Goal: Task Accomplishment & Management: Use online tool/utility

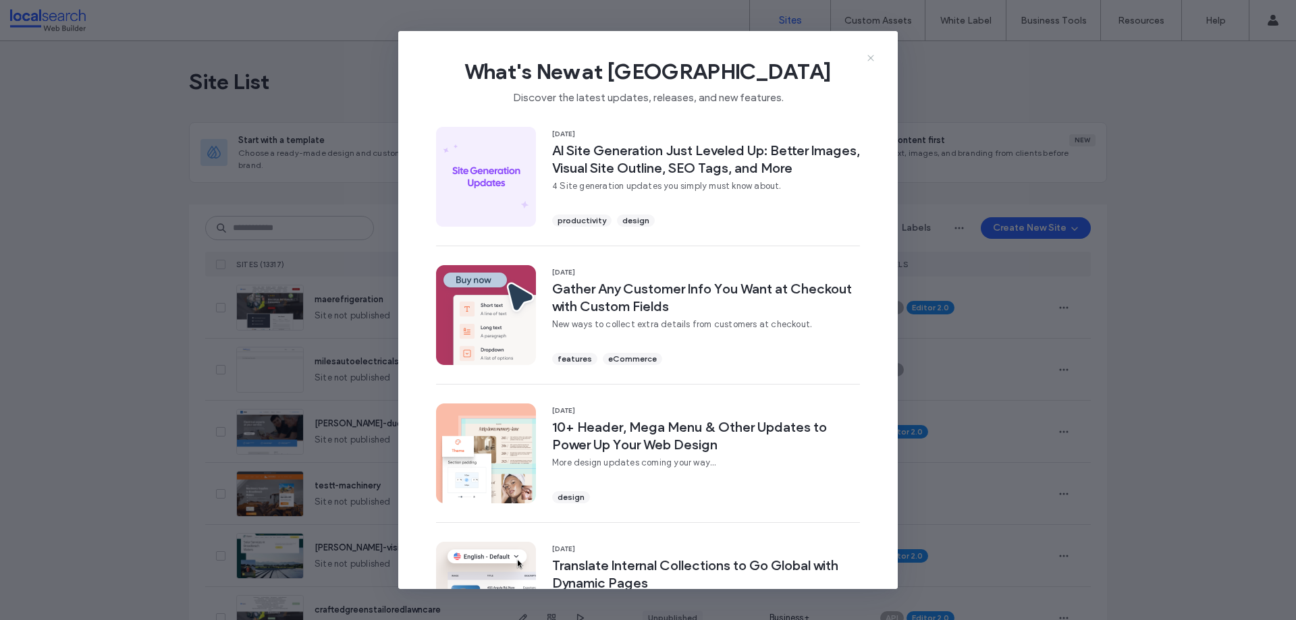
click at [873, 55] on icon at bounding box center [870, 58] width 11 height 11
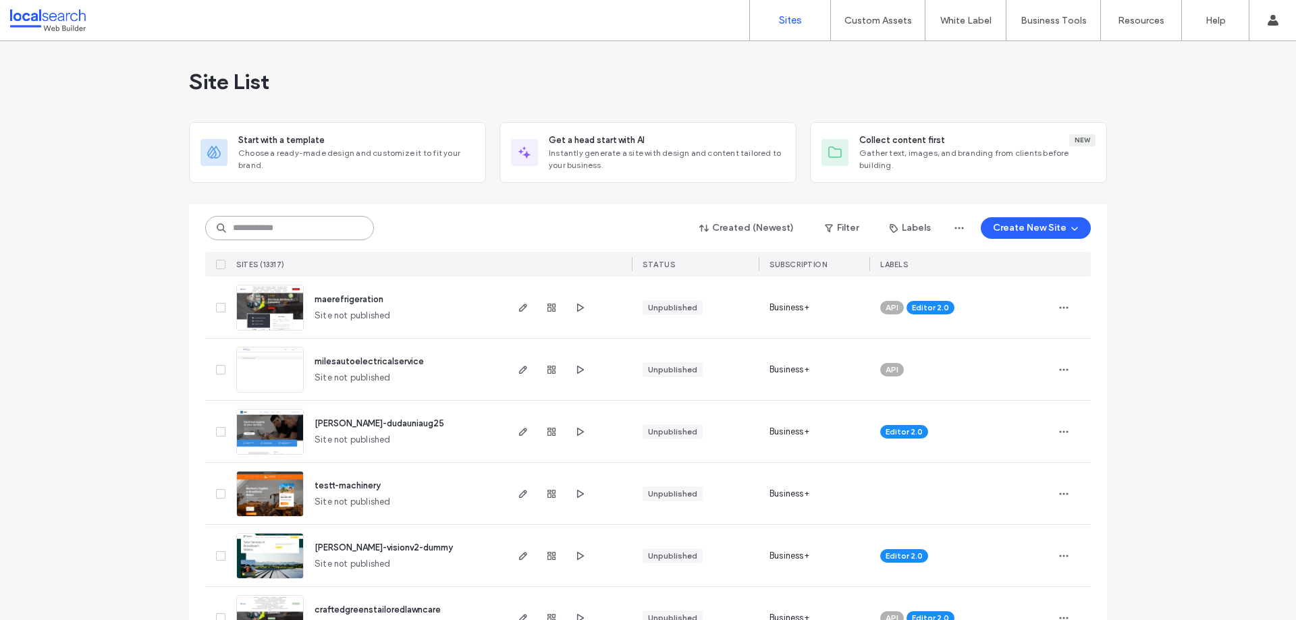
click at [318, 225] on input at bounding box center [289, 228] width 169 height 24
paste input "********"
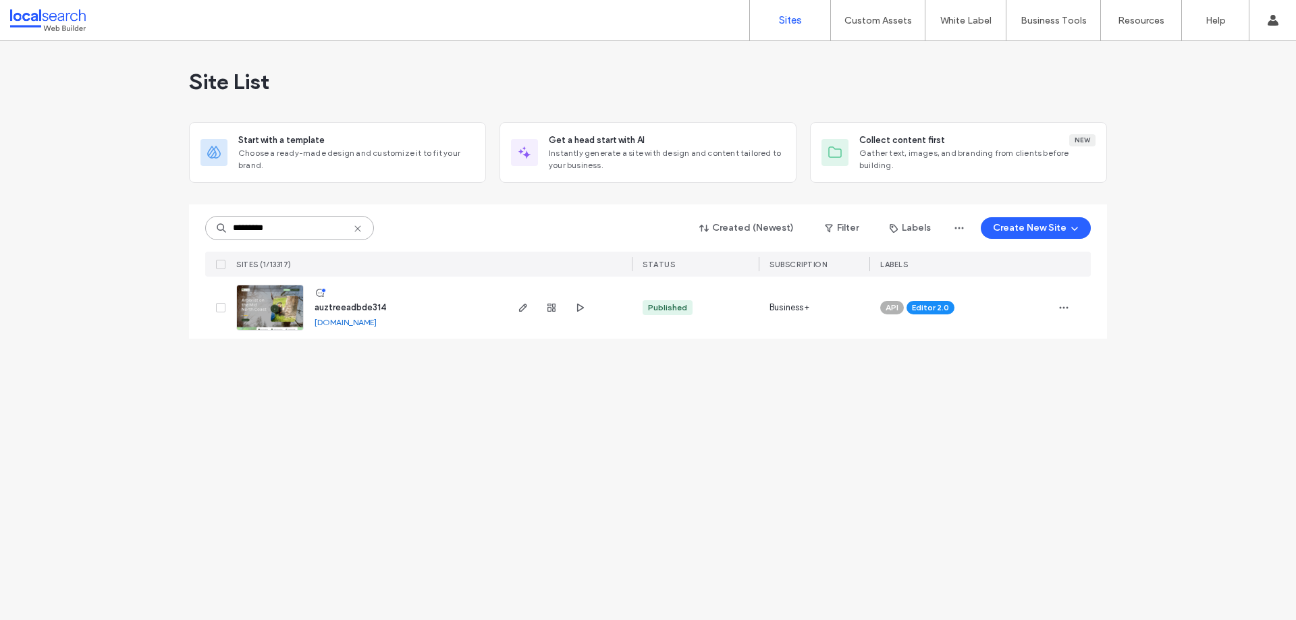
type input "********"
click at [344, 308] on span "auztreeadbde314" at bounding box center [350, 307] width 72 height 10
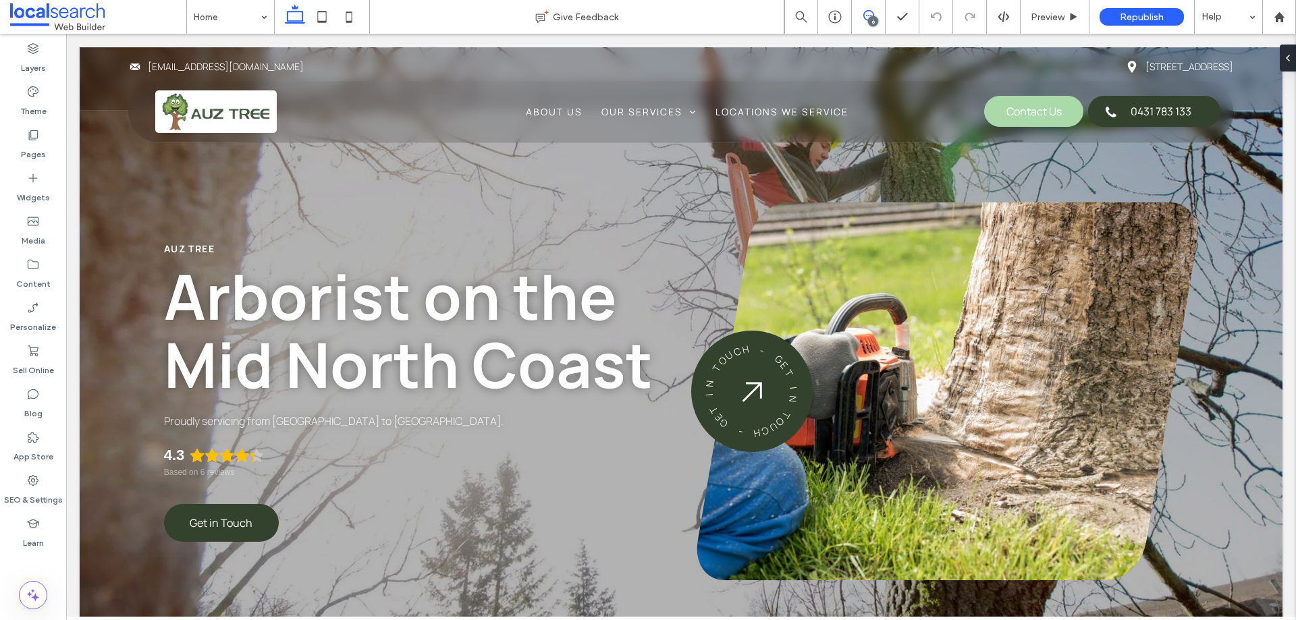
drag, startPoint x: 865, startPoint y: 18, endPoint x: 817, endPoint y: 7, distance: 49.3
click at [865, 18] on icon at bounding box center [868, 15] width 11 height 11
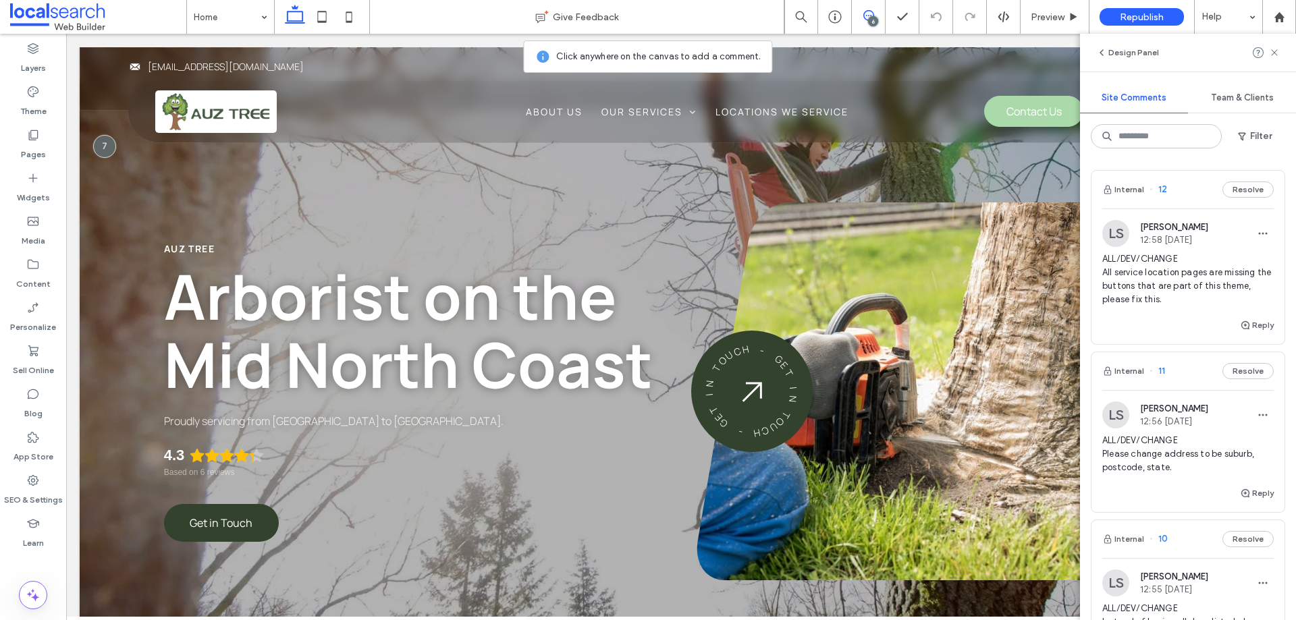
scroll to position [67, 0]
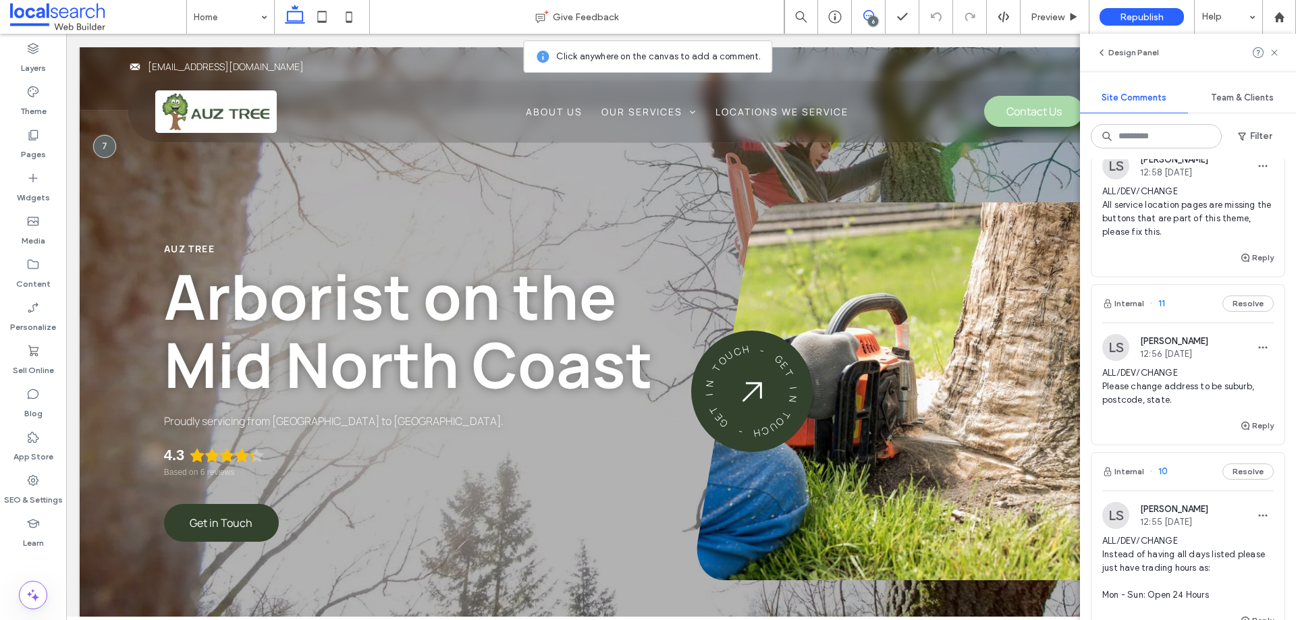
click at [1155, 397] on span "ALL/DEV/CHANGE Please change address to be suburb, postcode, state." at bounding box center [1187, 386] width 171 height 40
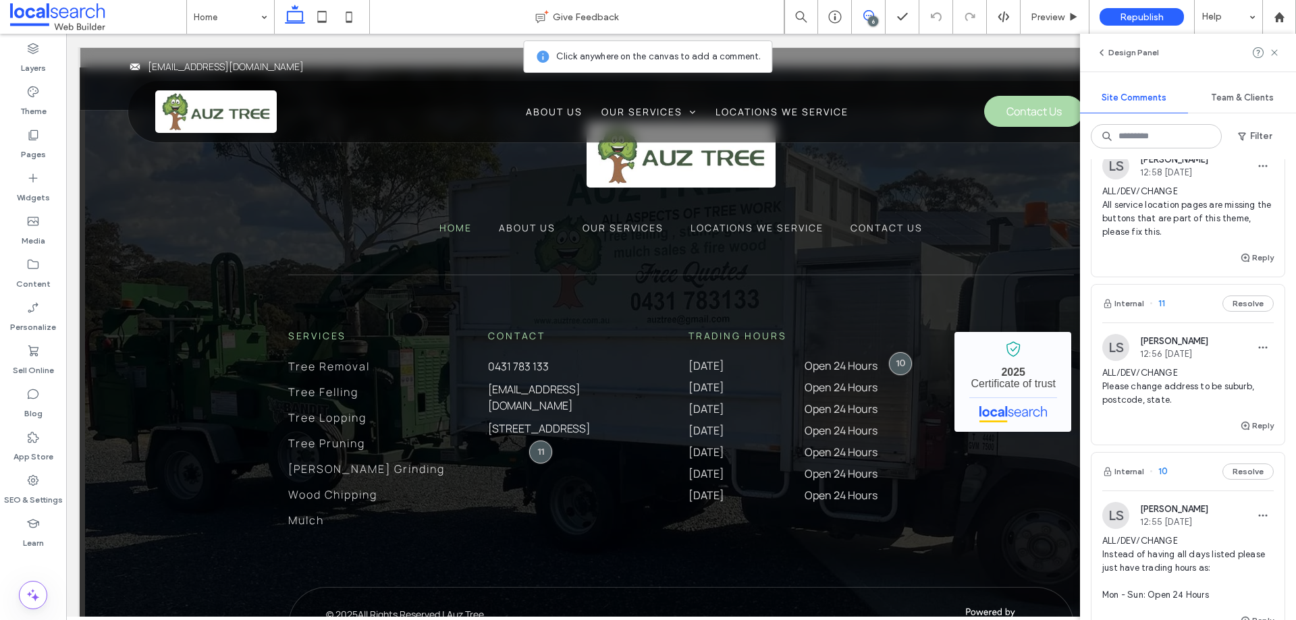
scroll to position [4239, 0]
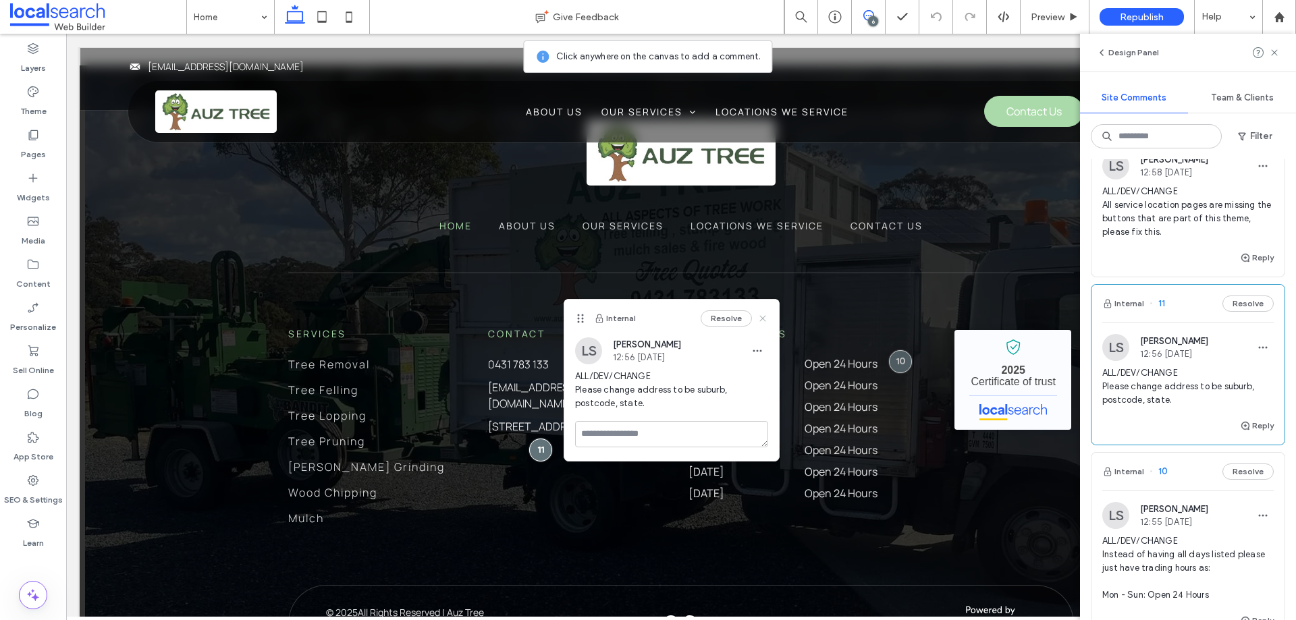
drag, startPoint x: 765, startPoint y: 313, endPoint x: 759, endPoint y: 292, distance: 21.8
click at [765, 313] on icon at bounding box center [762, 318] width 11 height 11
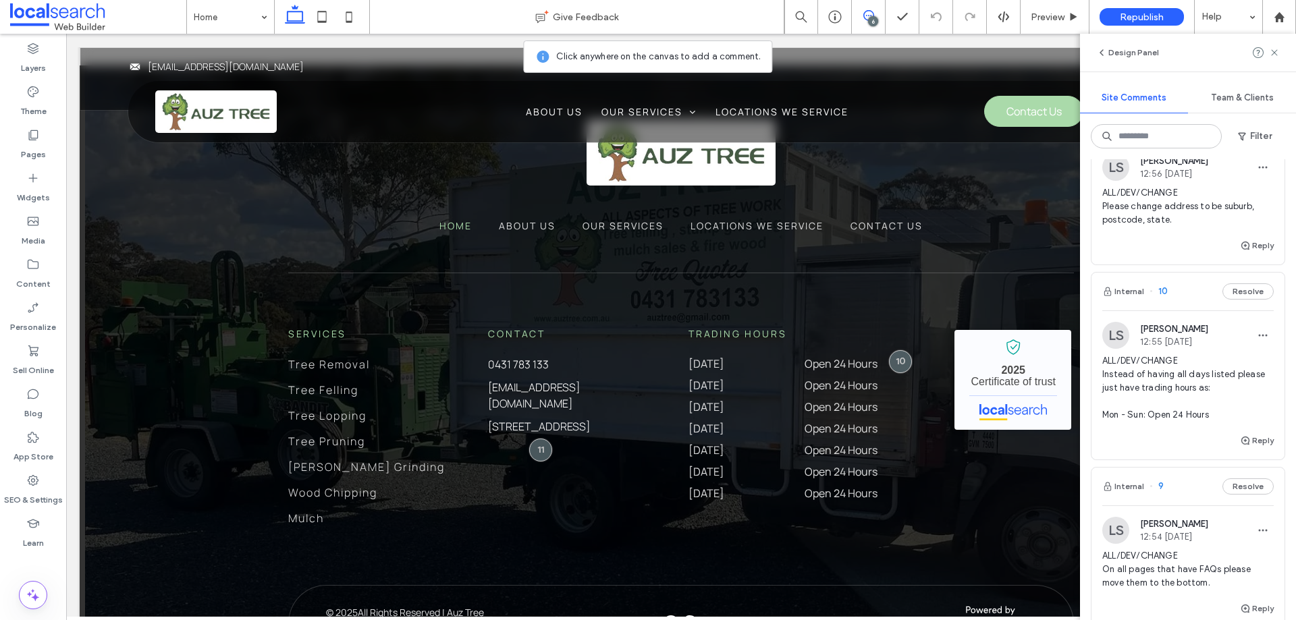
scroll to position [270, 0]
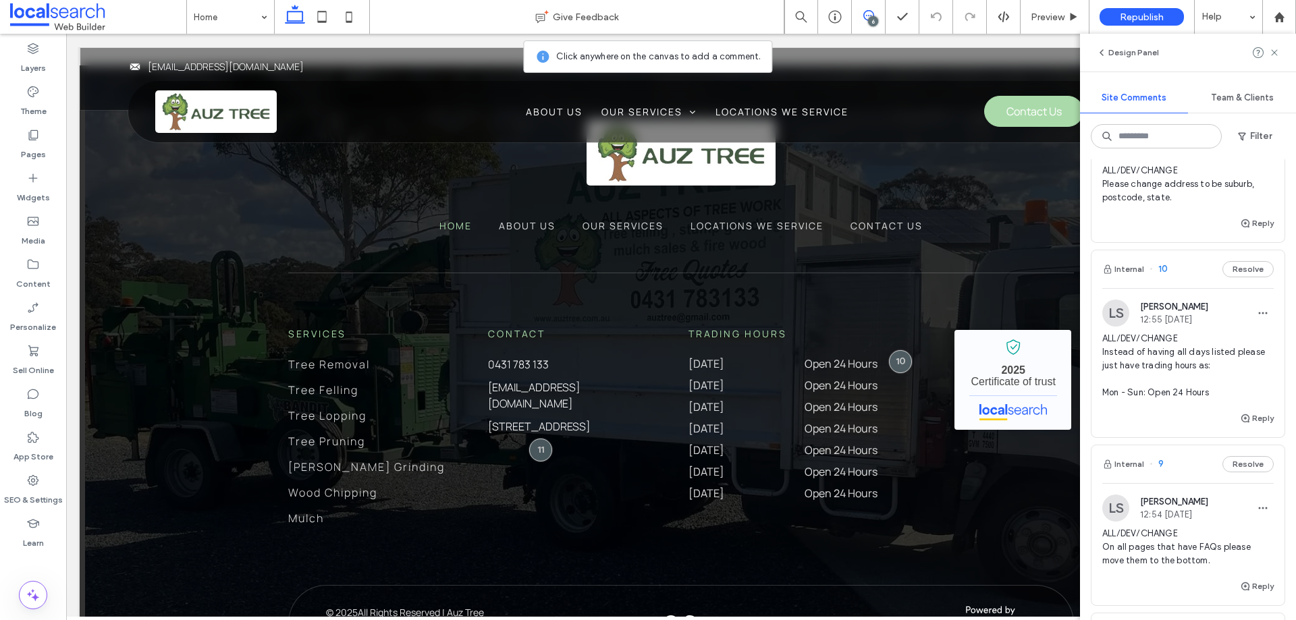
click at [1184, 364] on span "ALL/DEV/CHANGE Instead of having all days listed please just have trading hours…" at bounding box center [1187, 365] width 171 height 67
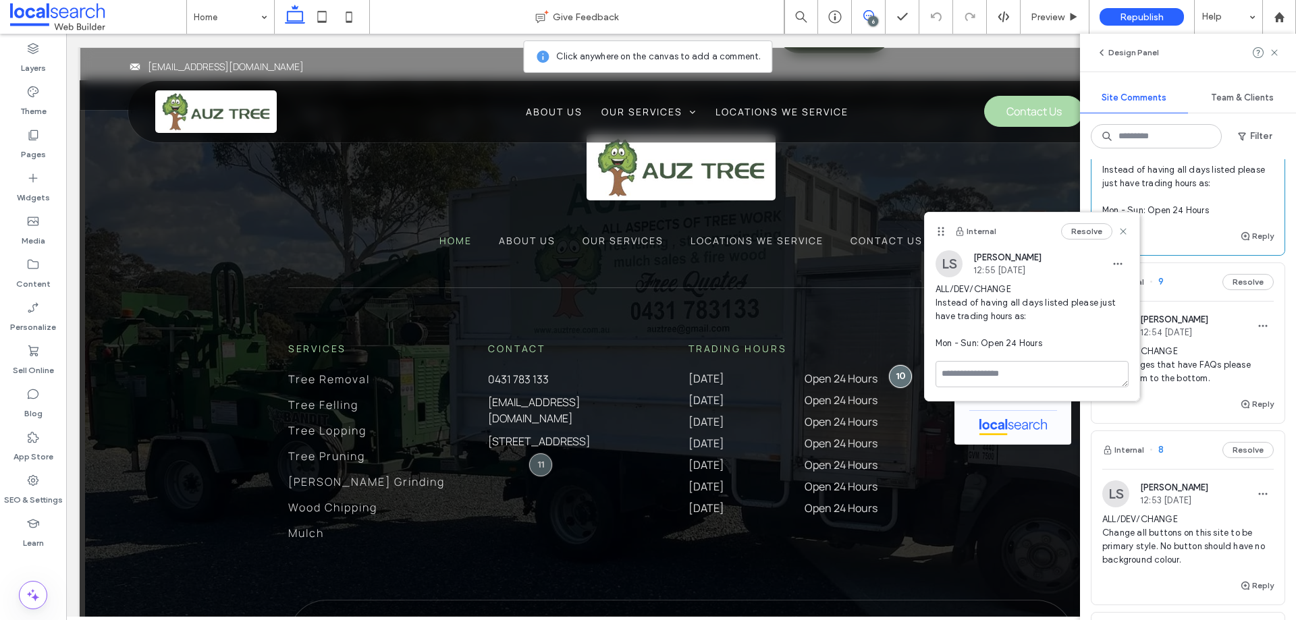
scroll to position [472, 0]
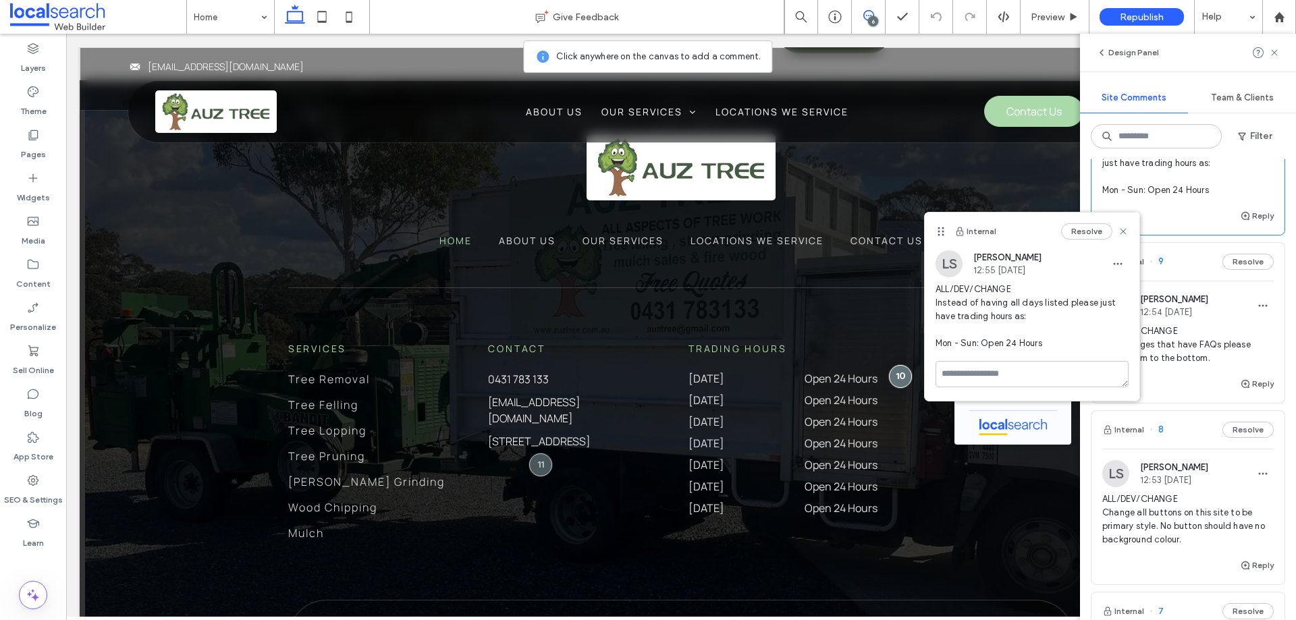
click at [1170, 352] on span "ALL/DEV/CHANGE On all pages that have FAQs please move them to the bottom." at bounding box center [1187, 345] width 171 height 40
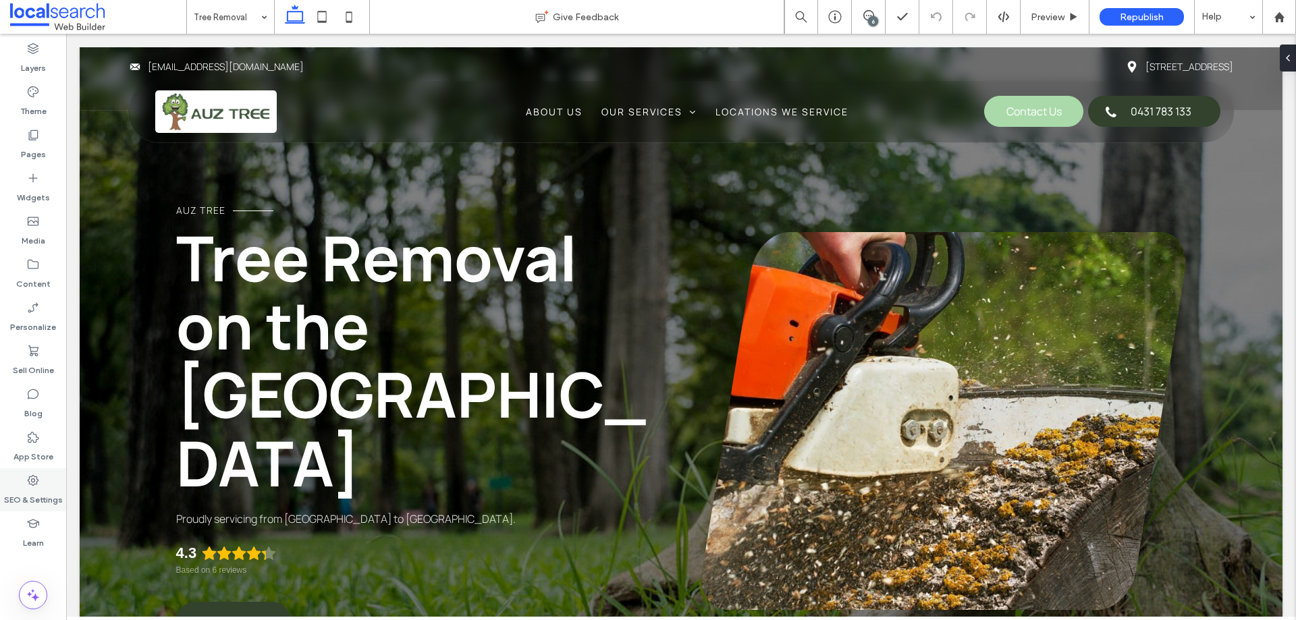
click at [41, 482] on div "SEO & Settings" at bounding box center [33, 489] width 66 height 43
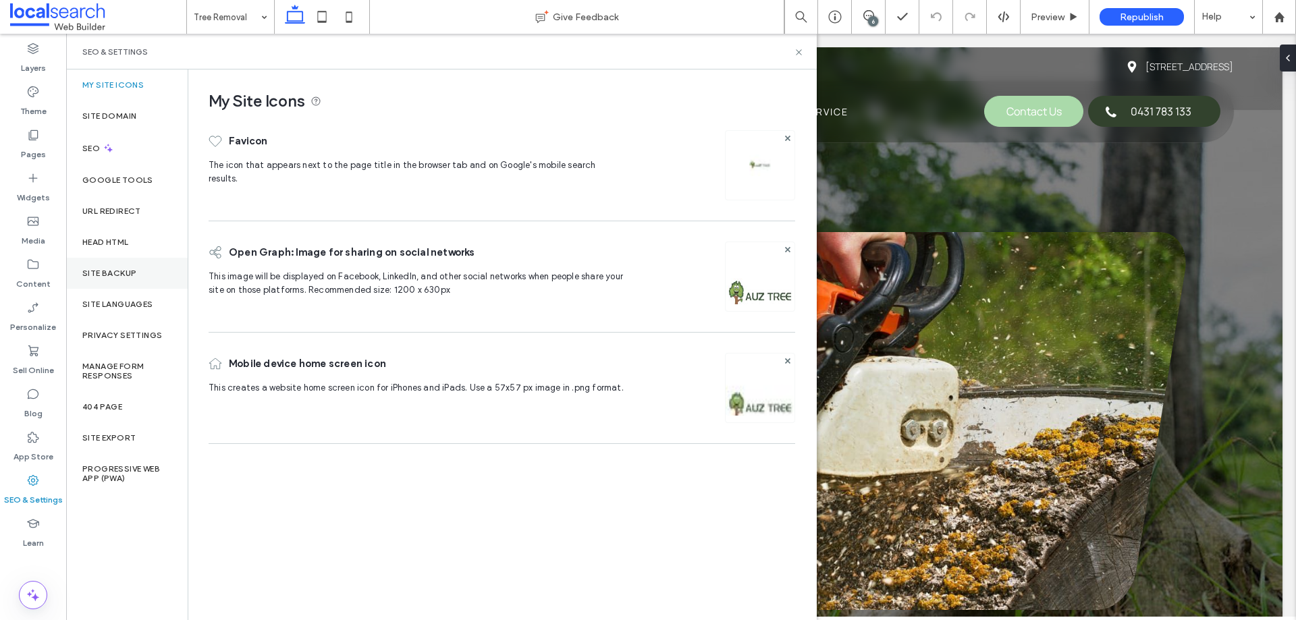
click at [94, 279] on div "Site Backup" at bounding box center [126, 273] width 121 height 31
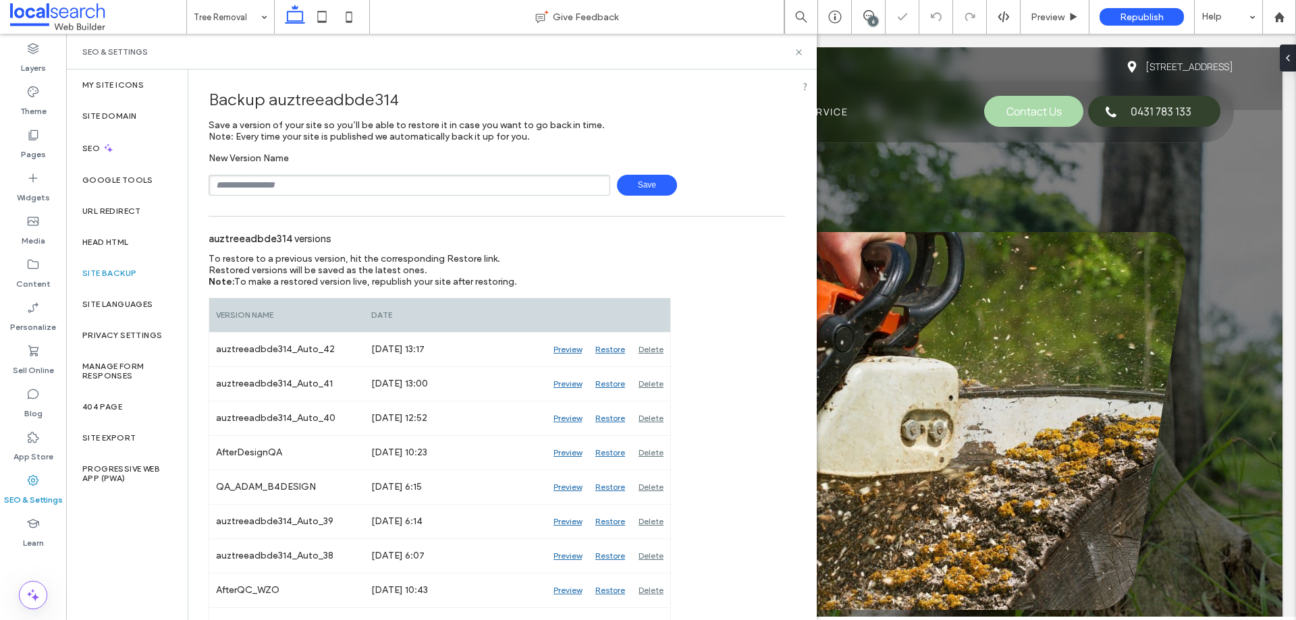
click at [387, 194] on input "text" at bounding box center [408, 185] width 401 height 21
type input "**********"
drag, startPoint x: 644, startPoint y: 183, endPoint x: 656, endPoint y: 191, distance: 14.0
click at [645, 182] on span "Save" at bounding box center [647, 185] width 60 height 21
click at [801, 55] on use at bounding box center [798, 51] width 5 height 5
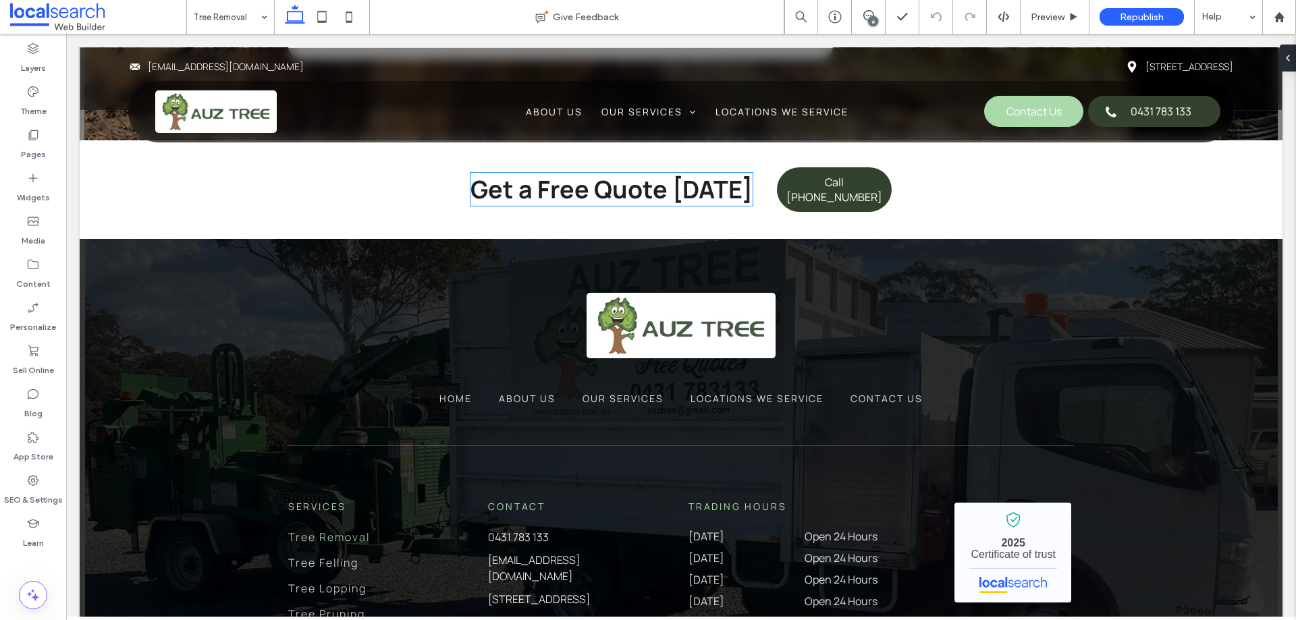
scroll to position [2527, 0]
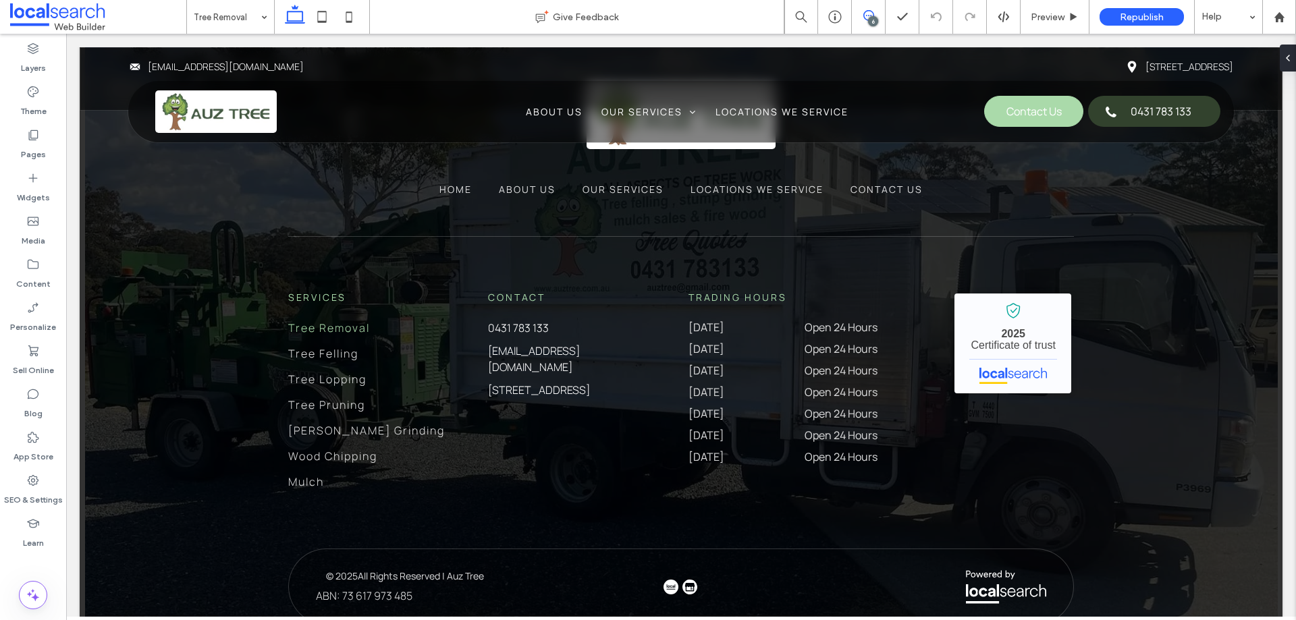
click at [878, 15] on span at bounding box center [868, 15] width 33 height 11
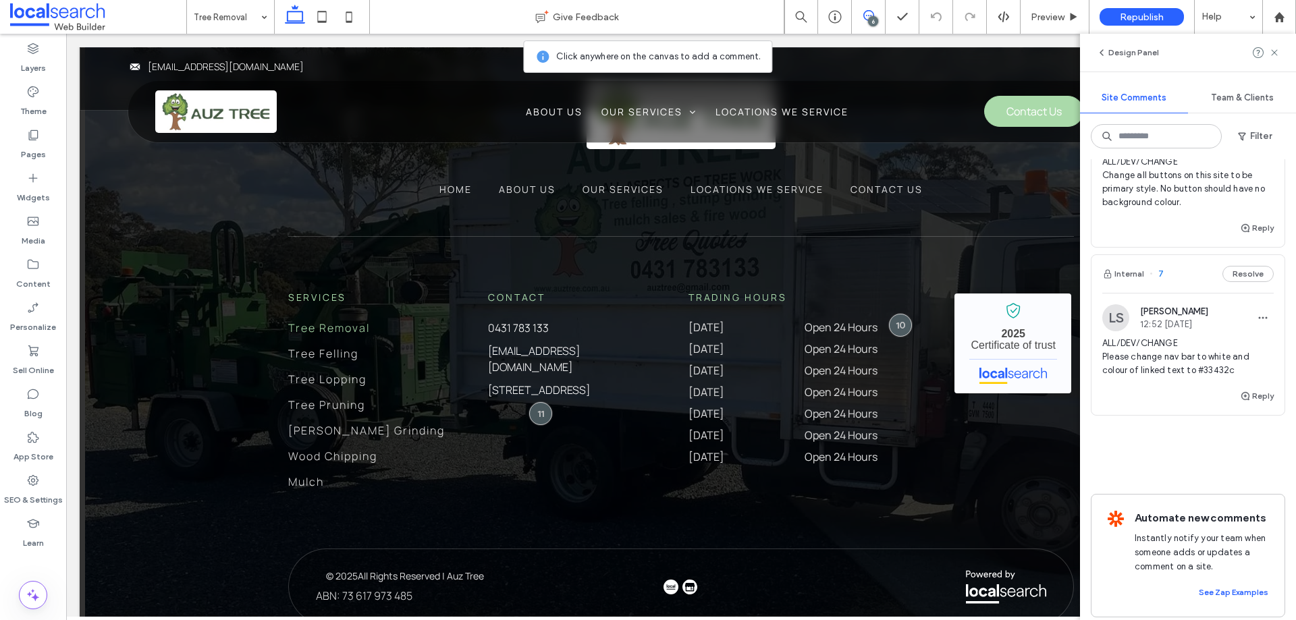
scroll to position [833, 0]
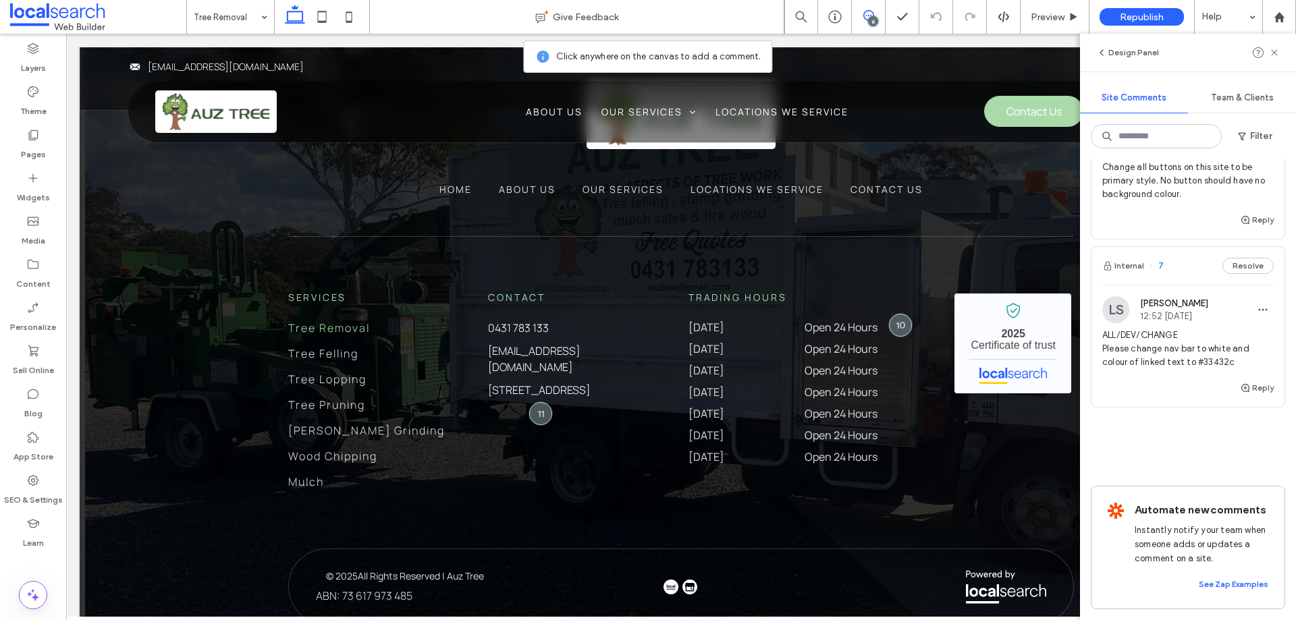
click at [1163, 341] on span "ALL/DEV/CHANGE Please change nav bar to white and colour of linked text to #334…" at bounding box center [1187, 349] width 171 height 40
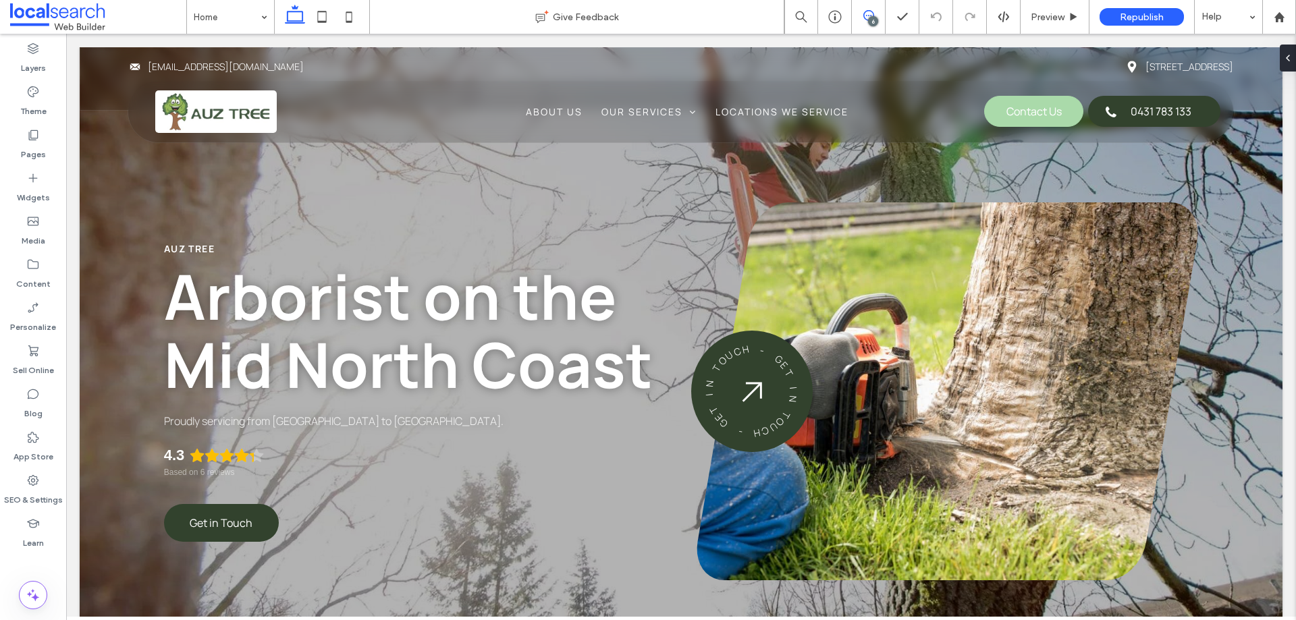
click at [864, 18] on use at bounding box center [868, 15] width 11 height 11
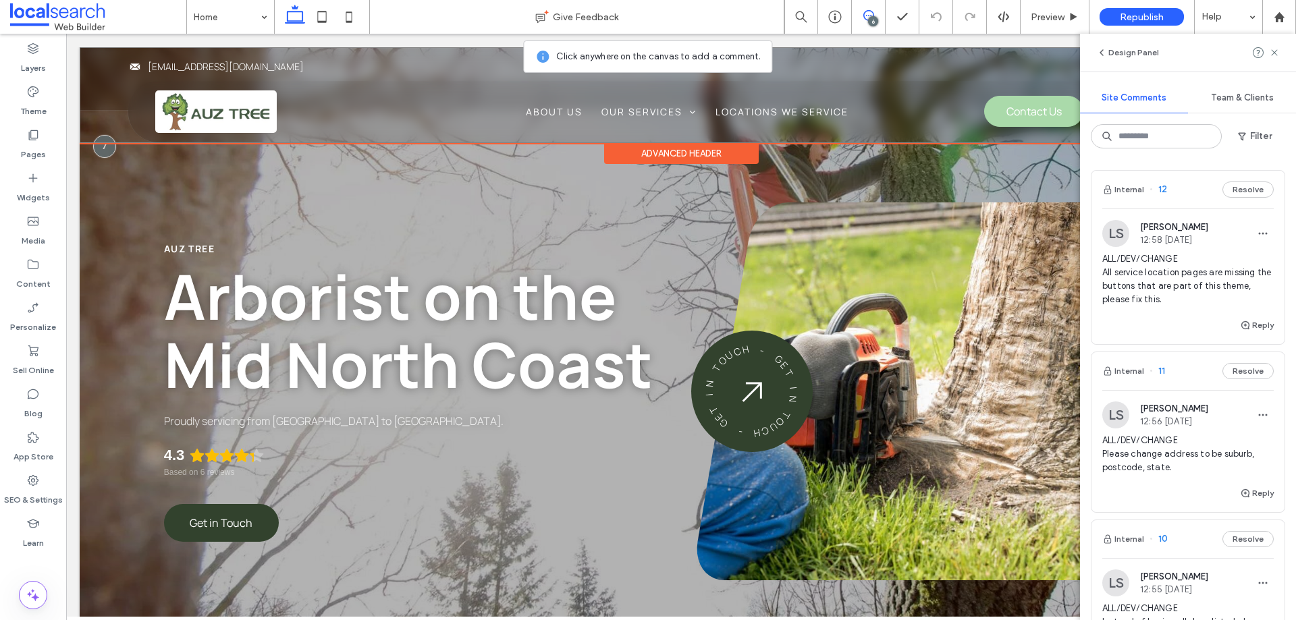
click at [105, 143] on div "Advanced Header" at bounding box center [681, 143] width 1202 height 1
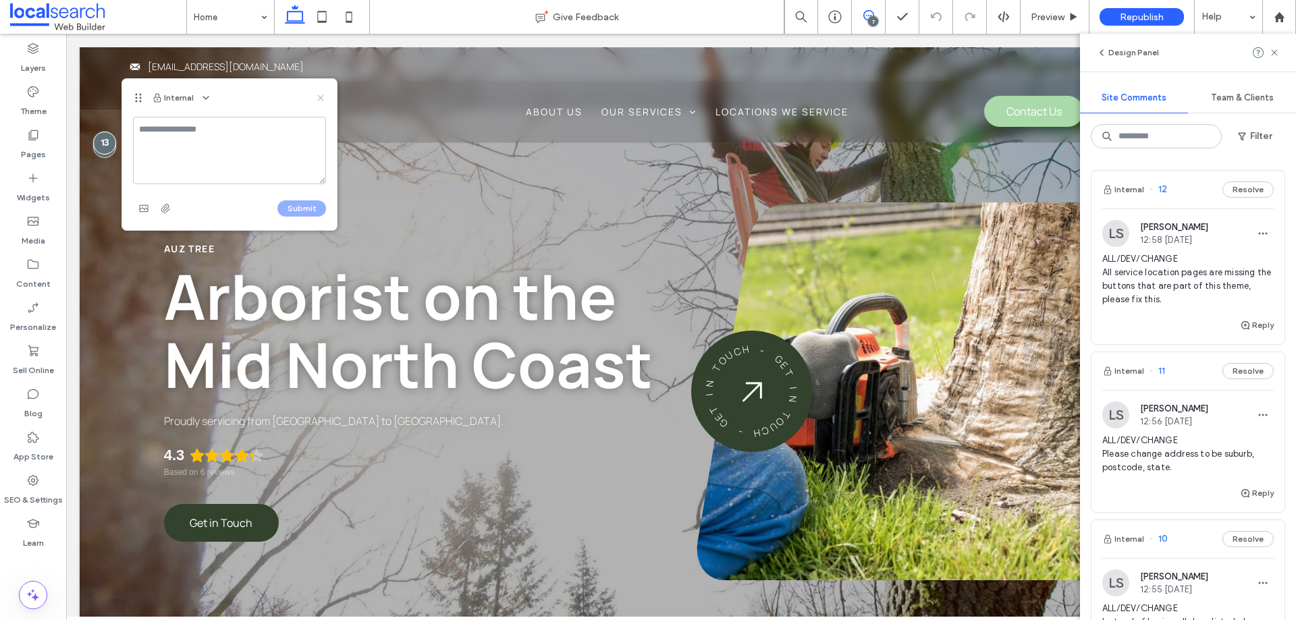
click at [322, 100] on use at bounding box center [320, 97] width 6 height 6
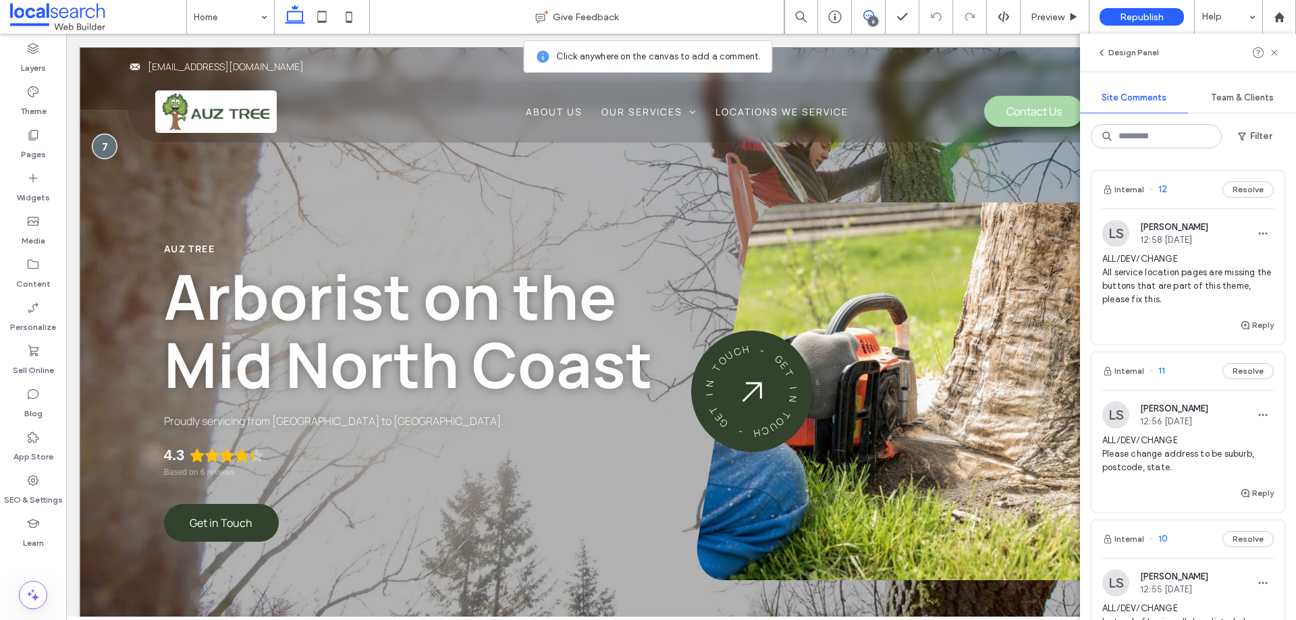
click at [110, 148] on div at bounding box center [104, 146] width 25 height 25
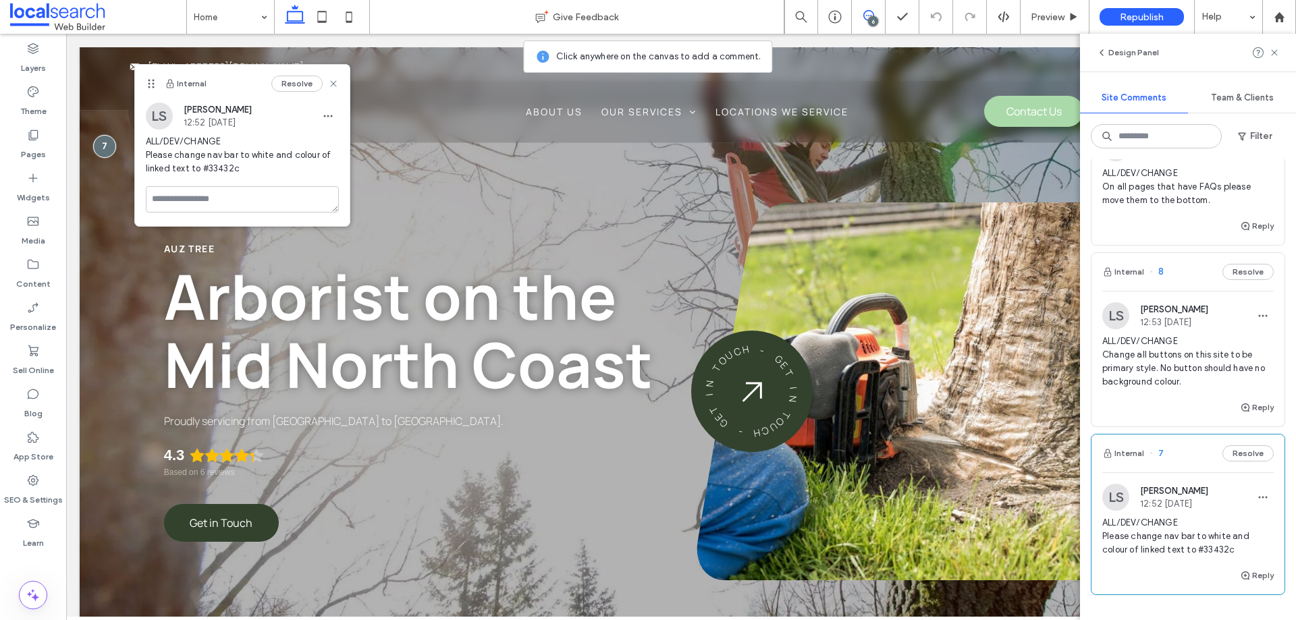
scroll to position [563, 0]
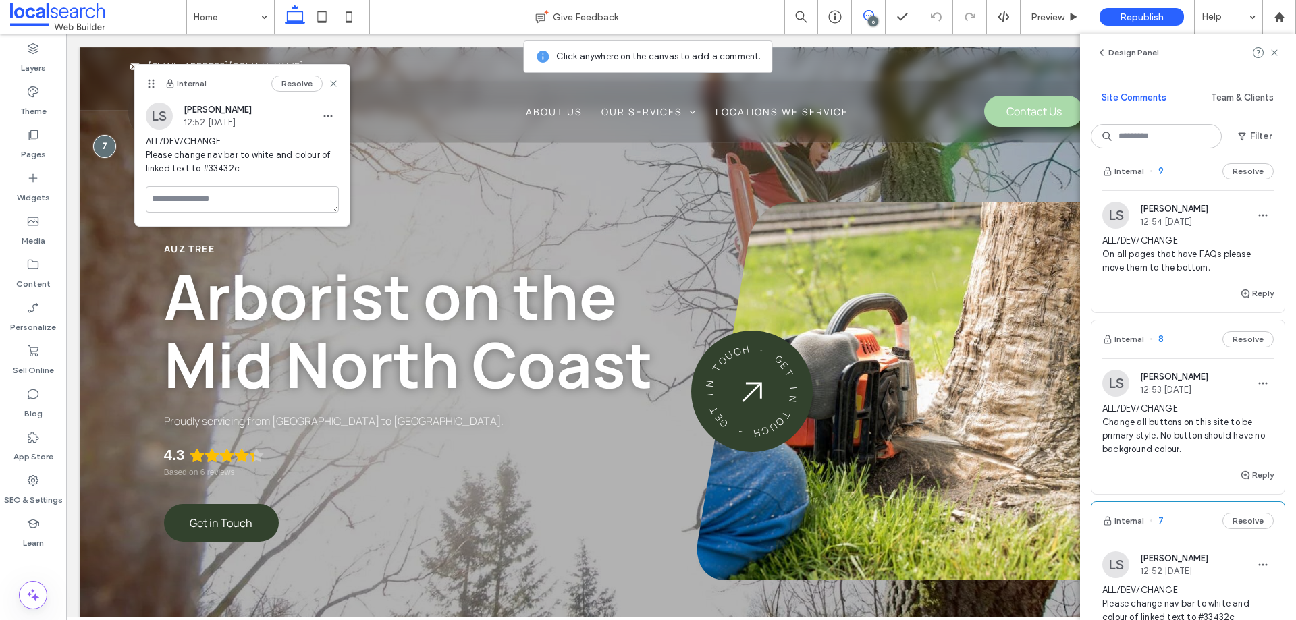
click at [1178, 432] on span "ALL/DEV/CHANGE Change all buttons on this site to be primary style. No button s…" at bounding box center [1187, 429] width 171 height 54
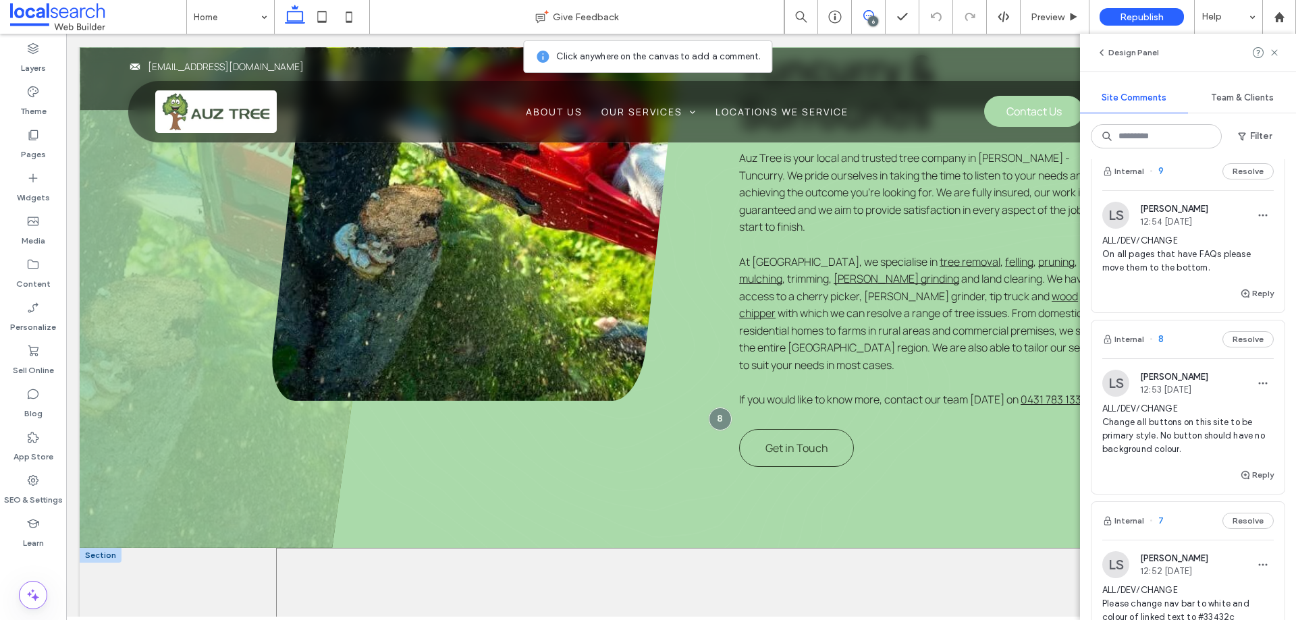
scroll to position [1042, 0]
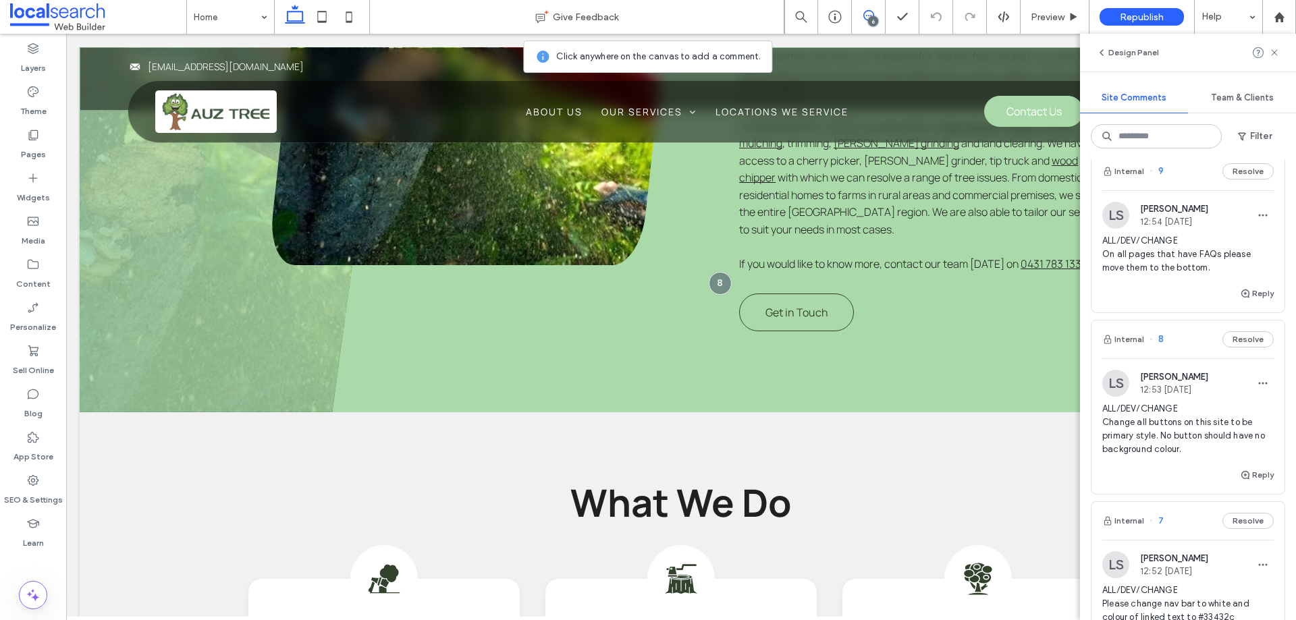
click at [1171, 441] on span "ALL/DEV/CHANGE Change all buttons on this site to be primary style. No button s…" at bounding box center [1187, 429] width 171 height 54
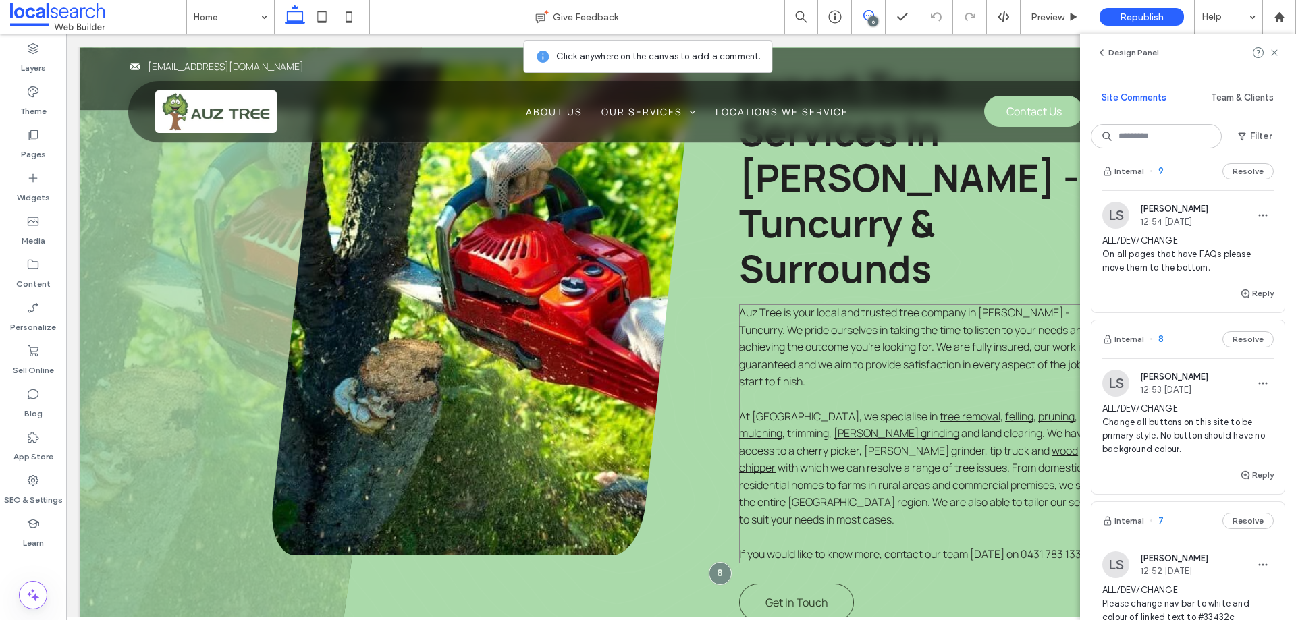
scroll to position [840, 0]
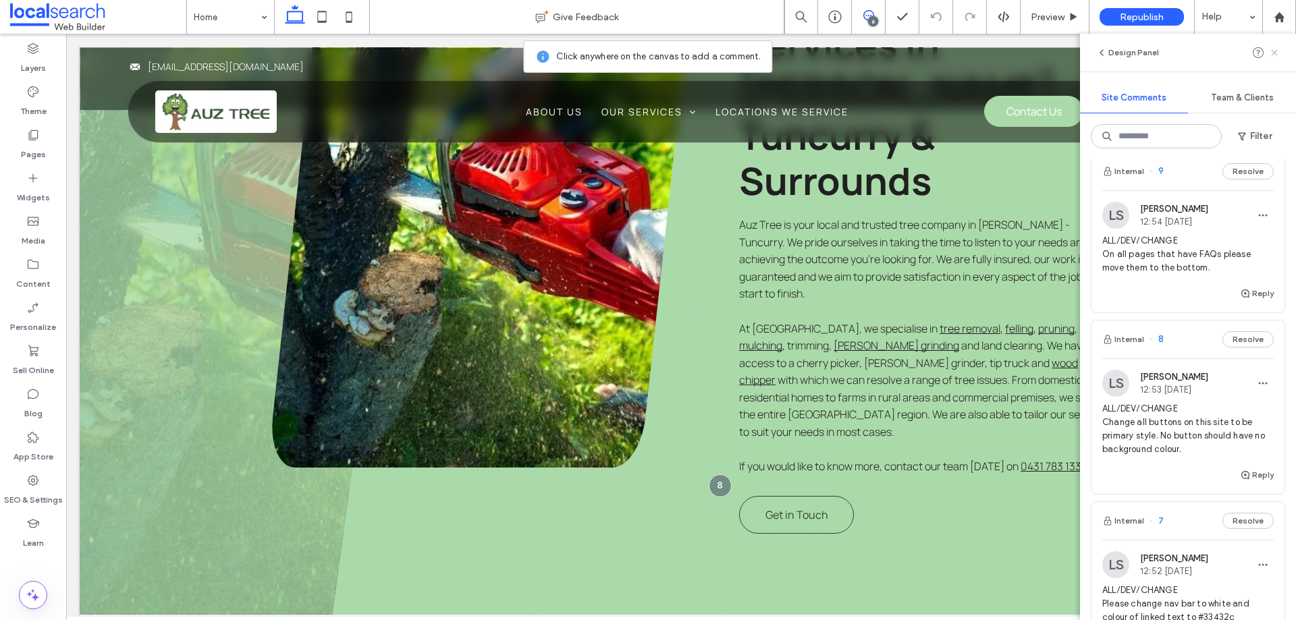
click at [1277, 51] on icon at bounding box center [1274, 52] width 11 height 11
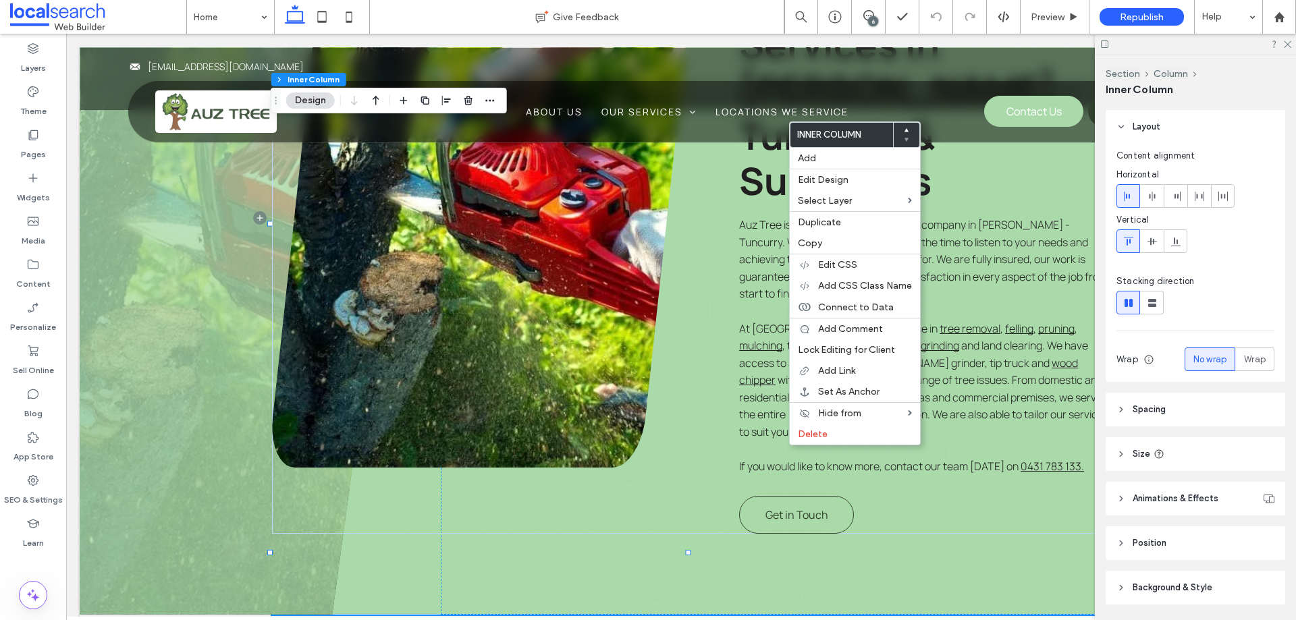
scroll to position [86, 0]
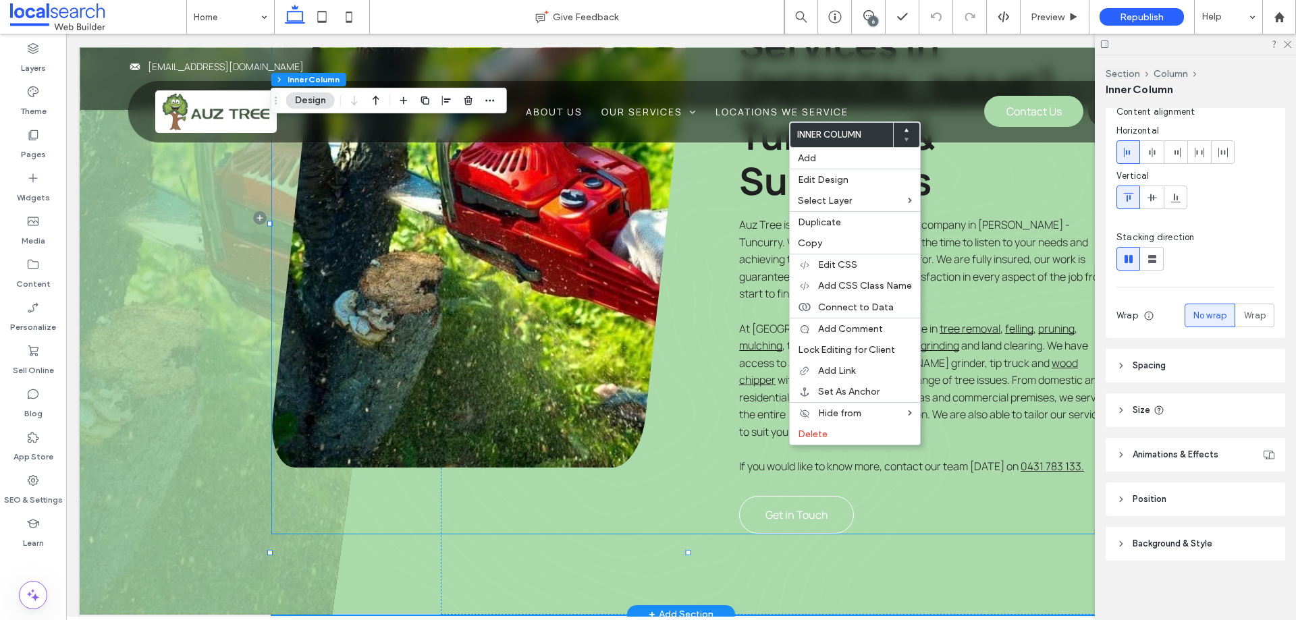
click at [753, 496] on link "Get in Touch" at bounding box center [796, 515] width 115 height 38
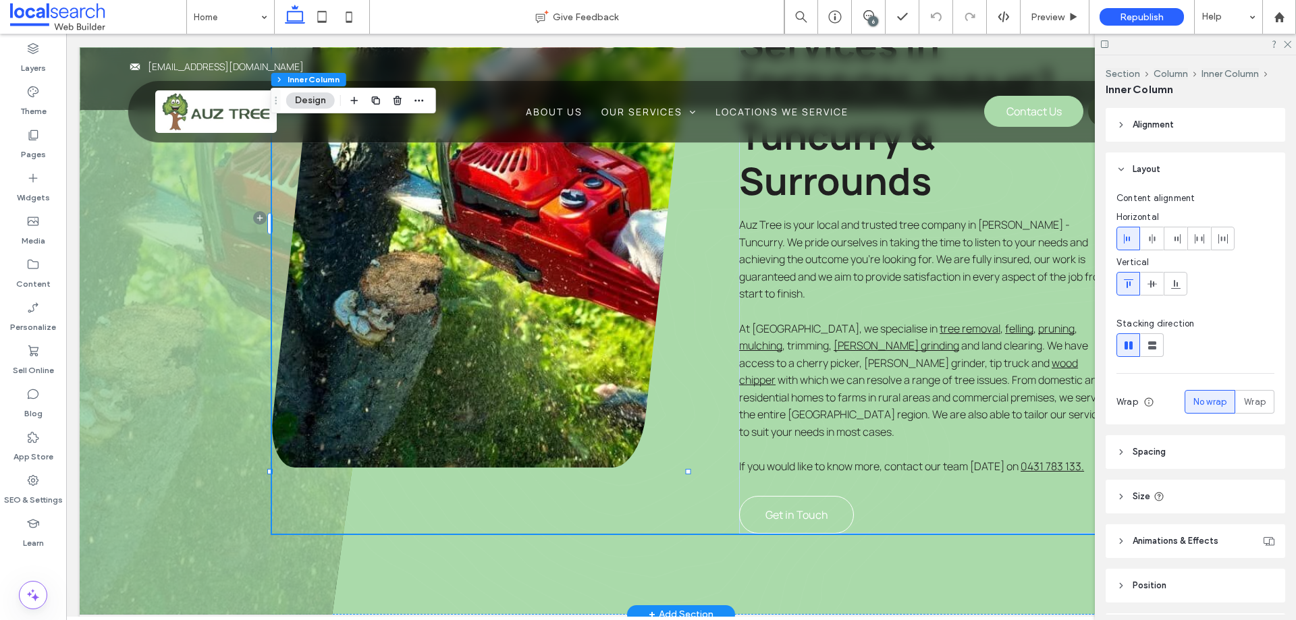
click at [753, 496] on link "Get in Touch" at bounding box center [796, 515] width 115 height 38
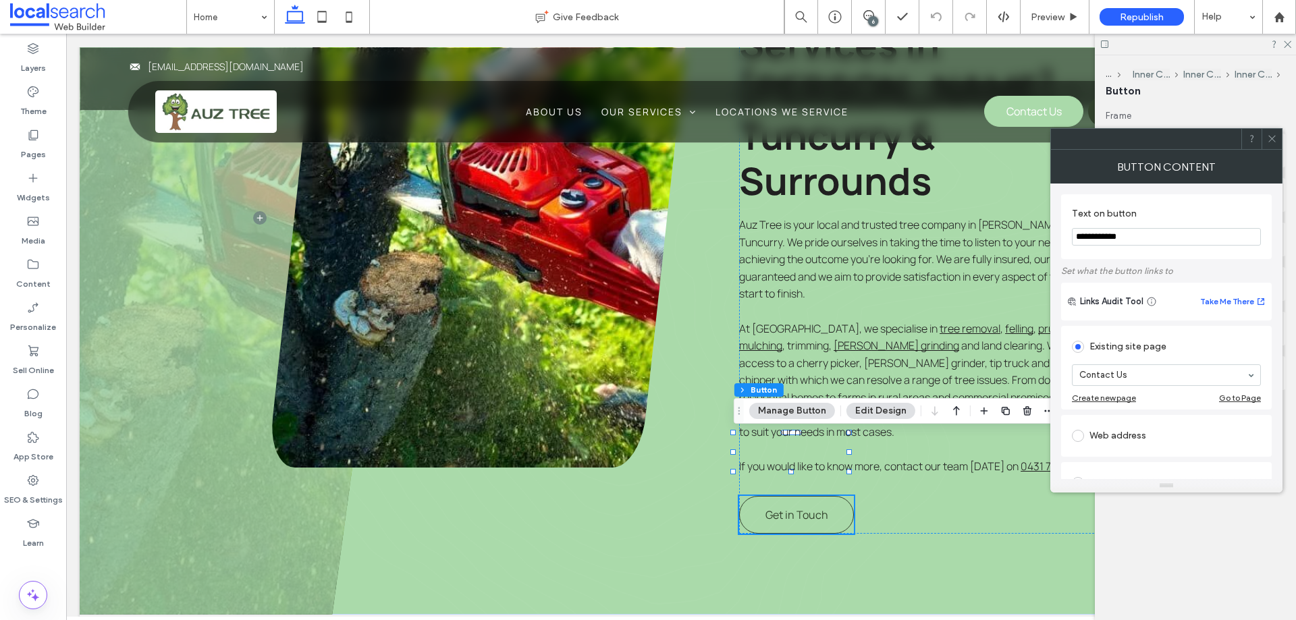
click at [1266, 140] on div at bounding box center [1271, 139] width 20 height 20
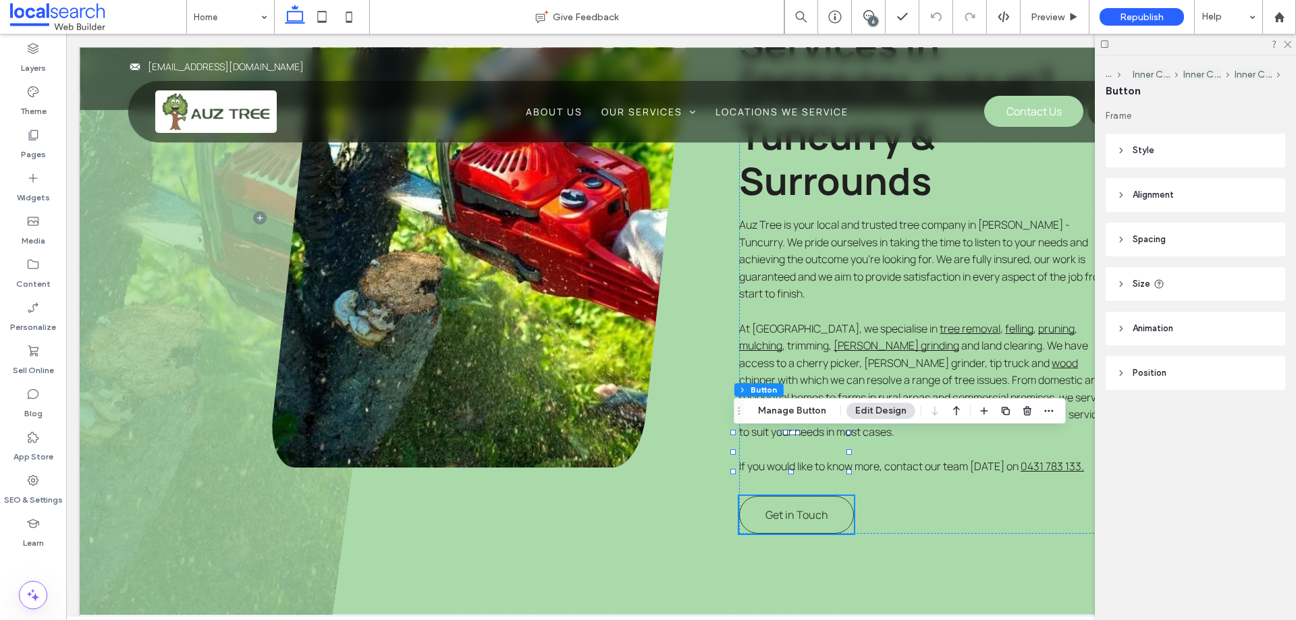
click at [1157, 329] on span "Animation" at bounding box center [1152, 328] width 40 height 13
click at [1133, 289] on span "Size" at bounding box center [1141, 283] width 18 height 13
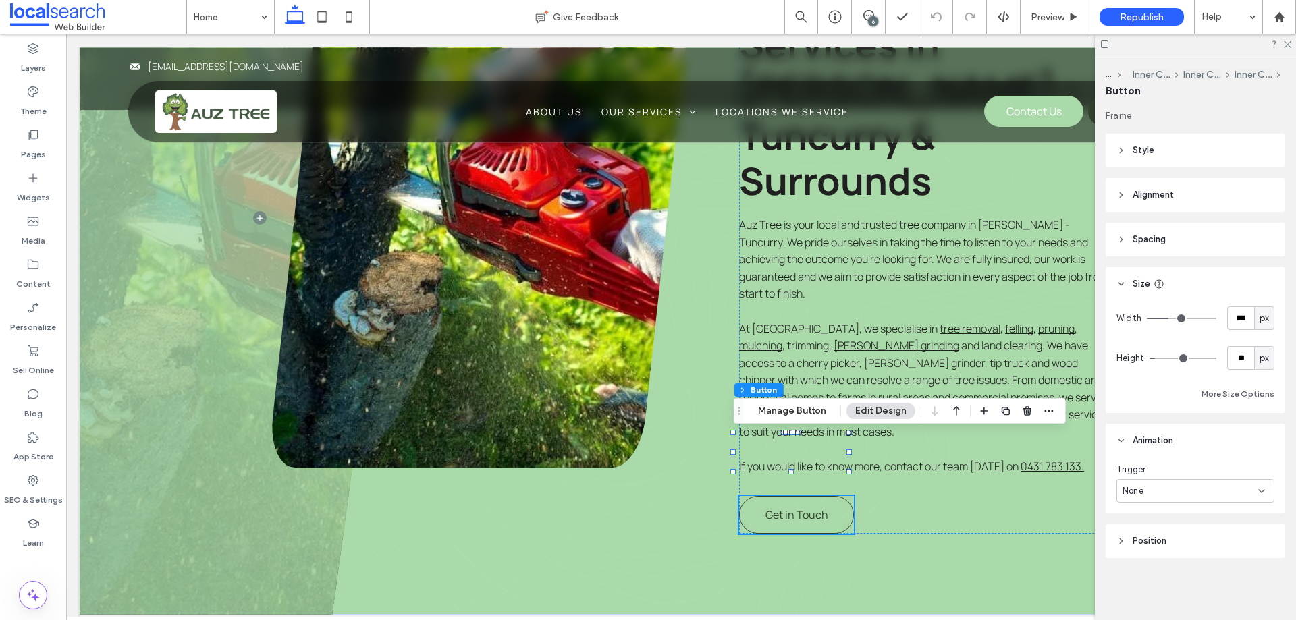
click at [1115, 233] on header "Spacing" at bounding box center [1194, 240] width 179 height 34
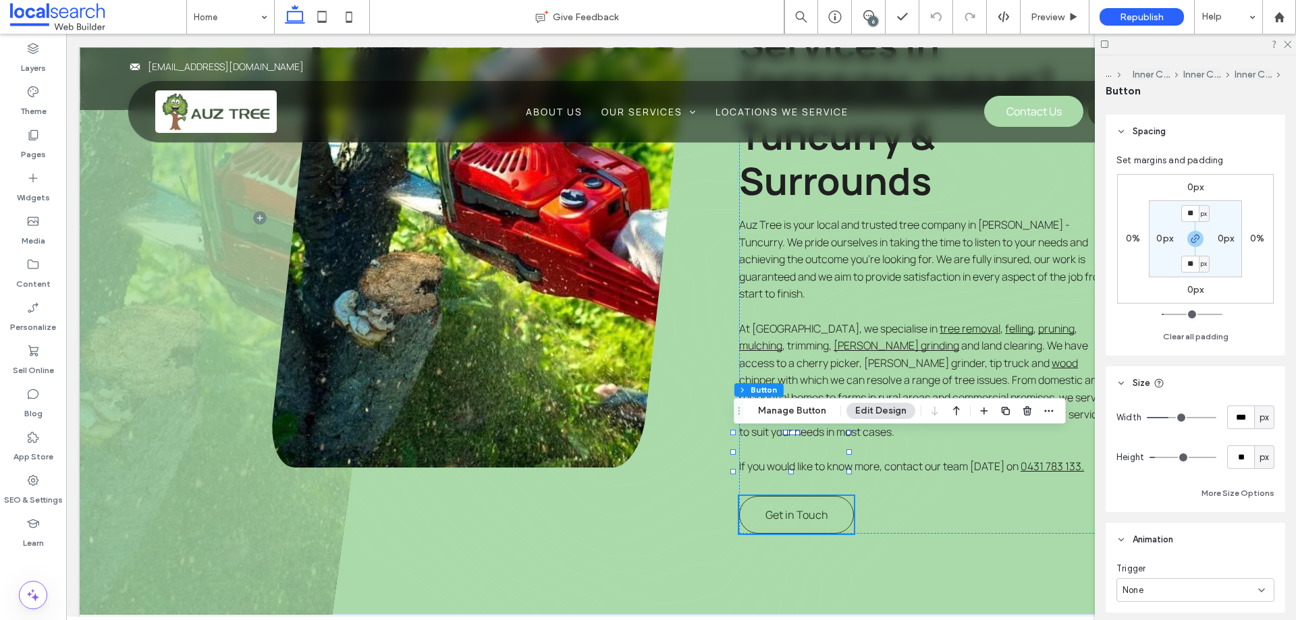
scroll to position [204, 0]
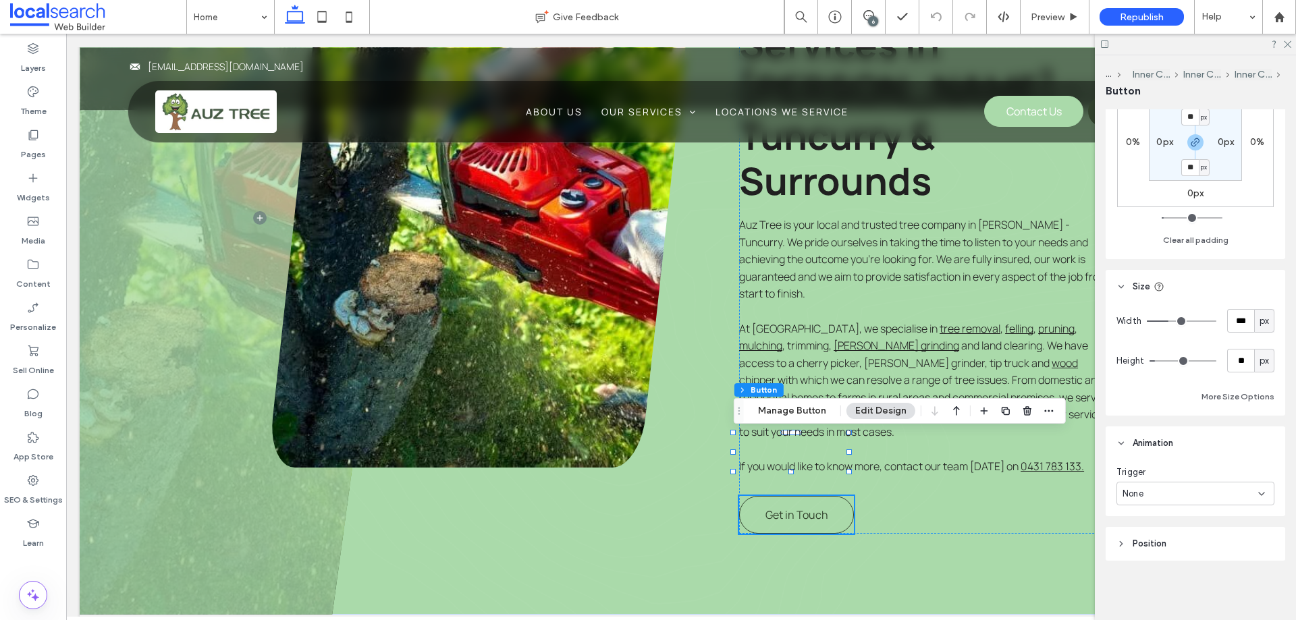
click at [1132, 536] on header "Position" at bounding box center [1194, 544] width 179 height 34
click at [772, 417] on button "Manage Button" at bounding box center [792, 411] width 86 height 16
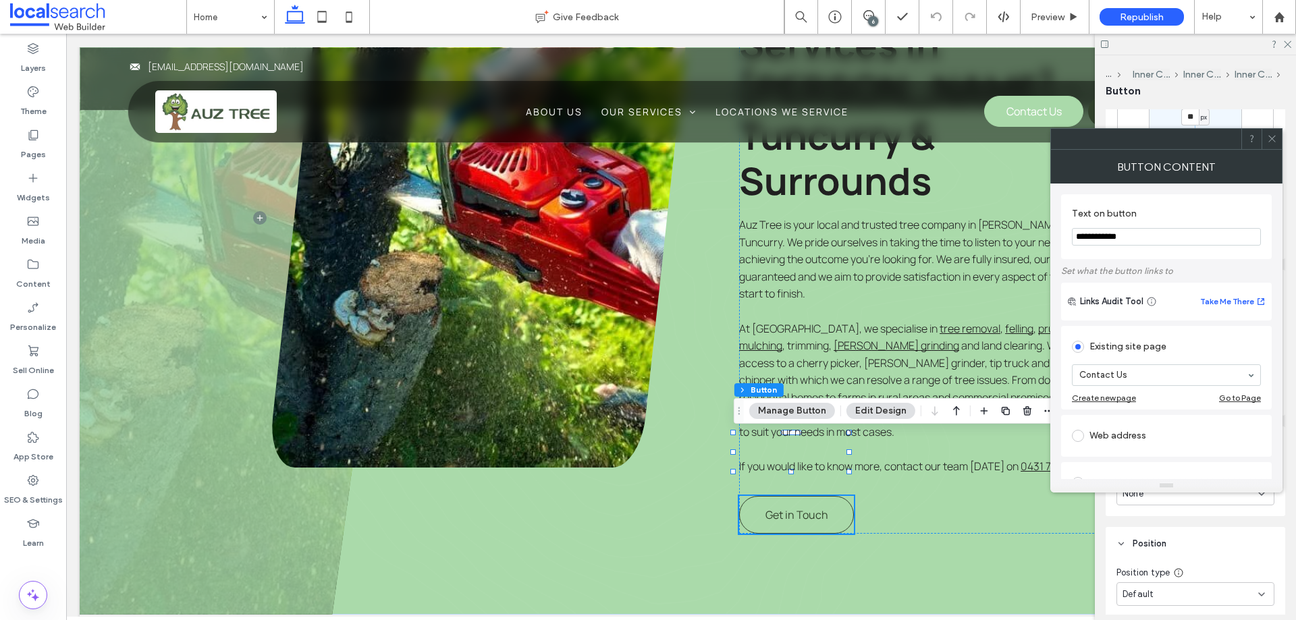
click at [1279, 140] on div at bounding box center [1271, 139] width 20 height 20
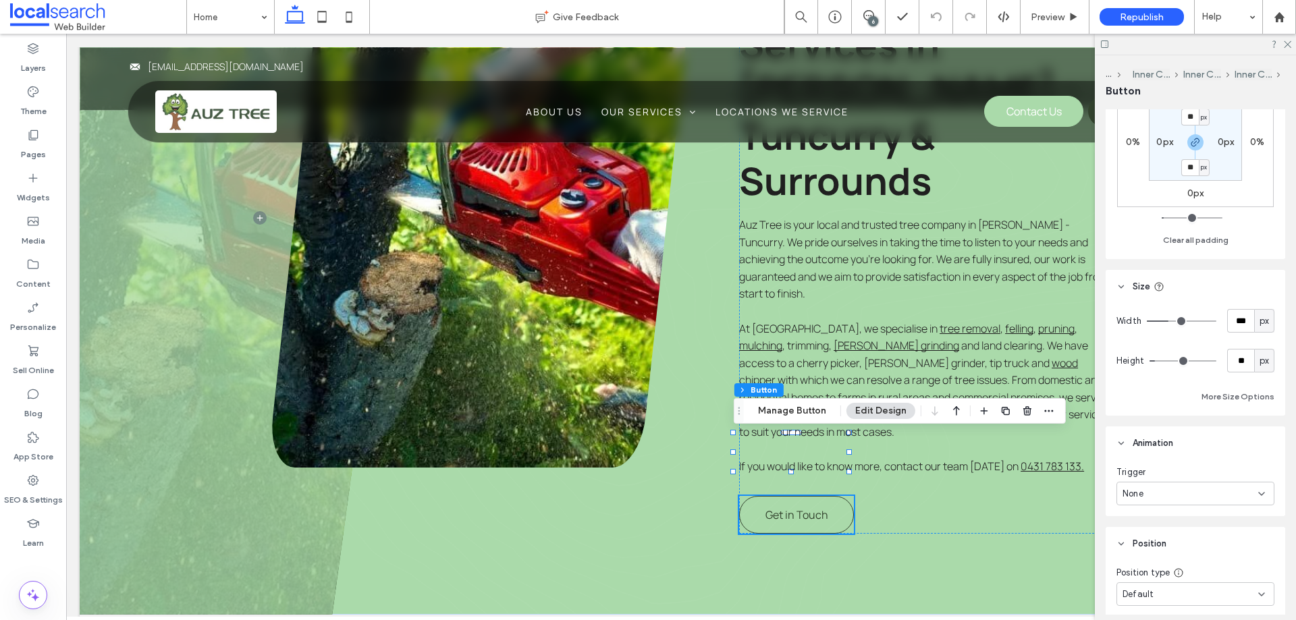
scroll to position [0, 0]
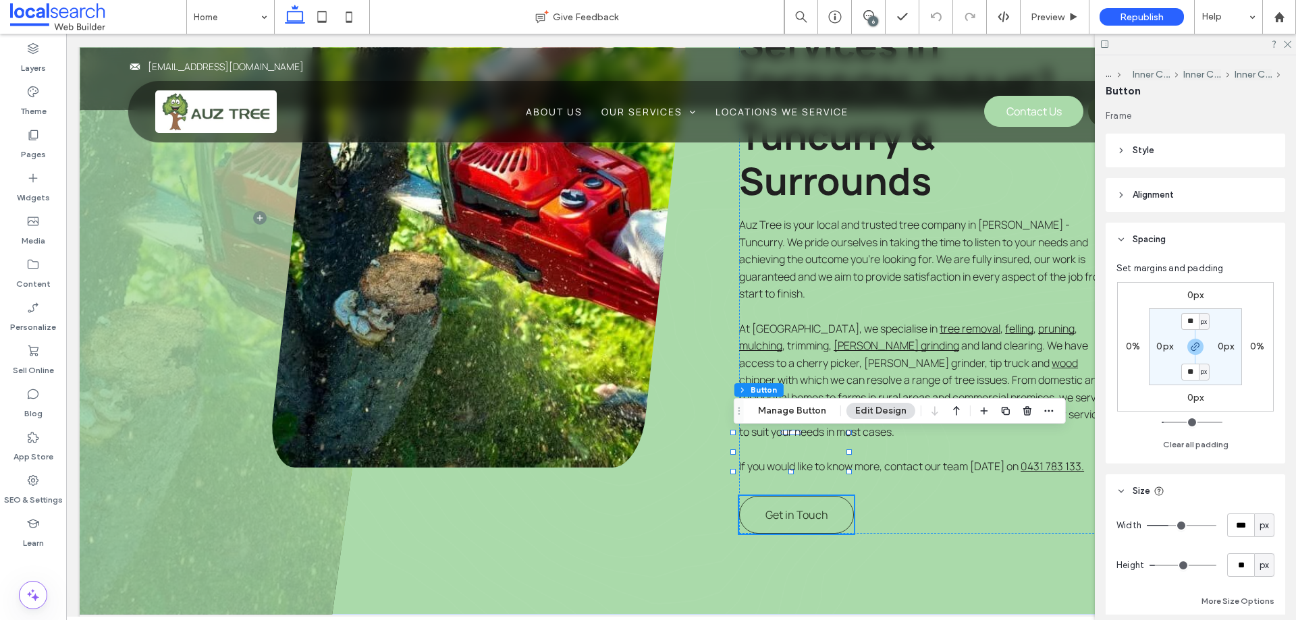
click at [876, 408] on button "Edit Design" at bounding box center [880, 411] width 69 height 16
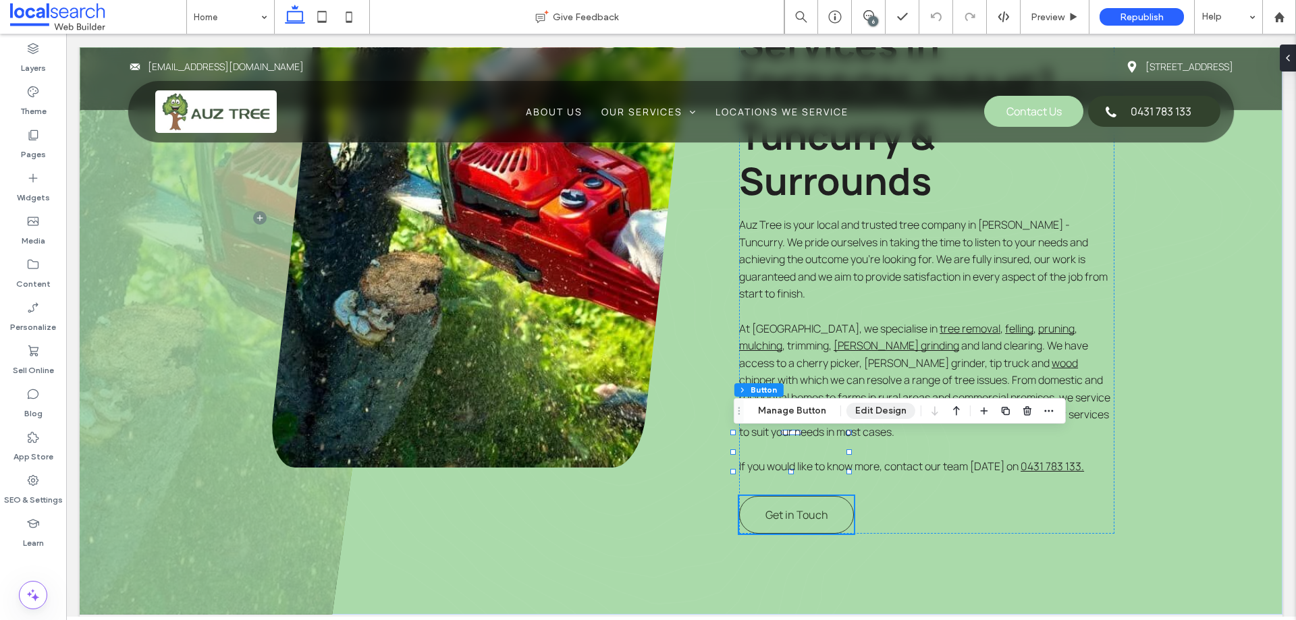
click at [876, 411] on button "Edit Design" at bounding box center [880, 411] width 69 height 16
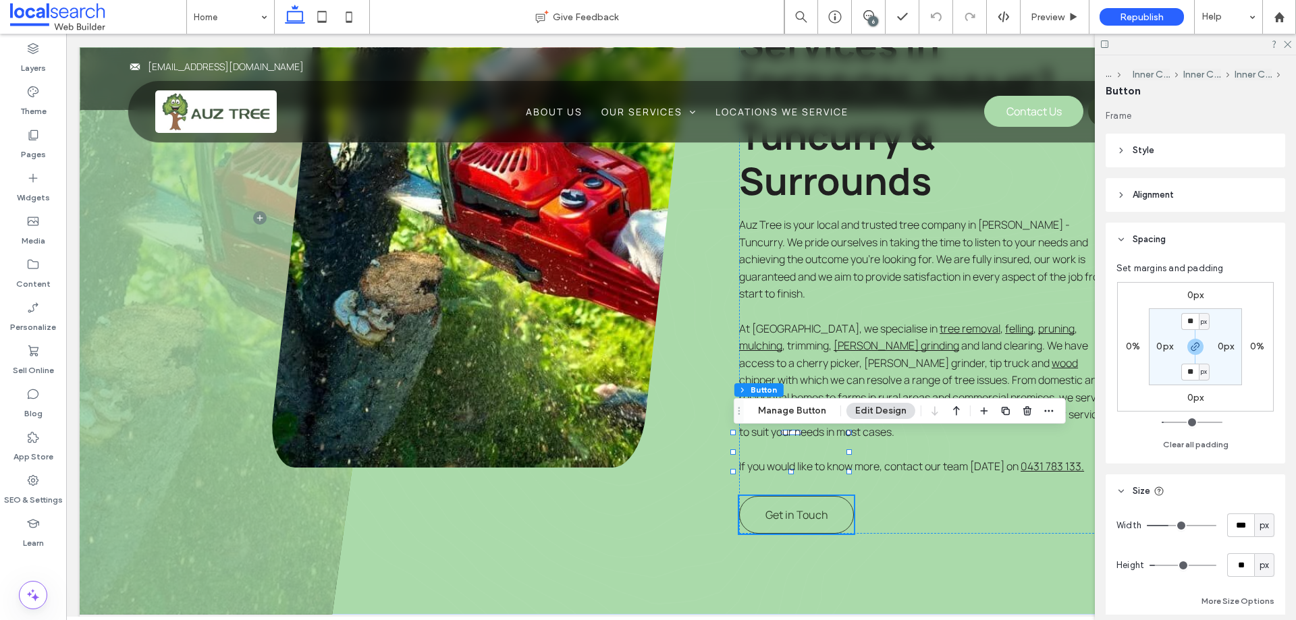
click at [1155, 151] on header "Style" at bounding box center [1194, 151] width 179 height 34
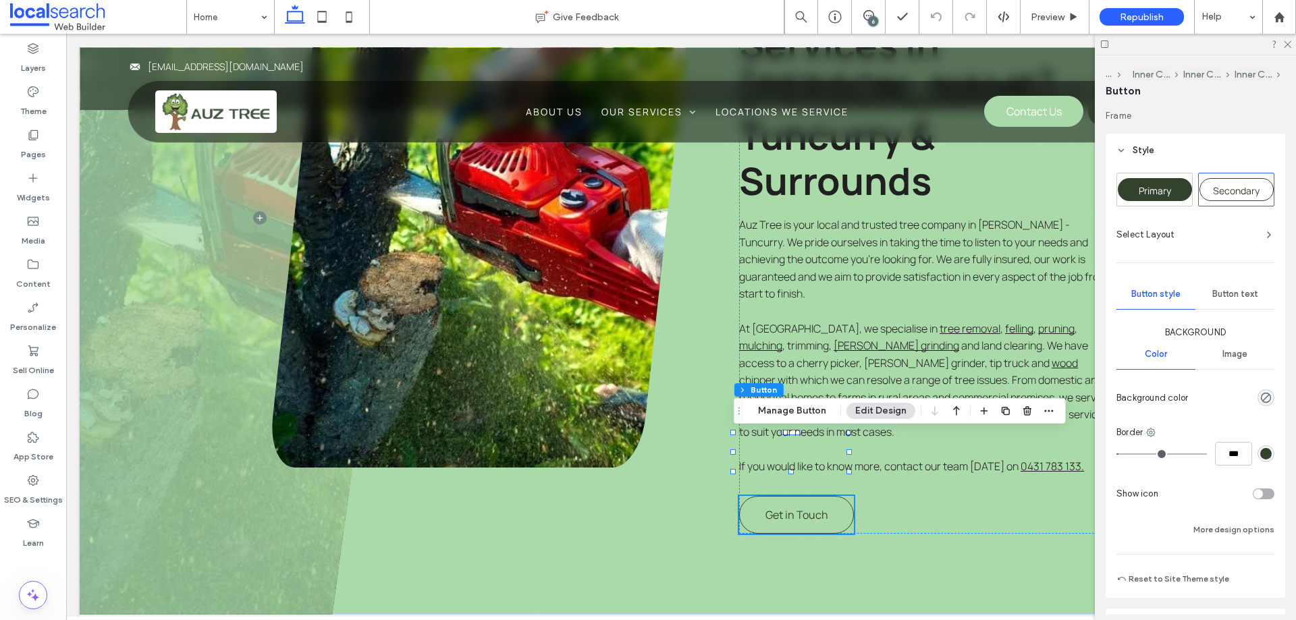
click at [1168, 194] on span "Primary" at bounding box center [1154, 190] width 32 height 13
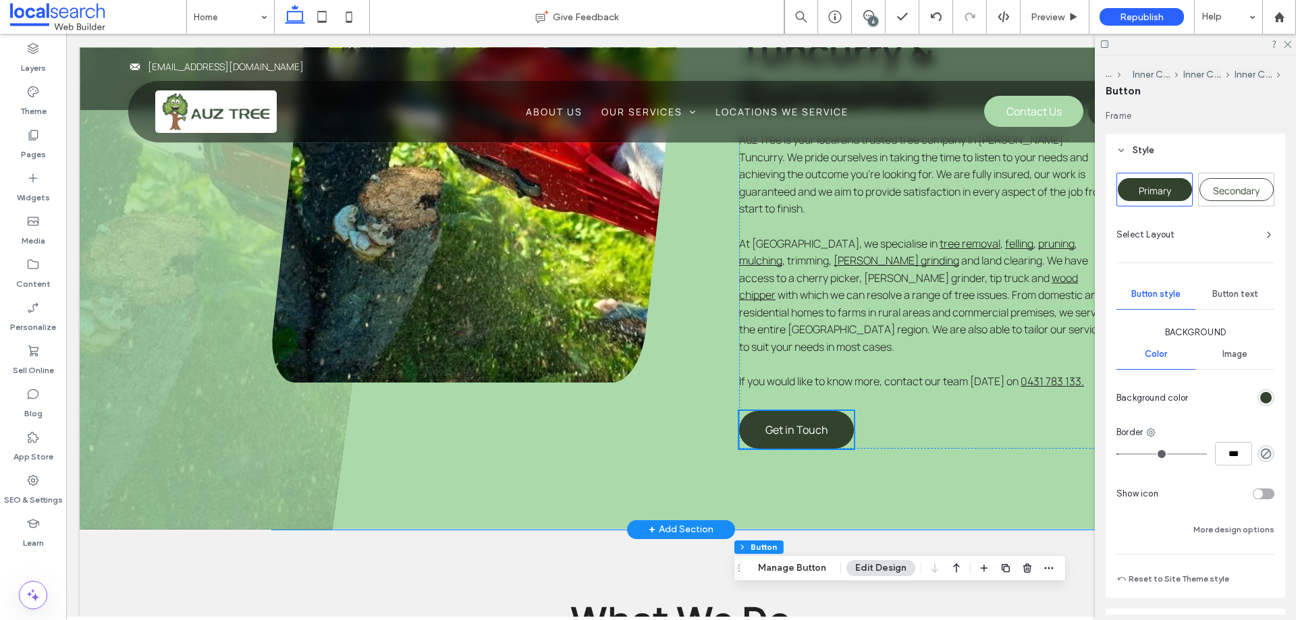
scroll to position [945, 0]
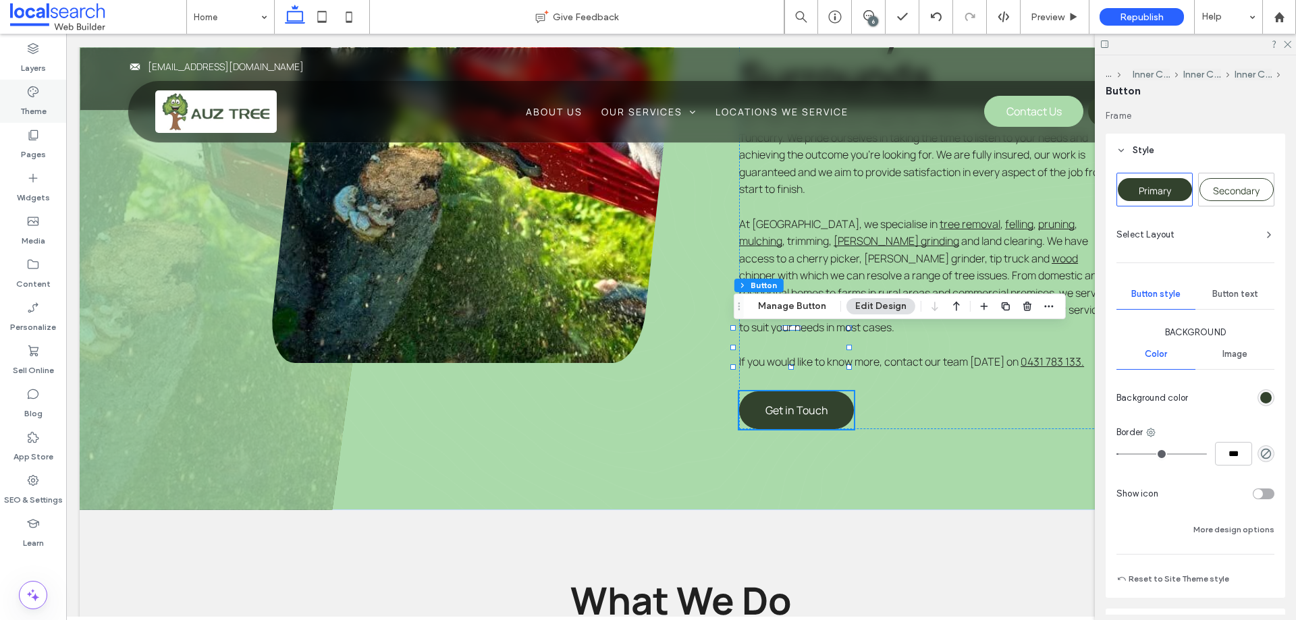
click at [36, 106] on label "Theme" at bounding box center [33, 108] width 26 height 19
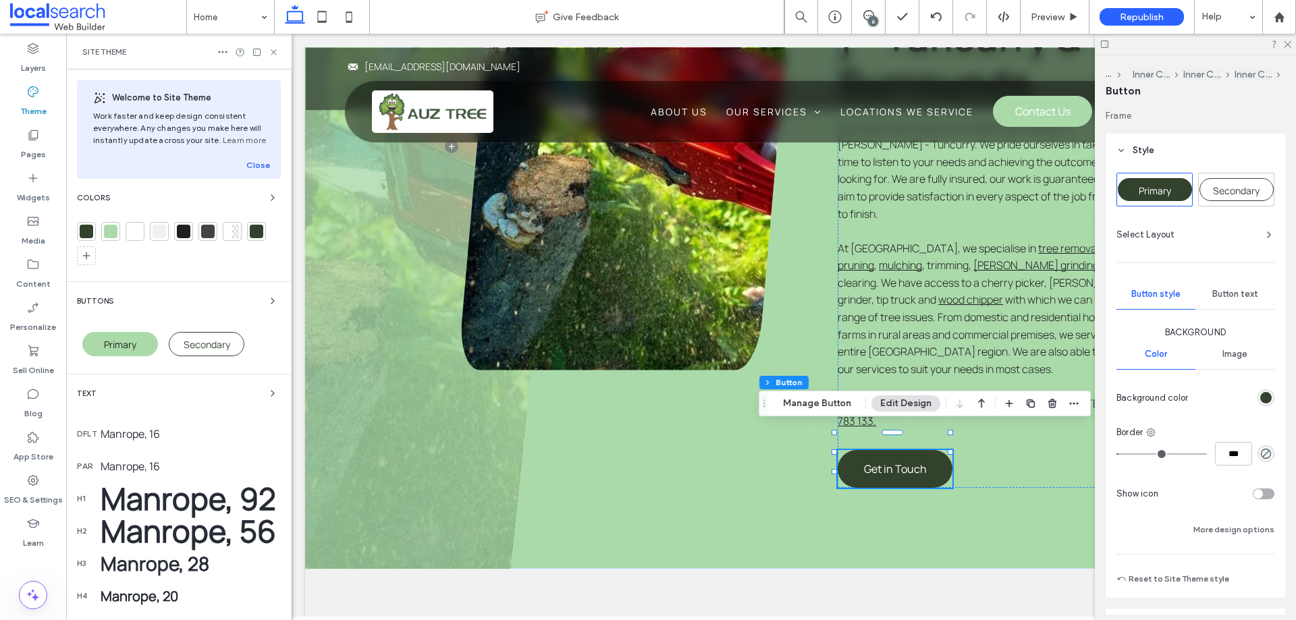
click at [101, 334] on div "Primary" at bounding box center [120, 344] width 76 height 24
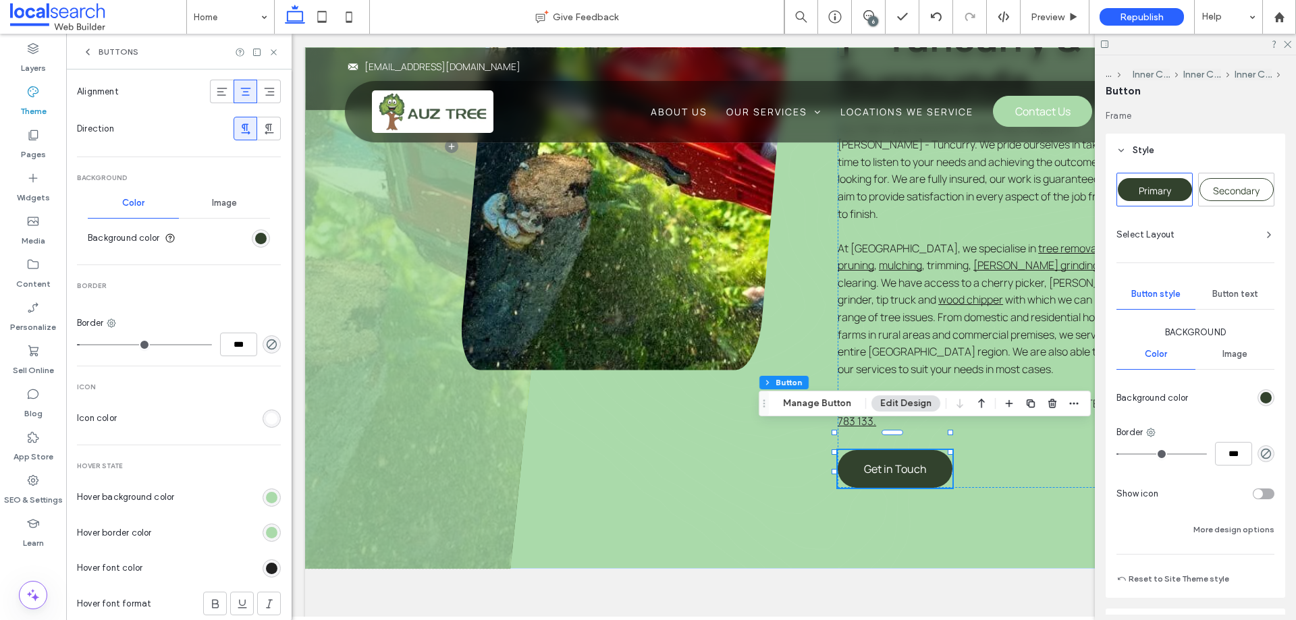
scroll to position [472, 0]
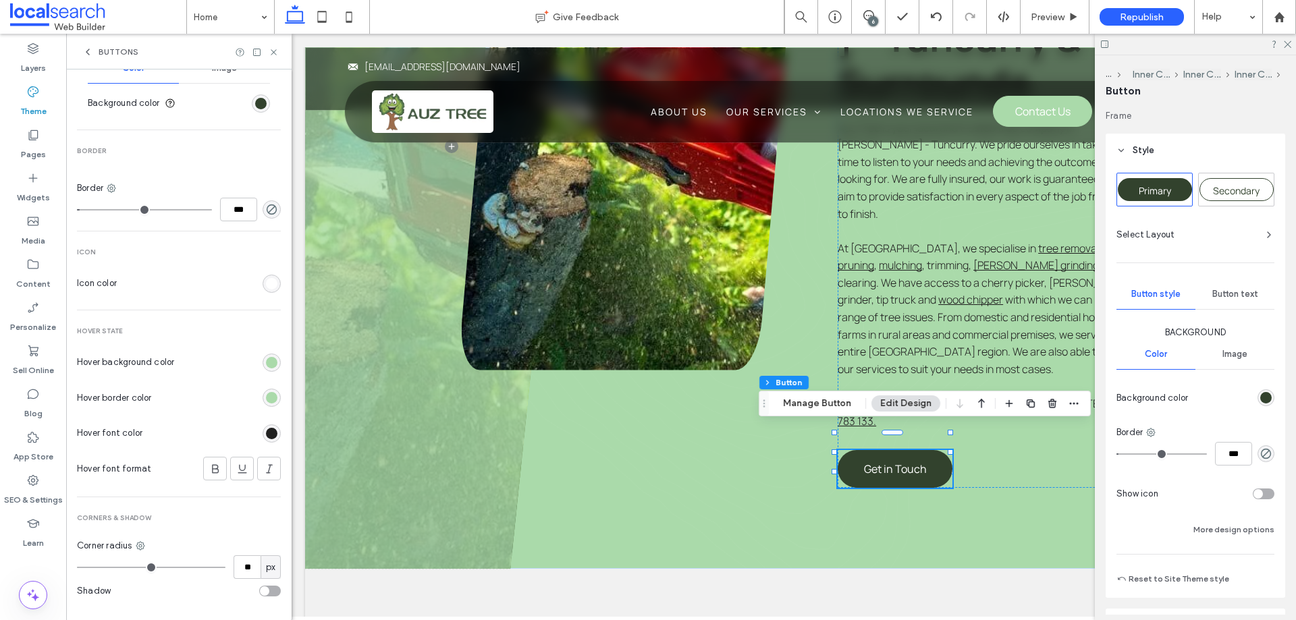
click at [267, 399] on div "rgb(170, 218, 170)" at bounding box center [271, 397] width 11 height 11
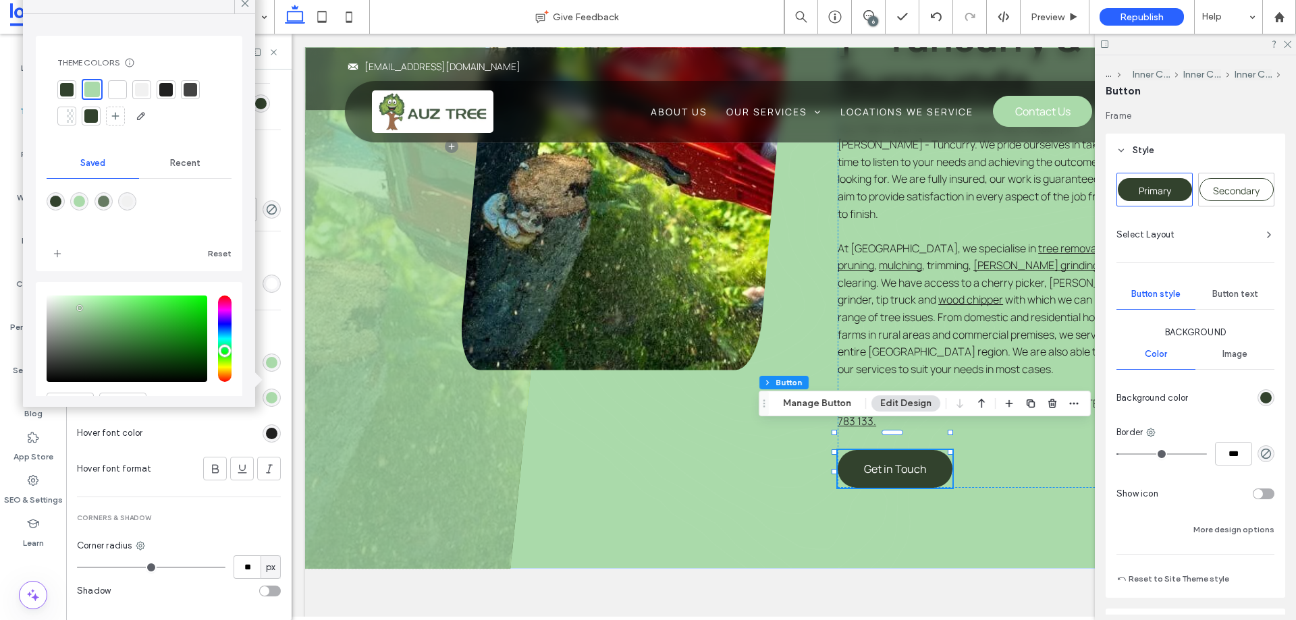
click at [68, 88] on div at bounding box center [66, 89] width 13 height 13
click at [239, 4] on icon at bounding box center [245, 3] width 12 height 12
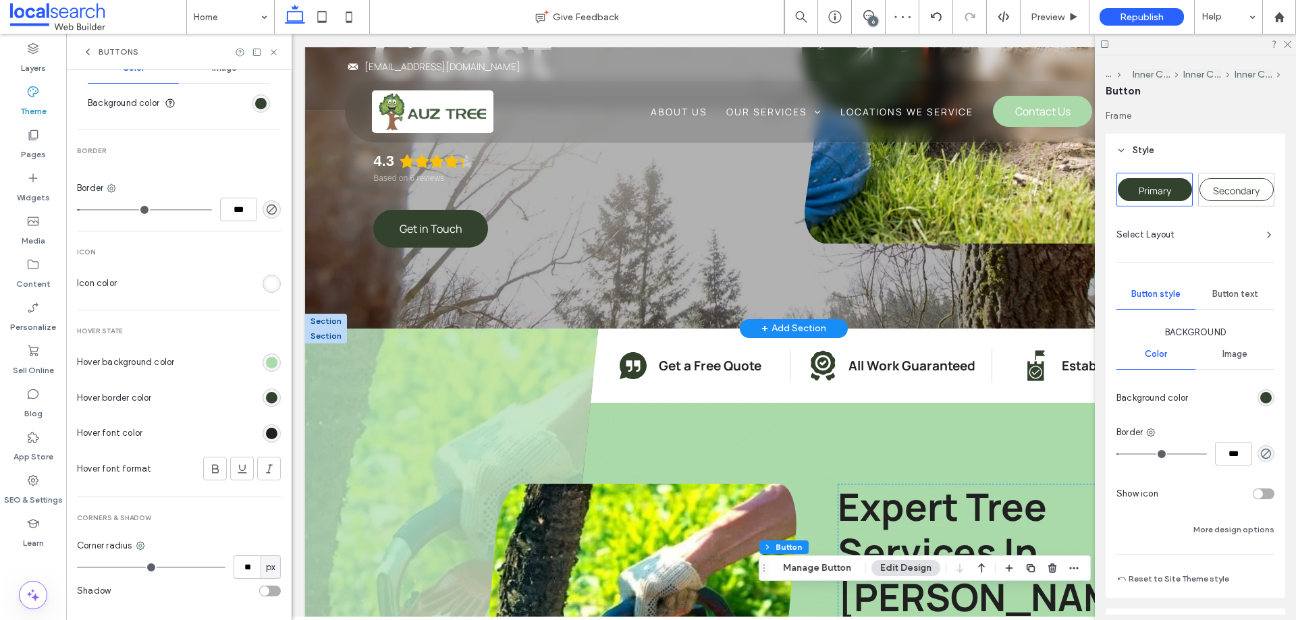
scroll to position [337, 0]
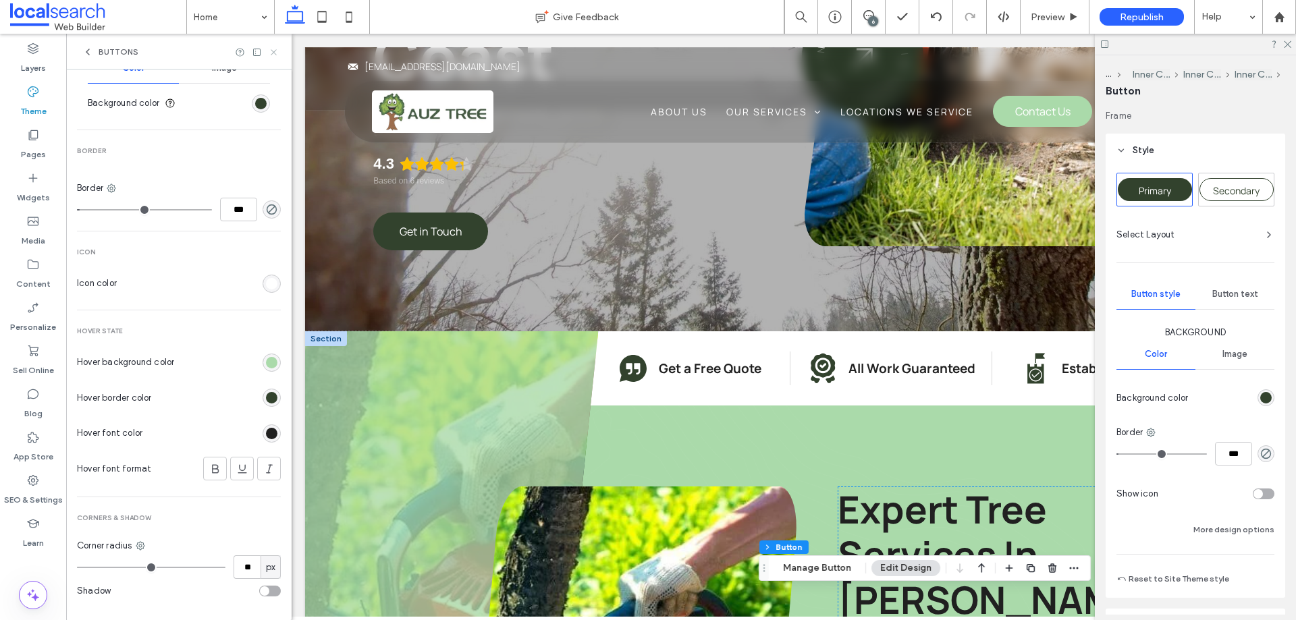
click at [278, 54] on icon at bounding box center [274, 52] width 10 height 10
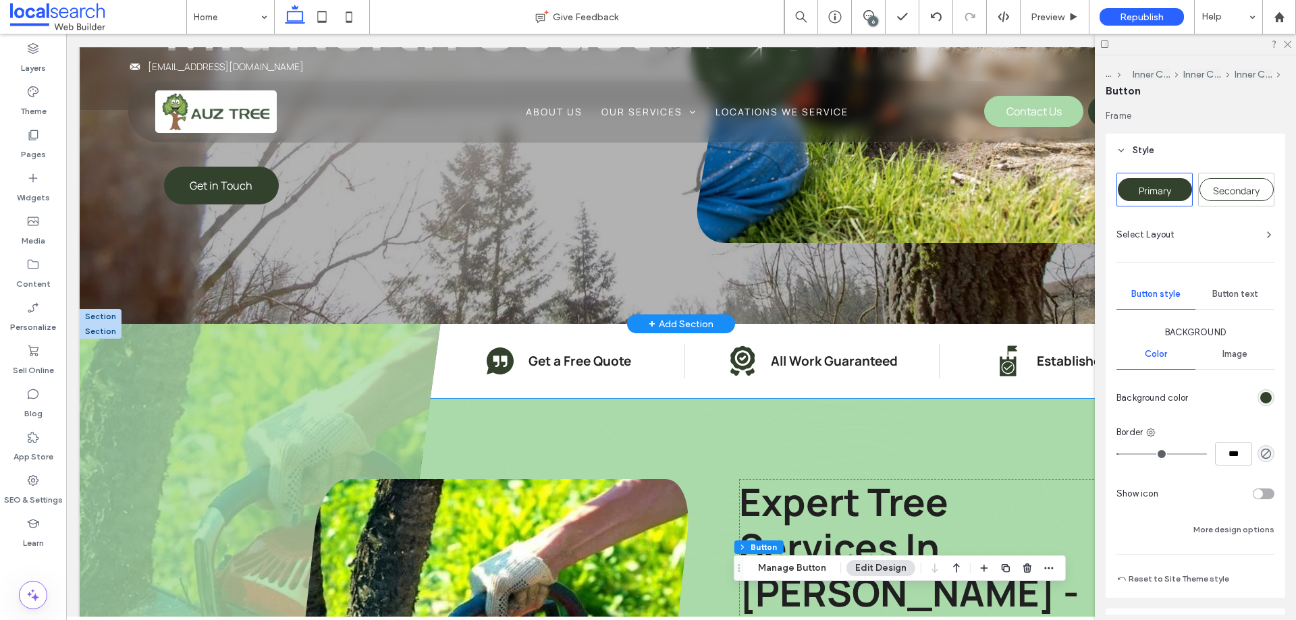
scroll to position [67, 0]
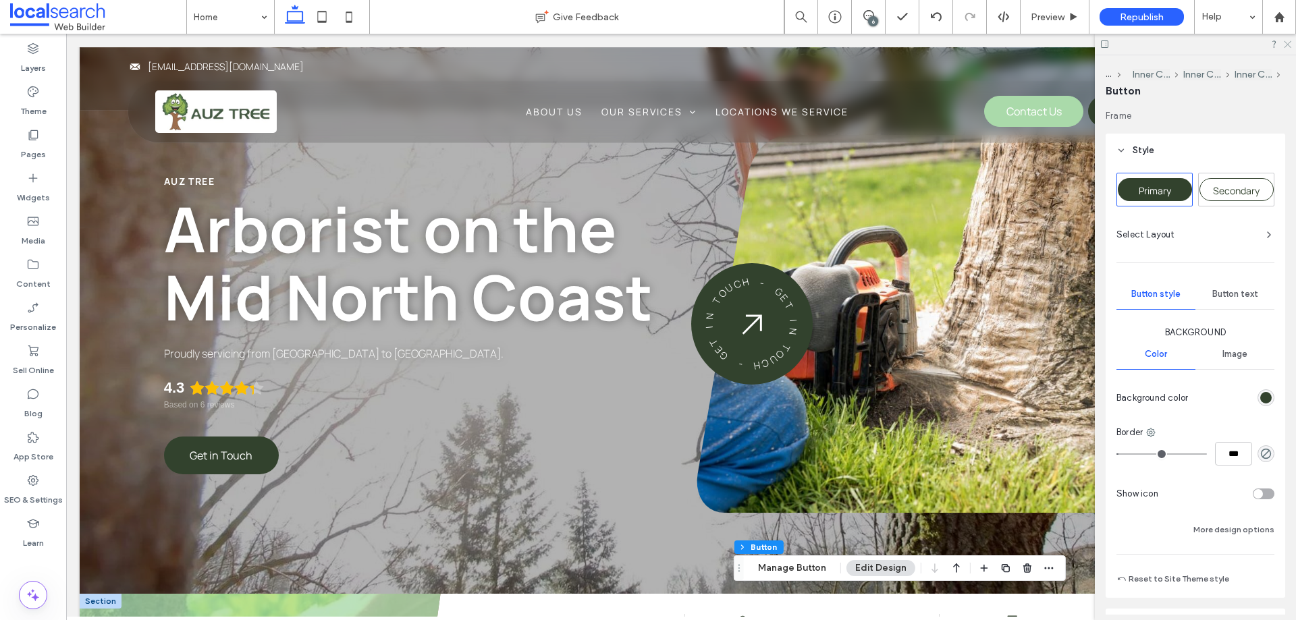
click at [1287, 42] on icon at bounding box center [1286, 43] width 9 height 9
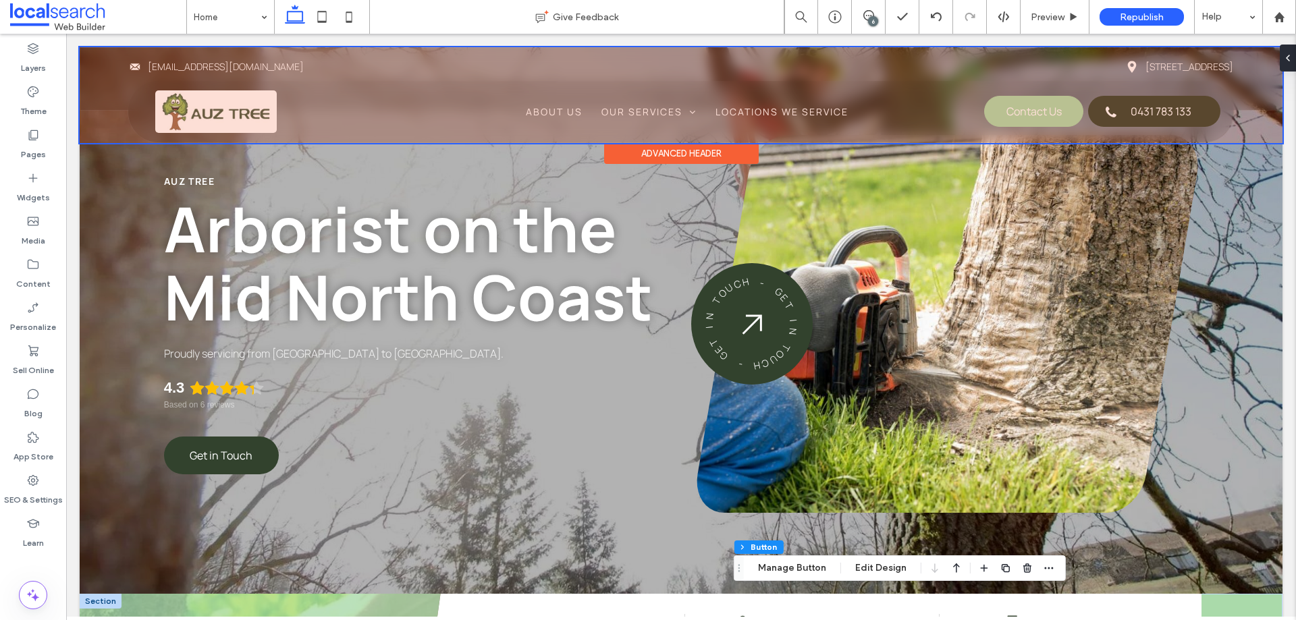
click at [1036, 114] on div at bounding box center [681, 95] width 1202 height 96
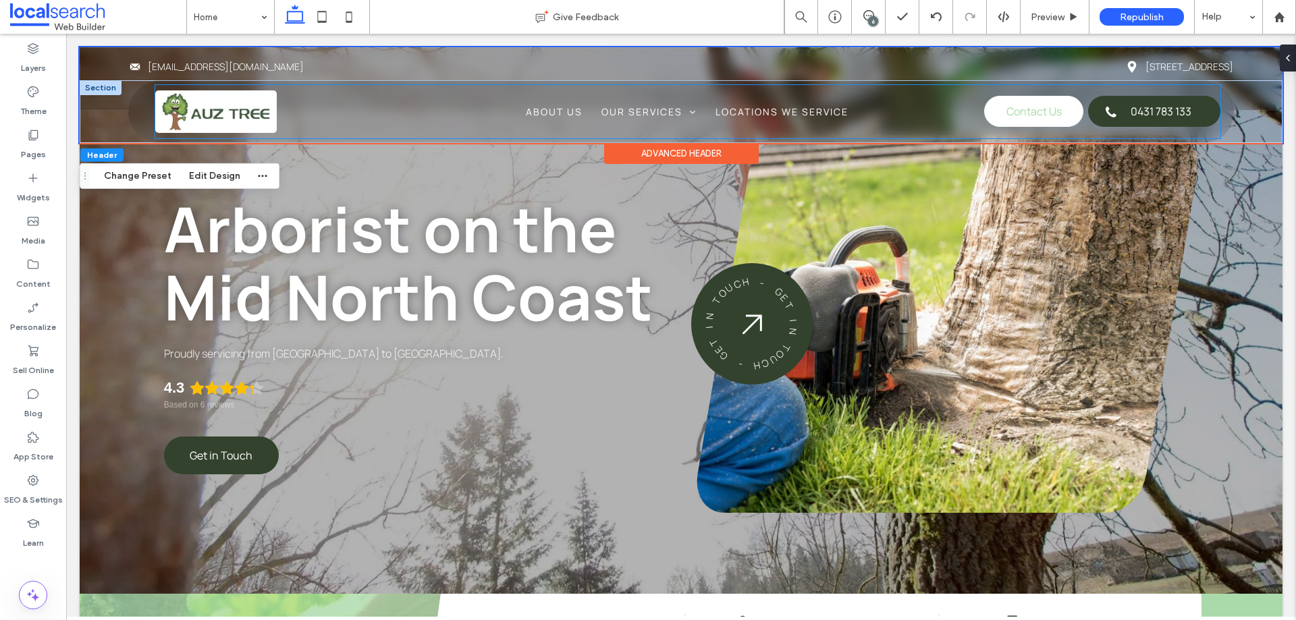
click at [1044, 113] on span "Contact Us" at bounding box center [1033, 111] width 55 height 28
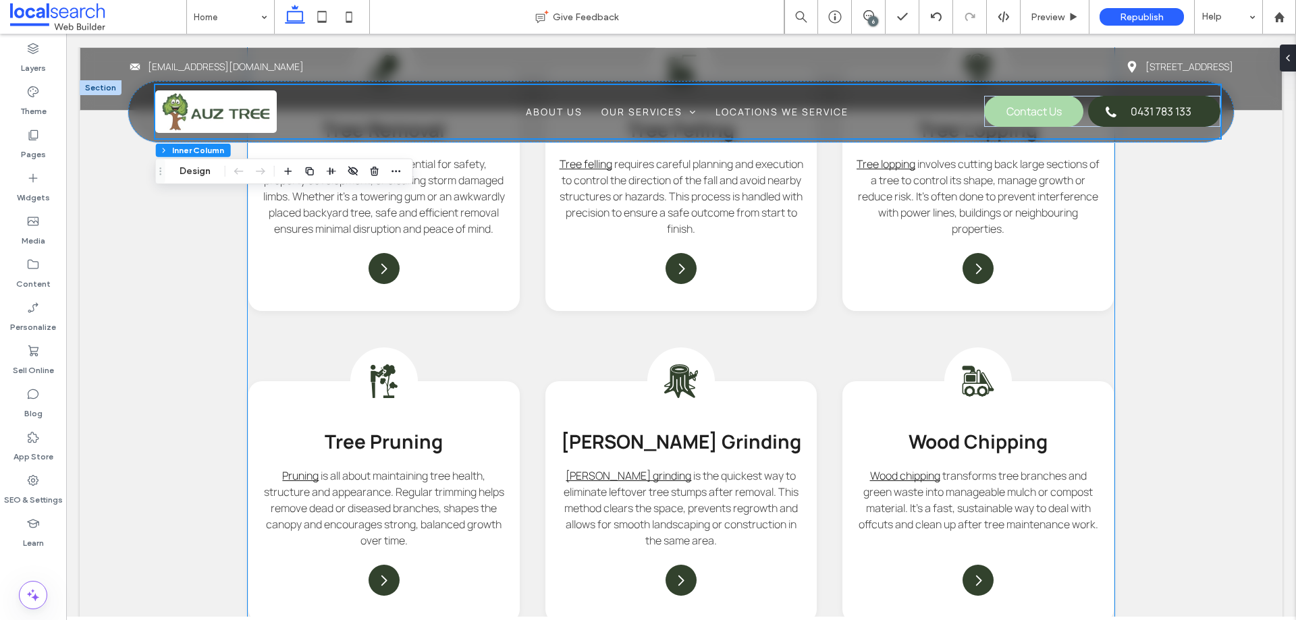
scroll to position [1957, 0]
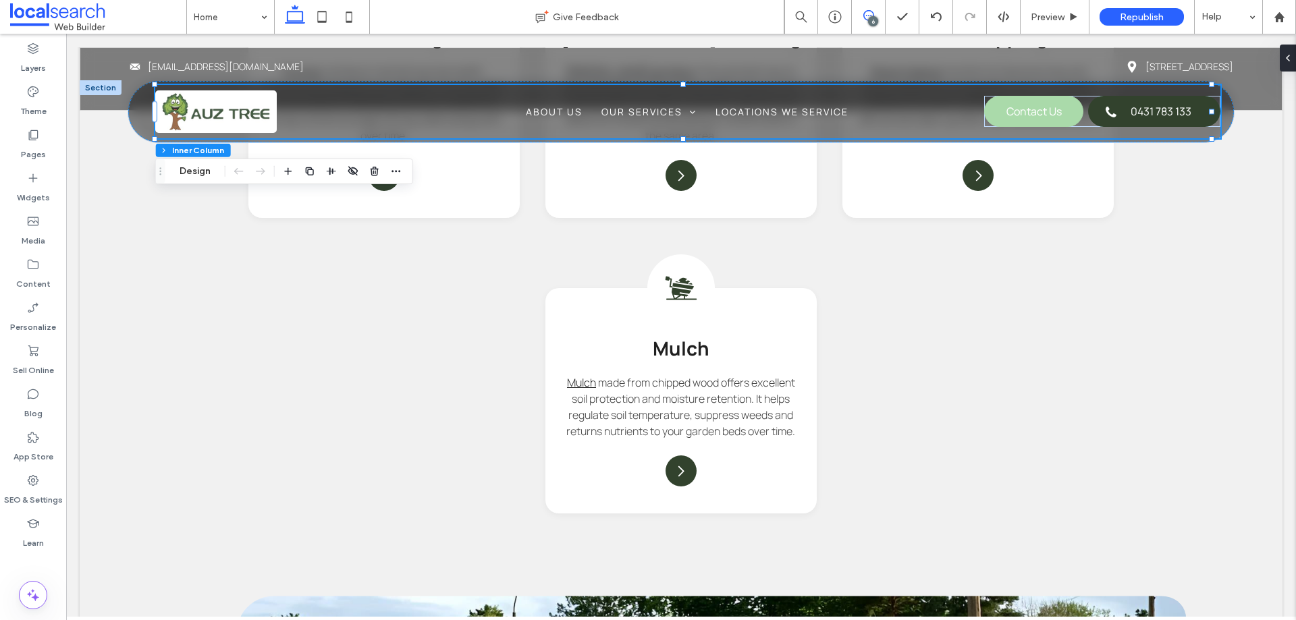
click at [865, 18] on icon at bounding box center [868, 15] width 11 height 11
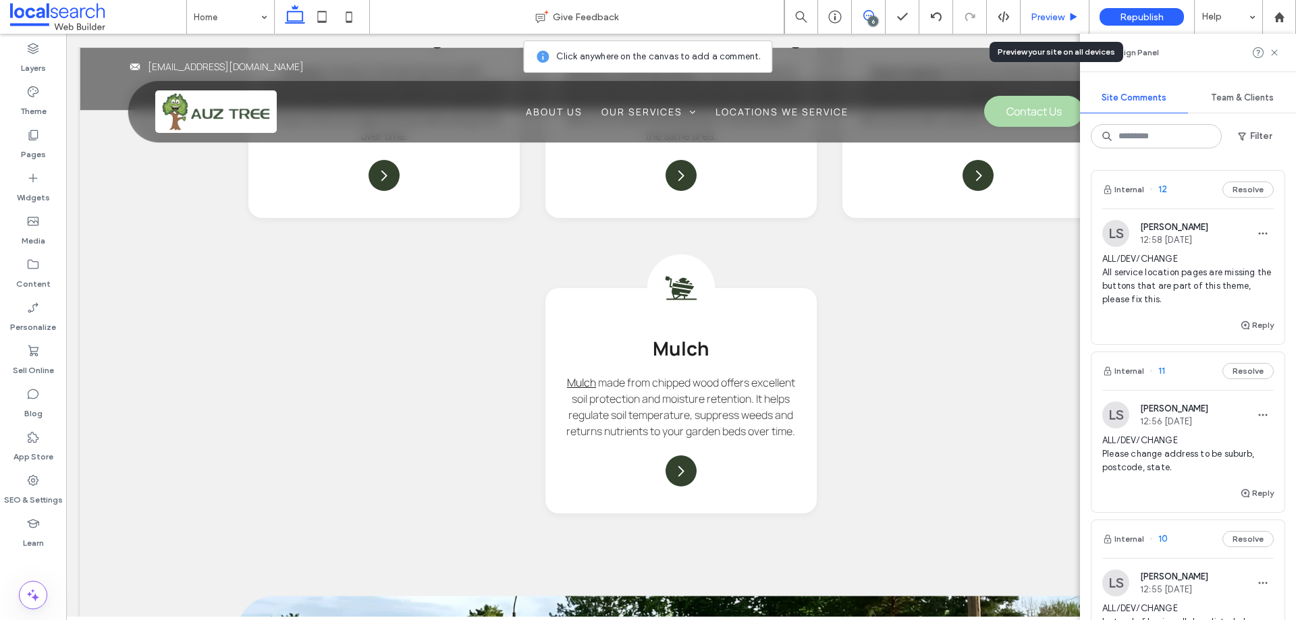
click at [1029, 16] on div "Preview" at bounding box center [1054, 16] width 68 height 11
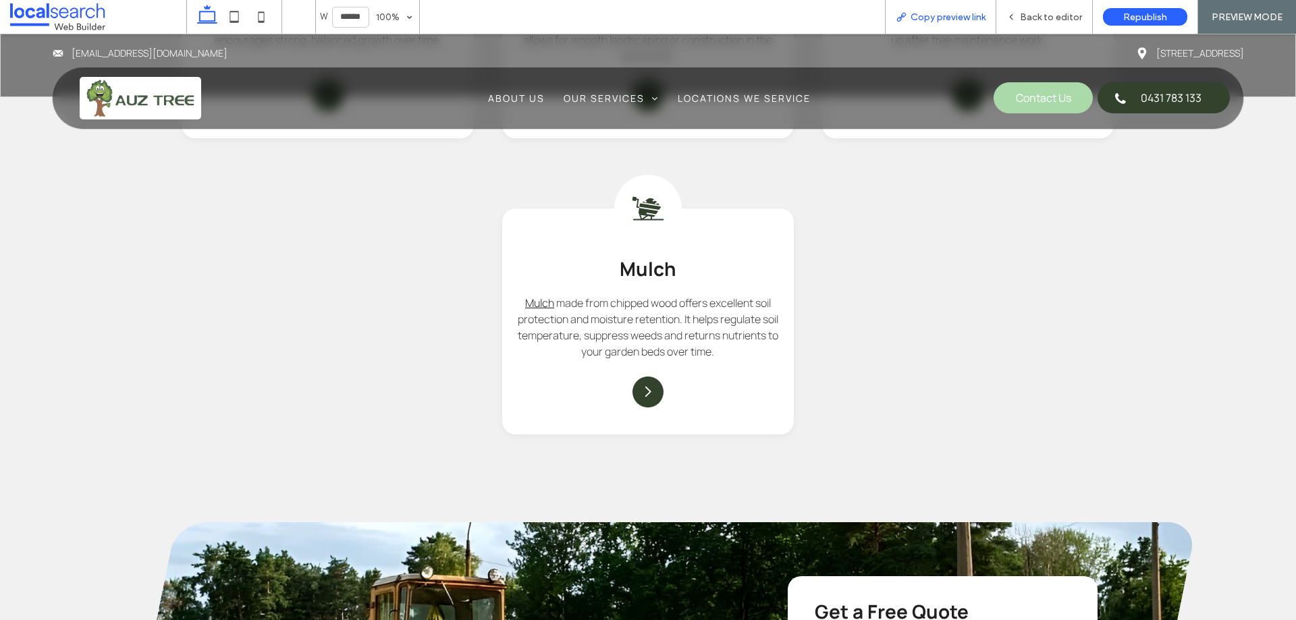
click at [970, 14] on span "Copy preview link" at bounding box center [947, 16] width 75 height 11
click at [1059, 21] on span "Back to editor" at bounding box center [1051, 16] width 62 height 11
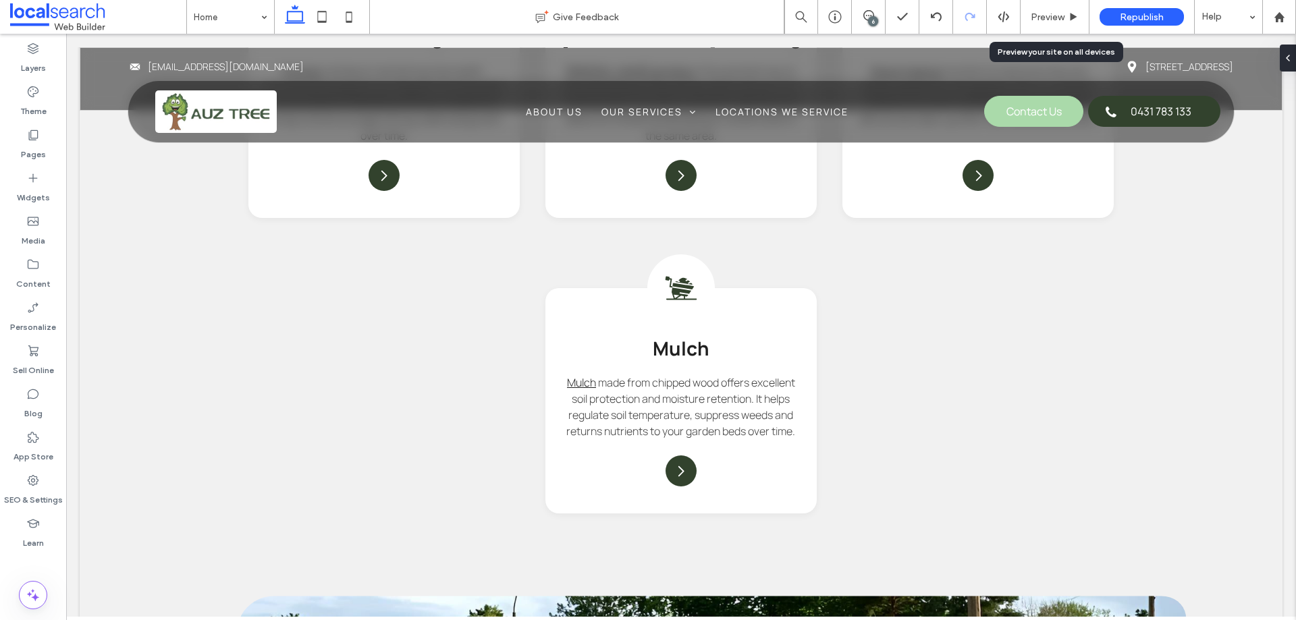
scroll to position [1976, 0]
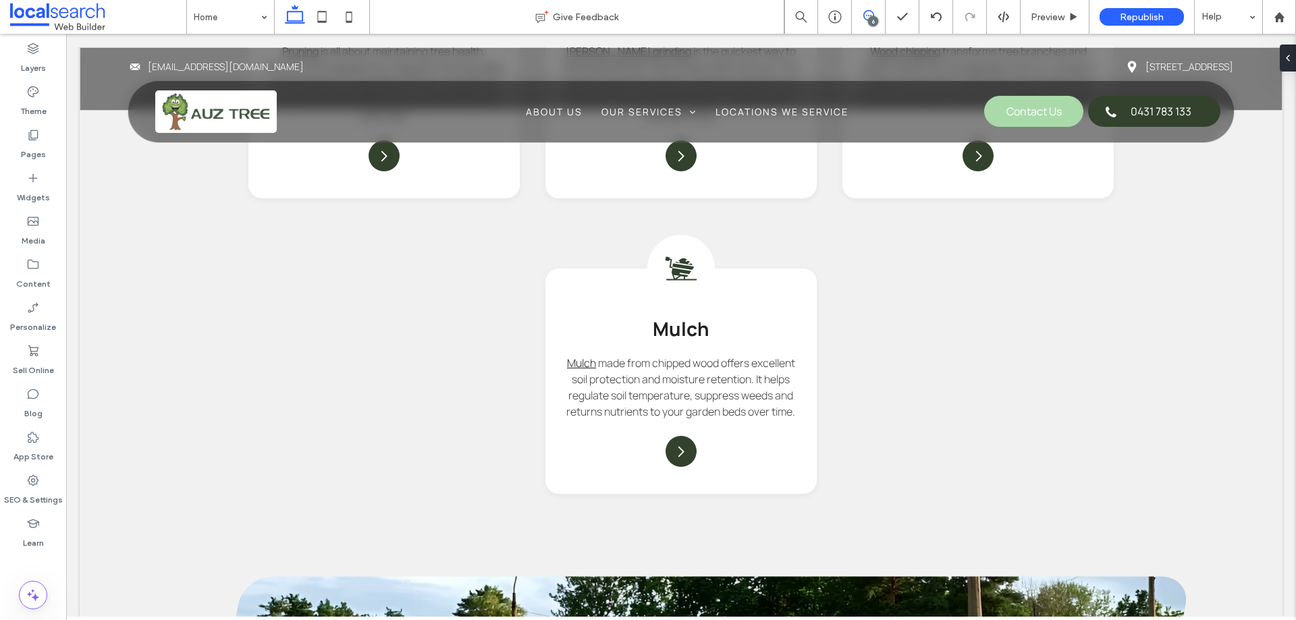
click at [879, 11] on span at bounding box center [868, 15] width 33 height 11
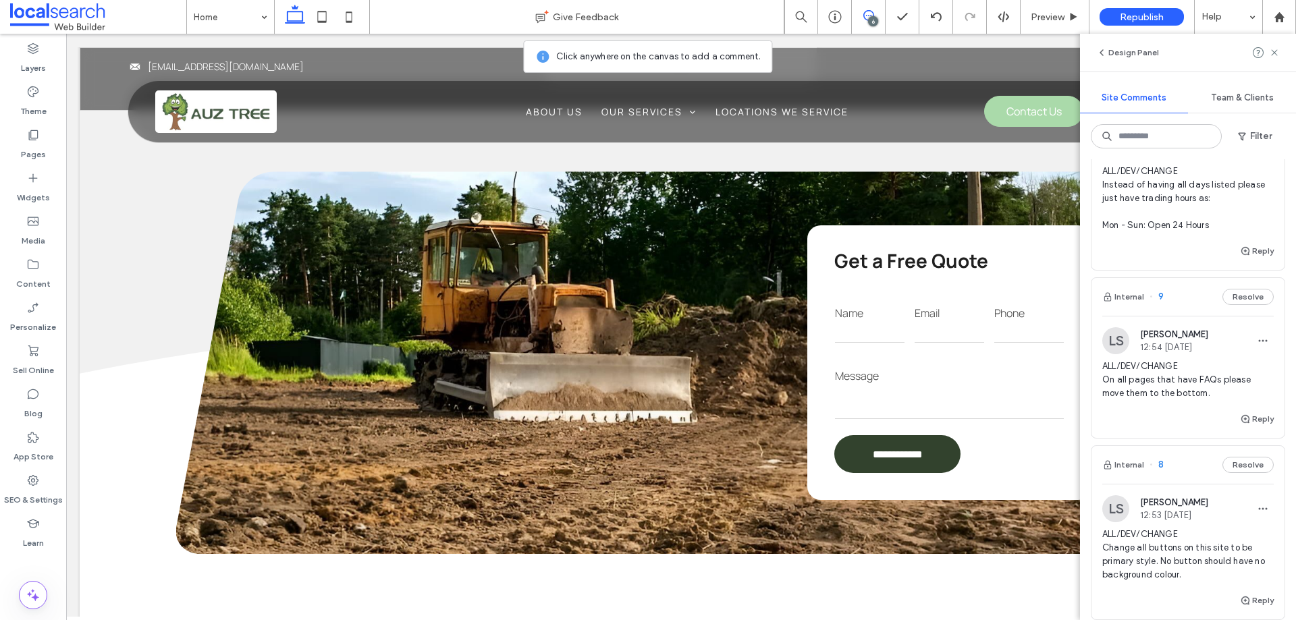
scroll to position [428, 0]
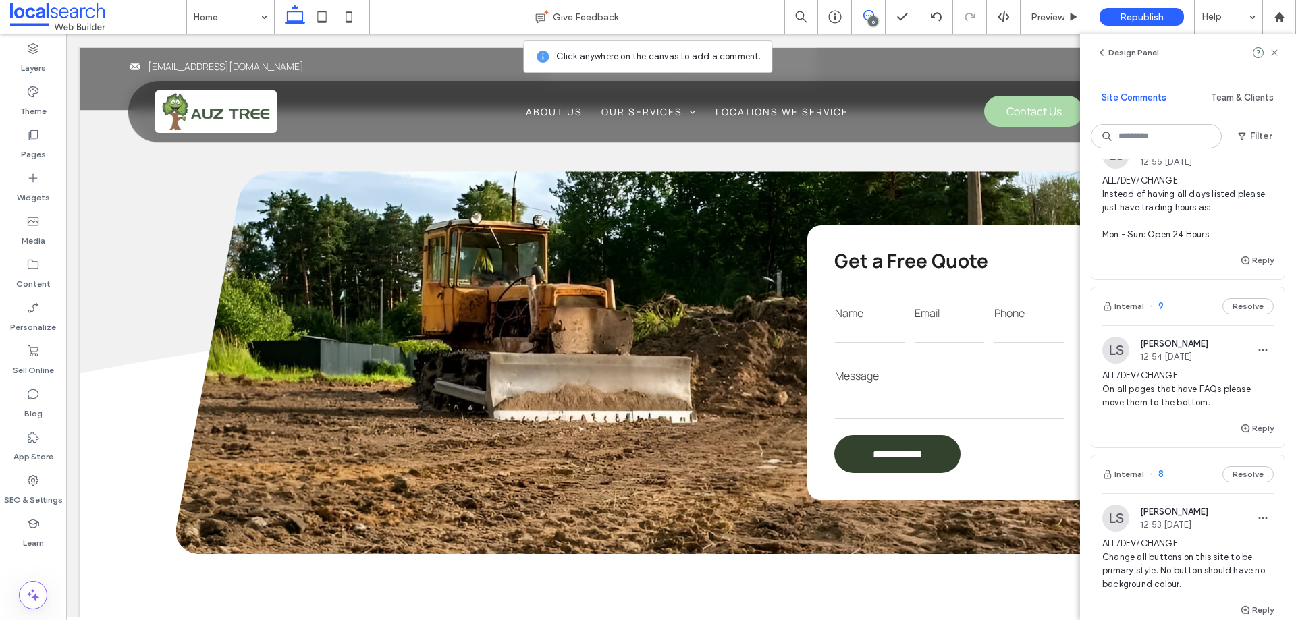
click at [1182, 211] on span "ALL/DEV/CHANGE Instead of having all days listed please just have trading hours…" at bounding box center [1187, 207] width 171 height 67
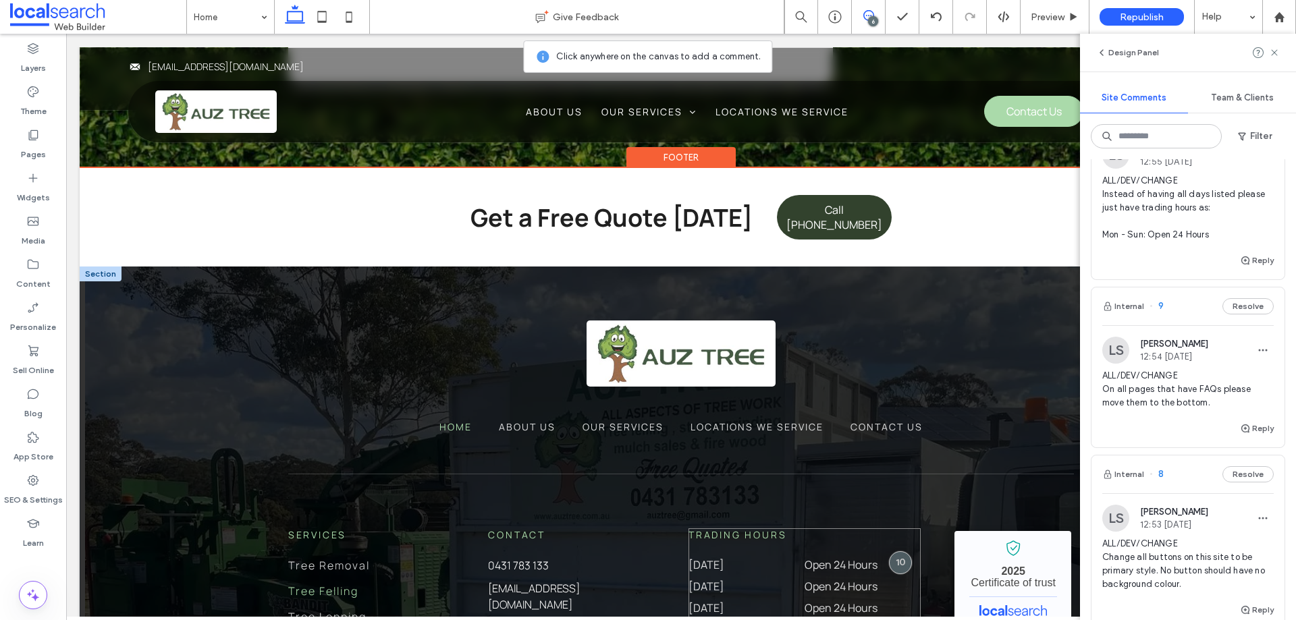
scroll to position [4225, 0]
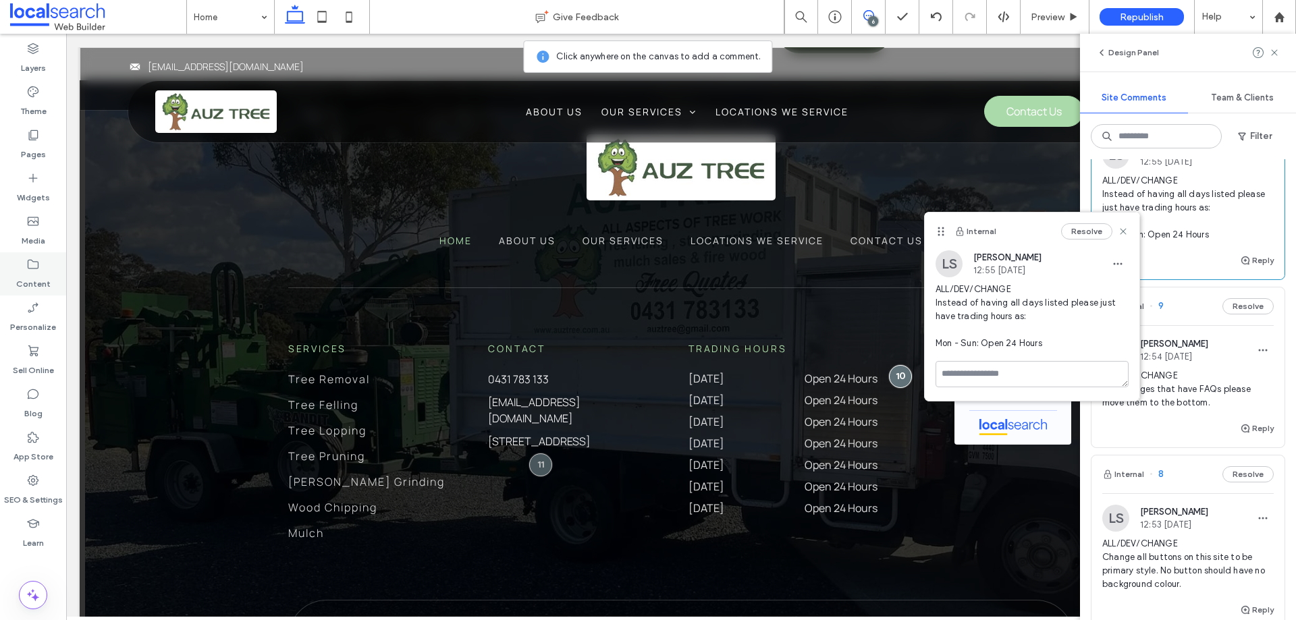
click at [44, 267] on div "Content" at bounding box center [33, 273] width 66 height 43
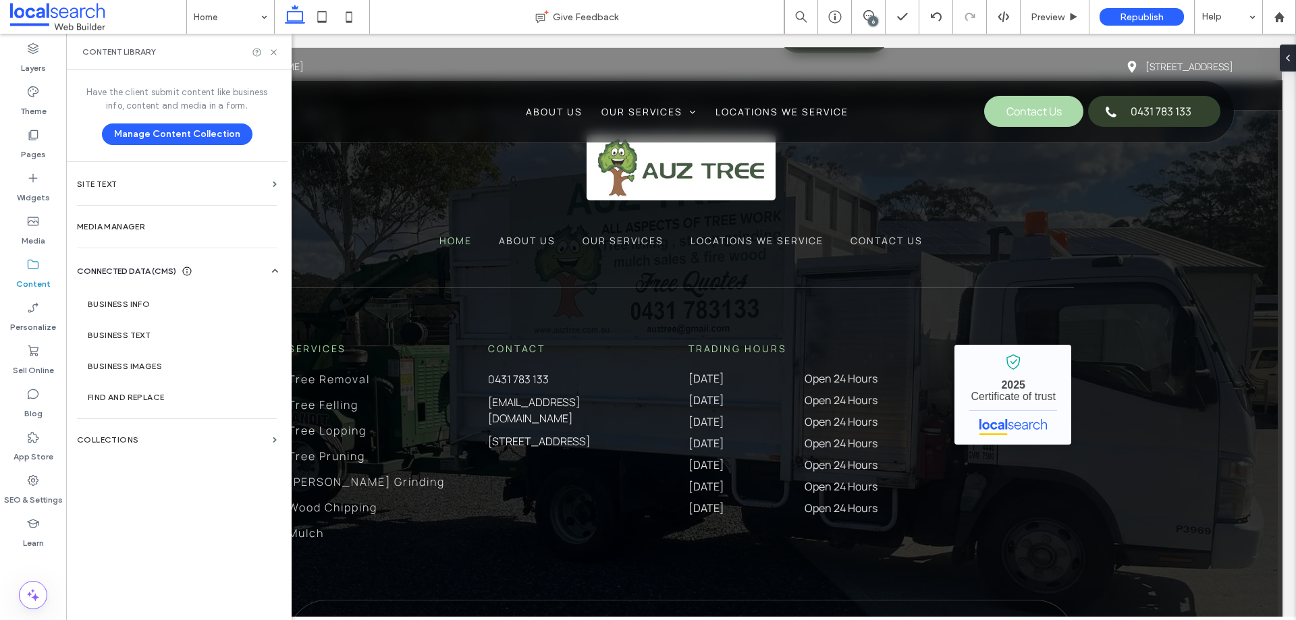
scroll to position [0, 0]
click at [215, 314] on section "Business Info" at bounding box center [179, 304] width 205 height 31
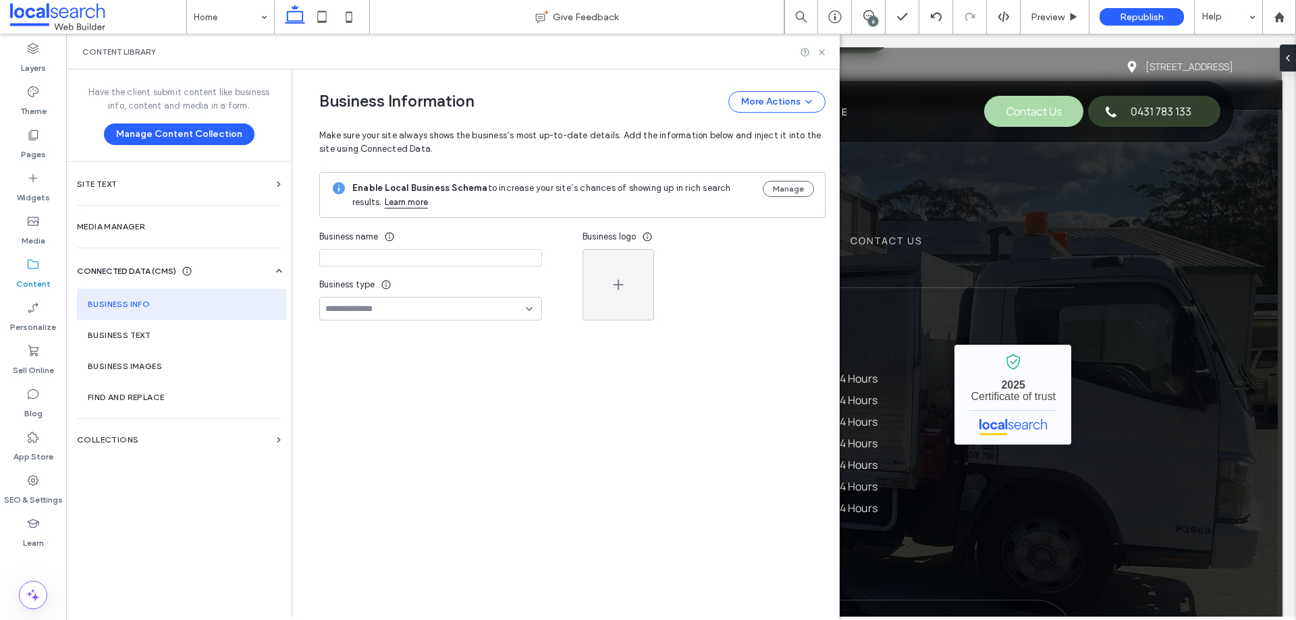
type input "********"
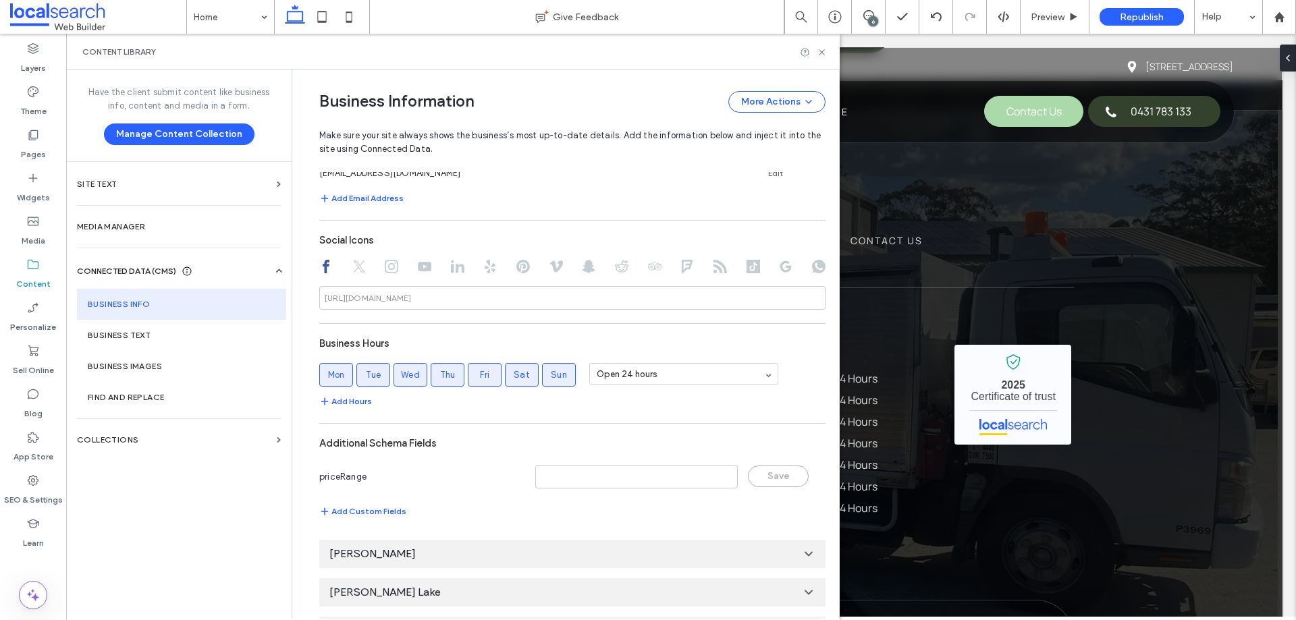
scroll to position [742, 0]
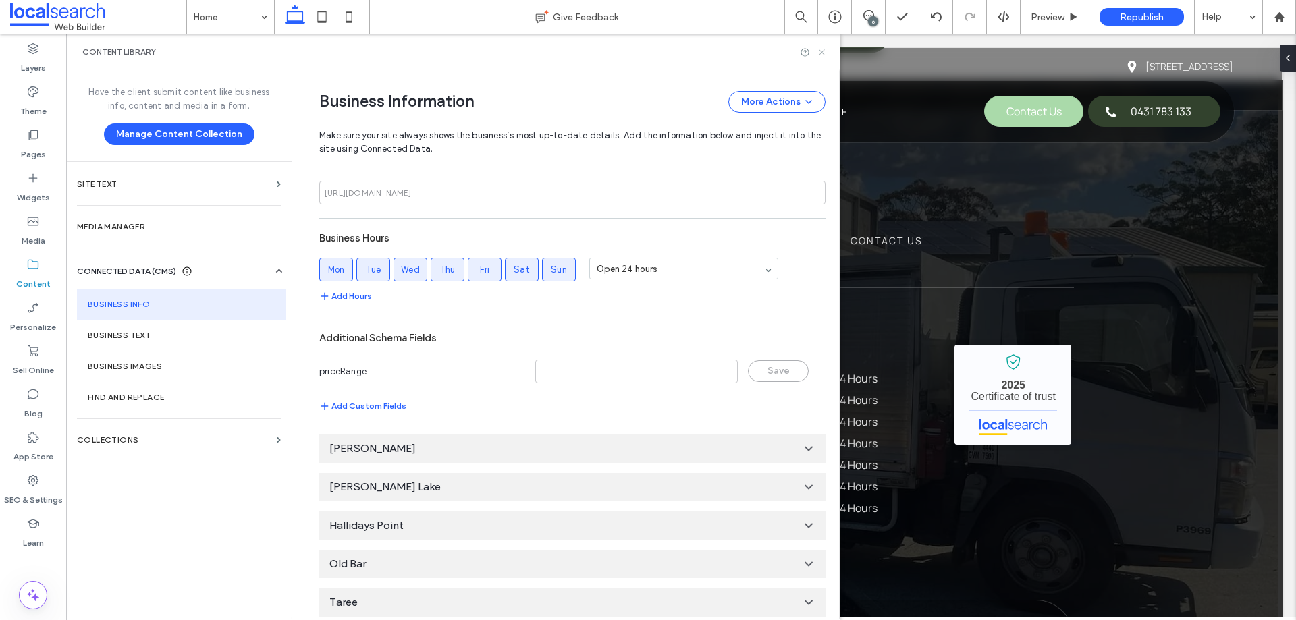
click at [818, 50] on icon at bounding box center [821, 52] width 10 height 10
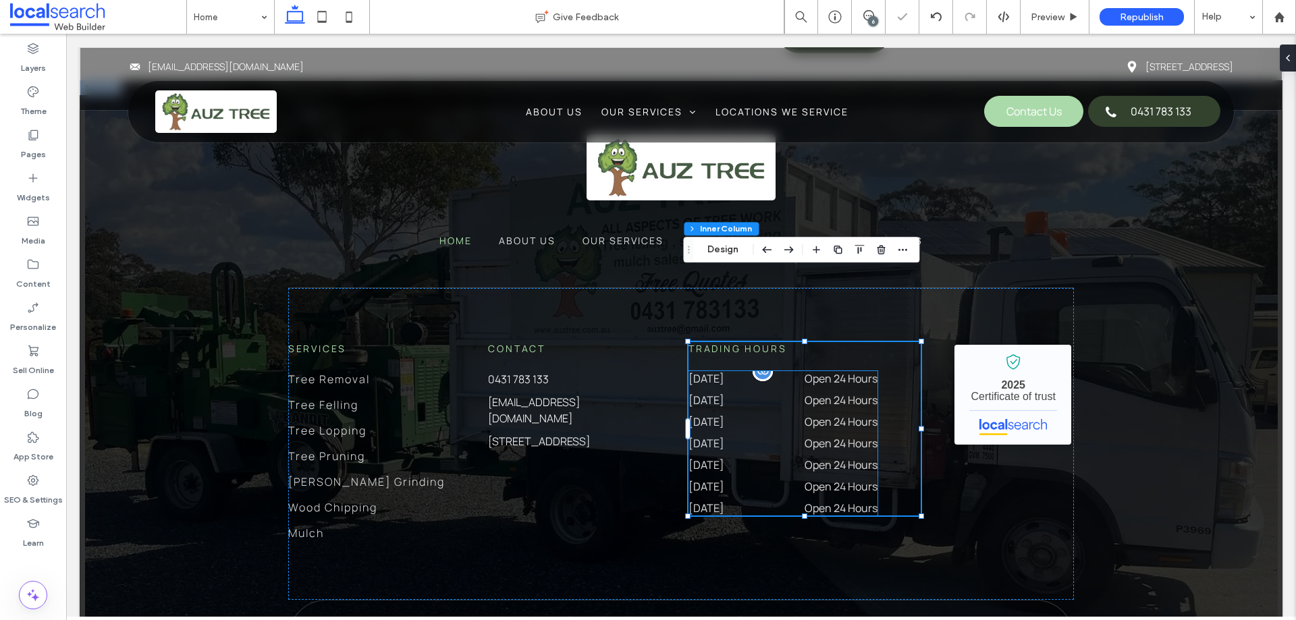
click at [753, 436] on dt "Thursday" at bounding box center [726, 443] width 76 height 15
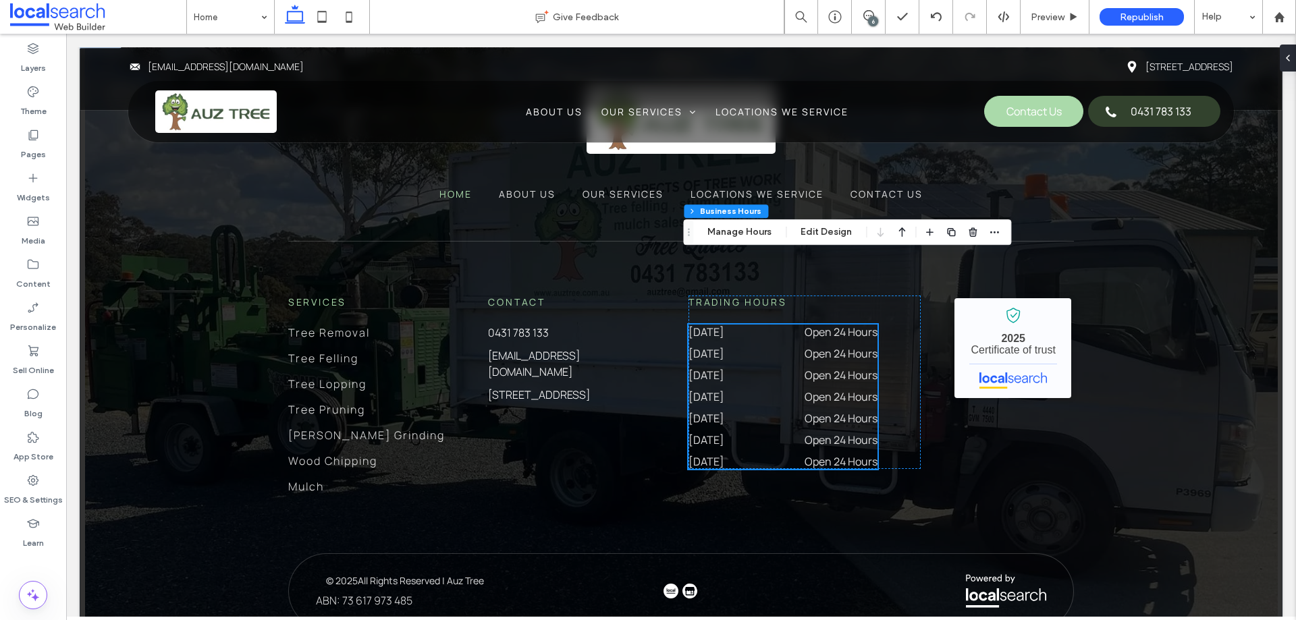
scroll to position [0, 0]
click at [758, 235] on button "Manage Hours" at bounding box center [739, 232] width 82 height 16
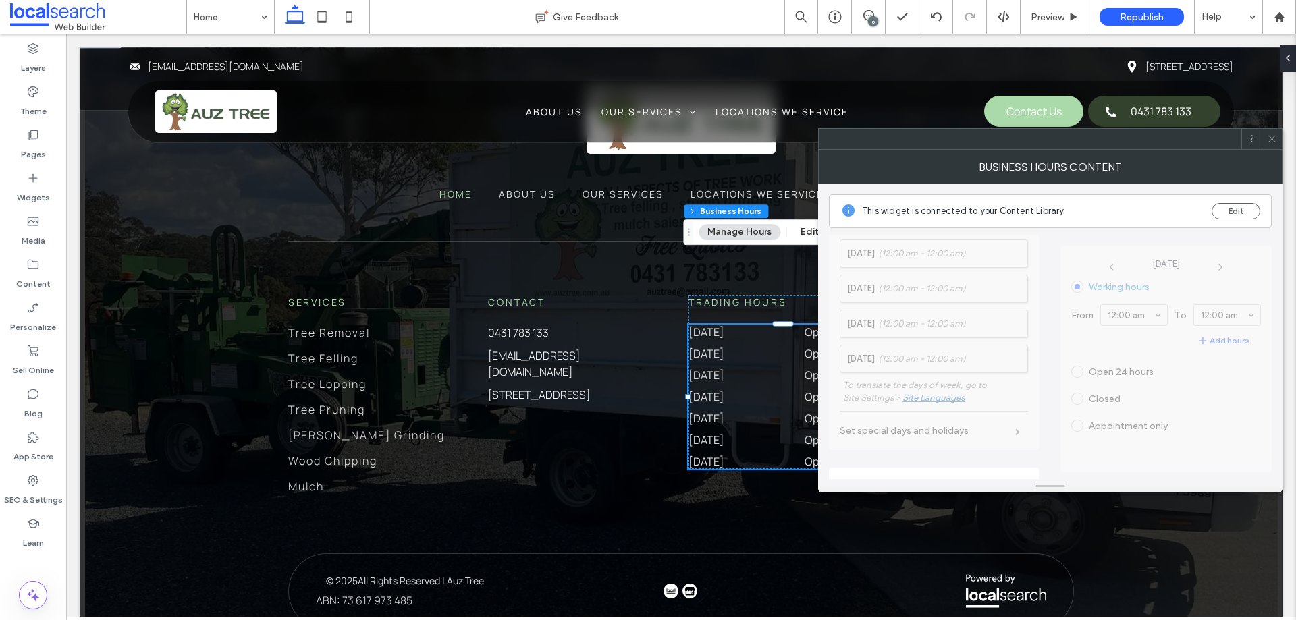
scroll to position [351, 0]
click at [1011, 398] on section "Combine days with the same hours" at bounding box center [933, 391] width 188 height 34
click at [1007, 387] on div "toggle" at bounding box center [1011, 391] width 9 height 9
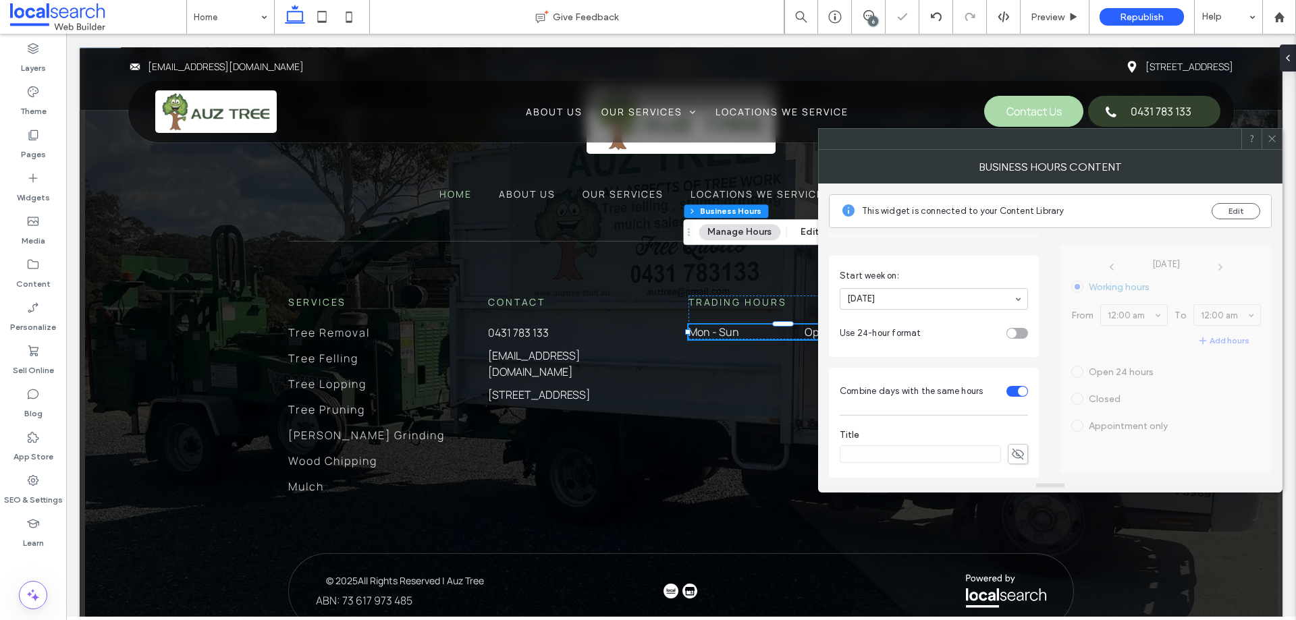
click at [1268, 138] on icon at bounding box center [1272, 139] width 10 height 10
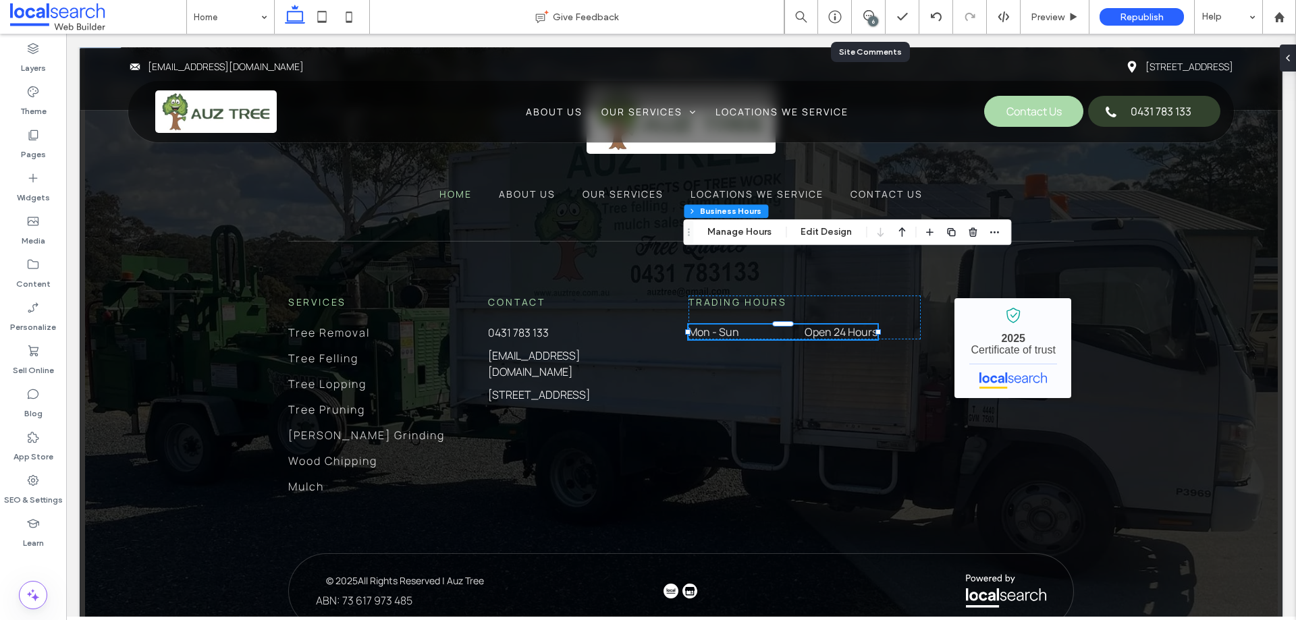
click at [874, 18] on div "6" at bounding box center [873, 21] width 10 height 10
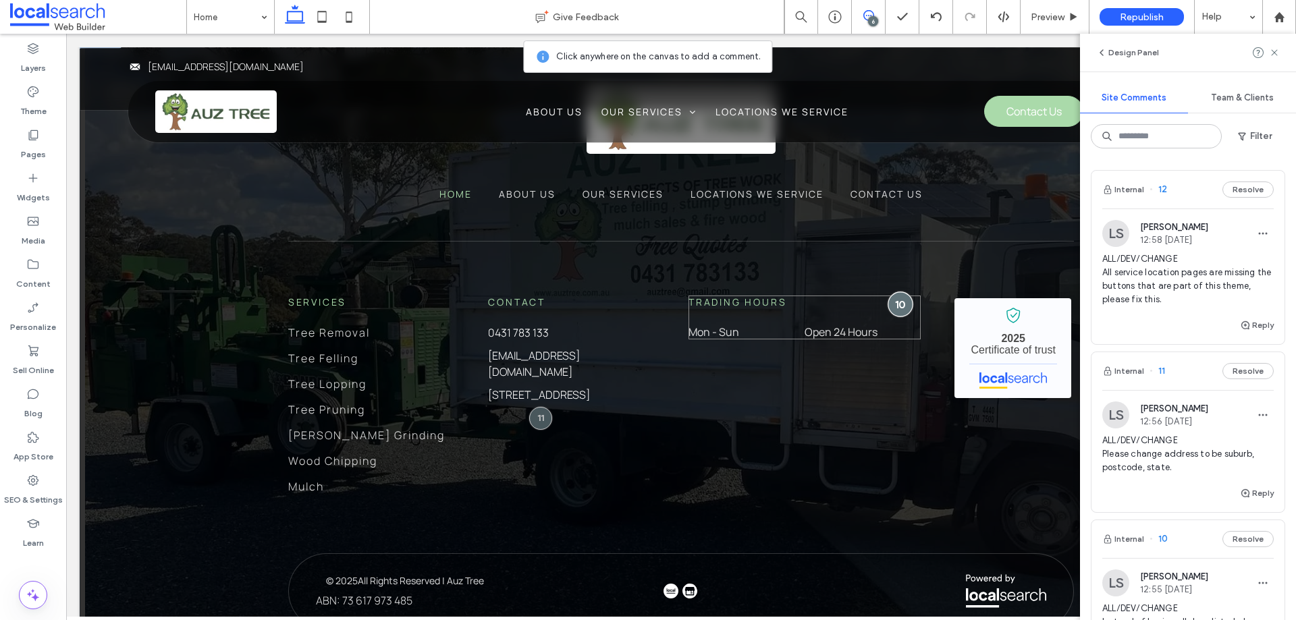
click at [893, 291] on div at bounding box center [900, 303] width 25 height 25
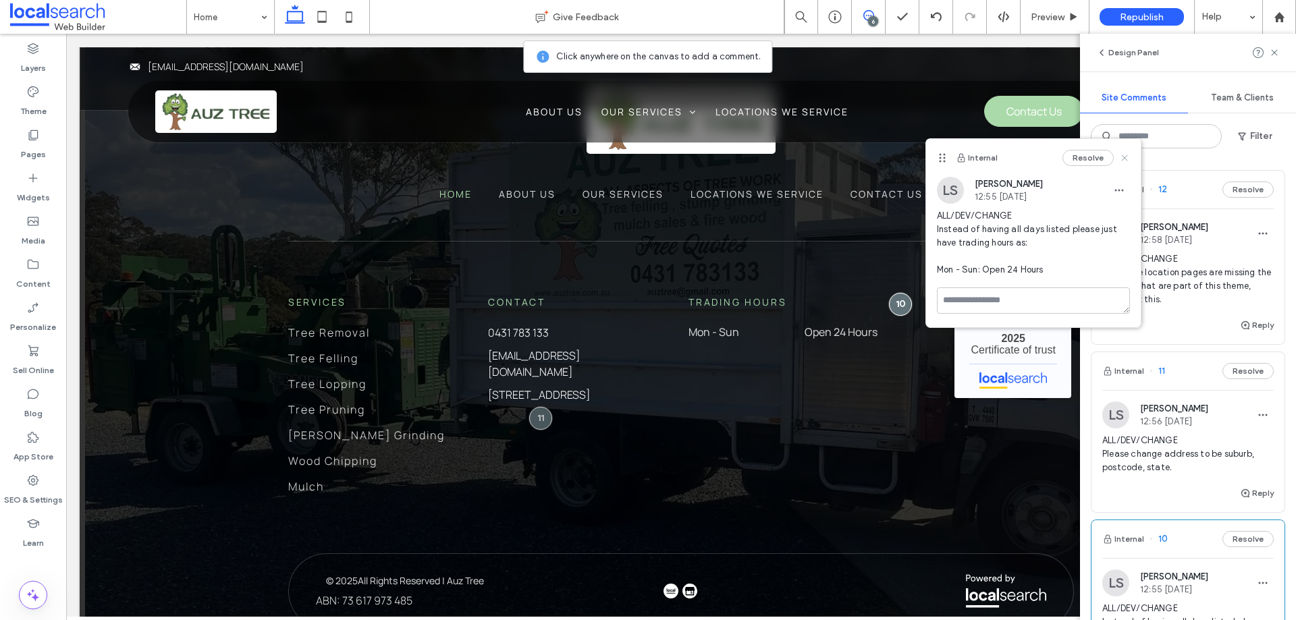
click at [1122, 157] on icon at bounding box center [1124, 157] width 11 height 11
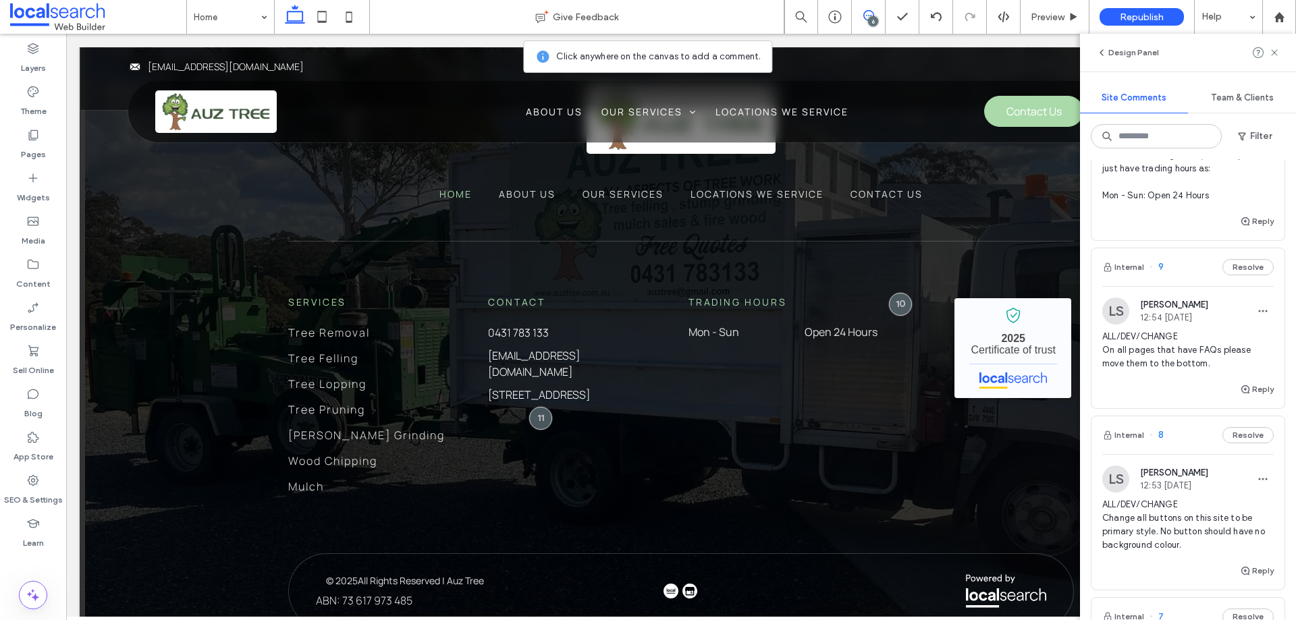
scroll to position [540, 0]
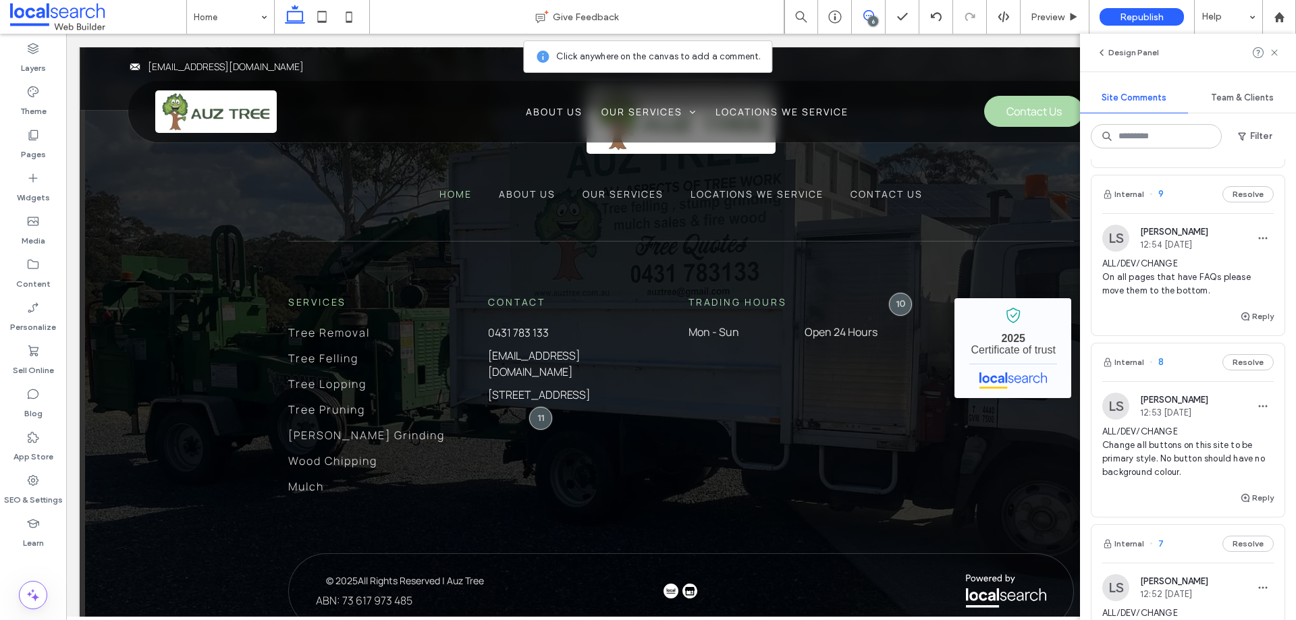
click at [1169, 279] on span "ALL/DEV/CHANGE On all pages that have FAQs please move them to the bottom." at bounding box center [1187, 277] width 171 height 40
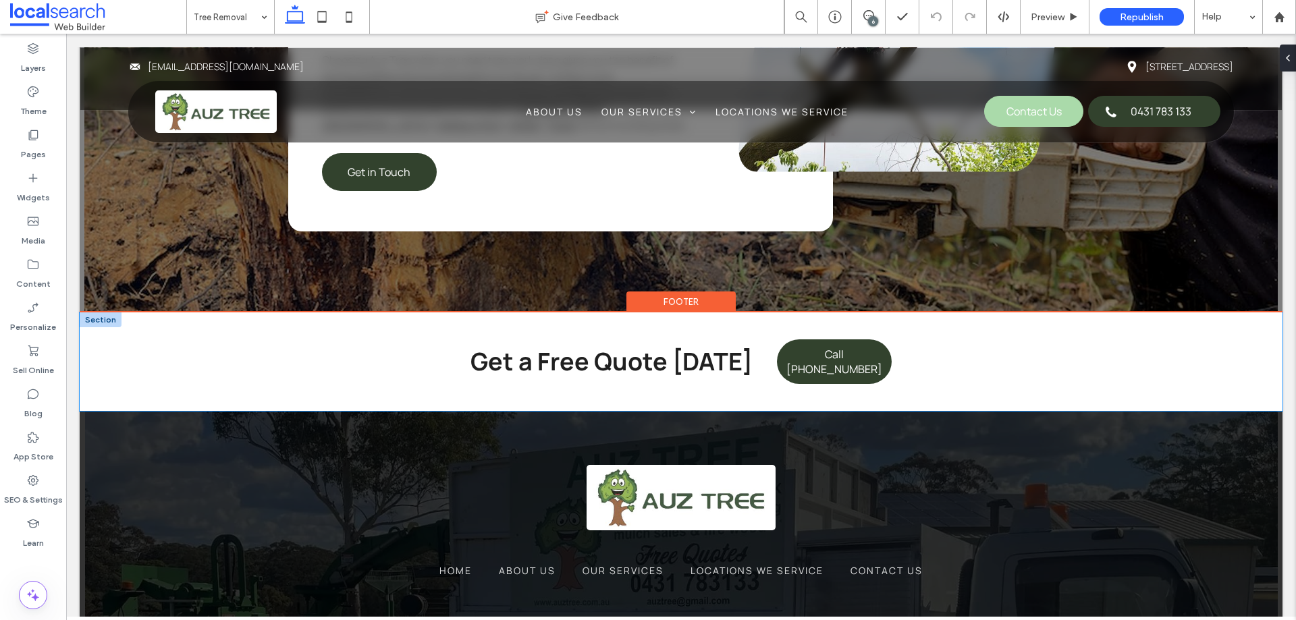
scroll to position [2122, 0]
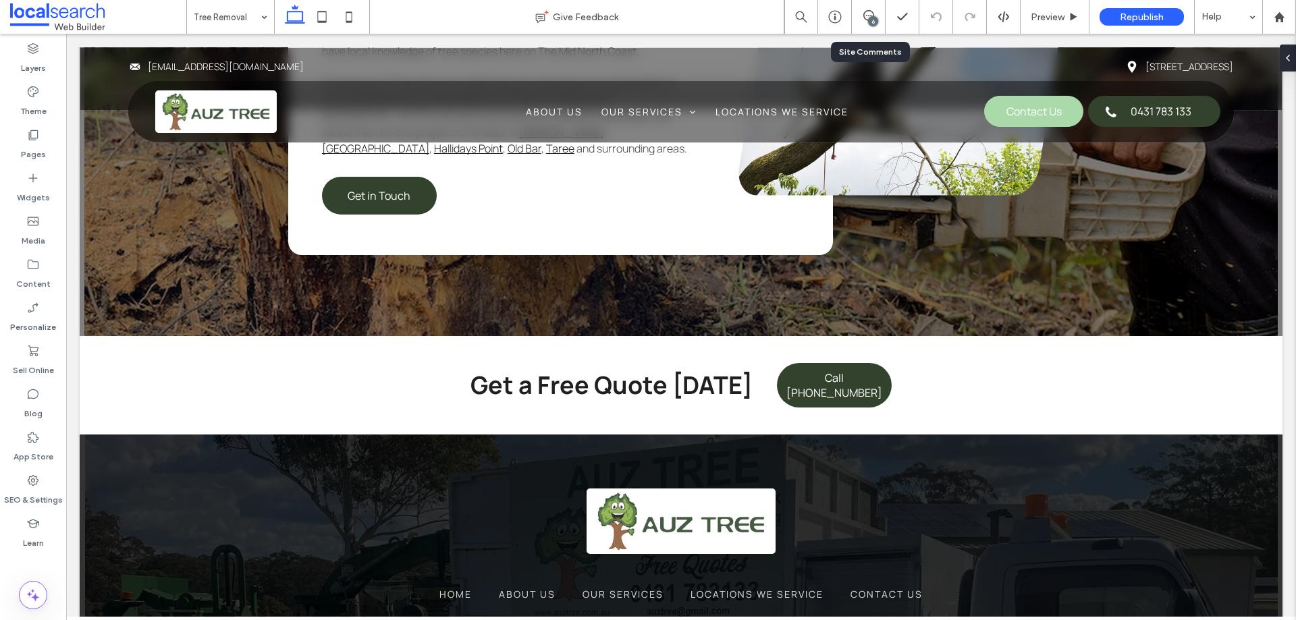
click at [865, 21] on div "6" at bounding box center [868, 16] width 33 height 13
click at [873, 18] on div "6" at bounding box center [873, 21] width 10 height 10
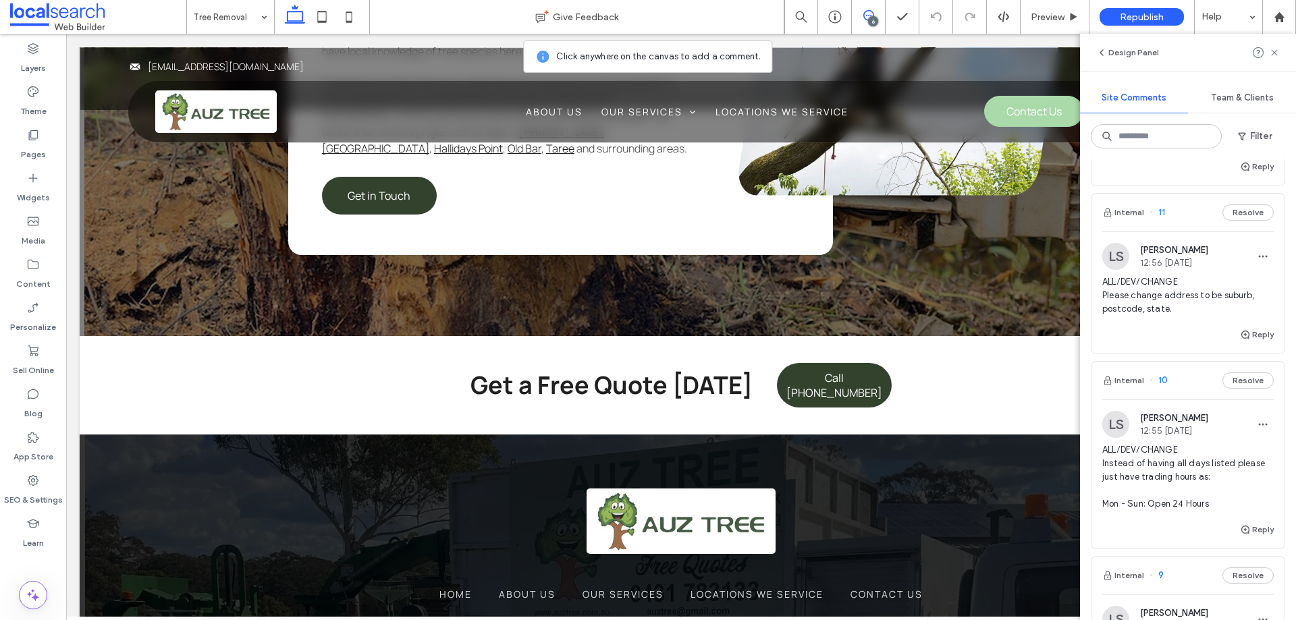
scroll to position [135, 0]
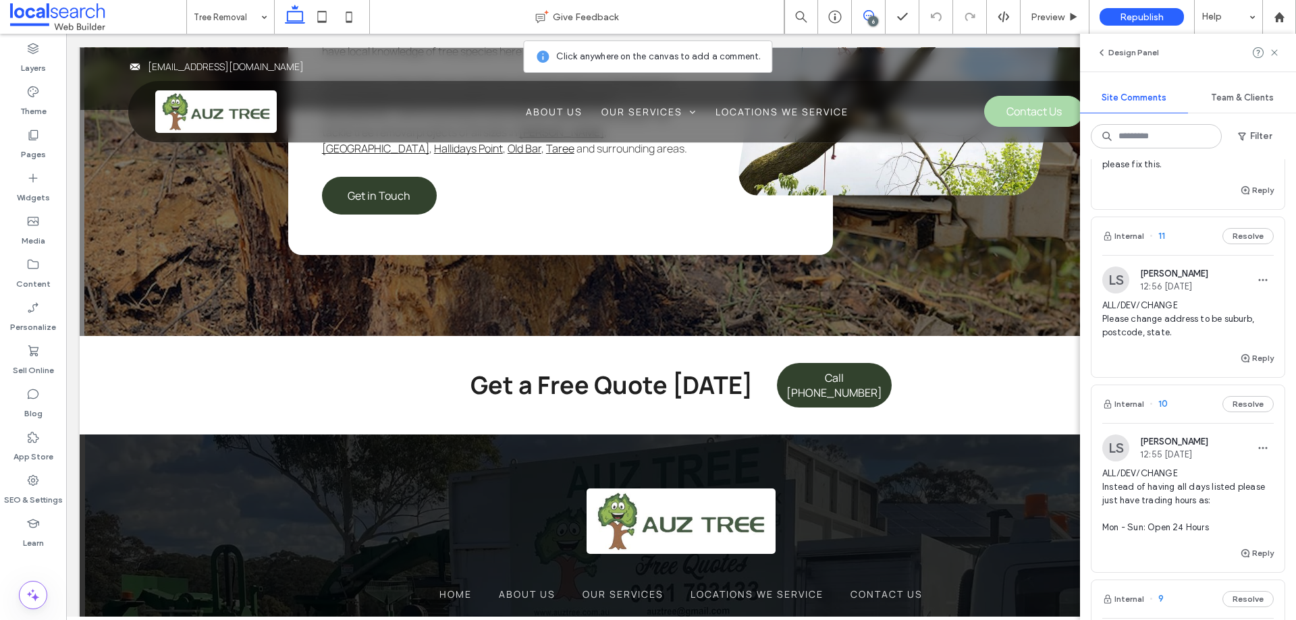
click at [1196, 321] on span "ALL/DEV/CHANGE Please change address to be suburb, postcode, state." at bounding box center [1187, 319] width 171 height 40
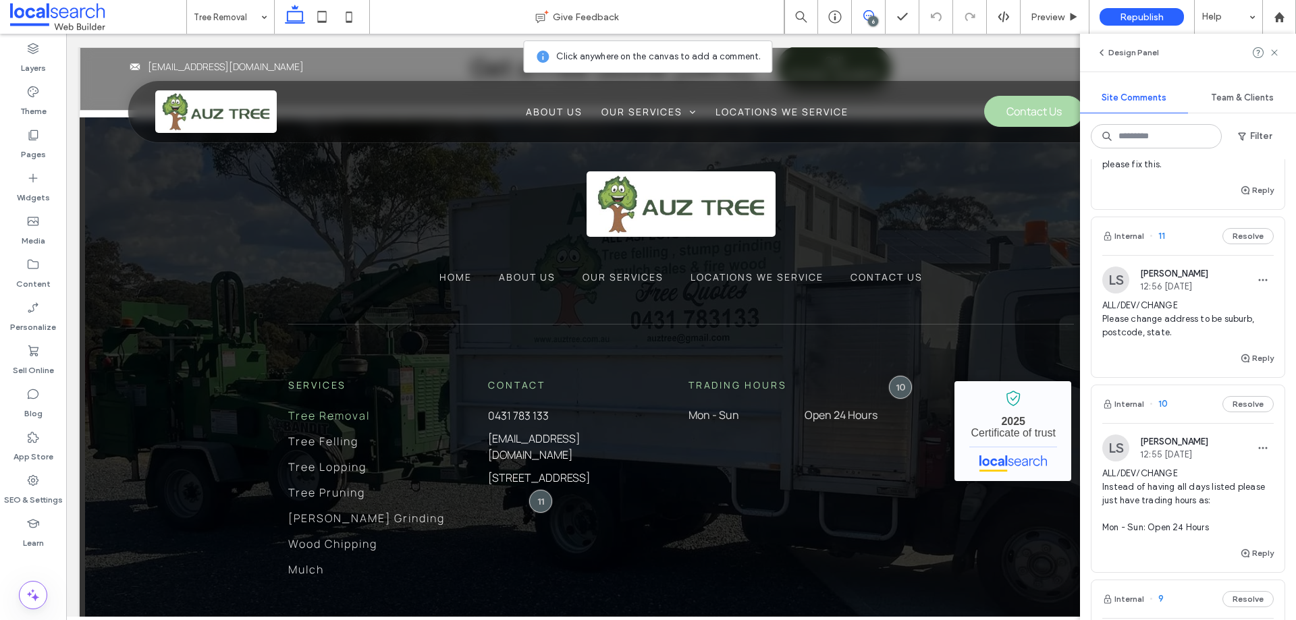
scroll to position [2495, 0]
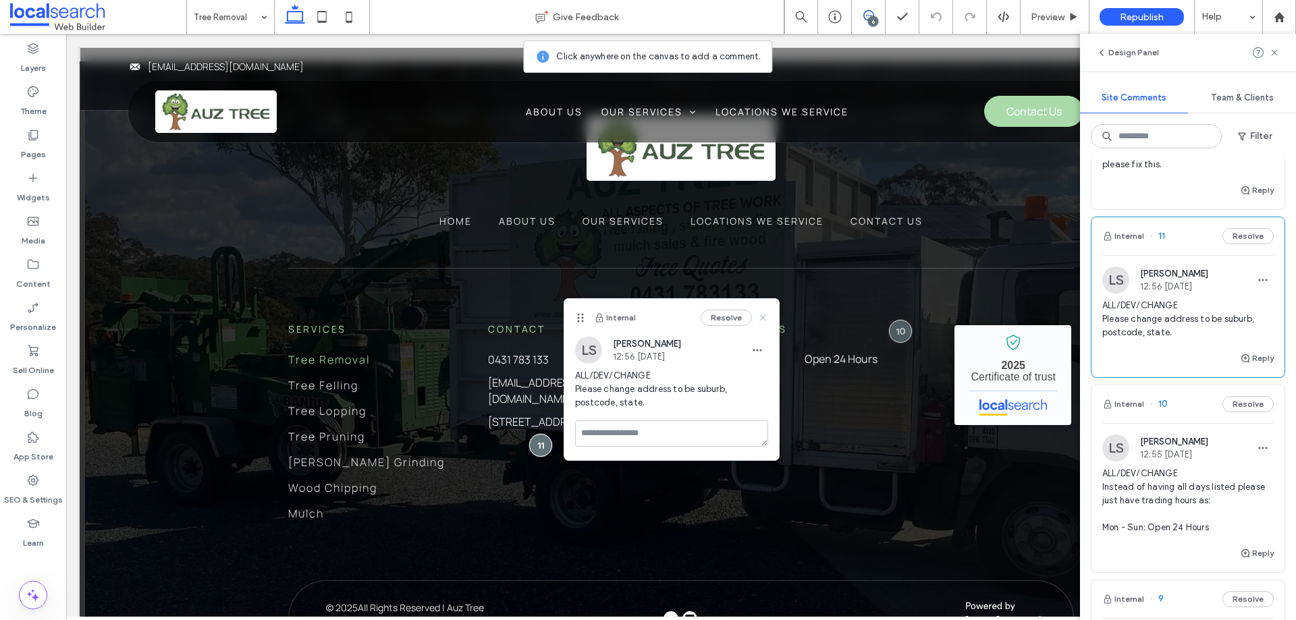
click at [758, 314] on icon at bounding box center [762, 317] width 11 height 11
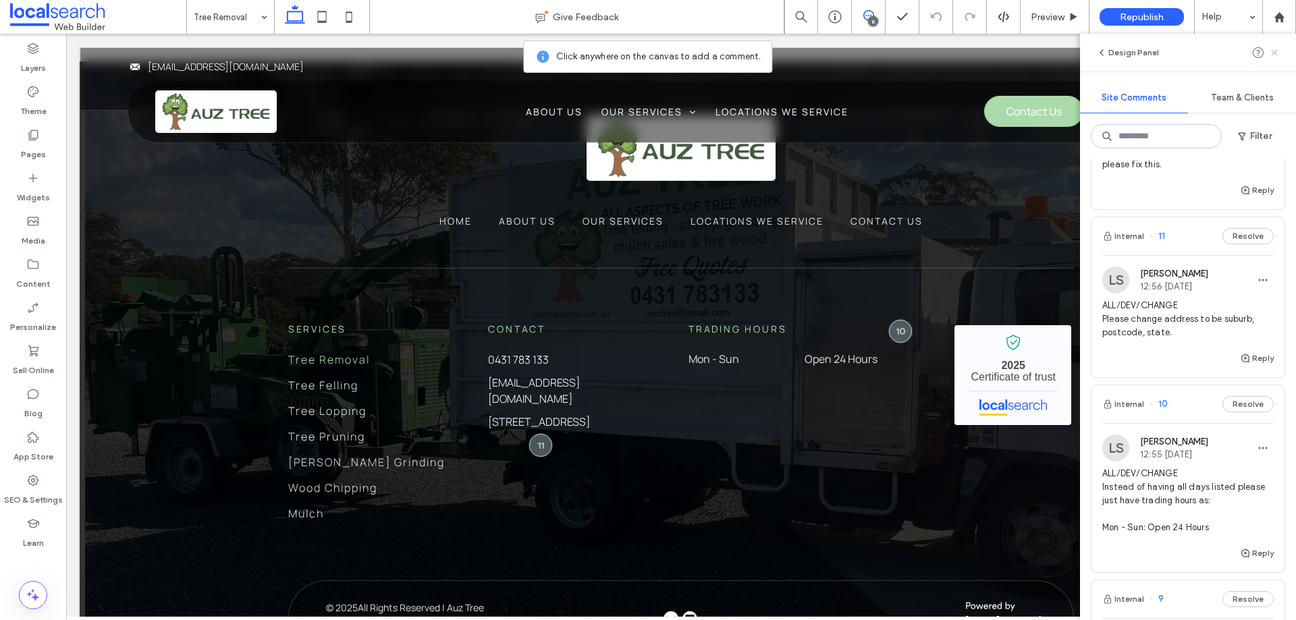
click at [1278, 47] on icon at bounding box center [1274, 52] width 11 height 11
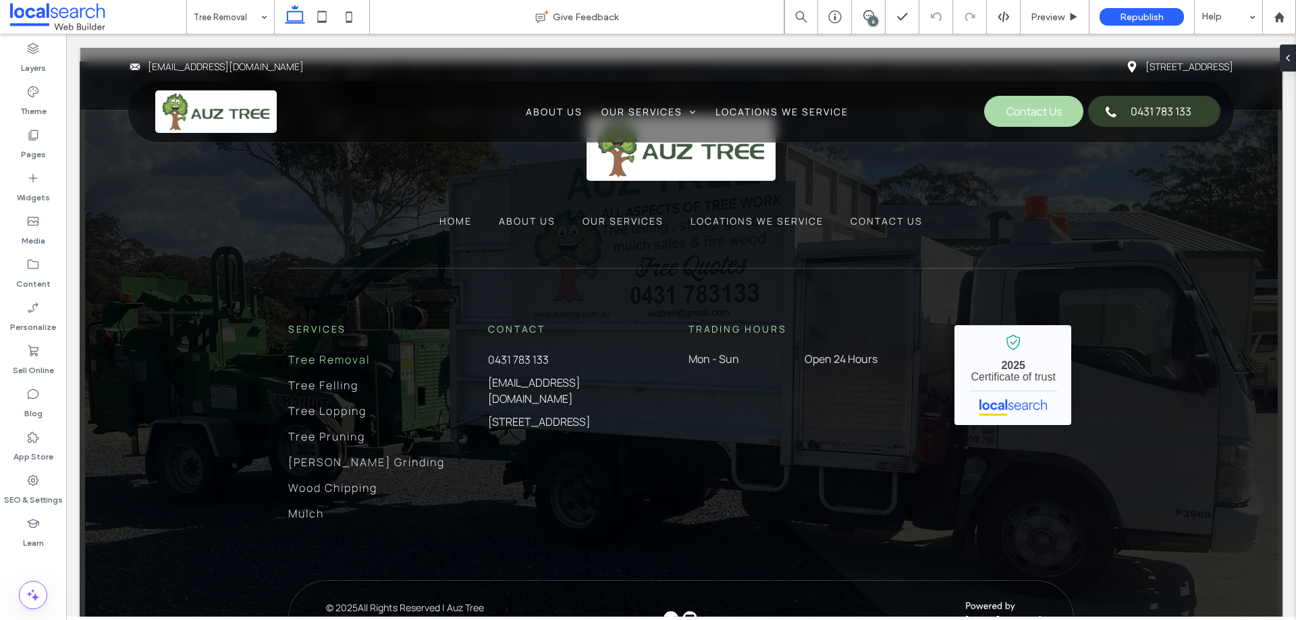
scroll to position [0, 0]
click at [590, 414] on link "[STREET_ADDRESS]" at bounding box center [539, 421] width 102 height 15
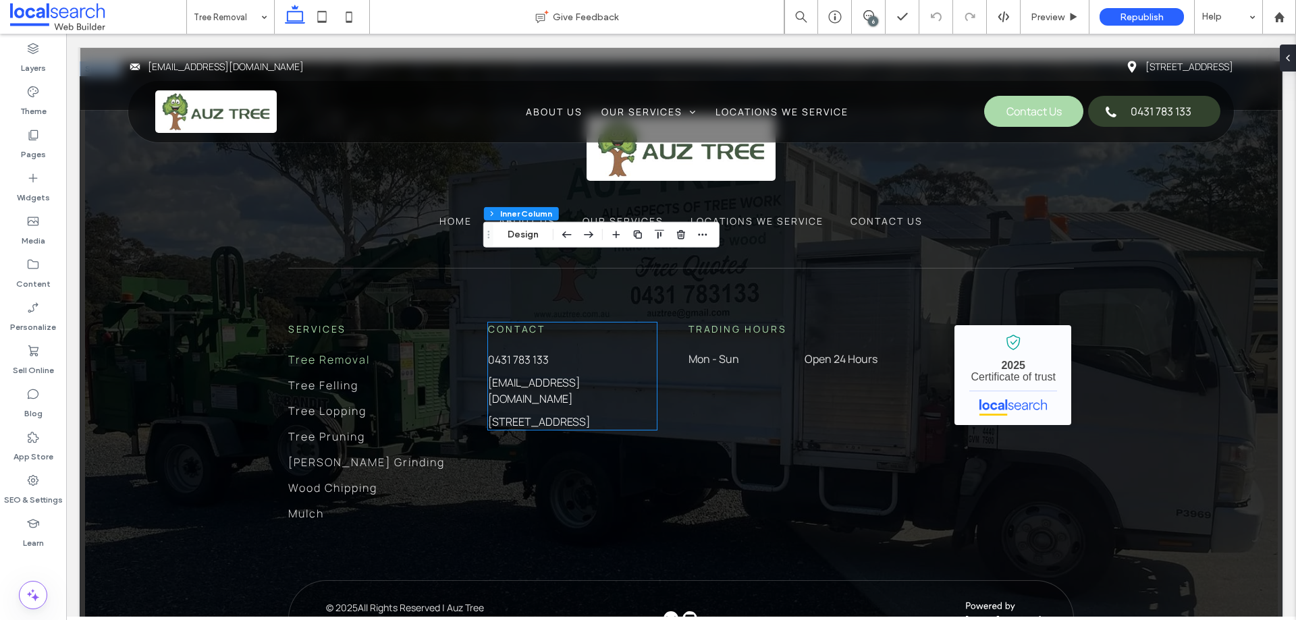
click at [590, 414] on link "[STREET_ADDRESS]" at bounding box center [539, 421] width 102 height 15
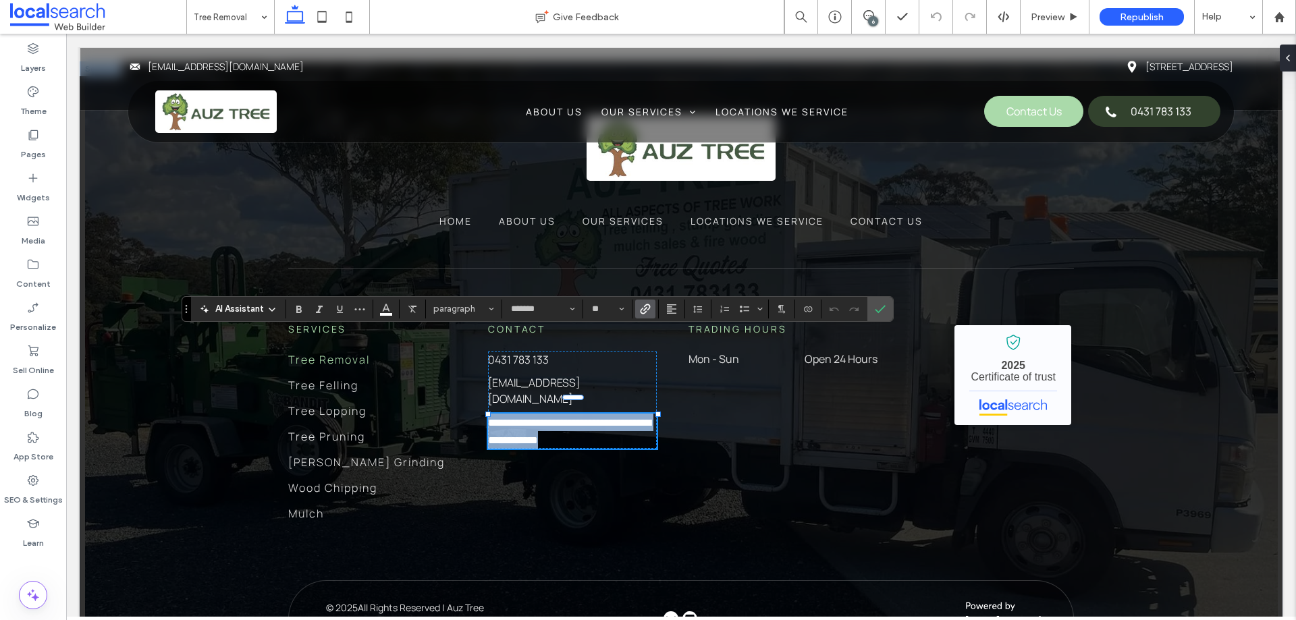
click at [587, 418] on link "**********" at bounding box center [569, 432] width 163 height 28
click at [551, 418] on link "**********" at bounding box center [569, 432] width 163 height 28
drag, startPoint x: 616, startPoint y: 343, endPoint x: 485, endPoint y: 340, distance: 130.9
click at [488, 414] on p "**********" at bounding box center [572, 431] width 169 height 35
click at [555, 418] on link "**********" at bounding box center [537, 423] width 99 height 10
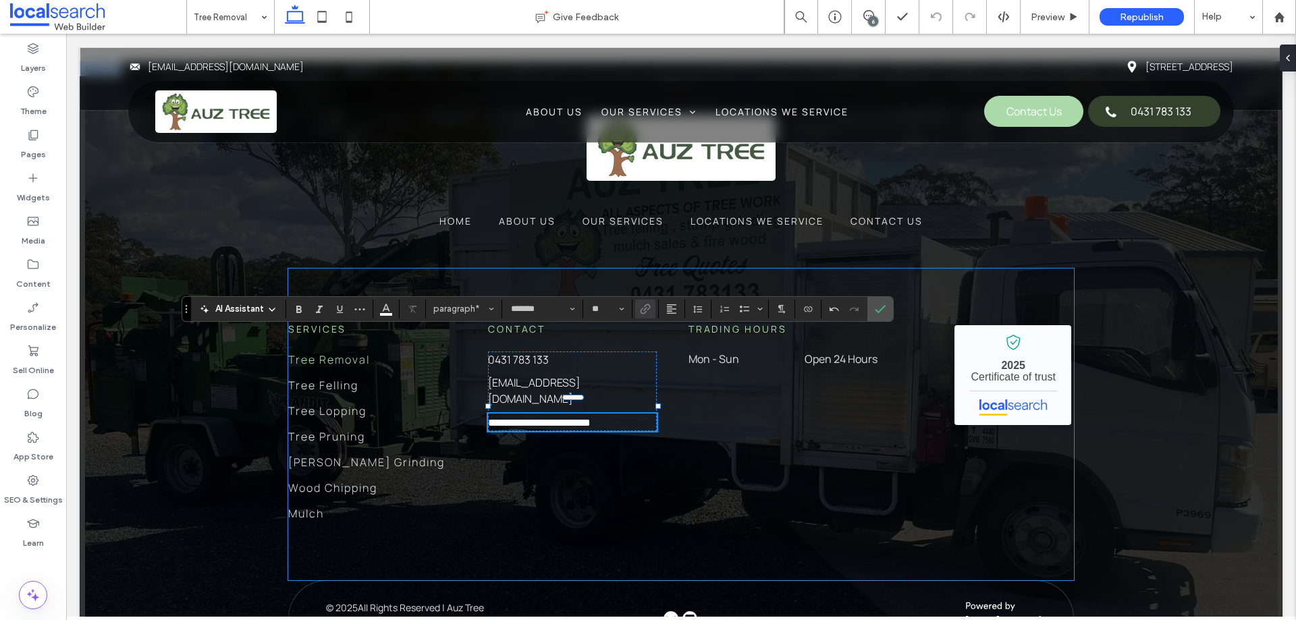
click at [674, 418] on div "**********" at bounding box center [680, 425] width 785 height 312
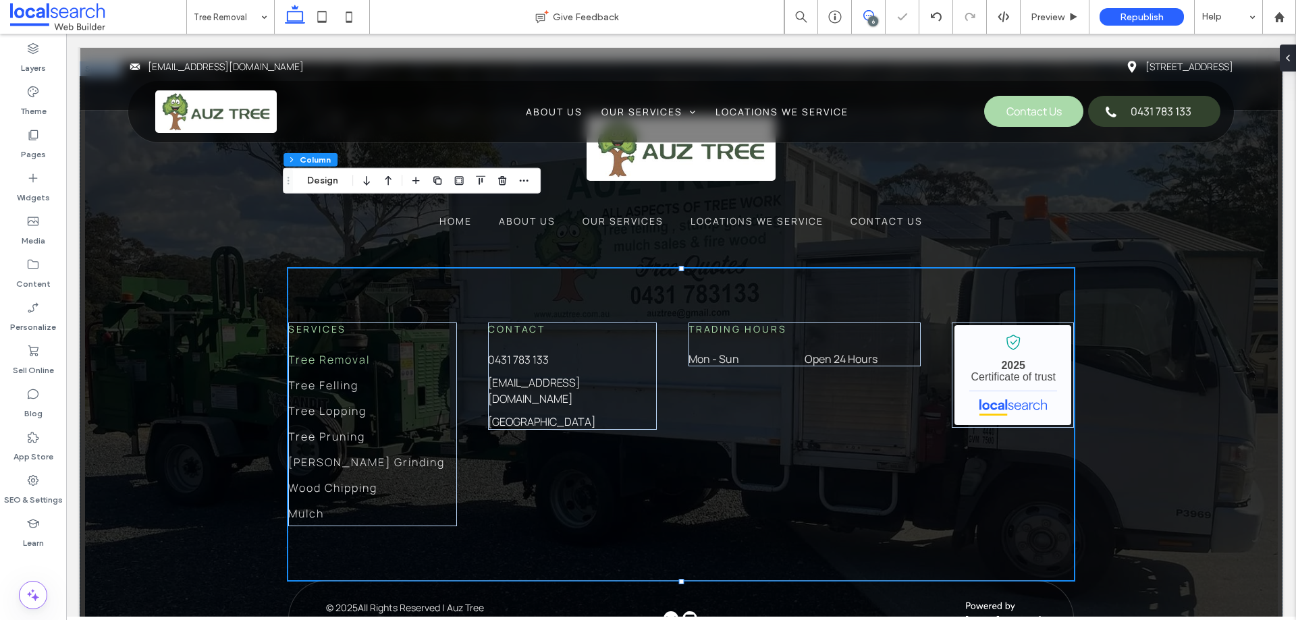
click at [874, 14] on span at bounding box center [868, 15] width 33 height 11
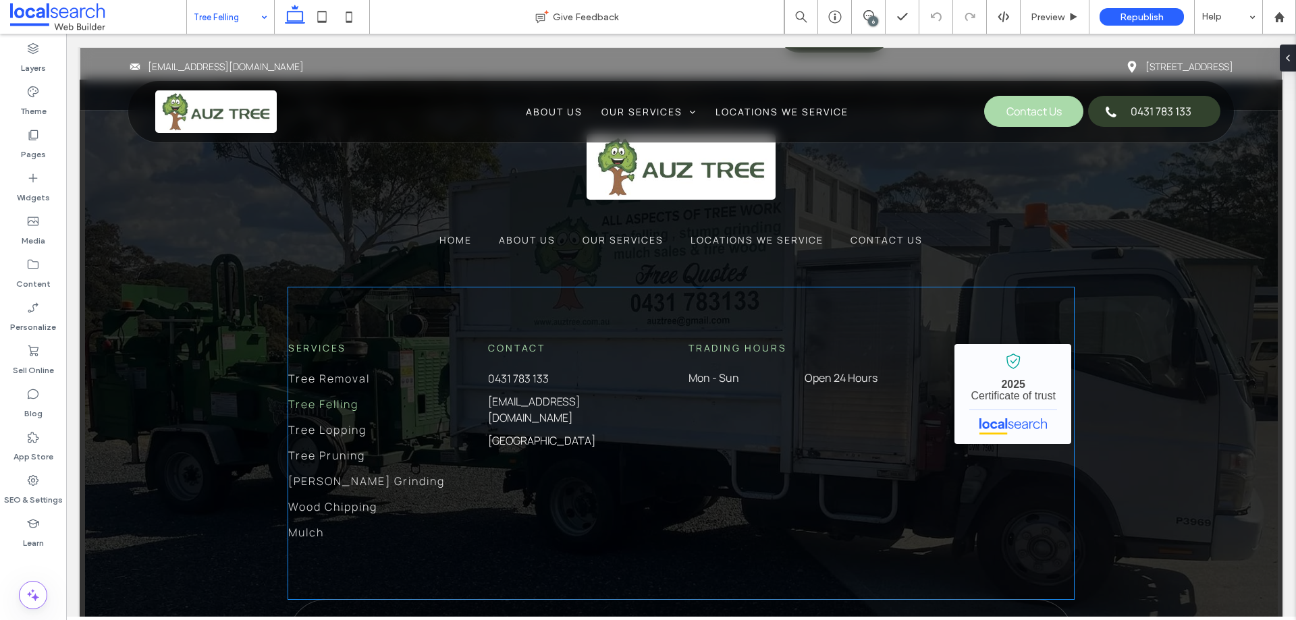
scroll to position [2569, 0]
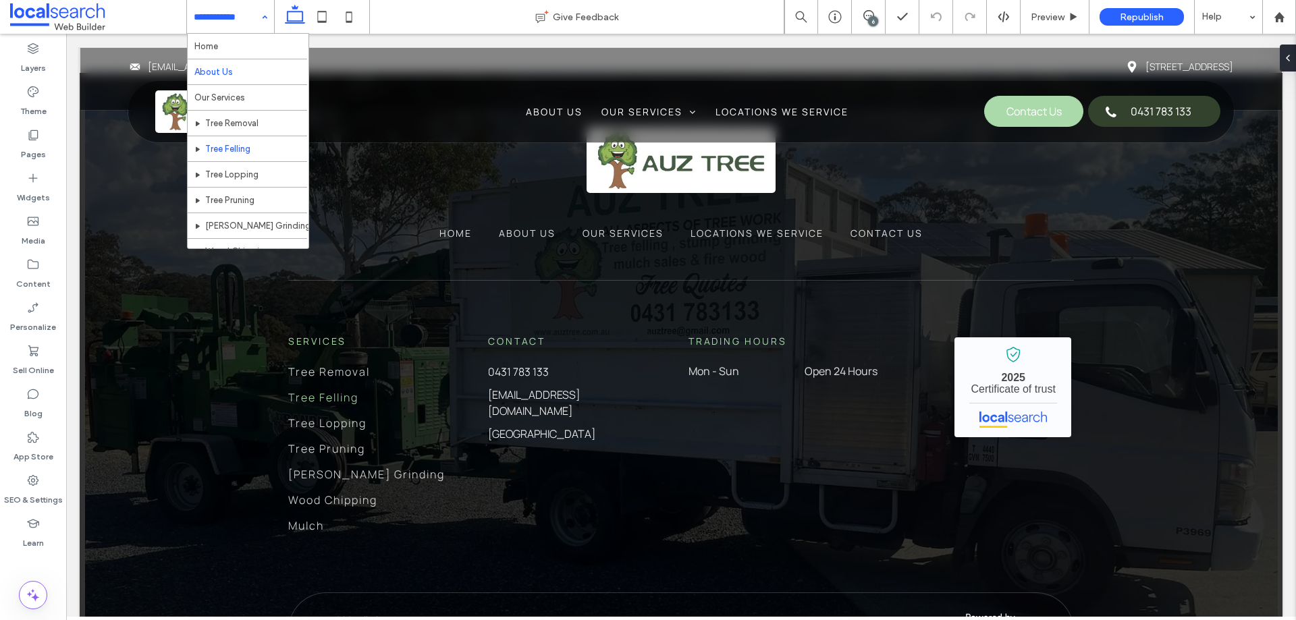
drag, startPoint x: 238, startPoint y: 28, endPoint x: 261, endPoint y: 63, distance: 42.9
click at [240, 28] on input at bounding box center [227, 17] width 67 height 34
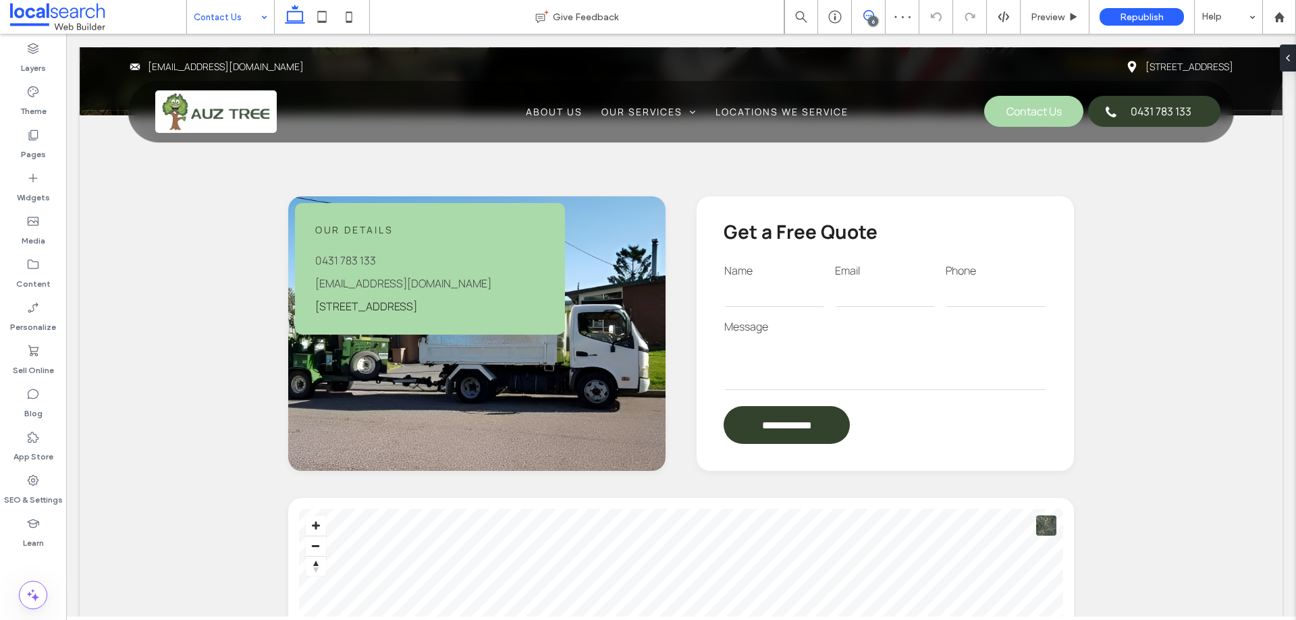
click at [866, 13] on icon at bounding box center [868, 15] width 11 height 11
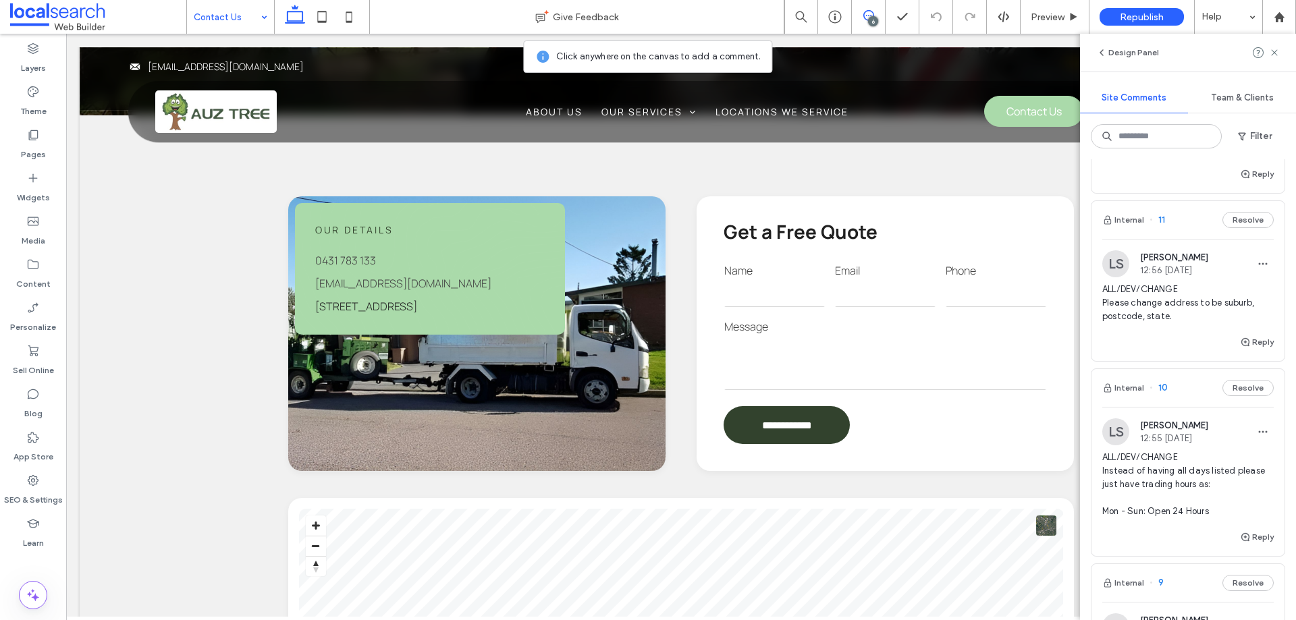
scroll to position [135, 0]
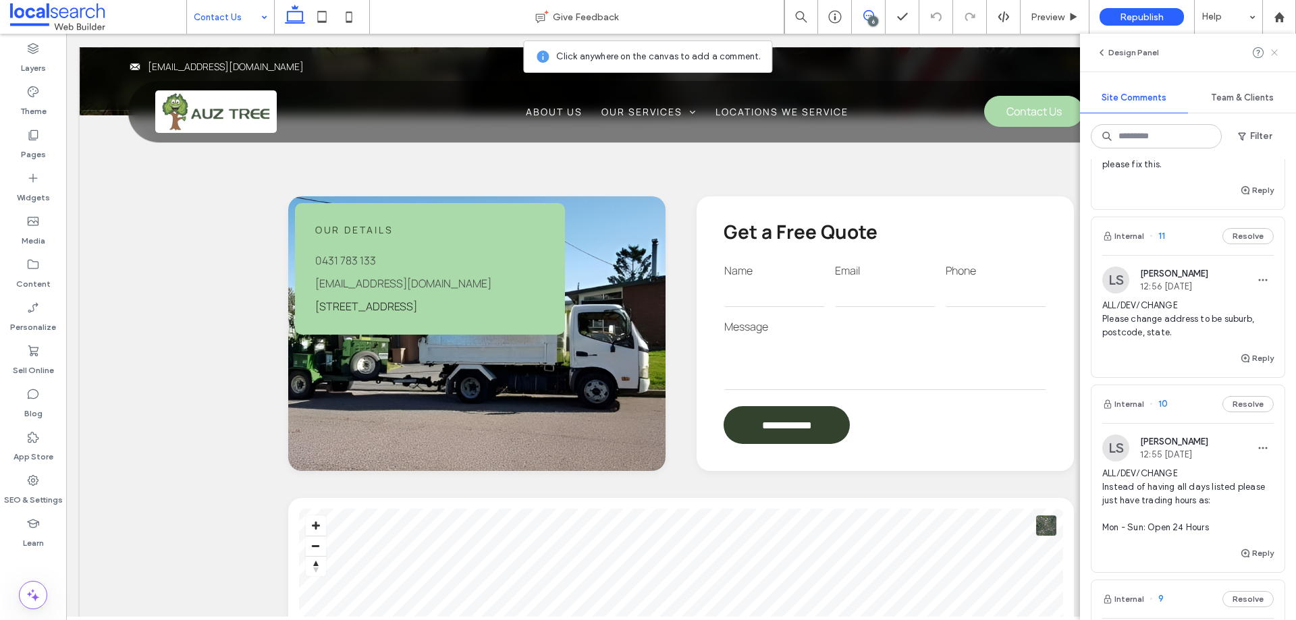
click at [1271, 50] on use at bounding box center [1274, 52] width 6 height 6
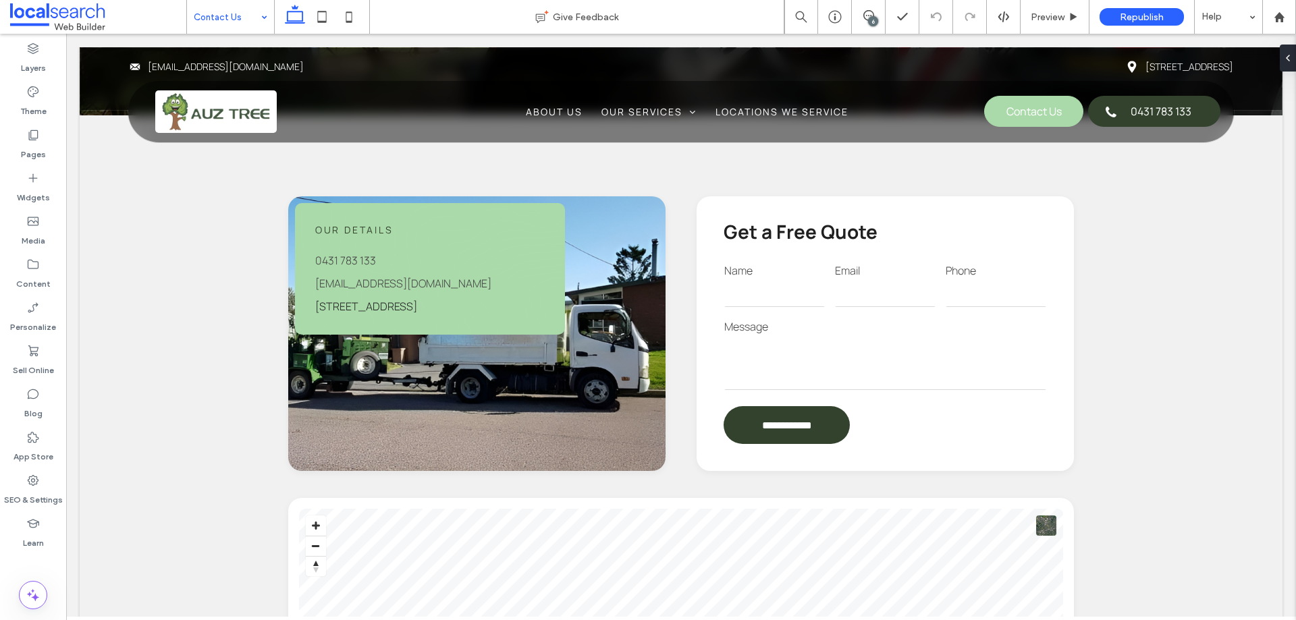
scroll to position [0, 0]
click at [417, 310] on link "Unit 3/27 Diamond Beach Rd, Hallidays Point NSW 2430" at bounding box center [366, 306] width 102 height 15
type input "*******"
type input "**"
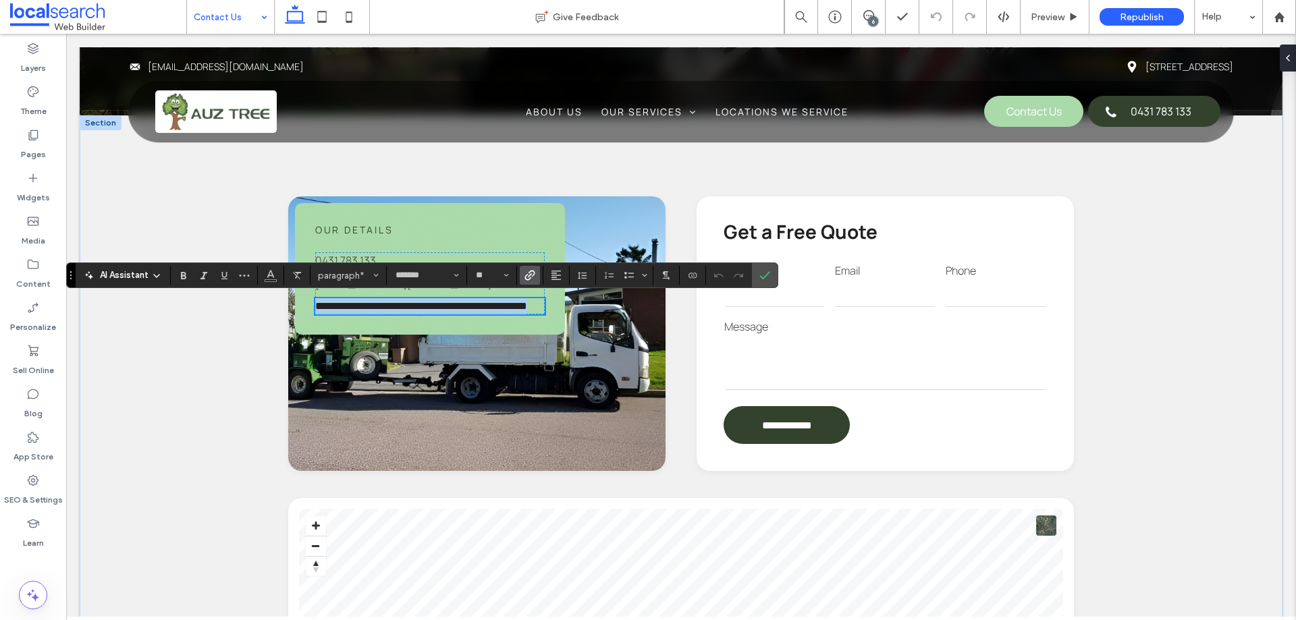
click at [466, 311] on link "**********" at bounding box center [421, 306] width 212 height 10
drag, startPoint x: 452, startPoint y: 308, endPoint x: 304, endPoint y: 307, distance: 147.8
click at [304, 307] on div "**********" at bounding box center [430, 269] width 270 height 132
click at [379, 310] on link "**********" at bounding box center [364, 306] width 99 height 10
click at [380, 308] on link "**********" at bounding box center [364, 306] width 99 height 10
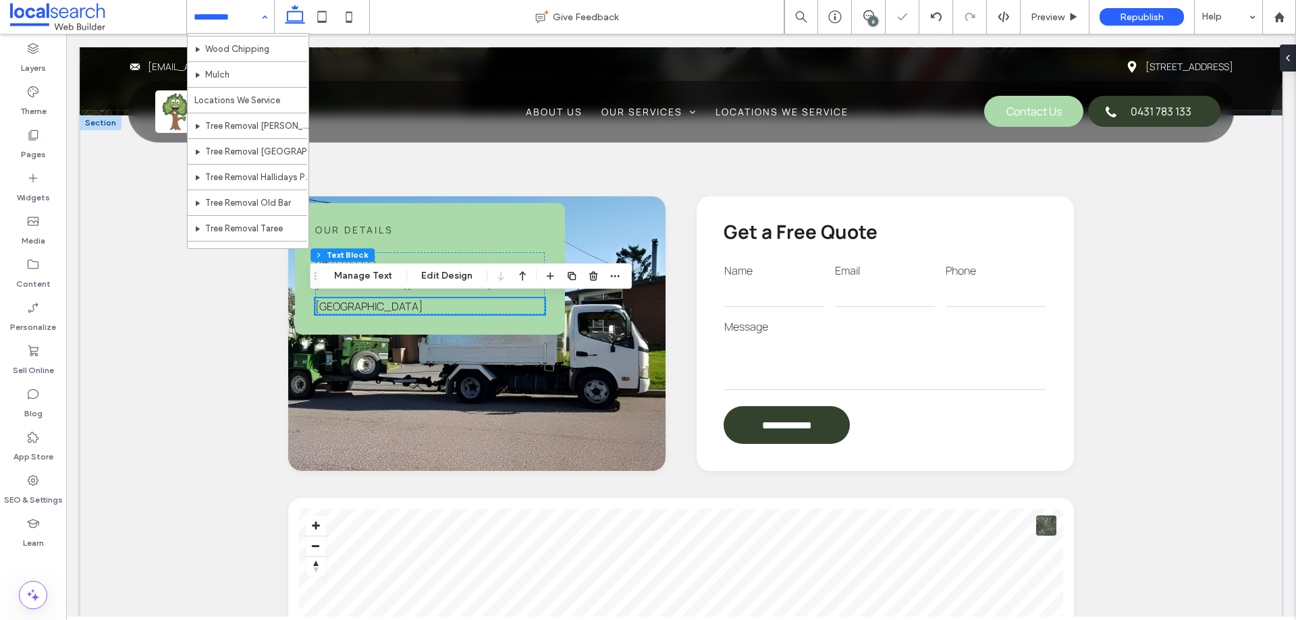
scroll to position [219, 0]
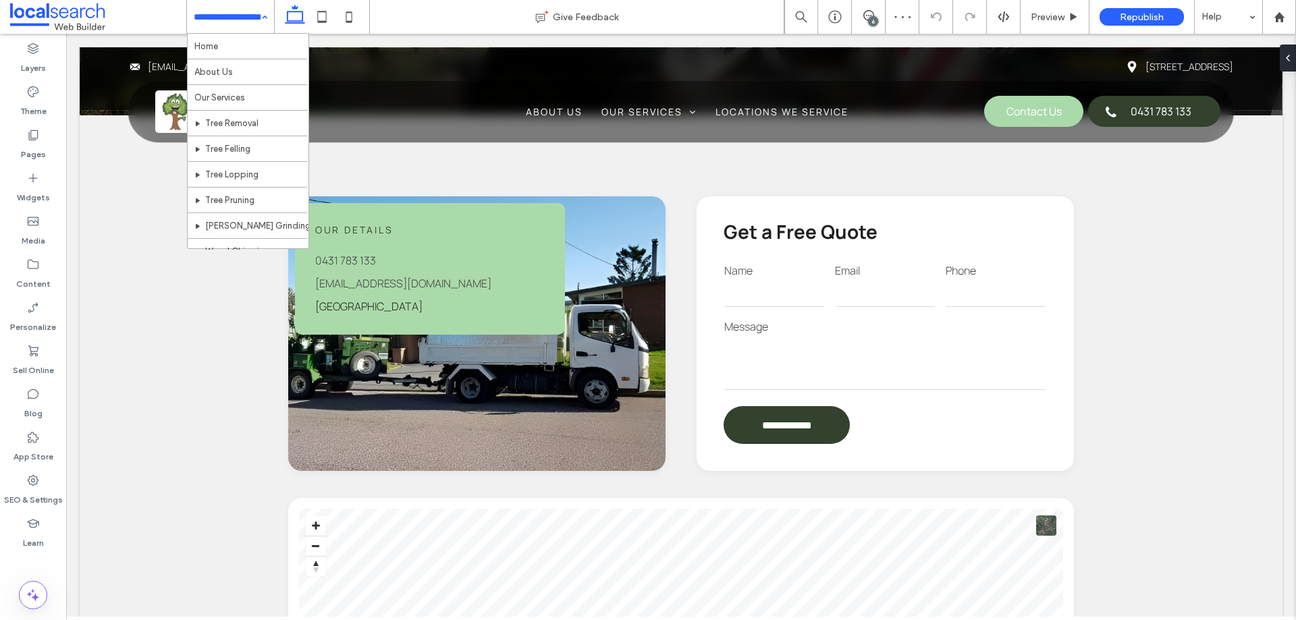
click at [252, 22] on input at bounding box center [227, 17] width 67 height 34
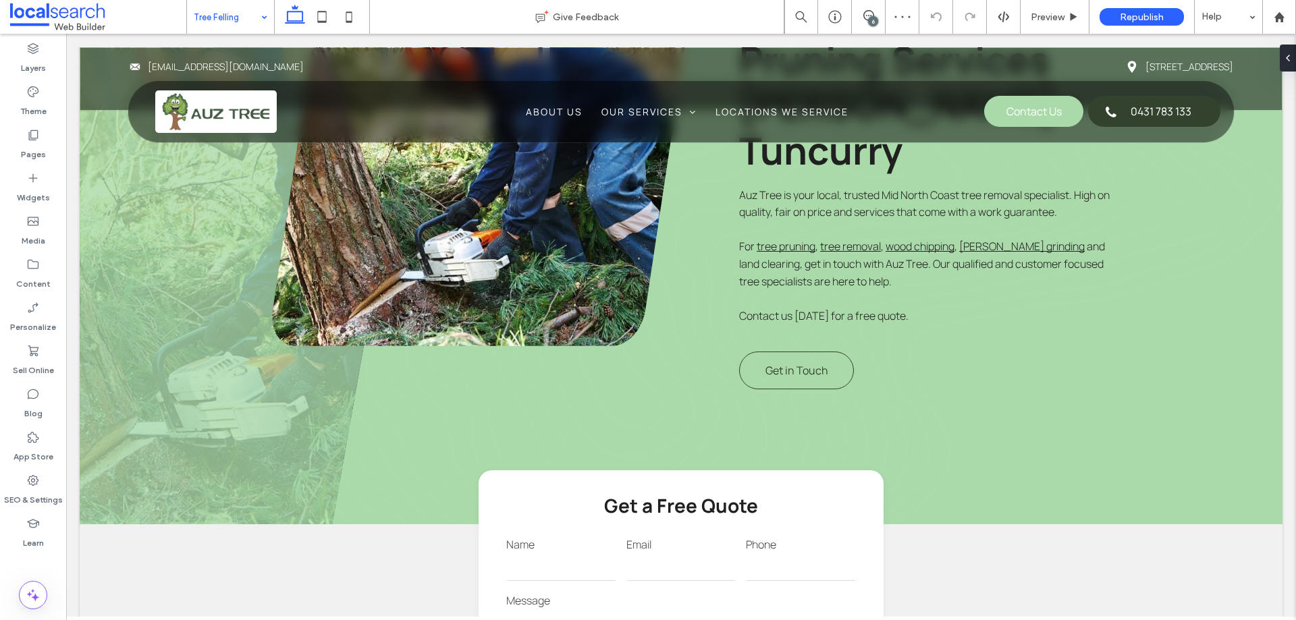
click at [871, 20] on div "6" at bounding box center [873, 21] width 10 height 10
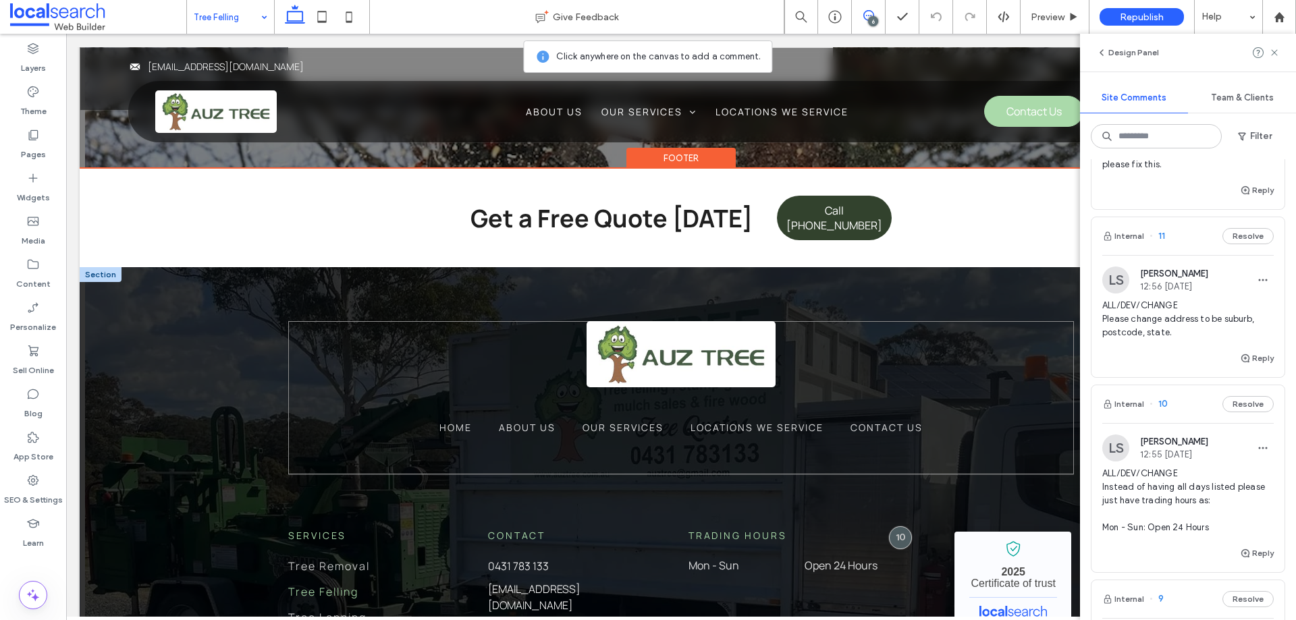
scroll to position [2569, 0]
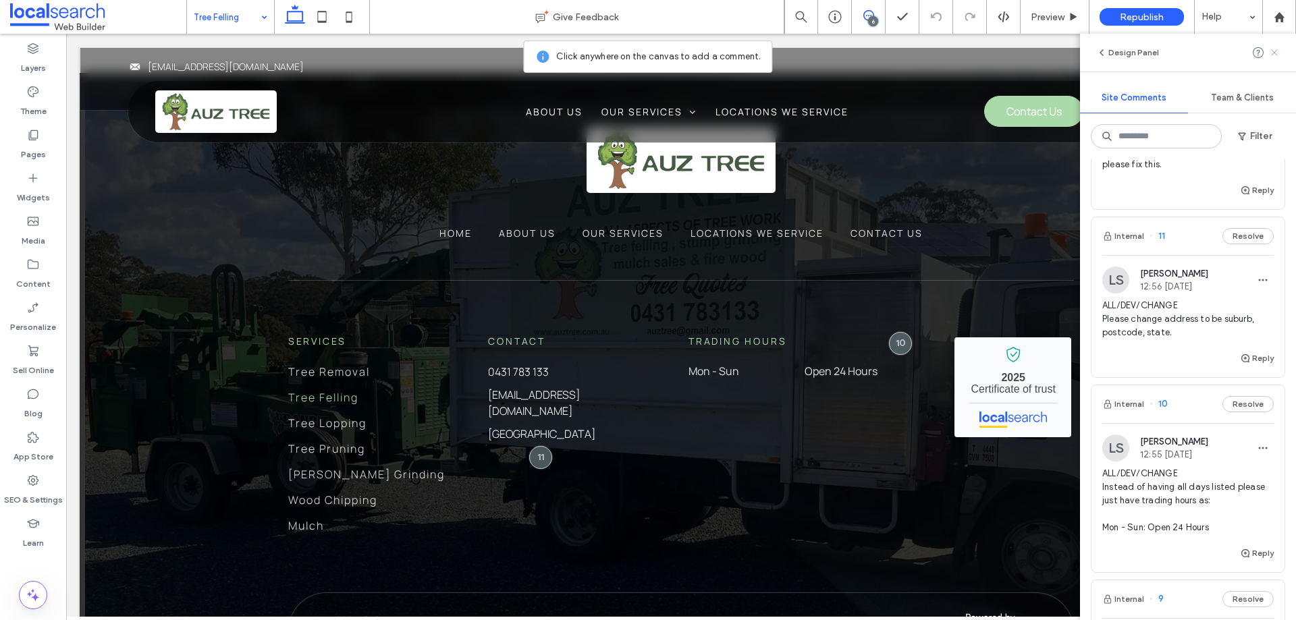
click at [1277, 53] on icon at bounding box center [1274, 52] width 11 height 11
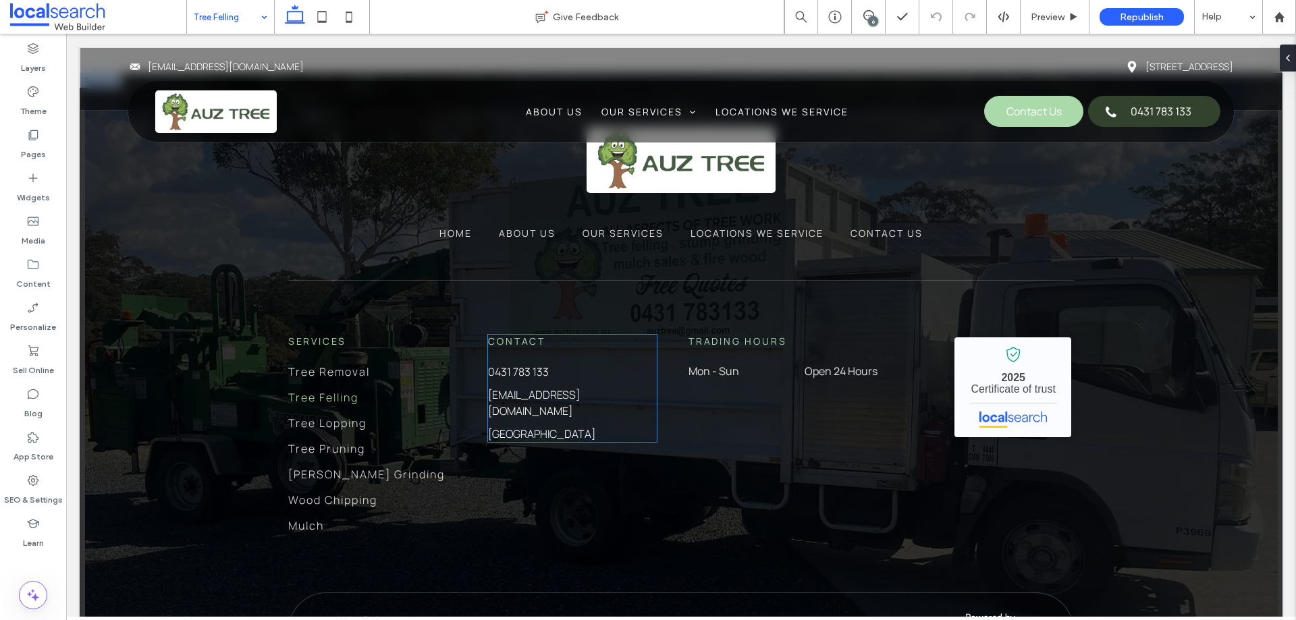
click at [626, 364] on div "0431 783 133 auztree@gmail.com Hallidays Point, NSW 2430" at bounding box center [572, 403] width 169 height 78
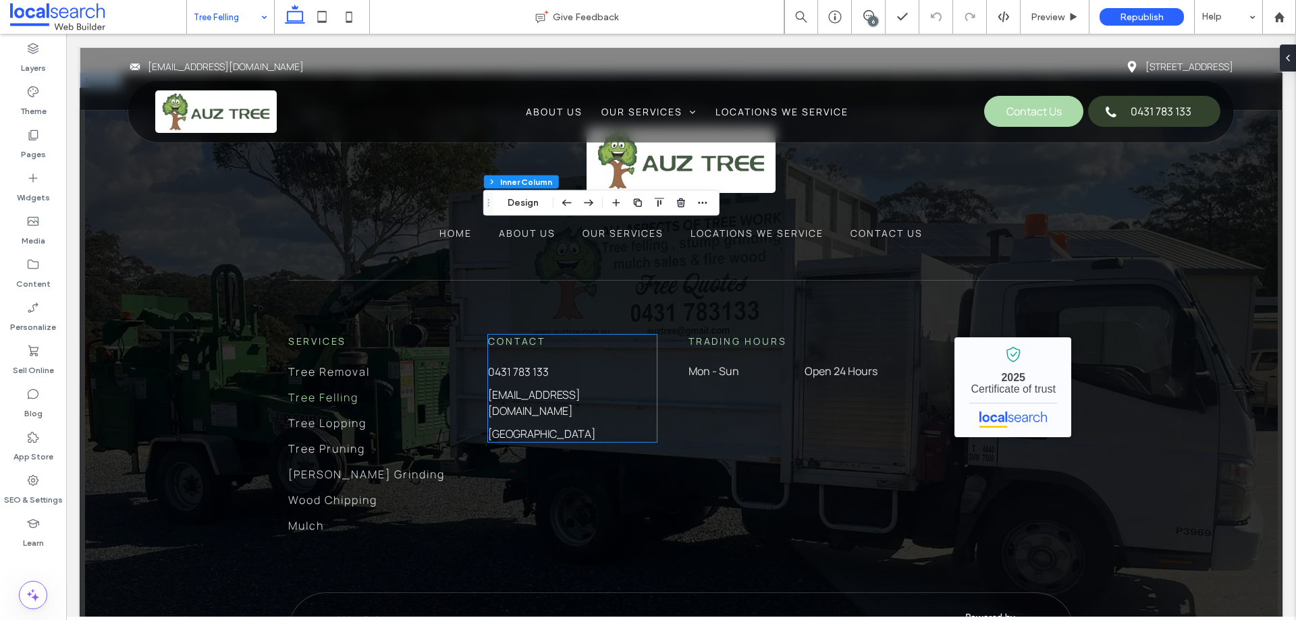
click at [626, 364] on div "0431 783 133 auztree@gmail.com Hallidays Point, NSW 2430" at bounding box center [572, 403] width 169 height 78
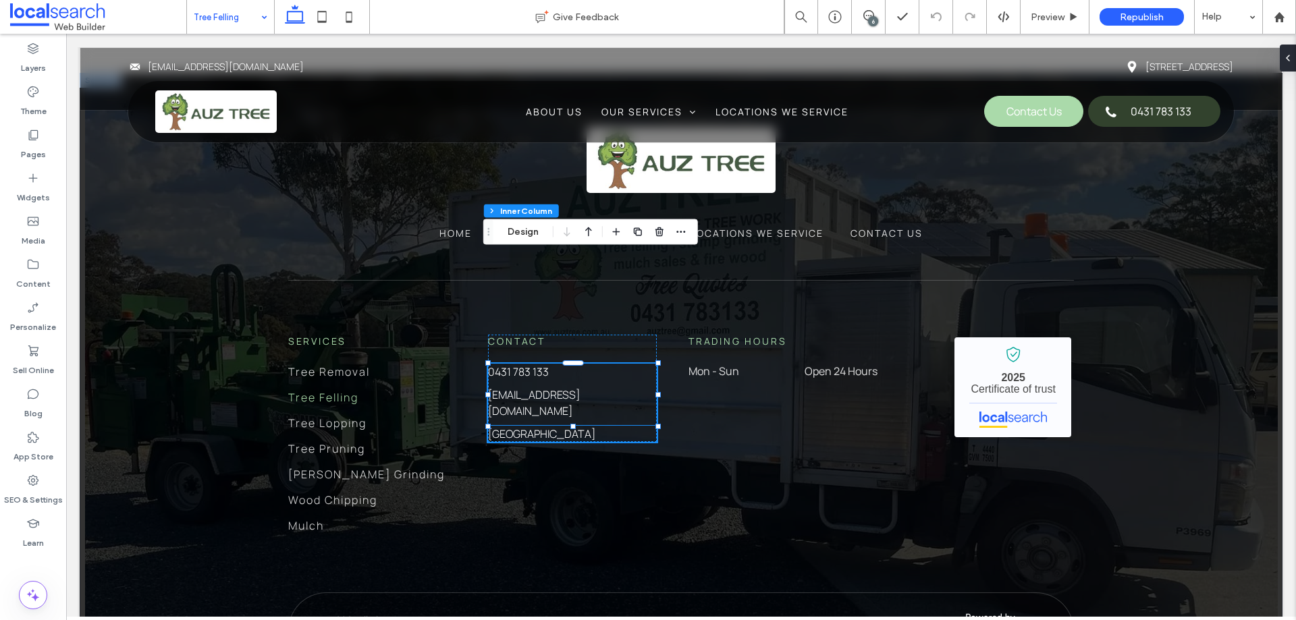
click at [620, 426] on p "Hallidays Point, NSW 2430" at bounding box center [572, 434] width 169 height 16
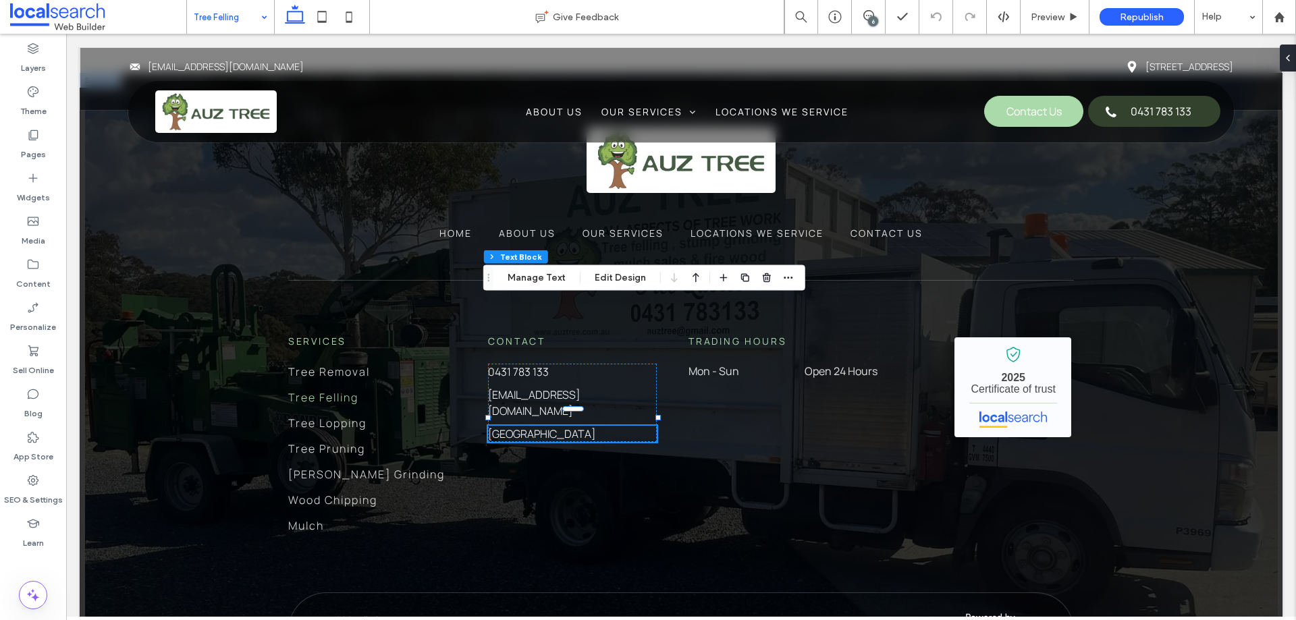
click at [613, 426] on p "Hallidays Point, NSW 2430" at bounding box center [572, 434] width 169 height 16
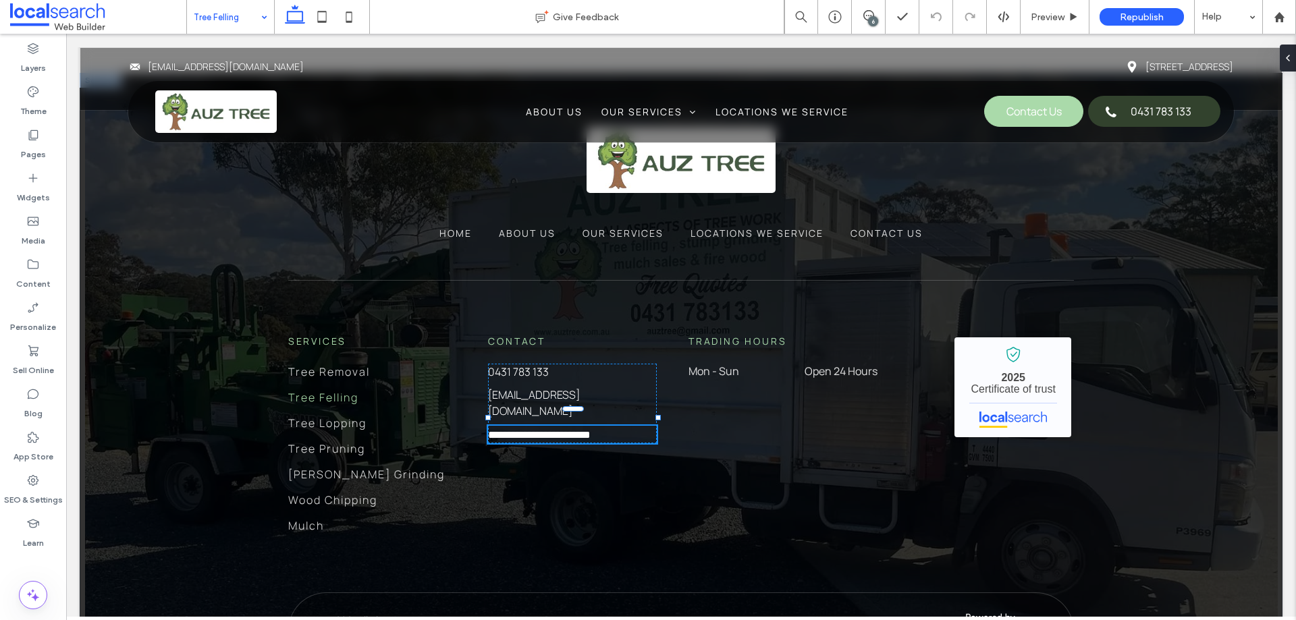
click at [613, 426] on p "**********" at bounding box center [572, 435] width 169 height 18
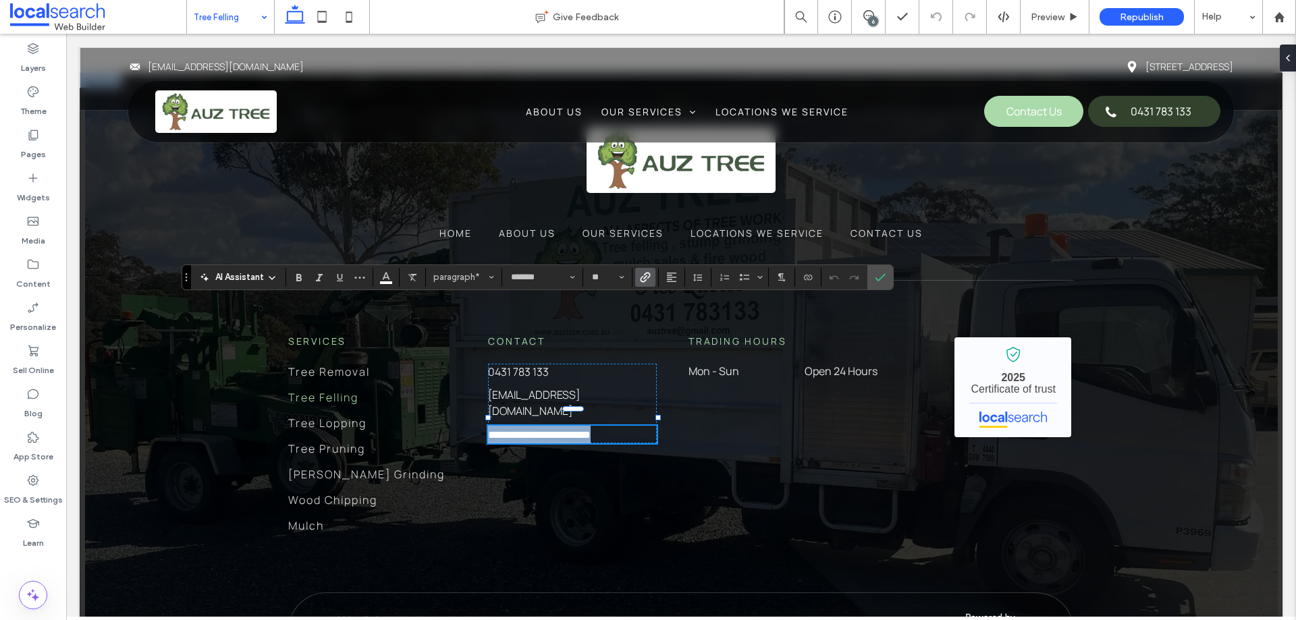
click at [590, 430] on link "**********" at bounding box center [539, 435] width 103 height 10
drag, startPoint x: 587, startPoint y: 308, endPoint x: 560, endPoint y: 308, distance: 27.0
click at [560, 430] on link "**********" at bounding box center [539, 435] width 103 height 10
click at [611, 426] on p "**********" at bounding box center [572, 435] width 169 height 18
click at [873, 11] on icon at bounding box center [868, 15] width 11 height 11
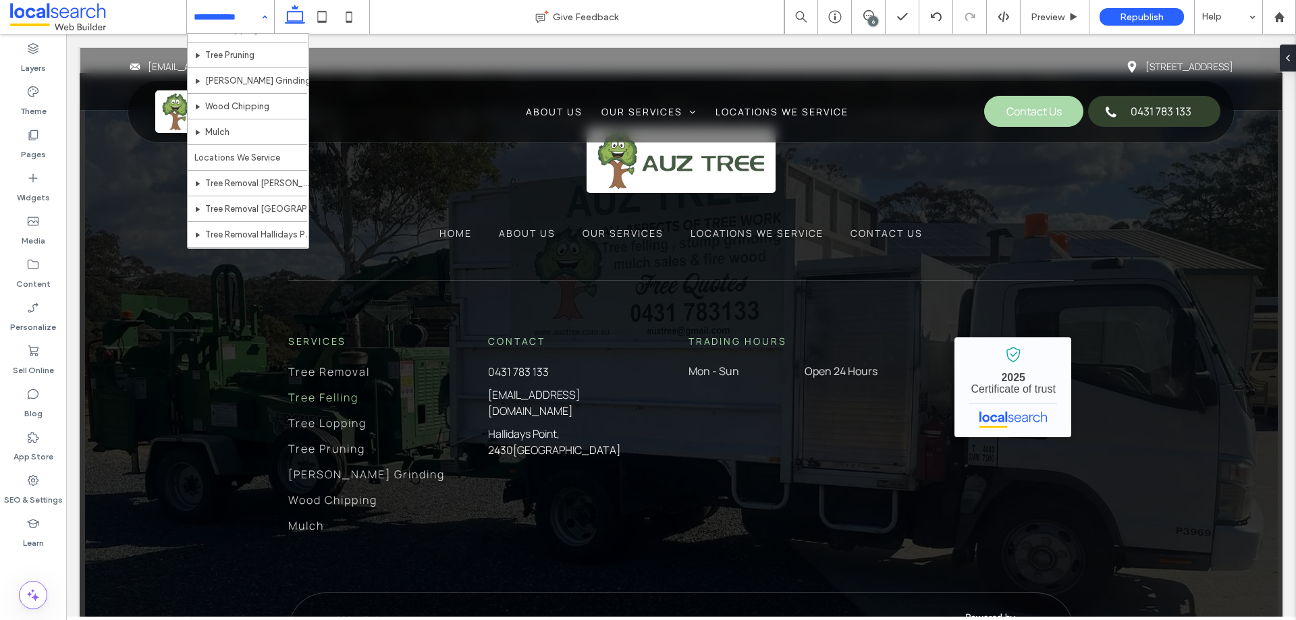
scroll to position [219, 0]
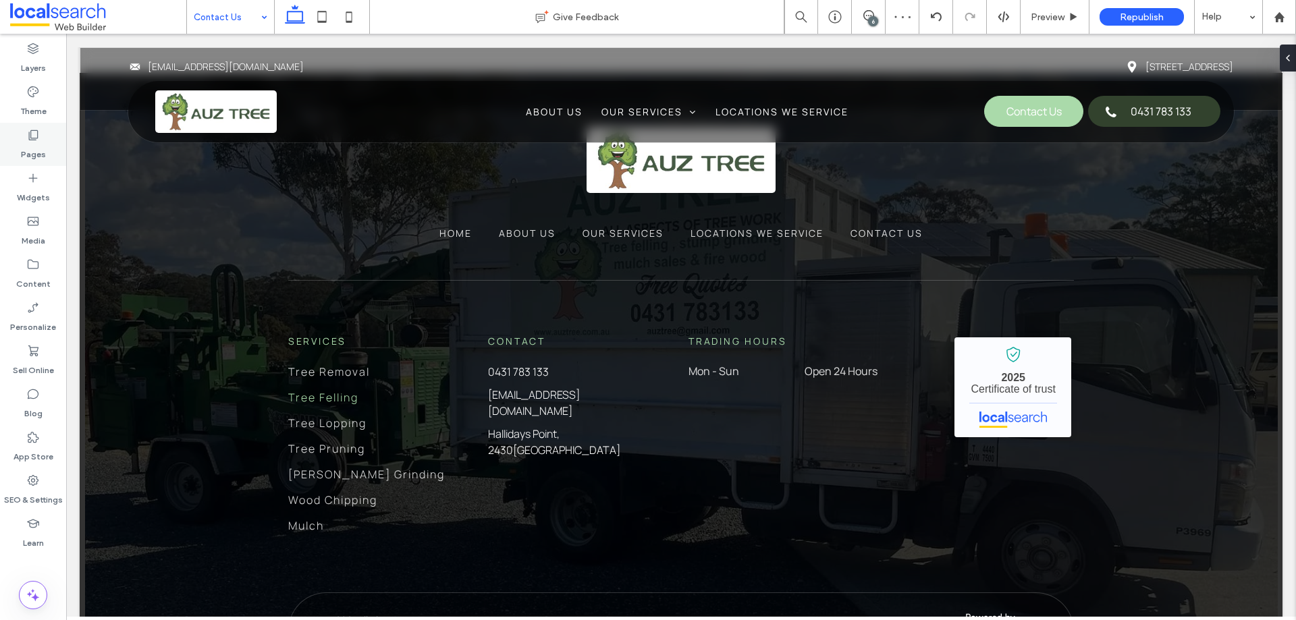
type input "*******"
type input "**"
type input "*******"
type input "**"
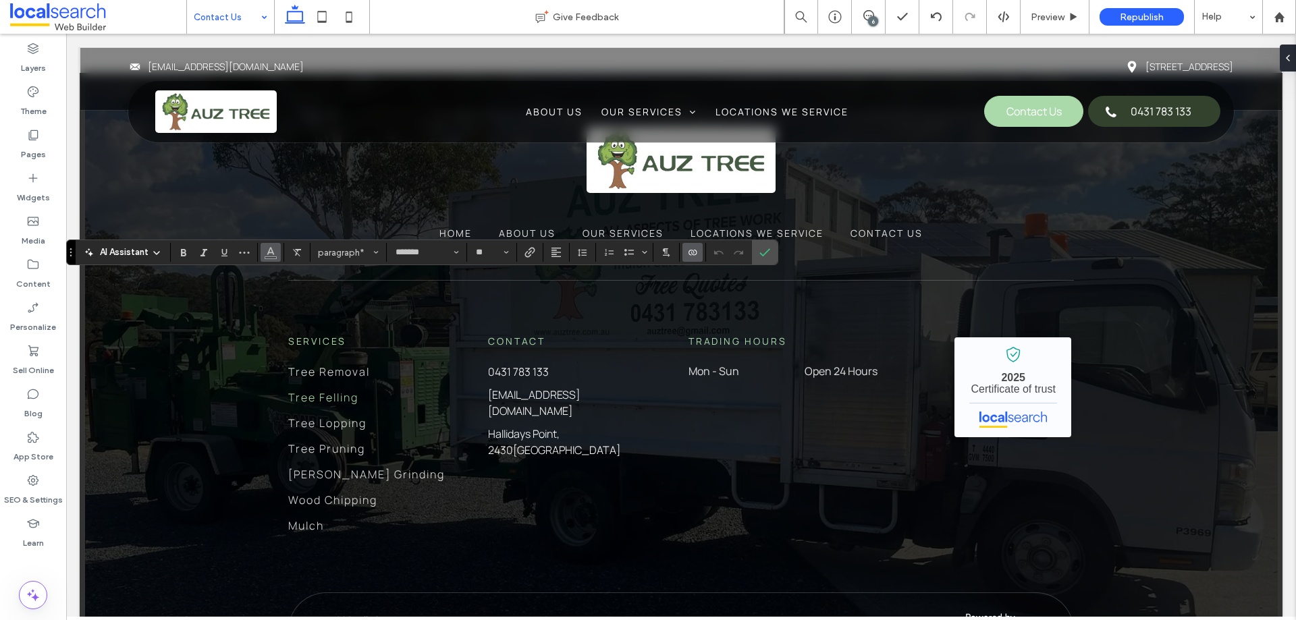
click at [264, 256] on button "Color" at bounding box center [270, 252] width 20 height 19
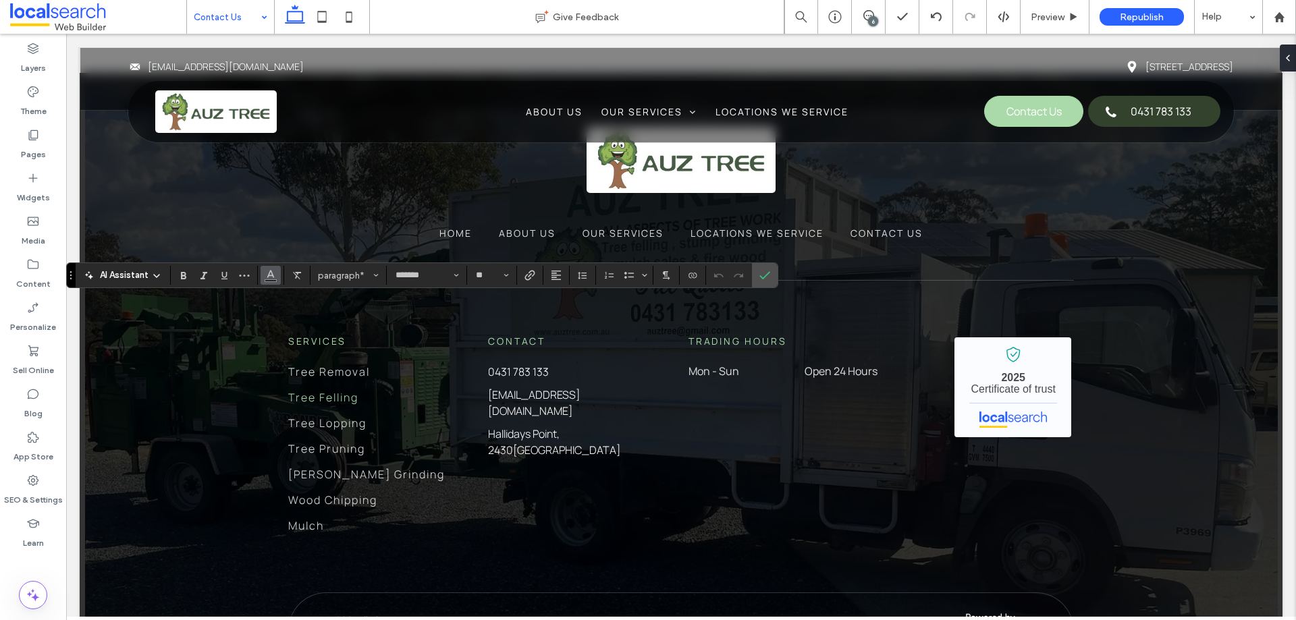
click at [277, 275] on button "Color" at bounding box center [270, 275] width 20 height 19
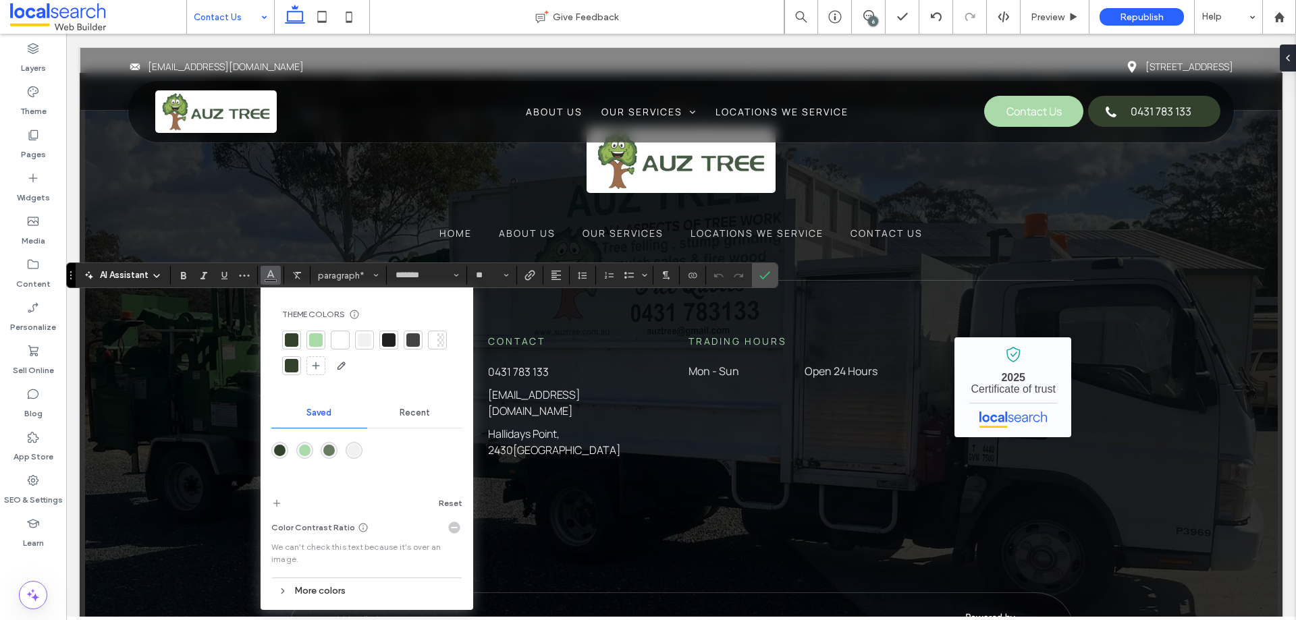
click at [414, 343] on div at bounding box center [412, 339] width 13 height 13
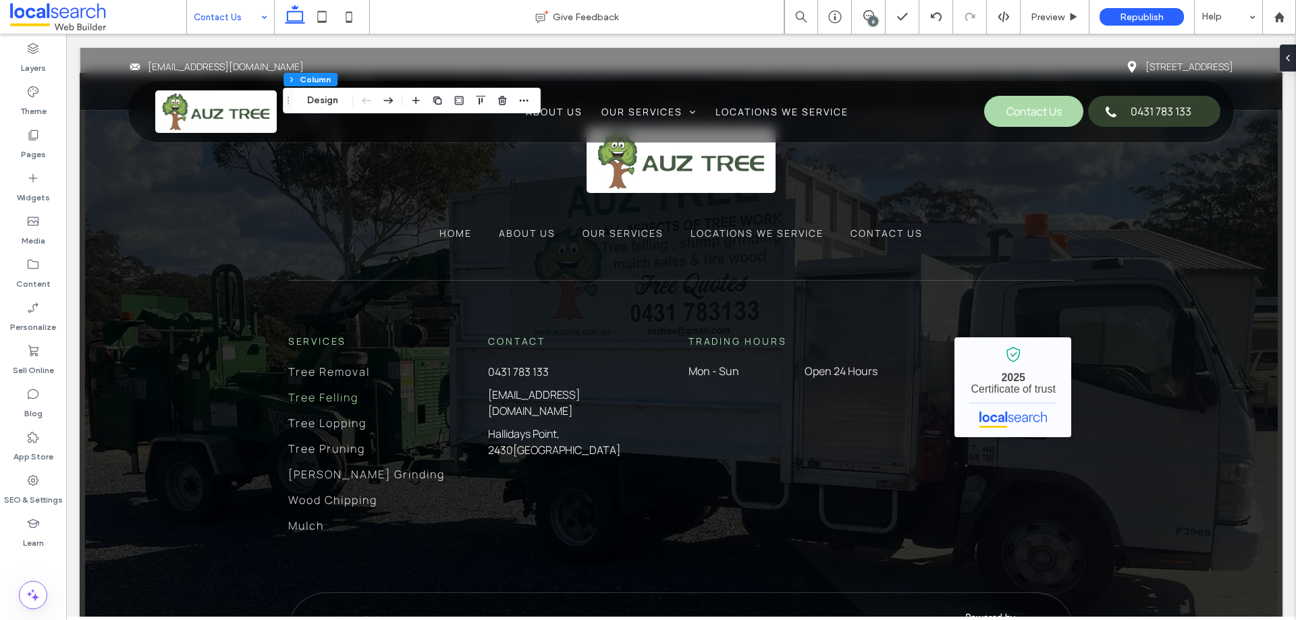
click at [871, 20] on div "6" at bounding box center [873, 21] width 10 height 10
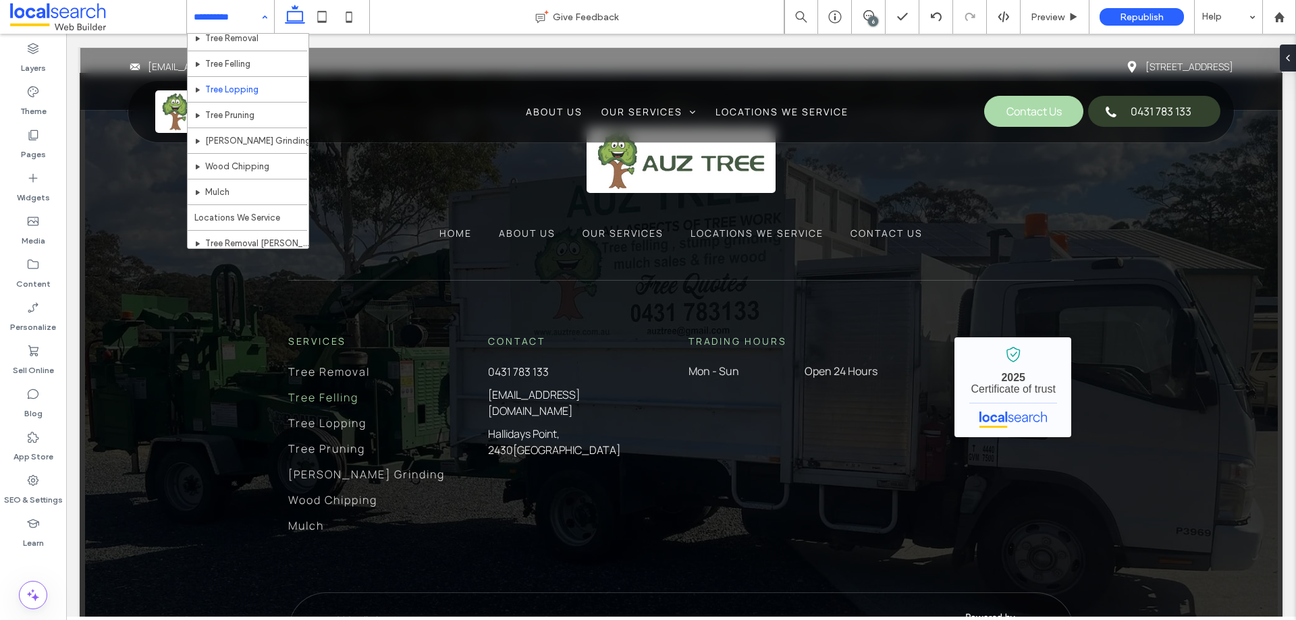
scroll to position [202, 0]
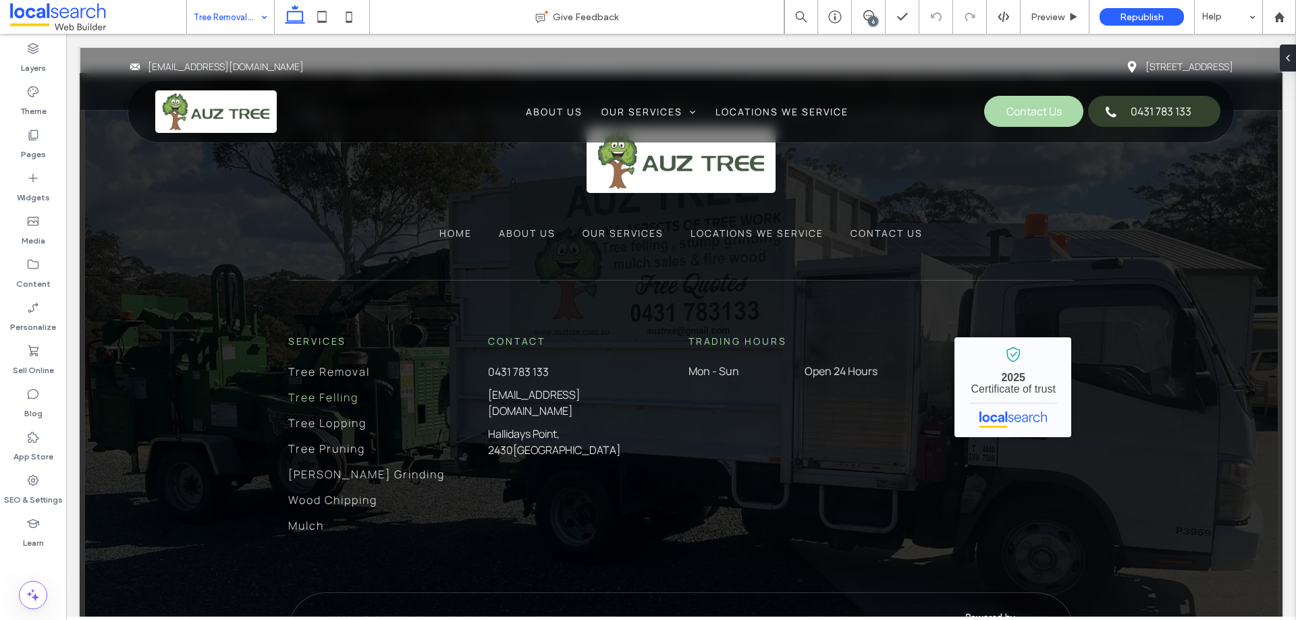
click at [215, 18] on input at bounding box center [227, 17] width 67 height 34
click at [860, 19] on span at bounding box center [868, 15] width 33 height 11
click at [874, 18] on div "6" at bounding box center [873, 21] width 10 height 10
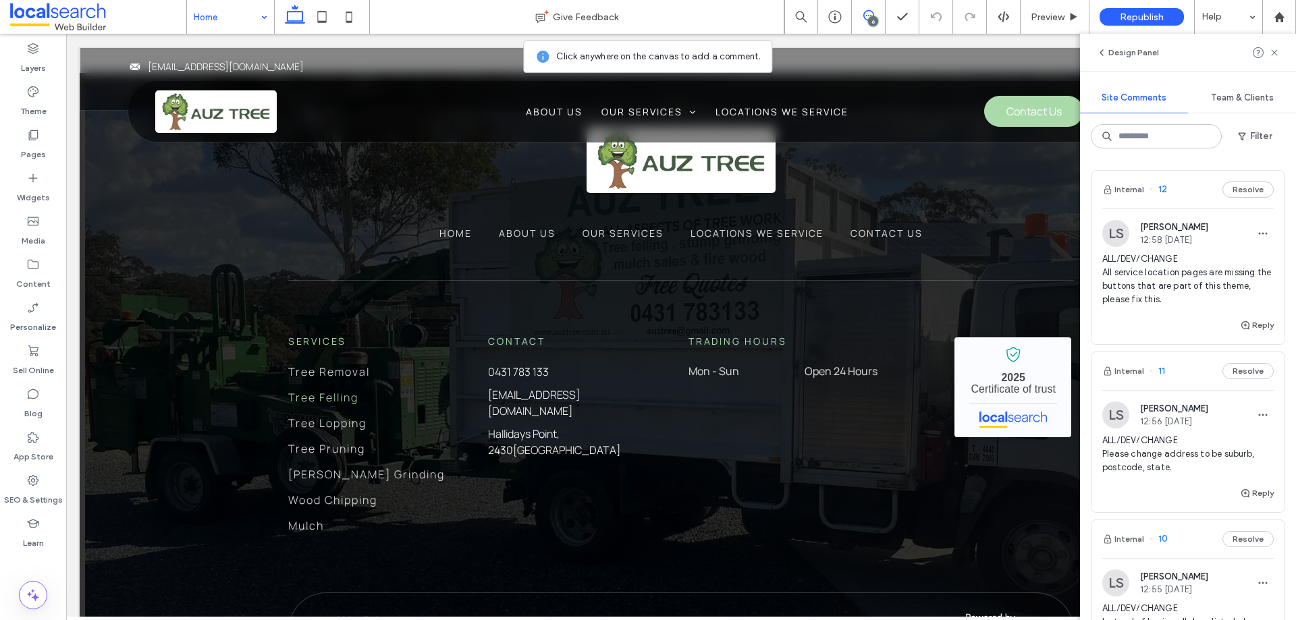
click at [1182, 300] on span "ALL/DEV/CHANGE All service location pages are missing the buttons that are part…" at bounding box center [1187, 279] width 171 height 54
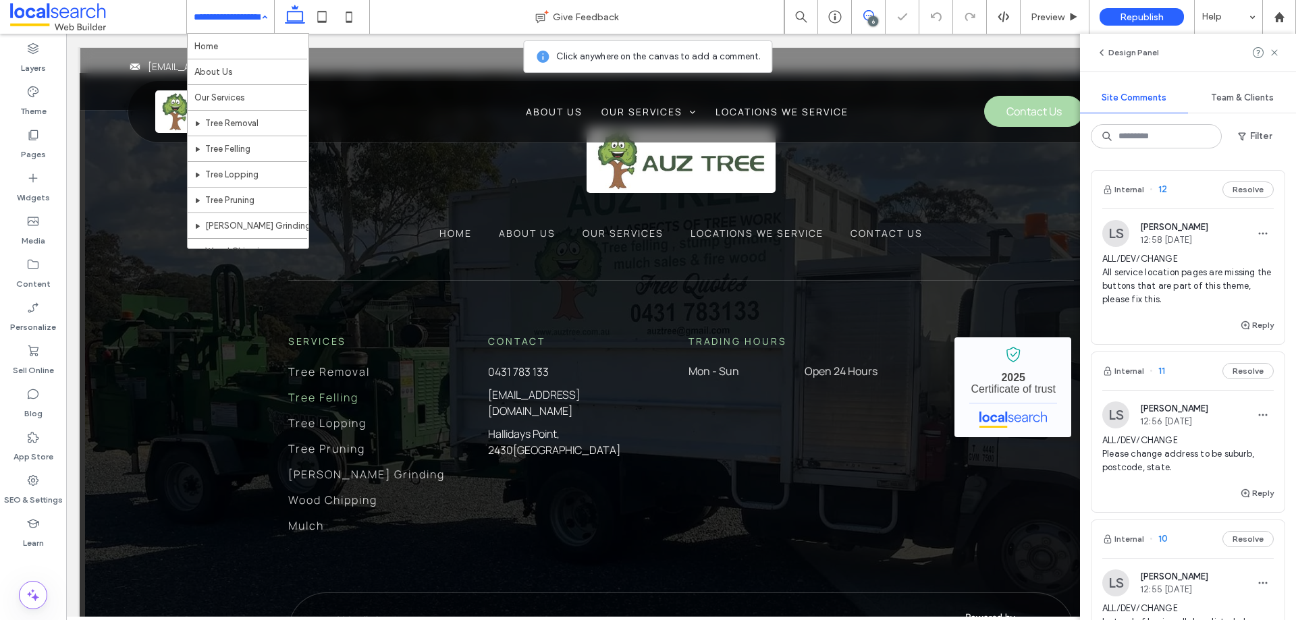
click at [260, 22] on div "Home About Us Our Services Tree Removal Tree Felling Tree Lopping Tree Pruning …" at bounding box center [230, 17] width 87 height 34
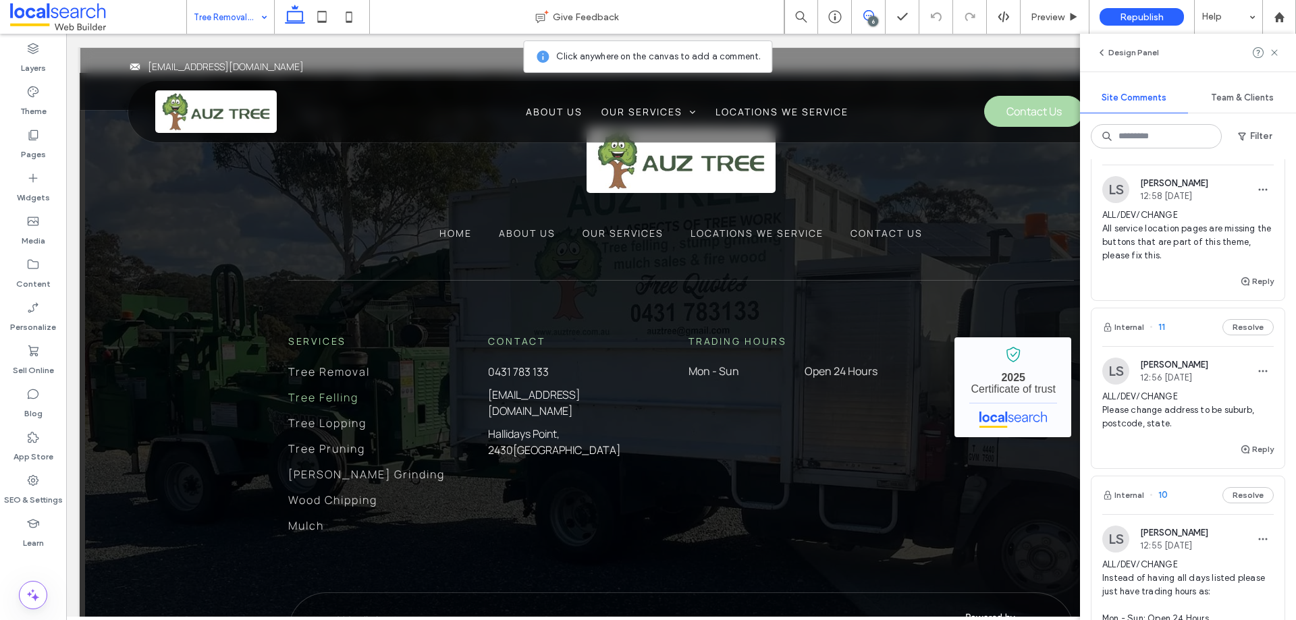
scroll to position [67, 0]
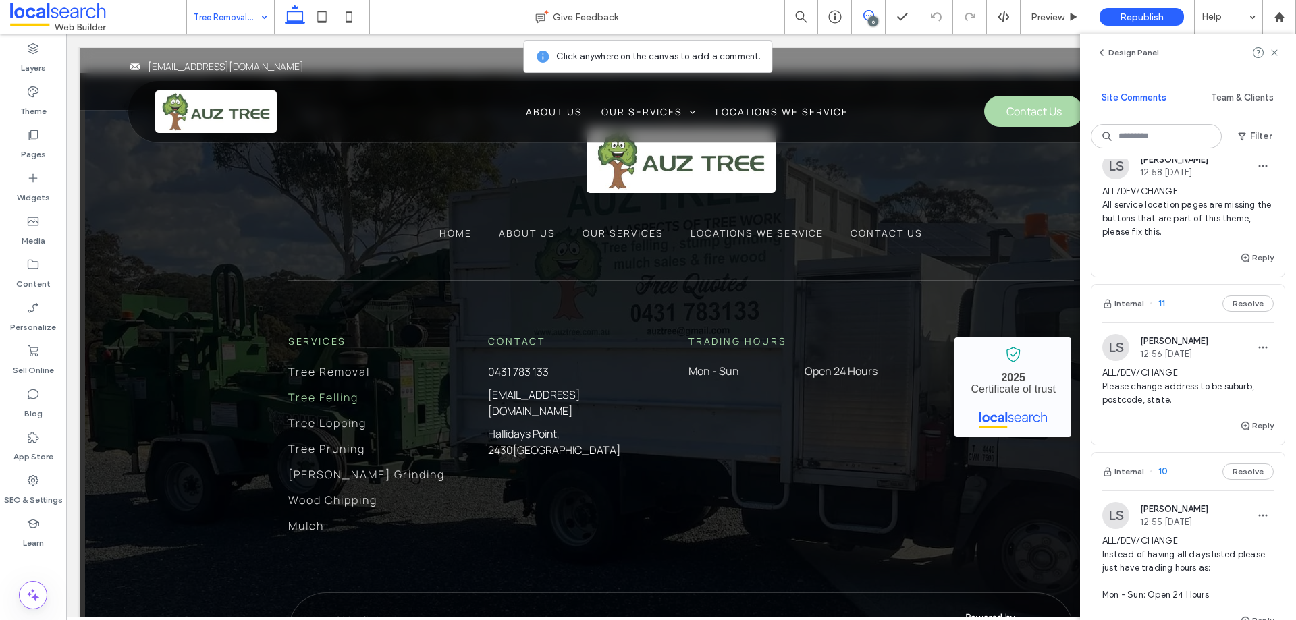
click at [1172, 226] on span "ALL/DEV/CHANGE All service location pages are missing the buttons that are part…" at bounding box center [1187, 212] width 171 height 54
click at [1271, 50] on use at bounding box center [1274, 52] width 6 height 6
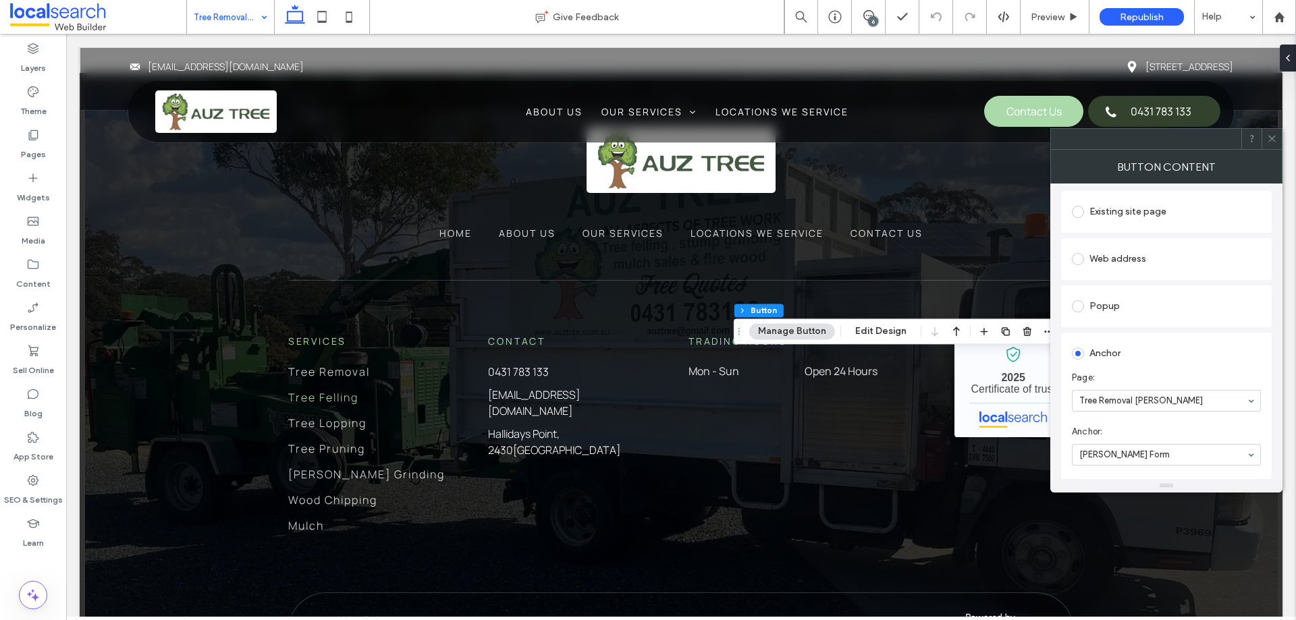
scroll to position [202, 0]
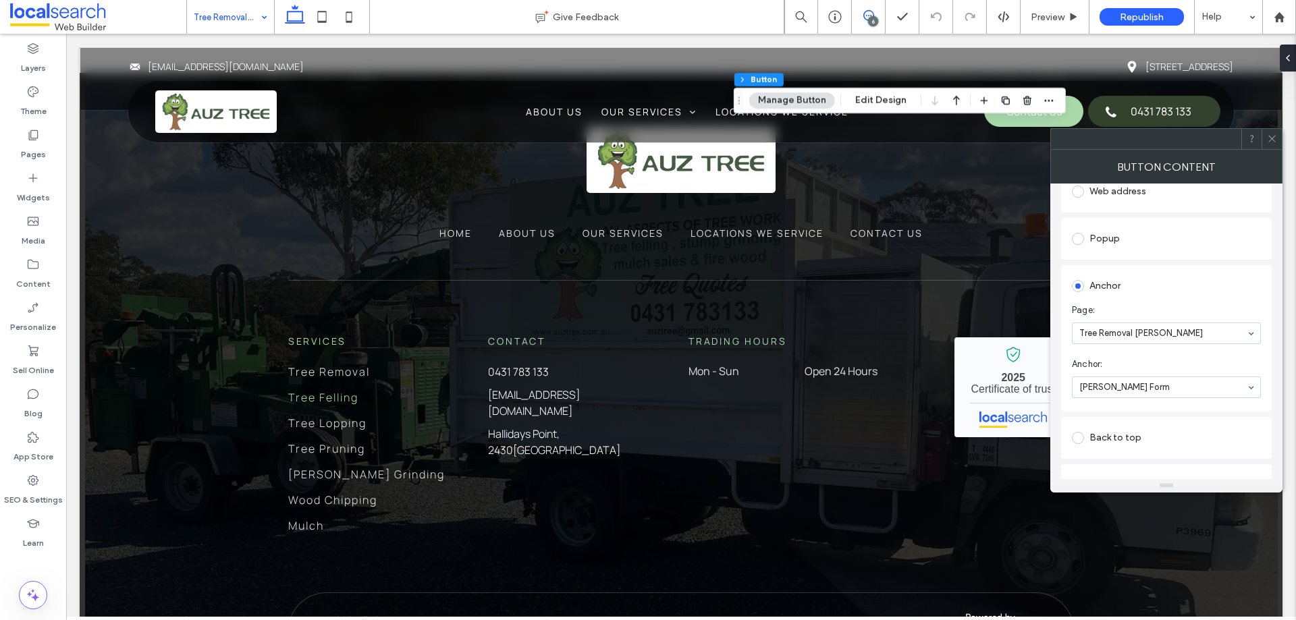
click at [872, 15] on use at bounding box center [868, 15] width 11 height 11
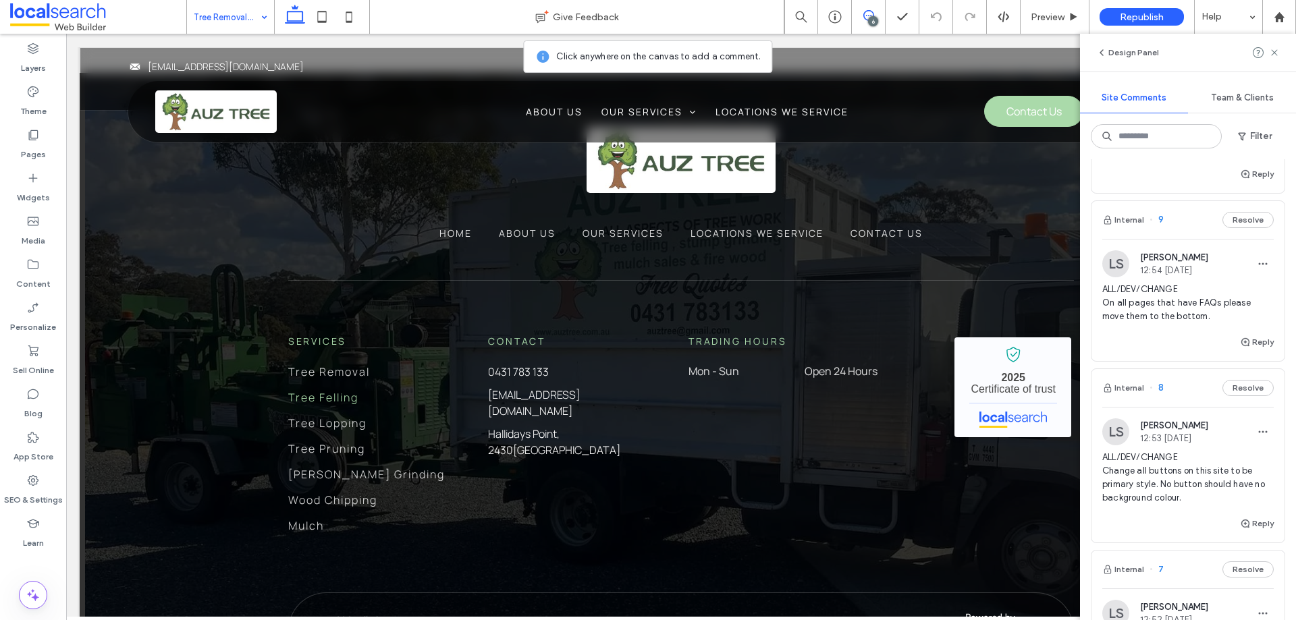
scroll to position [607, 0]
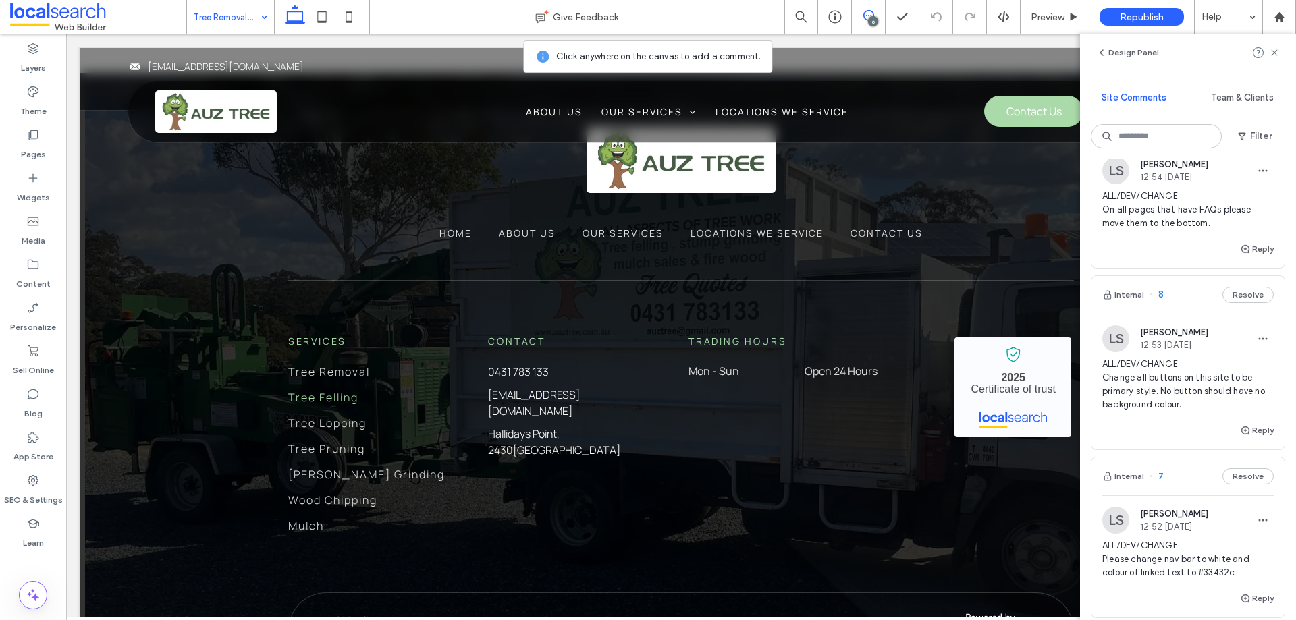
click at [1200, 400] on span "ALL/DEV/CHANGE Change all buttons on this site to be primary style. No button s…" at bounding box center [1187, 385] width 171 height 54
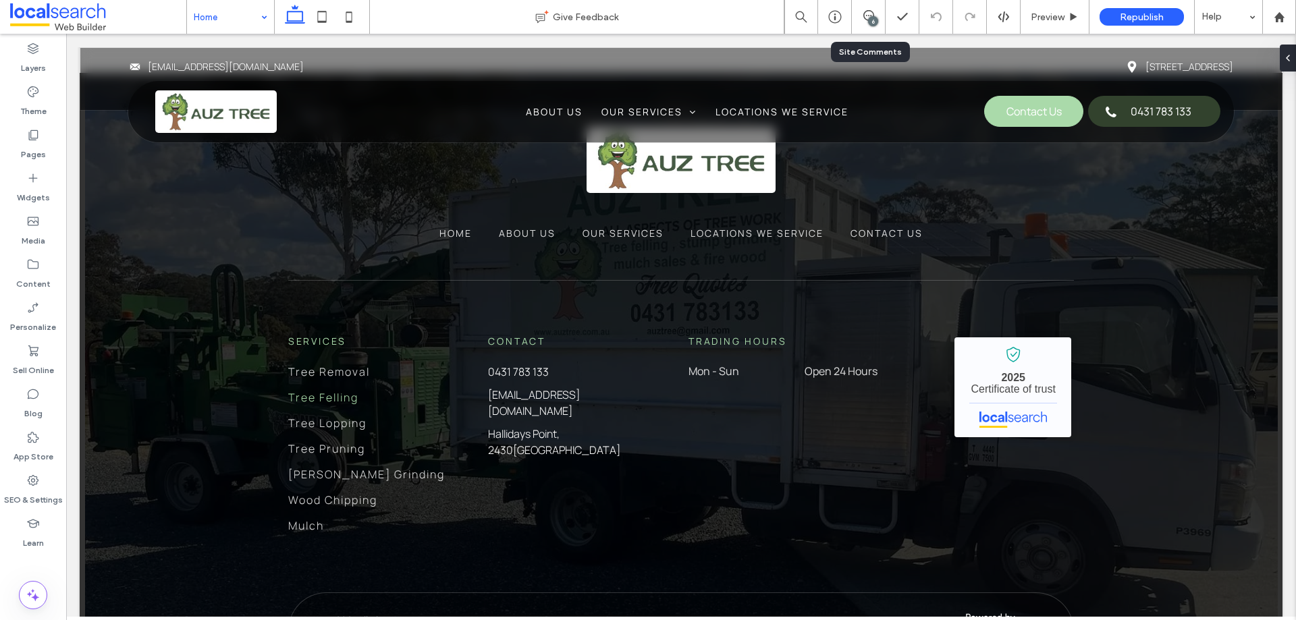
click at [864, 21] on div "6" at bounding box center [868, 16] width 33 height 13
click at [872, 18] on div "6" at bounding box center [873, 21] width 10 height 10
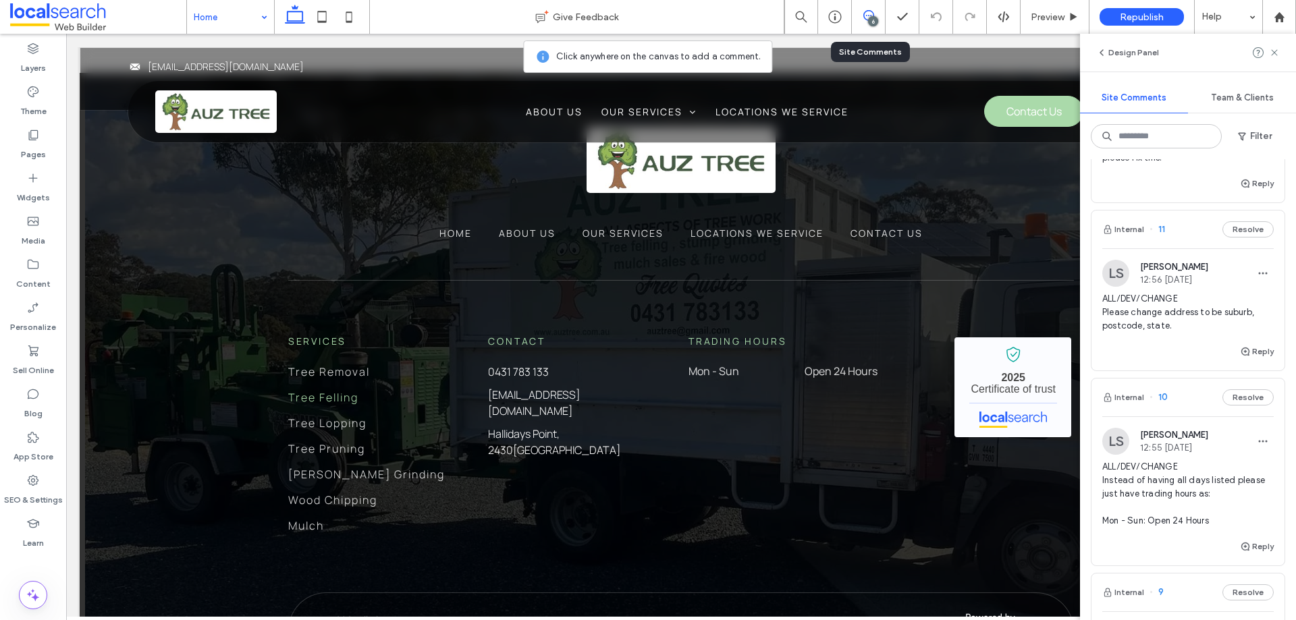
scroll to position [135, 0]
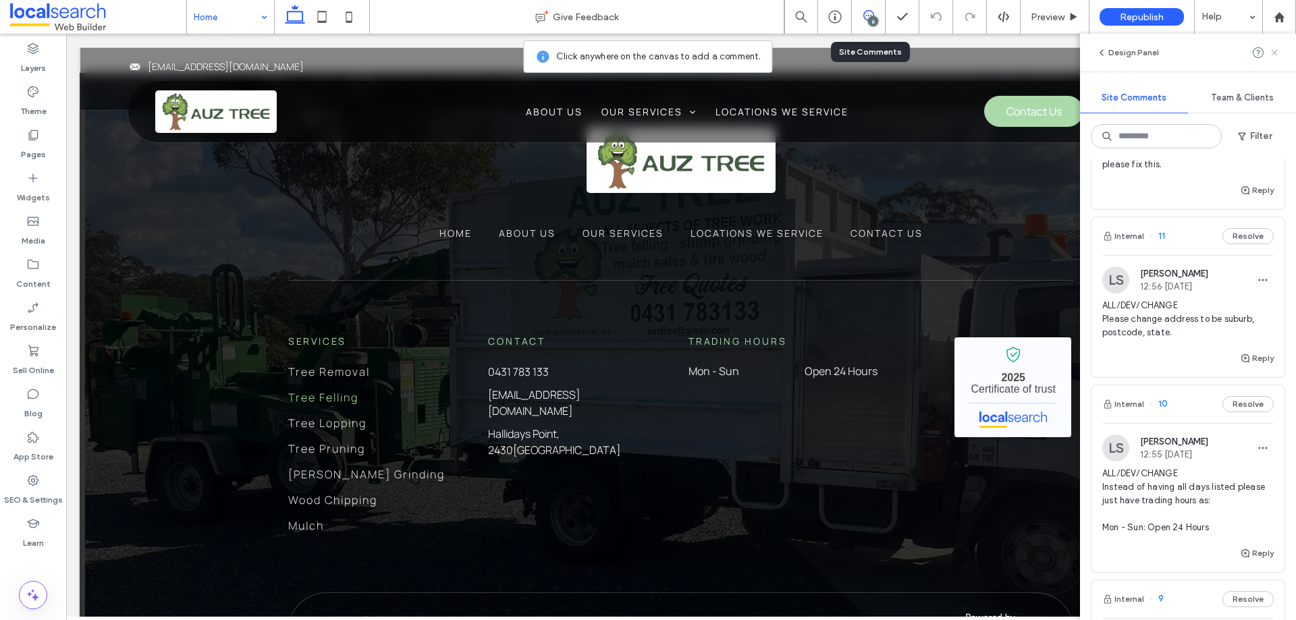
click at [1275, 48] on icon at bounding box center [1274, 52] width 11 height 11
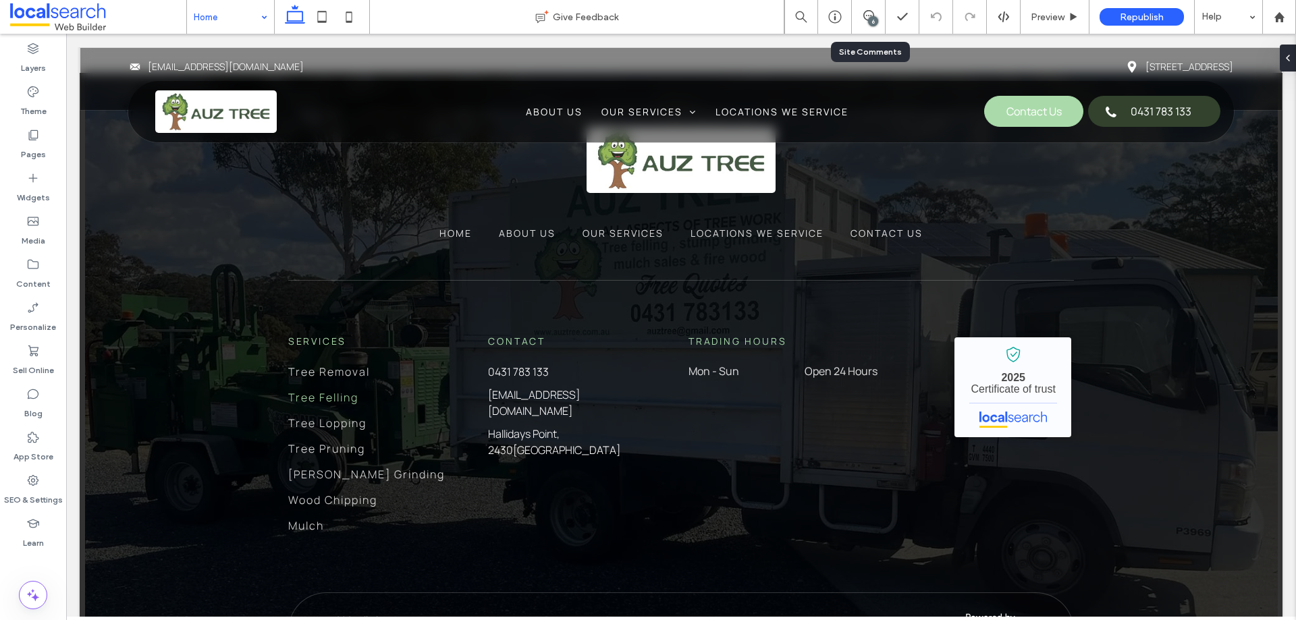
scroll to position [0, 0]
click at [38, 143] on label "Pages" at bounding box center [33, 151] width 25 height 19
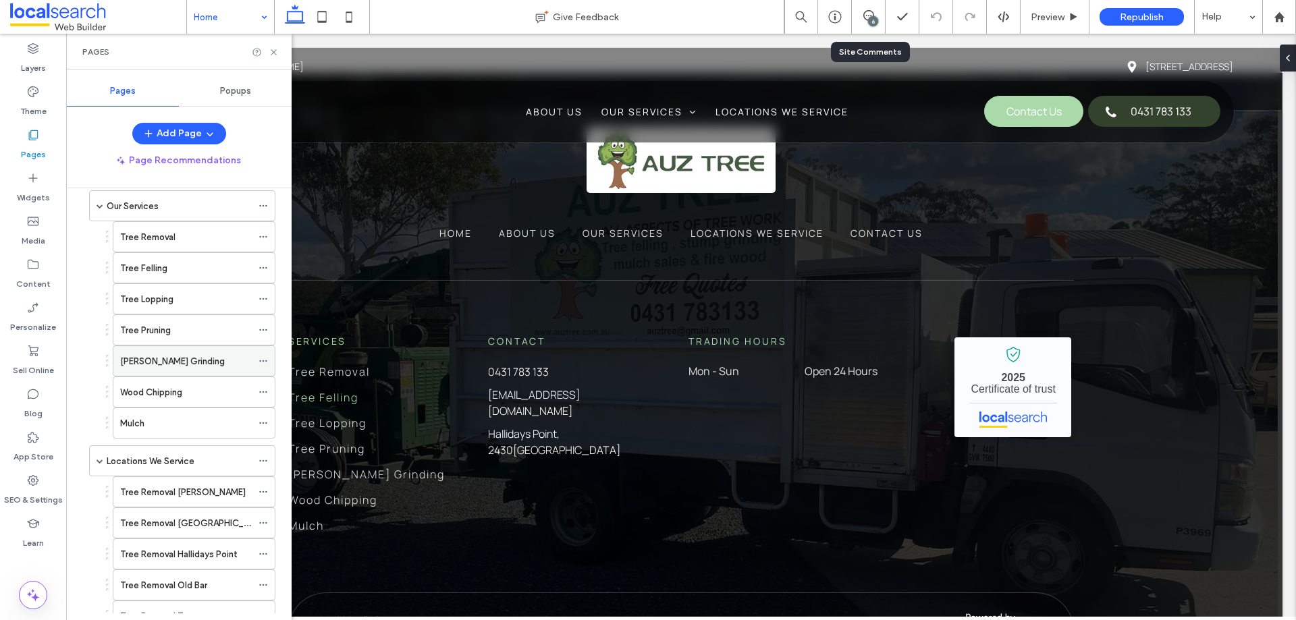
scroll to position [186, 0]
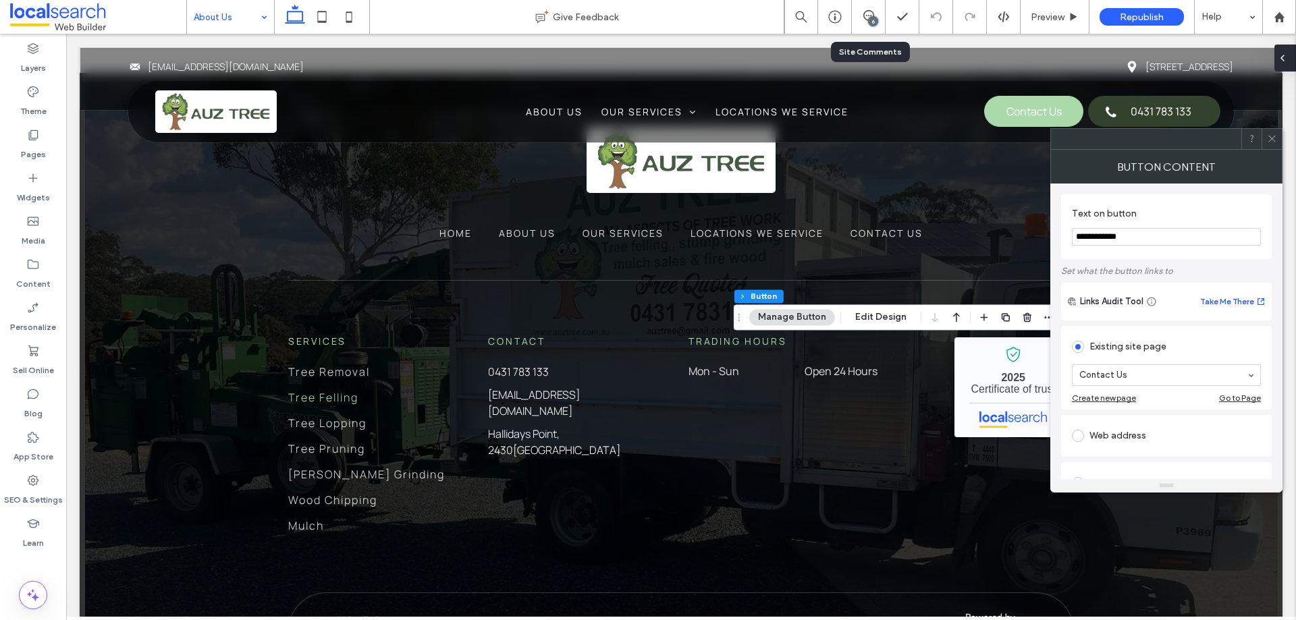
click at [1292, 56] on div at bounding box center [1285, 58] width 22 height 27
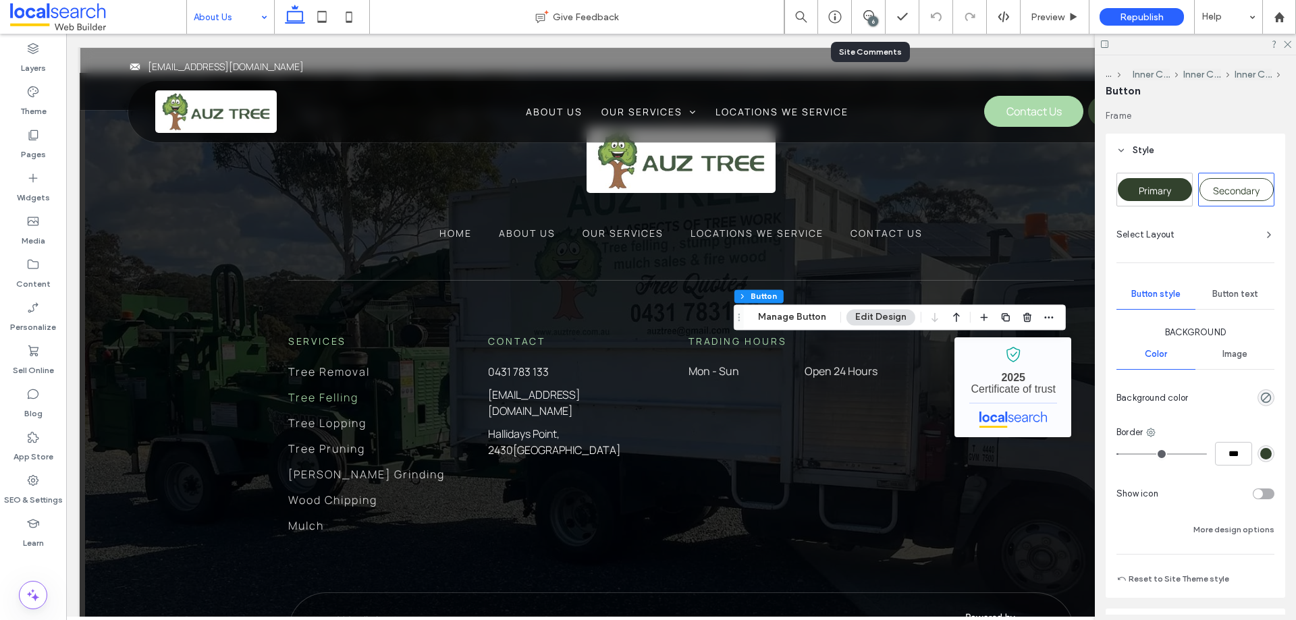
click at [1169, 193] on span "Primary" at bounding box center [1154, 190] width 32 height 13
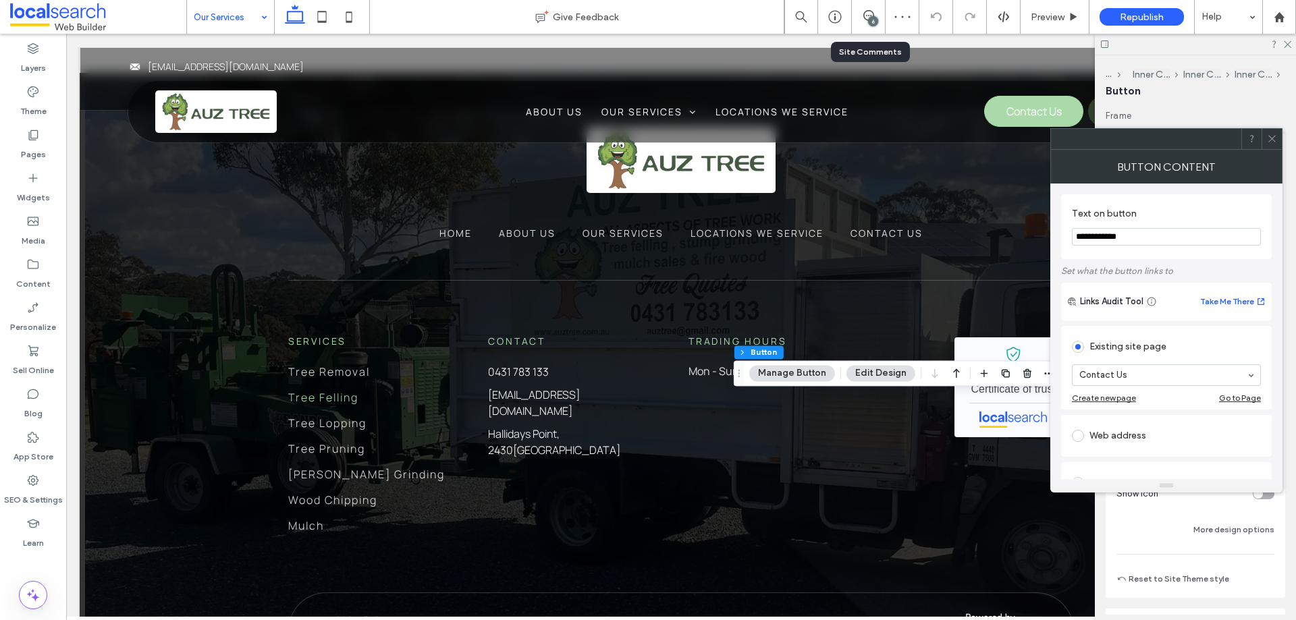
click at [1275, 150] on div "Button Content" at bounding box center [1166, 167] width 232 height 34
click at [1274, 150] on div "Button Content" at bounding box center [1166, 167] width 232 height 34
click at [815, 370] on button "Manage Button" at bounding box center [792, 373] width 86 height 16
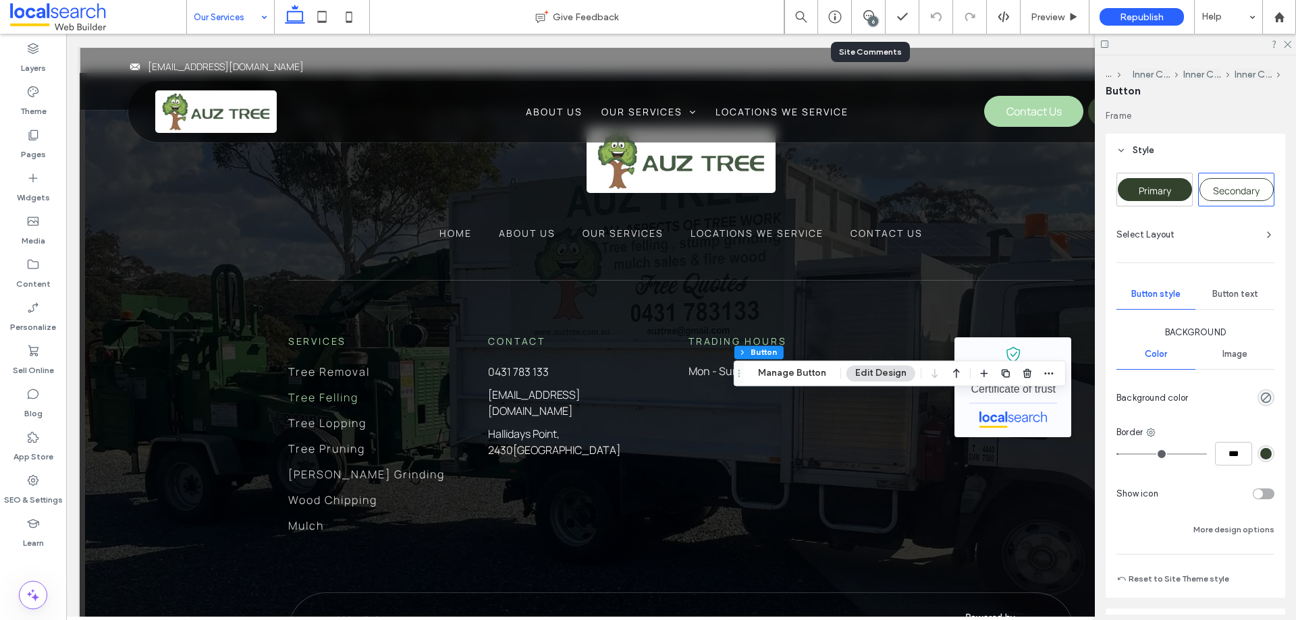
click at [1165, 194] on span "Primary" at bounding box center [1154, 190] width 32 height 13
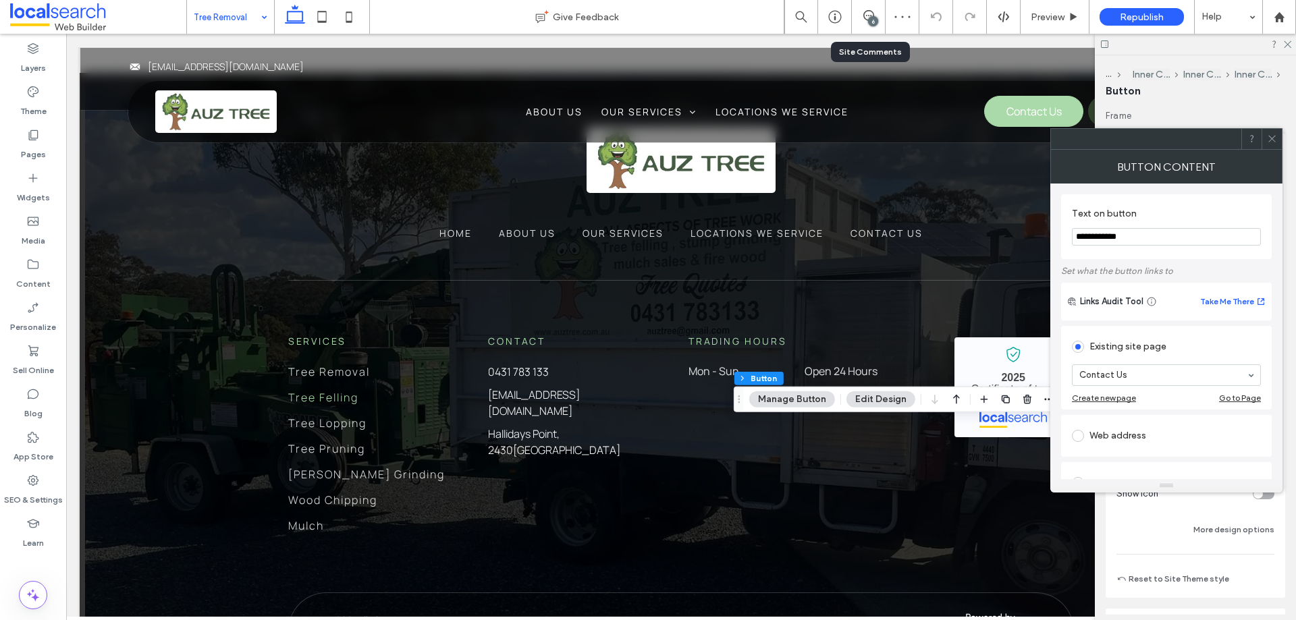
click at [1270, 134] on icon at bounding box center [1272, 139] width 10 height 10
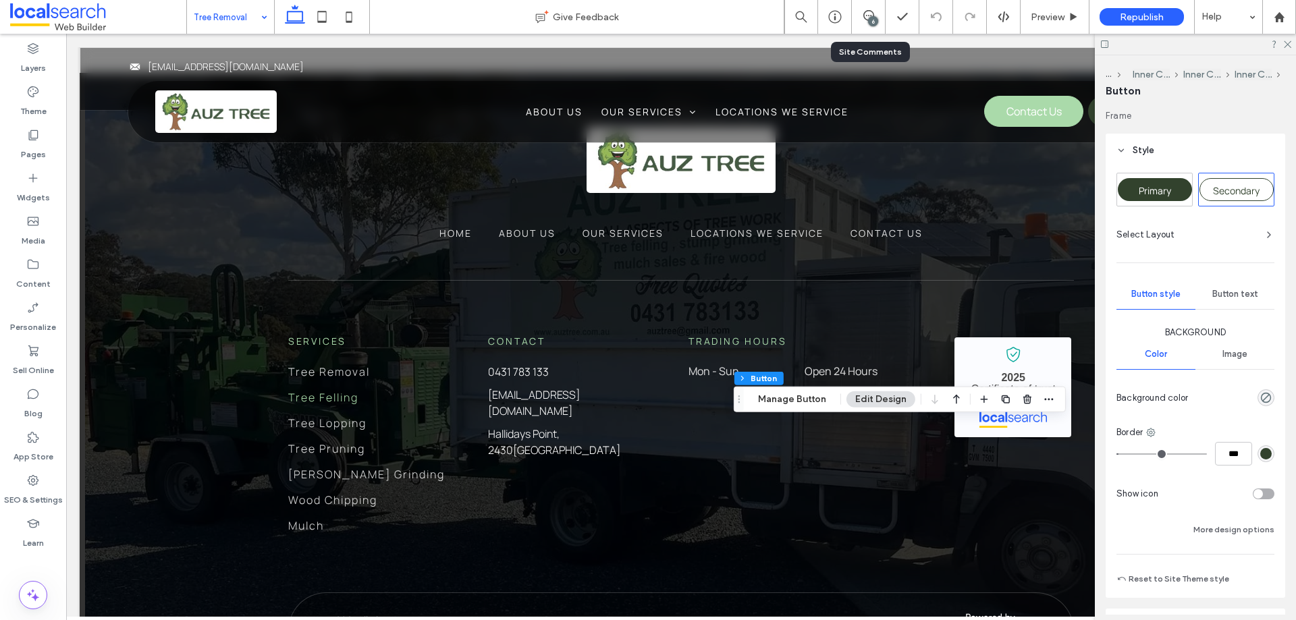
click at [1152, 185] on span "Primary" at bounding box center [1154, 190] width 32 height 13
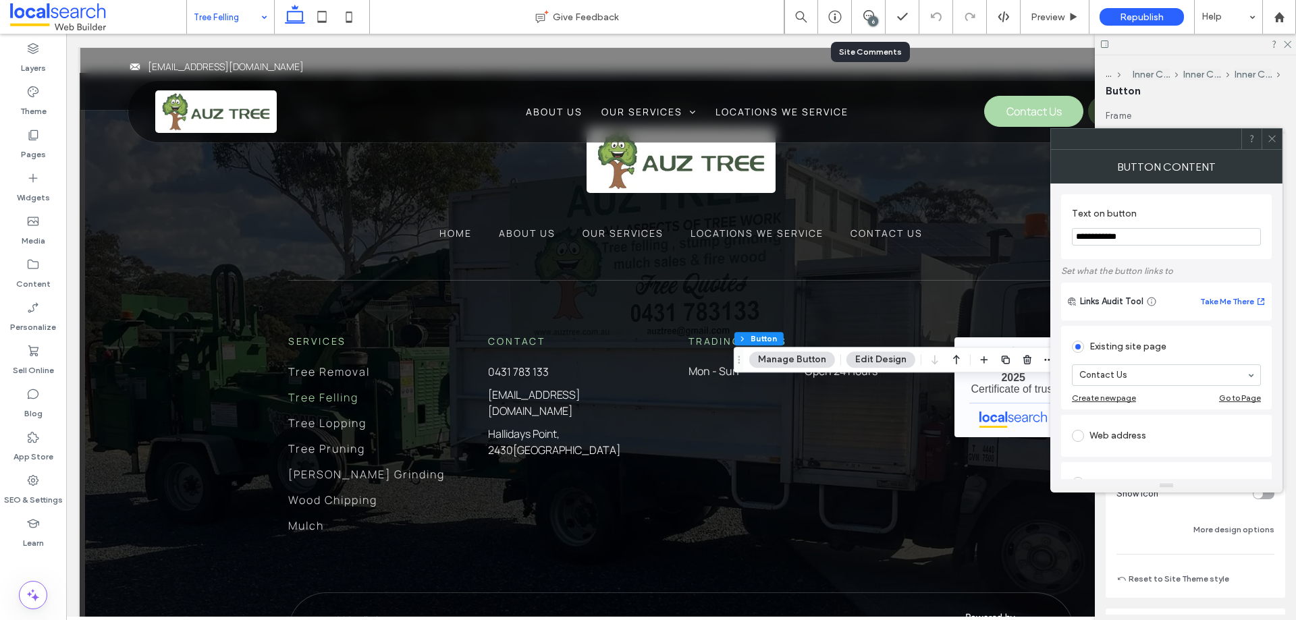
click at [1274, 139] on icon at bounding box center [1272, 139] width 10 height 10
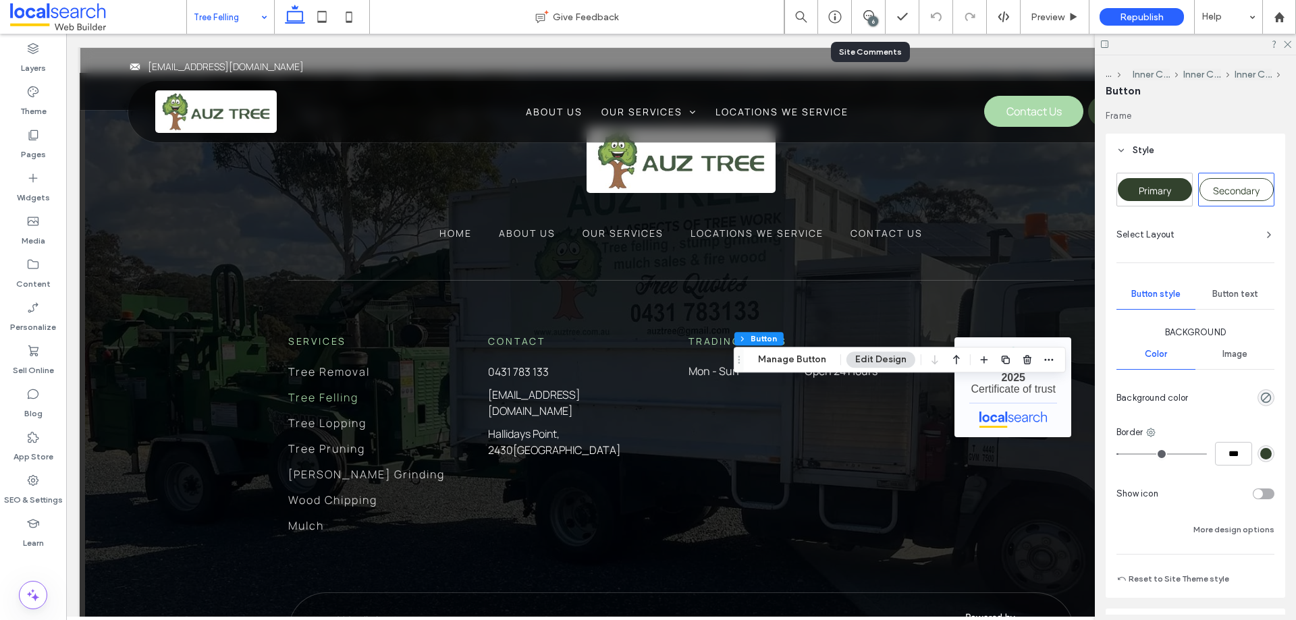
click at [1165, 204] on div "Primary" at bounding box center [1154, 189] width 75 height 32
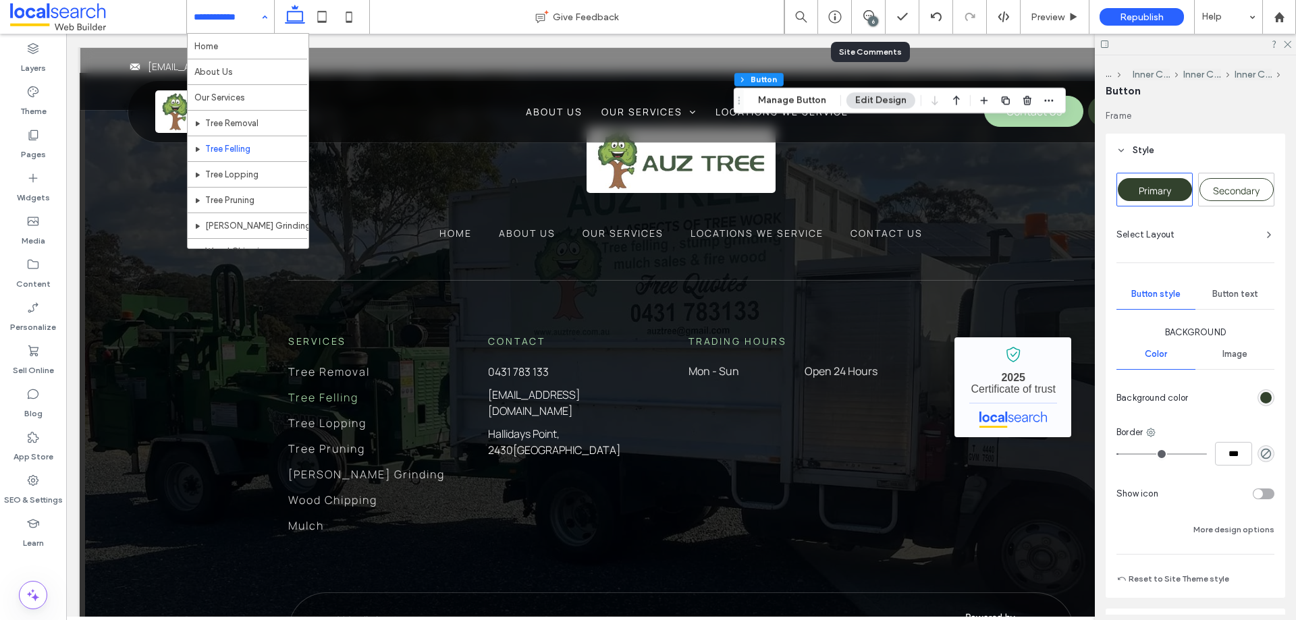
scroll to position [67, 0]
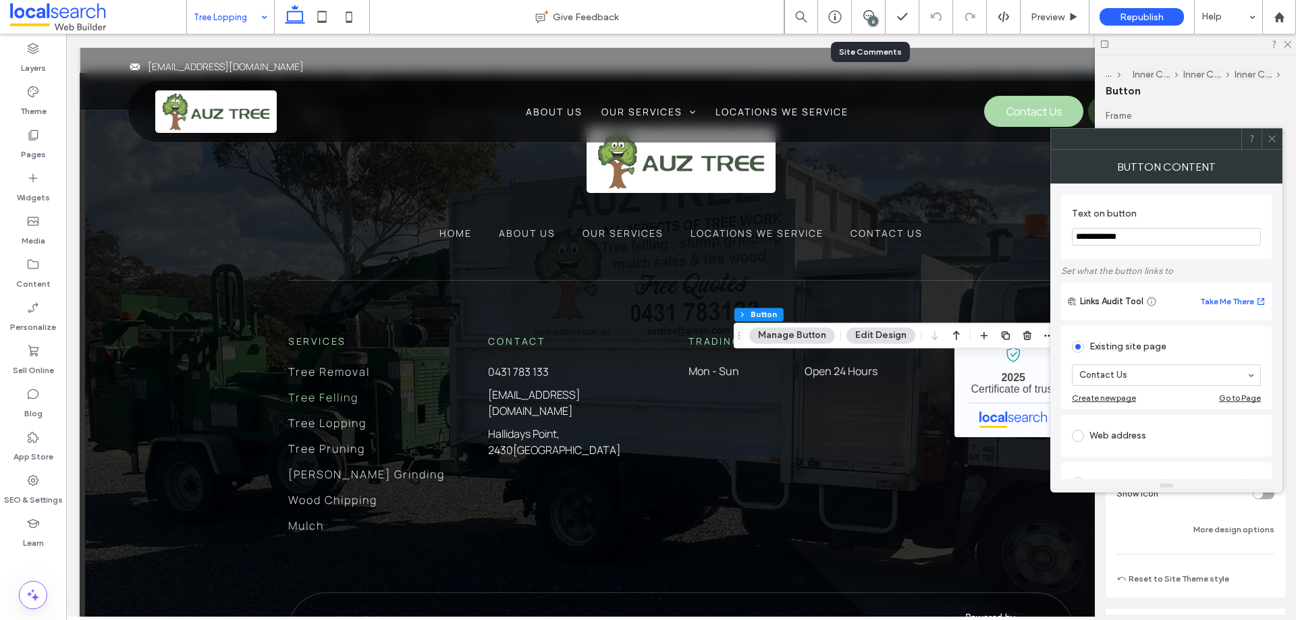
click at [1272, 133] on span at bounding box center [1272, 139] width 10 height 20
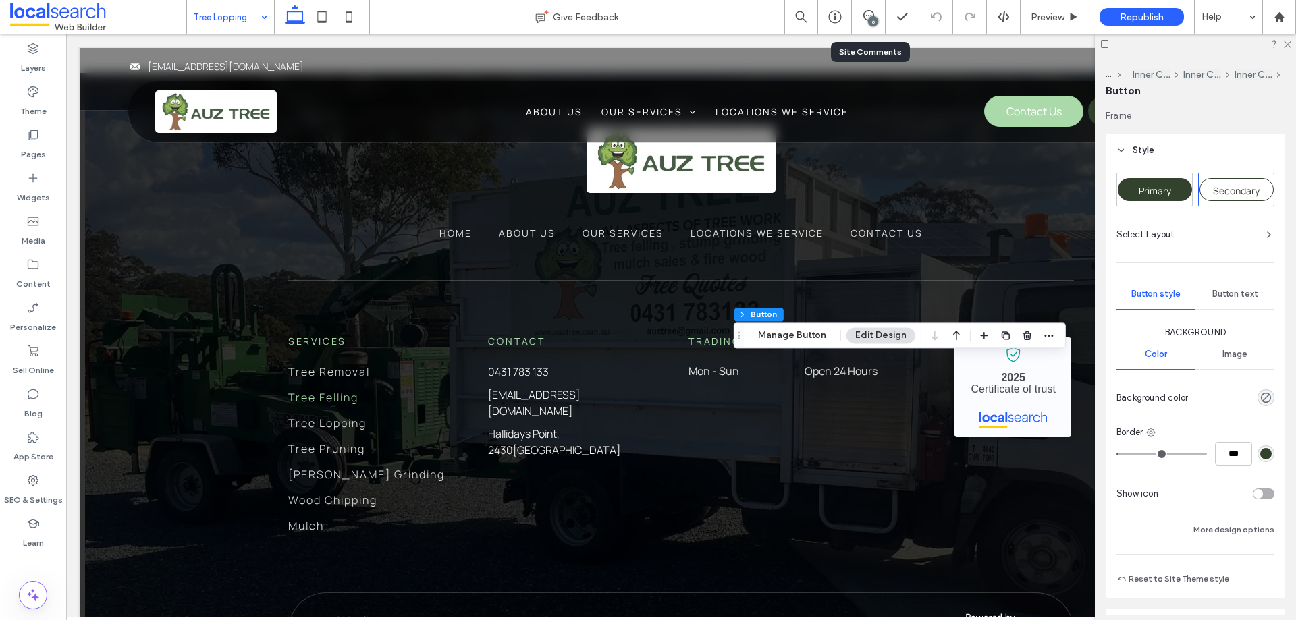
click at [1167, 201] on div "Primary" at bounding box center [1154, 189] width 75 height 32
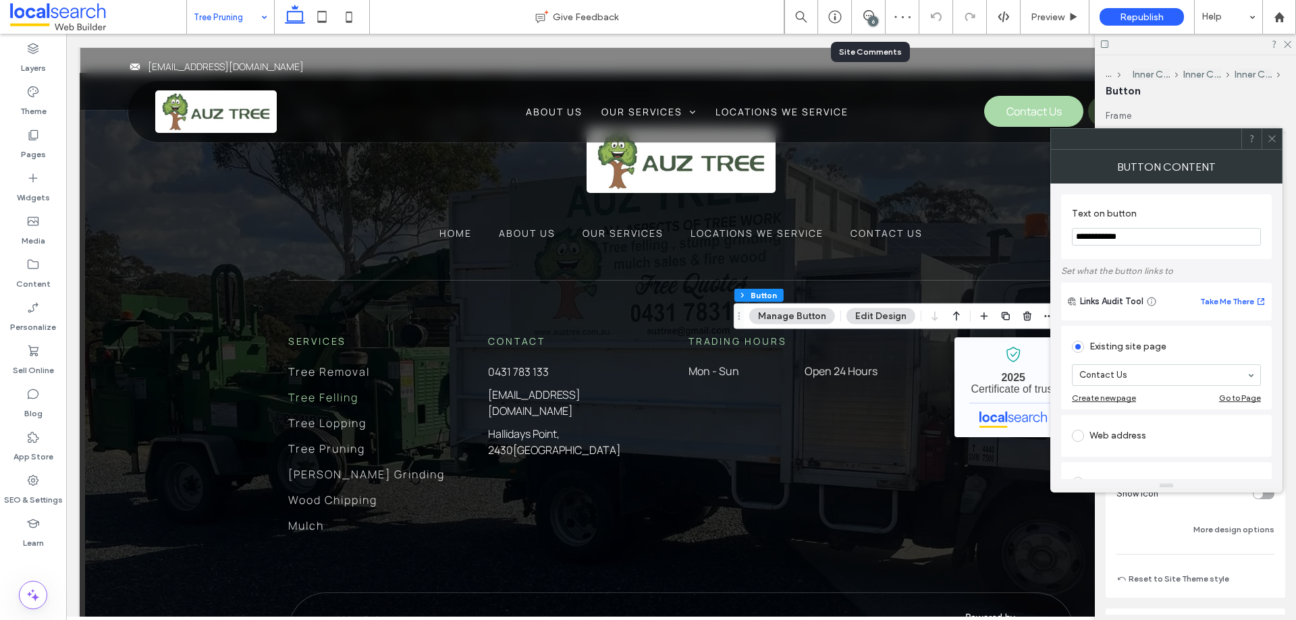
click at [1274, 142] on icon at bounding box center [1272, 139] width 10 height 10
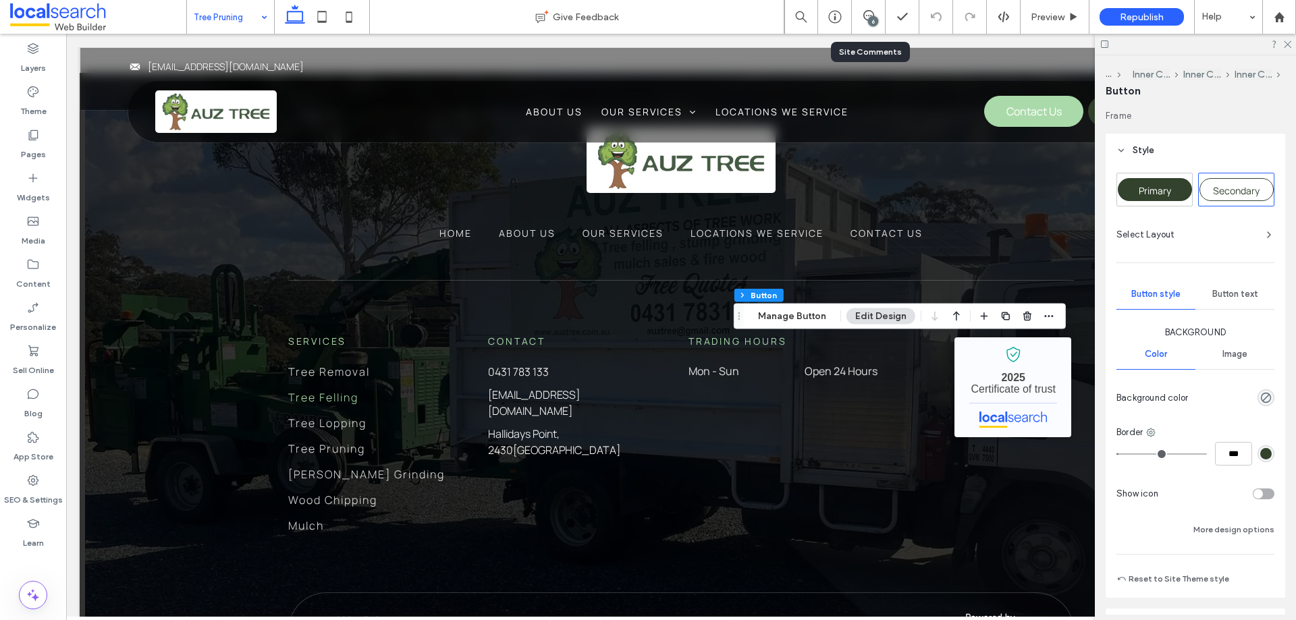
click at [1155, 192] on span "Primary" at bounding box center [1154, 190] width 32 height 13
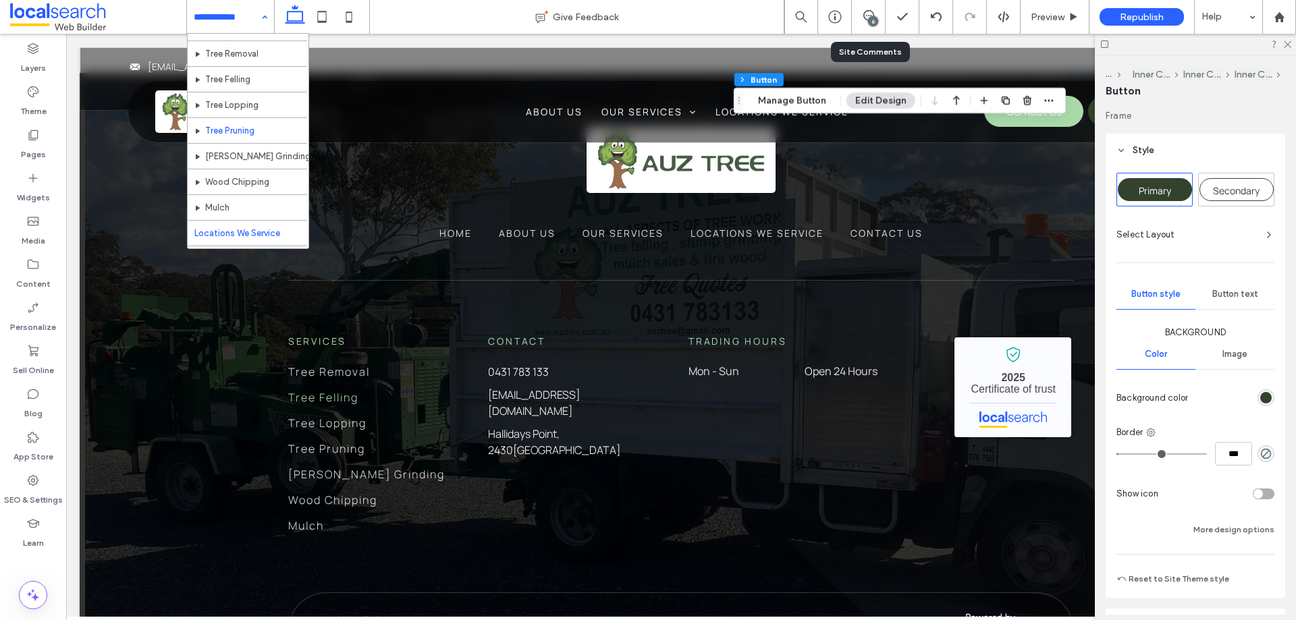
scroll to position [135, 0]
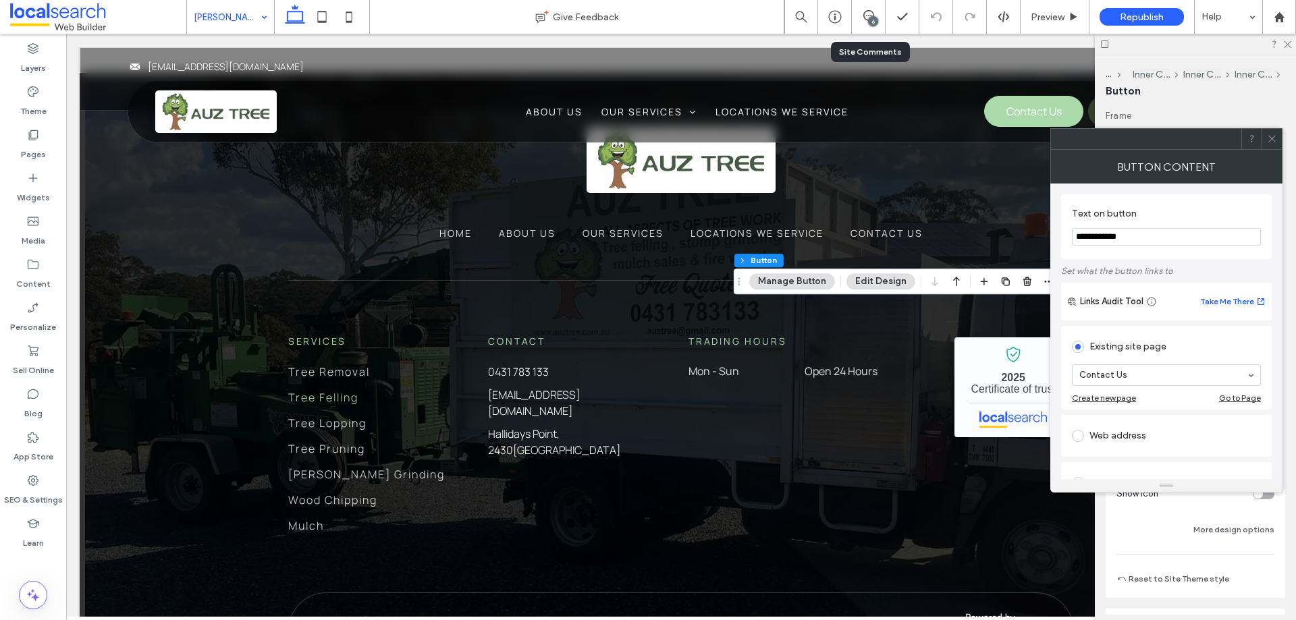
click at [1269, 143] on span at bounding box center [1272, 139] width 10 height 20
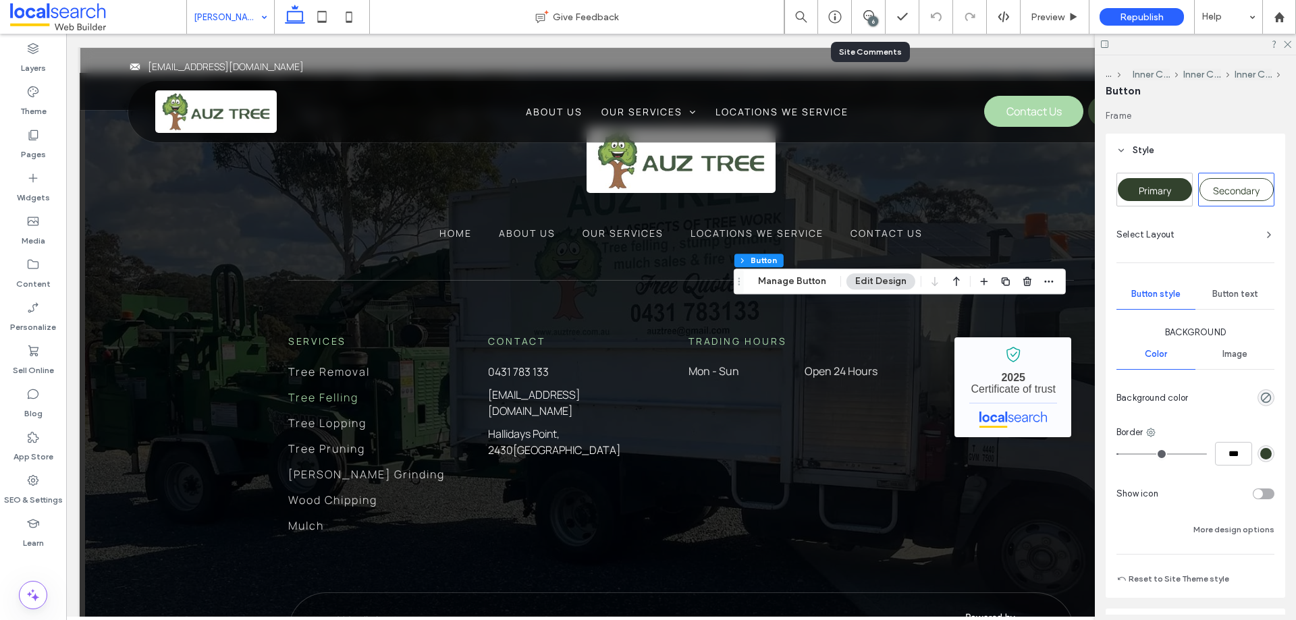
click at [1156, 194] on span "Primary" at bounding box center [1154, 190] width 32 height 13
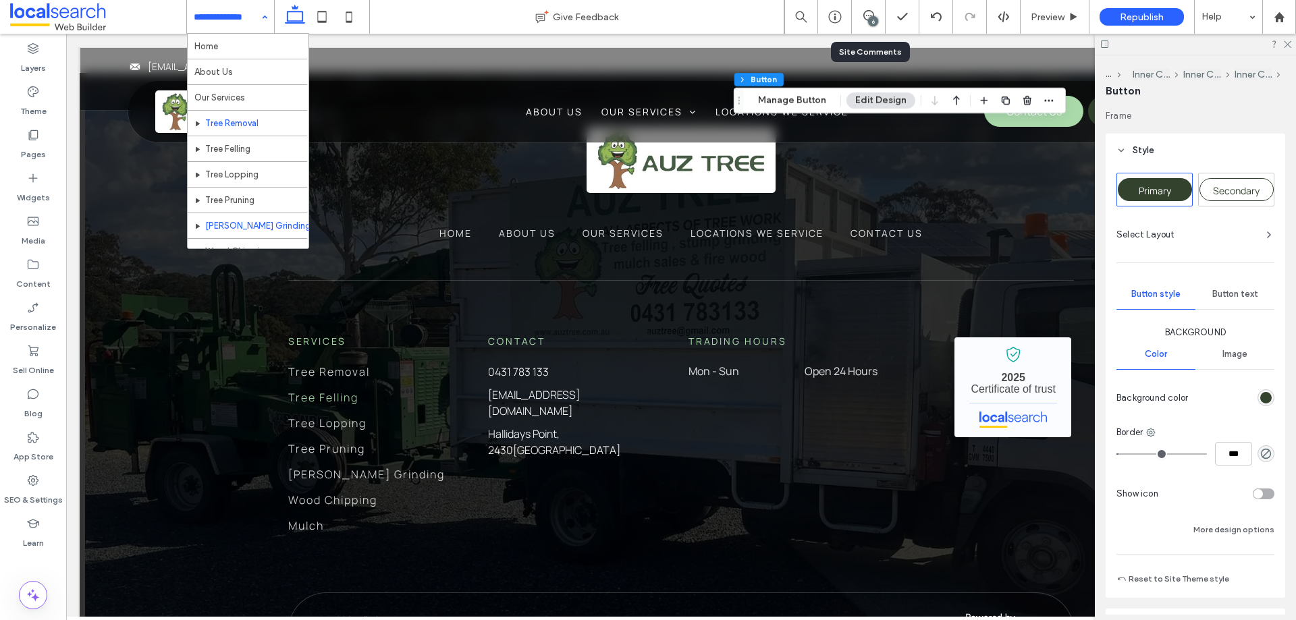
scroll to position [135, 0]
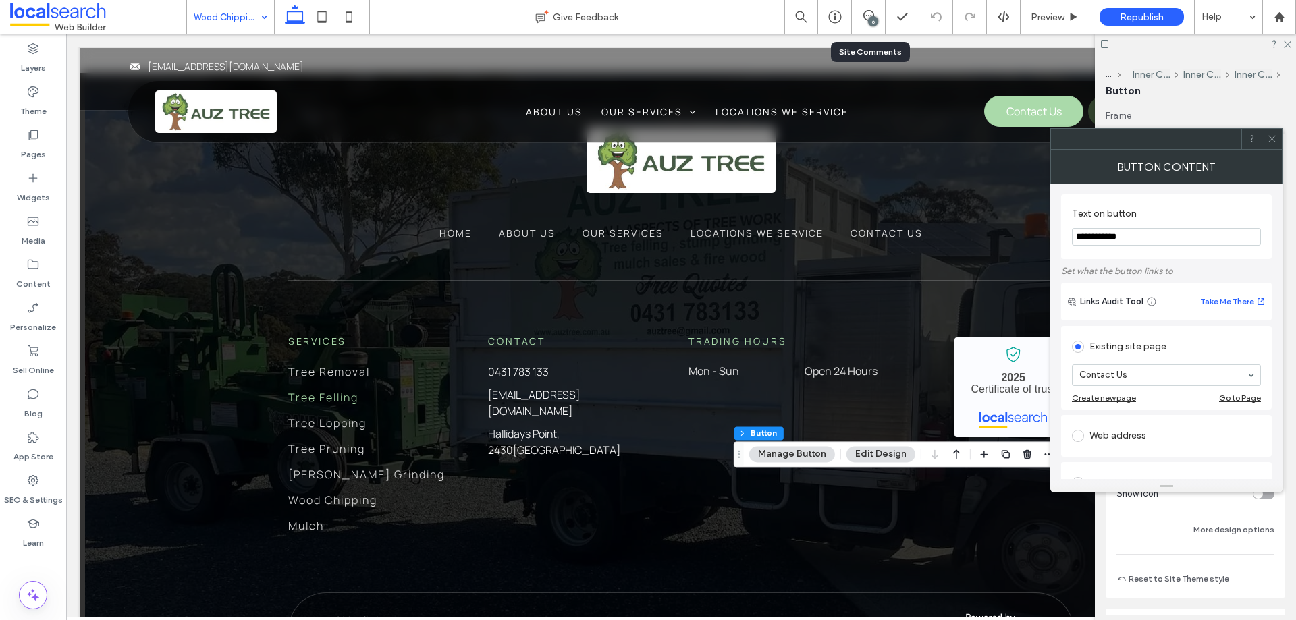
click at [1273, 144] on span at bounding box center [1272, 139] width 10 height 20
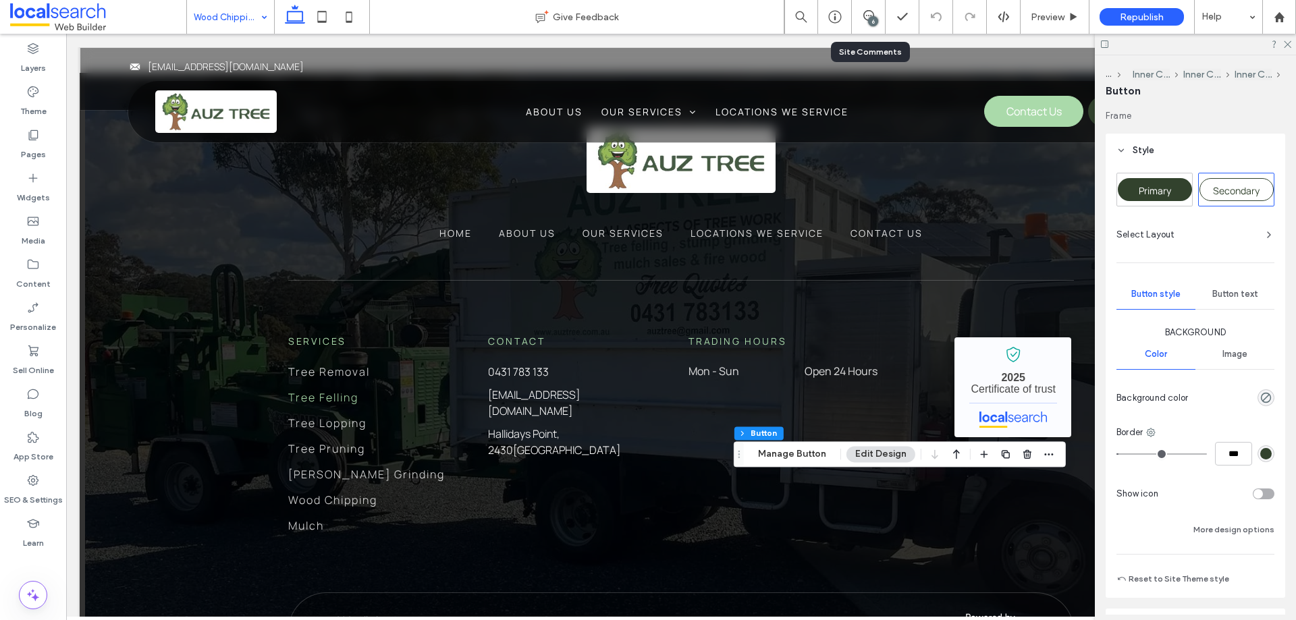
click at [1163, 184] on span "Primary" at bounding box center [1154, 190] width 32 height 13
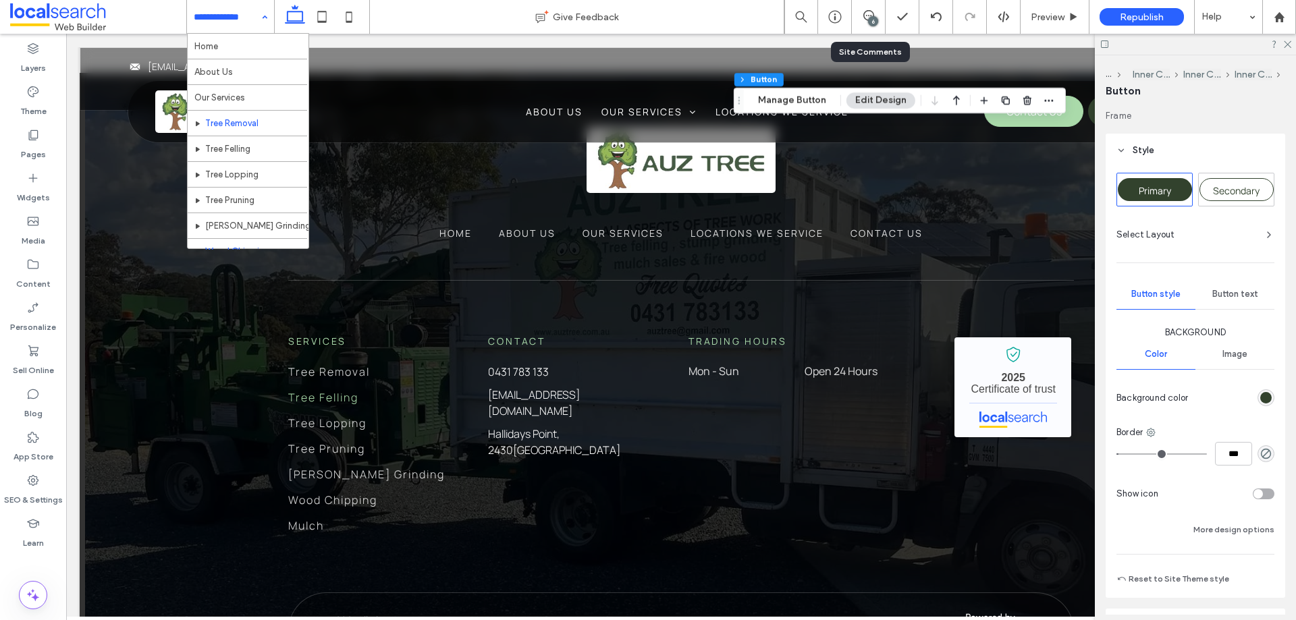
scroll to position [202, 0]
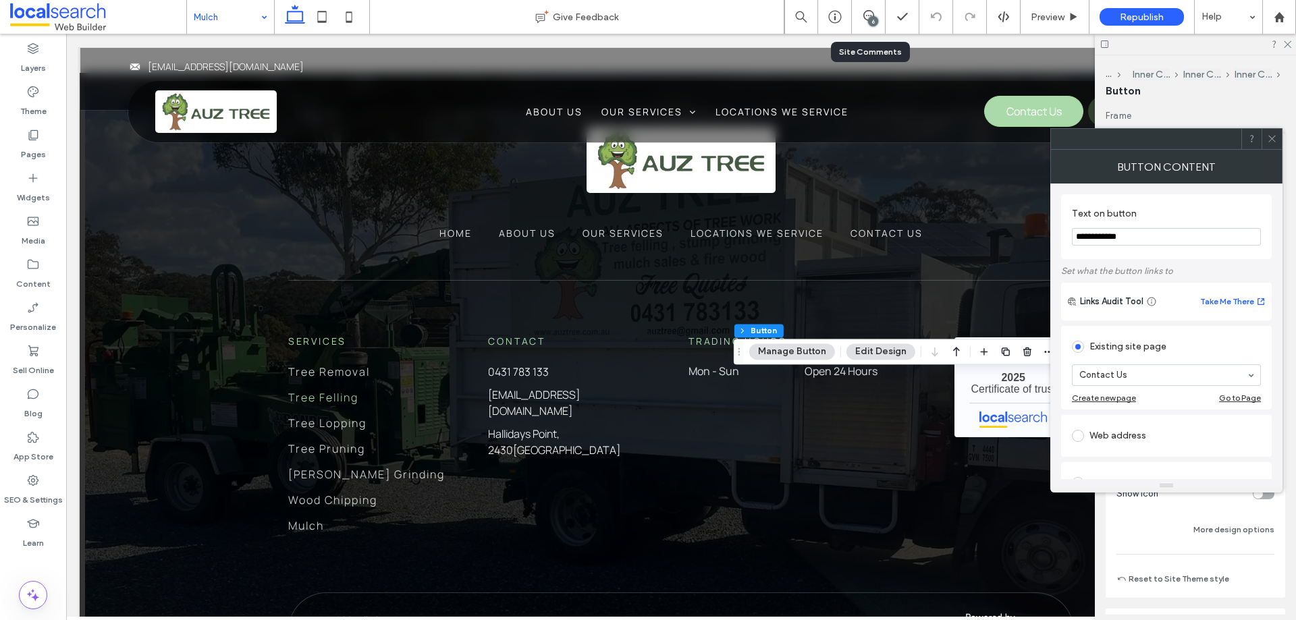
click at [1273, 134] on icon at bounding box center [1272, 139] width 10 height 10
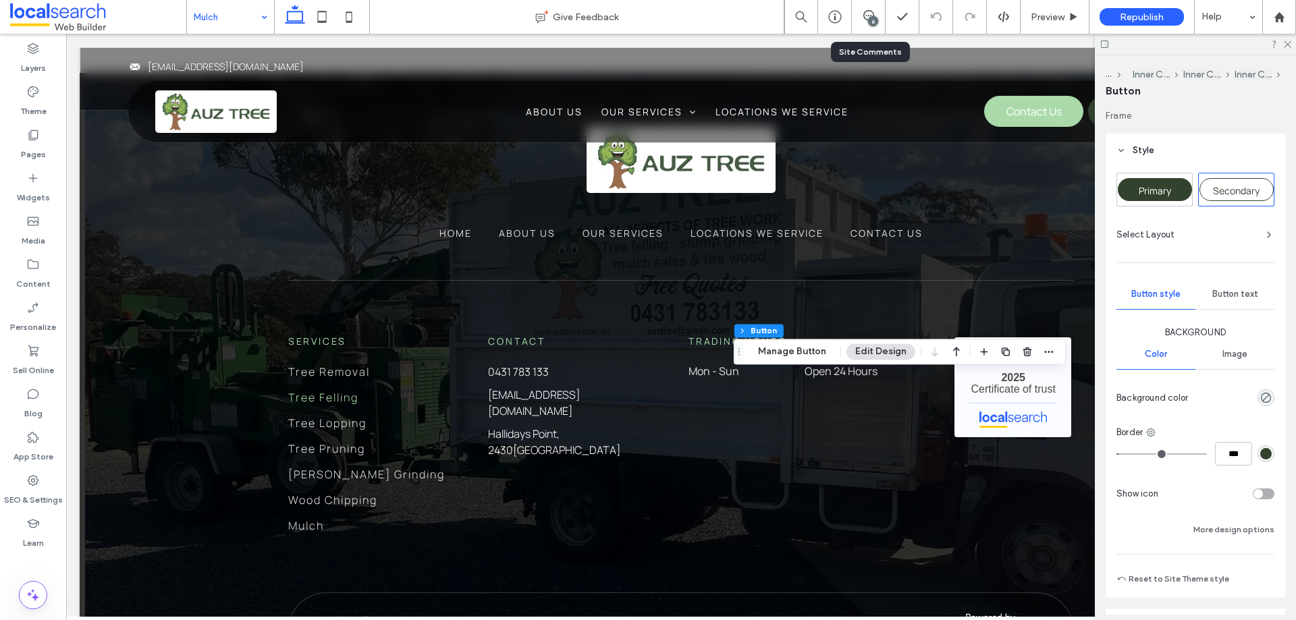
click at [1156, 192] on span "Primary" at bounding box center [1154, 190] width 32 height 13
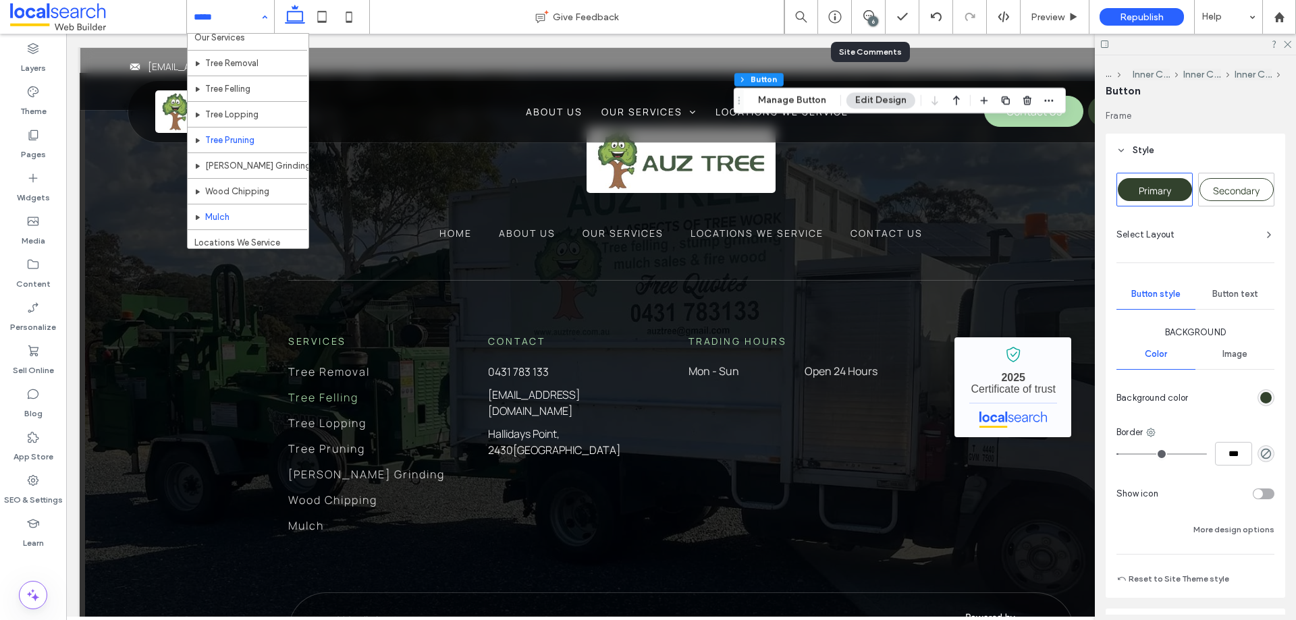
scroll to position [135, 0]
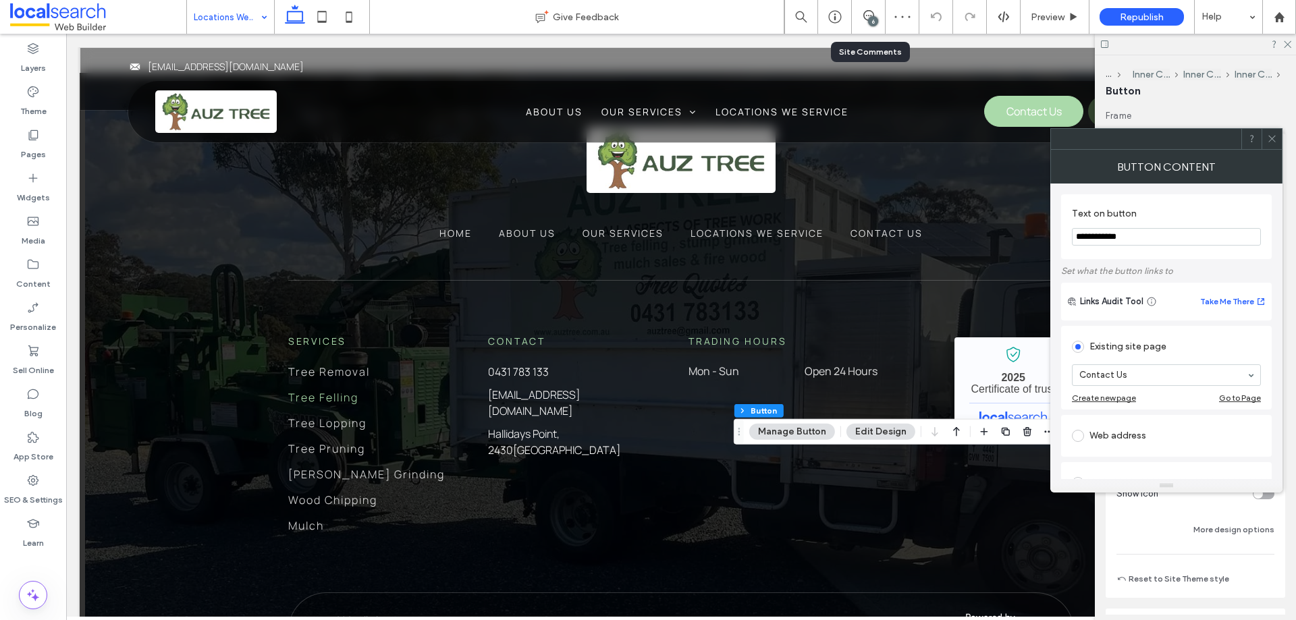
click at [1278, 138] on div at bounding box center [1271, 139] width 20 height 20
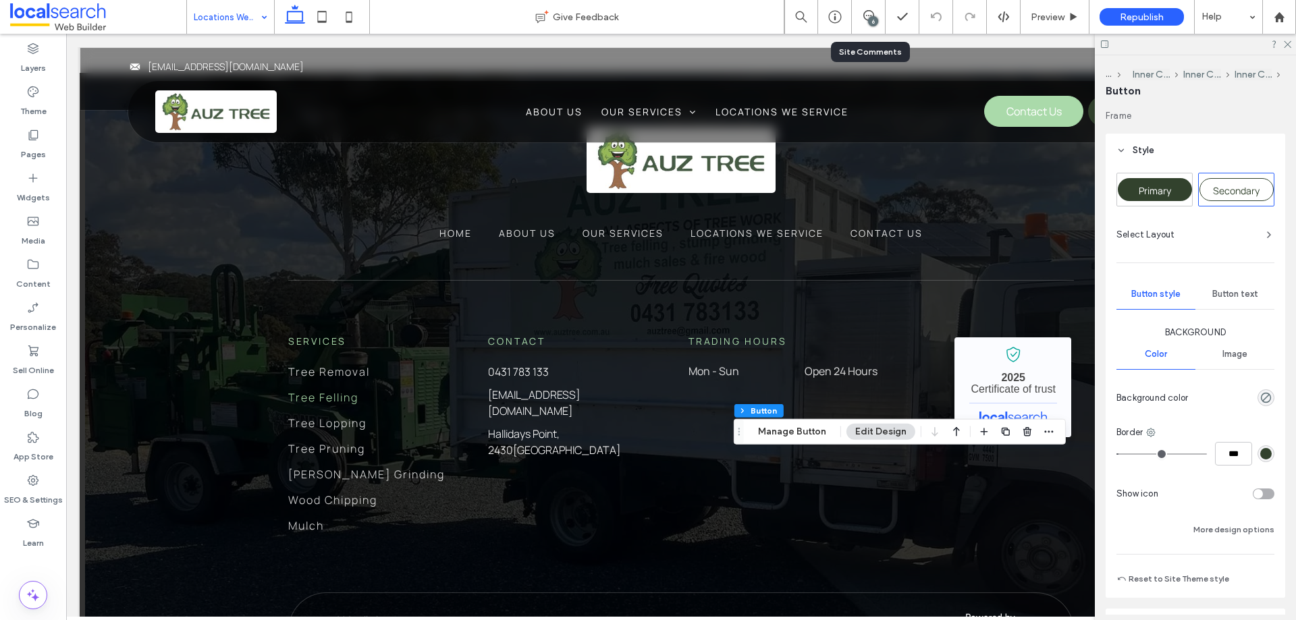
click at [1169, 183] on div "Primary" at bounding box center [1154, 189] width 74 height 23
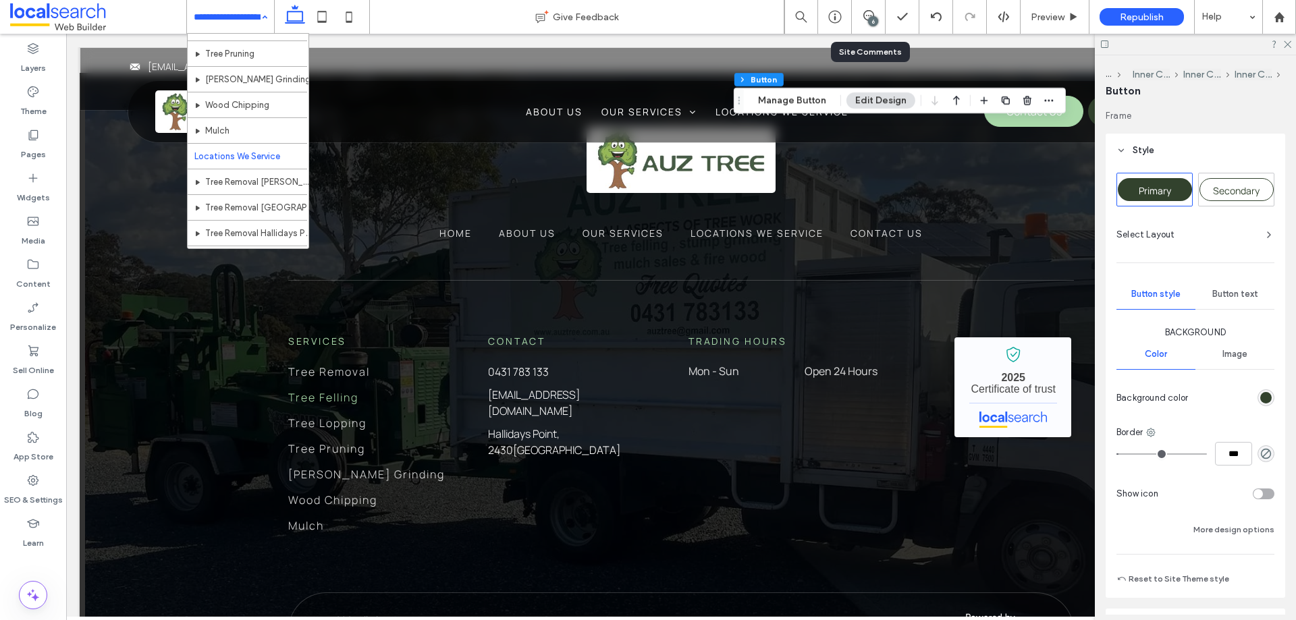
scroll to position [219, 0]
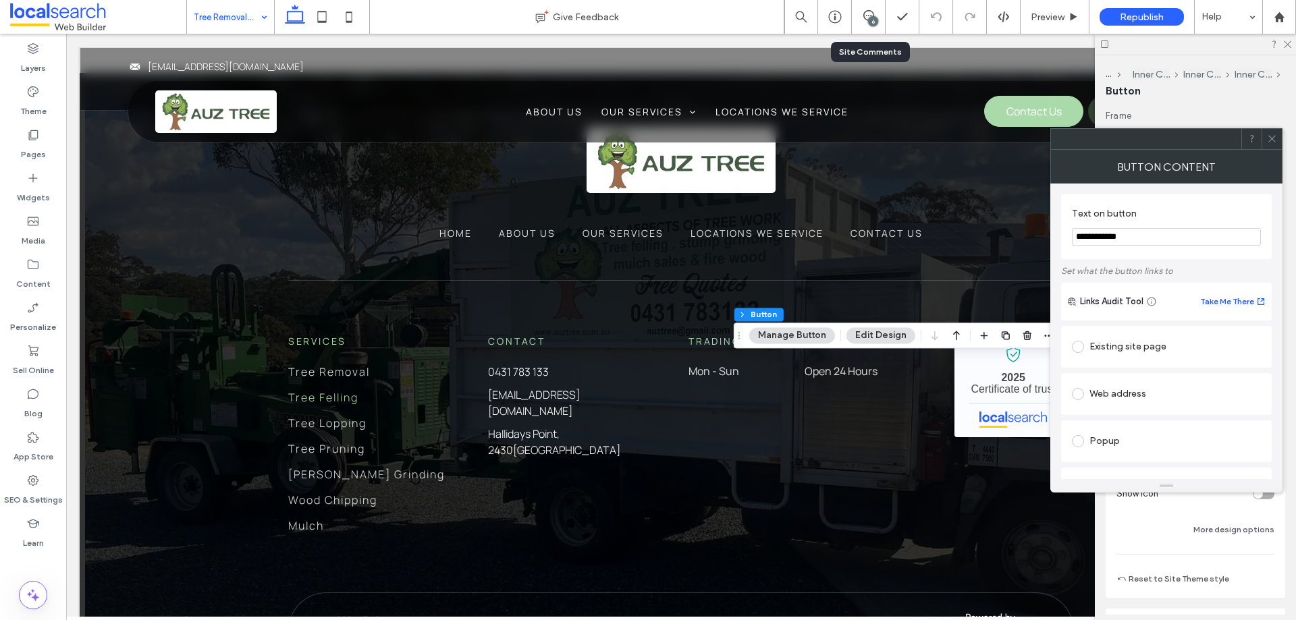
click at [1274, 147] on span at bounding box center [1272, 139] width 10 height 20
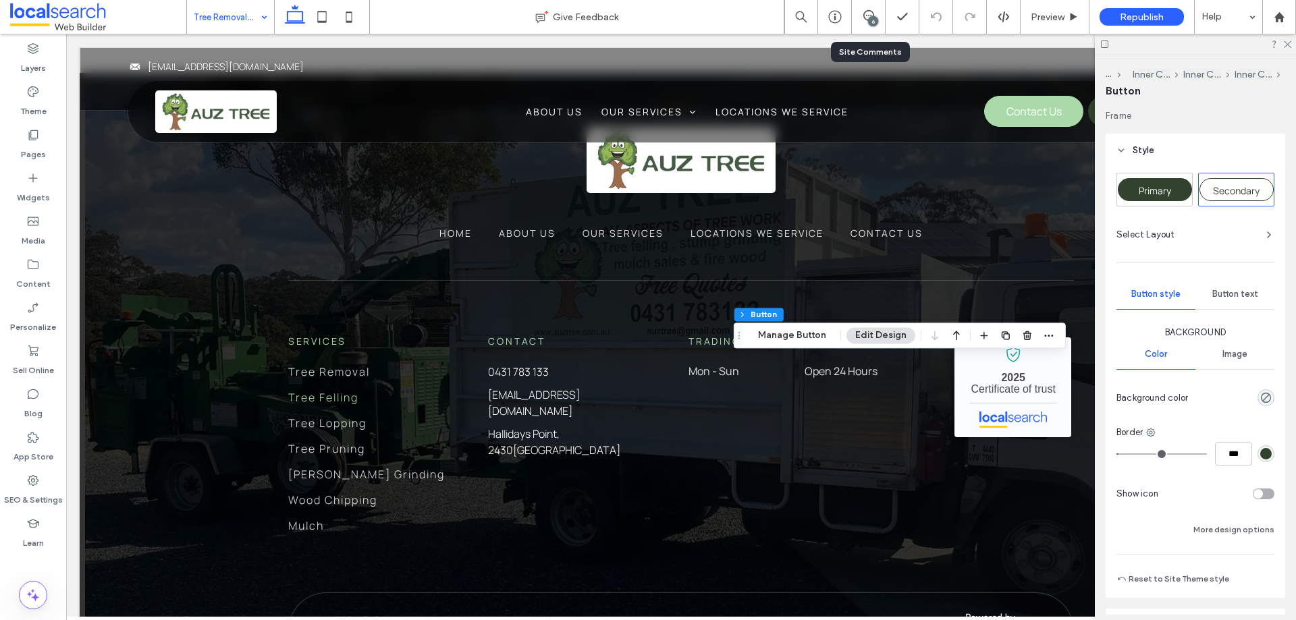
click at [1171, 198] on div "Primary" at bounding box center [1154, 189] width 74 height 23
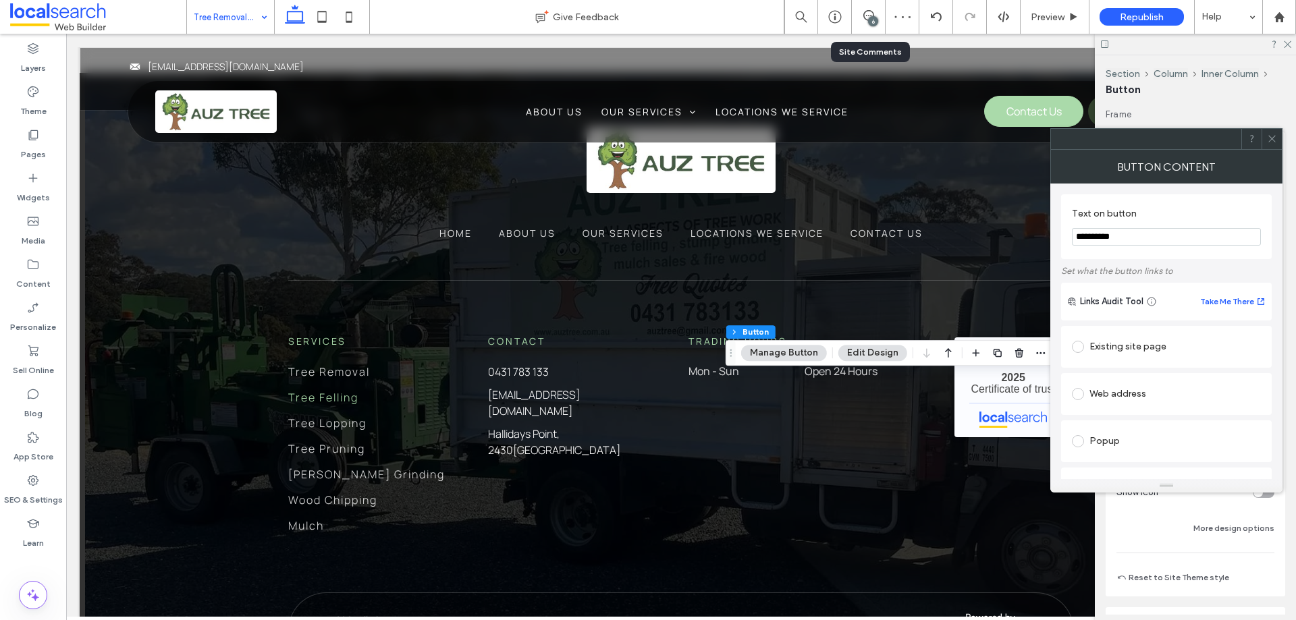
type input "**"
click at [1274, 145] on span at bounding box center [1272, 139] width 10 height 20
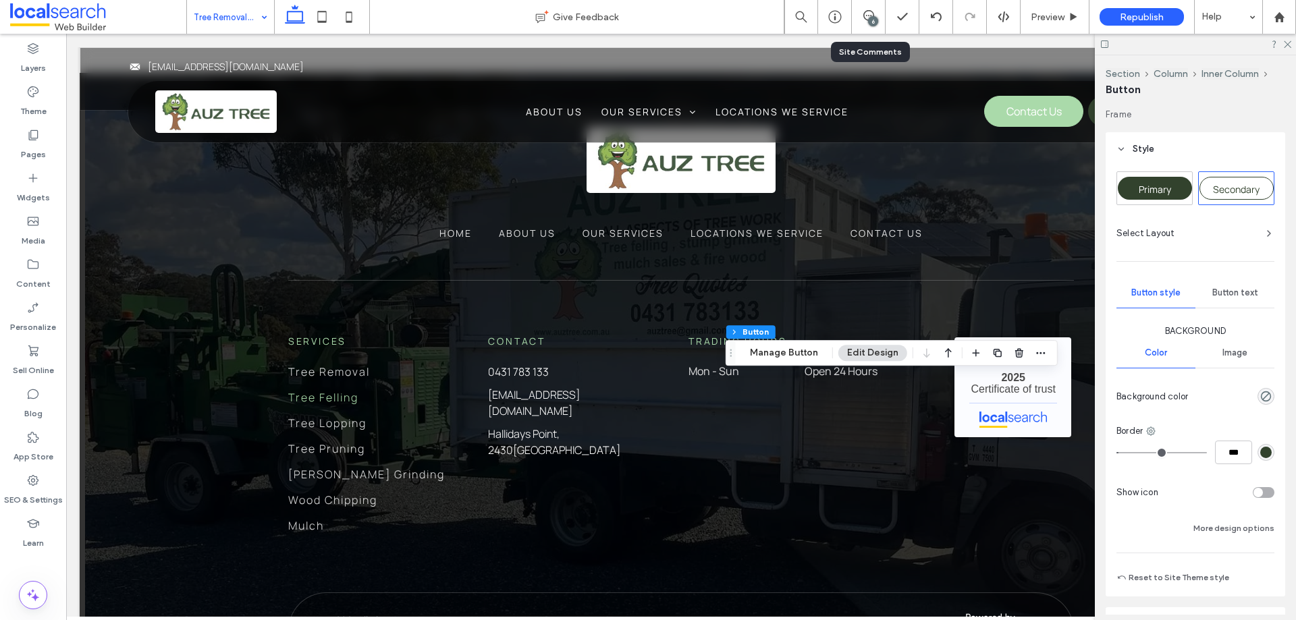
click at [1164, 196] on div "Primary" at bounding box center [1154, 188] width 74 height 23
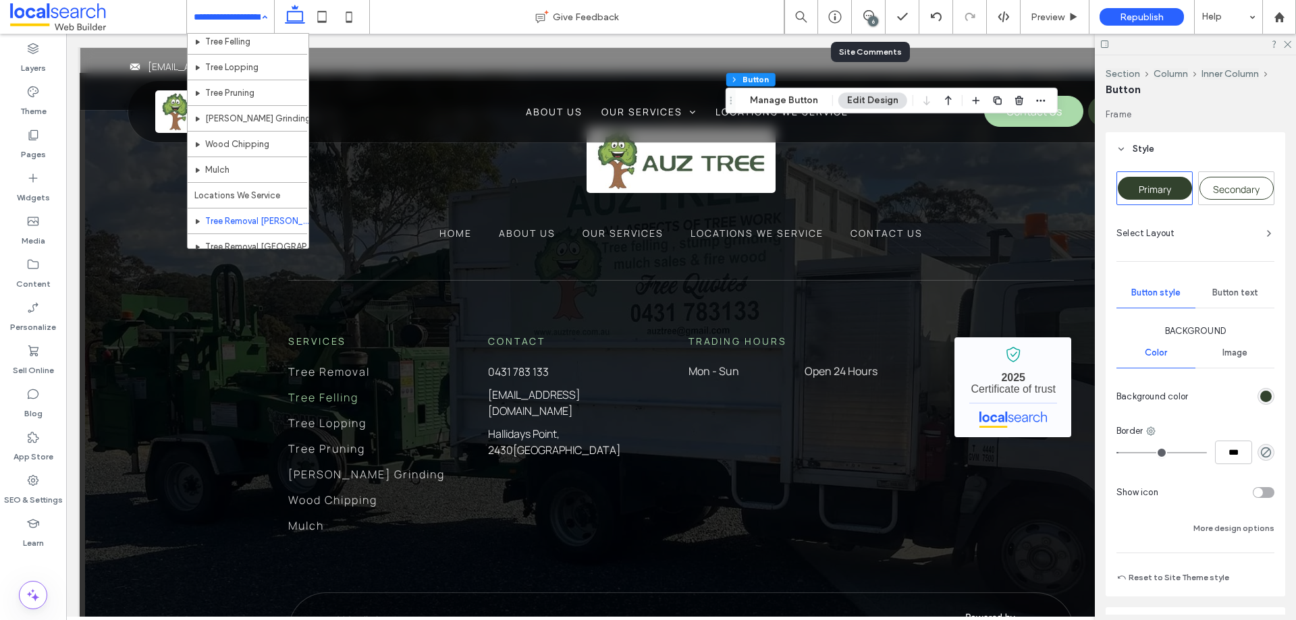
scroll to position [202, 0]
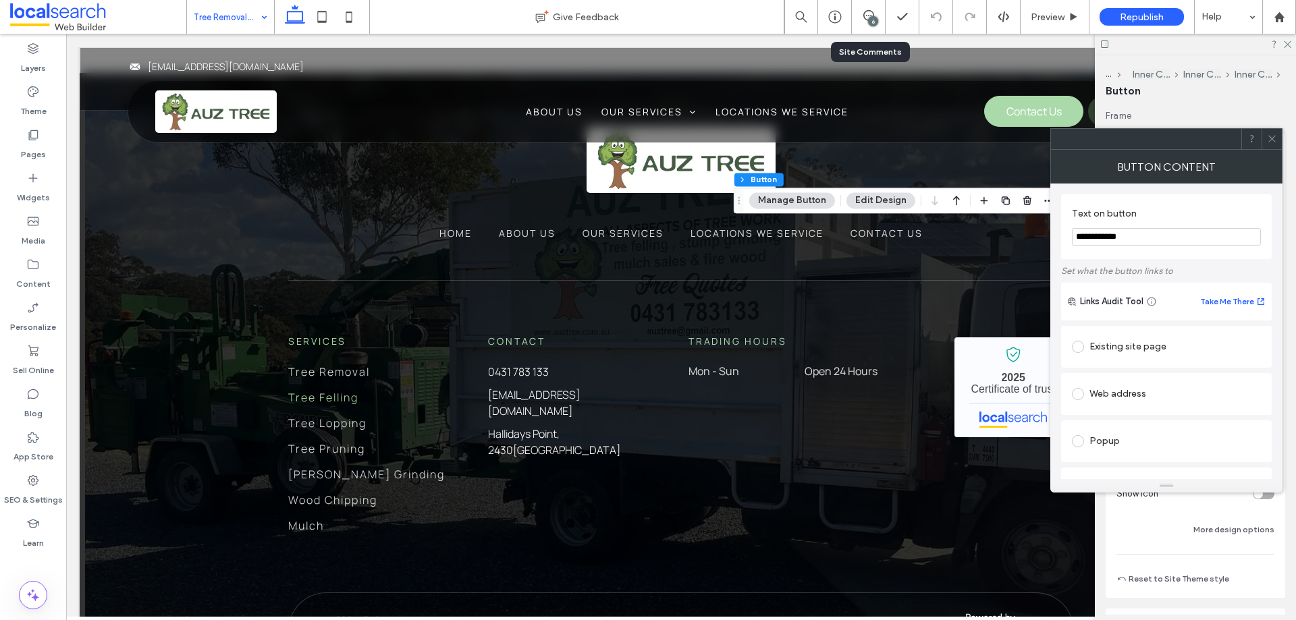
click at [1277, 144] on div at bounding box center [1271, 139] width 20 height 20
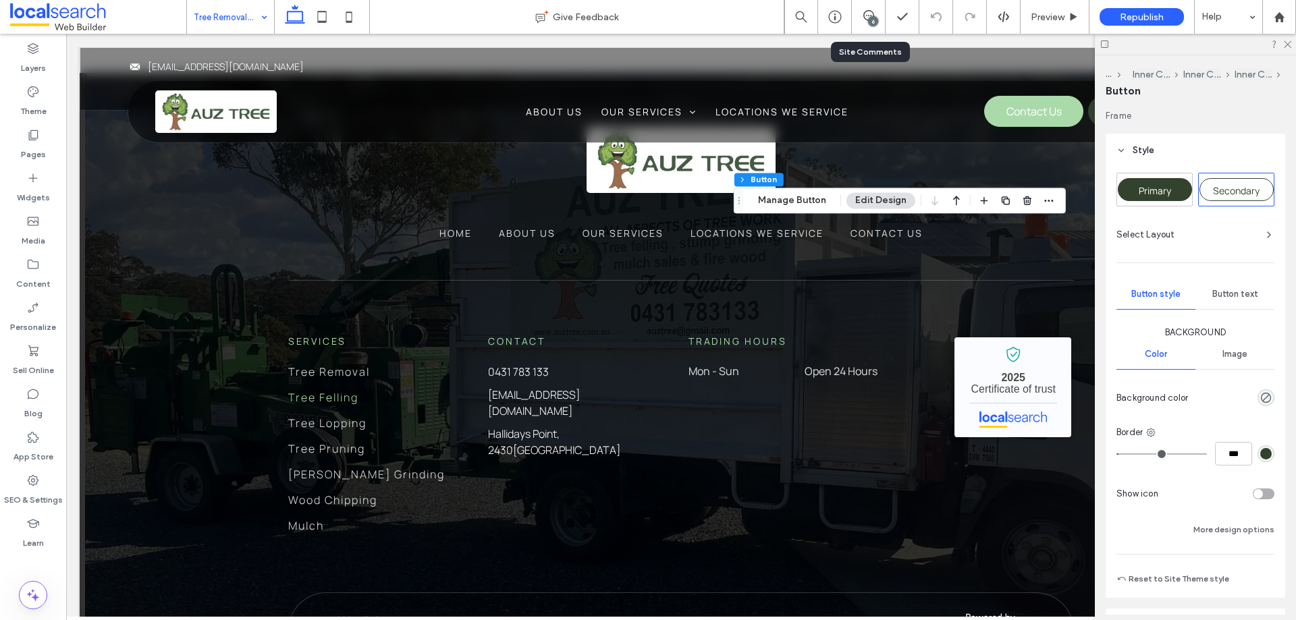
click at [1177, 190] on div "Primary" at bounding box center [1154, 189] width 74 height 23
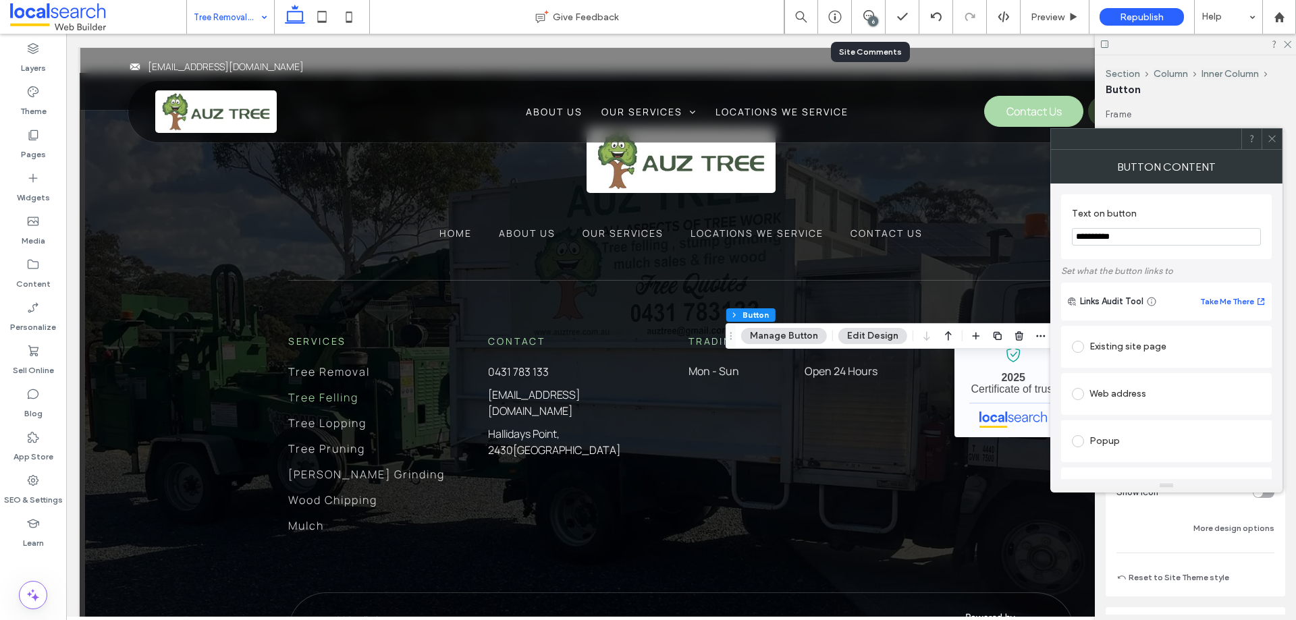
click at [1273, 142] on icon at bounding box center [1272, 139] width 10 height 10
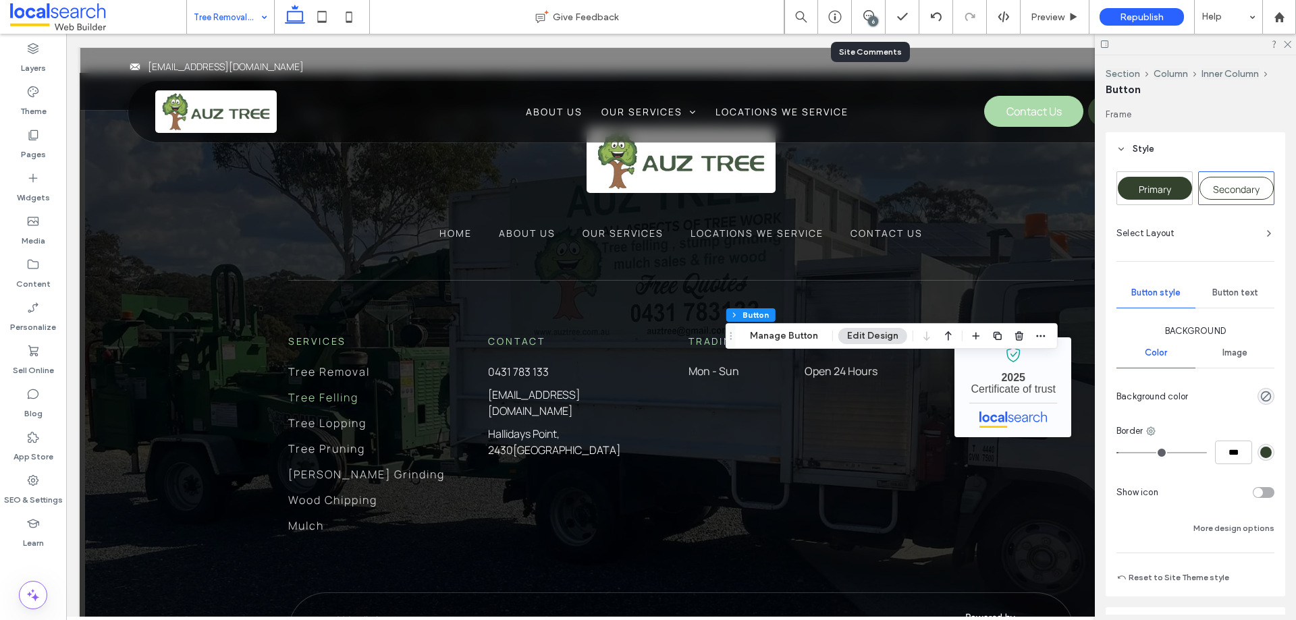
click at [1165, 185] on span "Primary" at bounding box center [1154, 189] width 32 height 13
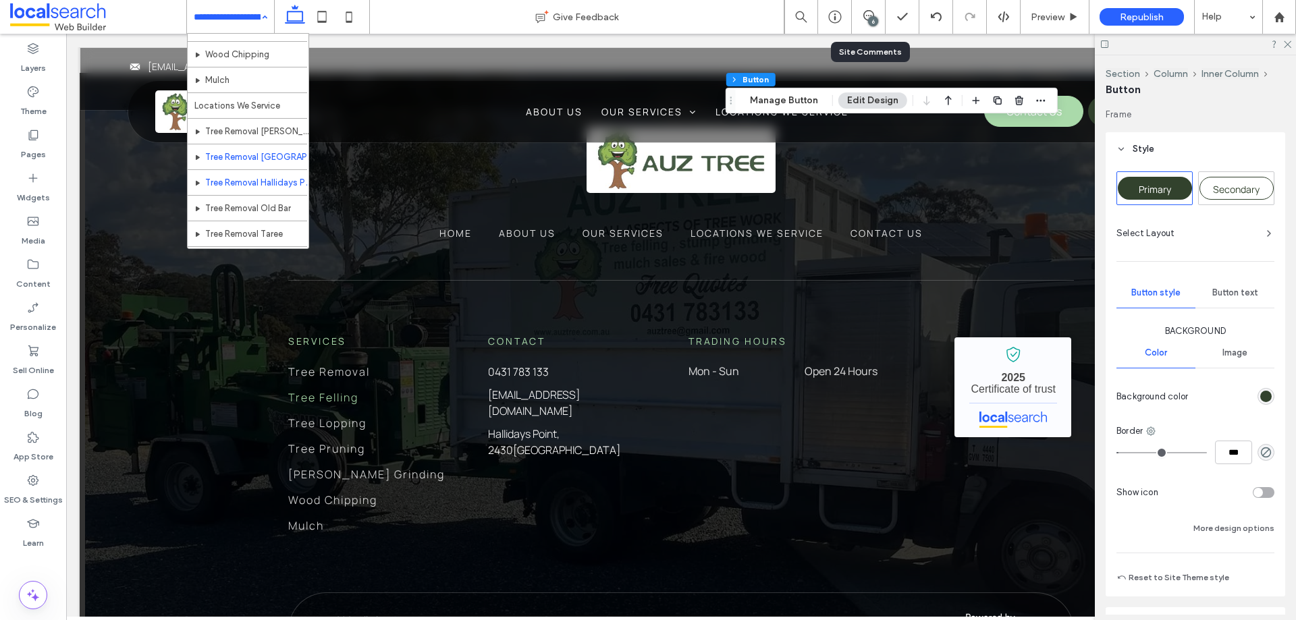
scroll to position [202, 0]
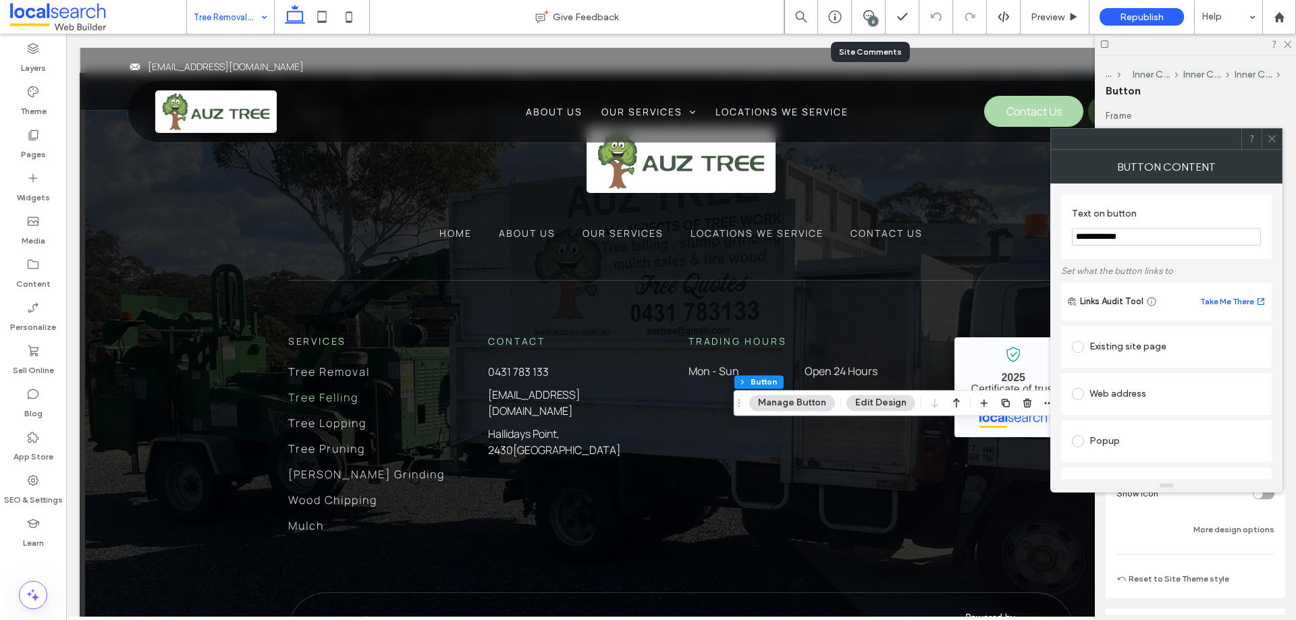
click at [1267, 144] on span at bounding box center [1272, 139] width 10 height 20
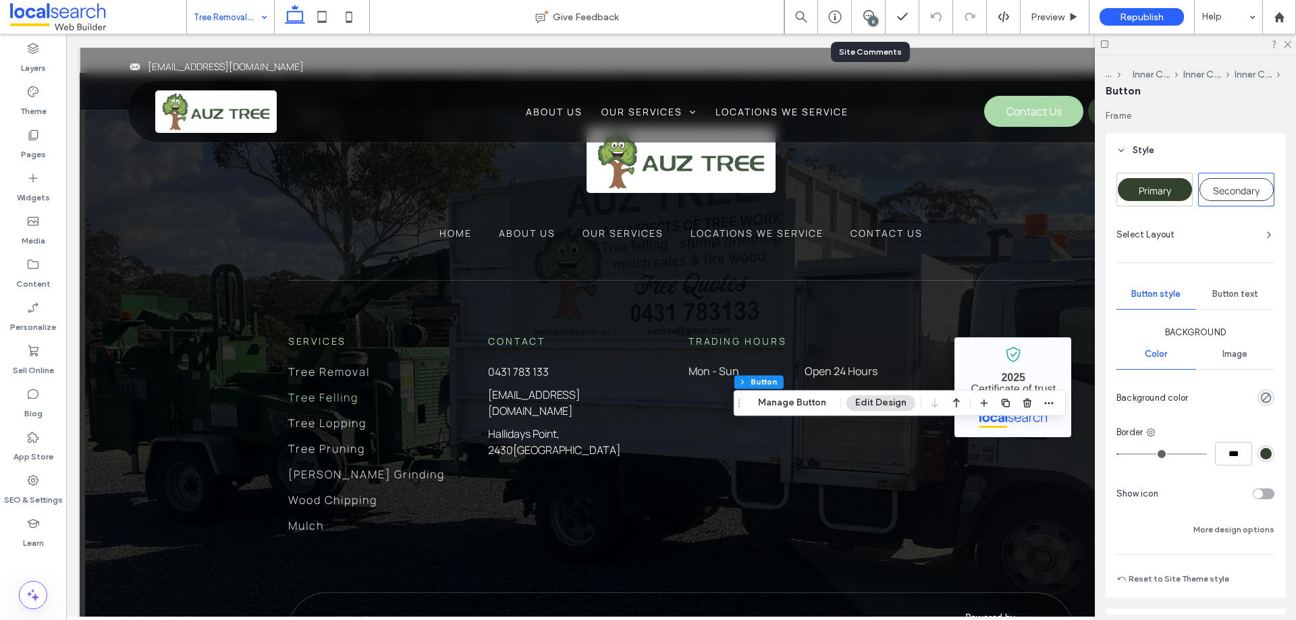
click at [1164, 189] on span "Primary" at bounding box center [1154, 190] width 32 height 13
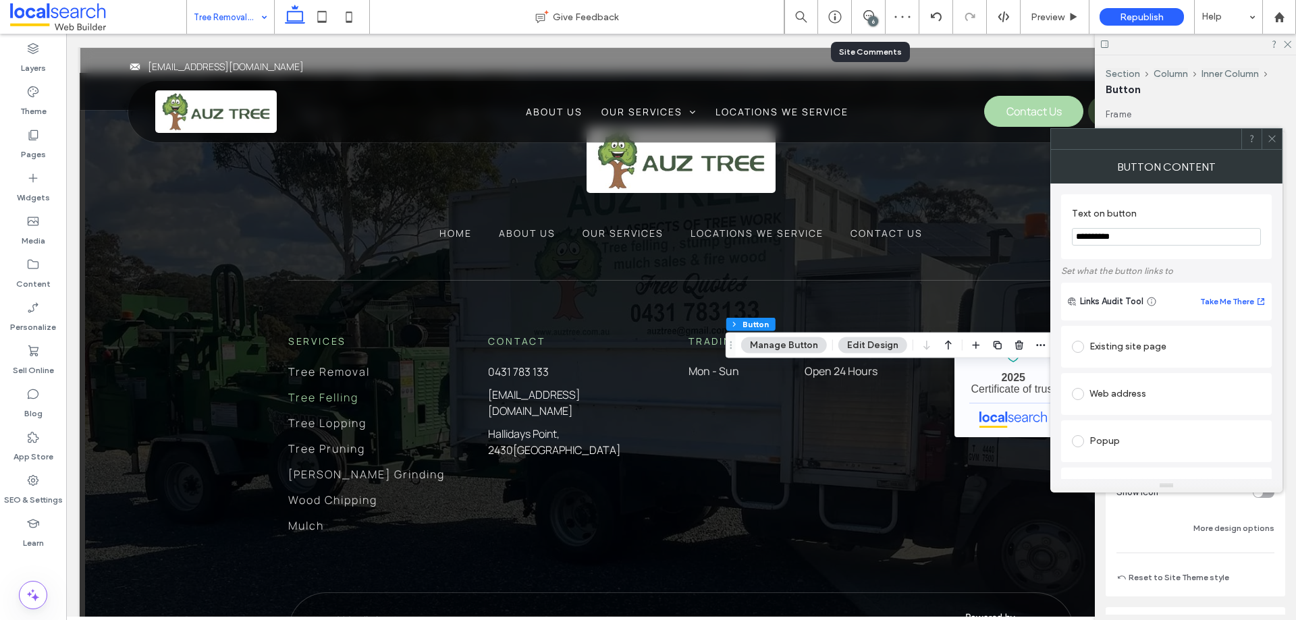
click at [1271, 138] on icon at bounding box center [1272, 139] width 10 height 10
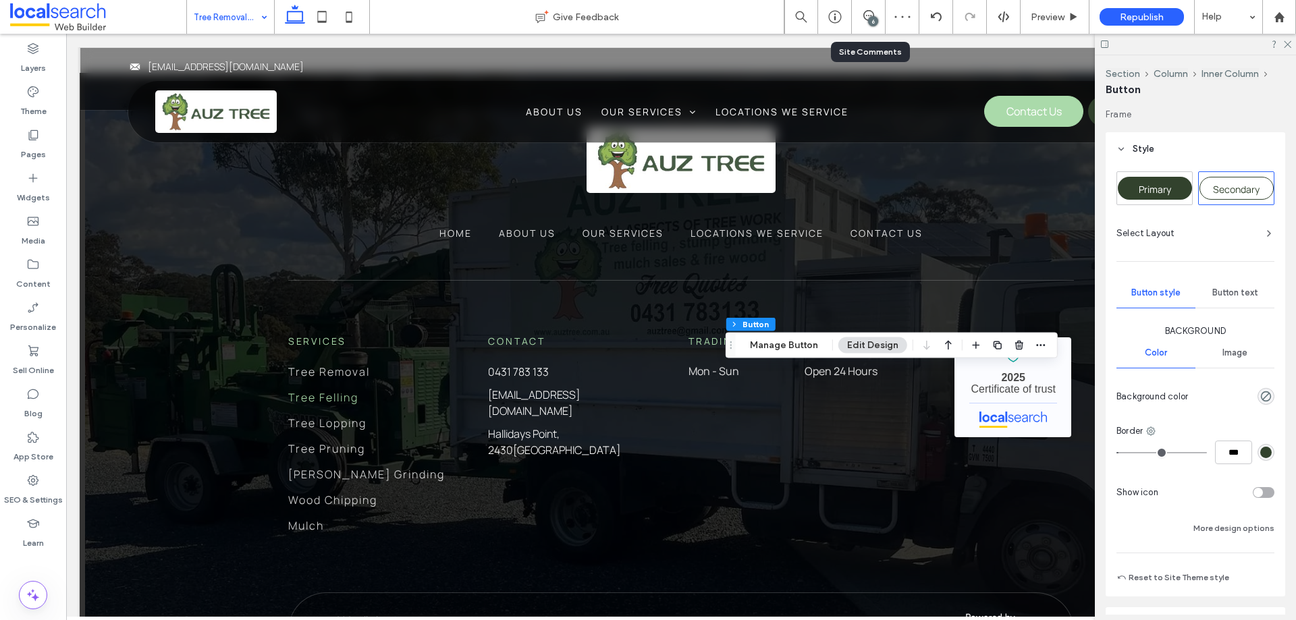
click at [1162, 185] on span "Primary" at bounding box center [1154, 189] width 32 height 13
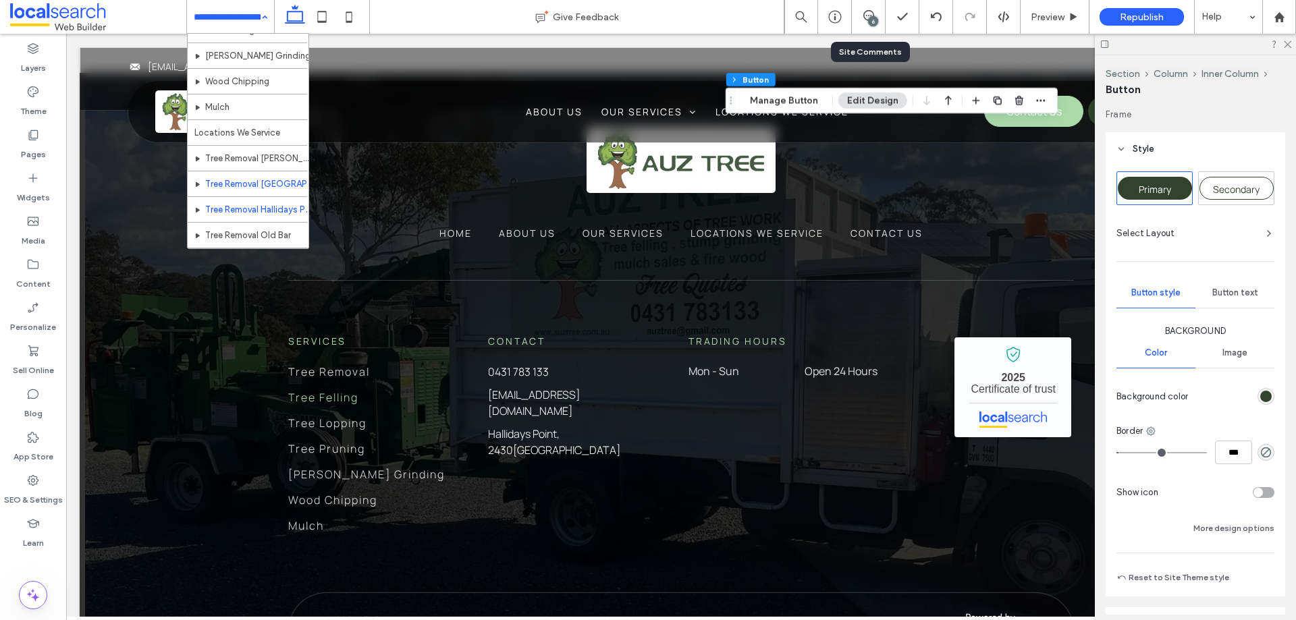
scroll to position [219, 0]
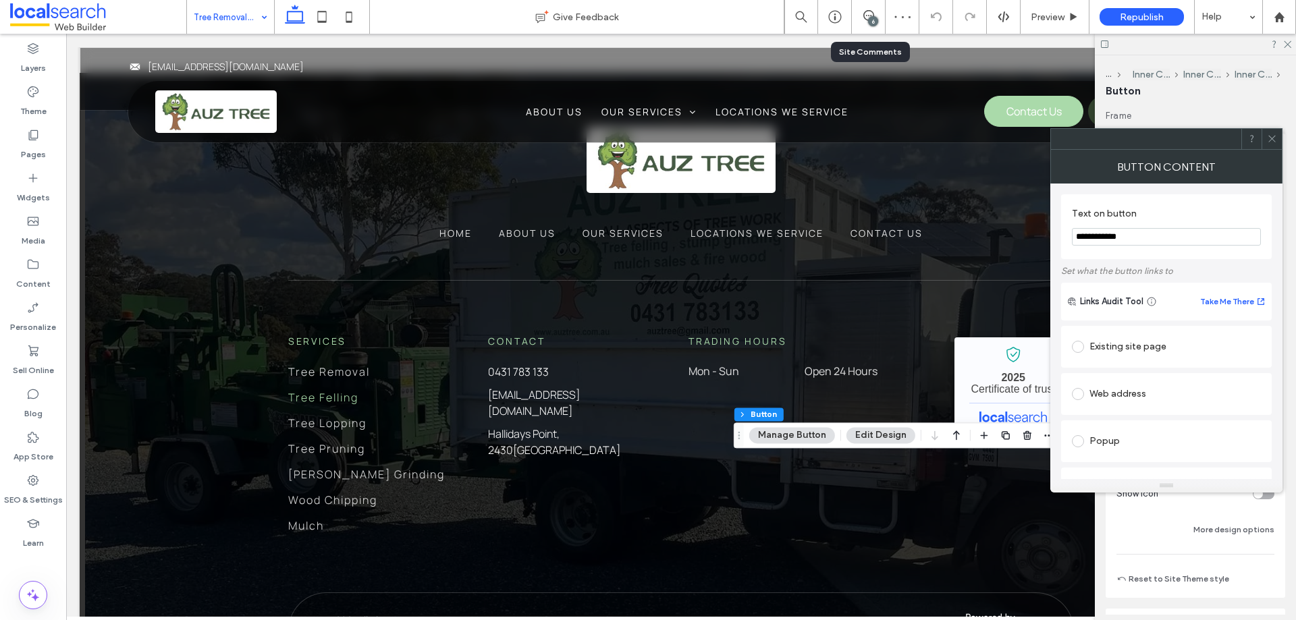
type input "**"
click at [1269, 139] on icon at bounding box center [1272, 139] width 10 height 10
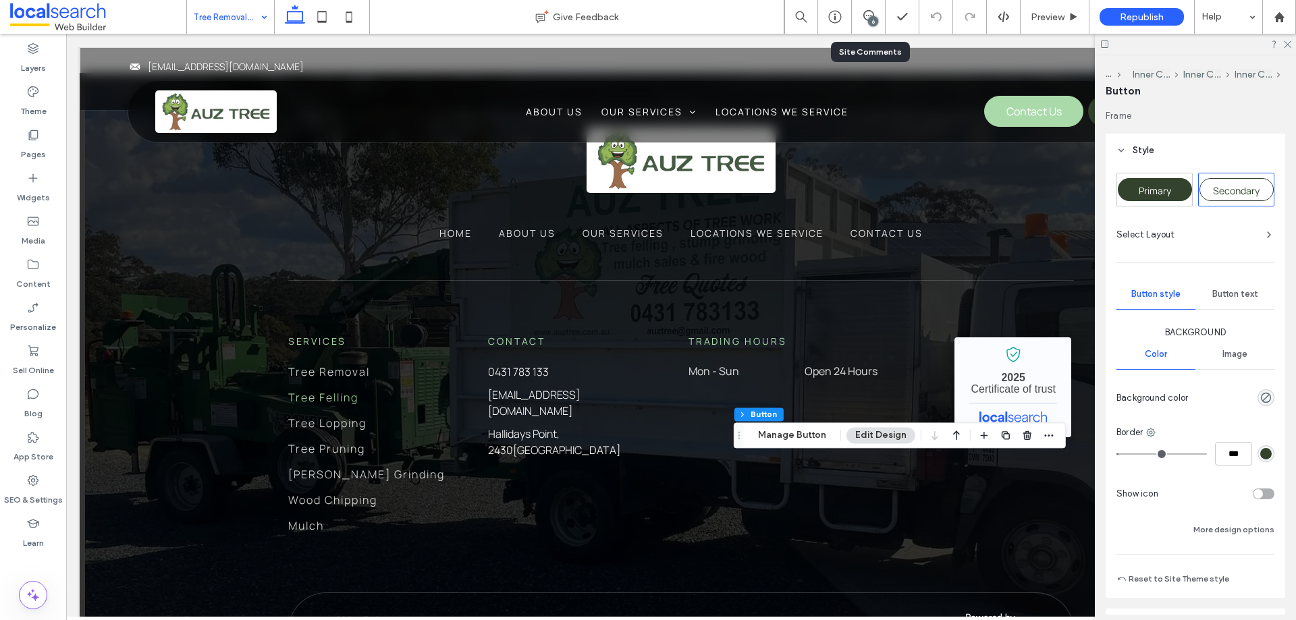
click at [1155, 192] on span "Primary" at bounding box center [1154, 190] width 32 height 13
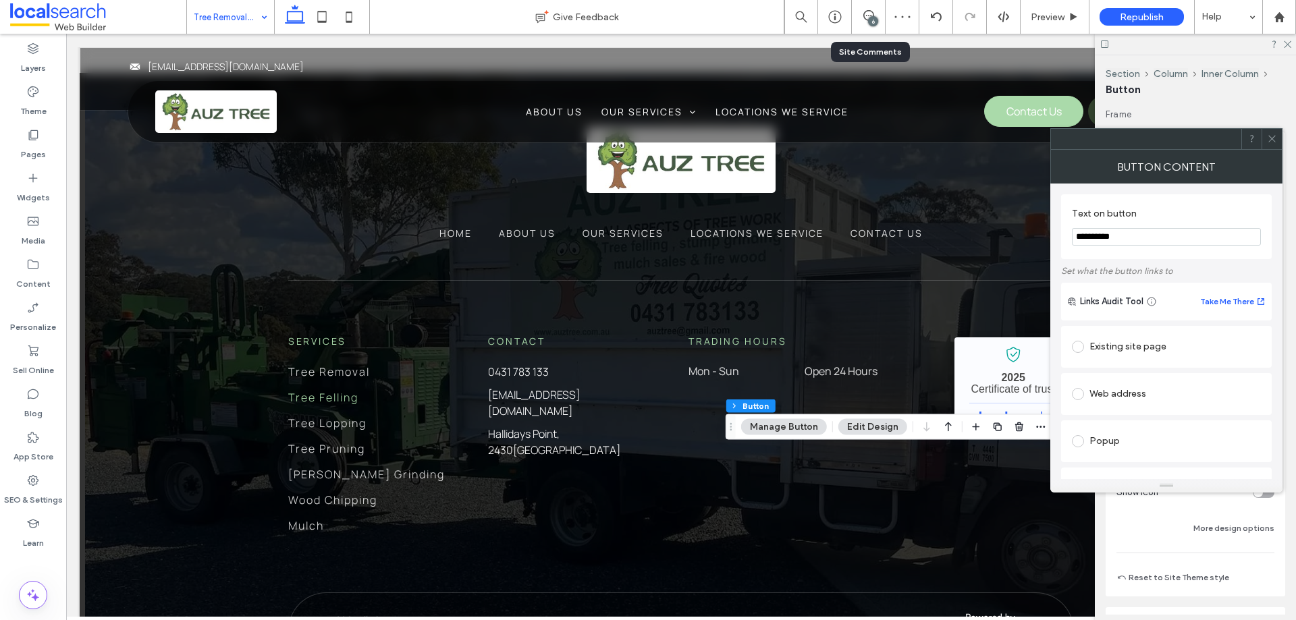
click at [1273, 142] on icon at bounding box center [1272, 139] width 10 height 10
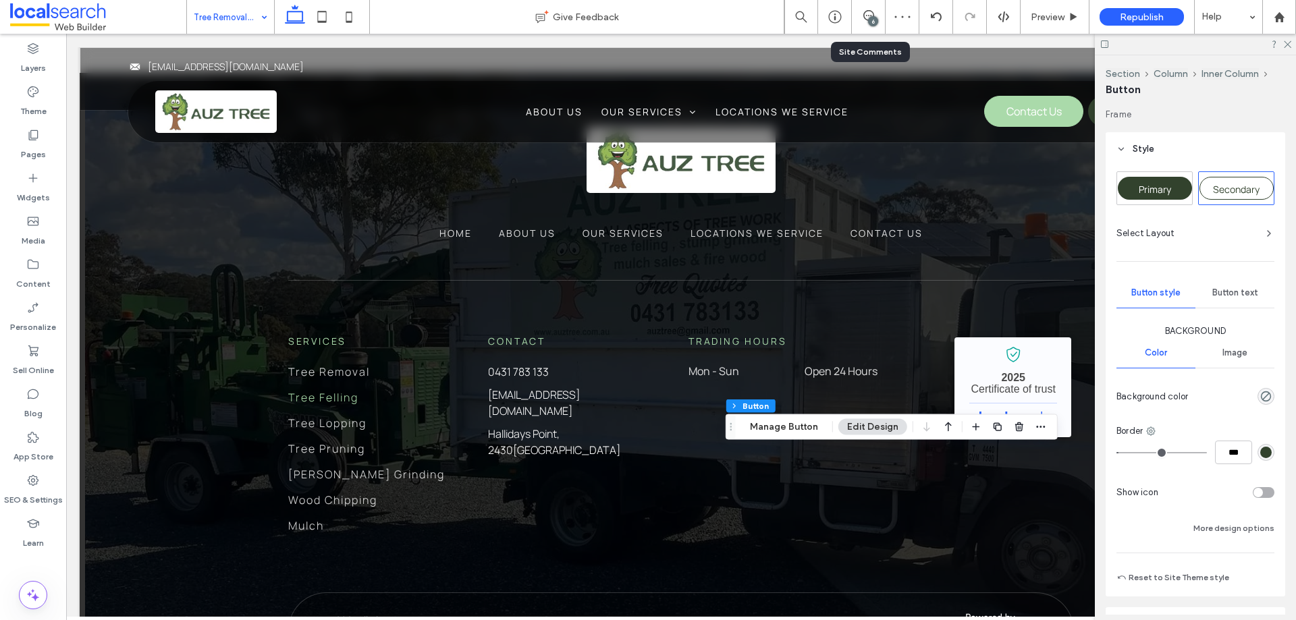
click at [1172, 179] on div "Primary" at bounding box center [1154, 188] width 74 height 23
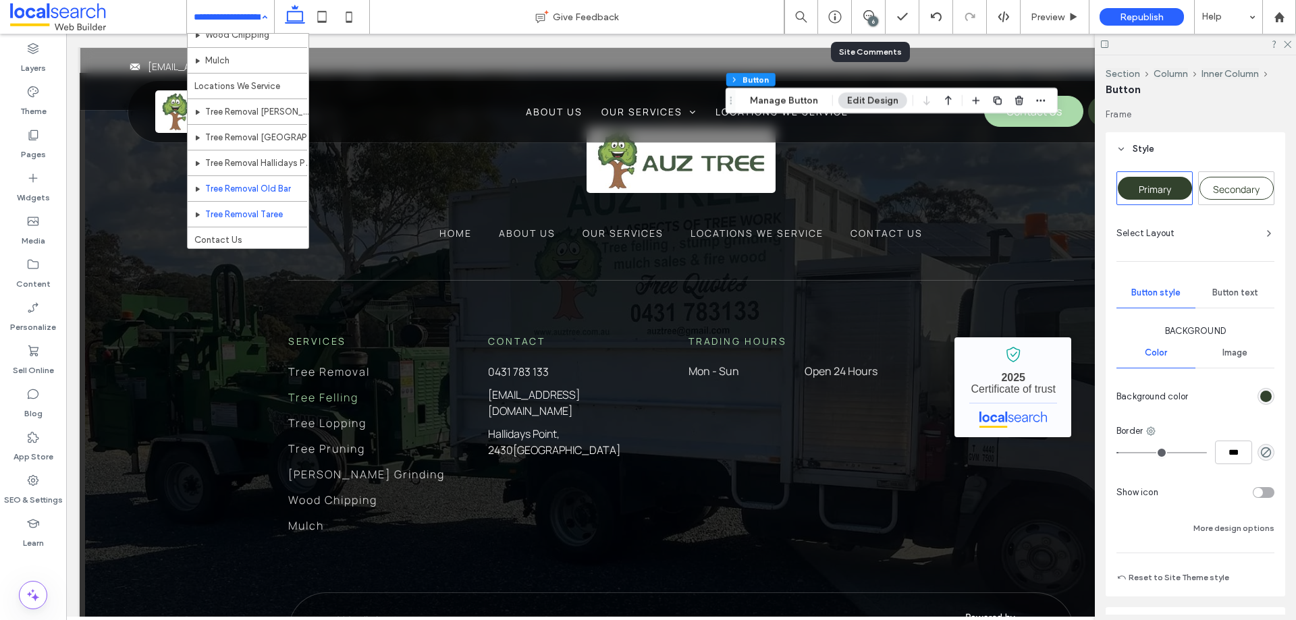
scroll to position [219, 0]
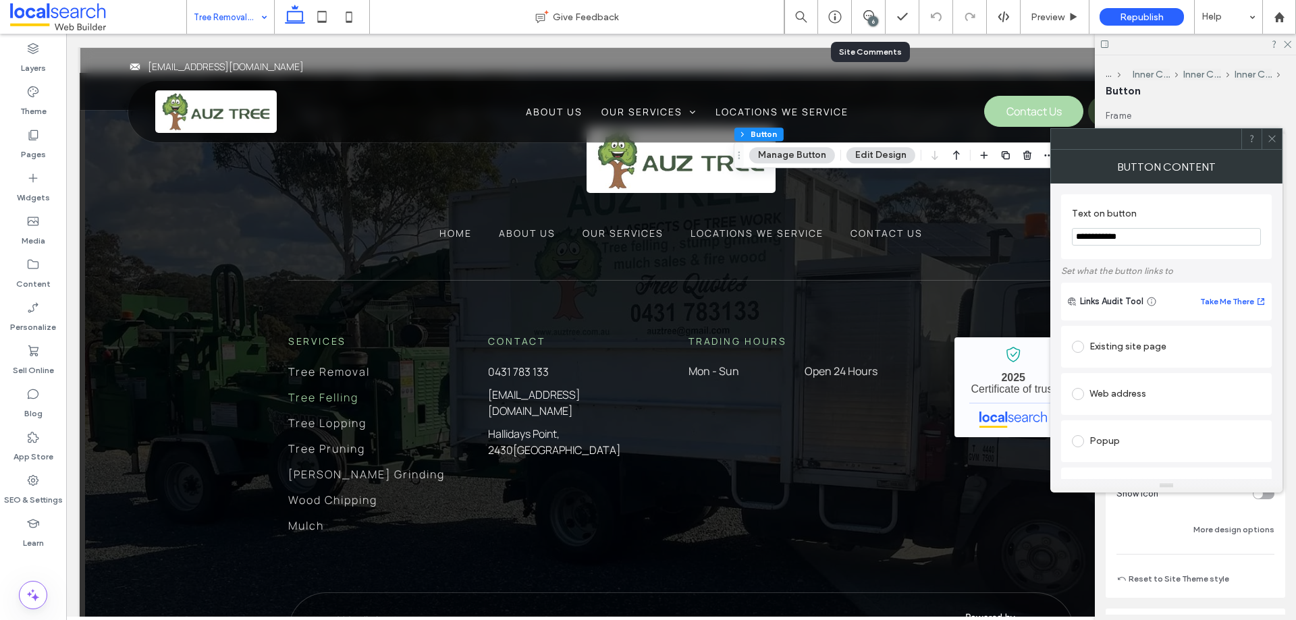
click at [1277, 132] on div at bounding box center [1271, 139] width 20 height 20
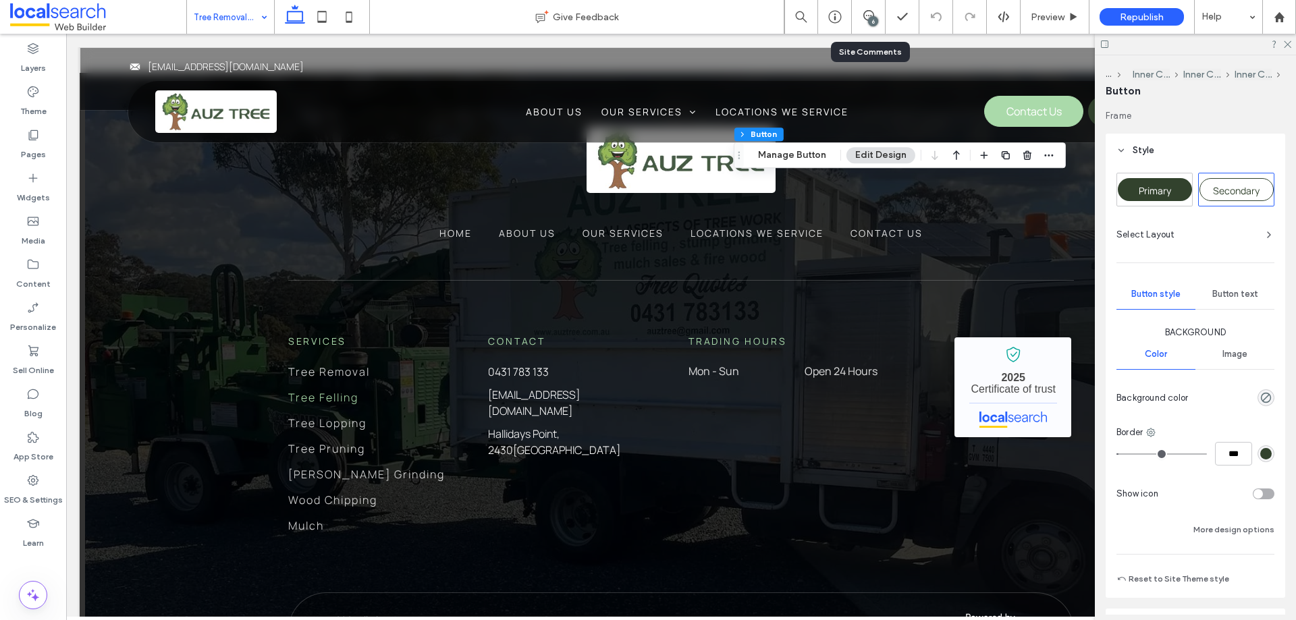
click at [1158, 200] on div "Primary" at bounding box center [1154, 189] width 74 height 23
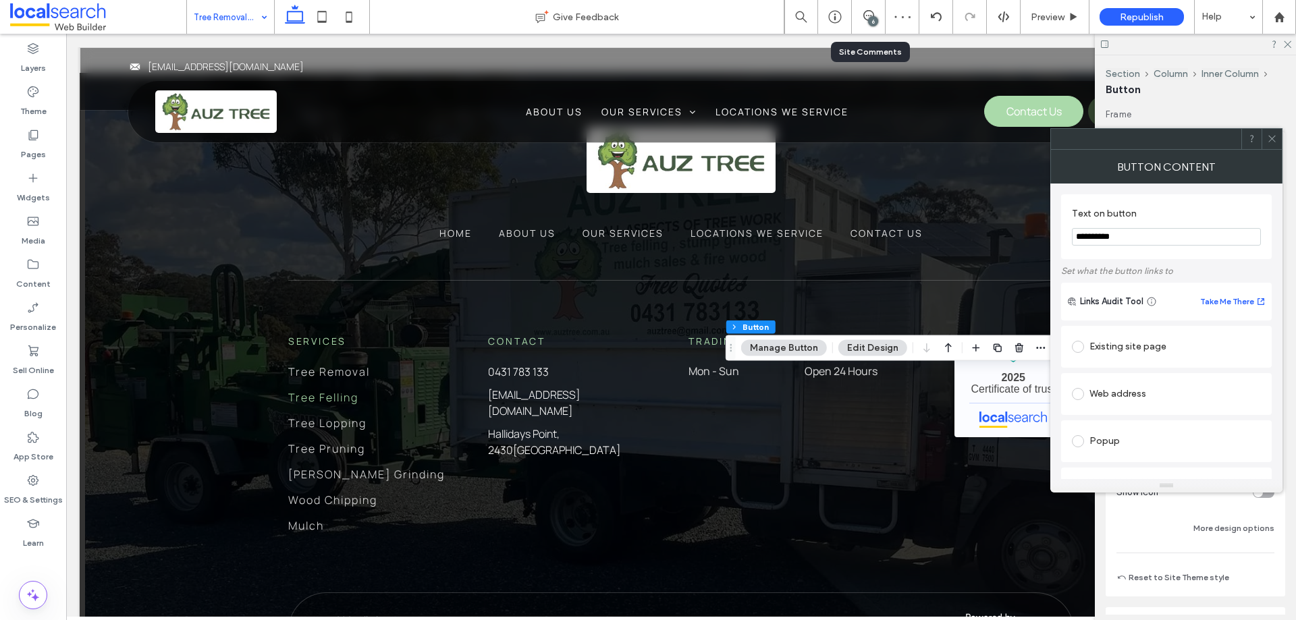
click at [1276, 145] on span at bounding box center [1272, 139] width 10 height 20
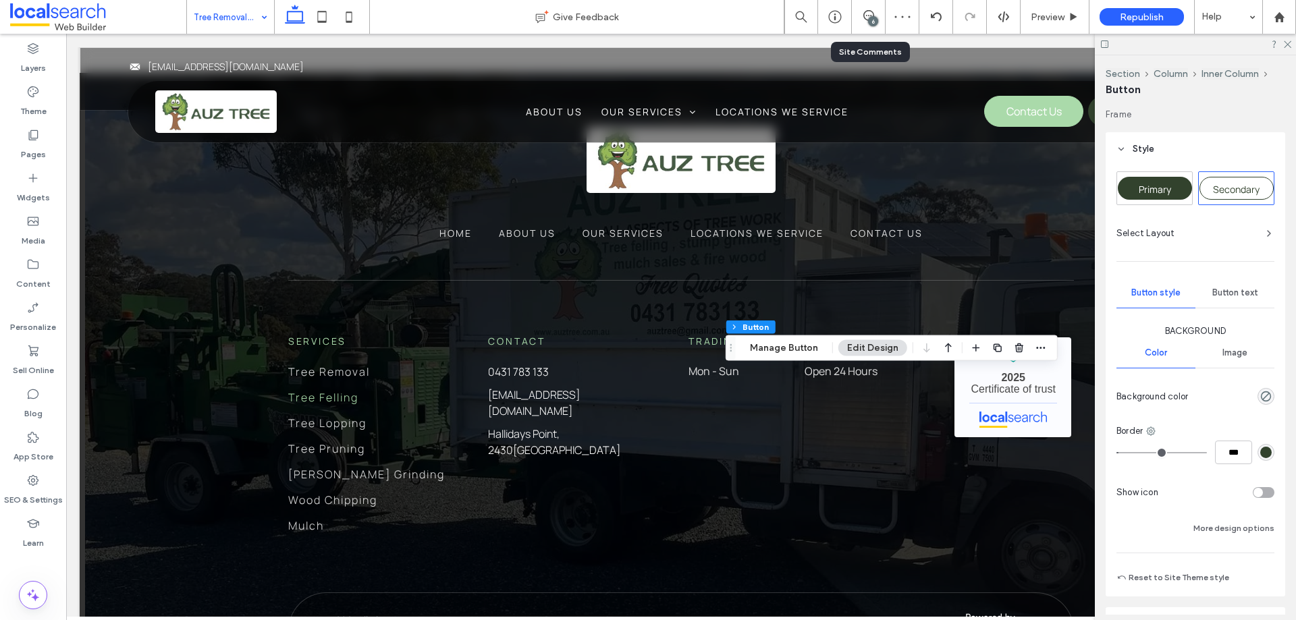
click at [1158, 184] on span "Primary" at bounding box center [1154, 189] width 32 height 13
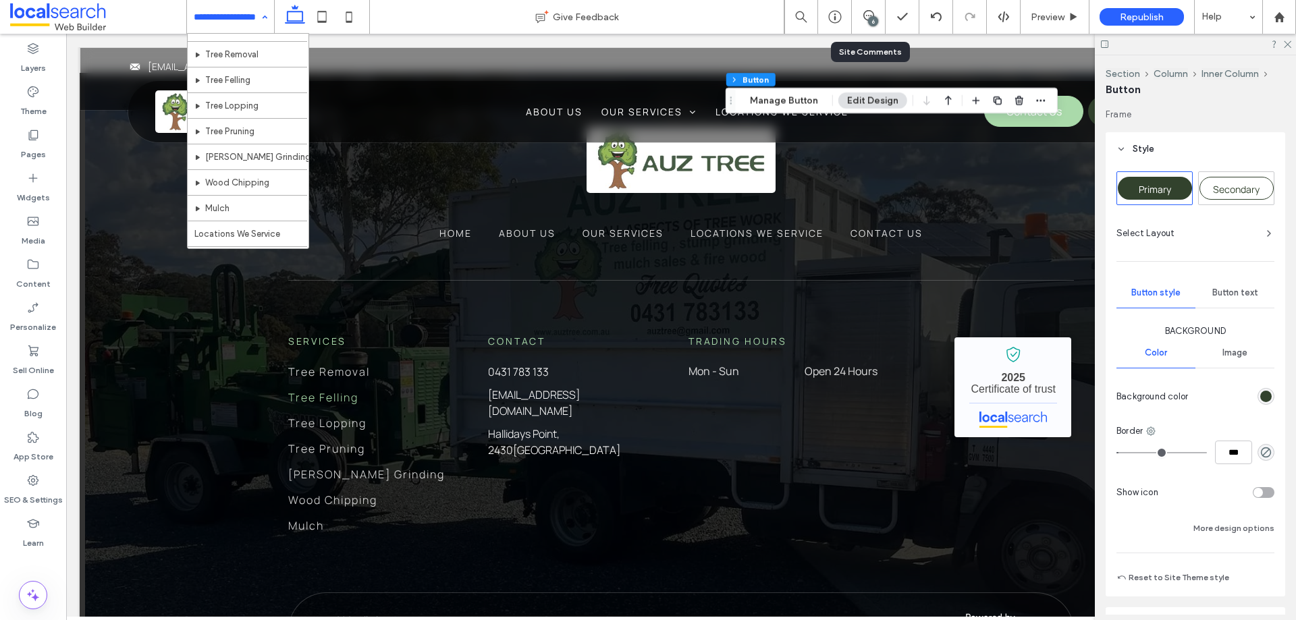
scroll to position [219, 0]
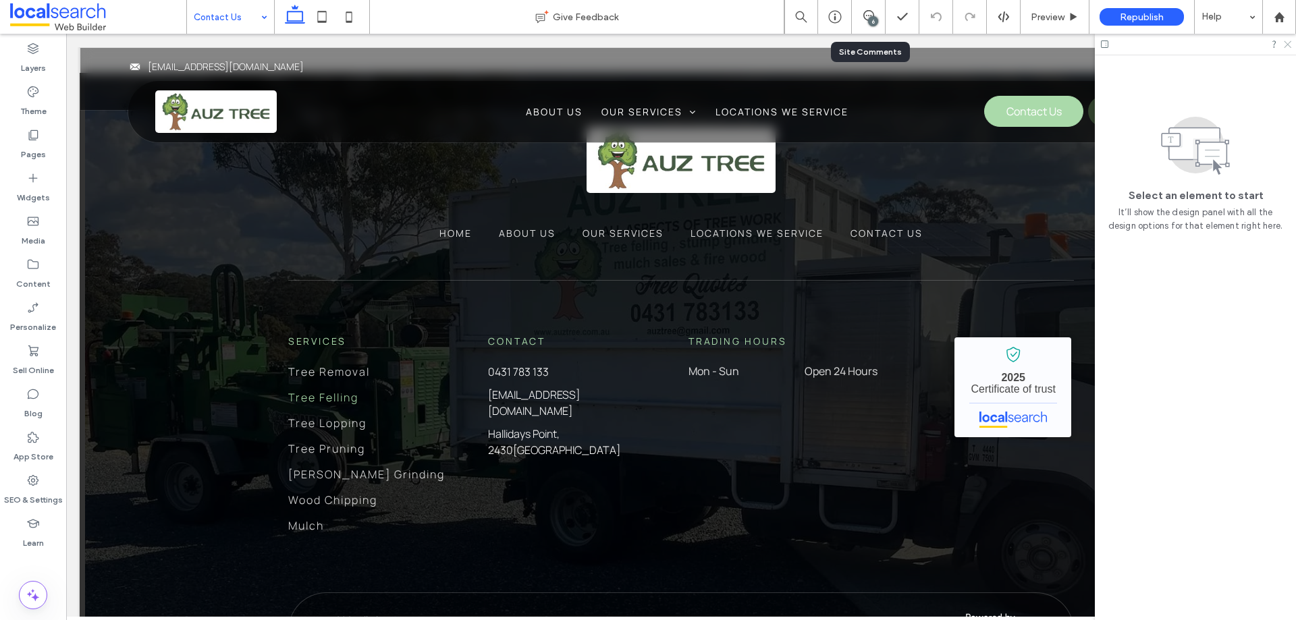
click at [1286, 45] on icon at bounding box center [1286, 43] width 9 height 9
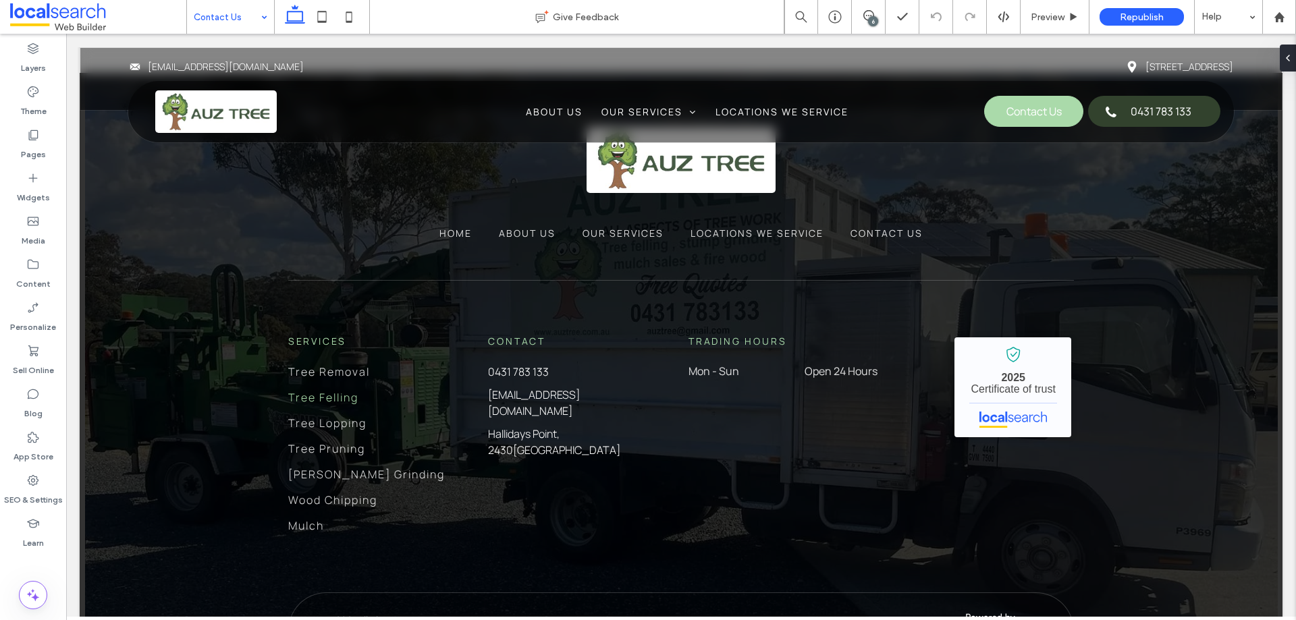
click at [871, 20] on div "6" at bounding box center [873, 21] width 10 height 10
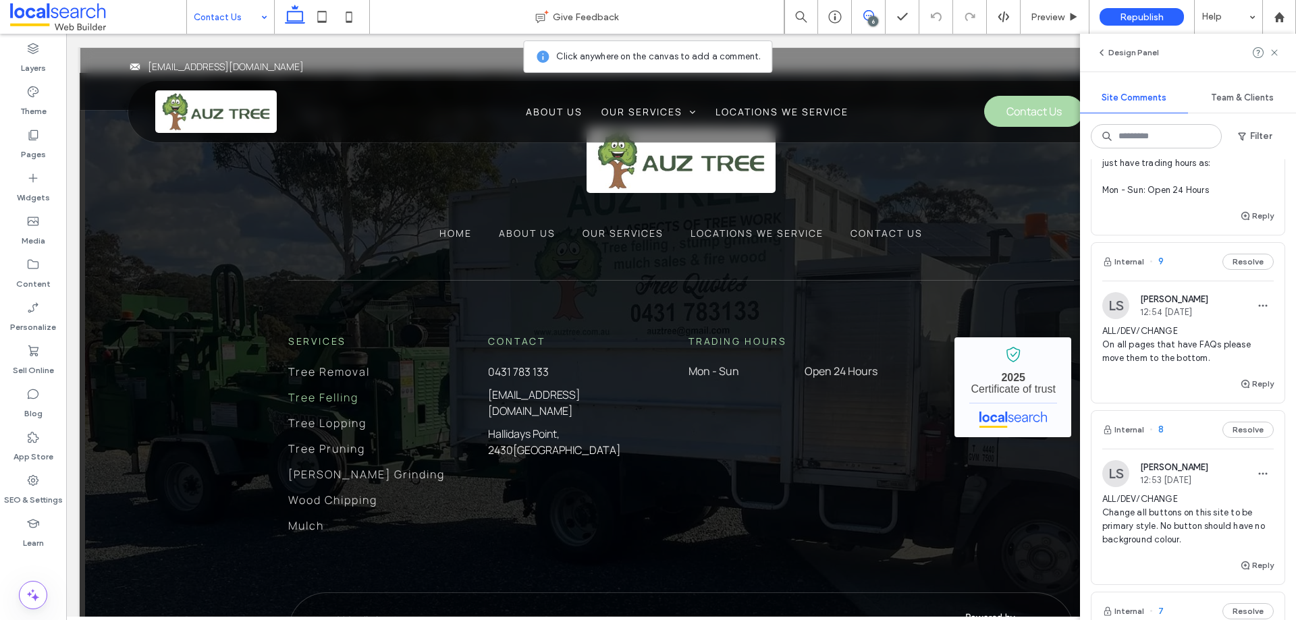
scroll to position [540, 0]
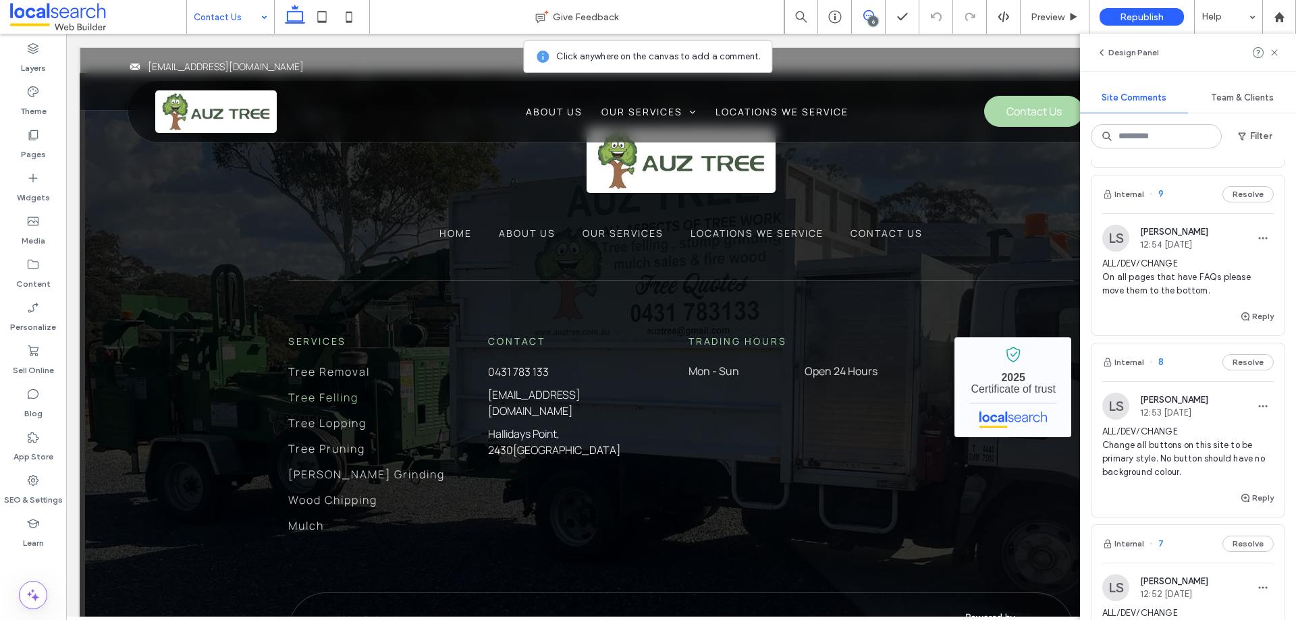
click at [1149, 454] on span "ALL/DEV/CHANGE Change all buttons on this site to be primary style. No button s…" at bounding box center [1187, 452] width 171 height 54
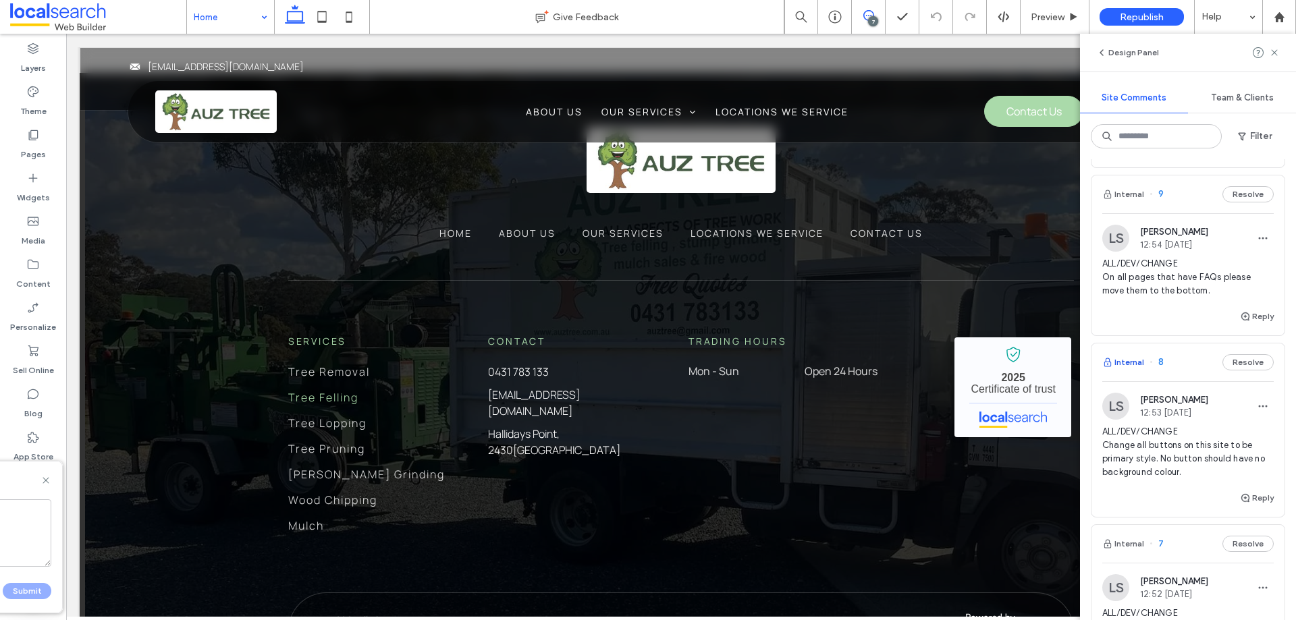
scroll to position [472, 0]
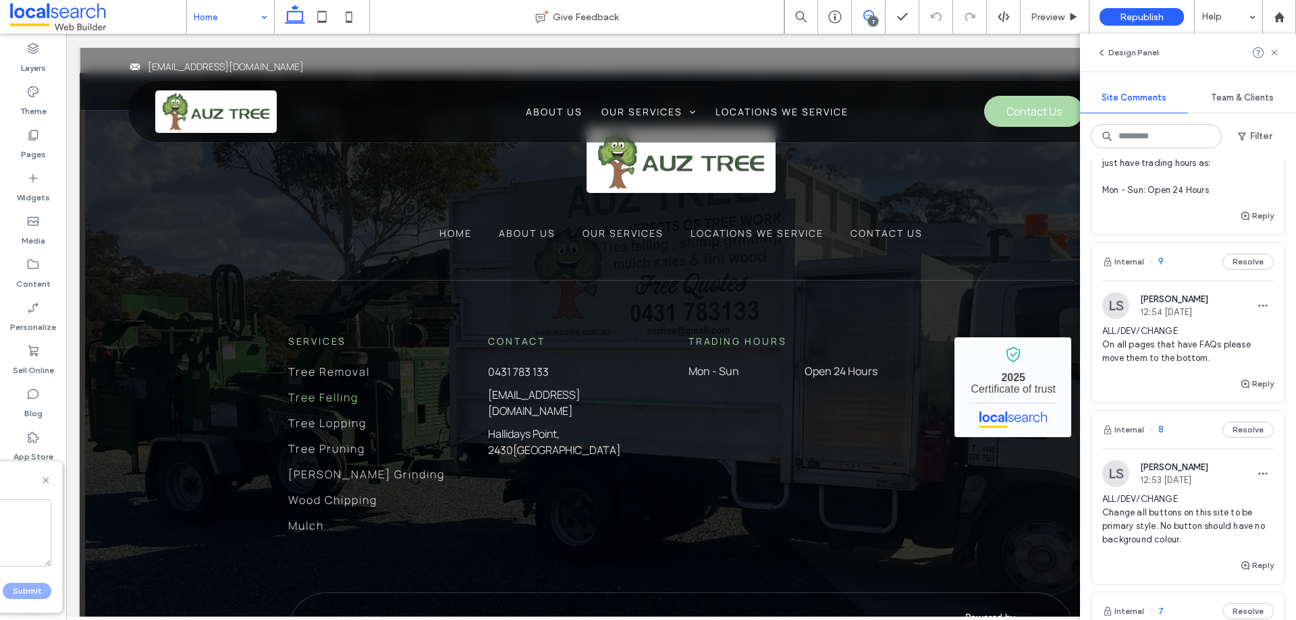
click at [1150, 355] on span "ALL/DEV/CHANGE On all pages that have FAQs please move them to the bottom." at bounding box center [1187, 345] width 171 height 40
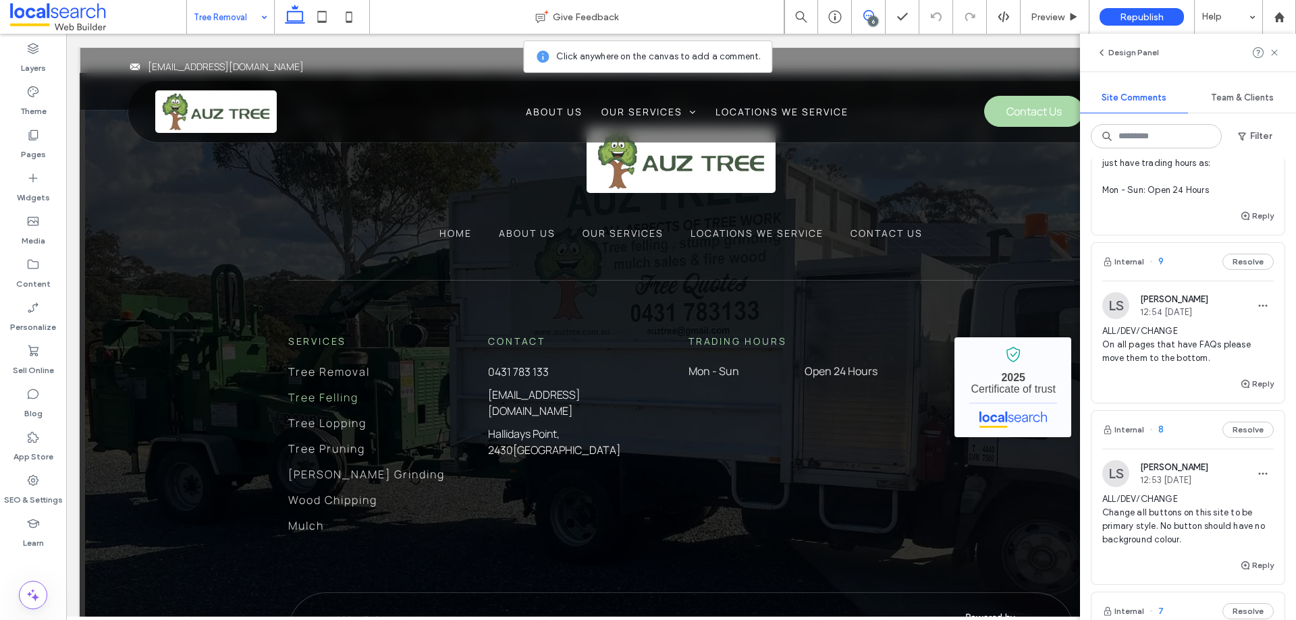
click at [1153, 347] on div at bounding box center [648, 310] width 1296 height 620
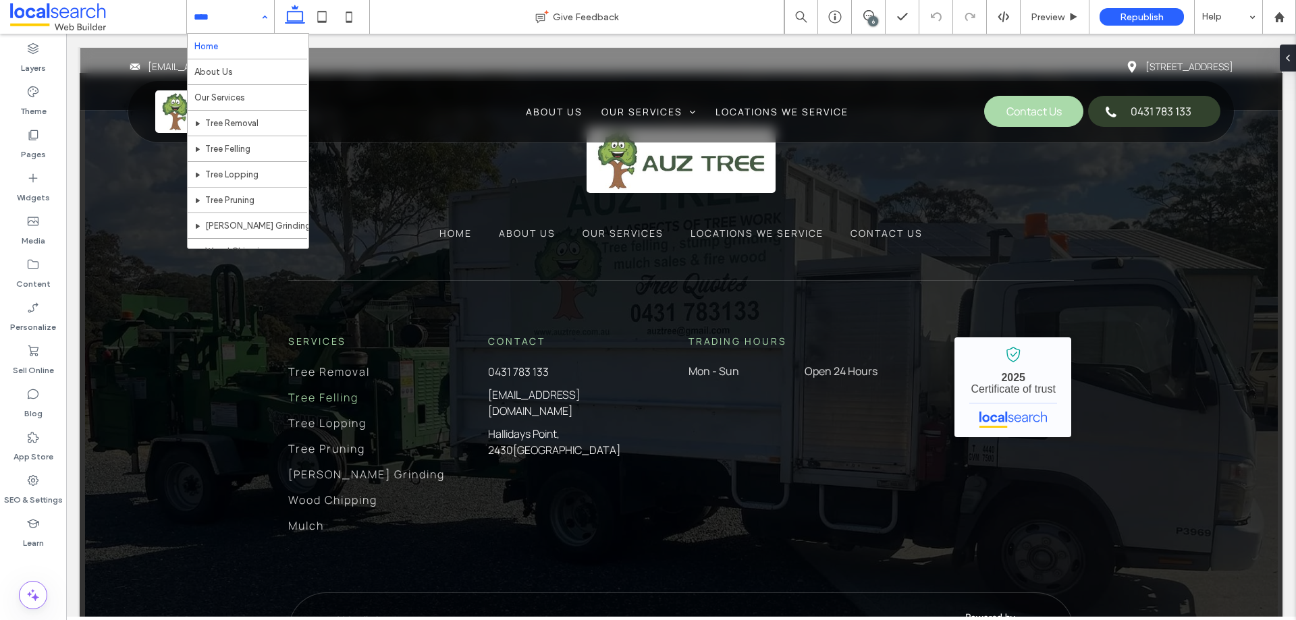
click at [215, 30] on input at bounding box center [227, 17] width 67 height 34
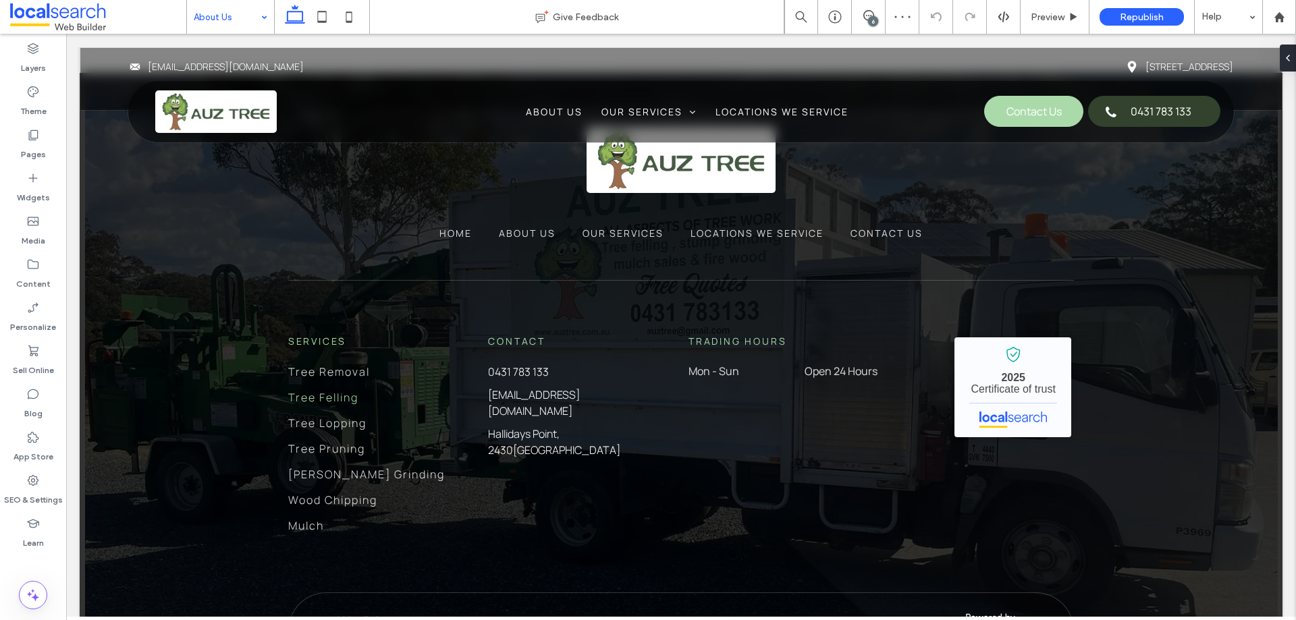
click at [248, 31] on input at bounding box center [227, 17] width 67 height 34
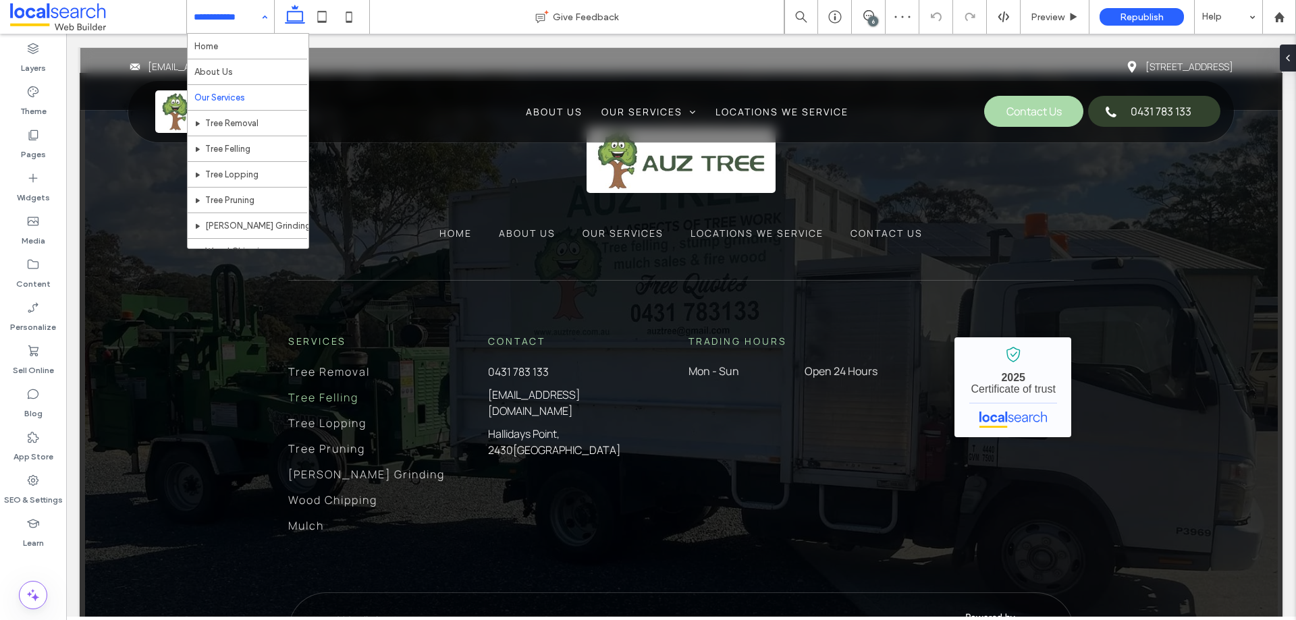
click at [248, 18] on input at bounding box center [227, 17] width 67 height 34
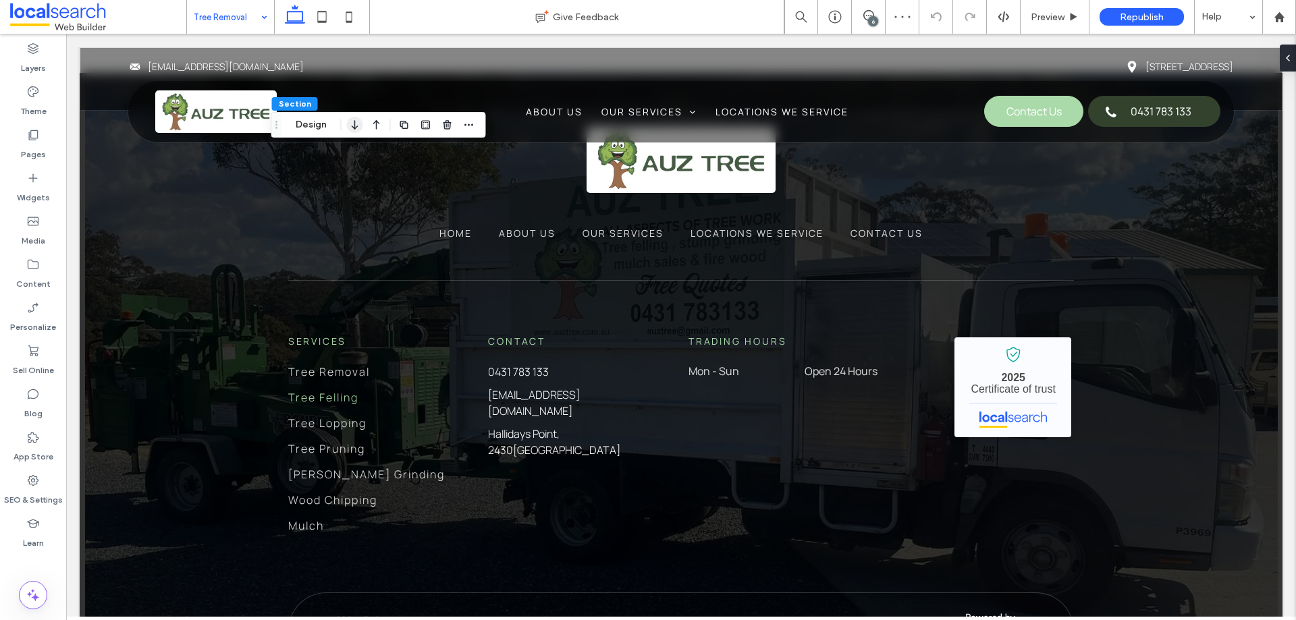
click at [359, 121] on icon "button" at bounding box center [355, 125] width 16 height 24
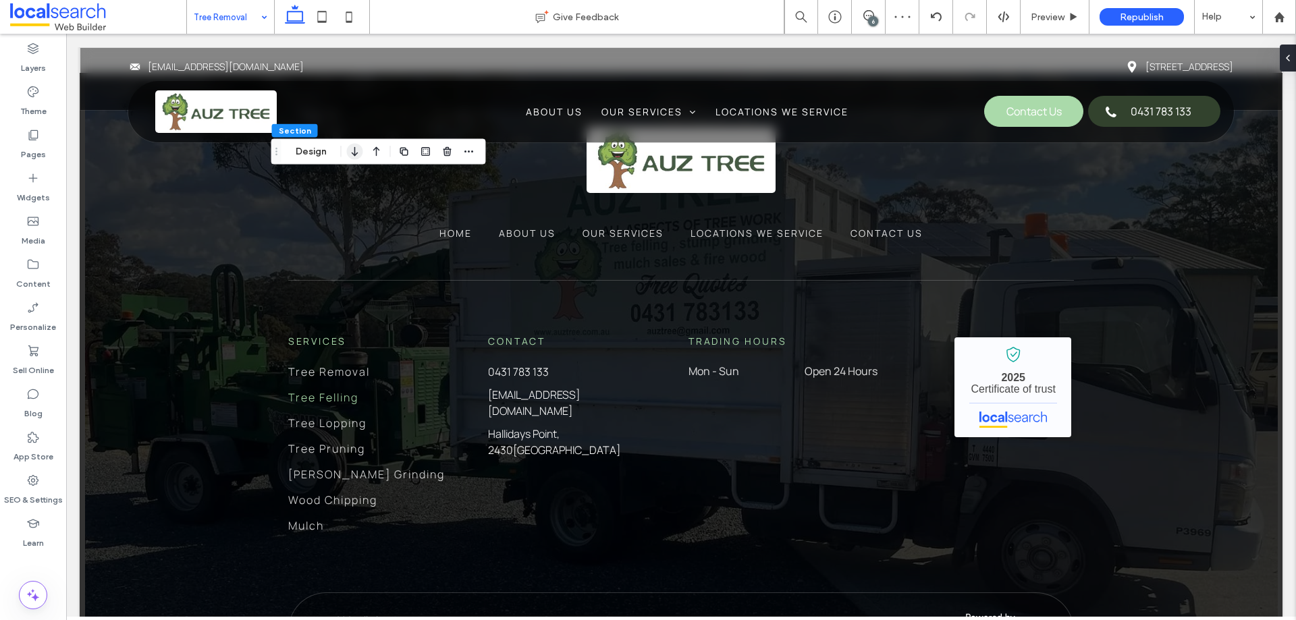
click at [359, 149] on icon "button" at bounding box center [355, 152] width 16 height 24
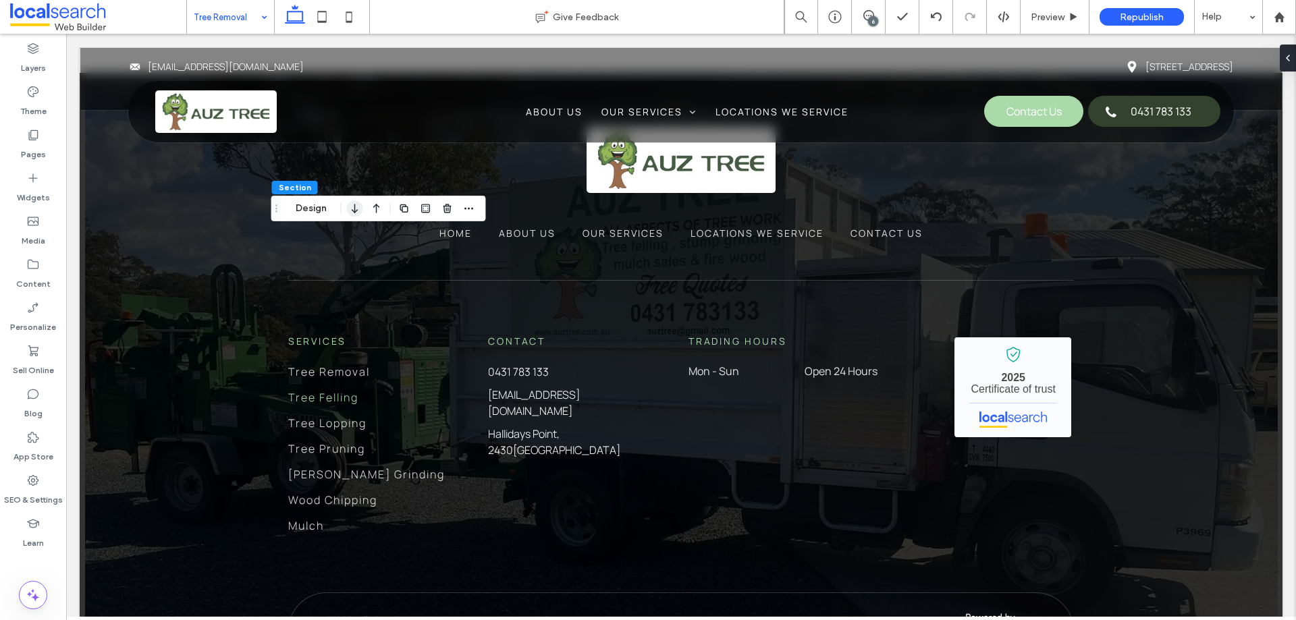
click at [356, 204] on icon "button" at bounding box center [355, 208] width 16 height 24
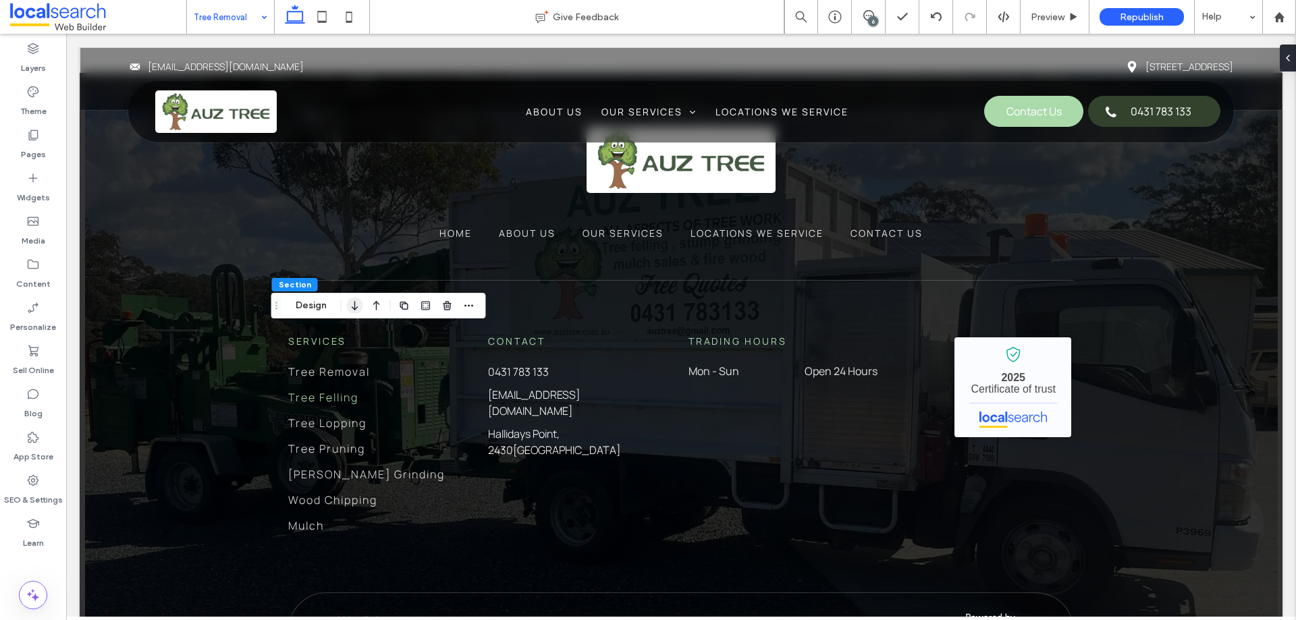
click at [360, 317] on icon "button" at bounding box center [355, 306] width 16 height 24
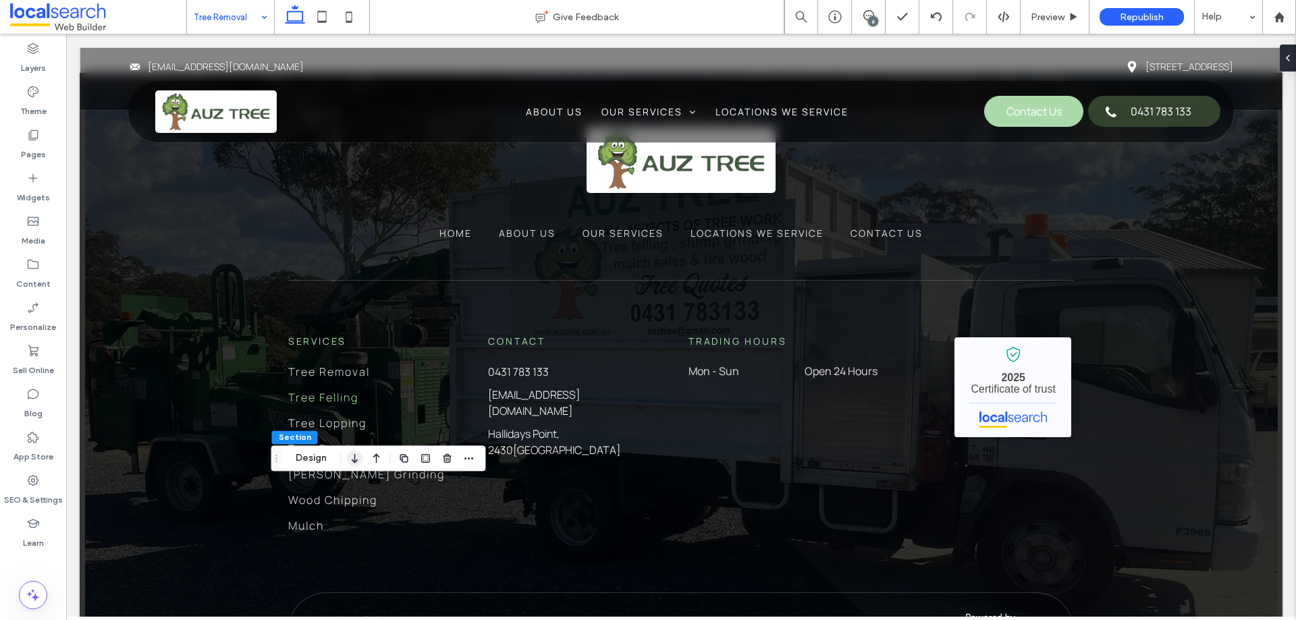
click at [356, 458] on icon "button" at bounding box center [355, 458] width 16 height 24
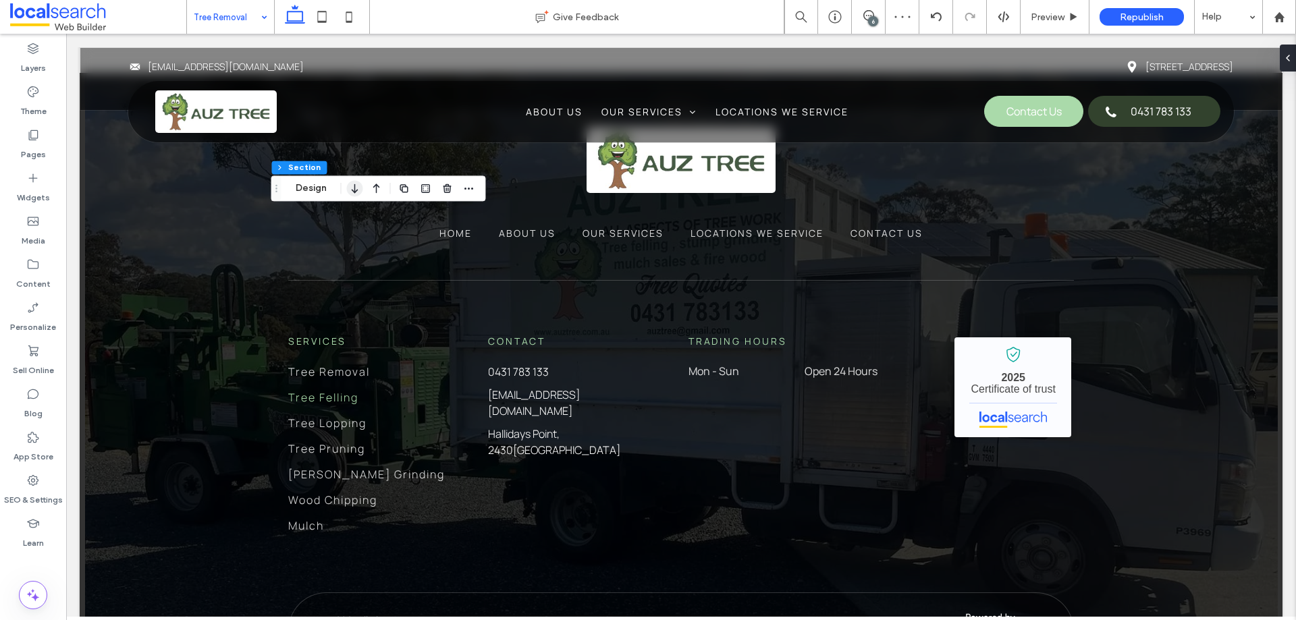
click at [352, 191] on icon "button" at bounding box center [355, 188] width 16 height 24
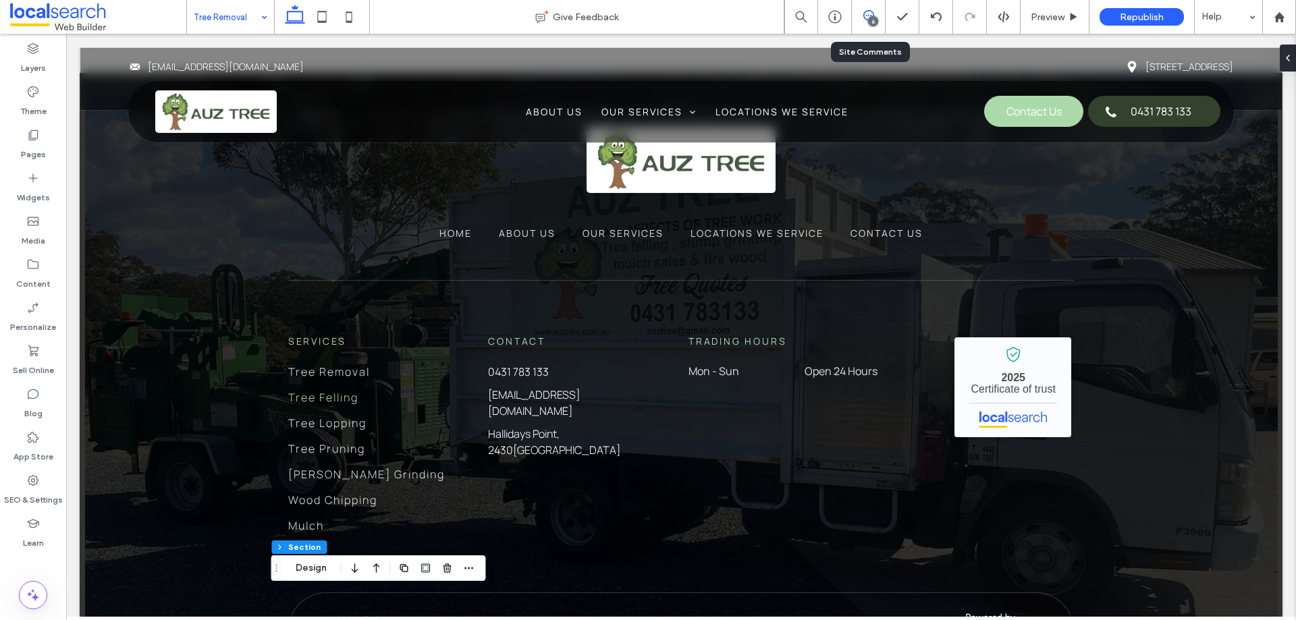
click at [874, 12] on span at bounding box center [868, 15] width 33 height 11
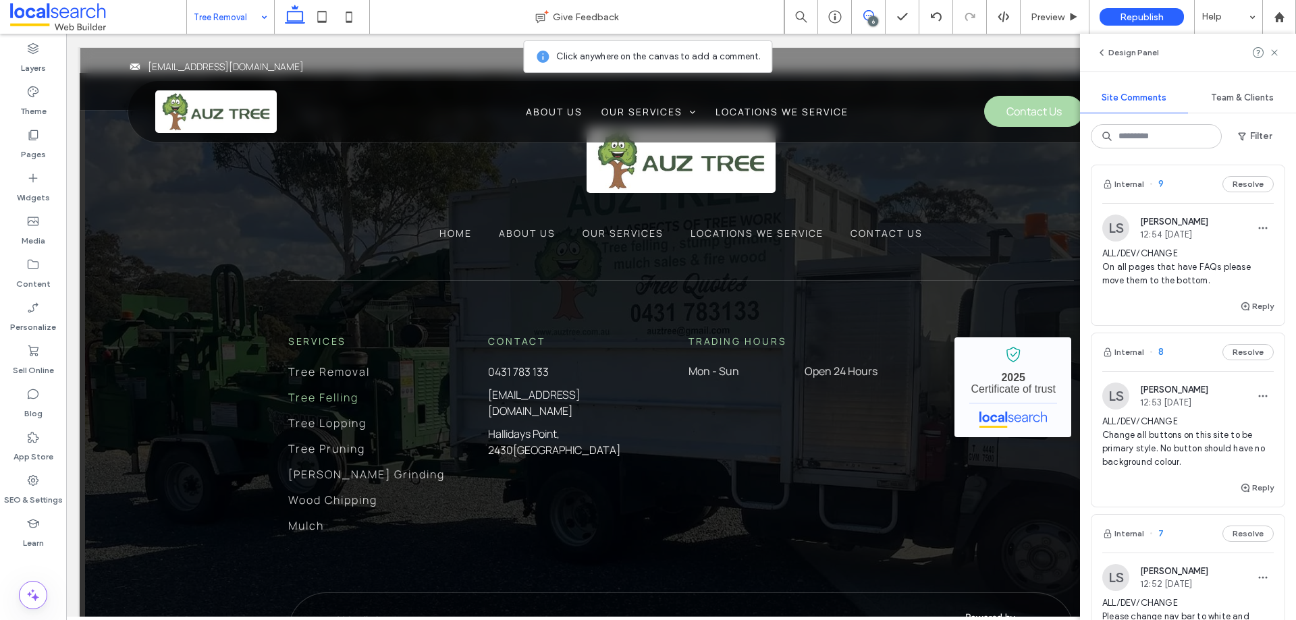
scroll to position [540, 0]
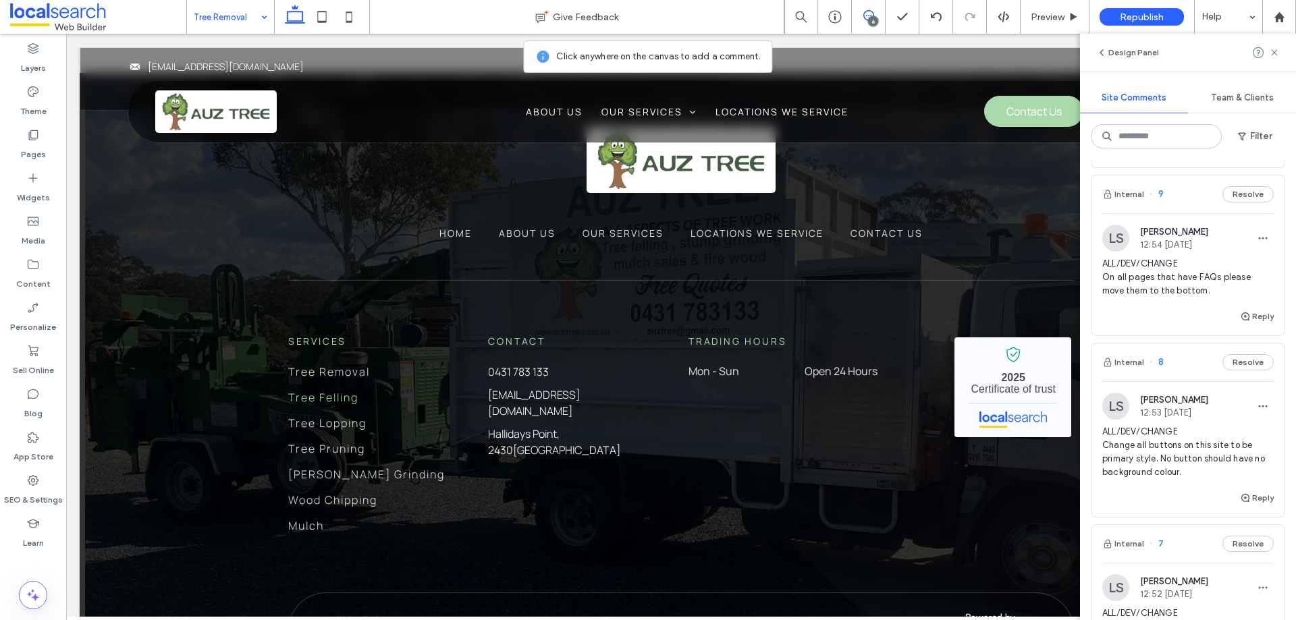
click at [1196, 275] on span "ALL/DEV/CHANGE On all pages that have FAQs please move them to the bottom." at bounding box center [1187, 277] width 171 height 40
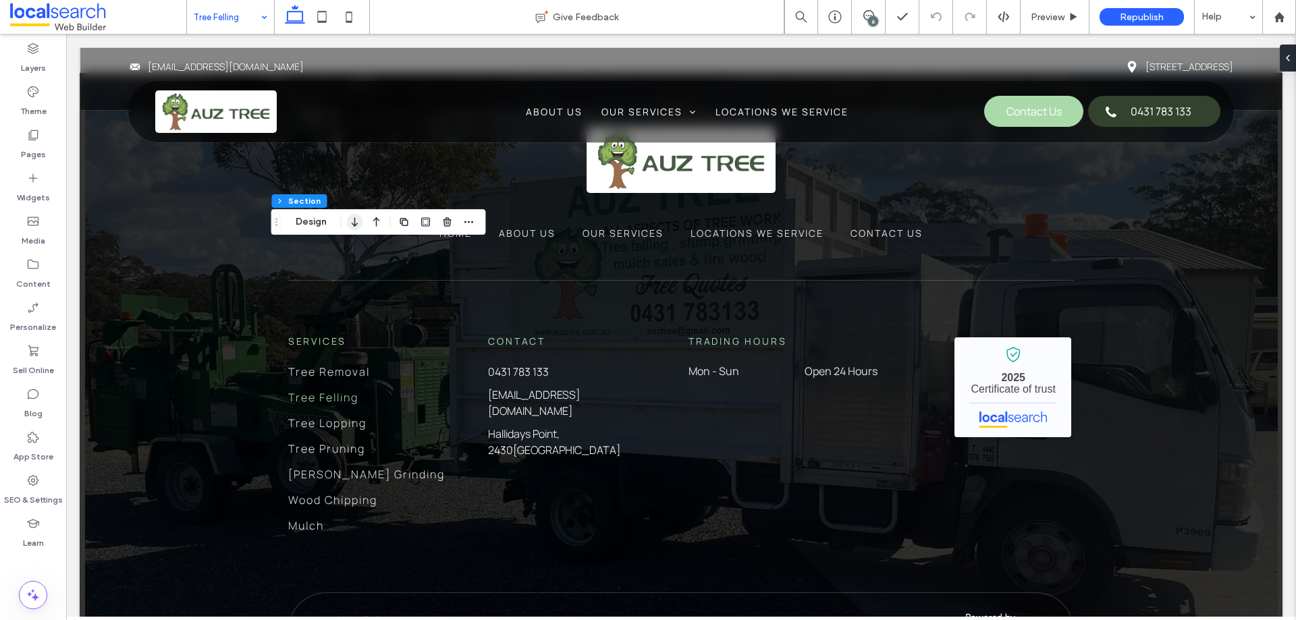
click at [360, 224] on icon "button" at bounding box center [355, 222] width 16 height 24
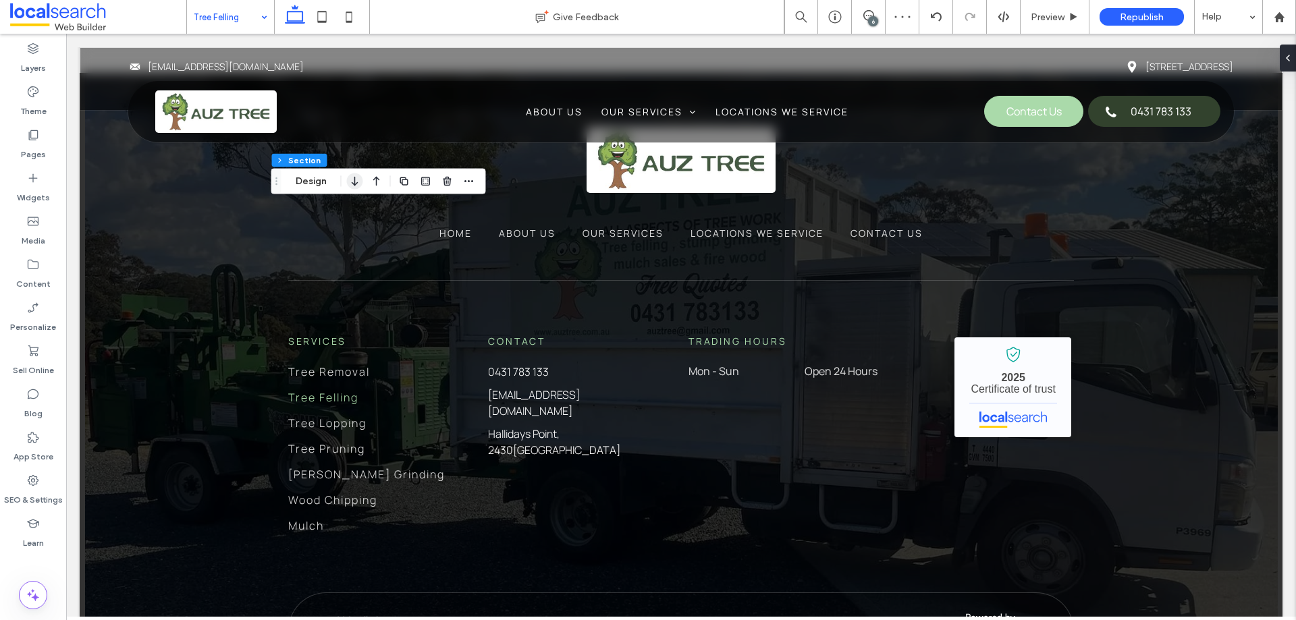
click at [357, 179] on icon "button" at bounding box center [355, 181] width 16 height 24
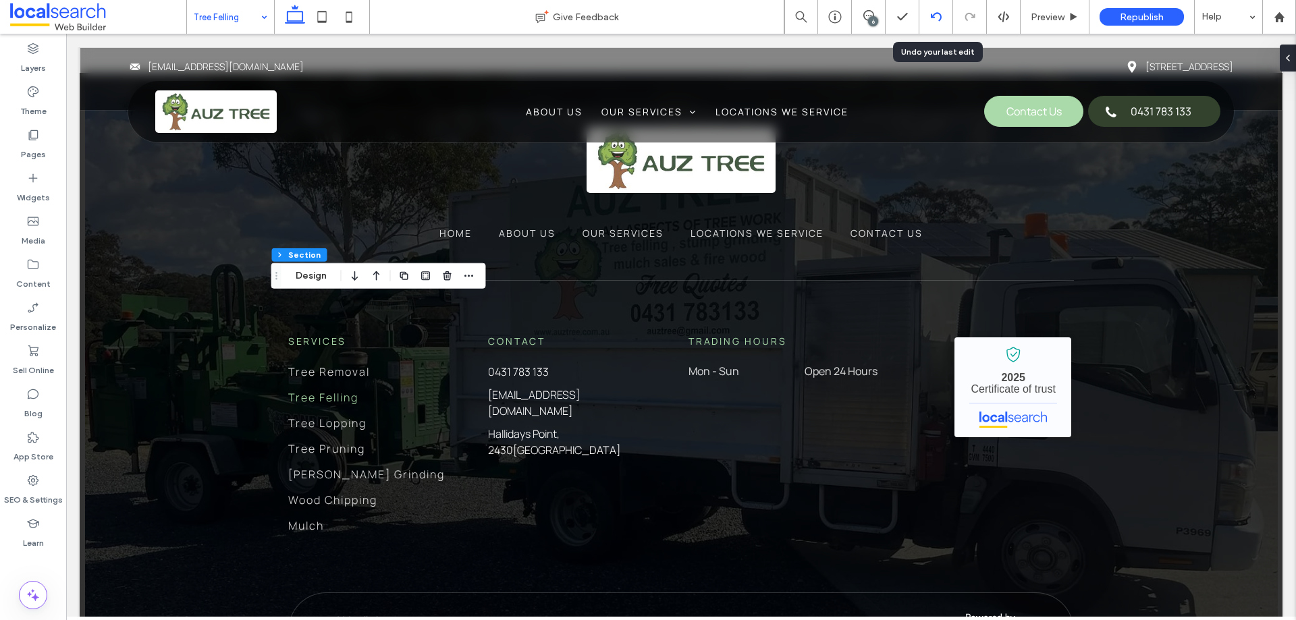
click at [933, 15] on use at bounding box center [935, 16] width 11 height 9
click at [937, 19] on icon at bounding box center [935, 16] width 11 height 11
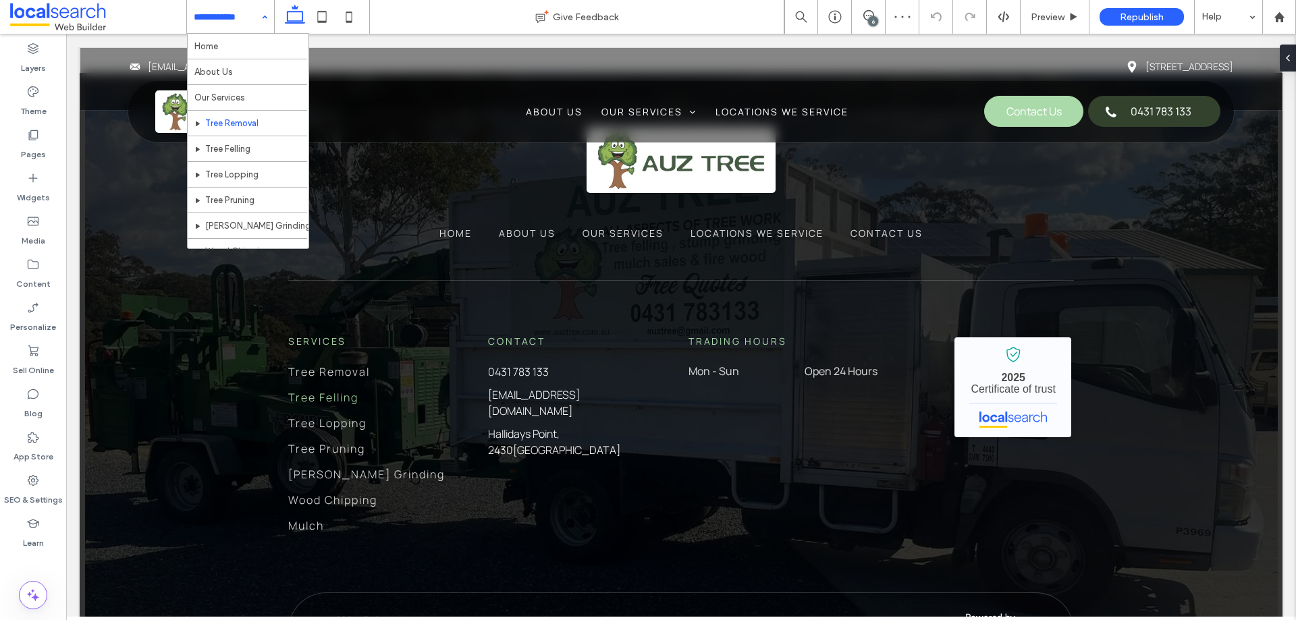
click at [252, 26] on input at bounding box center [227, 17] width 67 height 34
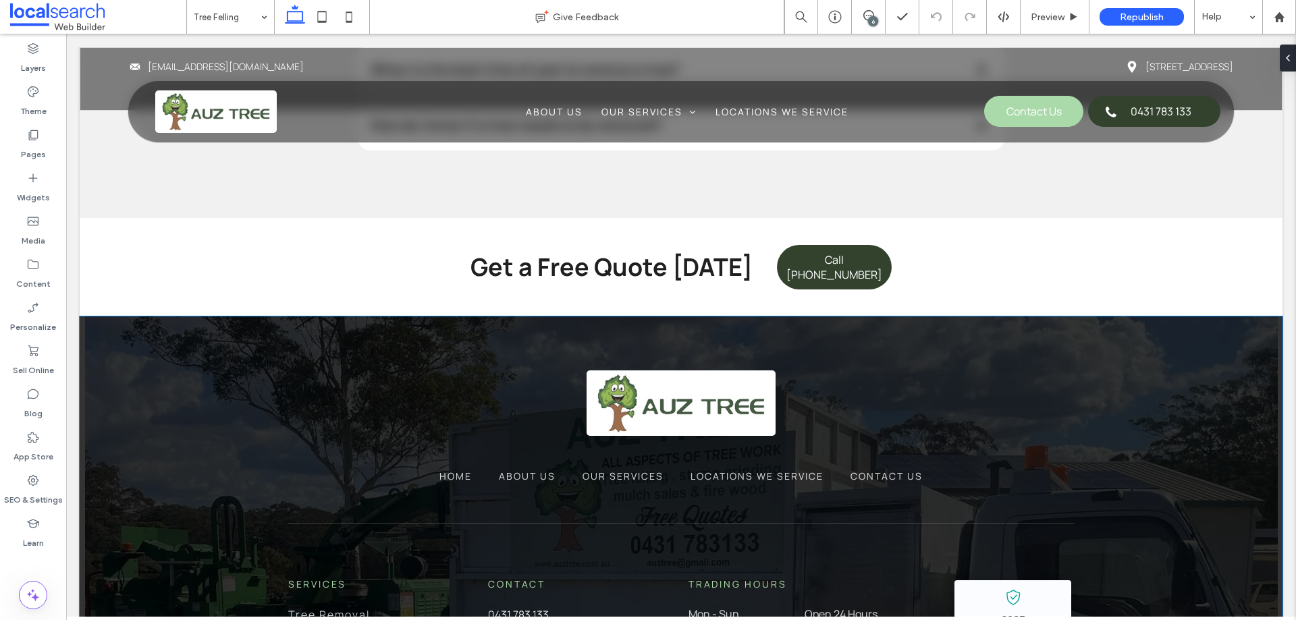
scroll to position [2935, 0]
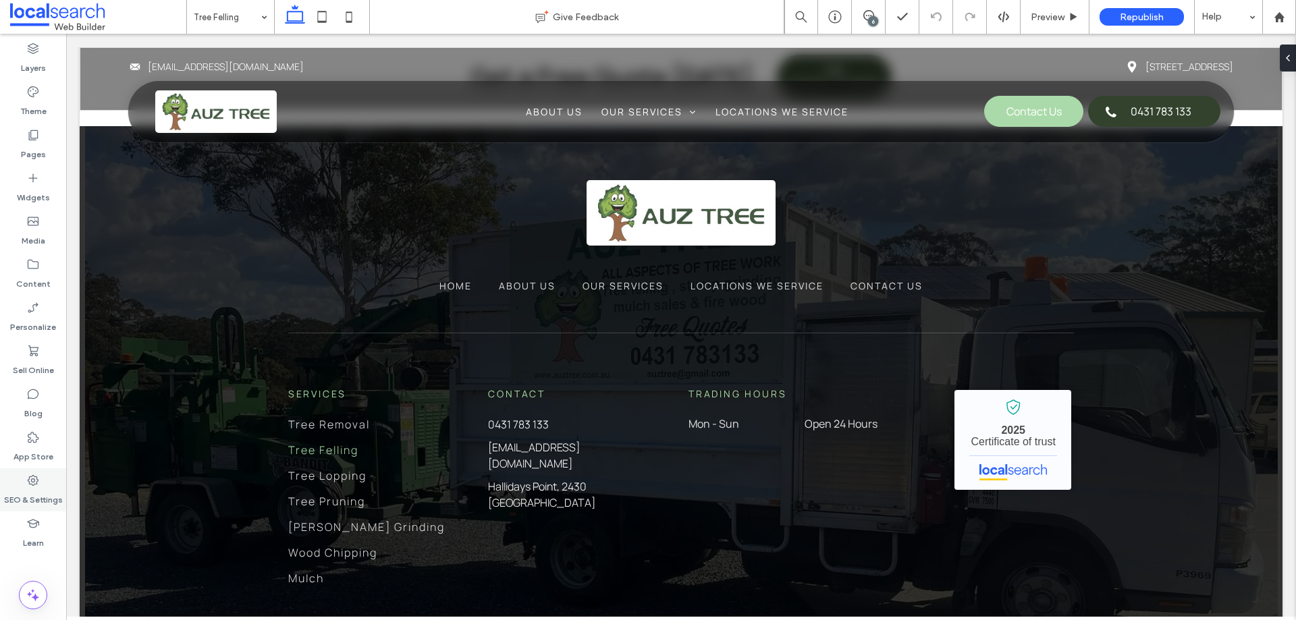
click at [49, 486] on div "SEO & Settings" at bounding box center [33, 489] width 66 height 43
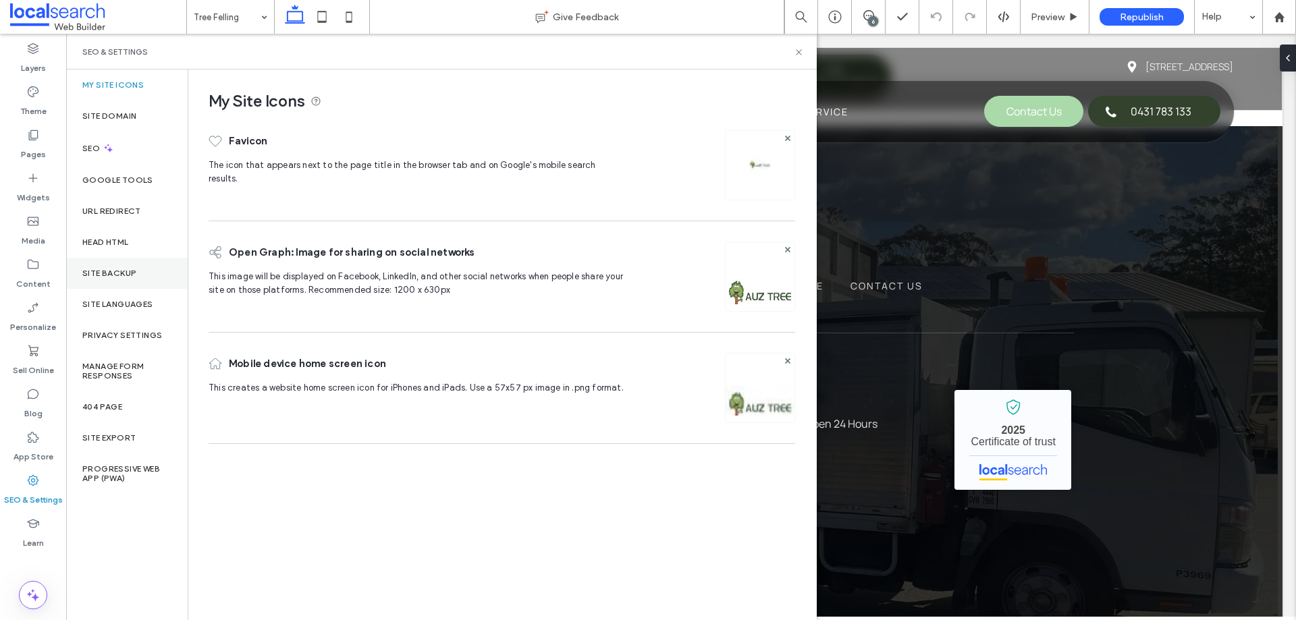
click at [134, 276] on label "Site Backup" at bounding box center [109, 273] width 54 height 9
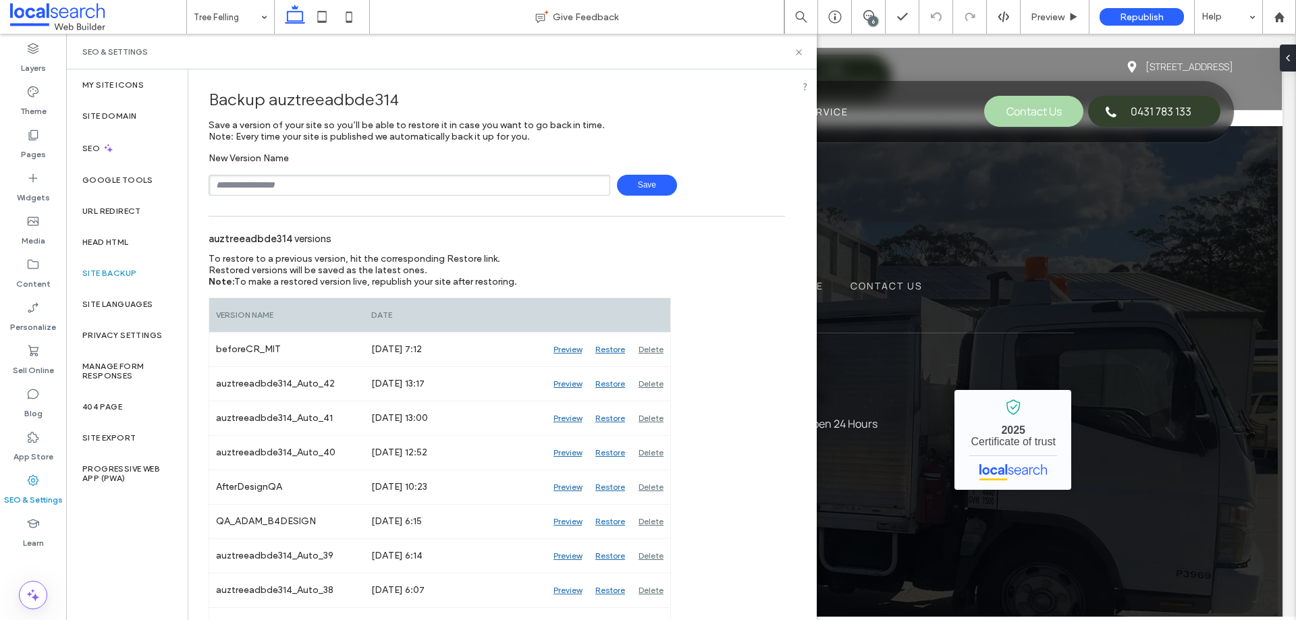
click at [627, 178] on span "Save" at bounding box center [647, 185] width 60 height 21
click at [798, 54] on icon at bounding box center [799, 52] width 10 height 10
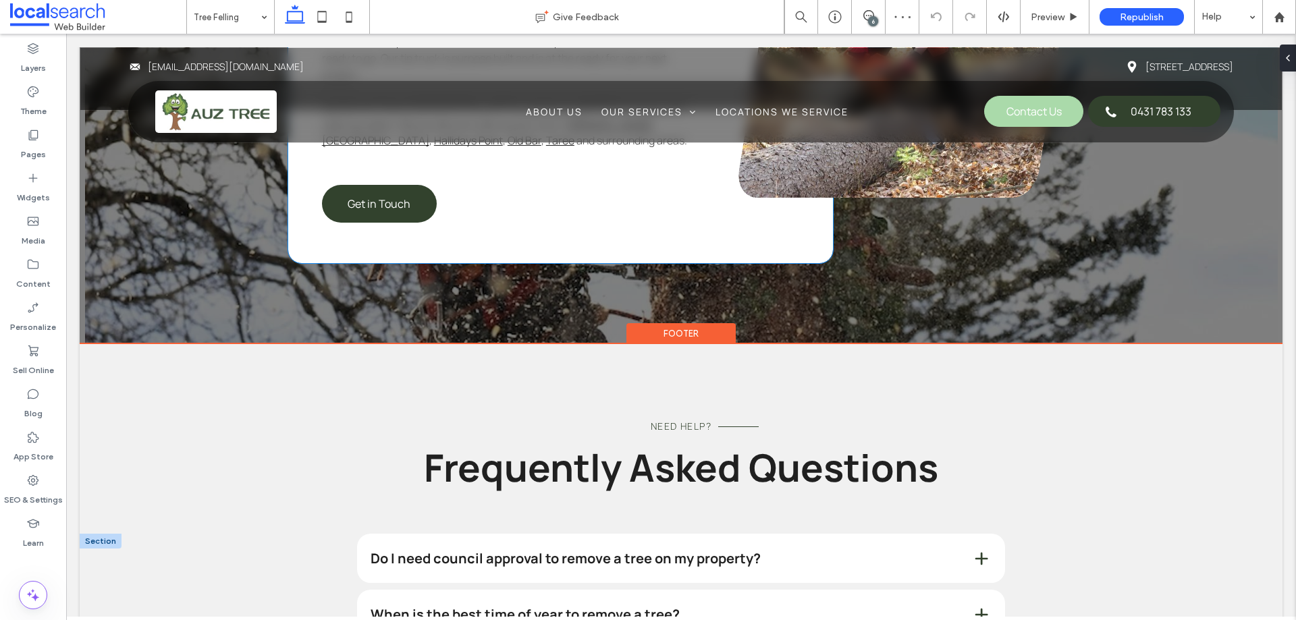
scroll to position [2327, 0]
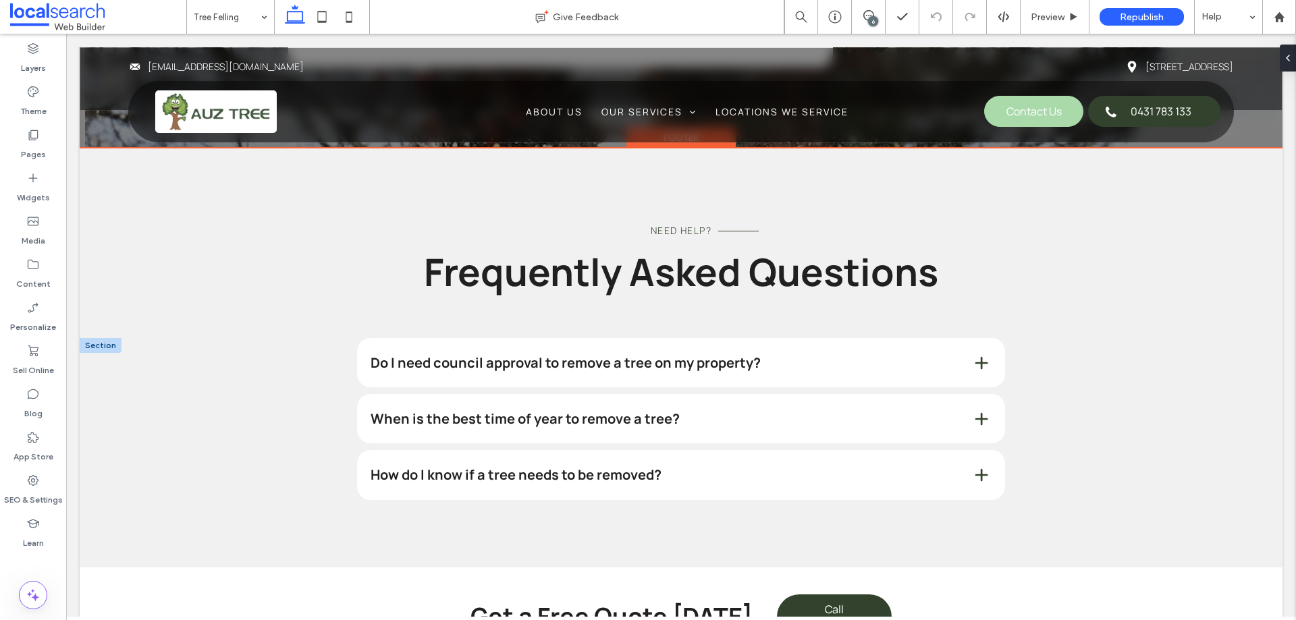
click at [978, 410] on span at bounding box center [981, 419] width 18 height 18
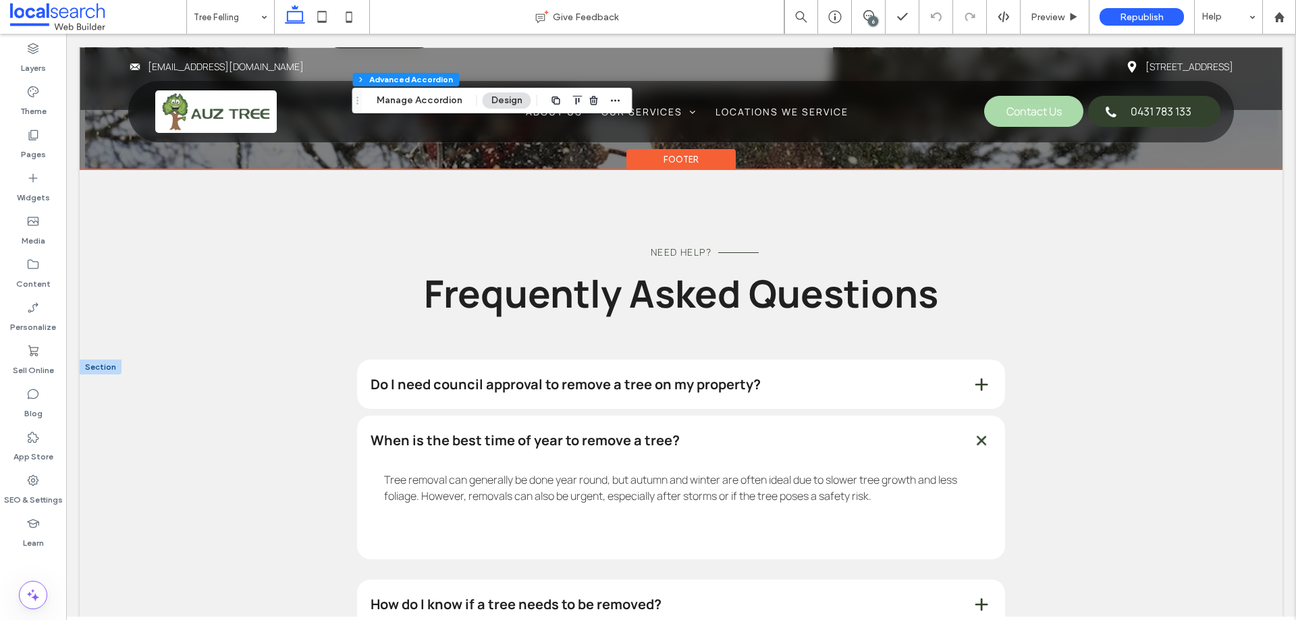
type input "*"
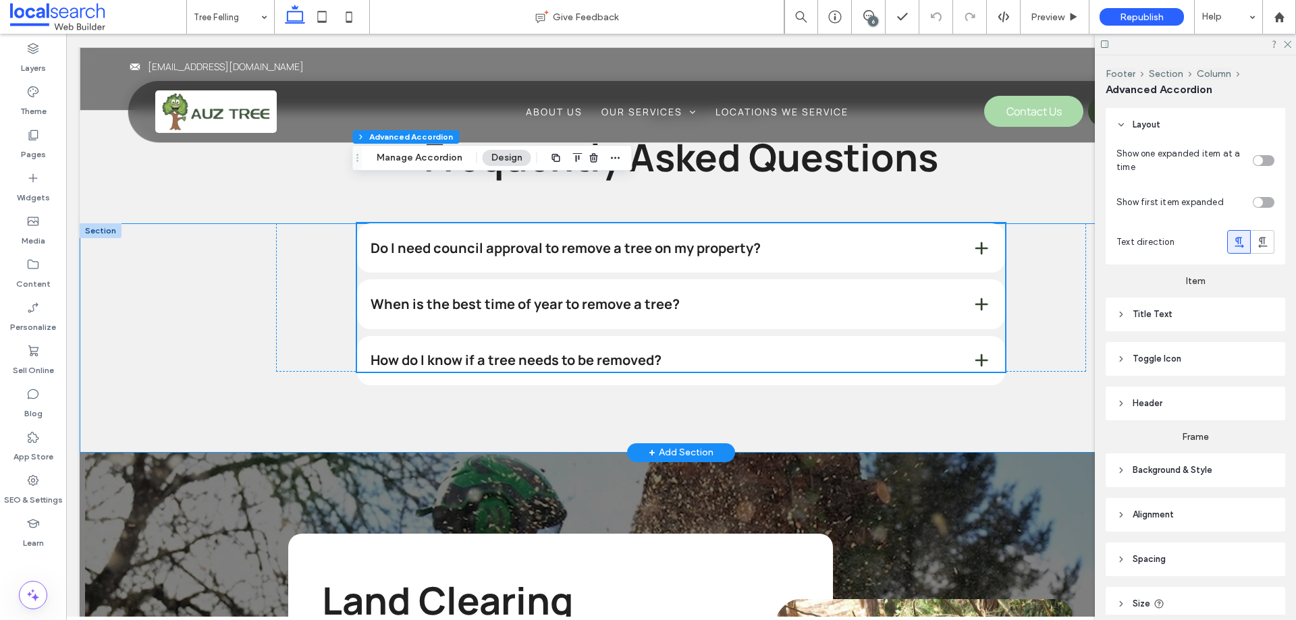
scroll to position [1402, 0]
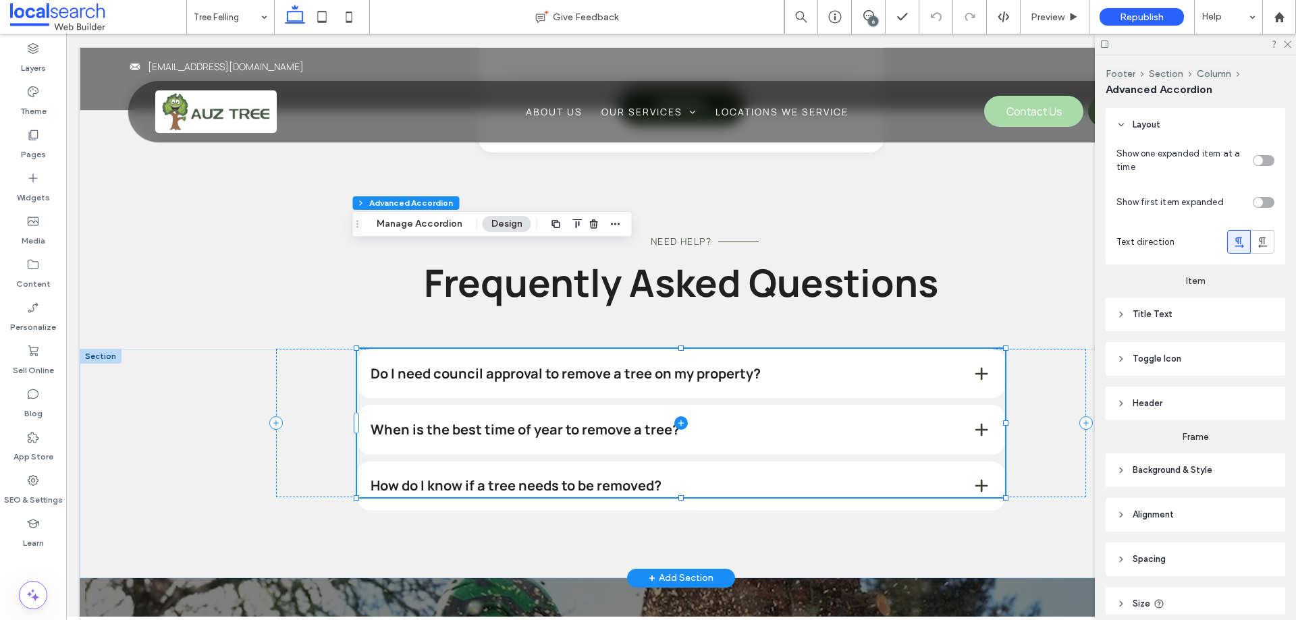
click at [976, 349] on span at bounding box center [681, 423] width 648 height 148
click at [140, 349] on div "Do I need council approval to remove a tree on my property? Tree felling refers…" at bounding box center [681, 463] width 1202 height 229
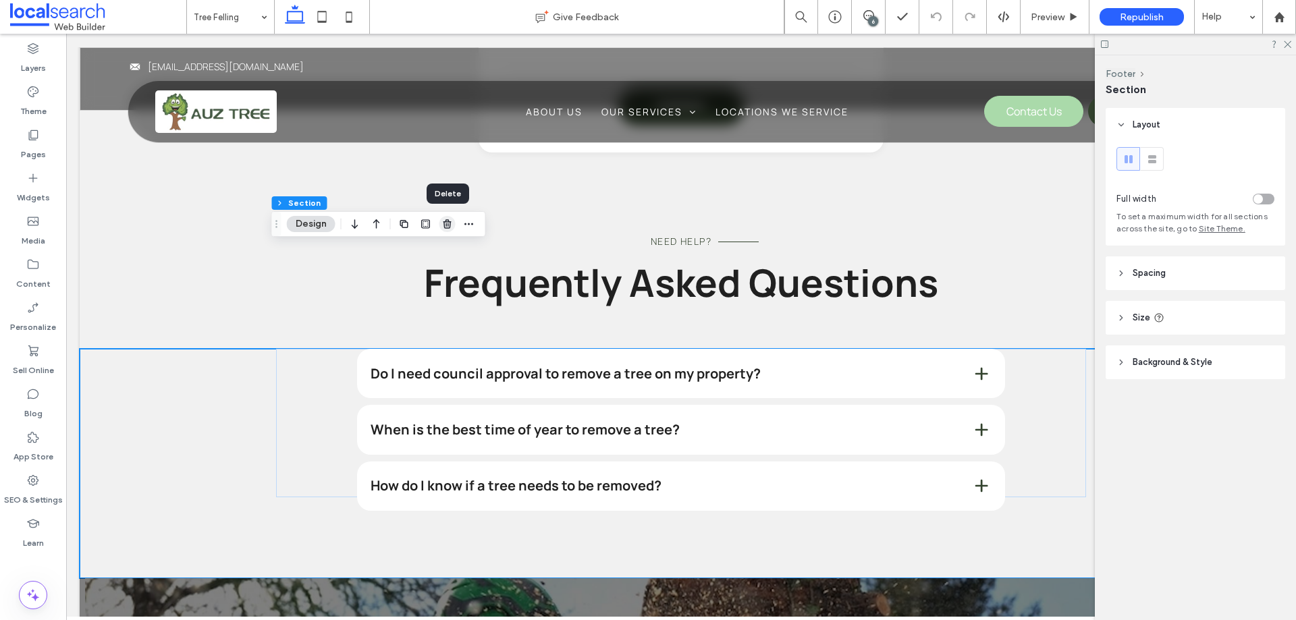
click at [445, 222] on use "button" at bounding box center [447, 223] width 8 height 9
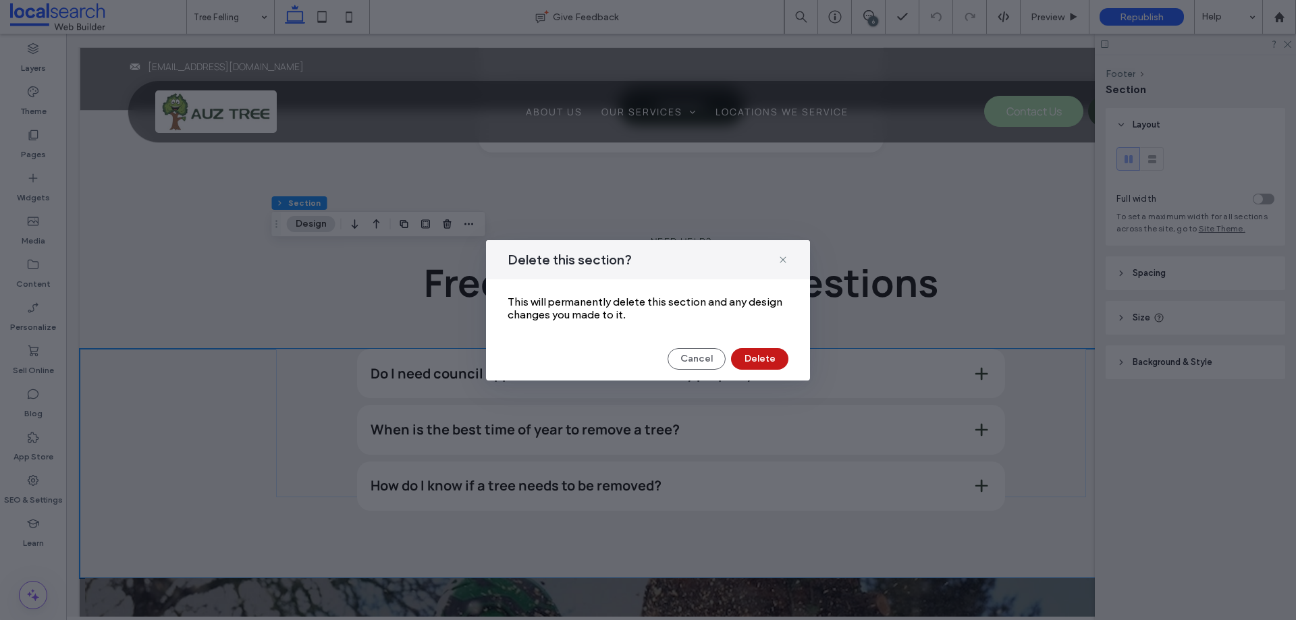
click at [774, 360] on button "Delete" at bounding box center [759, 359] width 57 height 22
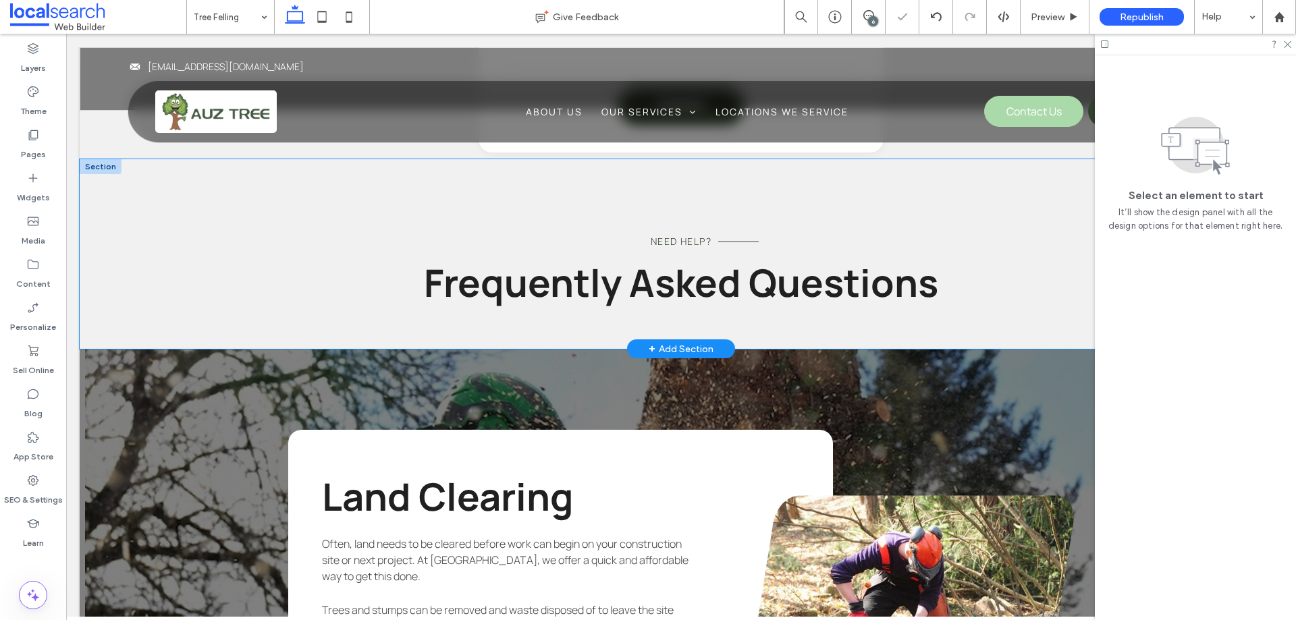
scroll to position [1200, 0]
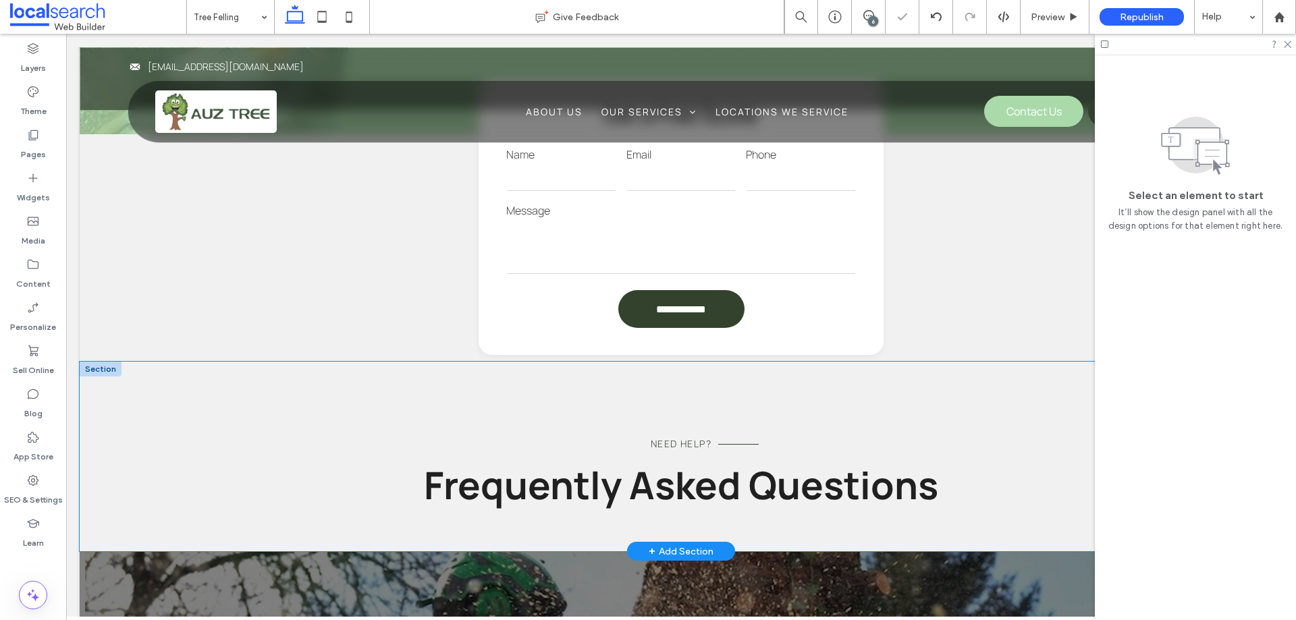
click at [196, 362] on div "Need Help? Frequently Asked Questions" at bounding box center [681, 457] width 1202 height 190
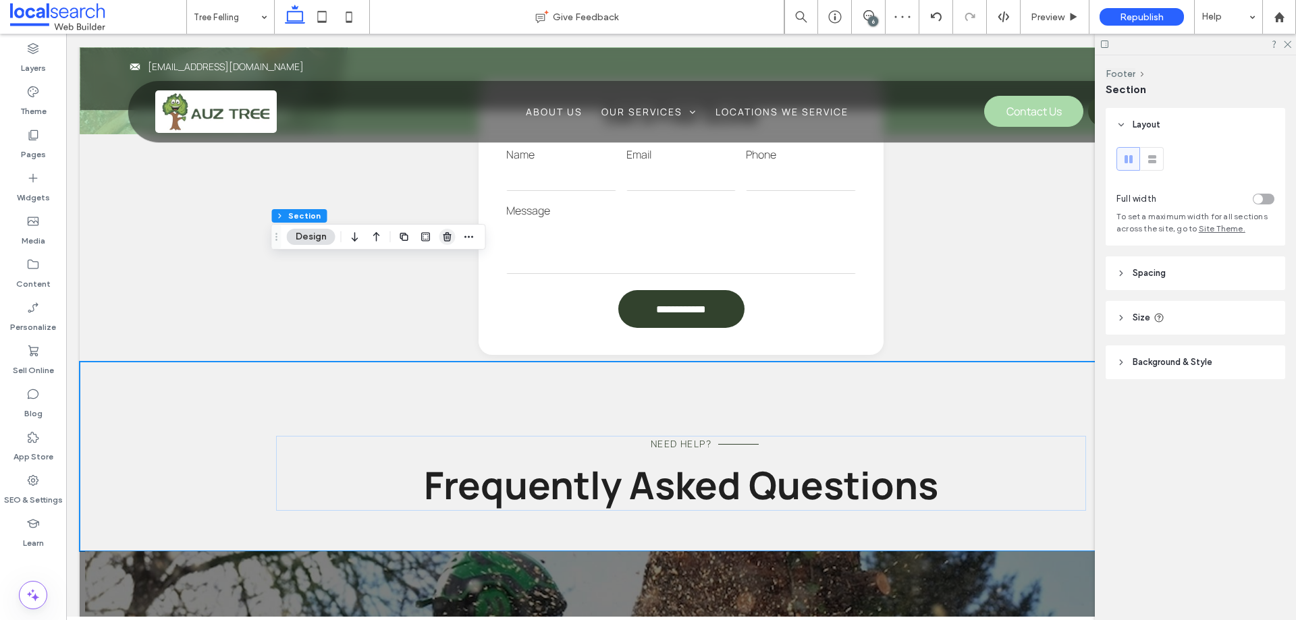
click at [450, 238] on use "button" at bounding box center [447, 236] width 8 height 9
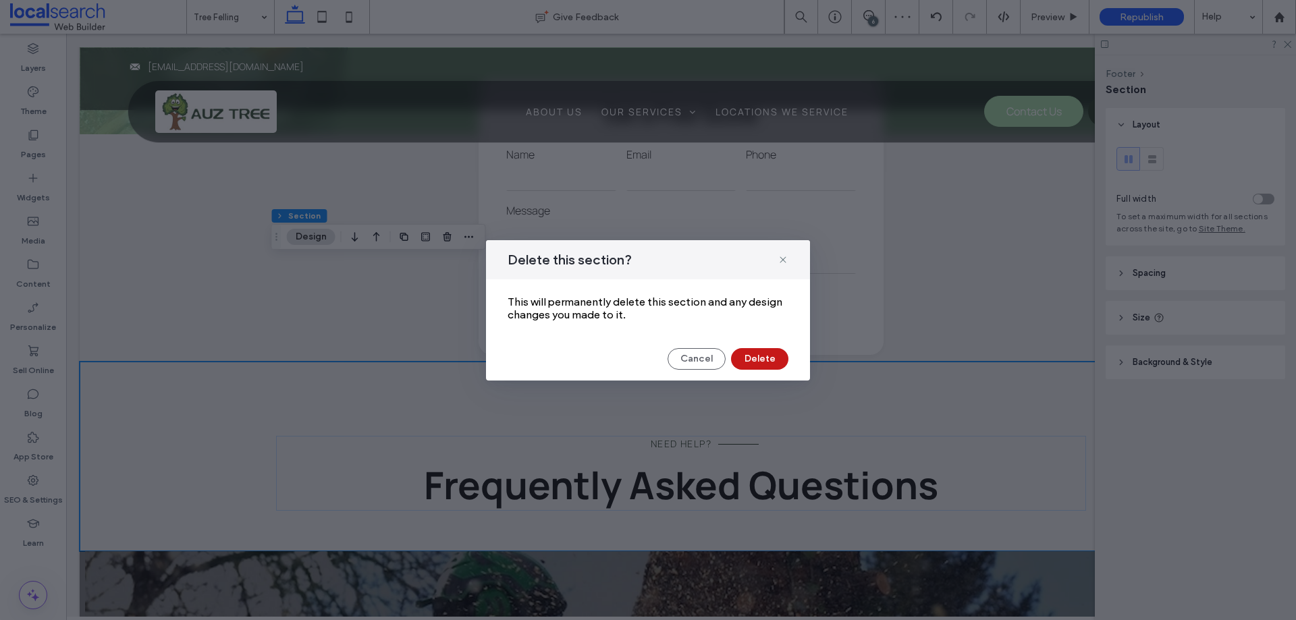
click at [769, 362] on button "Delete" at bounding box center [759, 359] width 57 height 22
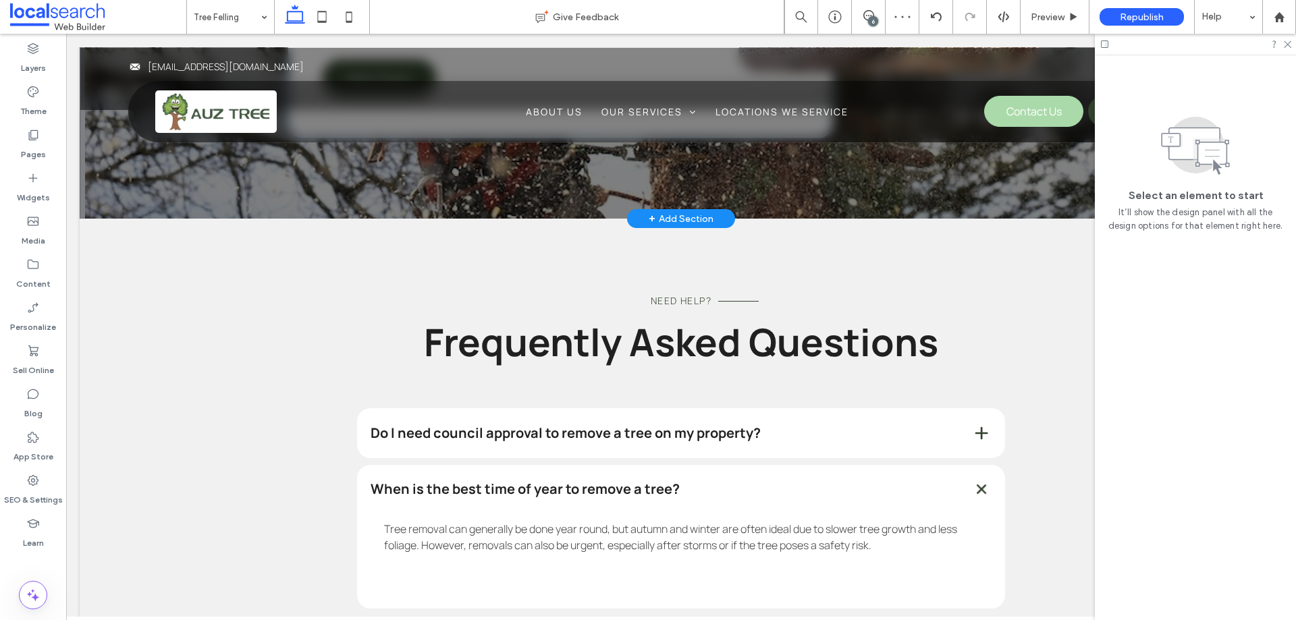
scroll to position [1942, 0]
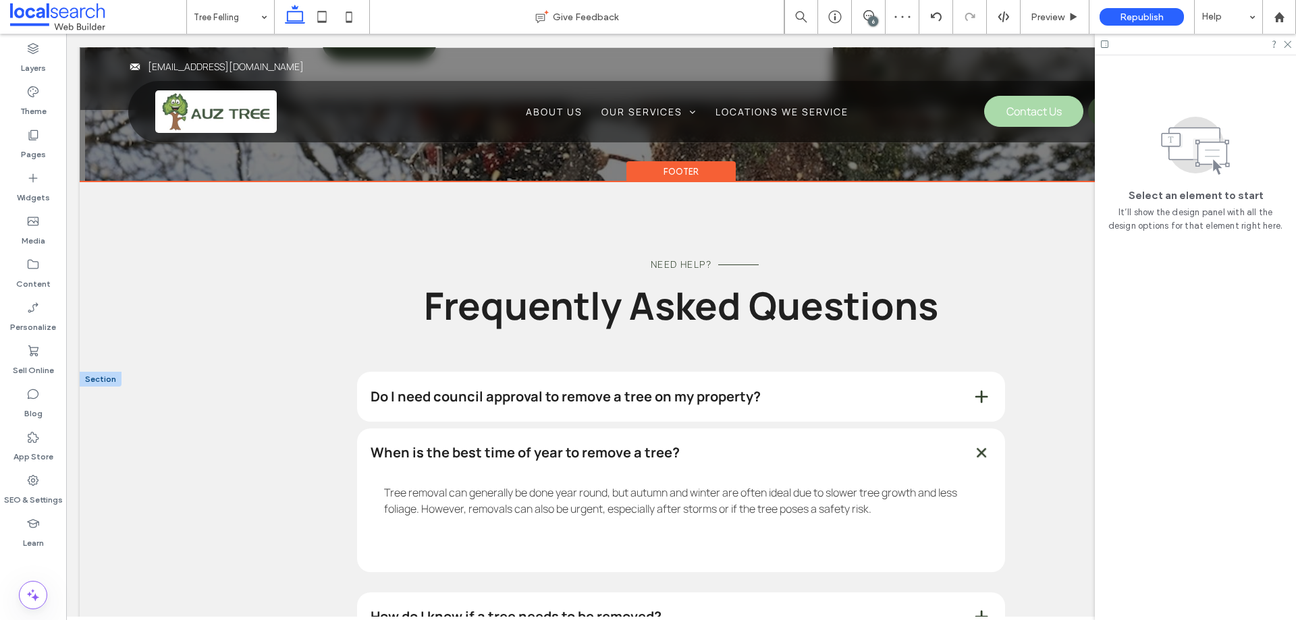
click at [980, 388] on span at bounding box center [981, 397] width 18 height 18
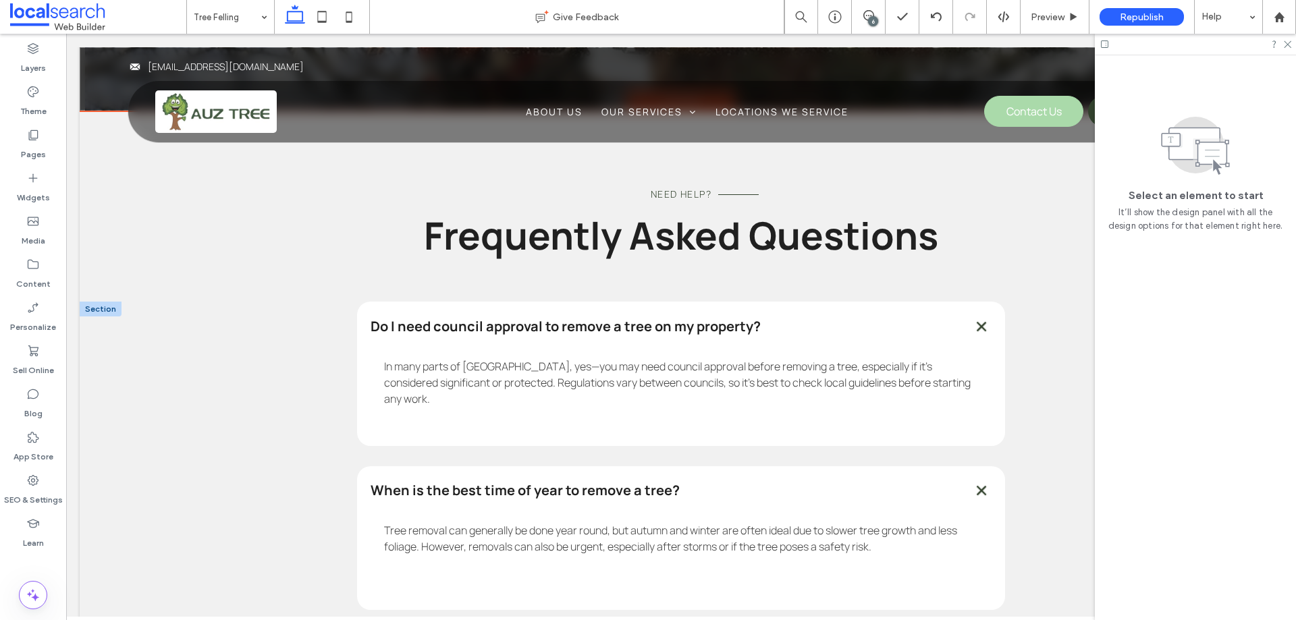
scroll to position [2077, 0]
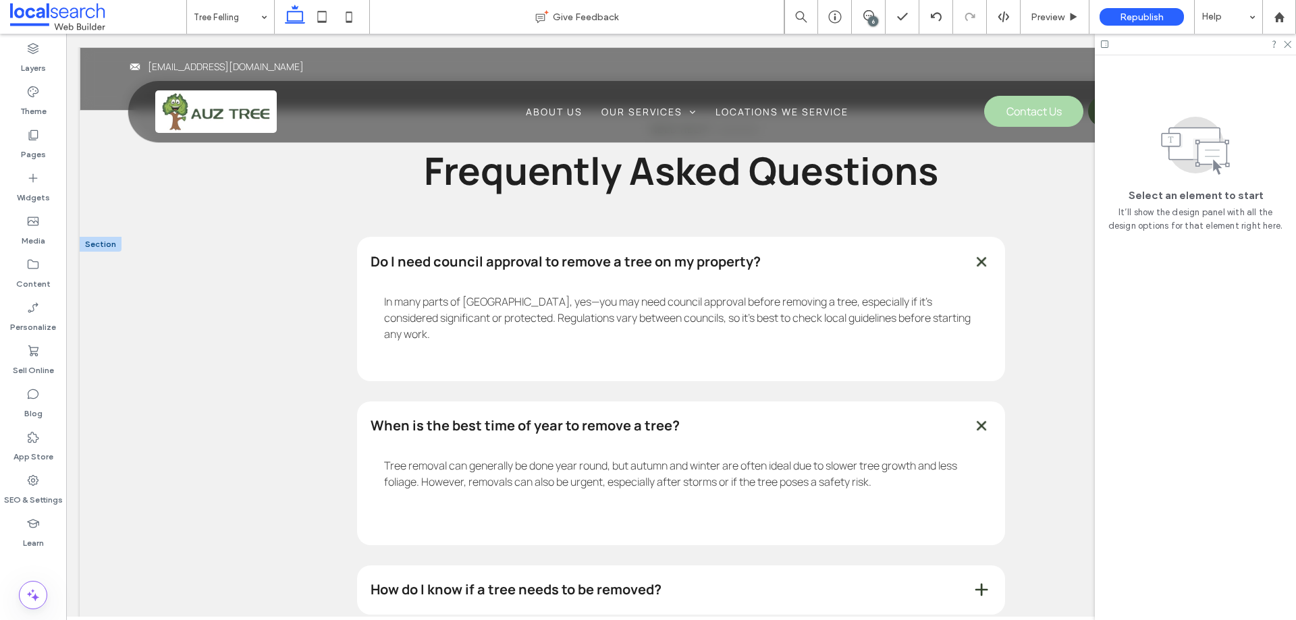
click at [974, 581] on span at bounding box center [981, 590] width 18 height 18
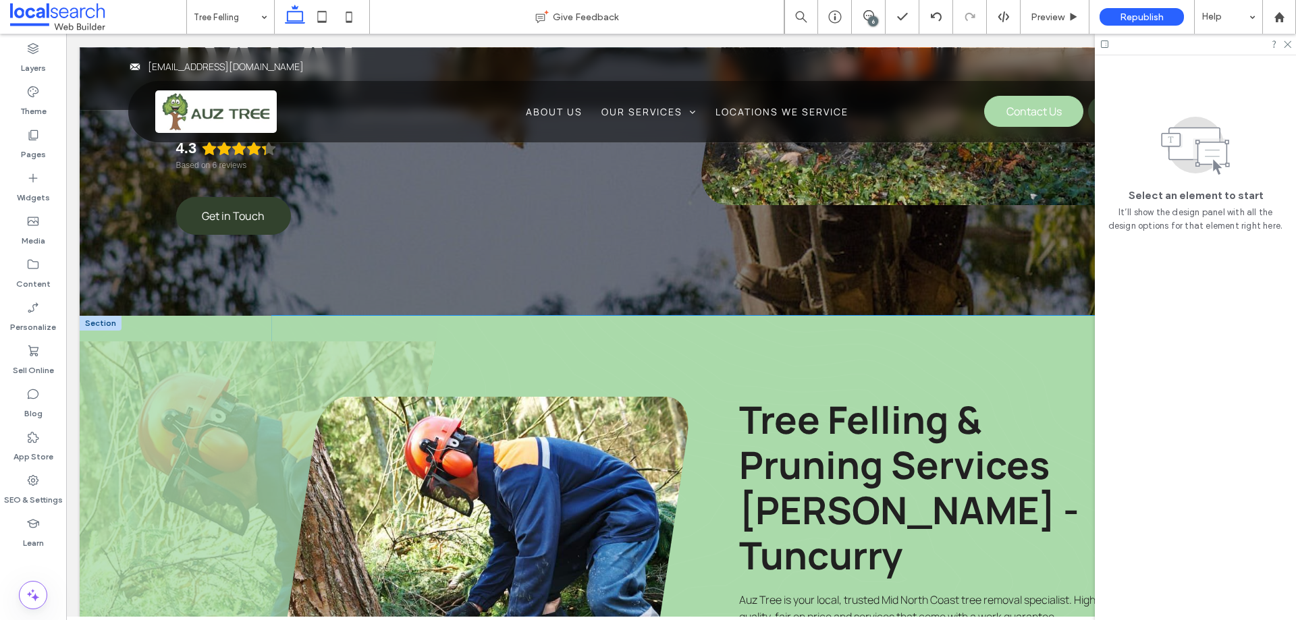
scroll to position [1012, 0]
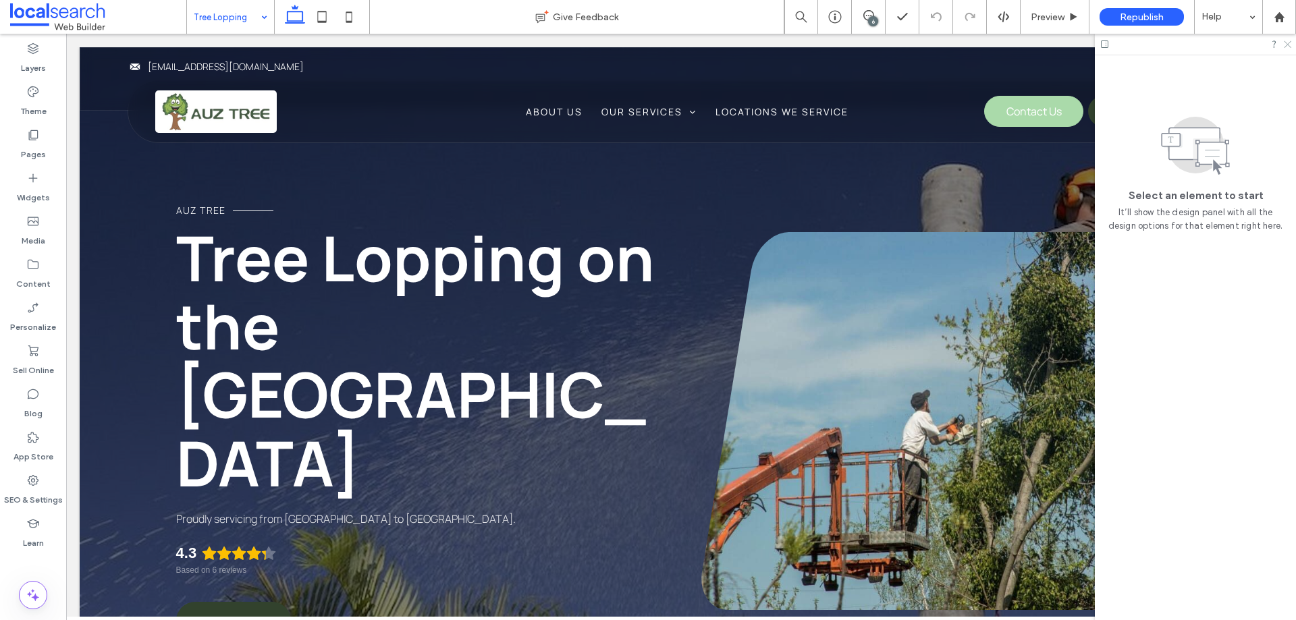
click at [1287, 39] on icon at bounding box center [1286, 43] width 9 height 9
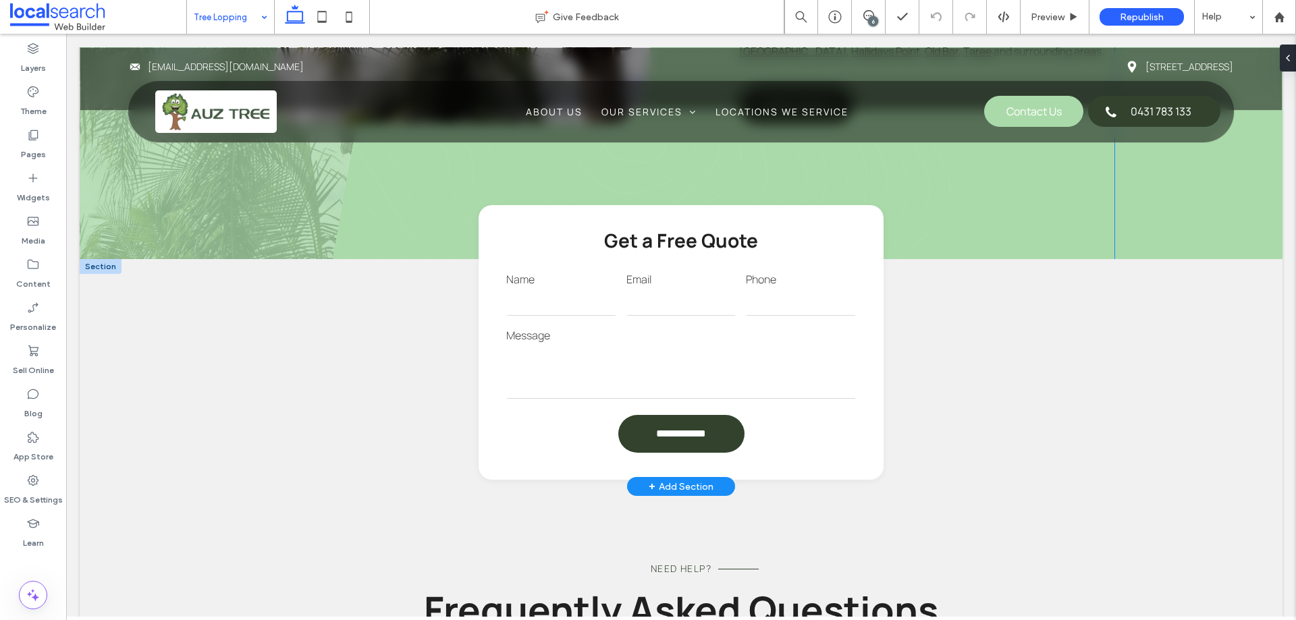
scroll to position [1080, 0]
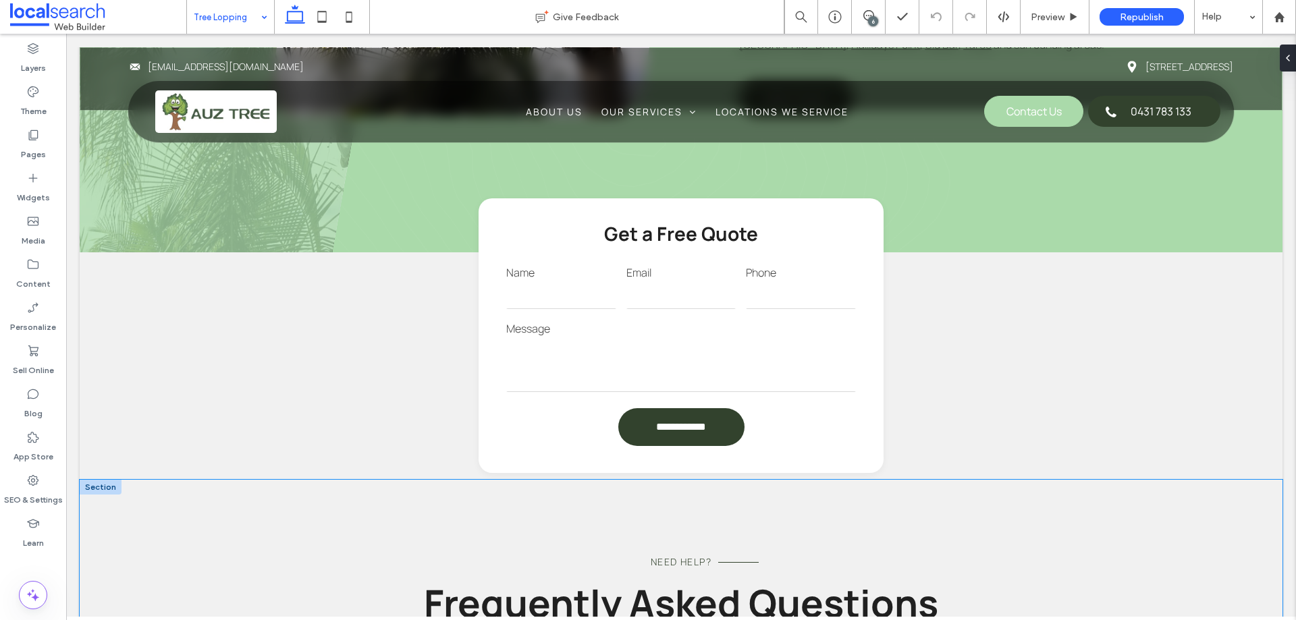
click at [379, 480] on div "Need Help? Frequently Asked Questions" at bounding box center [681, 575] width 810 height 190
click at [1284, 62] on icon at bounding box center [1282, 58] width 11 height 11
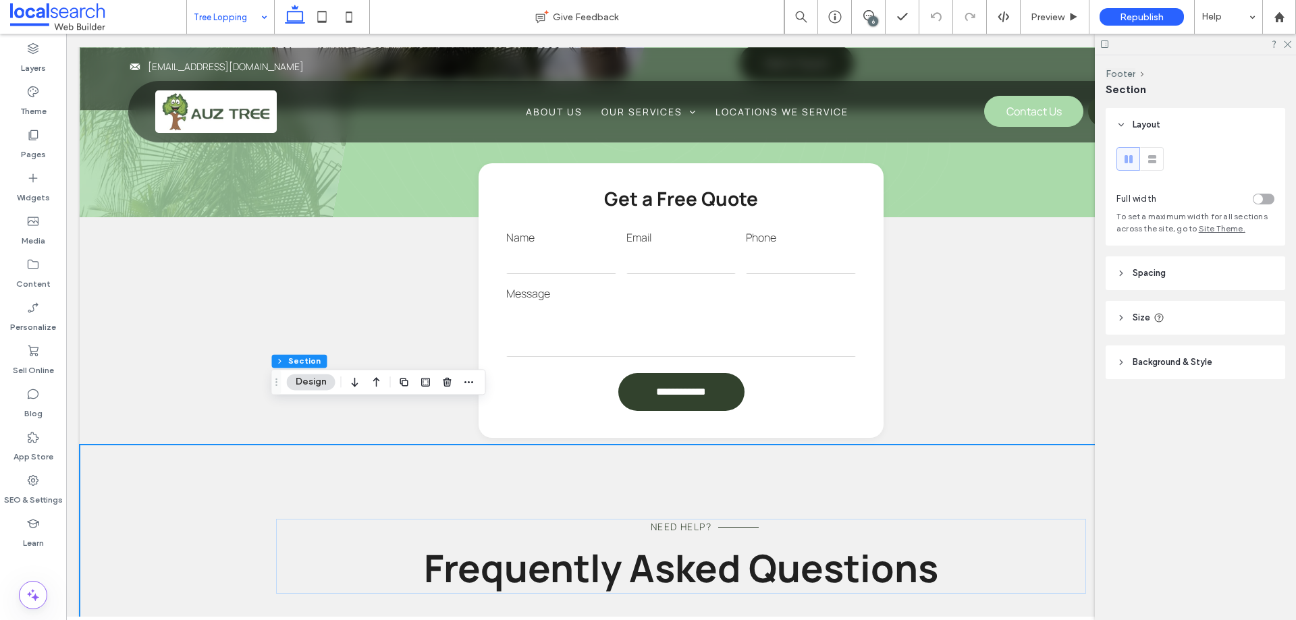
scroll to position [1147, 0]
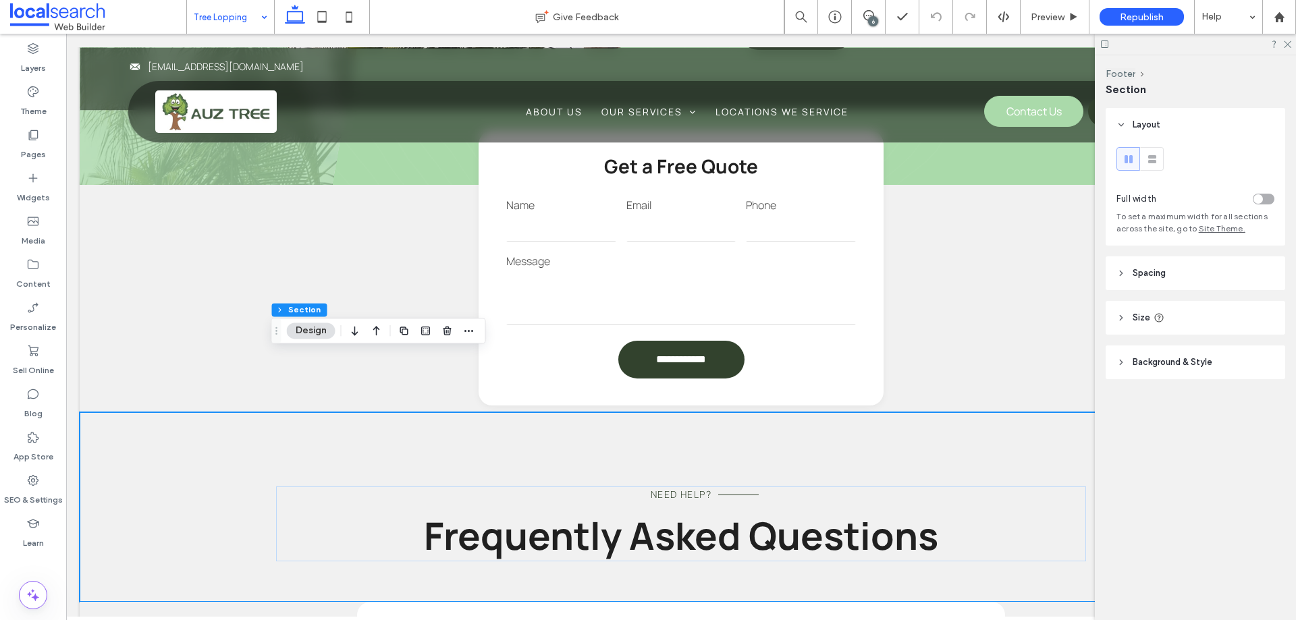
click at [1139, 261] on header "Spacing" at bounding box center [1194, 273] width 179 height 34
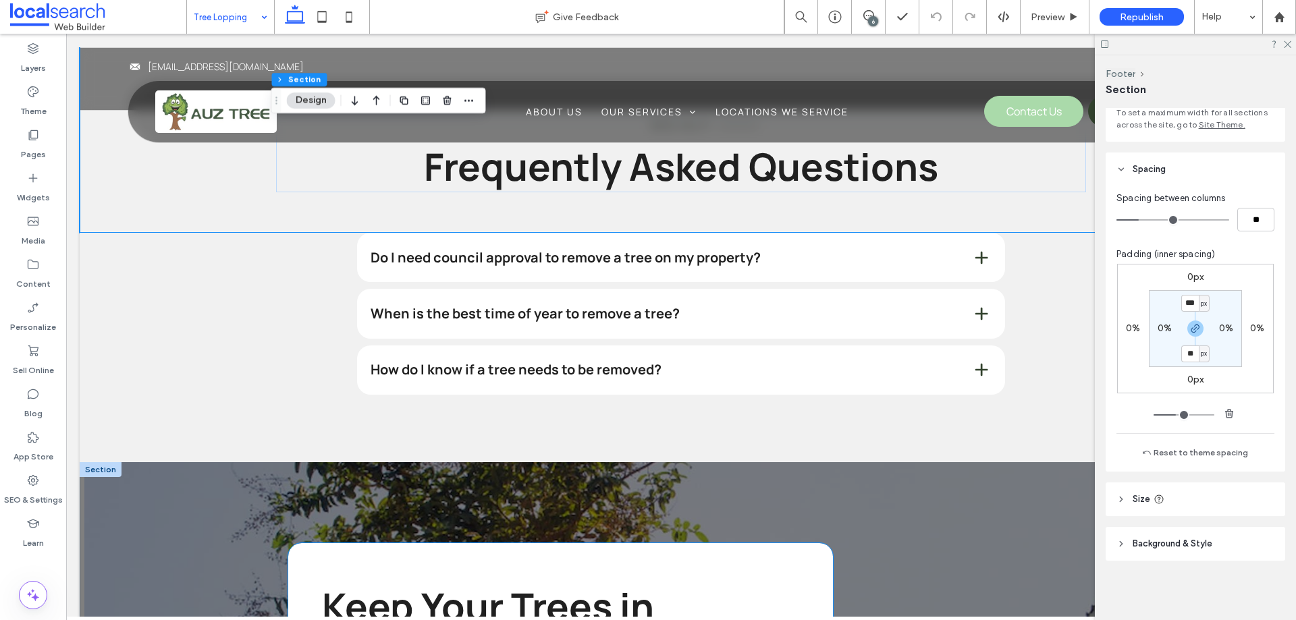
scroll to position [1619, 0]
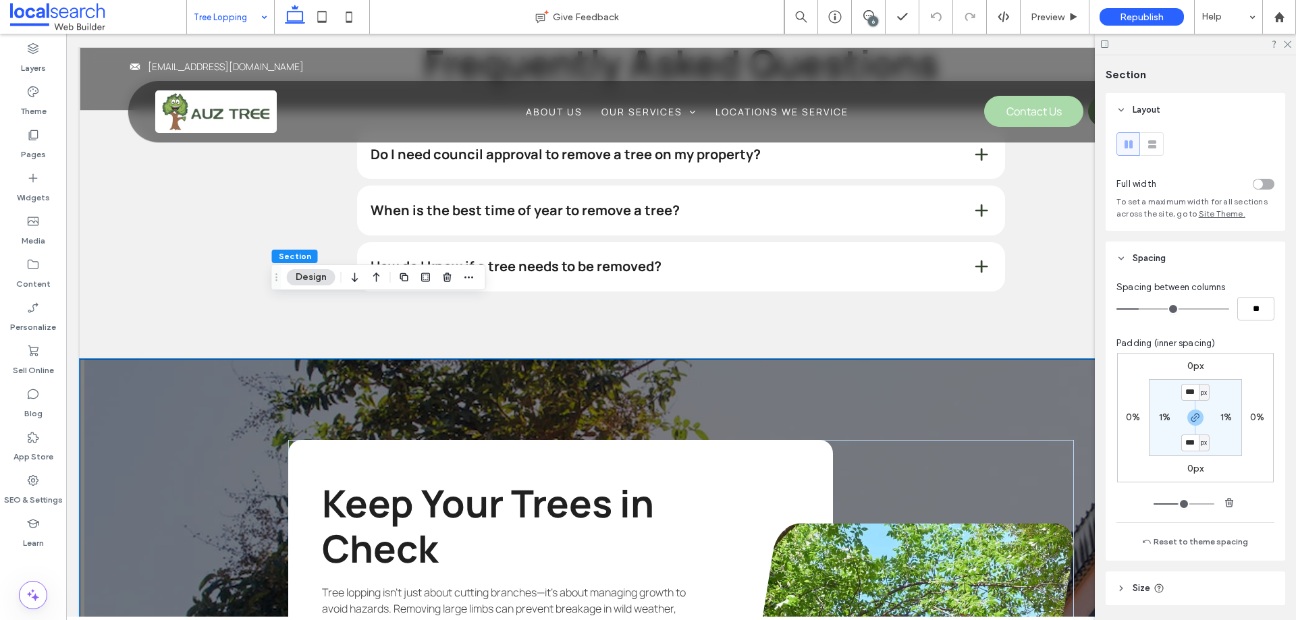
click at [1190, 422] on icon "button" at bounding box center [1195, 417] width 11 height 11
click at [1193, 398] on input "***" at bounding box center [1190, 392] width 18 height 17
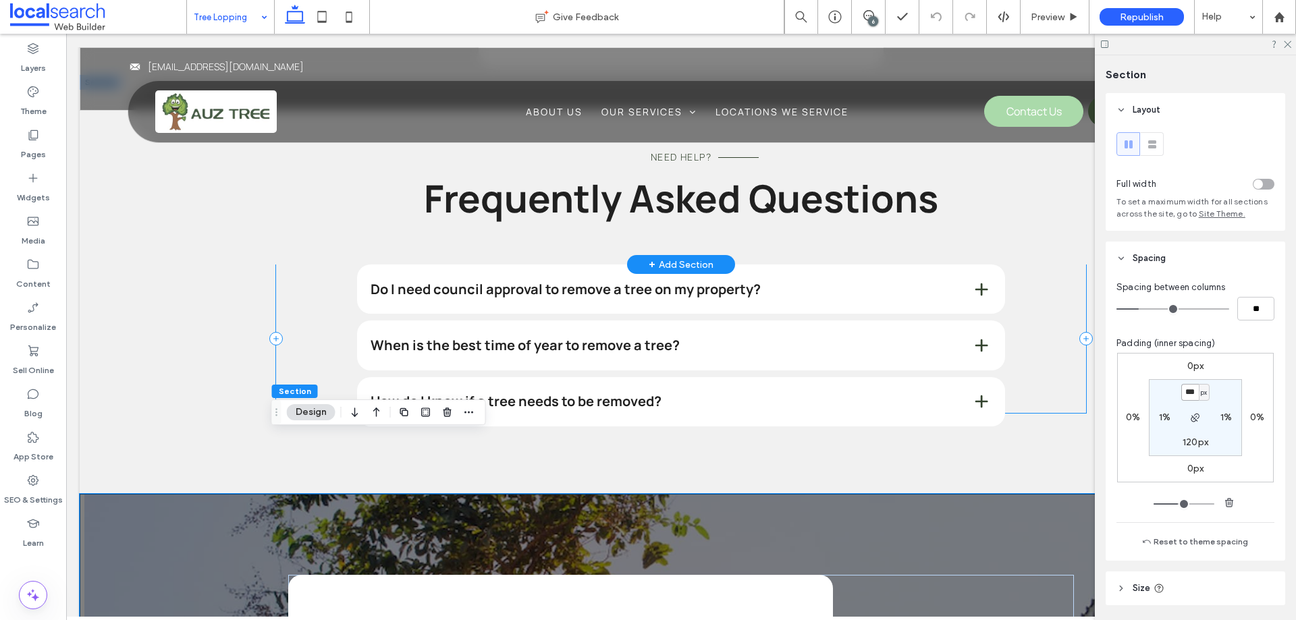
scroll to position [1282, 0]
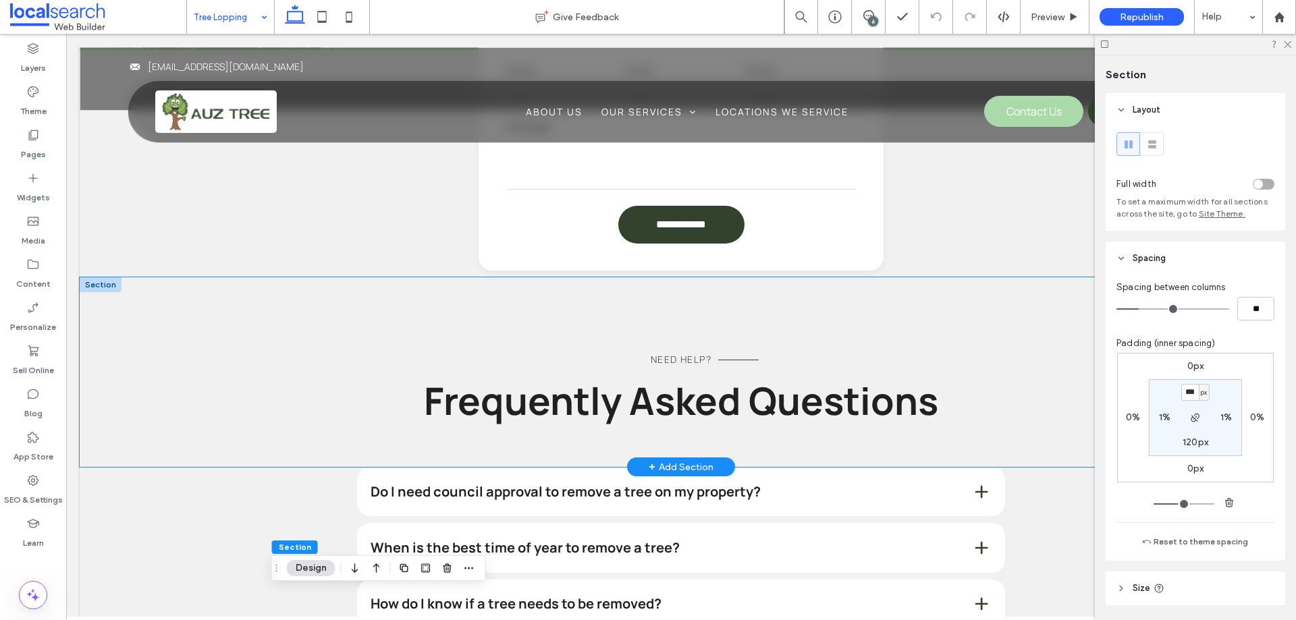
click at [183, 277] on div "Need Help? Frequently Asked Questions" at bounding box center [681, 372] width 1202 height 190
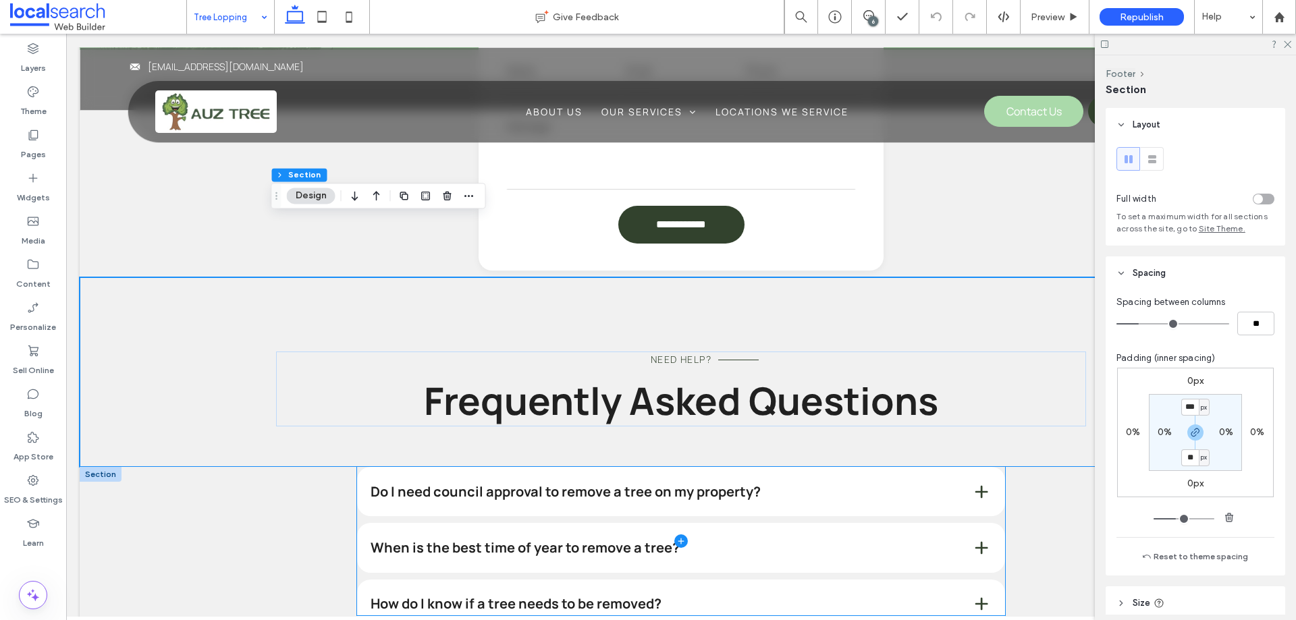
scroll to position [1484, 0]
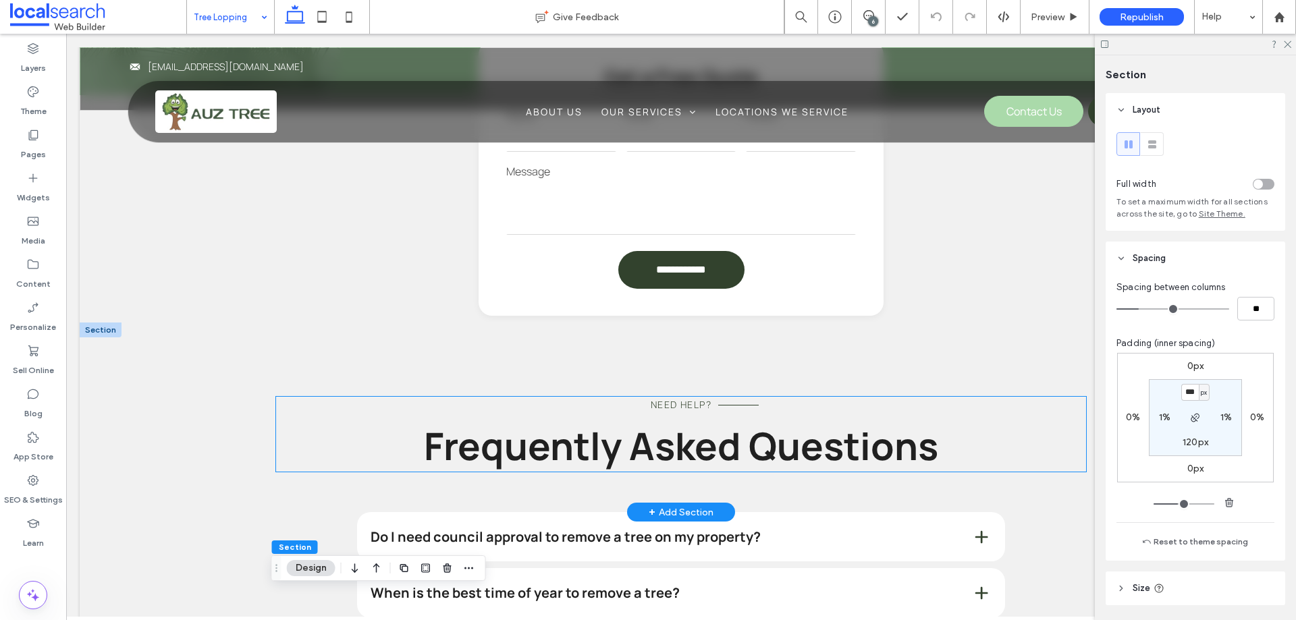
scroll to position [1215, 0]
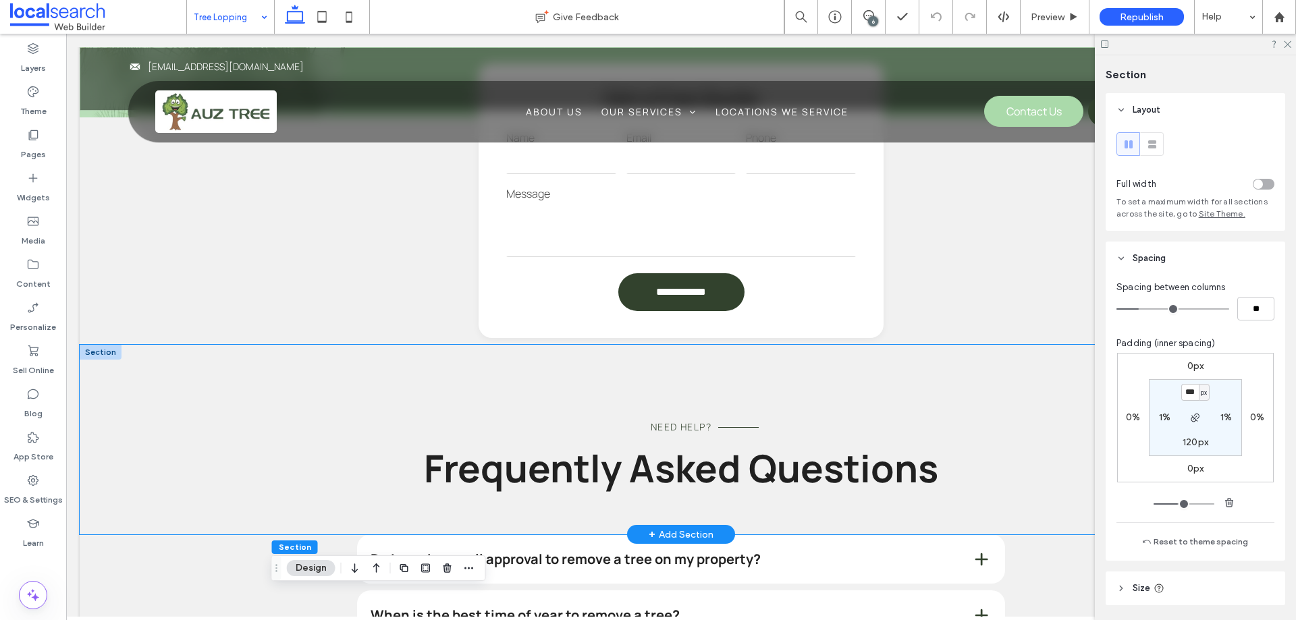
click at [182, 374] on div "Need Help? Frequently Asked Questions" at bounding box center [681, 440] width 1202 height 190
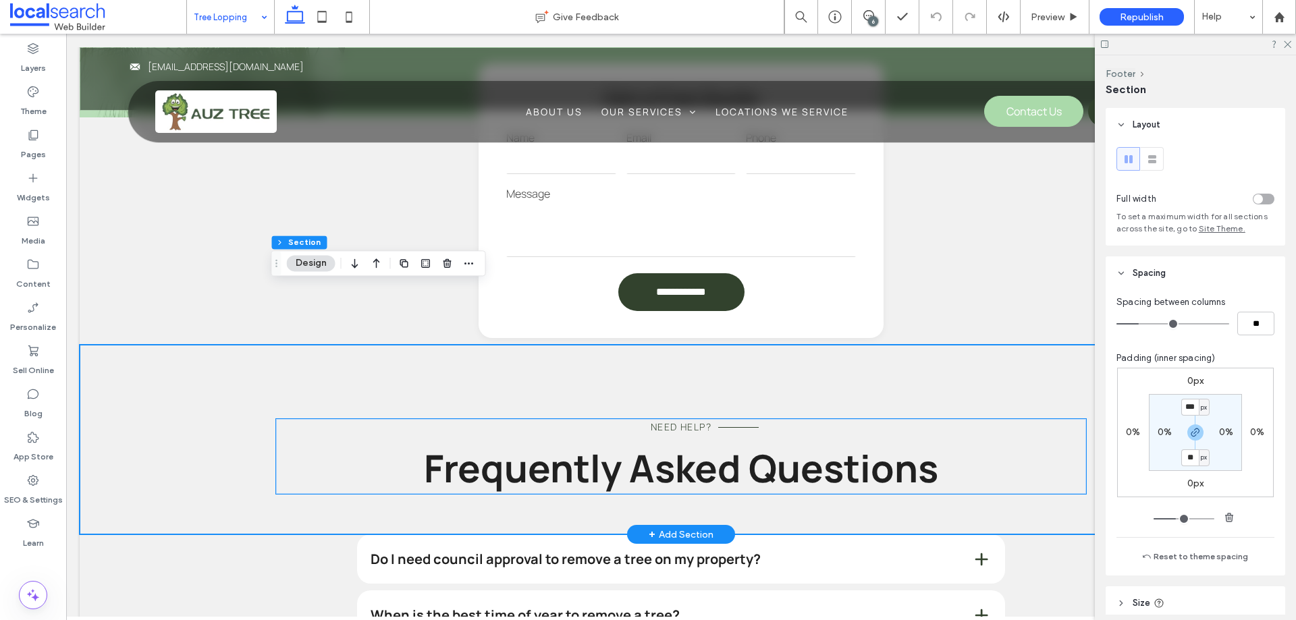
scroll to position [1552, 0]
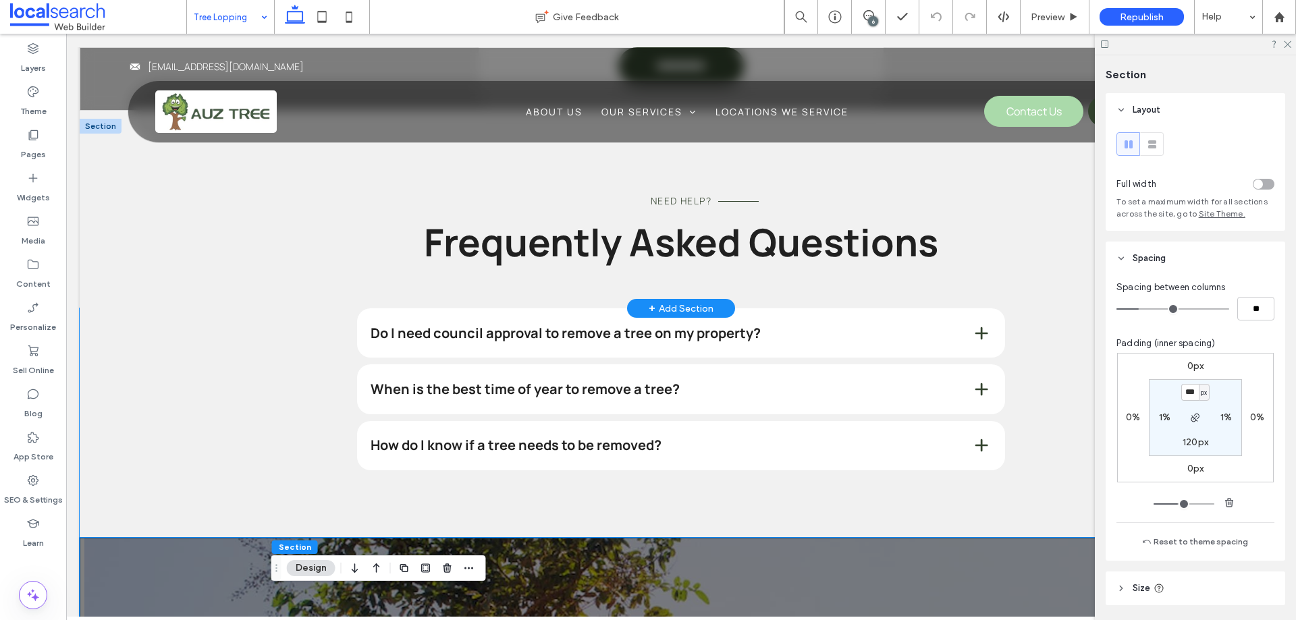
scroll to position [1282, 0]
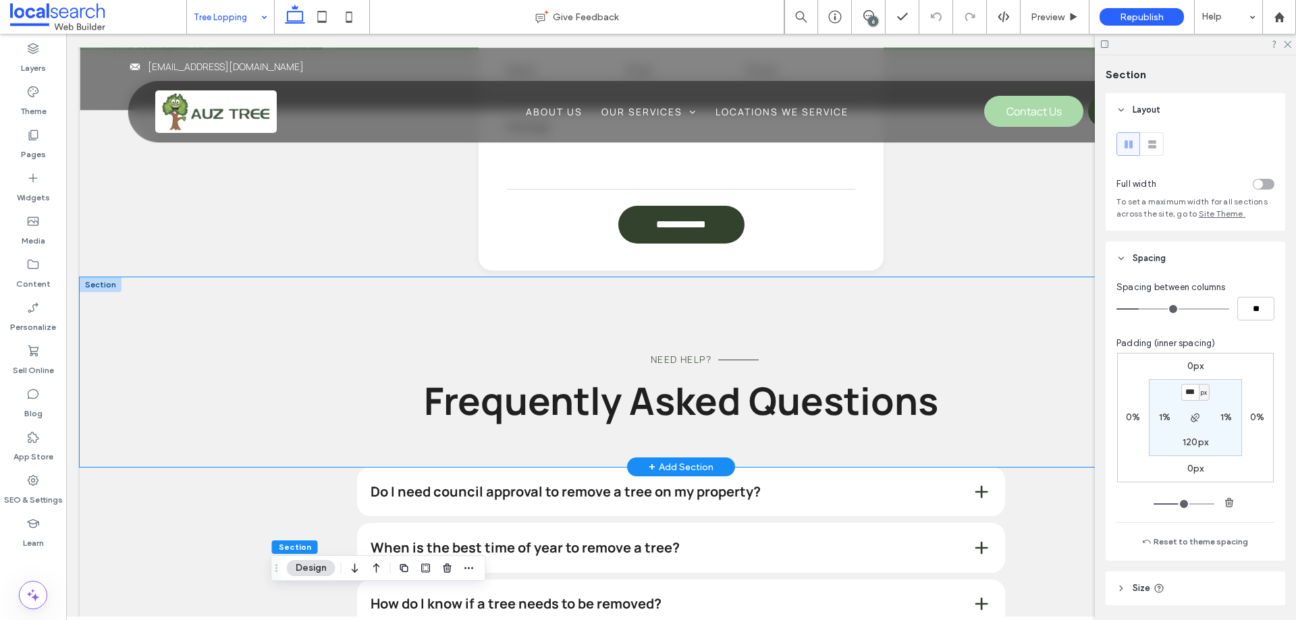
click at [236, 277] on div "Need Help? Frequently Asked Questions" at bounding box center [681, 372] width 1202 height 190
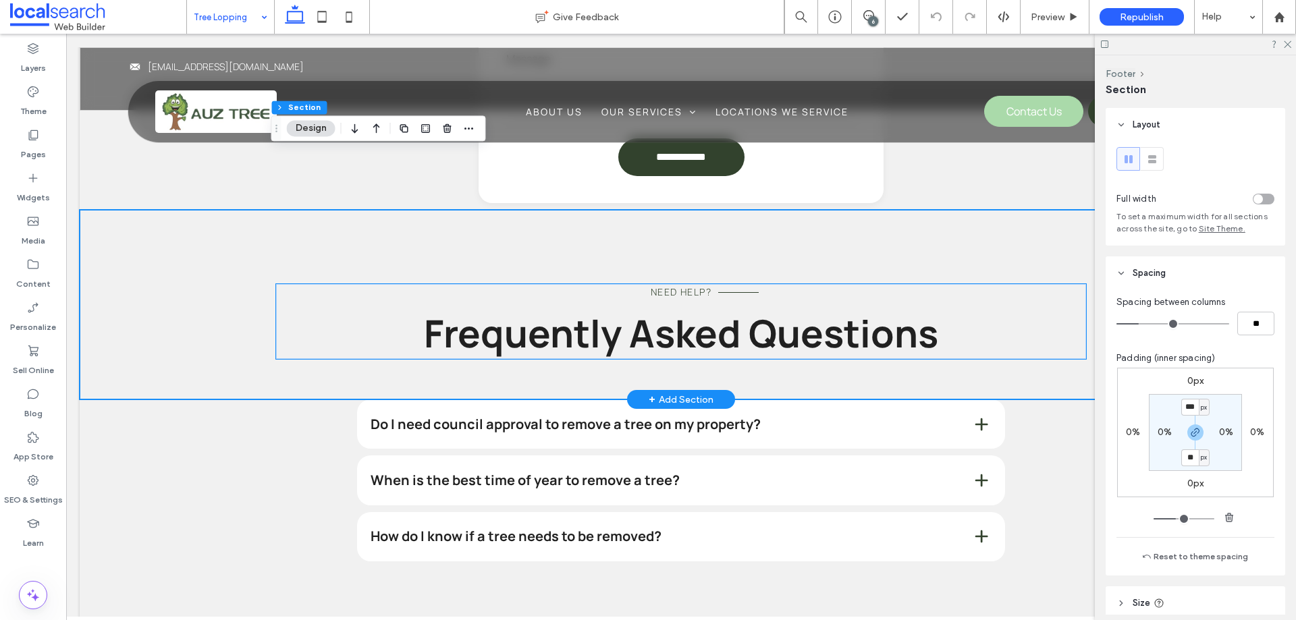
scroll to position [1147, 0]
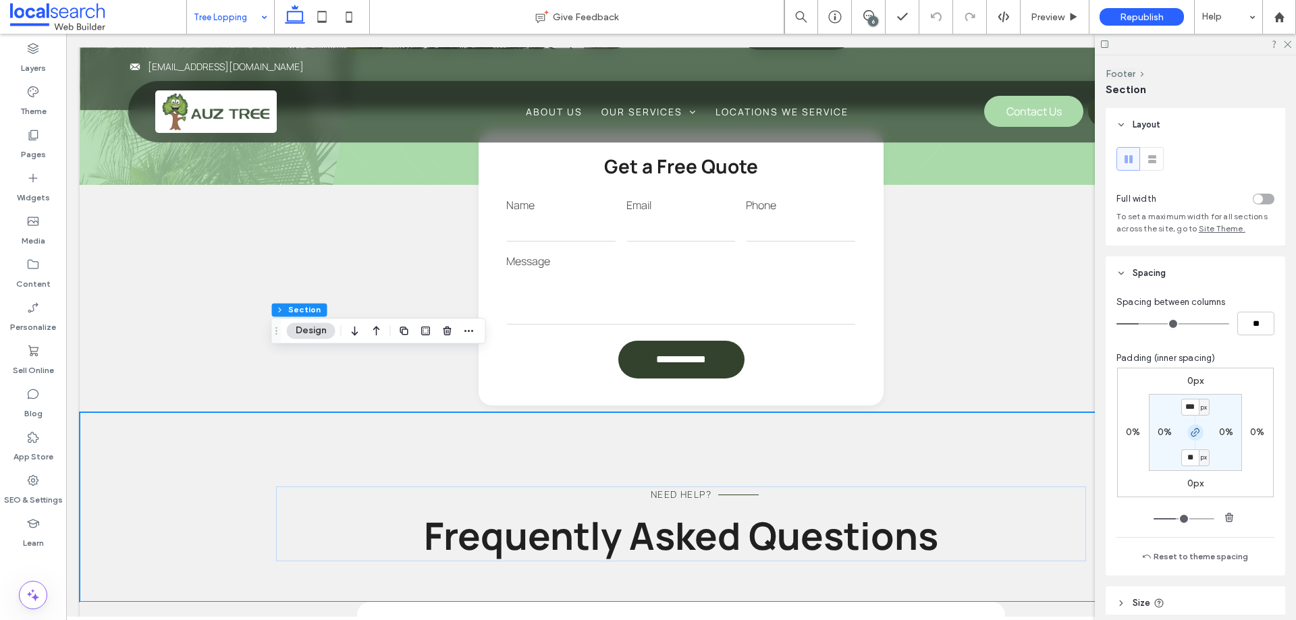
click at [1194, 430] on icon "button" at bounding box center [1195, 432] width 11 height 11
click at [1187, 408] on input "***" at bounding box center [1190, 407] width 18 height 17
type input "*"
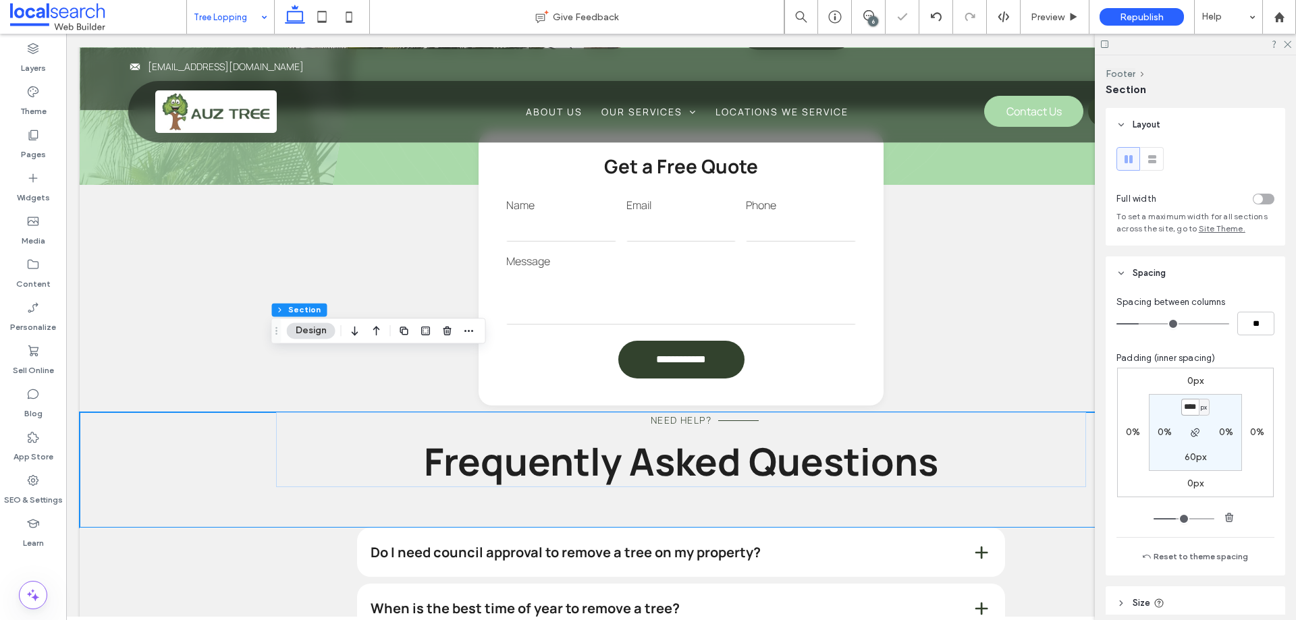
type input "***"
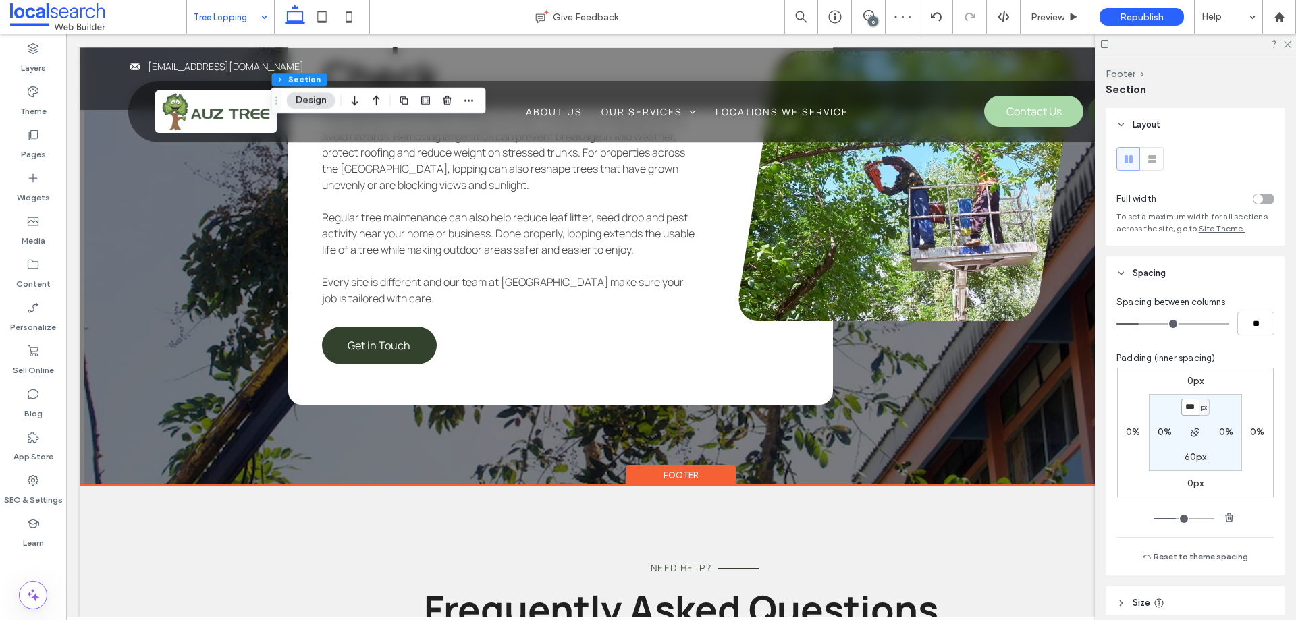
scroll to position [2429, 0]
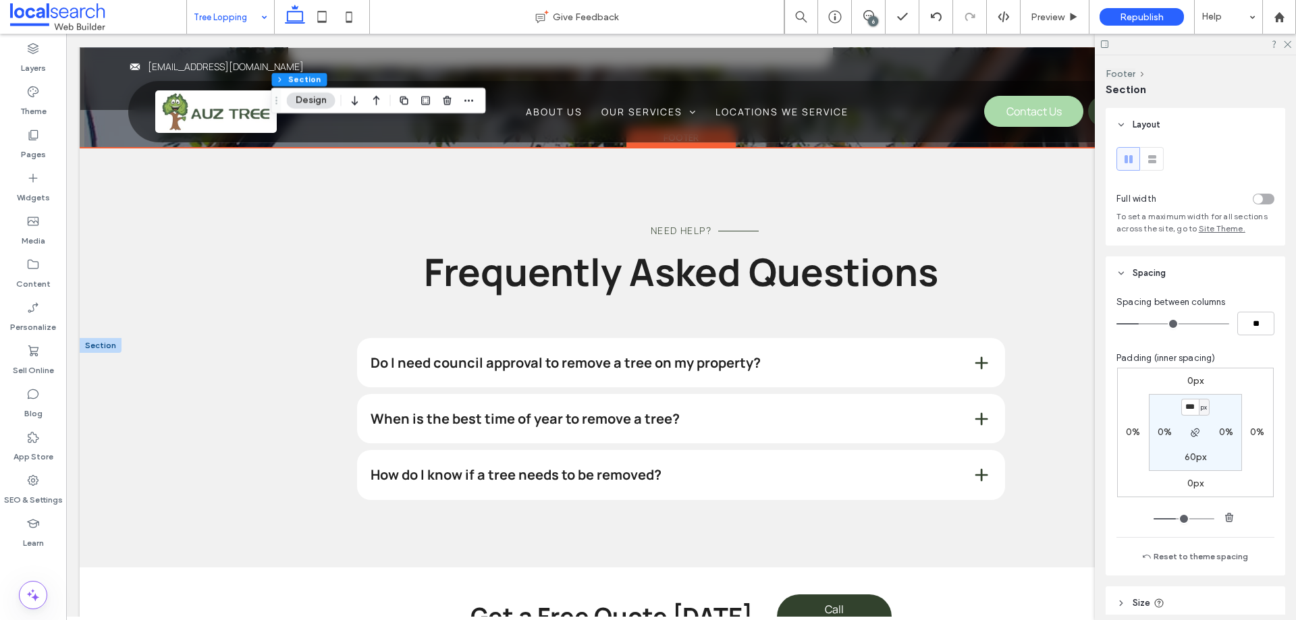
click at [973, 354] on span at bounding box center [981, 363] width 18 height 18
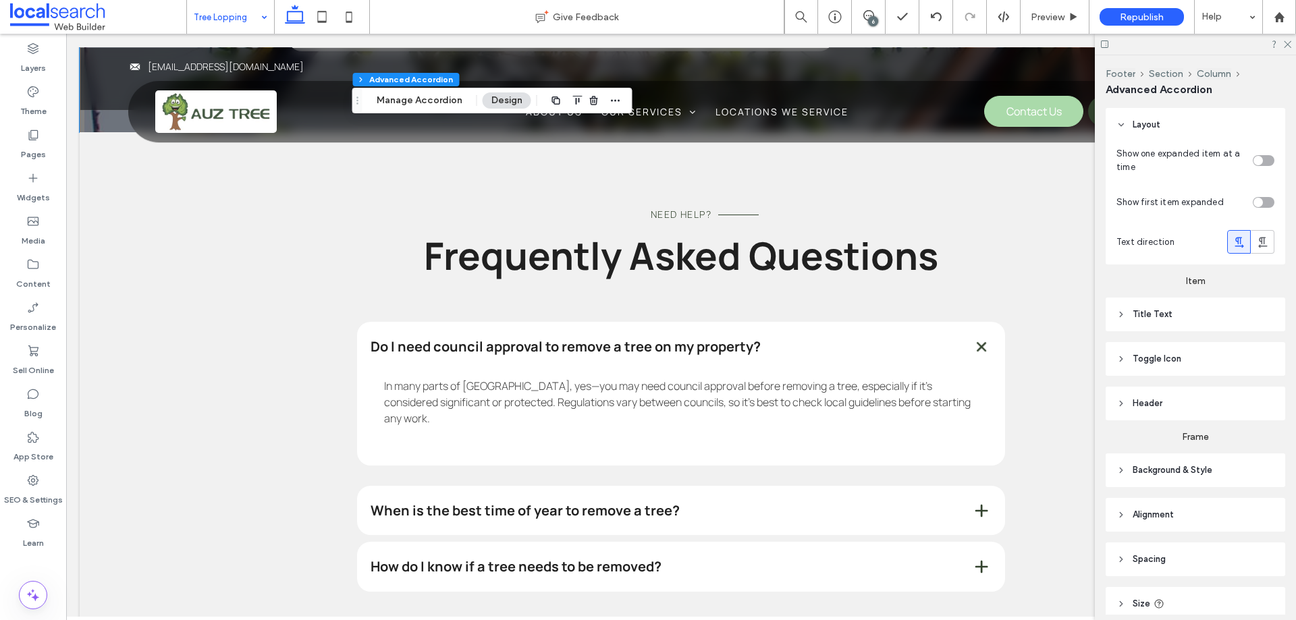
scroll to position [2456, 0]
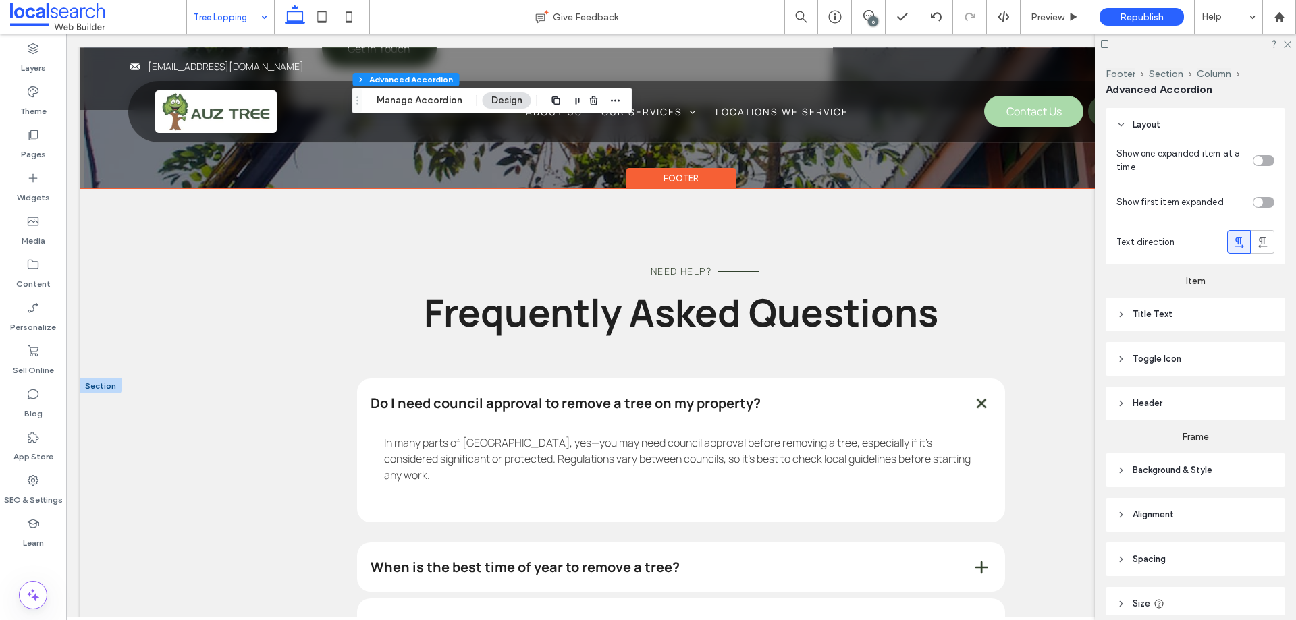
click at [173, 379] on div "Do I need council approval to remove a tree on my property? In many parts of Au…" at bounding box center [681, 547] width 1202 height 337
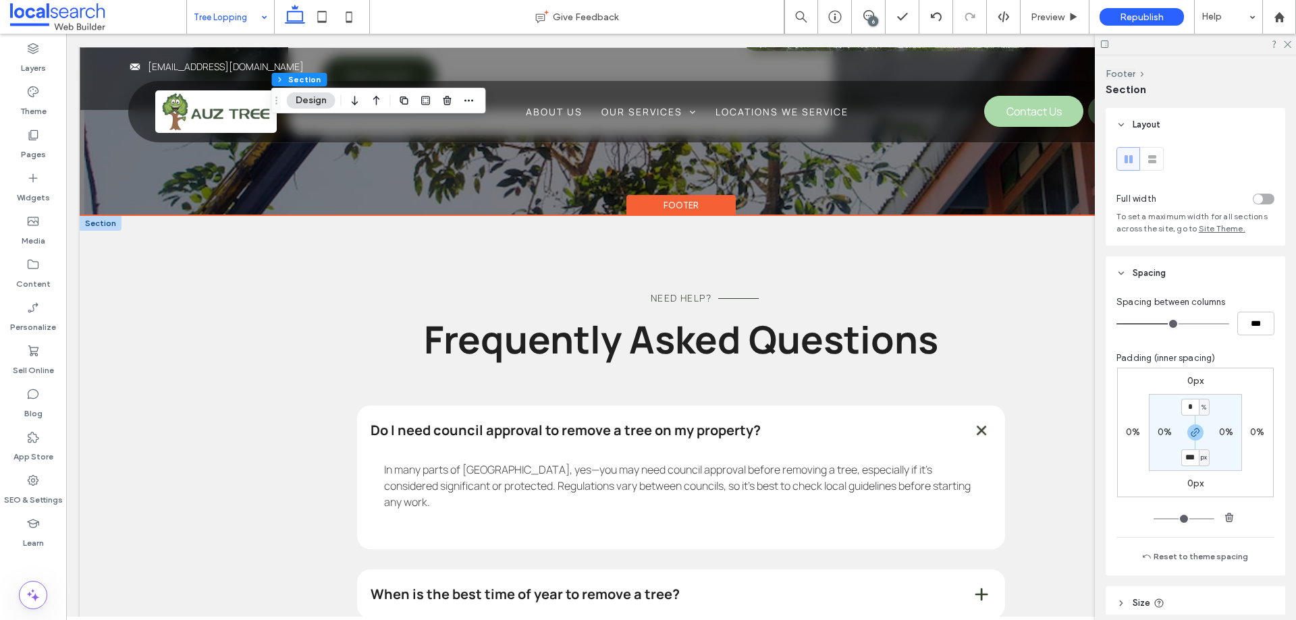
click at [219, 327] on div "Need Help? Frequently Asked Questions" at bounding box center [681, 311] width 1202 height 190
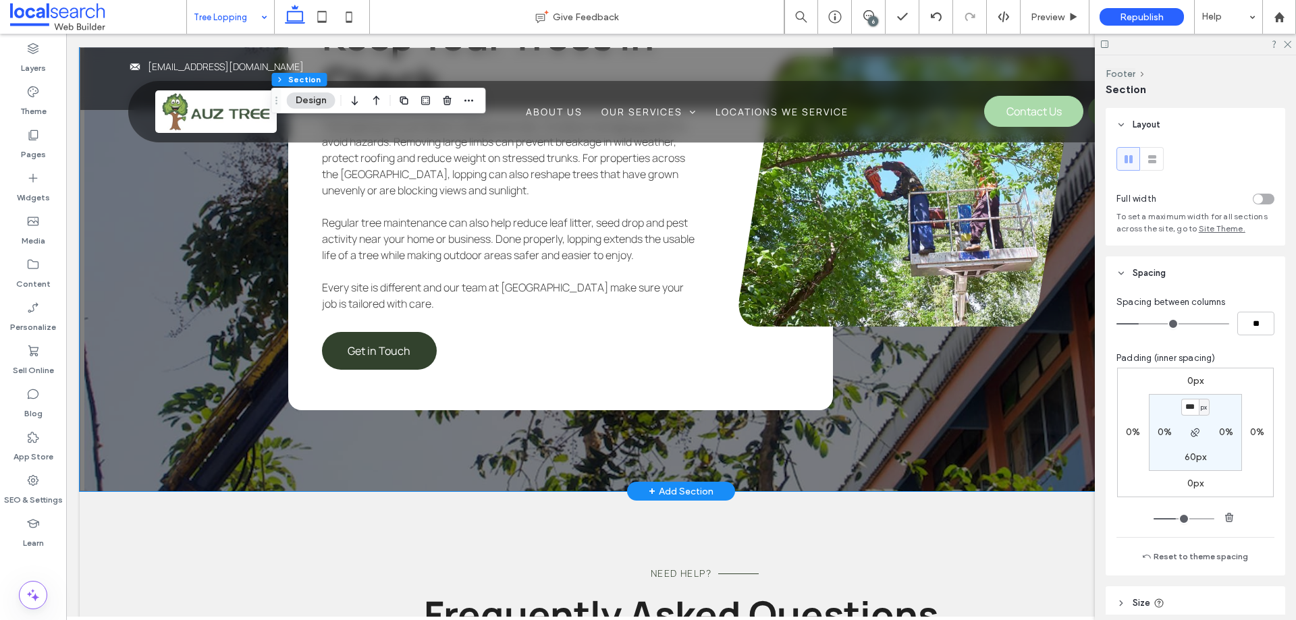
scroll to position [2289, 0]
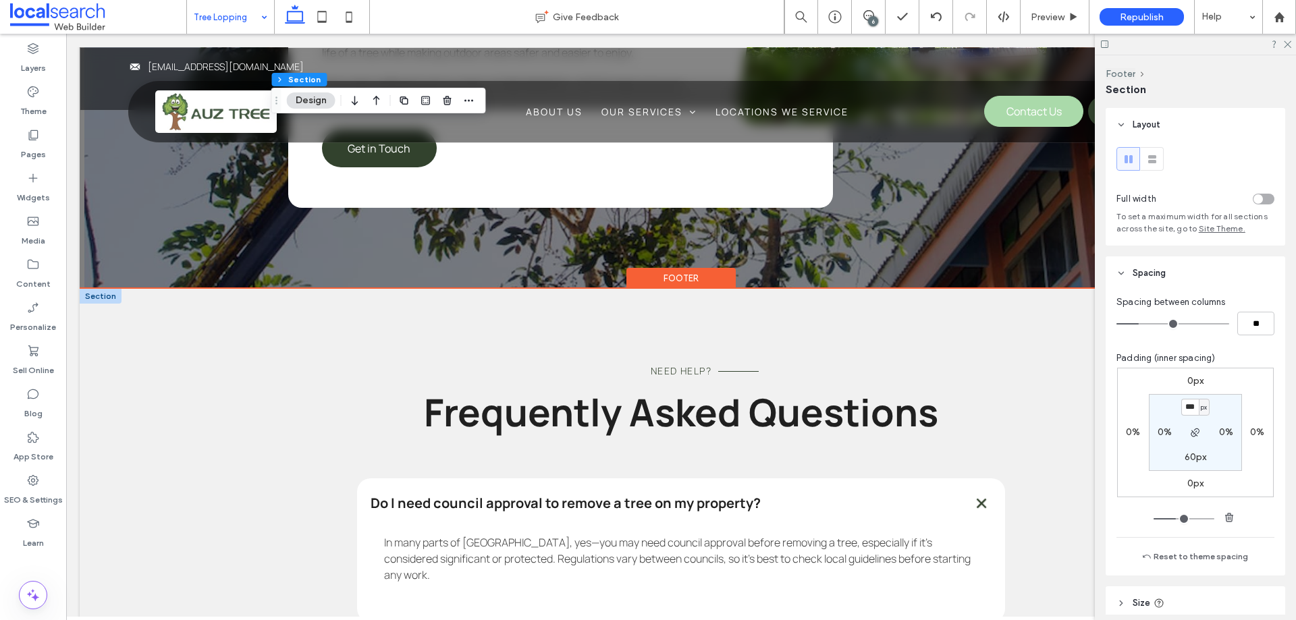
click at [251, 319] on div "Need Help? Frequently Asked Questions" at bounding box center [681, 384] width 1202 height 190
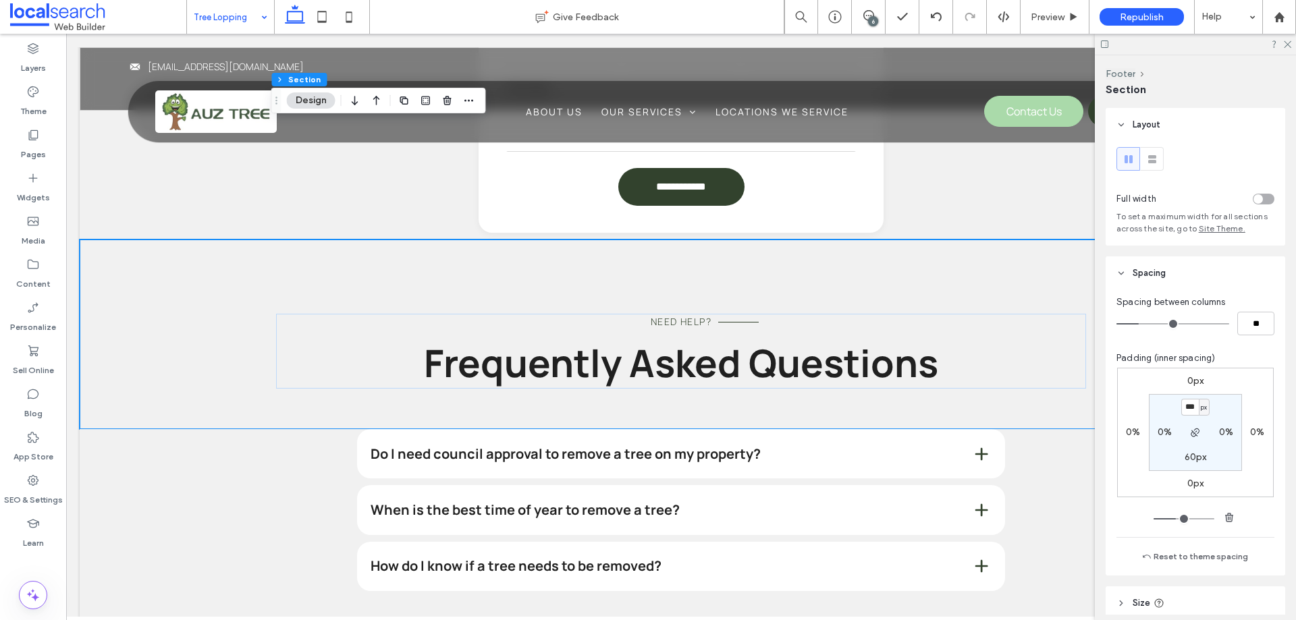
scroll to position [1275, 0]
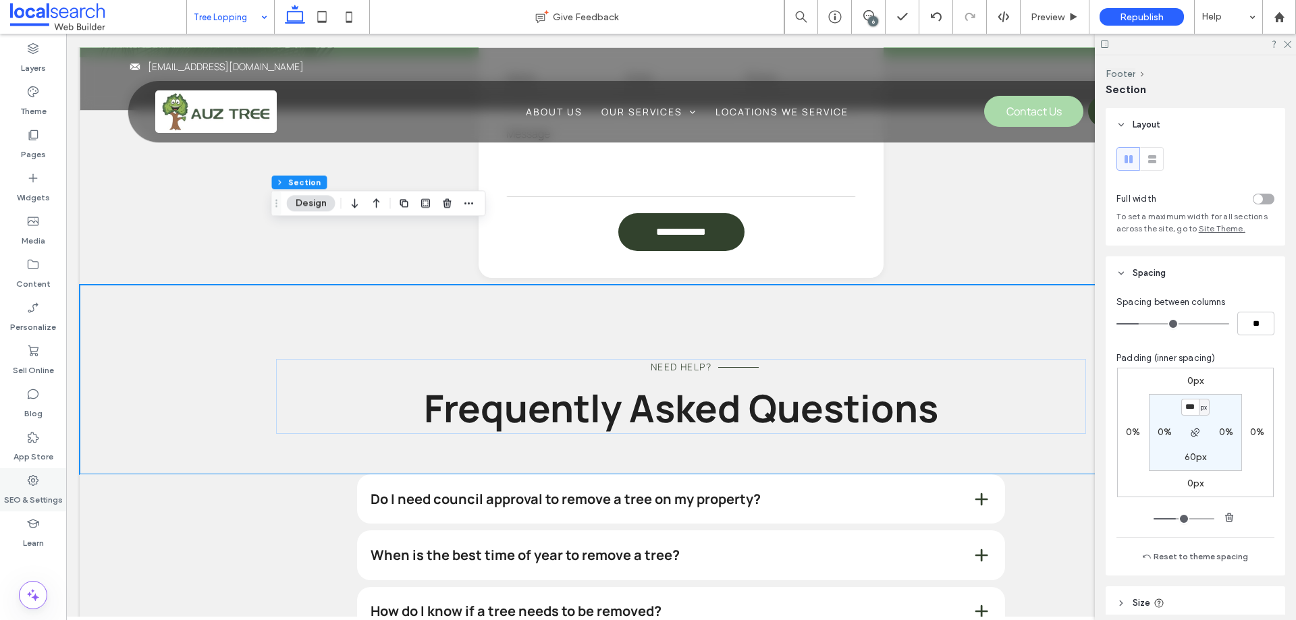
click at [28, 483] on icon at bounding box center [32, 480] width 13 height 13
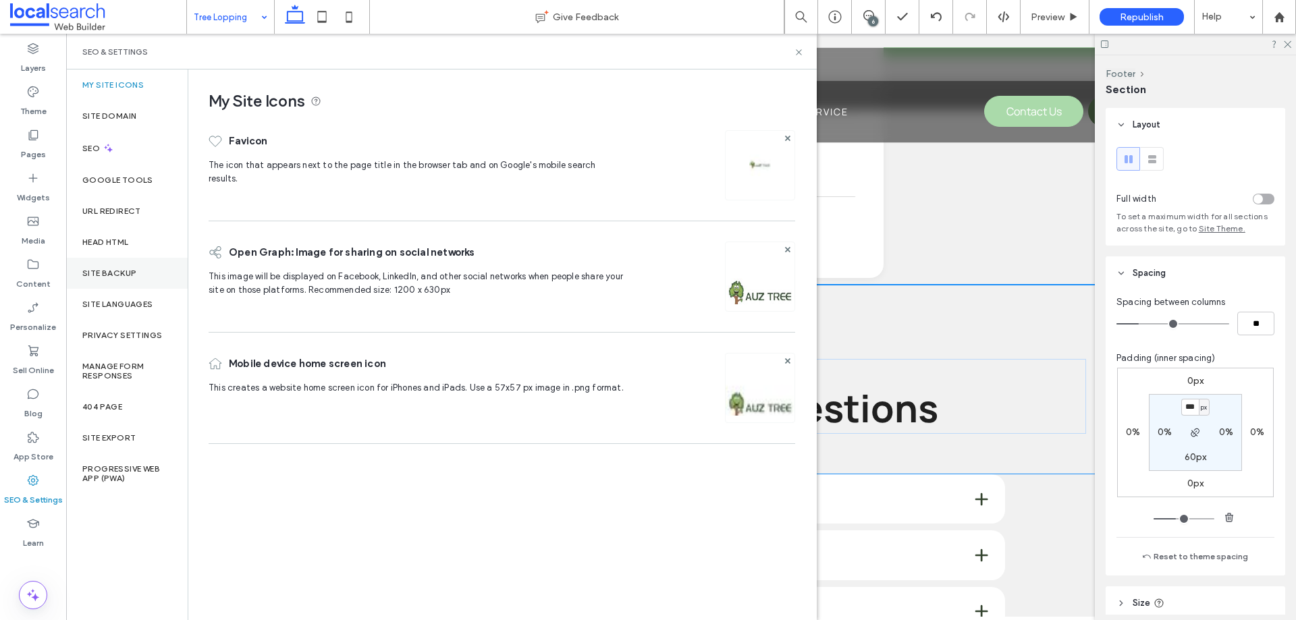
click at [137, 278] on div "Site Backup" at bounding box center [126, 273] width 121 height 31
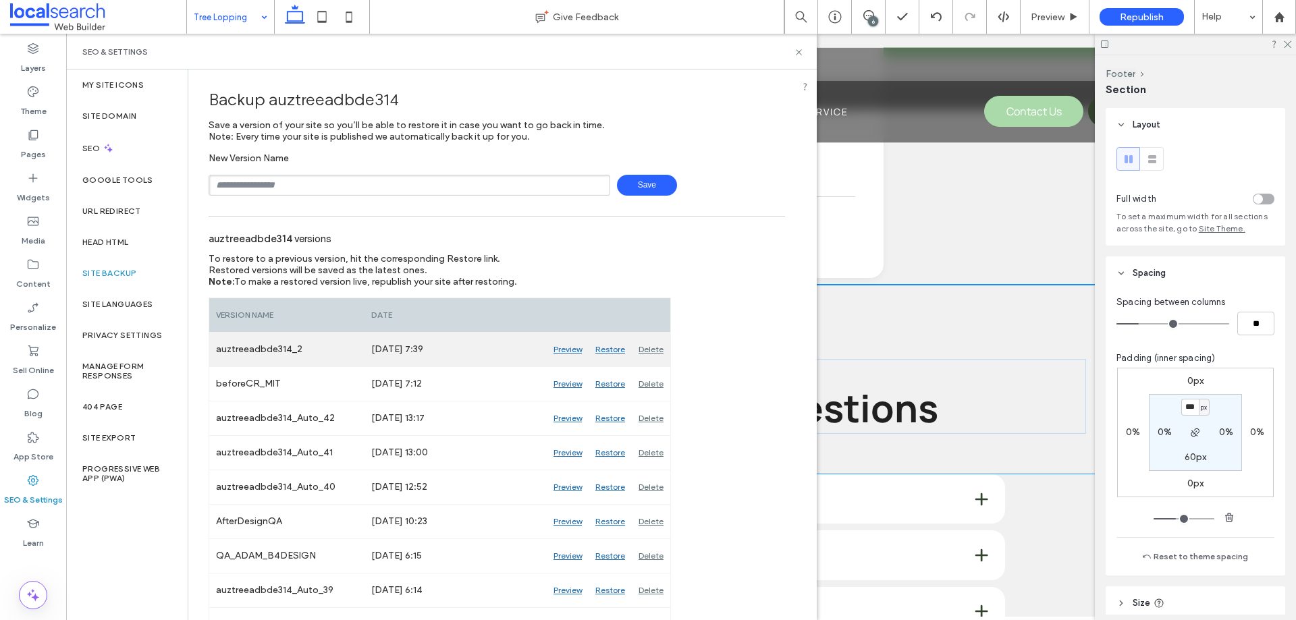
click at [617, 356] on div "Restore" at bounding box center [609, 350] width 43 height 34
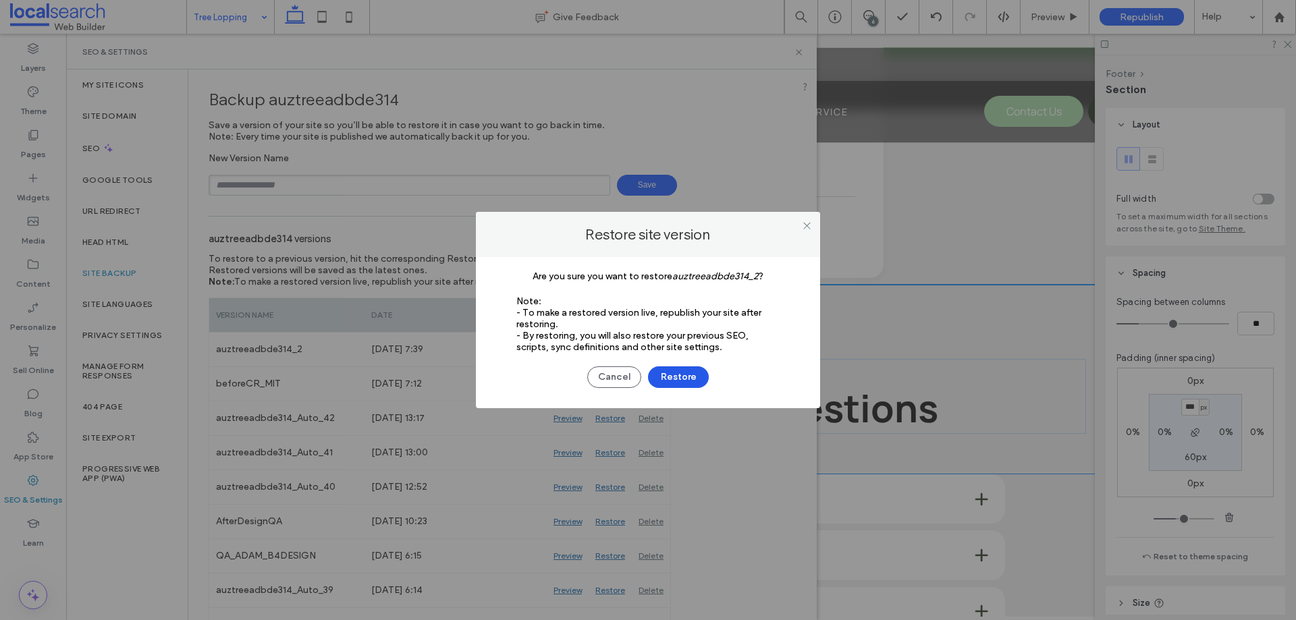
click at [675, 372] on button "Restore" at bounding box center [678, 377] width 61 height 22
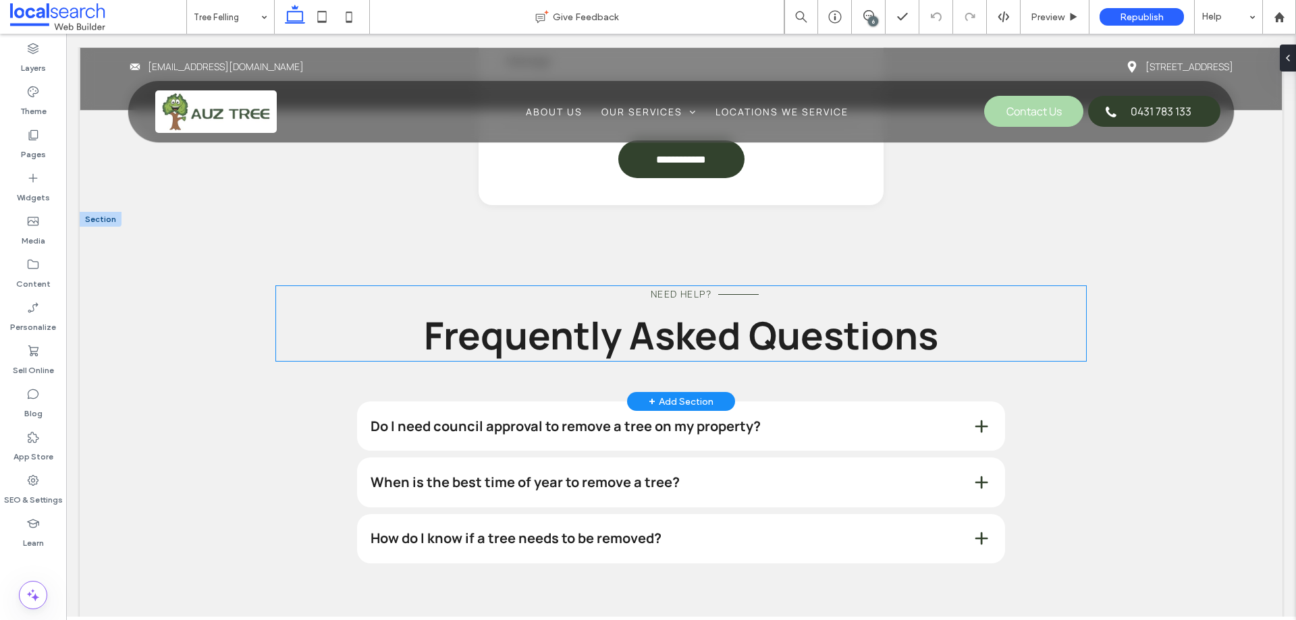
scroll to position [1294, 0]
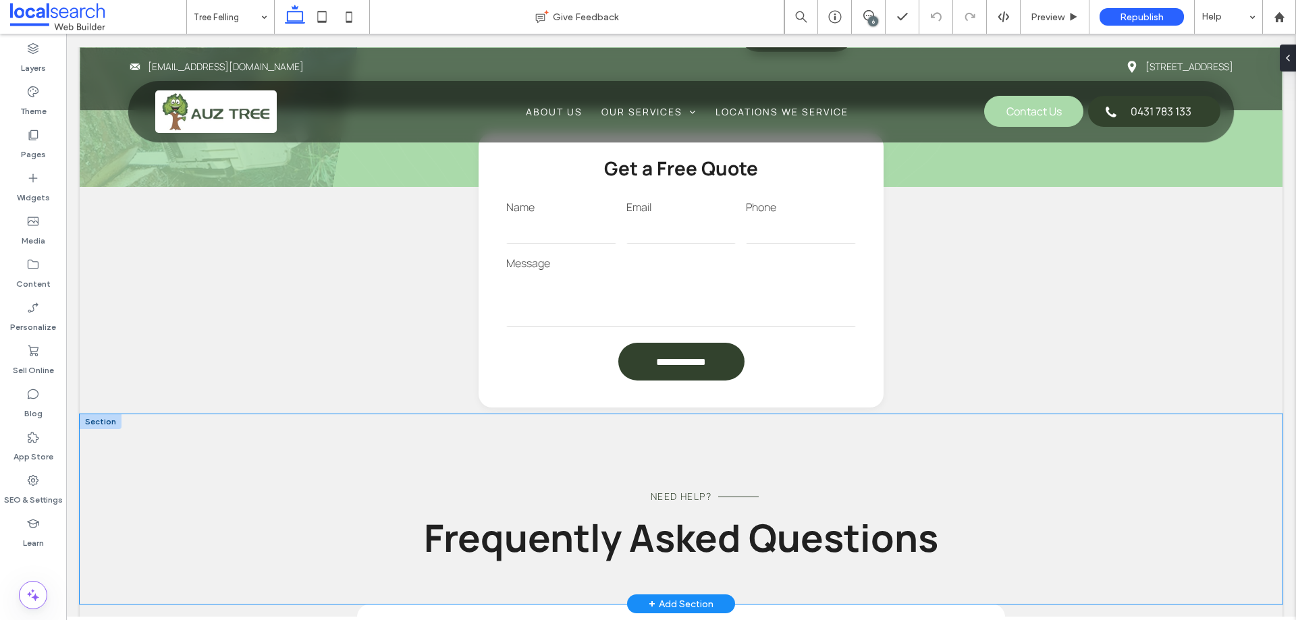
click at [201, 414] on div "Need Help? Frequently Asked Questions" at bounding box center [681, 509] width 1202 height 190
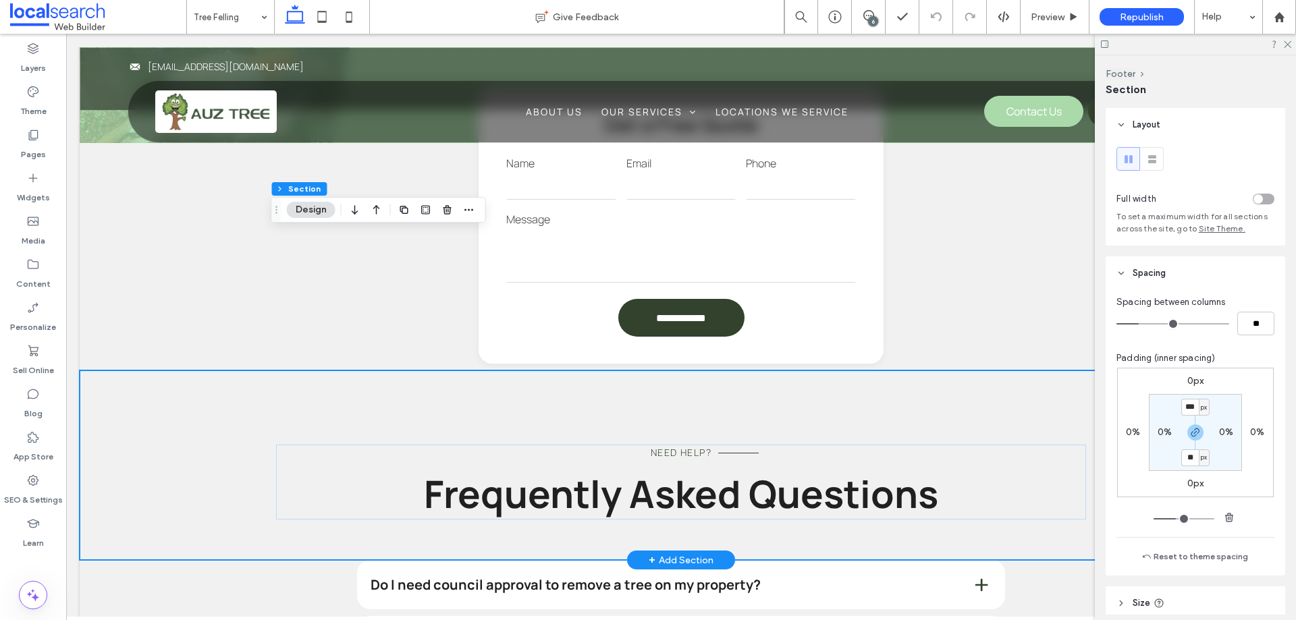
scroll to position [1282, 0]
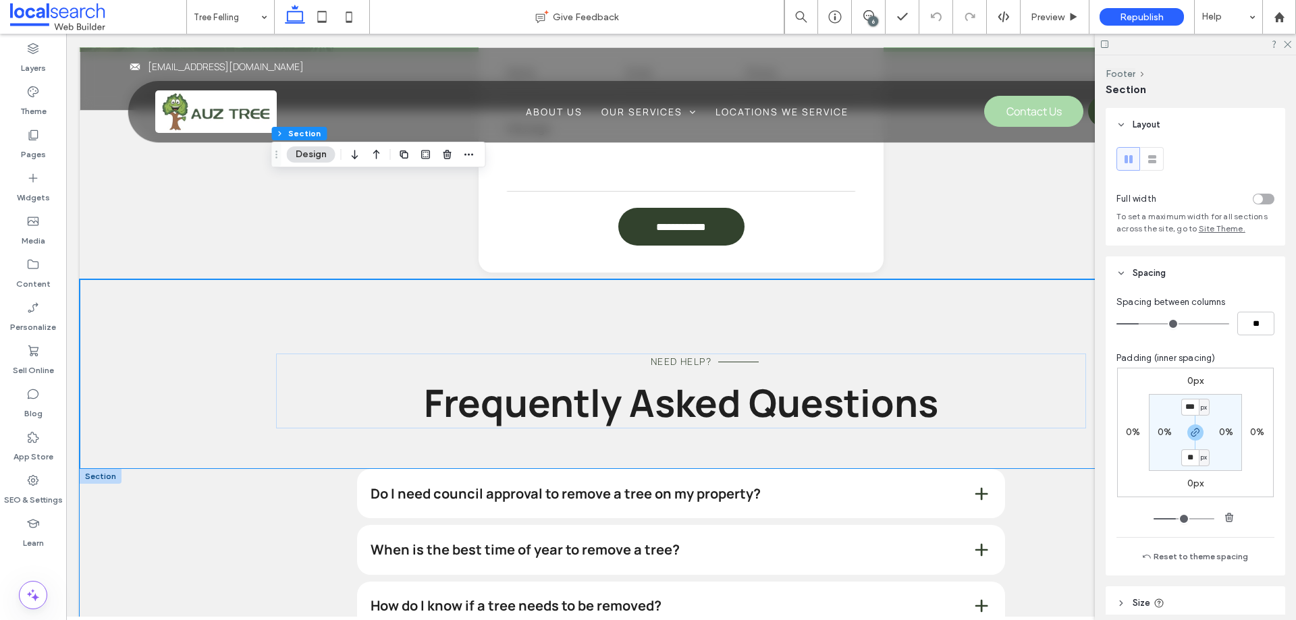
click at [182, 469] on div "Do I need council approval to remove a tree on my property? Tree felling refers…" at bounding box center [681, 583] width 1202 height 229
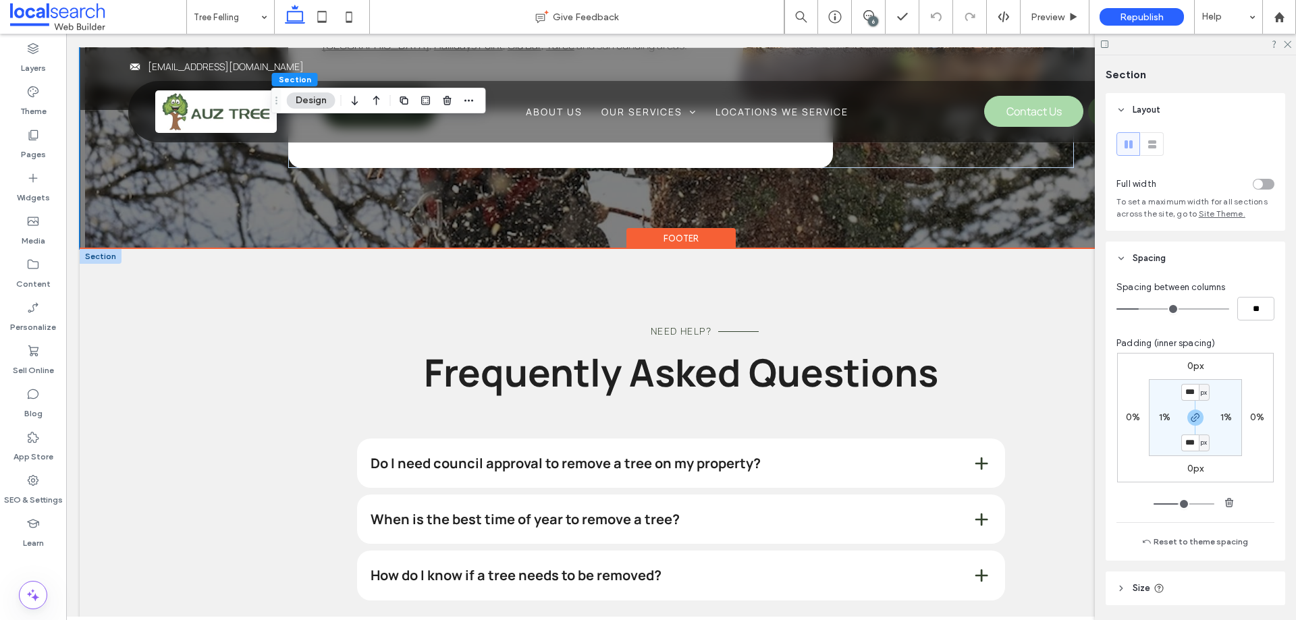
click at [246, 285] on div "Need Help? Frequently Asked Questions" at bounding box center [681, 344] width 1202 height 190
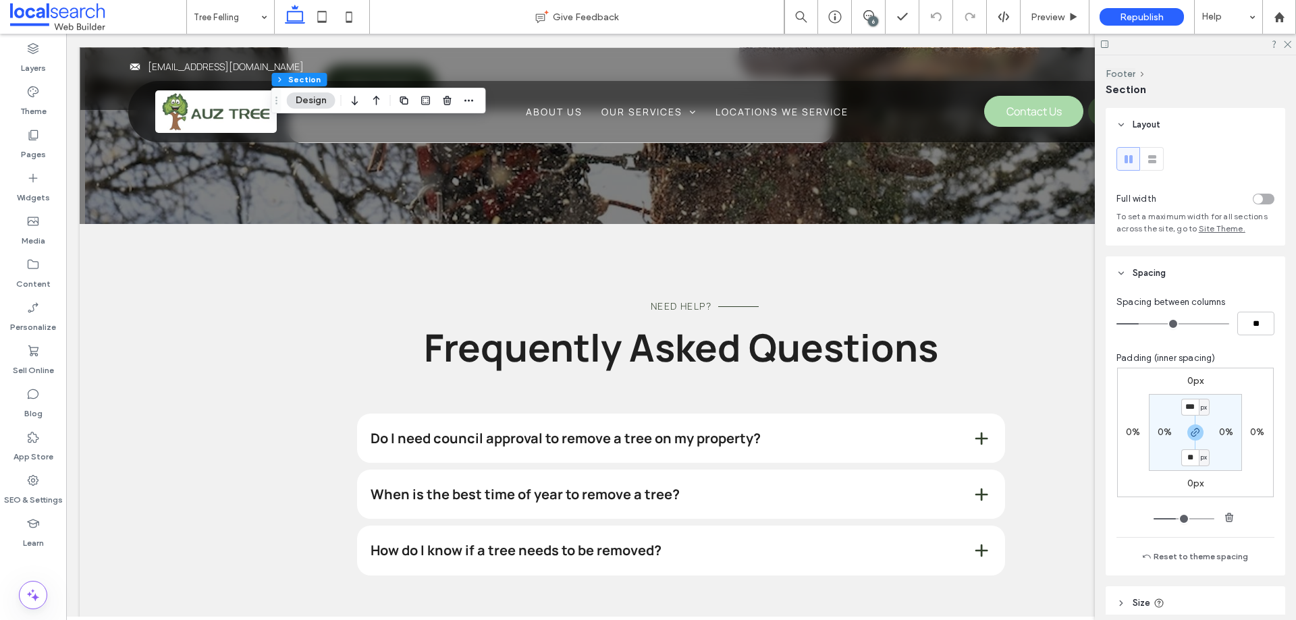
scroll to position [2246, 0]
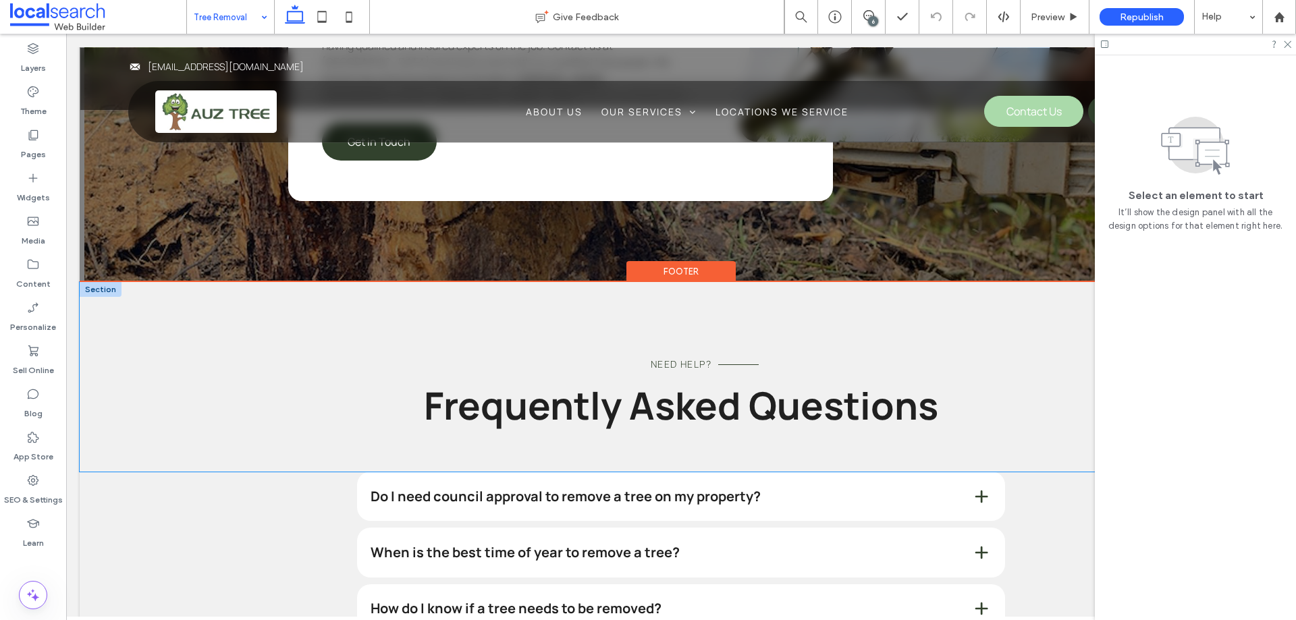
scroll to position [1754, 0]
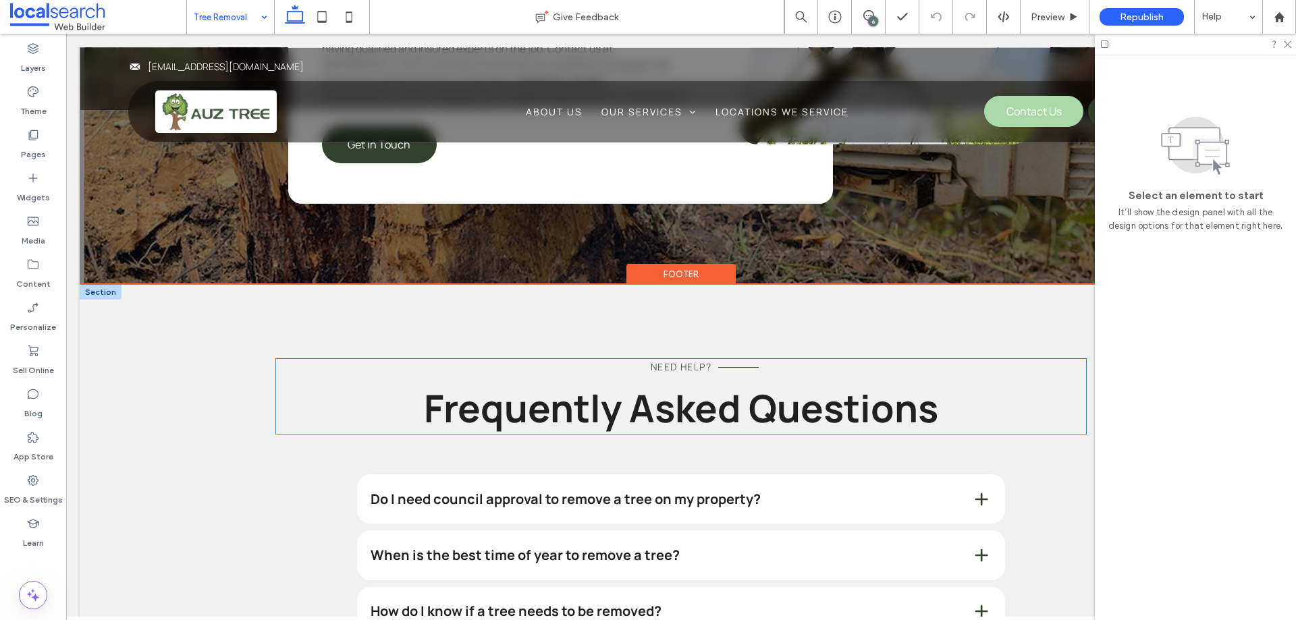
click at [315, 382] on h3 "Frequently Asked Questions" at bounding box center [681, 408] width 810 height 52
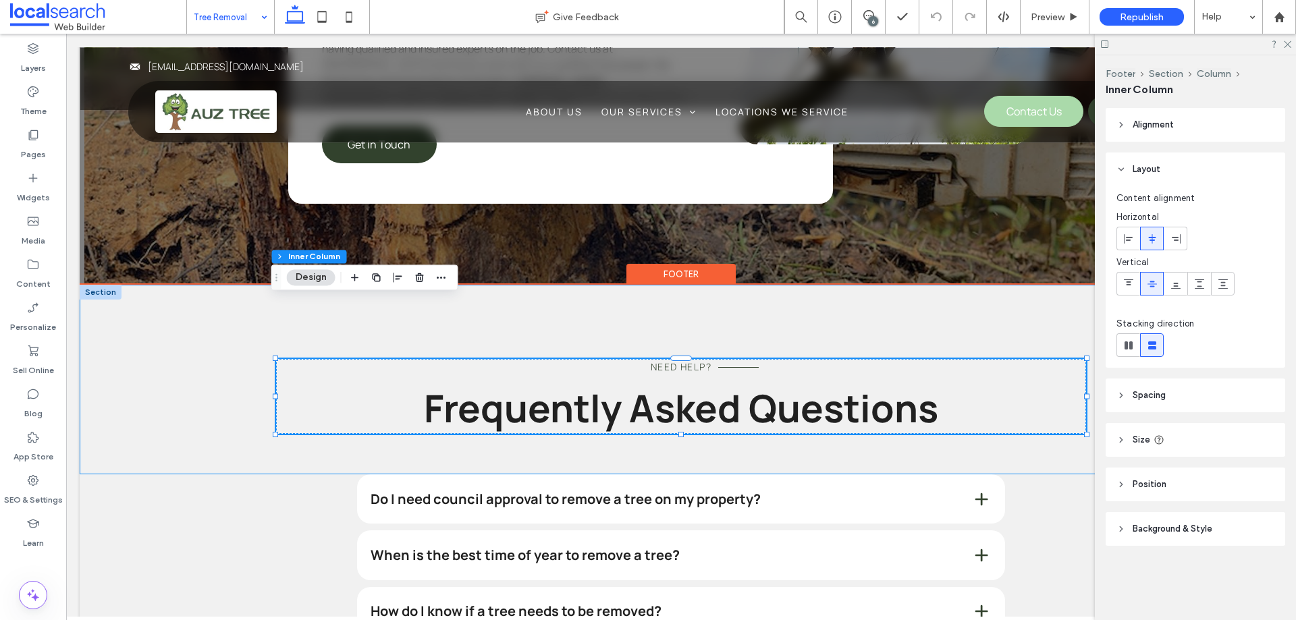
click at [148, 325] on div "Need Help? Frequently Asked Questions" at bounding box center [681, 380] width 1202 height 190
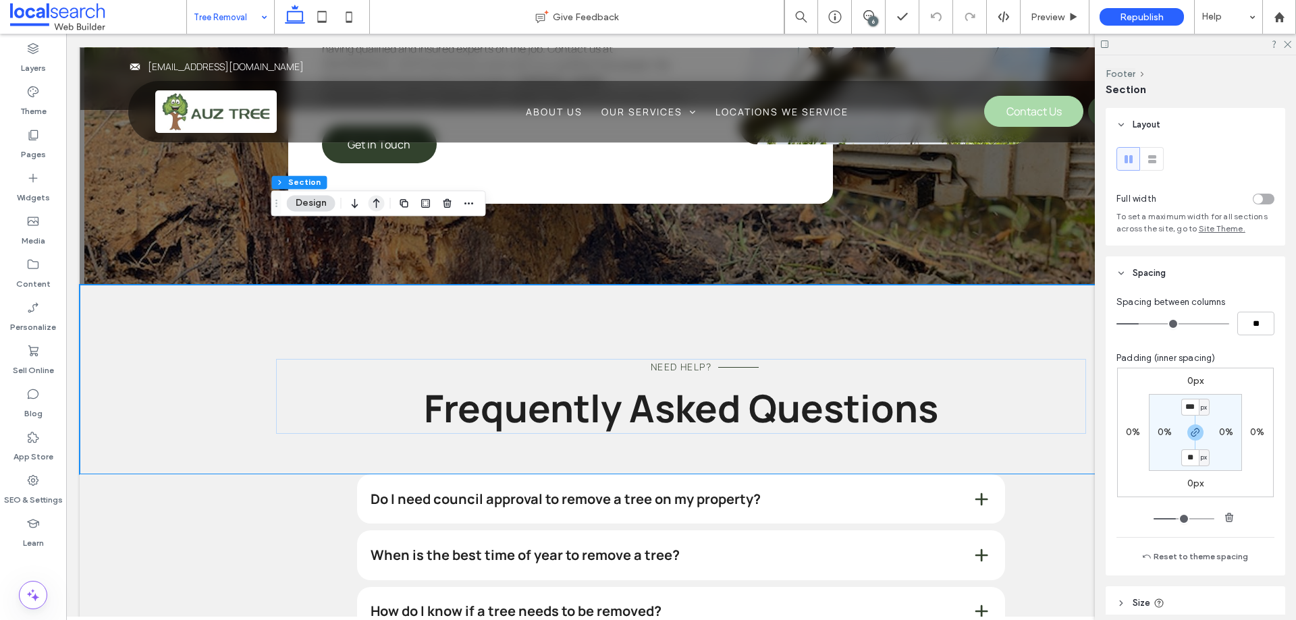
click at [377, 204] on icon "button" at bounding box center [376, 203] width 16 height 24
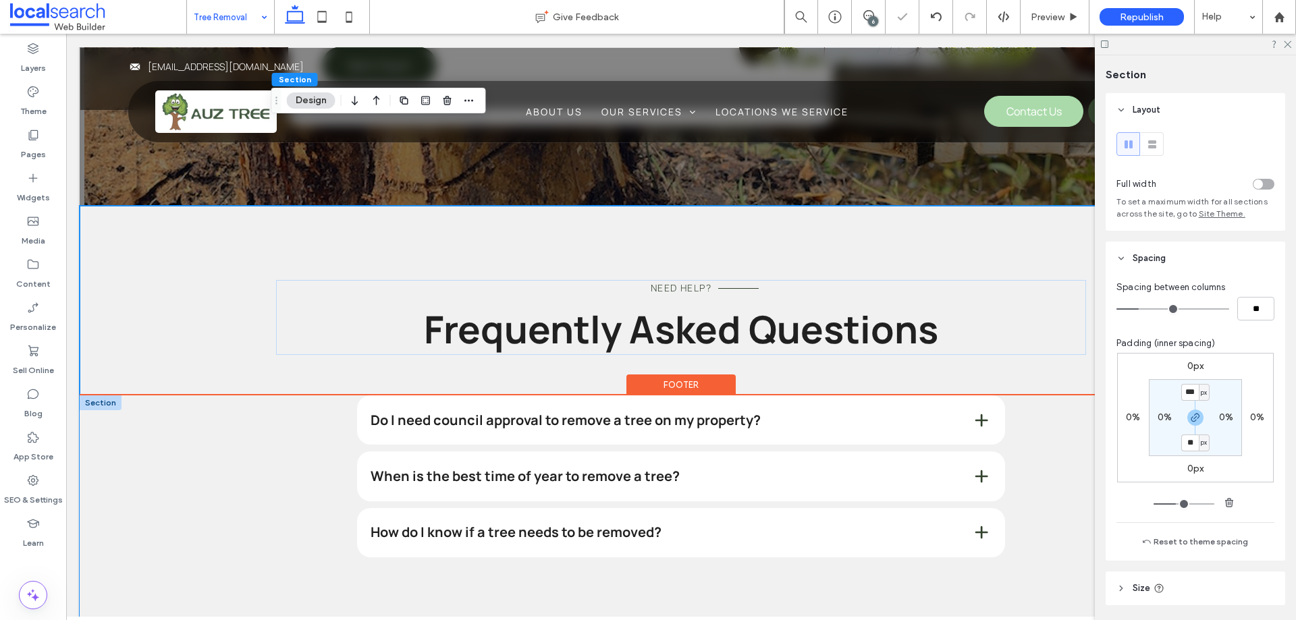
scroll to position [1957, 0]
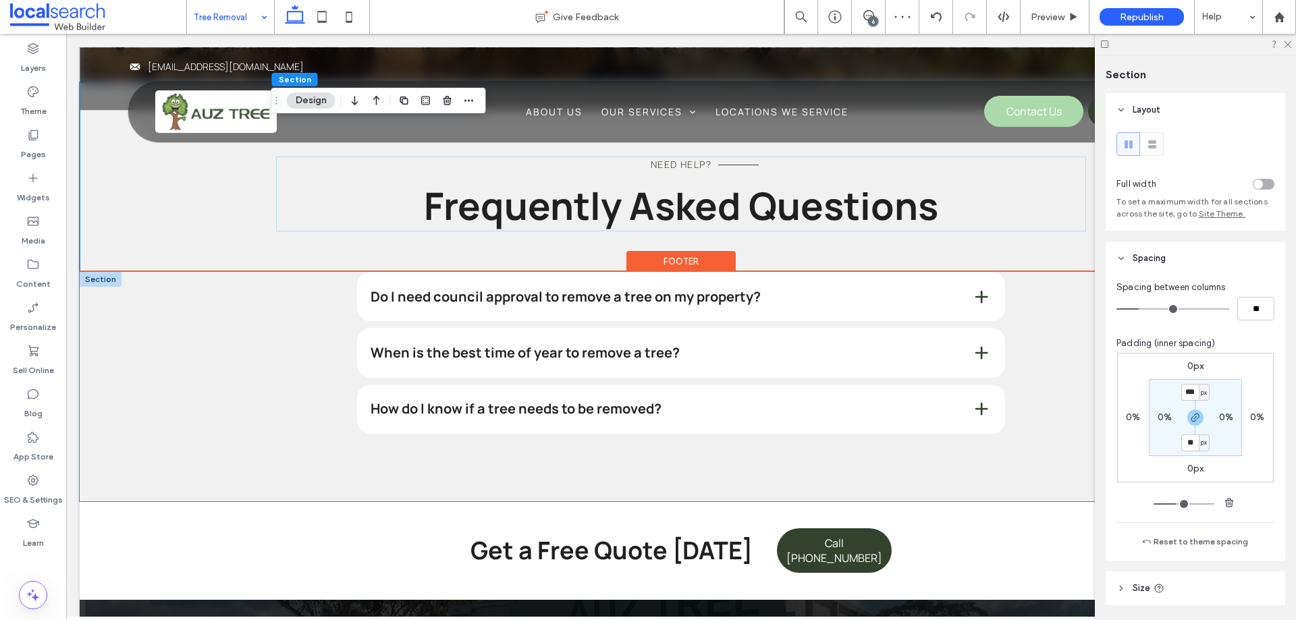
click at [206, 321] on div "Do I need council approval to remove a tree on my property? In many parts of Au…" at bounding box center [681, 386] width 1202 height 229
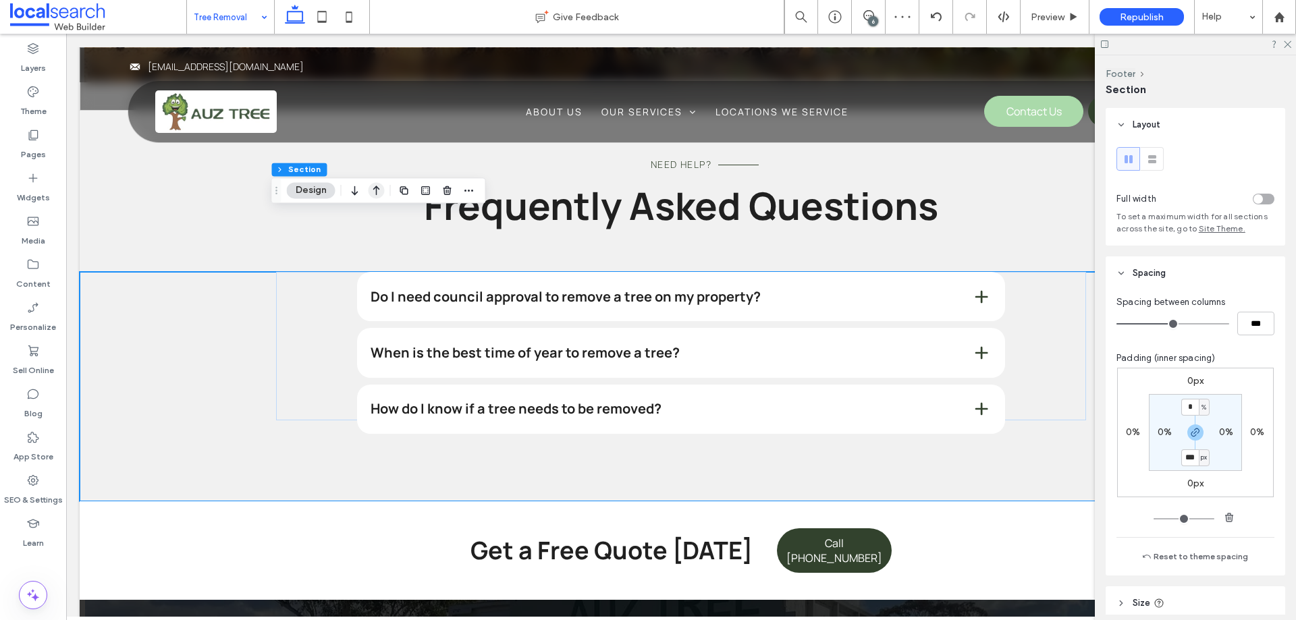
click at [378, 190] on icon "button" at bounding box center [376, 190] width 16 height 24
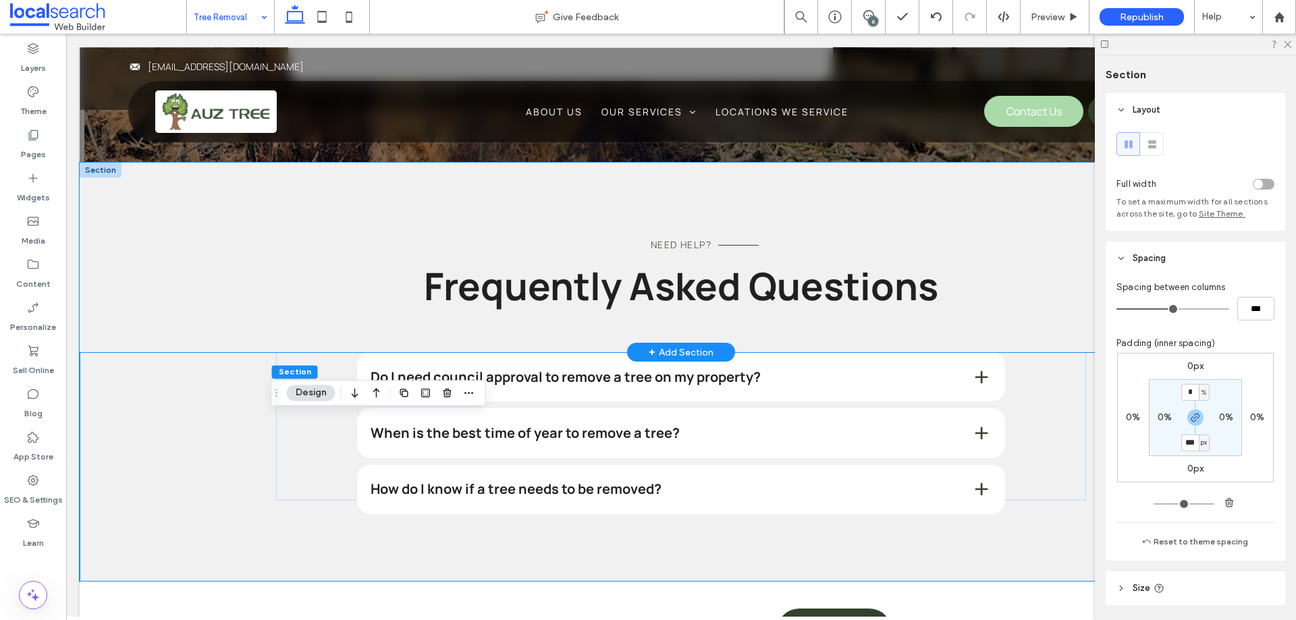
scroll to position [1754, 0]
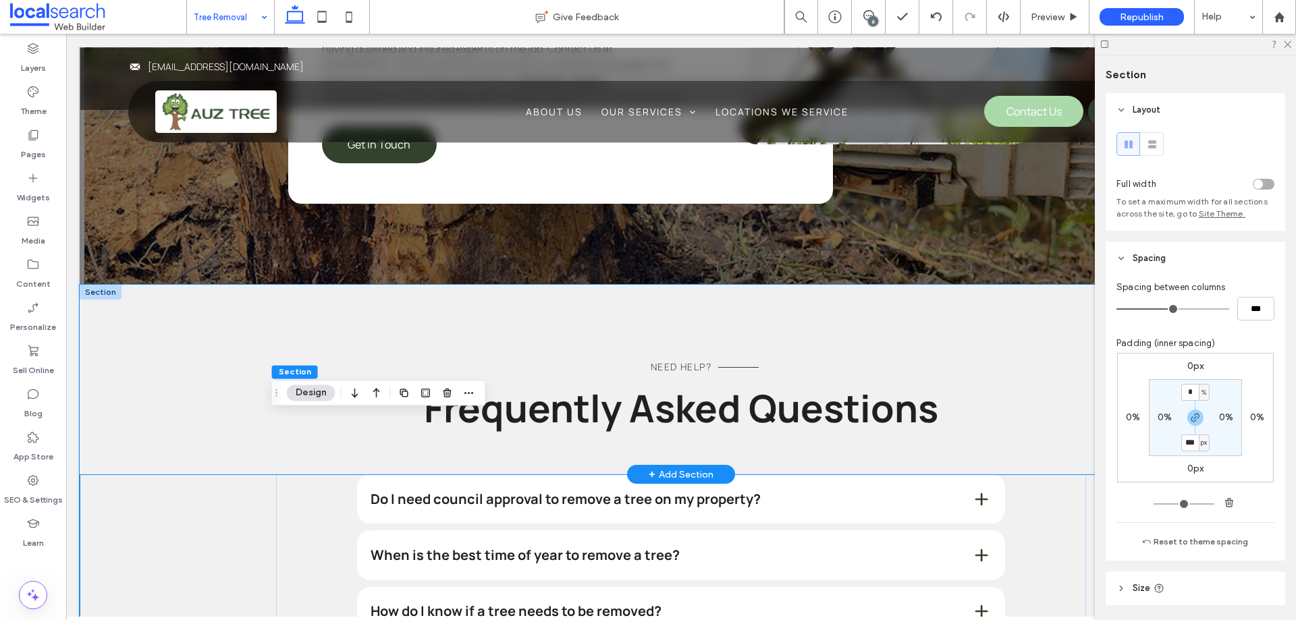
click at [198, 337] on div "Need Help? Frequently Asked Questions" at bounding box center [681, 380] width 1202 height 190
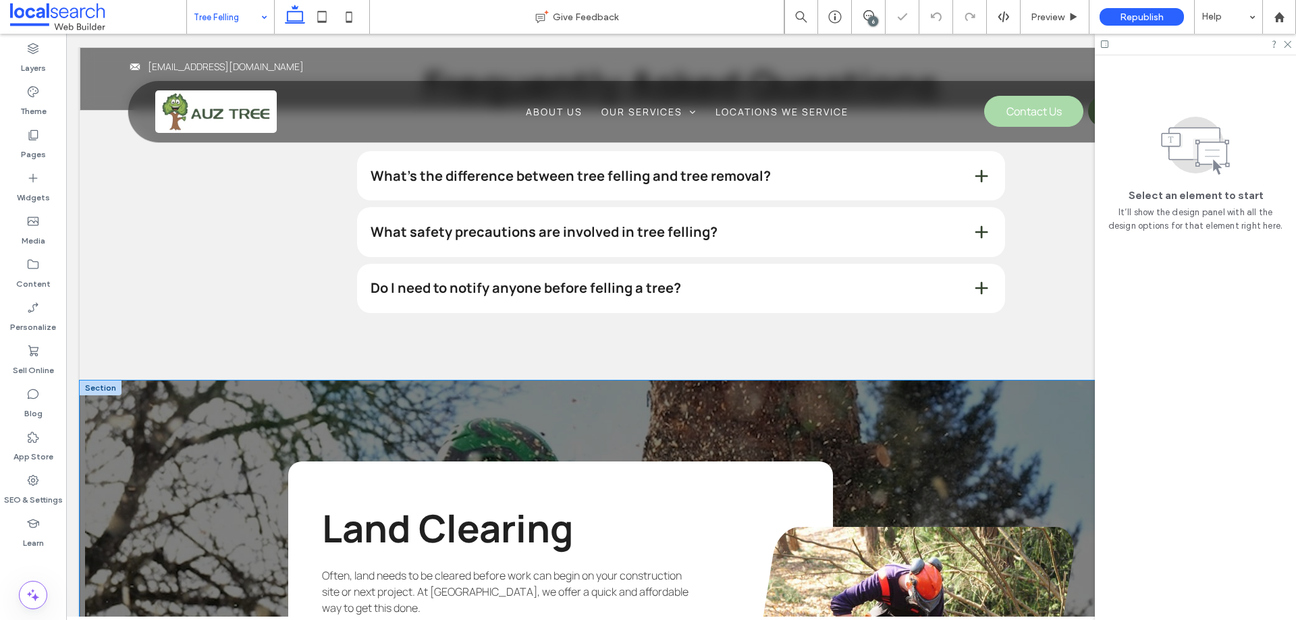
scroll to position [2131, 0]
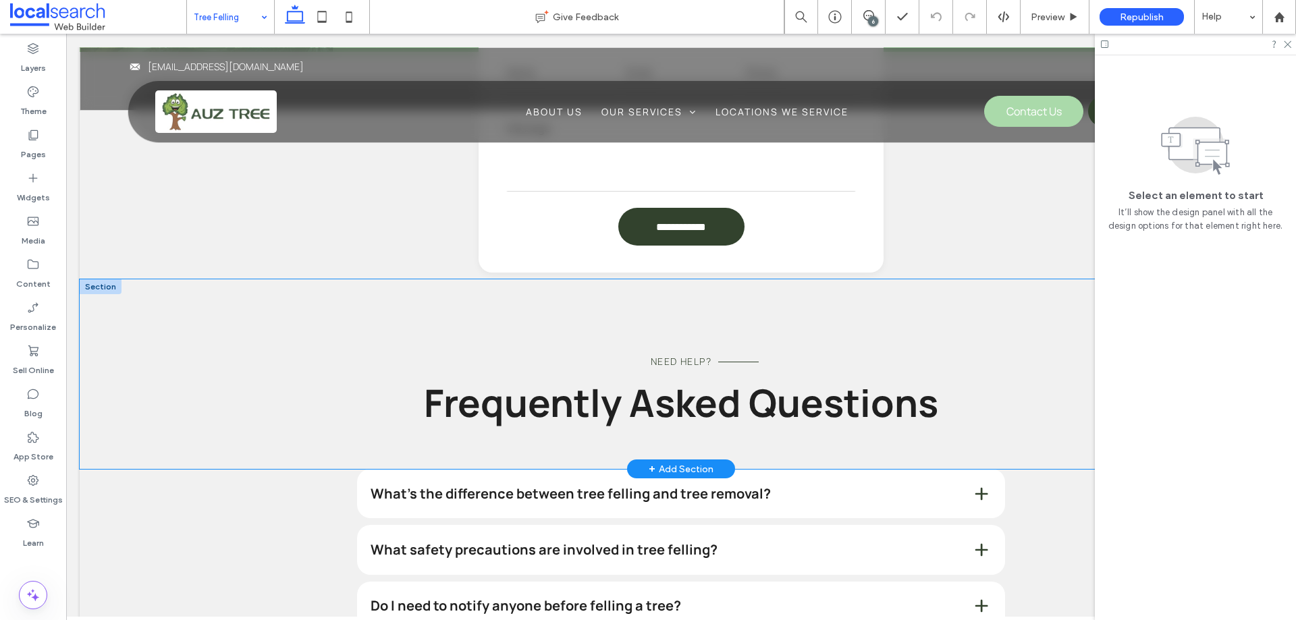
click at [238, 305] on div "Need Help? Frequently Asked Questions" at bounding box center [681, 374] width 1202 height 190
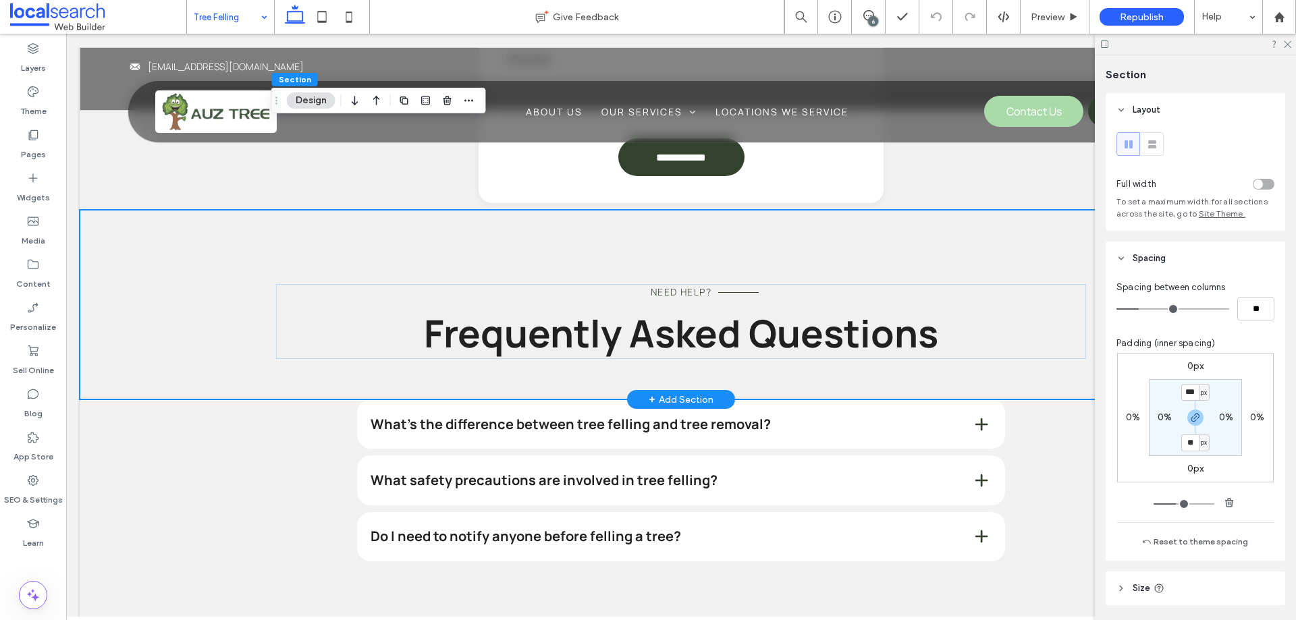
scroll to position [1417, 0]
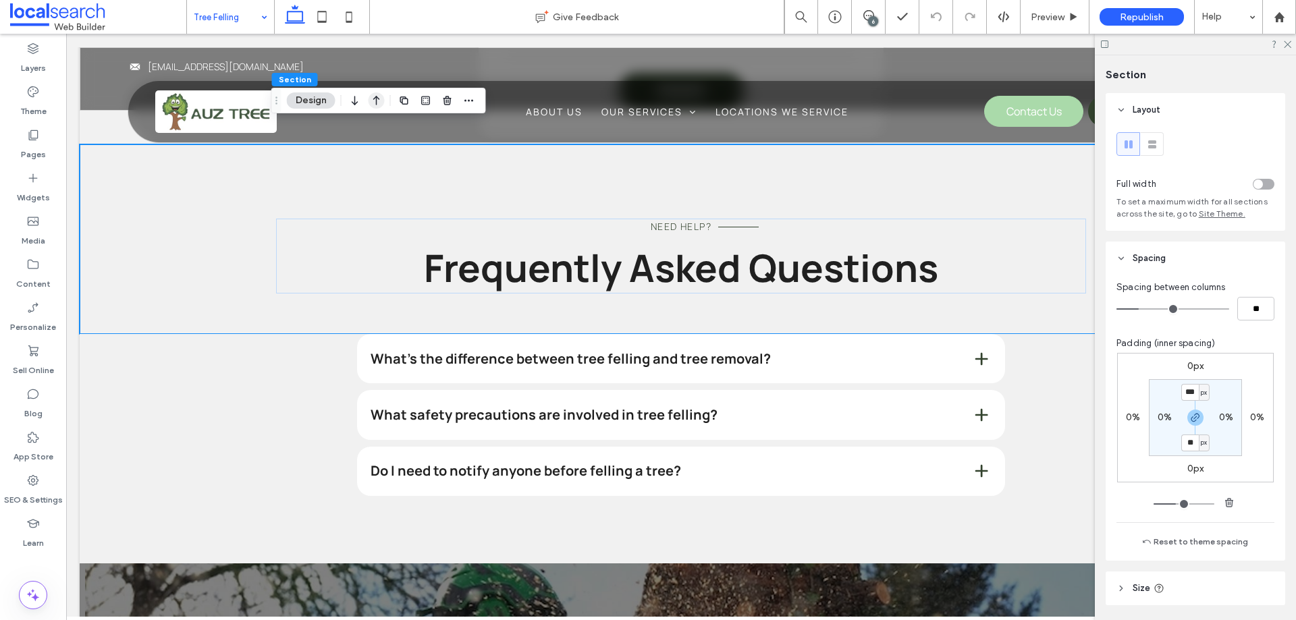
click at [377, 99] on icon "button" at bounding box center [376, 100] width 16 height 24
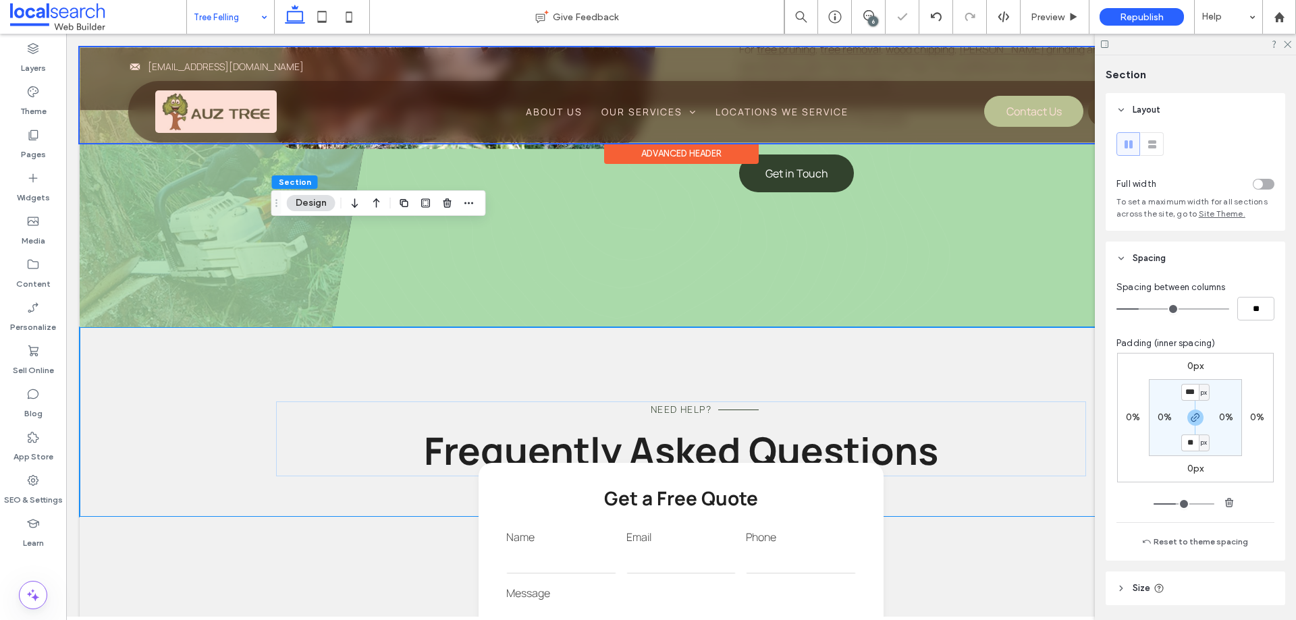
scroll to position [1006, 0]
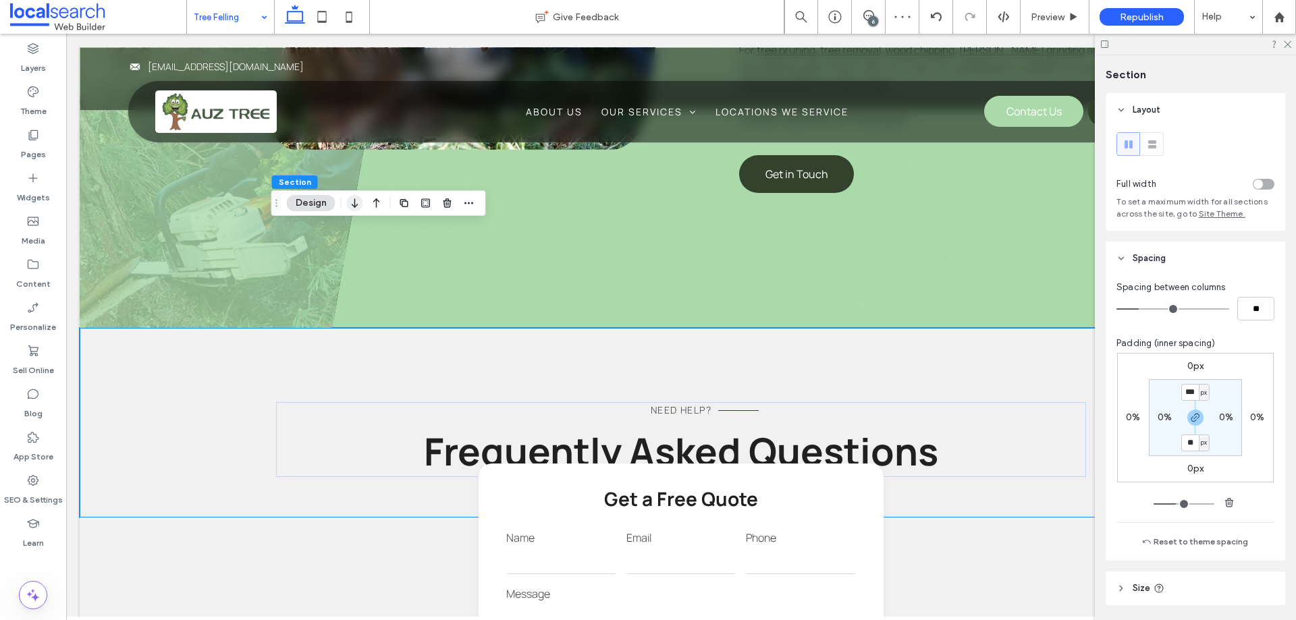
click at [355, 203] on use "button" at bounding box center [355, 202] width 6 height 9
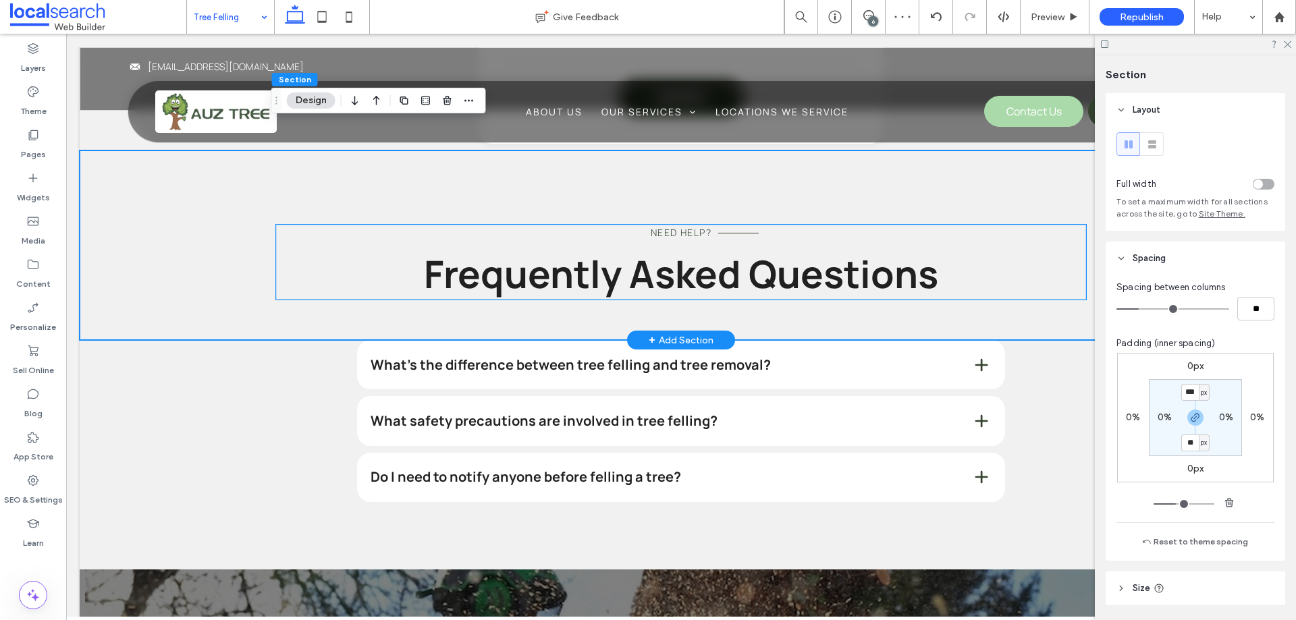
scroll to position [1276, 0]
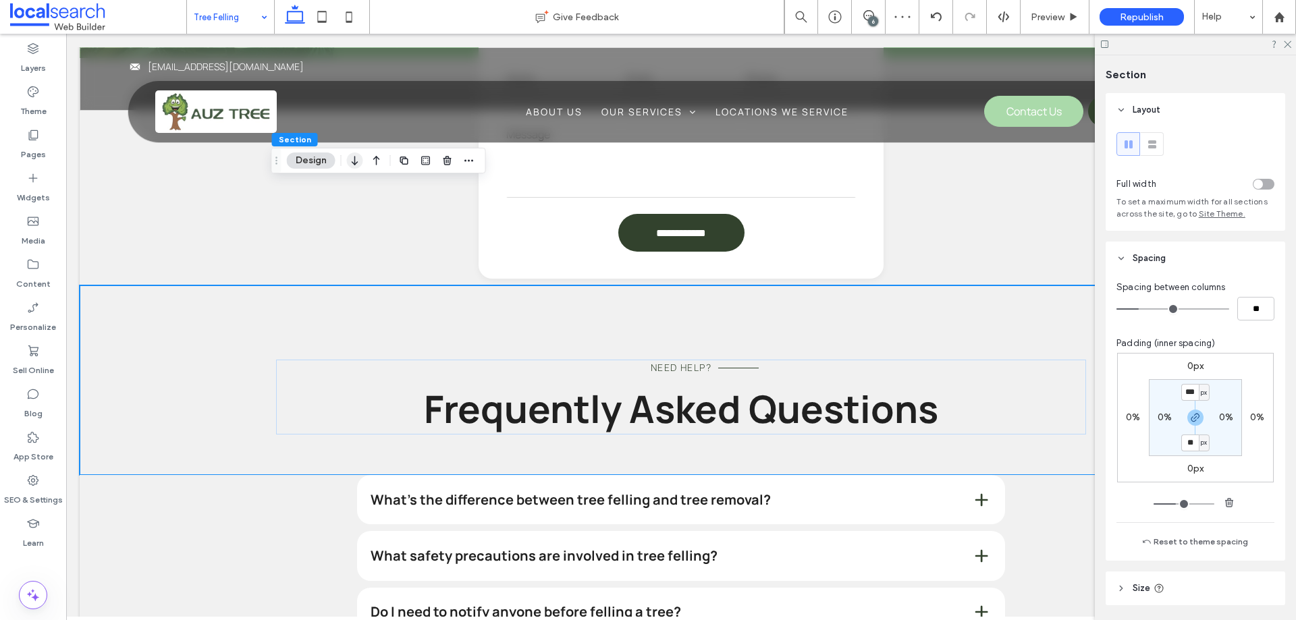
click at [354, 157] on icon "button" at bounding box center [355, 160] width 16 height 24
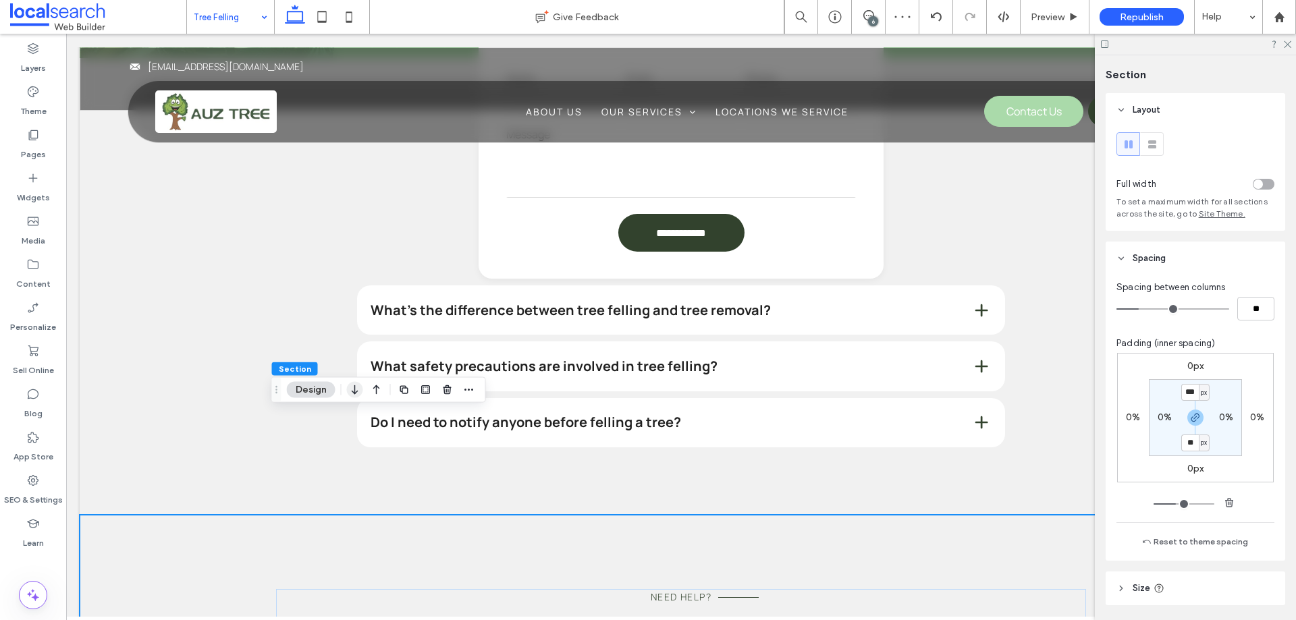
click at [350, 390] on icon "button" at bounding box center [355, 390] width 16 height 24
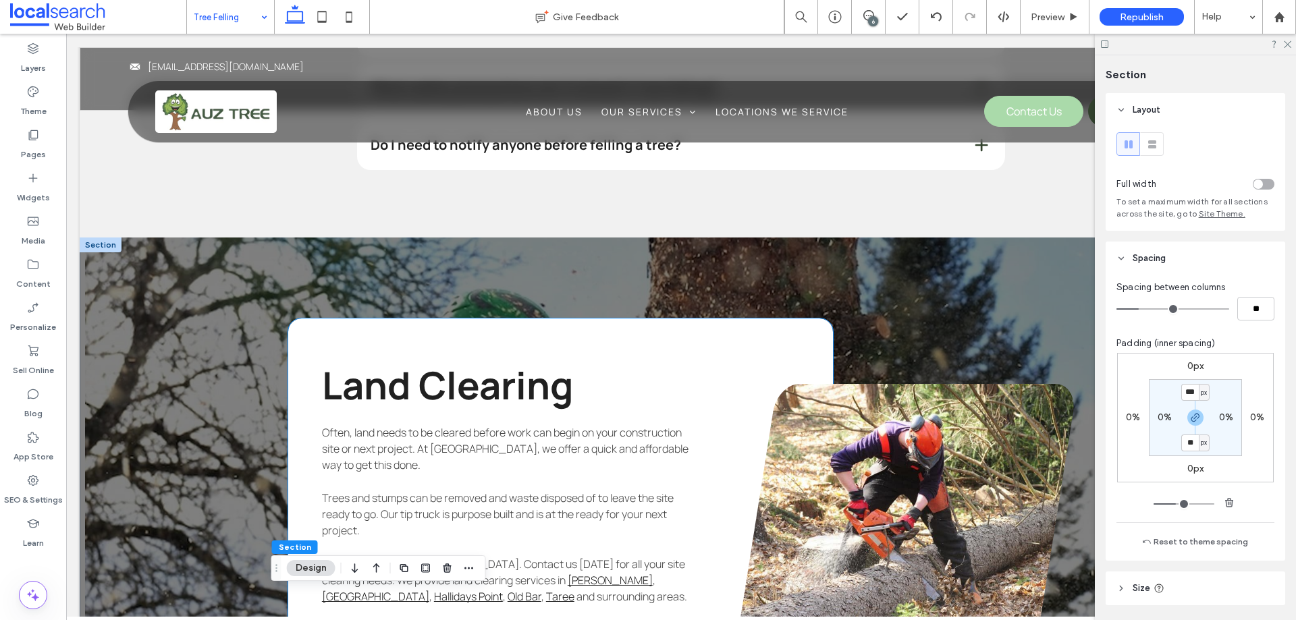
scroll to position [1216, 0]
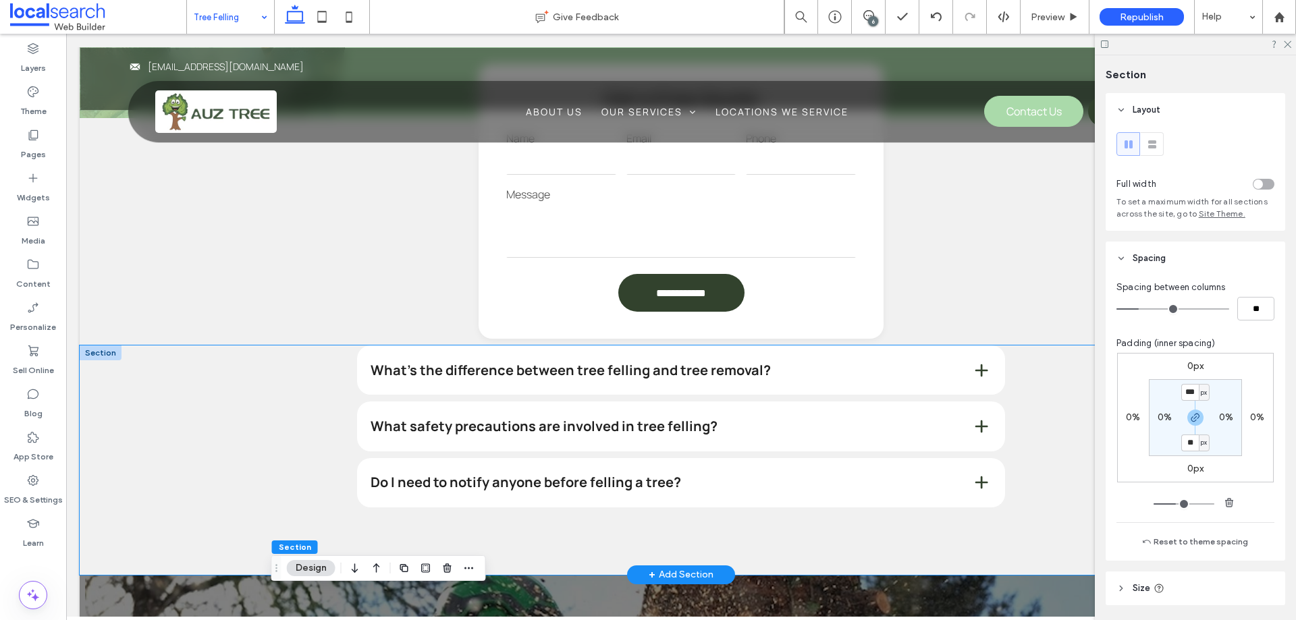
click at [202, 345] on div "What’s the difference between tree felling and tree removal? Tree felling refer…" at bounding box center [681, 459] width 1202 height 229
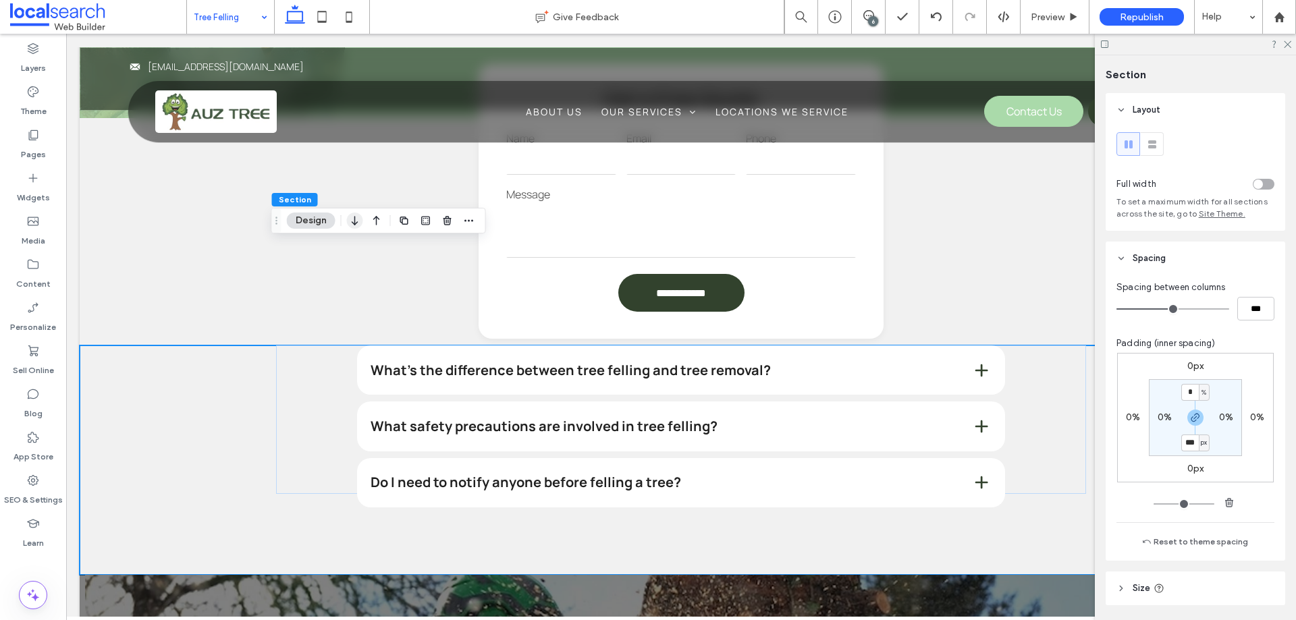
click at [359, 223] on icon "button" at bounding box center [355, 220] width 16 height 24
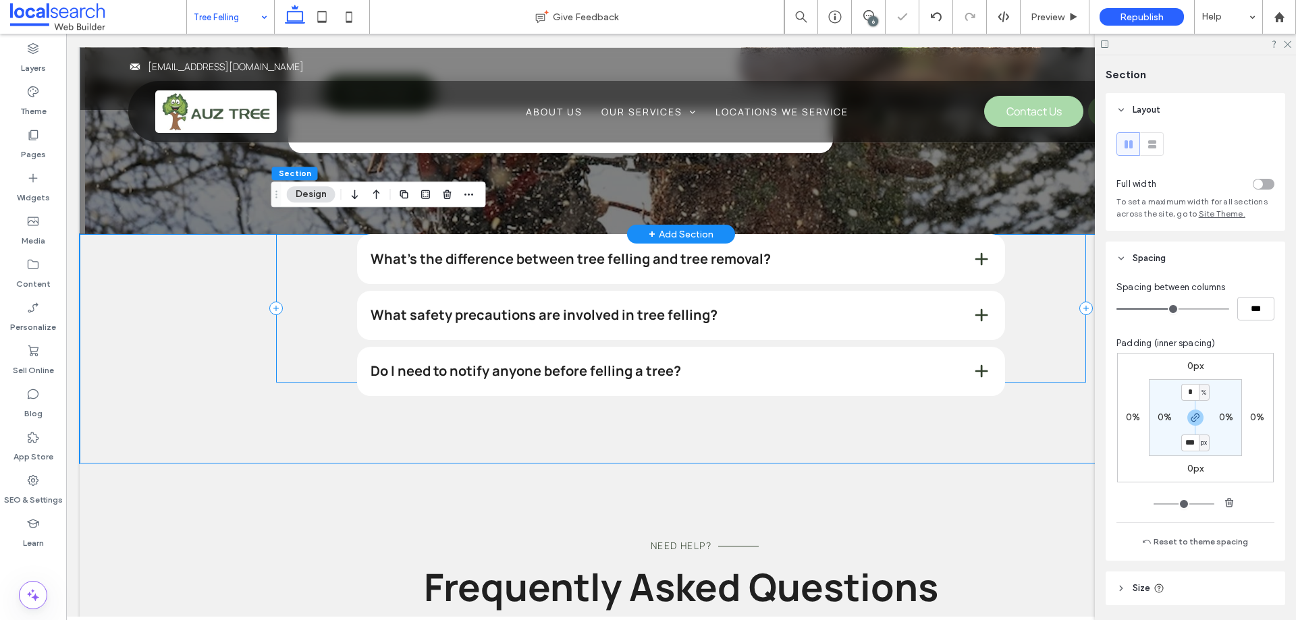
scroll to position [1919, 0]
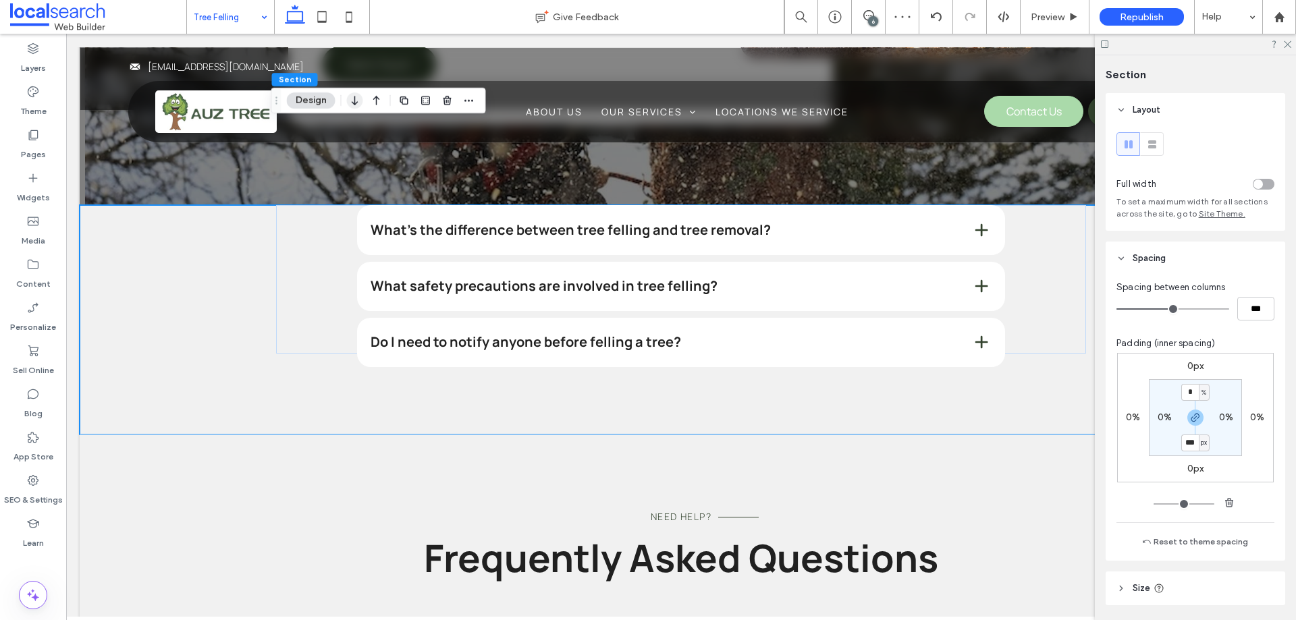
click at [358, 103] on icon "button" at bounding box center [355, 100] width 16 height 24
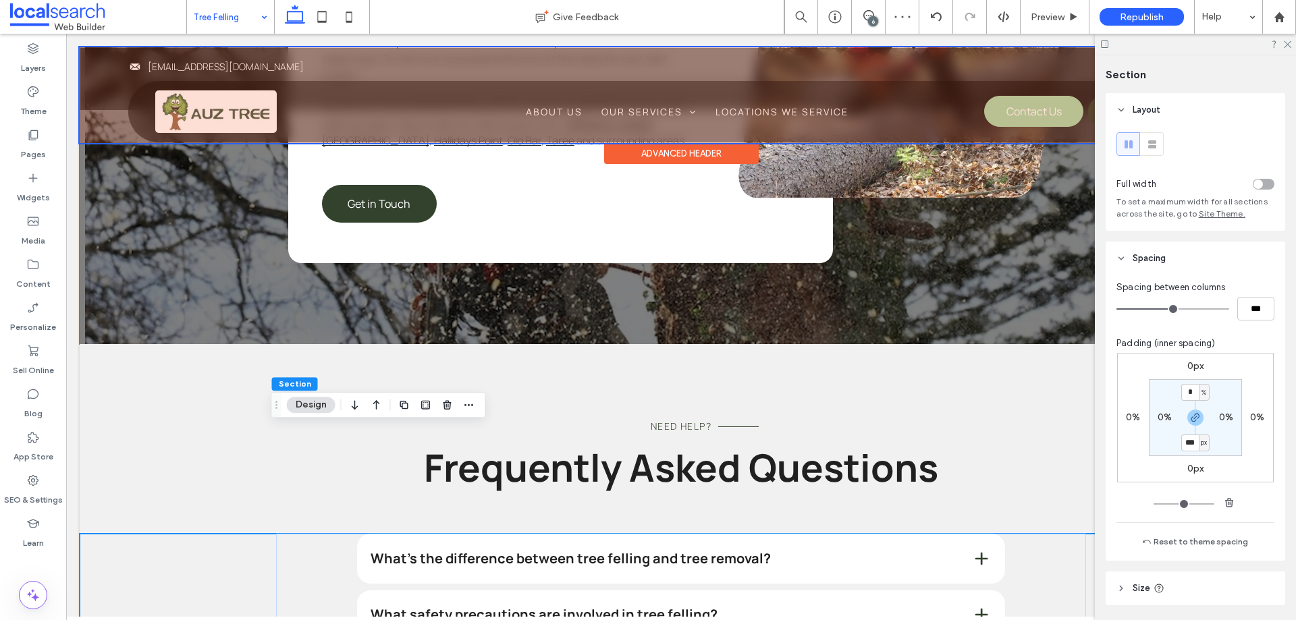
scroll to position [1649, 0]
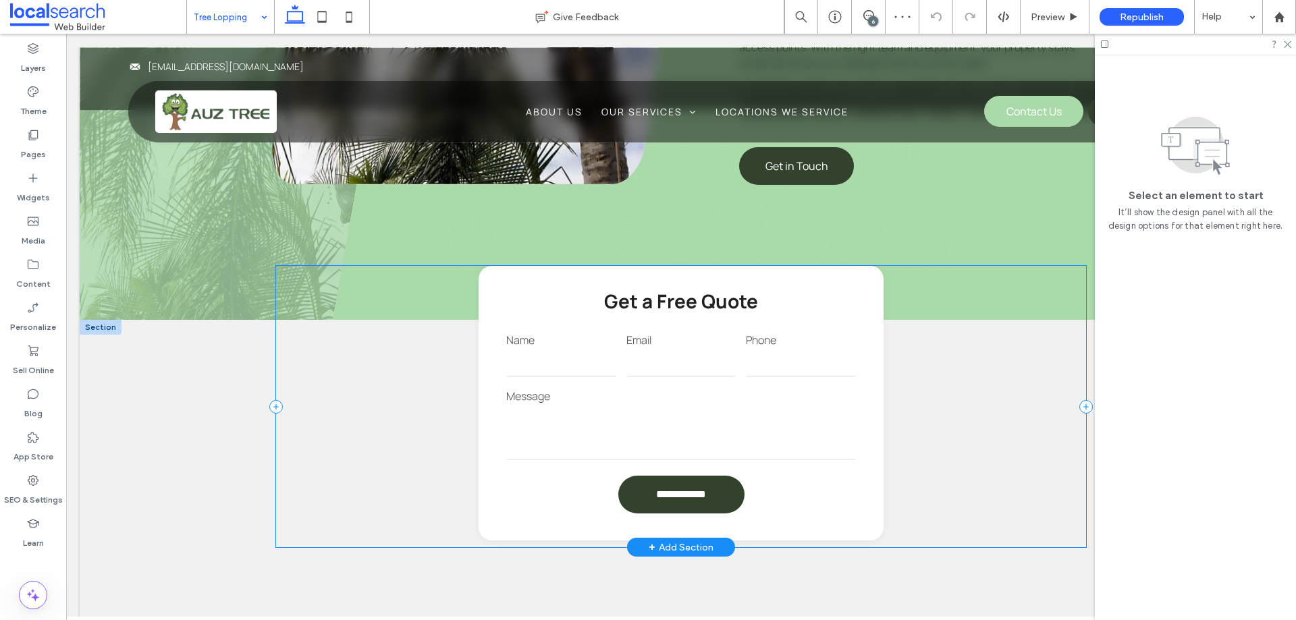
scroll to position [1282, 0]
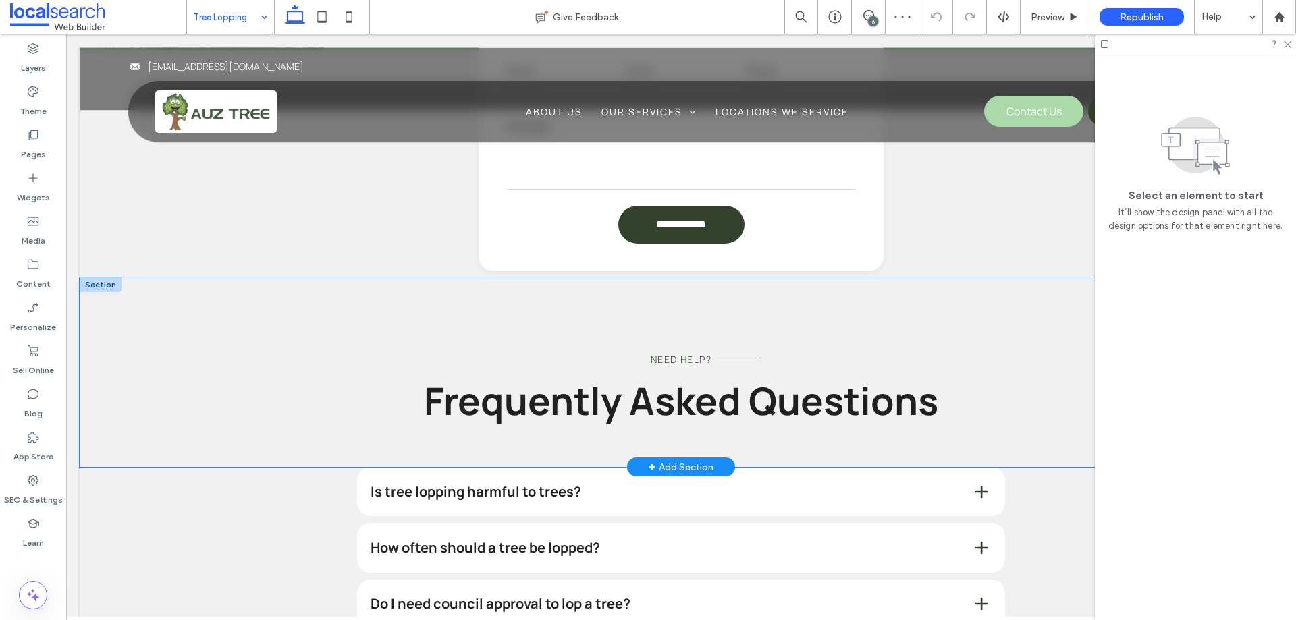
click at [159, 321] on div "Need Help? Frequently Asked Questions" at bounding box center [681, 372] width 1202 height 190
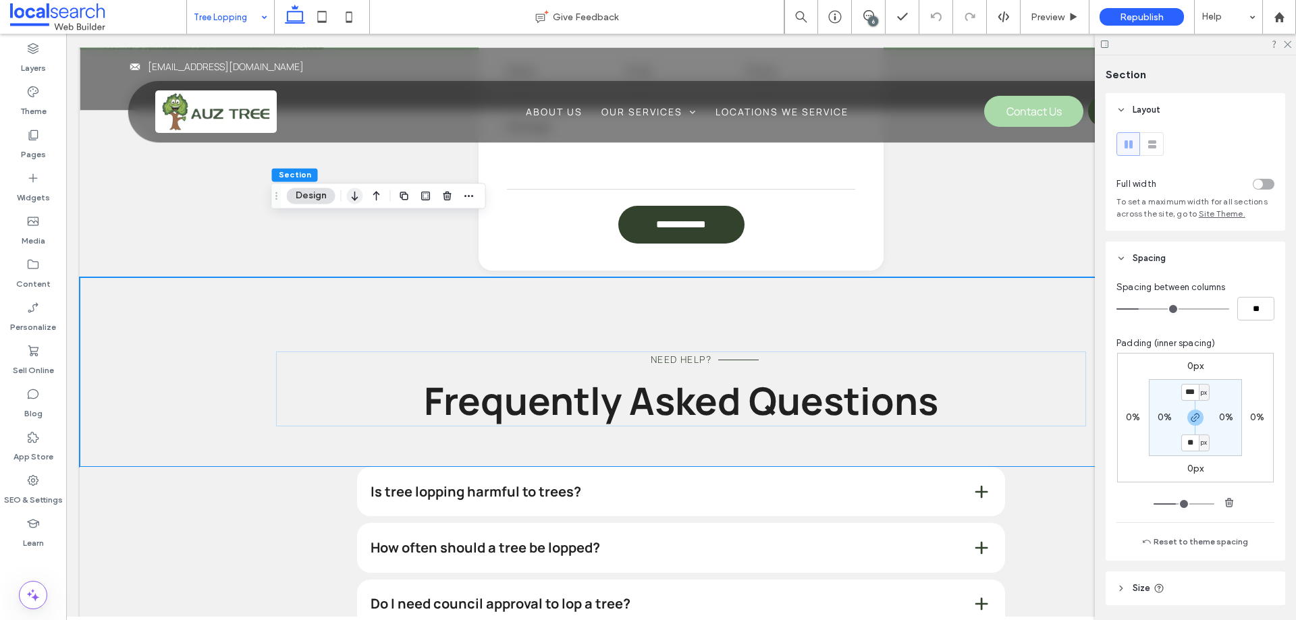
click at [360, 194] on icon "button" at bounding box center [355, 196] width 16 height 24
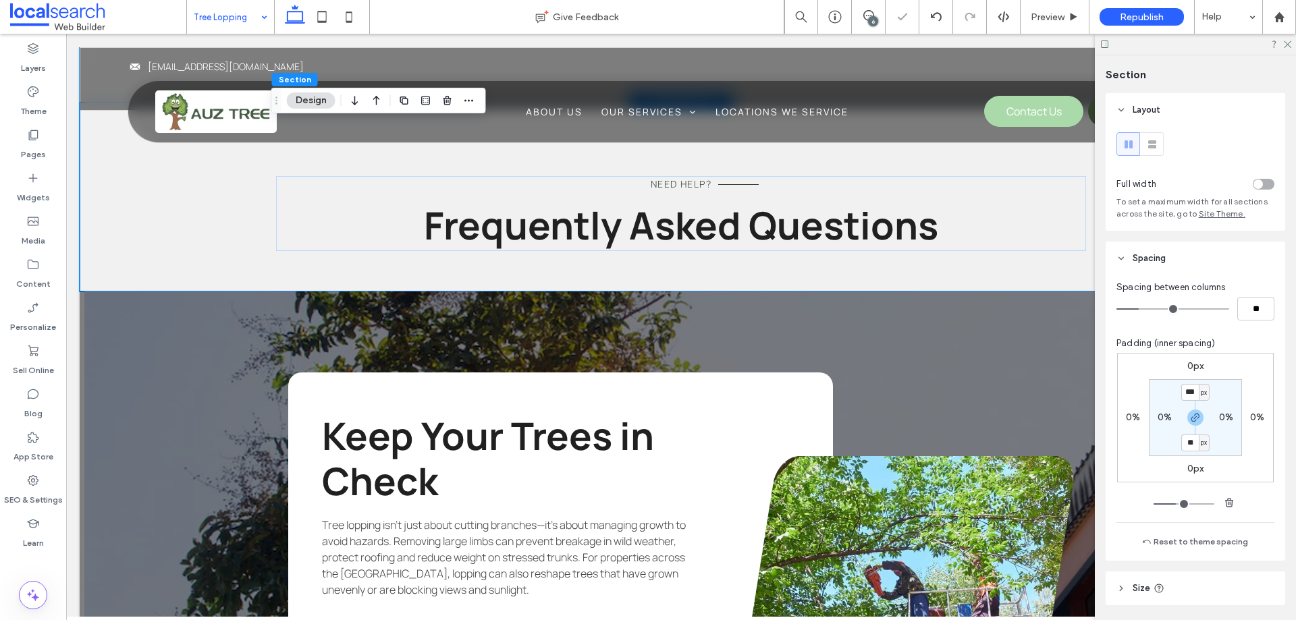
scroll to position [1484, 0]
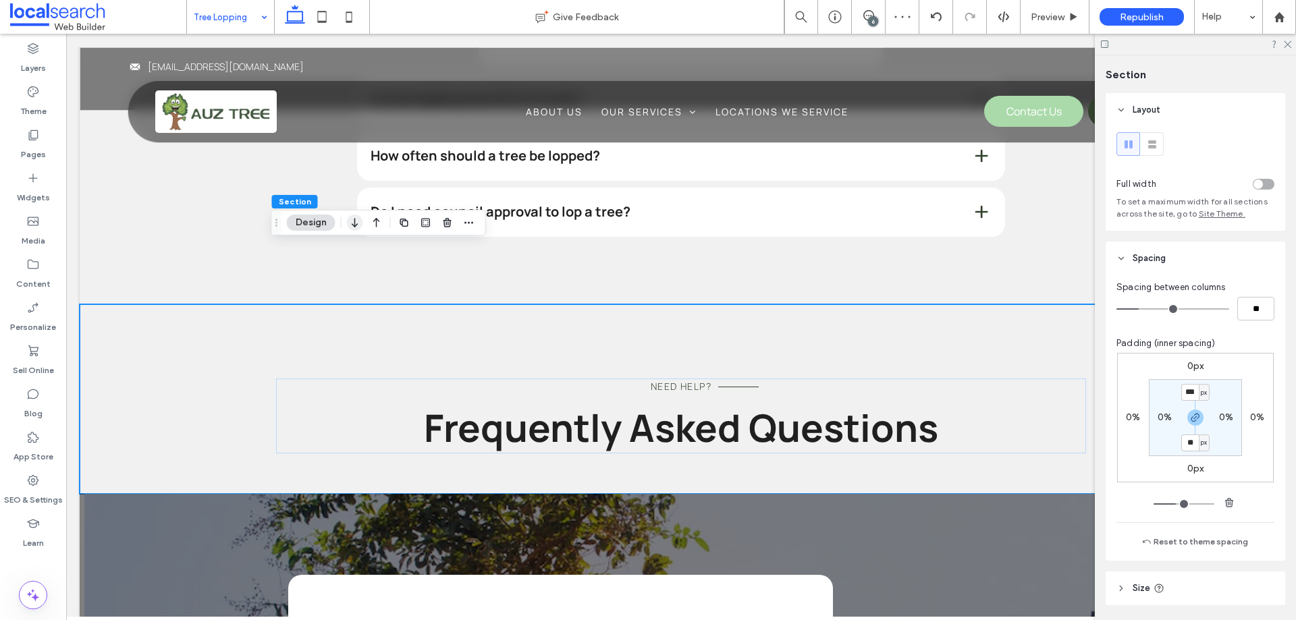
click at [349, 225] on icon "button" at bounding box center [355, 223] width 16 height 24
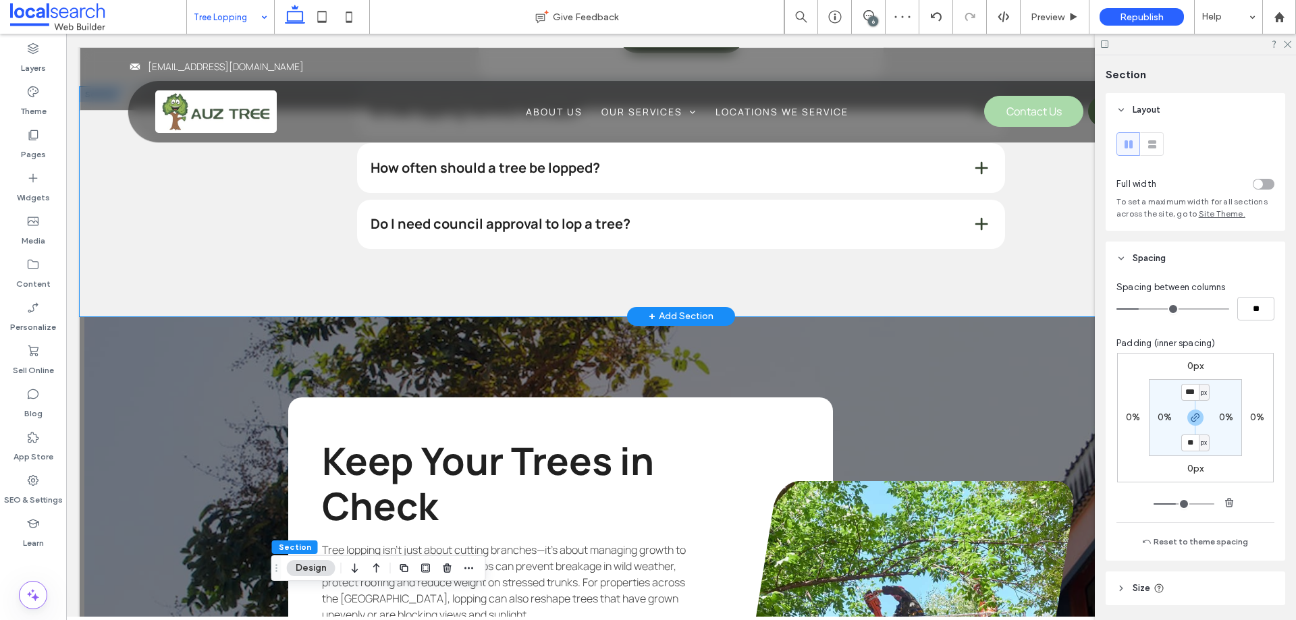
scroll to position [1294, 0]
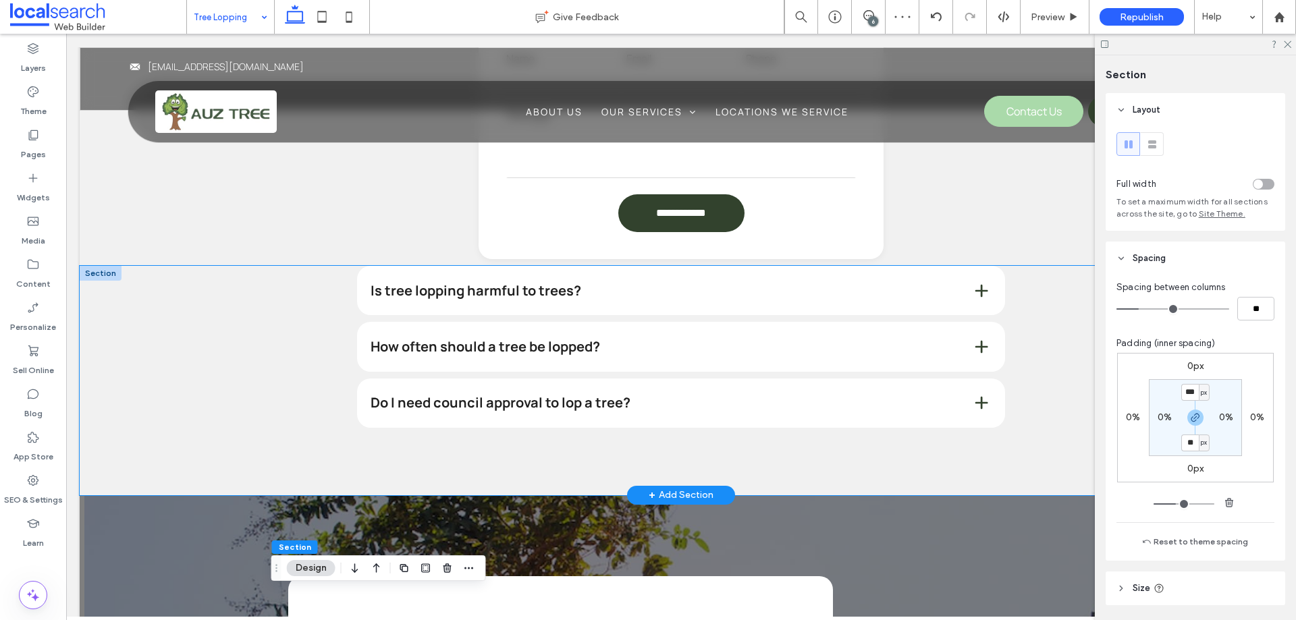
click at [182, 266] on div "Is tree lopping harmful to trees? If done incorrectly, yes—lopping can stress a…" at bounding box center [681, 380] width 1202 height 229
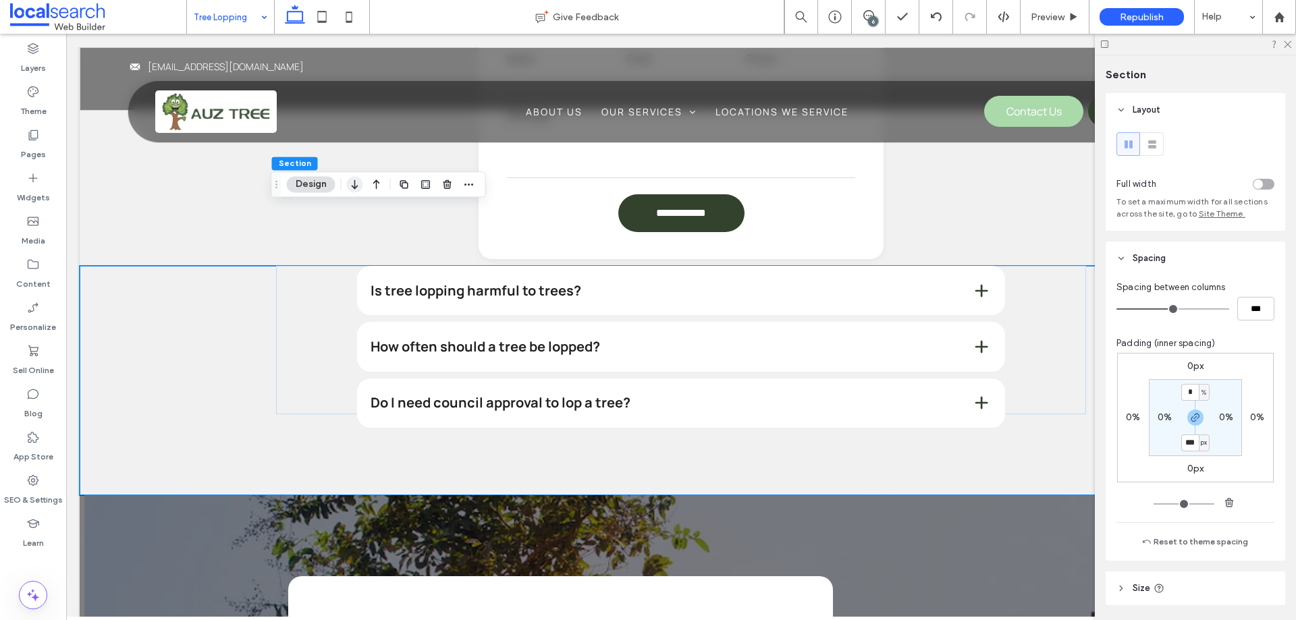
click at [359, 186] on icon "button" at bounding box center [355, 184] width 16 height 24
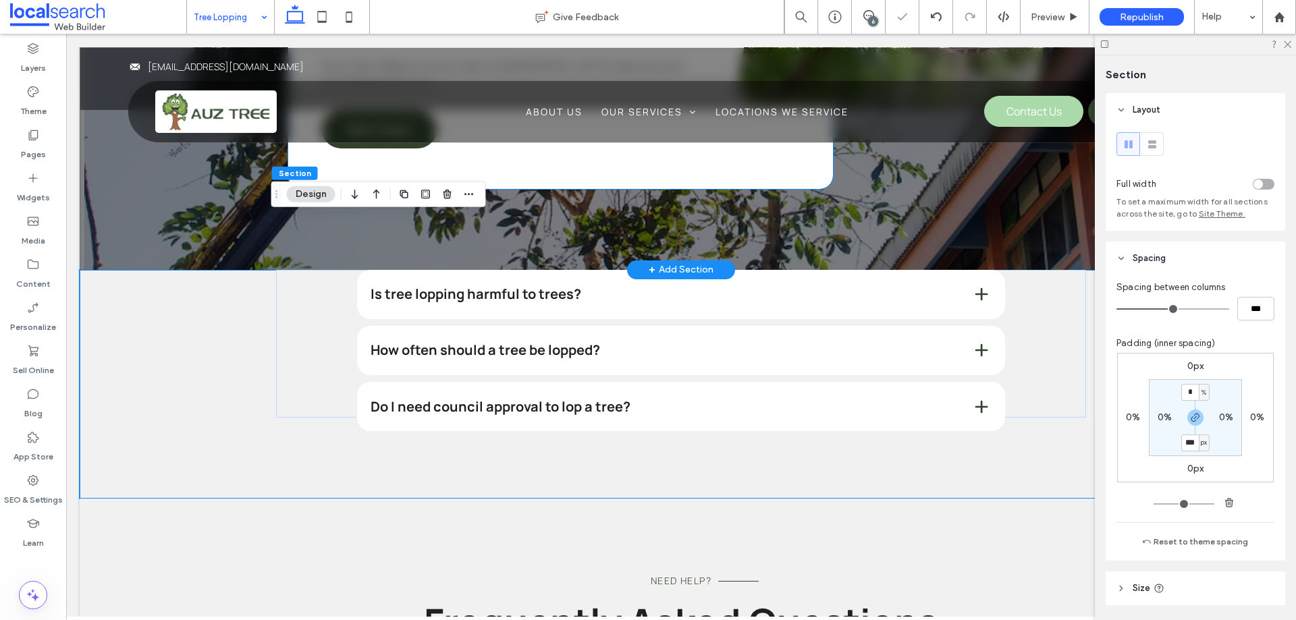
scroll to position [1894, 0]
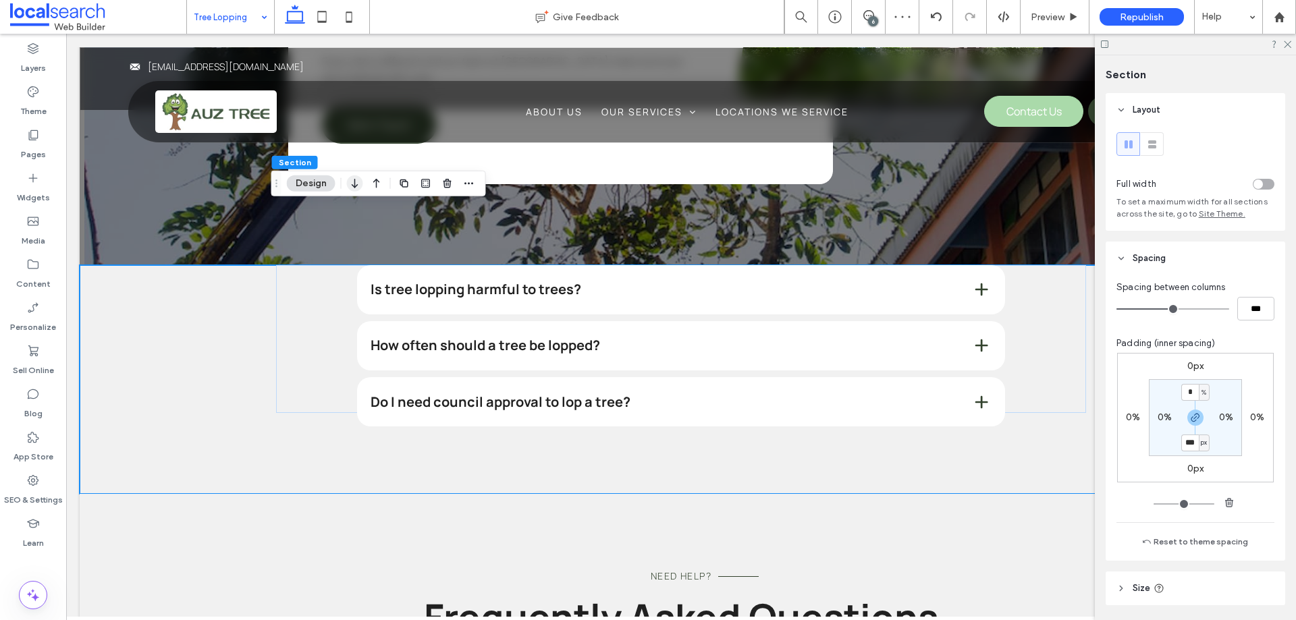
click at [360, 182] on icon "button" at bounding box center [355, 183] width 16 height 24
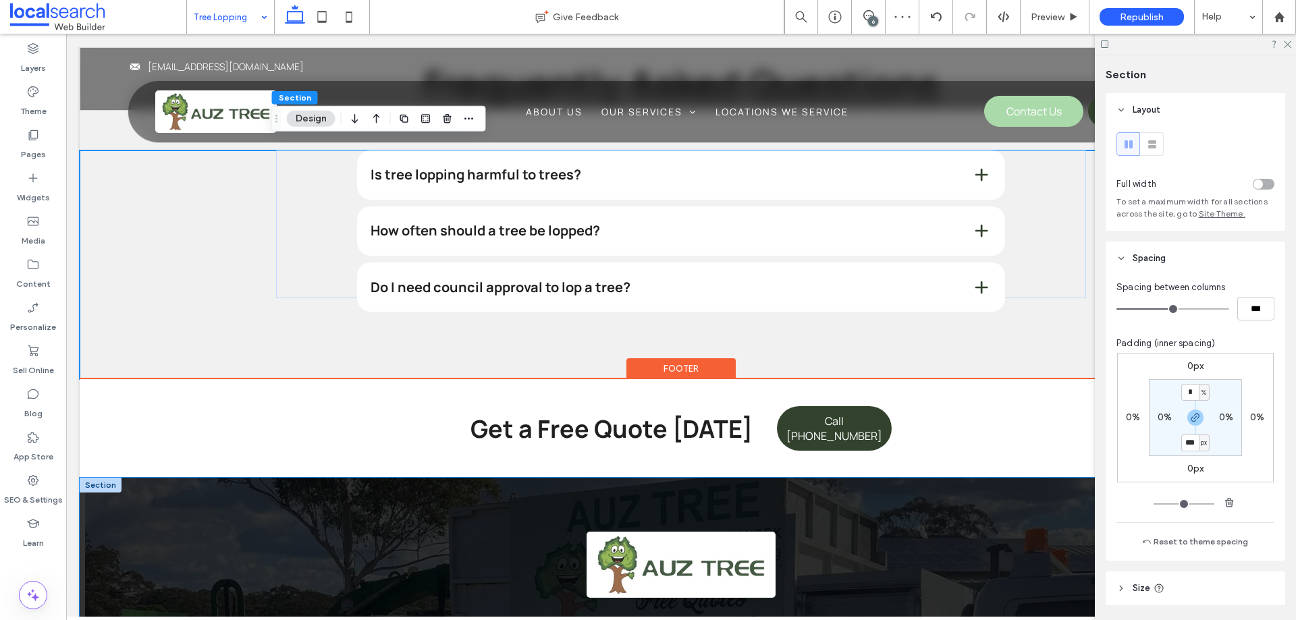
scroll to position [2029, 0]
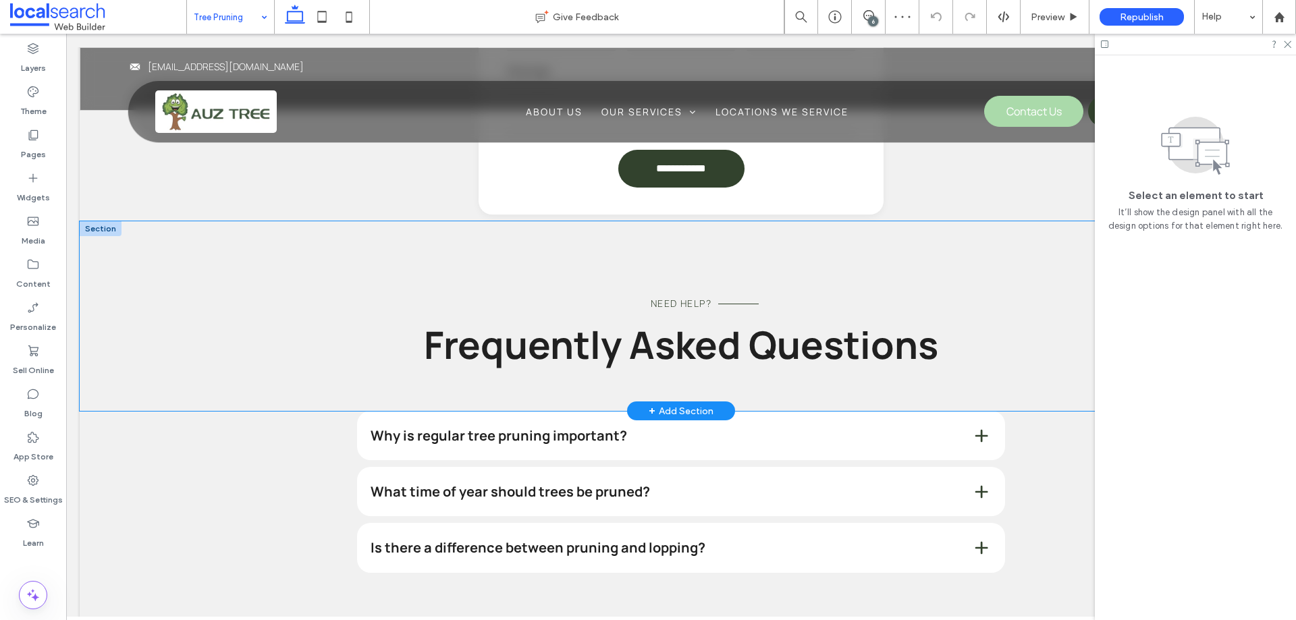
scroll to position [1282, 0]
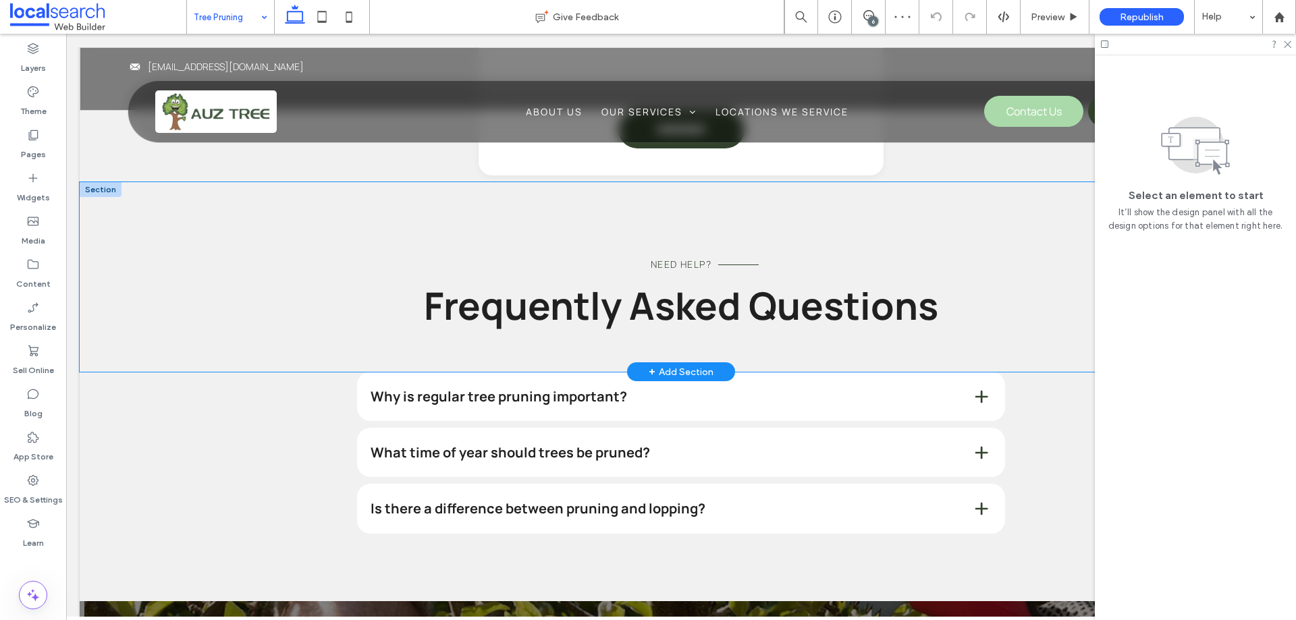
click at [248, 287] on div "Need Help? Frequently Asked Questions" at bounding box center [681, 277] width 1202 height 190
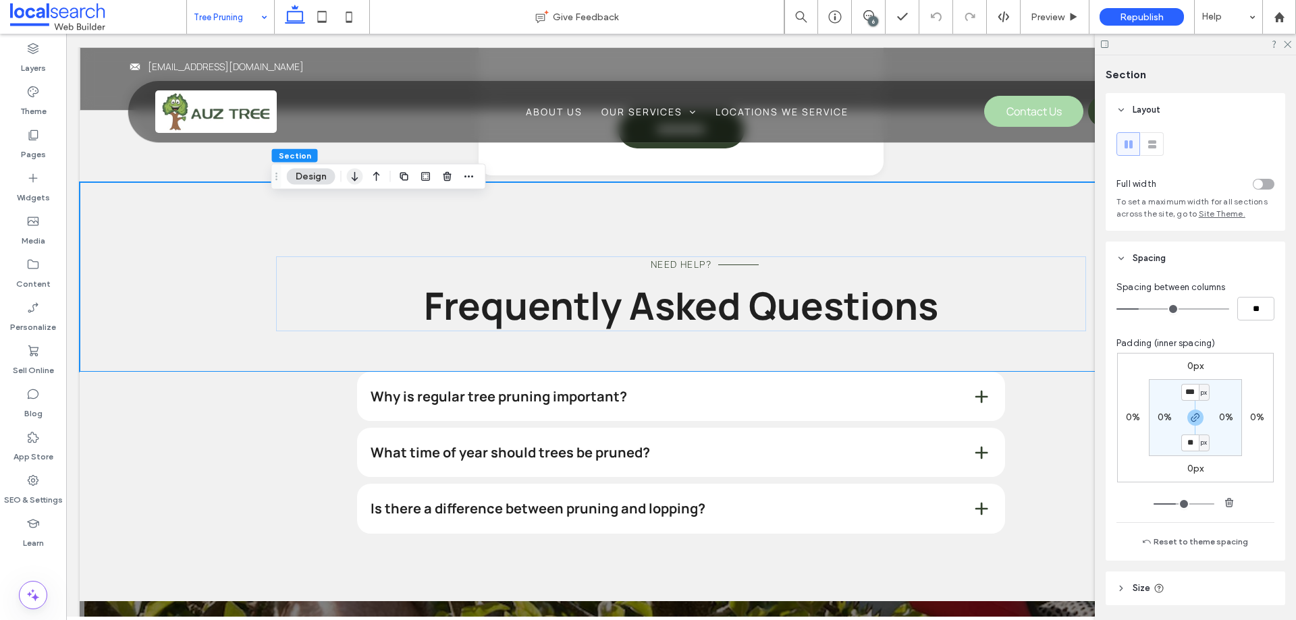
click at [359, 177] on icon "button" at bounding box center [355, 177] width 16 height 24
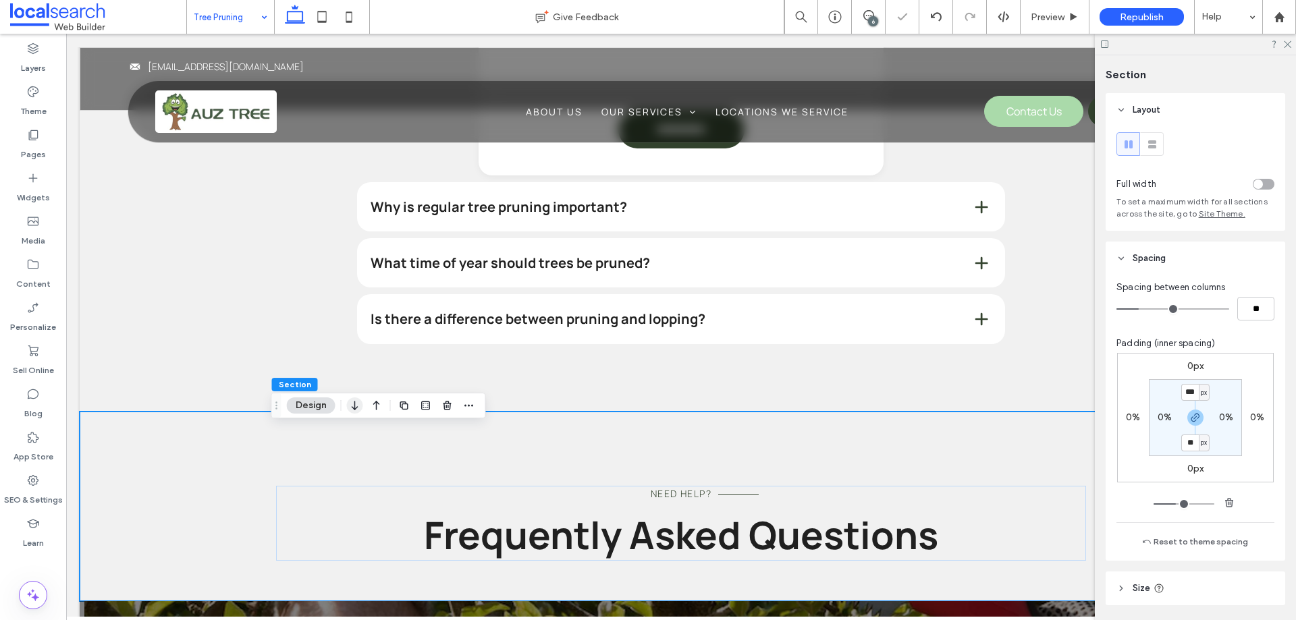
click at [356, 404] on icon "button" at bounding box center [355, 405] width 16 height 24
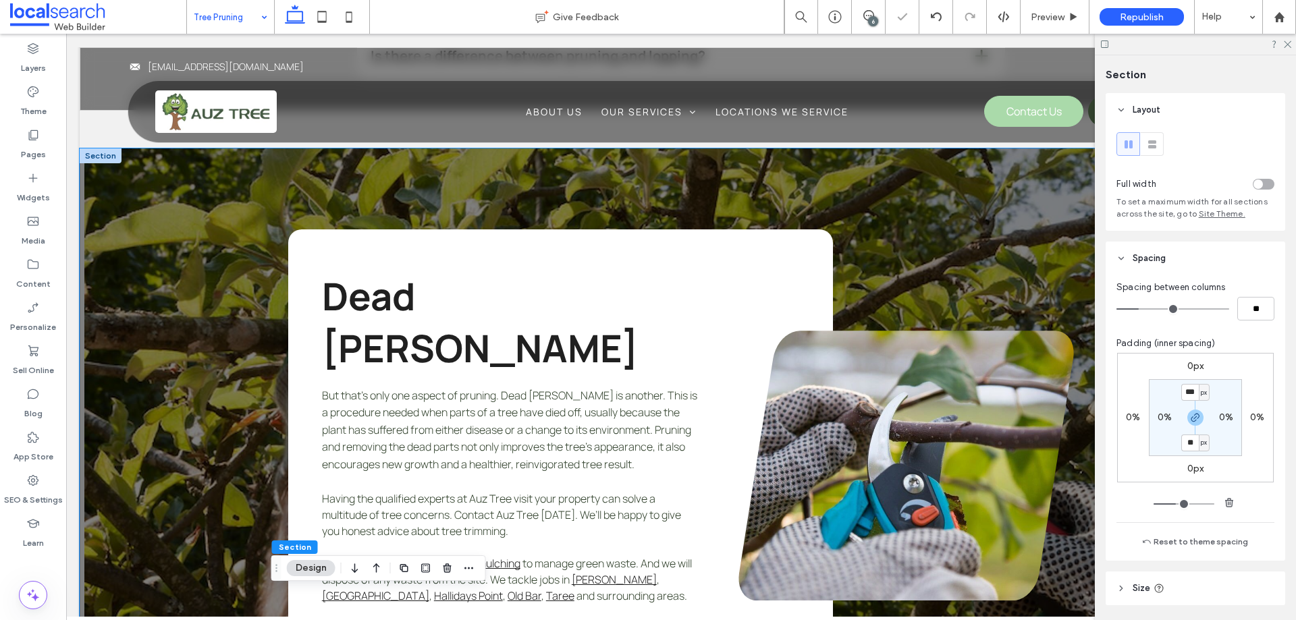
scroll to position [1343, 0]
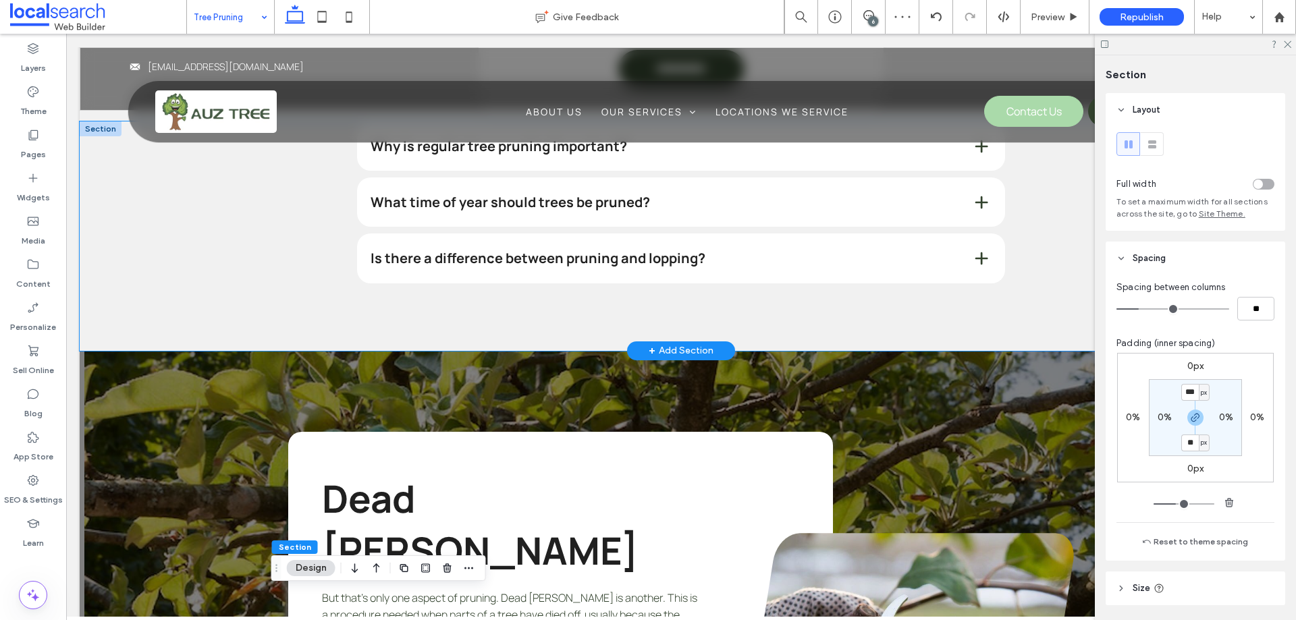
click at [232, 258] on div "Why is regular tree pruning important? Pruning improves tree health by removing…" at bounding box center [681, 235] width 1202 height 229
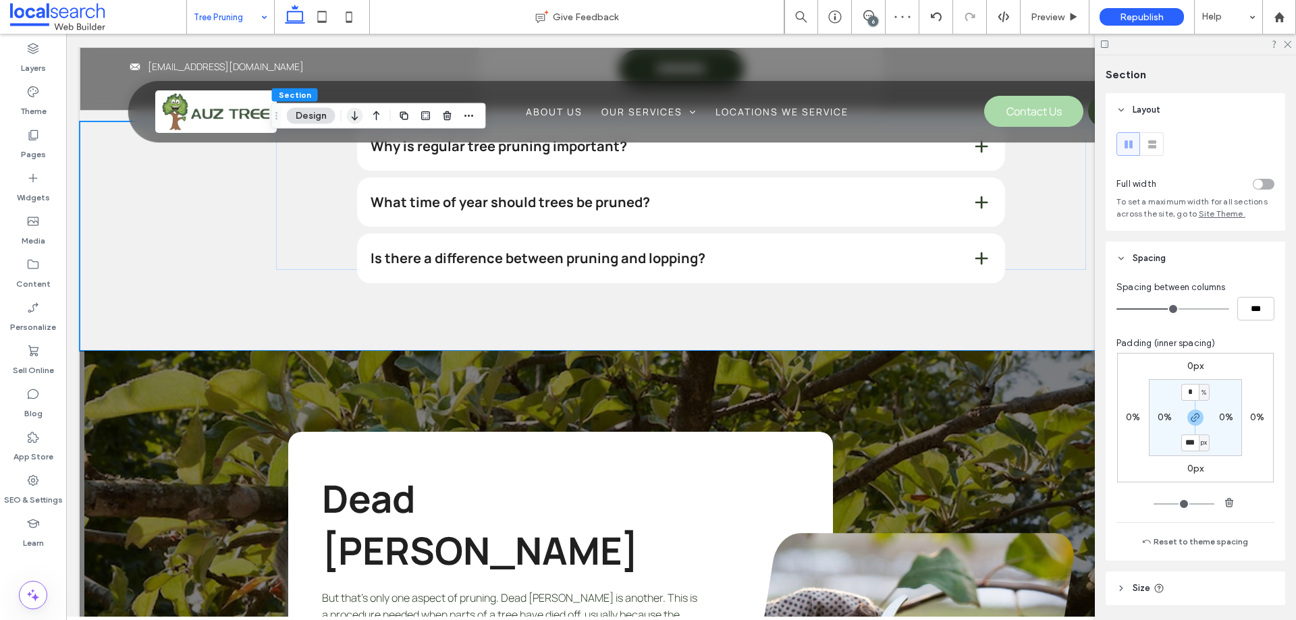
click at [360, 117] on icon "button" at bounding box center [355, 116] width 16 height 24
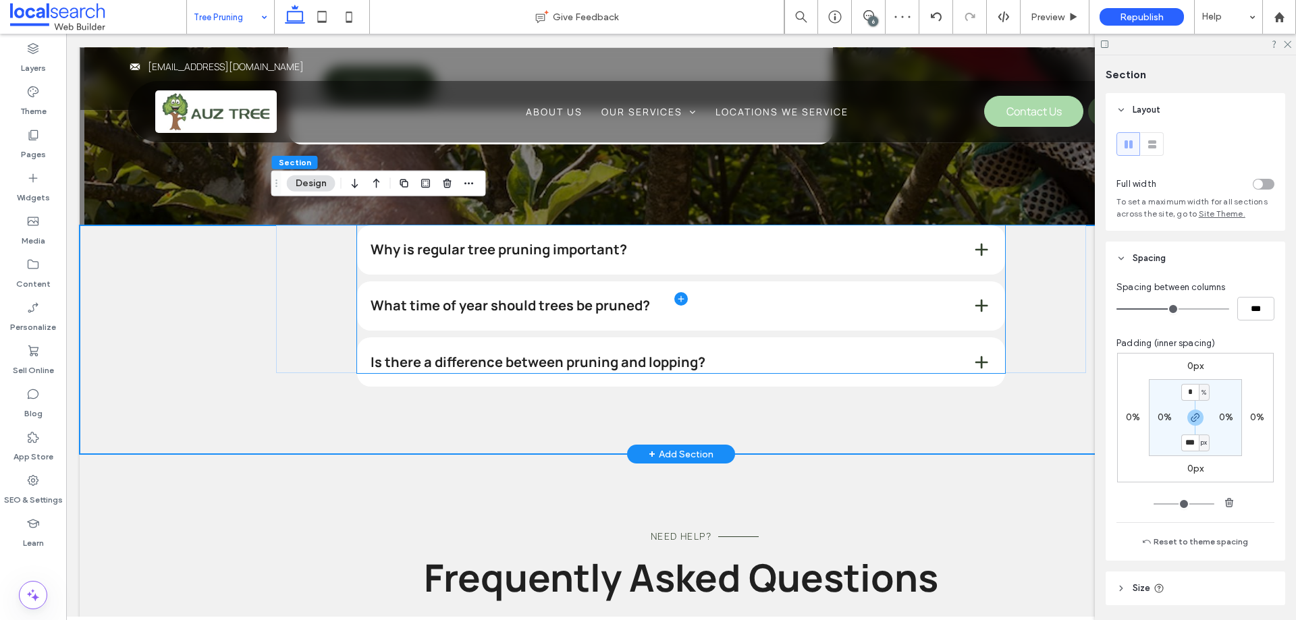
scroll to position [1876, 0]
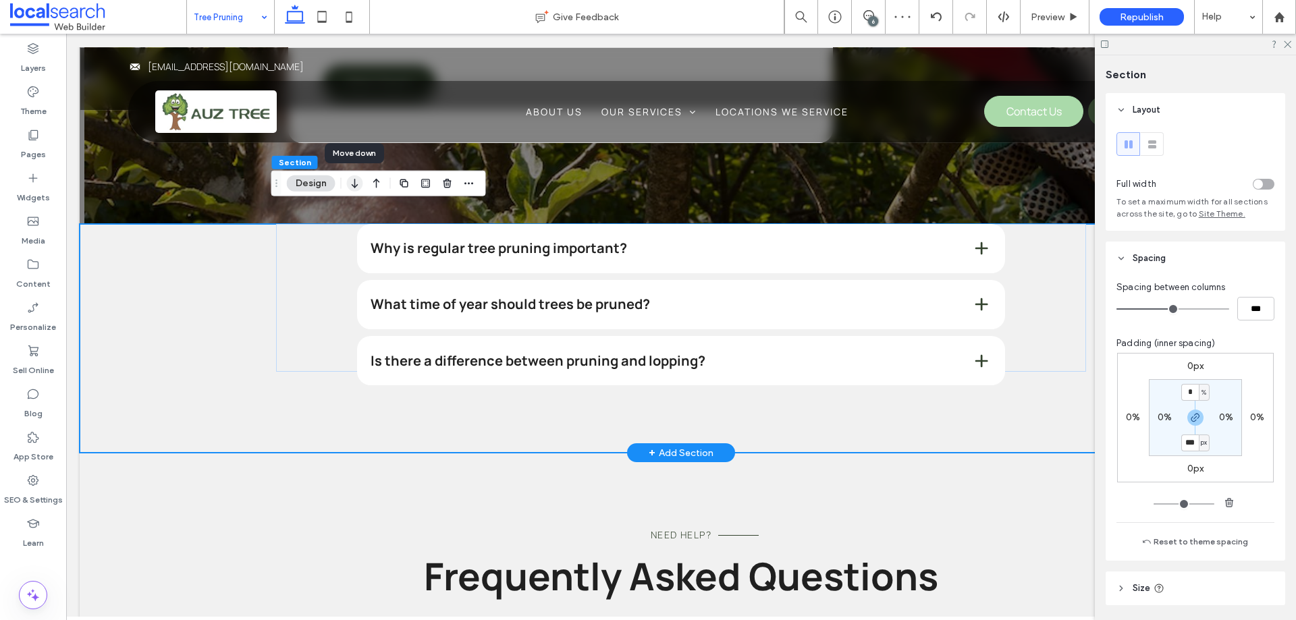
click at [353, 187] on icon "button" at bounding box center [355, 183] width 16 height 24
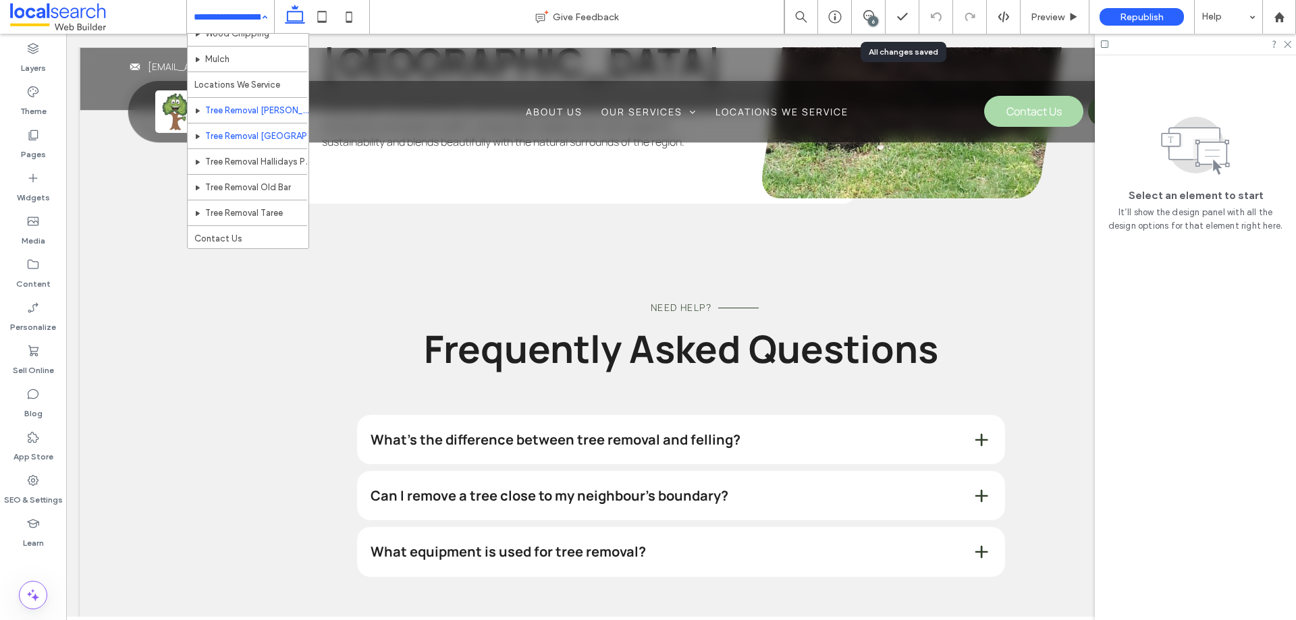
scroll to position [219, 0]
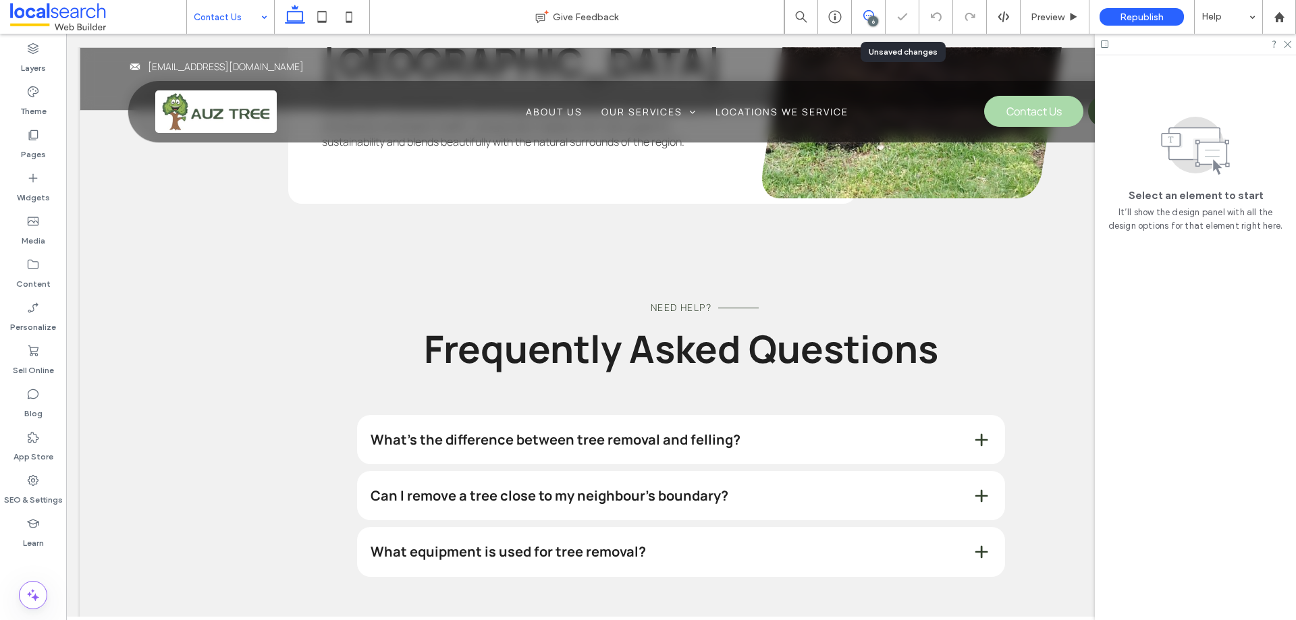
click at [881, 16] on span at bounding box center [868, 15] width 33 height 11
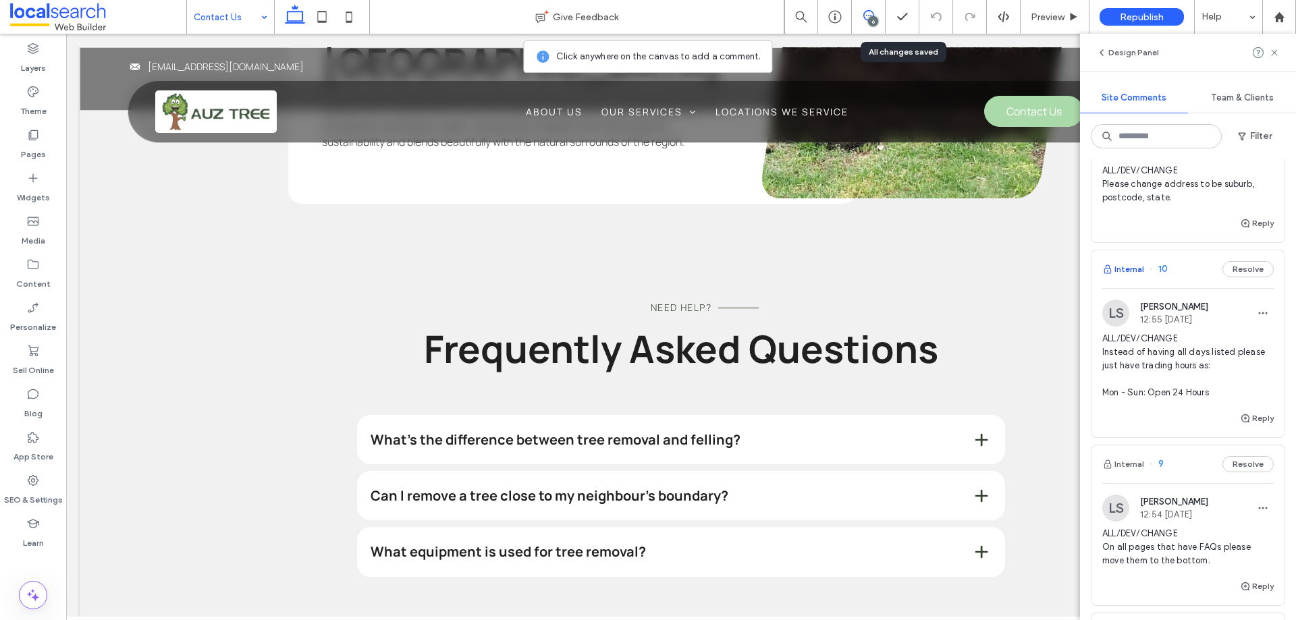
scroll to position [472, 0]
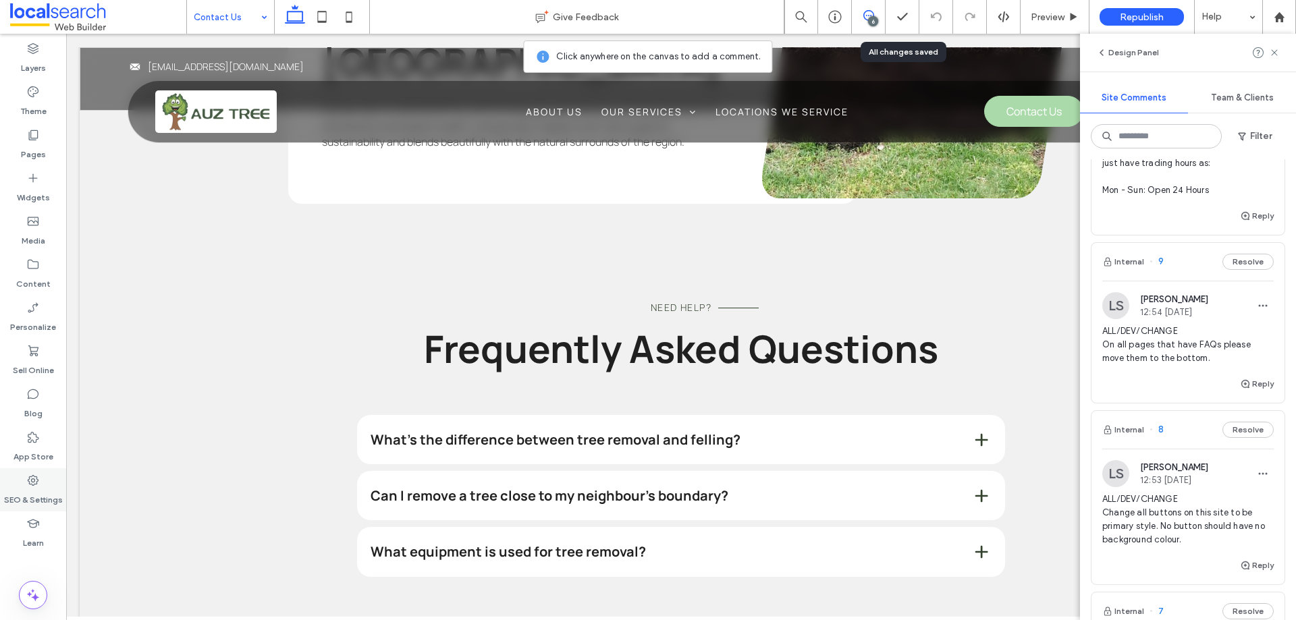
click at [49, 489] on label "SEO & Settings" at bounding box center [33, 496] width 59 height 19
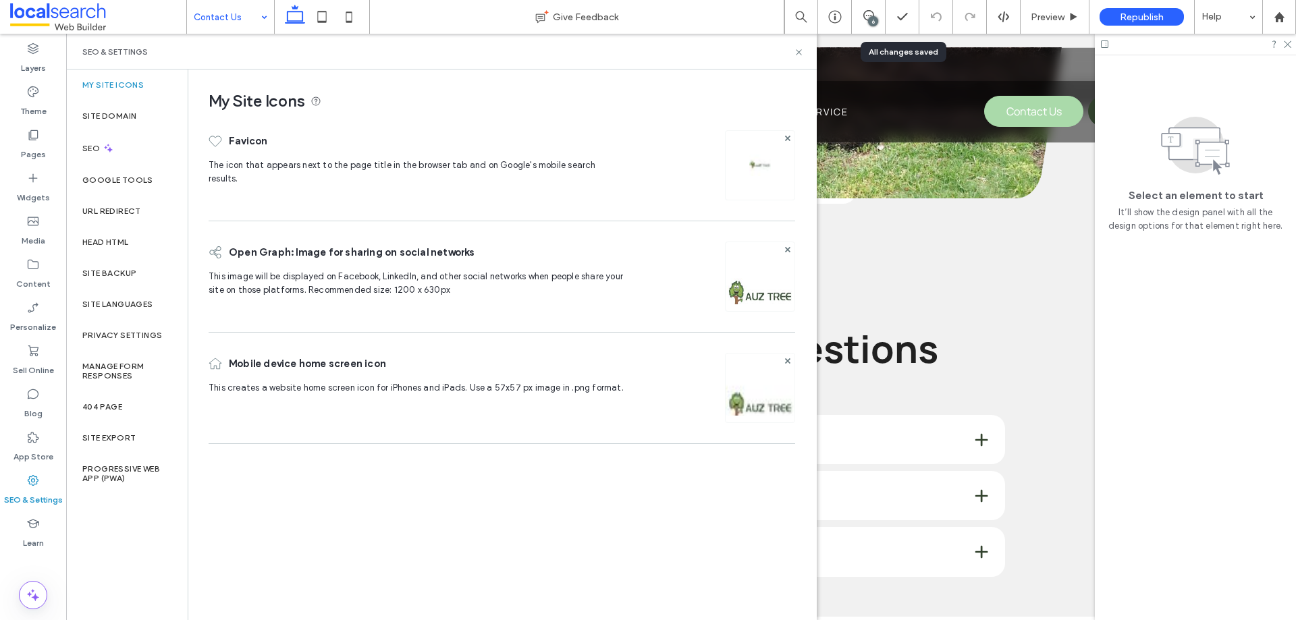
scroll to position [0, 0]
click at [117, 283] on div "Site Backup" at bounding box center [126, 273] width 121 height 31
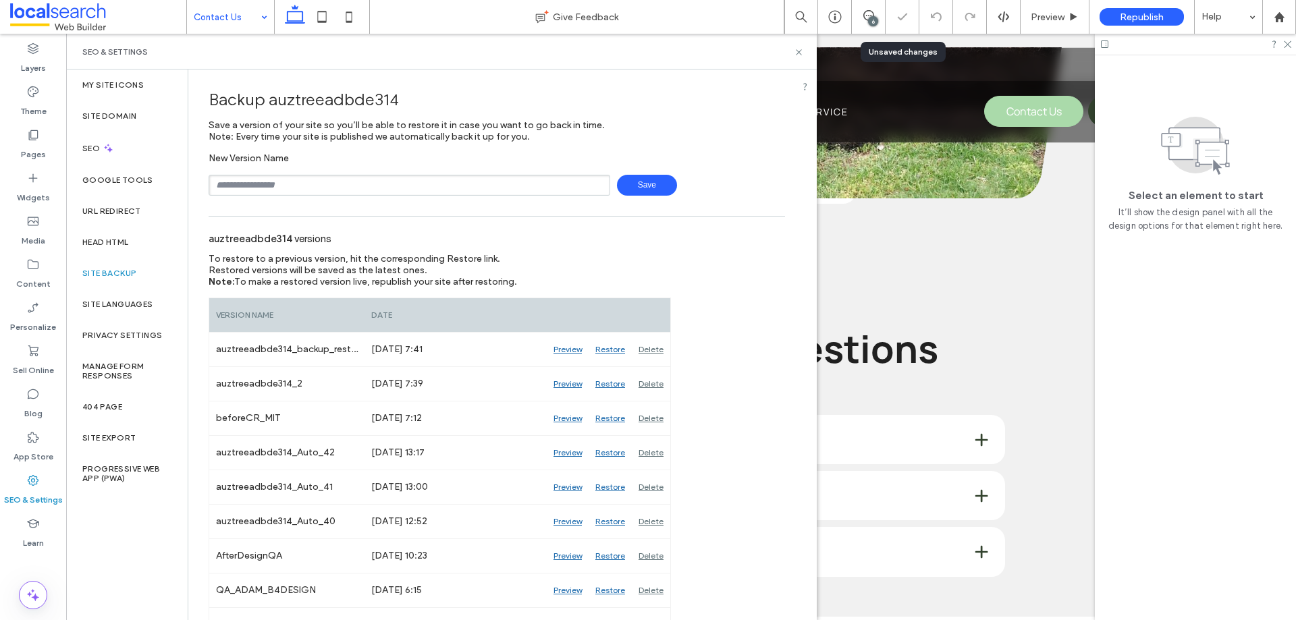
click at [627, 185] on span "Save" at bounding box center [647, 185] width 60 height 21
click at [795, 47] on icon at bounding box center [799, 52] width 10 height 10
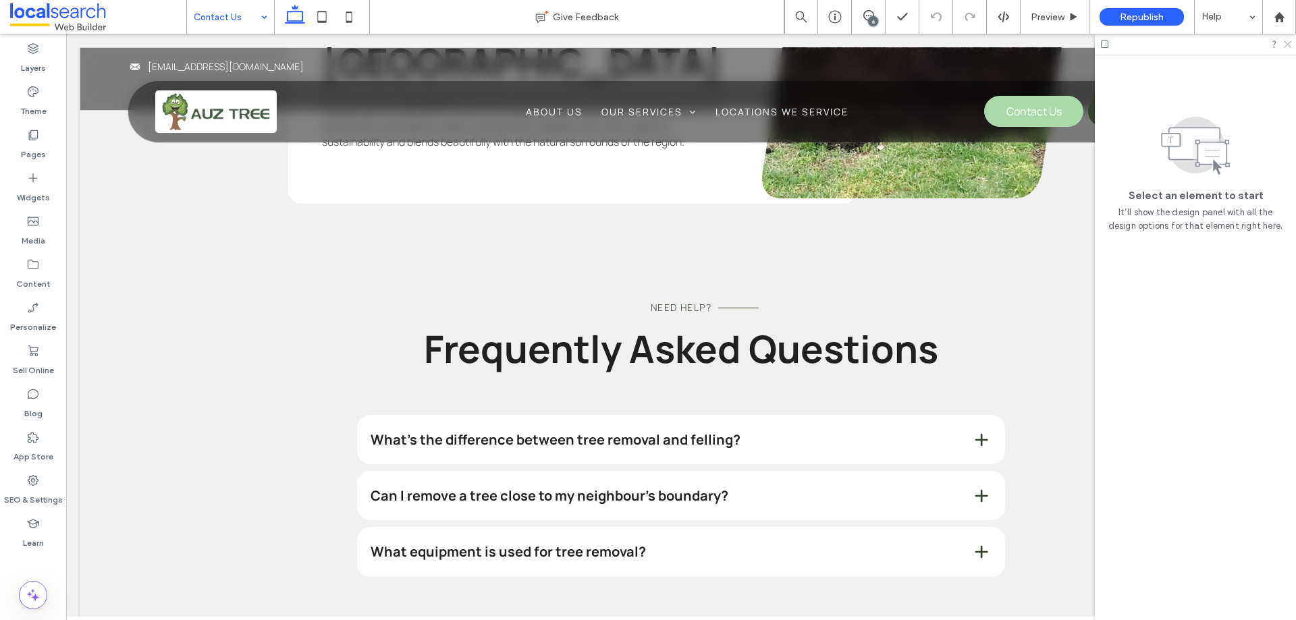
click at [1284, 45] on icon at bounding box center [1286, 43] width 9 height 9
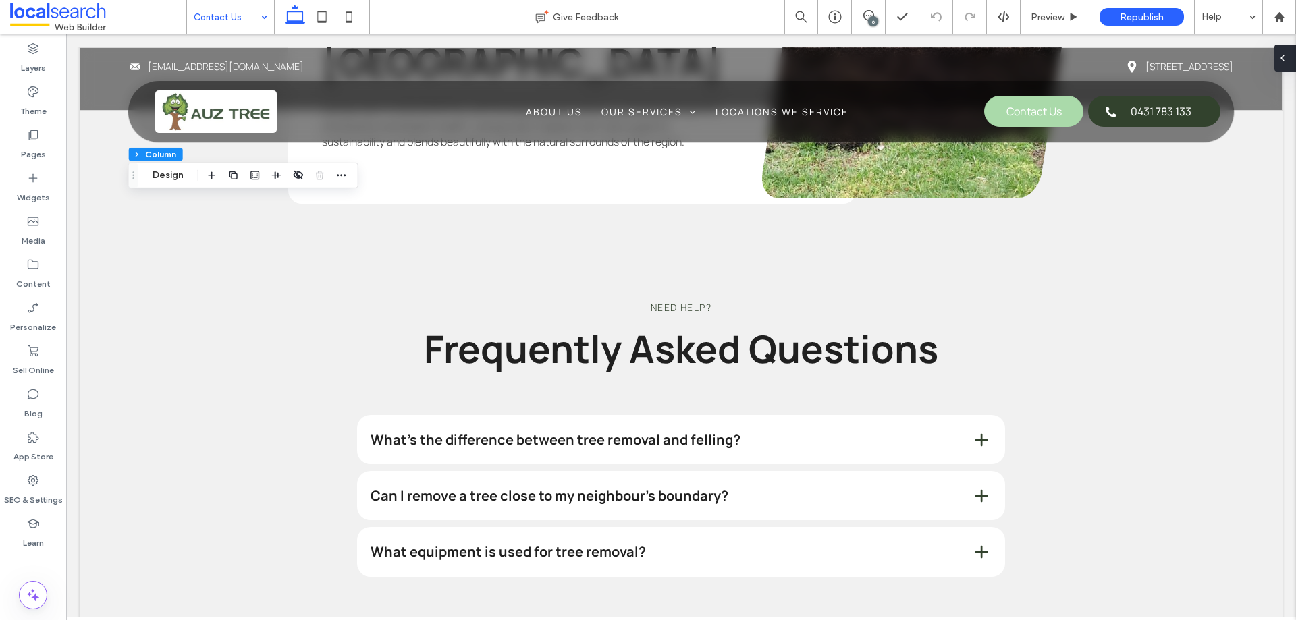
click at [1295, 54] on div at bounding box center [1285, 58] width 22 height 27
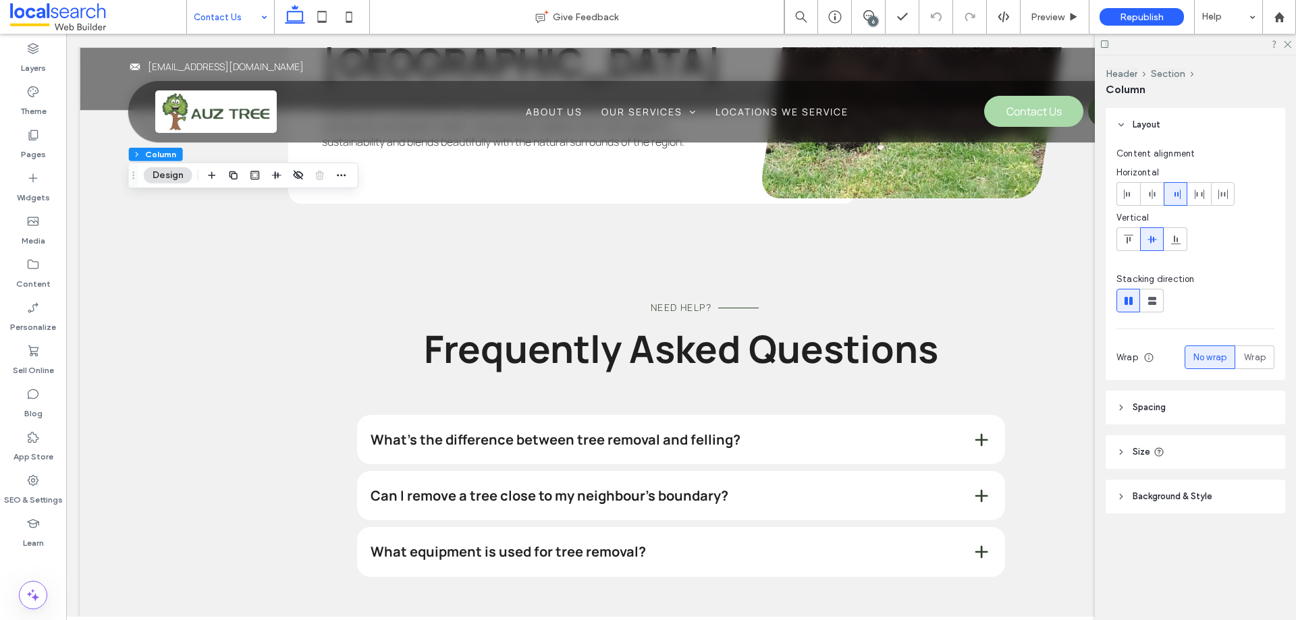
click at [873, 18] on div "6" at bounding box center [873, 21] width 10 height 10
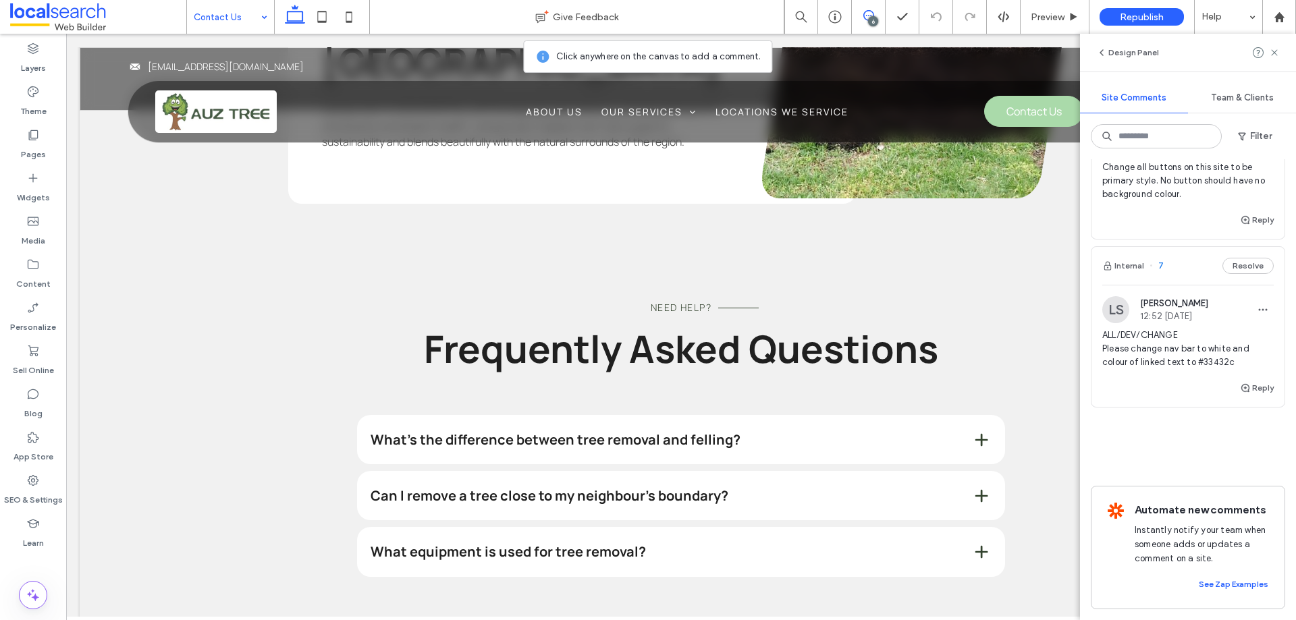
scroll to position [833, 0]
click at [1163, 329] on span "ALL/DEV/CHANGE Please change nav bar to white and colour of linked text to #334…" at bounding box center [1187, 349] width 171 height 40
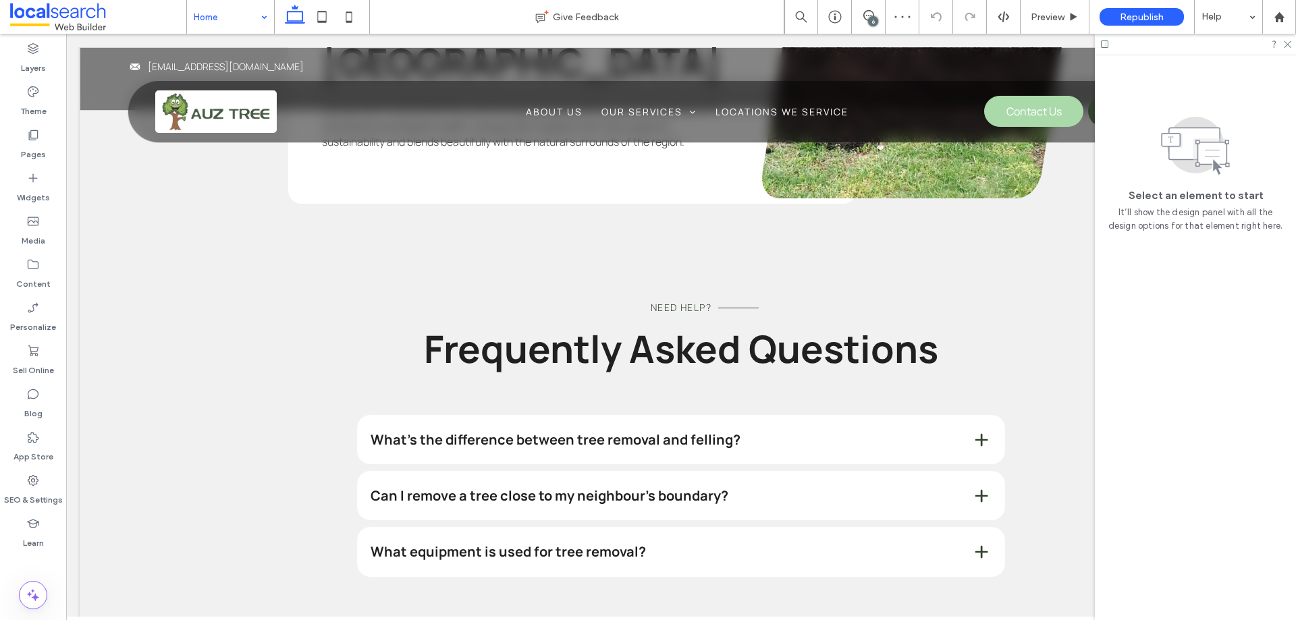
click at [1291, 39] on div at bounding box center [1194, 44] width 201 height 21
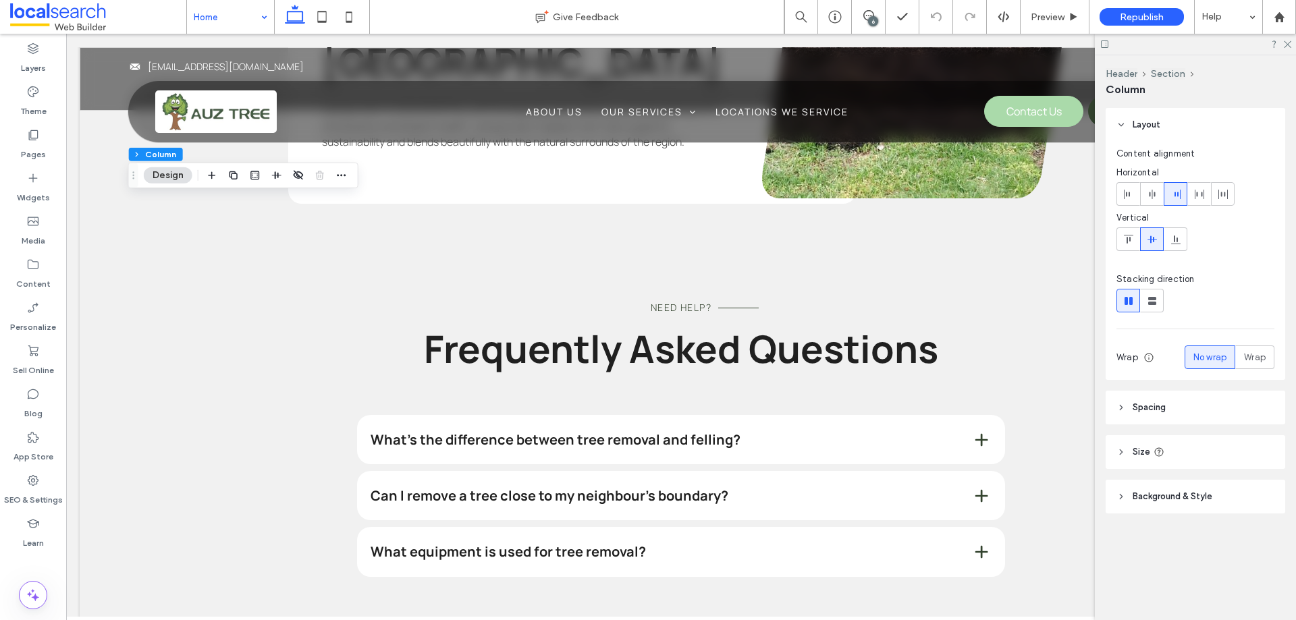
click at [1159, 398] on header "Spacing" at bounding box center [1194, 408] width 179 height 34
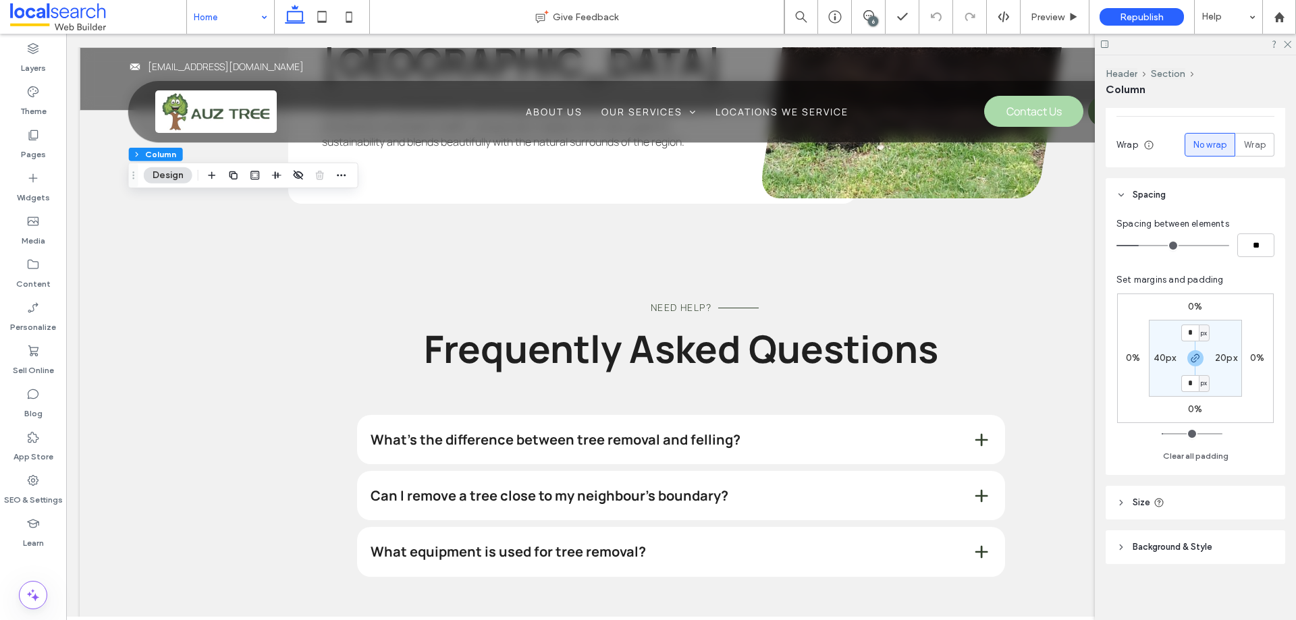
scroll to position [216, 0]
click at [1175, 528] on header "Background & Style" at bounding box center [1194, 544] width 179 height 34
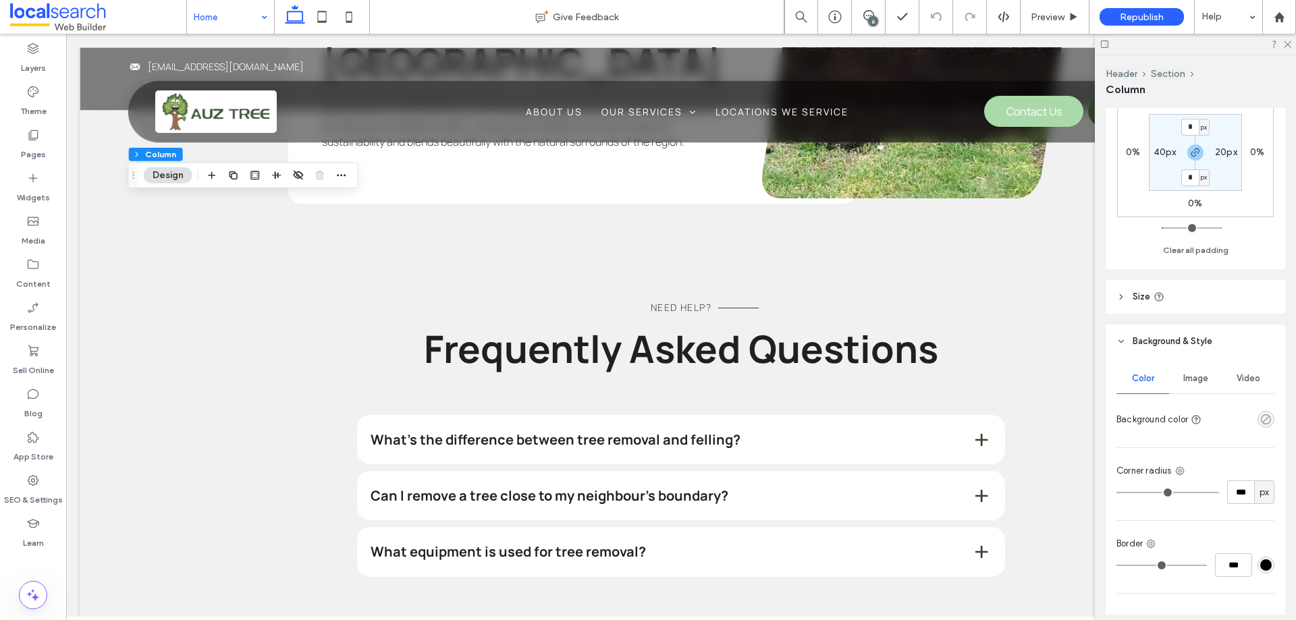
click at [1260, 421] on use "rgba(0, 0, 0, 0)" at bounding box center [1265, 419] width 10 height 10
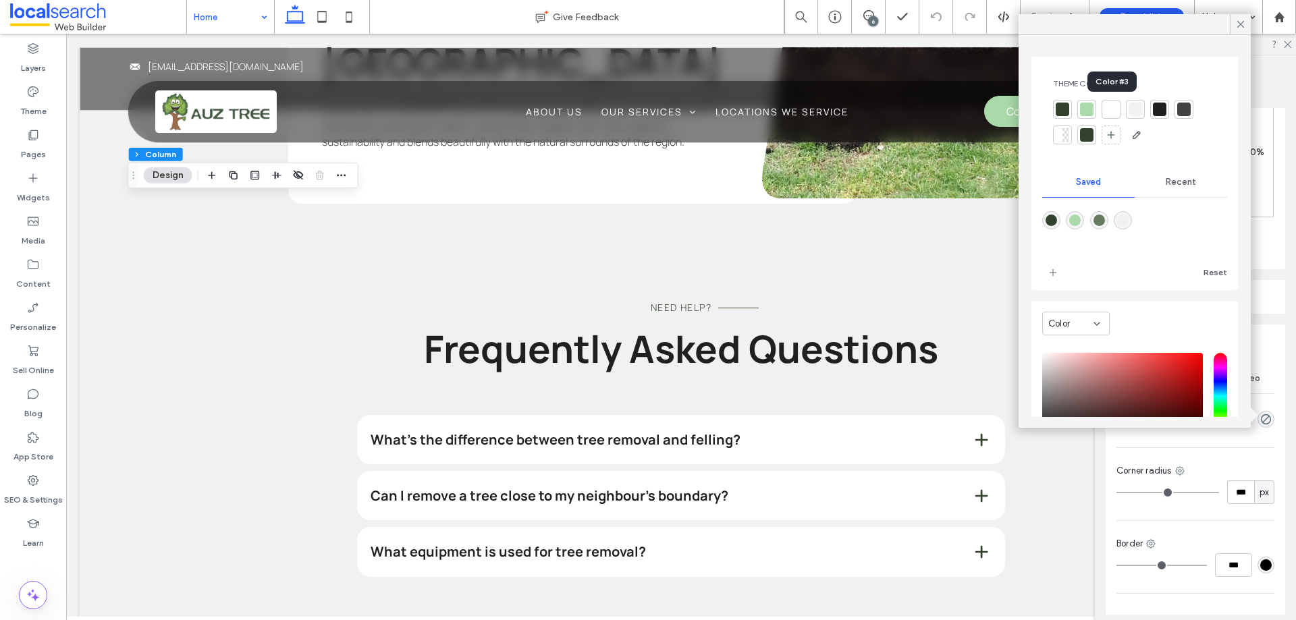
click at [1113, 111] on div at bounding box center [1110, 109] width 13 height 13
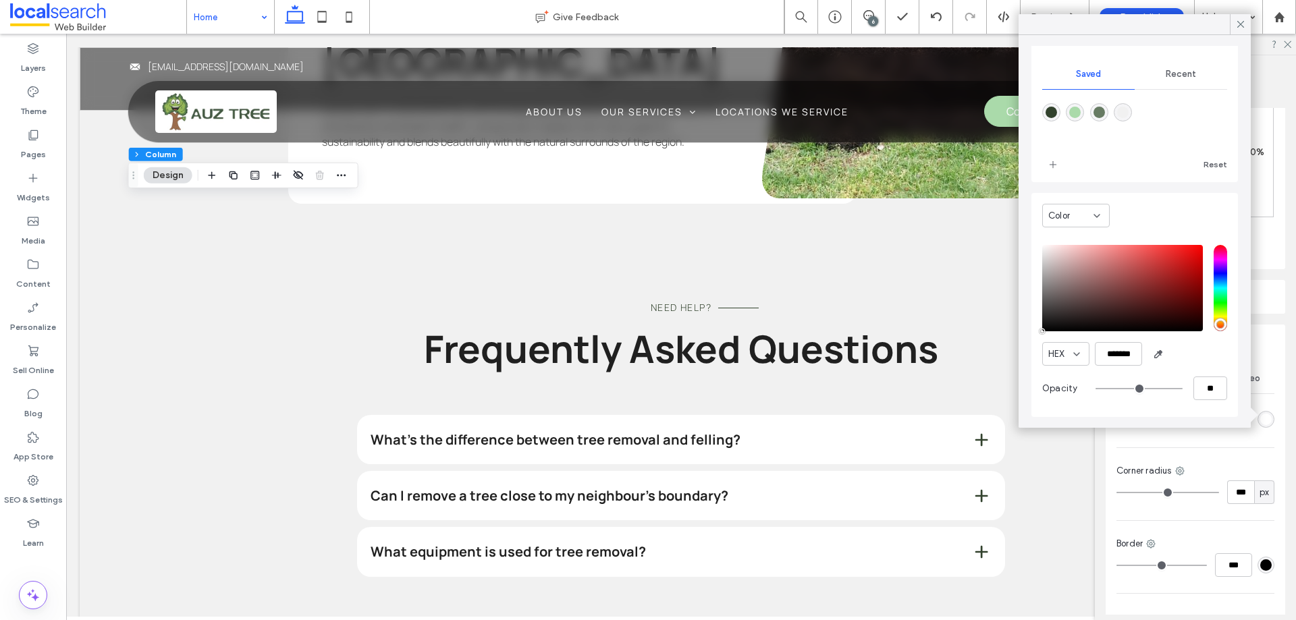
scroll to position [0, 0]
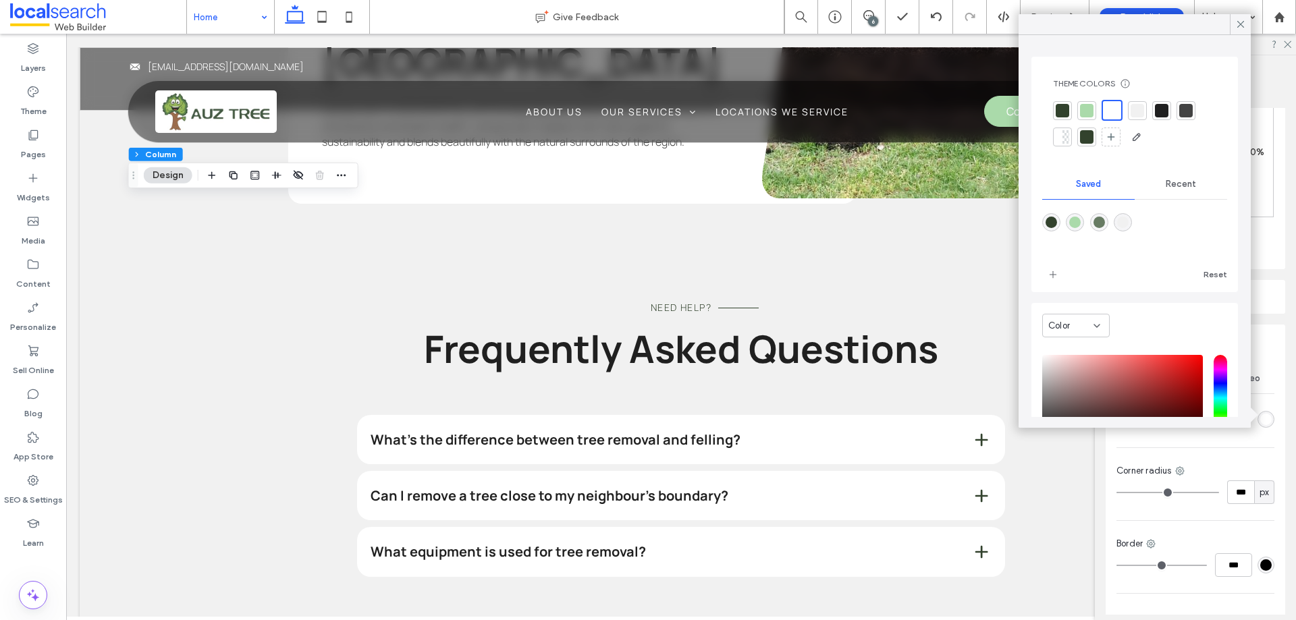
click at [1281, 459] on div "Layout Content alignment Horizontal Vertical Stacking direction Wrap No wrap Wr…" at bounding box center [1199, 361] width 188 height 507
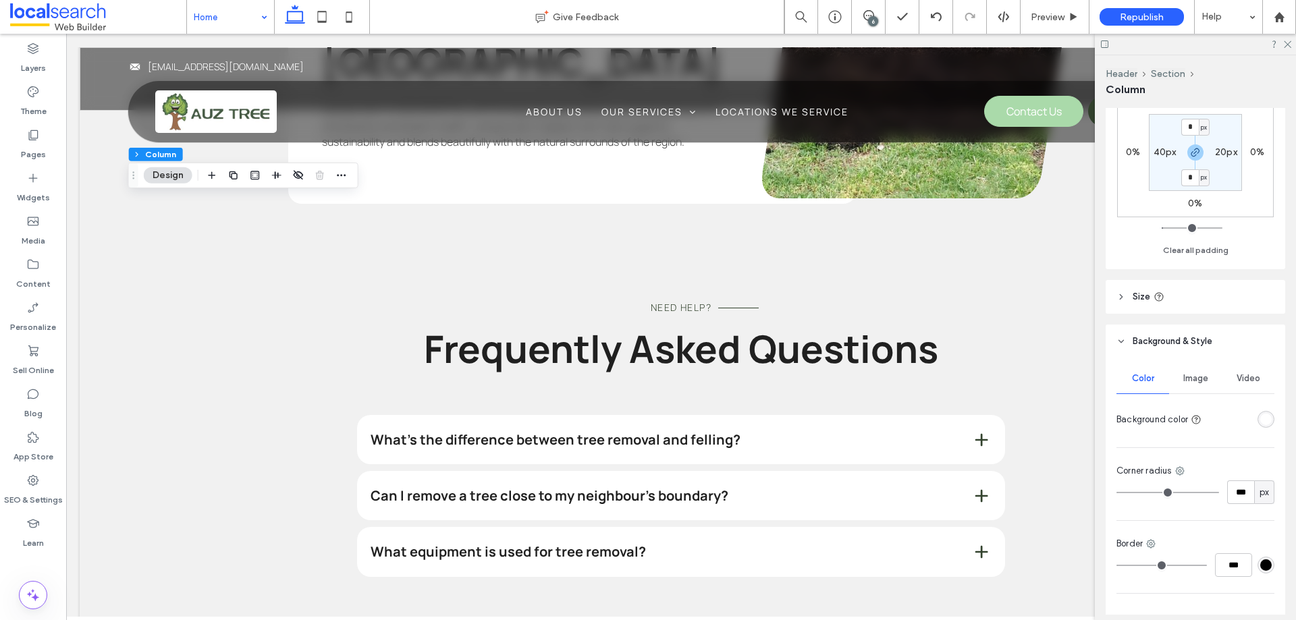
click at [1260, 423] on div "rgba(255, 255, 255, 1)" at bounding box center [1265, 419] width 11 height 11
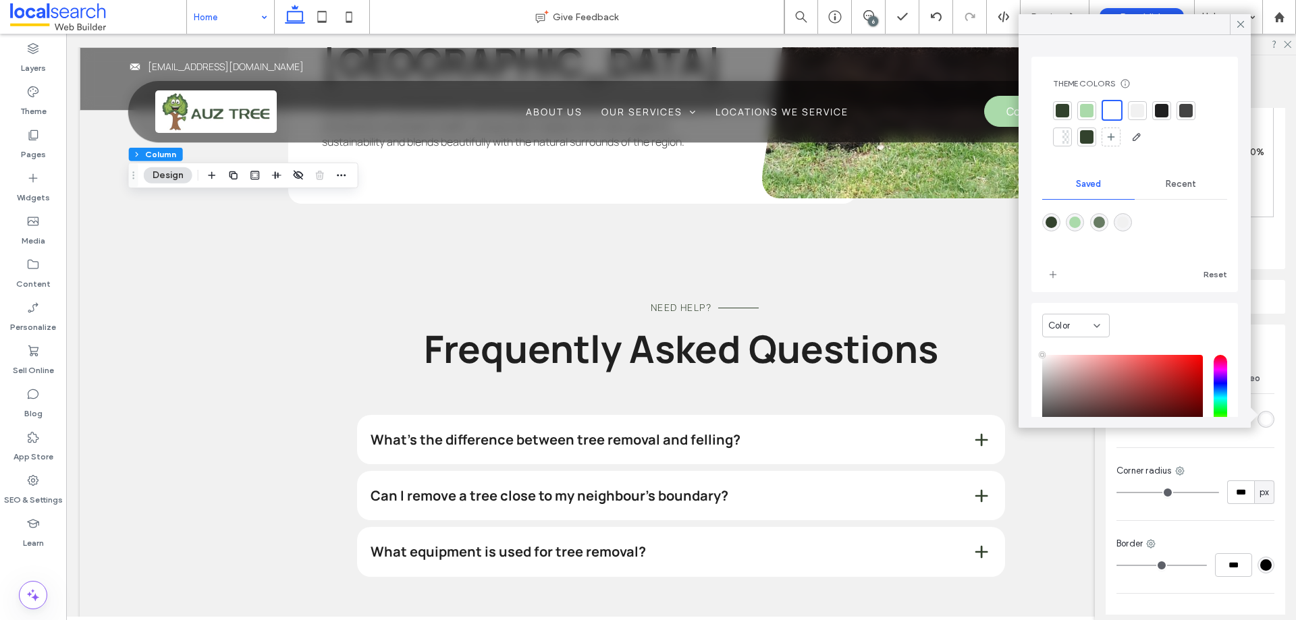
click at [1086, 113] on div at bounding box center [1086, 110] width 13 height 13
click at [1099, 114] on div at bounding box center [1134, 124] width 163 height 48
click at [1109, 115] on div at bounding box center [1112, 110] width 13 height 13
type input "***"
click at [43, 63] on label "Layers" at bounding box center [33, 64] width 25 height 19
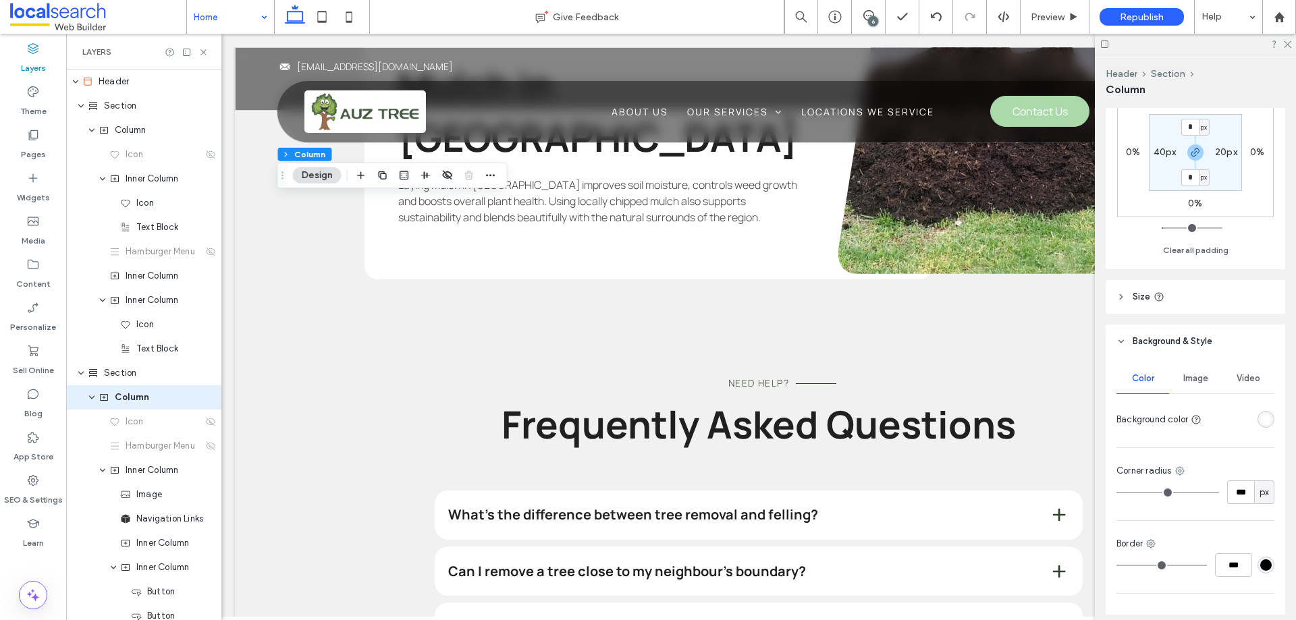
scroll to position [53, 0]
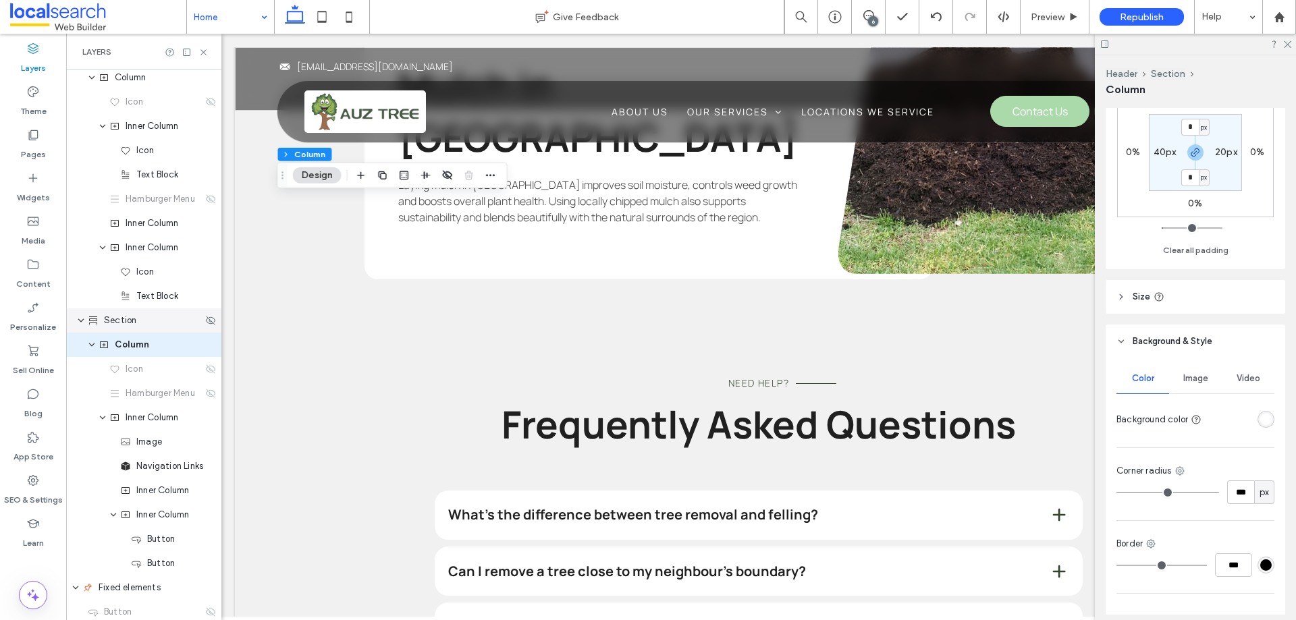
click at [121, 314] on span "Section" at bounding box center [120, 320] width 32 height 13
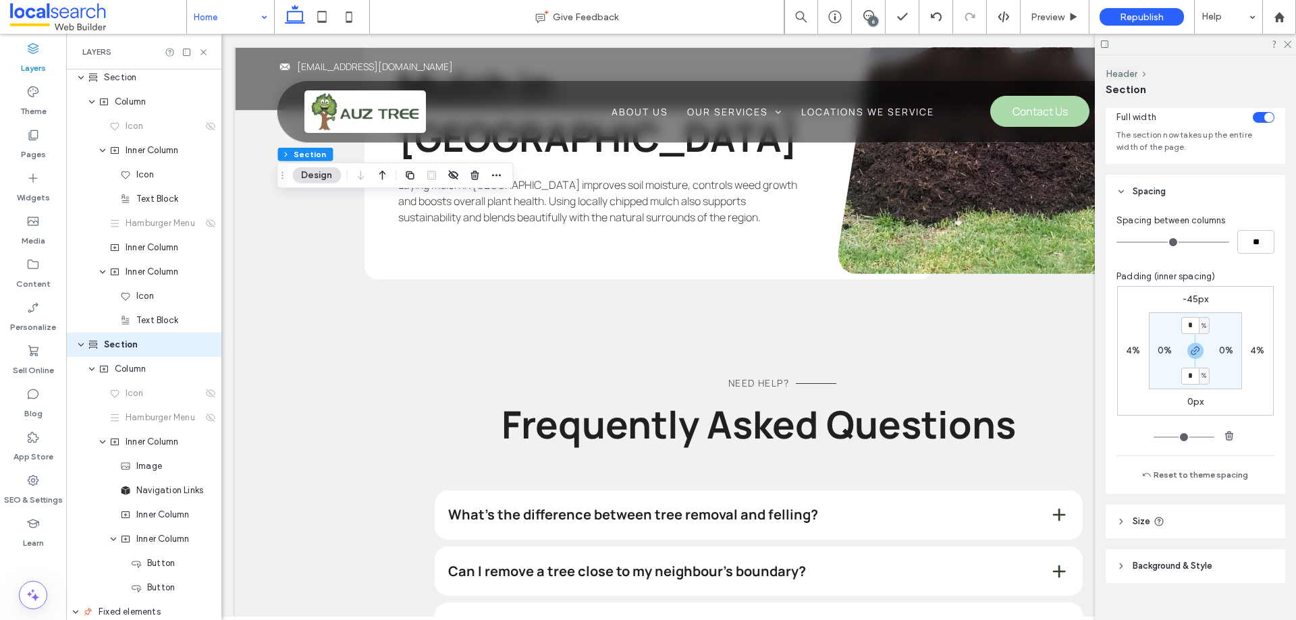
scroll to position [64, 0]
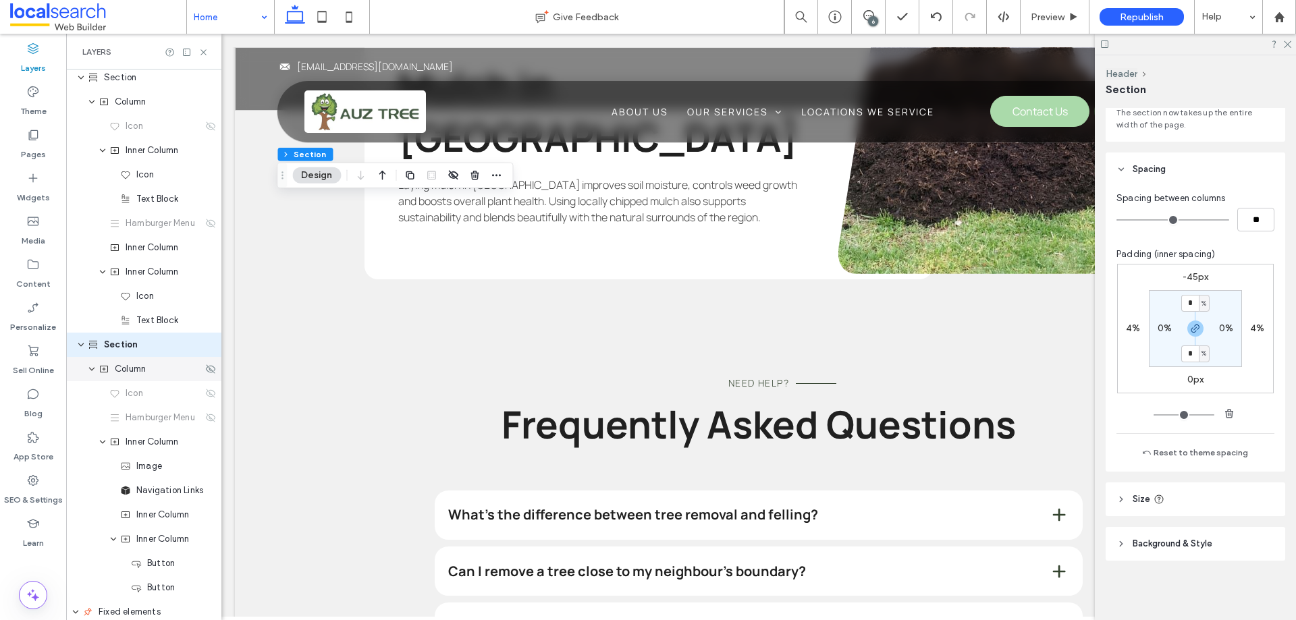
click at [135, 380] on div "Column" at bounding box center [143, 369] width 155 height 24
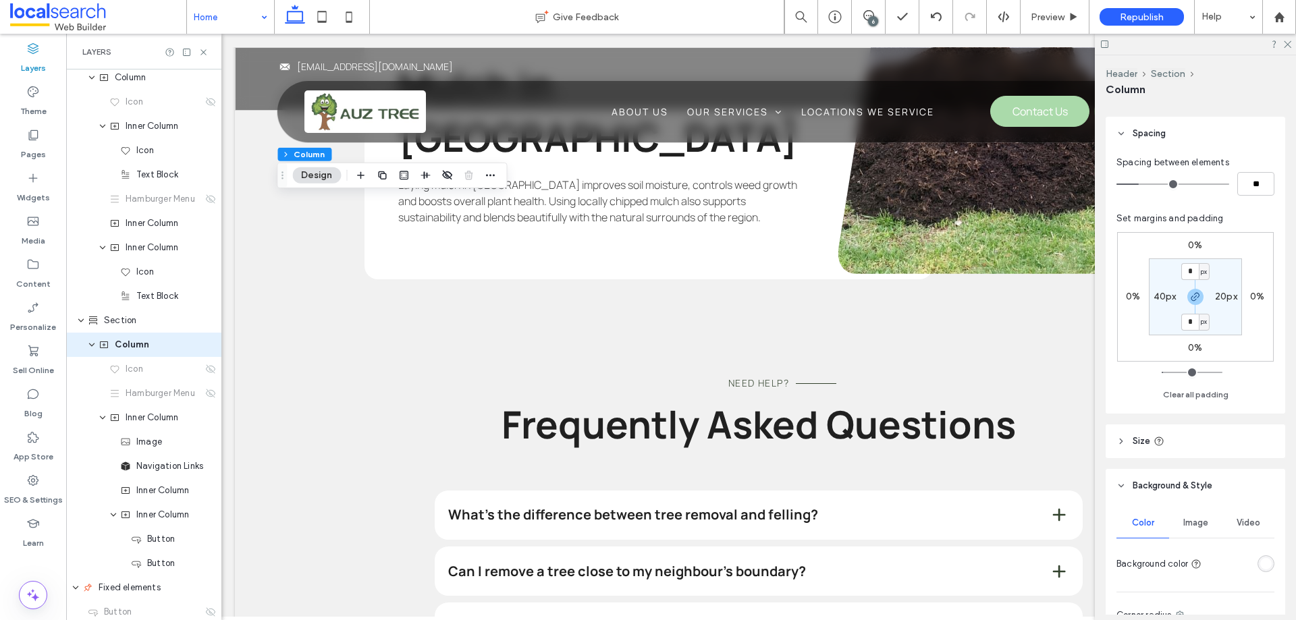
scroll to position [472, 0]
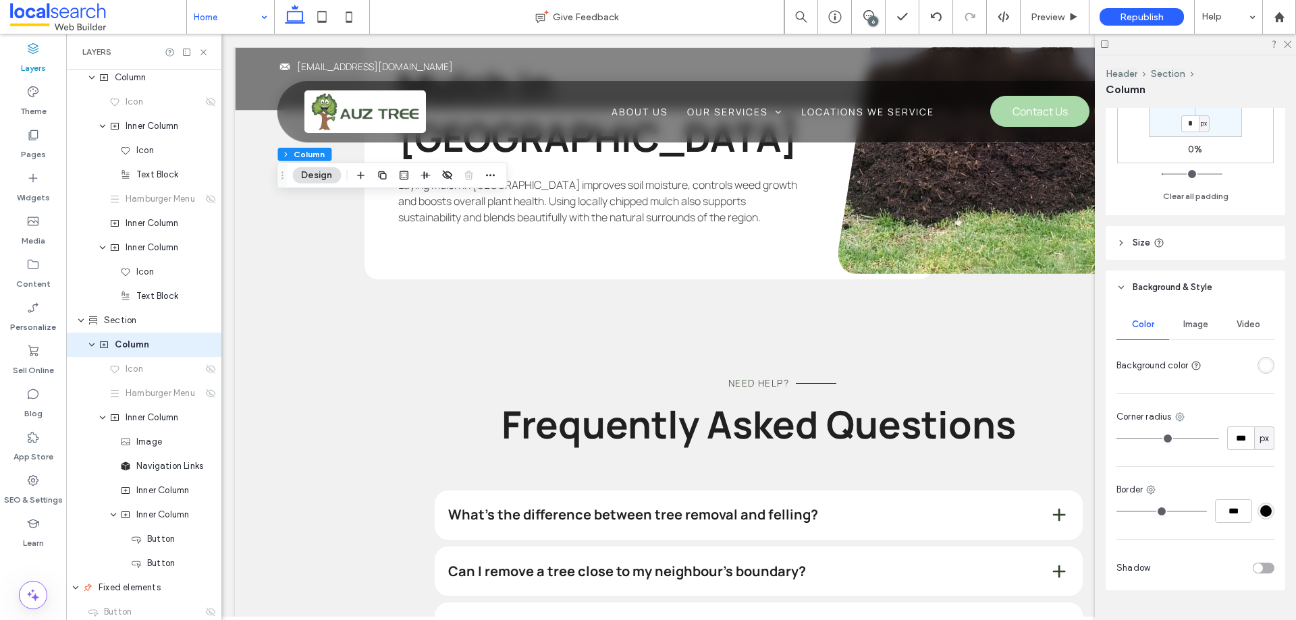
click at [1248, 366] on div at bounding box center [1239, 366] width 67 height 24
click at [1257, 360] on div at bounding box center [1265, 365] width 17 height 17
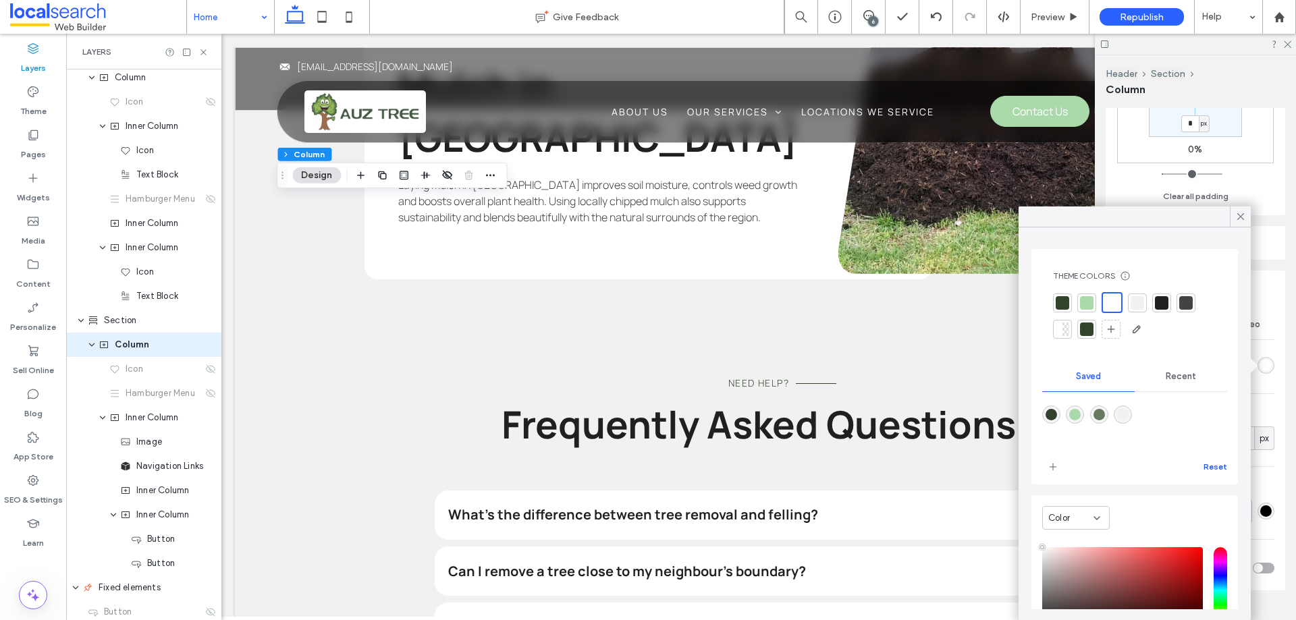
click at [1206, 464] on button "Reset" at bounding box center [1215, 467] width 24 height 16
click at [1203, 462] on button "Reset" at bounding box center [1215, 467] width 24 height 16
click at [1109, 450] on div "There are no saved colors yet Reset" at bounding box center [1134, 438] width 185 height 79
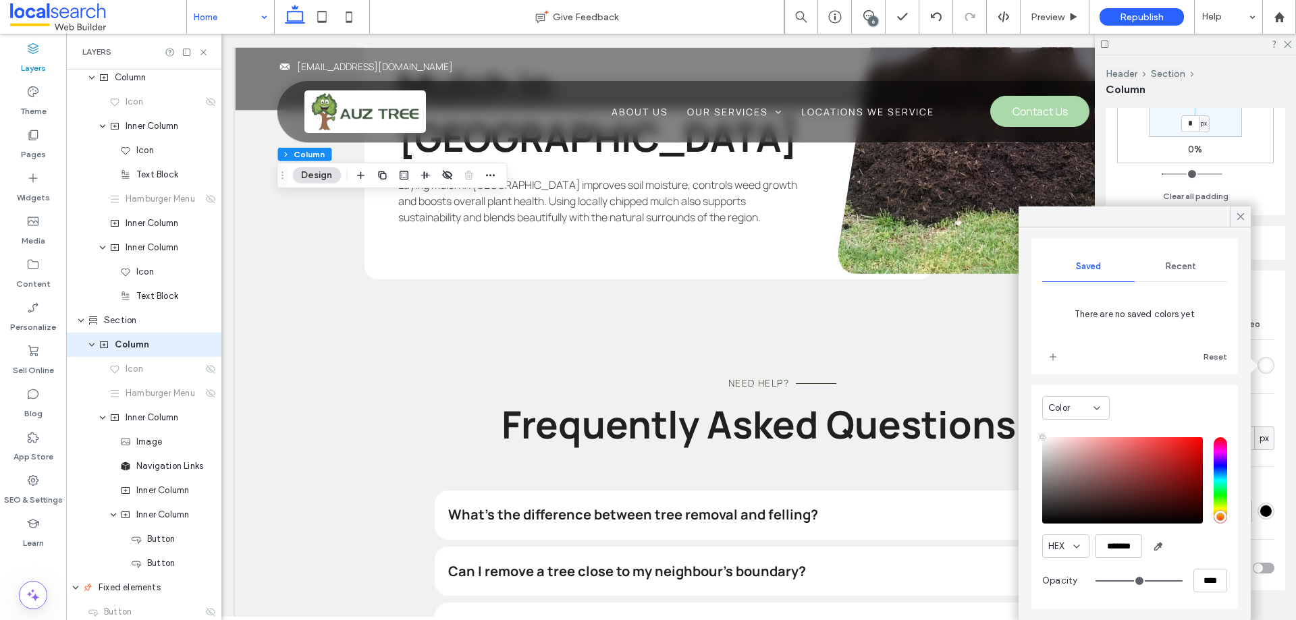
scroll to position [0, 0]
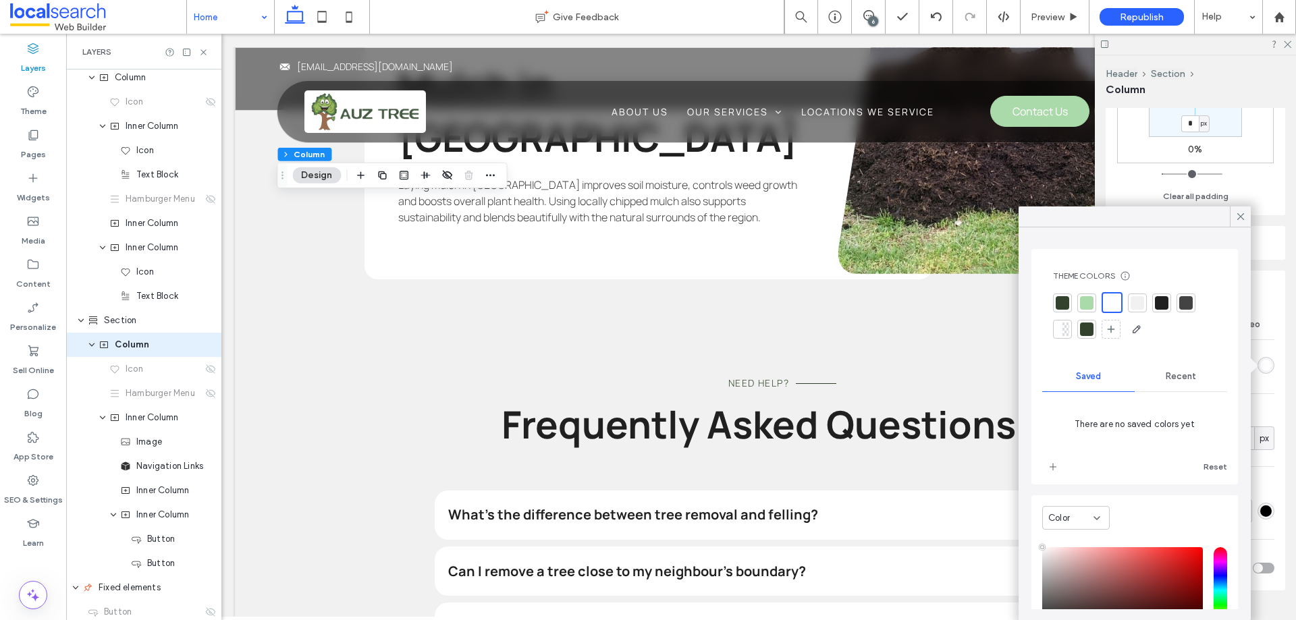
click at [1107, 307] on div at bounding box center [1112, 303] width 16 height 16
click at [1108, 302] on div at bounding box center [1112, 303] width 16 height 16
click at [1063, 325] on div at bounding box center [1065, 329] width 7 height 13
click at [1115, 296] on div at bounding box center [1110, 301] width 13 height 13
type input "***"
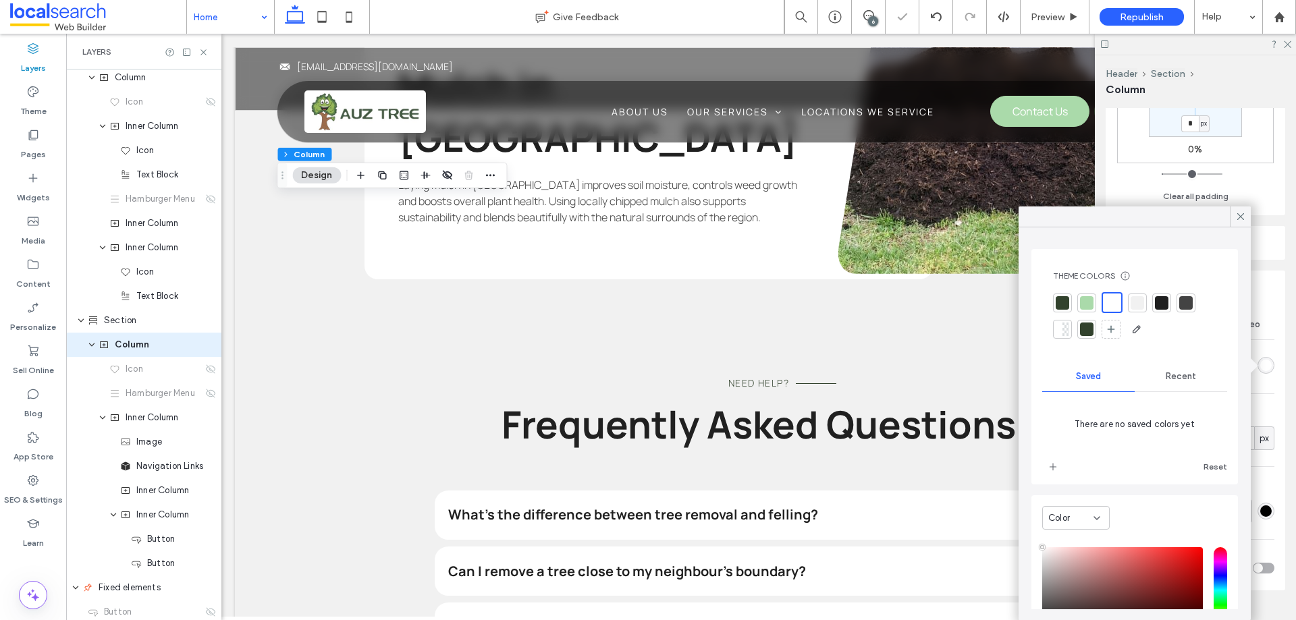
click at [1115, 420] on span "There are no saved colors yet" at bounding box center [1134, 424] width 185 height 51
drag, startPoint x: 1124, startPoint y: 420, endPoint x: 1174, endPoint y: 416, distance: 50.1
click at [1172, 417] on span "There are no saved colors yet" at bounding box center [1134, 424] width 185 height 51
click at [1238, 211] on icon at bounding box center [1240, 217] width 12 height 12
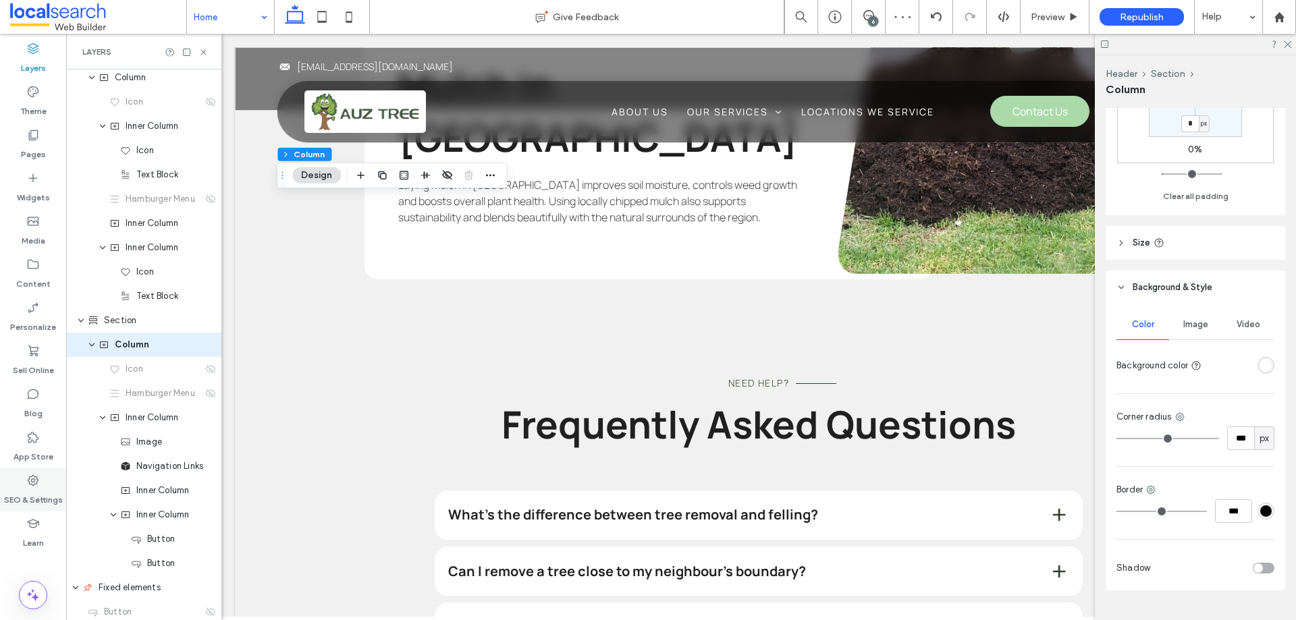
click at [33, 491] on label "SEO & Settings" at bounding box center [33, 496] width 59 height 19
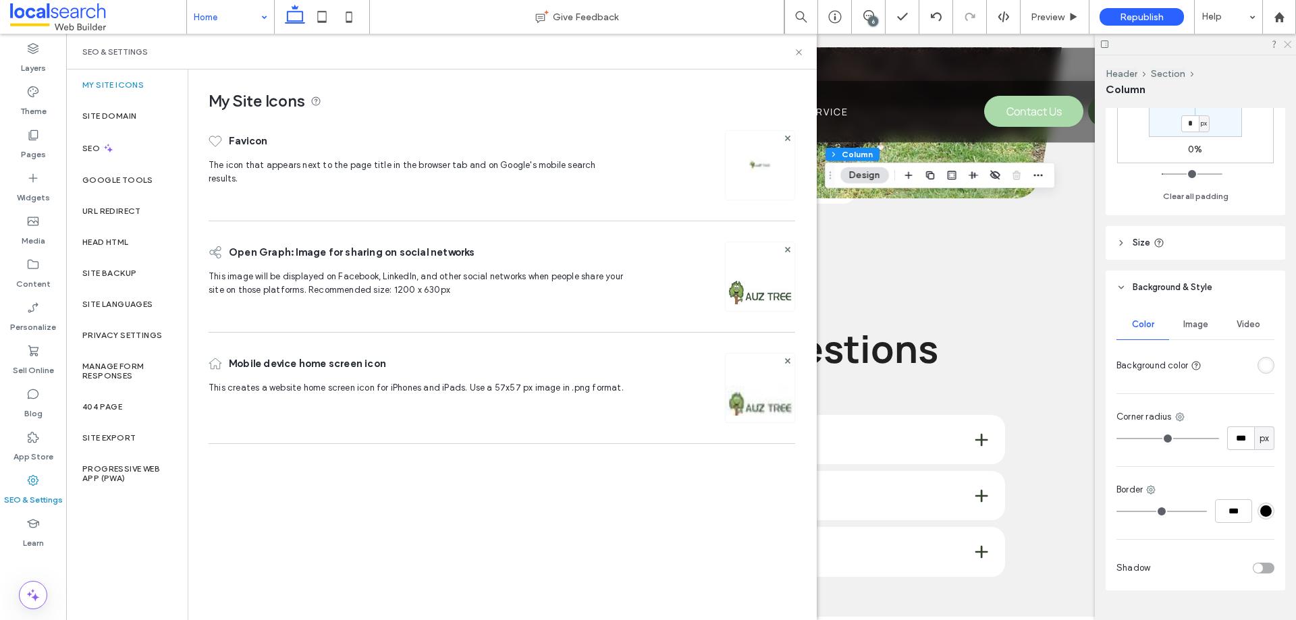
click at [1289, 45] on icon at bounding box center [1286, 43] width 9 height 9
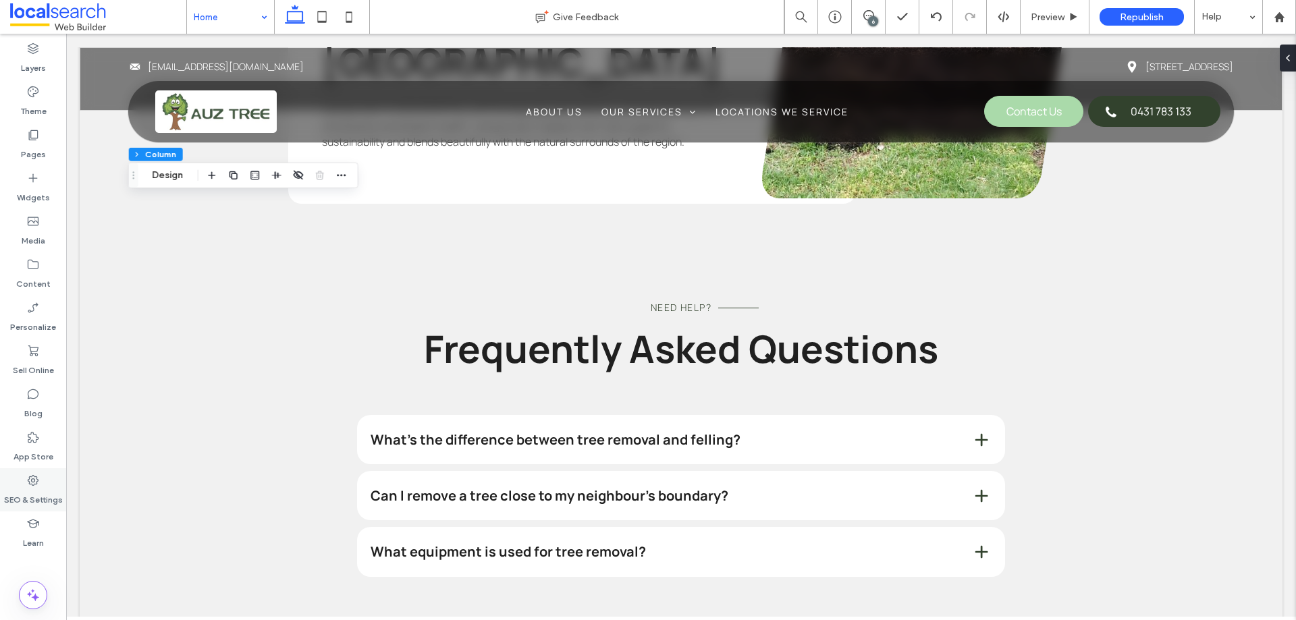
click at [32, 497] on label "SEO & Settings" at bounding box center [33, 496] width 59 height 19
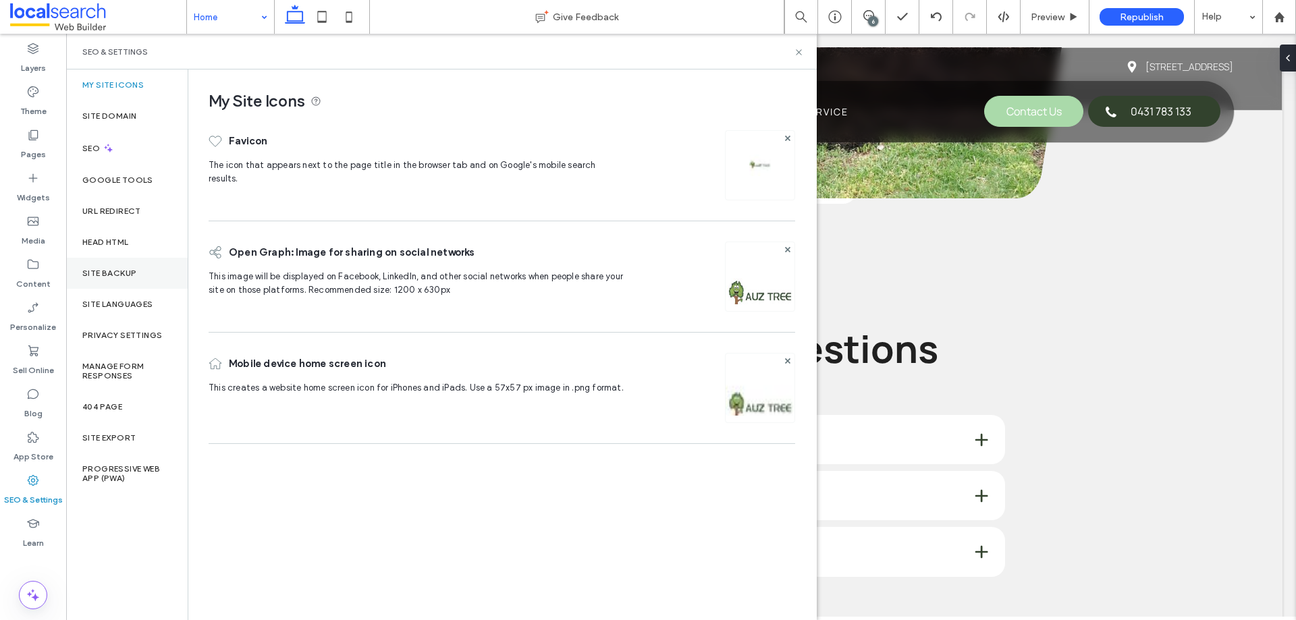
click at [137, 282] on div "Site Backup" at bounding box center [126, 273] width 121 height 31
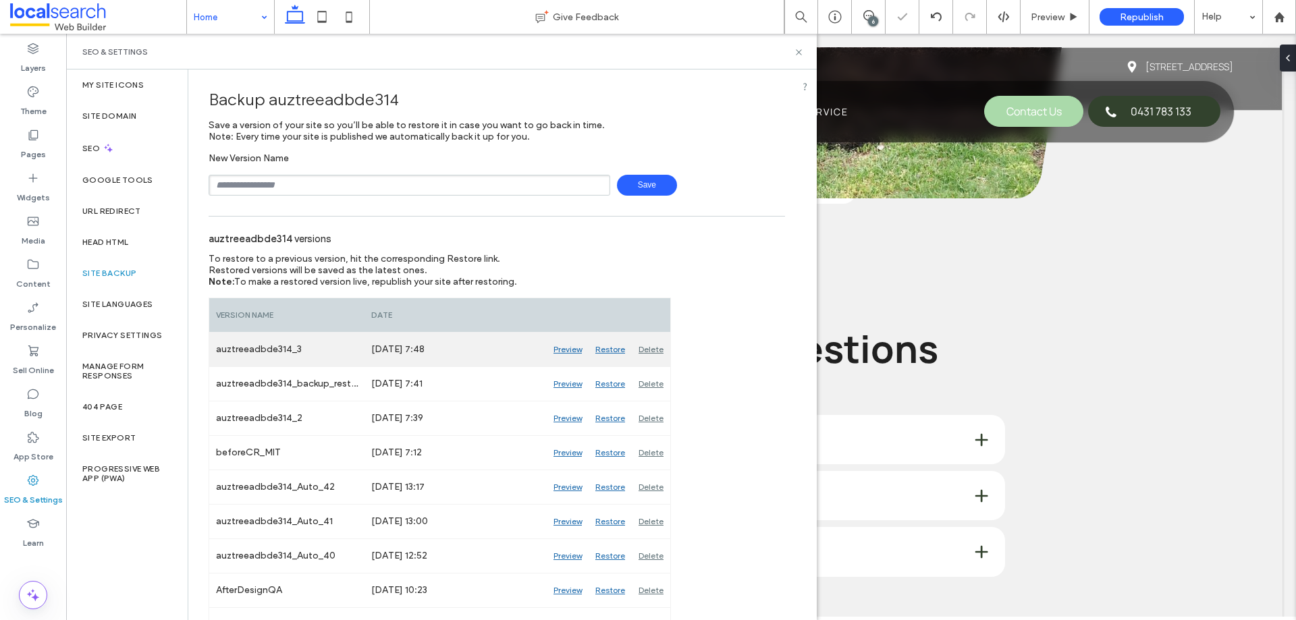
click at [607, 348] on div "Restore" at bounding box center [609, 350] width 43 height 34
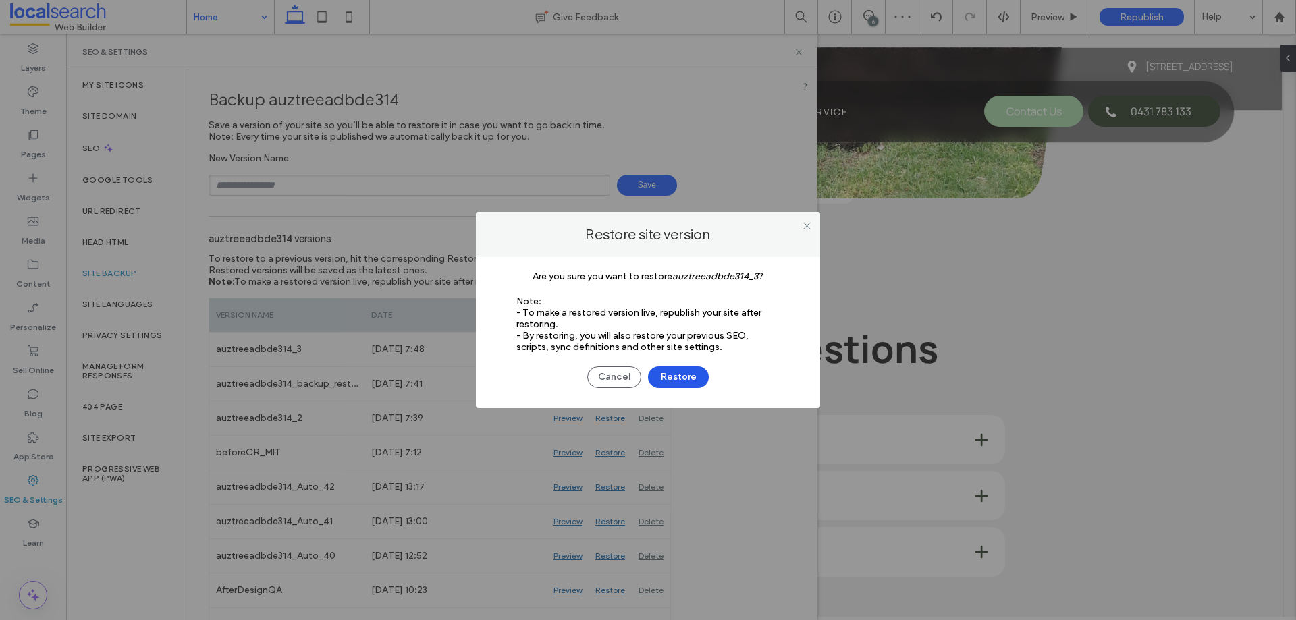
click at [671, 381] on button "Restore" at bounding box center [678, 377] width 61 height 22
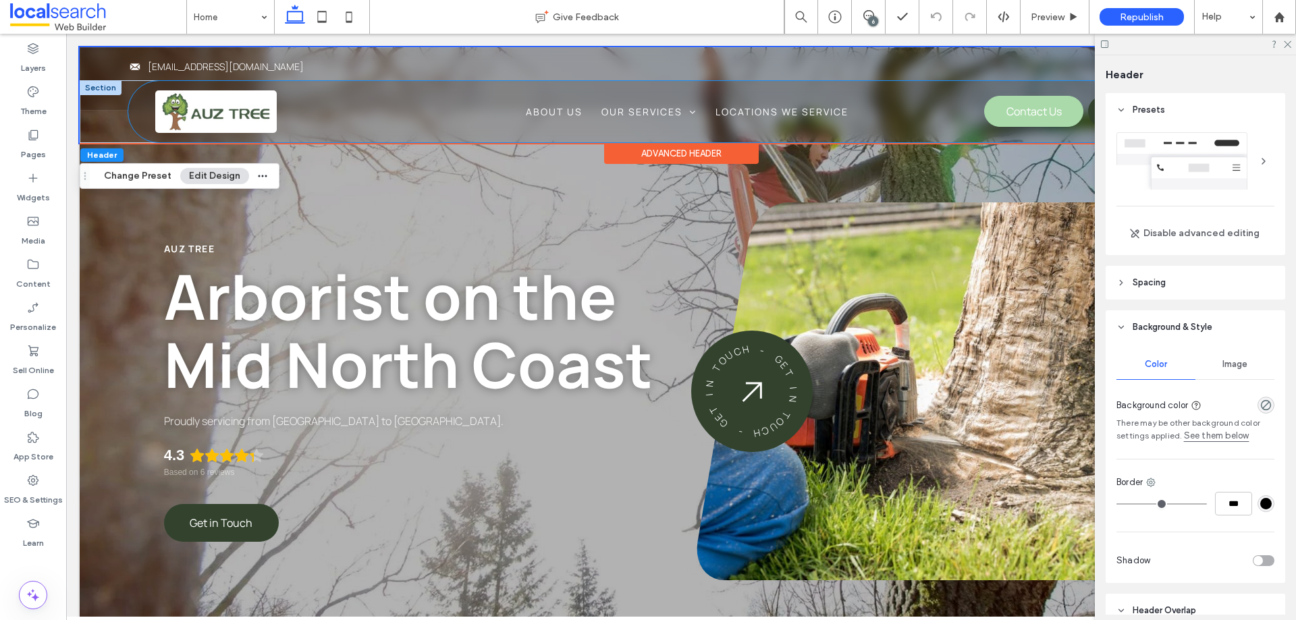
click at [146, 100] on div "Phone Icon Three Lines Icon About Us Our Services Tree Removal Tree Felling Tre…" at bounding box center [680, 111] width 1105 height 61
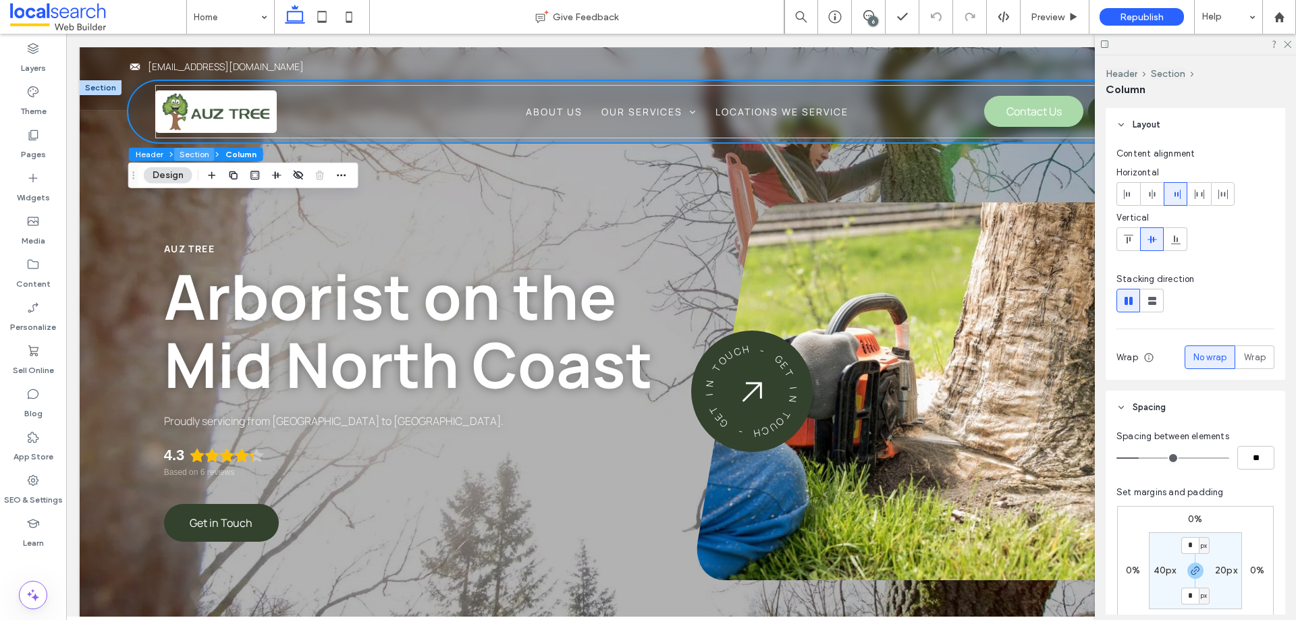
click at [182, 152] on button "Section" at bounding box center [194, 154] width 40 height 13
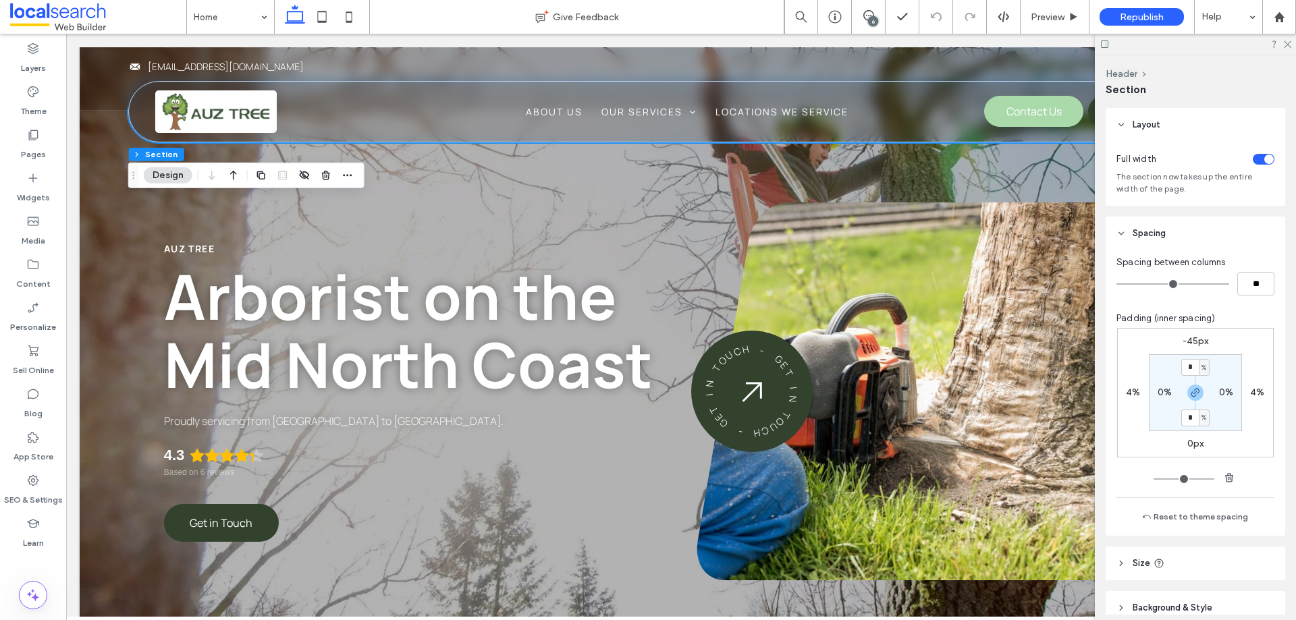
scroll to position [64, 0]
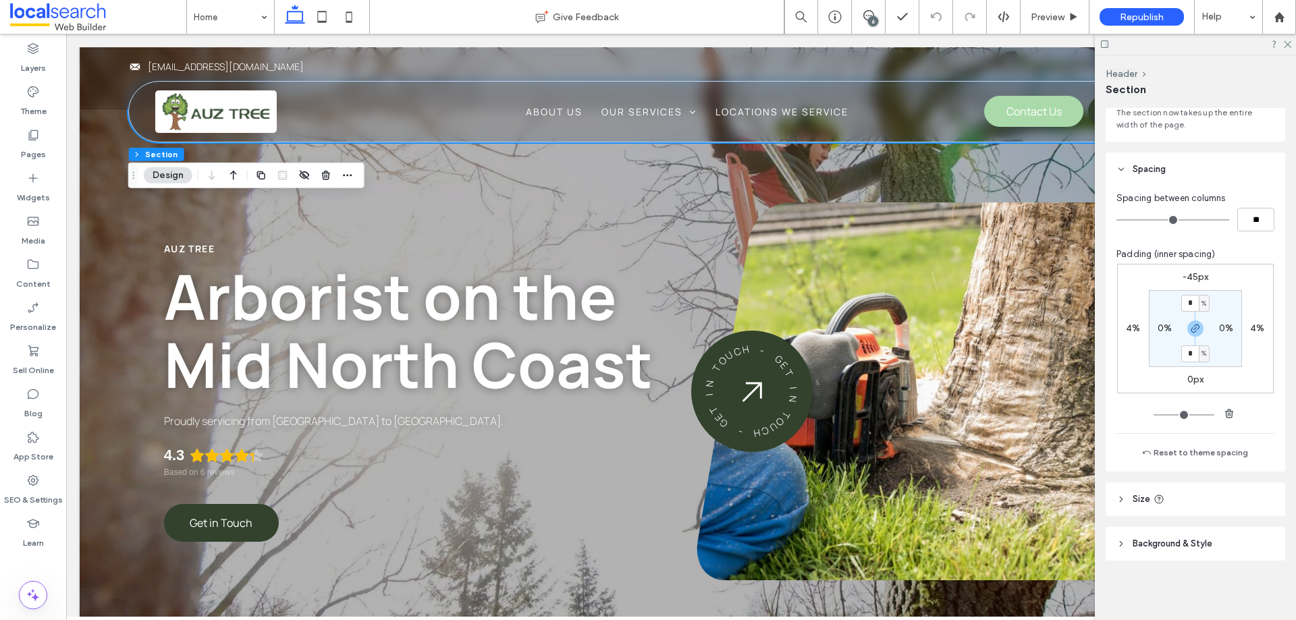
click at [1171, 538] on span "Background & Style" at bounding box center [1172, 543] width 80 height 13
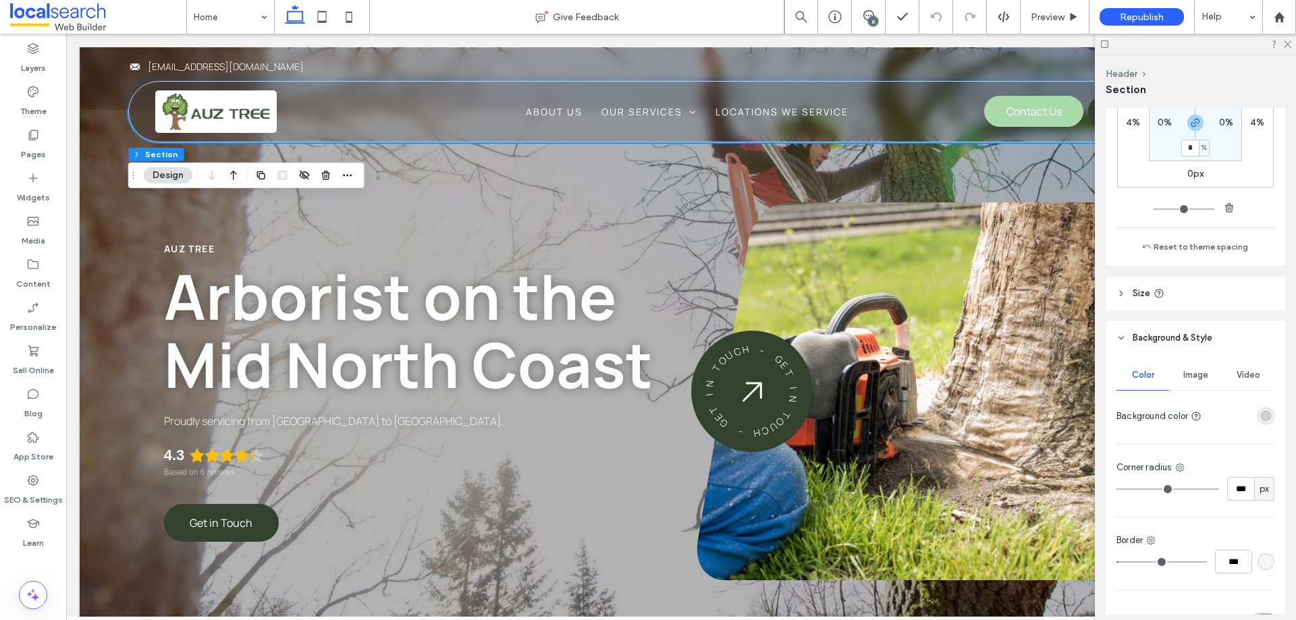
scroll to position [350, 0]
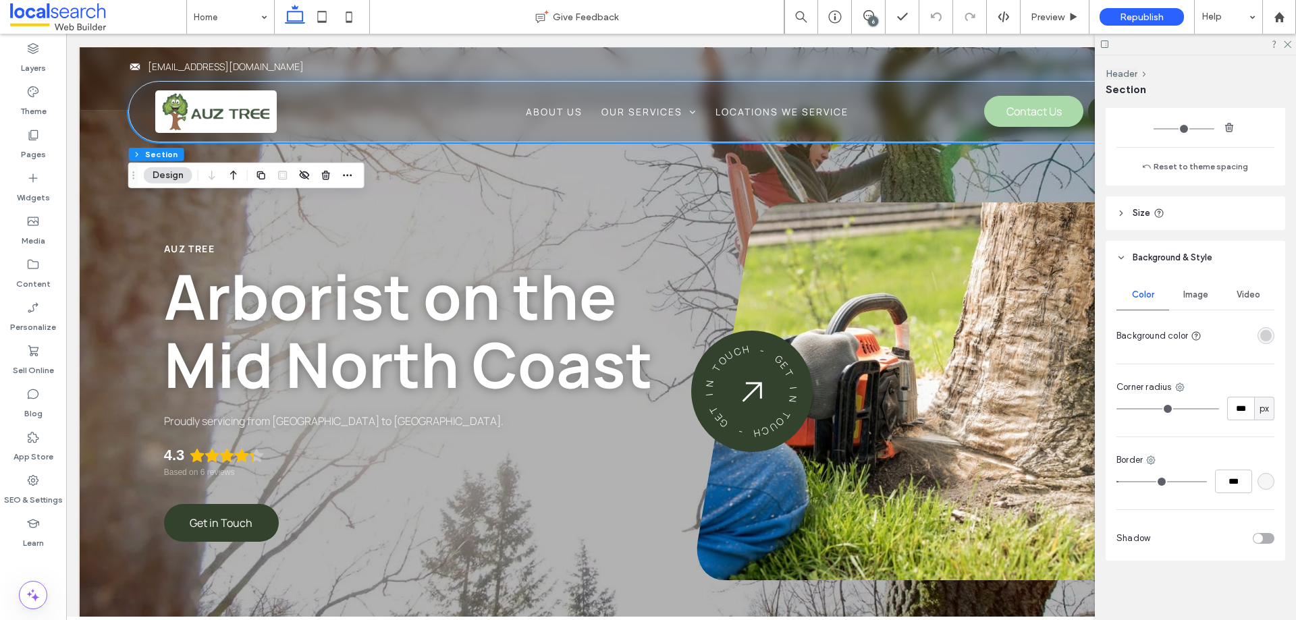
click at [1258, 327] on div "rgba(0, 0, 0, 0.15)" at bounding box center [1265, 335] width 17 height 17
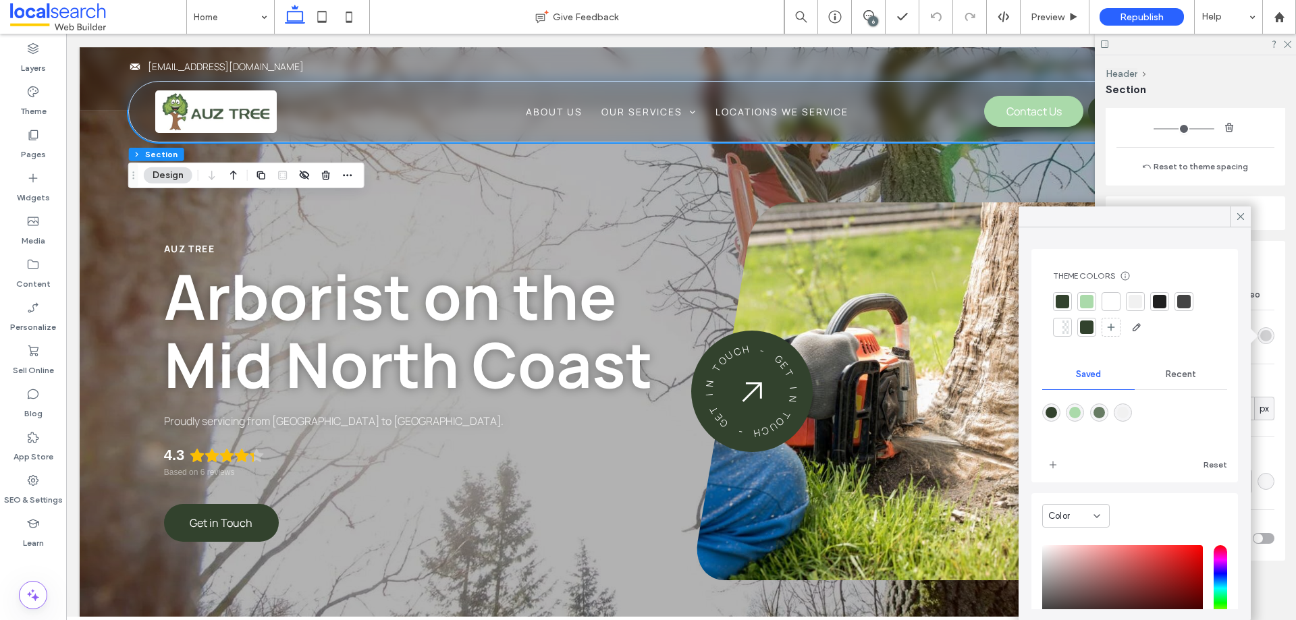
click at [874, 23] on div "6" at bounding box center [873, 21] width 10 height 10
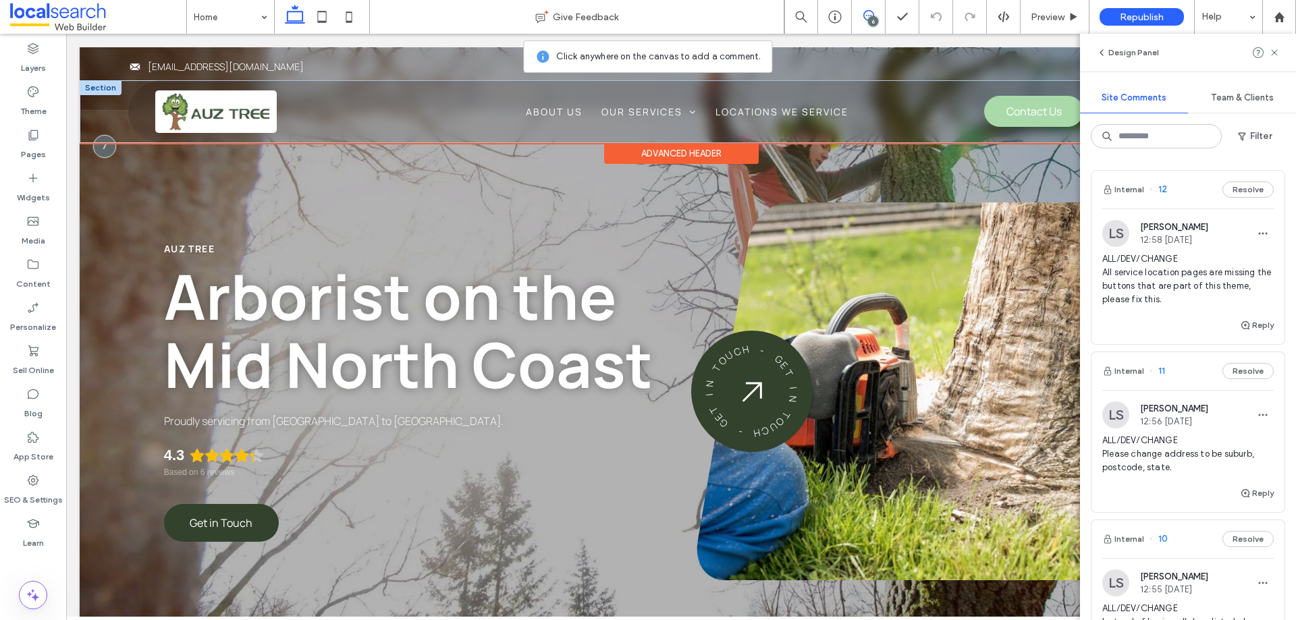
click at [99, 141] on div "Phone Icon Three Lines Icon About Us Our Services Tree Removal Tree Felling Tre…" at bounding box center [681, 111] width 1202 height 63
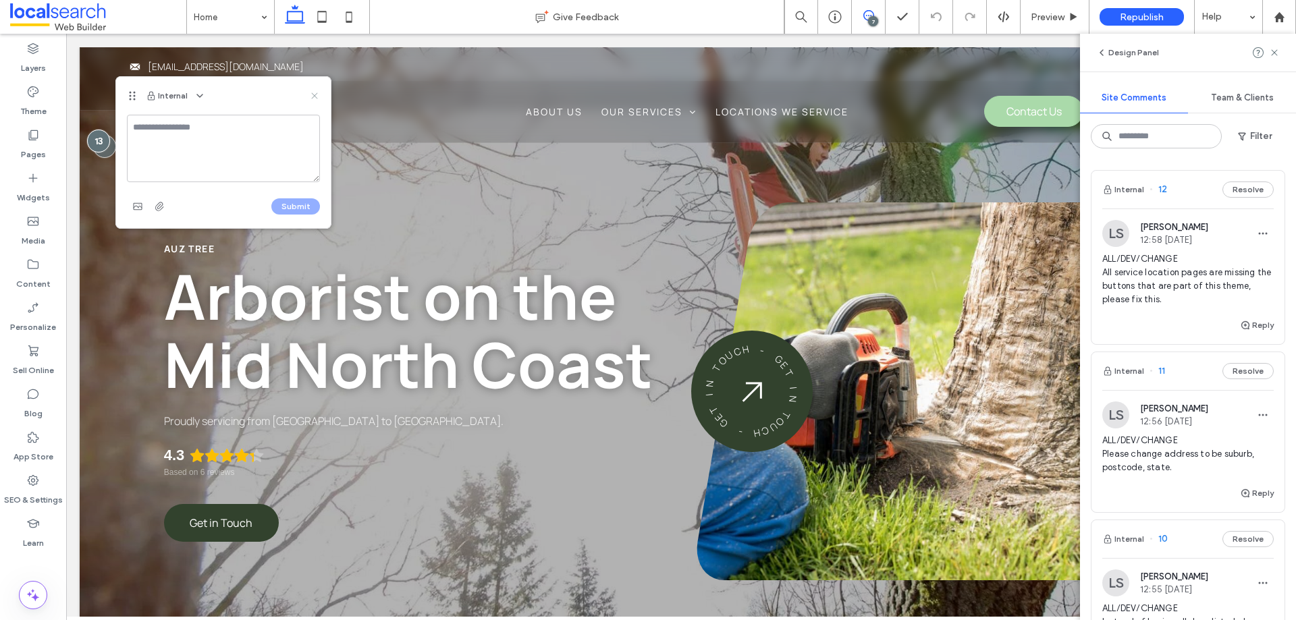
click at [312, 98] on use at bounding box center [314, 95] width 6 height 6
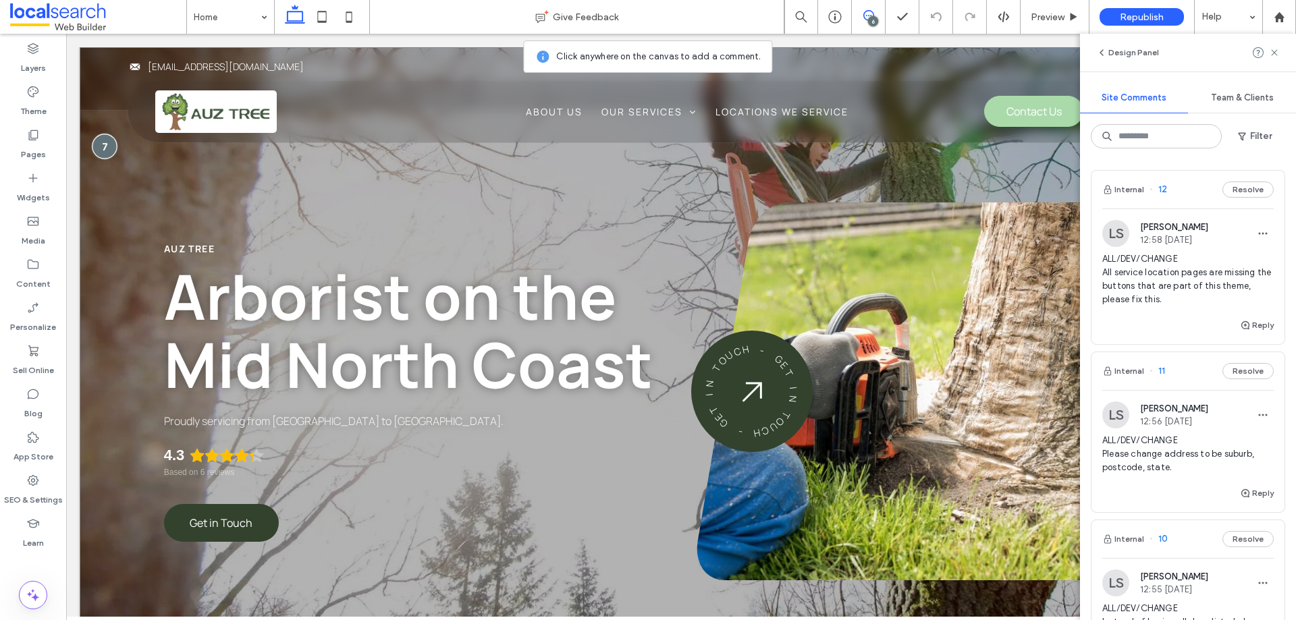
click at [103, 146] on div at bounding box center [104, 146] width 25 height 25
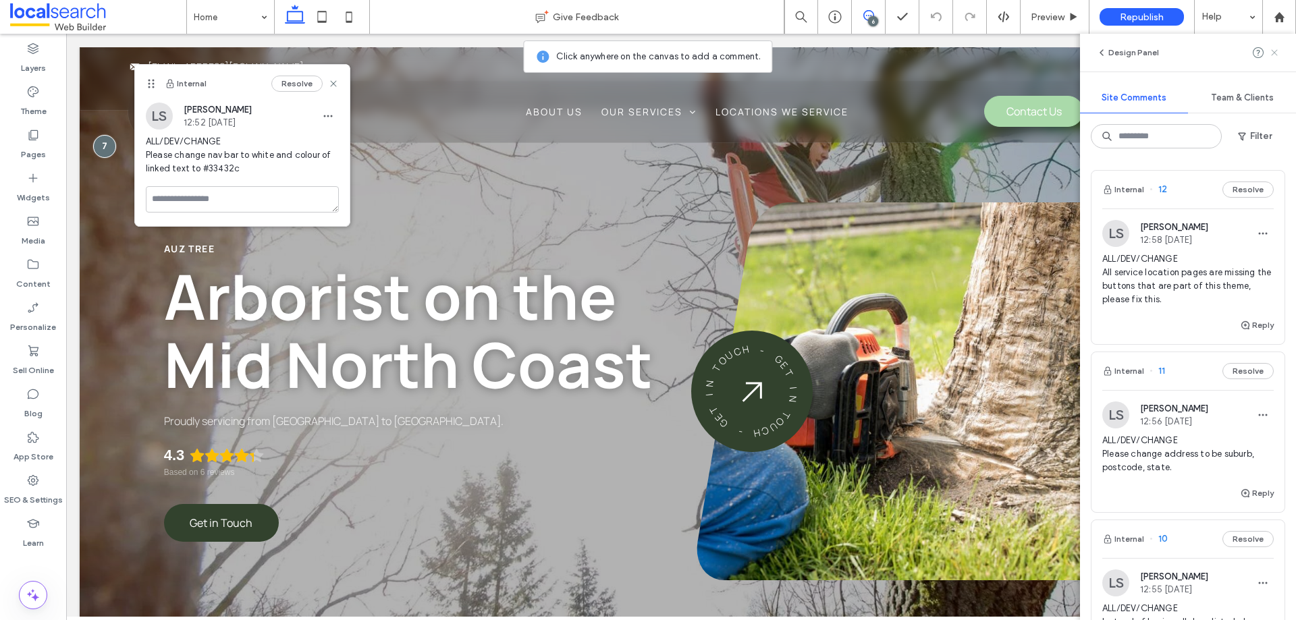
click at [1279, 50] on icon at bounding box center [1274, 52] width 11 height 11
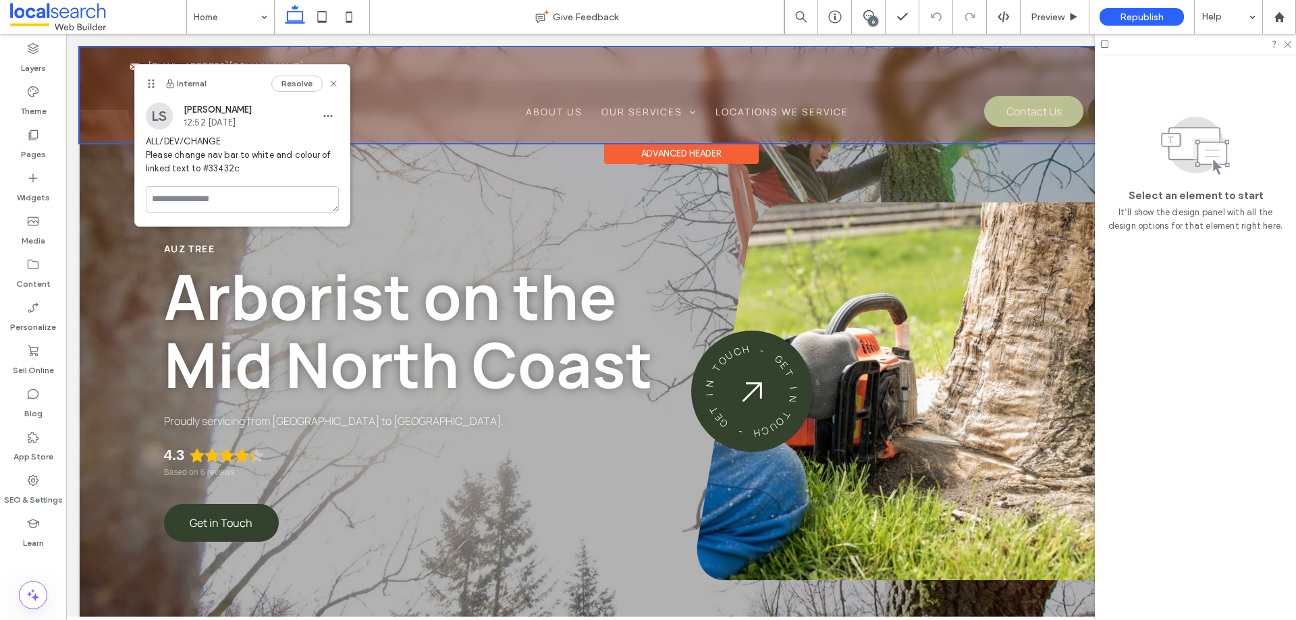
click at [556, 140] on div at bounding box center [681, 95] width 1202 height 96
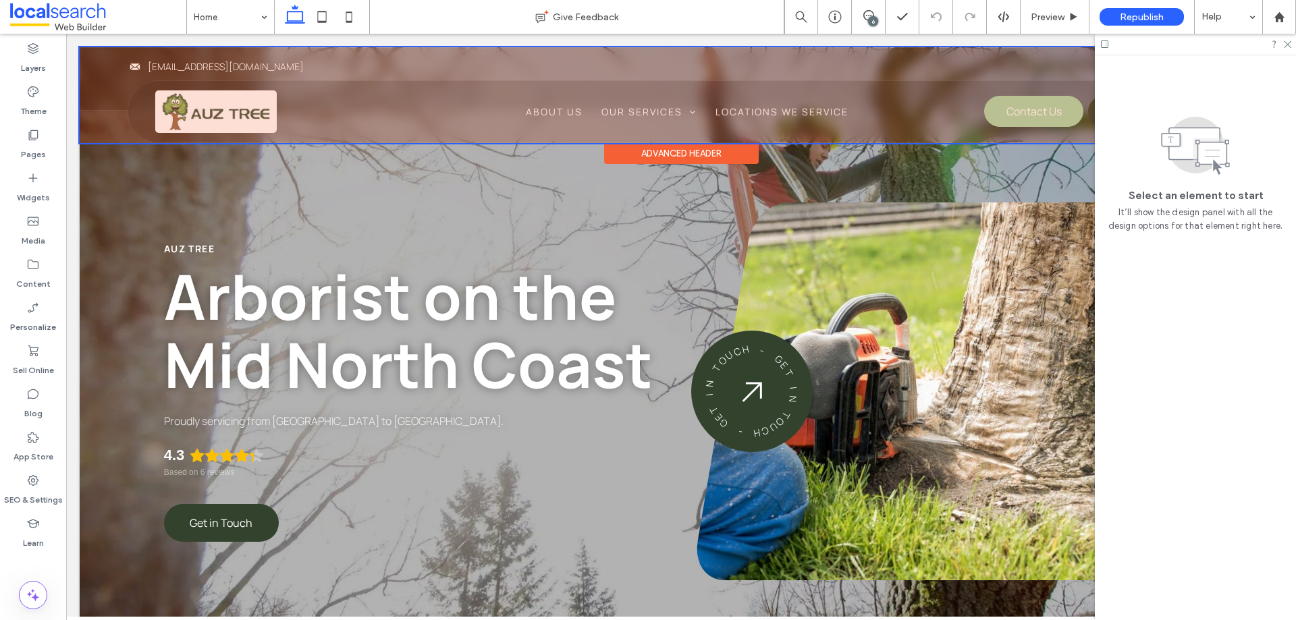
drag, startPoint x: 447, startPoint y: 119, endPoint x: 439, endPoint y: 119, distance: 8.1
click at [448, 119] on div at bounding box center [681, 95] width 1202 height 96
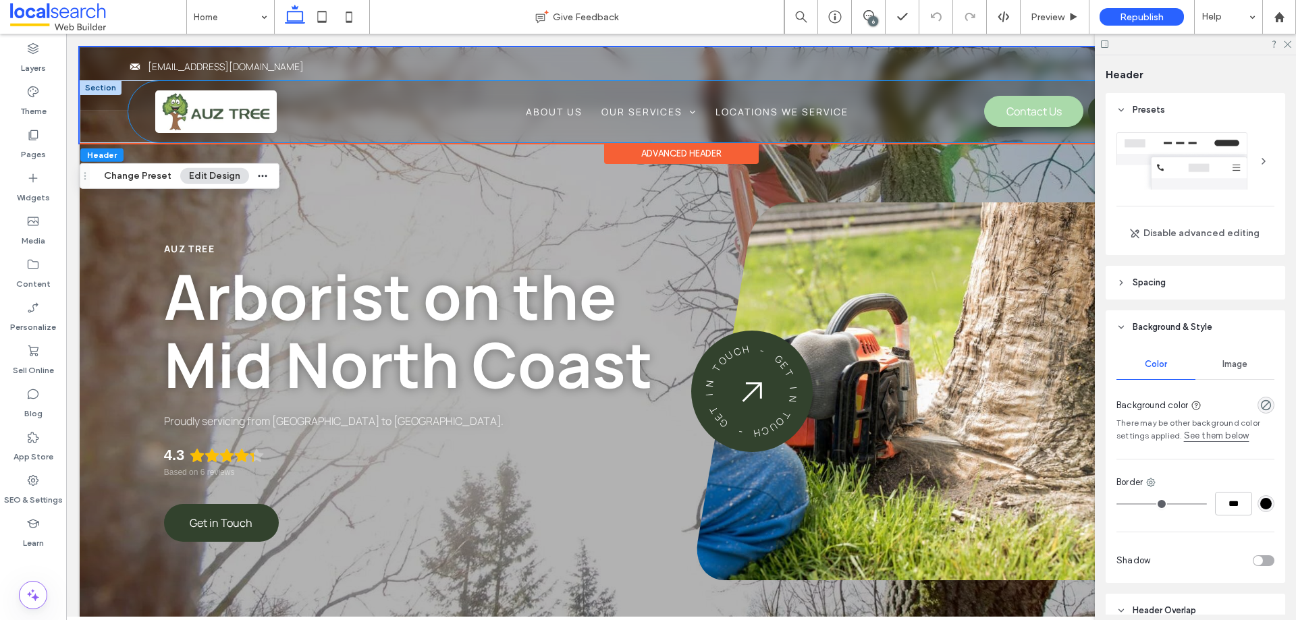
click at [136, 111] on div "Phone Icon Three Lines Icon About Us Our Services Tree Removal Tree Felling Tre…" at bounding box center [680, 111] width 1105 height 61
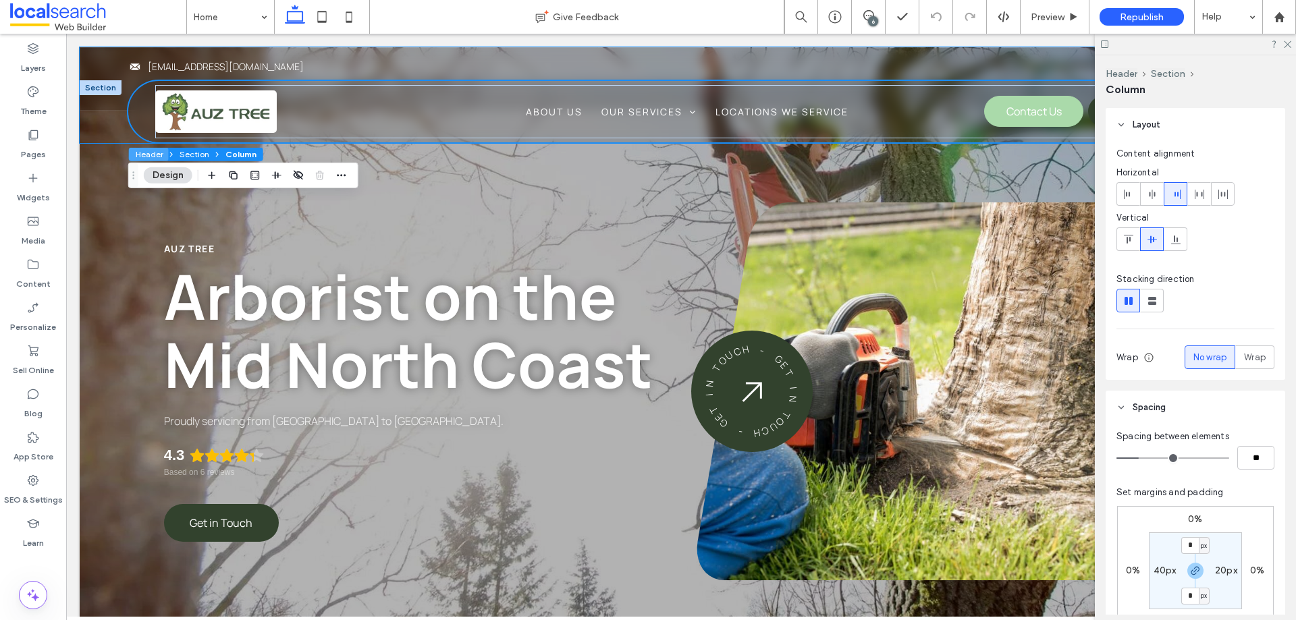
click at [151, 148] on button "Header" at bounding box center [149, 154] width 40 height 13
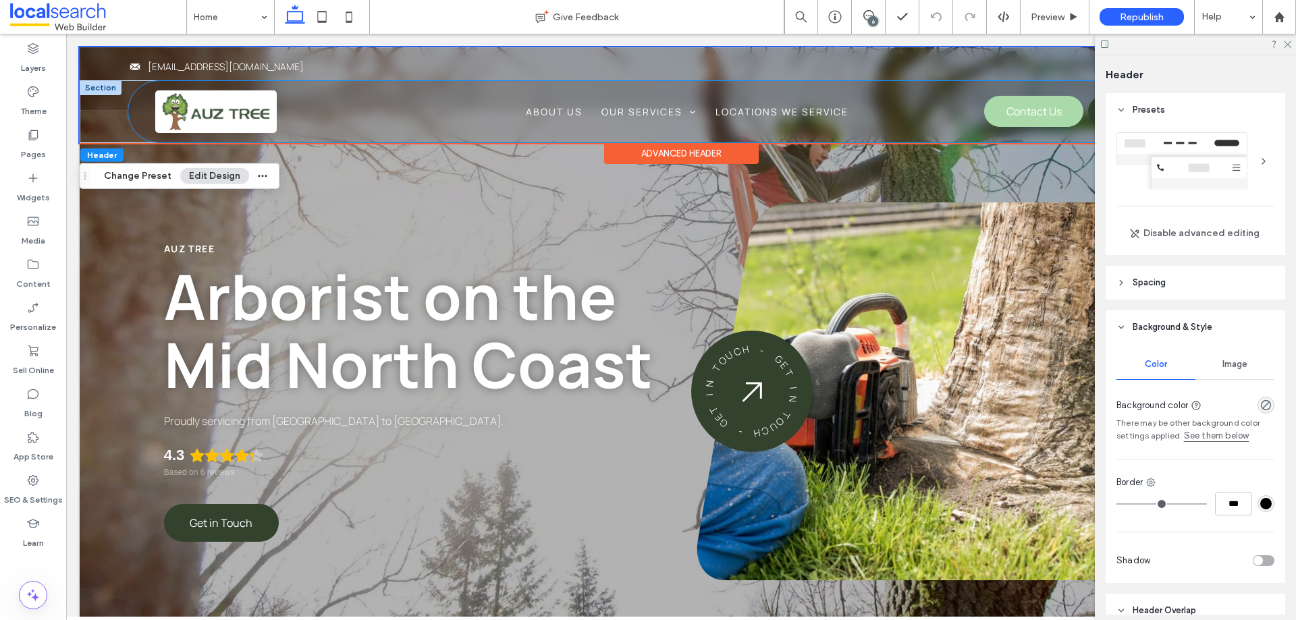
click at [140, 102] on div "Phone Icon Three Lines Icon About Us Our Services Tree Removal Tree Felling Tre…" at bounding box center [680, 111] width 1105 height 61
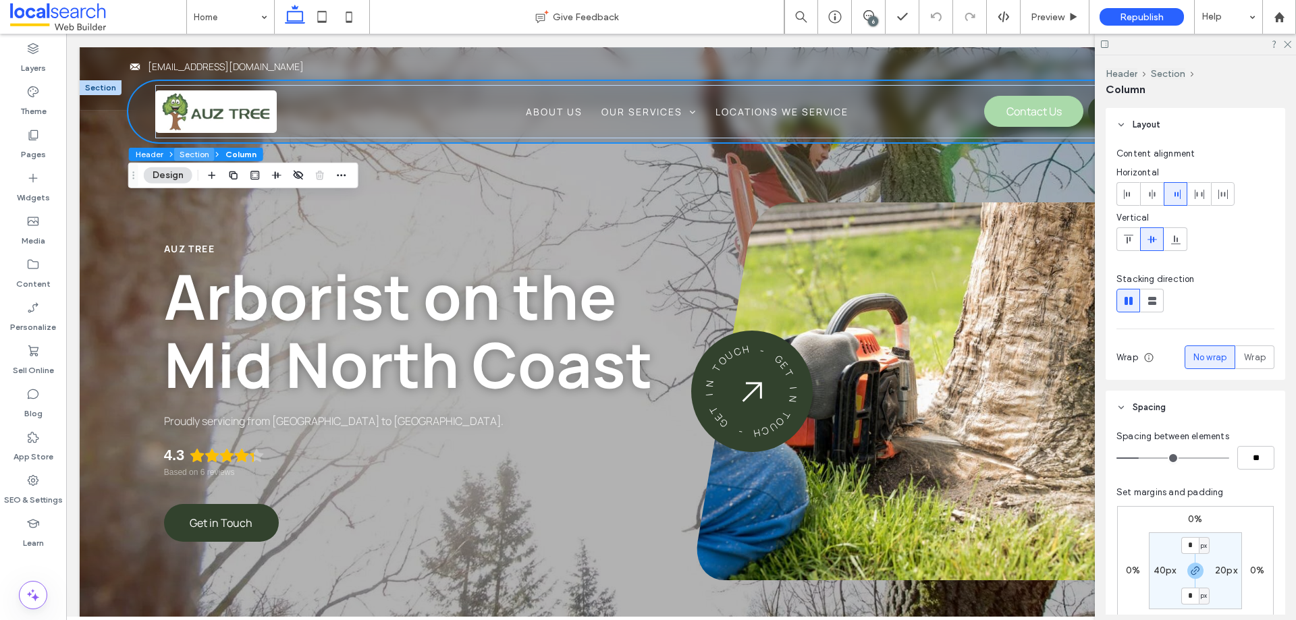
click at [189, 150] on button "Section" at bounding box center [194, 154] width 40 height 13
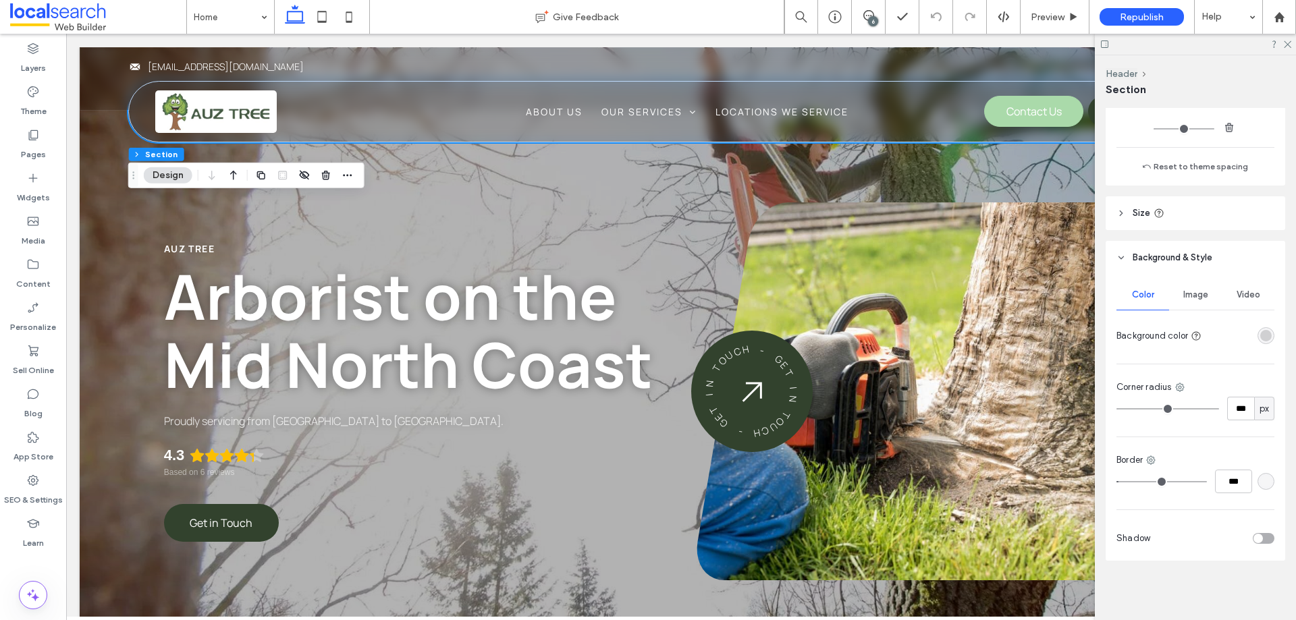
click at [1260, 339] on div "rgba(0, 0, 0, 0.15)" at bounding box center [1265, 335] width 11 height 11
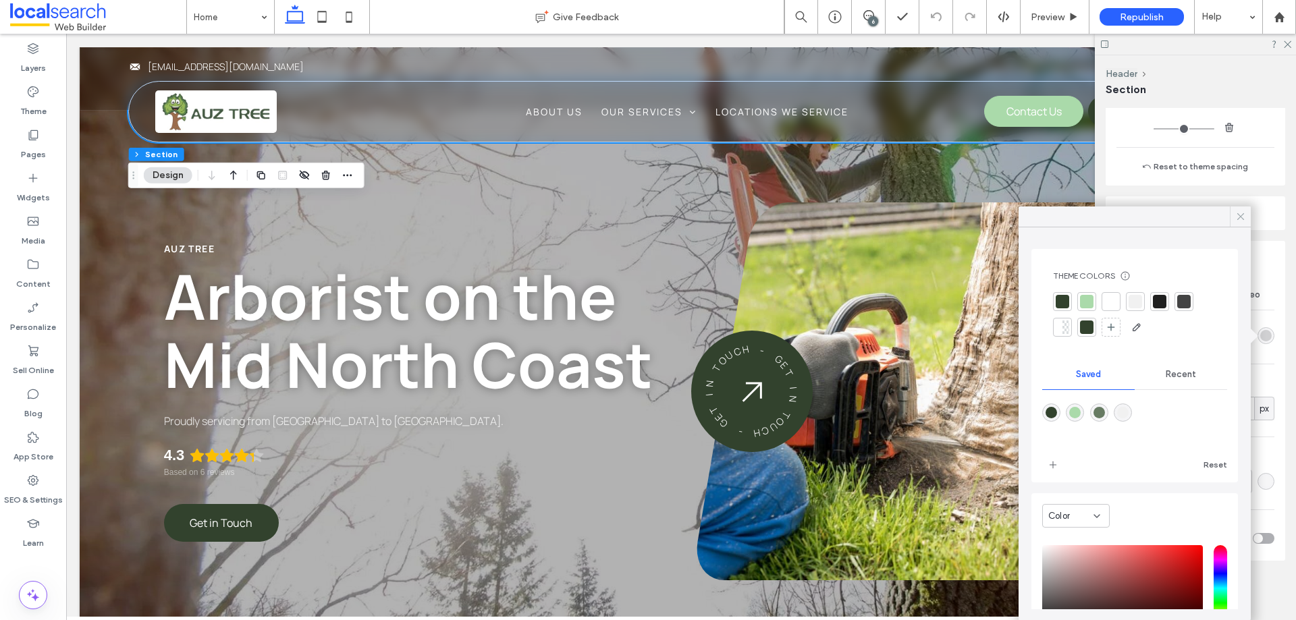
click at [1240, 221] on icon at bounding box center [1240, 217] width 12 height 12
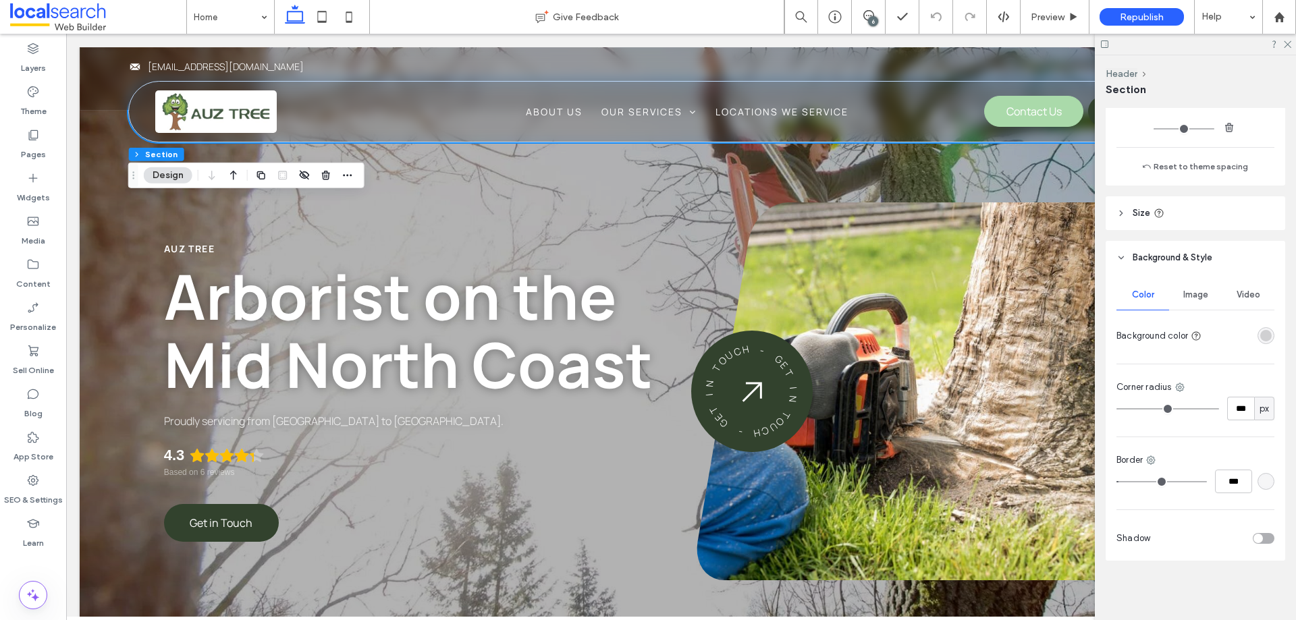
click at [1260, 337] on div "rgba(0, 0, 0, 0.15)" at bounding box center [1265, 335] width 11 height 11
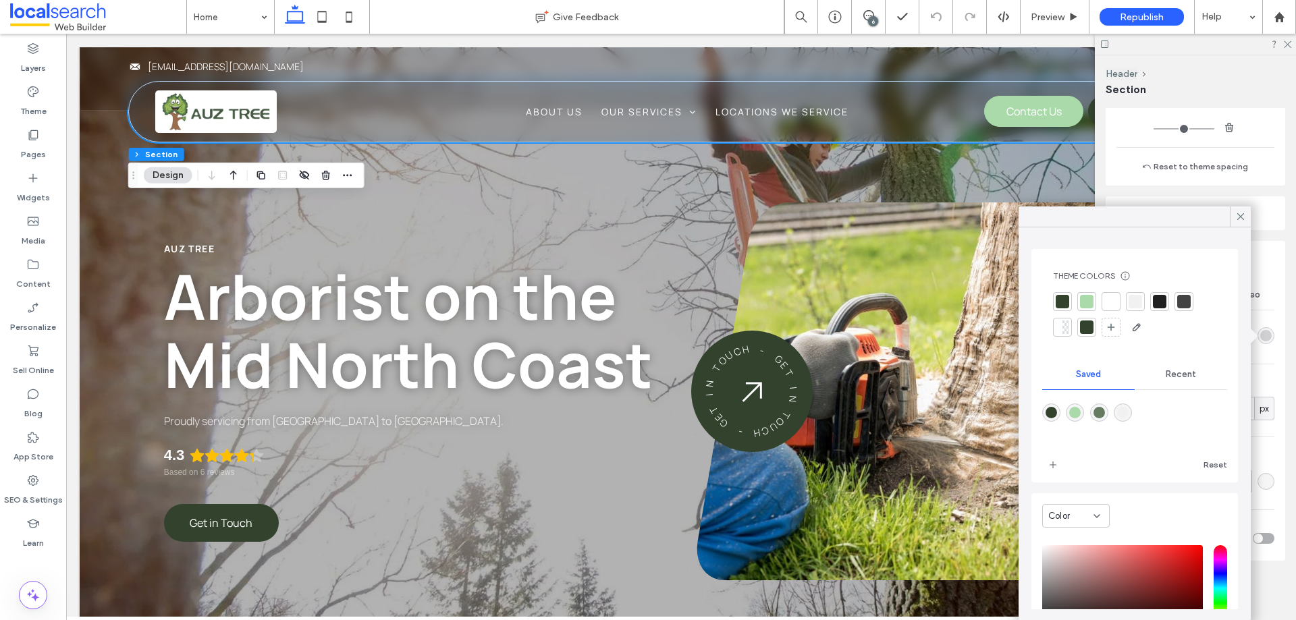
click at [1112, 301] on div at bounding box center [1110, 301] width 13 height 13
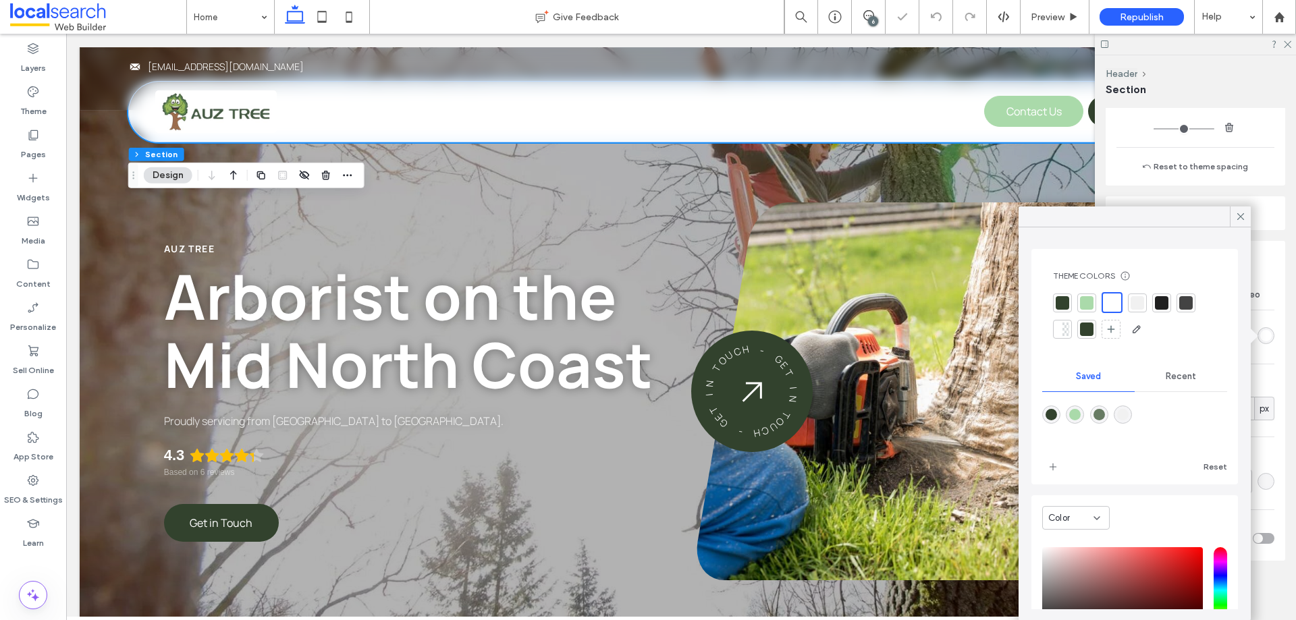
type input "***"
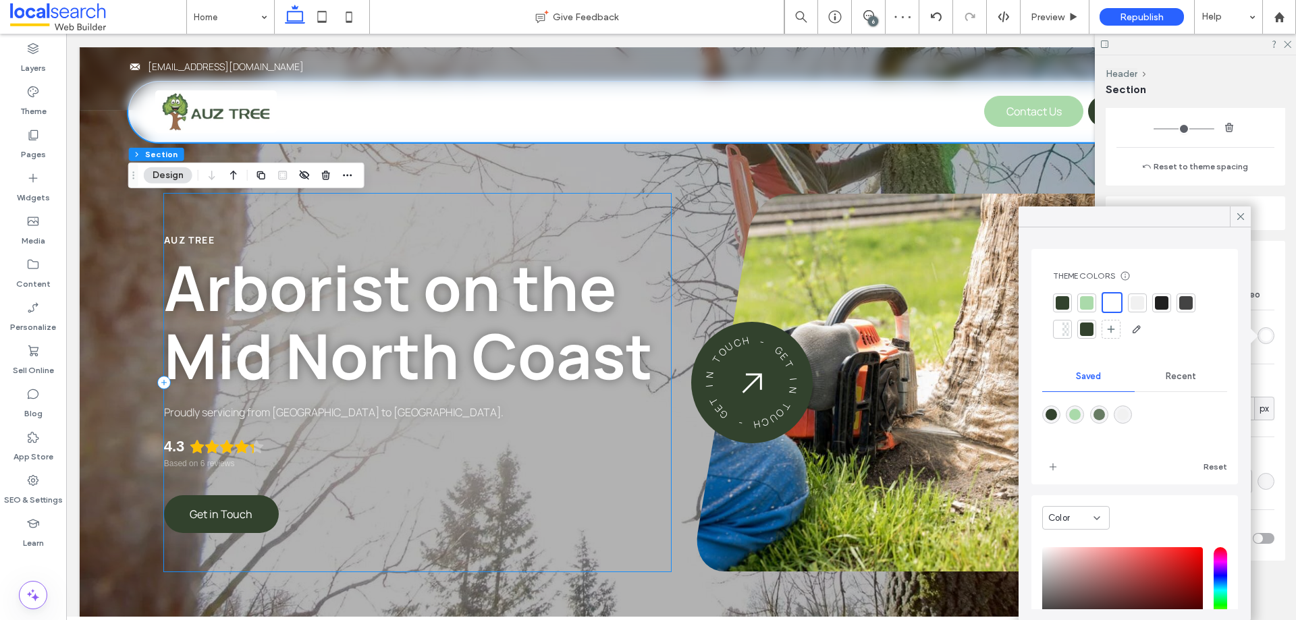
scroll to position [0, 0]
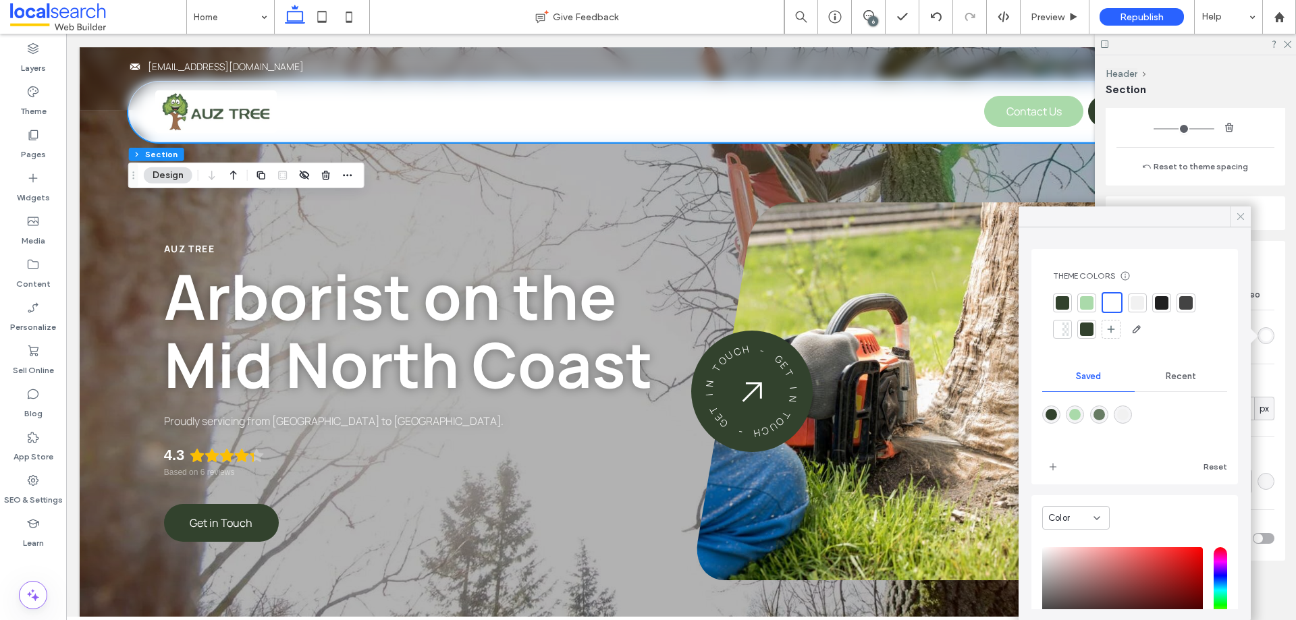
click at [1236, 208] on span at bounding box center [1240, 216] width 12 height 20
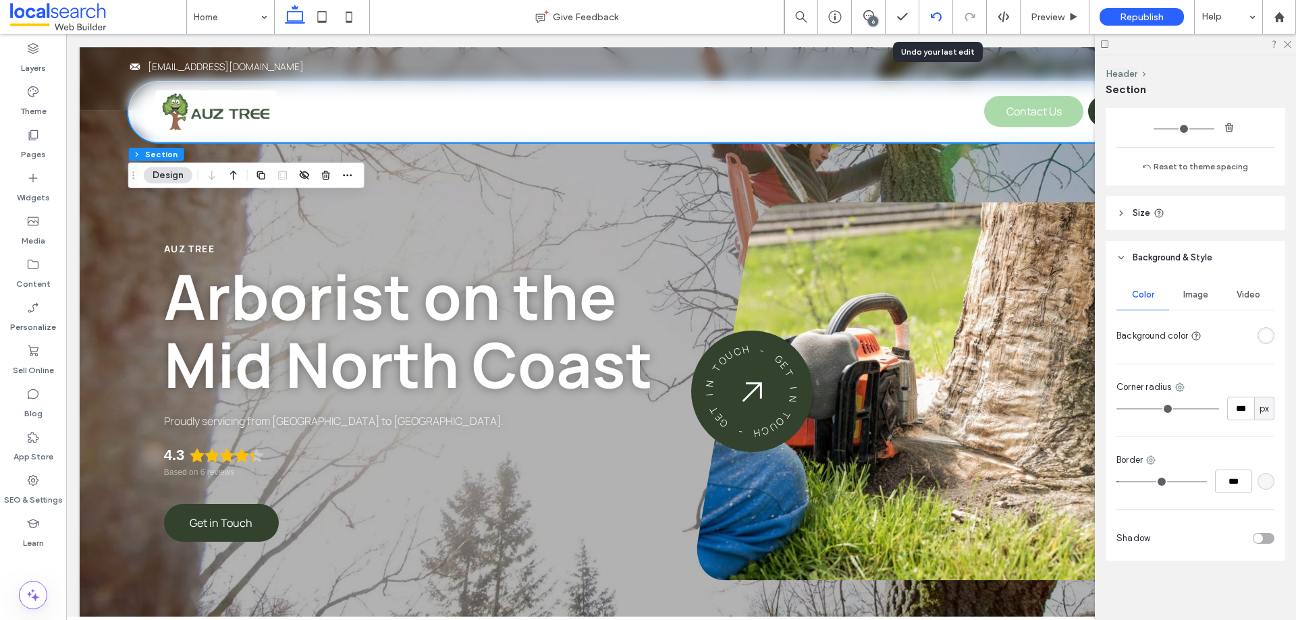
click at [924, 22] on div at bounding box center [935, 16] width 33 height 11
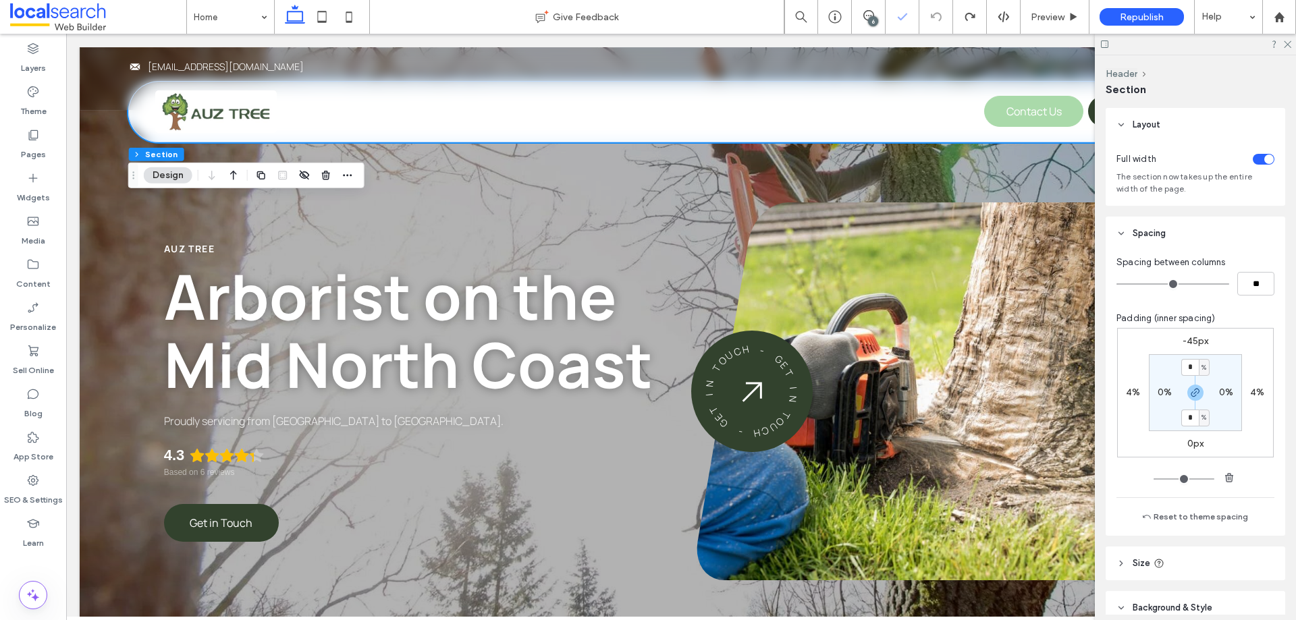
type input "***"
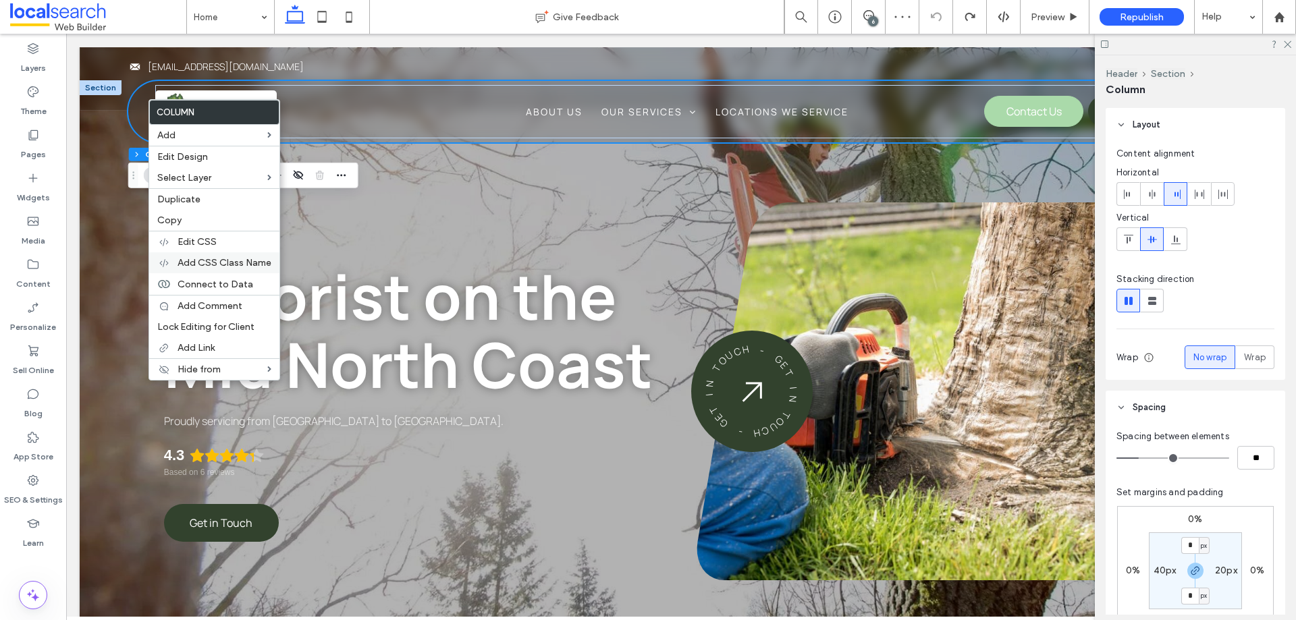
click at [218, 257] on span "Add CSS Class Name" at bounding box center [224, 262] width 94 height 11
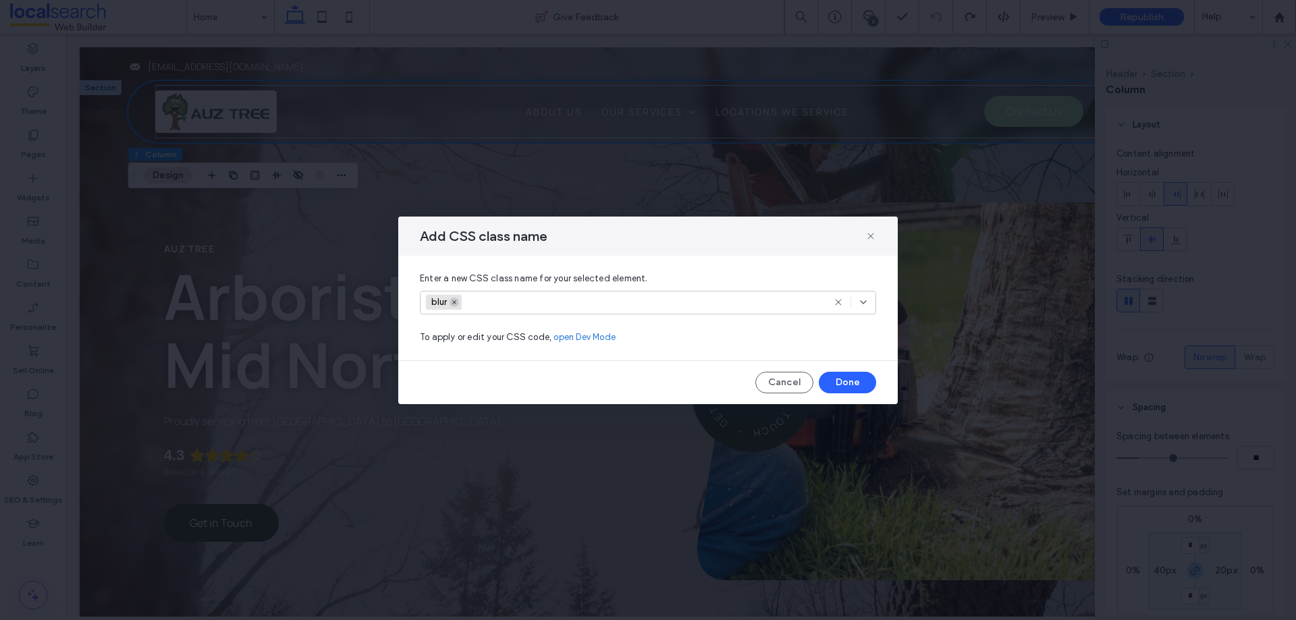
click at [457, 302] on icon at bounding box center [454, 302] width 7 height 7
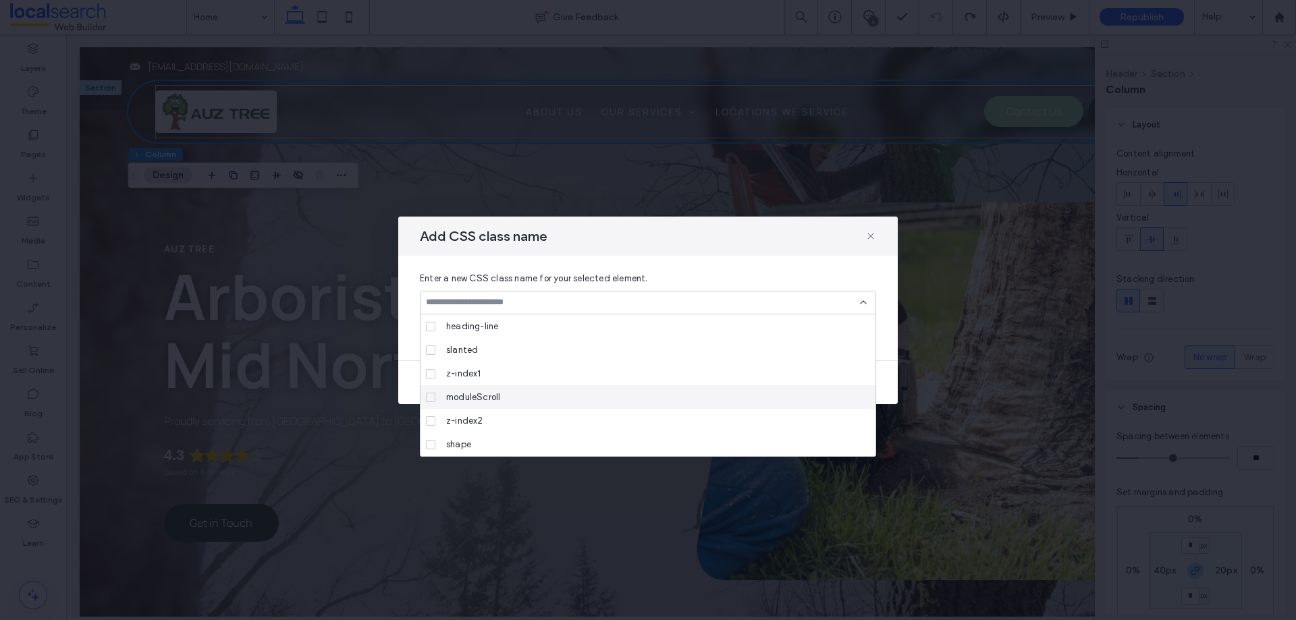
click at [858, 308] on div at bounding box center [648, 303] width 456 height 24
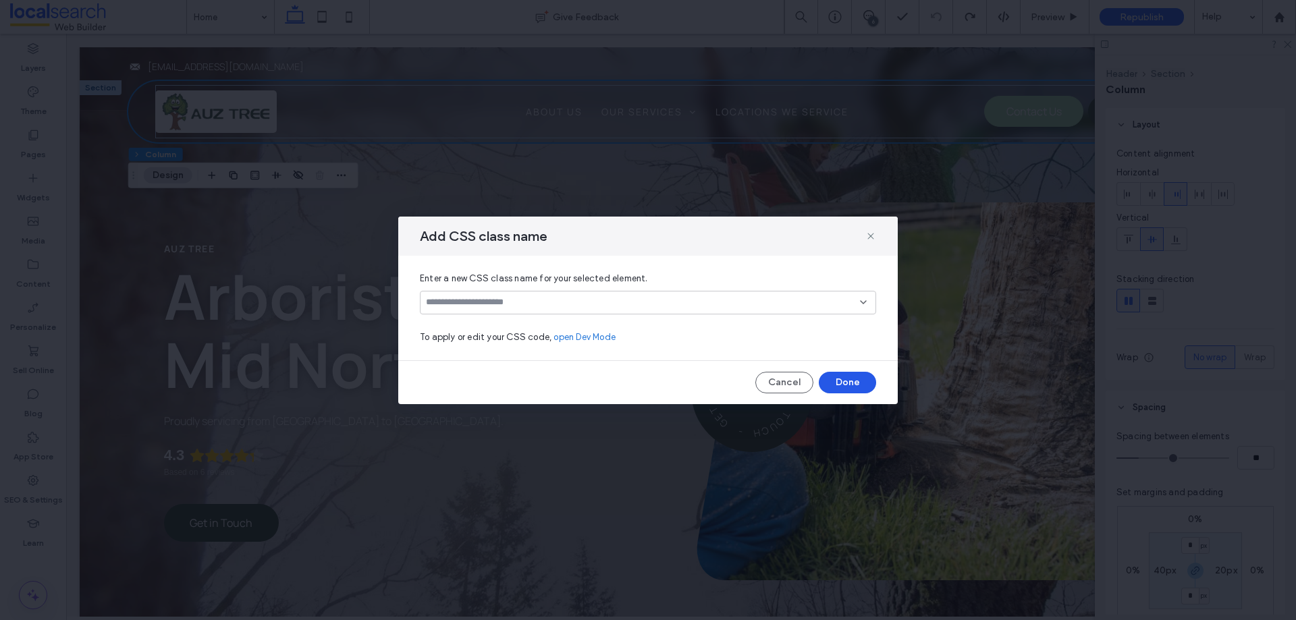
click at [865, 383] on button "Done" at bounding box center [846, 383] width 57 height 22
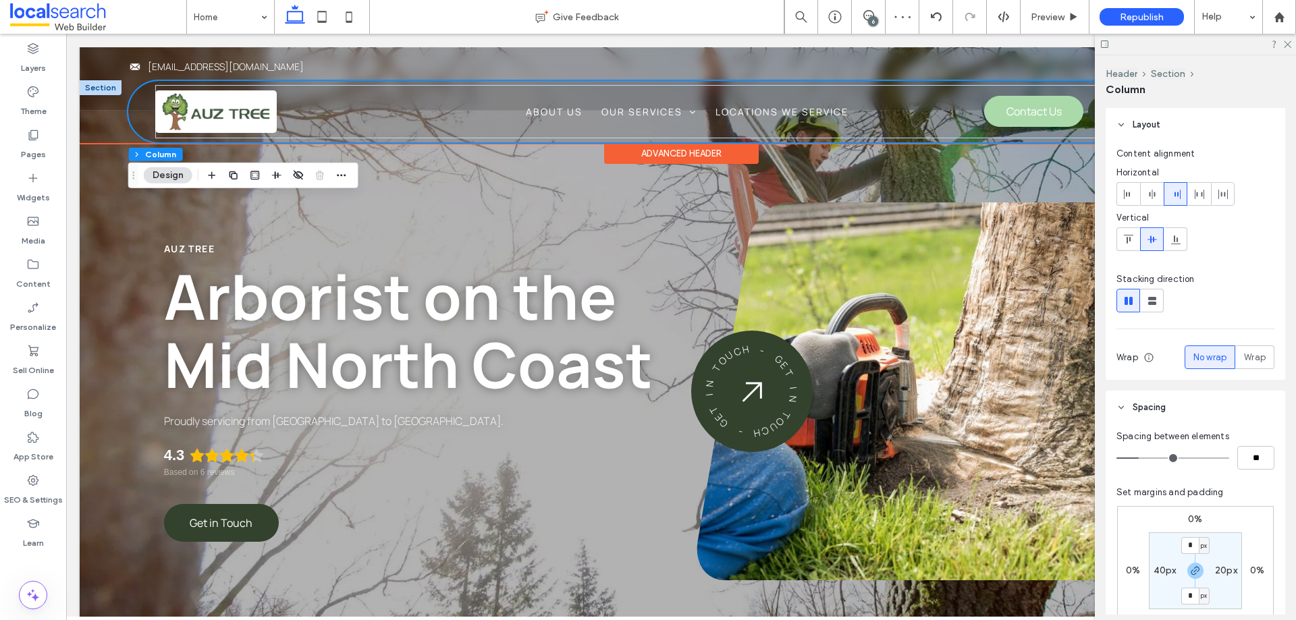
click at [131, 105] on div "Phone Icon Three Lines Icon About Us Our Services Tree Removal Tree Felling Tre…" at bounding box center [680, 111] width 1105 height 61
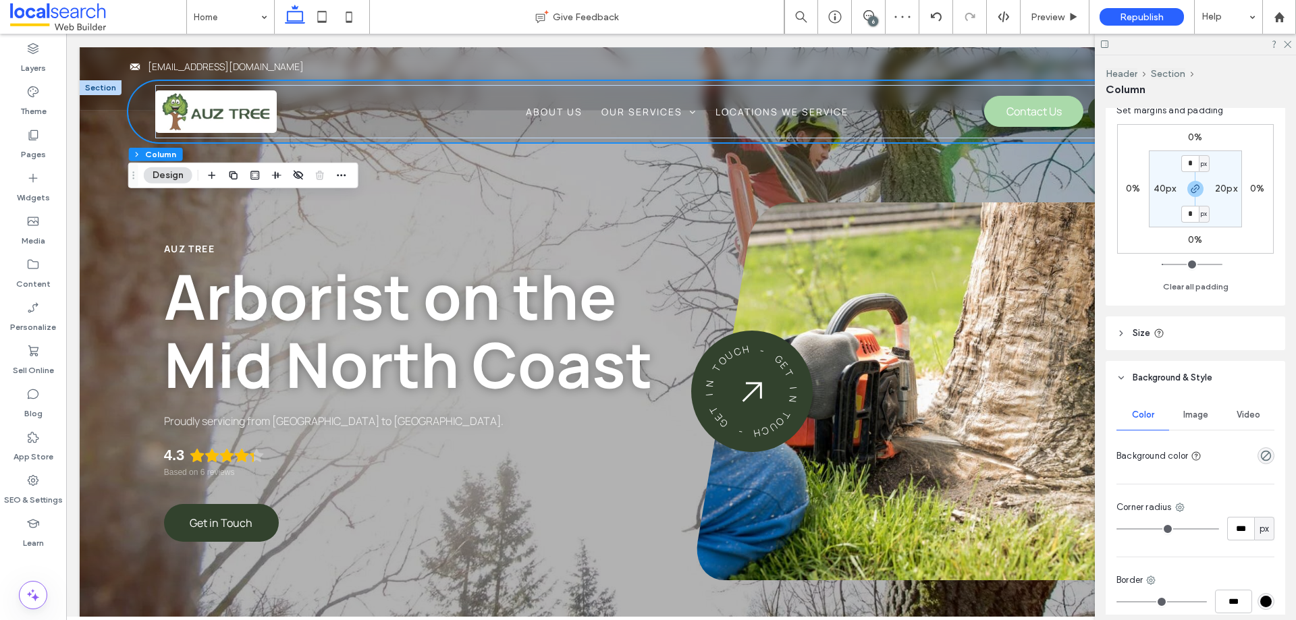
scroll to position [405, 0]
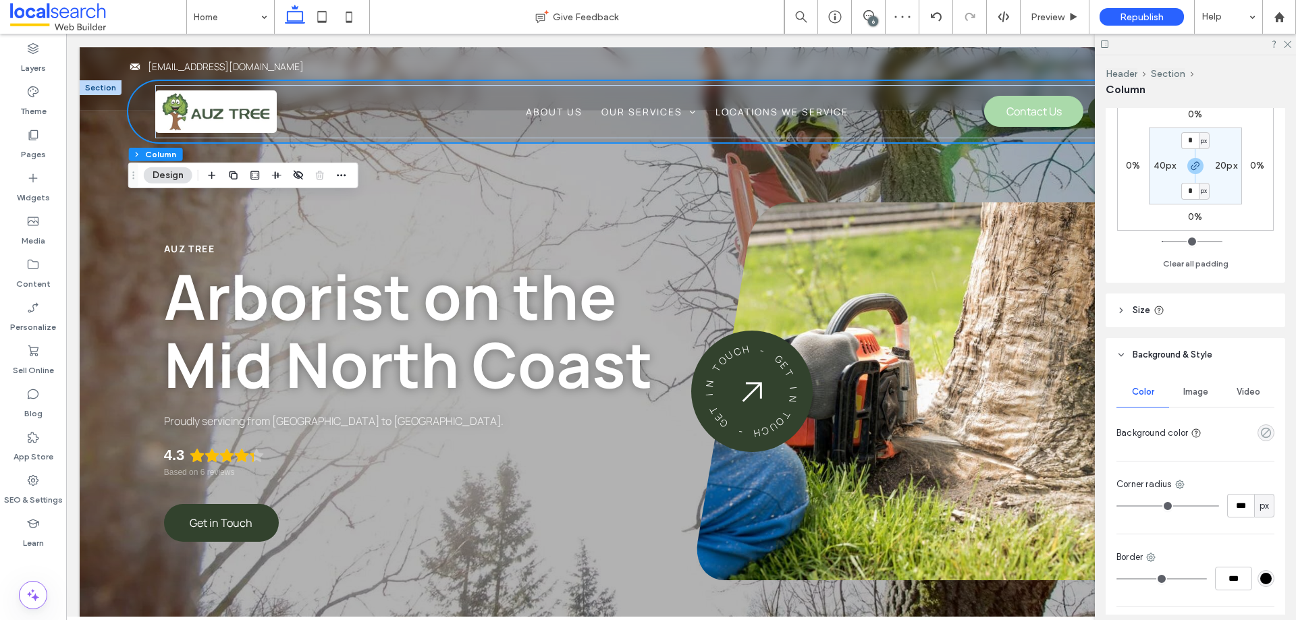
click at [1260, 435] on use "rgba(0, 0, 0, 0)" at bounding box center [1265, 433] width 10 height 10
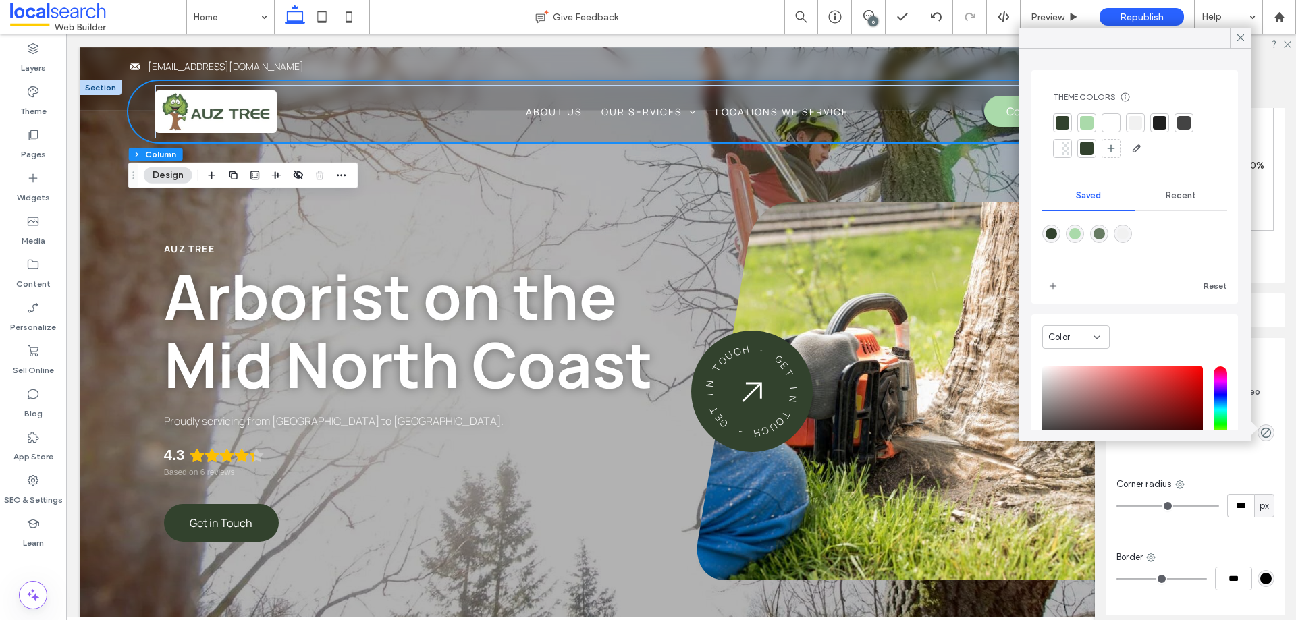
click at [1105, 127] on div at bounding box center [1110, 122] width 13 height 13
type input "***"
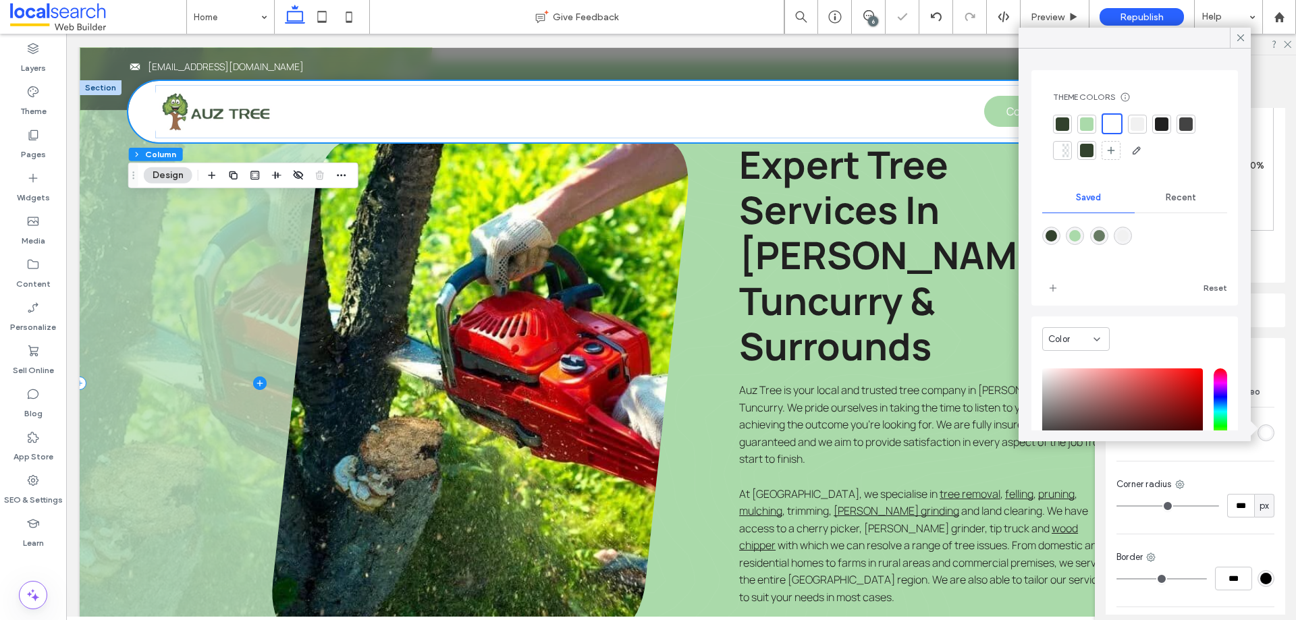
scroll to position [877, 0]
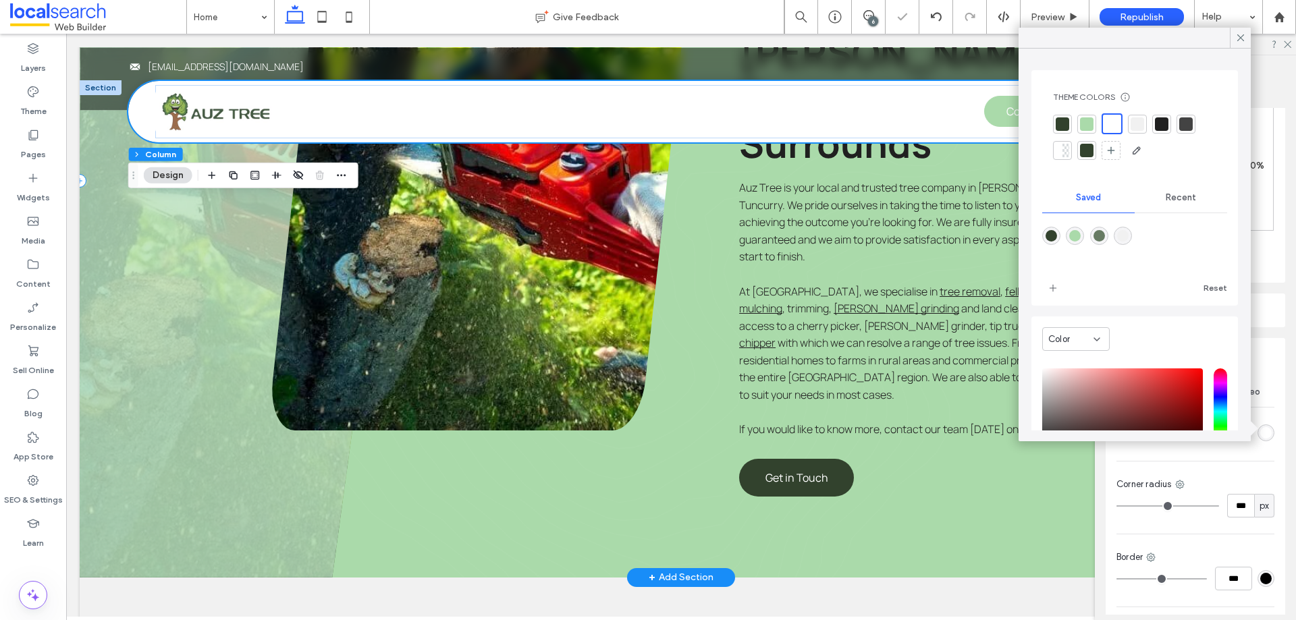
click at [161, 308] on span at bounding box center [260, 181] width 361 height 794
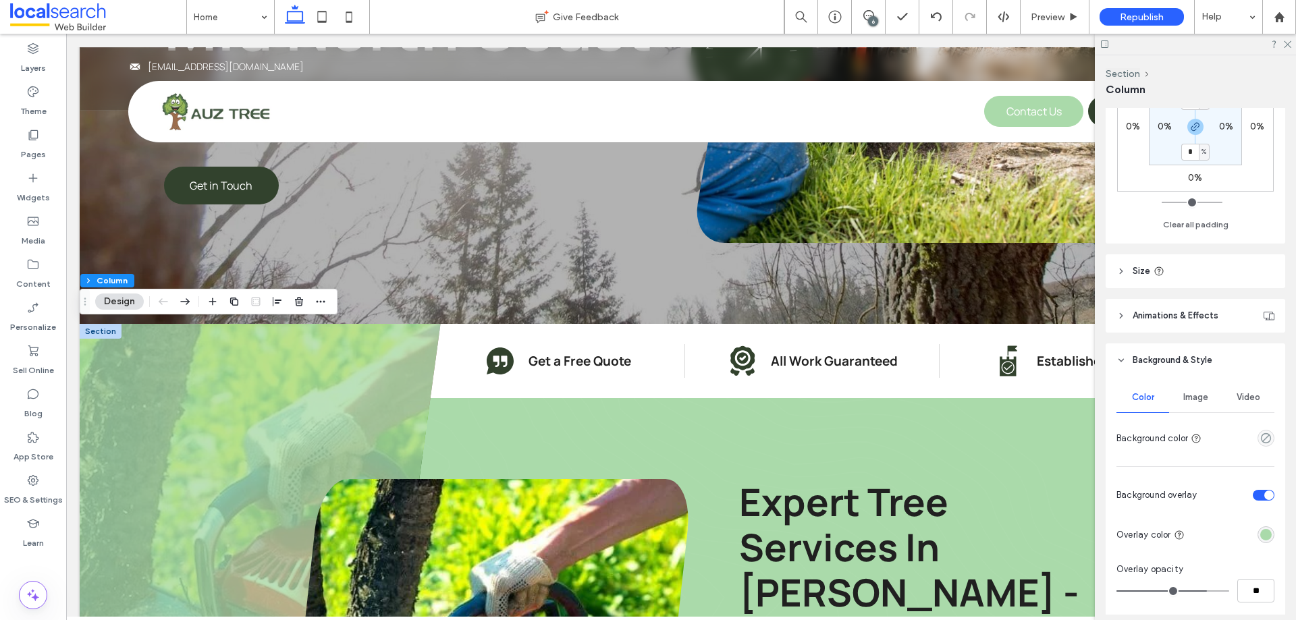
scroll to position [472, 0]
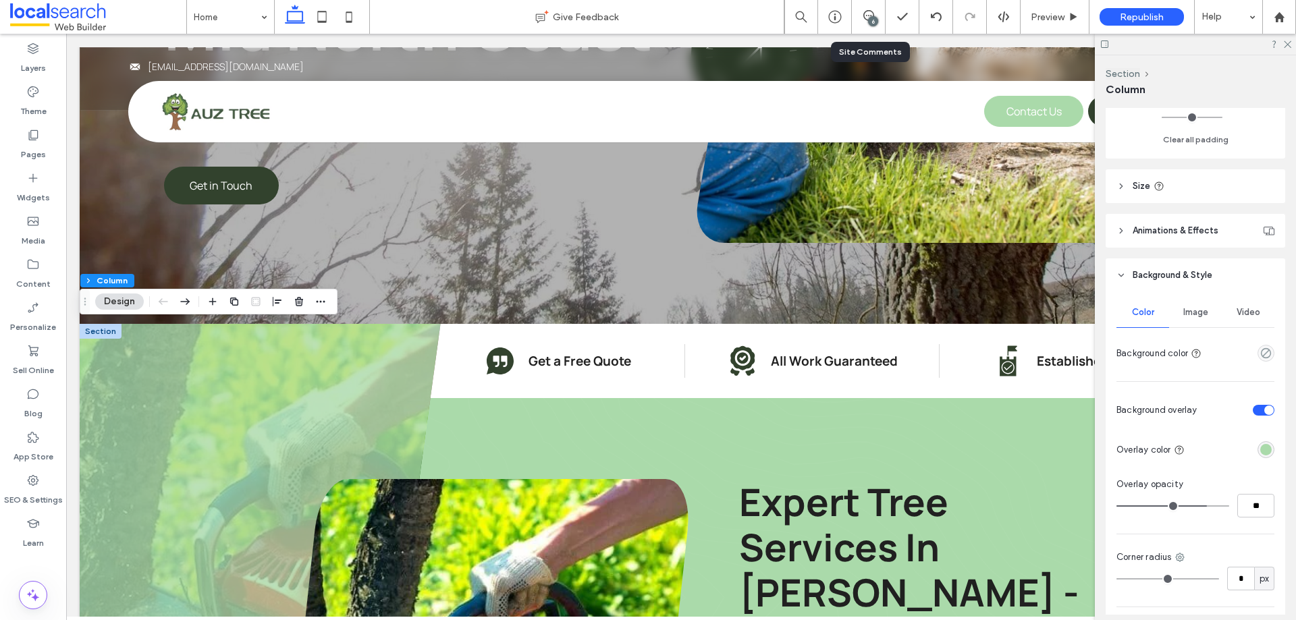
click at [867, 5] on div "6" at bounding box center [869, 17] width 34 height 34
click at [862, 15] on span at bounding box center [868, 15] width 33 height 11
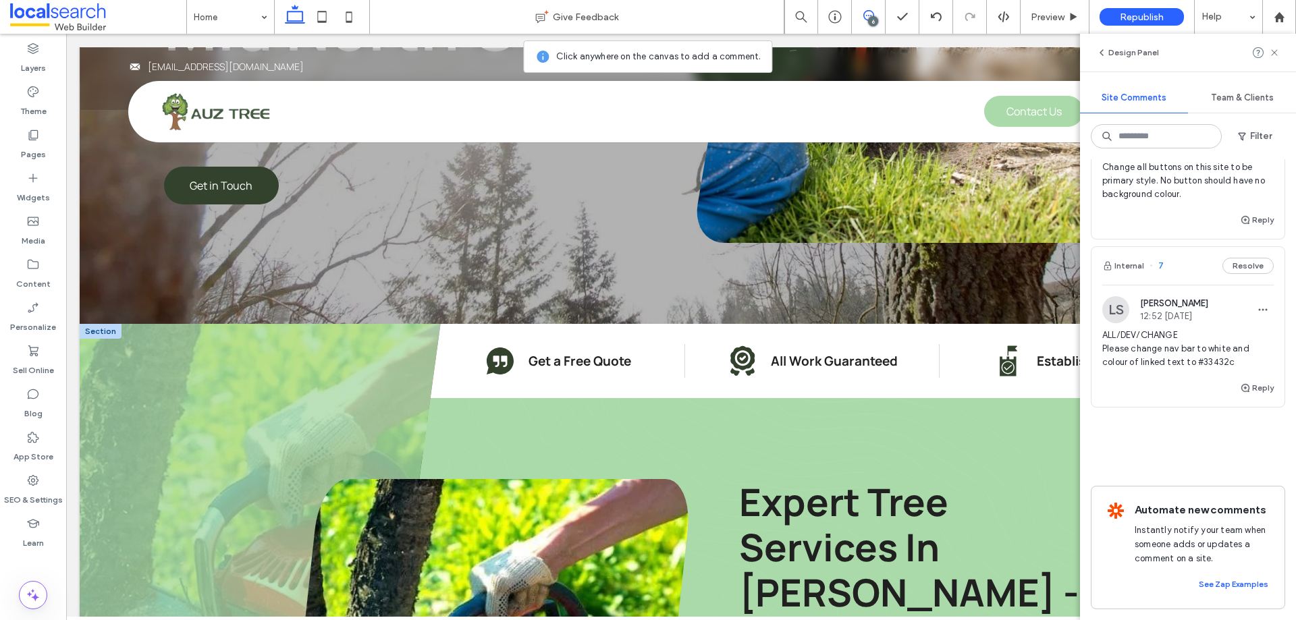
scroll to position [833, 0]
click at [1211, 344] on span "ALL/DEV/CHANGE Please change nav bar to white and colour of linked text to #334…" at bounding box center [1187, 349] width 171 height 40
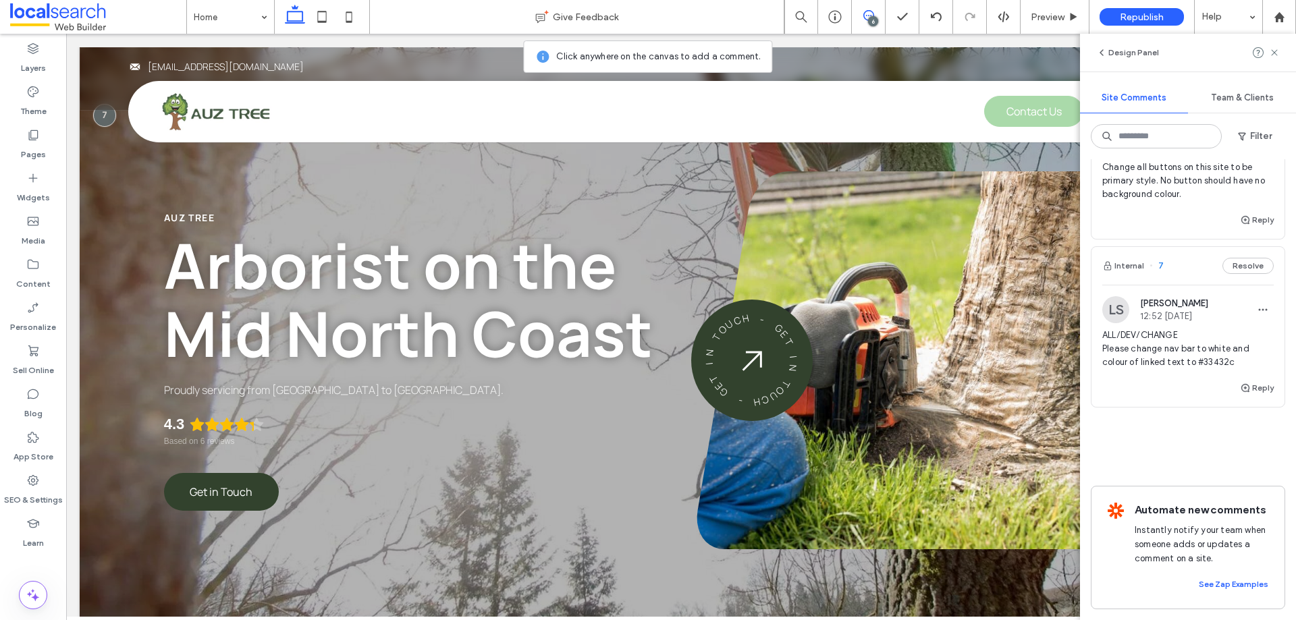
scroll to position [0, 0]
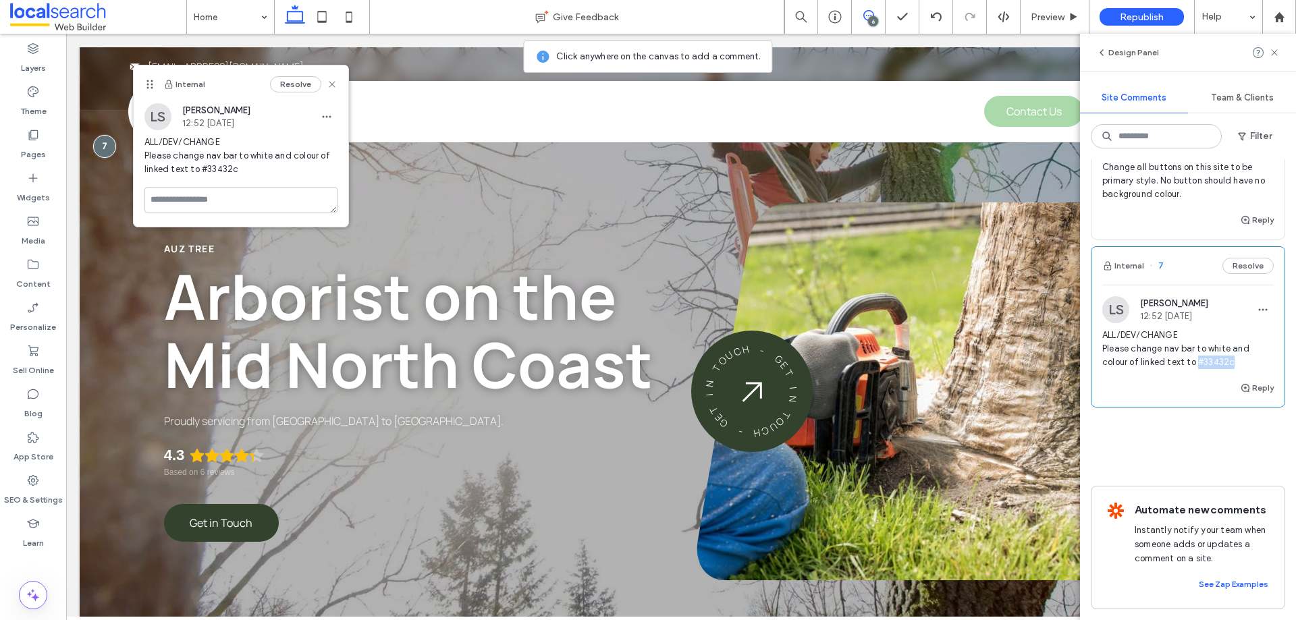
drag, startPoint x: 1232, startPoint y: 349, endPoint x: 1195, endPoint y: 349, distance: 37.1
click at [1195, 349] on span "ALL/DEV/CHANGE Please change nav bar to white and colour of linked text to #334…" at bounding box center [1187, 349] width 171 height 40
copy span "#33432c"
click at [40, 103] on label "Theme" at bounding box center [33, 108] width 26 height 19
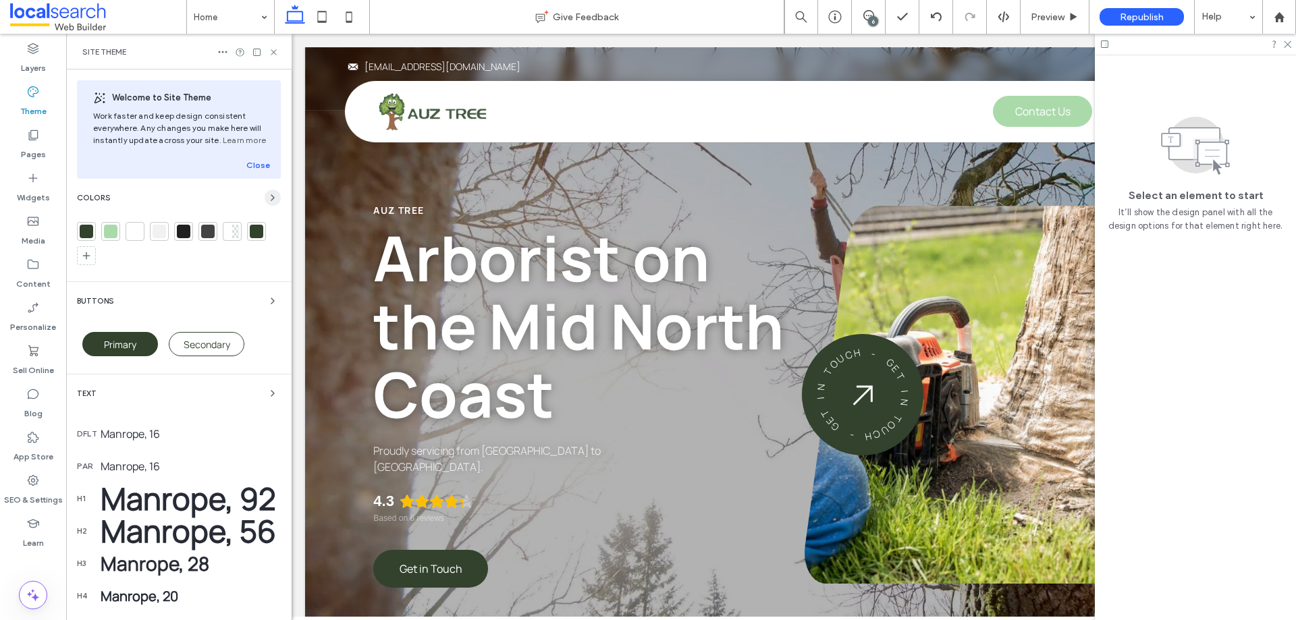
click at [267, 196] on icon "button" at bounding box center [272, 197] width 11 height 11
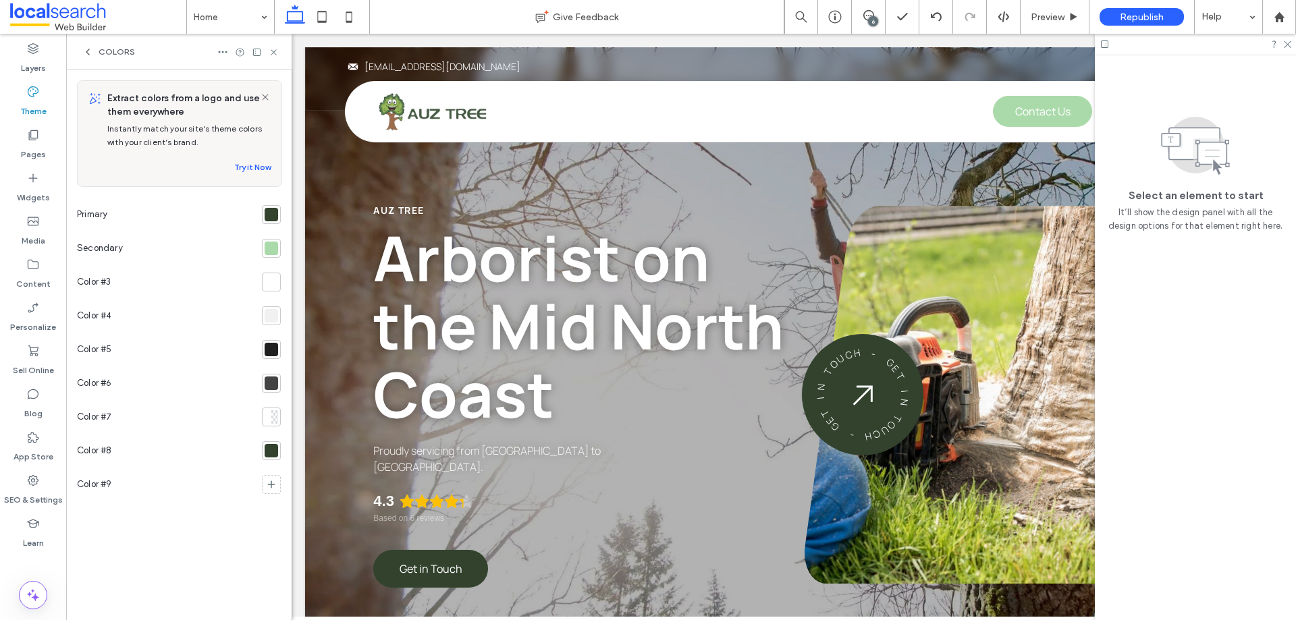
click at [267, 217] on div at bounding box center [271, 214] width 13 height 13
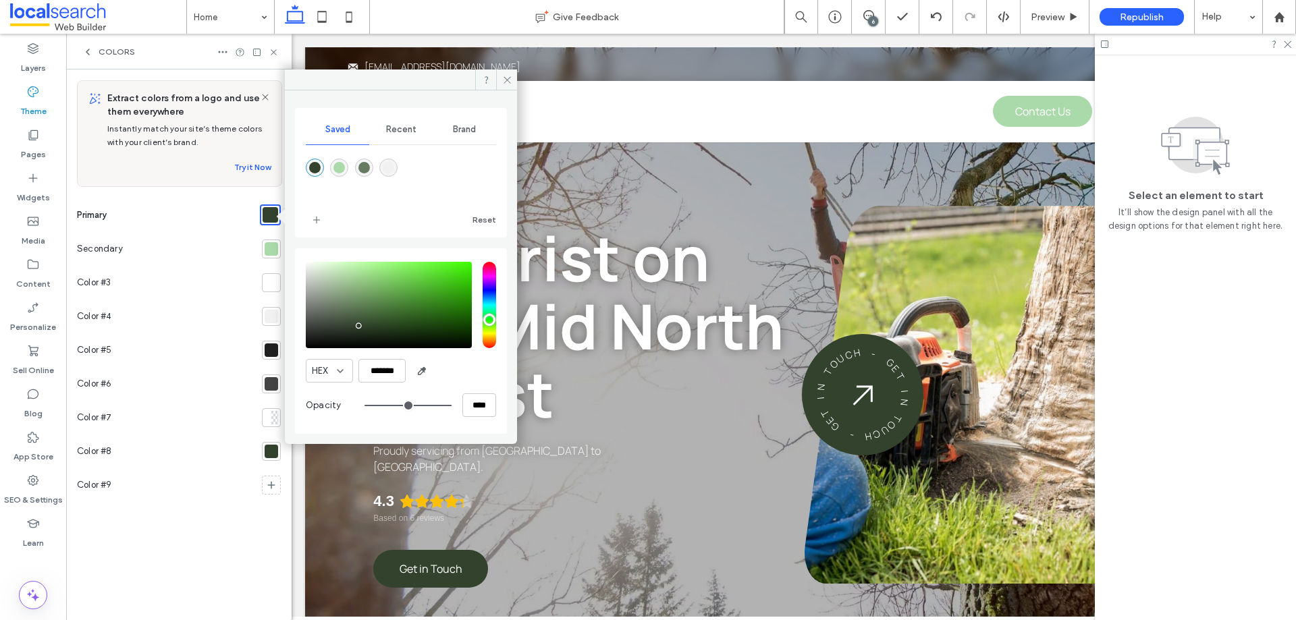
click at [272, 244] on div at bounding box center [271, 248] width 13 height 13
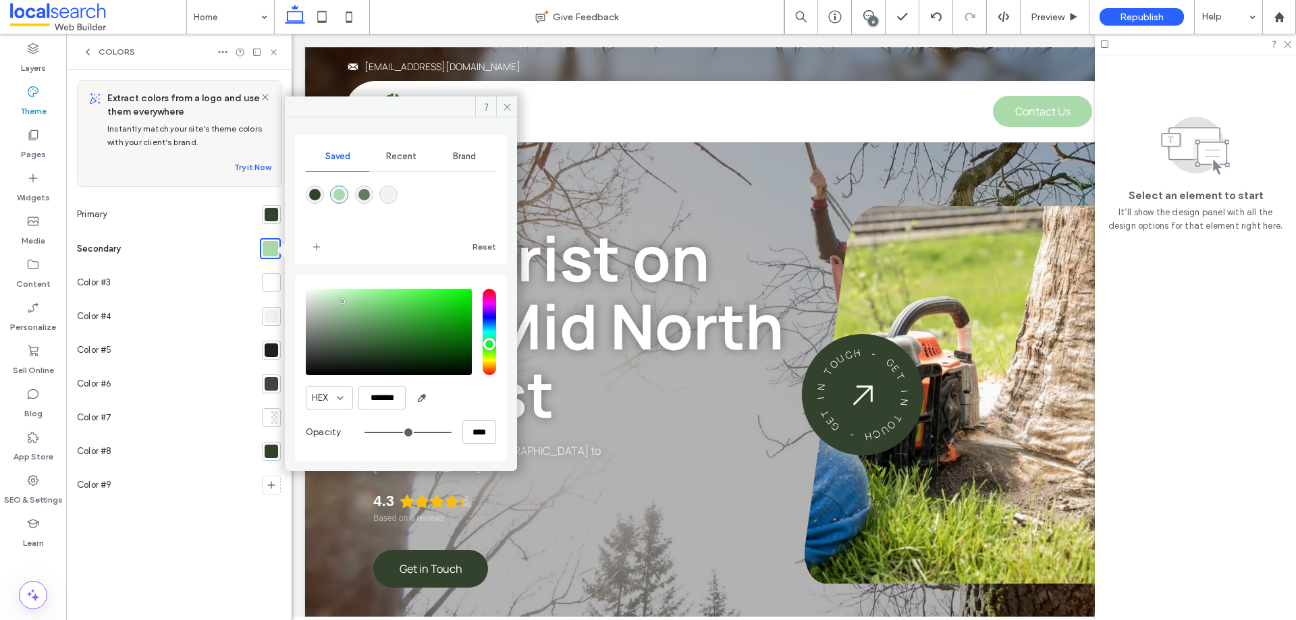
click at [262, 276] on div at bounding box center [271, 282] width 19 height 19
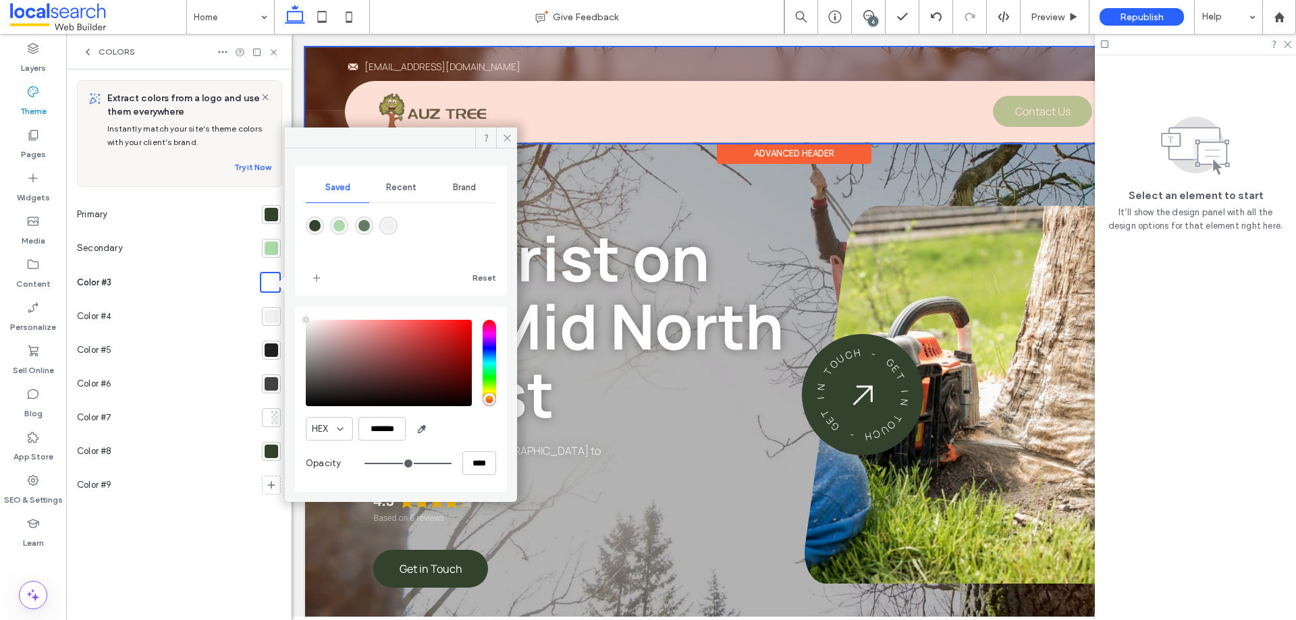
click at [559, 99] on div at bounding box center [793, 95] width 977 height 96
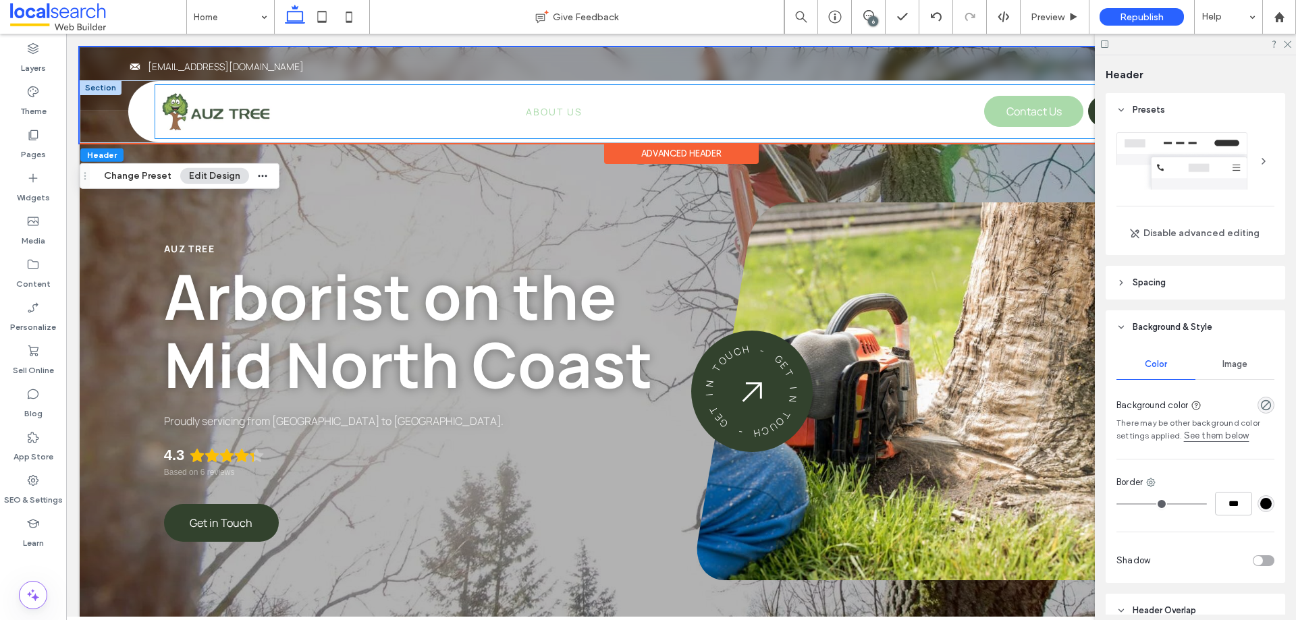
click at [573, 108] on span "About Us" at bounding box center [554, 111] width 57 height 13
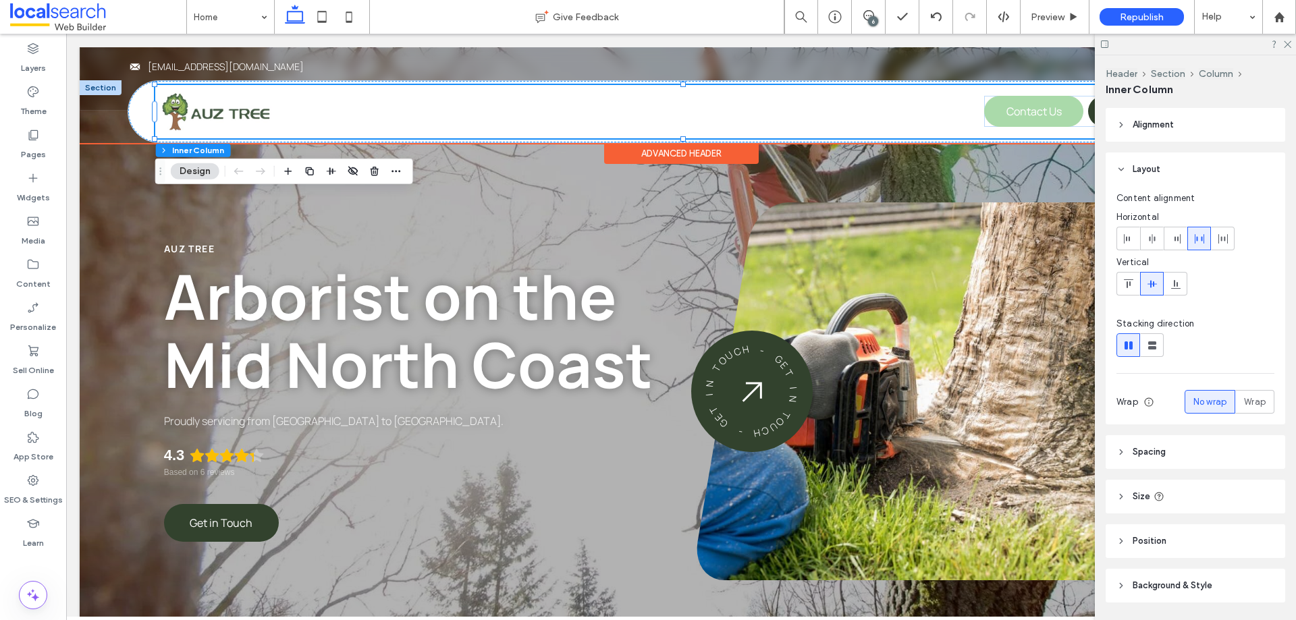
click at [509, 115] on div "About Us Our Services Tree Removal Tree Felling Tree Lopping Tree Pruning [PERS…" at bounding box center [687, 111] width 1064 height 53
click at [532, 113] on span "About Us" at bounding box center [554, 111] width 57 height 13
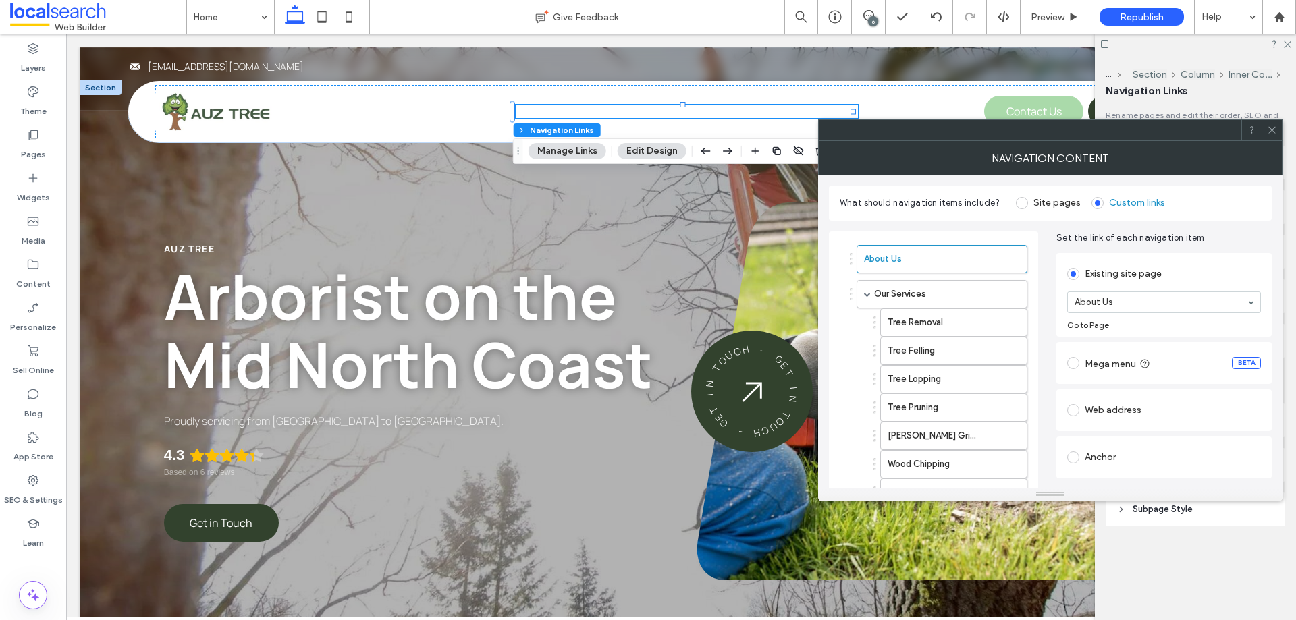
click at [1270, 138] on span at bounding box center [1272, 130] width 10 height 20
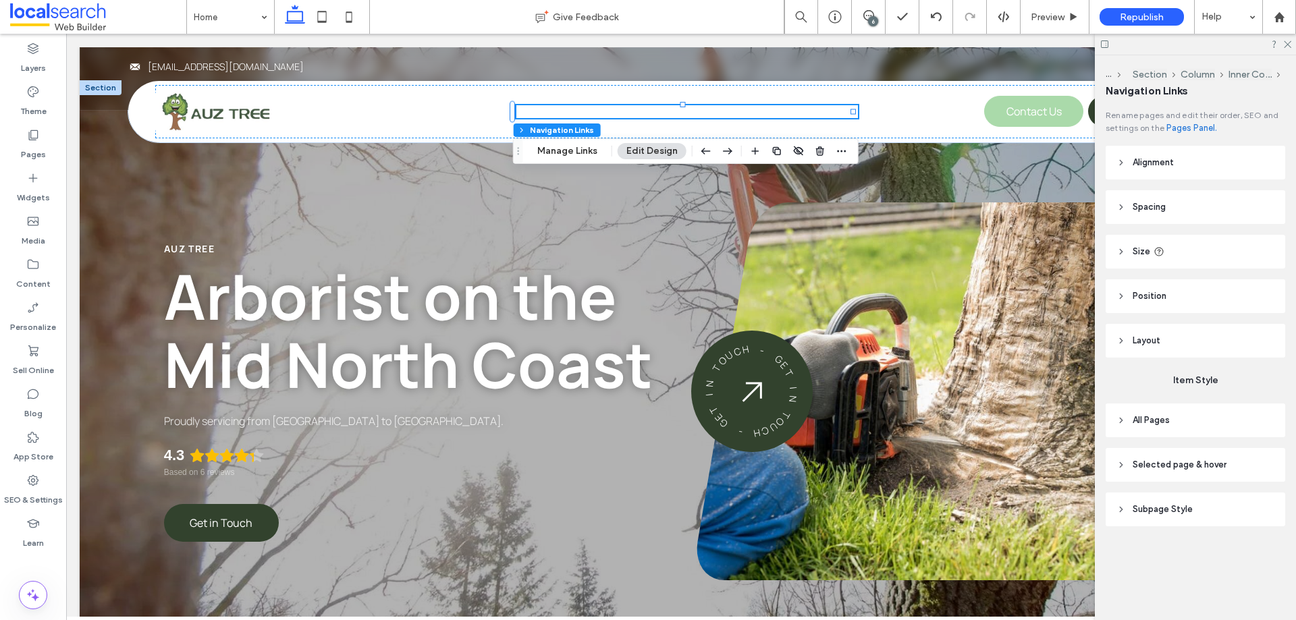
click at [1160, 436] on header "All Pages" at bounding box center [1194, 421] width 179 height 34
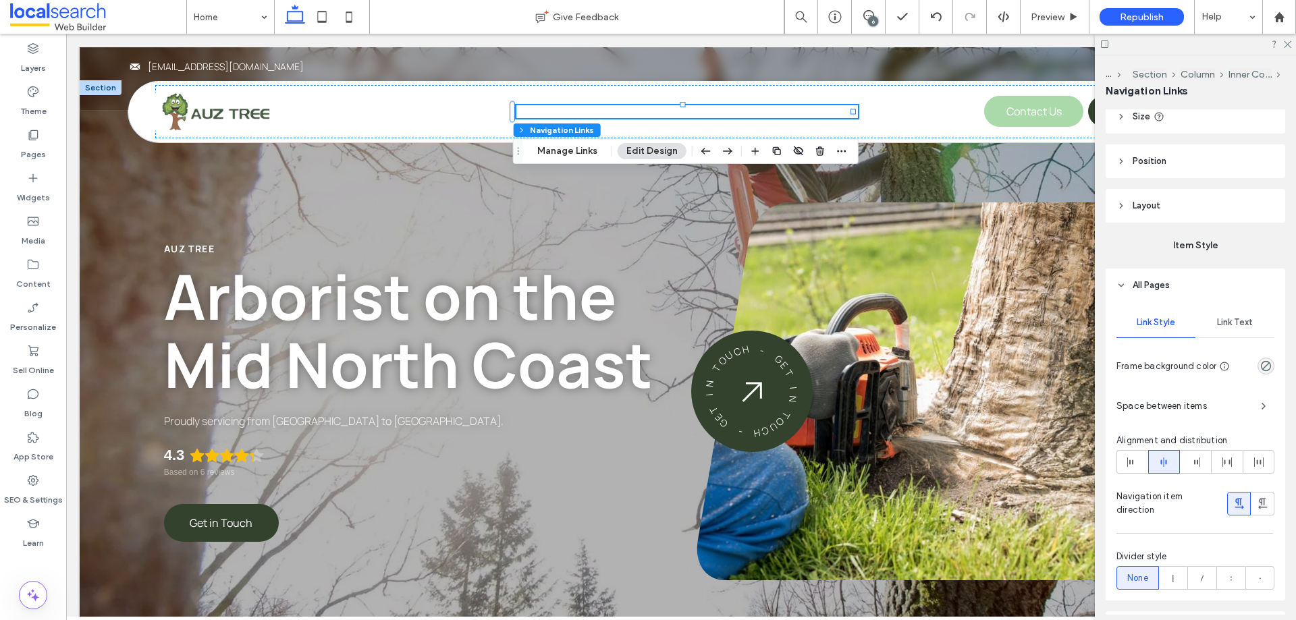
drag, startPoint x: 1229, startPoint y: 326, endPoint x: 1229, endPoint y: 349, distance: 23.0
click at [1229, 325] on span "Link Text" at bounding box center [1235, 322] width 36 height 11
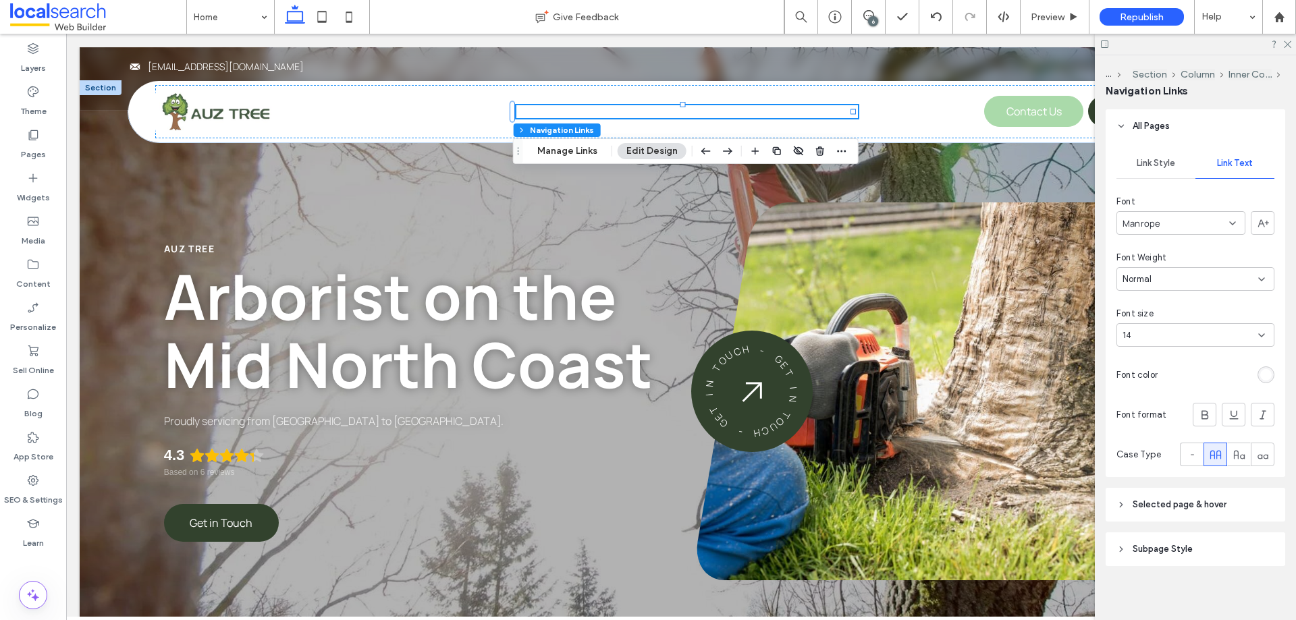
scroll to position [300, 0]
click at [1260, 366] on div "rgb(255, 255, 255)" at bounding box center [1265, 369] width 11 height 11
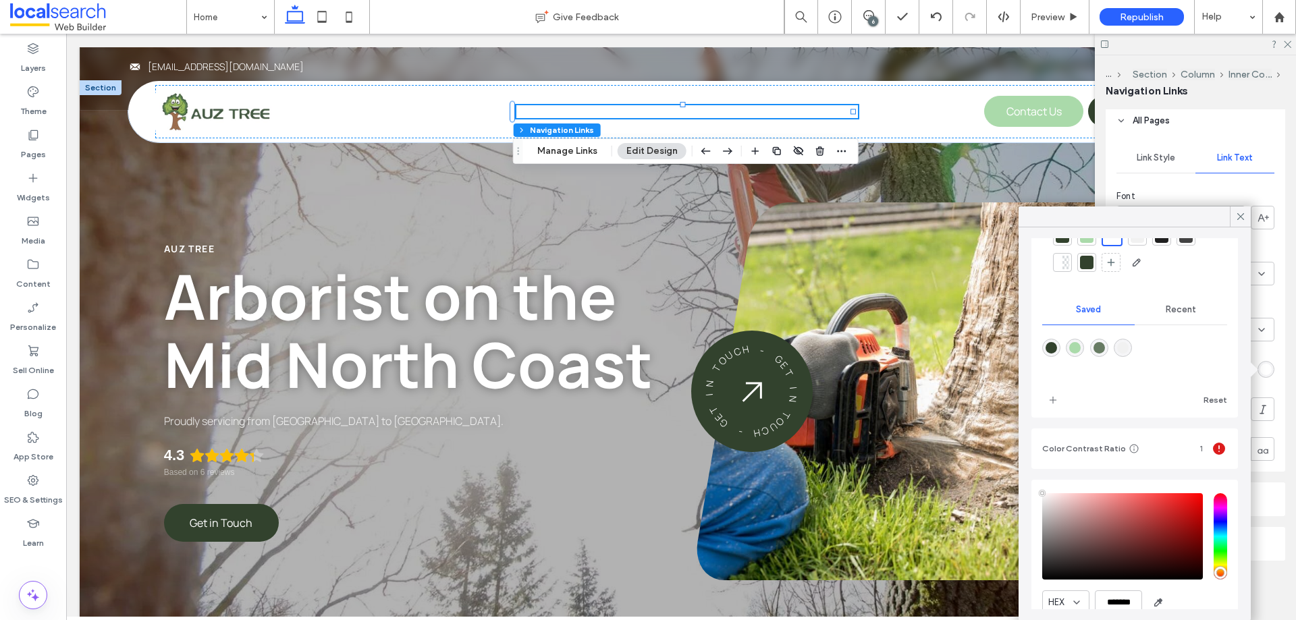
scroll to position [123, 0]
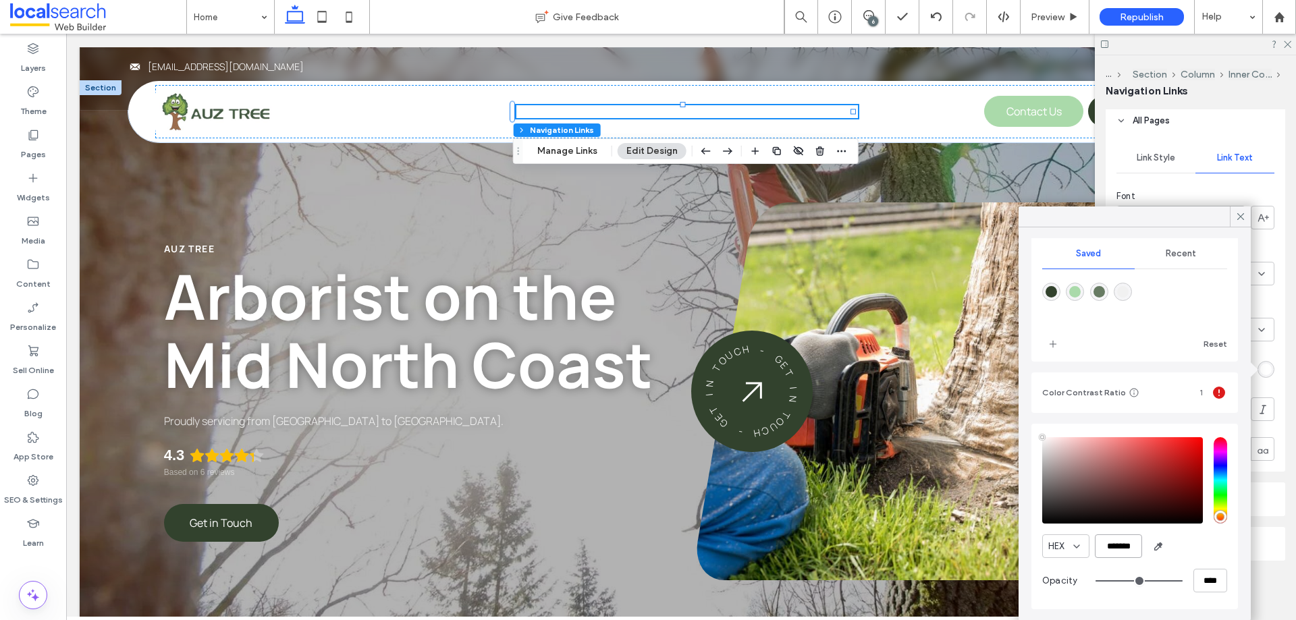
click at [1123, 547] on input "*******" at bounding box center [1117, 546] width 47 height 24
paste input "color picker textbox"
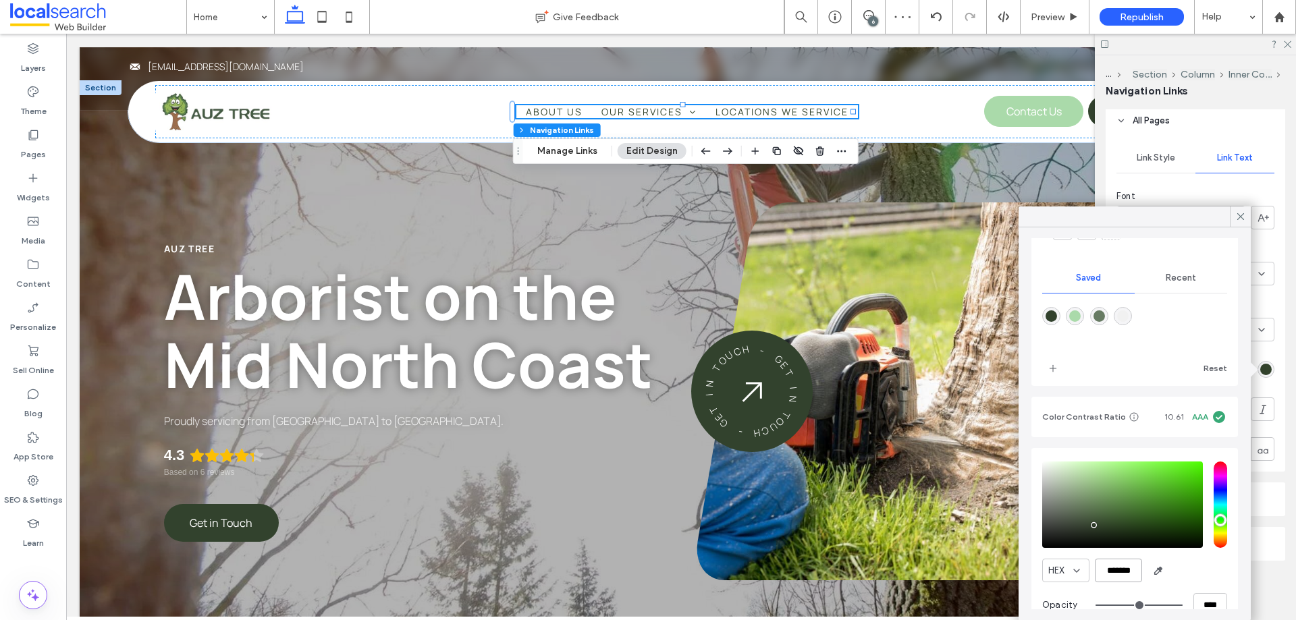
scroll to position [121, 0]
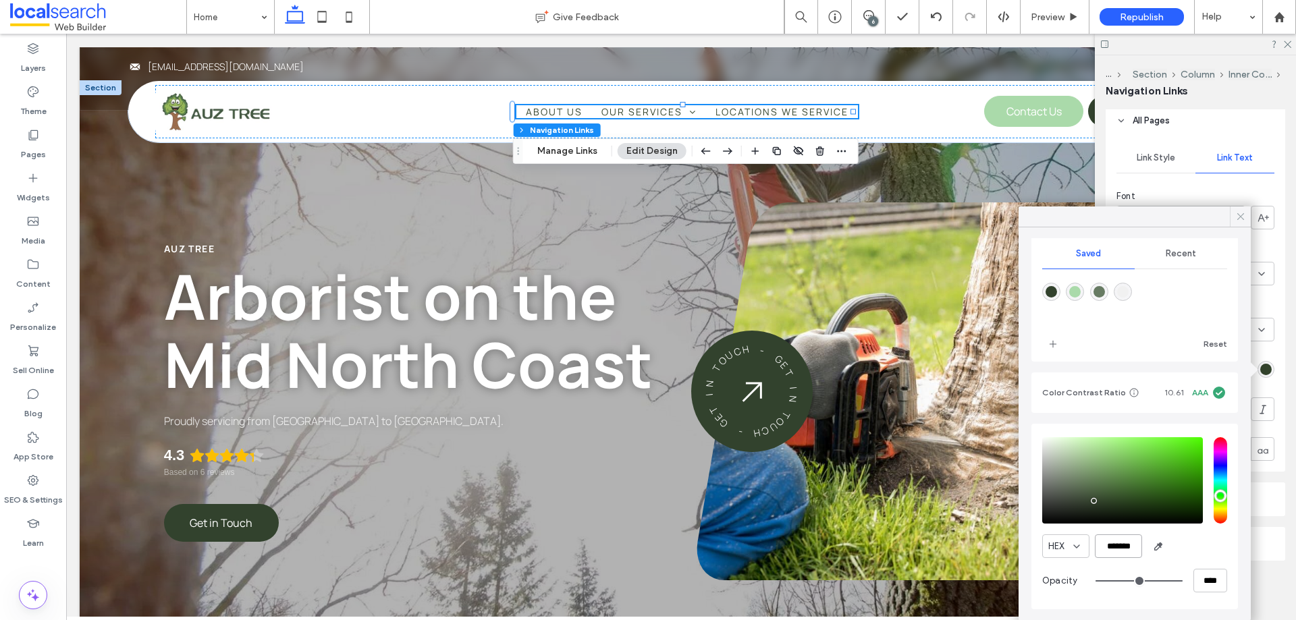
type input "*******"
click at [1240, 211] on icon at bounding box center [1240, 217] width 12 height 12
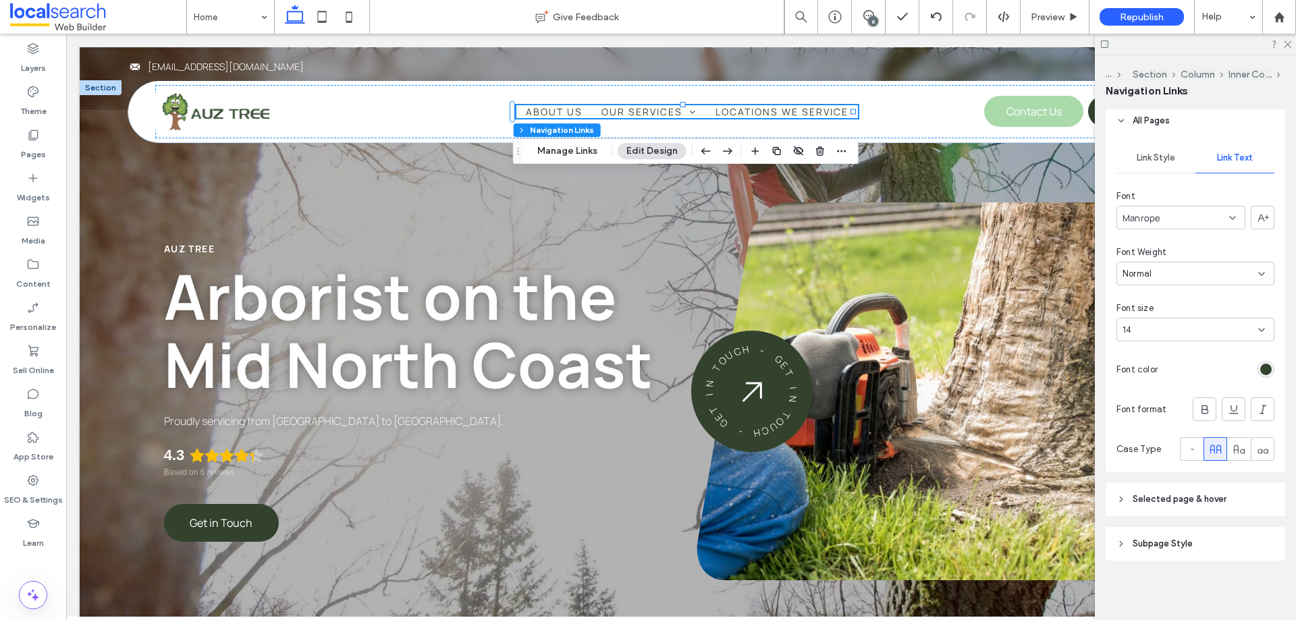
click at [1146, 503] on span "Selected page & hover" at bounding box center [1179, 499] width 94 height 13
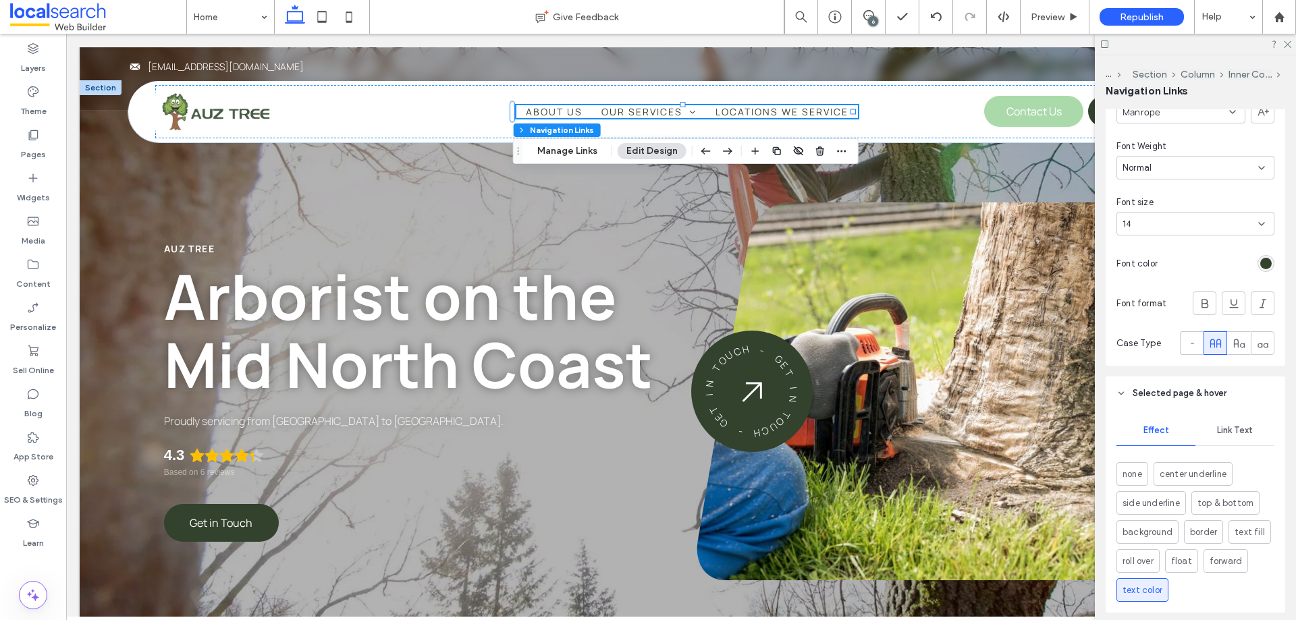
scroll to position [502, 0]
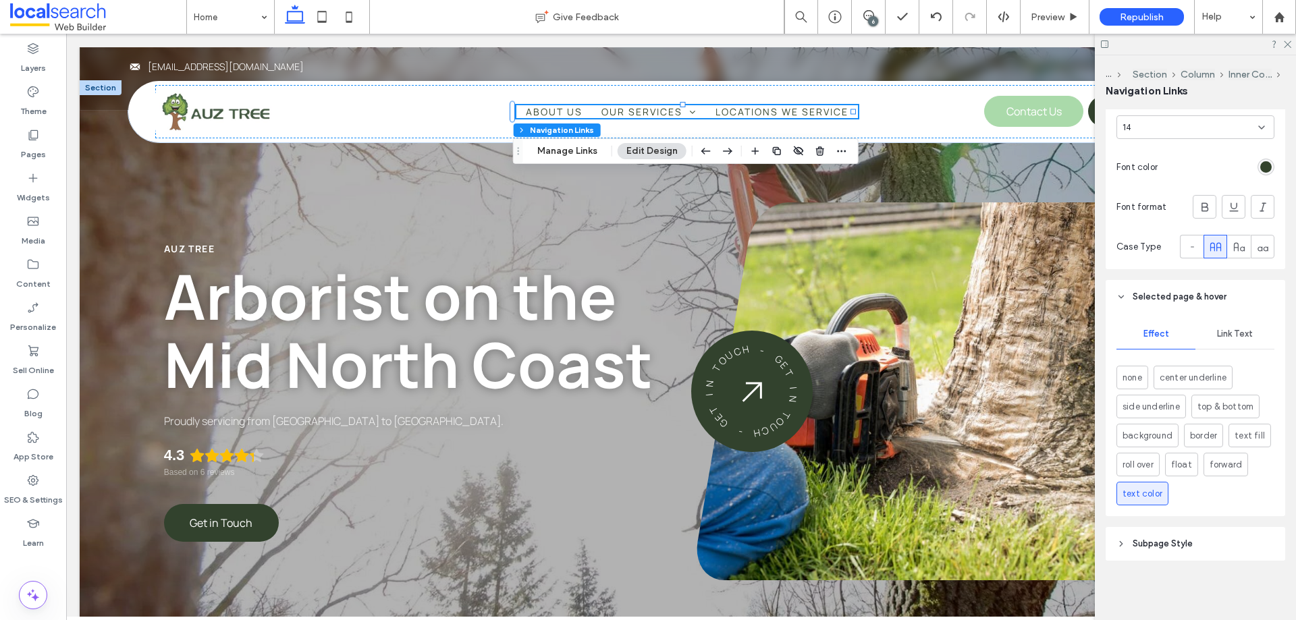
click at [1238, 333] on span "Link Text" at bounding box center [1235, 334] width 36 height 11
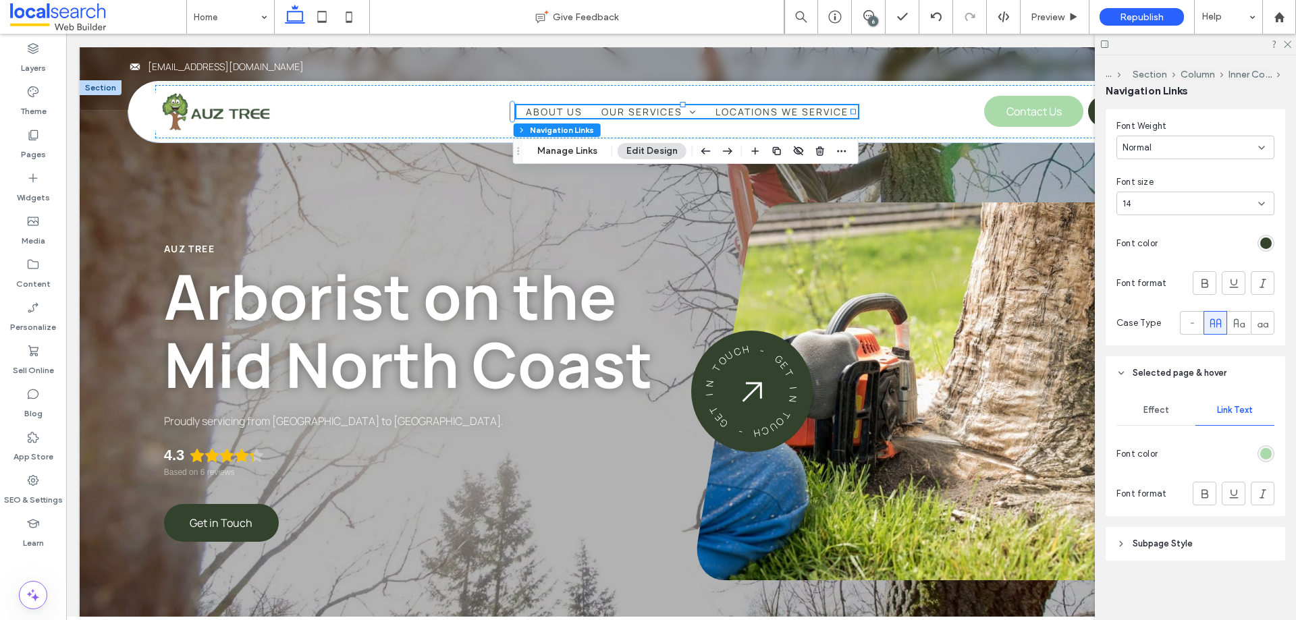
click at [1175, 549] on span "Subpage Style" at bounding box center [1162, 543] width 60 height 13
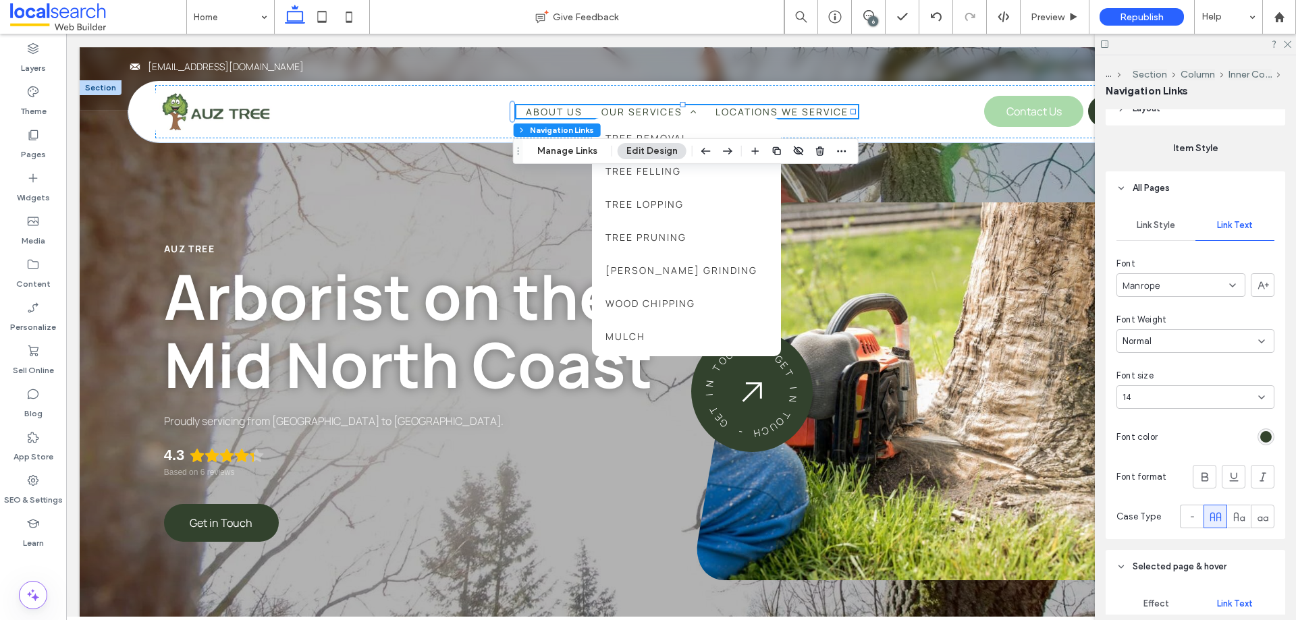
scroll to position [165, 0]
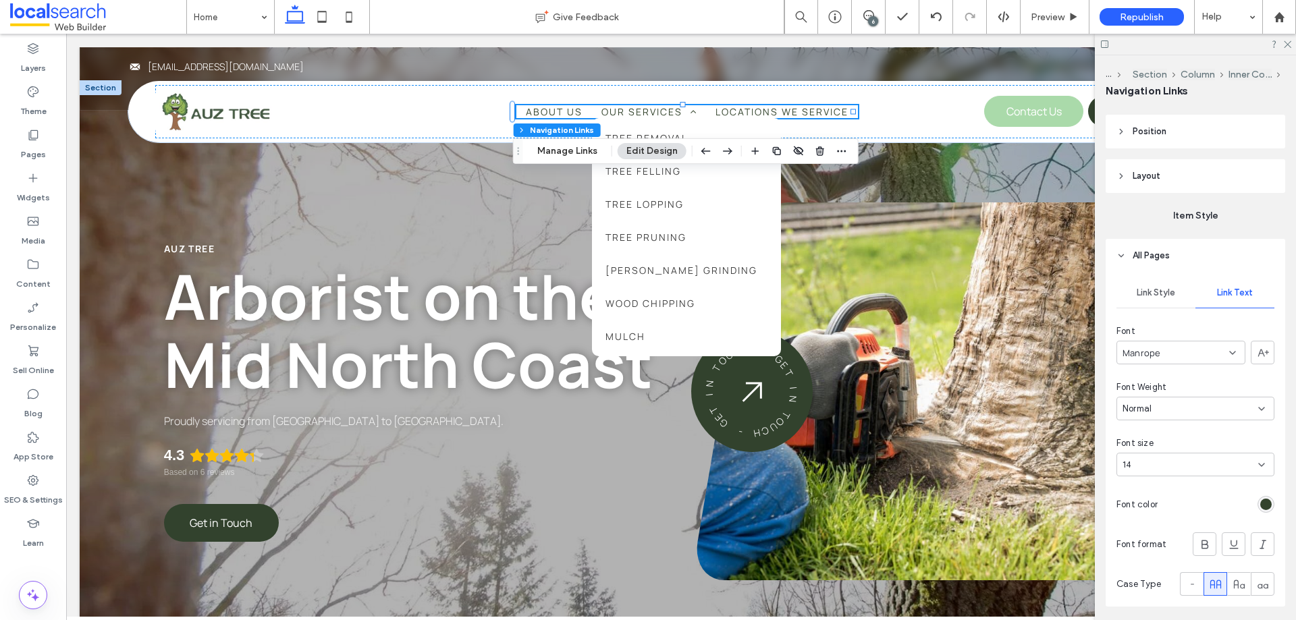
click at [874, 19] on div "6" at bounding box center [873, 21] width 10 height 10
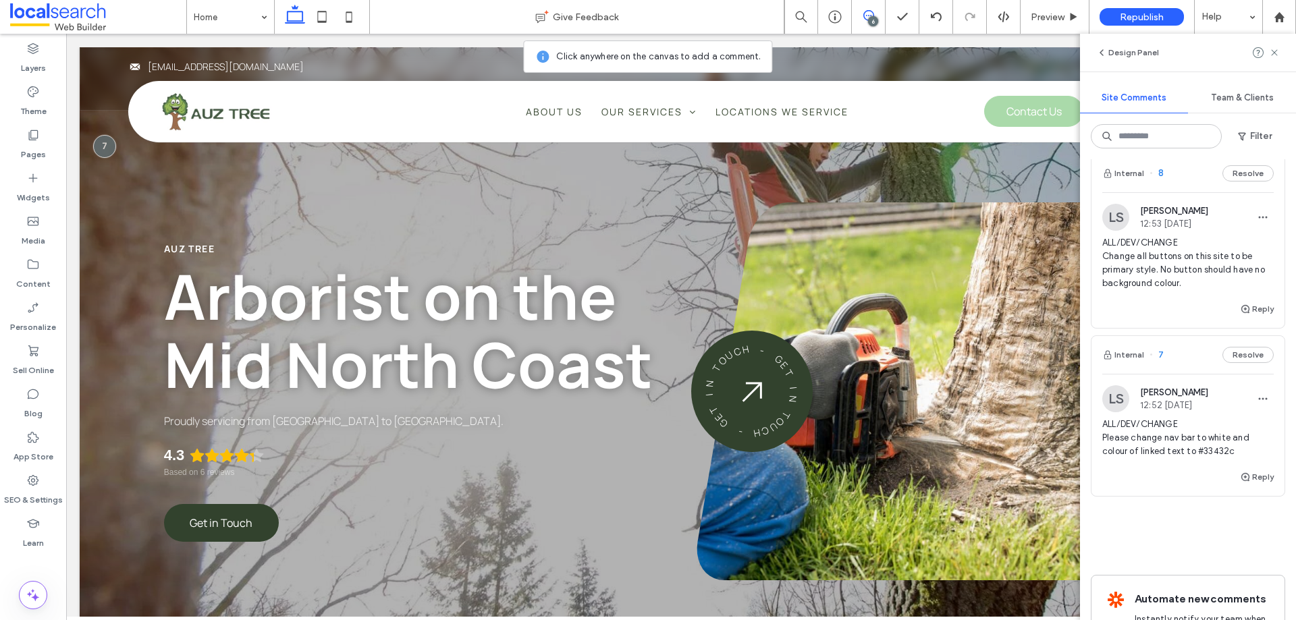
scroll to position [833, 0]
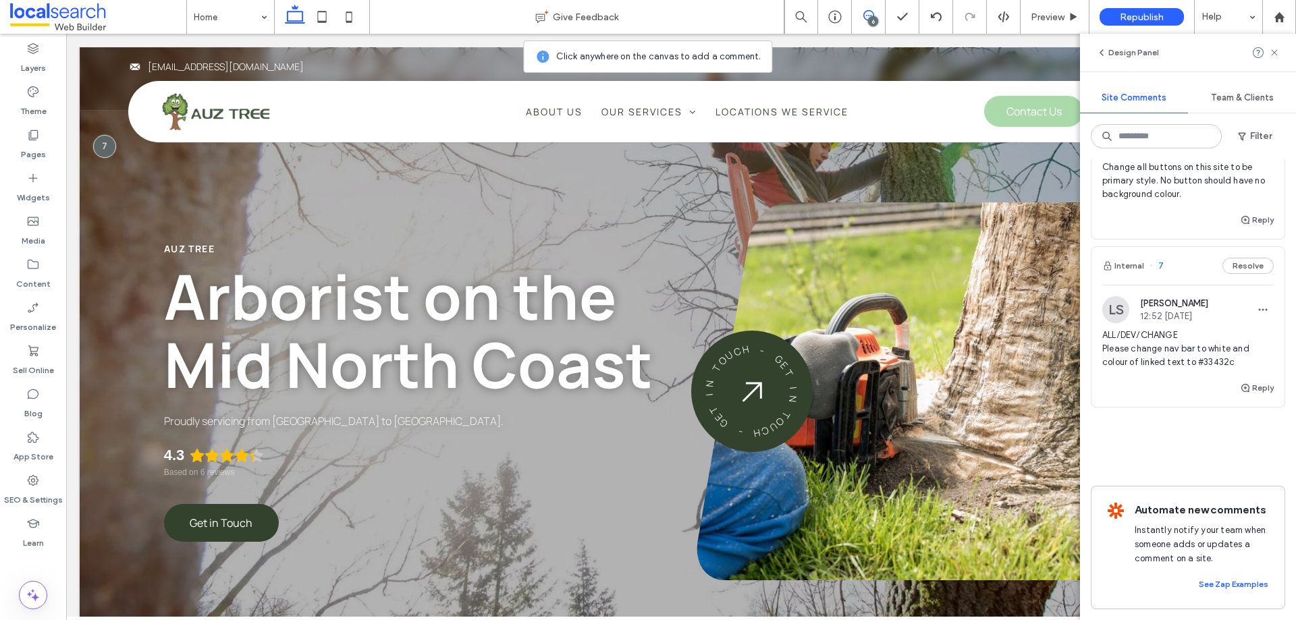
click at [1117, 347] on span "ALL/DEV/CHANGE Please change nav bar to white and colour of linked text to #334…" at bounding box center [1187, 349] width 171 height 40
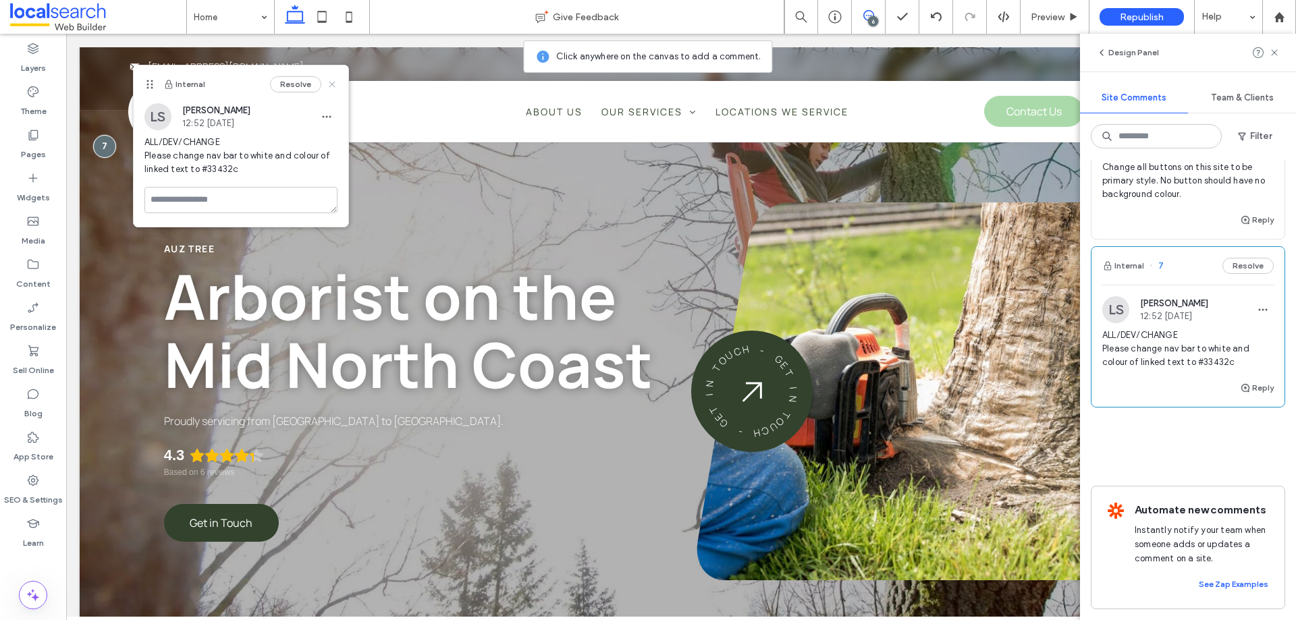
click at [336, 81] on icon at bounding box center [332, 84] width 11 height 11
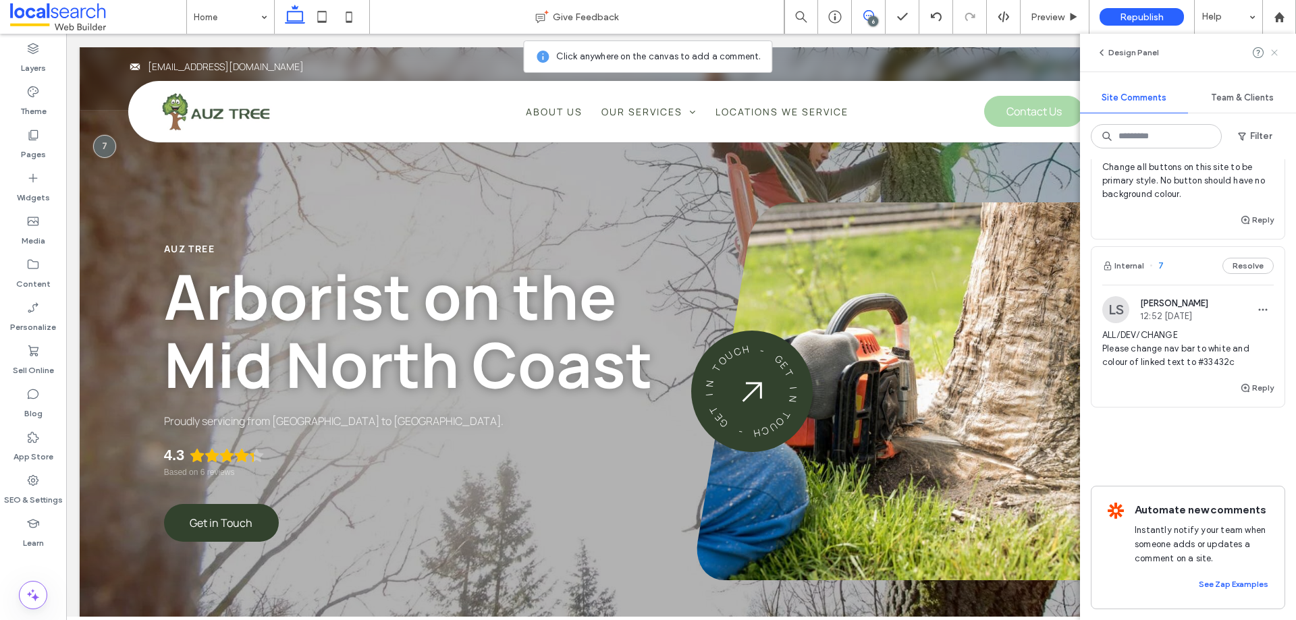
click at [1277, 47] on icon at bounding box center [1274, 52] width 11 height 11
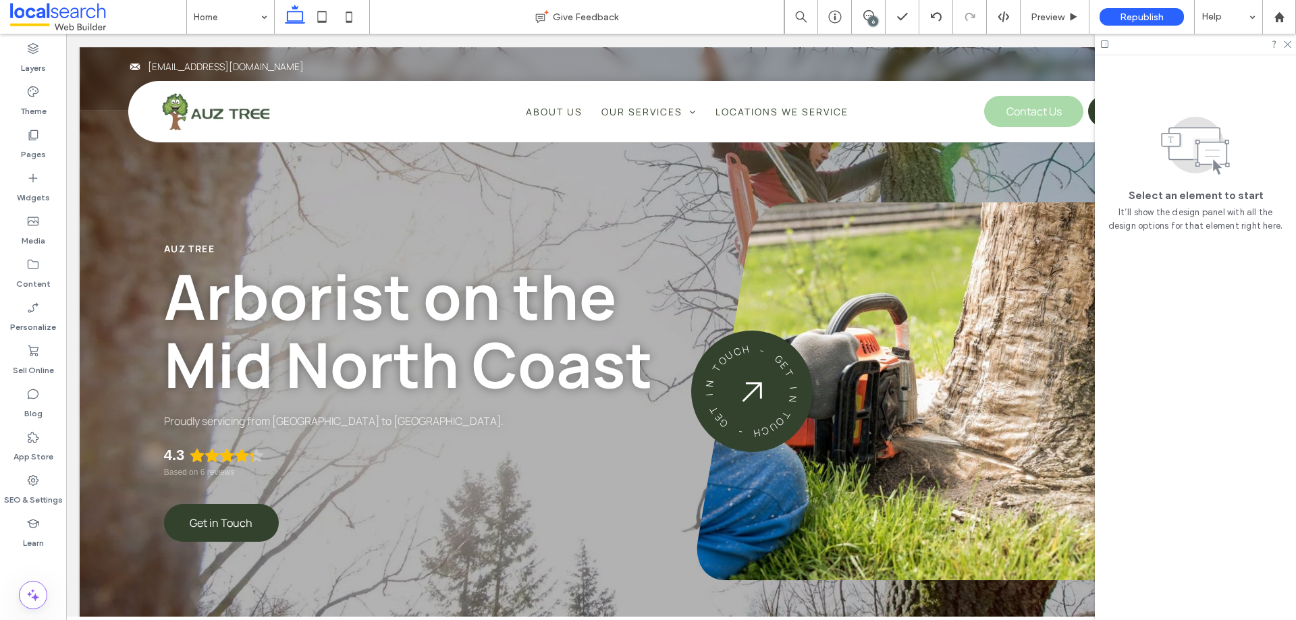
scroll to position [0, 0]
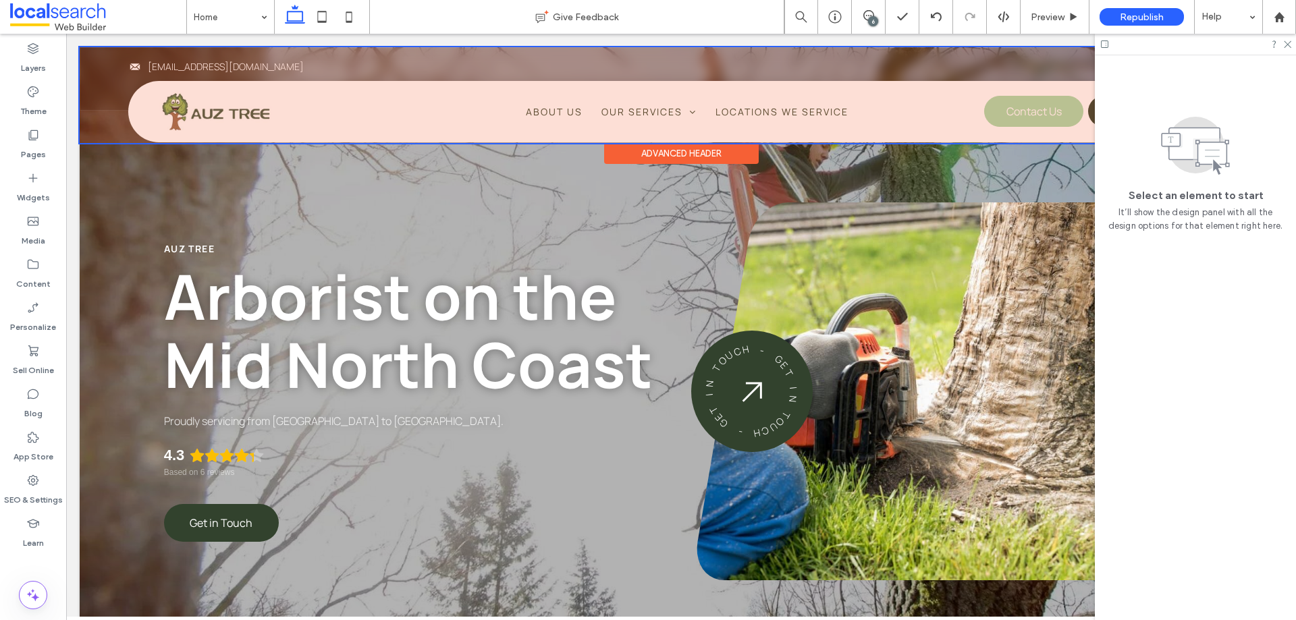
click at [740, 104] on div at bounding box center [681, 95] width 1202 height 96
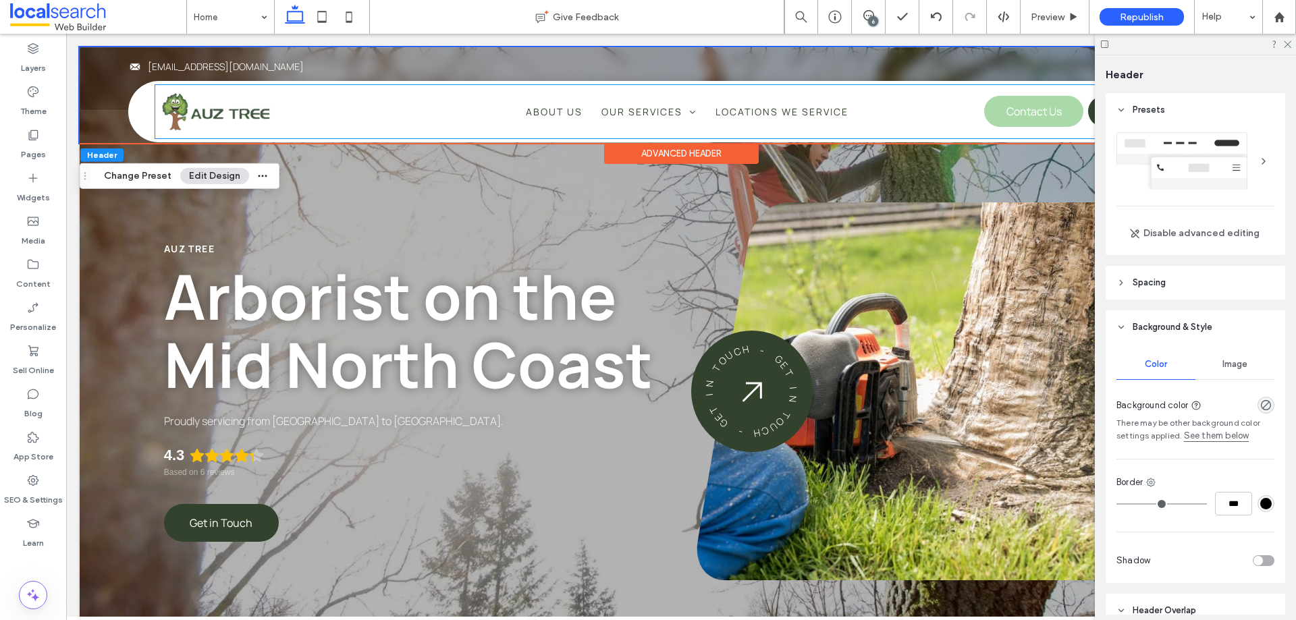
click at [740, 104] on div "About Us Our Services Tree Removal Tree Felling Tree Lopping Tree Pruning Stump…" at bounding box center [687, 111] width 1064 height 53
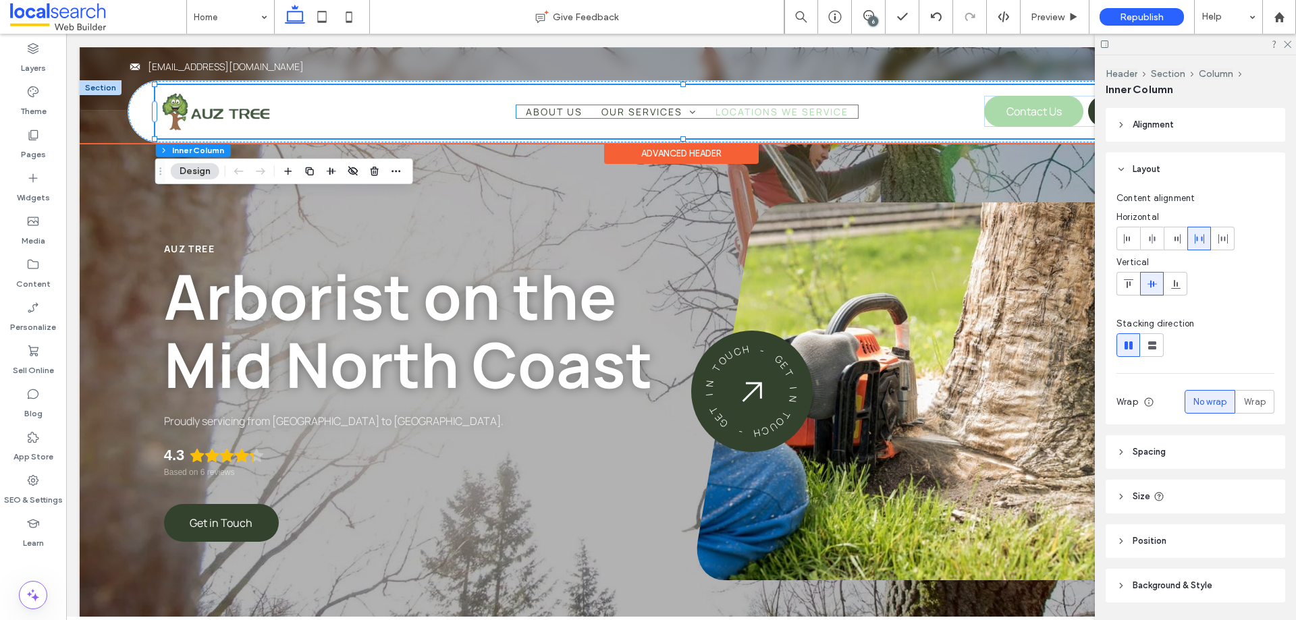
click at [750, 109] on span "Locations We Service" at bounding box center [781, 111] width 133 height 13
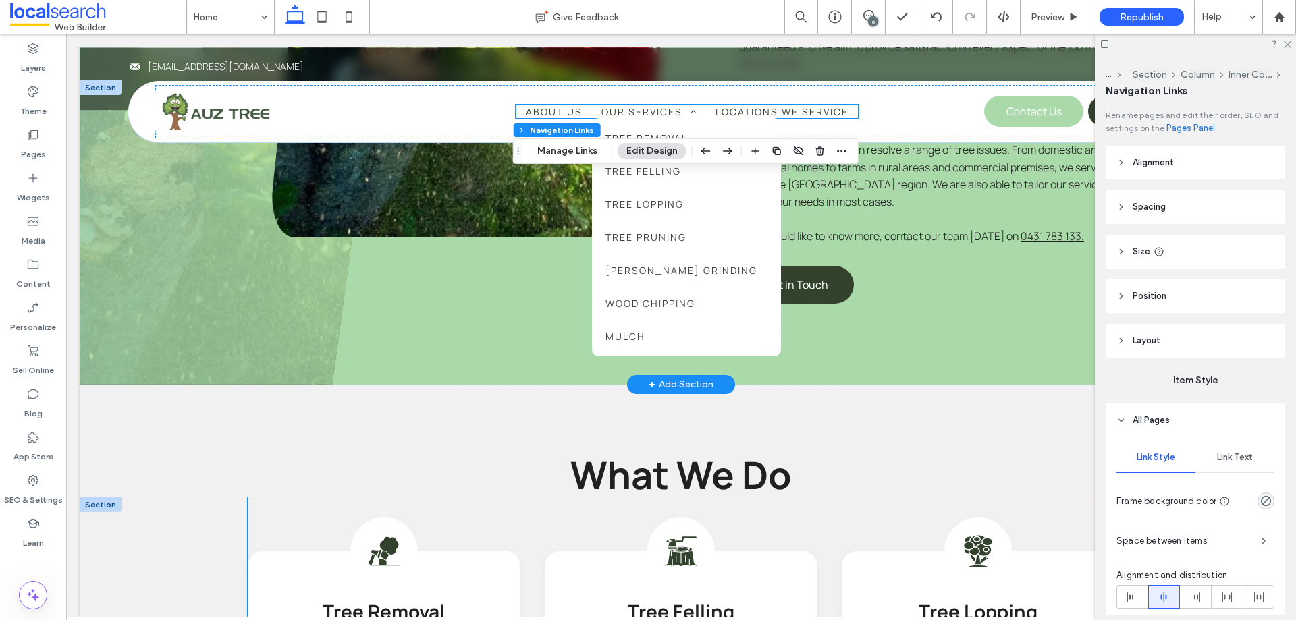
scroll to position [945, 0]
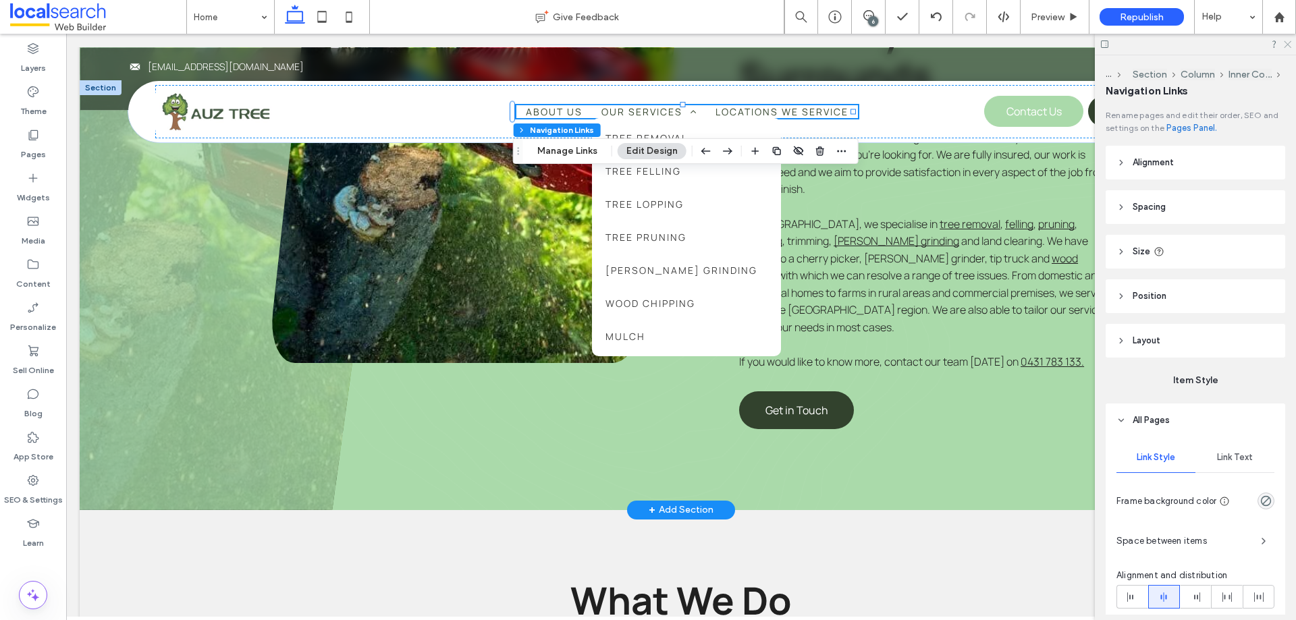
click at [1284, 41] on use at bounding box center [1286, 44] width 7 height 7
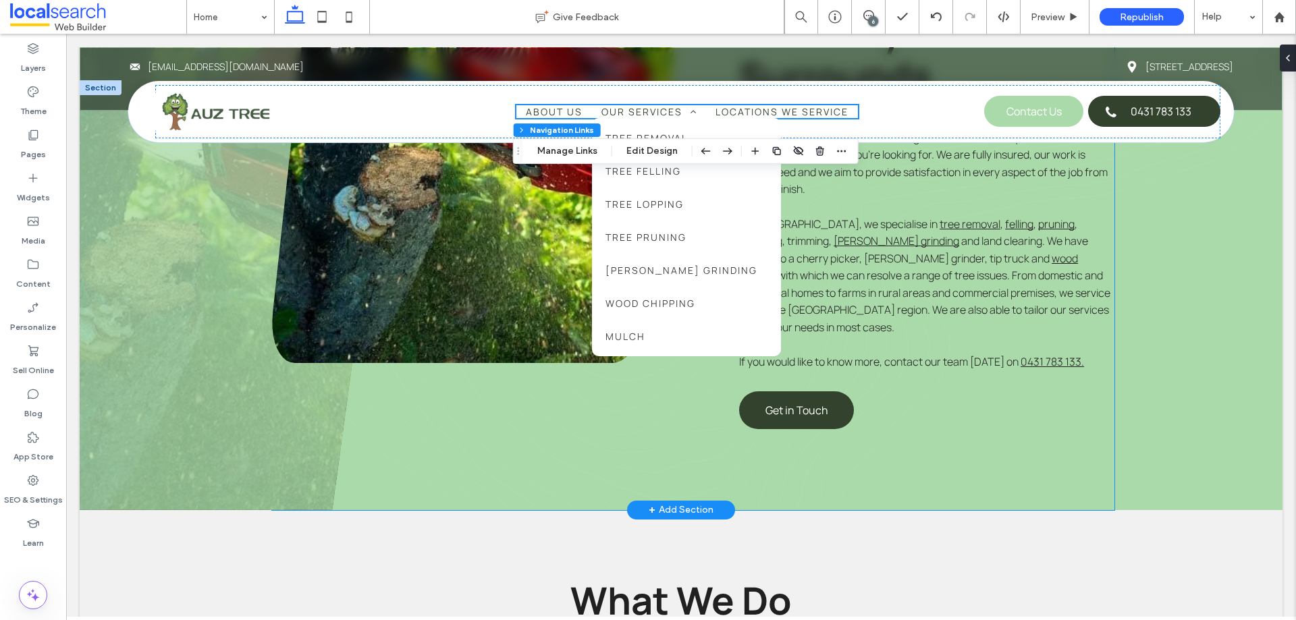
scroll to position [675, 0]
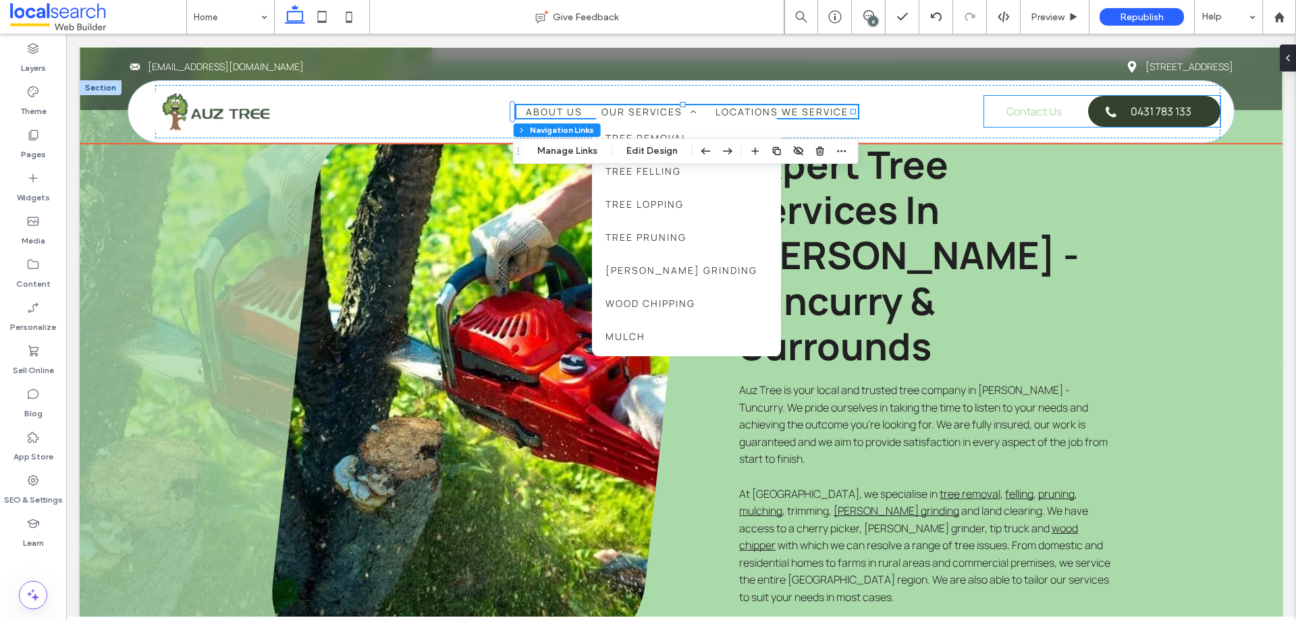
click at [991, 112] on link "Contact Us" at bounding box center [1033, 111] width 99 height 31
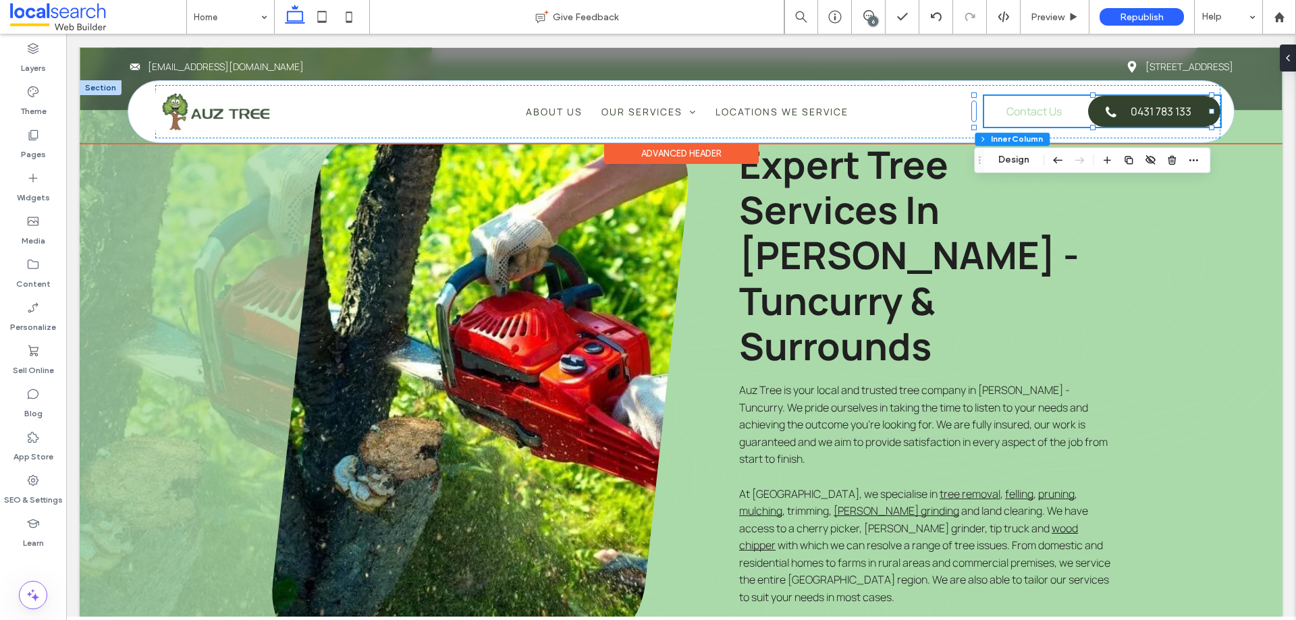
click at [991, 112] on link "Contact Us" at bounding box center [1033, 111] width 99 height 31
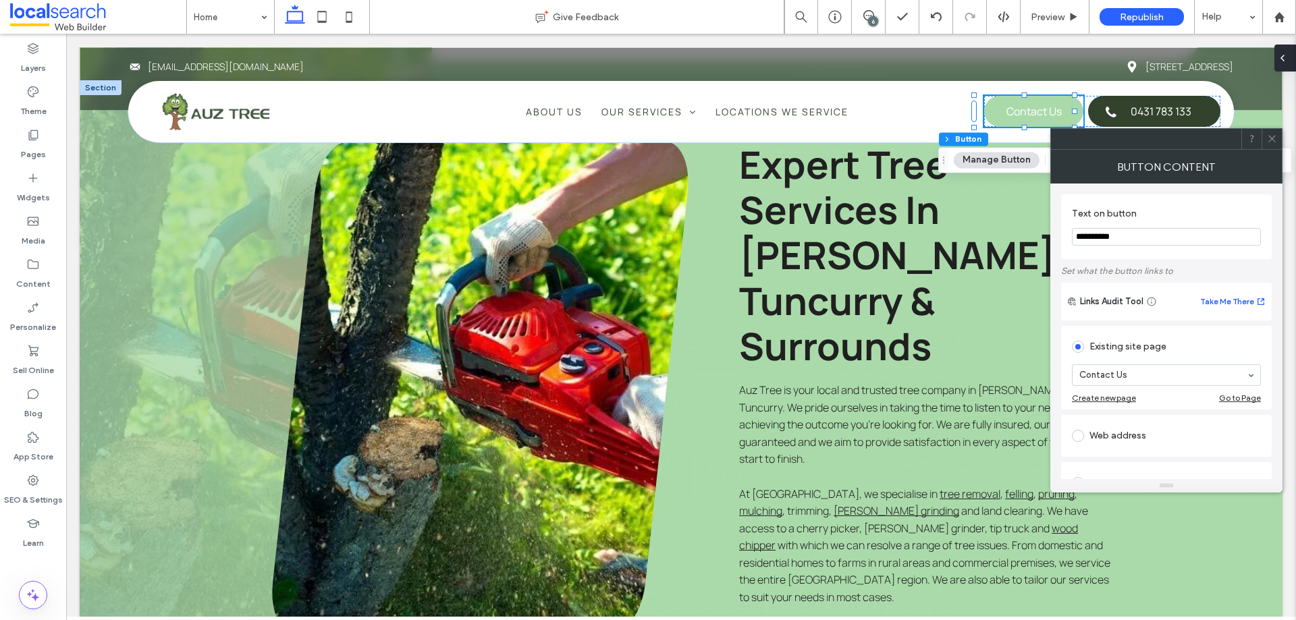
click at [1285, 51] on span at bounding box center [1282, 58] width 11 height 27
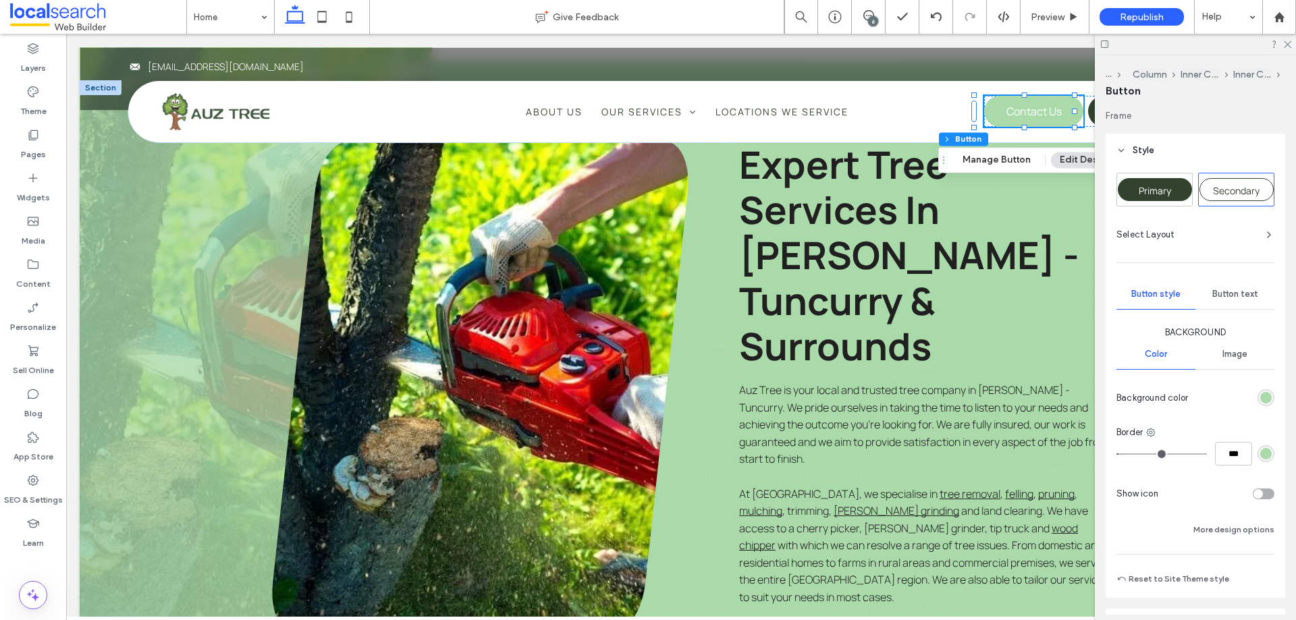
scroll to position [67, 0]
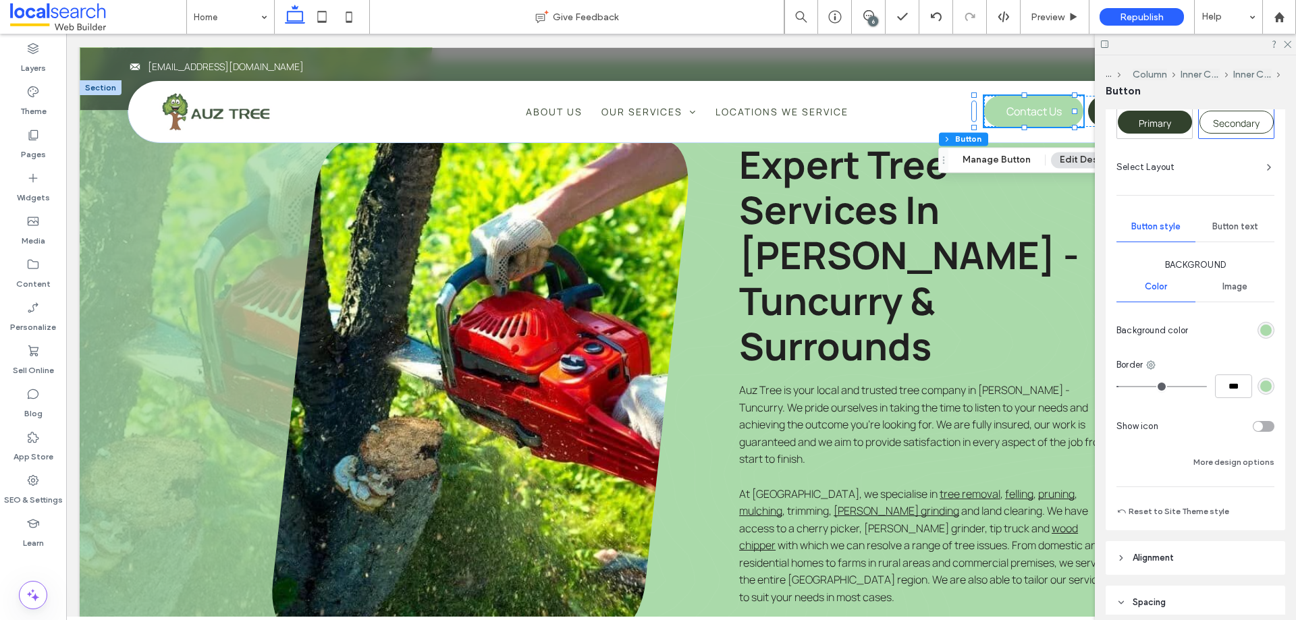
click at [1225, 229] on span "Button text" at bounding box center [1235, 226] width 46 height 11
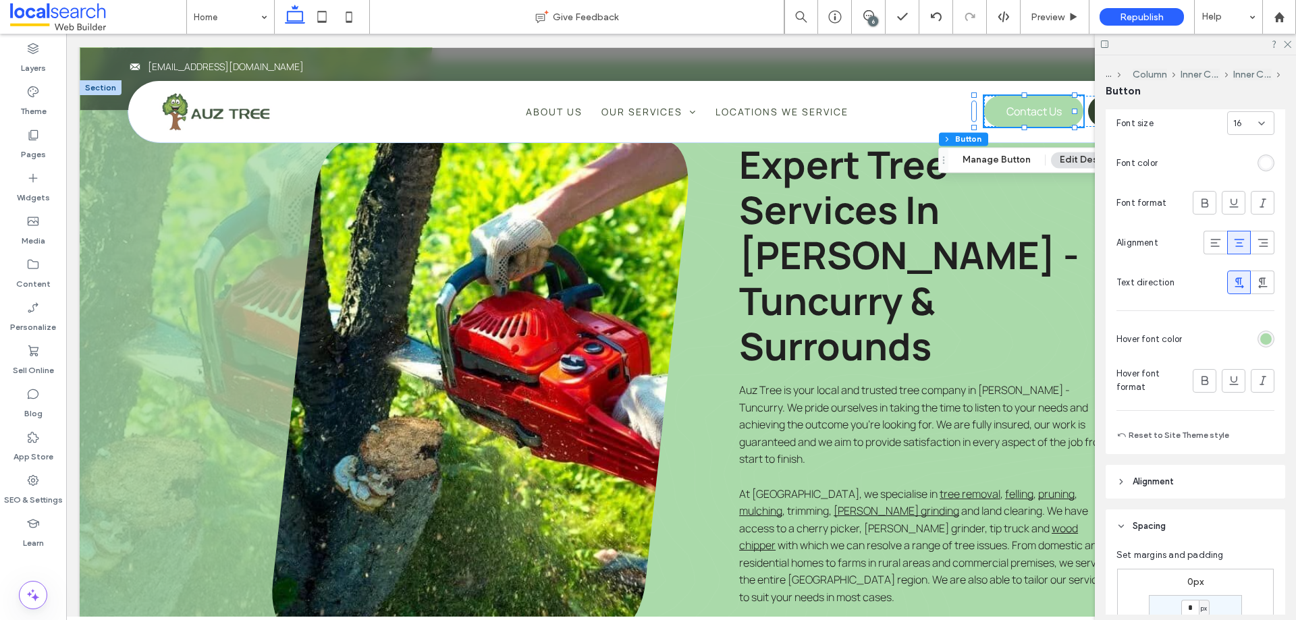
scroll to position [405, 0]
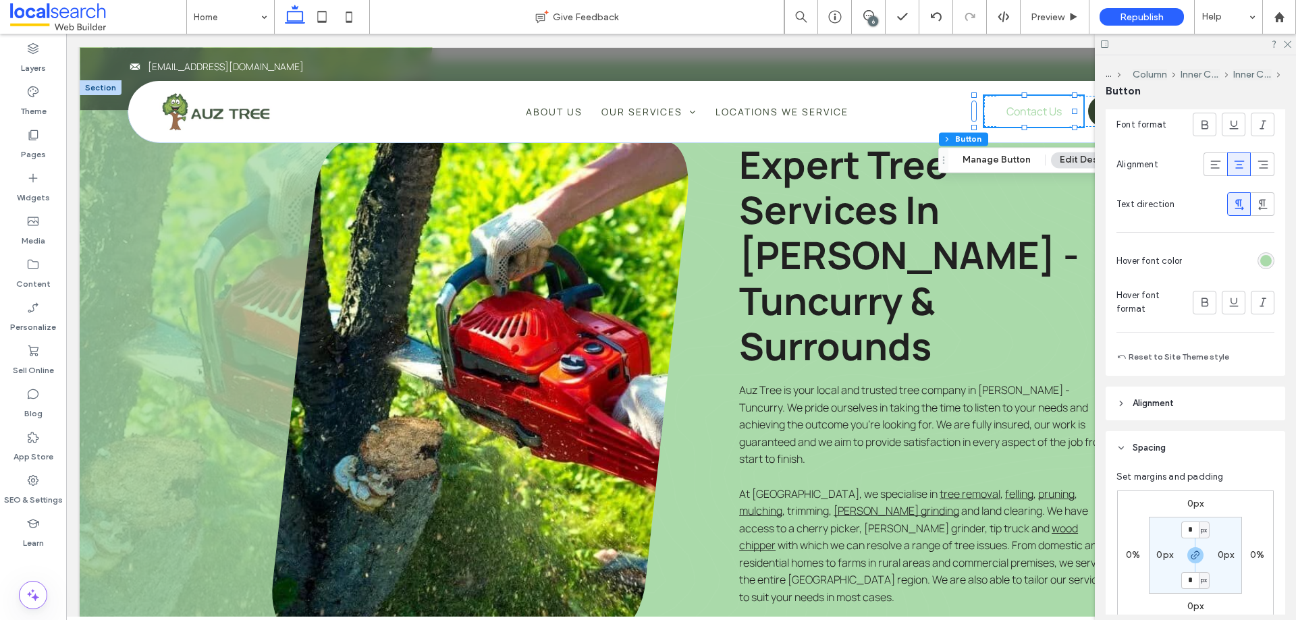
click at [1264, 258] on div "rgb(170, 218, 170)" at bounding box center [1265, 260] width 17 height 17
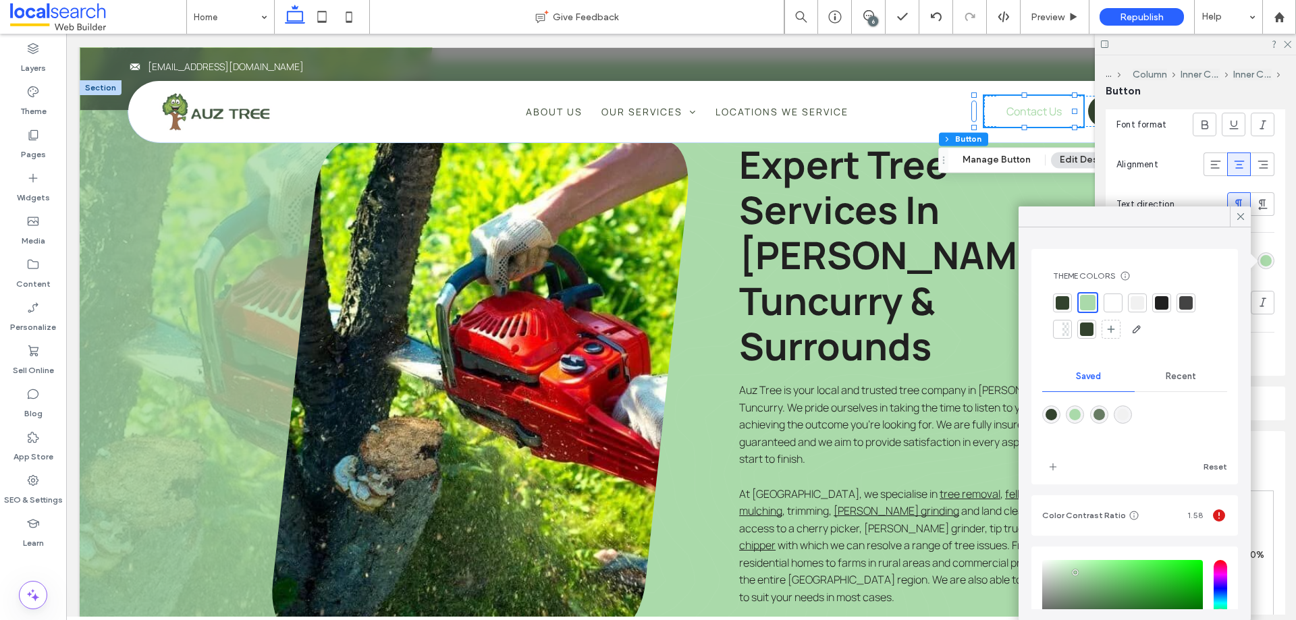
click at [1065, 303] on div at bounding box center [1061, 302] width 13 height 13
click at [1283, 298] on div "Frame Style Primary Secondary Select Layout Button style Button text Font Manro…" at bounding box center [1199, 361] width 188 height 505
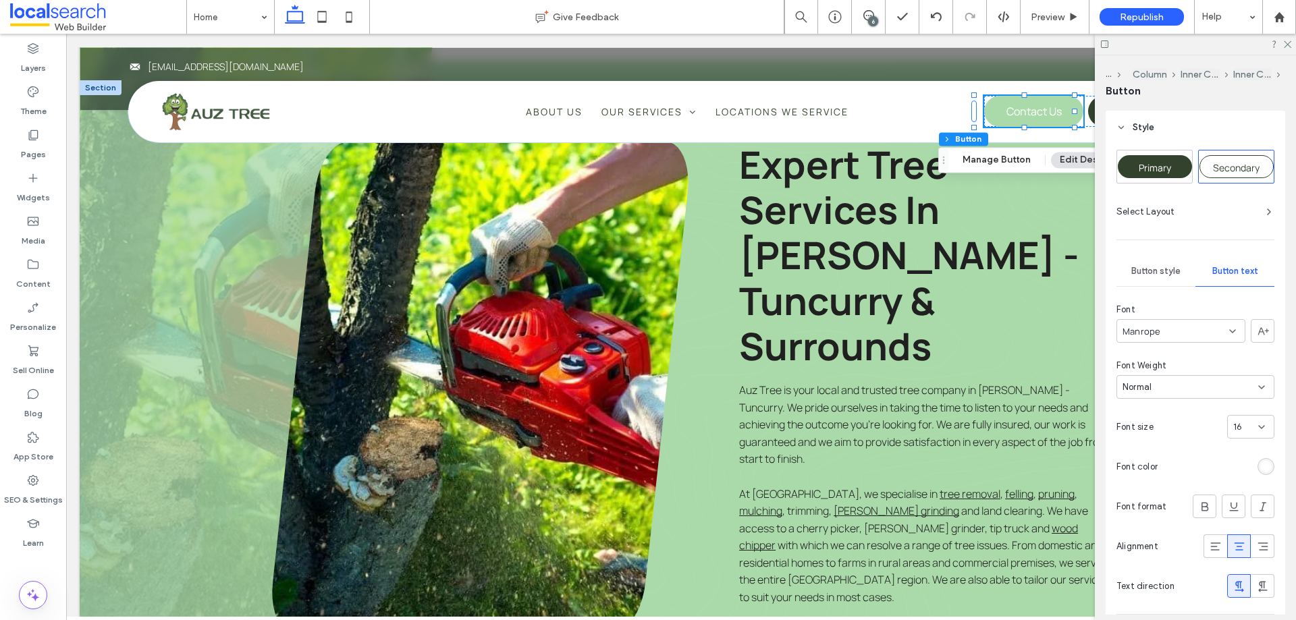
scroll to position [0, 0]
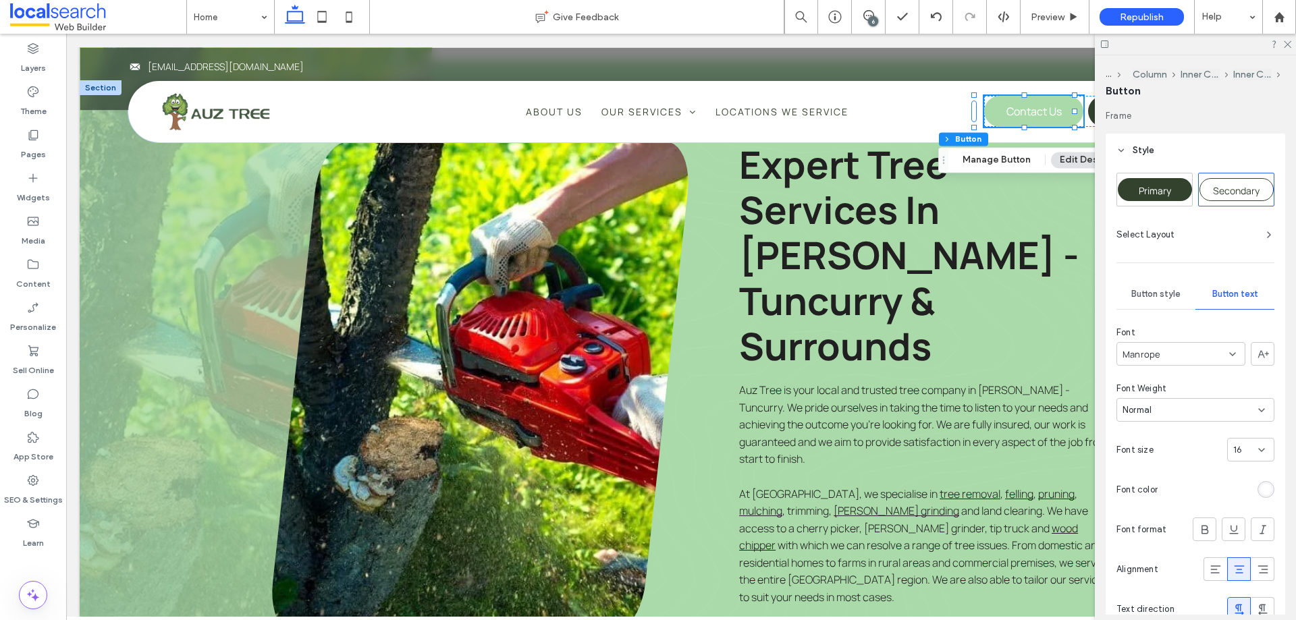
click at [1175, 292] on span "Button style" at bounding box center [1155, 294] width 49 height 11
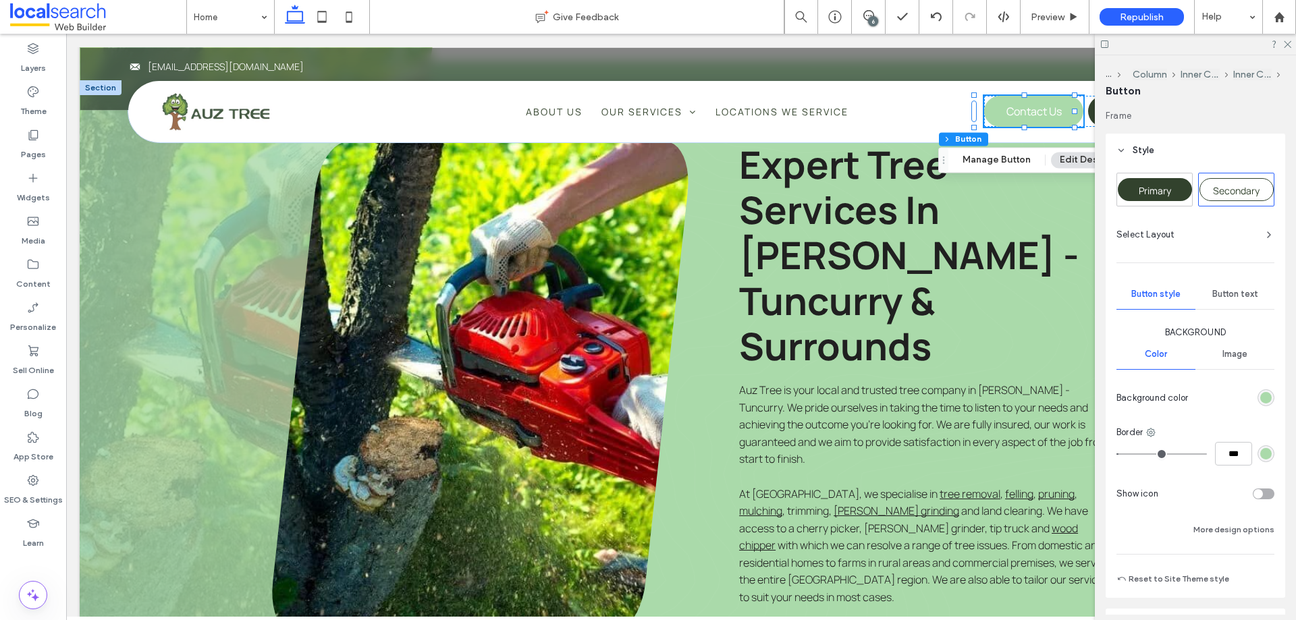
click at [1238, 300] on div "Button text" at bounding box center [1234, 294] width 79 height 30
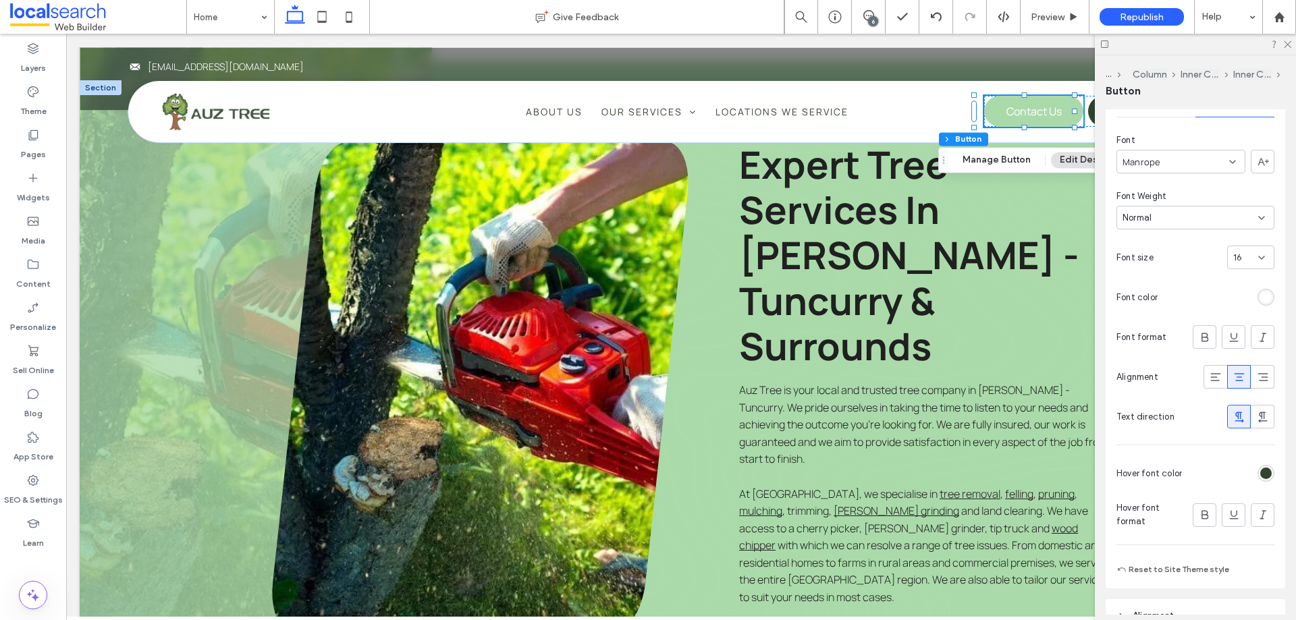
scroll to position [202, 0]
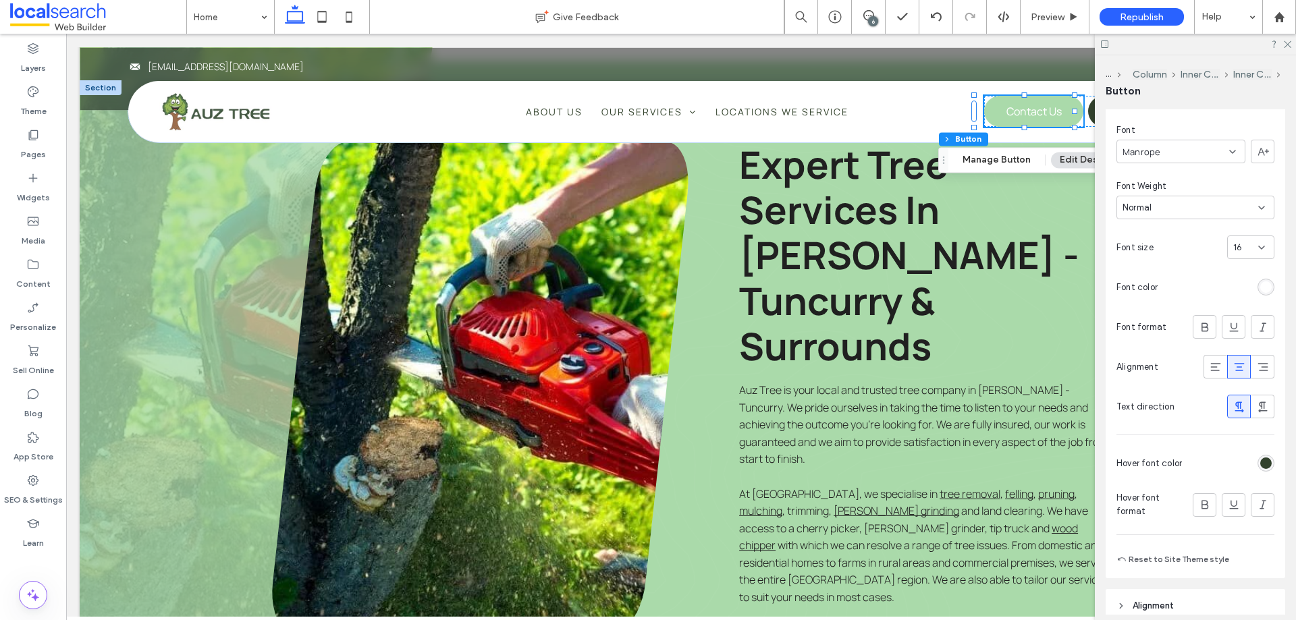
click at [1261, 291] on div "rgb(255, 255, 255)" at bounding box center [1265, 286] width 11 height 11
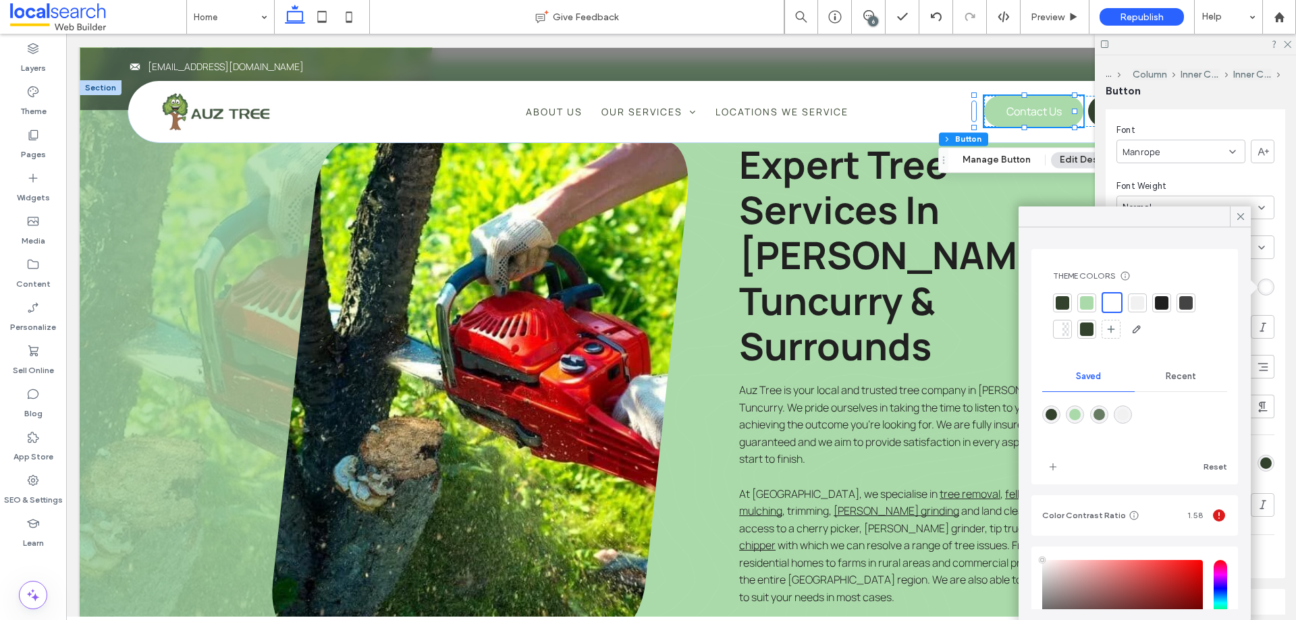
click at [1069, 300] on div at bounding box center [1062, 303] width 19 height 19
click at [1239, 216] on icon at bounding box center [1240, 217] width 12 height 12
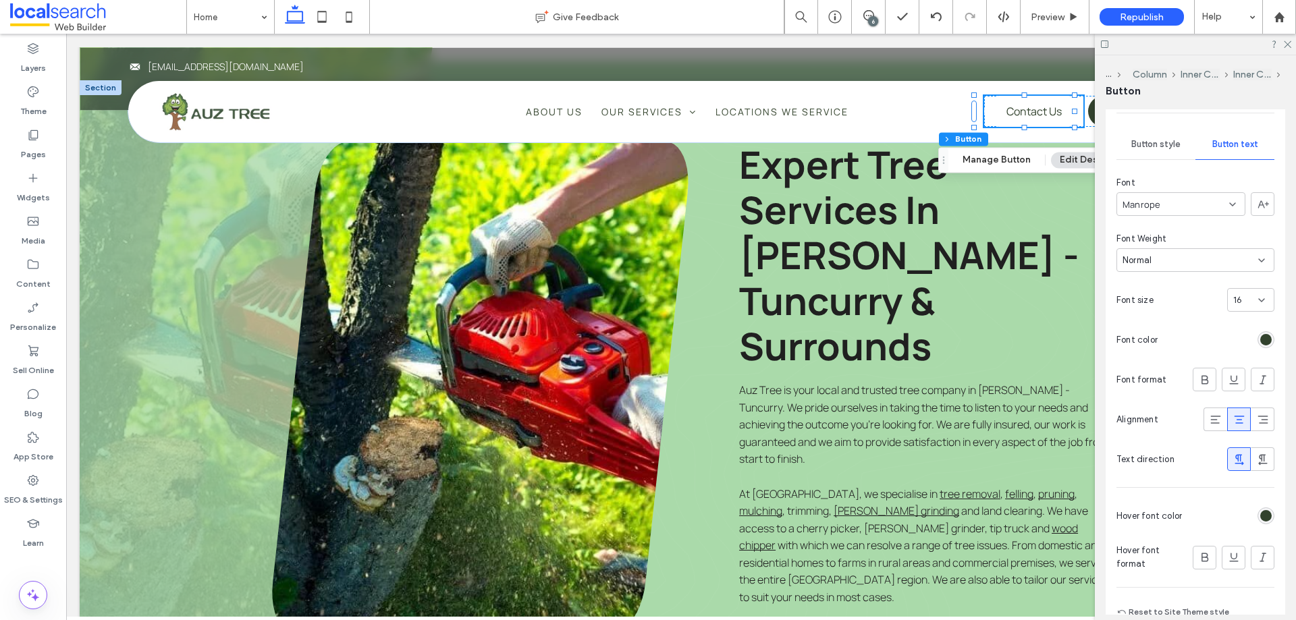
scroll to position [31, 0]
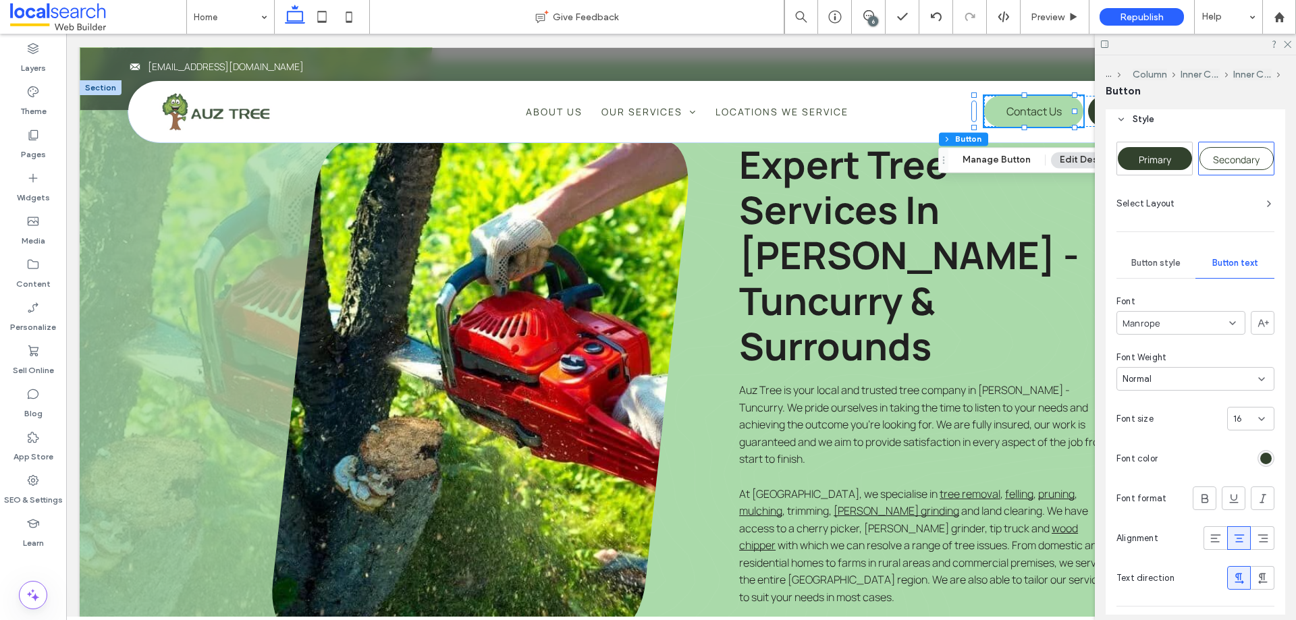
click at [1146, 265] on span "Button style" at bounding box center [1155, 263] width 49 height 11
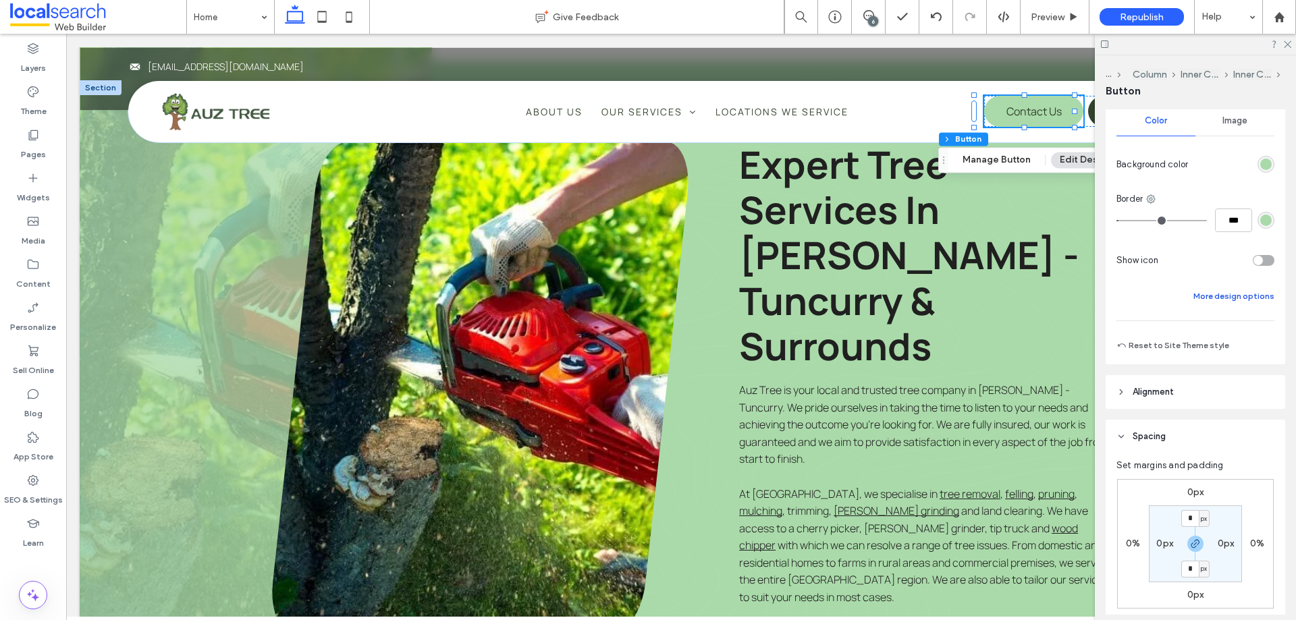
click at [1210, 298] on button "More design options" at bounding box center [1233, 296] width 81 height 16
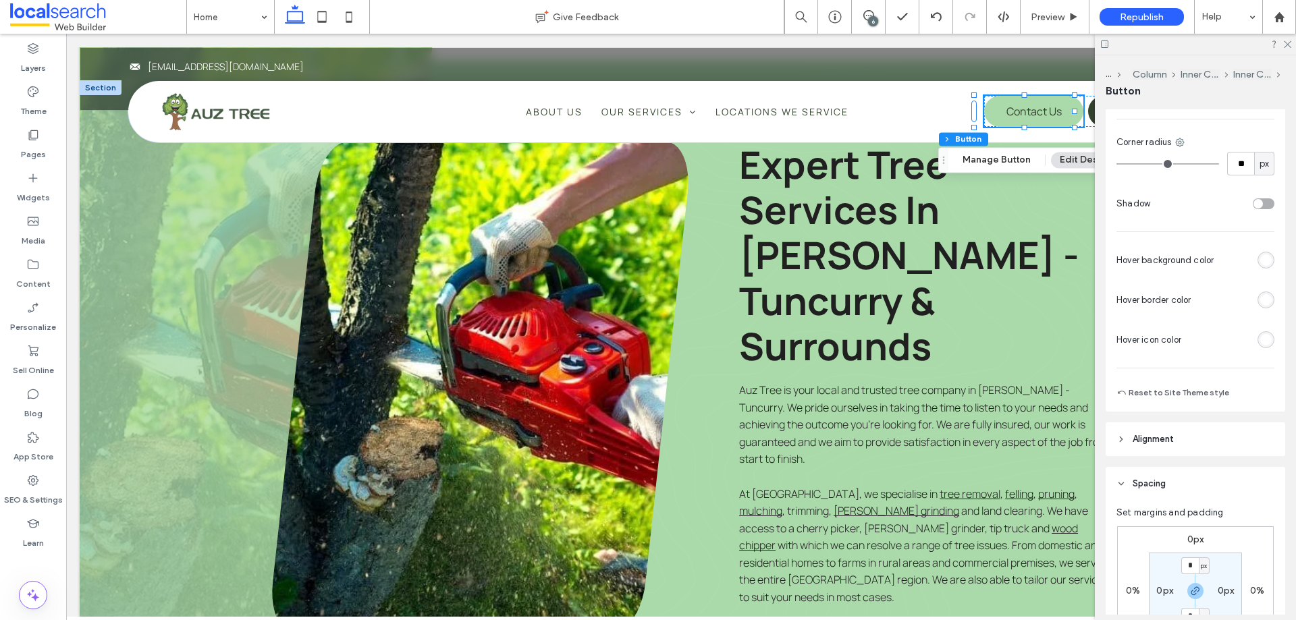
scroll to position [436, 0]
click at [1260, 297] on div "rgb(255, 255, 255)" at bounding box center [1265, 299] width 11 height 11
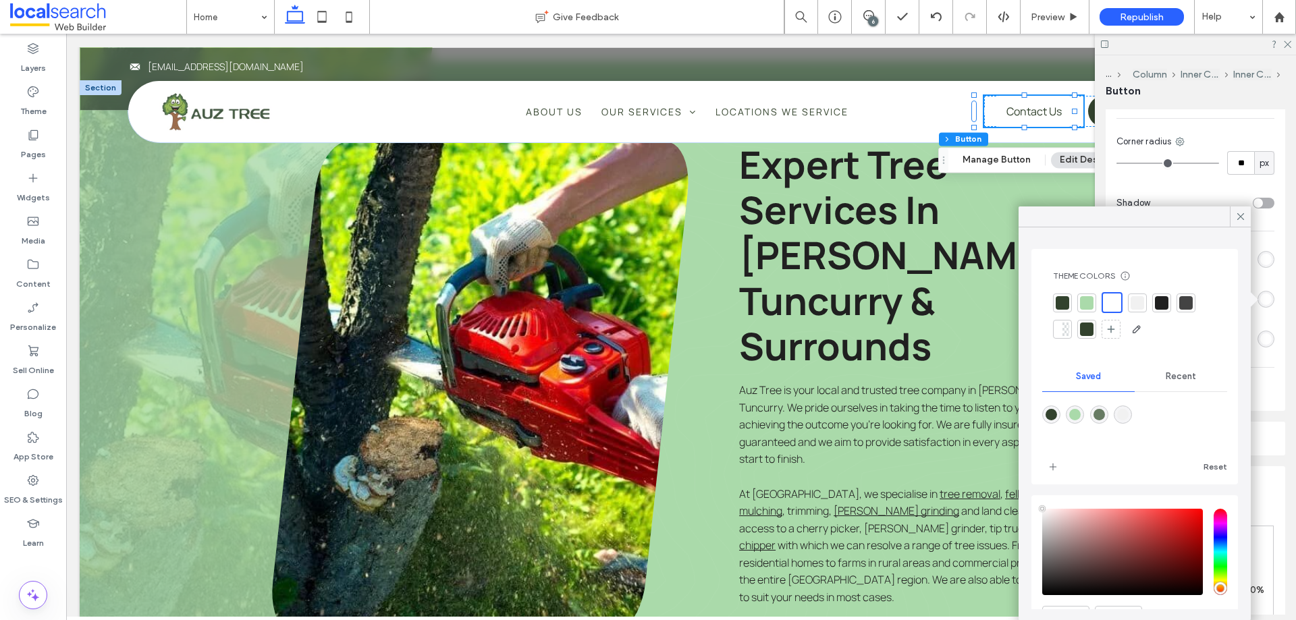
click at [1065, 294] on div at bounding box center [1062, 303] width 19 height 19
click at [1288, 44] on use at bounding box center [1286, 44] width 7 height 7
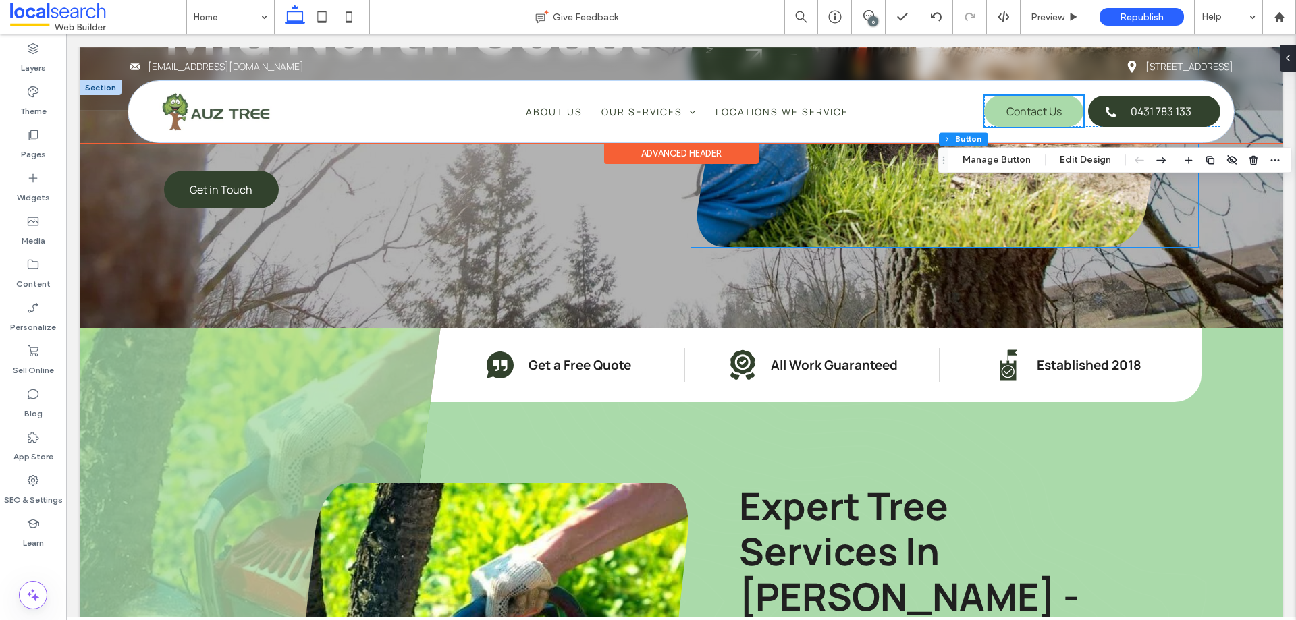
scroll to position [270, 0]
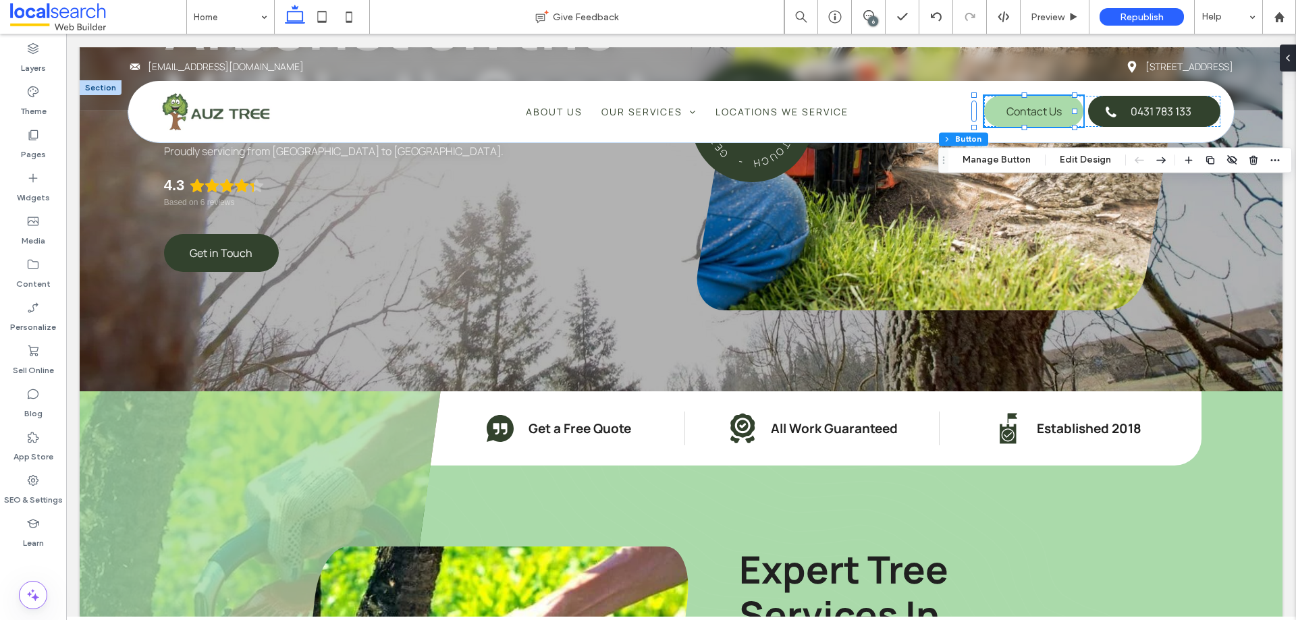
click at [871, 21] on div "6" at bounding box center [873, 21] width 10 height 10
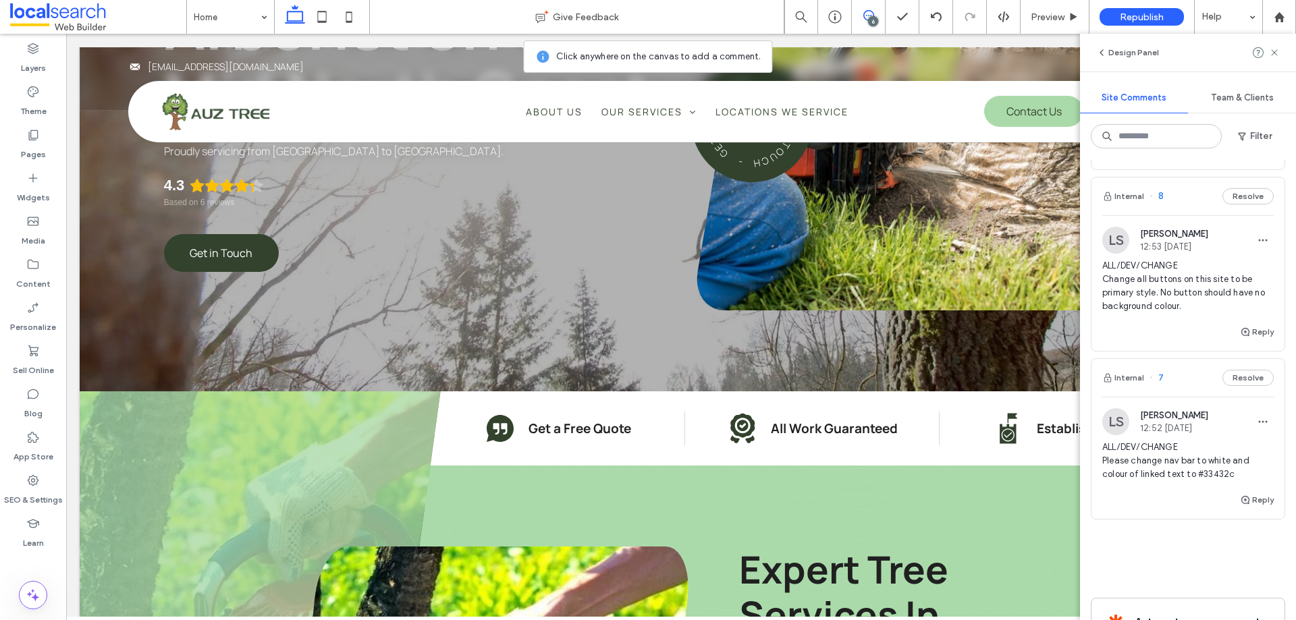
scroll to position [833, 0]
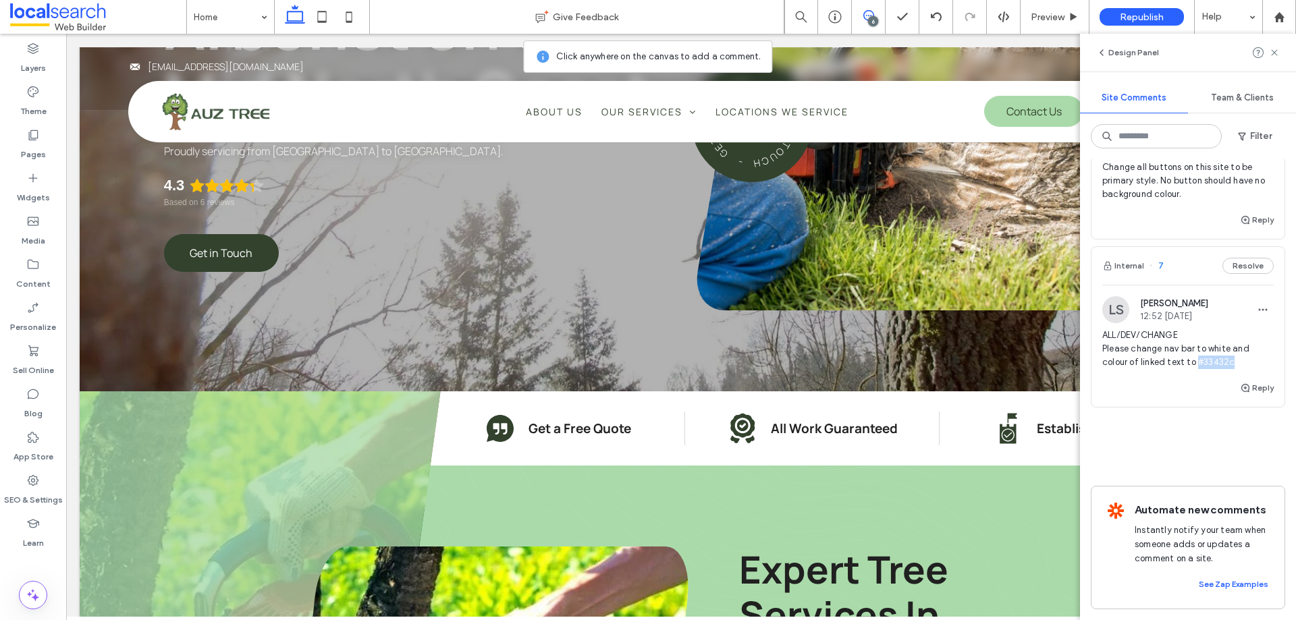
drag, startPoint x: 1231, startPoint y: 349, endPoint x: 1080, endPoint y: 359, distance: 151.5
click at [1194, 353] on span "ALL/DEV/CHANGE Please change nav bar to white and colour of linked text to #334…" at bounding box center [1187, 349] width 171 height 40
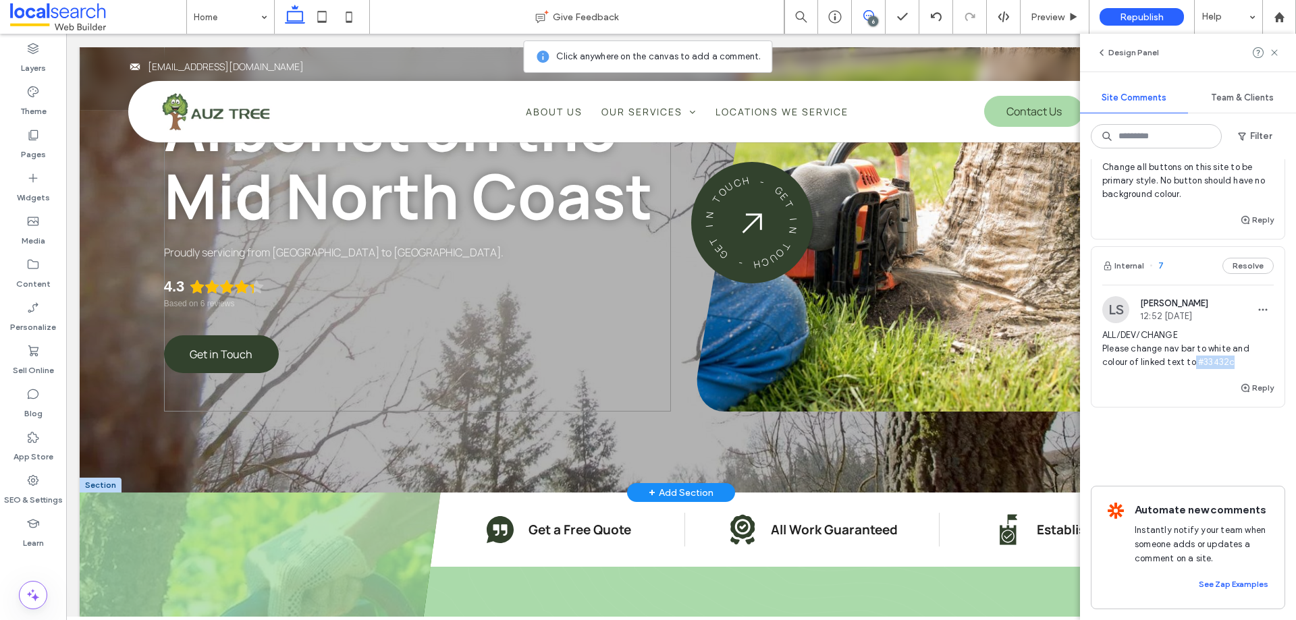
scroll to position [0, 0]
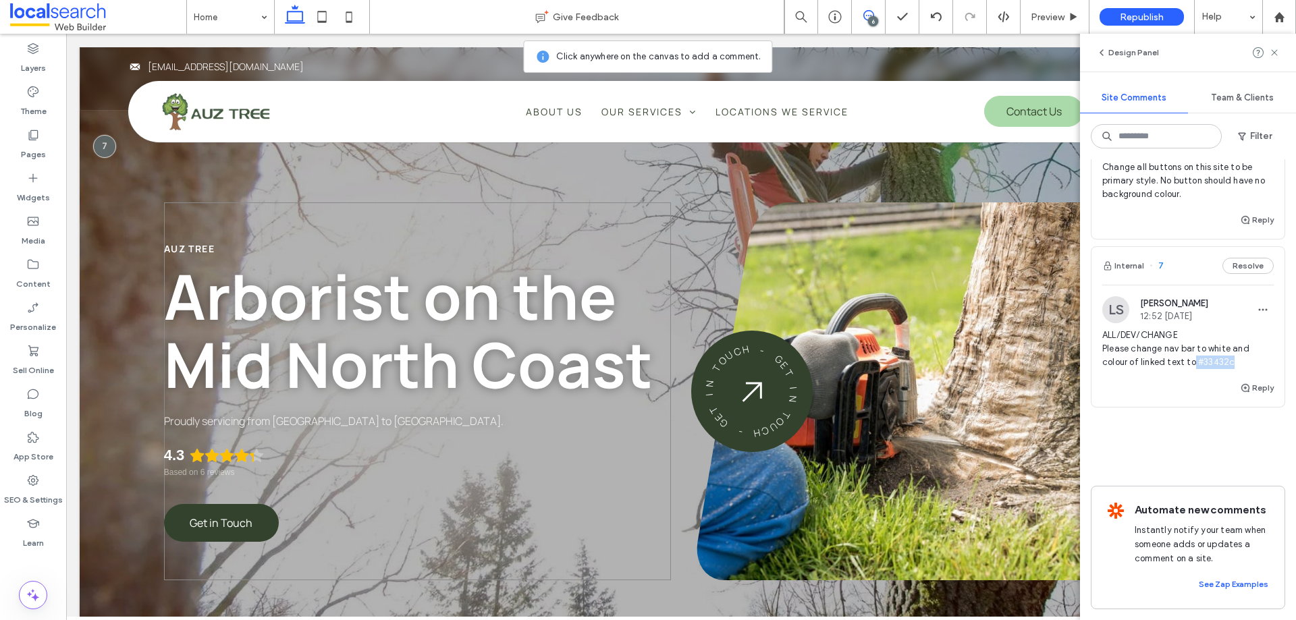
copy span "#33432c"
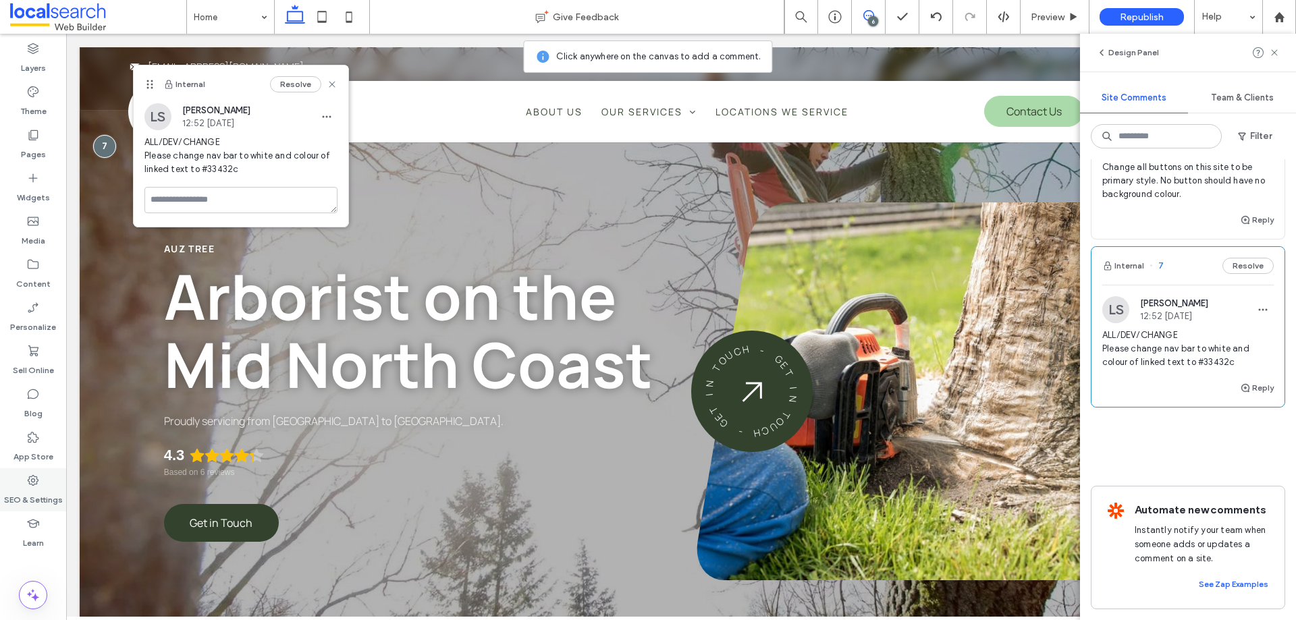
click at [52, 486] on div "SEO & Settings" at bounding box center [33, 489] width 66 height 43
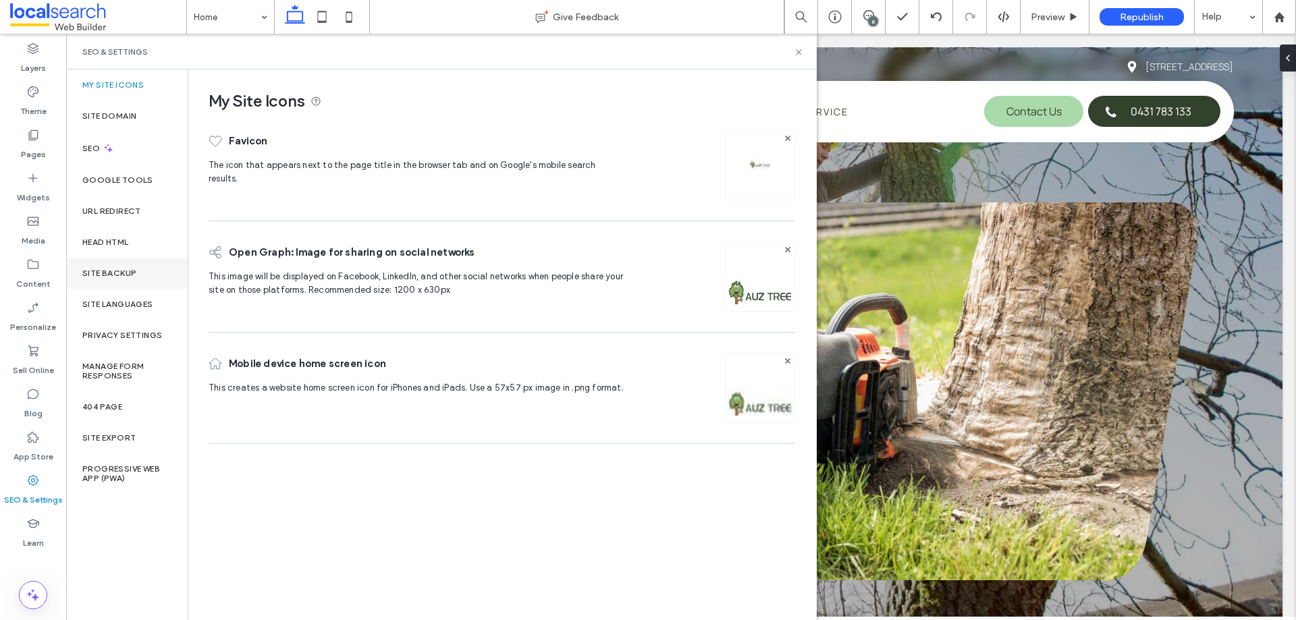
click at [135, 271] on label "Site Backup" at bounding box center [109, 273] width 54 height 9
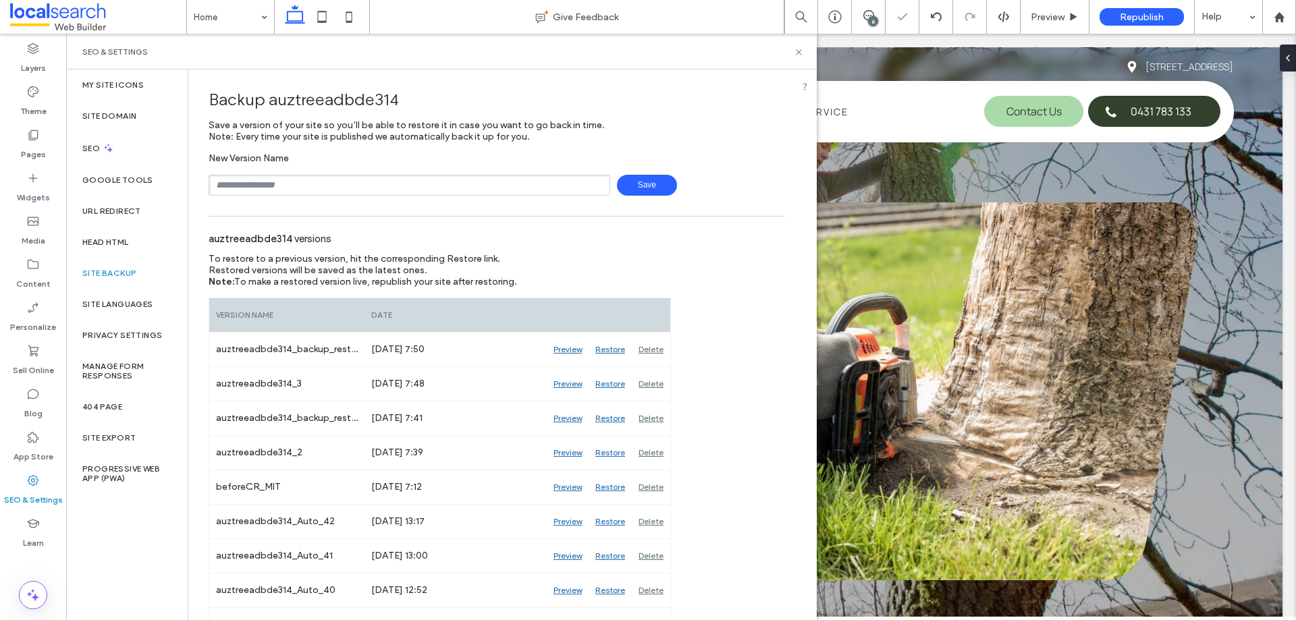
click at [648, 183] on span "Save" at bounding box center [647, 185] width 60 height 21
click at [798, 53] on icon at bounding box center [799, 52] width 10 height 10
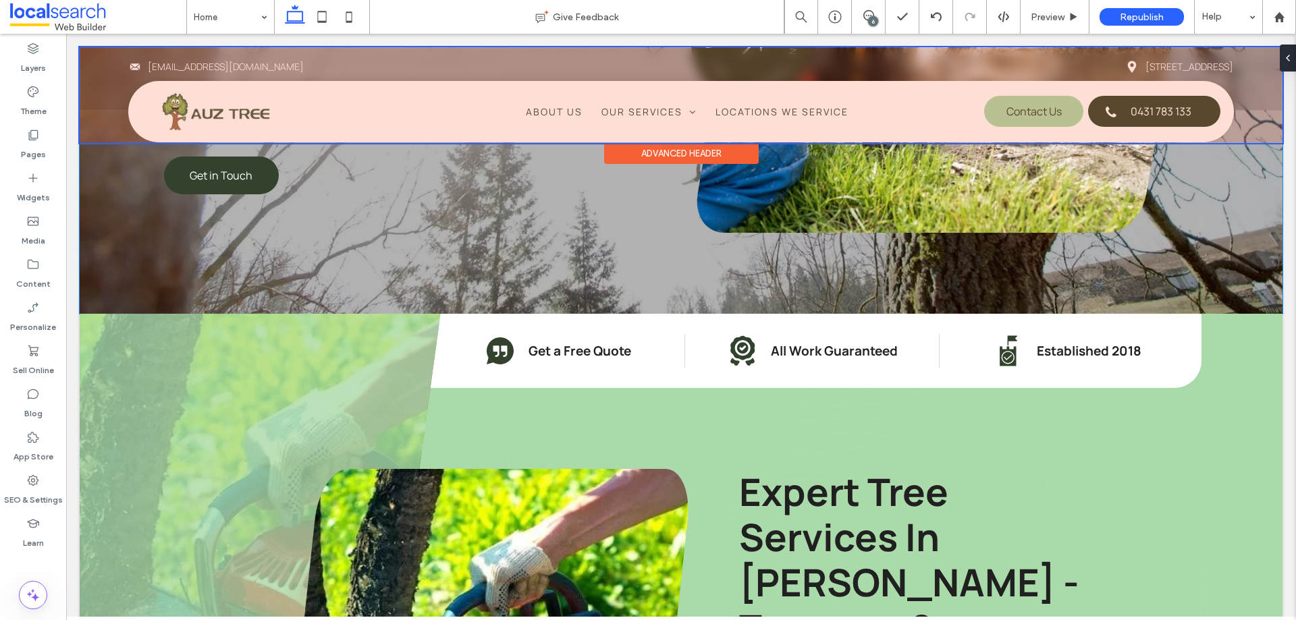
scroll to position [270, 0]
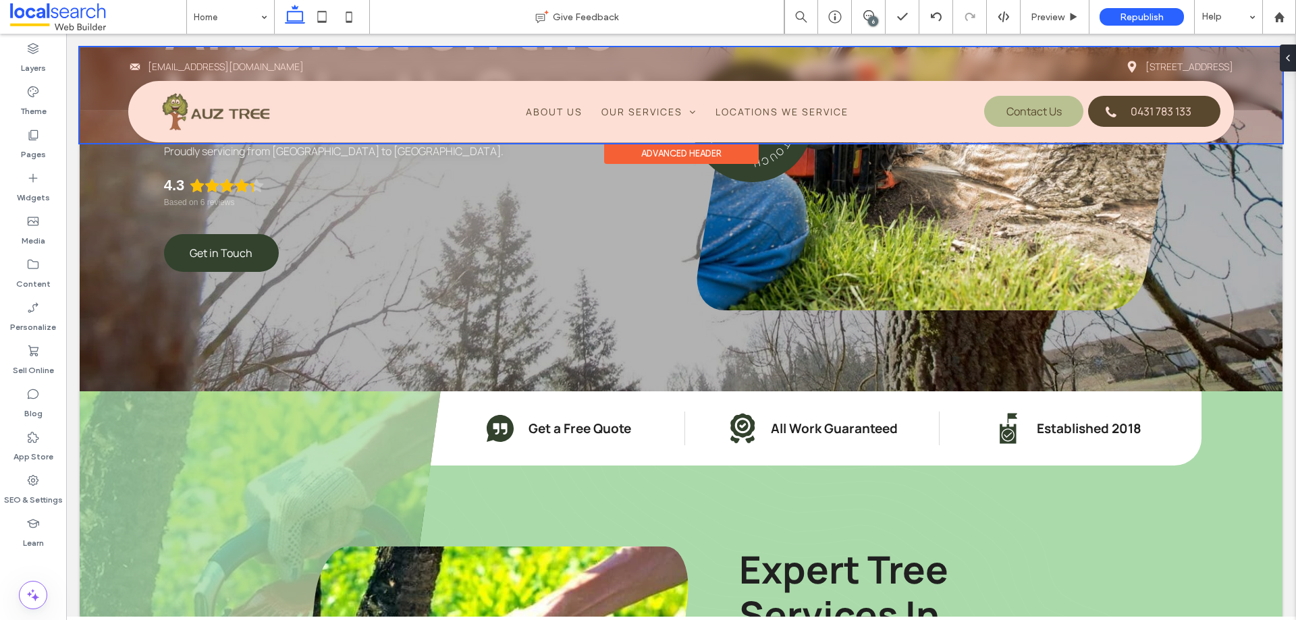
click at [1101, 63] on div at bounding box center [681, 95] width 1202 height 96
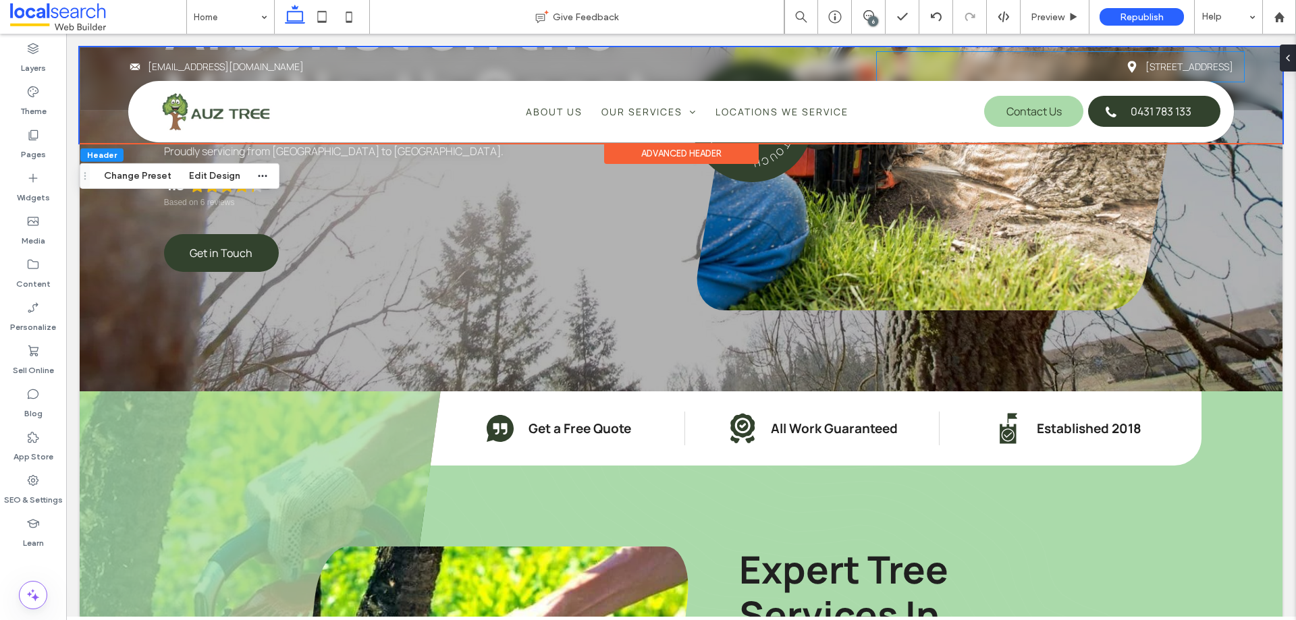
click at [1145, 63] on link "[STREET_ADDRESS]" at bounding box center [1189, 66] width 88 height 13
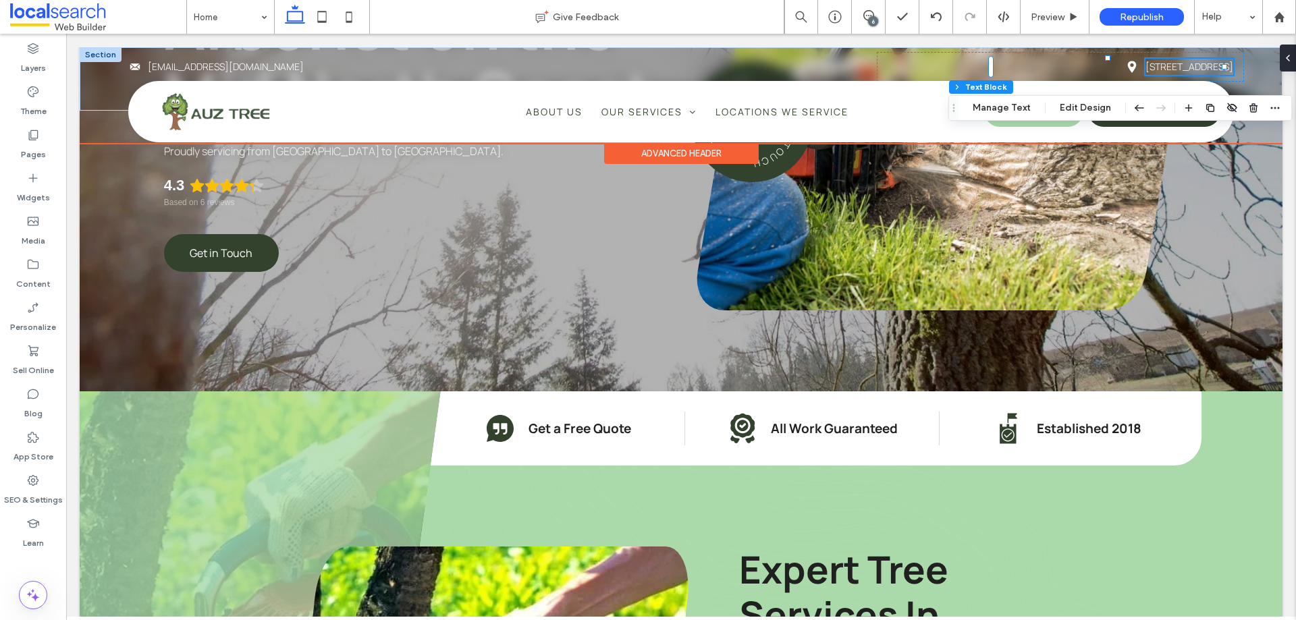
click at [1145, 63] on link "[STREET_ADDRESS]" at bounding box center [1189, 66] width 88 height 13
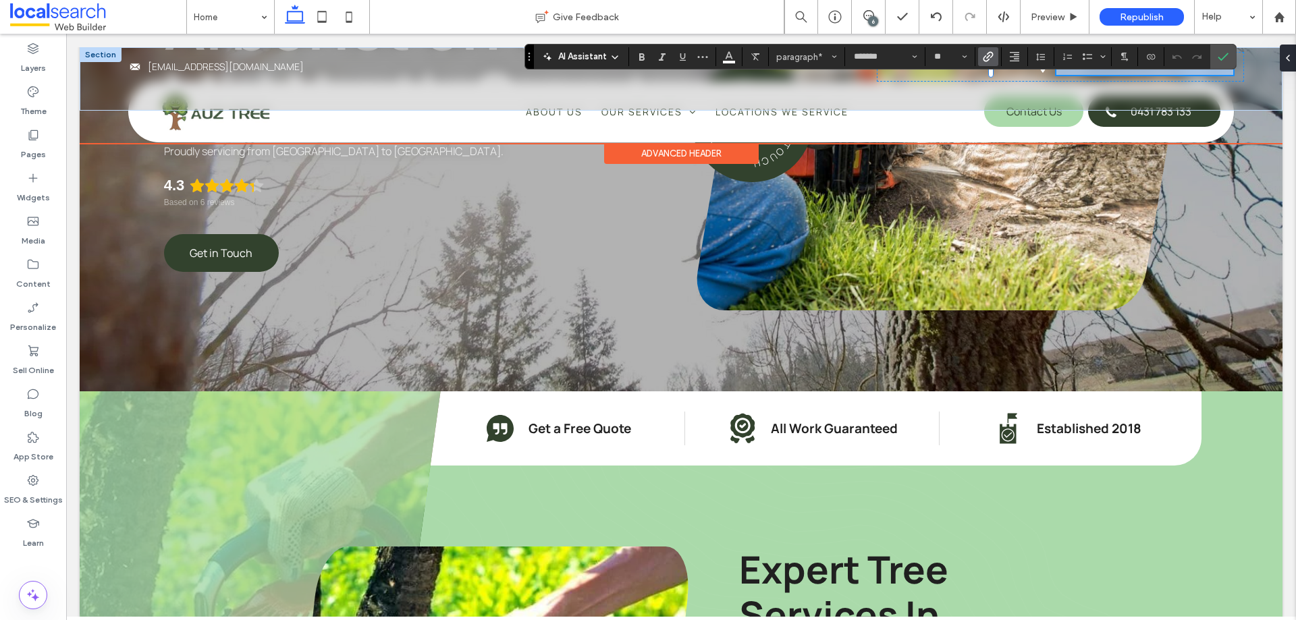
click at [1093, 72] on link "**********" at bounding box center [1144, 66] width 177 height 9
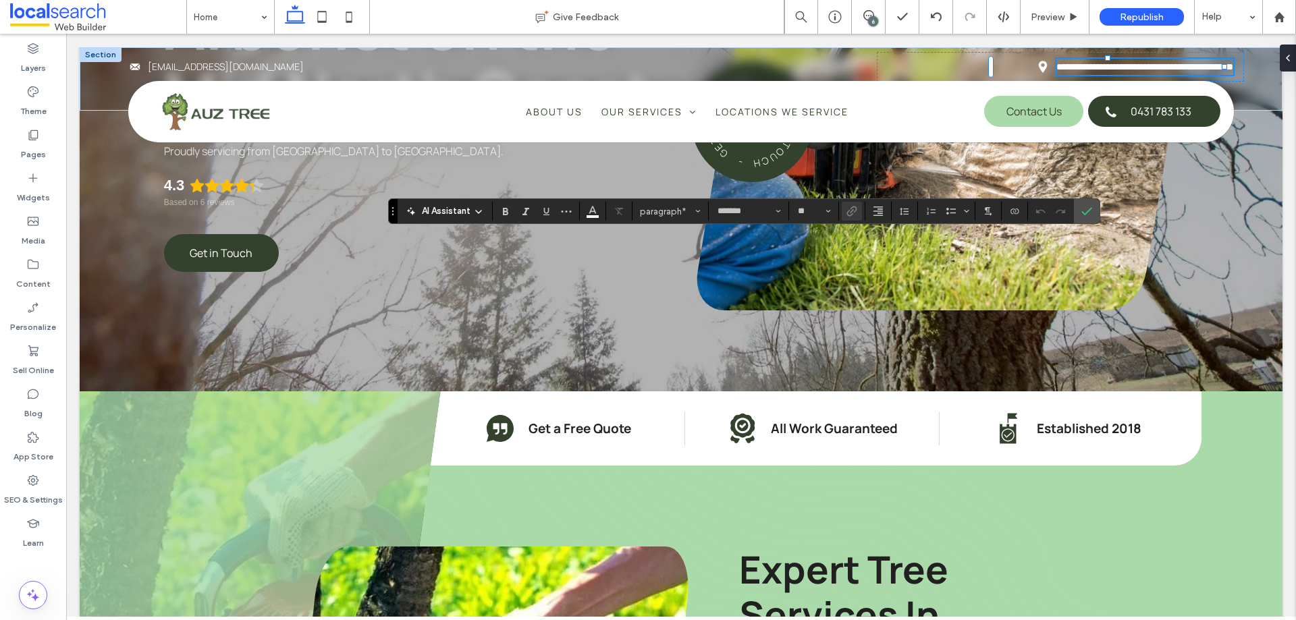
drag, startPoint x: 531, startPoint y: 49, endPoint x: 320, endPoint y: 254, distance: 294.4
click at [389, 223] on section "Drag" at bounding box center [393, 211] width 9 height 24
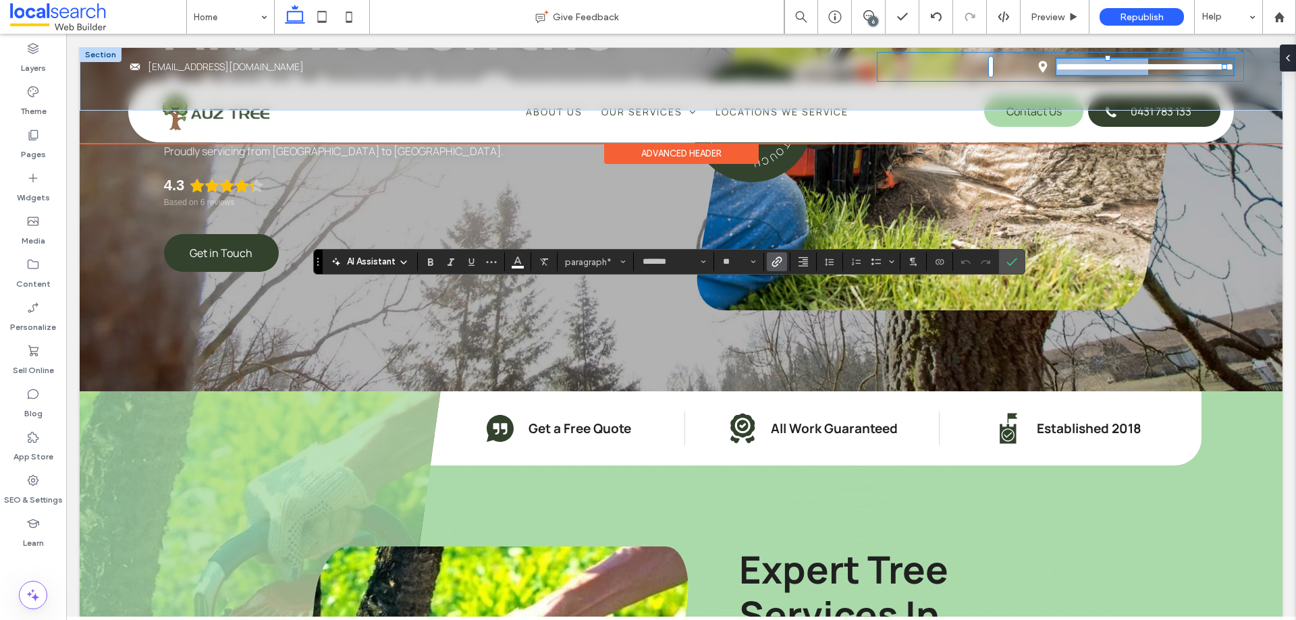
drag, startPoint x: 1114, startPoint y: 68, endPoint x: 983, endPoint y: 76, distance: 131.2
click at [983, 76] on div "**********" at bounding box center [1061, 67] width 368 height 30
click at [1160, 67] on link "**********" at bounding box center [1189, 66] width 88 height 9
click at [1179, 67] on link "**********" at bounding box center [1189, 66] width 88 height 9
drag, startPoint x: 1179, startPoint y: 69, endPoint x: 1221, endPoint y: 69, distance: 41.2
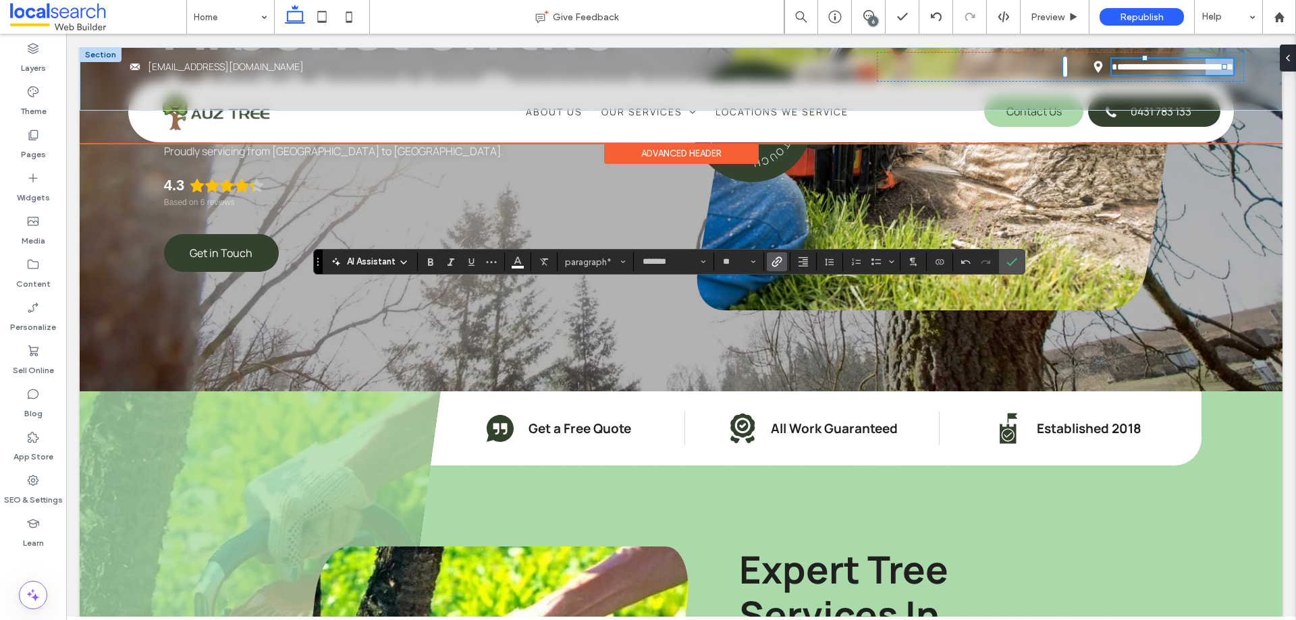
click at [1221, 69] on link "**********" at bounding box center [1171, 66] width 121 height 9
click at [1163, 70] on link "**********" at bounding box center [1187, 66] width 91 height 9
click at [1157, 69] on link "**********" at bounding box center [1187, 66] width 91 height 9
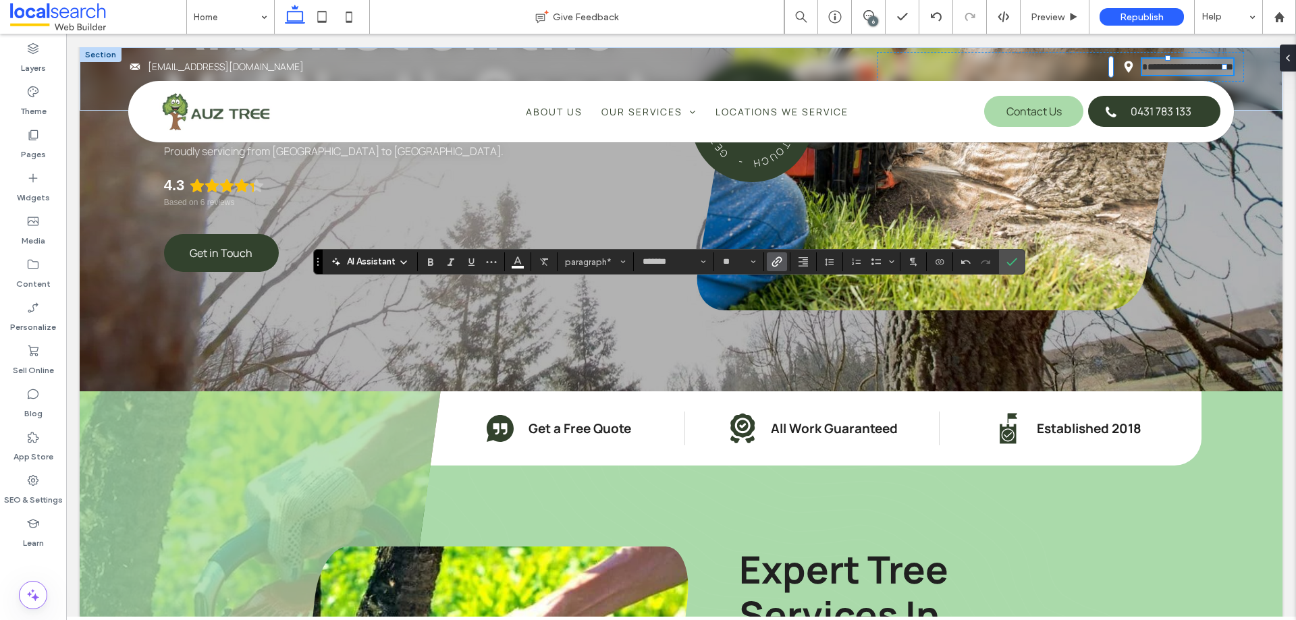
click at [777, 269] on span "Link" at bounding box center [774, 261] width 6 height 19
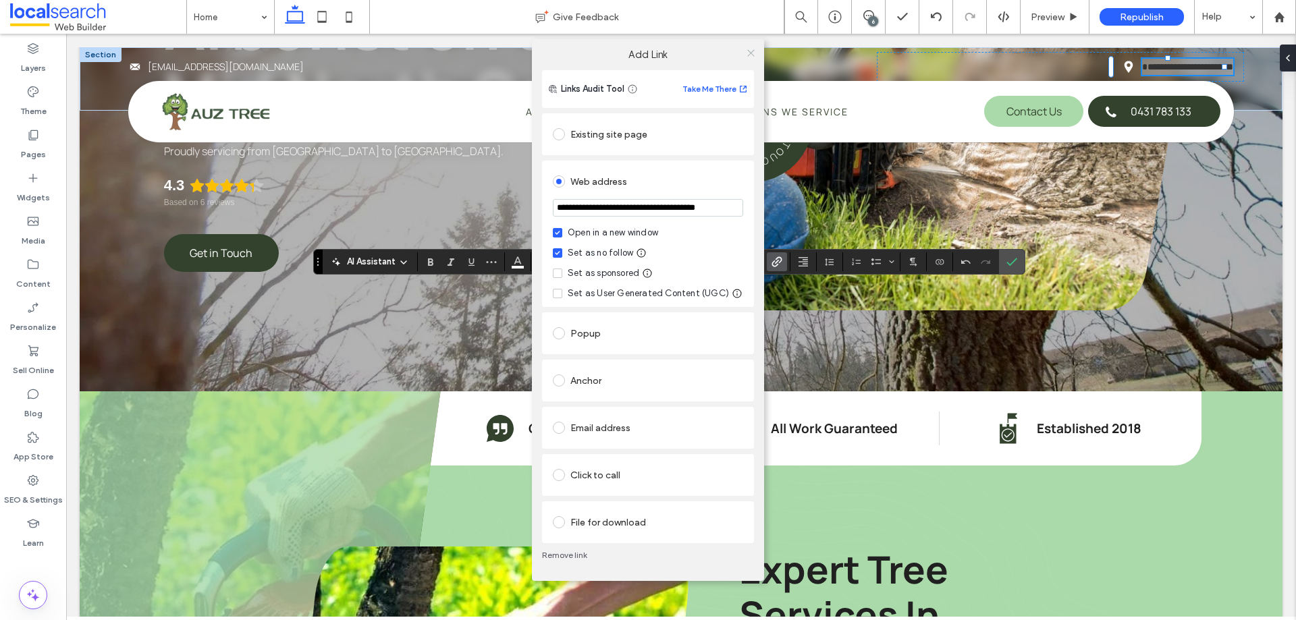
click at [755, 48] on icon at bounding box center [751, 53] width 10 height 10
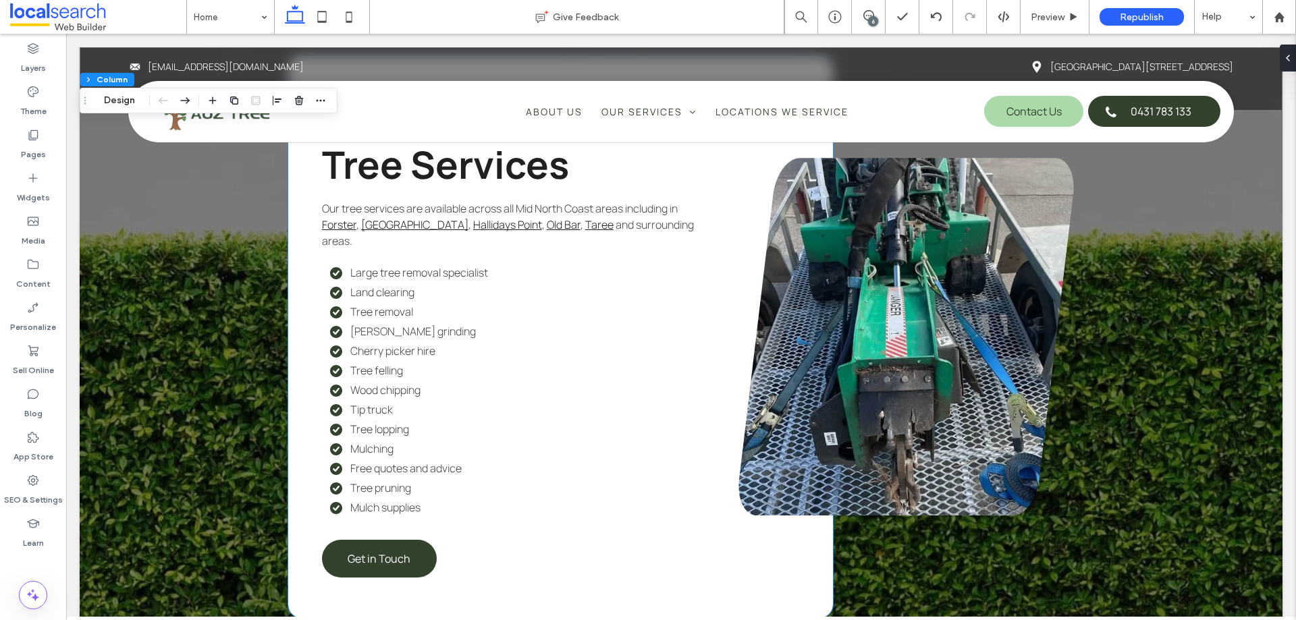
scroll to position [3509, 0]
click at [462, 362] on li "Tree felling" at bounding box center [514, 369] width 368 height 15
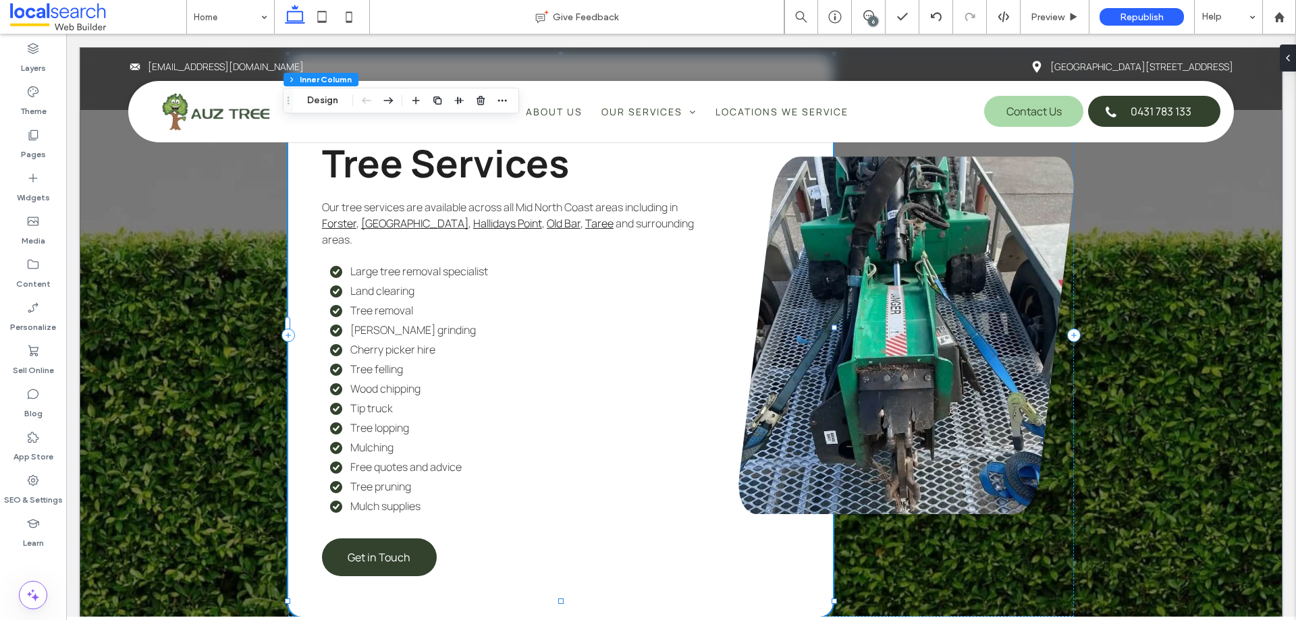
click at [462, 362] on li "Tree felling" at bounding box center [514, 369] width 368 height 15
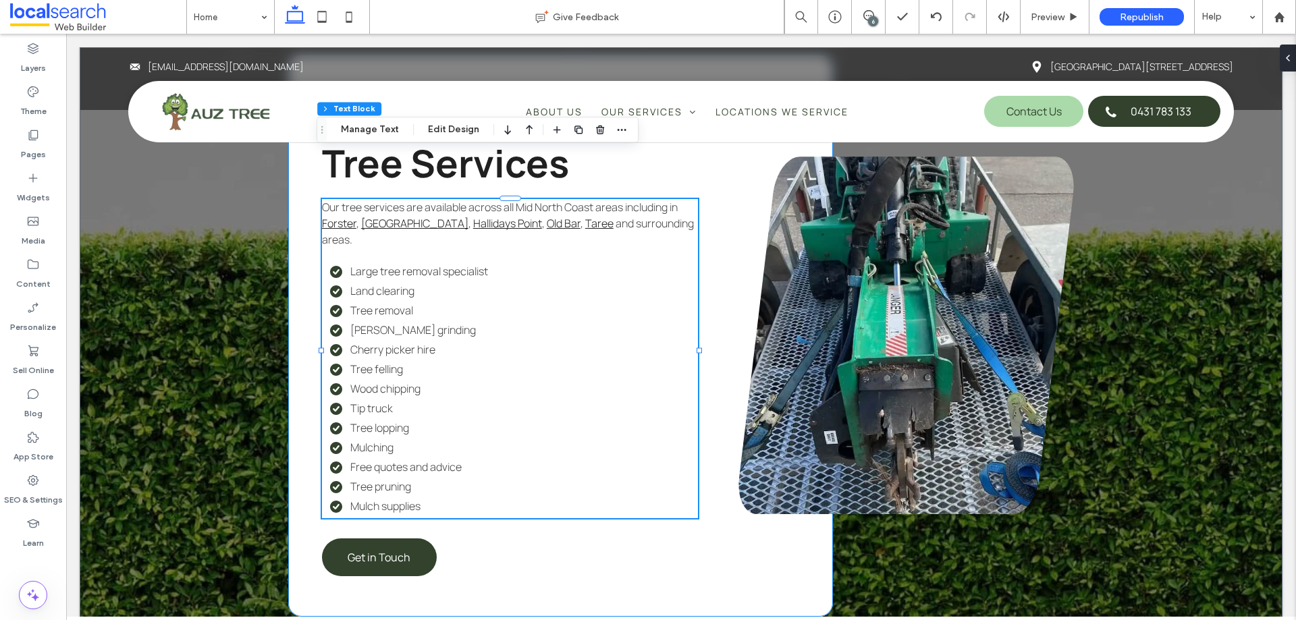
click at [462, 362] on li "Tree felling" at bounding box center [514, 369] width 368 height 15
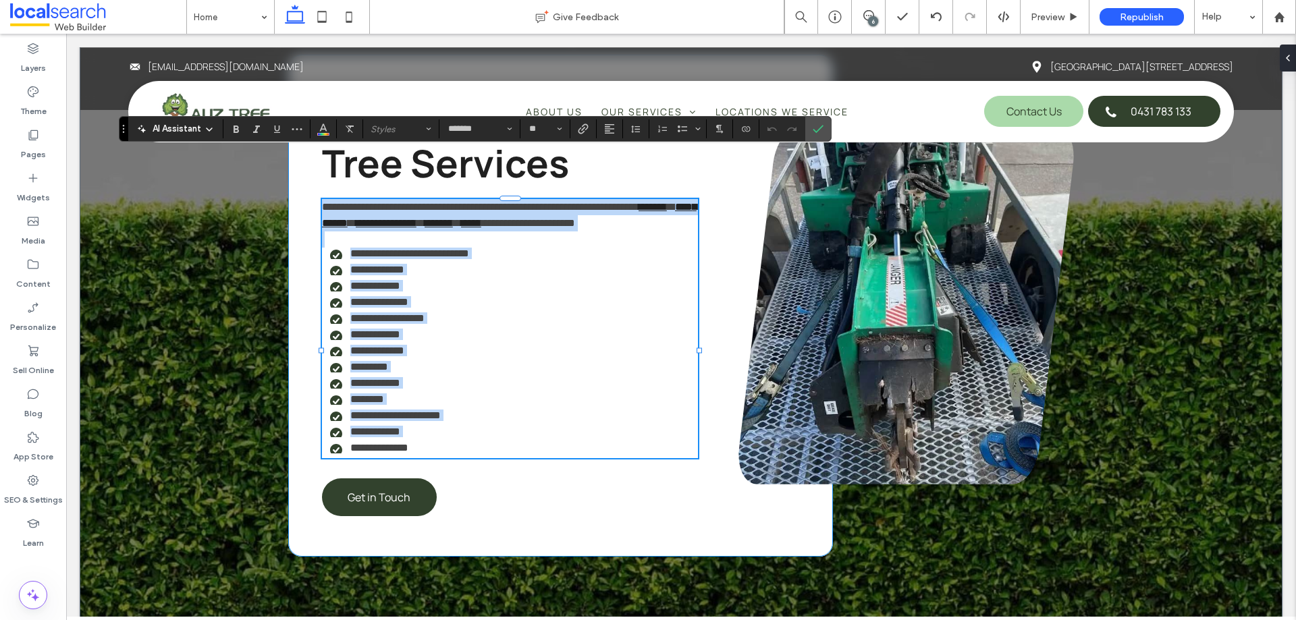
click at [512, 280] on li "**********" at bounding box center [514, 285] width 368 height 11
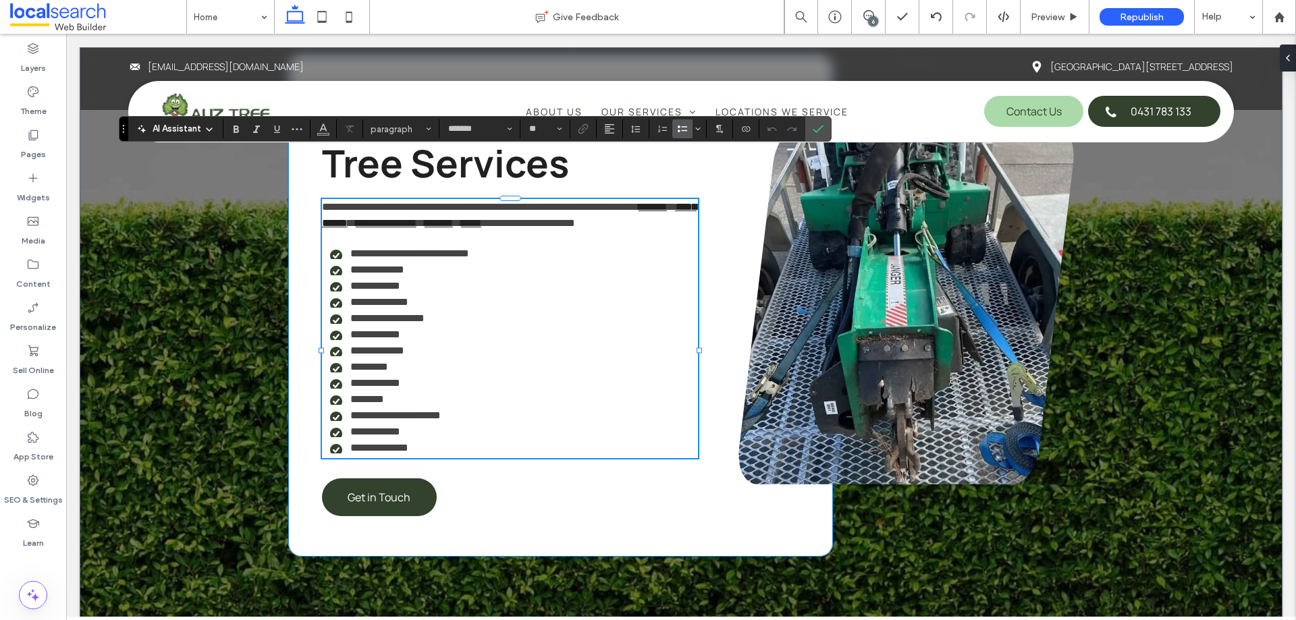
click at [655, 516] on div "**********" at bounding box center [560, 306] width 545 height 502
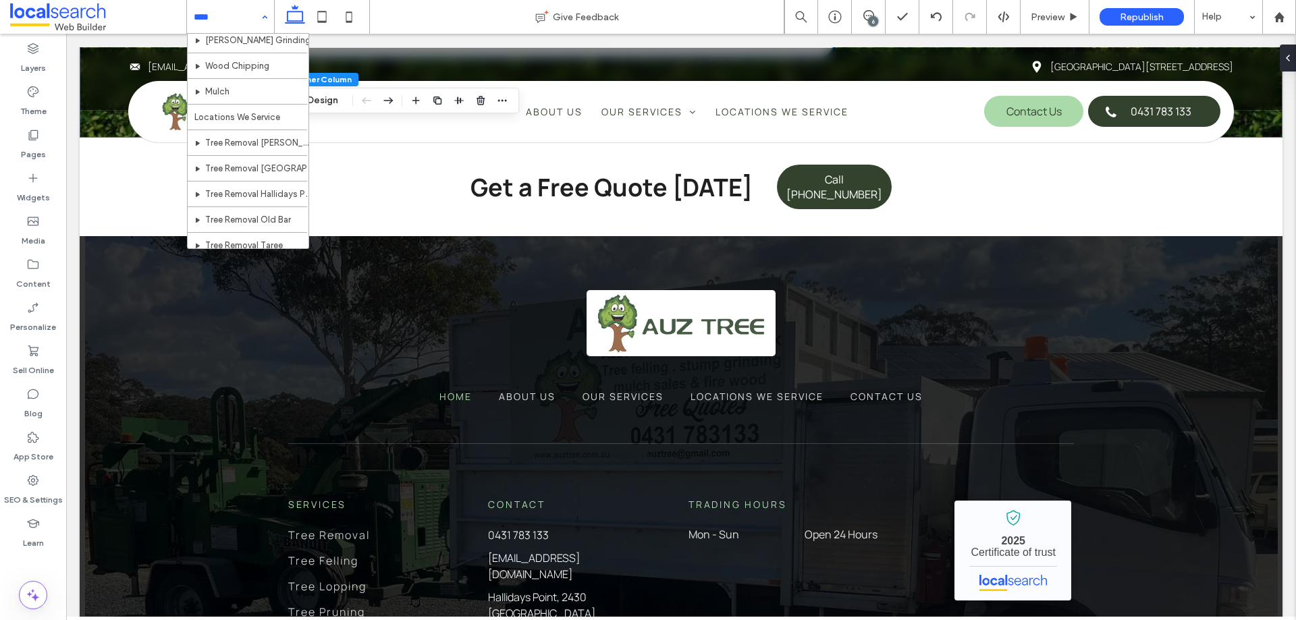
scroll to position [189, 0]
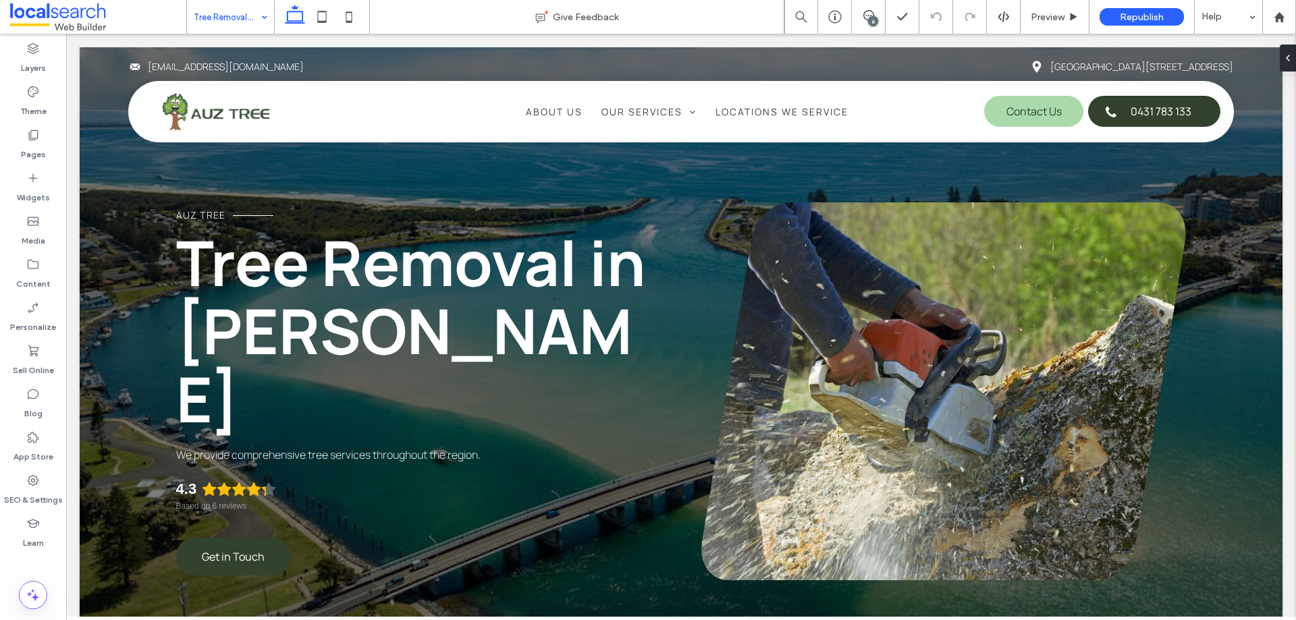
drag, startPoint x: 214, startPoint y: 9, endPoint x: 219, endPoint y: 24, distance: 16.4
click at [215, 10] on input at bounding box center [227, 17] width 67 height 34
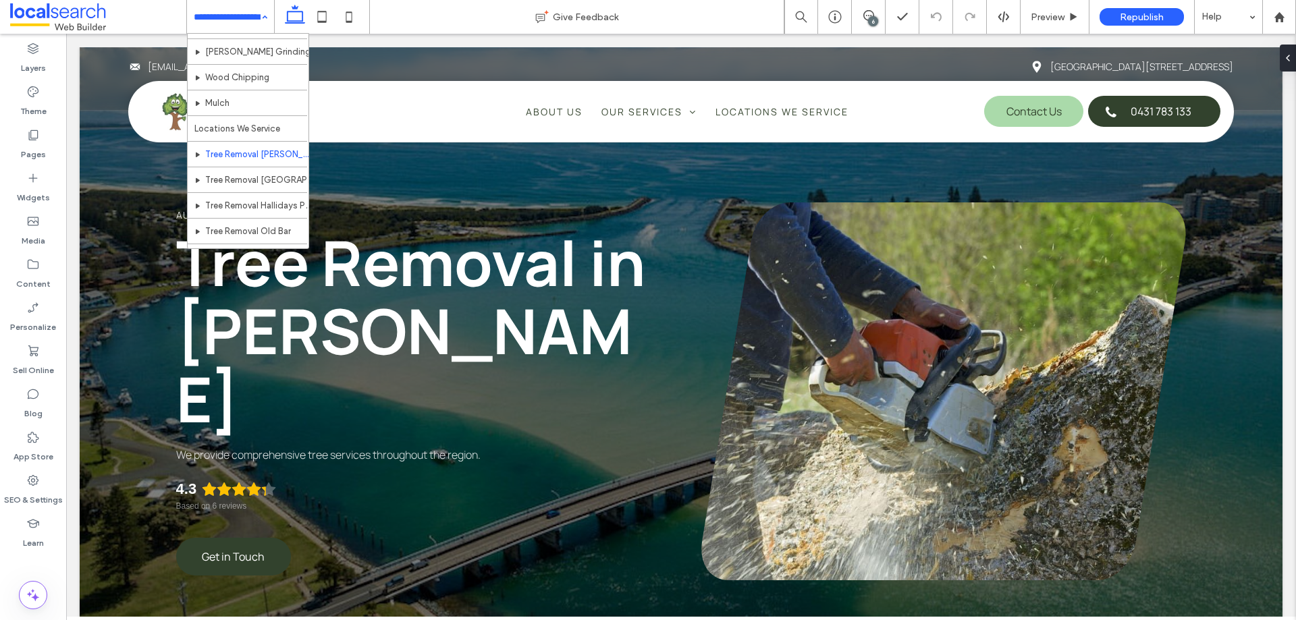
scroll to position [219, 0]
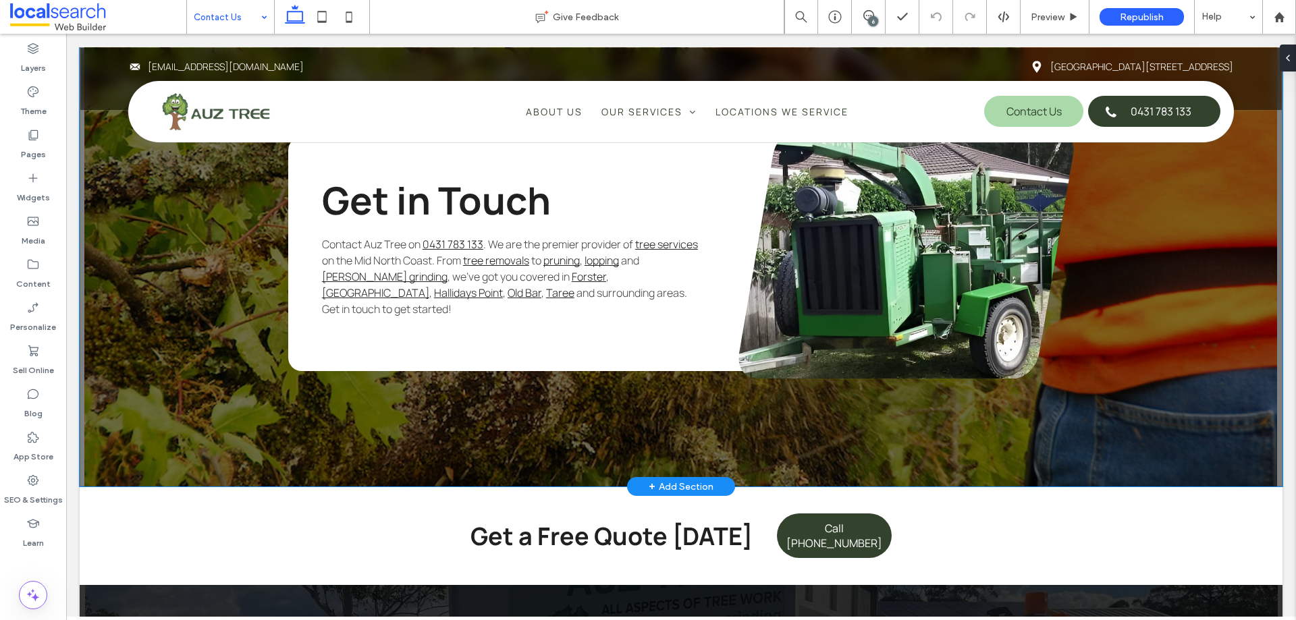
scroll to position [1080, 0]
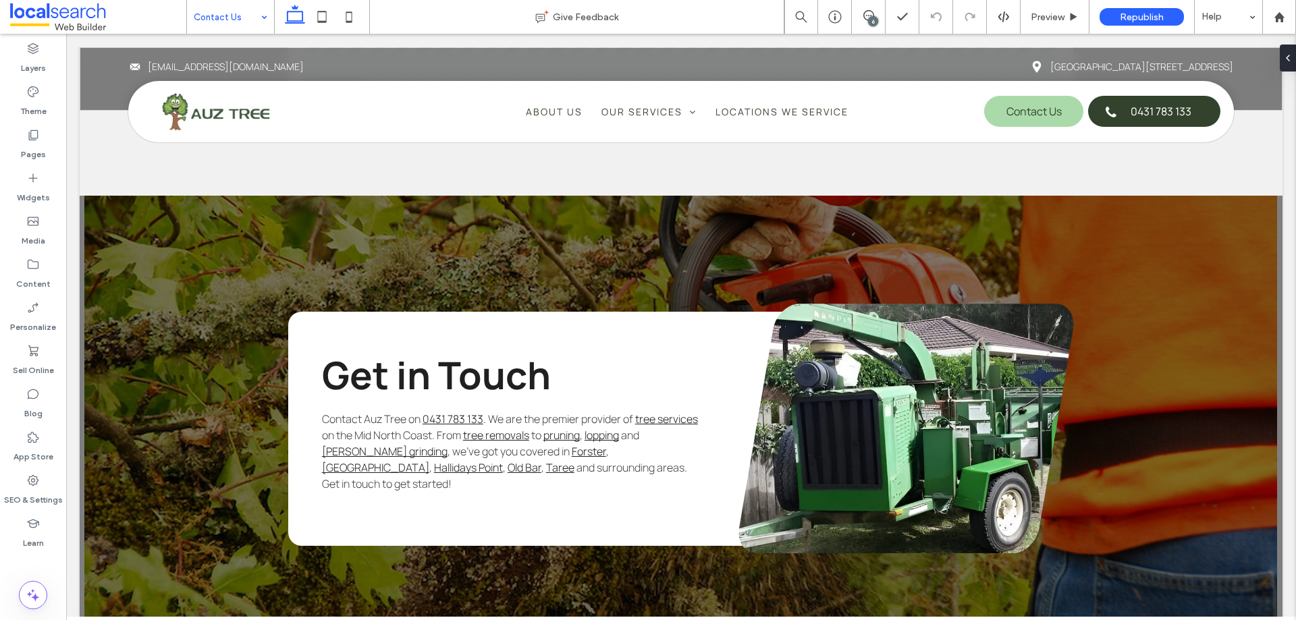
click at [235, 24] on input at bounding box center [227, 17] width 67 height 34
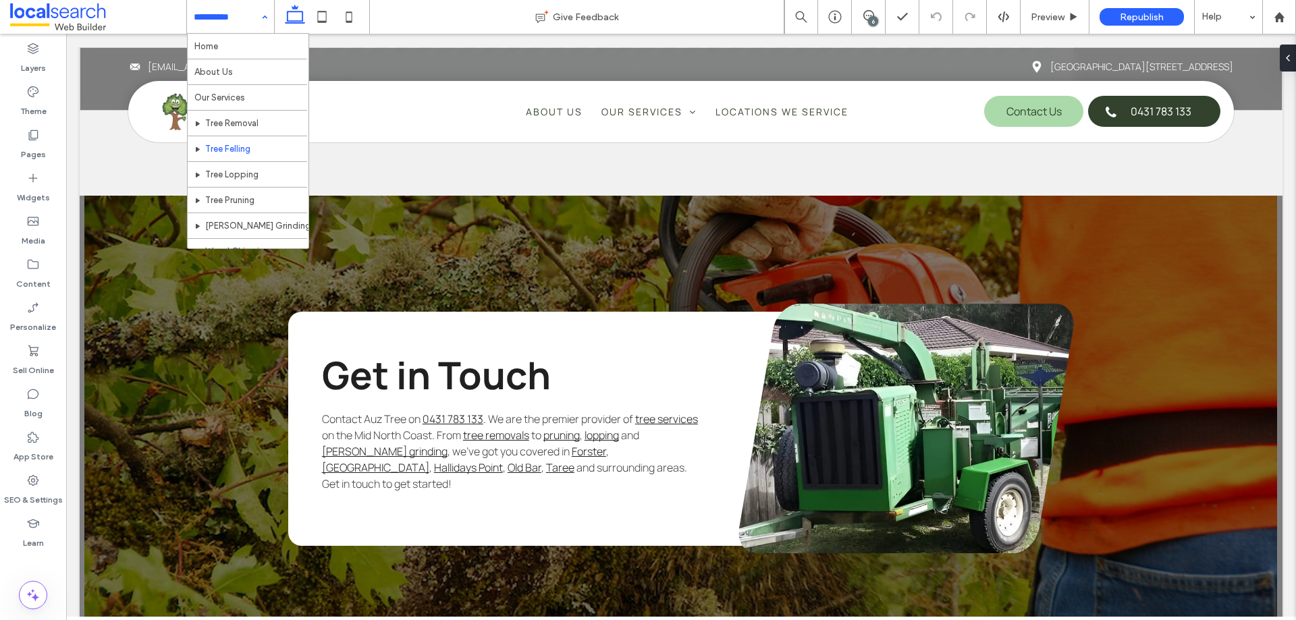
scroll to position [202, 0]
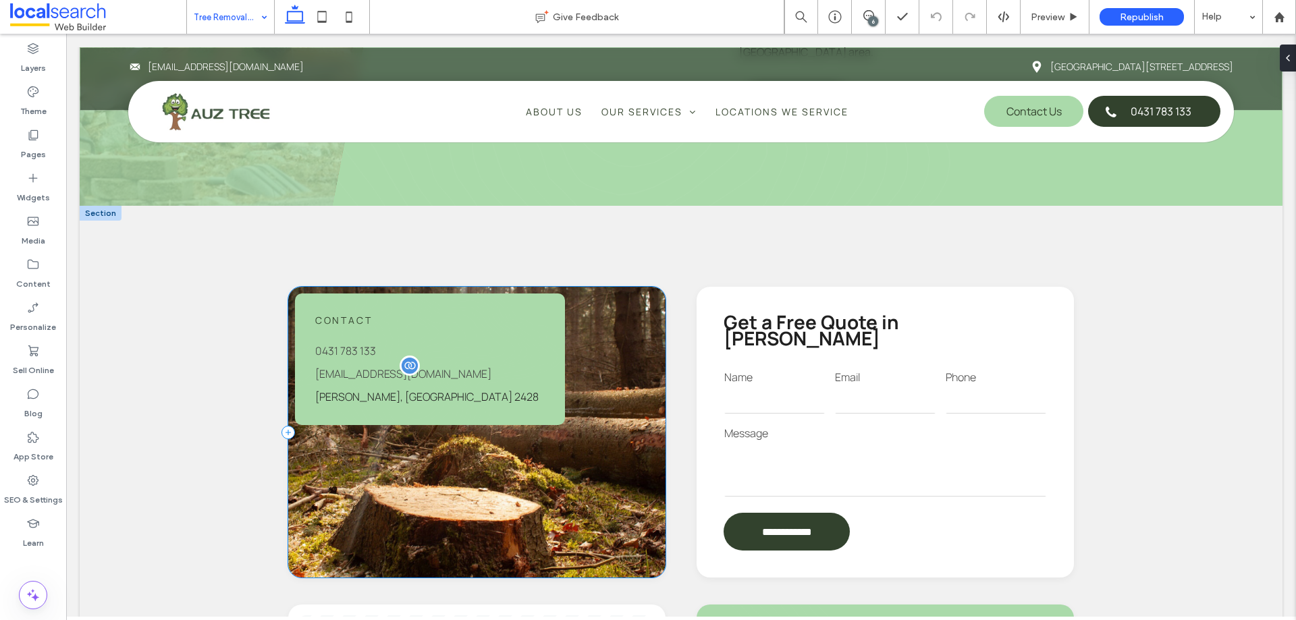
scroll to position [1012, 0]
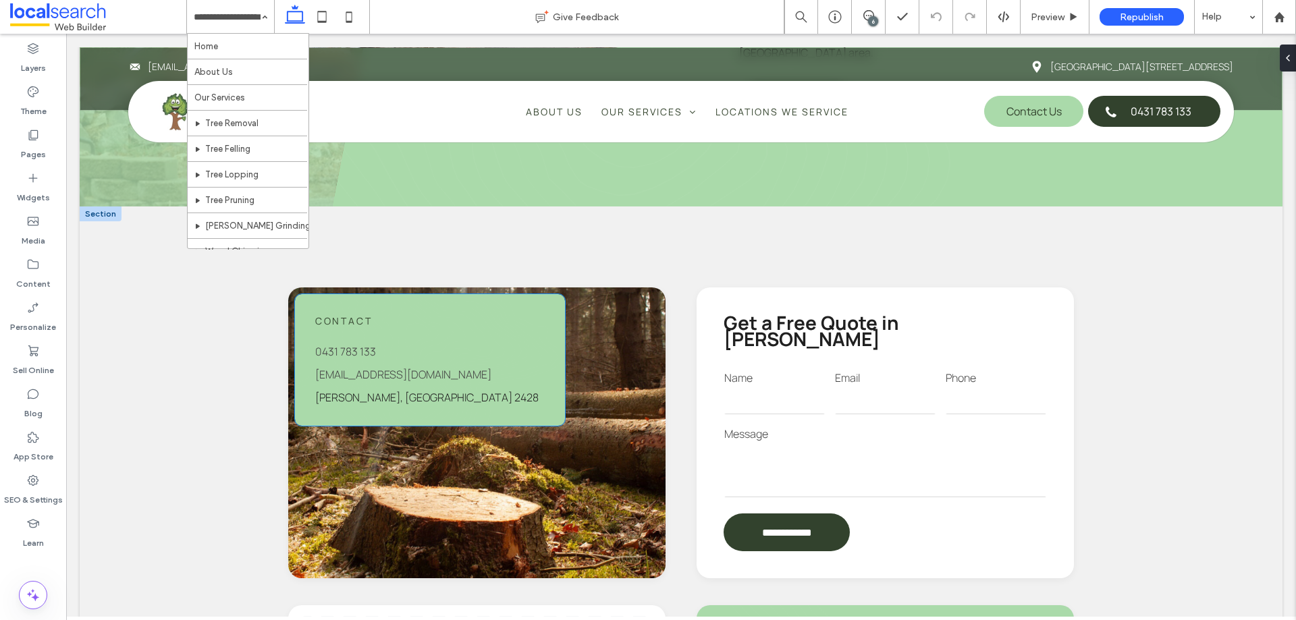
click at [473, 339] on div "Contact 0431 783 133 auztree@gmail.com Forster, NSW 2428" at bounding box center [430, 360] width 270 height 132
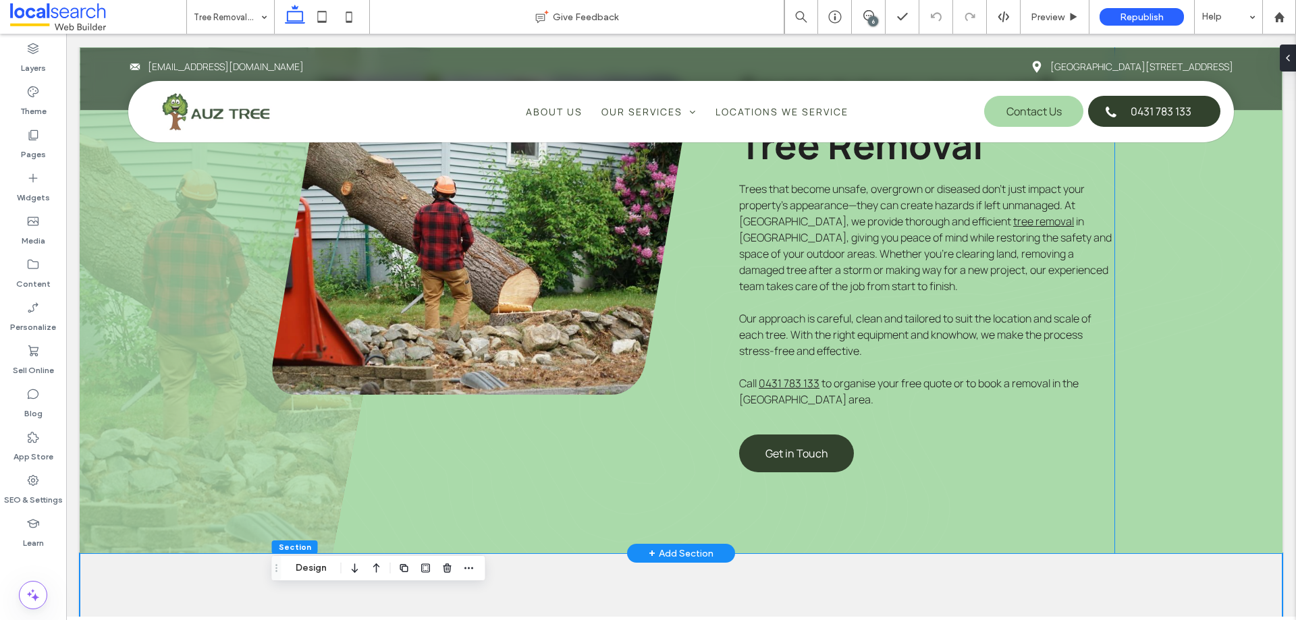
scroll to position [877, 0]
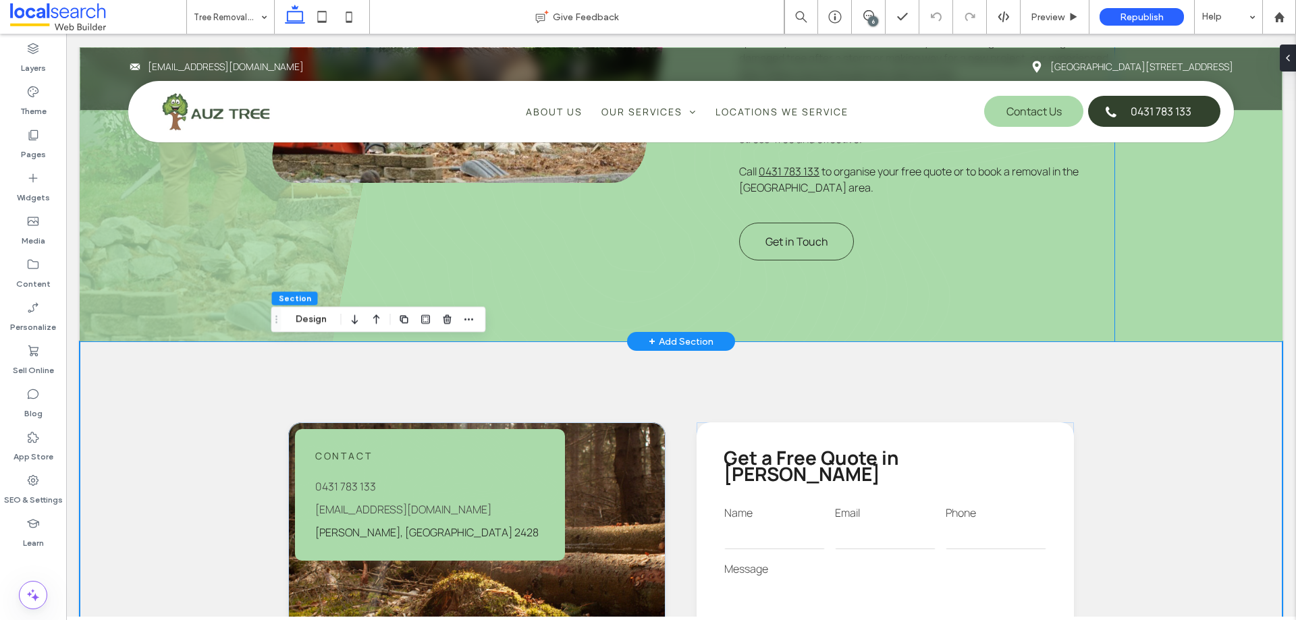
click at [818, 245] on span "Get in Touch" at bounding box center [796, 241] width 63 height 15
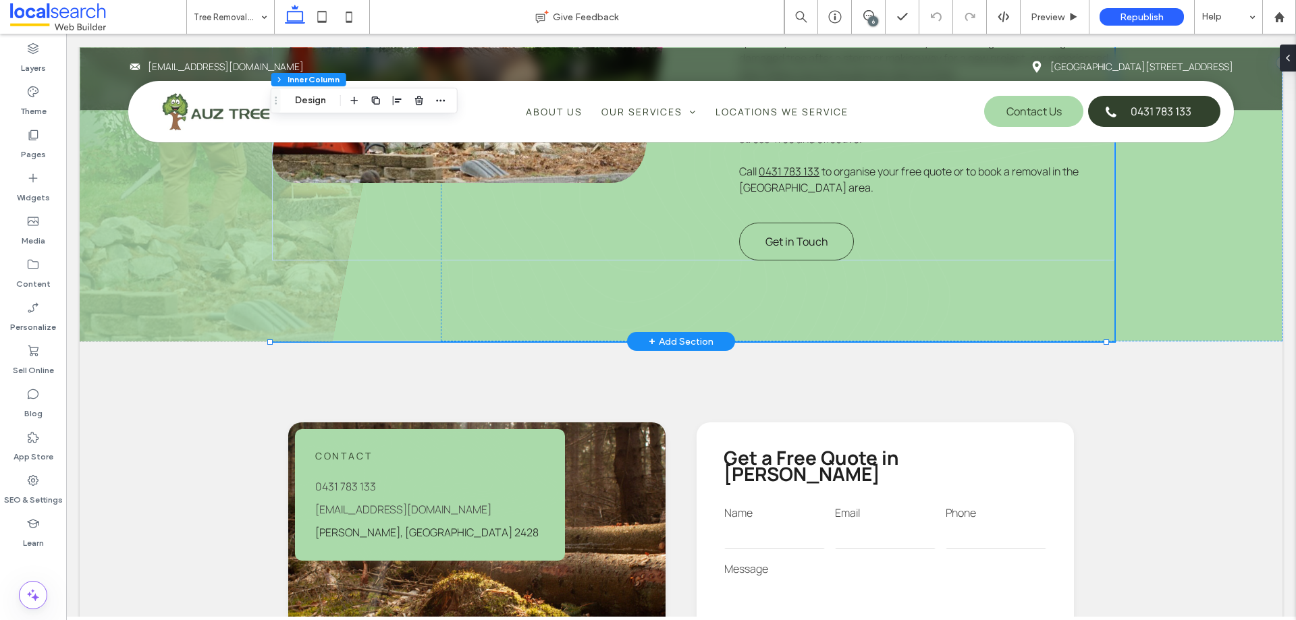
click at [818, 245] on span "Get in Touch" at bounding box center [796, 241] width 63 height 15
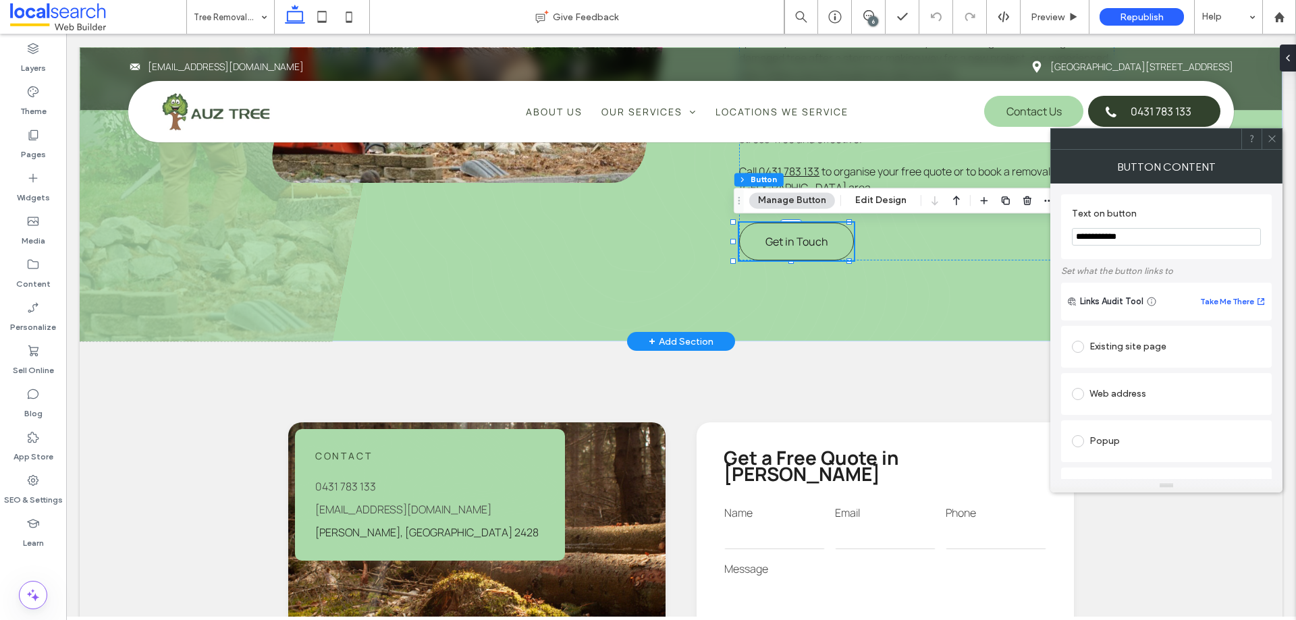
type input "**"
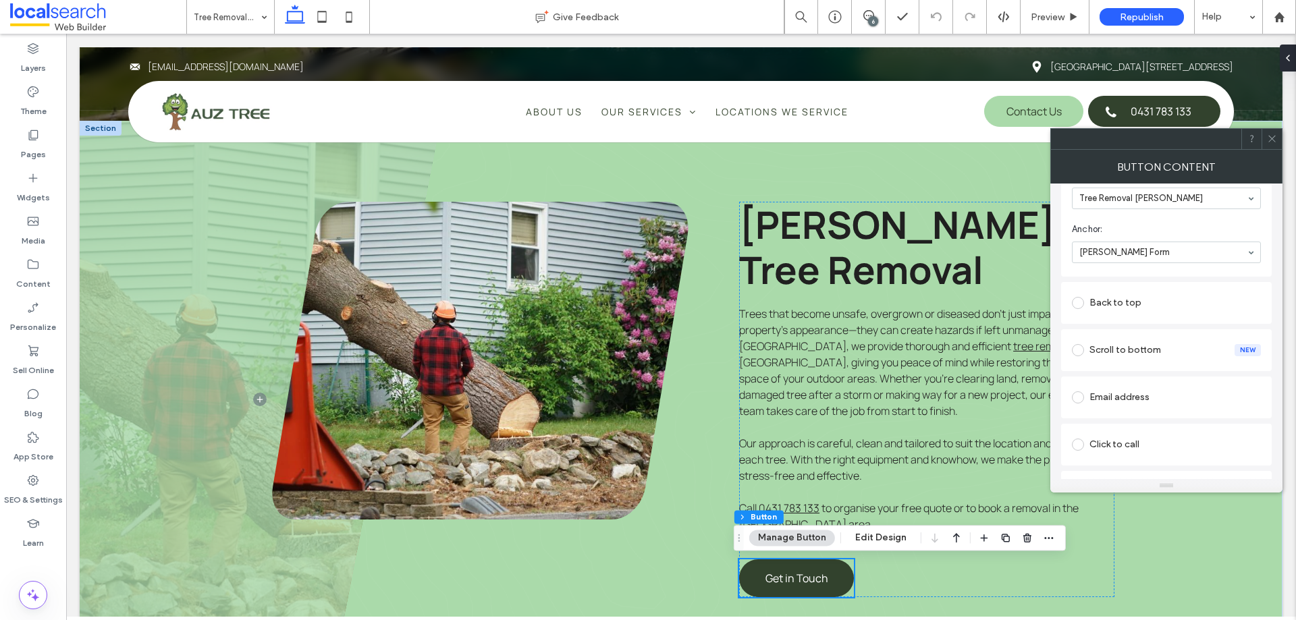
scroll to position [540, 0]
drag, startPoint x: 1274, startPoint y: 131, endPoint x: 1258, endPoint y: 144, distance: 20.7
click at [1274, 131] on span at bounding box center [1272, 139] width 10 height 20
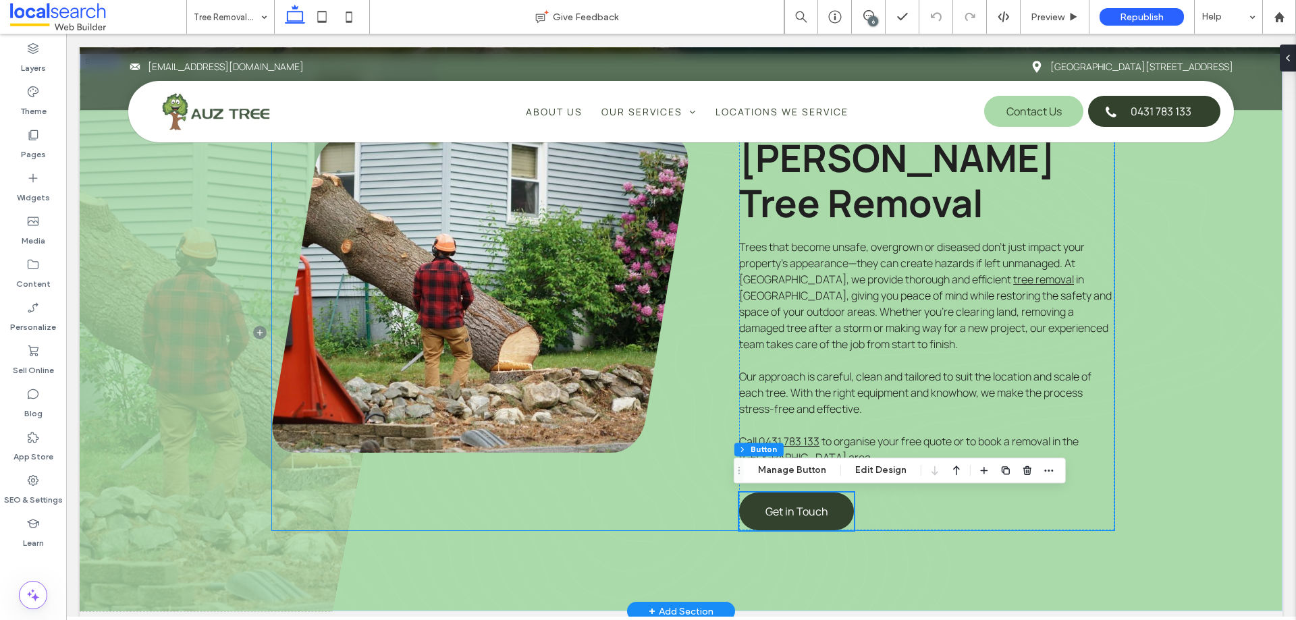
scroll to position [877, 0]
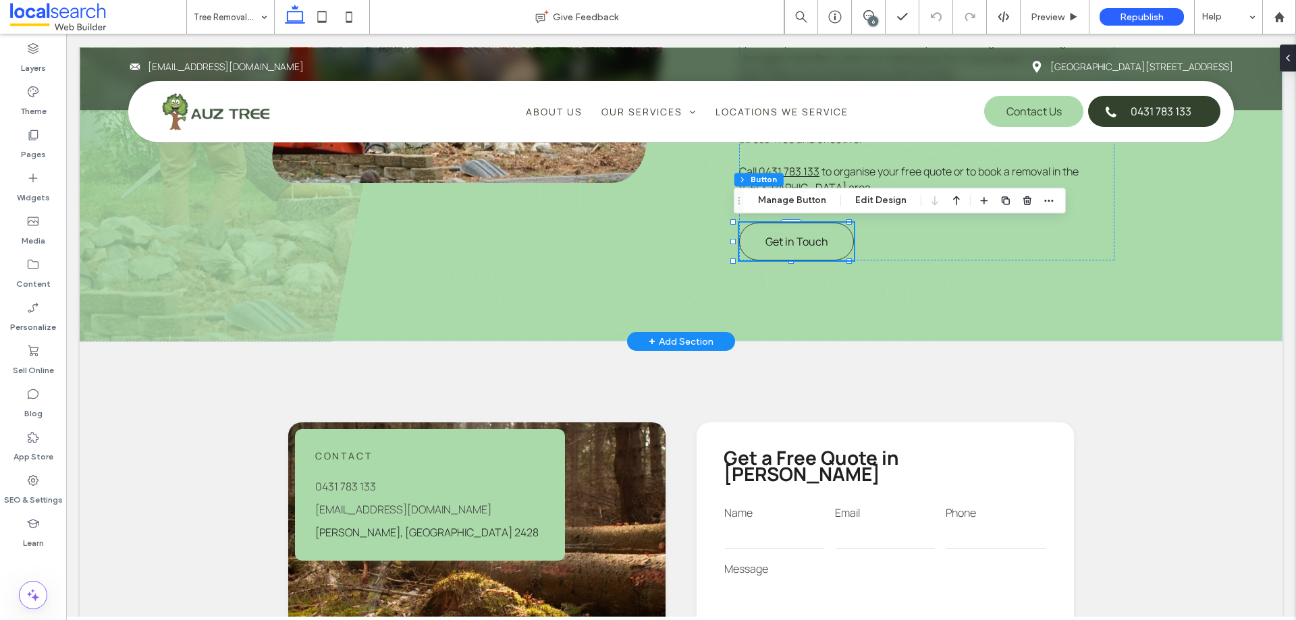
click at [810, 249] on span "Get in Touch" at bounding box center [796, 241] width 63 height 15
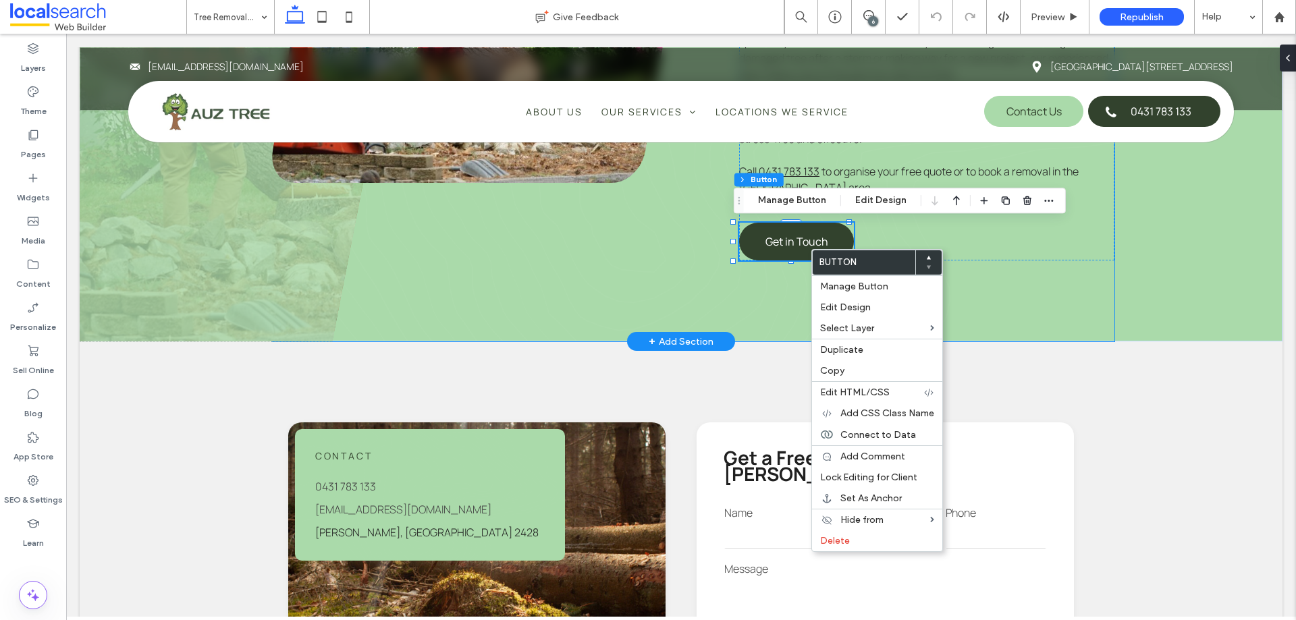
click at [710, 273] on div "Forster Tree Removal Trees that become unsafe, overgrown or diseased don’t just…" at bounding box center [692, 62] width 841 height 557
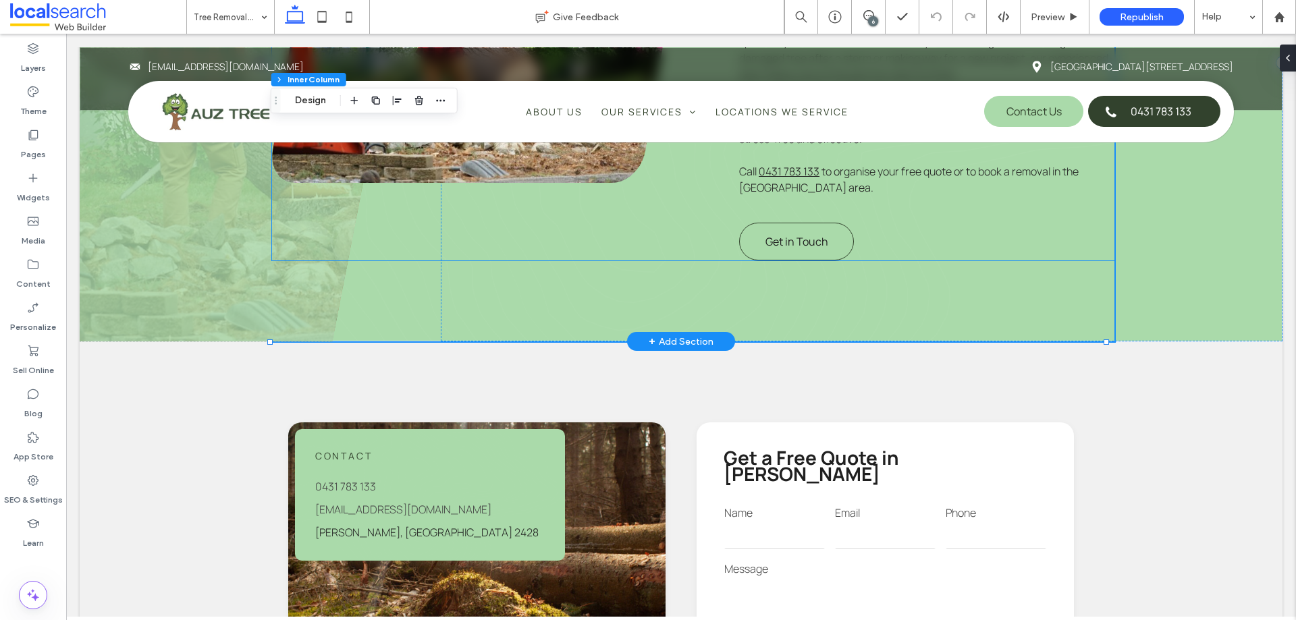
click at [813, 244] on span "Get in Touch" at bounding box center [796, 241] width 63 height 15
click at [813, 238] on span "Get in Touch" at bounding box center [796, 241] width 63 height 15
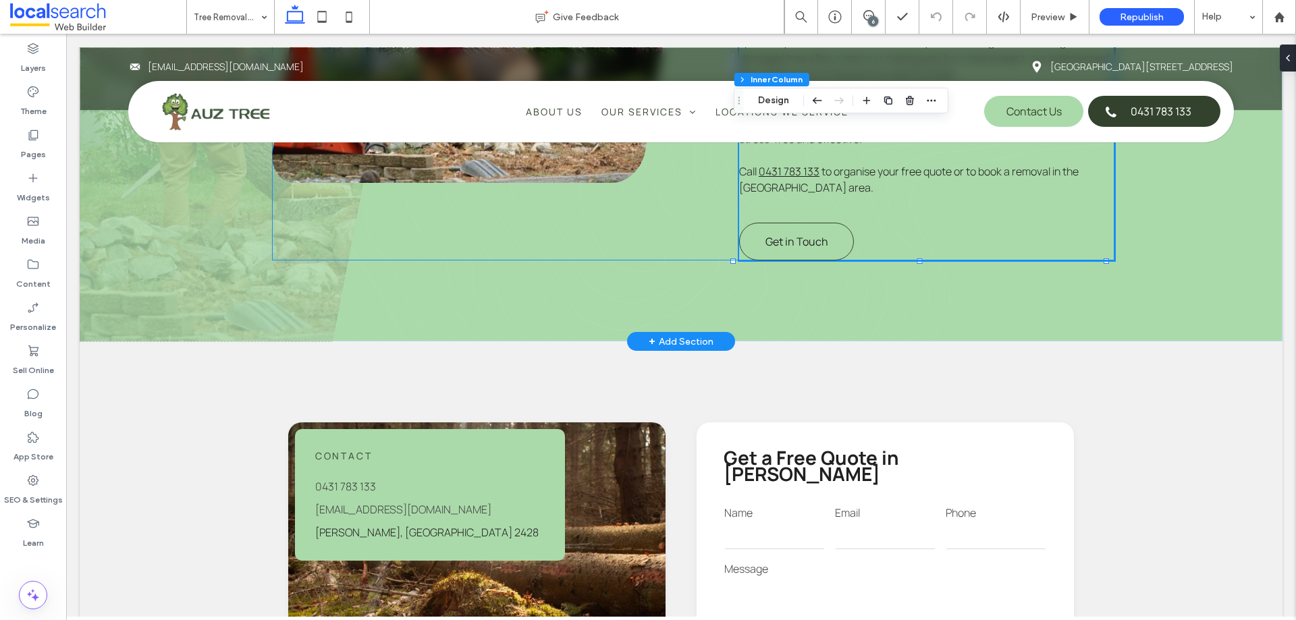
click at [813, 238] on span "Get in Touch" at bounding box center [796, 241] width 63 height 15
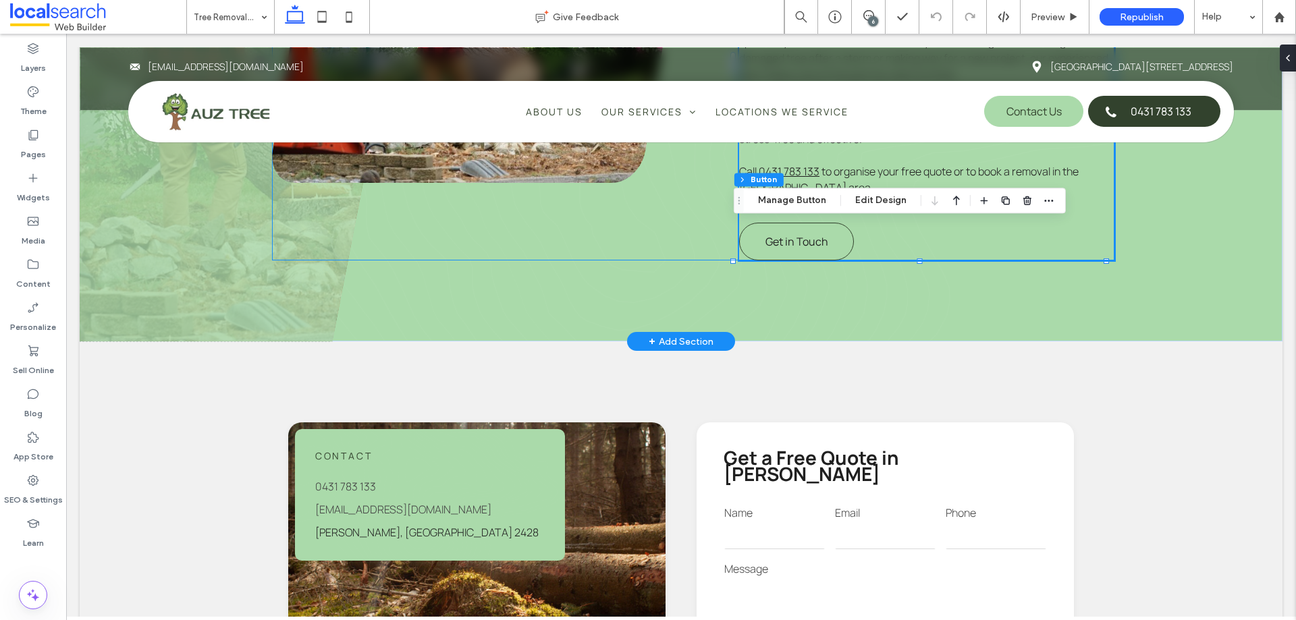
type input "**"
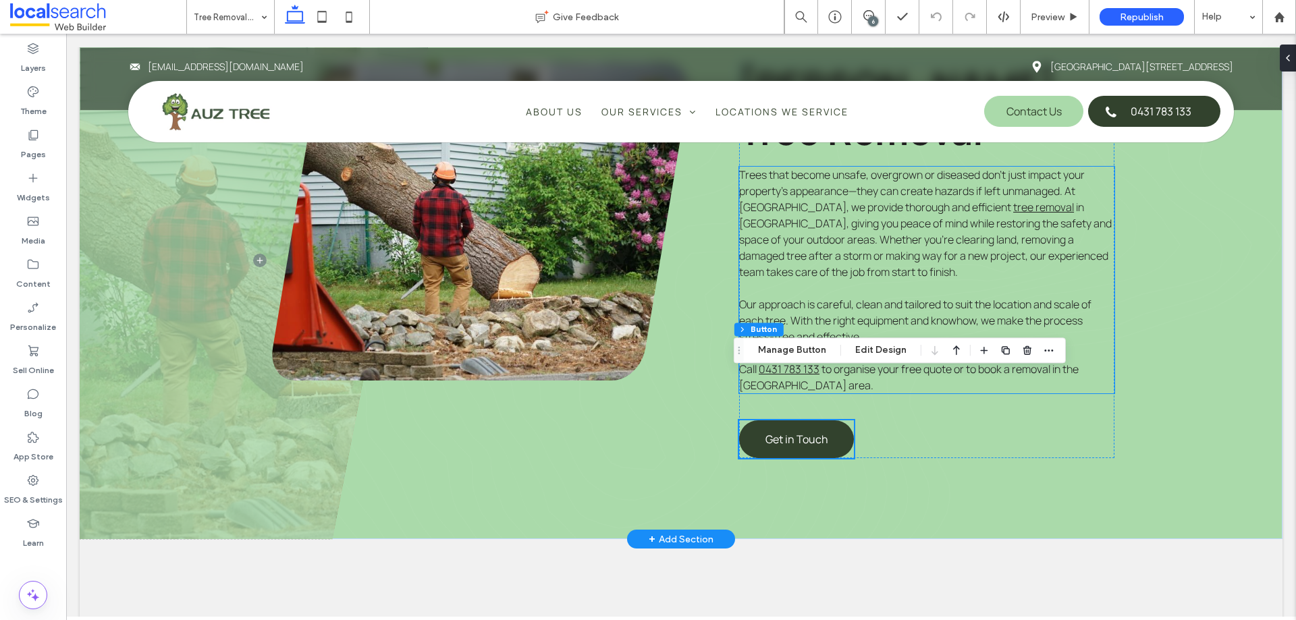
scroll to position [675, 0]
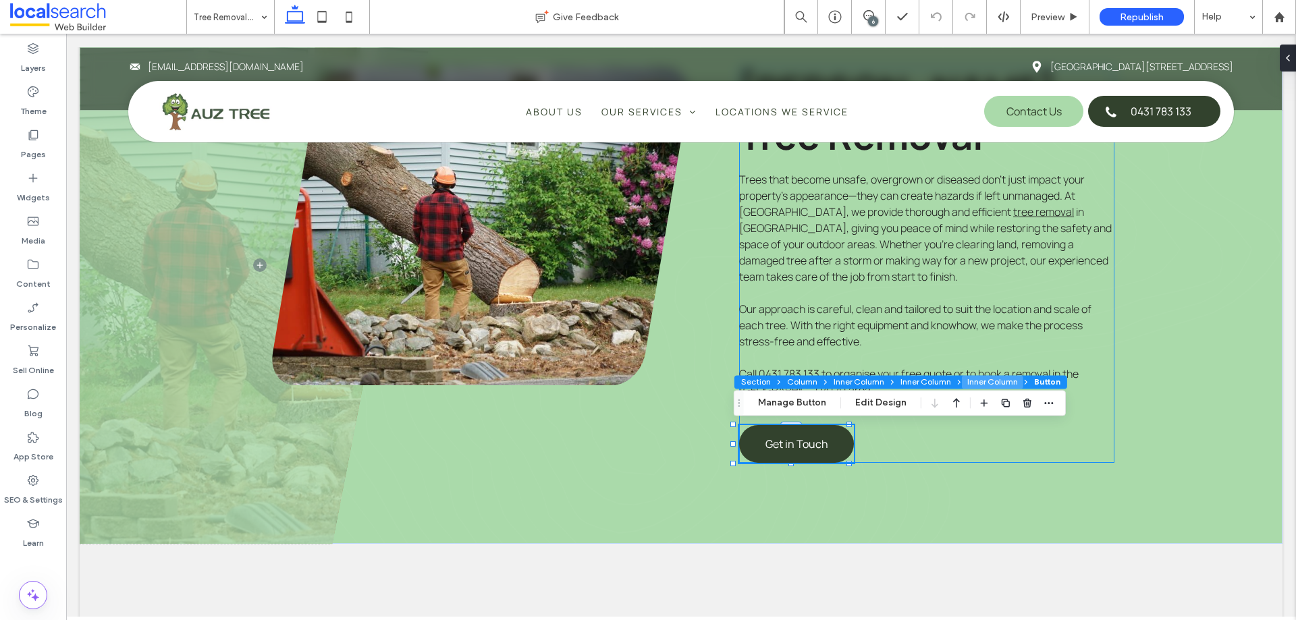
click at [997, 382] on button "Inner Column" at bounding box center [992, 381] width 61 height 13
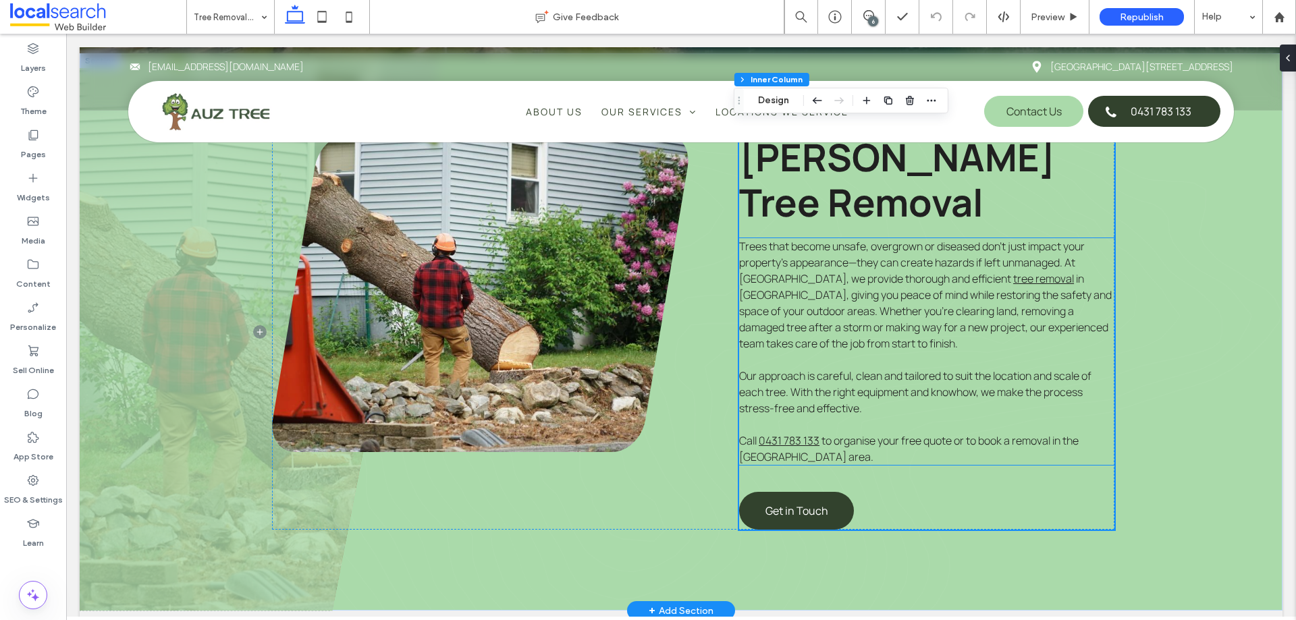
scroll to position [540, 0]
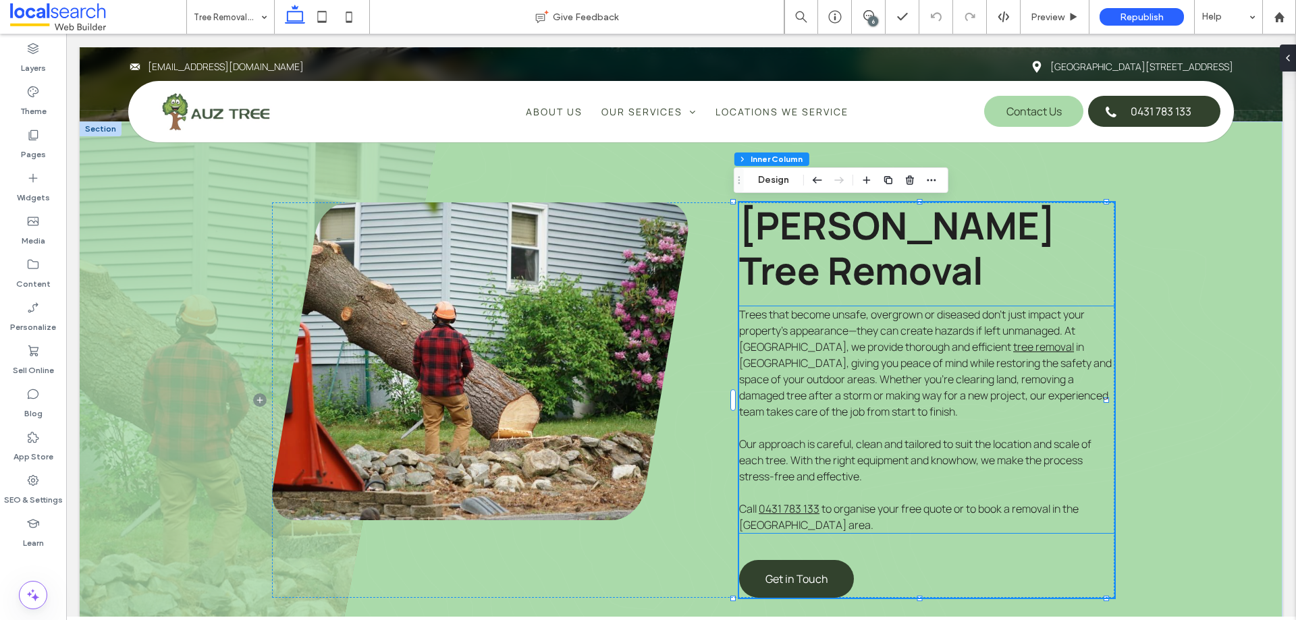
click at [819, 407] on span "in Forster, giving you peace of mind while restoring the safety and space of yo…" at bounding box center [925, 379] width 372 height 80
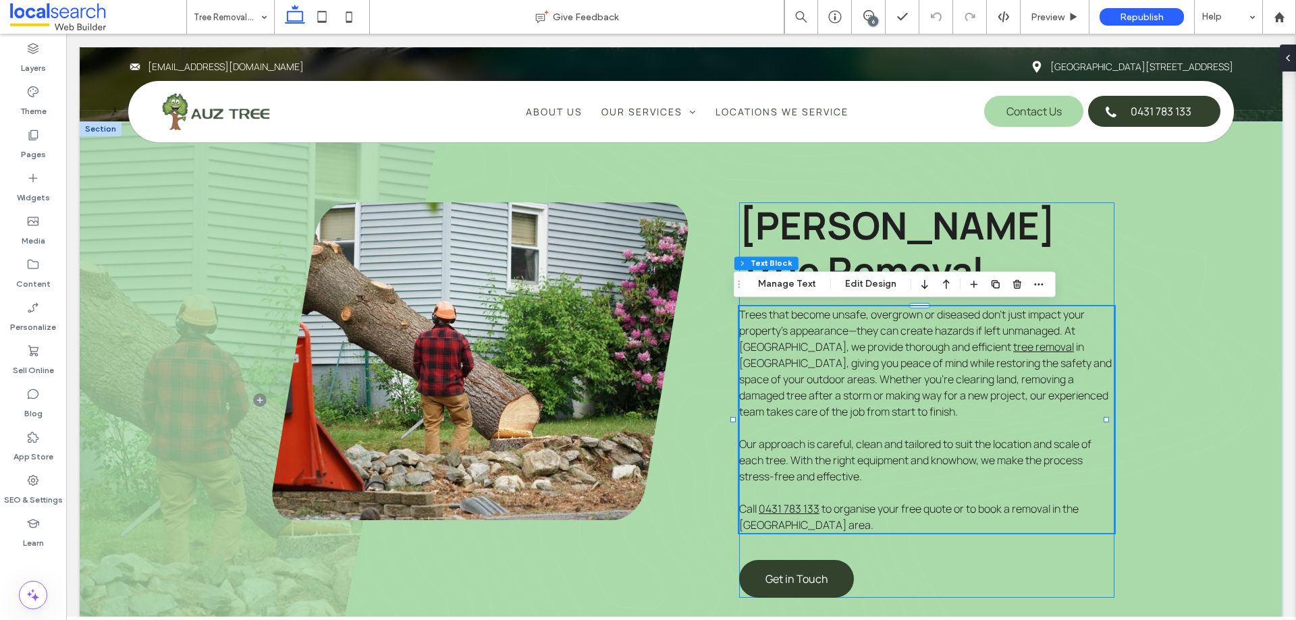
click at [910, 551] on div "Forster Tree Removal Trees that become unsafe, overgrown or diseased don’t just…" at bounding box center [926, 399] width 374 height 395
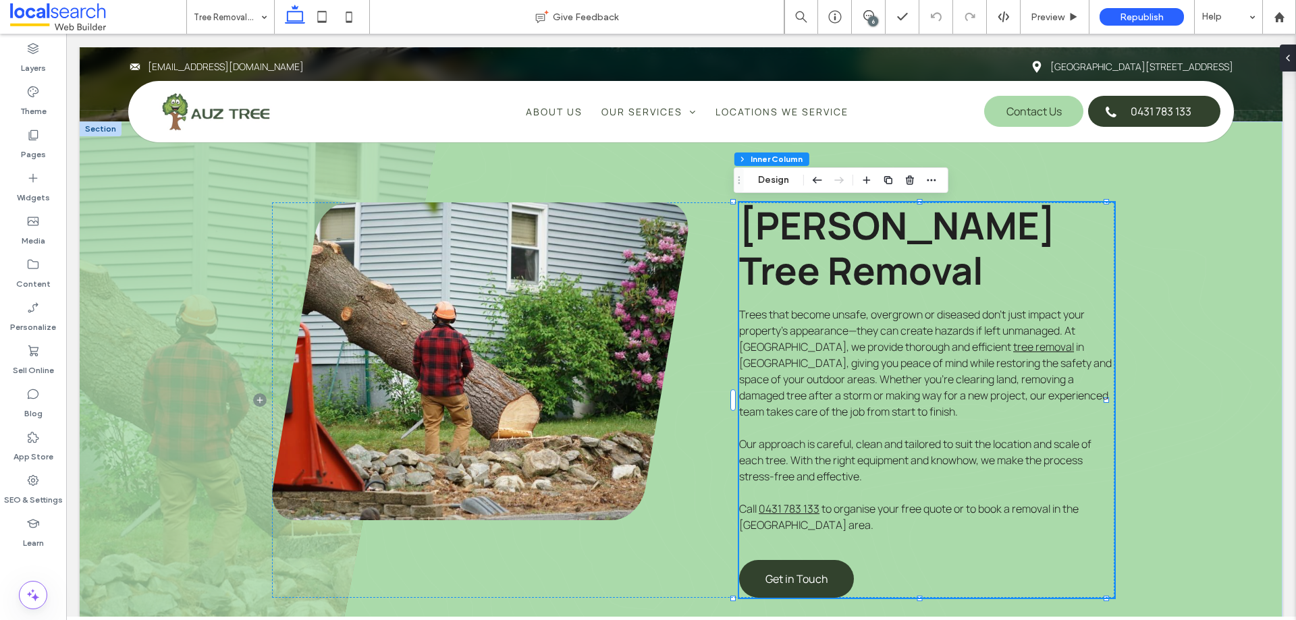
click at [919, 567] on div "Forster Tree Removal Trees that become unsafe, overgrown or diseased don’t just…" at bounding box center [926, 399] width 374 height 395
click at [881, 430] on p at bounding box center [926, 428] width 374 height 16
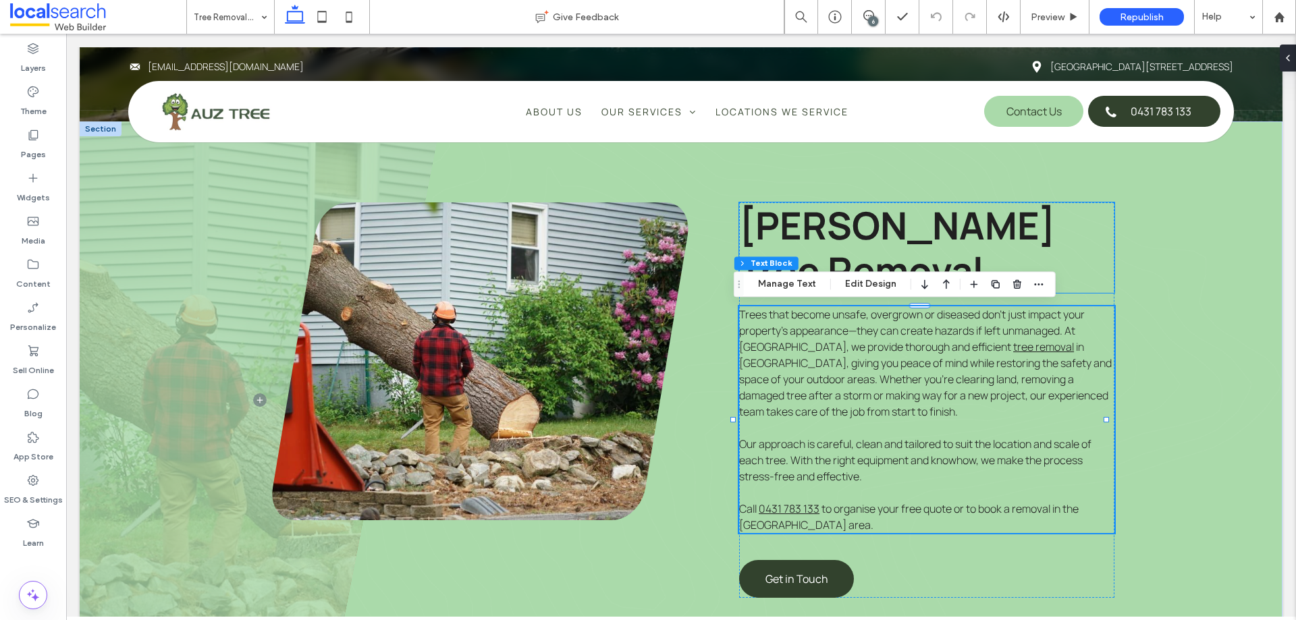
click at [941, 230] on span "Forster Tree Removal" at bounding box center [897, 247] width 316 height 97
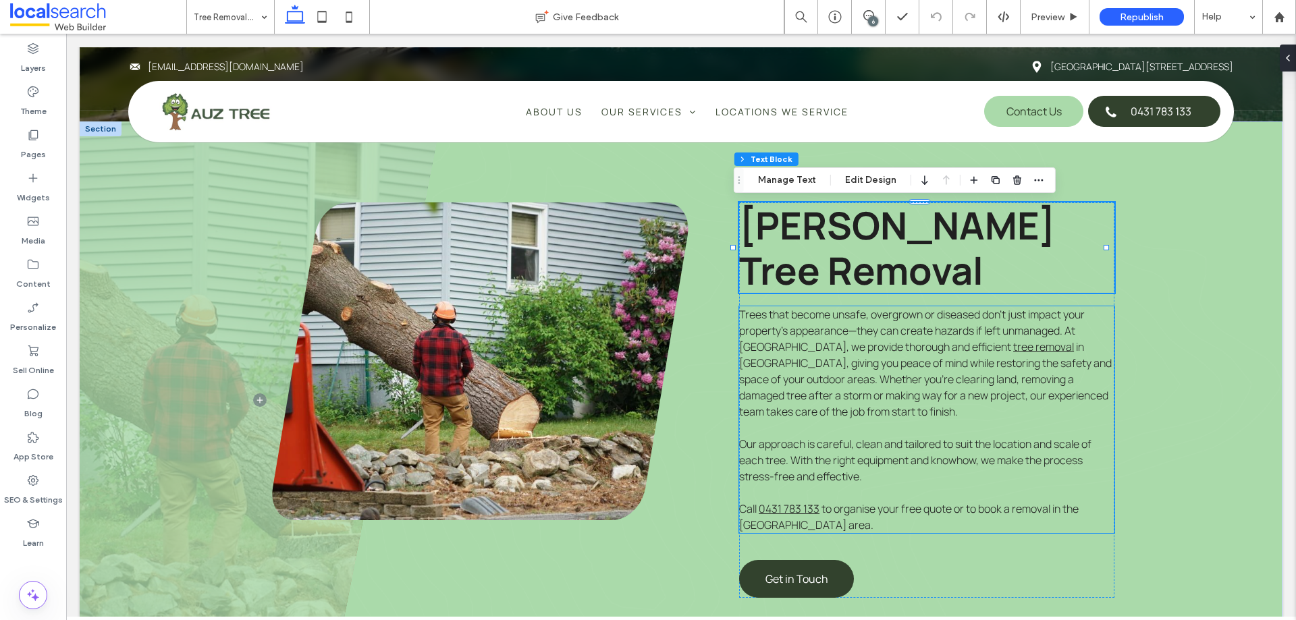
click at [874, 306] on p "Trees that become unsafe, overgrown or diseased don’t just impact your property…" at bounding box center [926, 362] width 374 height 113
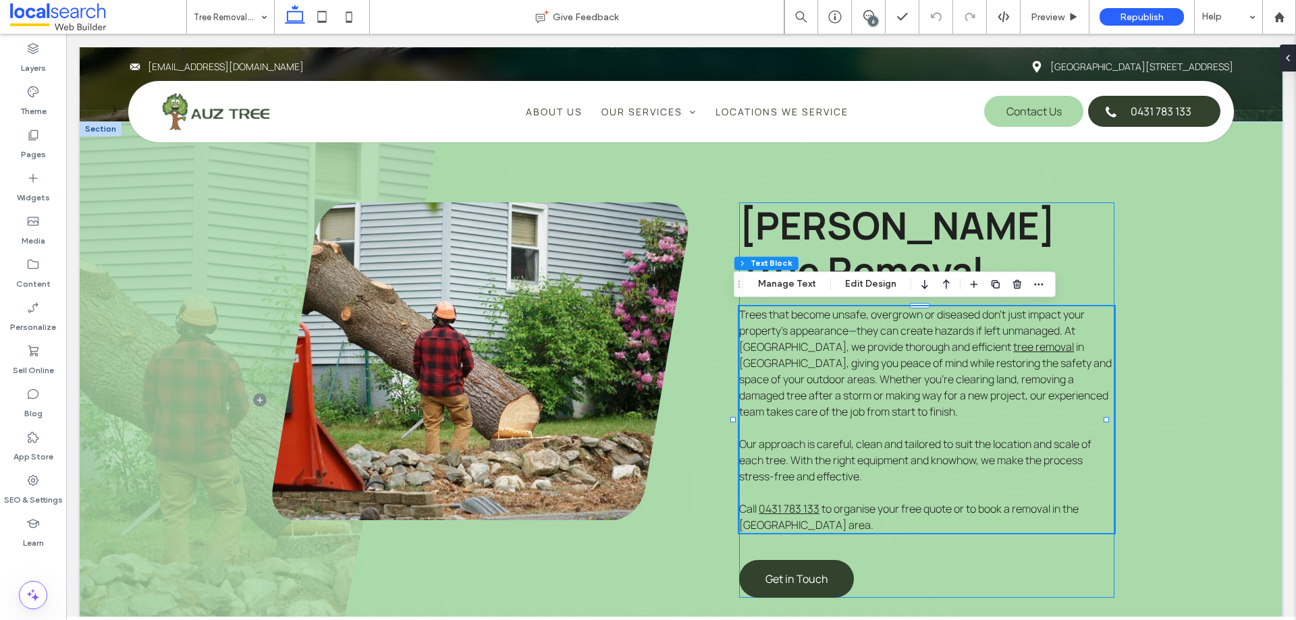
click at [885, 567] on div "Forster Tree Removal Trees that become unsafe, overgrown or diseased don’t just…" at bounding box center [926, 399] width 374 height 395
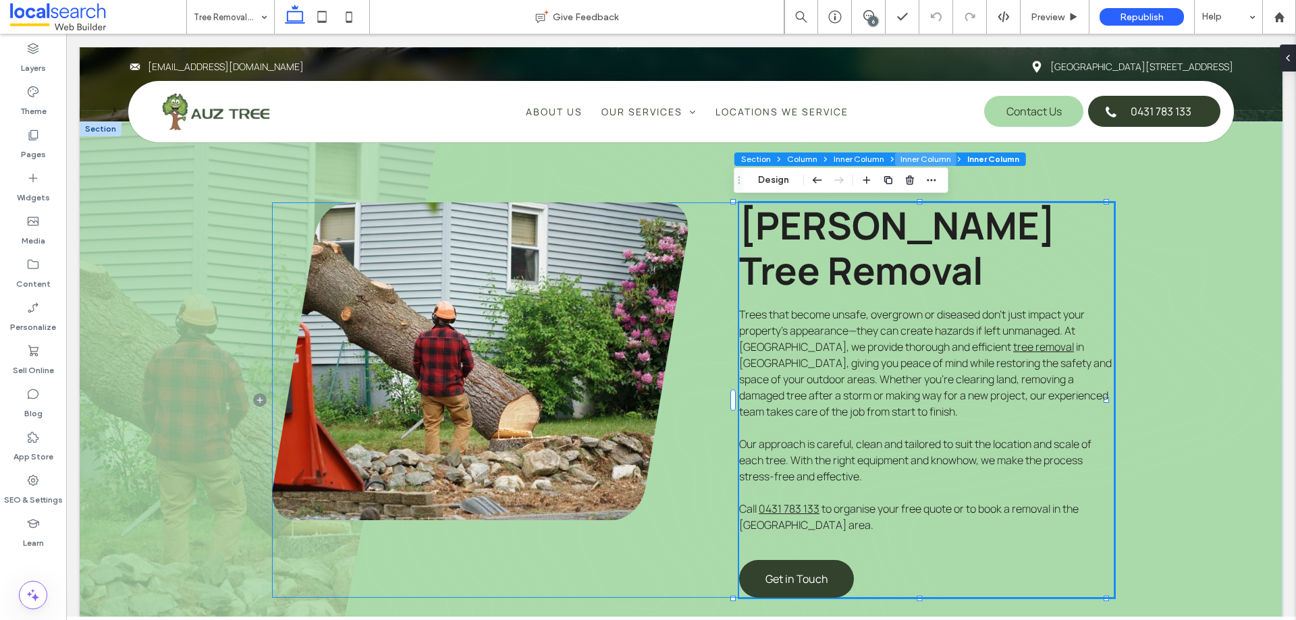
click at [928, 159] on button "Inner Column" at bounding box center [925, 158] width 61 height 13
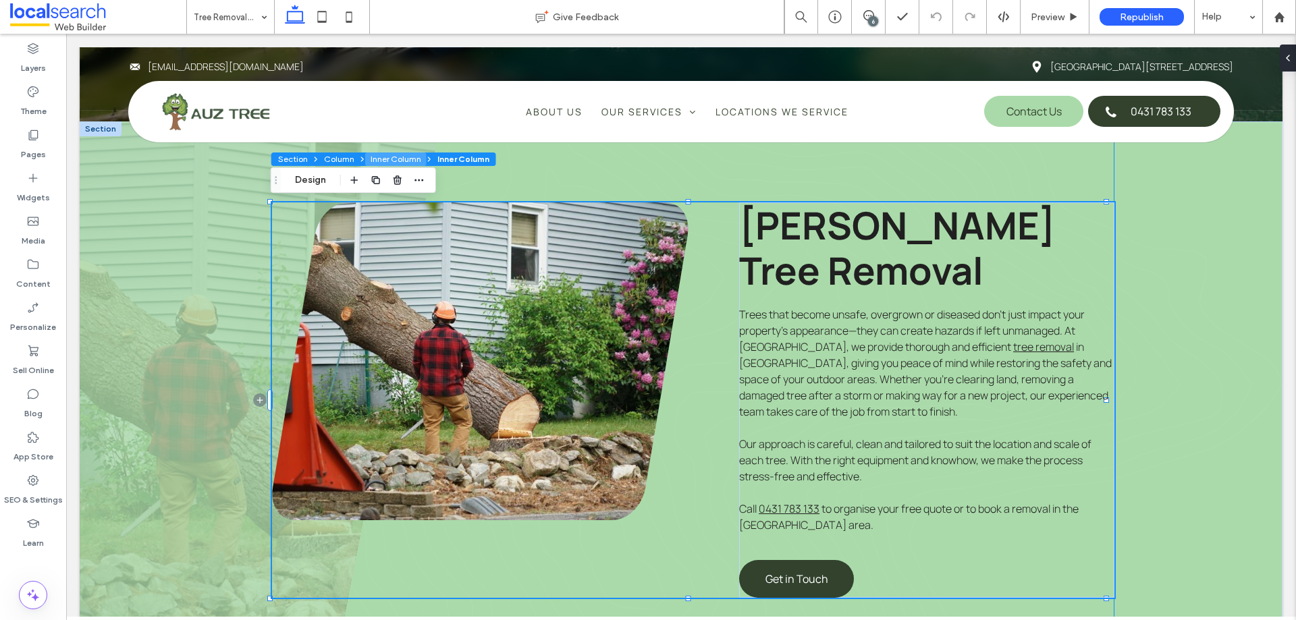
click at [387, 159] on button "Inner Column" at bounding box center [395, 158] width 61 height 13
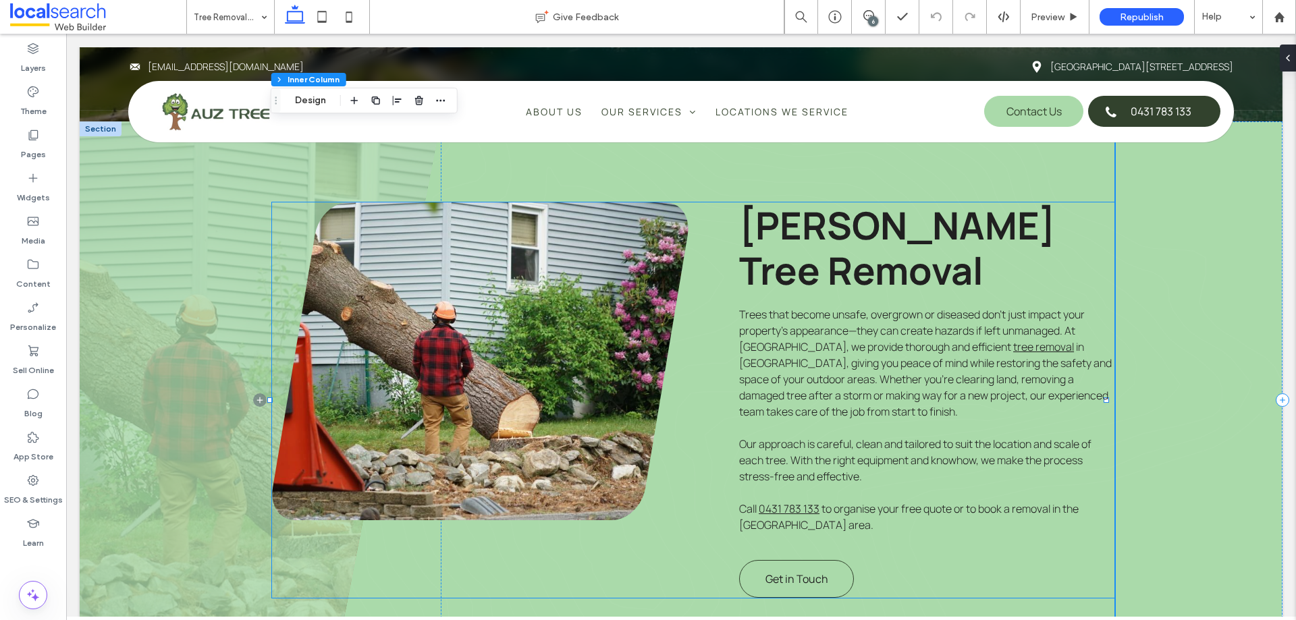
click at [827, 584] on link "Get in Touch" at bounding box center [796, 579] width 115 height 38
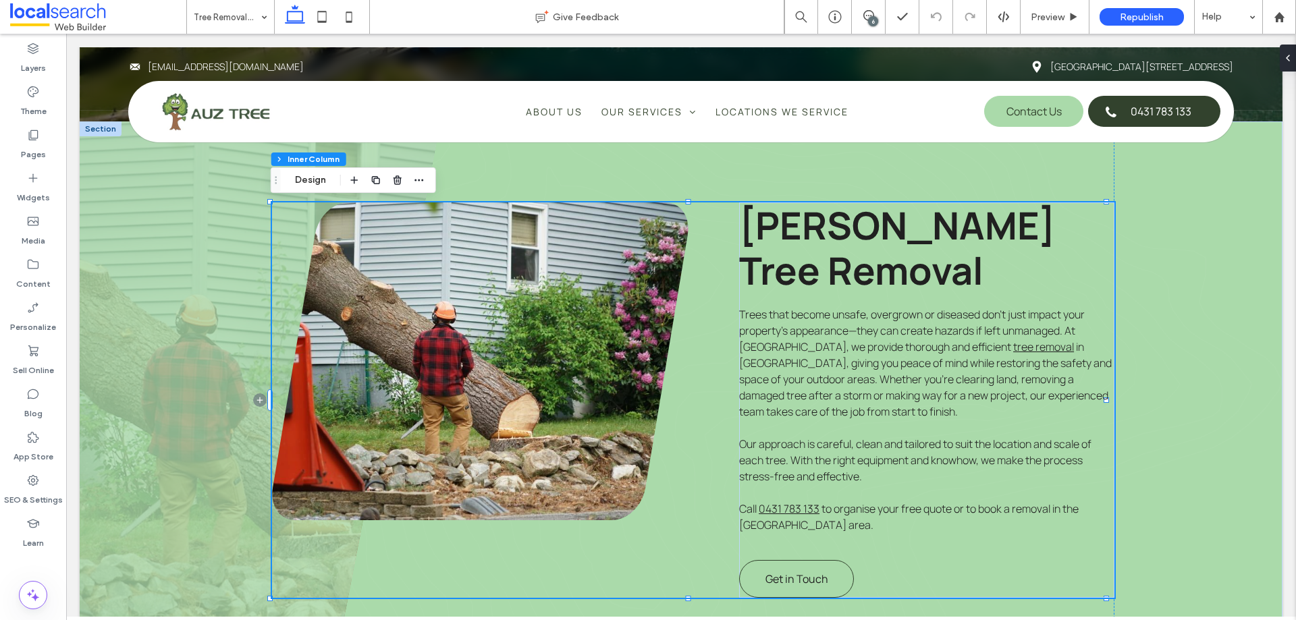
click at [827, 584] on link "Get in Touch" at bounding box center [796, 579] width 115 height 38
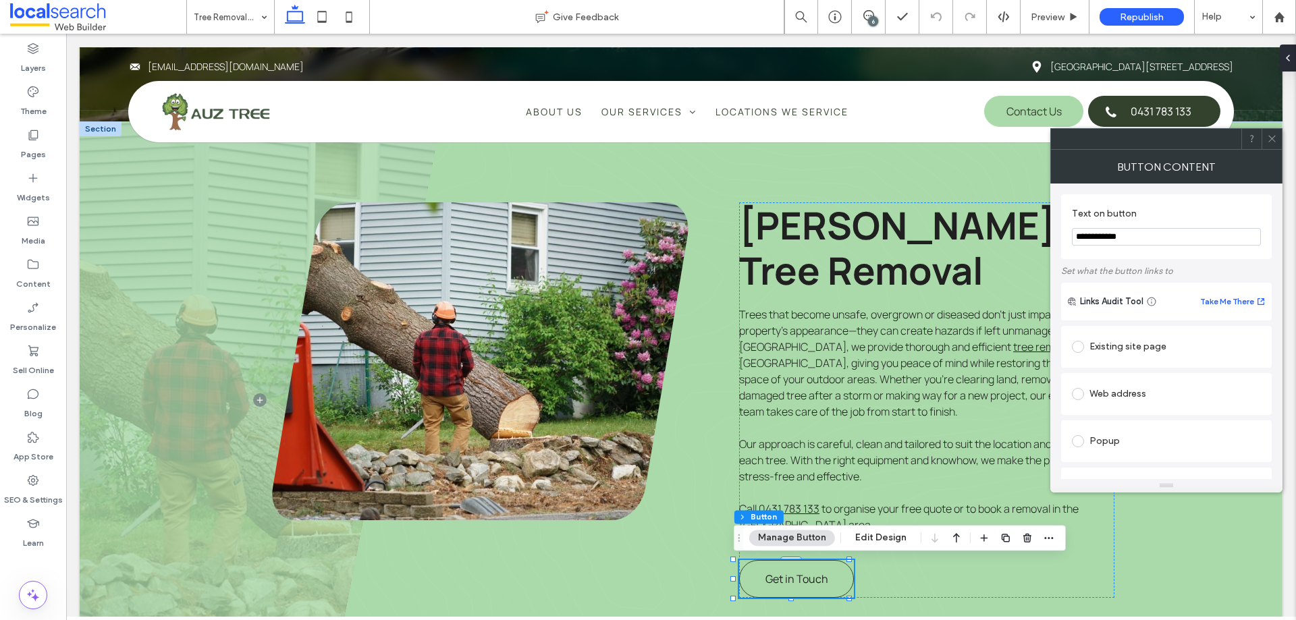
click at [827, 576] on link "Get in Touch" at bounding box center [796, 579] width 115 height 38
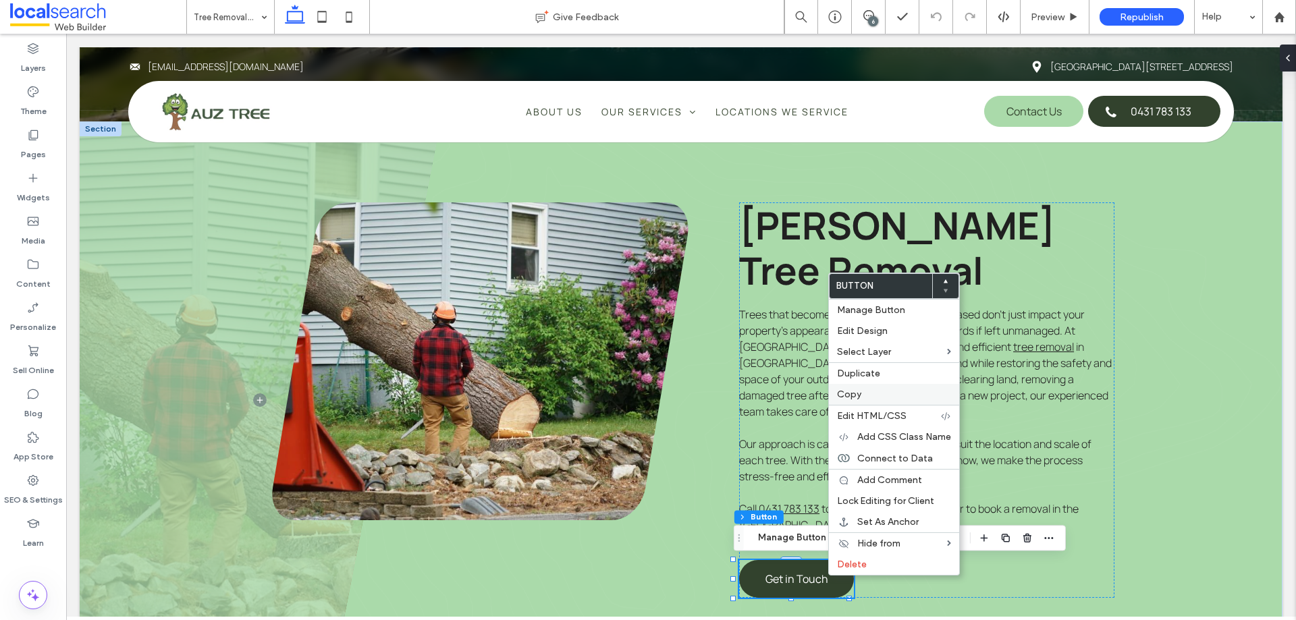
click at [882, 399] on label "Copy" at bounding box center [894, 394] width 114 height 11
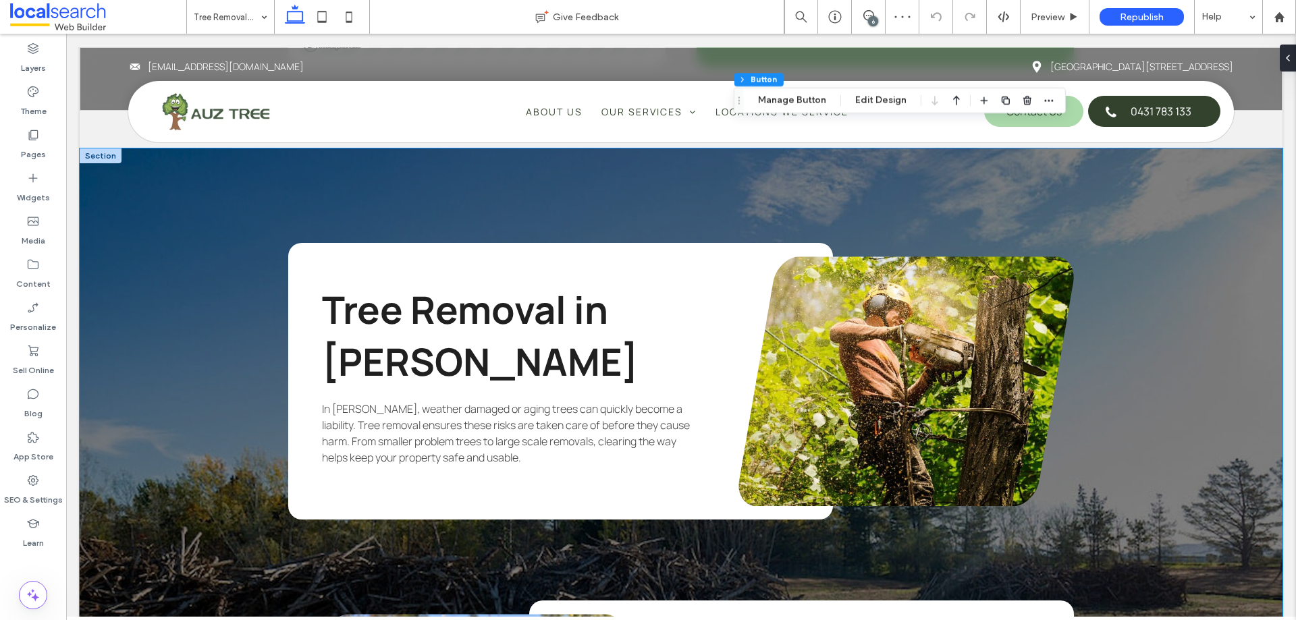
scroll to position [2092, 0]
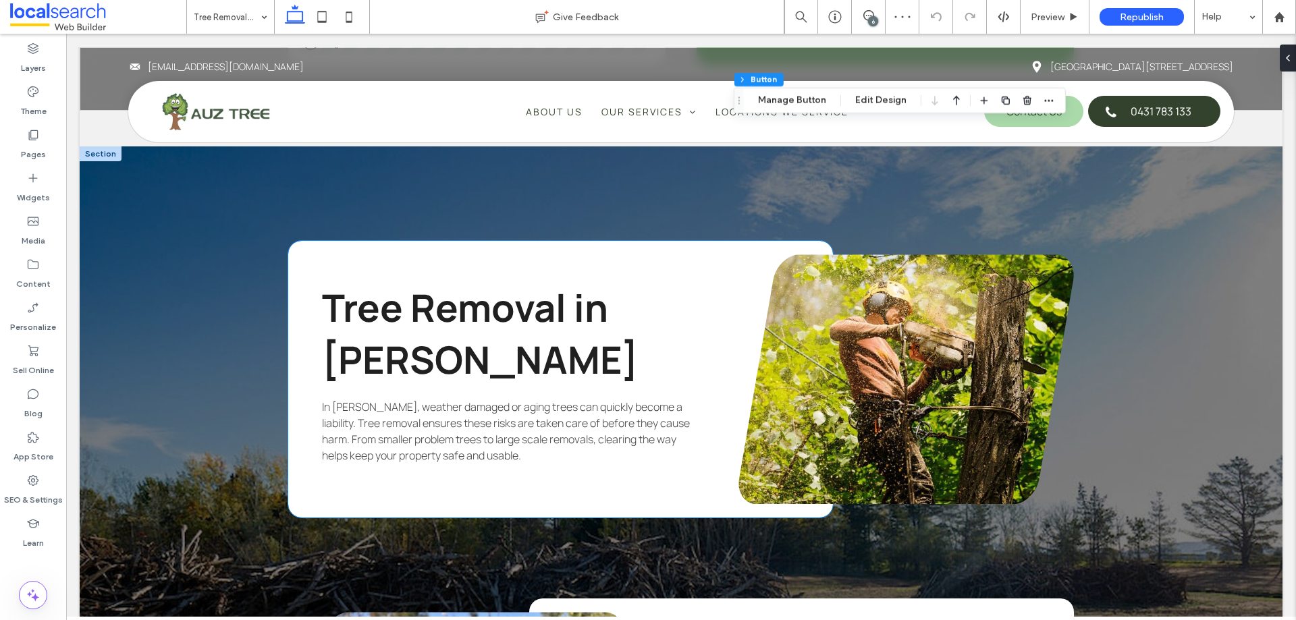
click at [362, 410] on span "In Forster, weather damaged or aging trees can quickly become a liability. Tree…" at bounding box center [506, 430] width 368 height 63
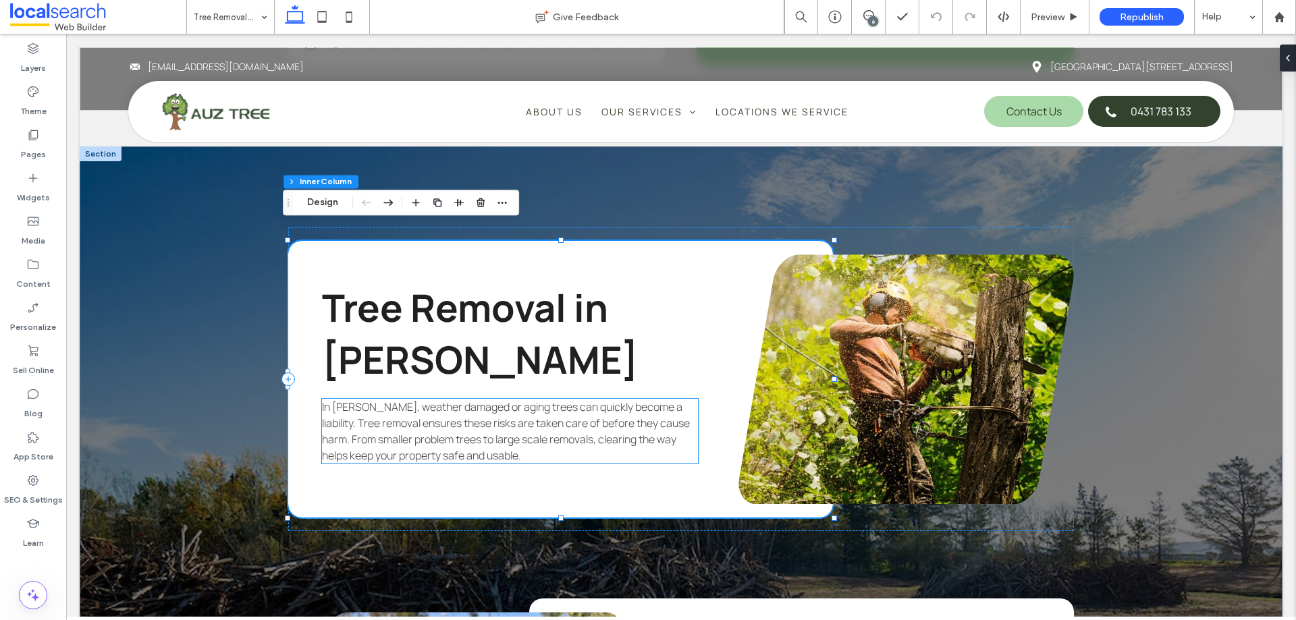
click at [511, 416] on span "In Forster, weather damaged or aging trees can quickly become a liability. Tree…" at bounding box center [506, 430] width 368 height 63
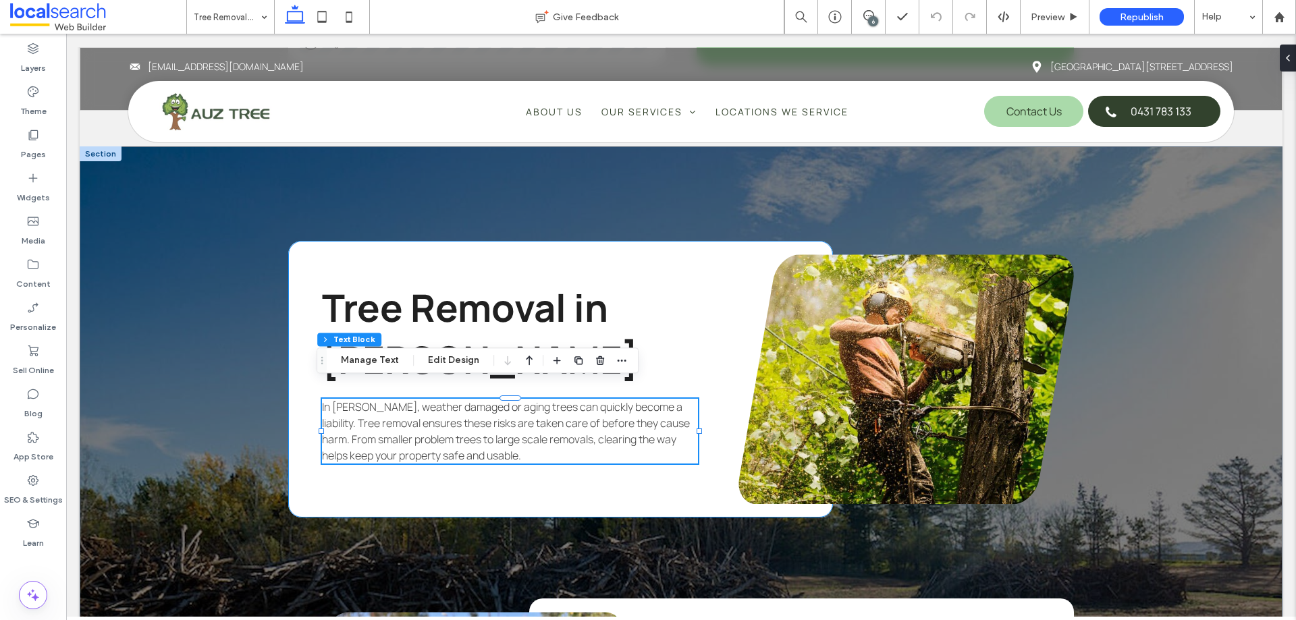
click at [506, 460] on div "Tree Removal in Forster In Forster, weather damaged or aging trees can quickly …" at bounding box center [560, 379] width 545 height 277
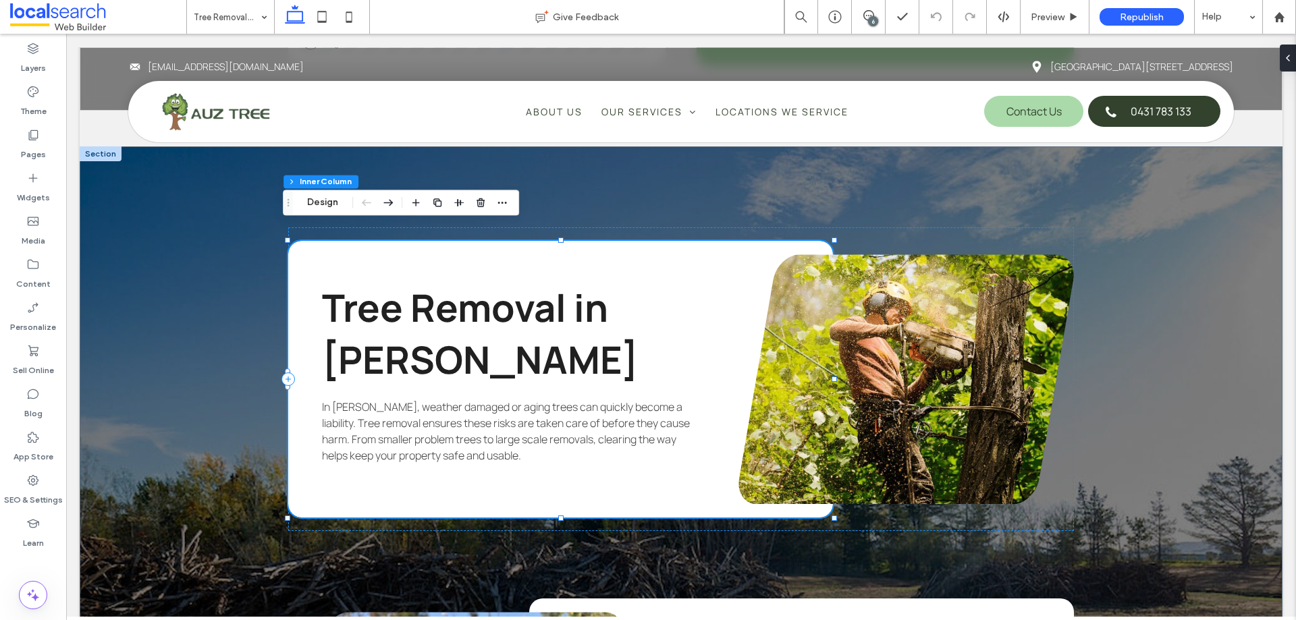
click at [512, 472] on div "Tree Removal in Forster In Forster, weather damaged or aging trees can quickly …" at bounding box center [560, 379] width 545 height 277
click at [462, 509] on div "Tree Removal in Forster In Forster, weather damaged or aging trees can quickly …" at bounding box center [680, 379] width 785 height 304
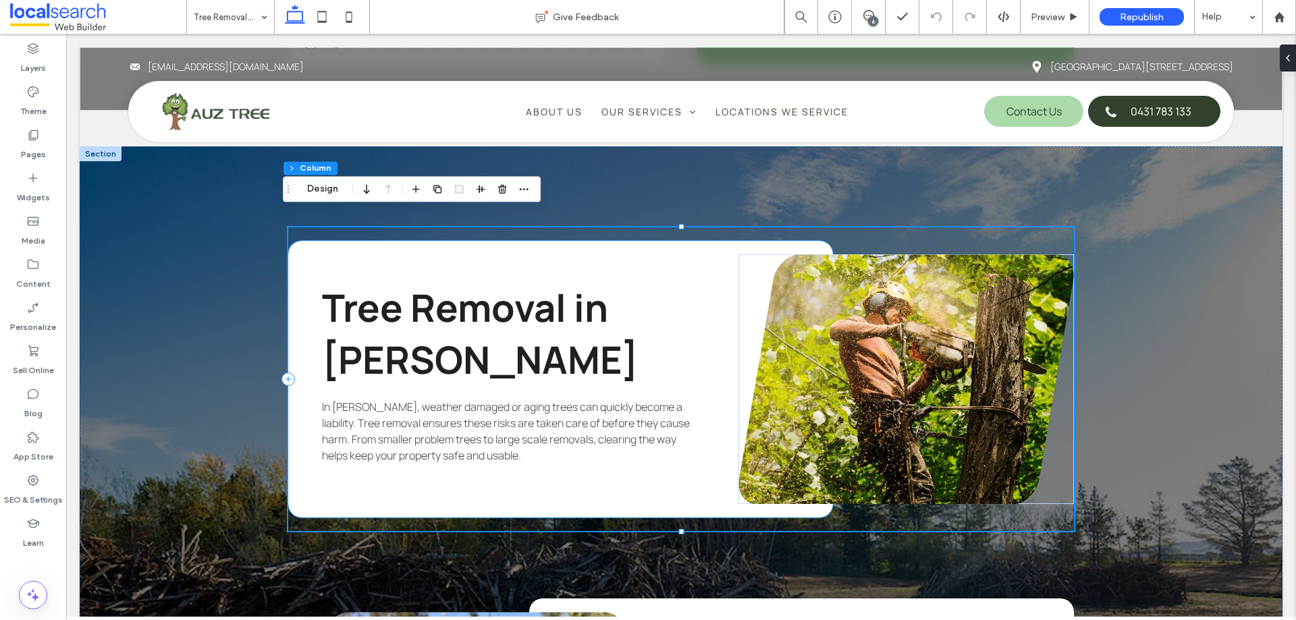
click at [450, 483] on div "Tree Removal in Forster In Forster, weather damaged or aging trees can quickly …" at bounding box center [560, 379] width 545 height 277
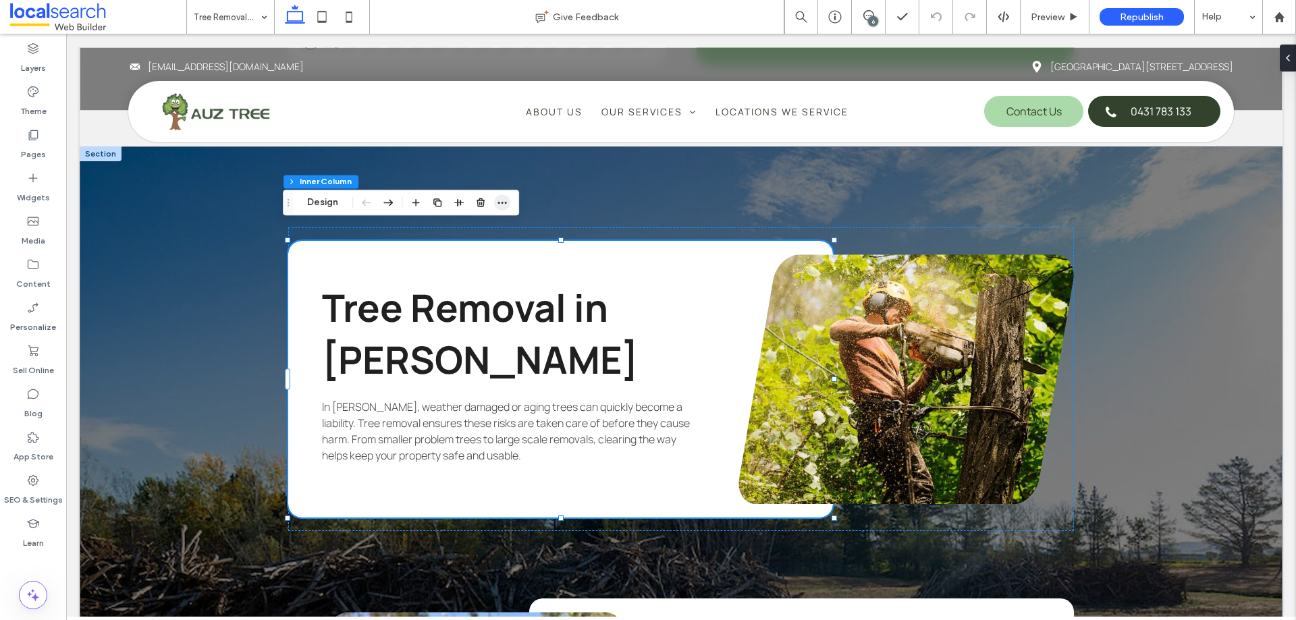
click at [497, 203] on icon "button" at bounding box center [502, 202] width 11 height 11
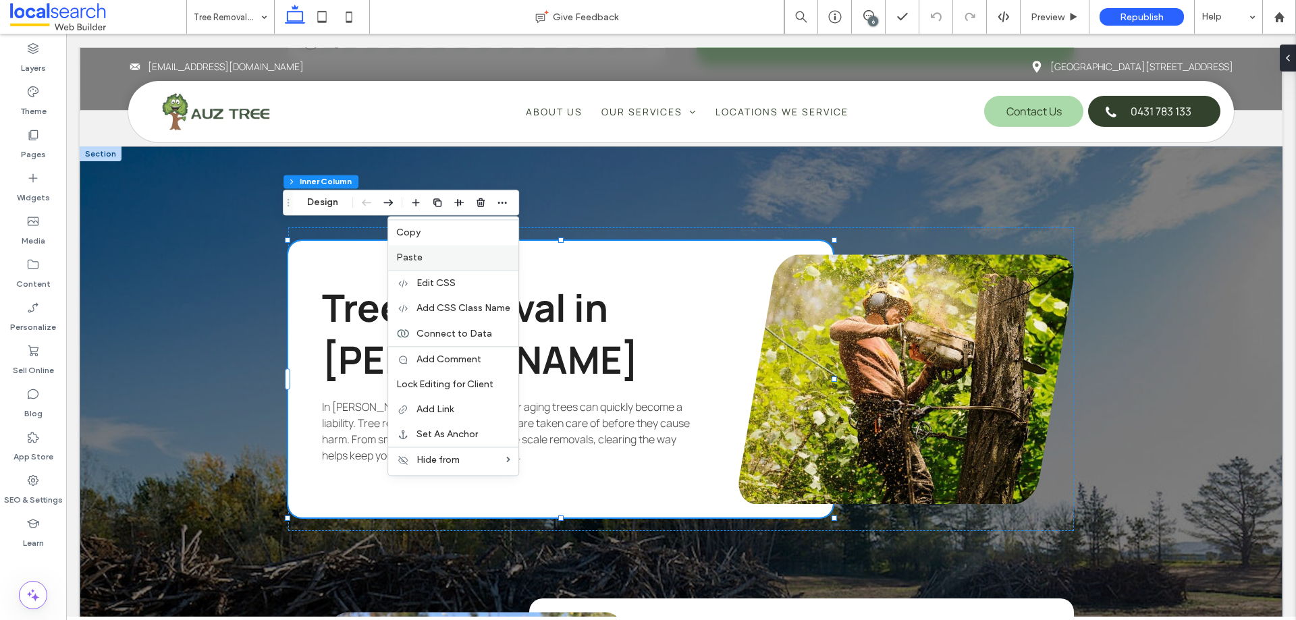
click at [433, 258] on label "Paste" at bounding box center [453, 257] width 114 height 11
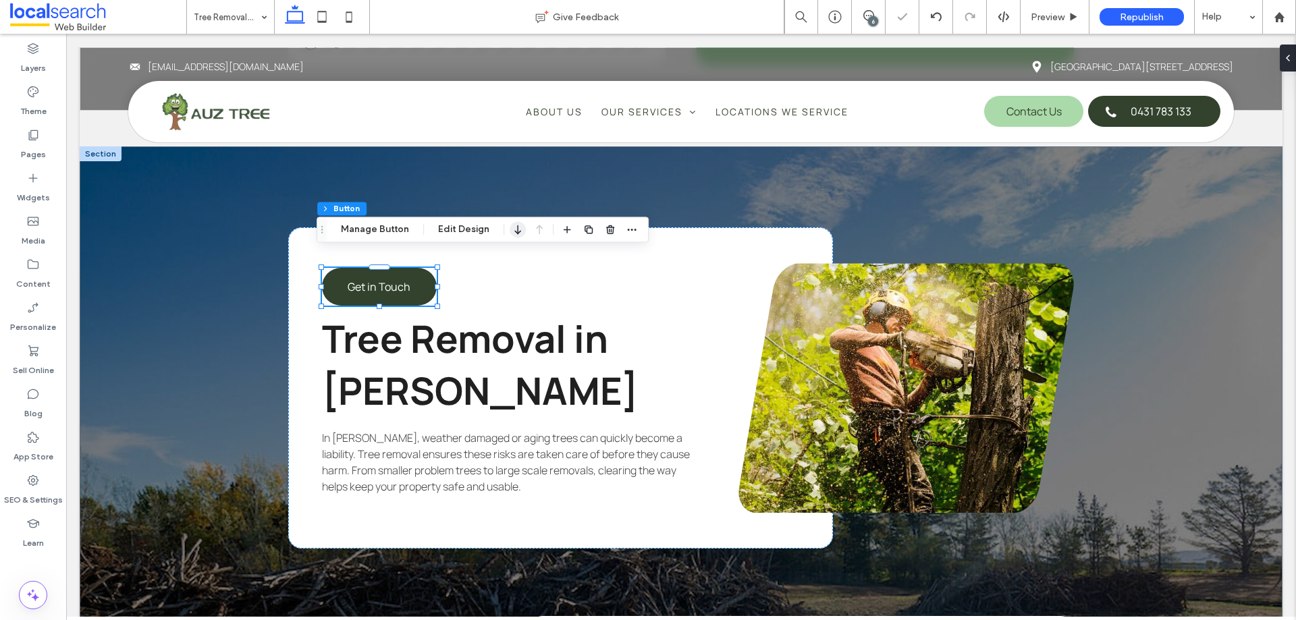
click at [516, 230] on icon "button" at bounding box center [517, 229] width 16 height 24
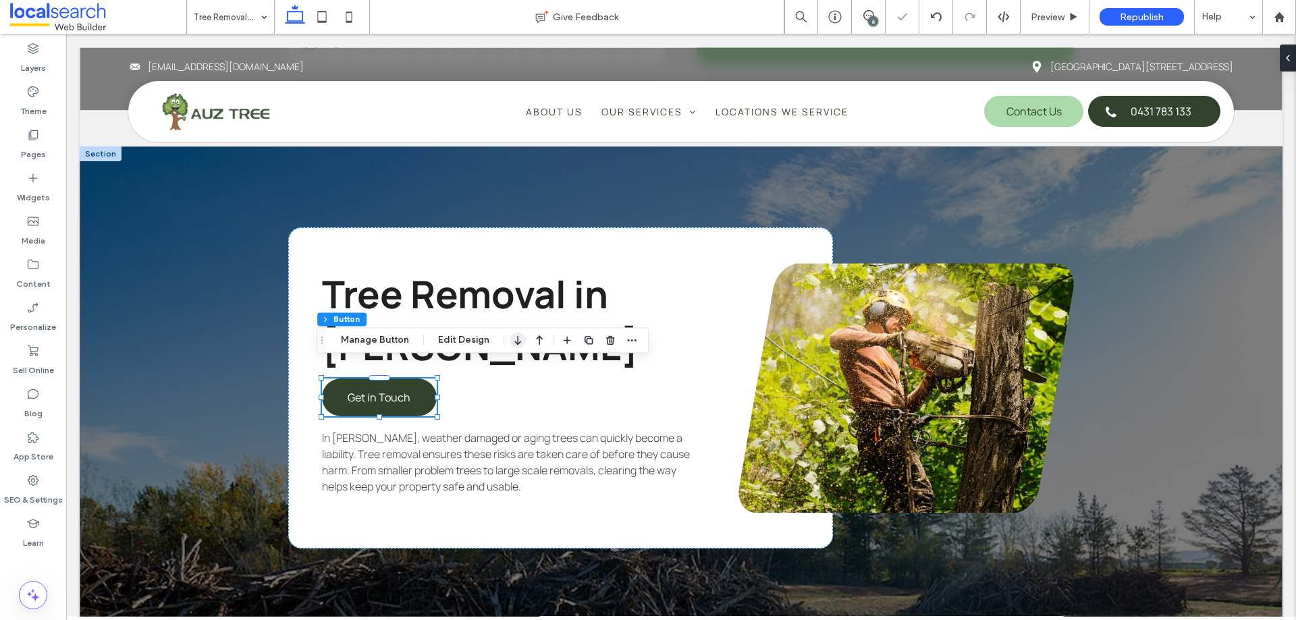
click at [520, 348] on icon "button" at bounding box center [517, 340] width 16 height 24
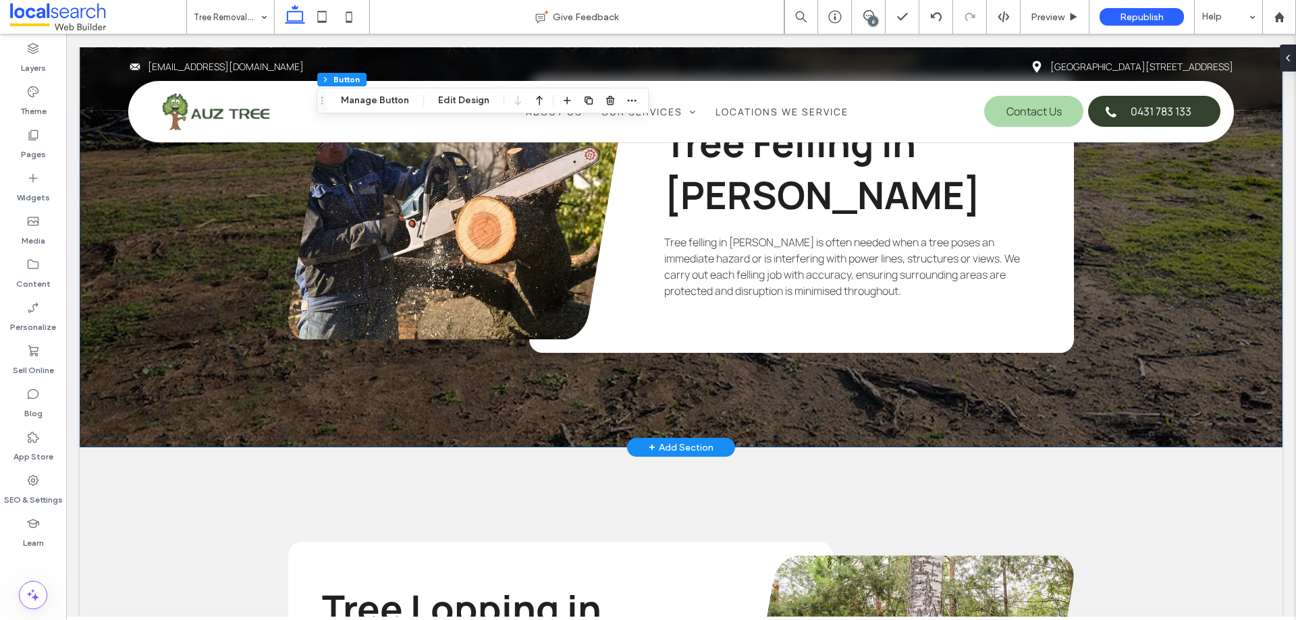
scroll to position [2362, 0]
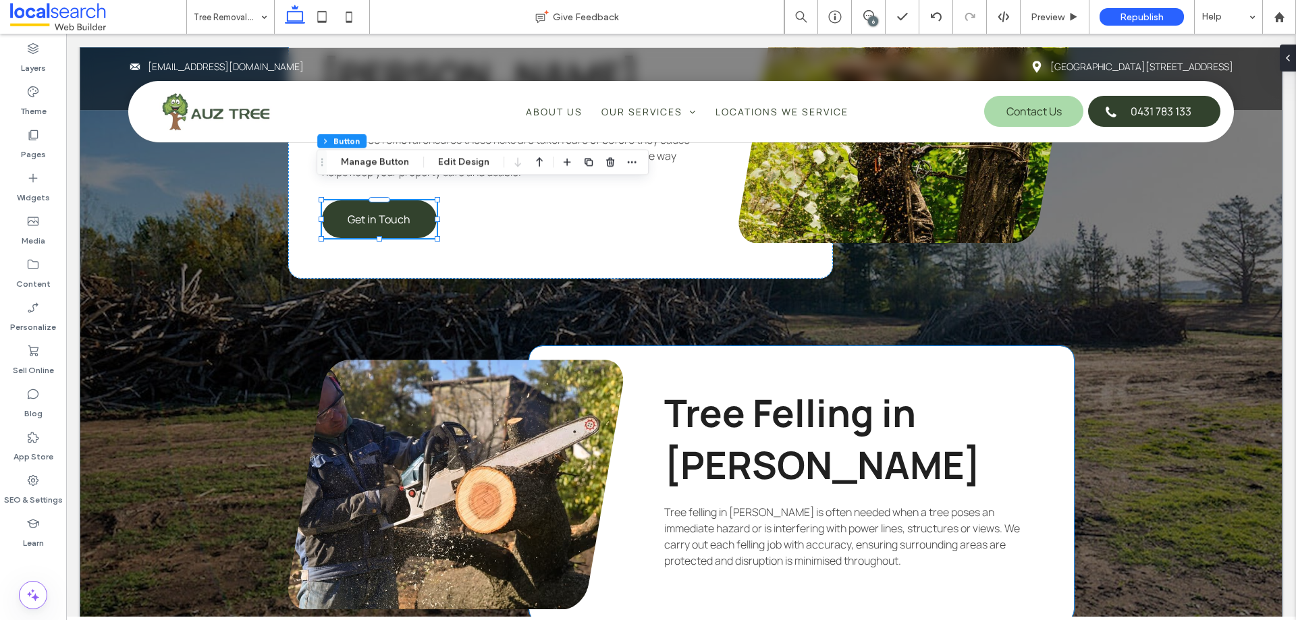
click at [734, 561] on div "Tree Felling in Forster Tree felling in Forster is often needed when a tree pos…" at bounding box center [801, 484] width 545 height 277
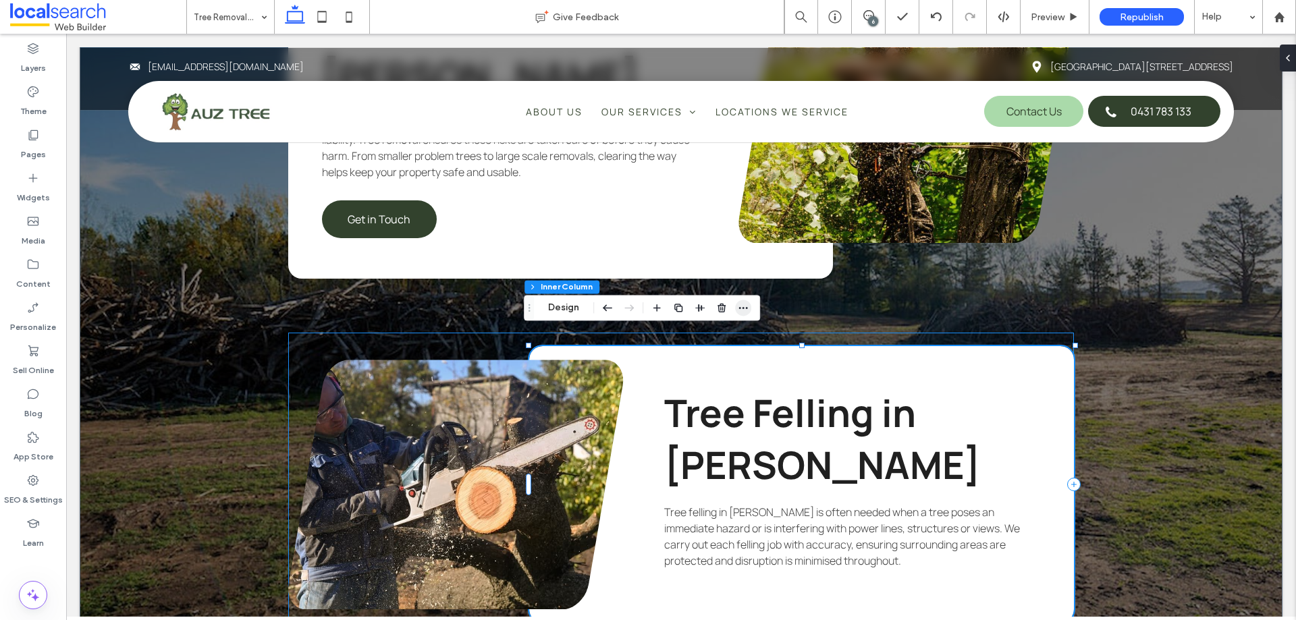
click at [742, 316] on span "button" at bounding box center [743, 308] width 16 height 16
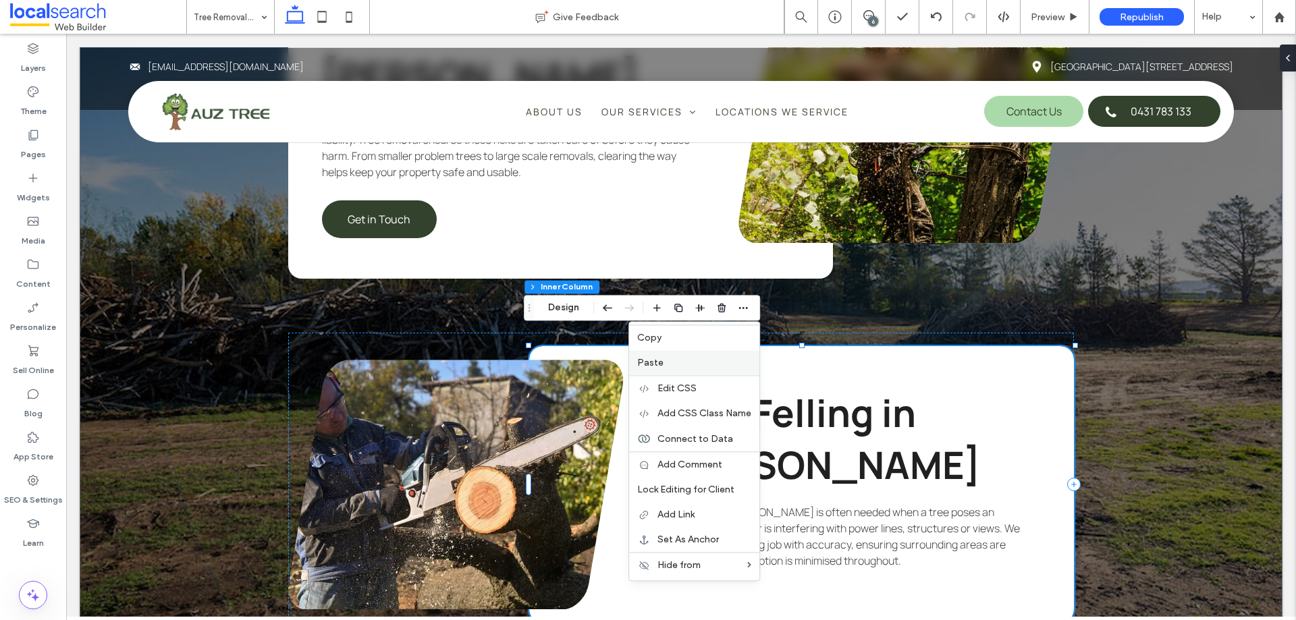
click at [677, 364] on label "Paste" at bounding box center [694, 362] width 114 height 11
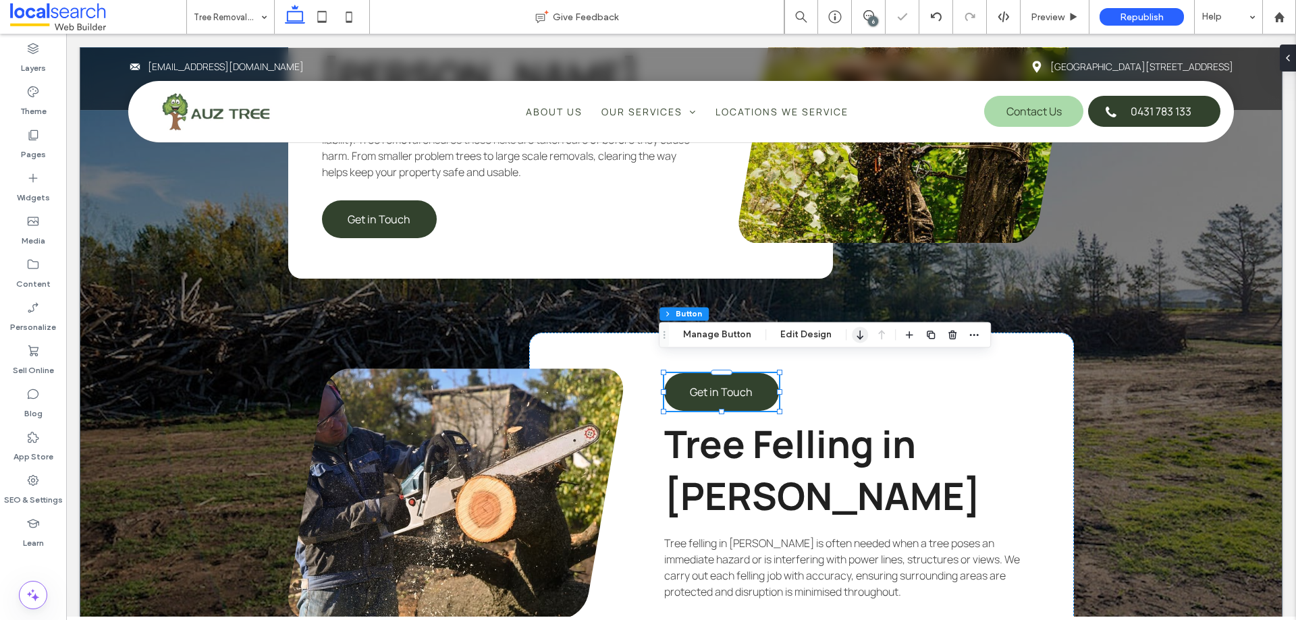
click at [852, 333] on icon "button" at bounding box center [860, 335] width 16 height 24
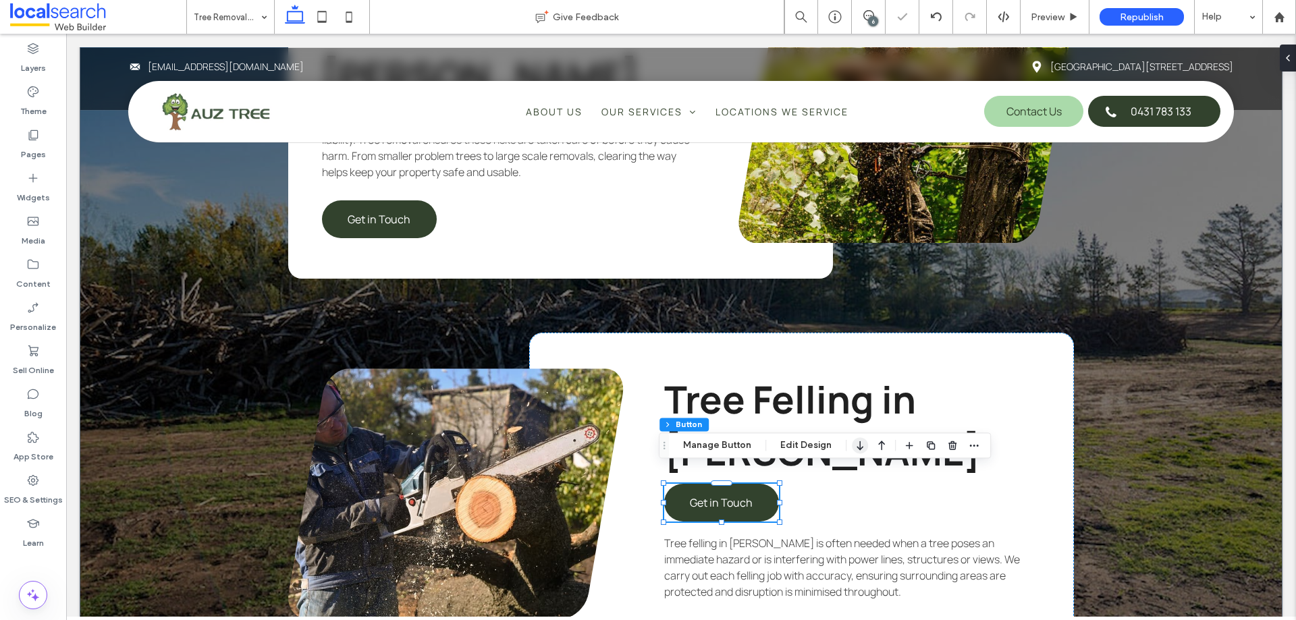
click at [861, 451] on icon "button" at bounding box center [860, 445] width 16 height 24
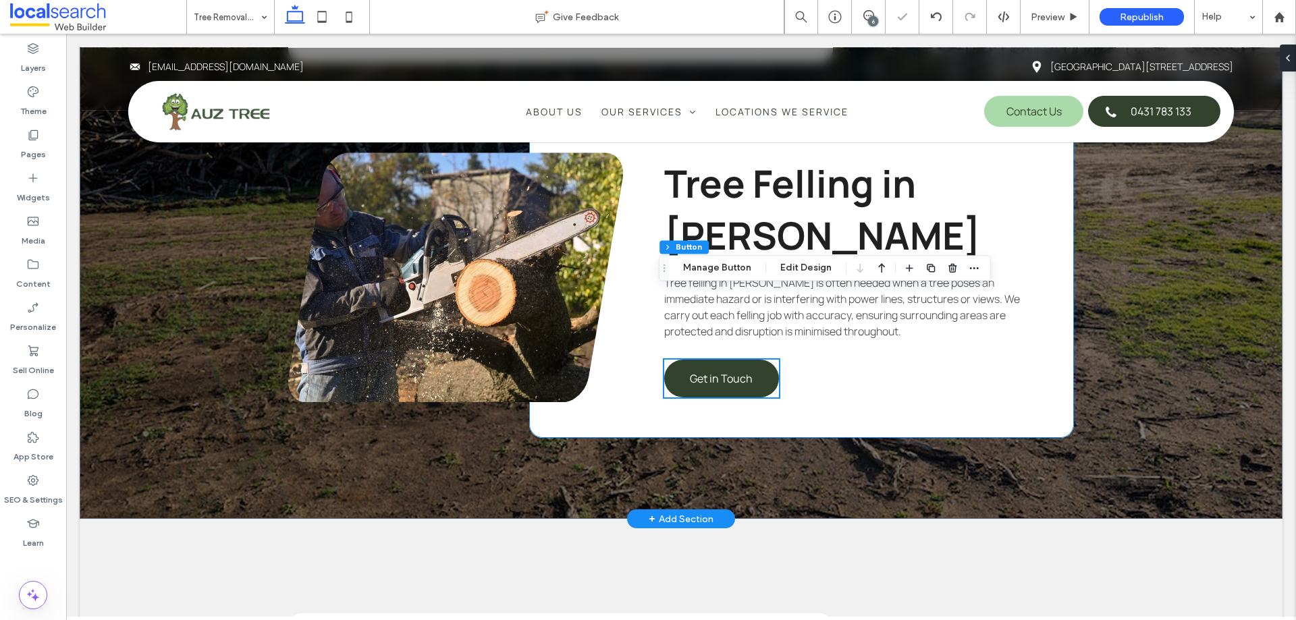
scroll to position [2497, 0]
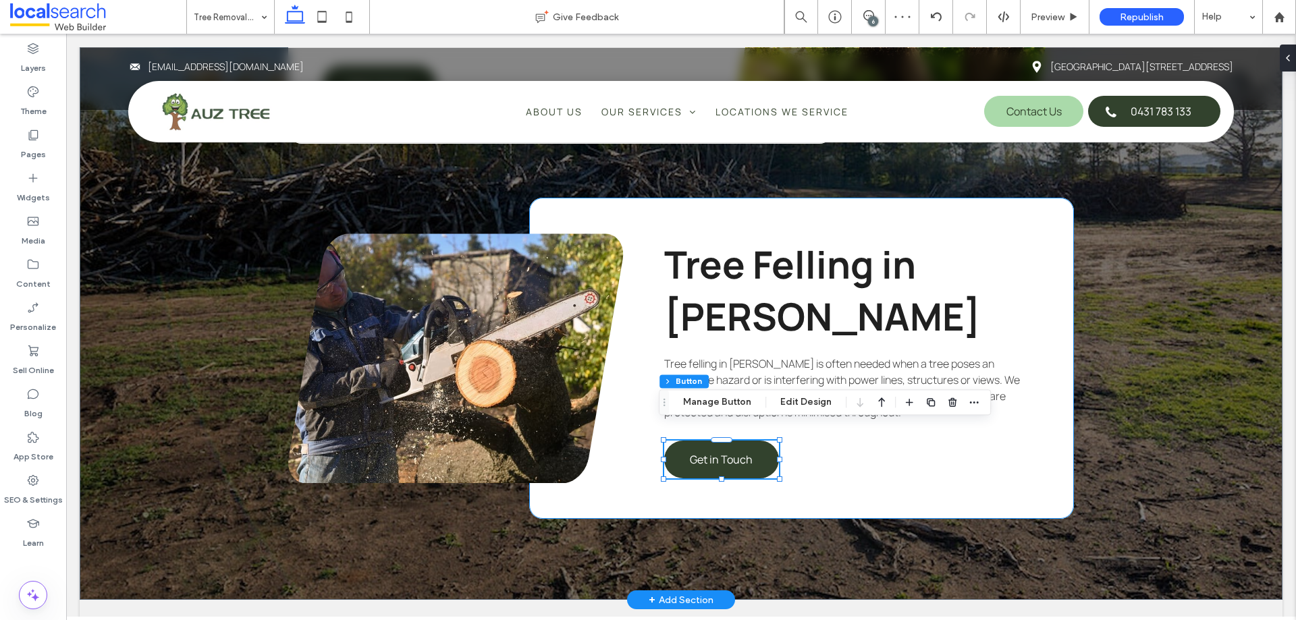
click at [832, 473] on div "Tree Felling in Forster Tree felling in Forster is often needed when a tree pos…" at bounding box center [801, 358] width 545 height 321
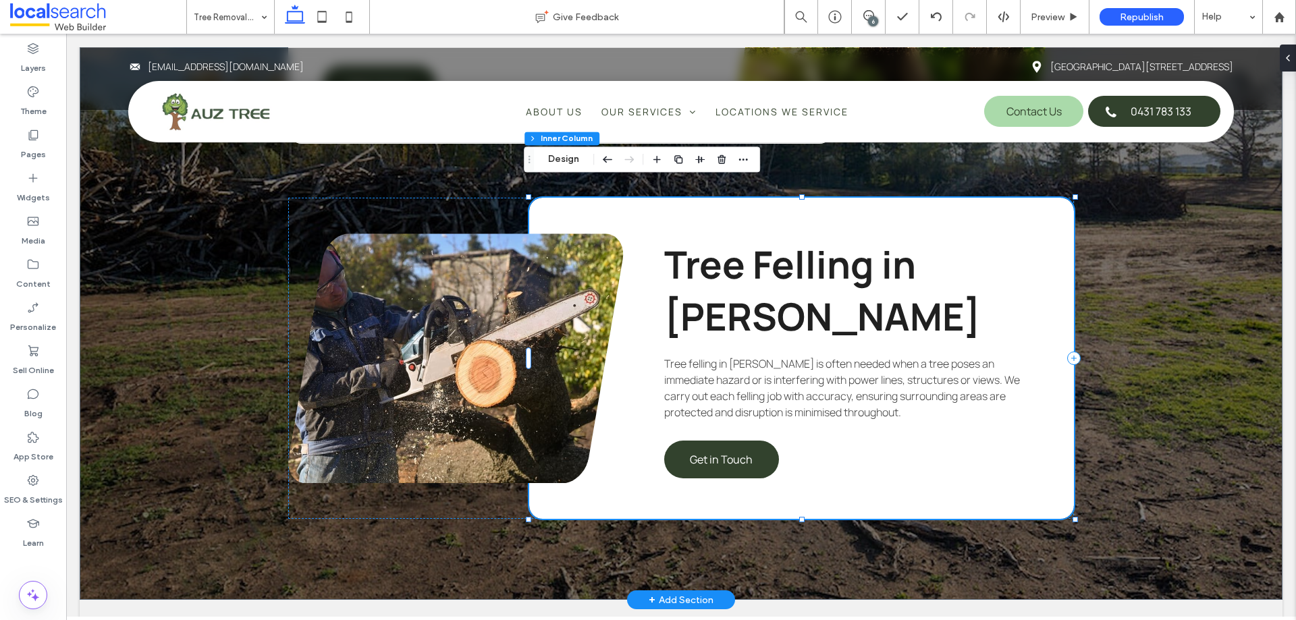
click at [619, 424] on div "Tree Felling in Forster Tree felling in Forster is often needed when a tree pos…" at bounding box center [801, 358] width 545 height 321
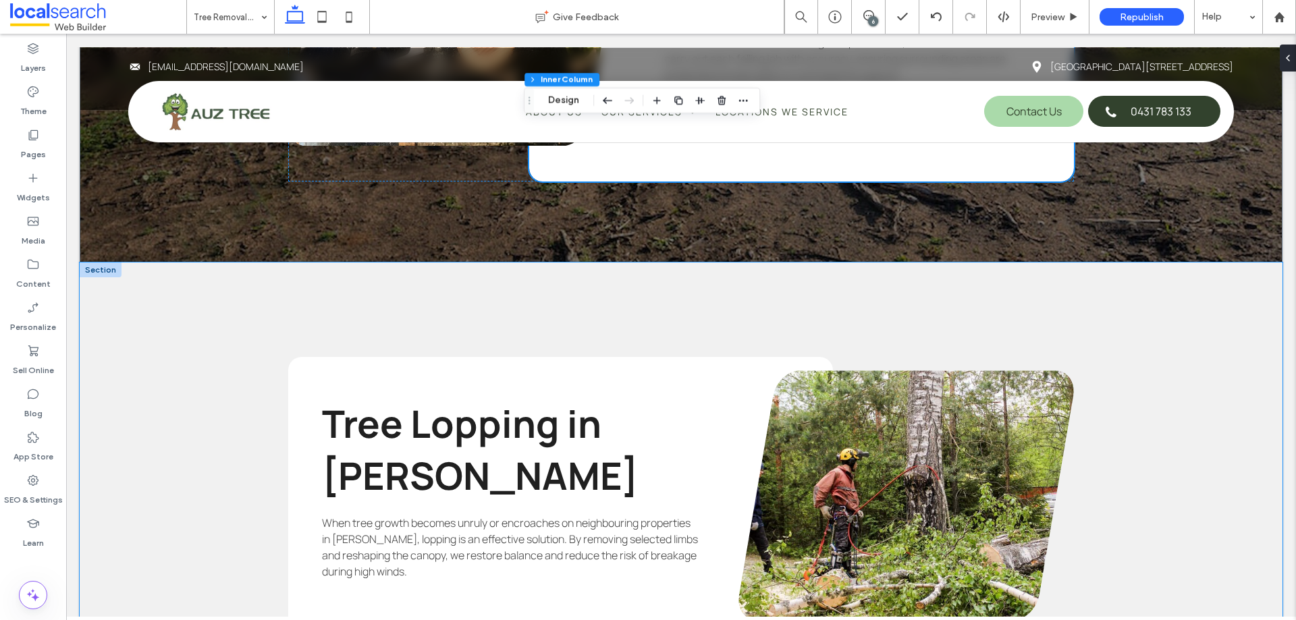
scroll to position [3036, 0]
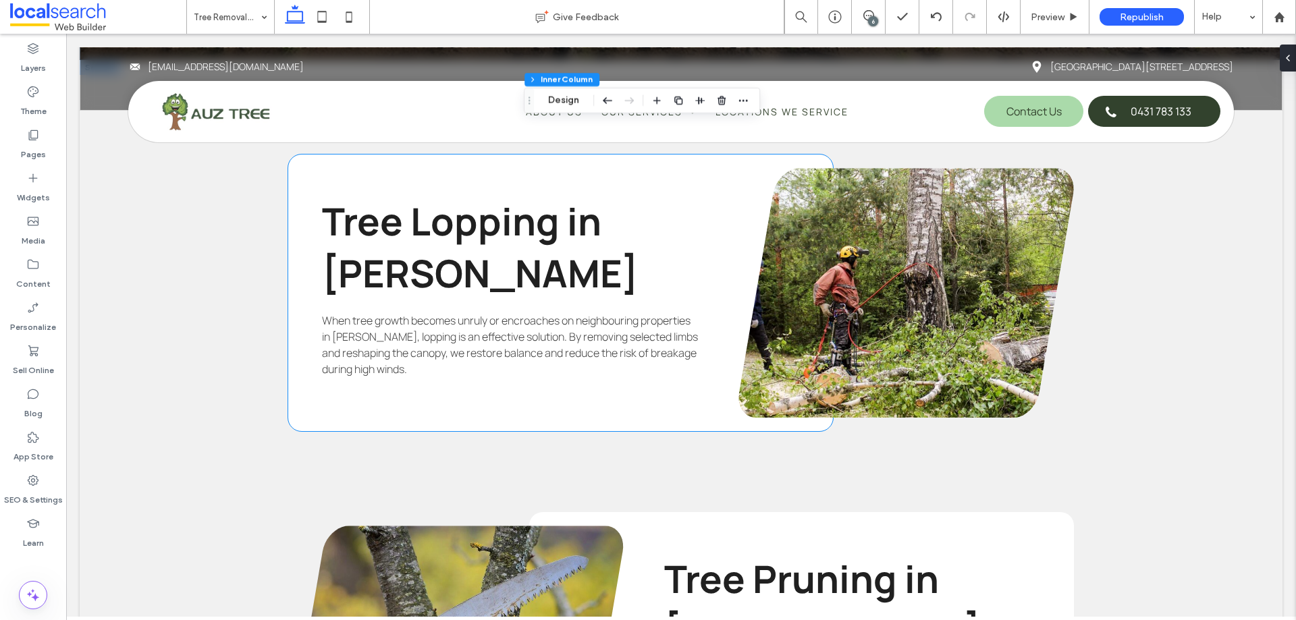
click at [581, 375] on div "Tree Lopping in Forster When tree growth becomes unruly or encroaches on neighb…" at bounding box center [560, 293] width 545 height 277
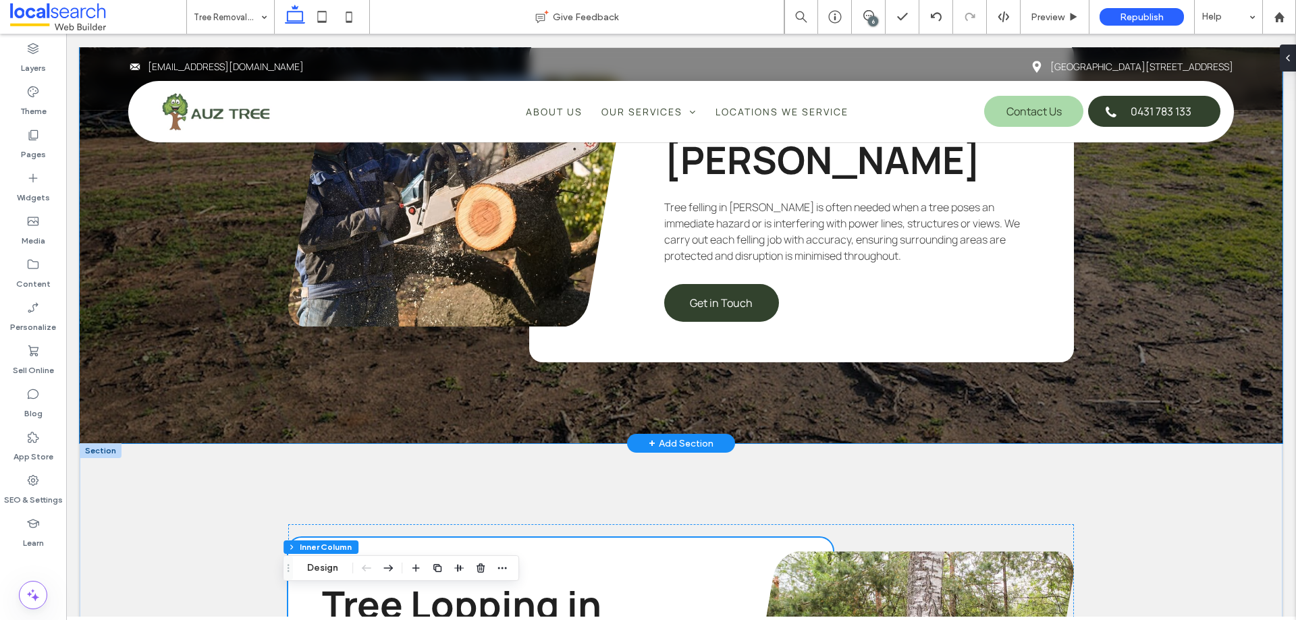
scroll to position [2497, 0]
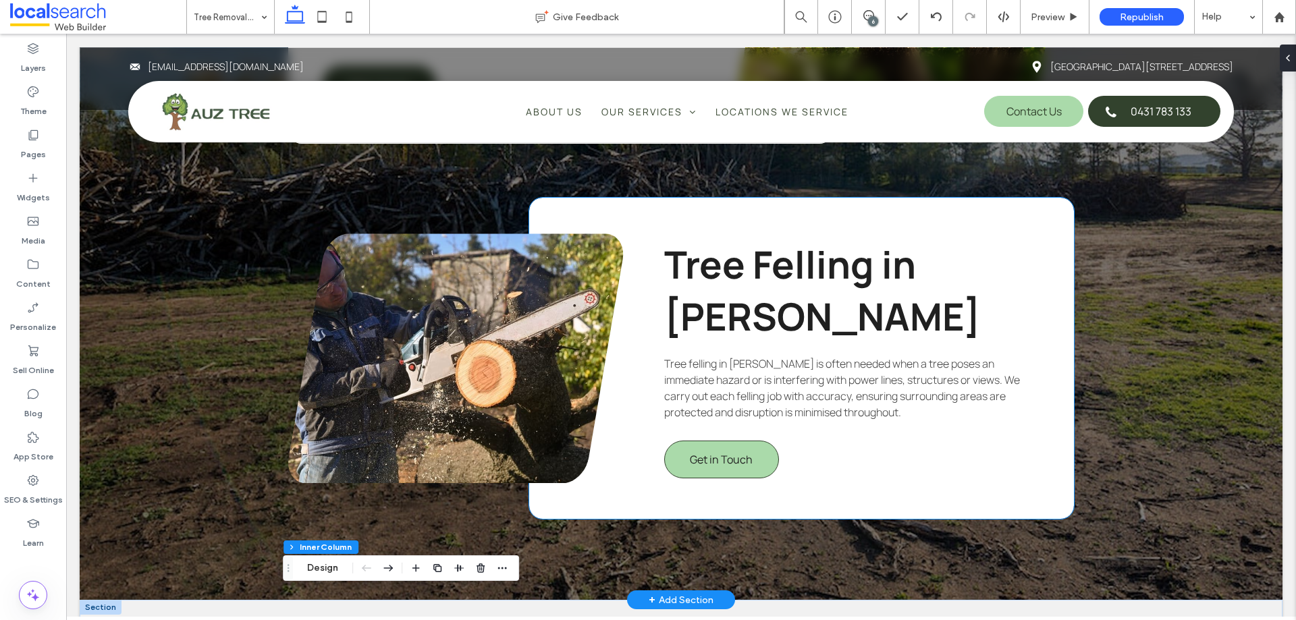
click at [730, 441] on link "Get in Touch" at bounding box center [721, 460] width 115 height 38
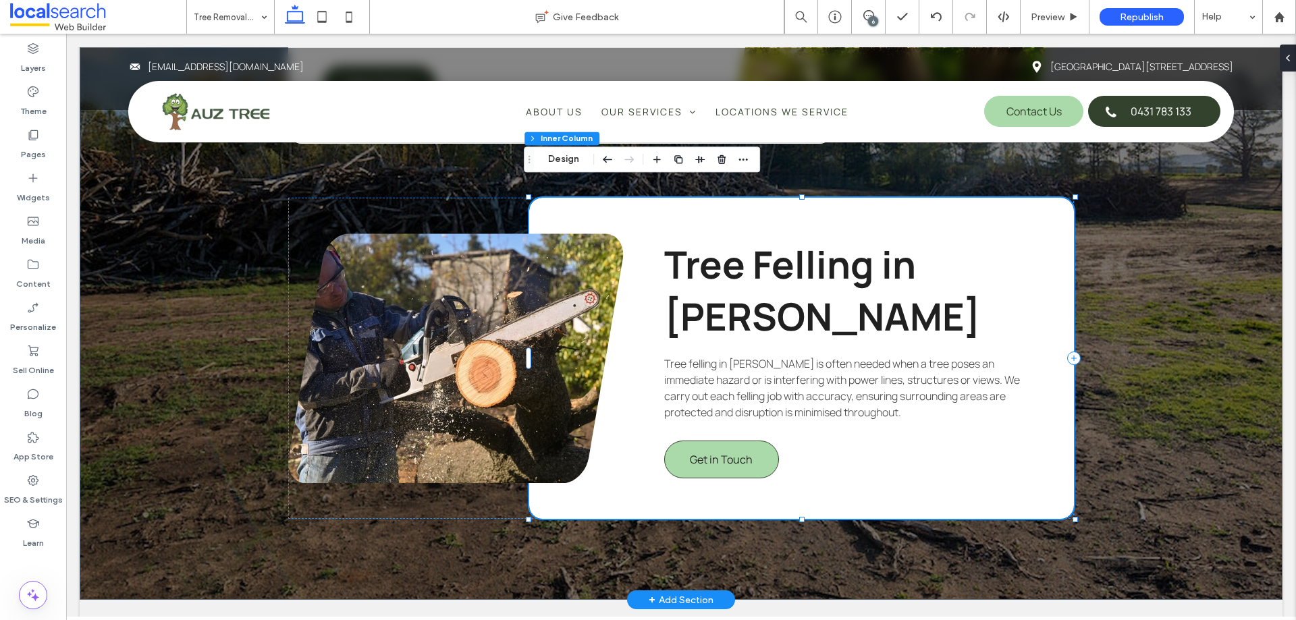
click at [730, 441] on link "Get in Touch" at bounding box center [721, 460] width 115 height 38
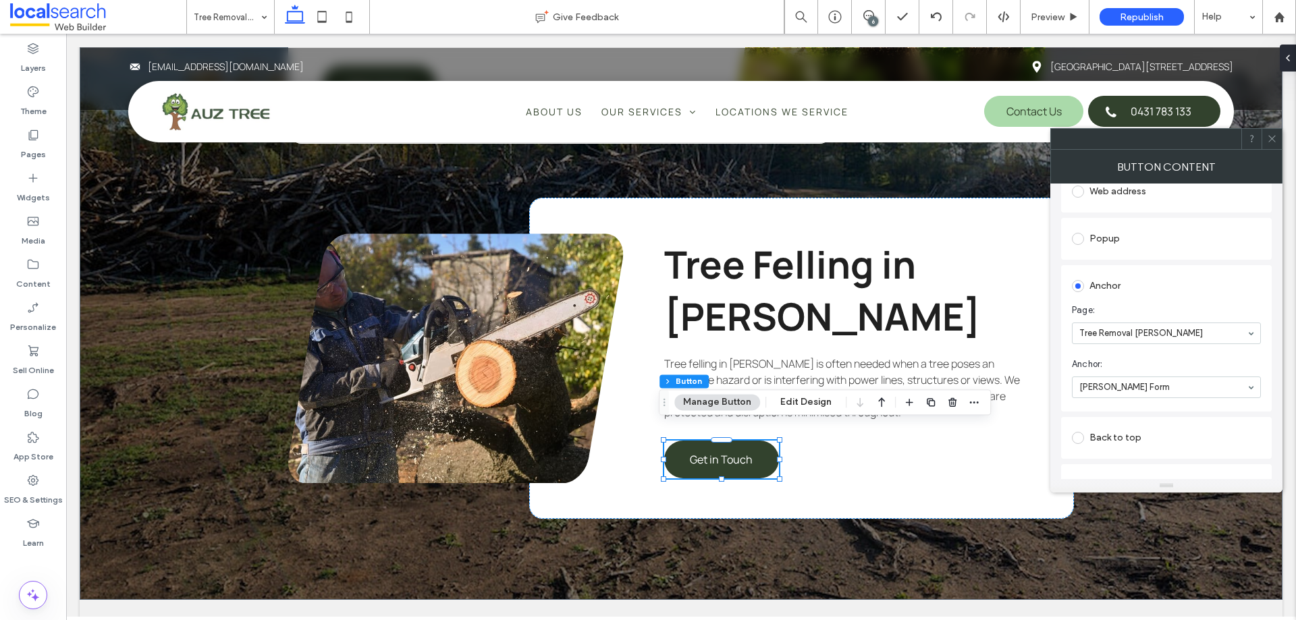
scroll to position [337, 0]
click at [1271, 148] on span at bounding box center [1272, 139] width 10 height 20
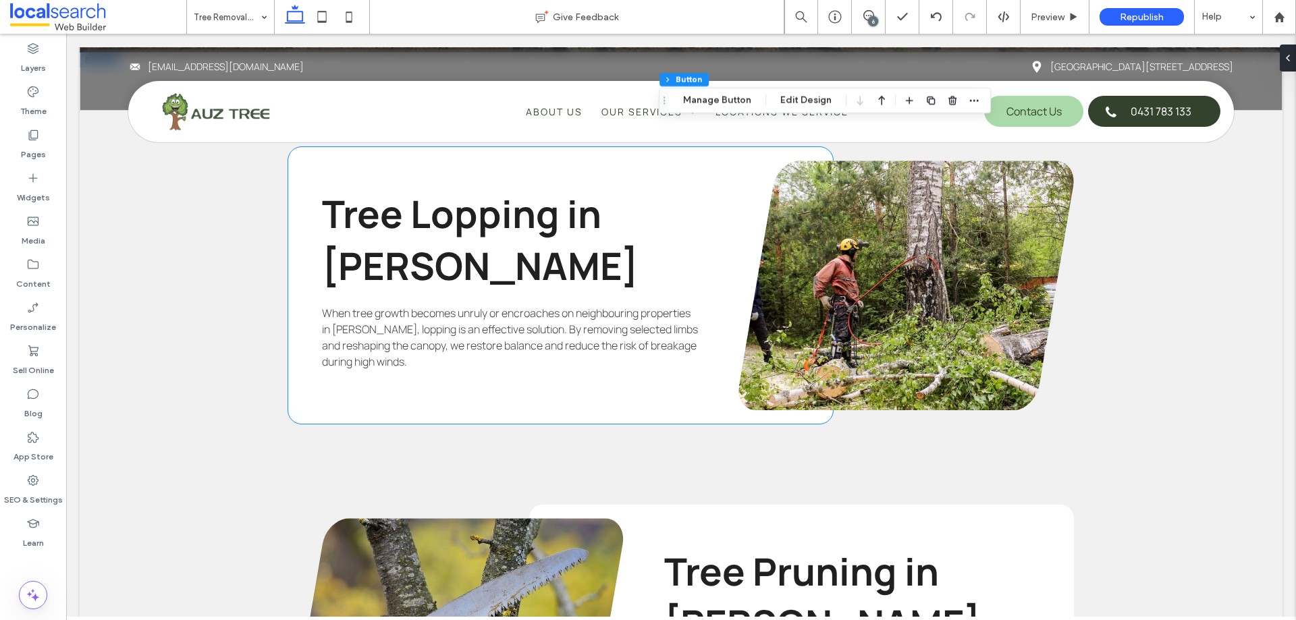
scroll to position [3036, 0]
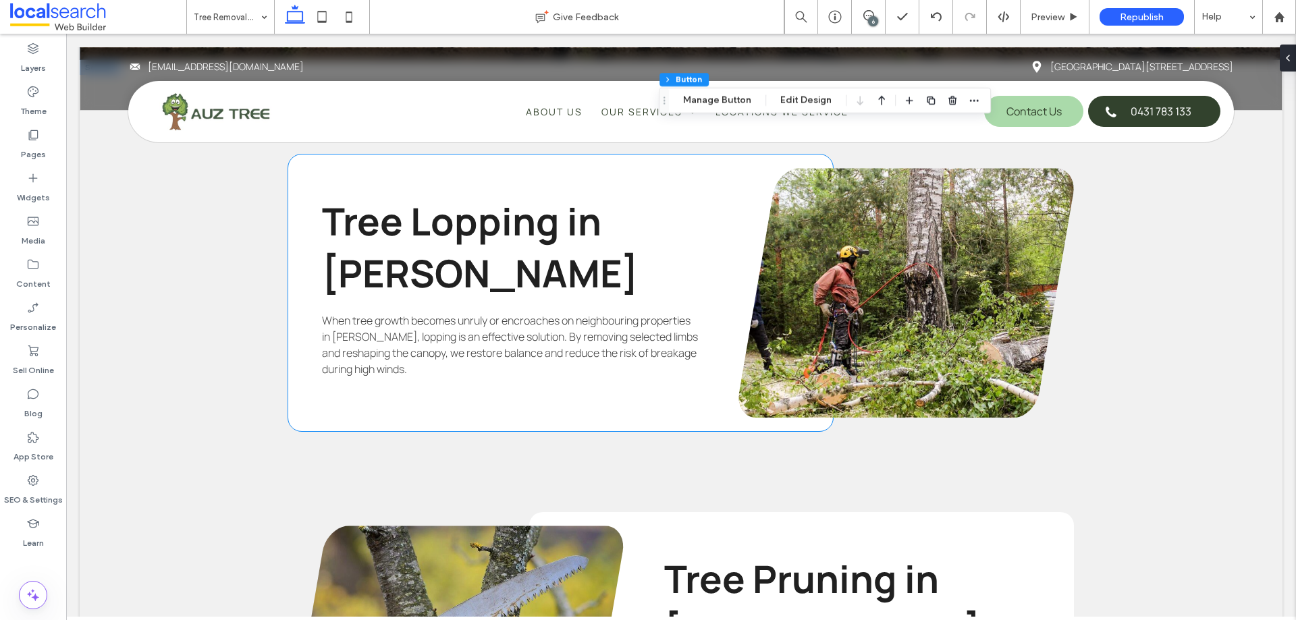
click at [460, 341] on span "When tree growth becomes unruly or encroaches on neighbouring properties in For…" at bounding box center [510, 344] width 376 height 63
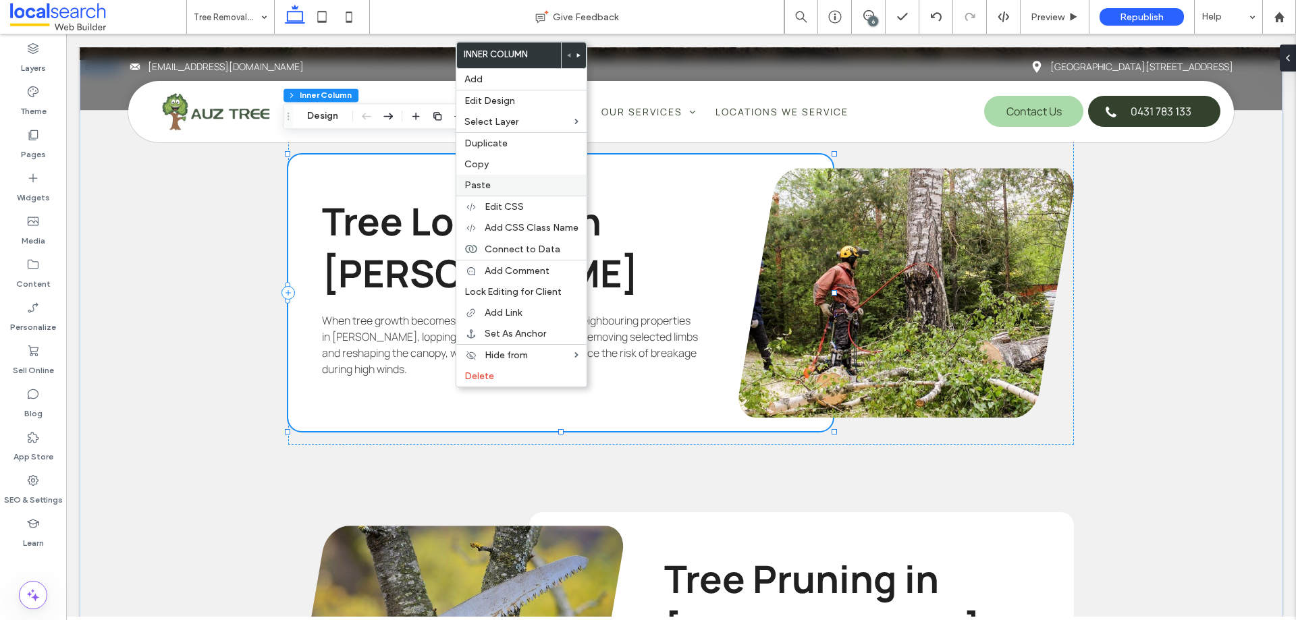
click at [518, 177] on div "Paste" at bounding box center [521, 185] width 130 height 21
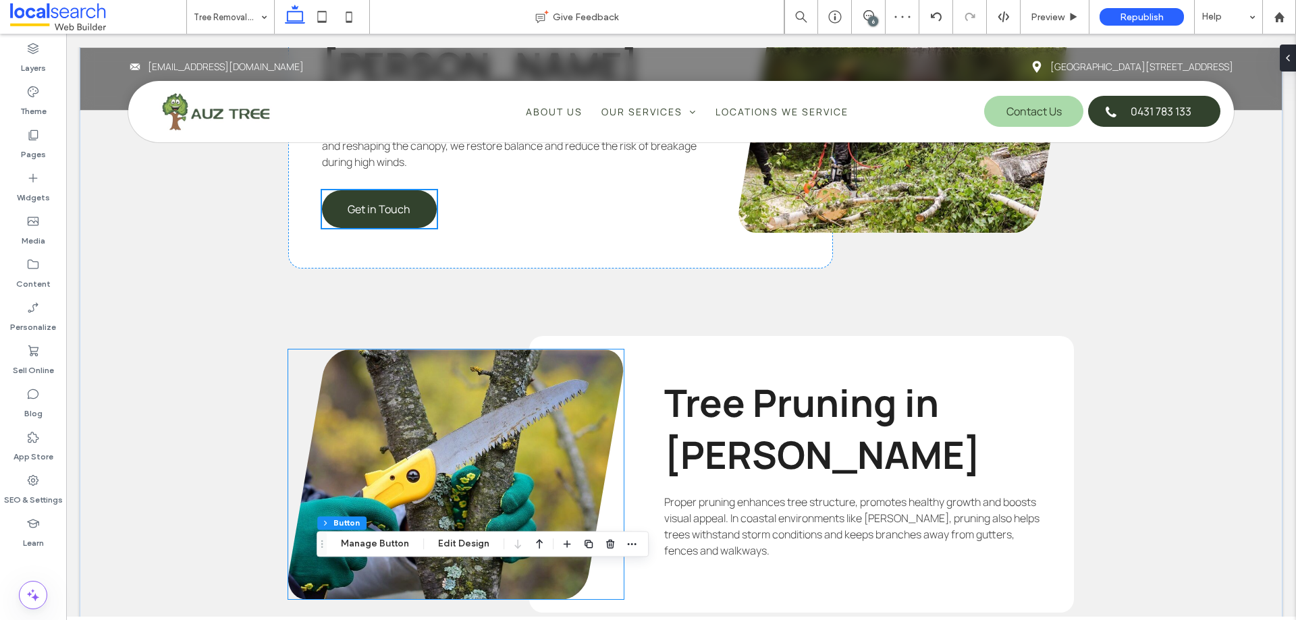
scroll to position [3374, 0]
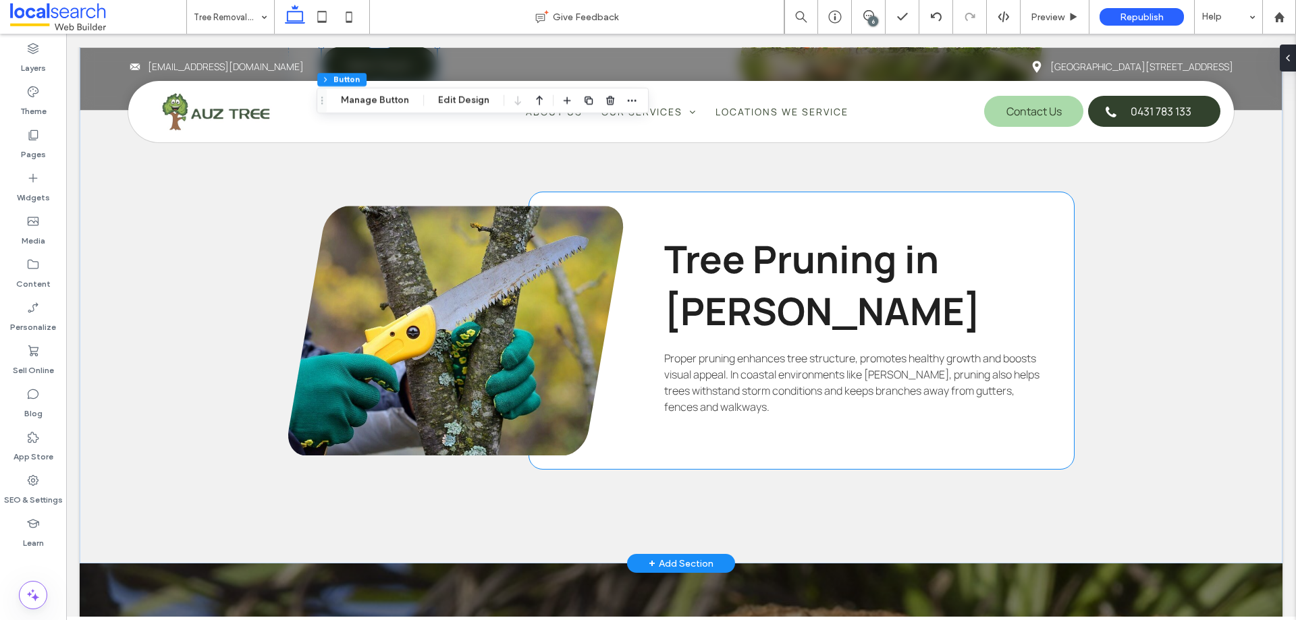
click at [688, 403] on div "Tree Pruning in Forster Proper pruning enhances tree structure, promotes health…" at bounding box center [801, 330] width 545 height 277
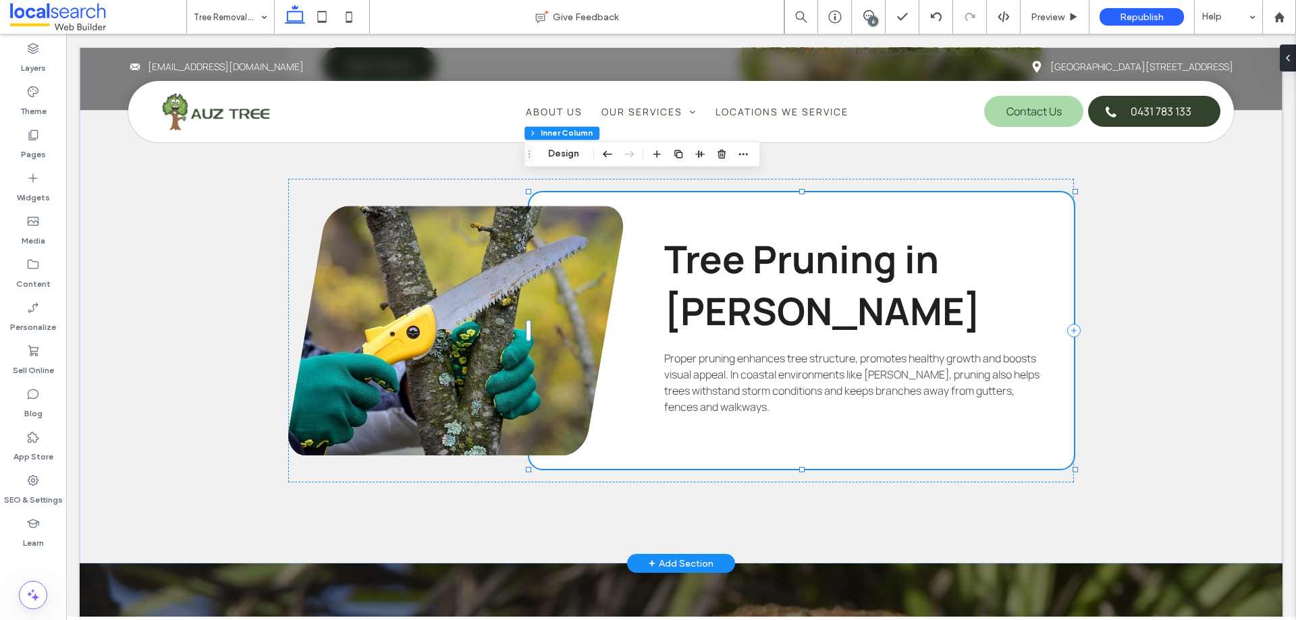
click at [708, 433] on div "Tree Pruning in Forster Proper pruning enhances tree structure, promotes health…" at bounding box center [801, 330] width 545 height 277
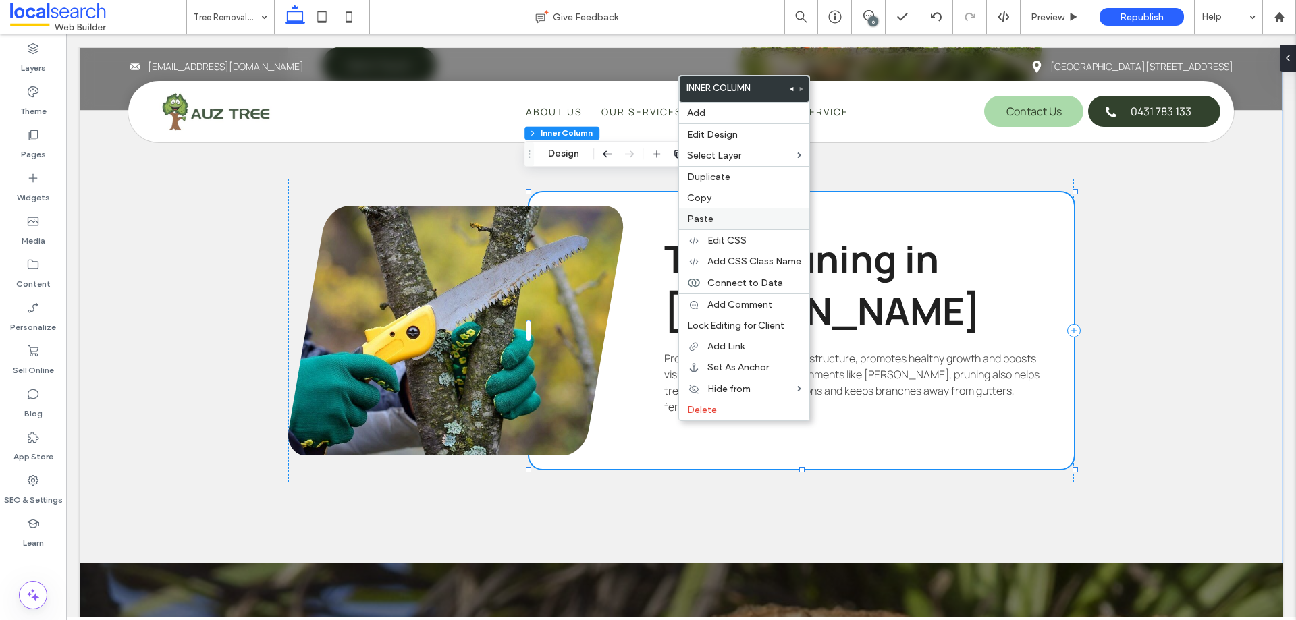
click at [725, 221] on label "Paste" at bounding box center [744, 218] width 114 height 11
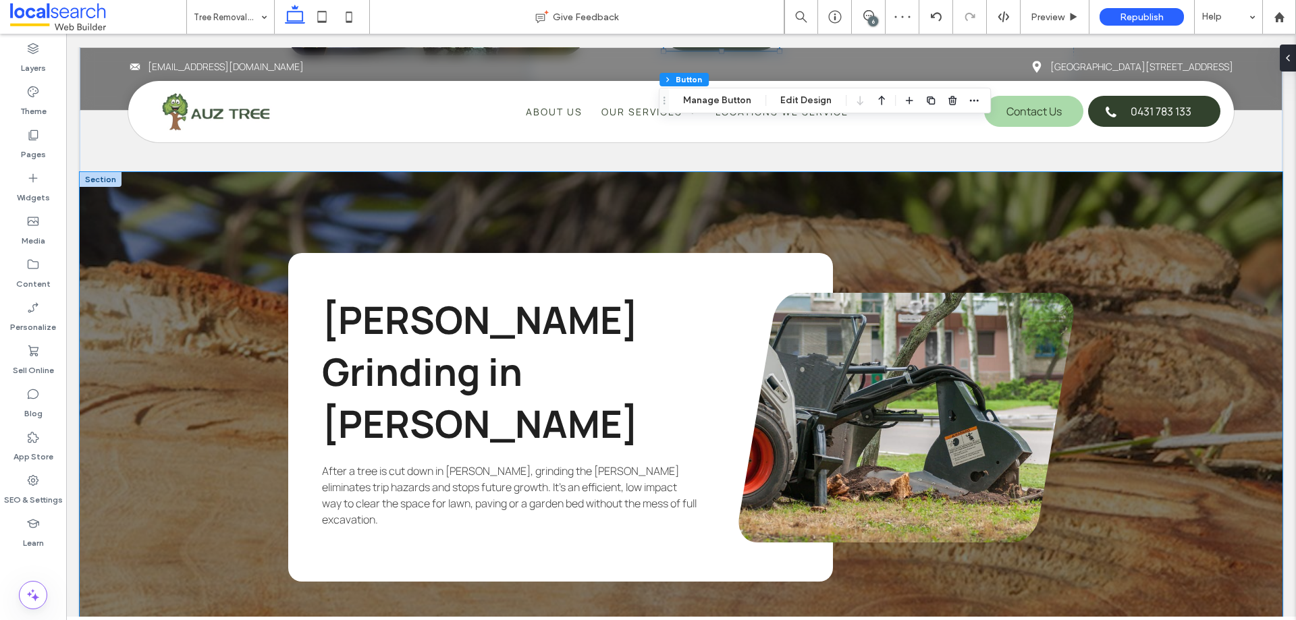
scroll to position [3914, 0]
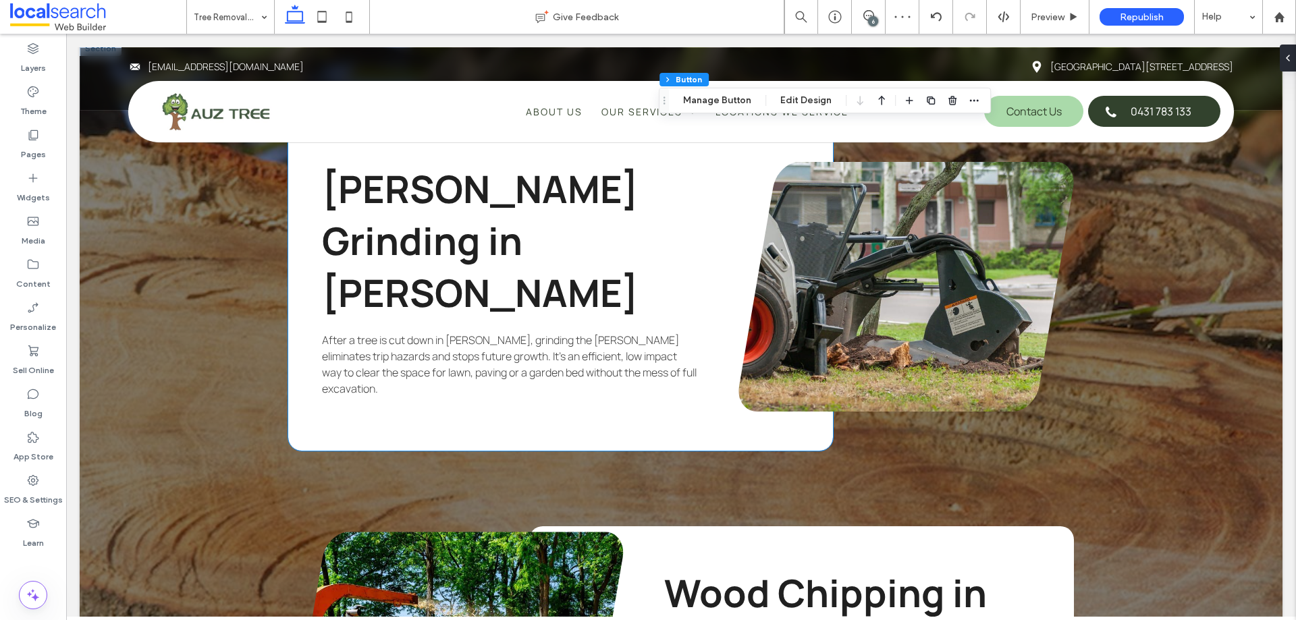
click at [523, 339] on div "Stump Grinding in Forster After a tree is cut down in Forster, grinding the stu…" at bounding box center [560, 286] width 545 height 329
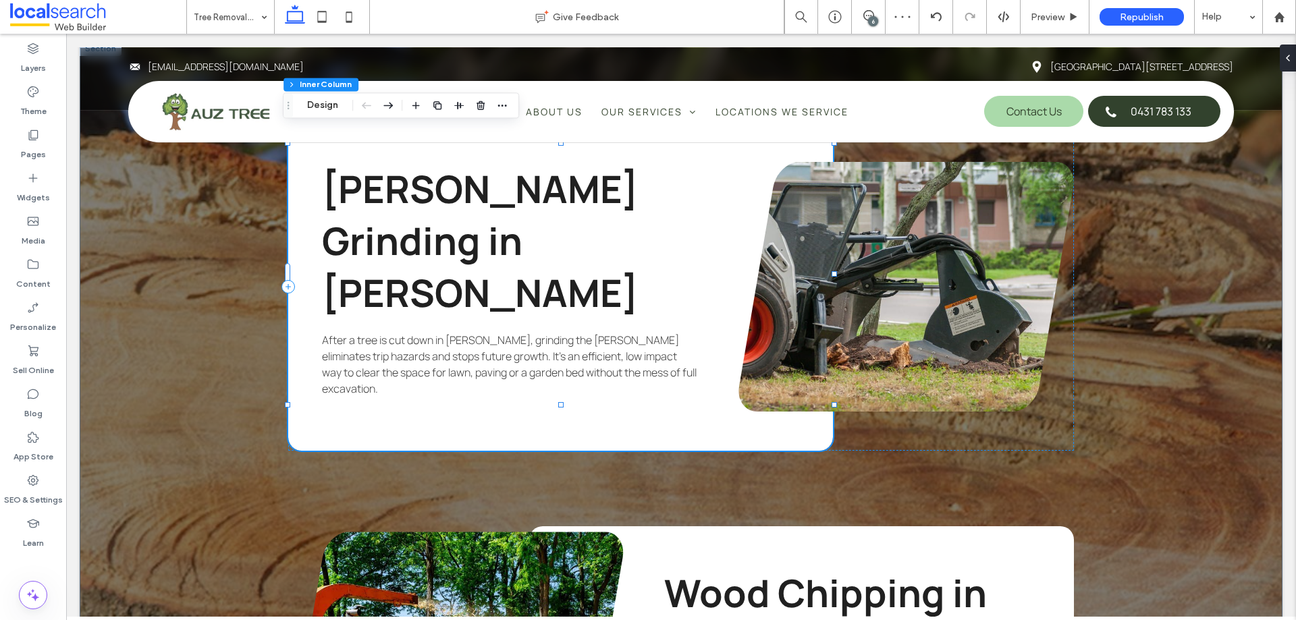
click at [342, 341] on div "Stump Grinding in Forster After a tree is cut down in Forster, grinding the stu…" at bounding box center [560, 286] width 545 height 329
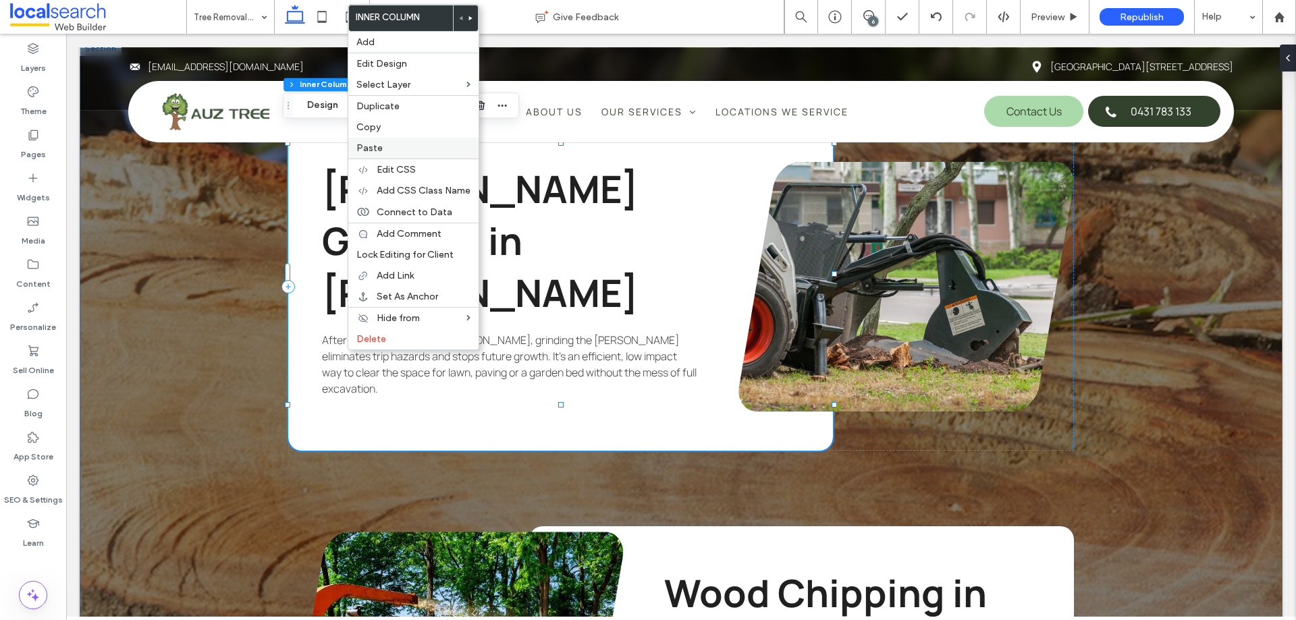
click at [408, 148] on label "Paste" at bounding box center [413, 147] width 114 height 11
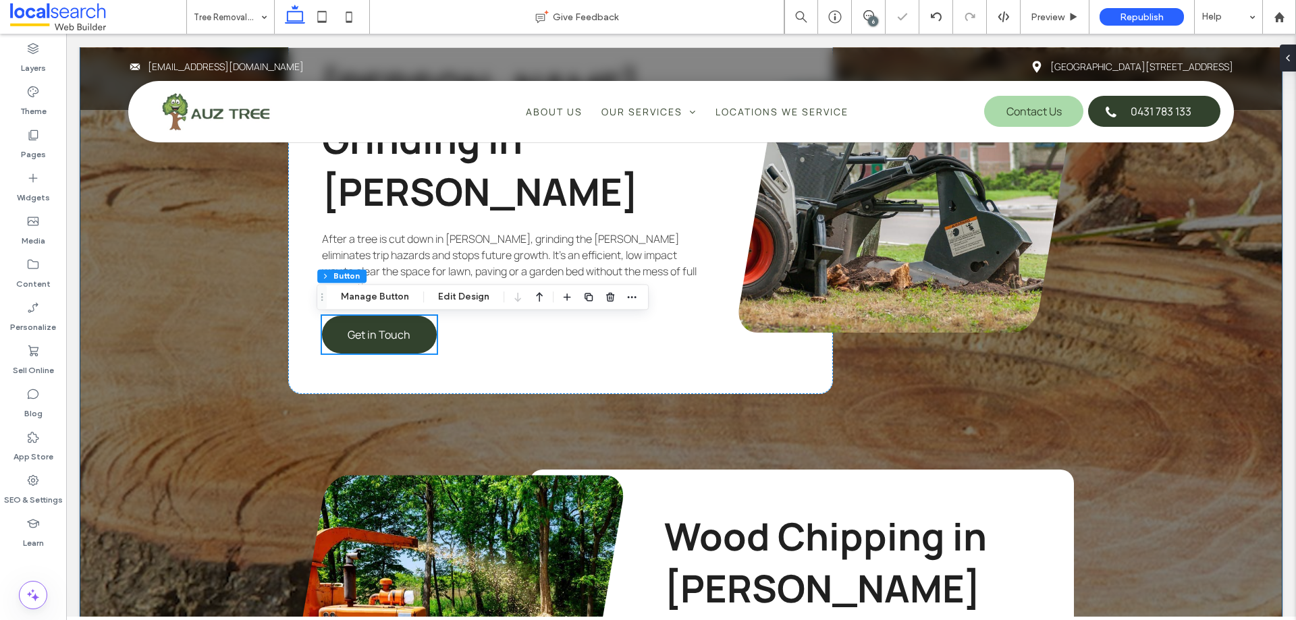
scroll to position [4183, 0]
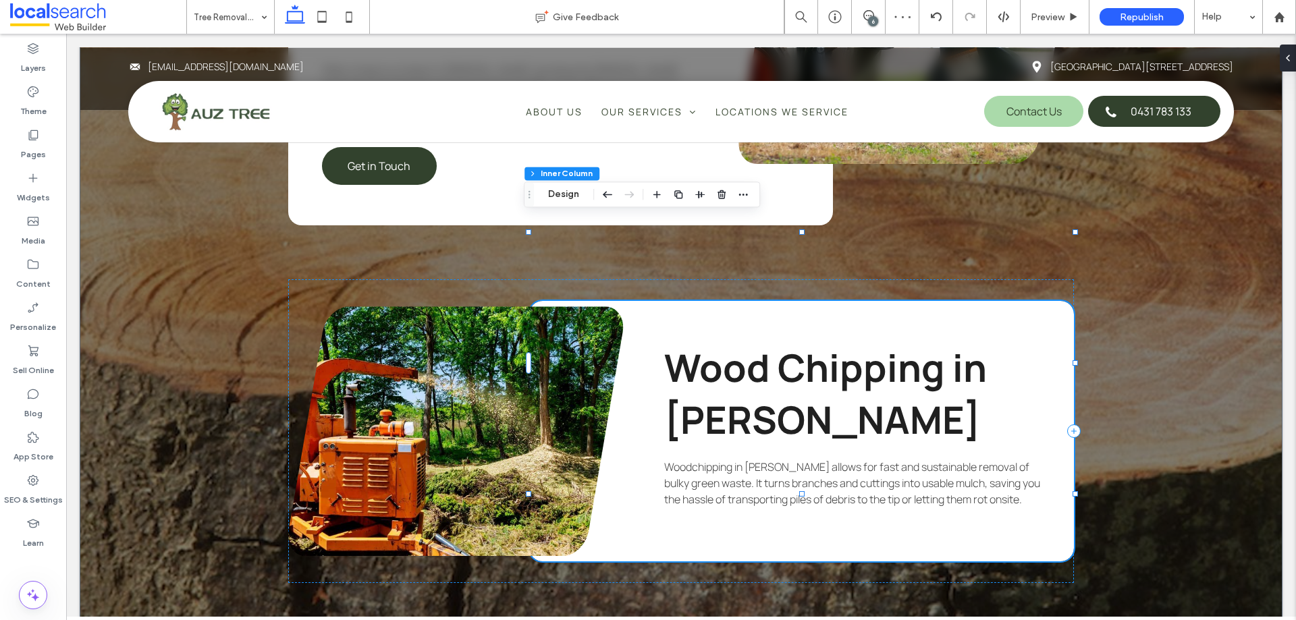
click at [754, 428] on div "Wood Chipping in Forster Woodchipping in Forster allows for fast and sustainabl…" at bounding box center [801, 431] width 545 height 260
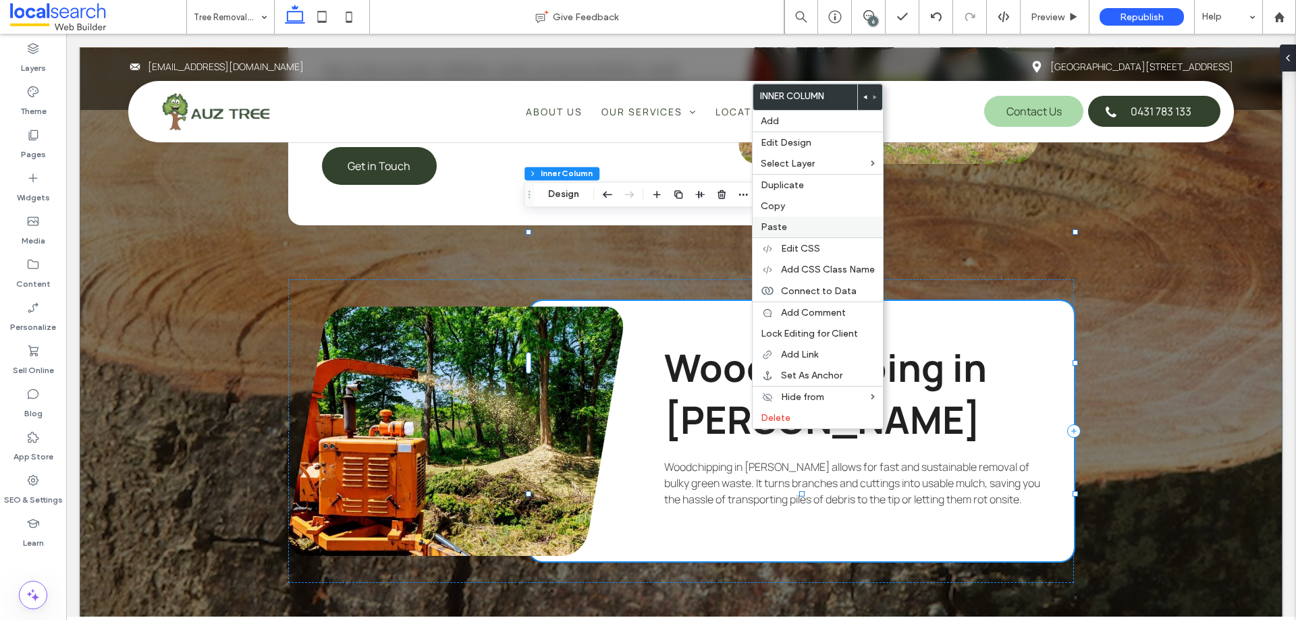
click at [809, 224] on label "Paste" at bounding box center [817, 226] width 114 height 11
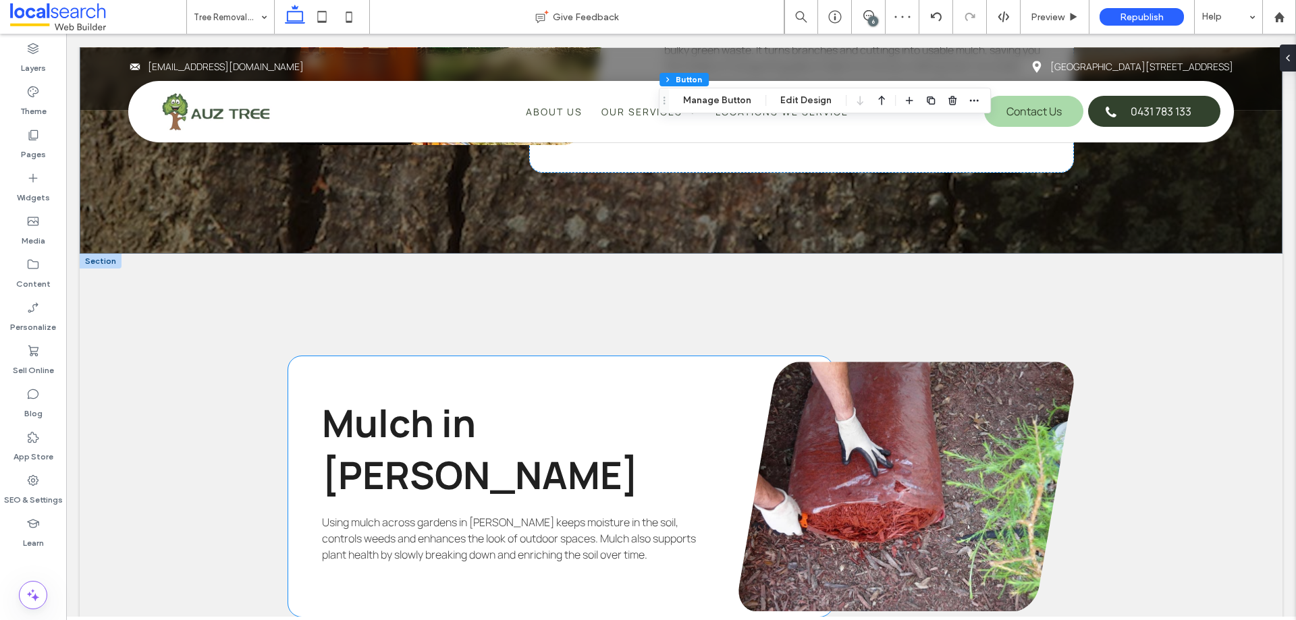
scroll to position [4588, 0]
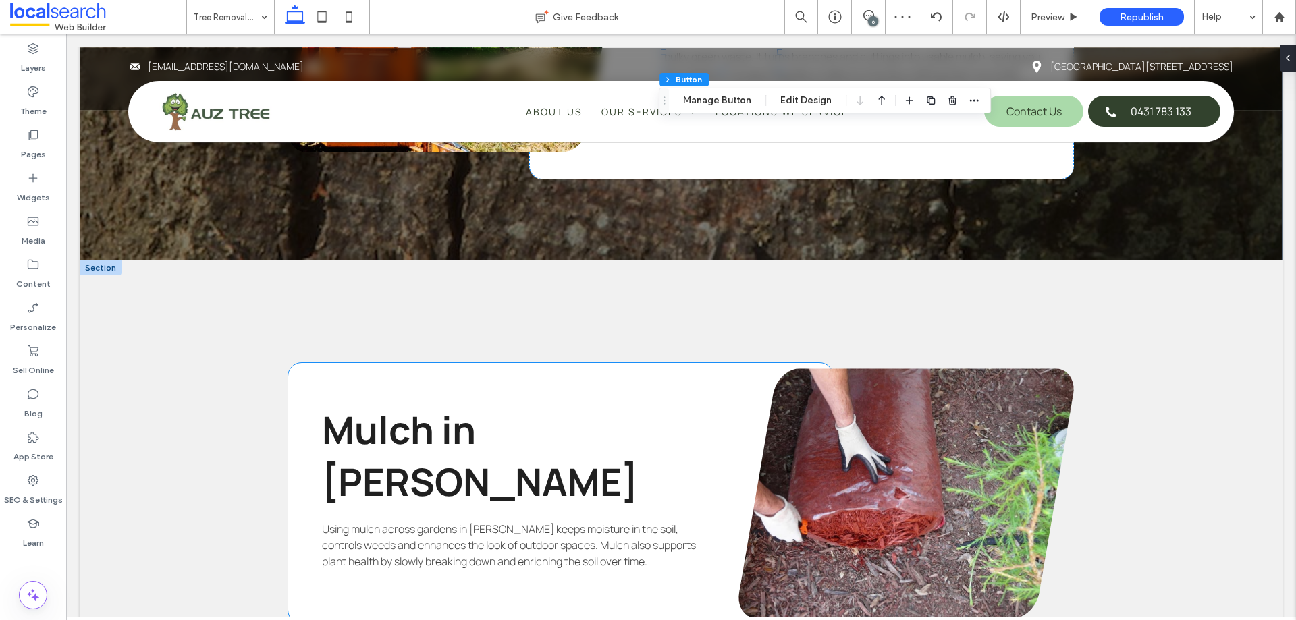
click at [612, 460] on div "Mulch in Forster Using mulch across gardens in Forster keeps moisture in the so…" at bounding box center [560, 493] width 545 height 260
click at [615, 462] on div "Mulch in Forster Using mulch across gardens in Forster keeps moisture in the so…" at bounding box center [560, 493] width 545 height 260
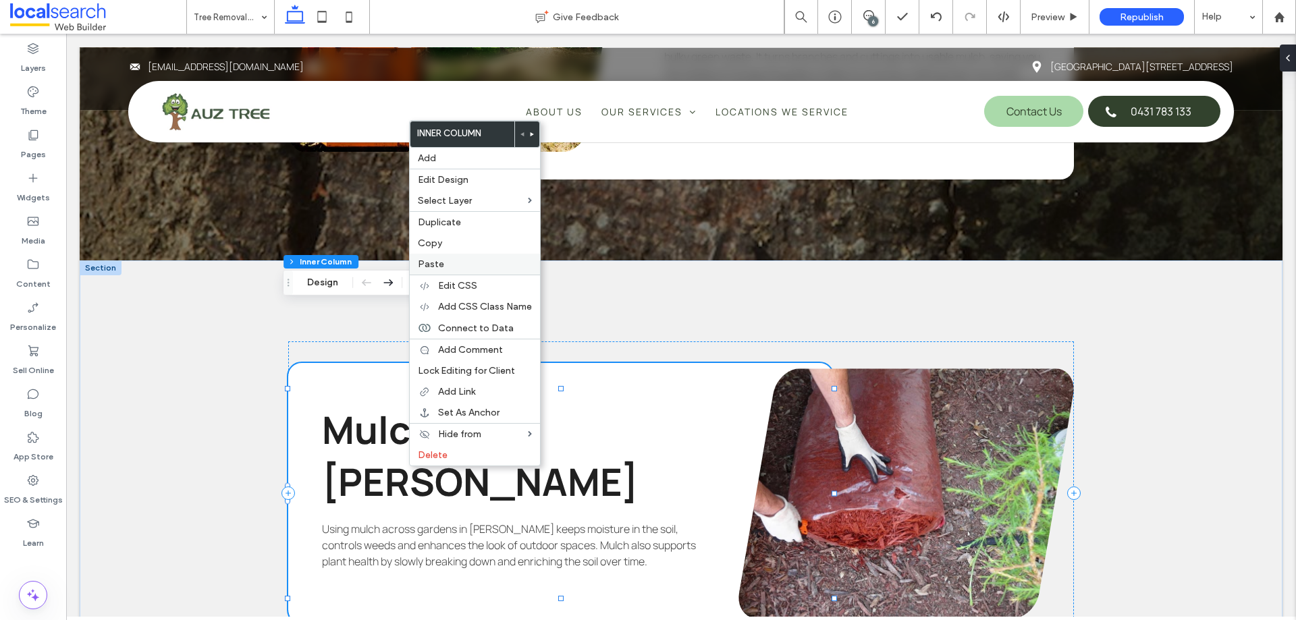
click at [493, 266] on label "Paste" at bounding box center [475, 263] width 114 height 11
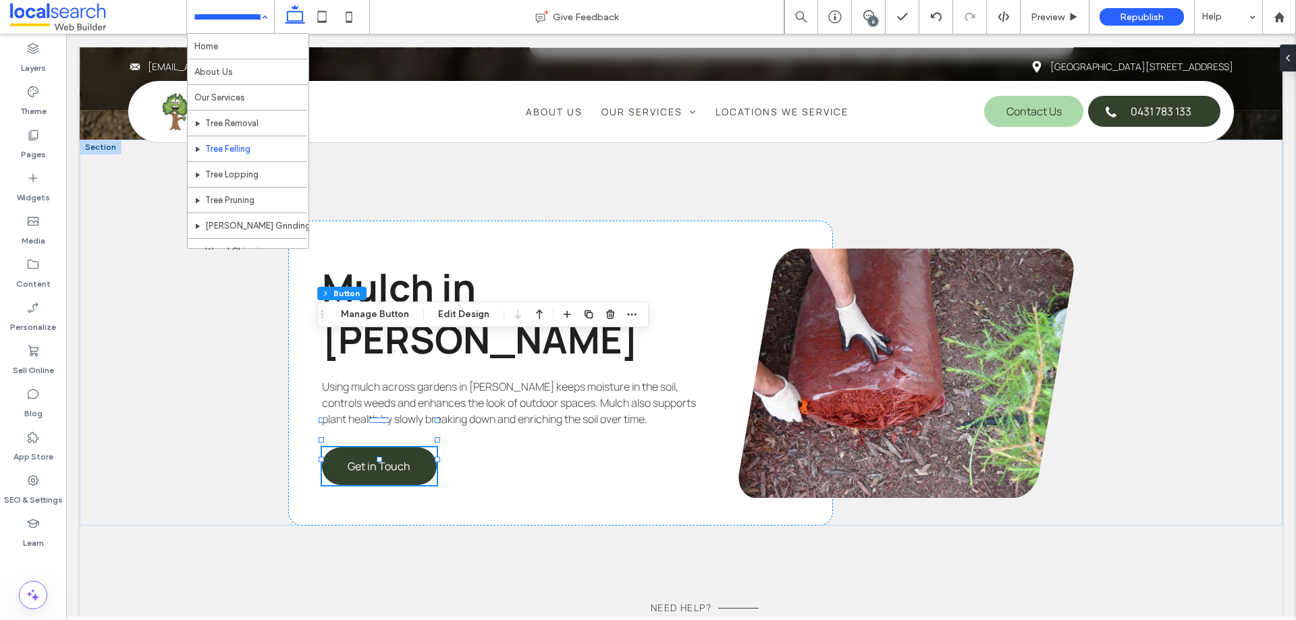
scroll to position [202, 0]
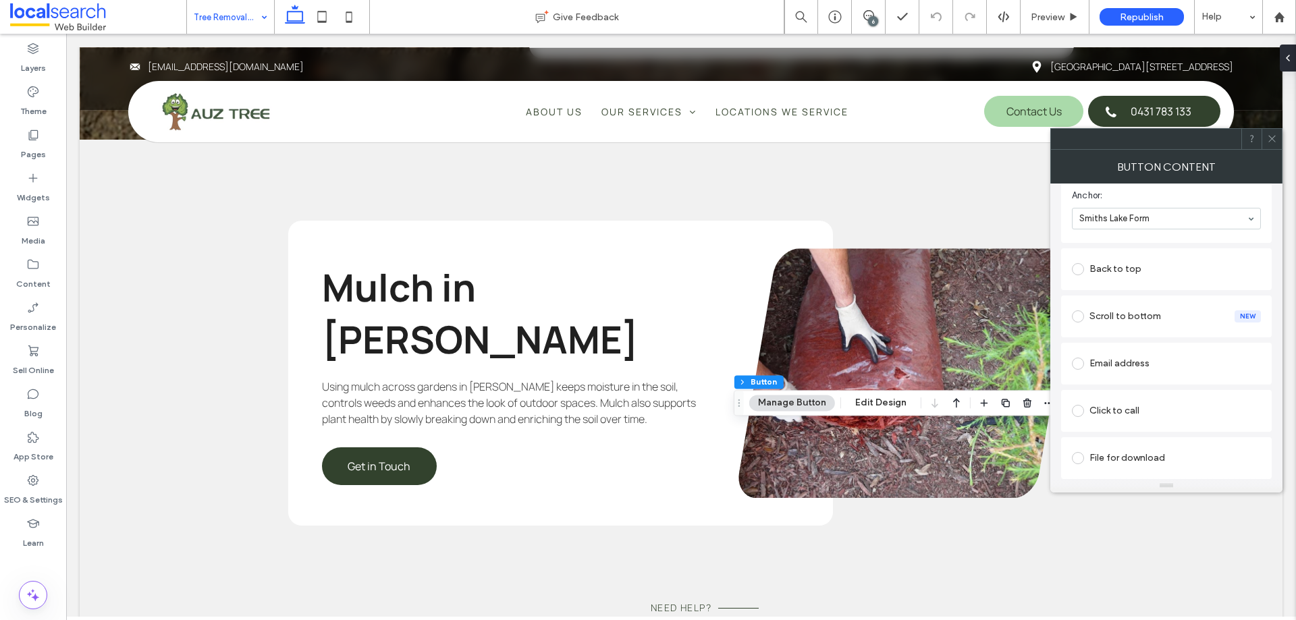
scroll to position [169, 0]
click at [1040, 404] on span "button" at bounding box center [1048, 403] width 16 height 16
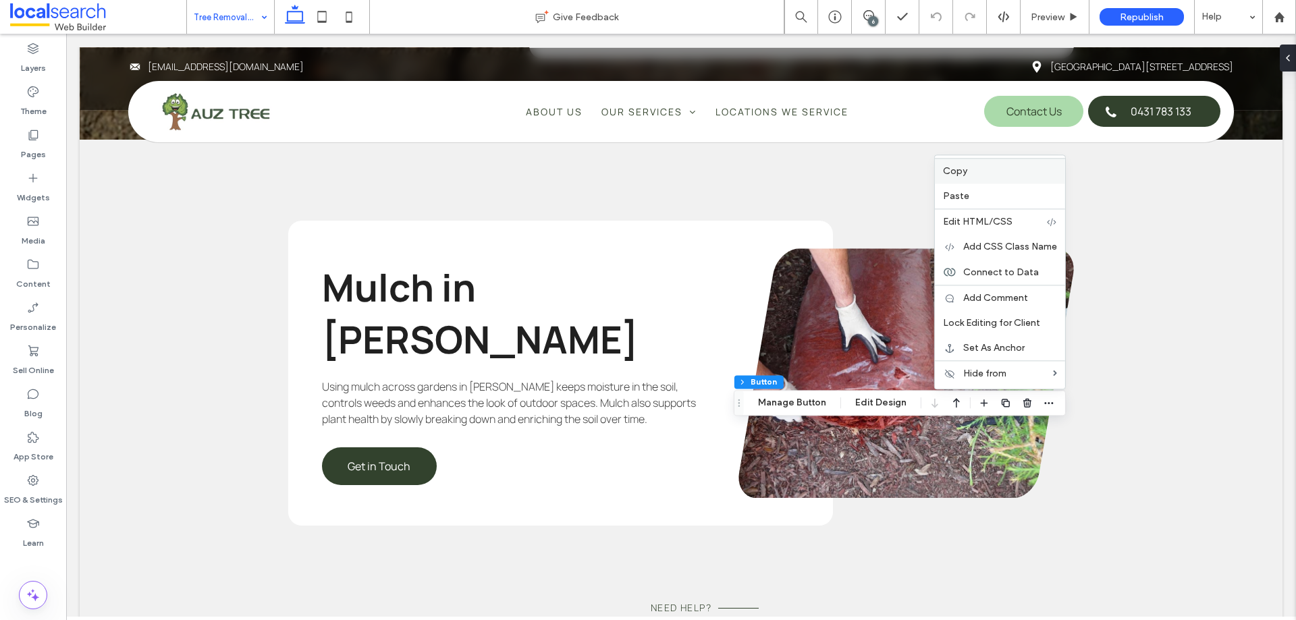
click at [979, 174] on label "Copy" at bounding box center [1000, 170] width 114 height 11
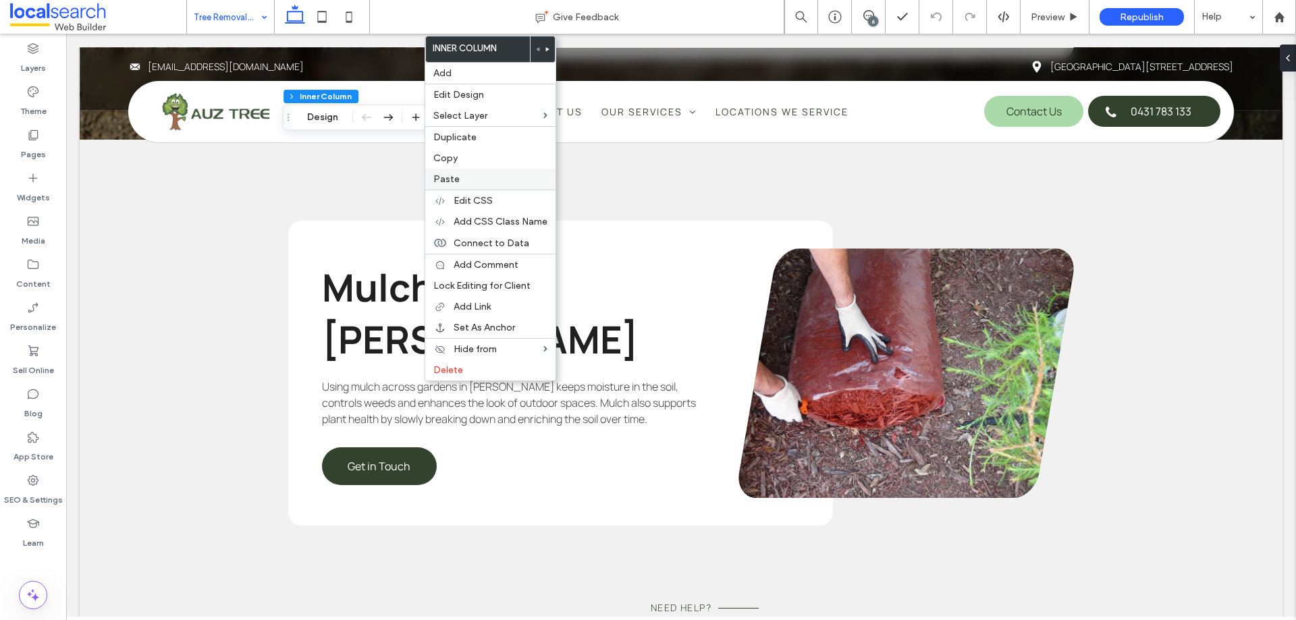
click at [497, 171] on div "Paste" at bounding box center [490, 179] width 130 height 21
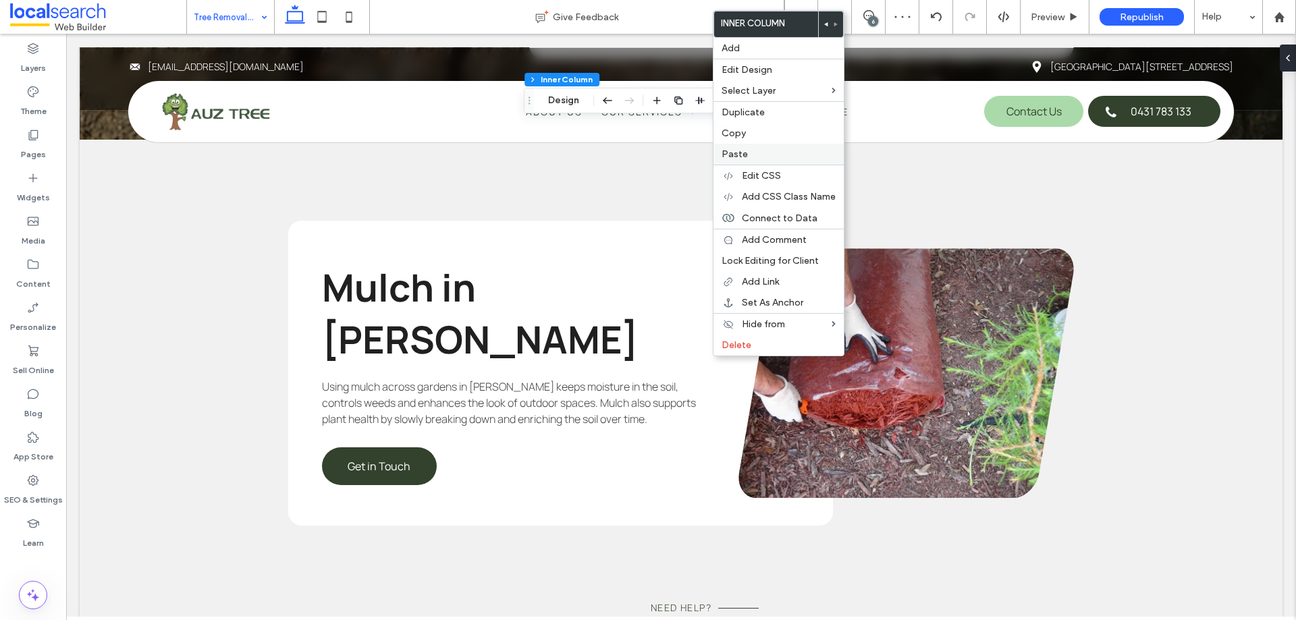
click at [752, 152] on label "Paste" at bounding box center [778, 153] width 114 height 11
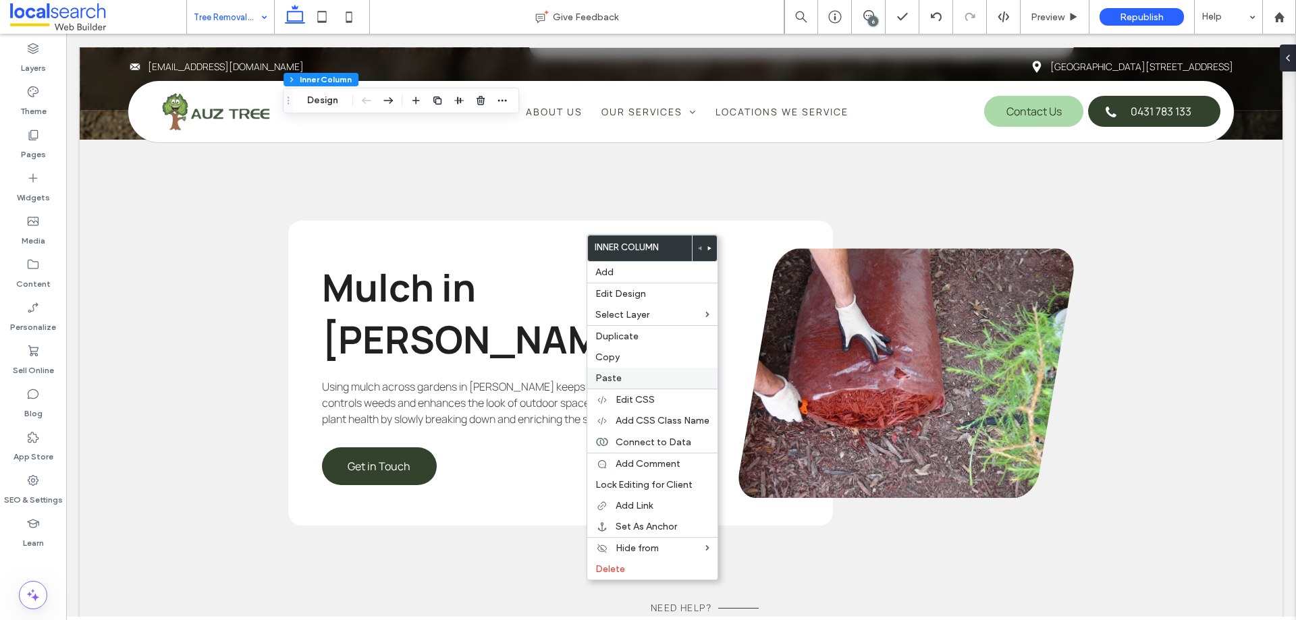
click at [624, 377] on label "Paste" at bounding box center [652, 377] width 114 height 11
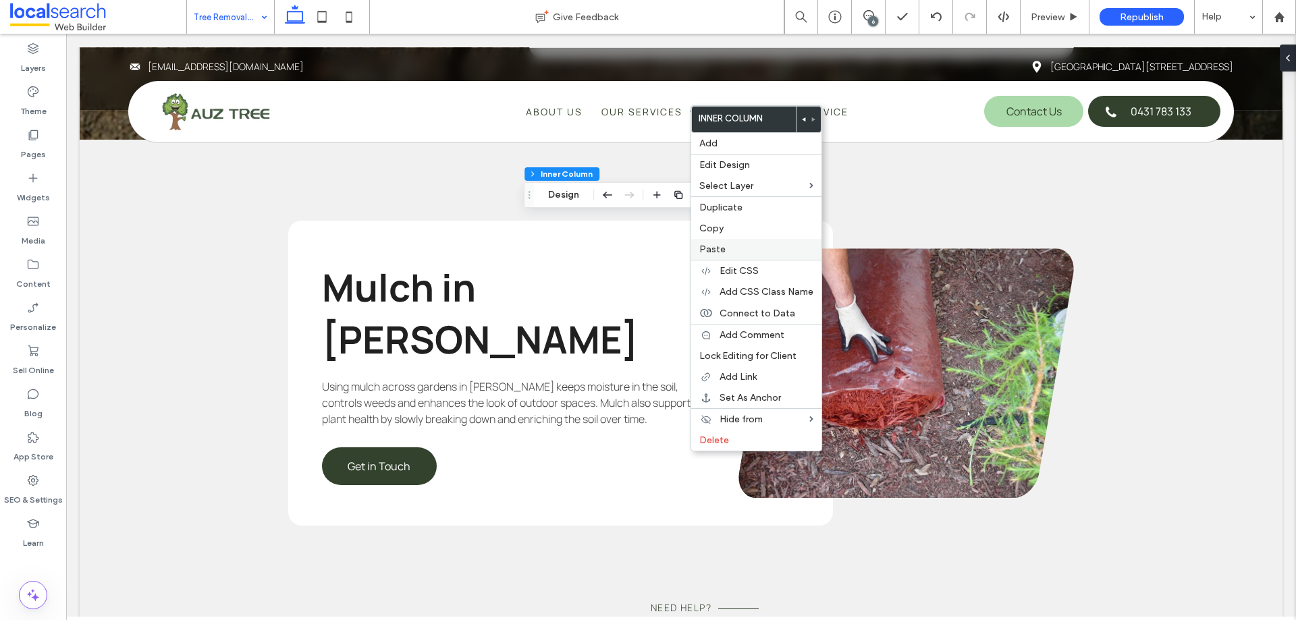
click at [741, 253] on label "Paste" at bounding box center [756, 249] width 114 height 11
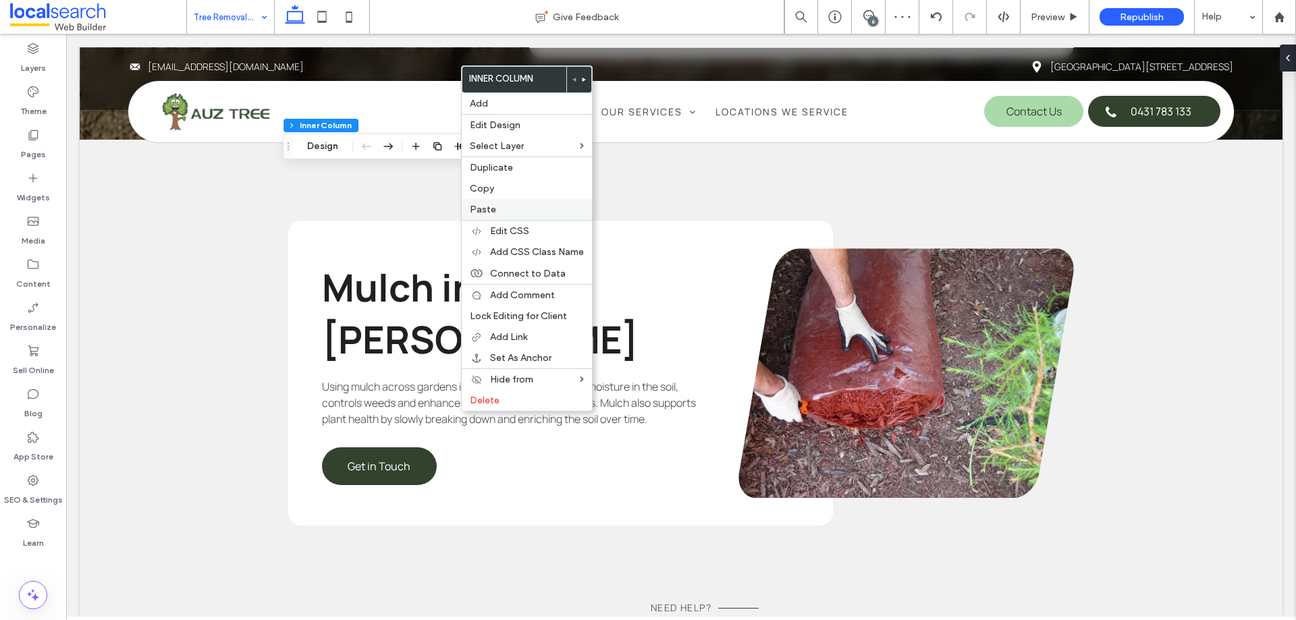
click at [532, 213] on label "Paste" at bounding box center [527, 209] width 114 height 11
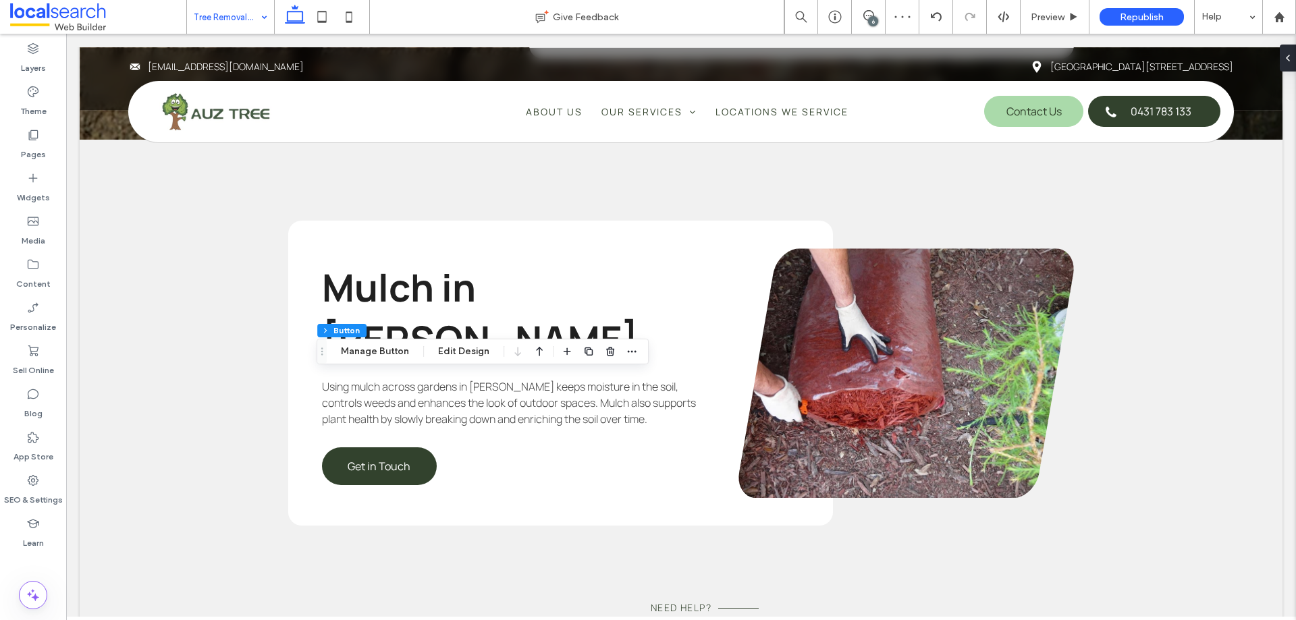
type input "**"
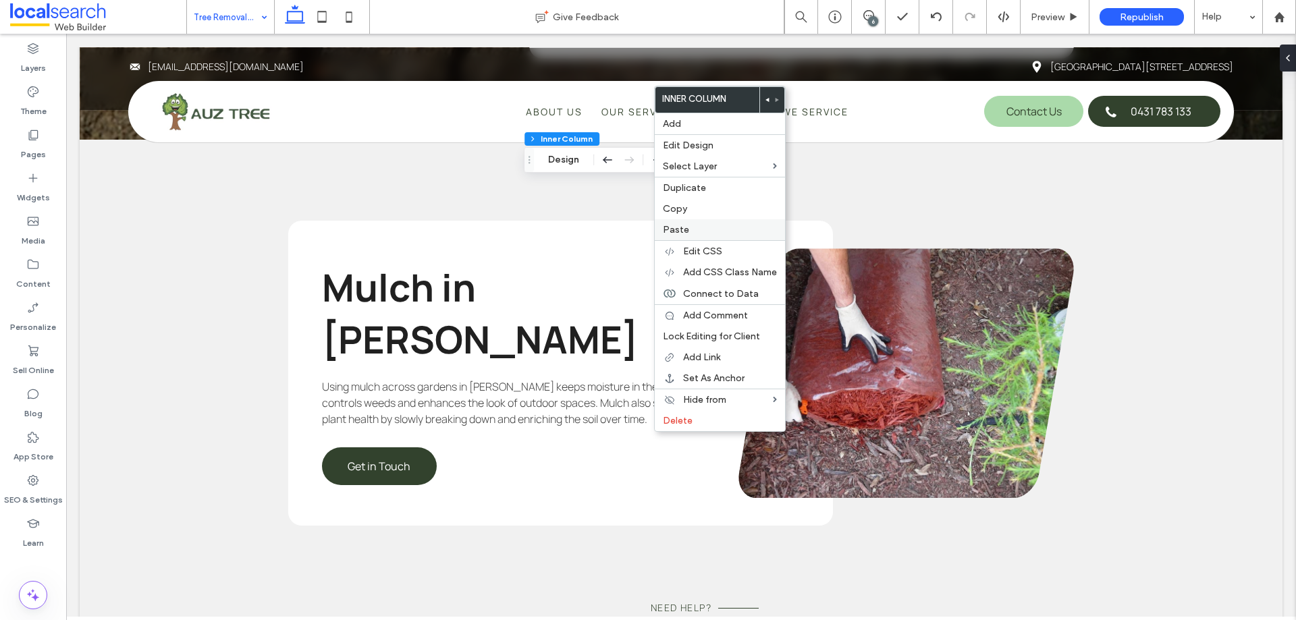
click at [713, 225] on label "Paste" at bounding box center [720, 229] width 114 height 11
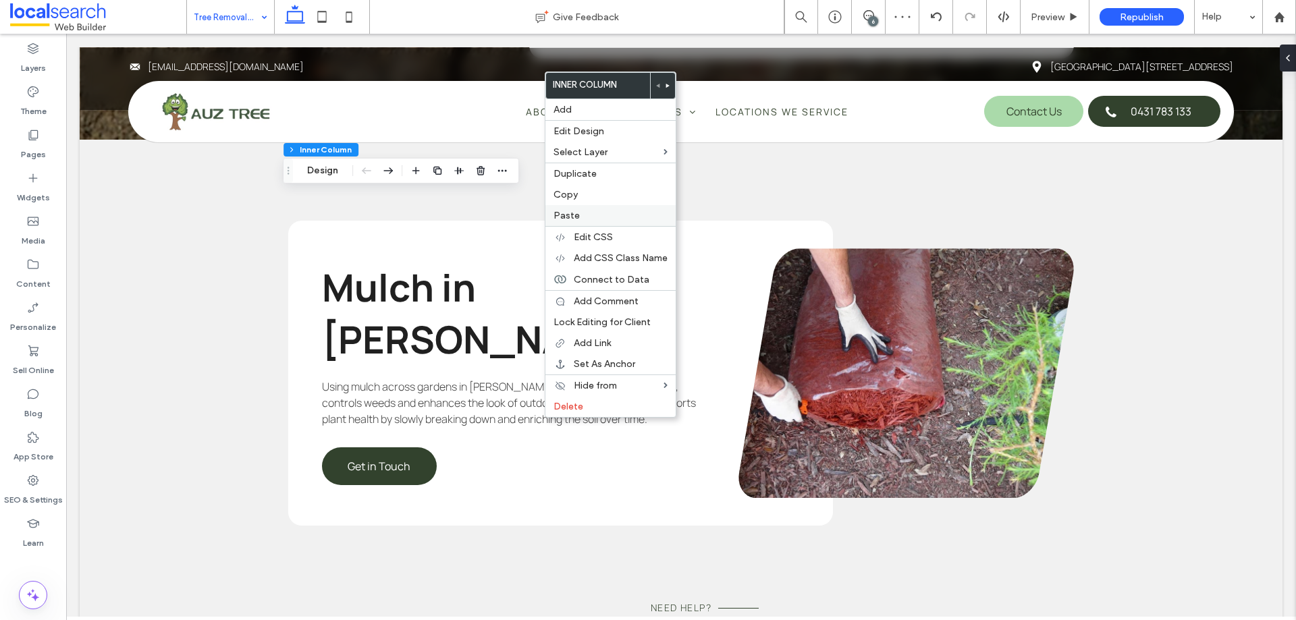
click at [630, 221] on label "Paste" at bounding box center [610, 215] width 114 height 11
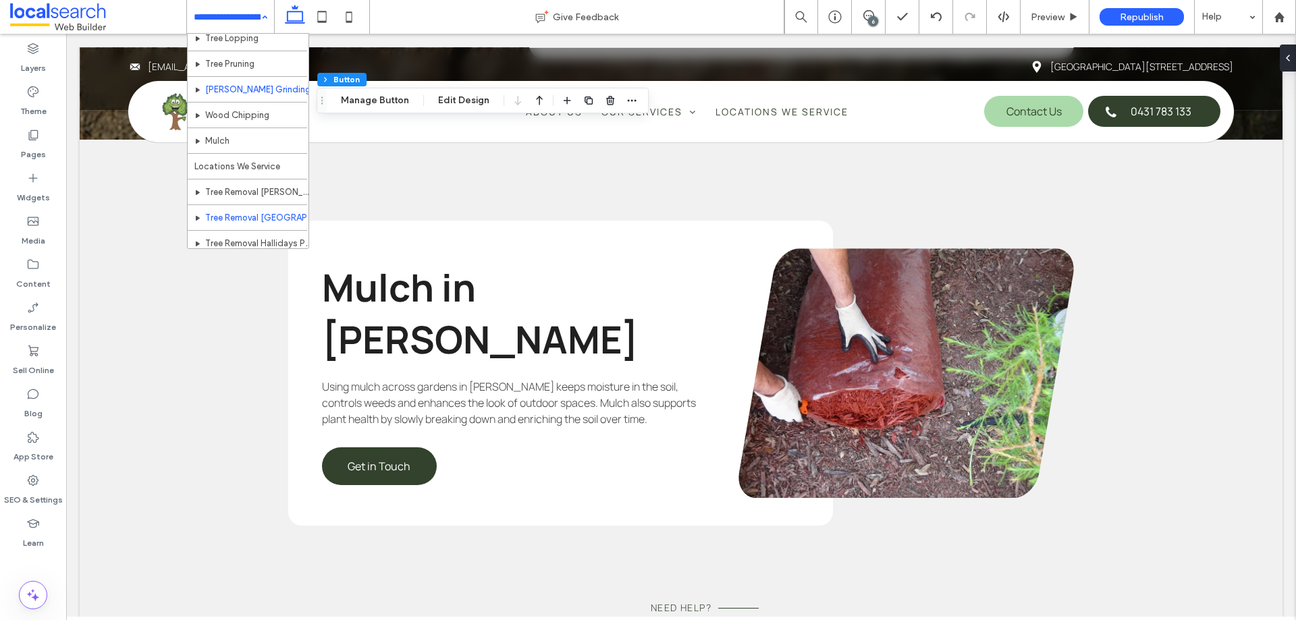
scroll to position [202, 0]
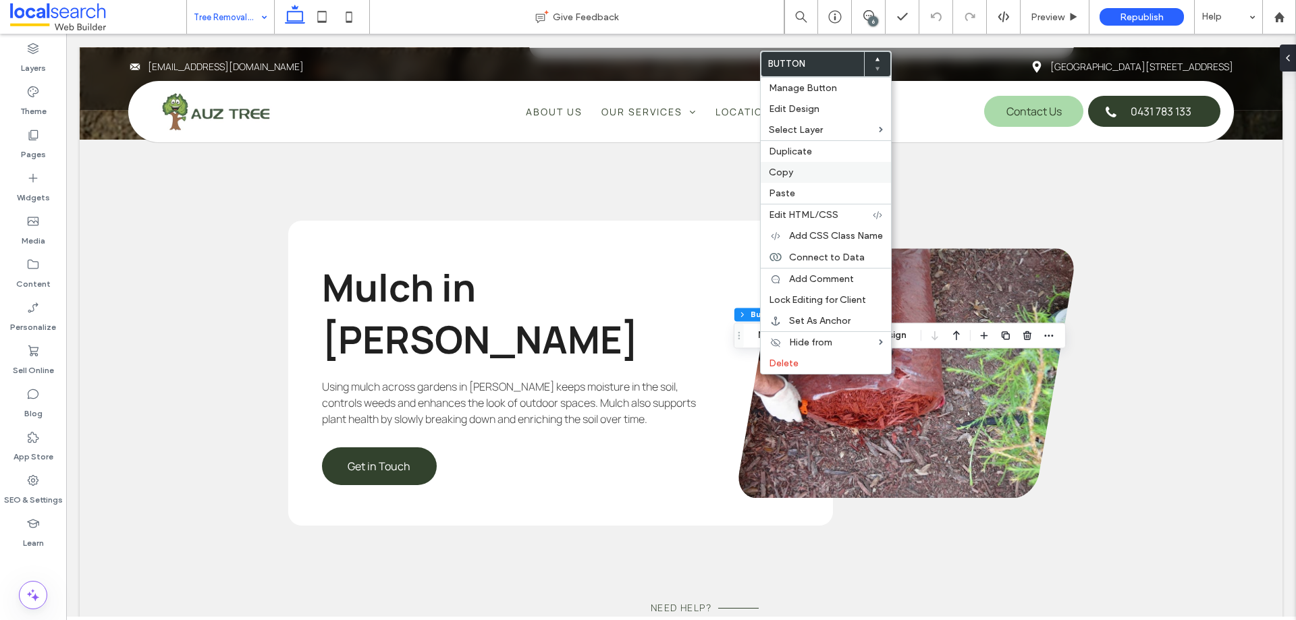
click at [805, 171] on label "Copy" at bounding box center [826, 172] width 114 height 11
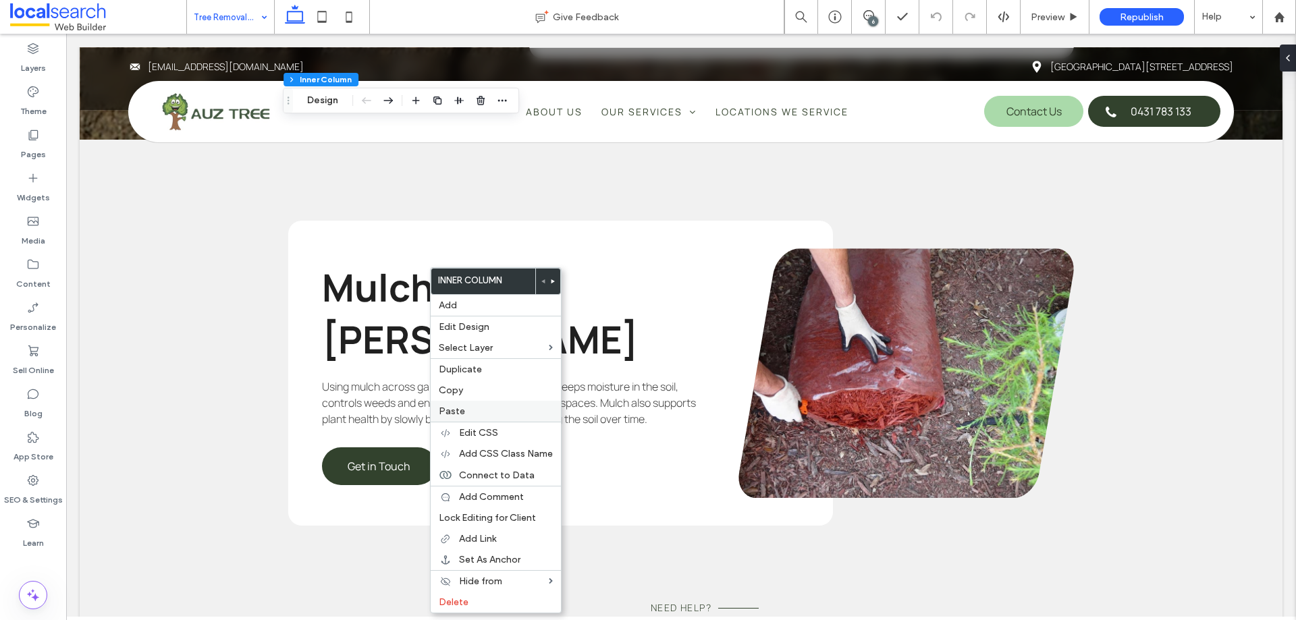
click at [480, 407] on label "Paste" at bounding box center [496, 411] width 114 height 11
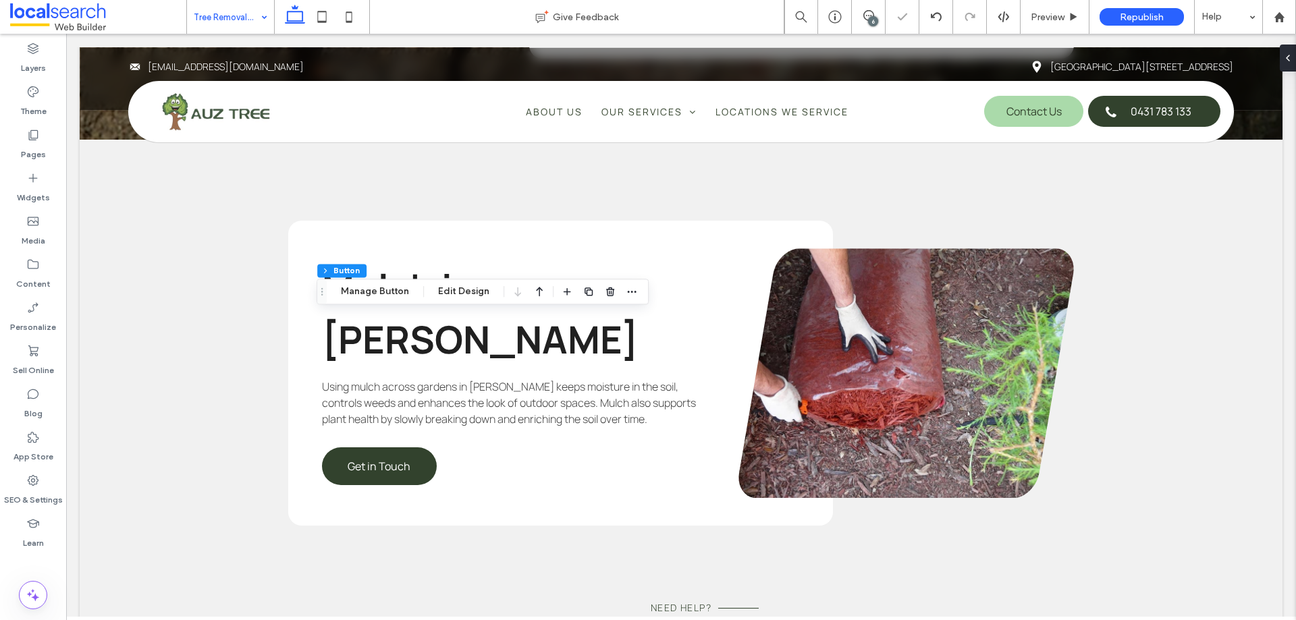
type input "**"
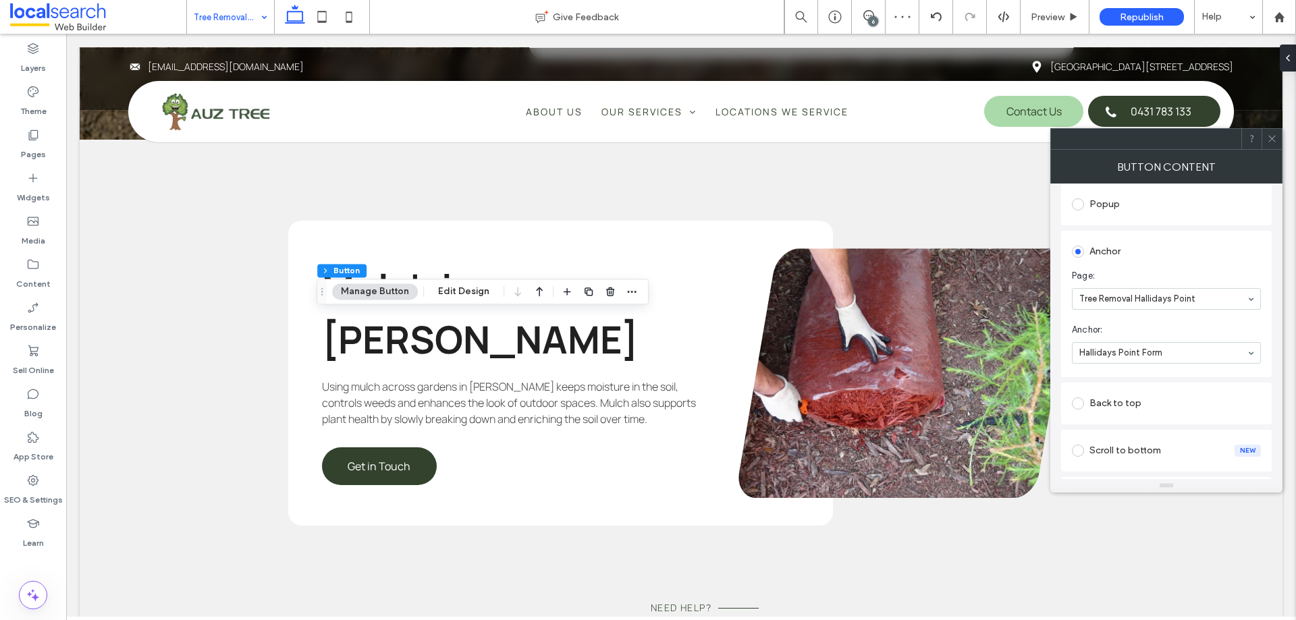
scroll to position [270, 0]
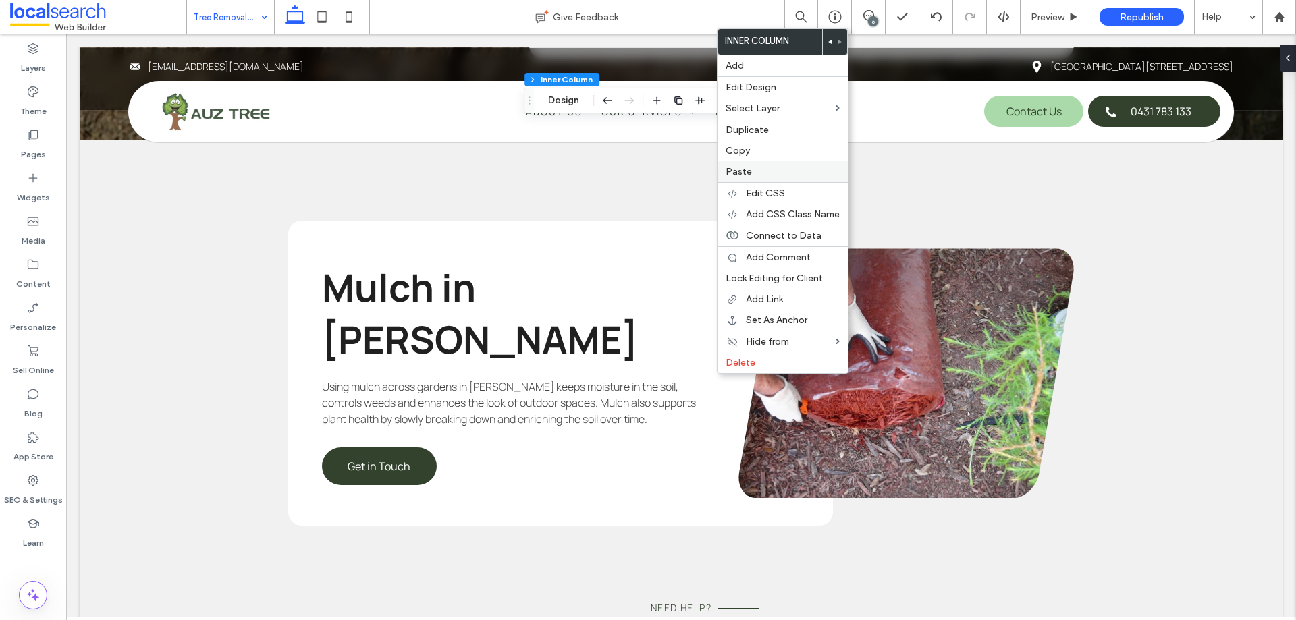
click at [781, 175] on label "Paste" at bounding box center [782, 171] width 114 height 11
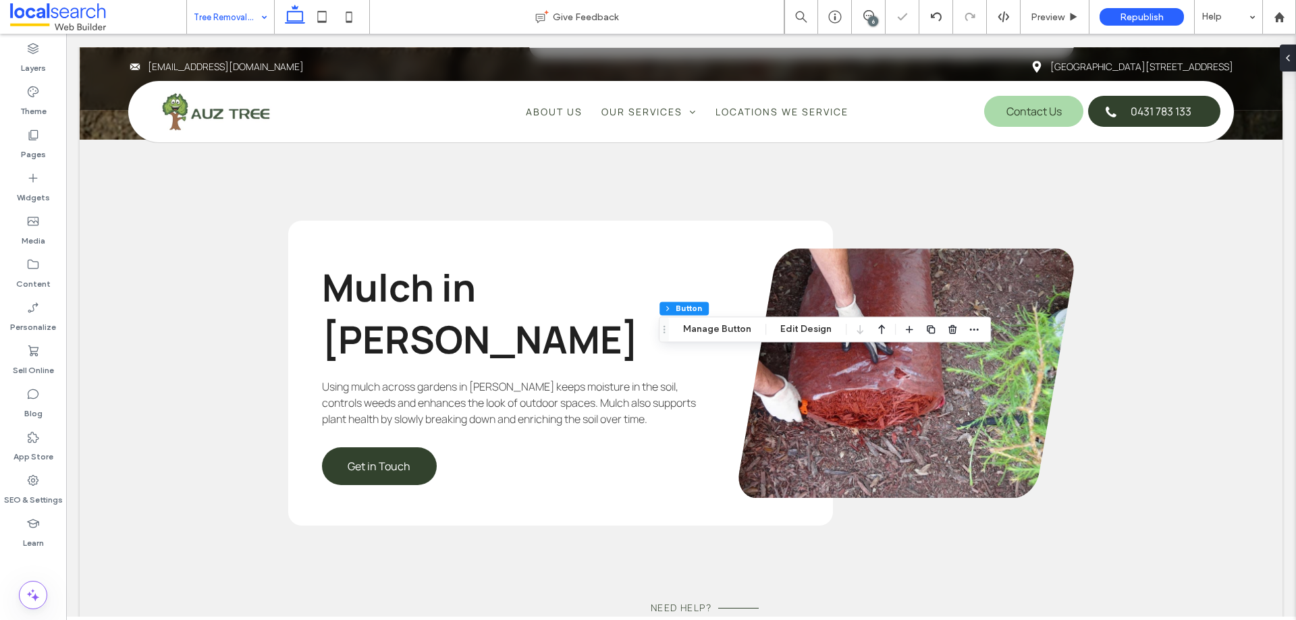
type input "**"
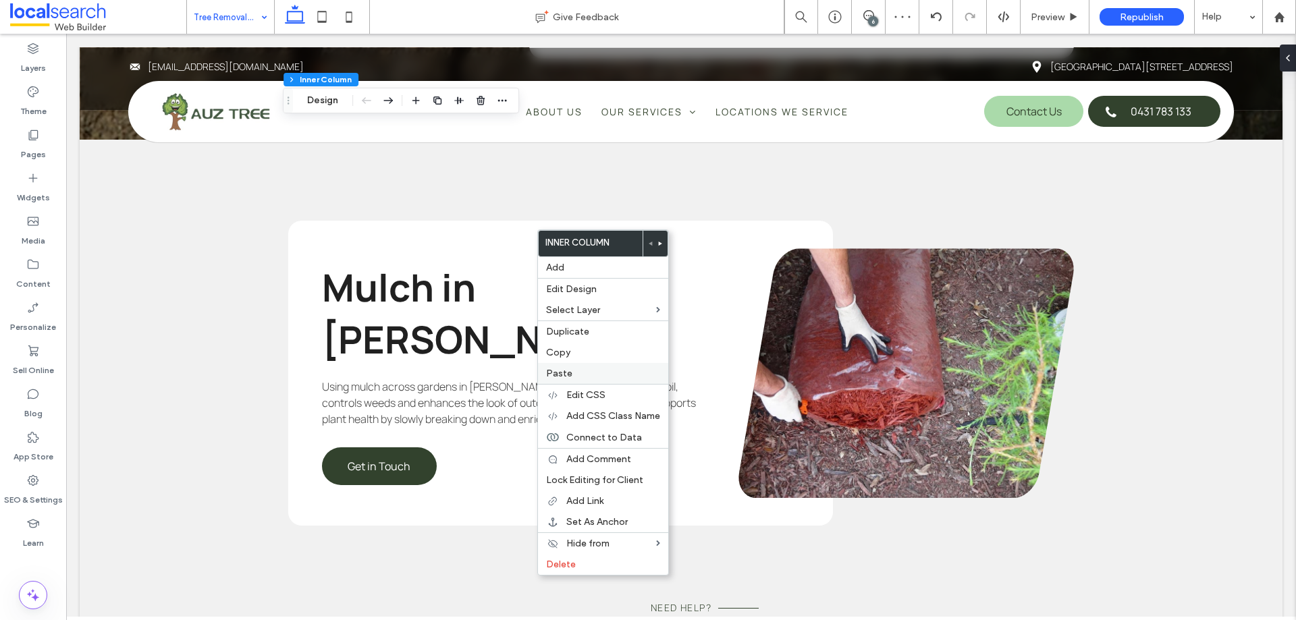
click at [584, 369] on label "Paste" at bounding box center [603, 373] width 114 height 11
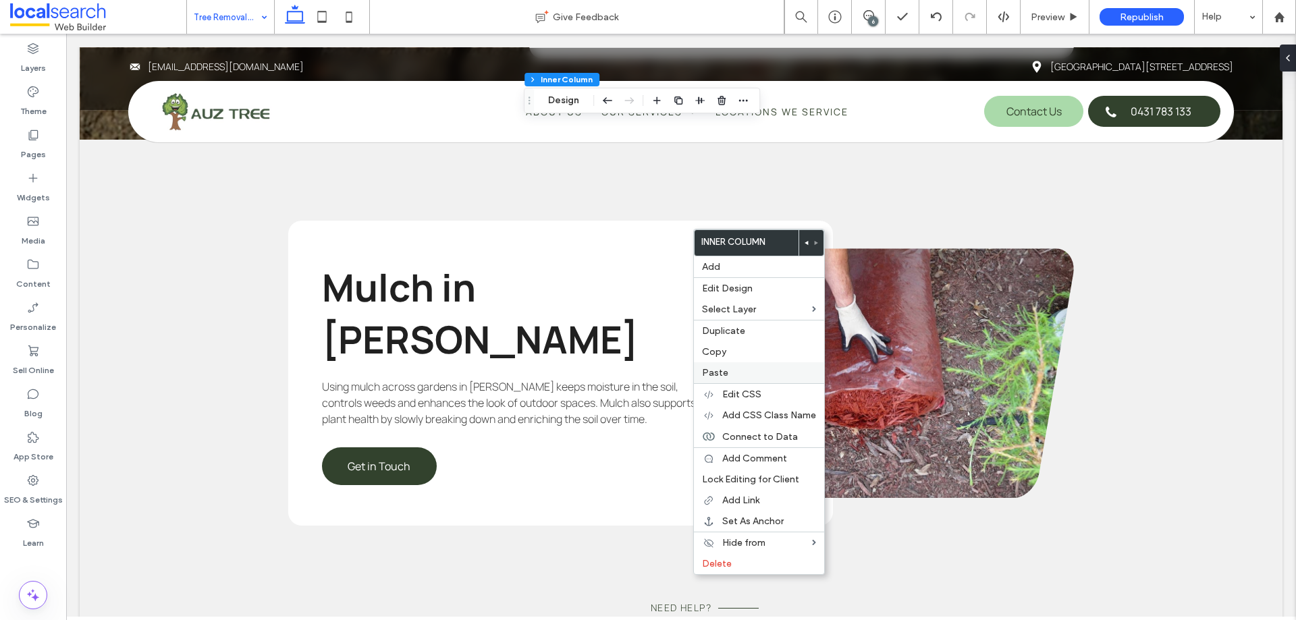
click at [750, 370] on label "Paste" at bounding box center [759, 372] width 114 height 11
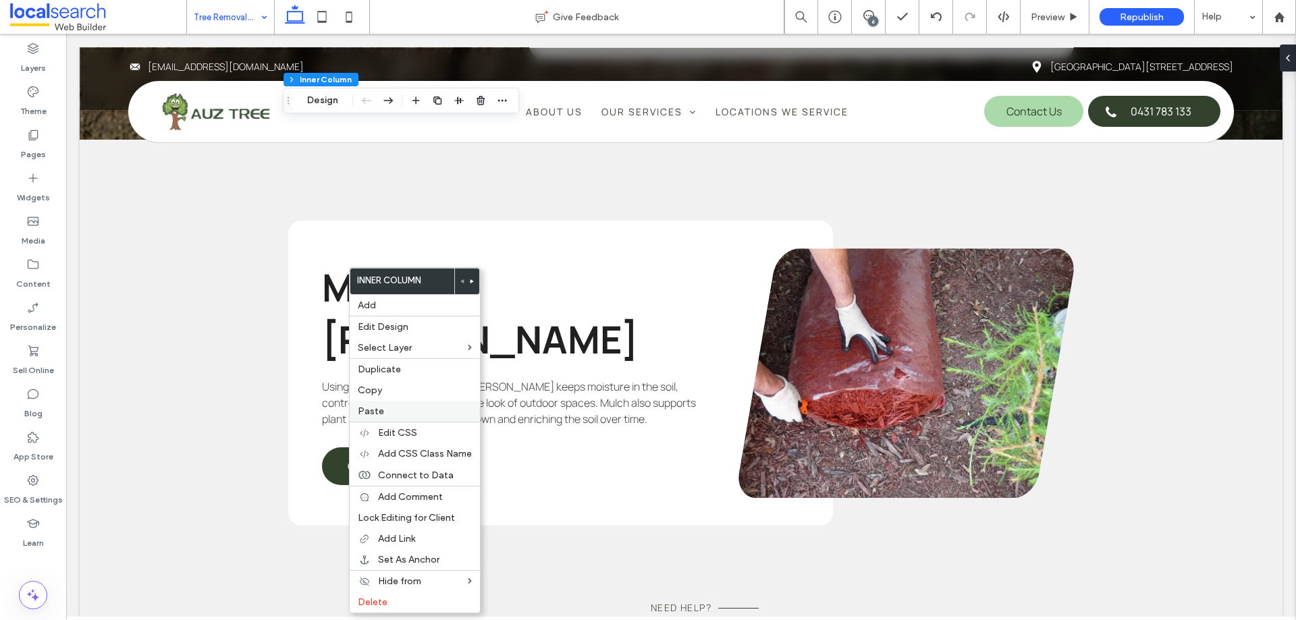
click at [404, 407] on label "Paste" at bounding box center [415, 411] width 114 height 11
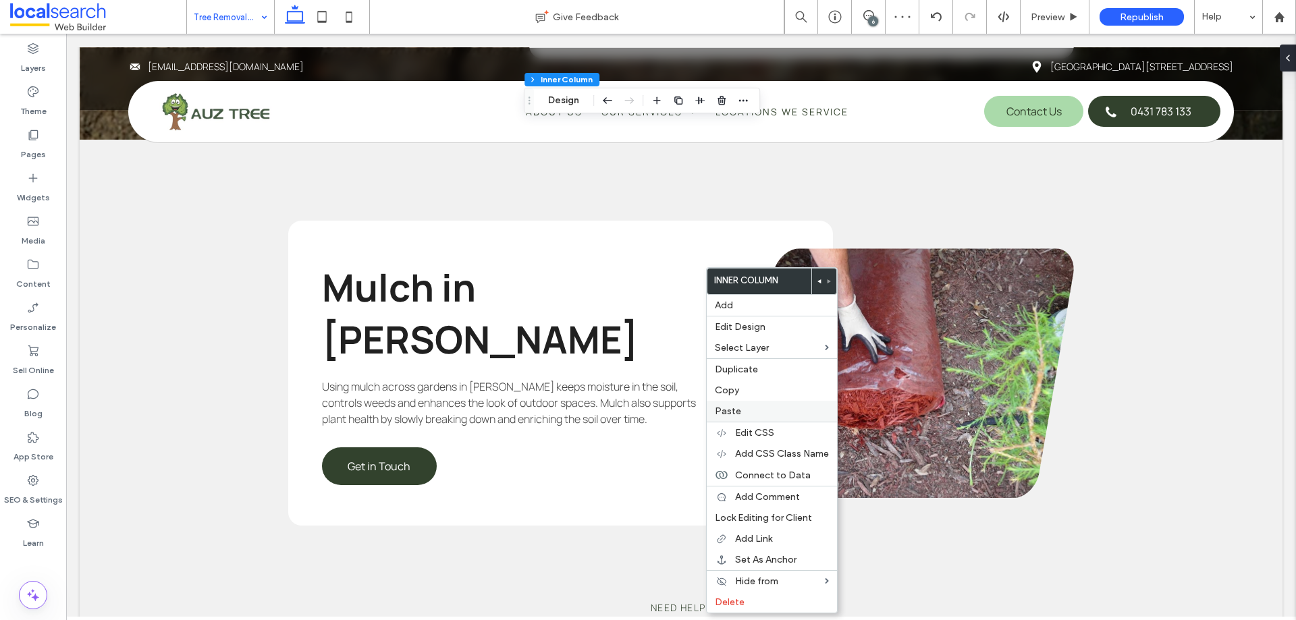
click at [735, 418] on div "Paste" at bounding box center [771, 411] width 130 height 21
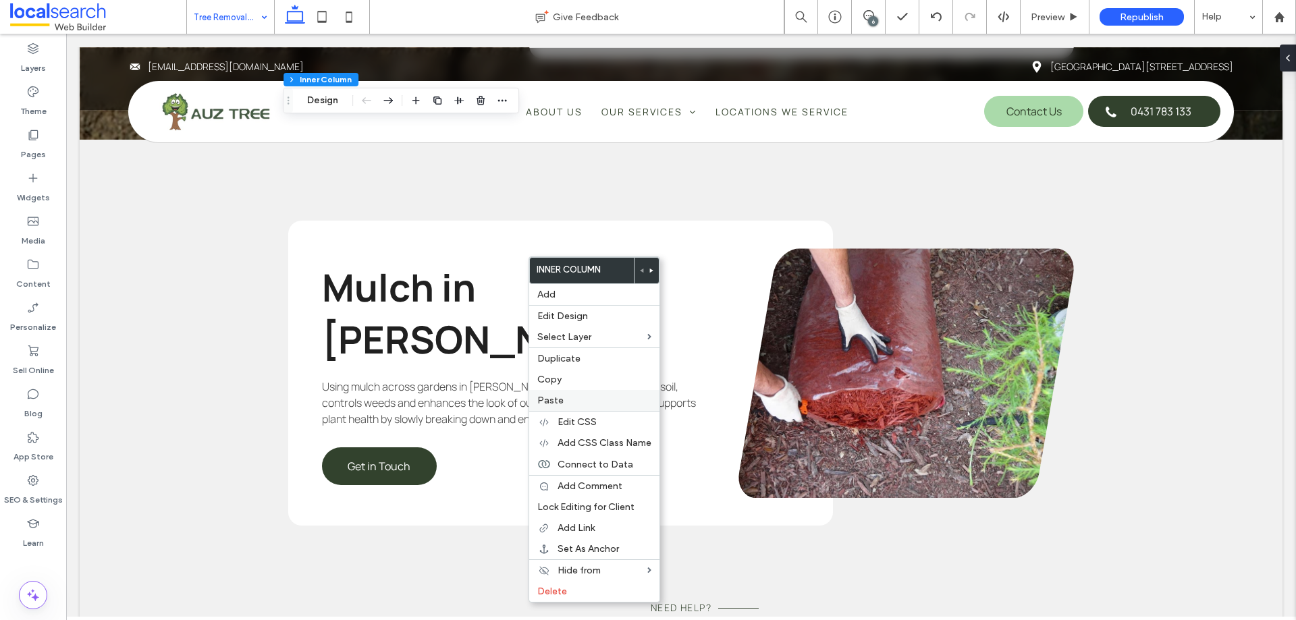
click at [561, 401] on span "Paste" at bounding box center [550, 400] width 26 height 11
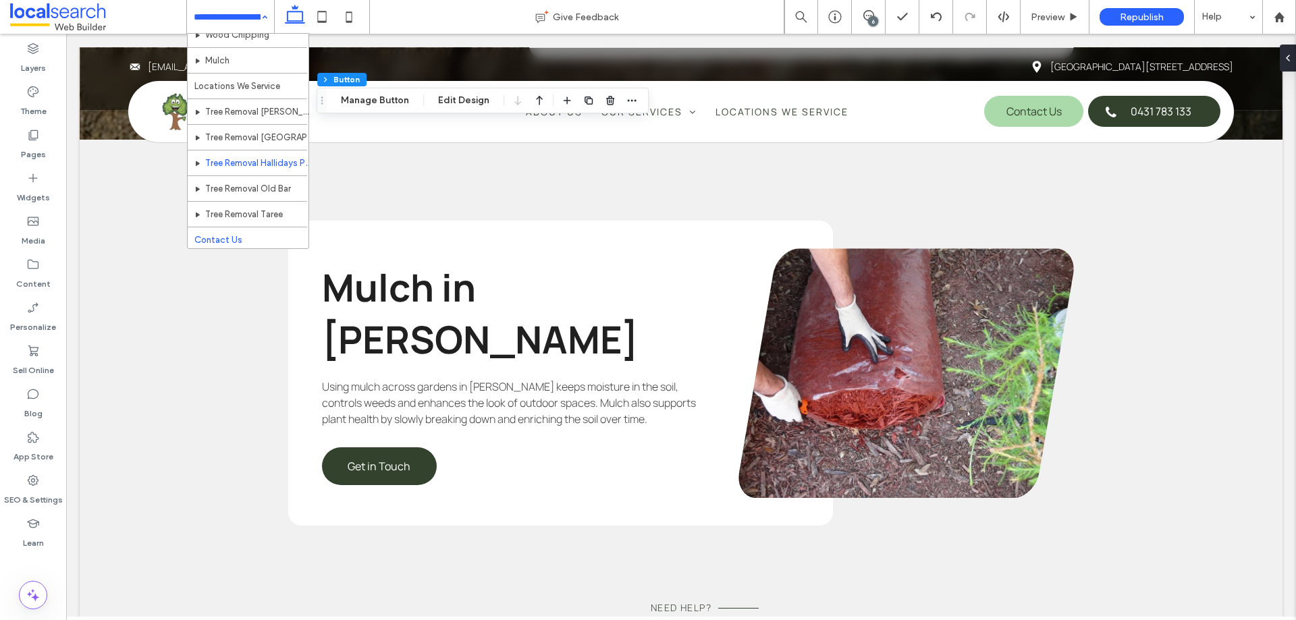
scroll to position [219, 0]
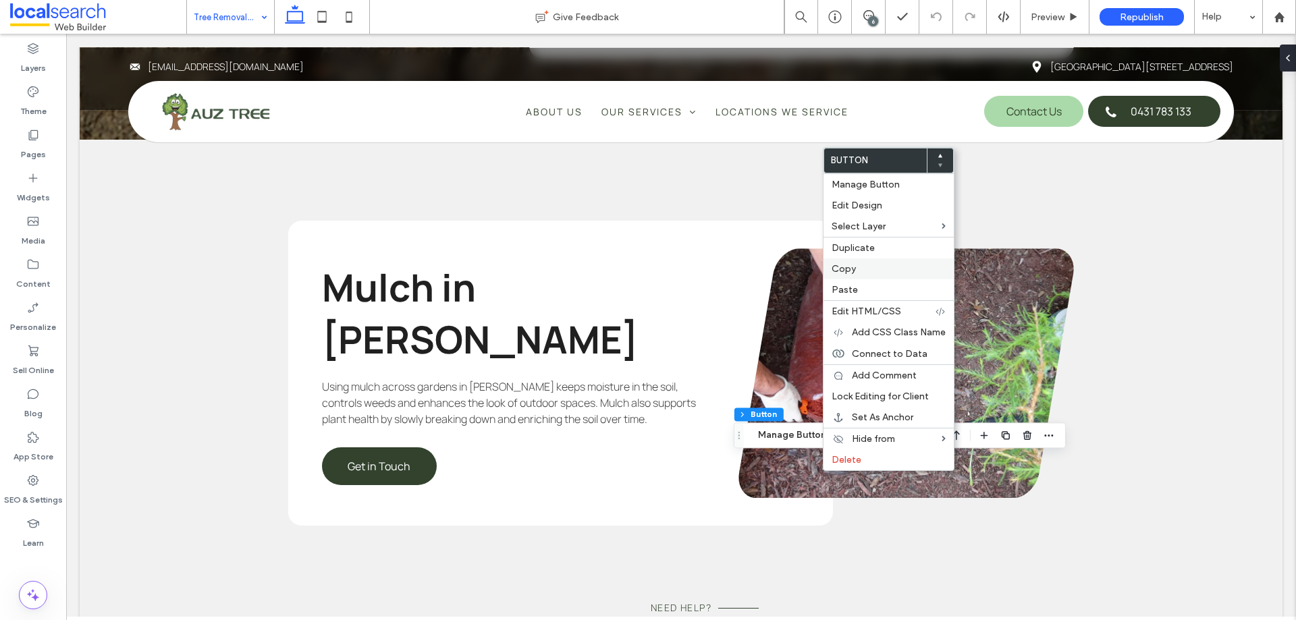
click at [885, 264] on label "Copy" at bounding box center [888, 268] width 114 height 11
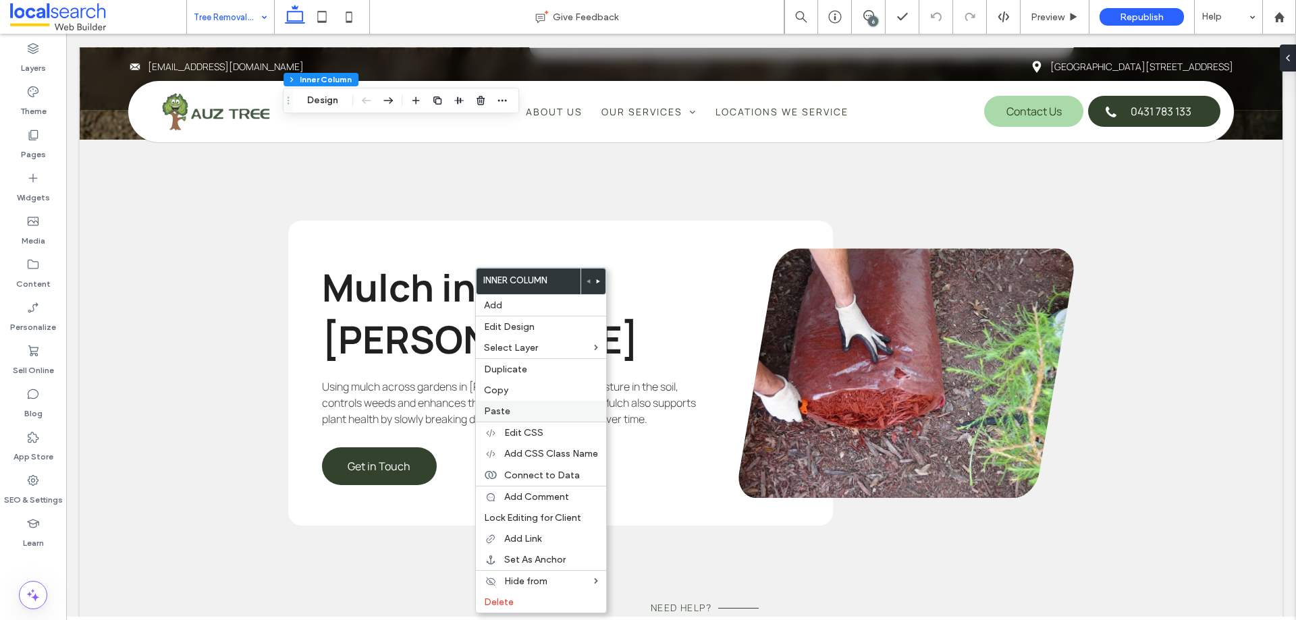
click at [513, 413] on label "Paste" at bounding box center [541, 411] width 114 height 11
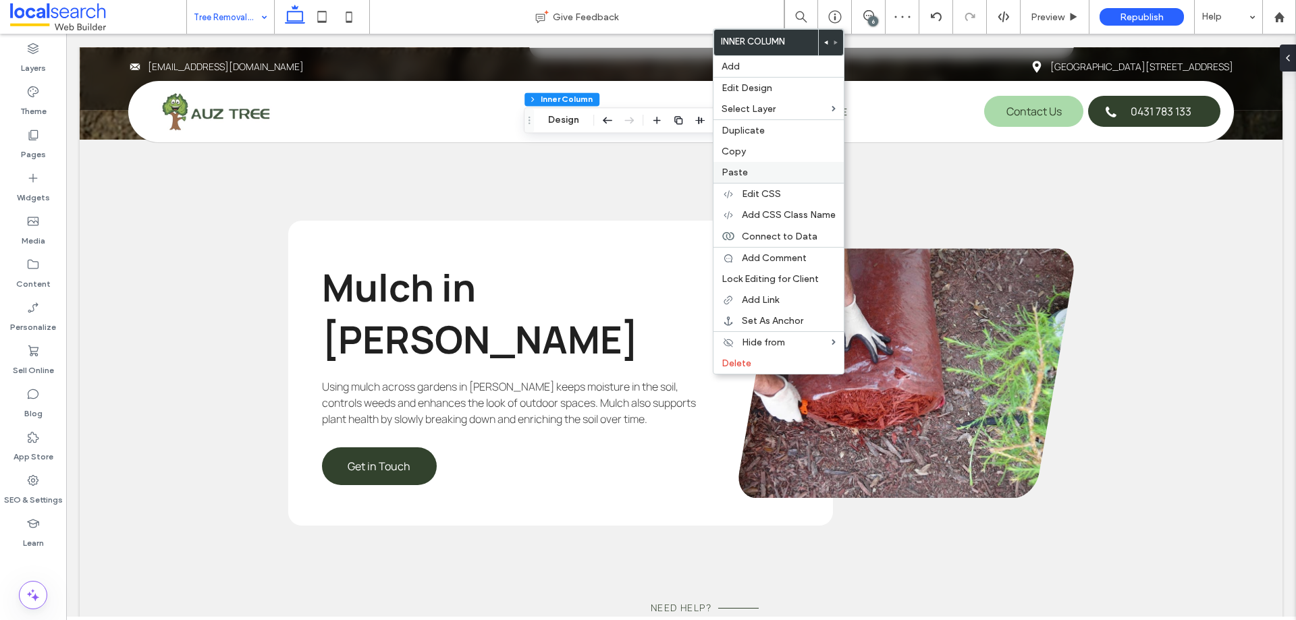
click at [780, 169] on label "Paste" at bounding box center [778, 172] width 114 height 11
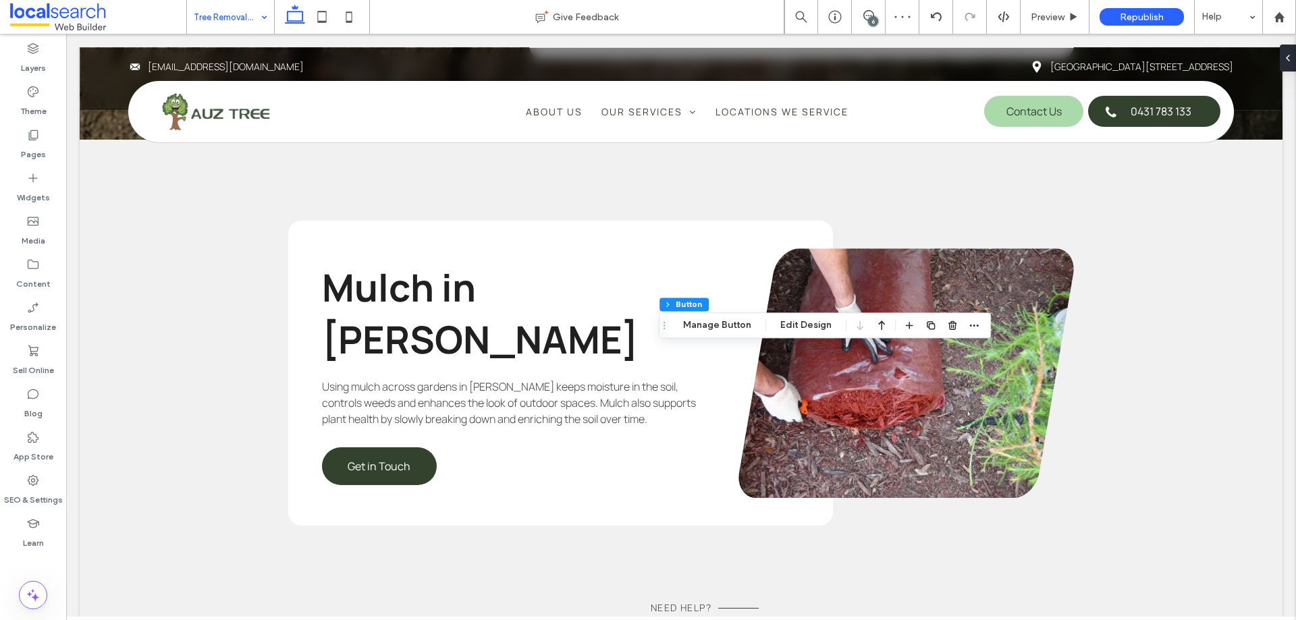
type input "**"
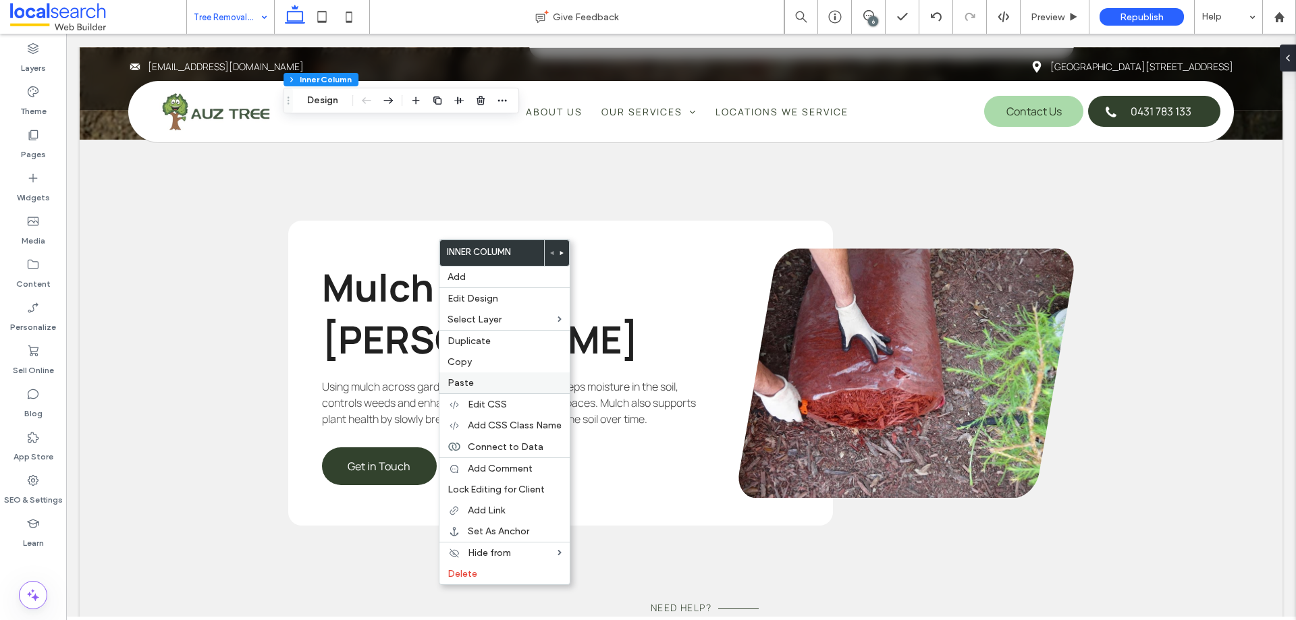
click at [484, 379] on label "Paste" at bounding box center [504, 382] width 114 height 11
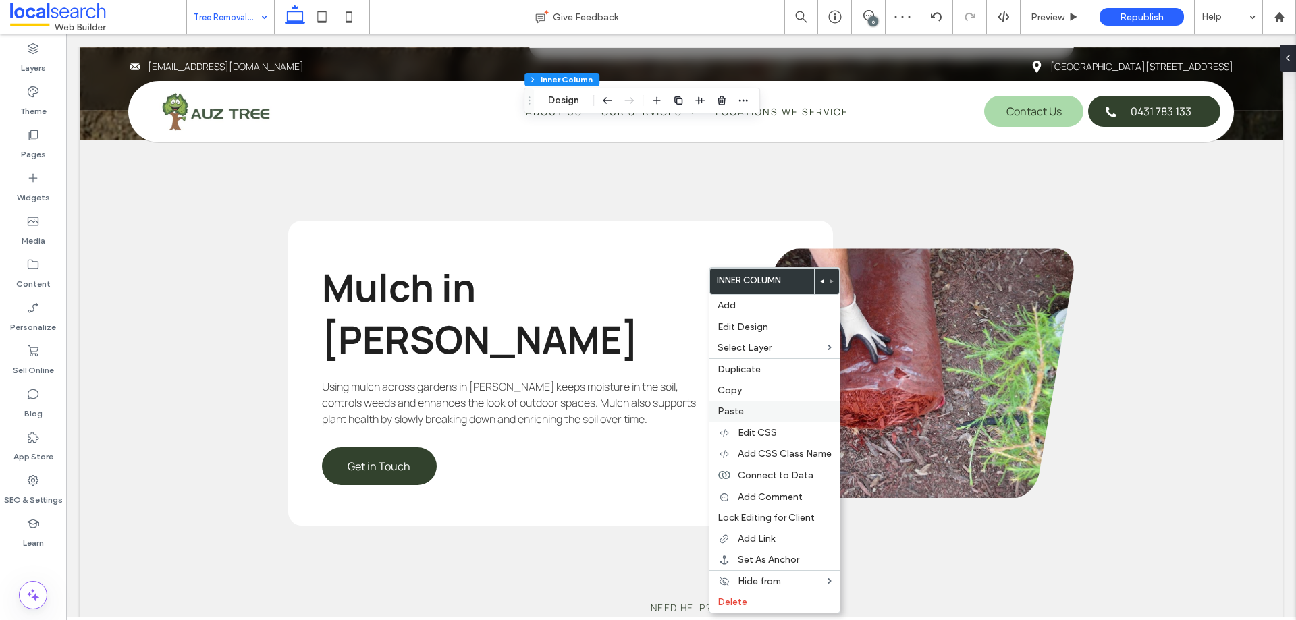
click at [760, 403] on div "Paste" at bounding box center [774, 411] width 130 height 21
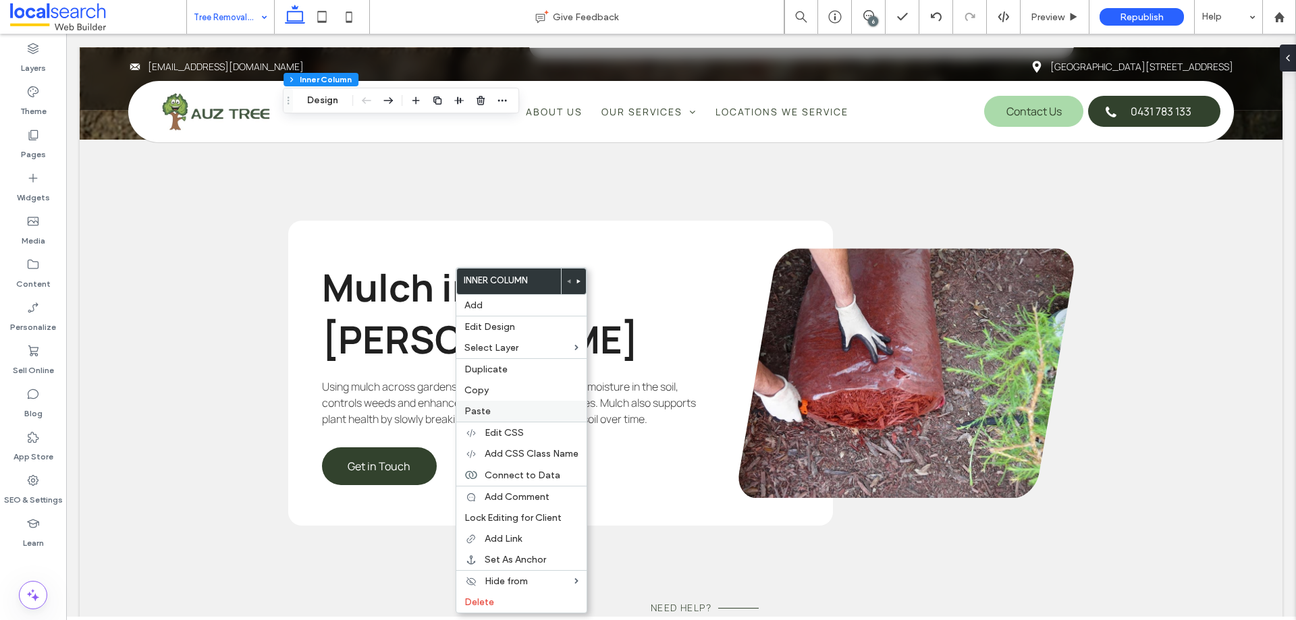
click at [491, 405] on div "Paste" at bounding box center [521, 411] width 130 height 21
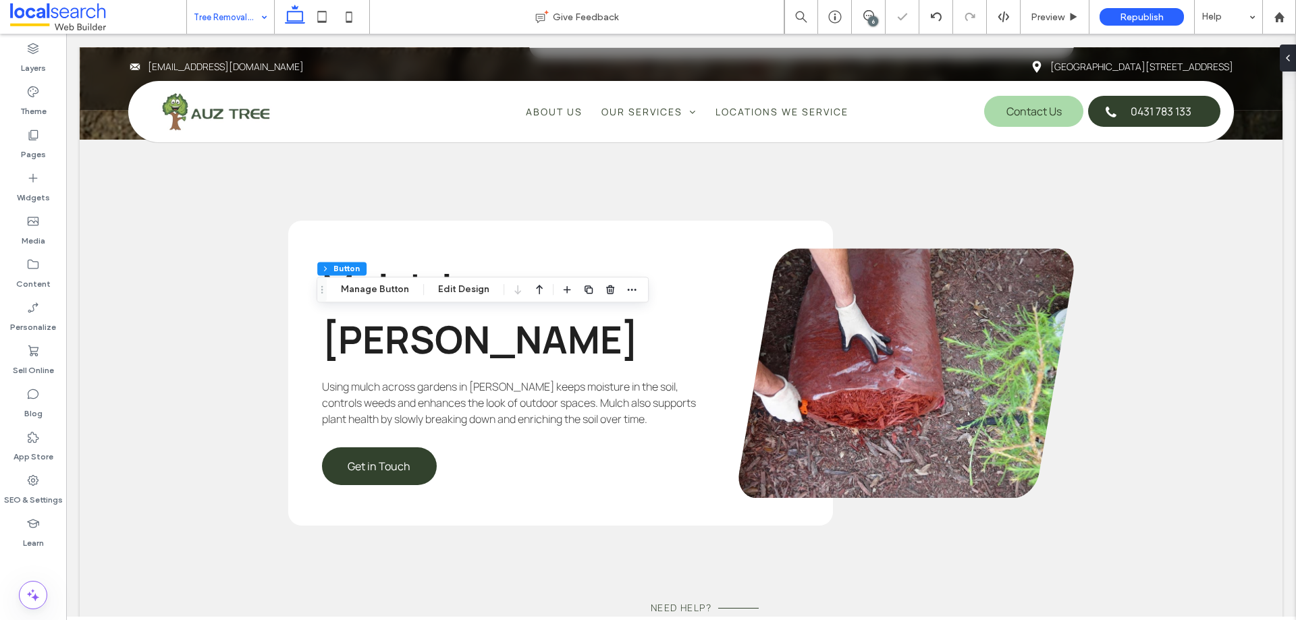
type input "**"
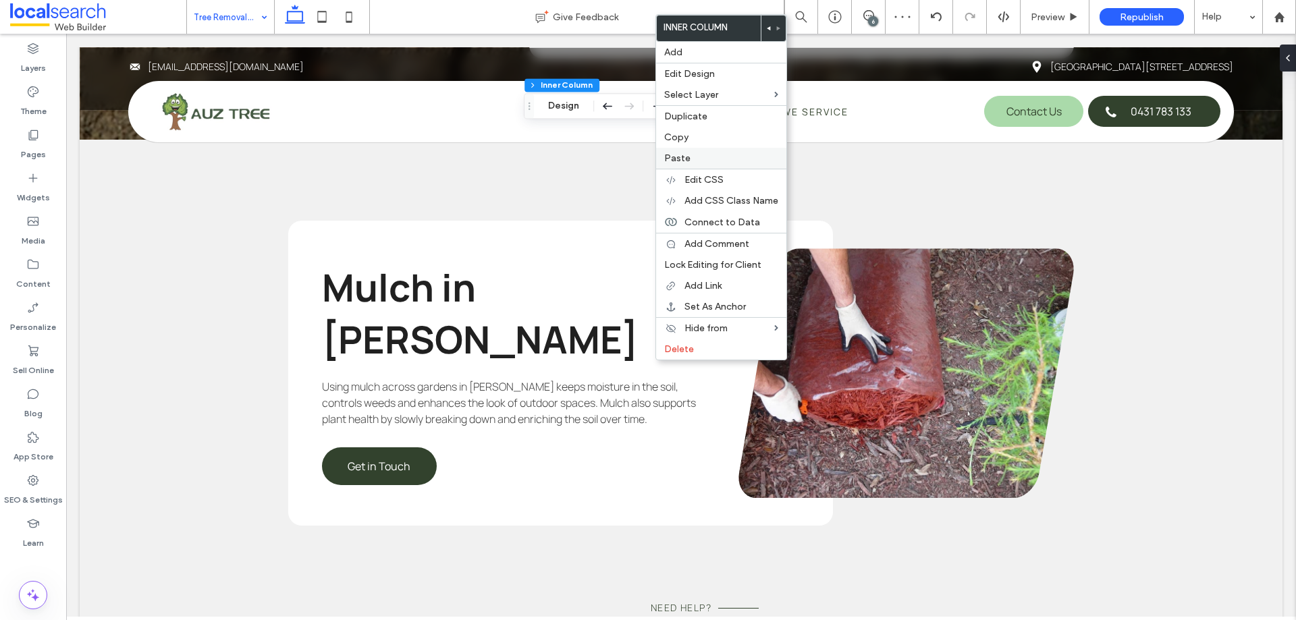
click at [720, 155] on label "Paste" at bounding box center [721, 157] width 114 height 11
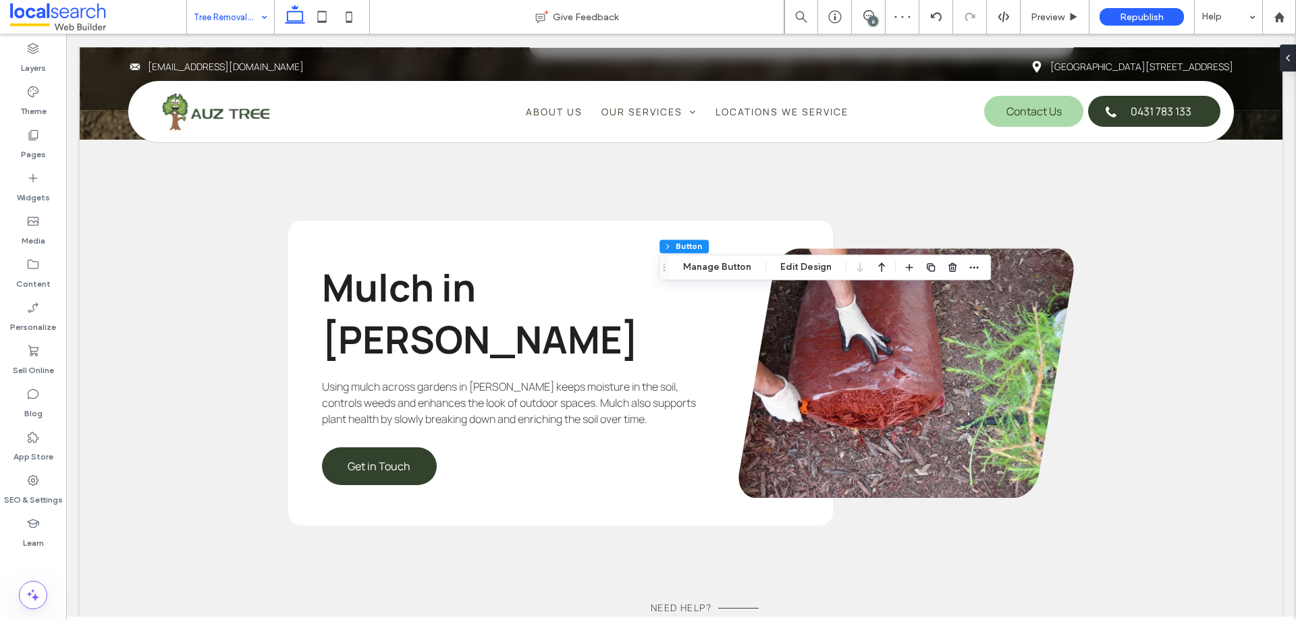
type input "**"
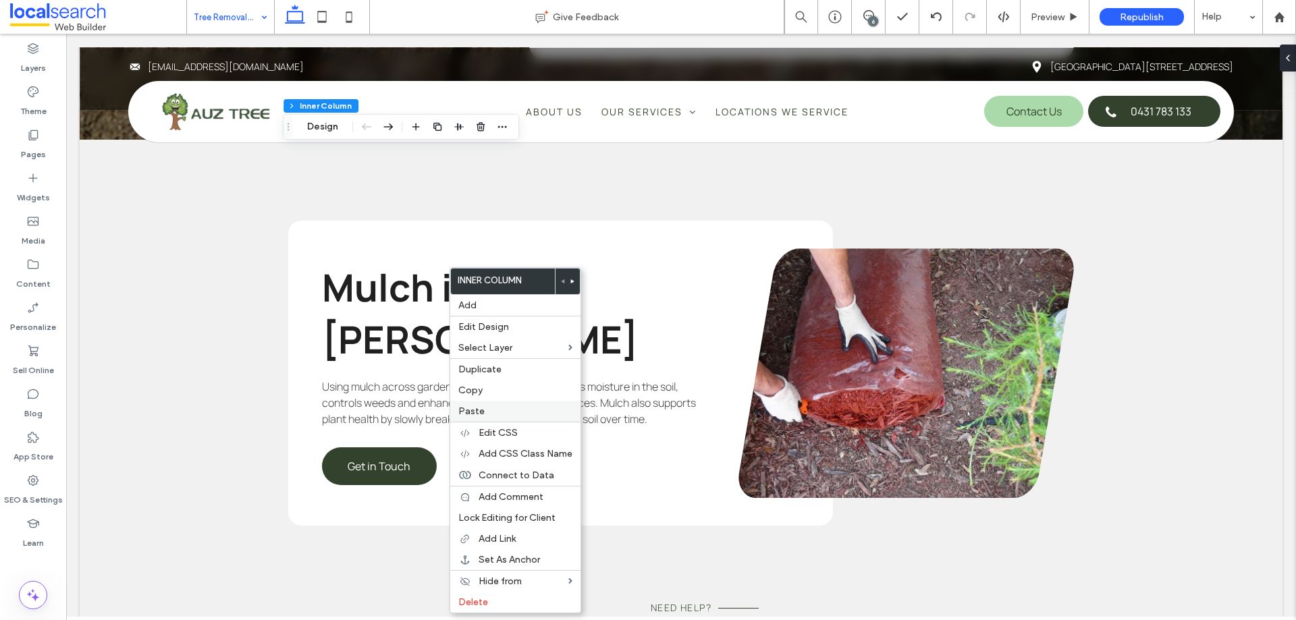
click at [507, 406] on label "Paste" at bounding box center [515, 411] width 114 height 11
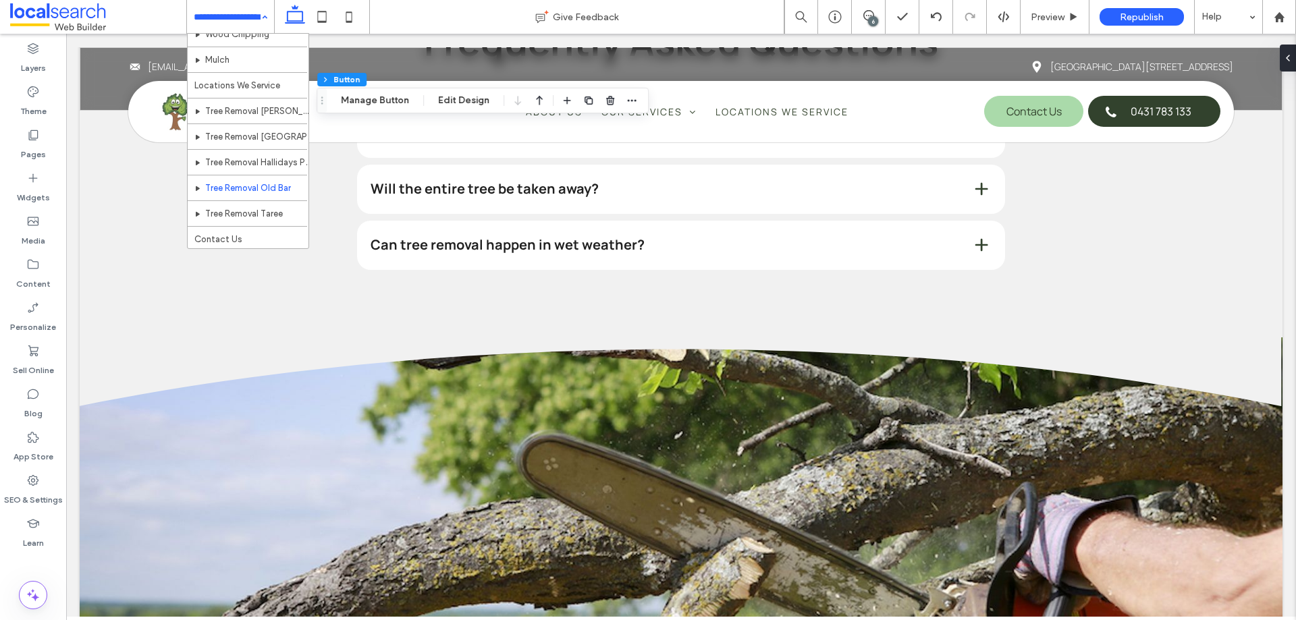
scroll to position [219, 0]
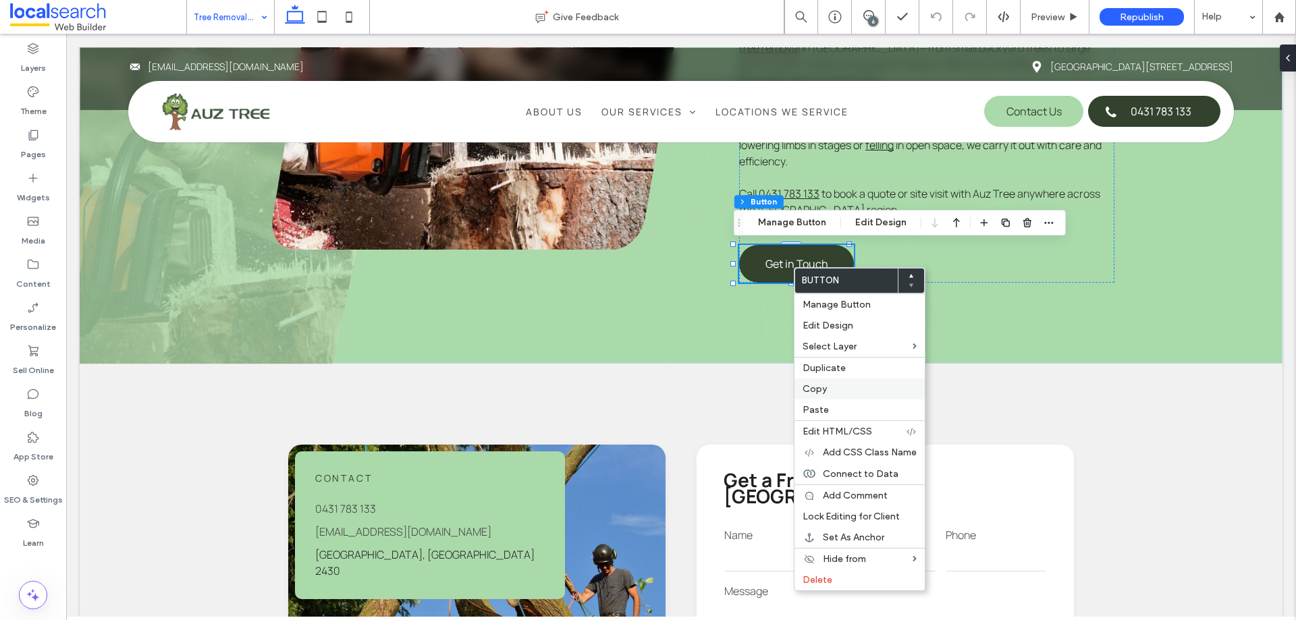
click at [827, 388] on label "Copy" at bounding box center [859, 388] width 114 height 11
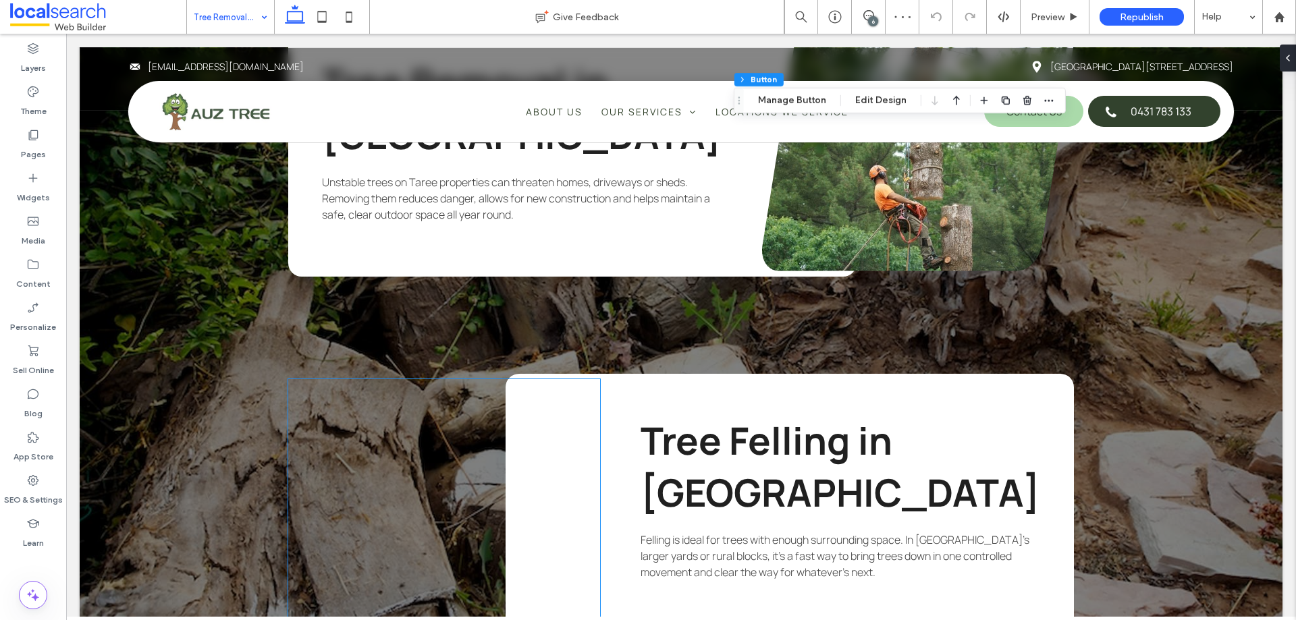
scroll to position [2024, 0]
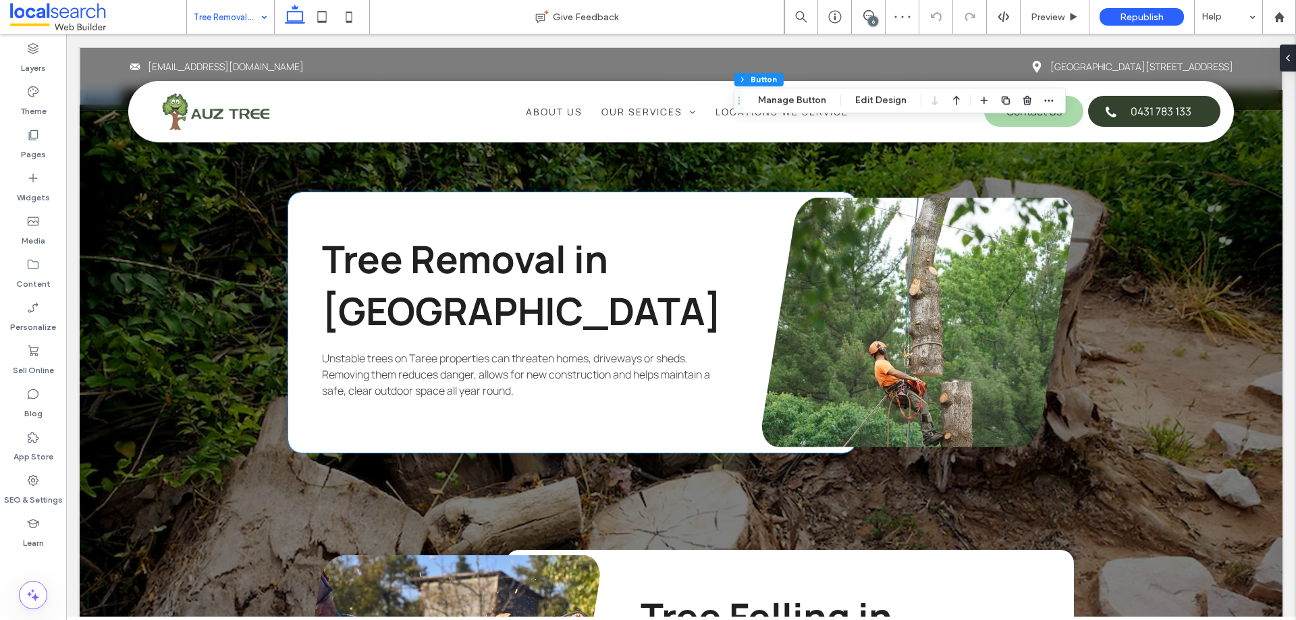
click at [442, 353] on span "Unstable trees on Taree properties can threaten homes, driveways or sheds. Remo…" at bounding box center [516, 374] width 388 height 47
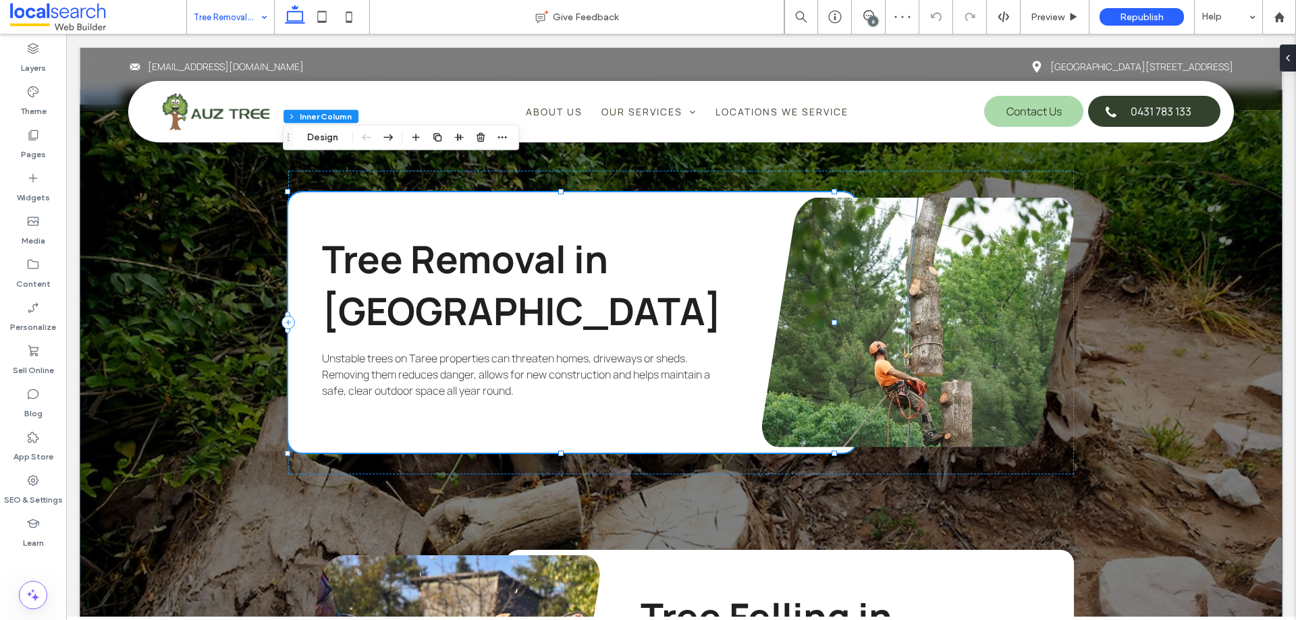
click at [435, 375] on div "Tree Removal in [GEOGRAPHIC_DATA] Unstable trees on Taree properties can threat…" at bounding box center [572, 322] width 568 height 260
click at [435, 385] on div "Tree Removal in [GEOGRAPHIC_DATA] Unstable trees on Taree properties can threat…" at bounding box center [572, 322] width 568 height 260
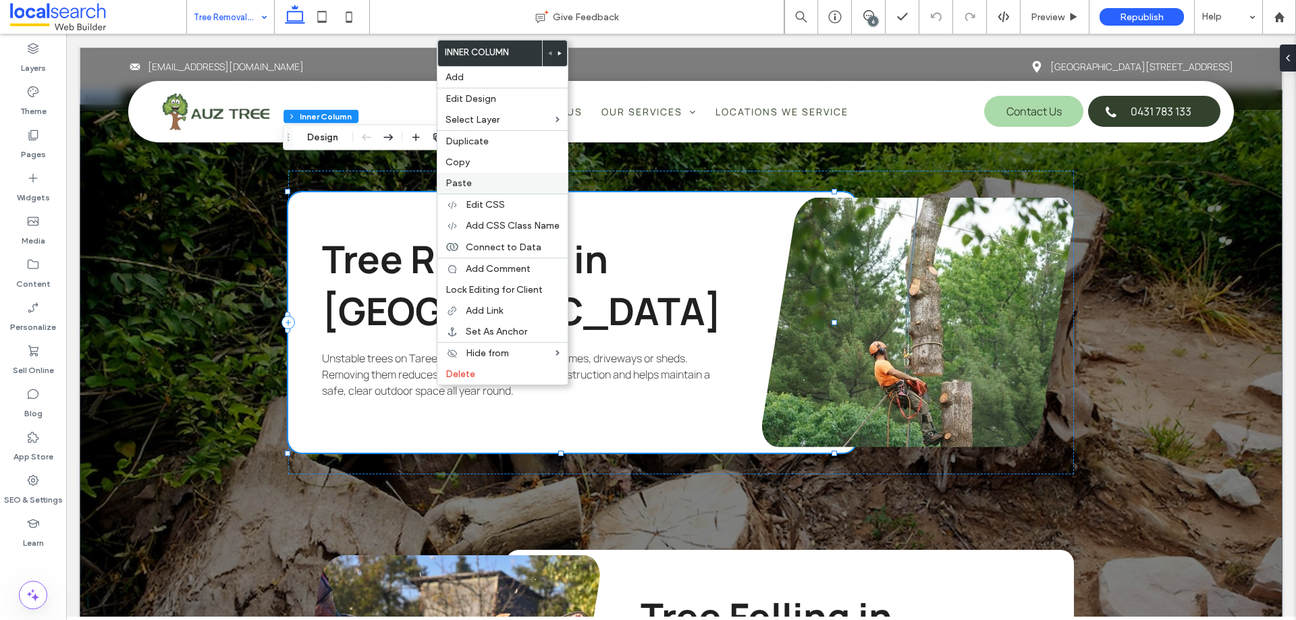
click at [485, 185] on label "Paste" at bounding box center [502, 182] width 114 height 11
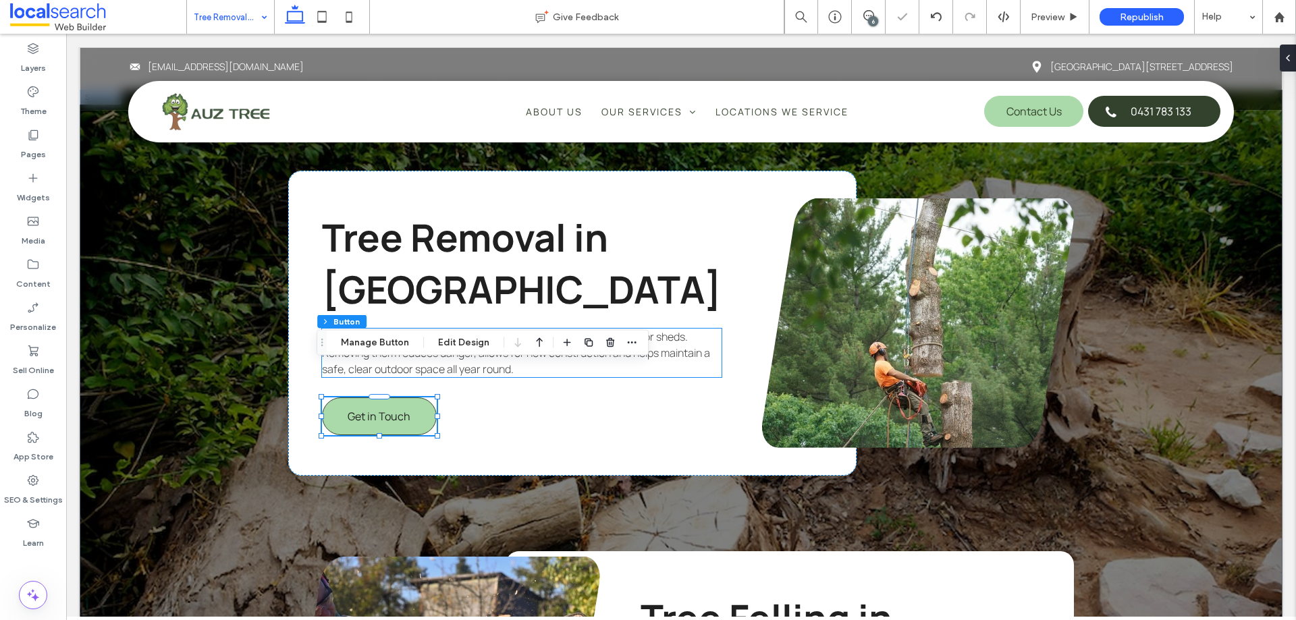
type input "**"
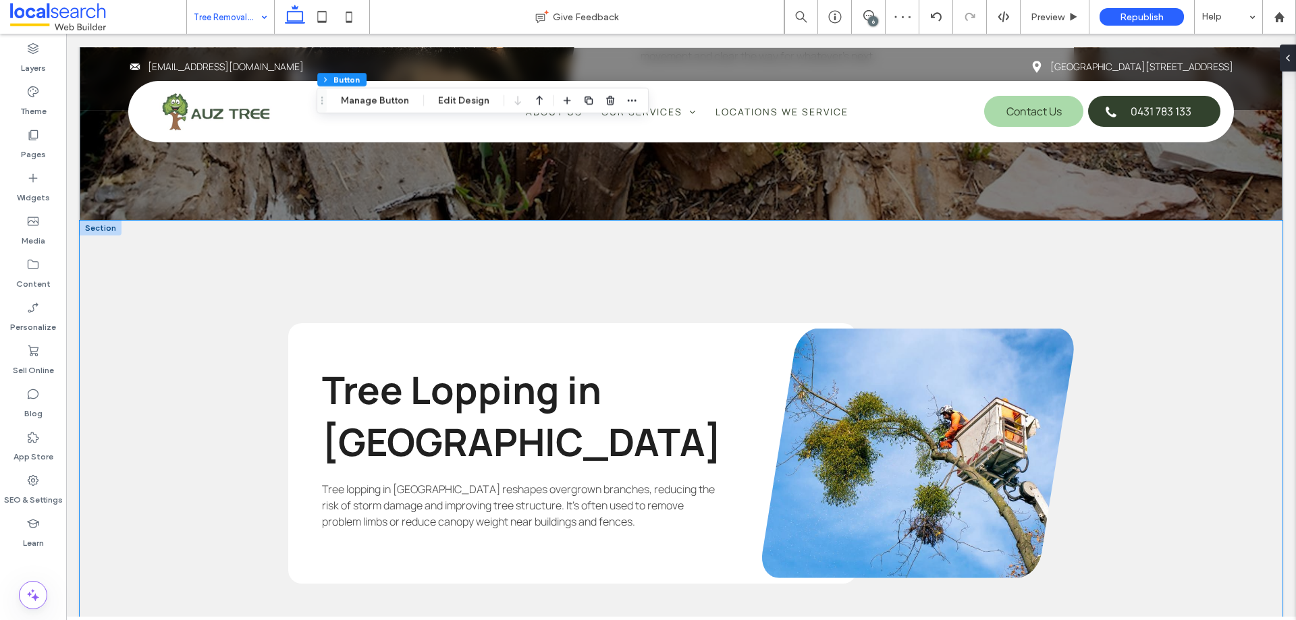
scroll to position [2834, 0]
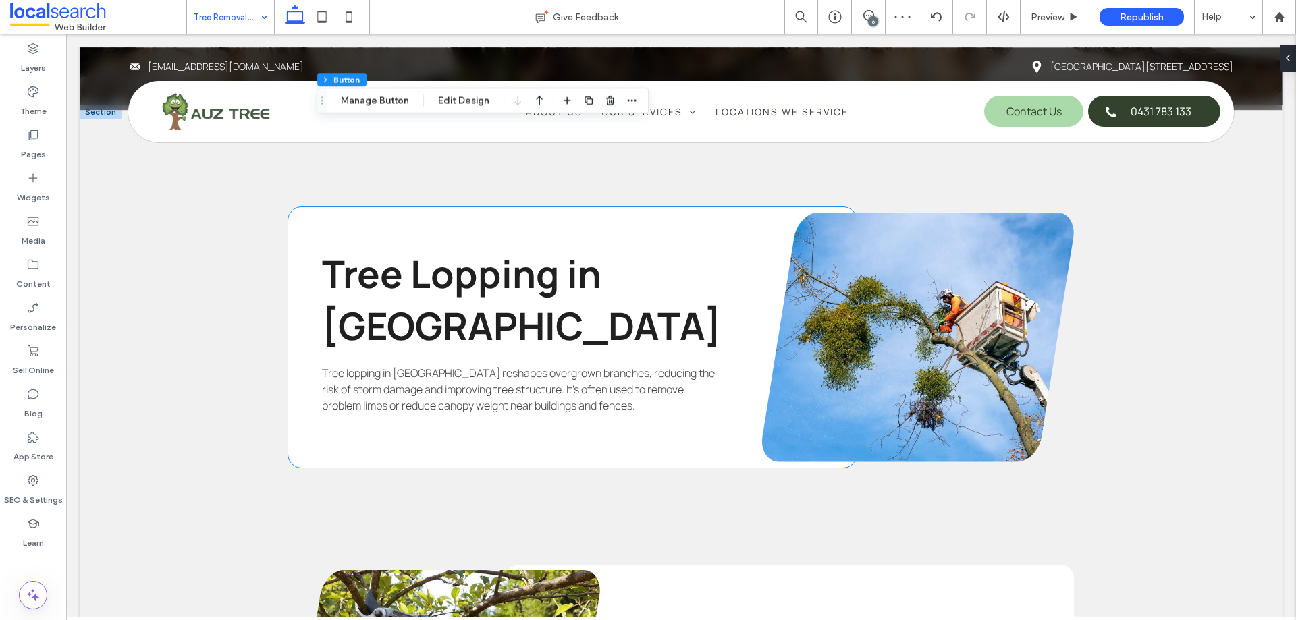
click at [397, 378] on span "Tree lopping in [GEOGRAPHIC_DATA] reshapes overgrown branches, reducing the ris…" at bounding box center [518, 389] width 393 height 47
click at [399, 389] on div "Tree Lopping in [GEOGRAPHIC_DATA] Tree lopping in [GEOGRAPHIC_DATA] reshapes ov…" at bounding box center [572, 337] width 568 height 260
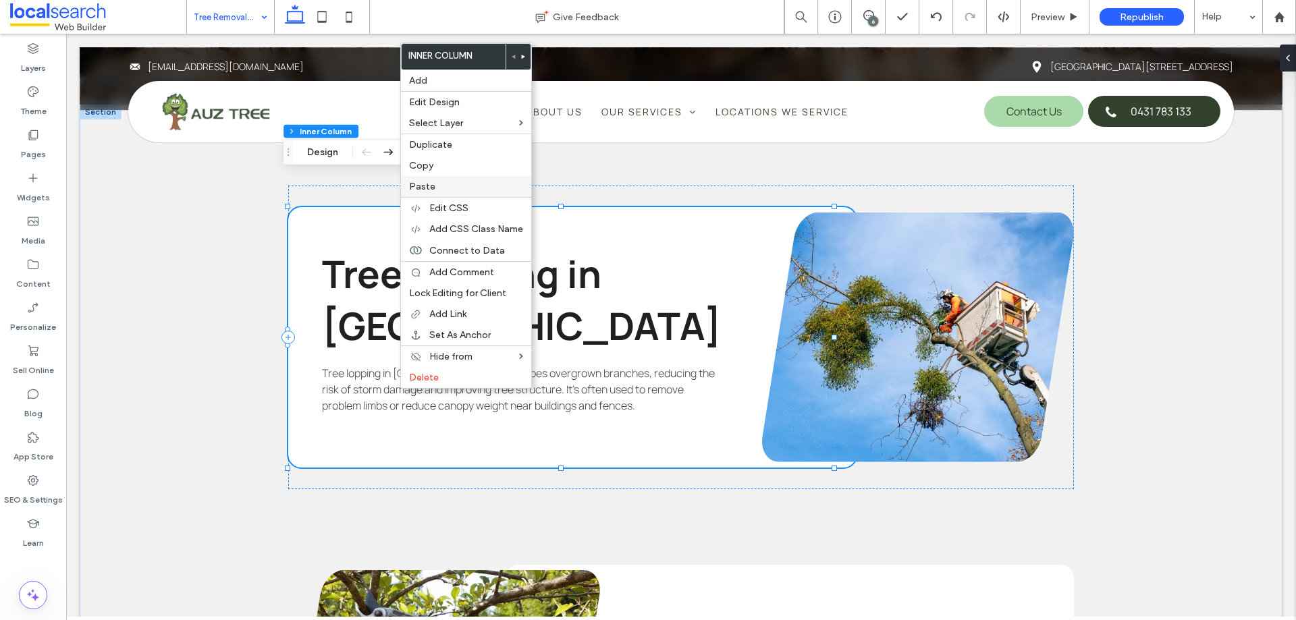
click at [445, 180] on div "Paste" at bounding box center [466, 186] width 130 height 21
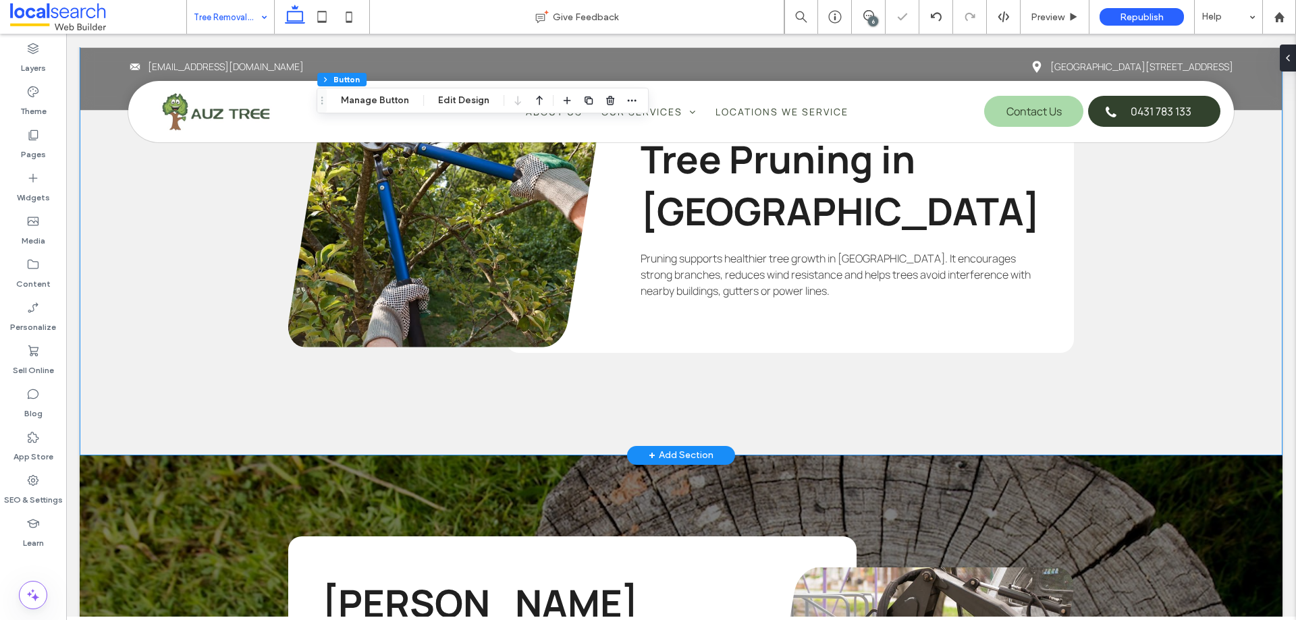
scroll to position [3374, 0]
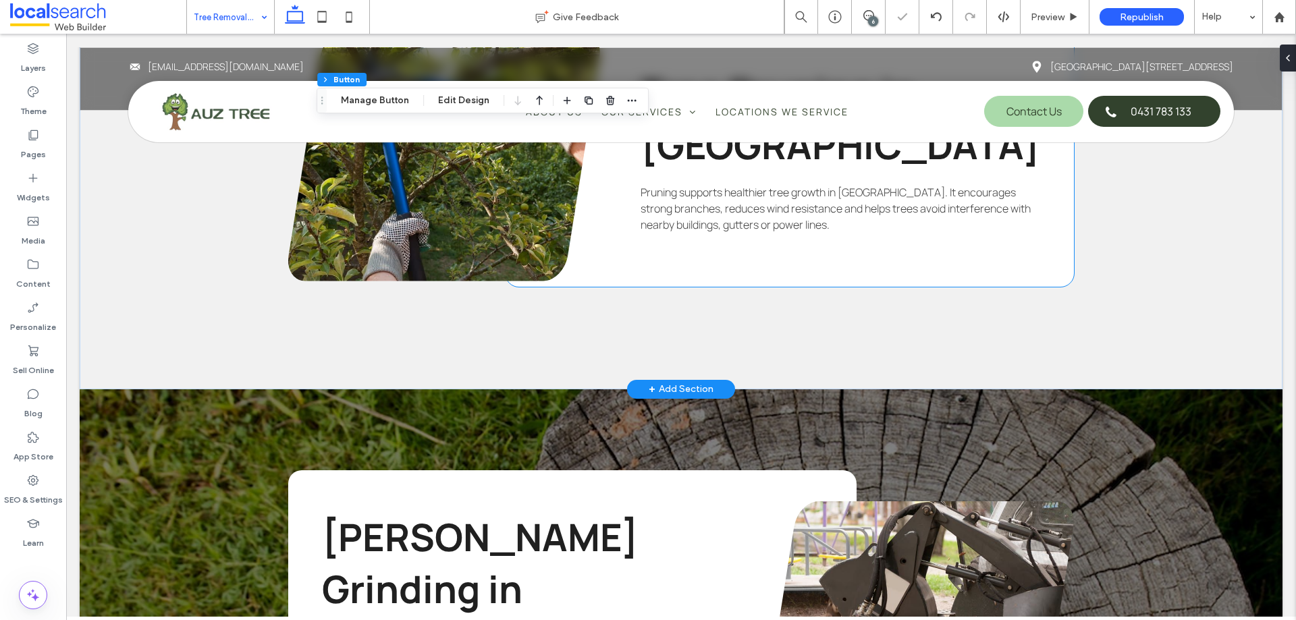
click at [727, 231] on div "Tree Pruning in [GEOGRAPHIC_DATA] Pruning supports healthier tree growth in [GE…" at bounding box center [789, 156] width 568 height 260
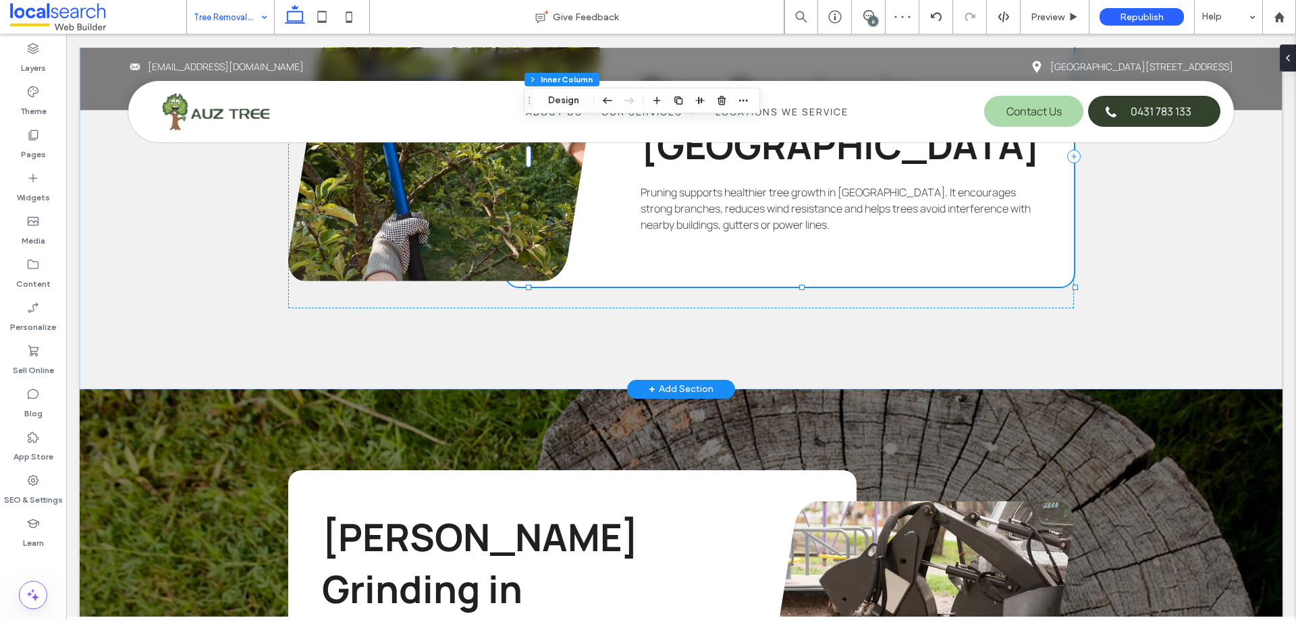
click at [727, 231] on div "Tree Pruning in [GEOGRAPHIC_DATA] Pruning supports healthier tree growth in [GE…" at bounding box center [789, 156] width 568 height 260
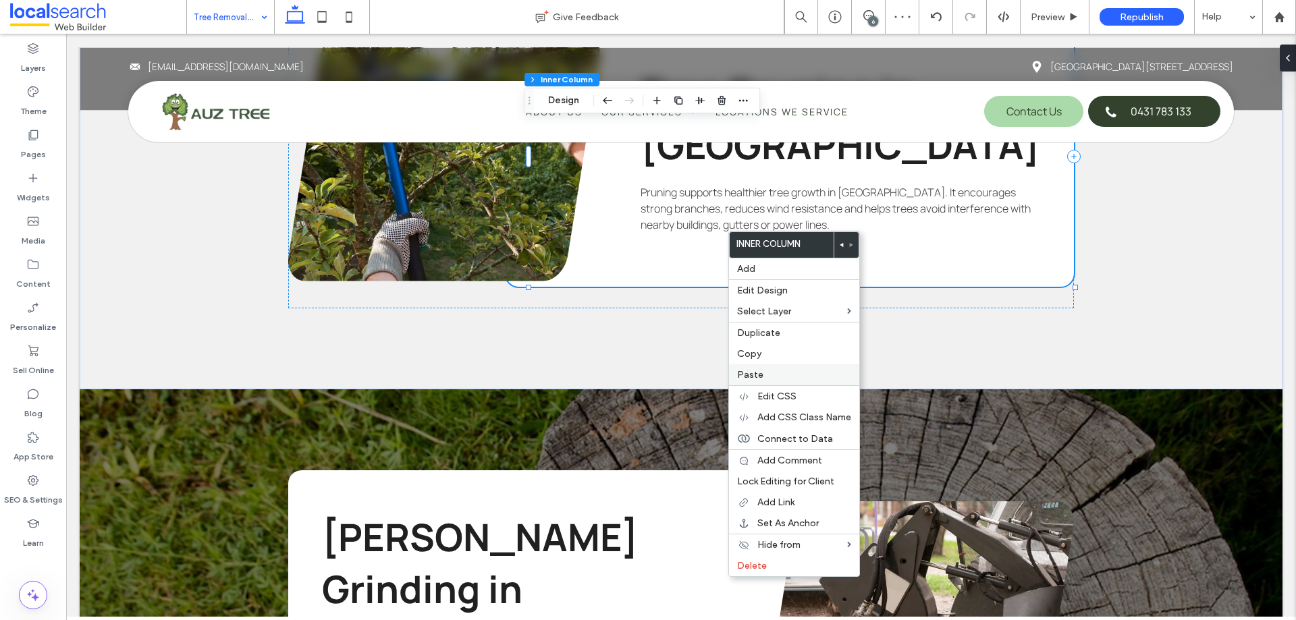
click at [753, 370] on span "Paste" at bounding box center [750, 374] width 26 height 11
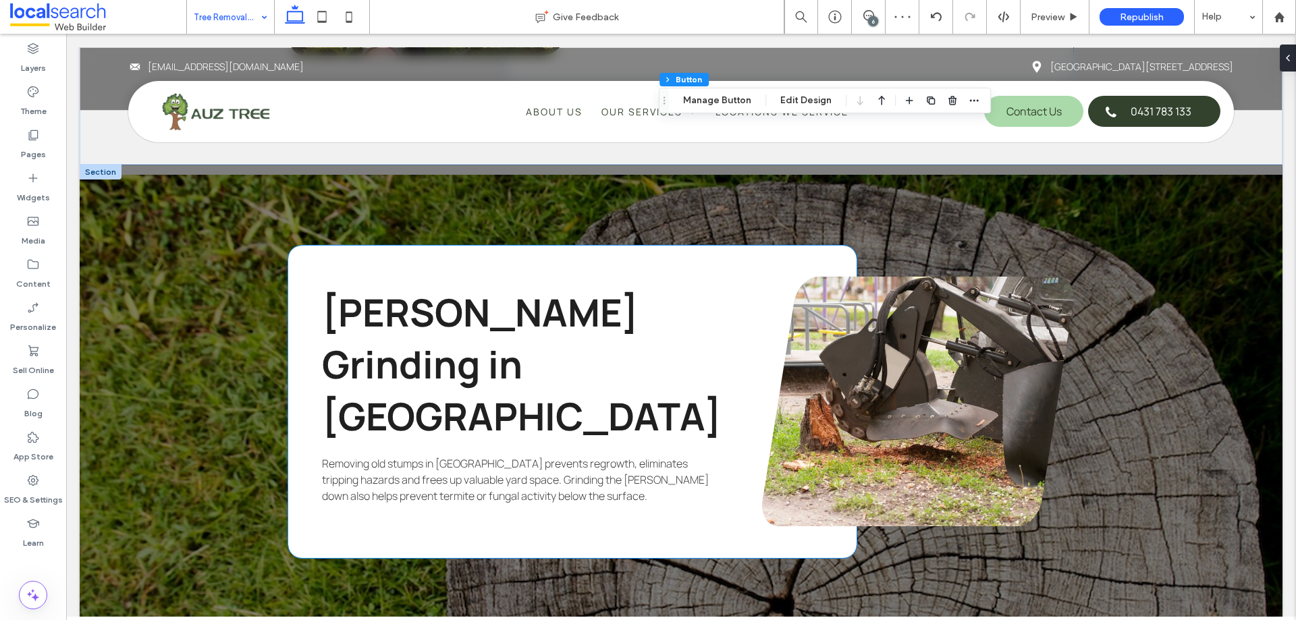
scroll to position [3779, 0]
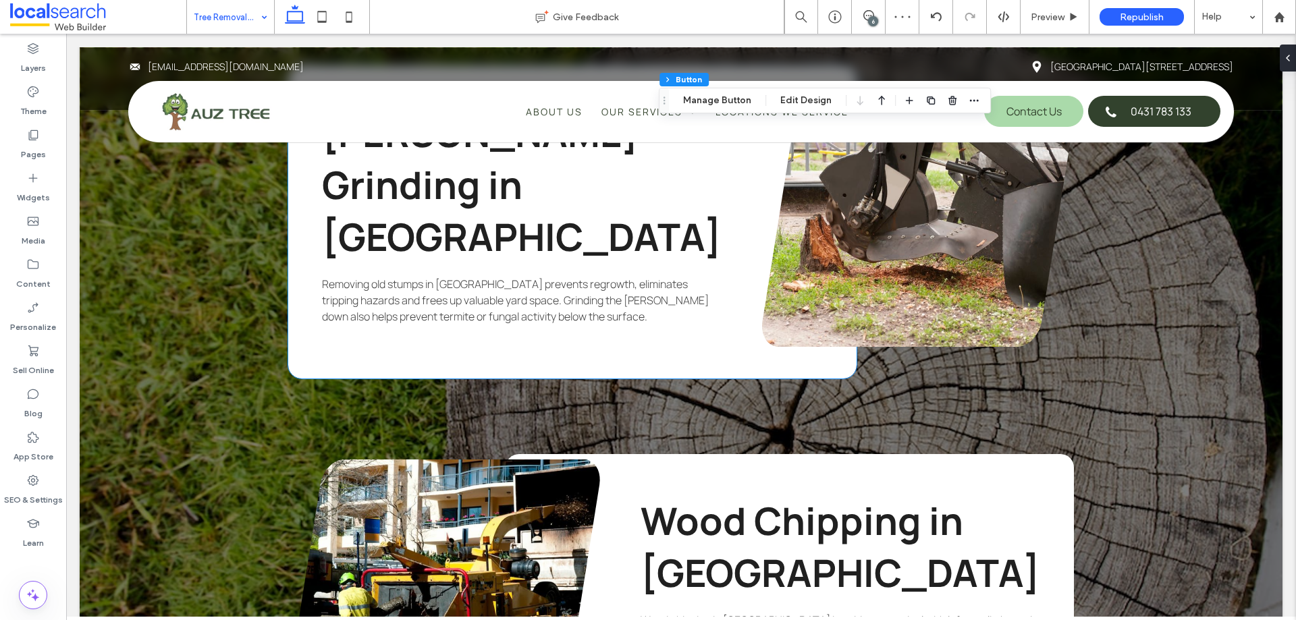
click at [461, 298] on div "[PERSON_NAME] Grinding in [GEOGRAPHIC_DATA] Removing old stumps in [GEOGRAPHIC_…" at bounding box center [572, 222] width 568 height 312
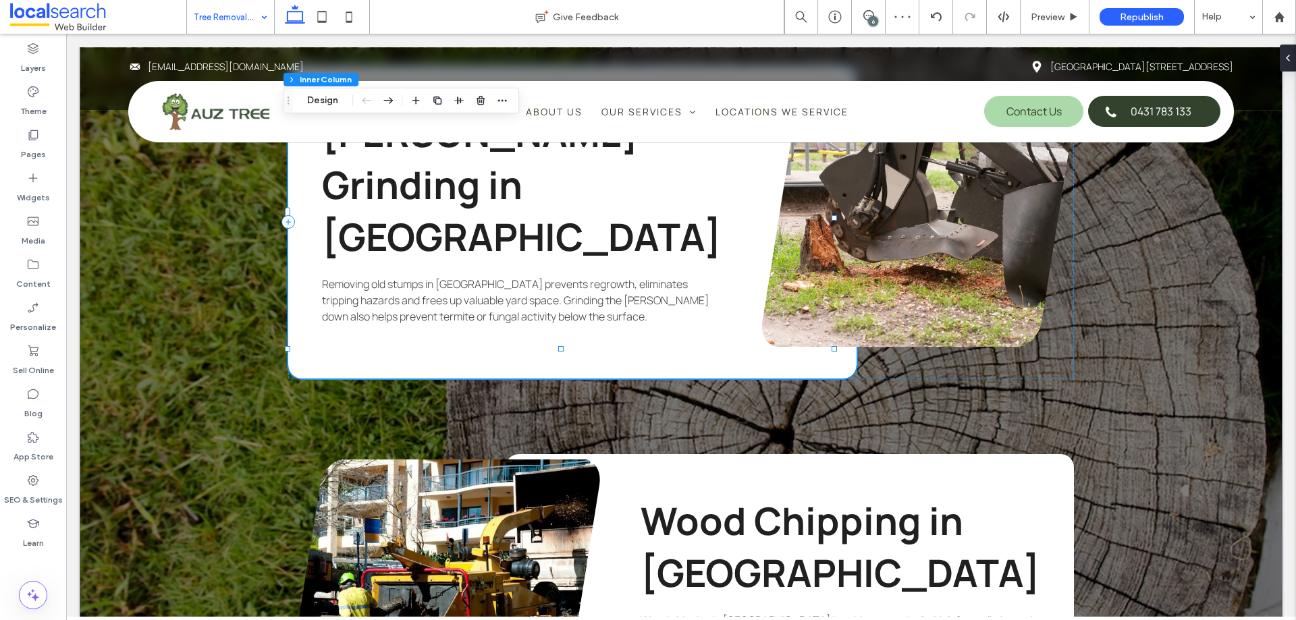
click at [461, 298] on div "[PERSON_NAME] Grinding in [GEOGRAPHIC_DATA] Removing old stumps in [GEOGRAPHIC_…" at bounding box center [572, 222] width 568 height 312
click at [447, 289] on div "[PERSON_NAME] Grinding in [GEOGRAPHIC_DATA] Removing old stumps in [GEOGRAPHIC_…" at bounding box center [572, 222] width 568 height 312
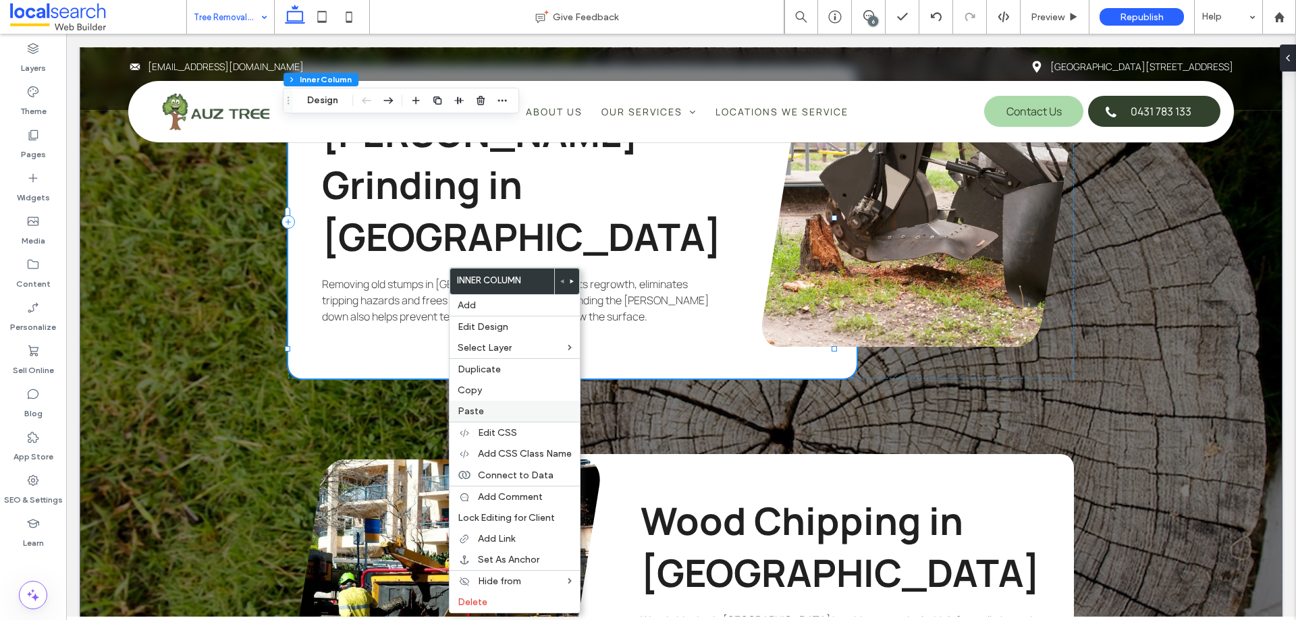
click at [505, 402] on div "Paste" at bounding box center [514, 411] width 130 height 21
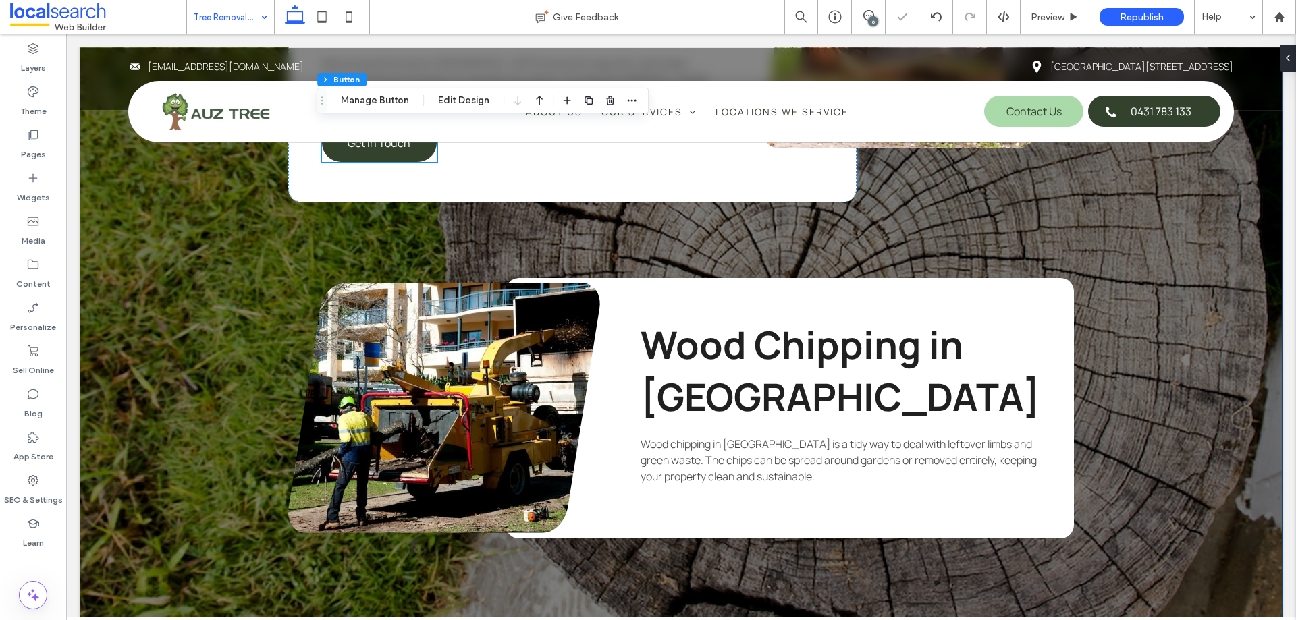
scroll to position [4117, 0]
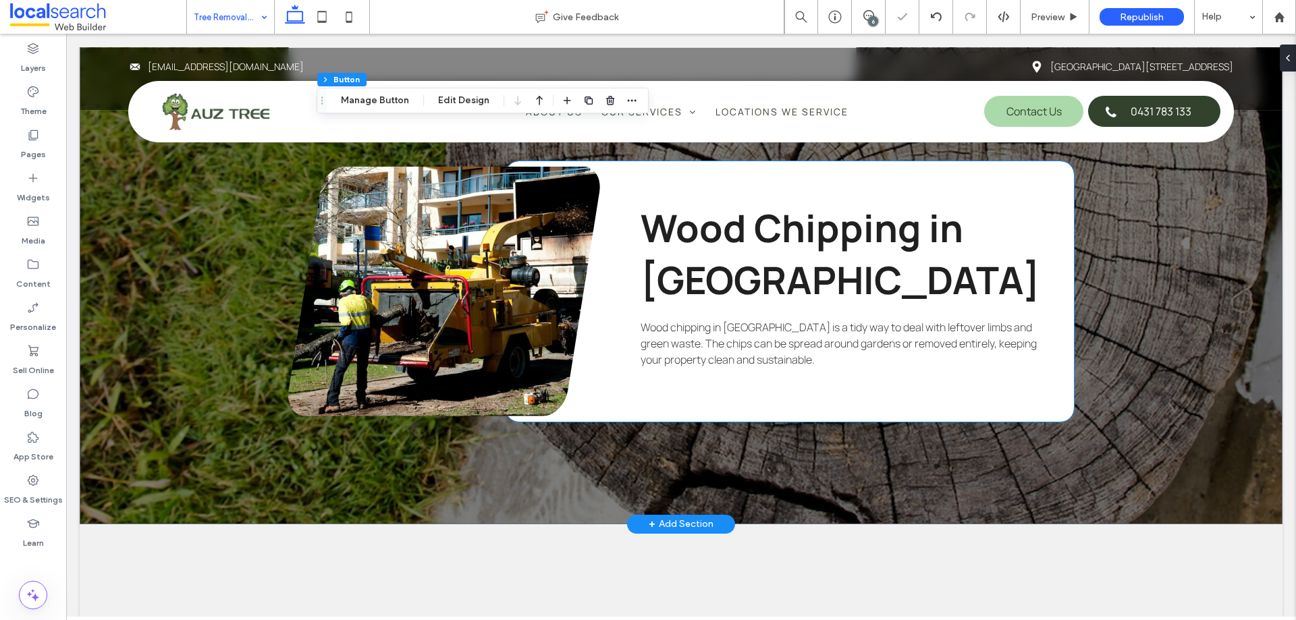
click at [724, 293] on div "Wood Chipping in [GEOGRAPHIC_DATA][PERSON_NAME] chipping in [GEOGRAPHIC_DATA] i…" at bounding box center [789, 291] width 568 height 260
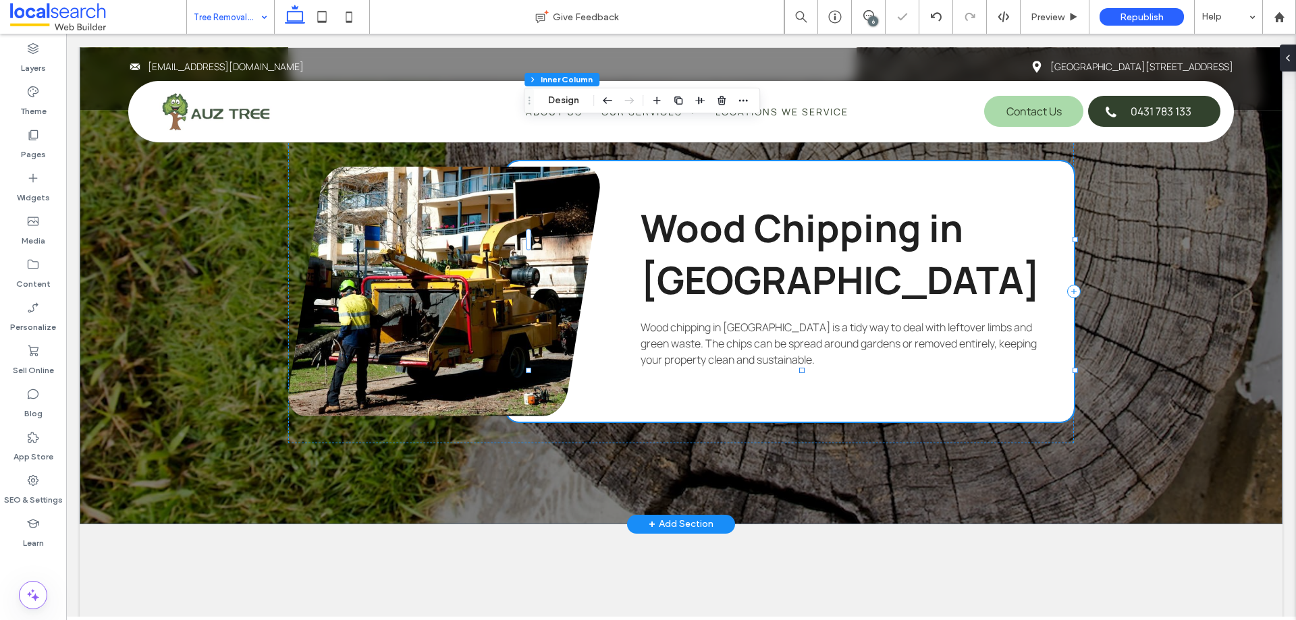
click at [724, 293] on div "Wood Chipping in [GEOGRAPHIC_DATA][PERSON_NAME] chipping in [GEOGRAPHIC_DATA] i…" at bounding box center [789, 291] width 568 height 260
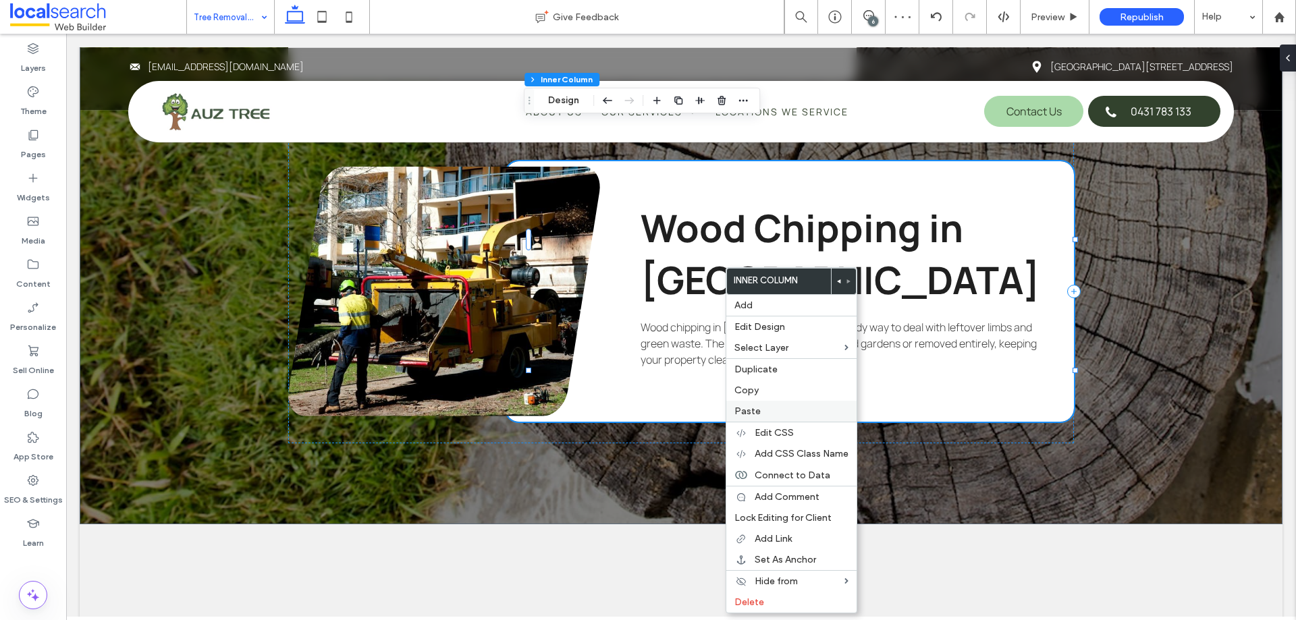
click at [752, 405] on div "Paste" at bounding box center [791, 411] width 130 height 21
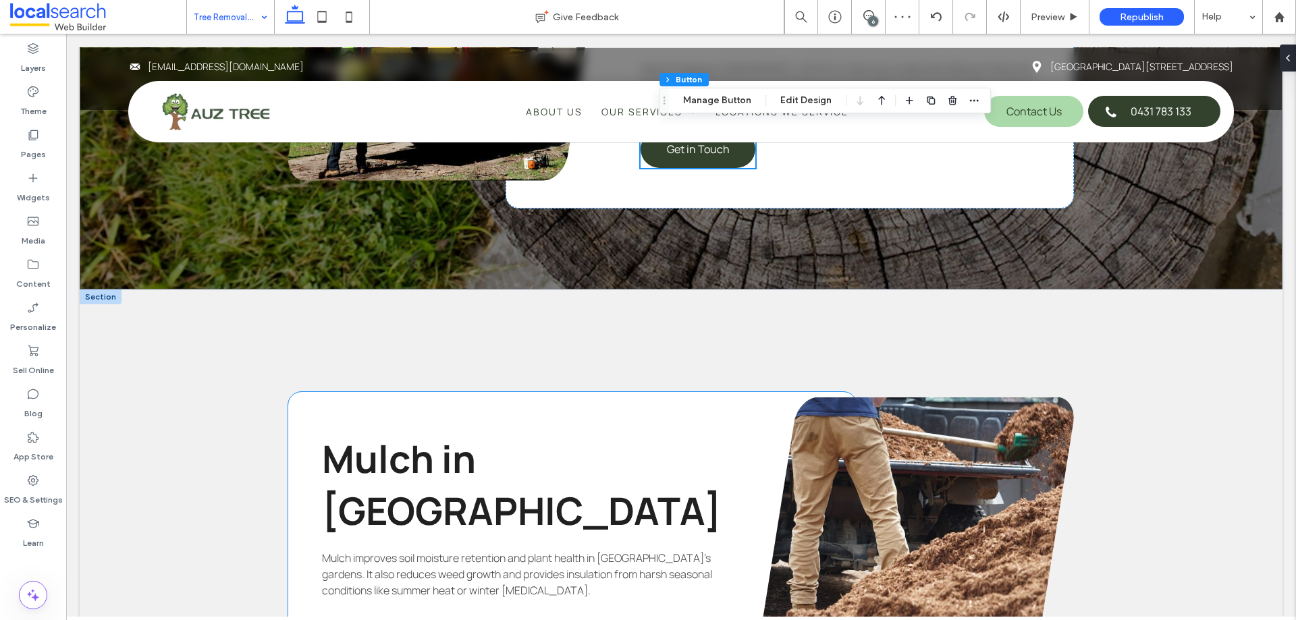
scroll to position [4454, 0]
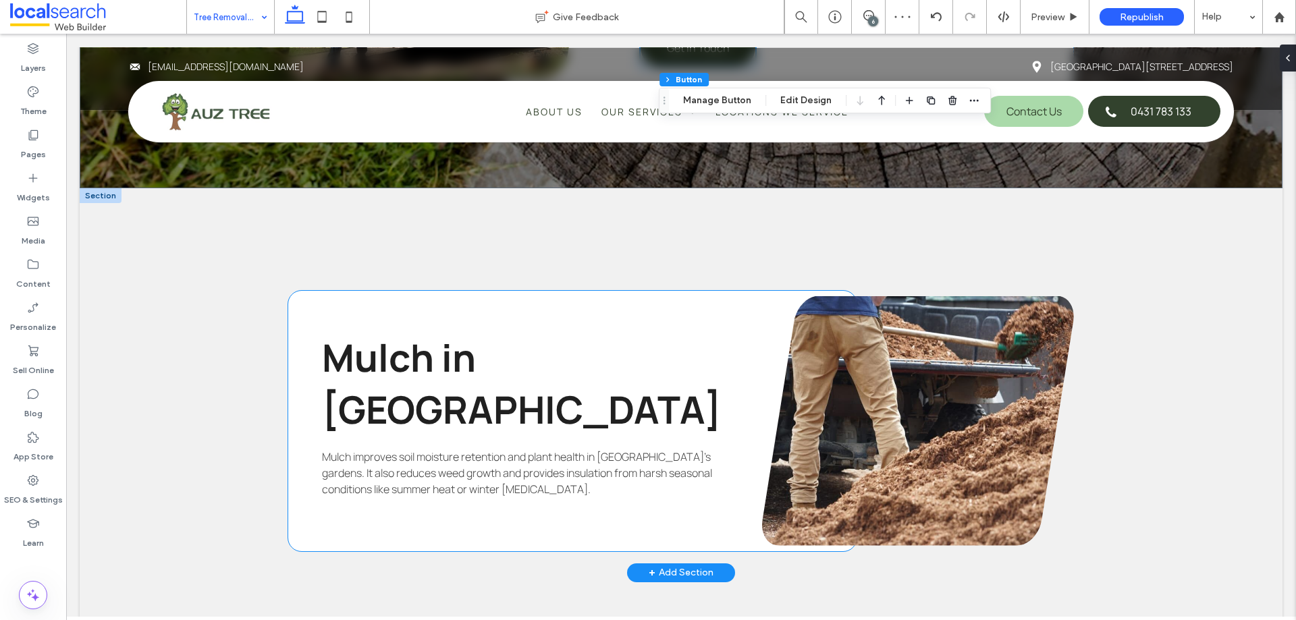
click at [372, 449] on span "Mulch improves soil moisture retention and plant health in [GEOGRAPHIC_DATA]’s …" at bounding box center [517, 472] width 390 height 47
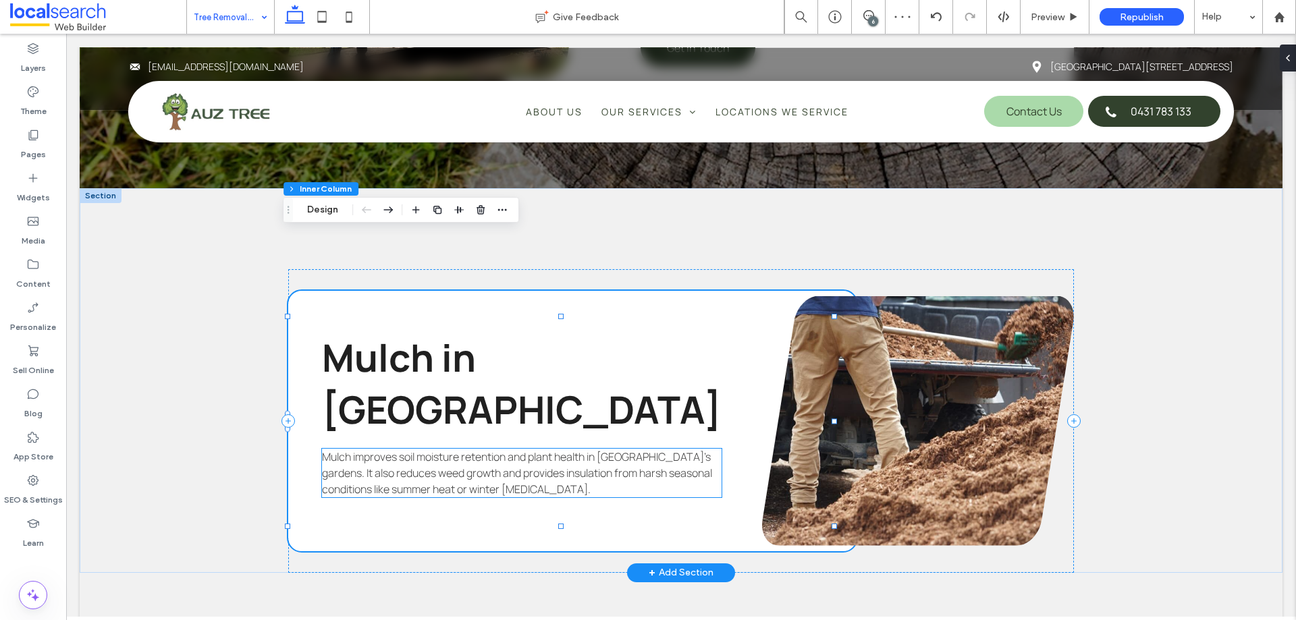
click at [374, 449] on p "Mulch improves soil moisture retention and plant health in [GEOGRAPHIC_DATA]’s …" at bounding box center [521, 473] width 399 height 49
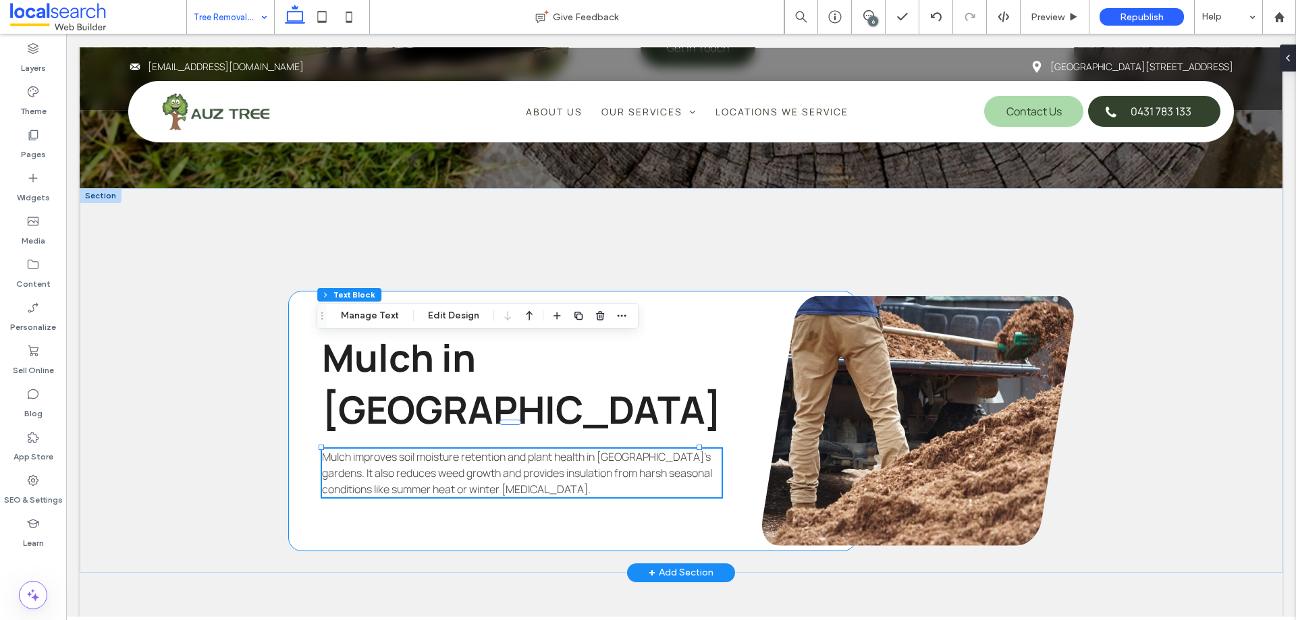
click at [385, 405] on div "Mulch in [GEOGRAPHIC_DATA] Mulch improves soil moisture retention and plant hea…" at bounding box center [572, 421] width 568 height 260
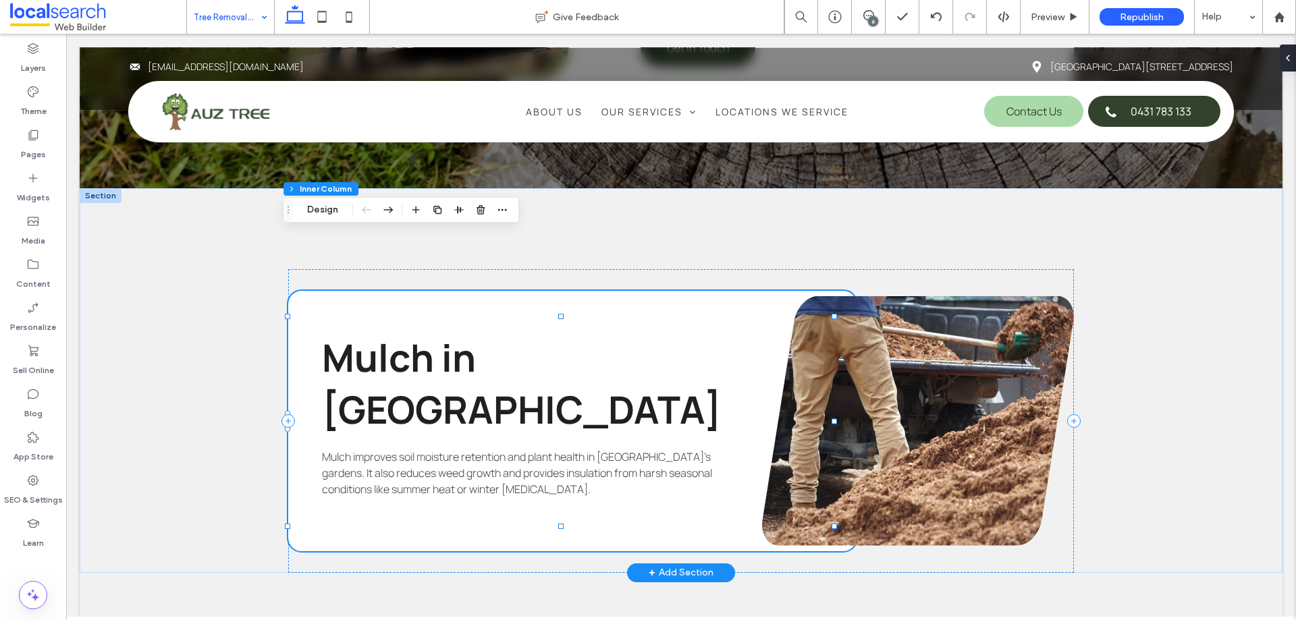
click at [385, 405] on div "Mulch in [GEOGRAPHIC_DATA] Mulch improves soil moisture retention and plant hea…" at bounding box center [572, 421] width 568 height 260
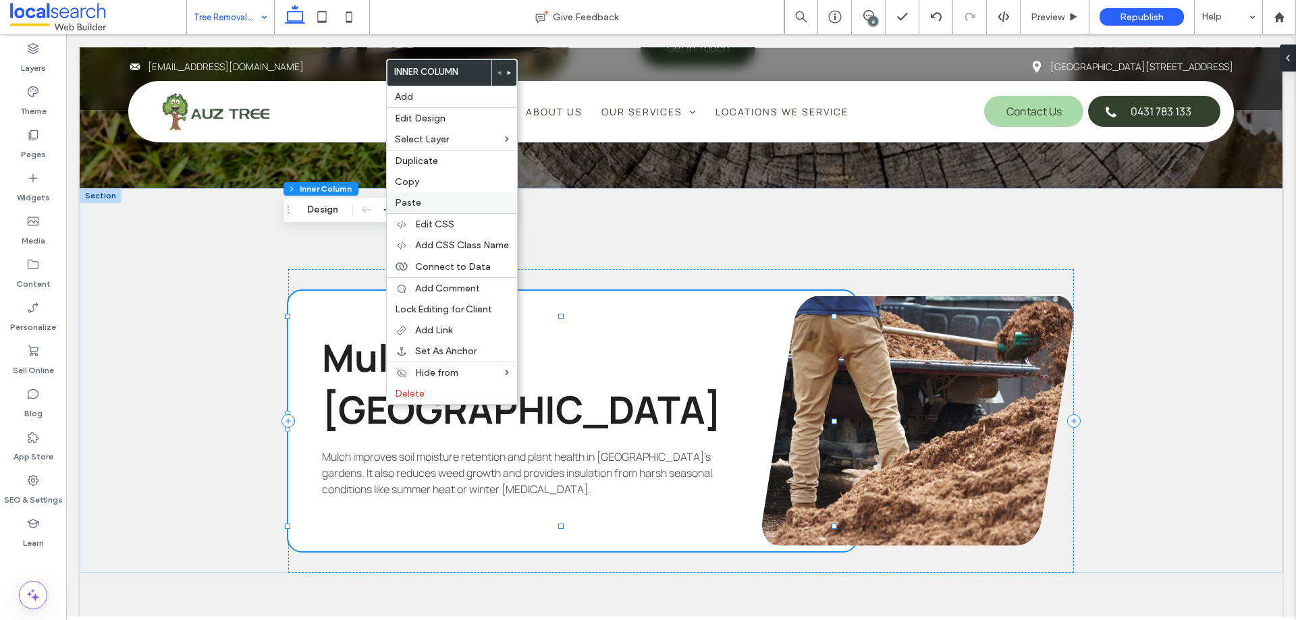
click at [433, 206] on label "Paste" at bounding box center [452, 202] width 114 height 11
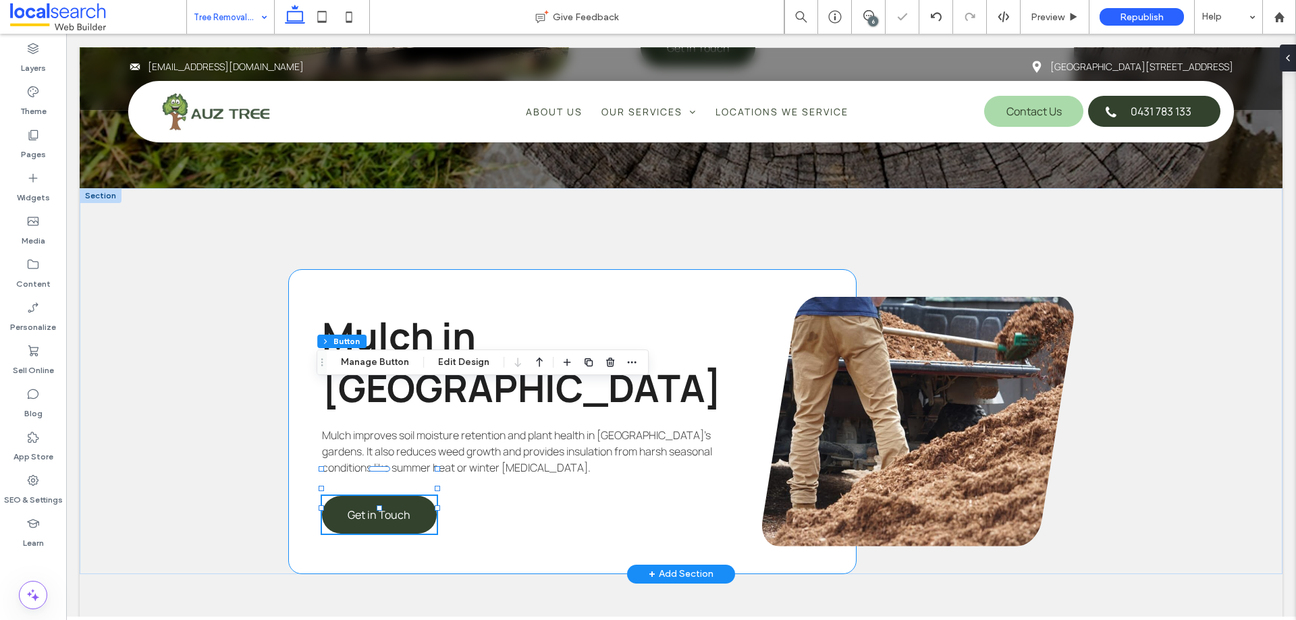
type input "**"
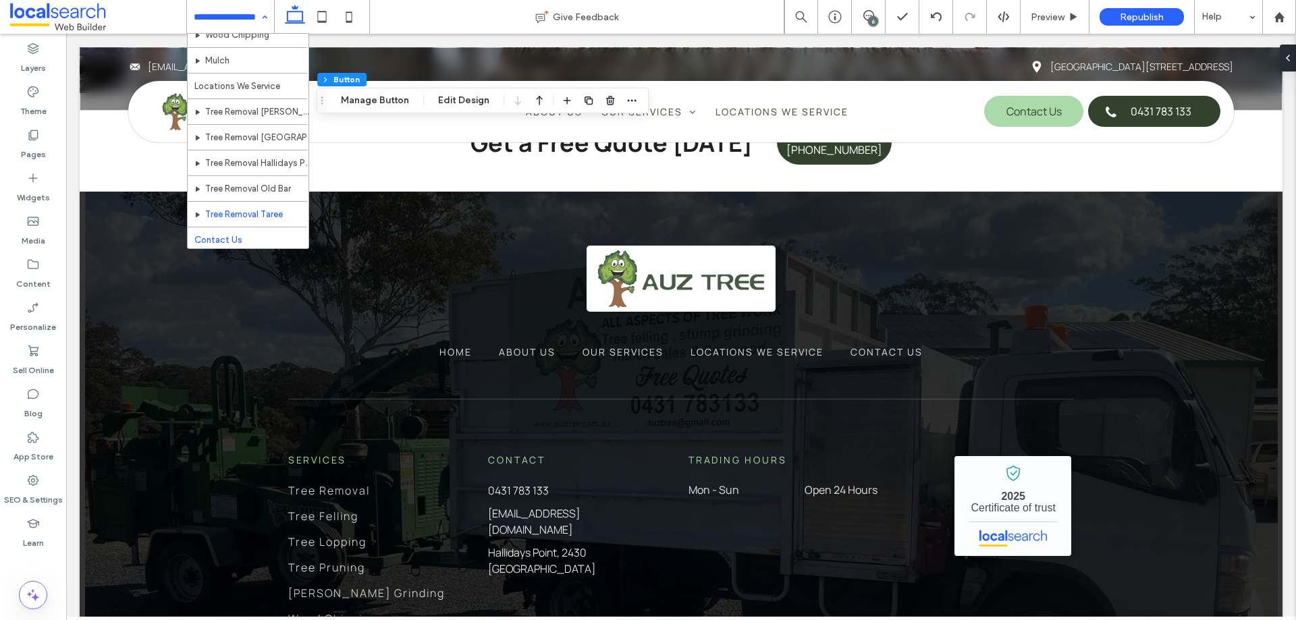
scroll to position [219, 0]
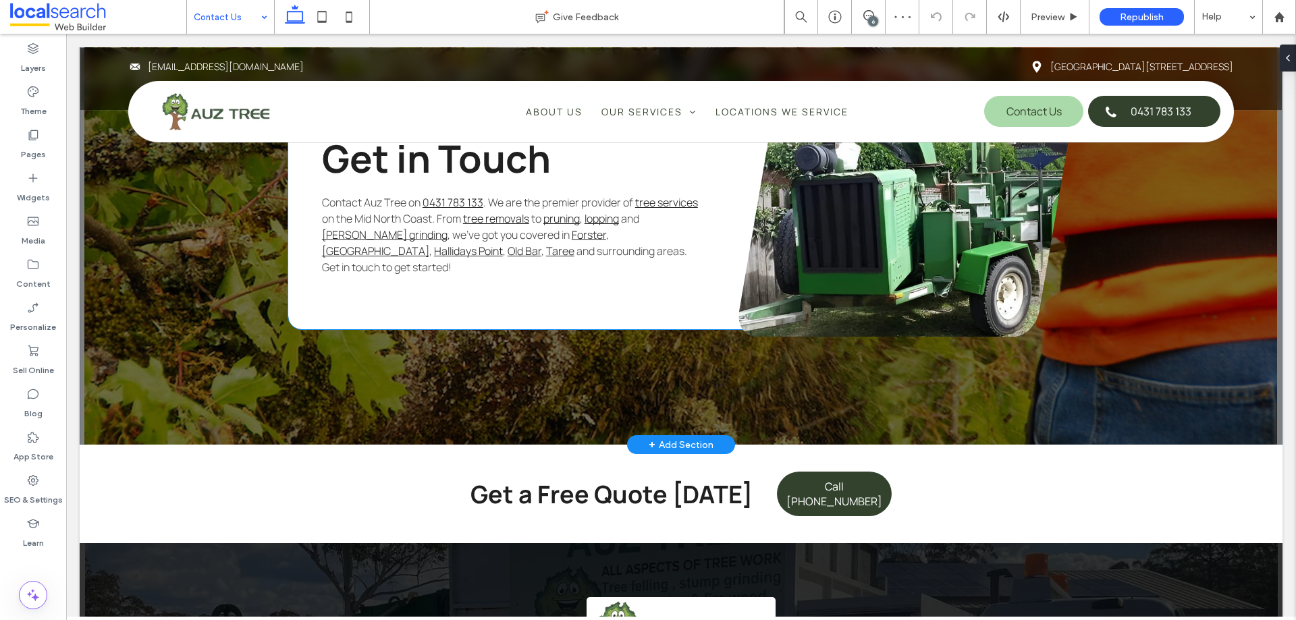
scroll to position [1350, 0]
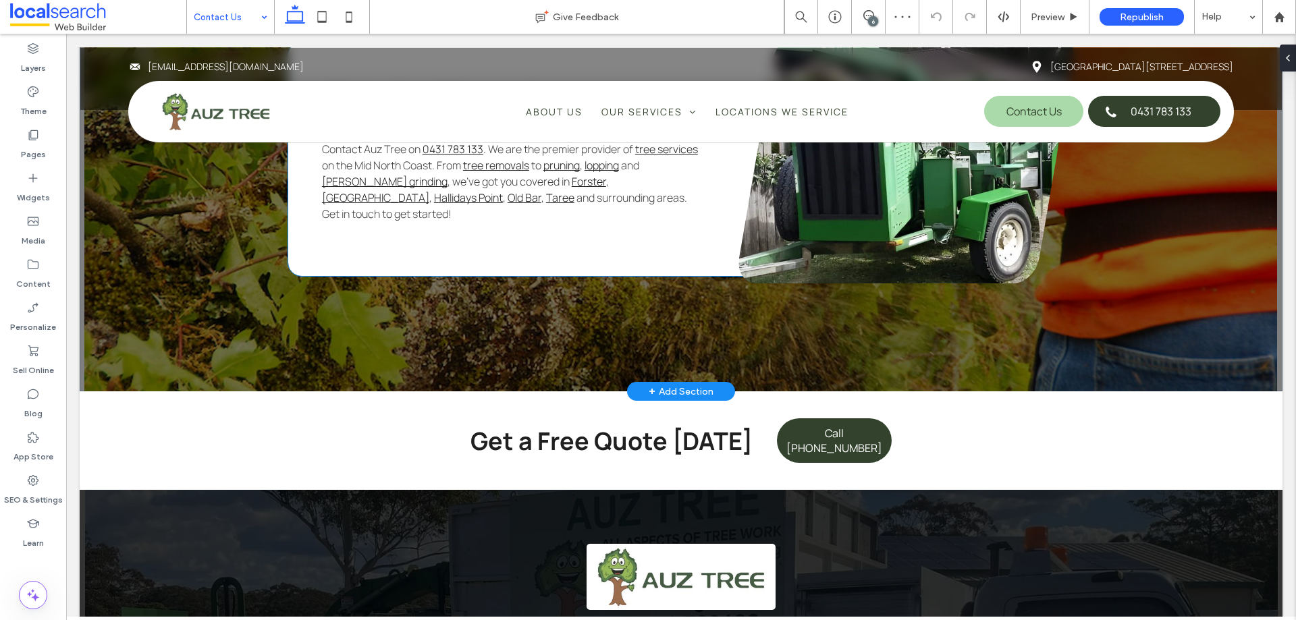
click at [420, 227] on div "Get in Touch Contact Auz Tree on [PHONE_NUMBER] . We are the premier provider o…" at bounding box center [560, 159] width 545 height 234
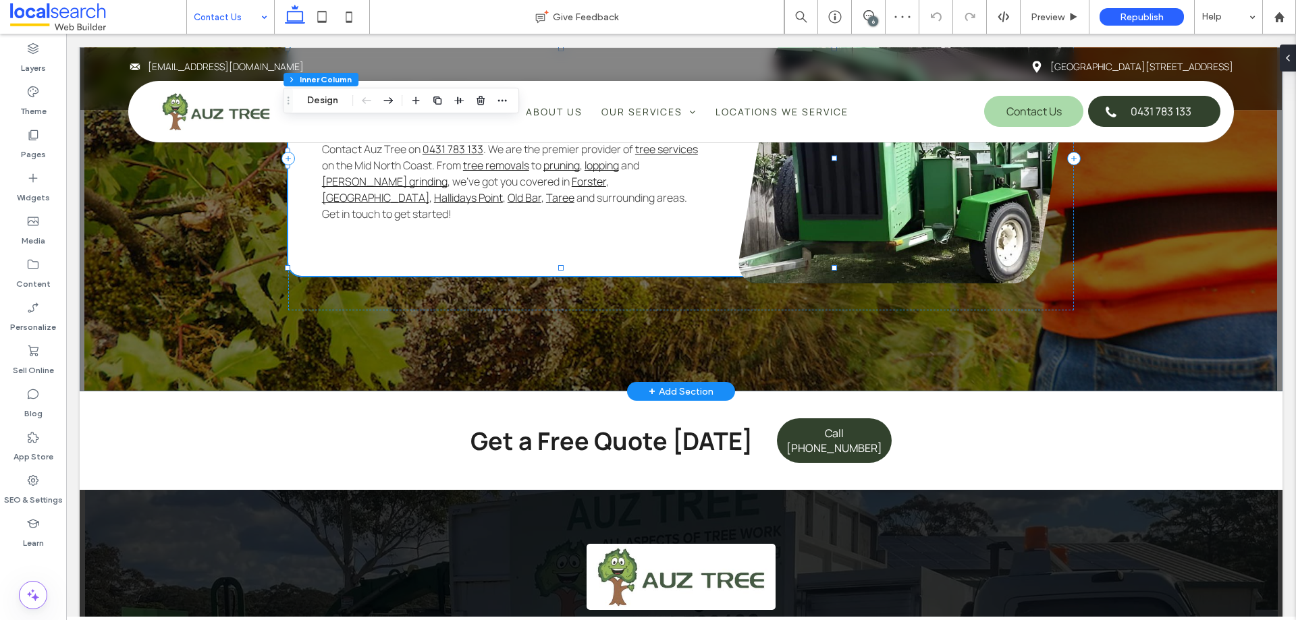
click at [420, 227] on div "Get in Touch Contact Auz Tree on [PHONE_NUMBER] . We are the premier provider o…" at bounding box center [560, 159] width 545 height 234
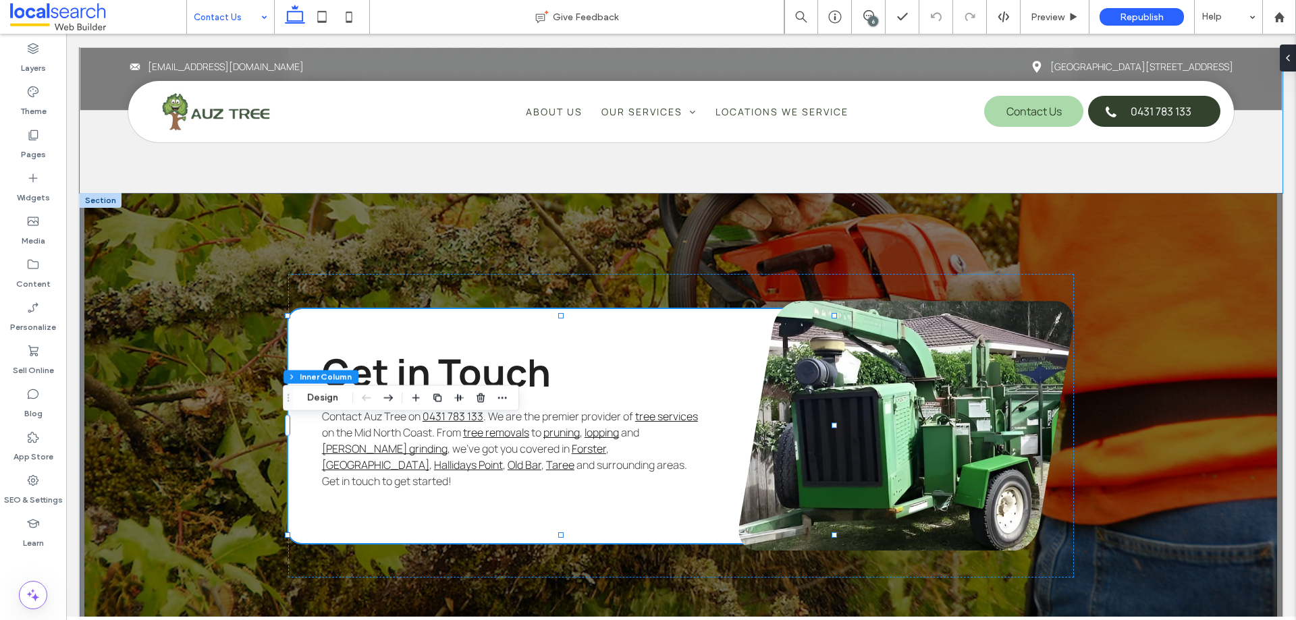
scroll to position [1215, 0]
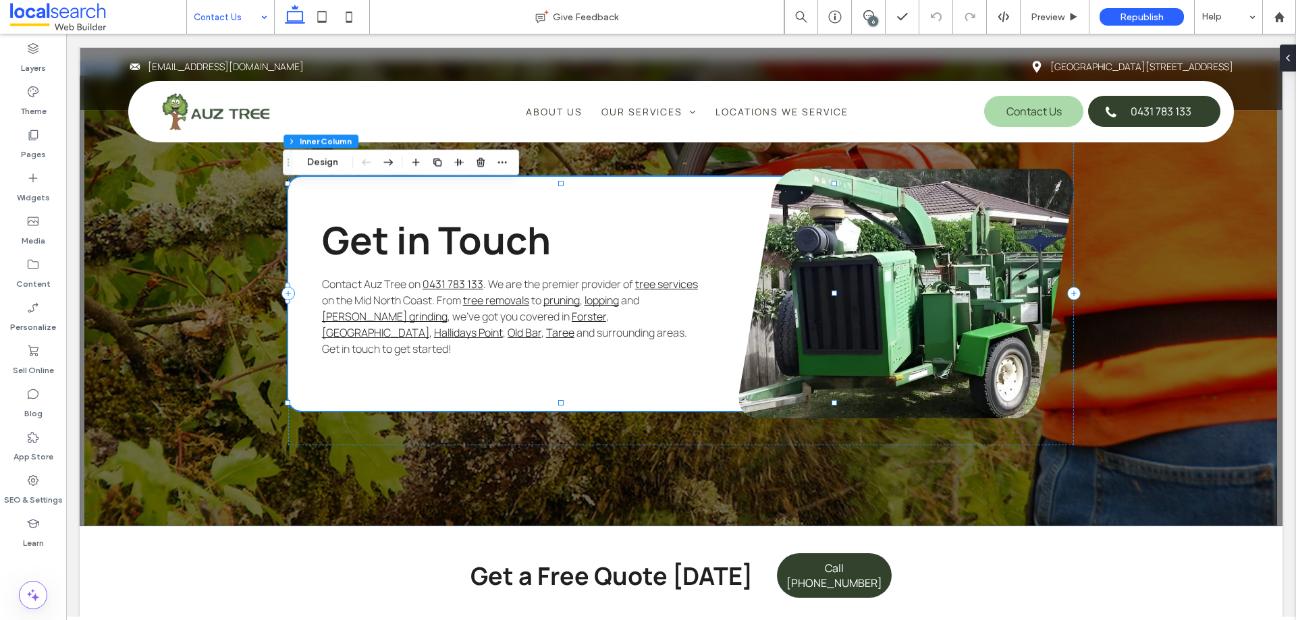
click at [875, 18] on div "6" at bounding box center [873, 21] width 10 height 10
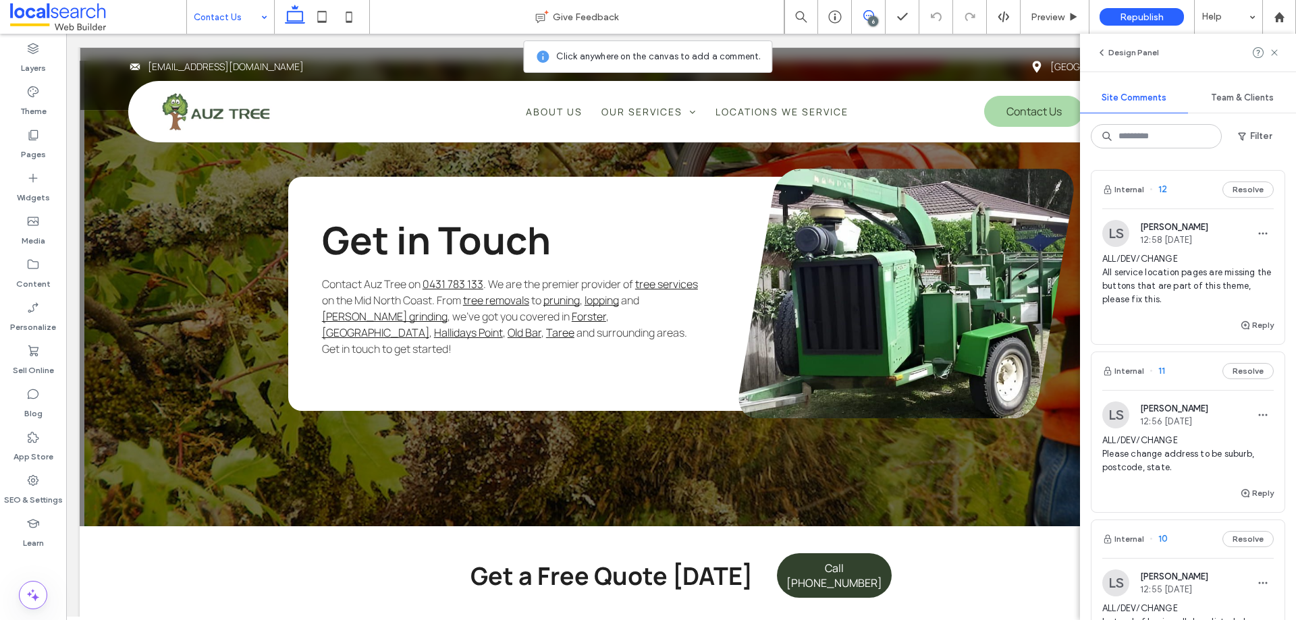
click at [1155, 287] on span "ALL/DEV/CHANGE All service location pages are missing the buttons that are part…" at bounding box center [1187, 279] width 171 height 54
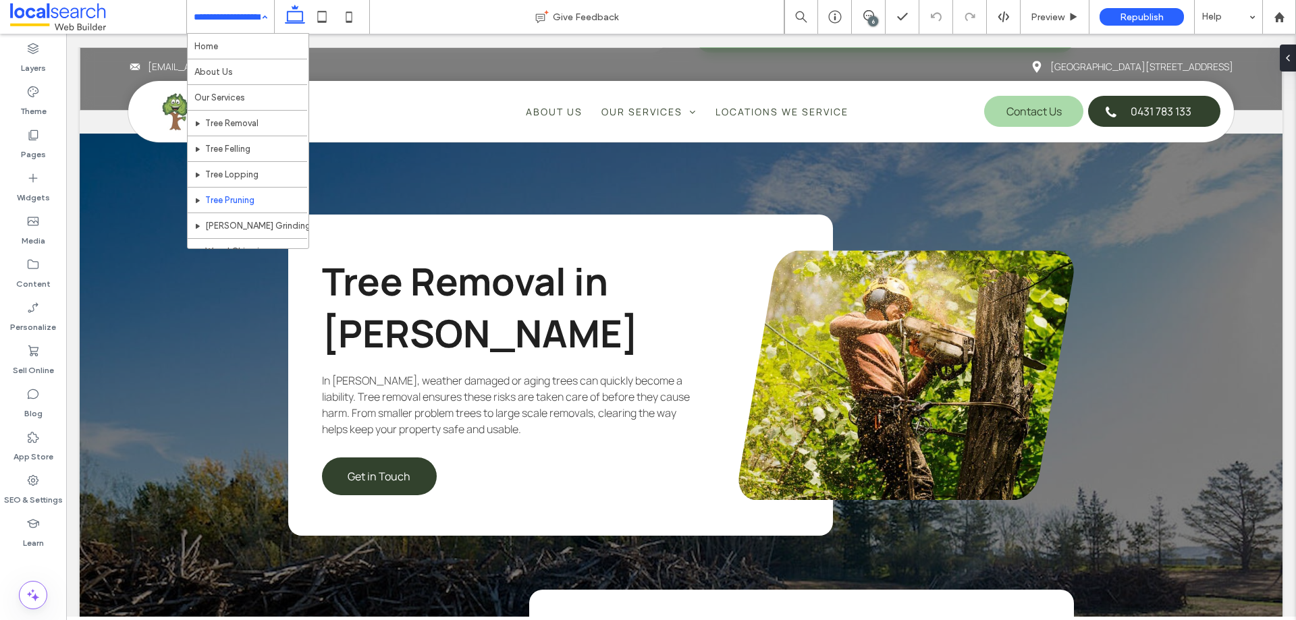
scroll to position [219, 0]
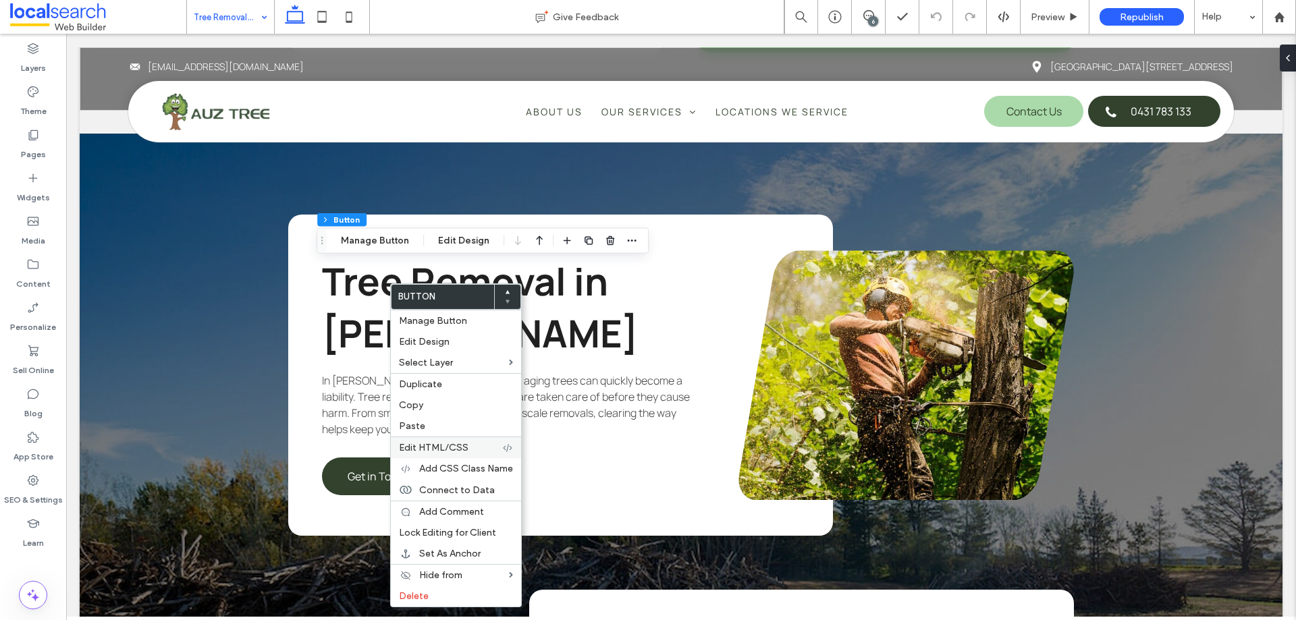
type input "**"
click at [419, 411] on div "Copy" at bounding box center [456, 405] width 130 height 21
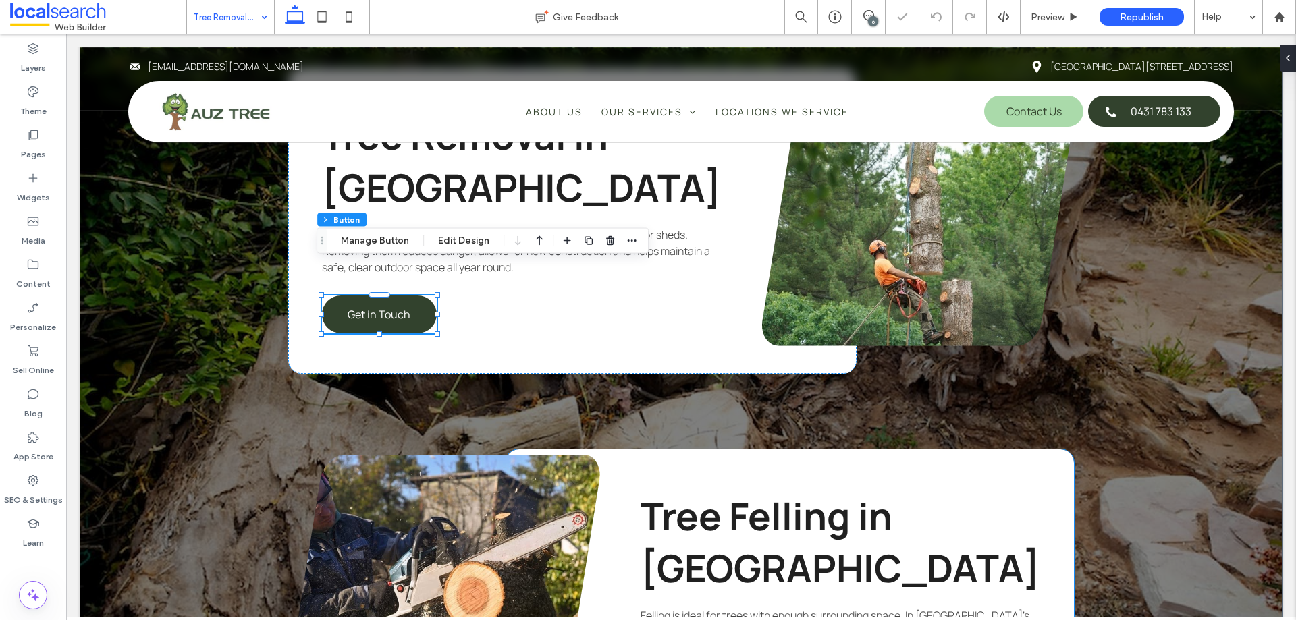
click at [731, 545] on div "Tree Felling in [GEOGRAPHIC_DATA] Felling is ideal for trees with enough surrou…" at bounding box center [789, 579] width 568 height 260
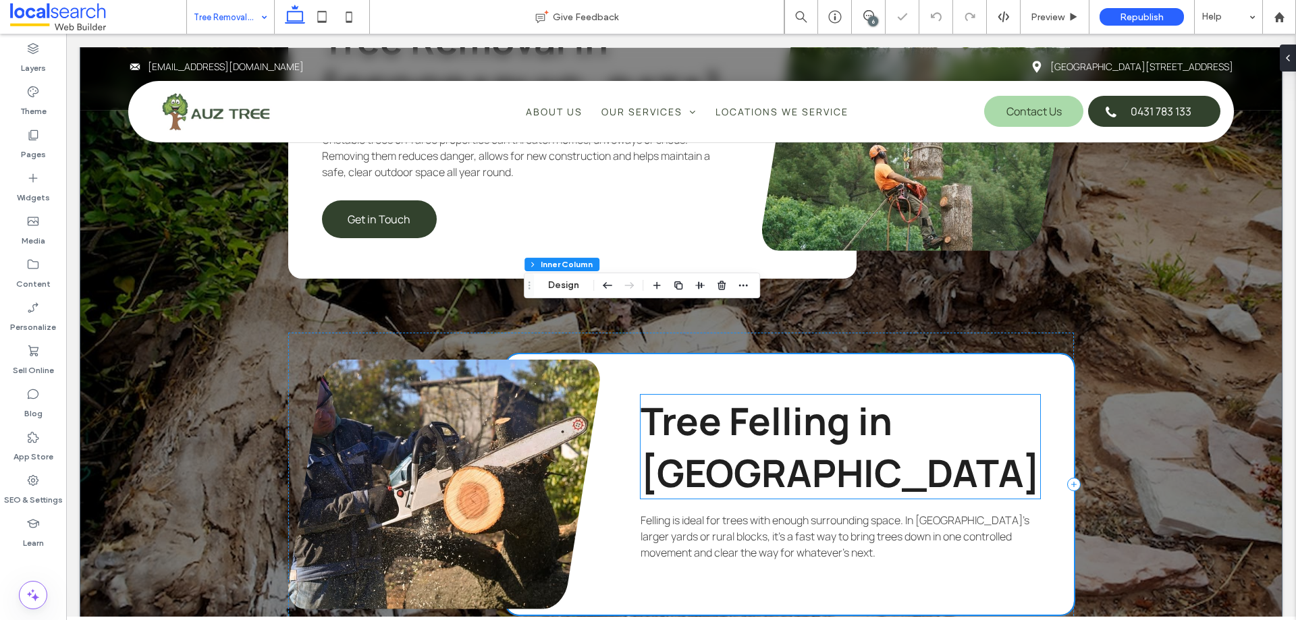
scroll to position [2261, 0]
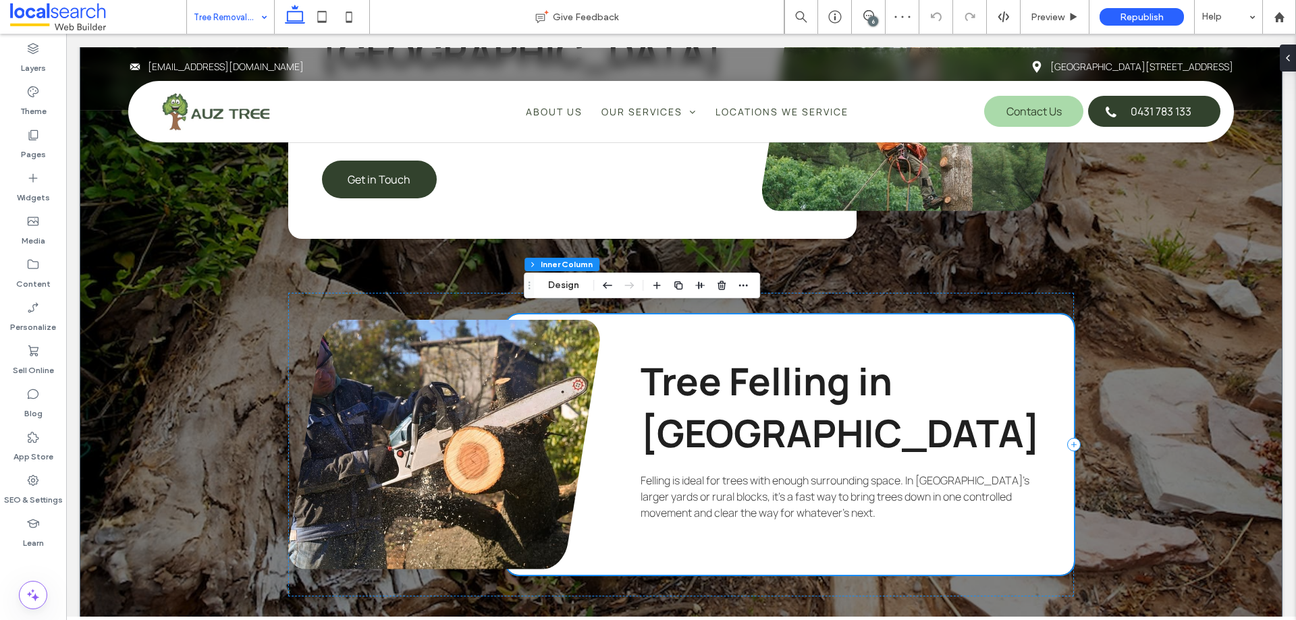
click at [697, 478] on div "Tree Felling in [GEOGRAPHIC_DATA] Felling is ideal for trees with enough surrou…" at bounding box center [789, 444] width 568 height 260
click at [688, 500] on div "Tree Felling in [GEOGRAPHIC_DATA] Felling is ideal for trees with enough surrou…" at bounding box center [789, 444] width 568 height 260
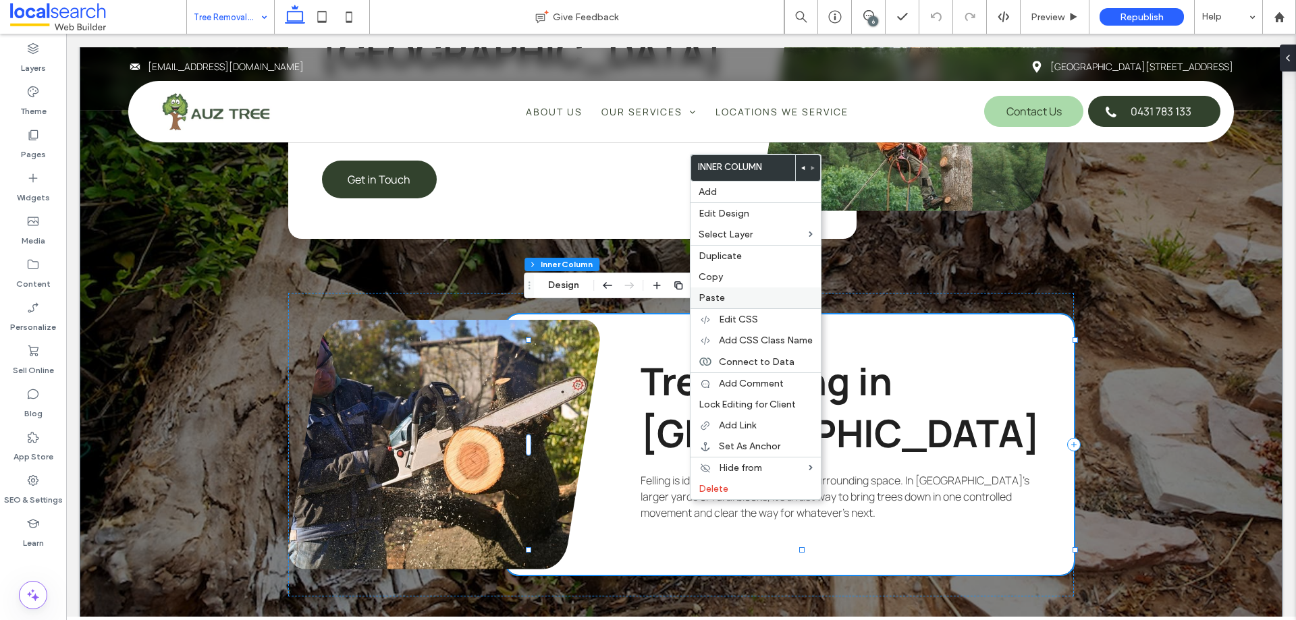
click at [735, 291] on div "Paste" at bounding box center [755, 297] width 130 height 21
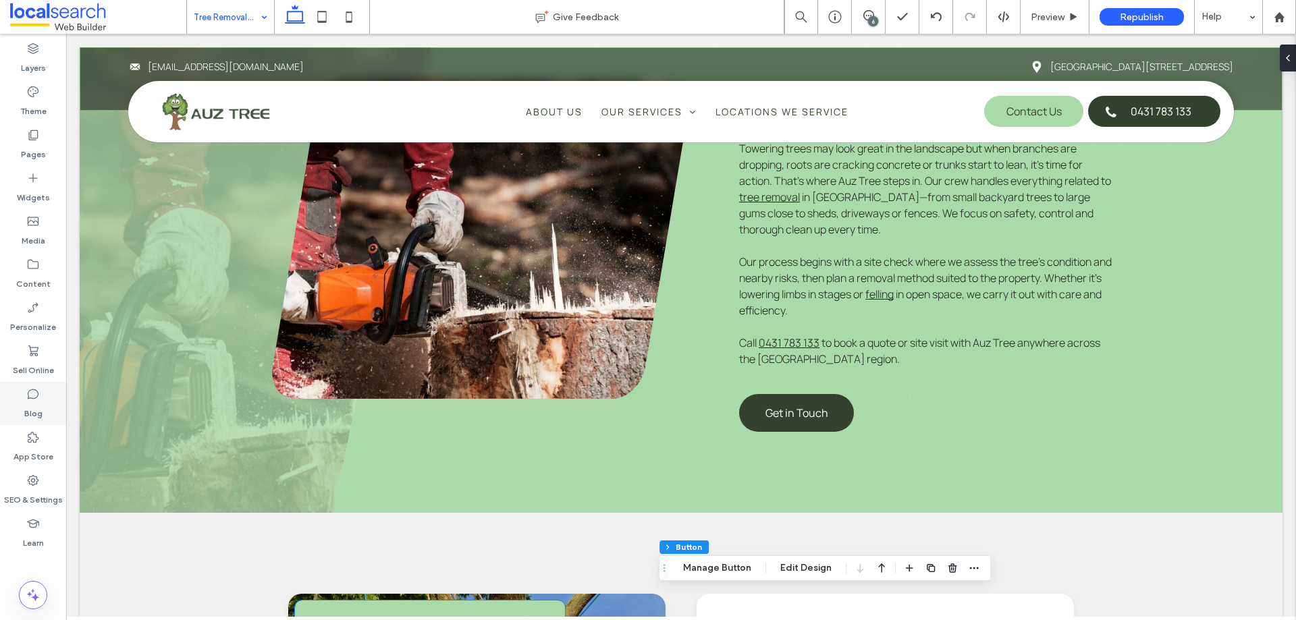
scroll to position [642, 0]
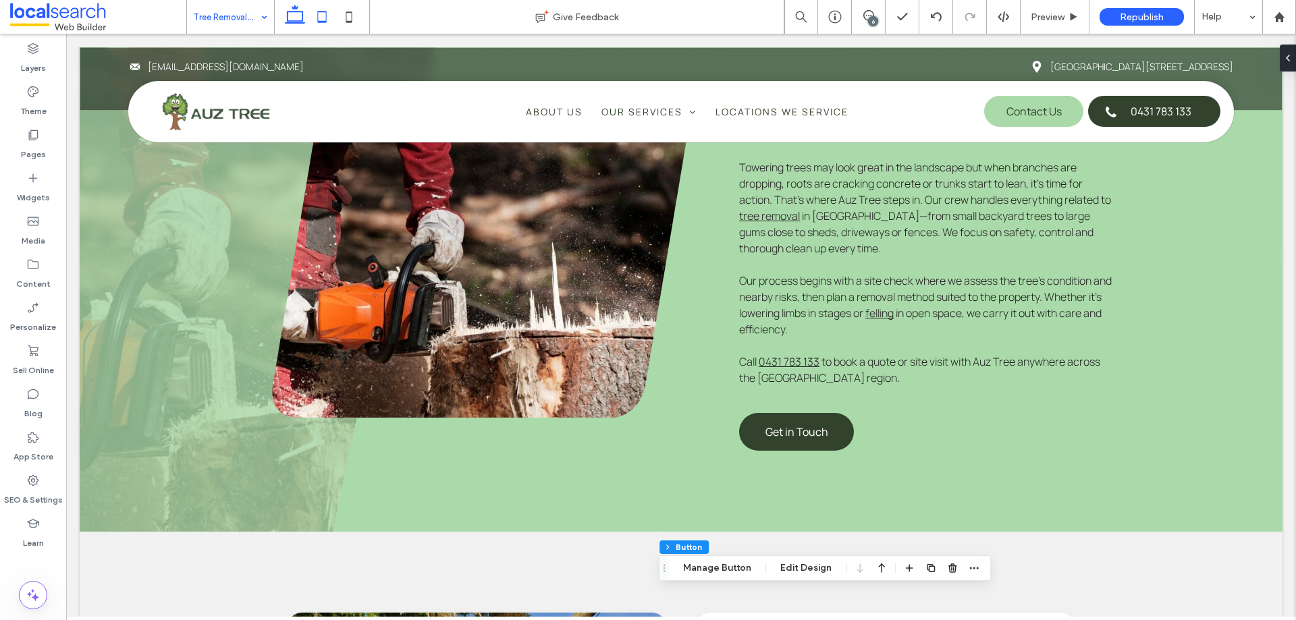
click at [329, 19] on icon at bounding box center [321, 16] width 27 height 27
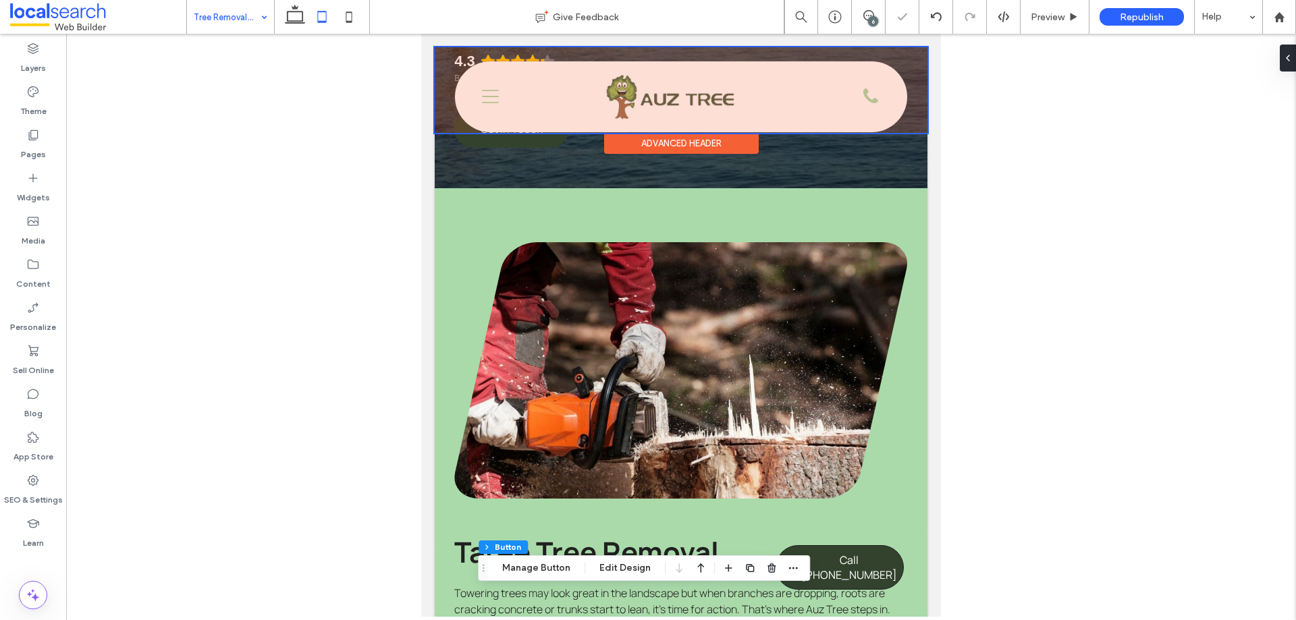
click at [489, 96] on div at bounding box center [681, 90] width 493 height 86
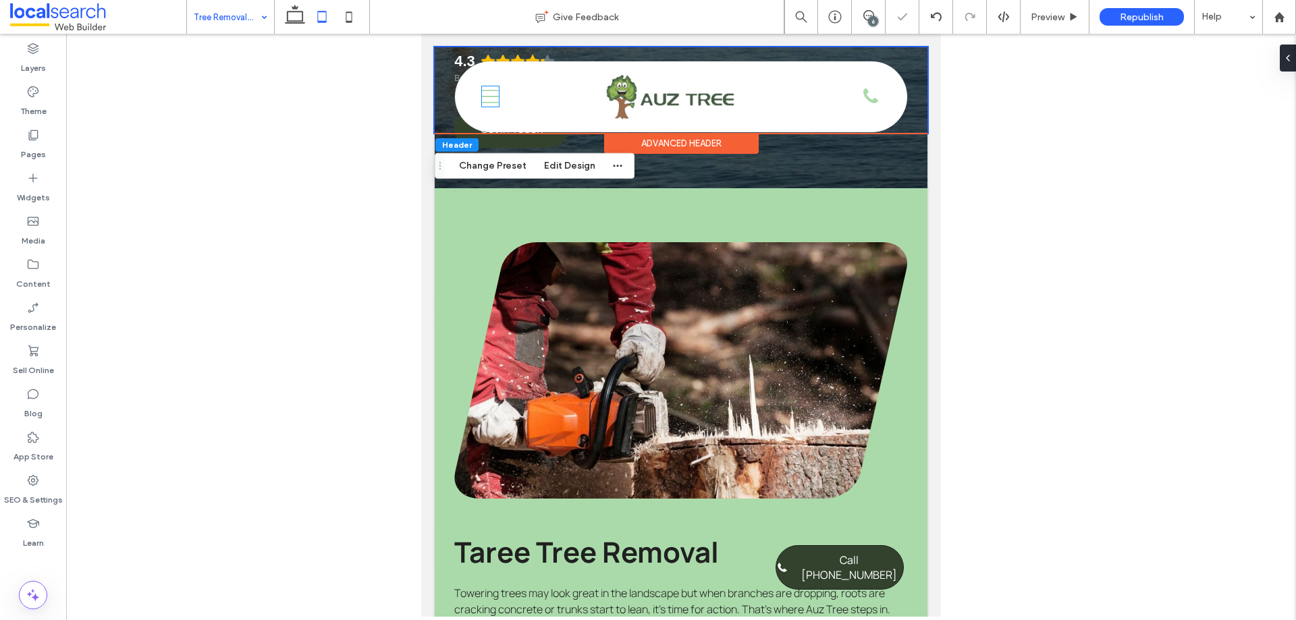
click at [489, 96] on icon "Three Lines Icon" at bounding box center [490, 96] width 17 height 20
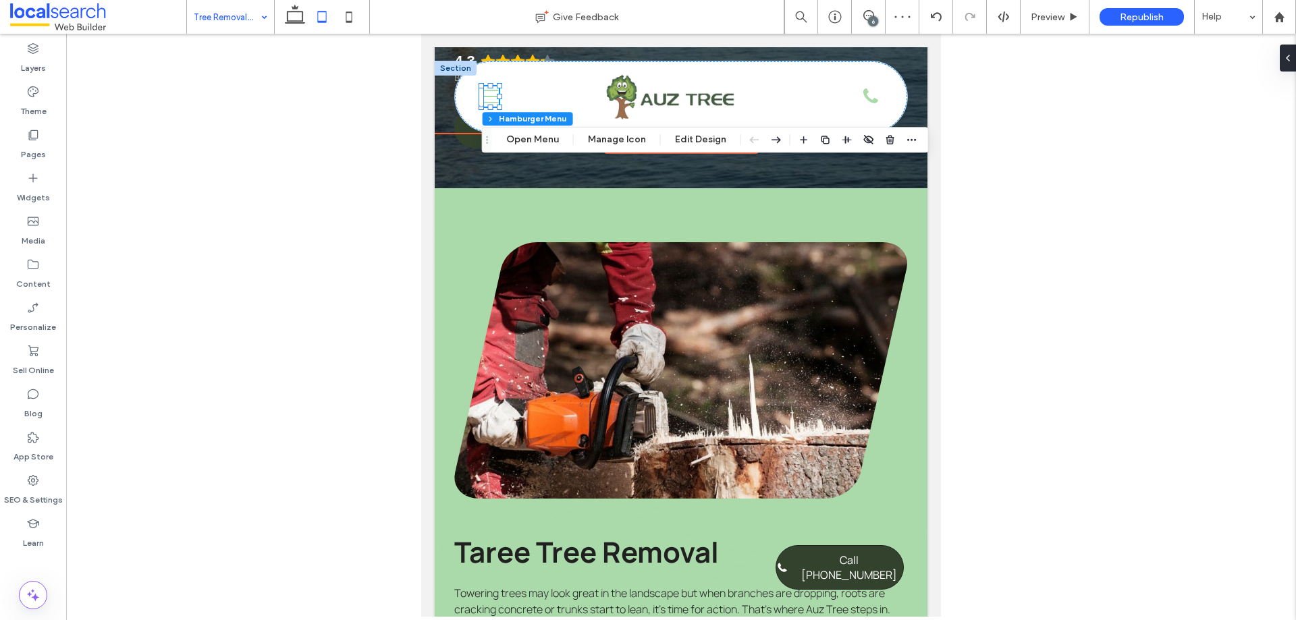
click at [489, 99] on icon "Three Lines Icon" at bounding box center [490, 96] width 17 height 20
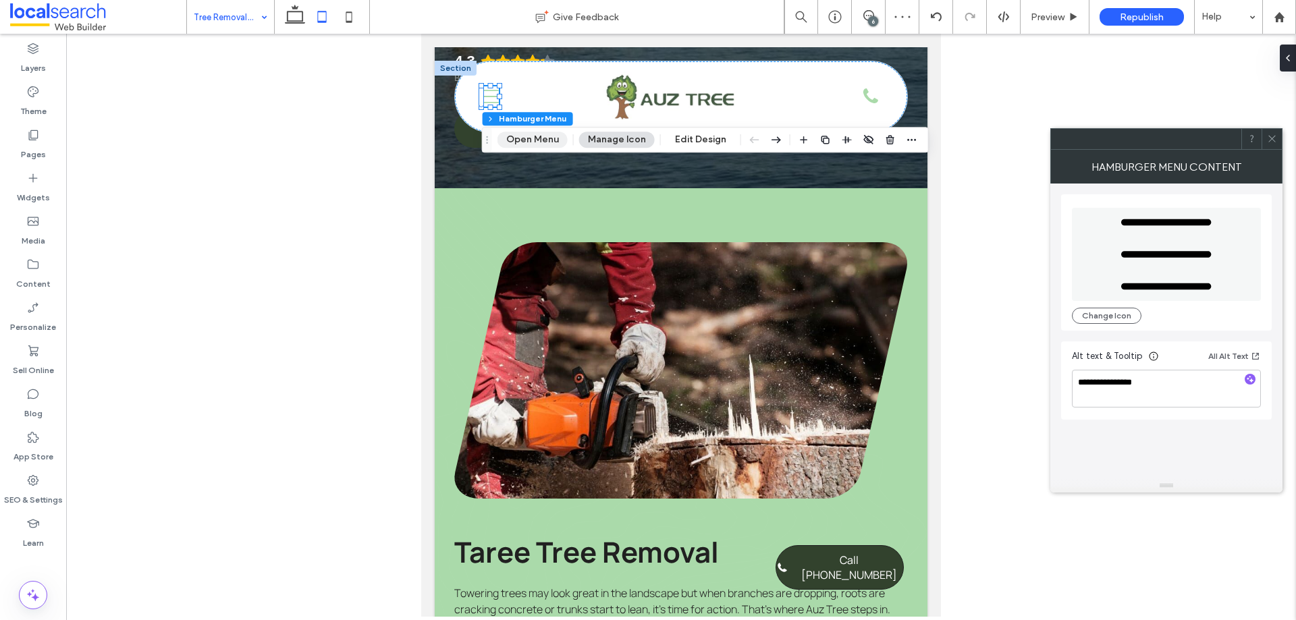
click at [536, 141] on button "Open Menu" at bounding box center [532, 140] width 70 height 16
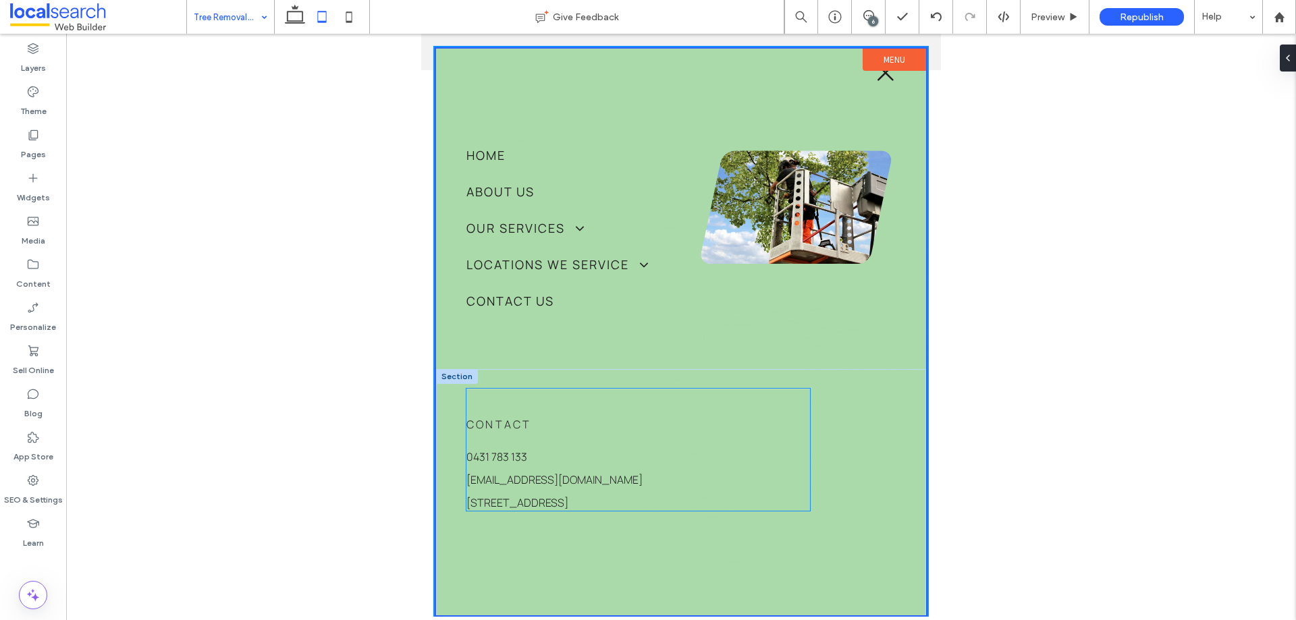
click at [568, 505] on link "[STREET_ADDRESS]" at bounding box center [517, 502] width 102 height 15
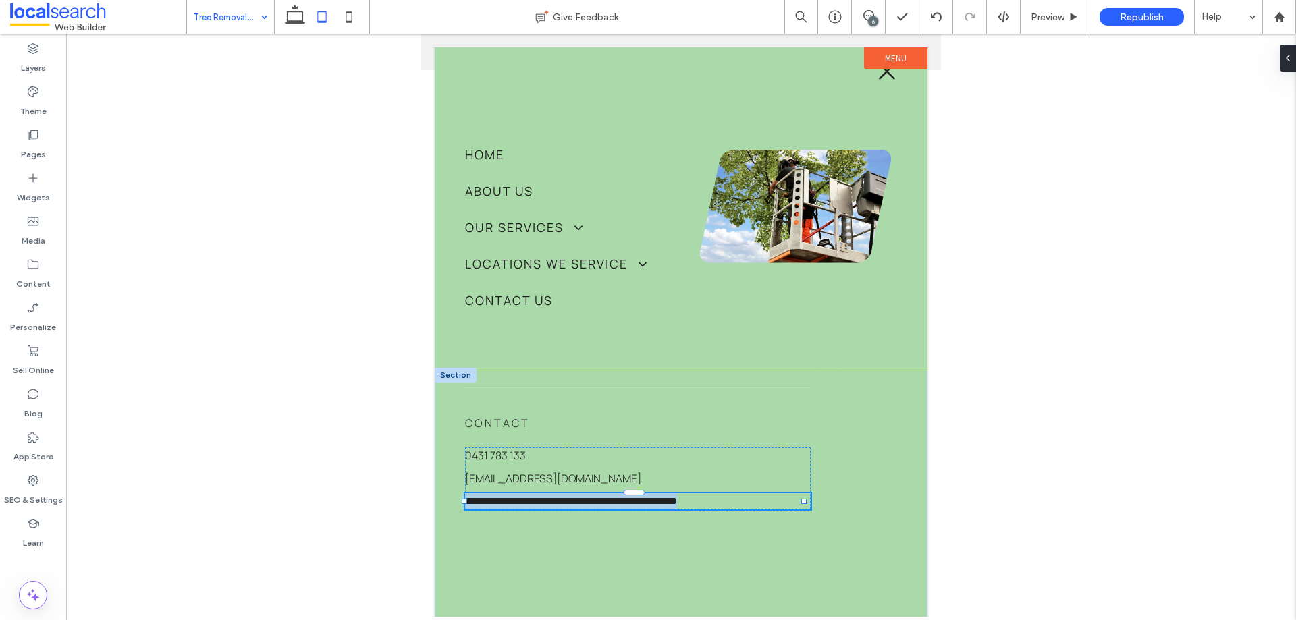
type input "*******"
type input "**"
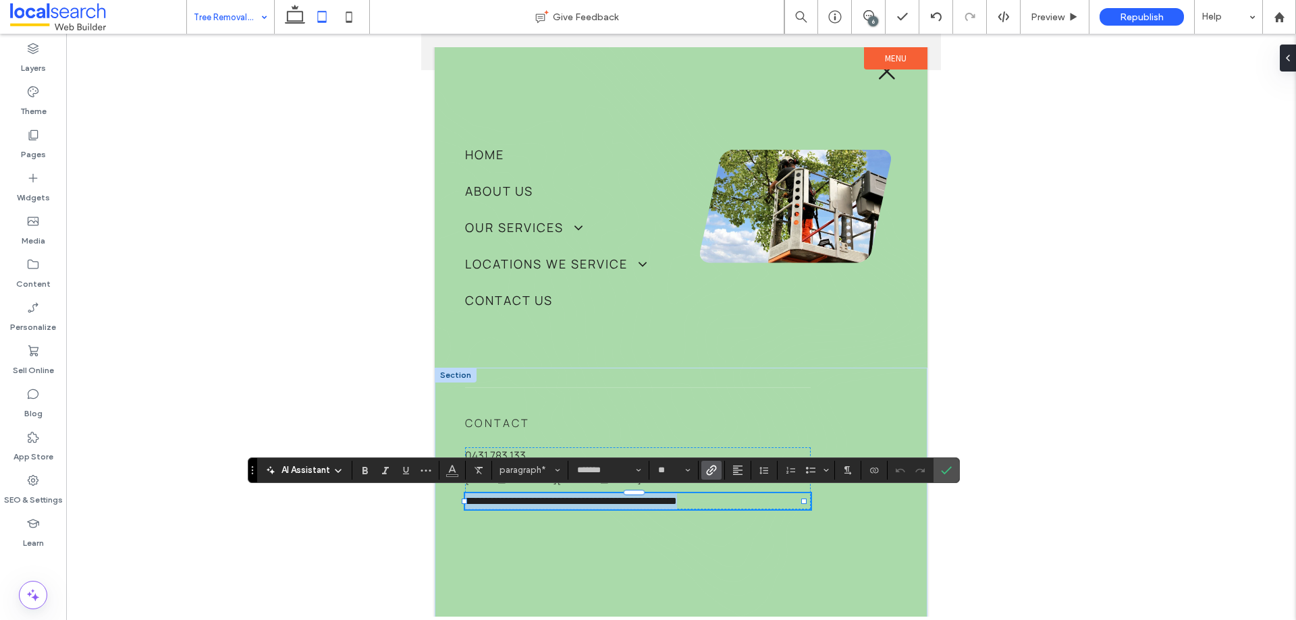
click at [675, 504] on link "**********" at bounding box center [571, 501] width 212 height 10
drag, startPoint x: 608, startPoint y: 501, endPoint x: 453, endPoint y: 501, distance: 155.2
click at [453, 501] on div "**********" at bounding box center [681, 499] width 493 height 262
drag, startPoint x: 584, startPoint y: 503, endPoint x: 566, endPoint y: 501, distance: 18.4
click at [566, 501] on p "**********" at bounding box center [637, 501] width 345 height 16
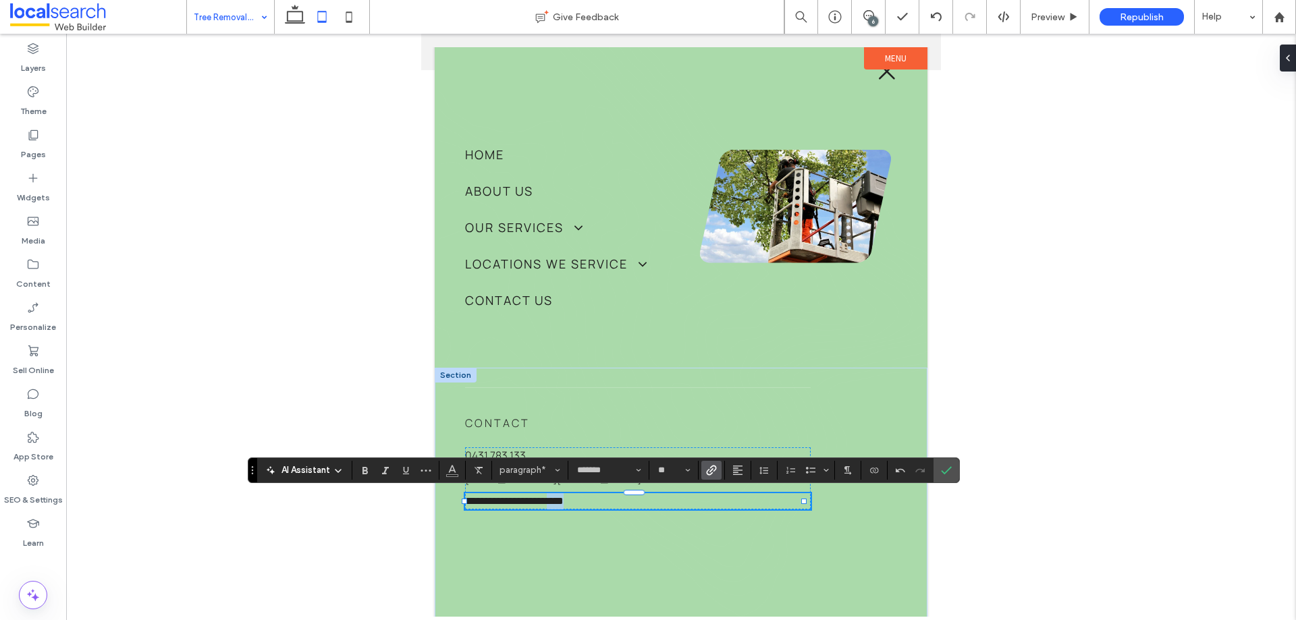
copy link "****"
click at [537, 501] on link "**********" at bounding box center [514, 501] width 99 height 10
drag, startPoint x: 618, startPoint y: 503, endPoint x: 594, endPoint y: 503, distance: 24.3
click at [594, 503] on p "**********" at bounding box center [637, 501] width 345 height 16
click at [574, 510] on div "**********" at bounding box center [680, 498] width 453 height 223
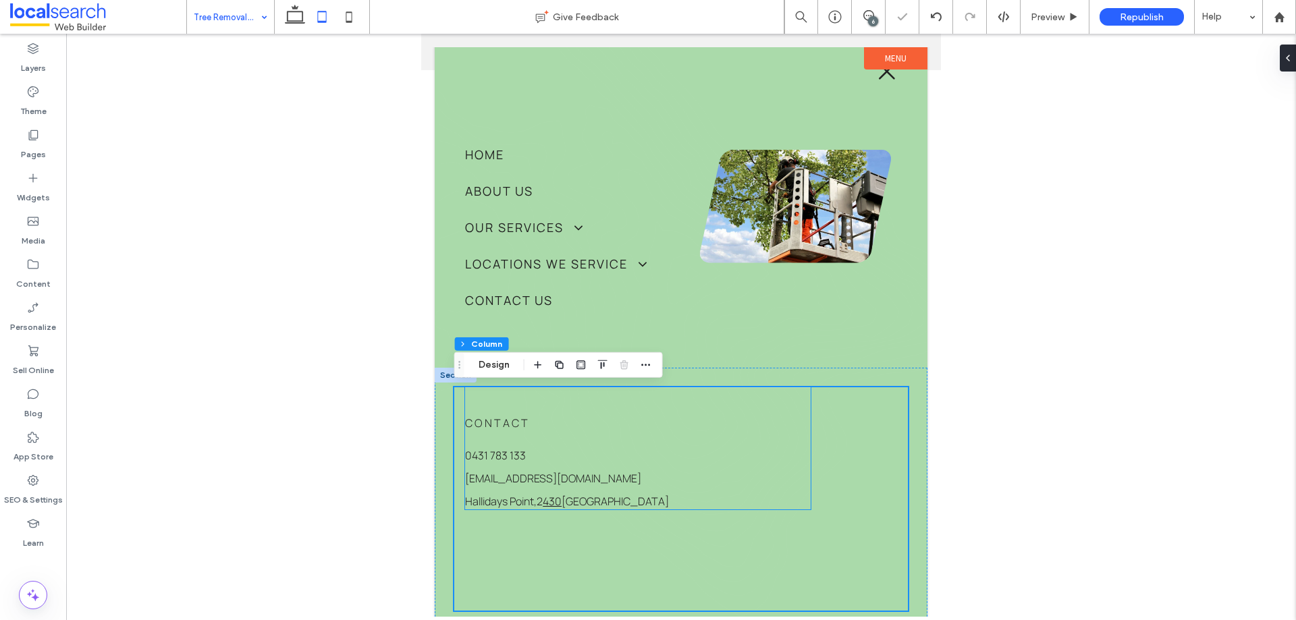
click at [566, 498] on link "NSW" at bounding box center [614, 501] width 107 height 15
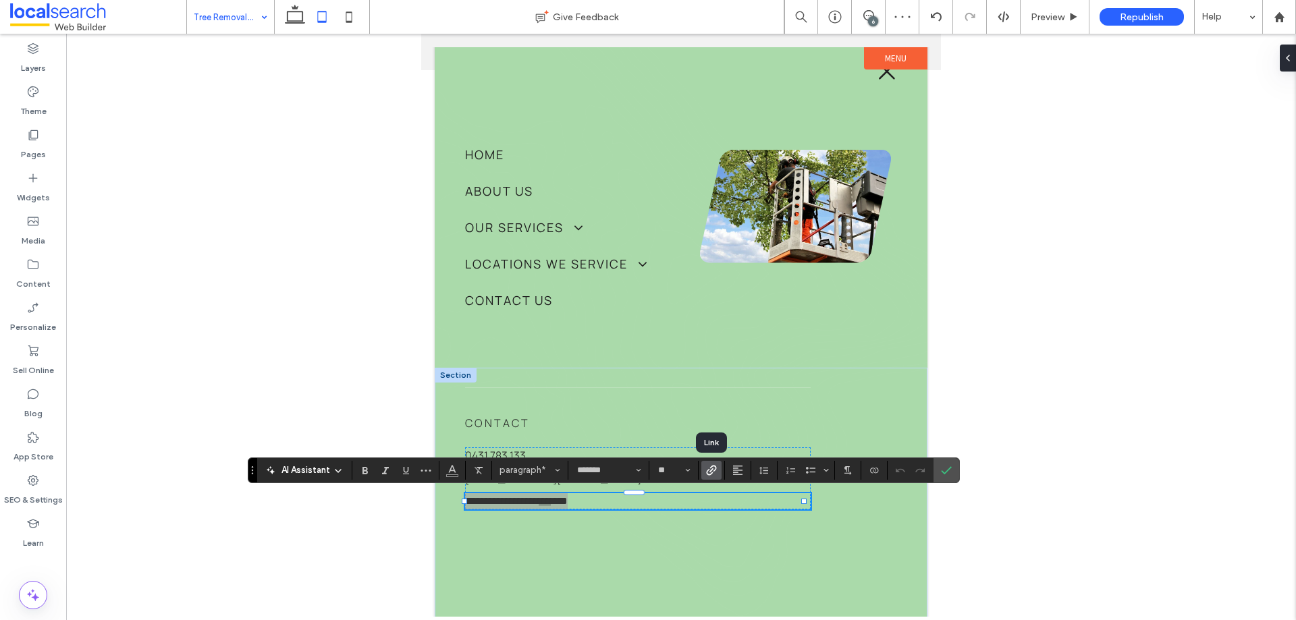
click at [715, 471] on use "Link" at bounding box center [711, 470] width 10 height 10
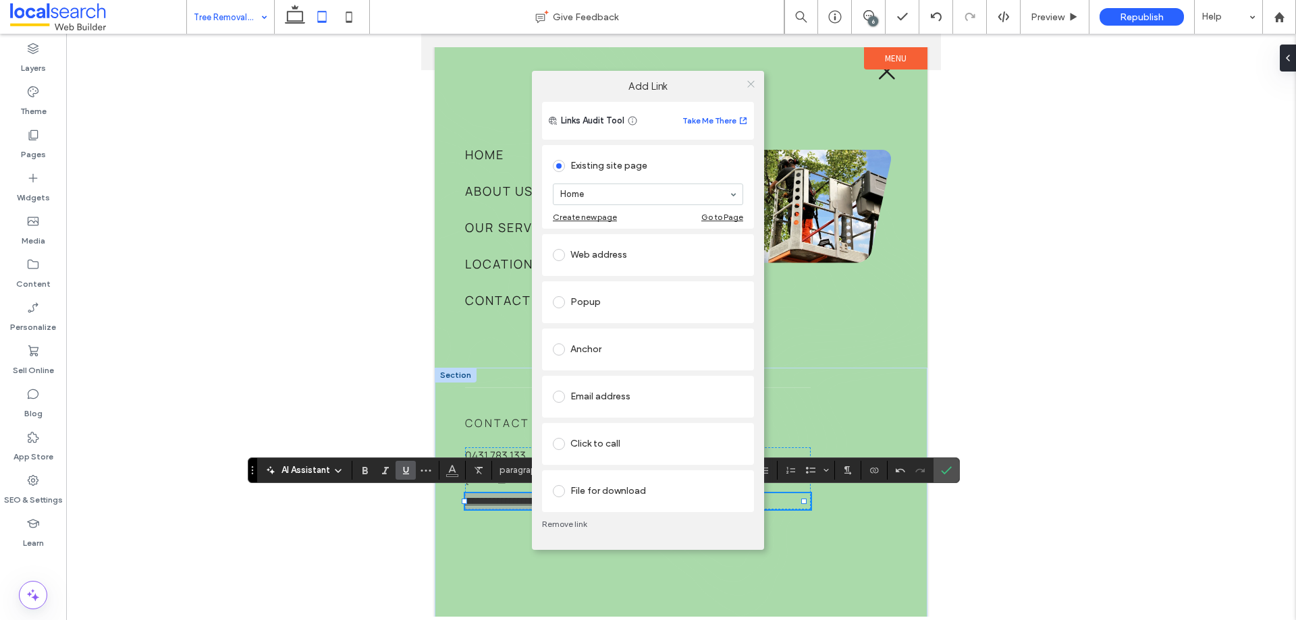
click at [750, 82] on icon at bounding box center [751, 84] width 10 height 10
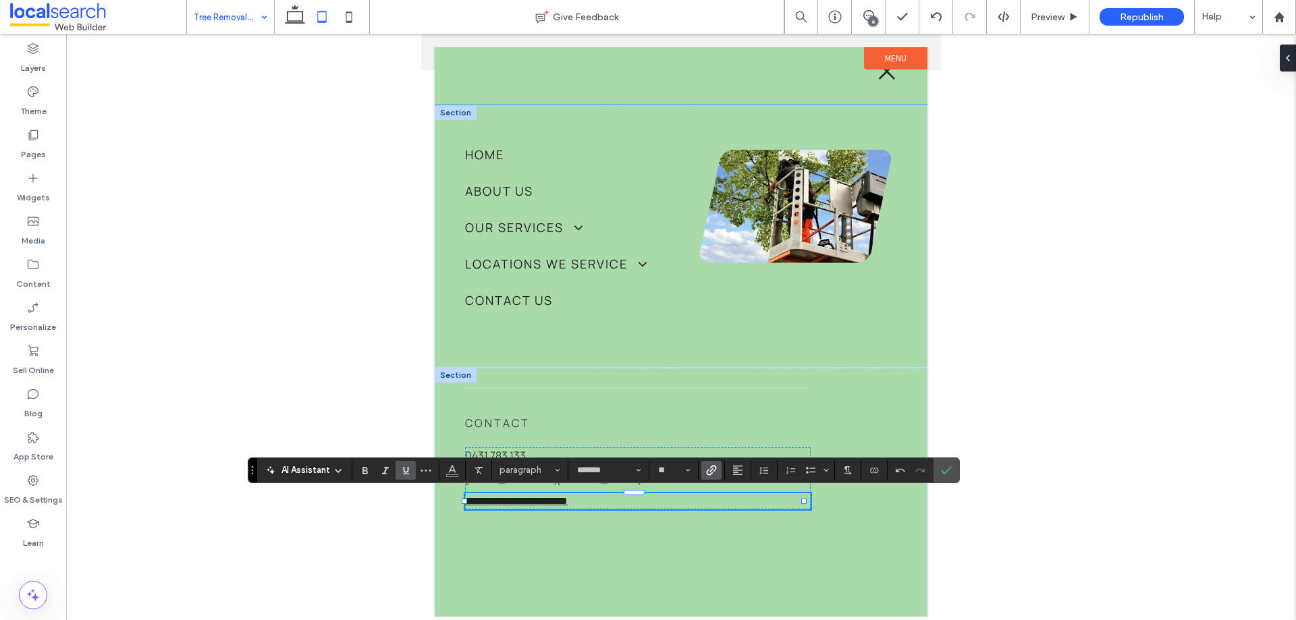
click at [850, 360] on div "Home About Us Our Services Tree Removal Tree Felling Tree Lopping Tree Pruning …" at bounding box center [681, 236] width 493 height 262
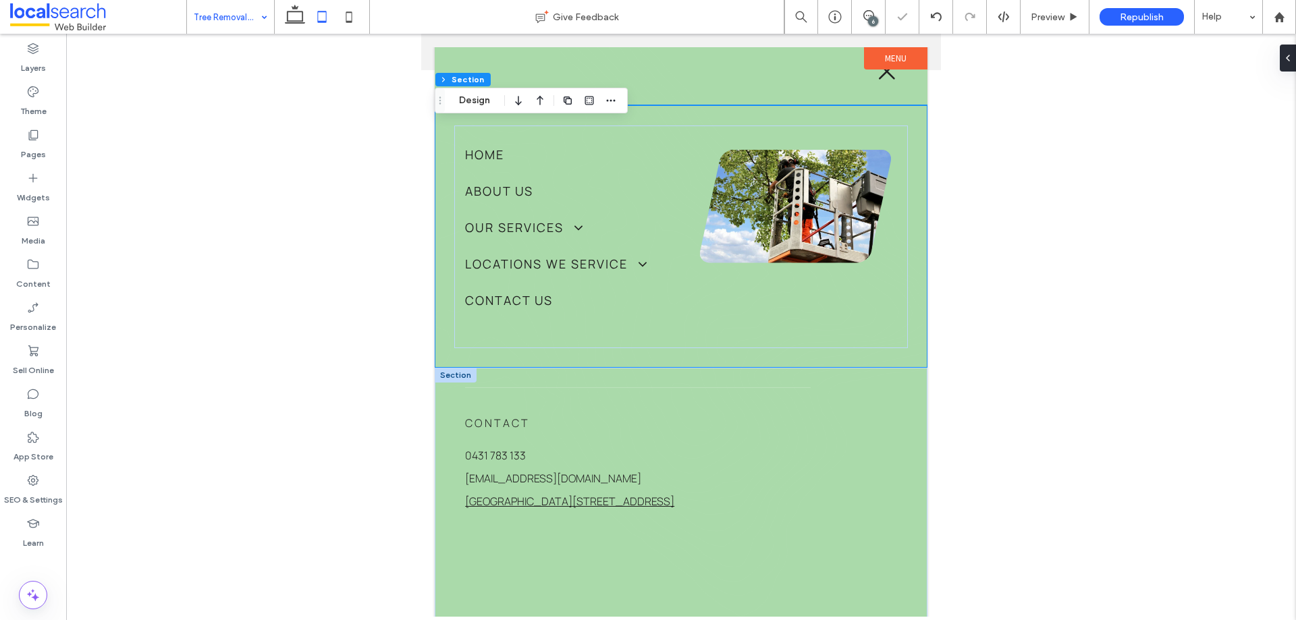
click at [885, 53] on label "Menu" at bounding box center [895, 58] width 63 height 22
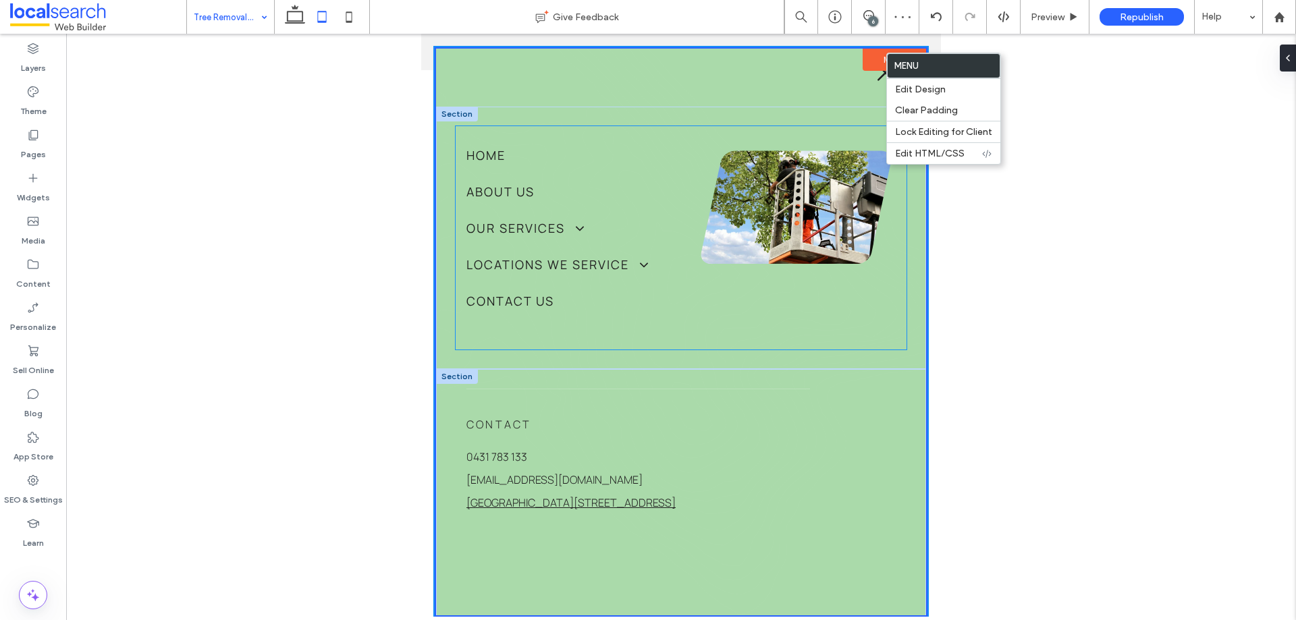
click at [895, 256] on div "Home About Us Our Services Tree Removal Tree Felling Tree Lopping Tree Pruning …" at bounding box center [680, 237] width 451 height 223
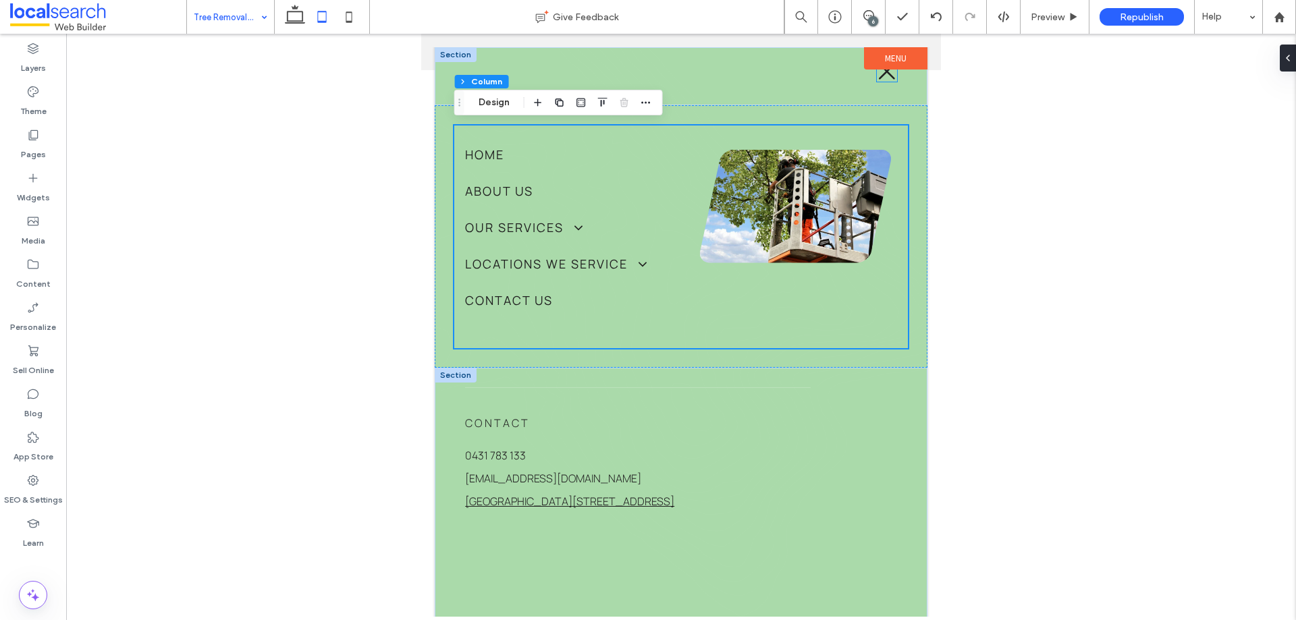
click at [881, 72] on icon "Cross Icon" at bounding box center [887, 71] width 20 height 20
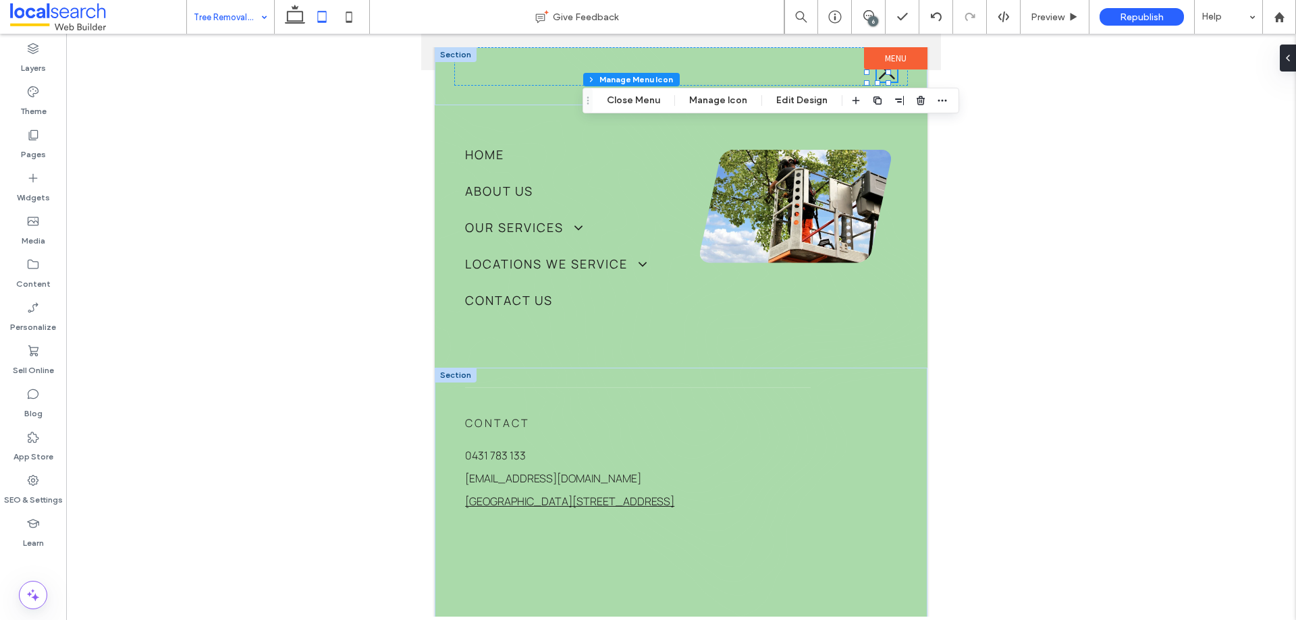
click at [881, 72] on icon "Cross Icon" at bounding box center [887, 71] width 20 height 20
click at [882, 61] on label "Menu" at bounding box center [895, 58] width 63 height 22
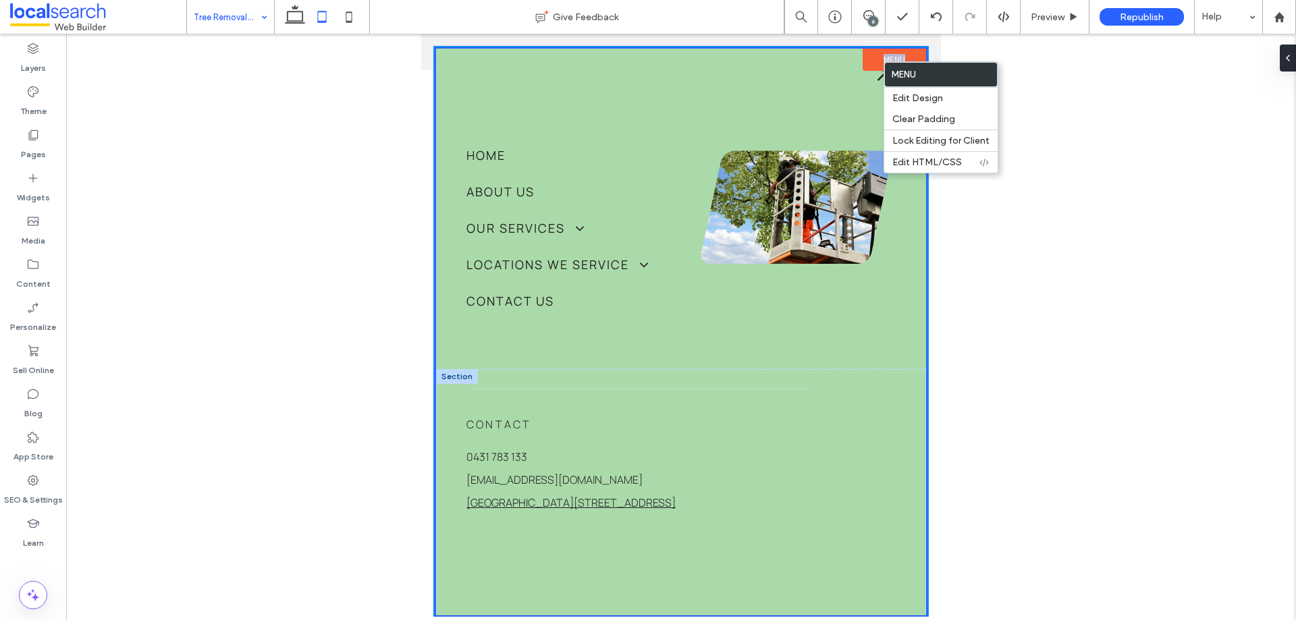
click at [882, 61] on label "Menu" at bounding box center [893, 60] width 63 height 22
click at [914, 291] on div "Home About Us Our Services Tree Removal Tree Felling Tree Lopping Tree Pruning …" at bounding box center [681, 238] width 490 height 262
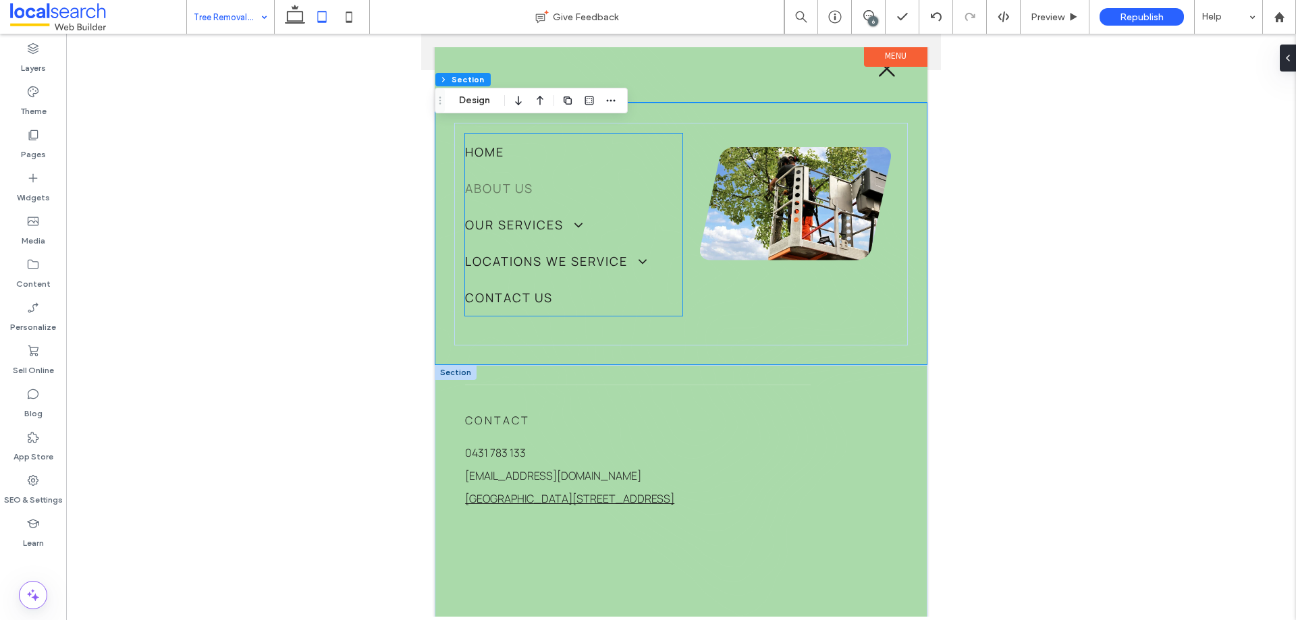
scroll to position [0, 0]
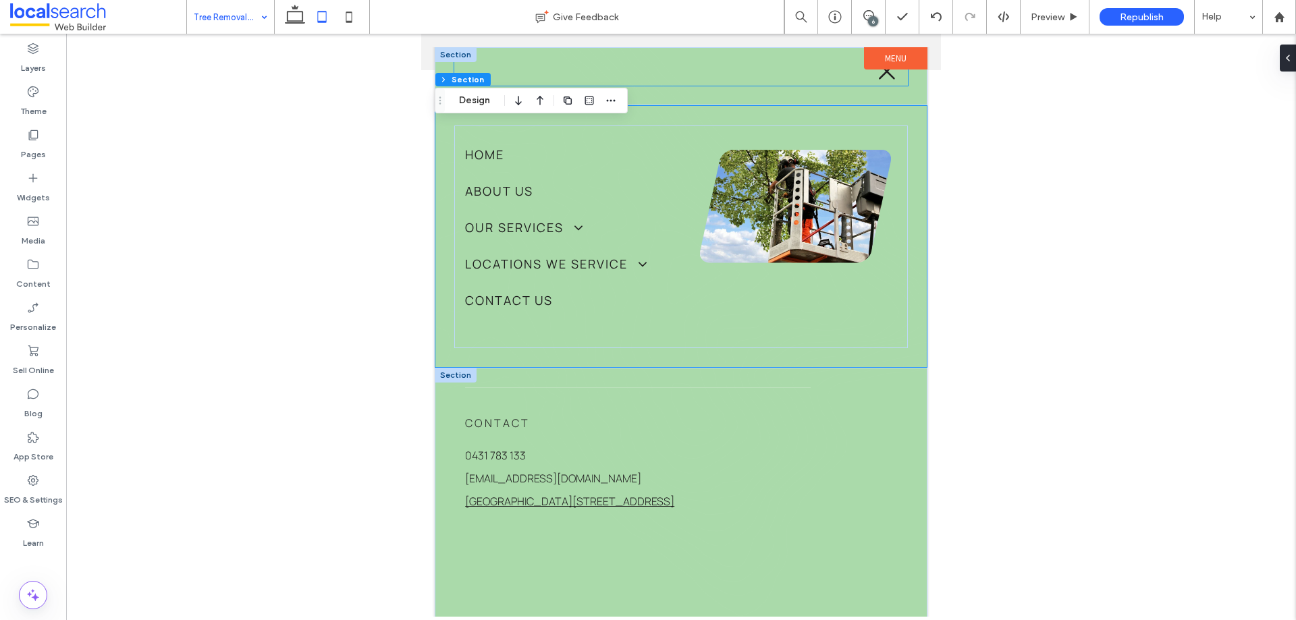
click at [640, 75] on div "Cross Icon" at bounding box center [680, 66] width 453 height 38
click at [877, 76] on icon "Cross Icon" at bounding box center [887, 71] width 20 height 20
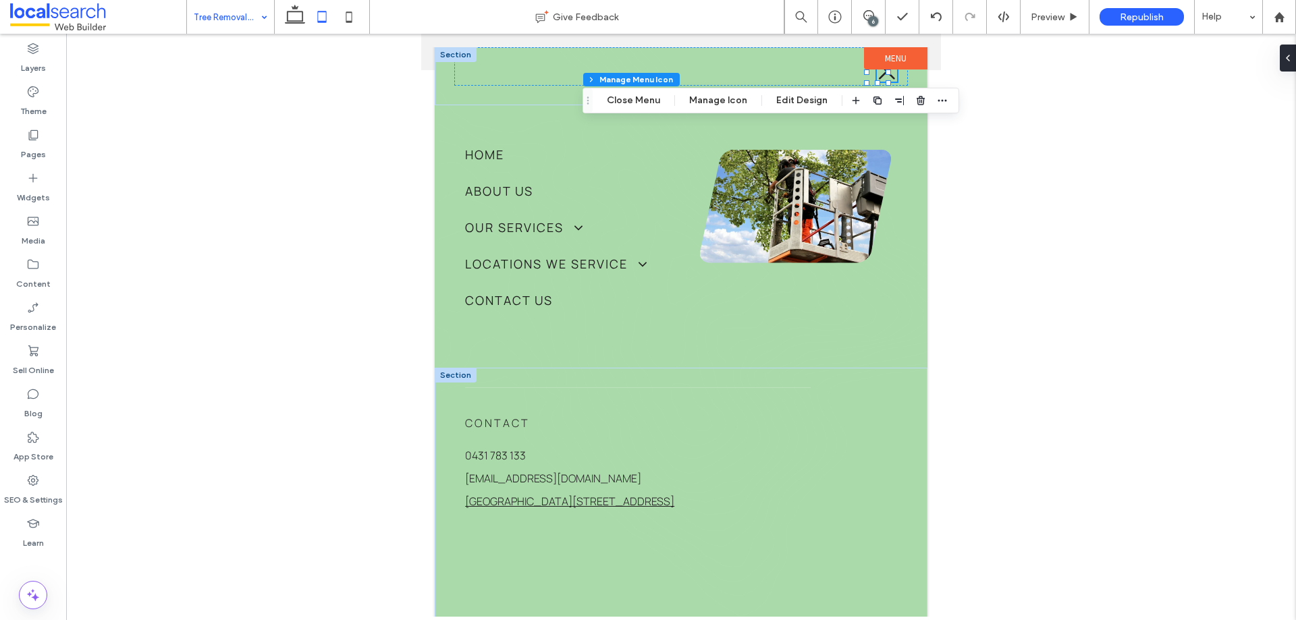
click at [877, 76] on icon "Cross Icon" at bounding box center [887, 71] width 20 height 20
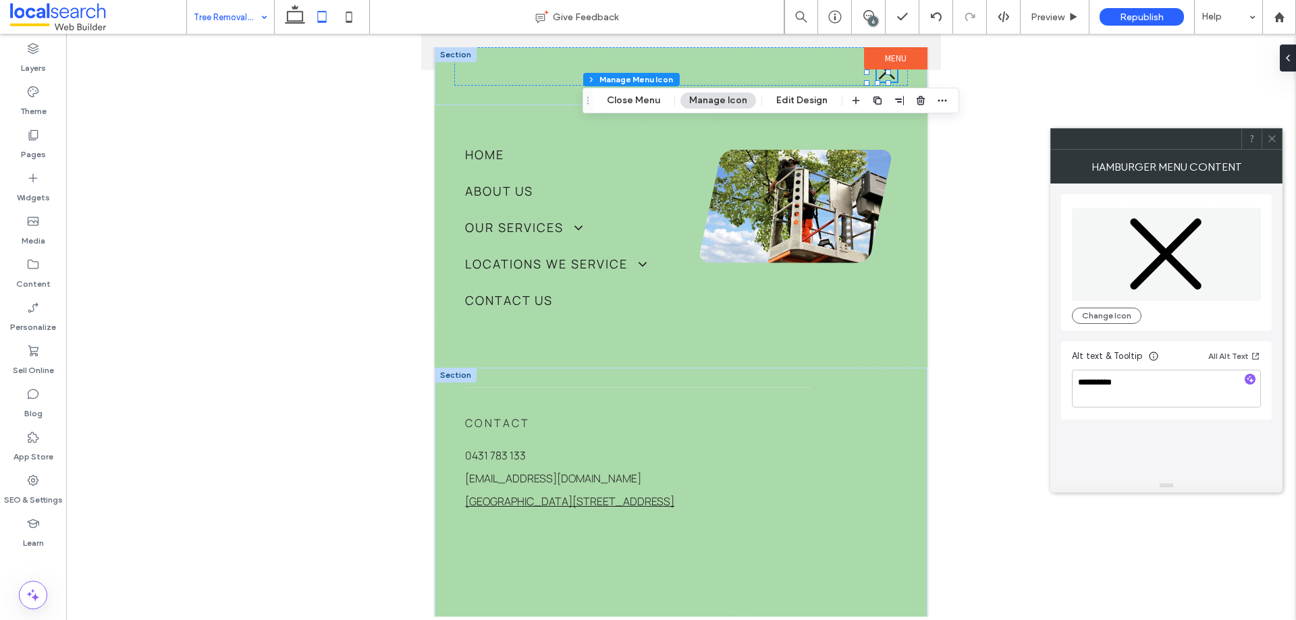
click at [877, 76] on icon "Cross Icon" at bounding box center [887, 71] width 20 height 20
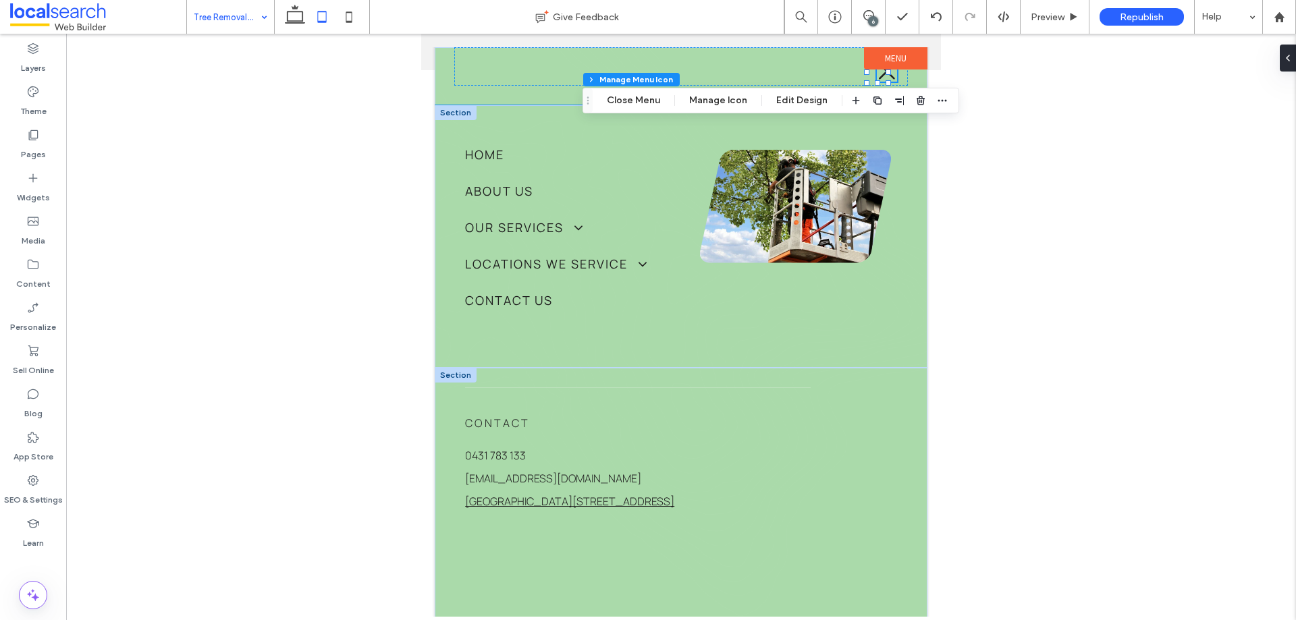
click at [914, 140] on div "Home About Us Our Services Tree Removal Tree Felling Tree Lopping Tree Pruning …" at bounding box center [681, 236] width 493 height 262
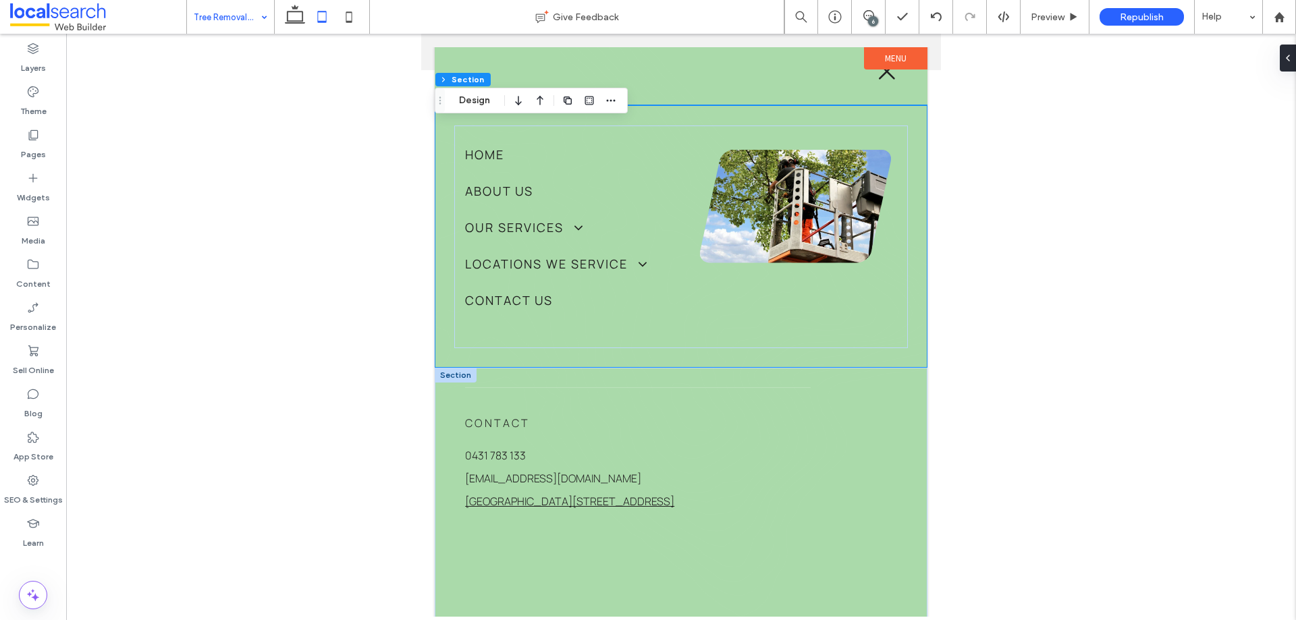
click at [900, 53] on label "Menu" at bounding box center [895, 58] width 63 height 22
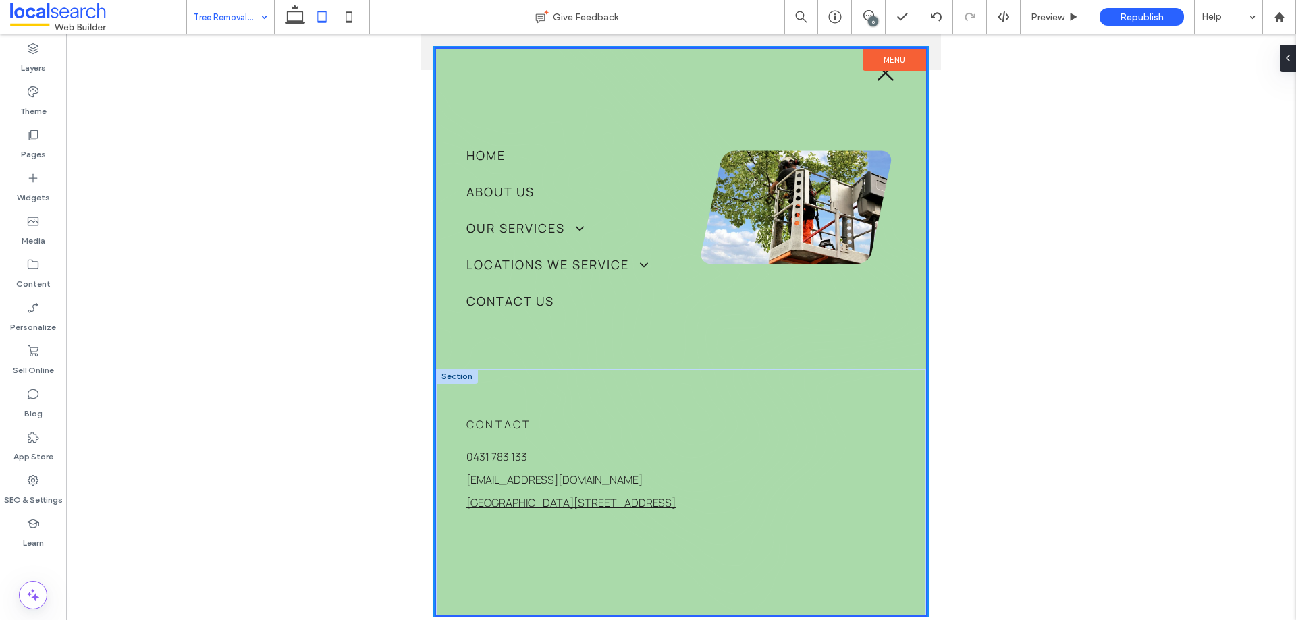
click at [901, 53] on label "Menu" at bounding box center [893, 60] width 63 height 22
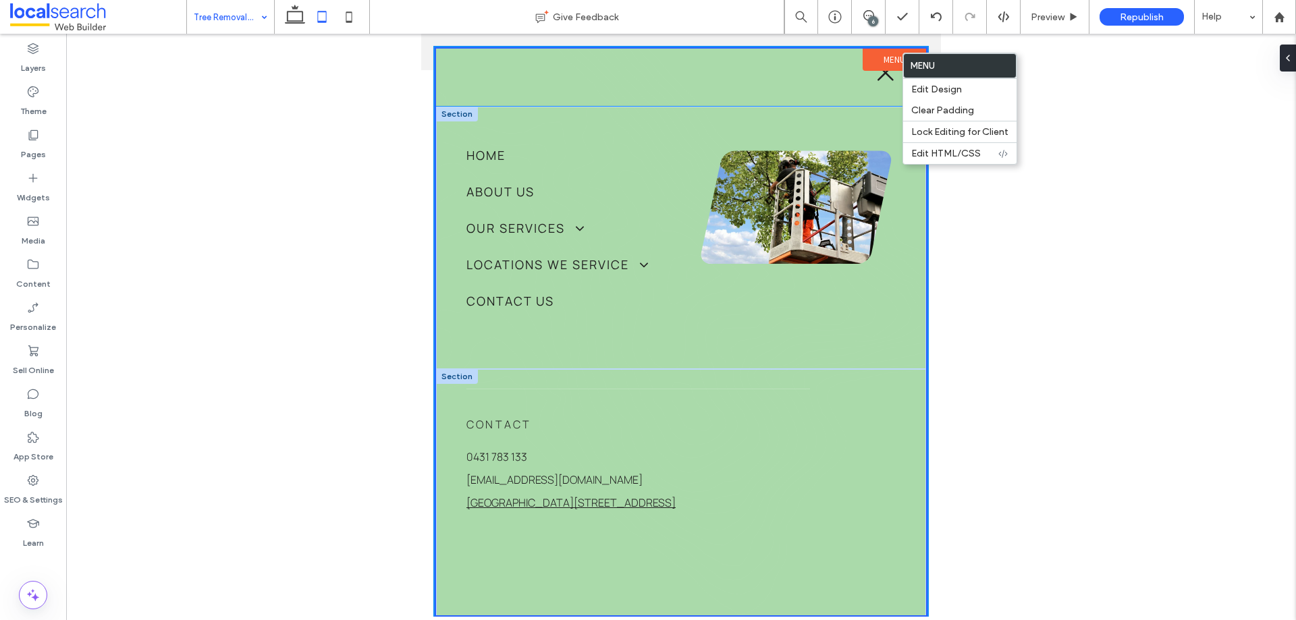
click at [839, 112] on div "Home About Us Our Services Tree Removal Tree Felling Tree Lopping Tree Pruning …" at bounding box center [681, 238] width 490 height 262
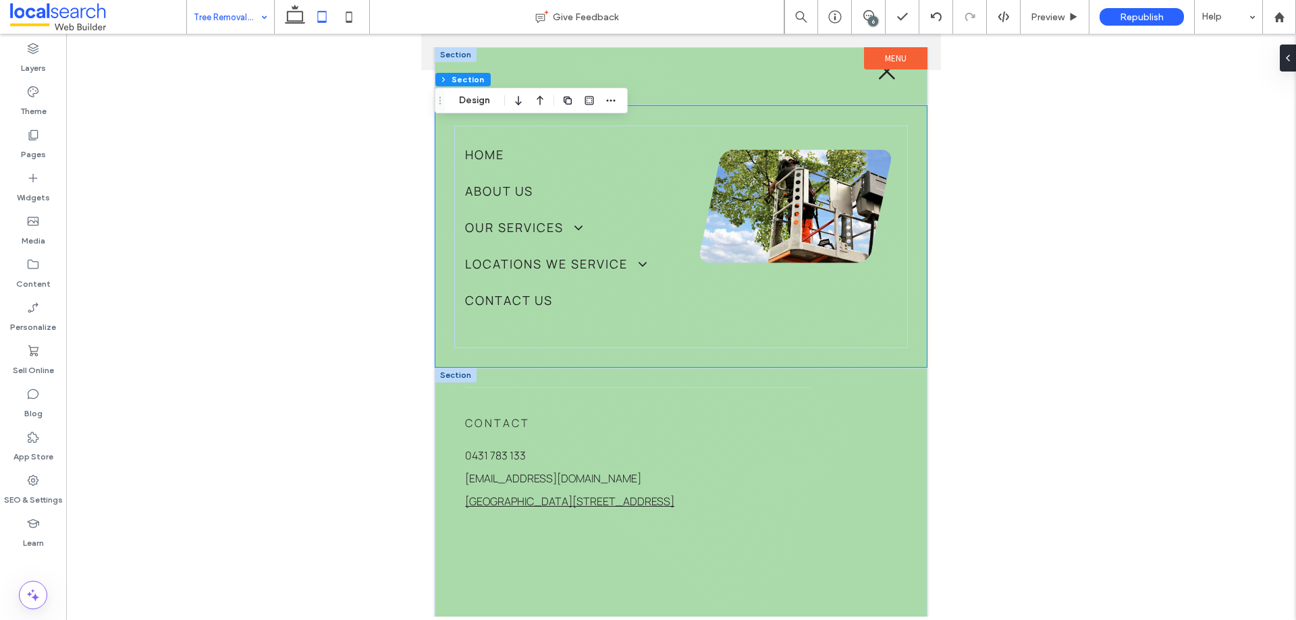
click at [868, 92] on div "Cross Icon" at bounding box center [681, 76] width 493 height 58
click at [877, 81] on icon "Cross Icon" at bounding box center [887, 71] width 20 height 20
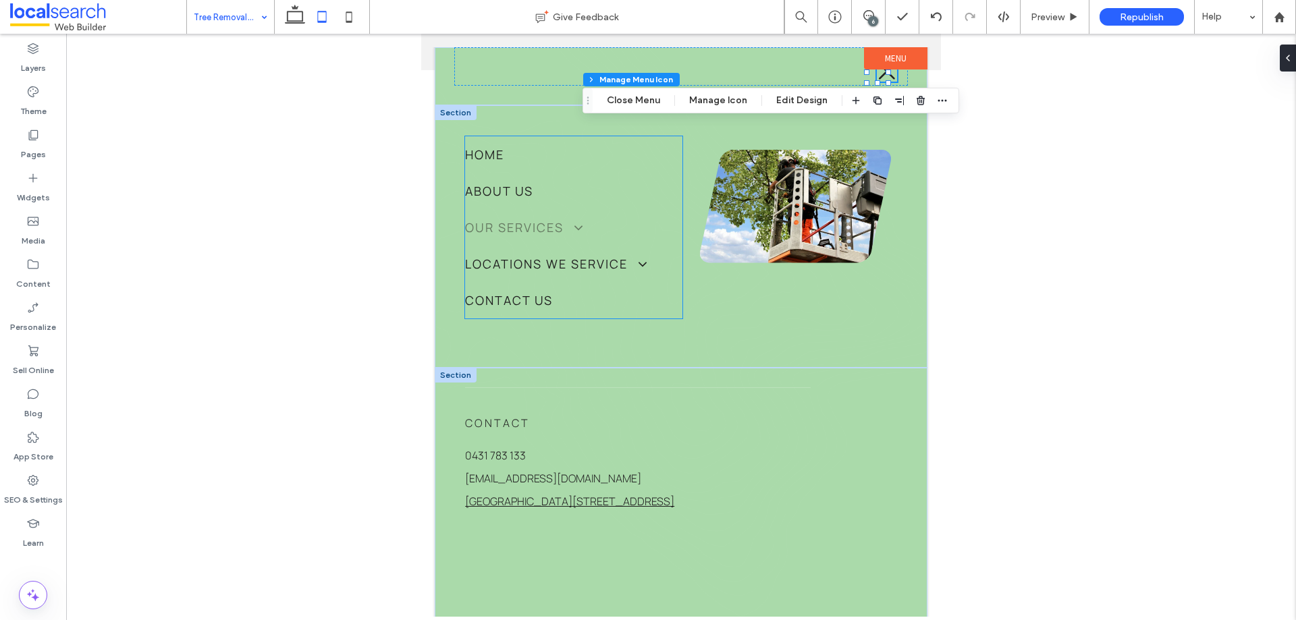
click at [501, 209] on link "Our Services" at bounding box center [573, 227] width 217 height 36
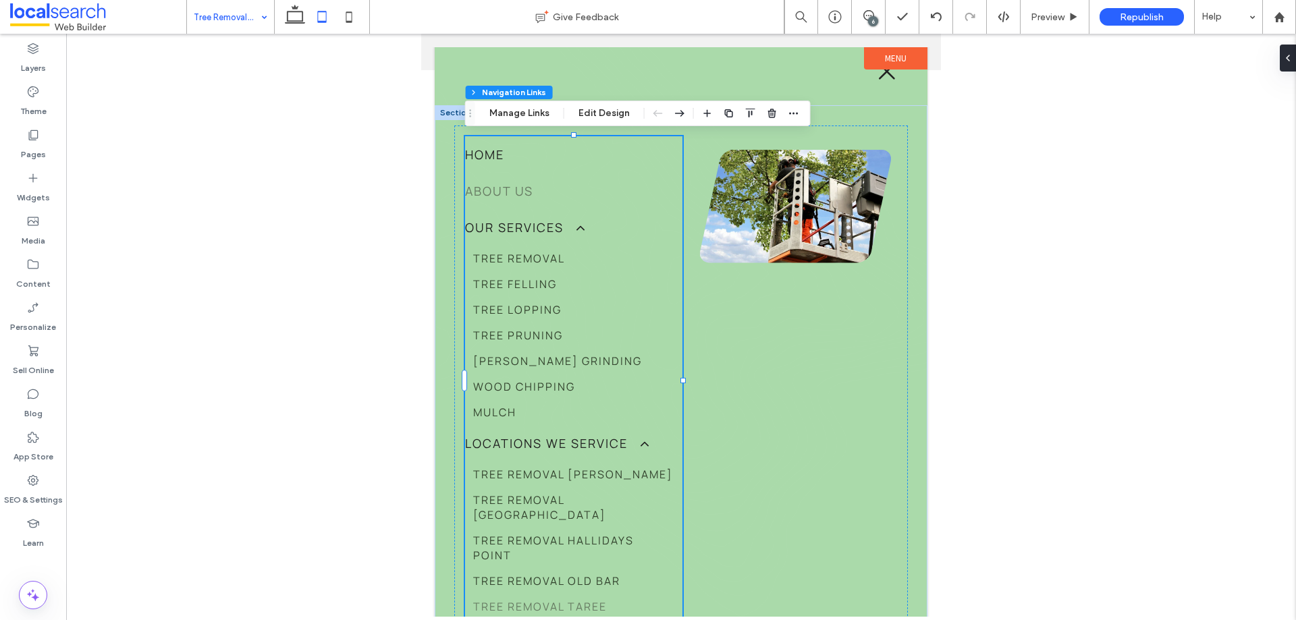
click at [505, 198] on span "About Us" at bounding box center [499, 191] width 68 height 16
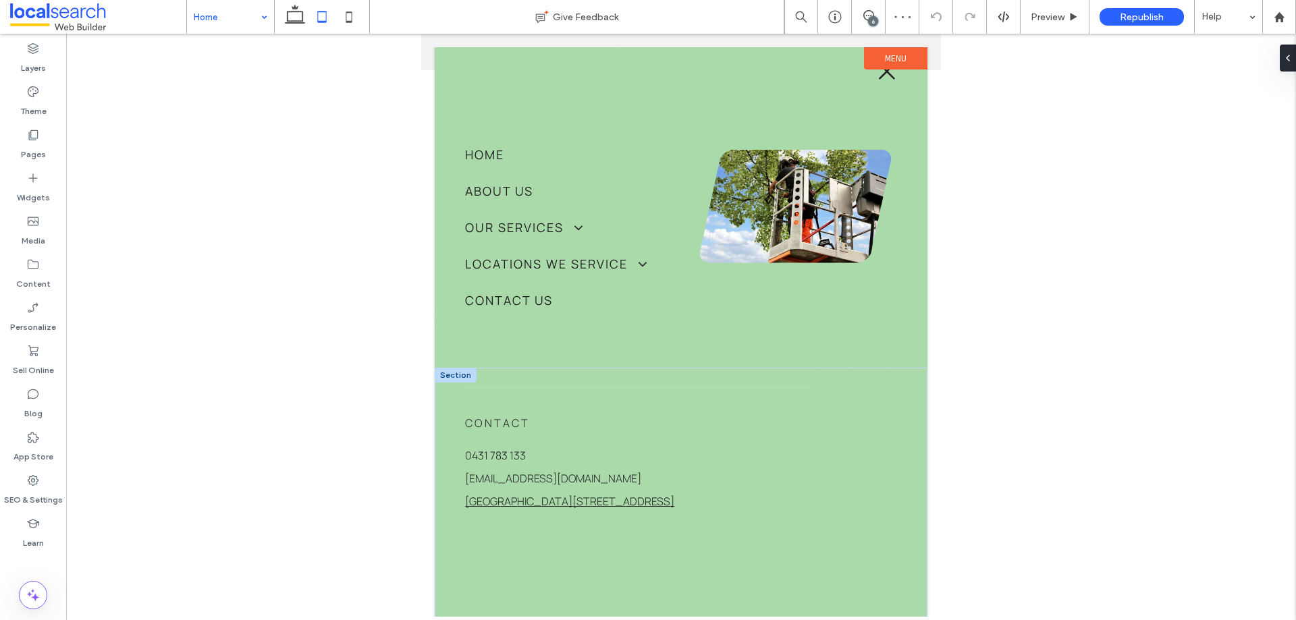
type input "*******"
type input "**"
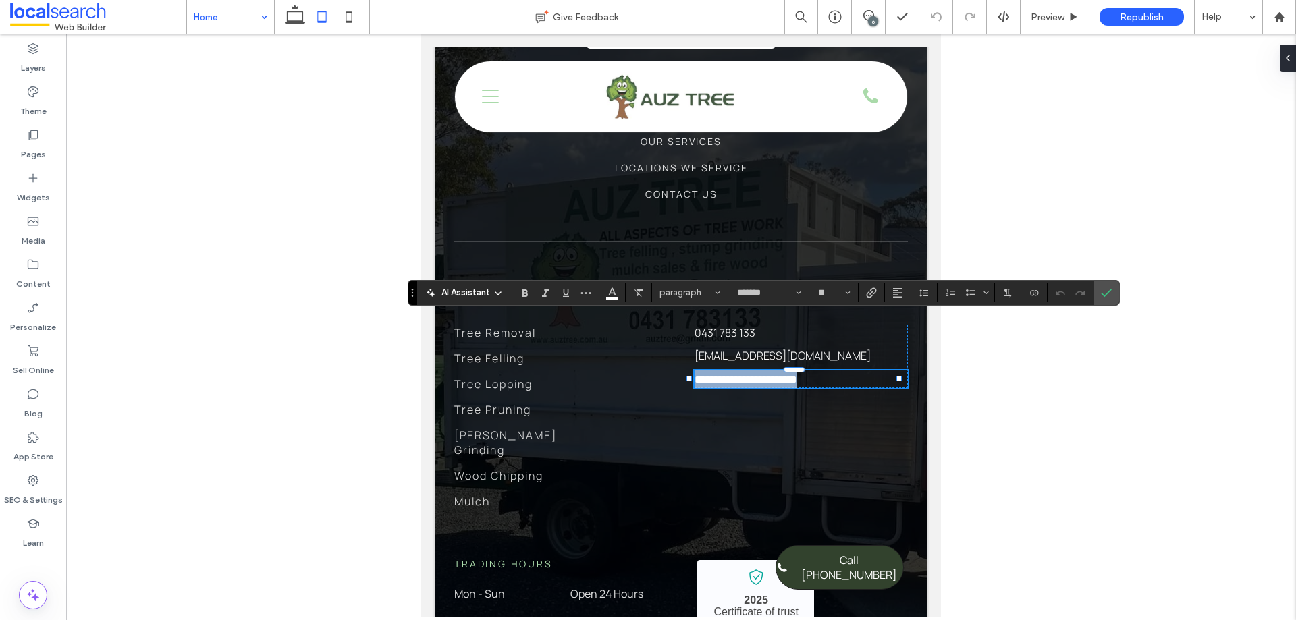
click at [797, 374] on span "***" at bounding box center [788, 379] width 17 height 10
click at [718, 397] on div "**********" at bounding box center [680, 479] width 453 height 475
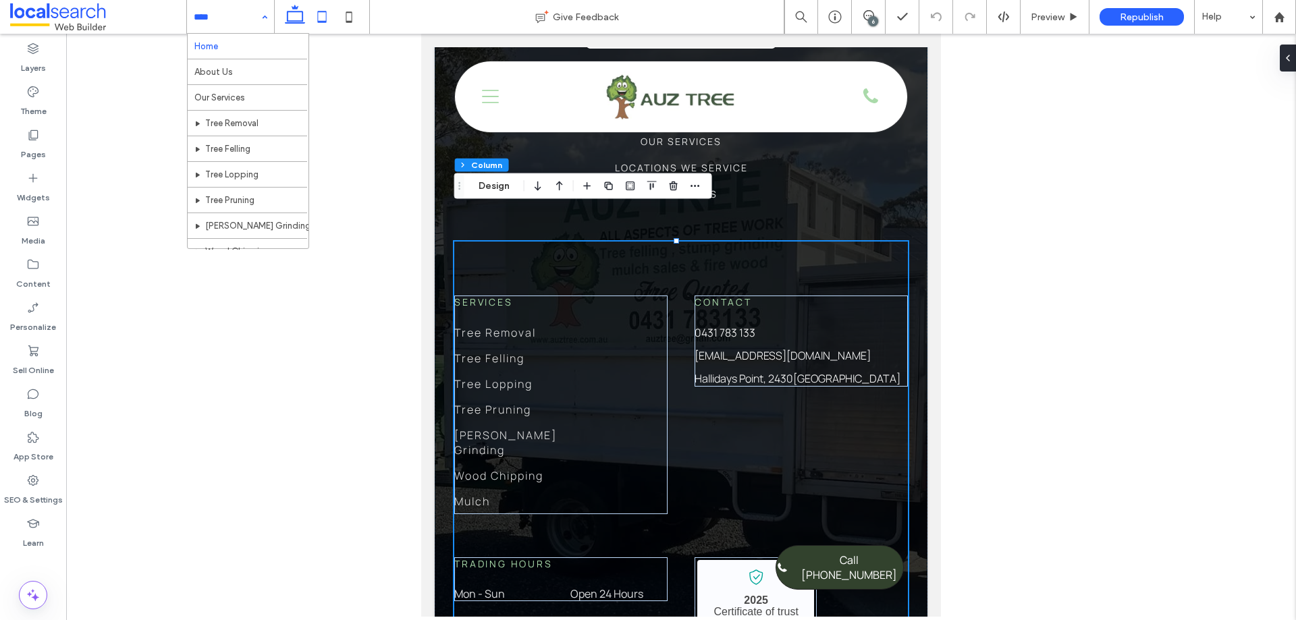
click at [290, 17] on icon at bounding box center [294, 16] width 27 height 27
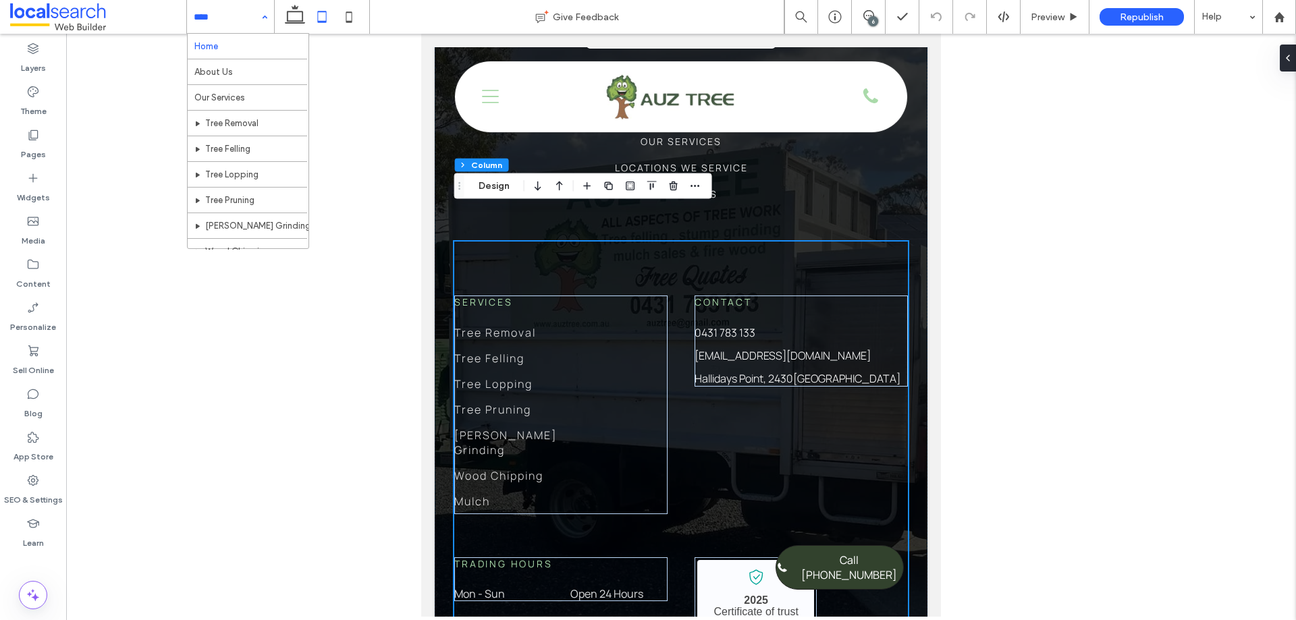
type input "*"
type input "**"
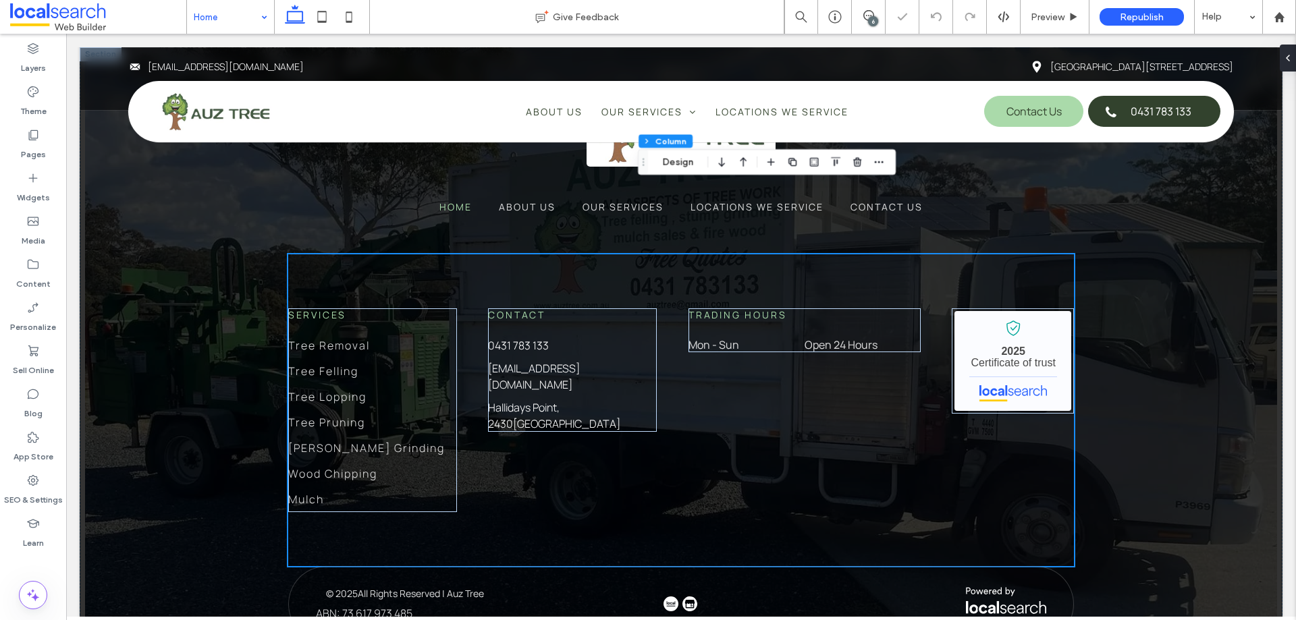
scroll to position [4271, 0]
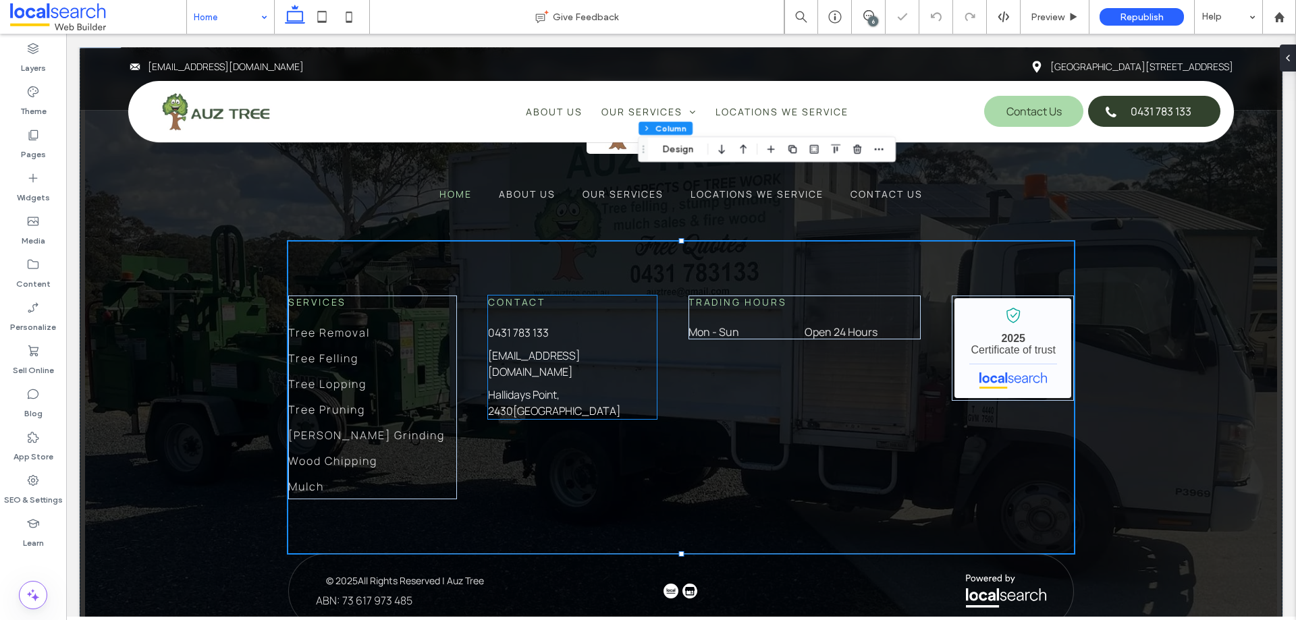
click at [545, 325] on div "0431 783 133 auztree@gmail.com Hallidays Point, 2430 NSW" at bounding box center [572, 372] width 169 height 94
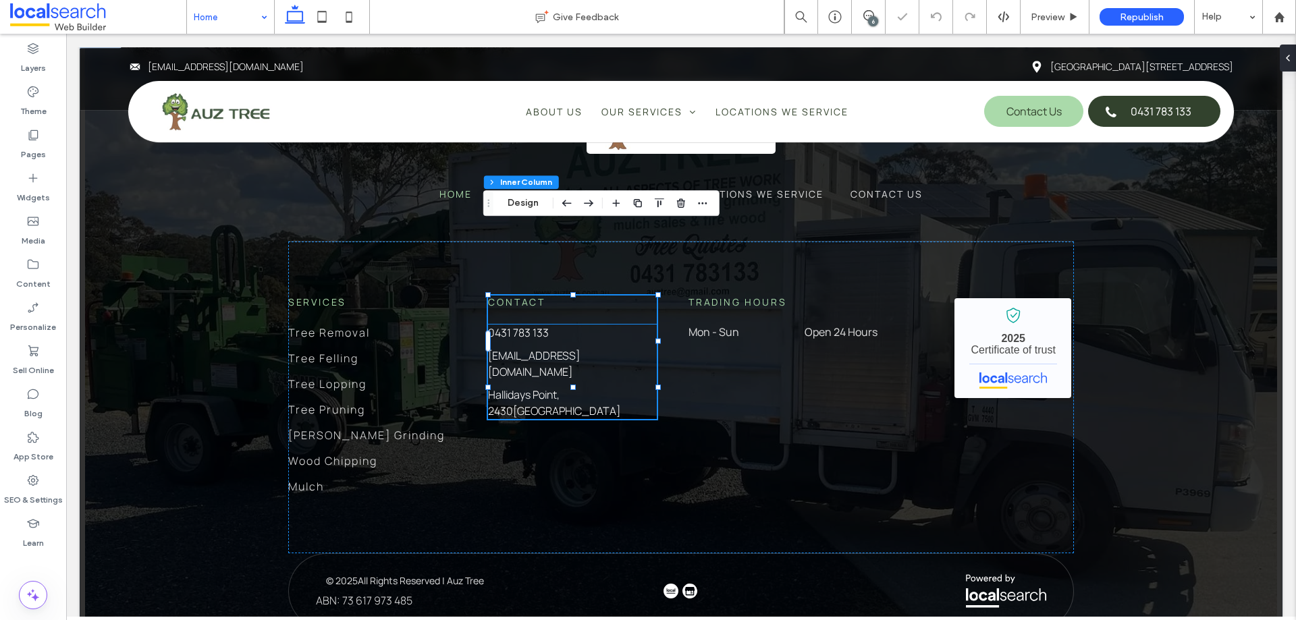
click at [556, 387] on link "Hallidays Point, 2430" at bounding box center [524, 402] width 72 height 31
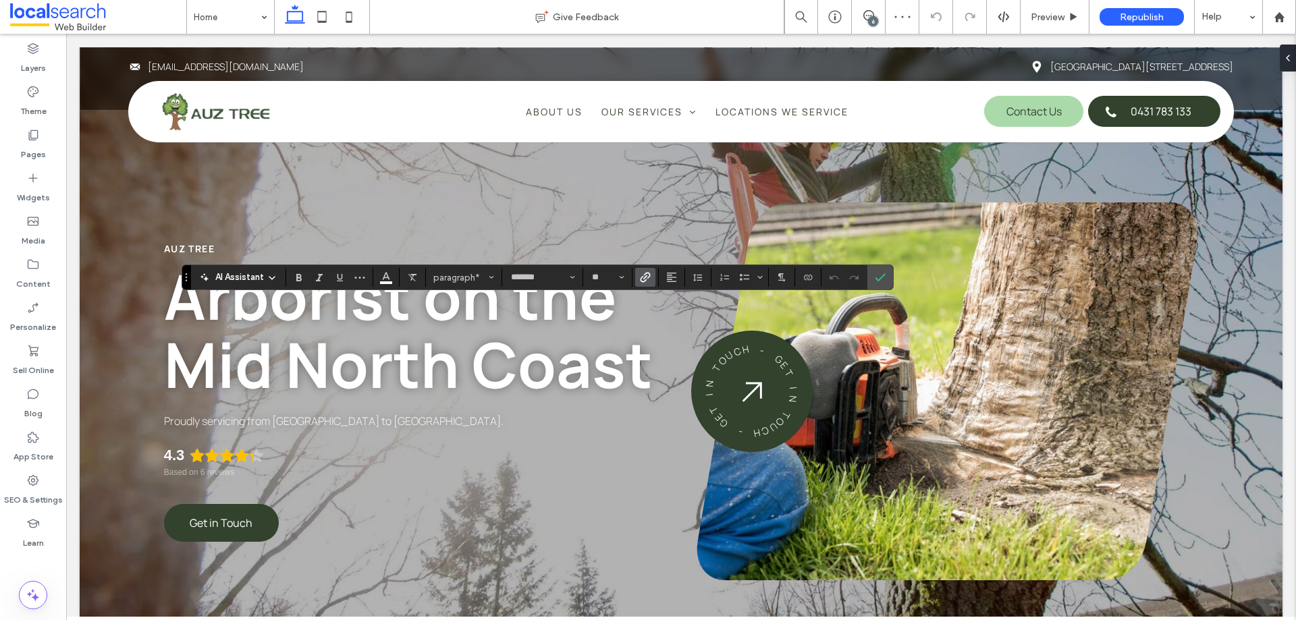
click at [641, 279] on use "Link" at bounding box center [645, 278] width 10 height 10
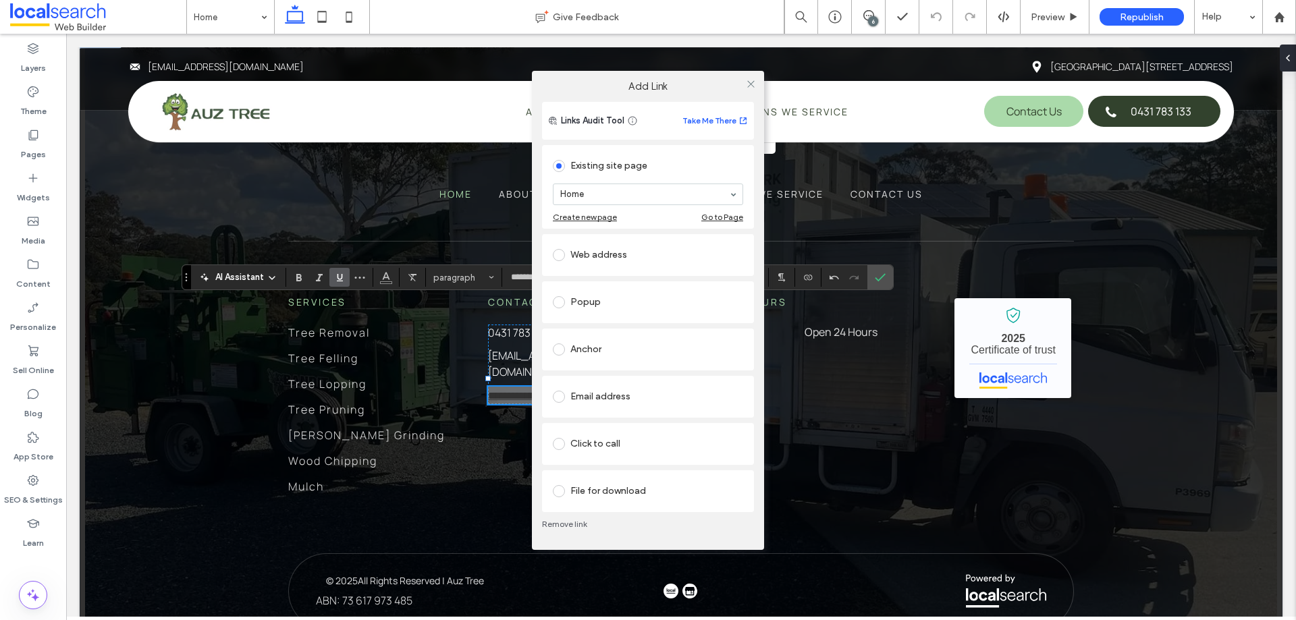
click at [1159, 63] on div "Add Link Links Audit Tool Take Me There Existing site page Home Create new page…" at bounding box center [648, 310] width 1296 height 620
click at [751, 84] on icon at bounding box center [751, 84] width 10 height 10
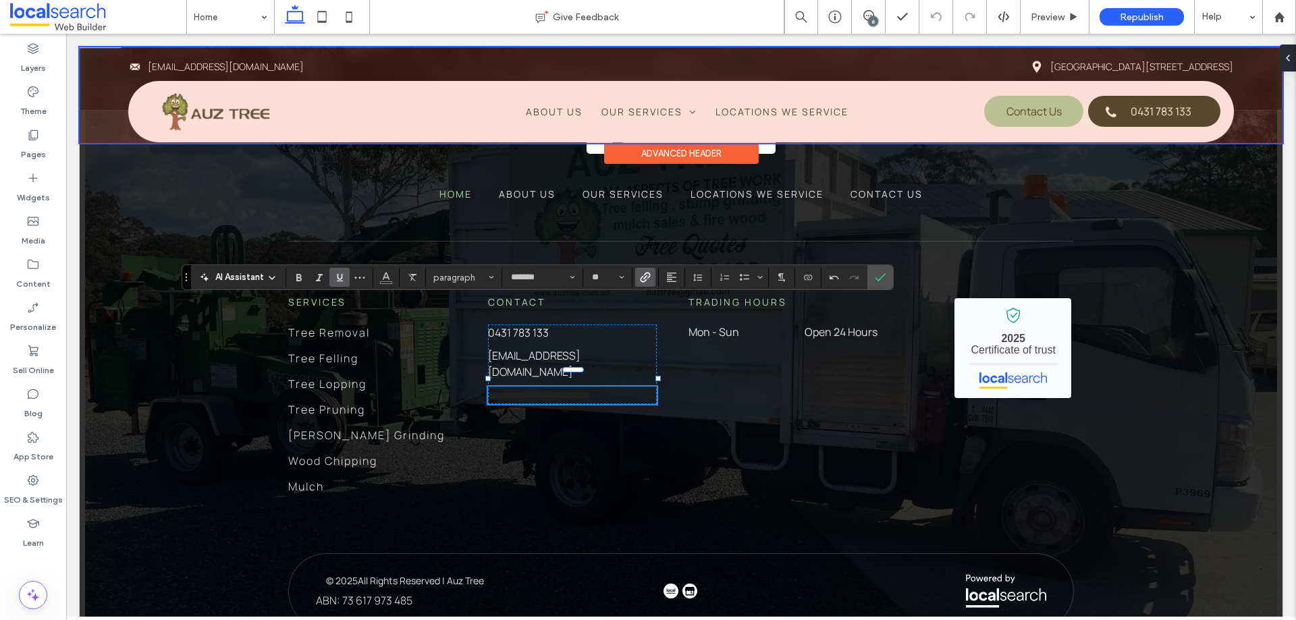
click at [1175, 64] on div at bounding box center [681, 95] width 1202 height 96
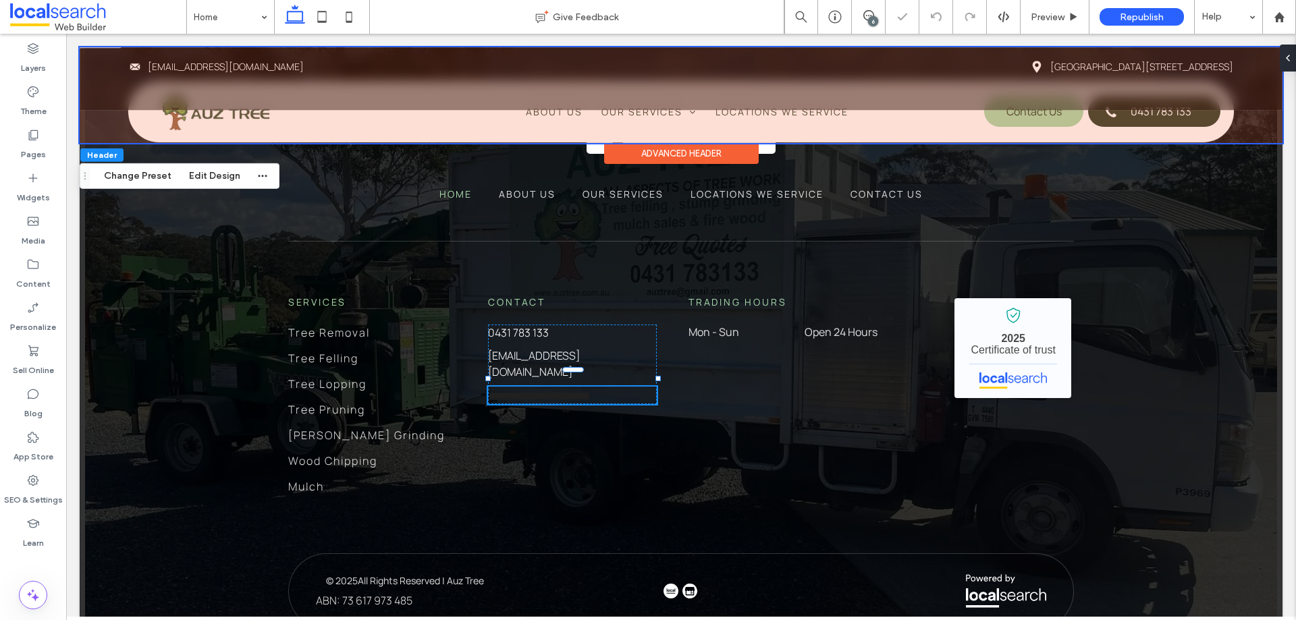
click at [1175, 64] on link "[GEOGRAPHIC_DATA][STREET_ADDRESS]" at bounding box center [1141, 66] width 183 height 13
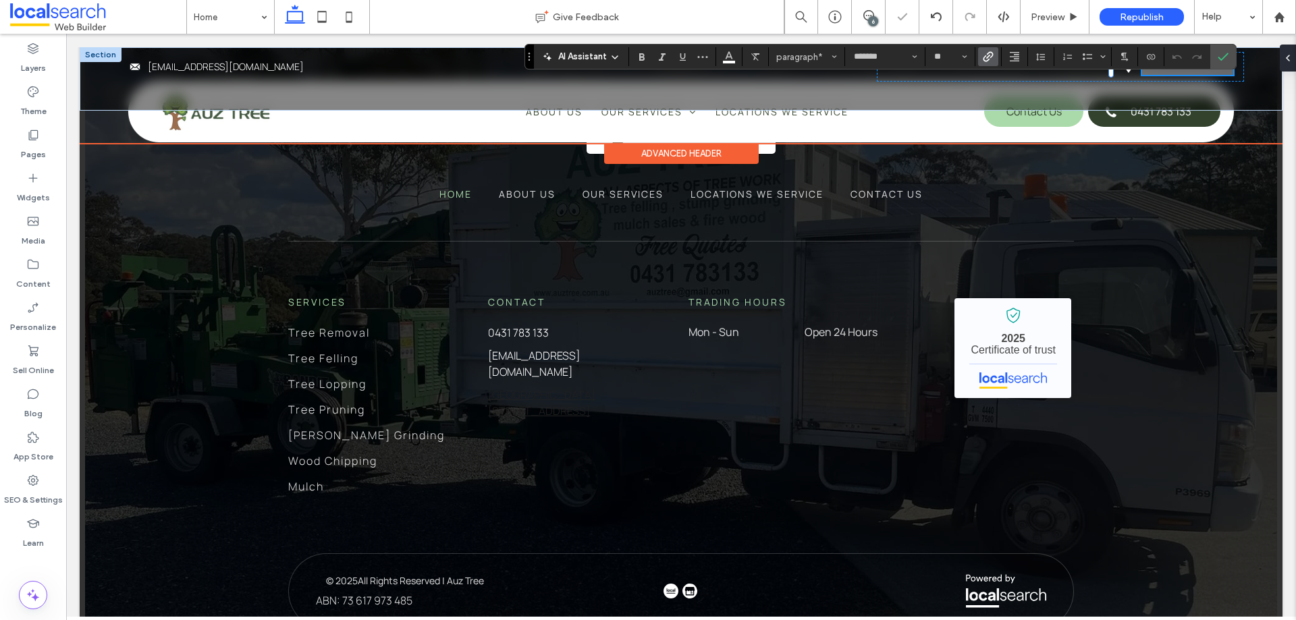
click at [990, 57] on icon "Link" at bounding box center [987, 56] width 11 height 11
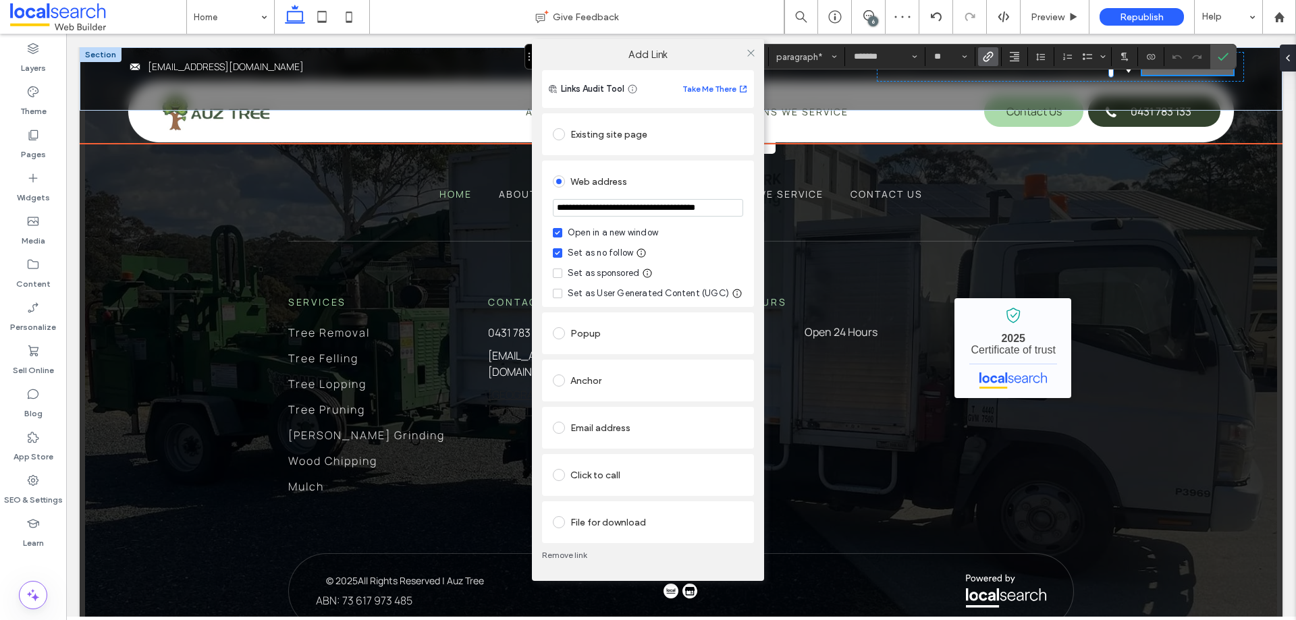
drag, startPoint x: 673, startPoint y: 195, endPoint x: 681, endPoint y: 200, distance: 8.8
click at [679, 197] on section "**********" at bounding box center [648, 209] width 190 height 34
click at [685, 204] on input "**********" at bounding box center [648, 208] width 190 height 18
click at [1007, 399] on div "**********" at bounding box center [648, 310] width 1296 height 620
click at [752, 51] on icon at bounding box center [751, 53] width 10 height 10
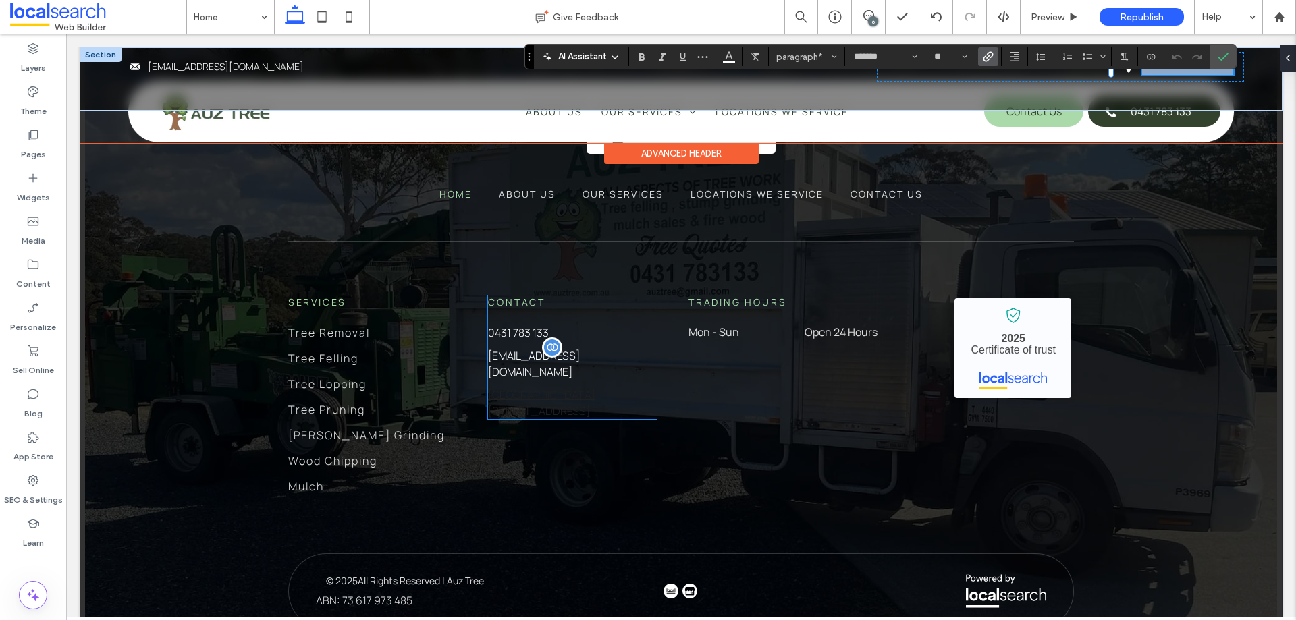
click at [565, 348] on span "[EMAIL_ADDRESS][DOMAIN_NAME]" at bounding box center [534, 363] width 92 height 31
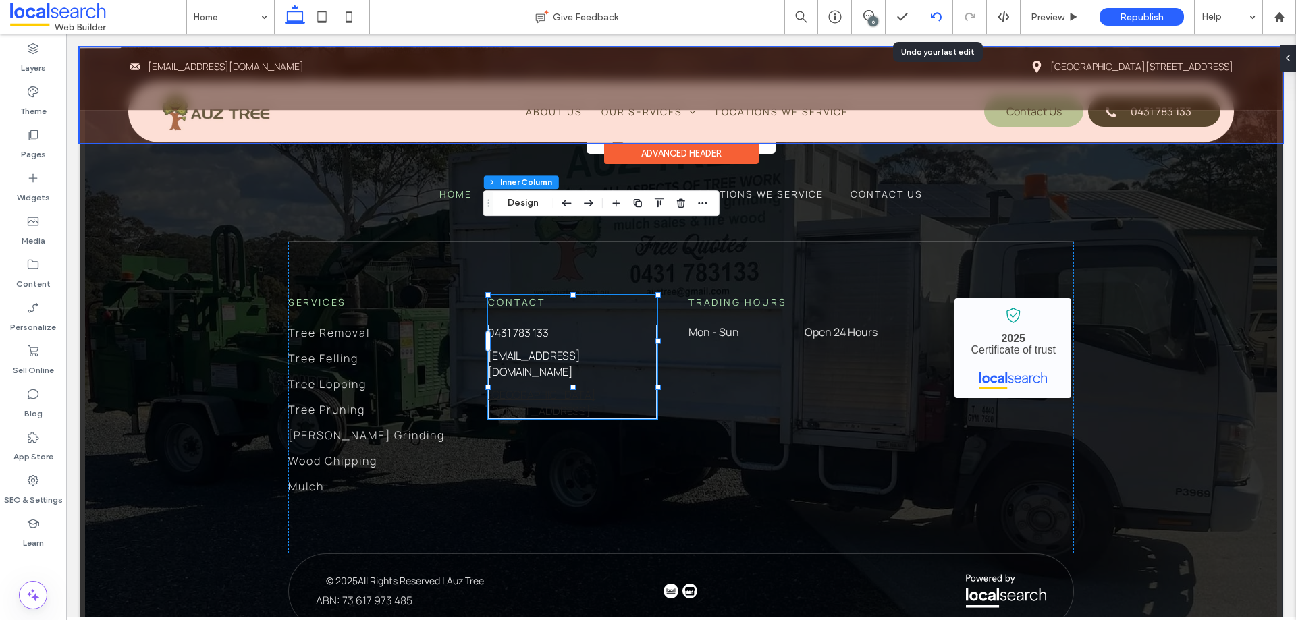
click at [939, 19] on use at bounding box center [935, 16] width 11 height 9
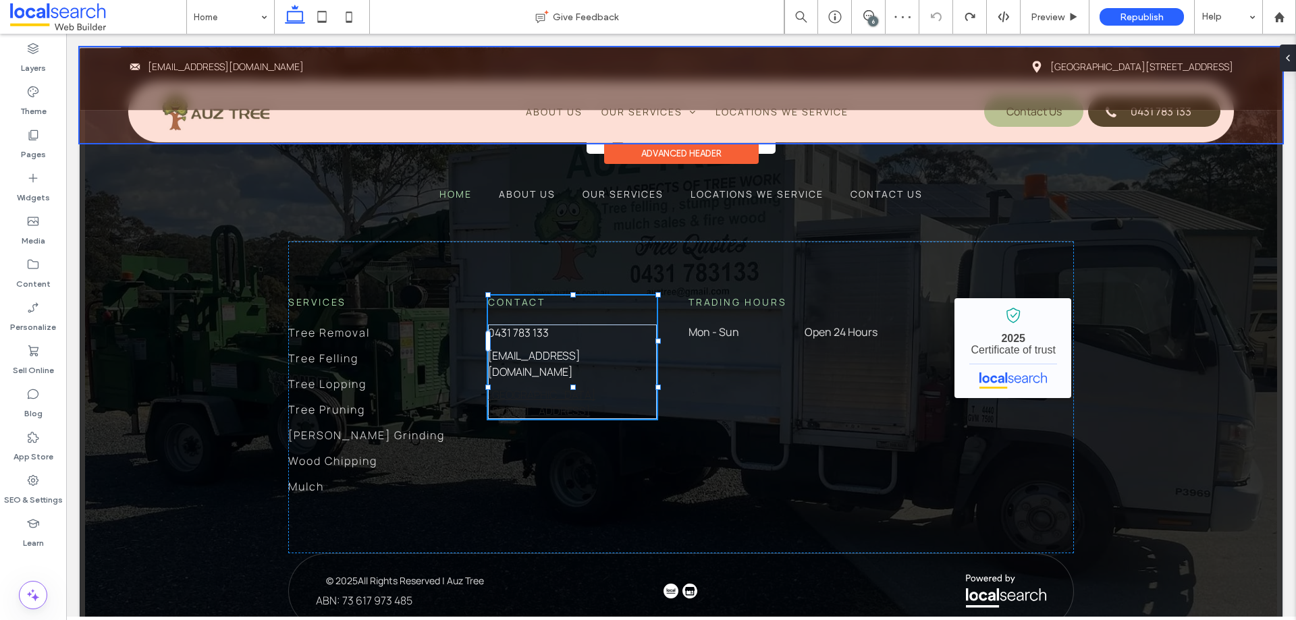
type input "*******"
type input "**"
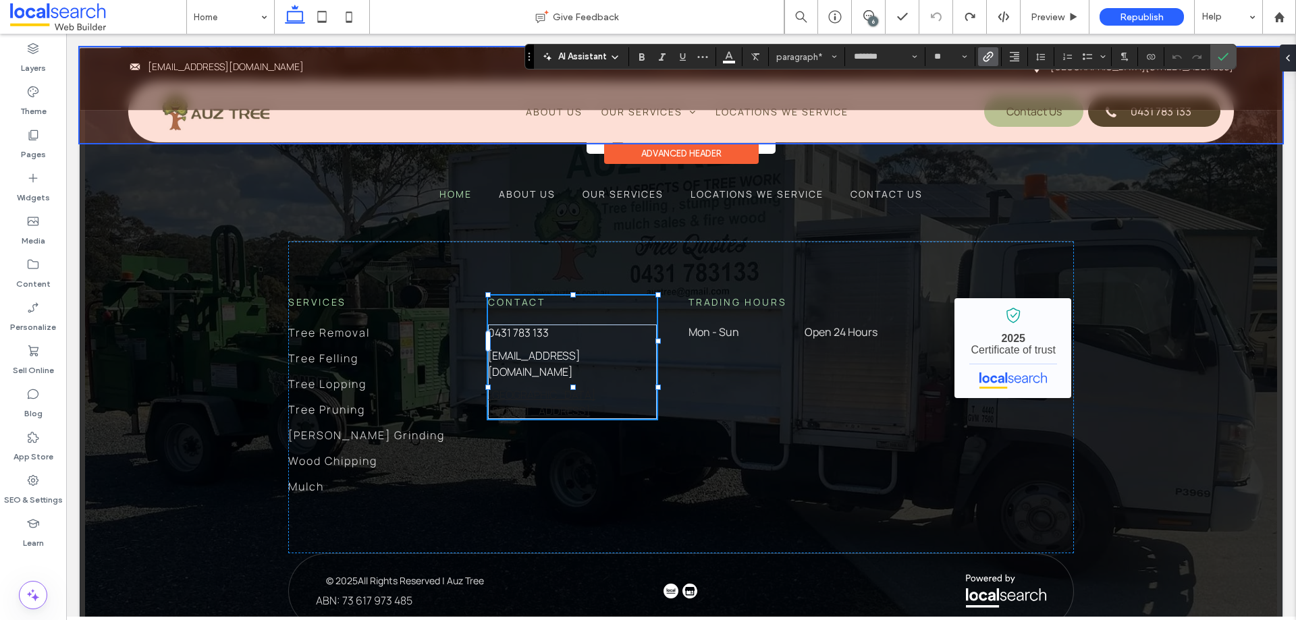
click at [988, 49] on span "Link" at bounding box center [985, 56] width 6 height 19
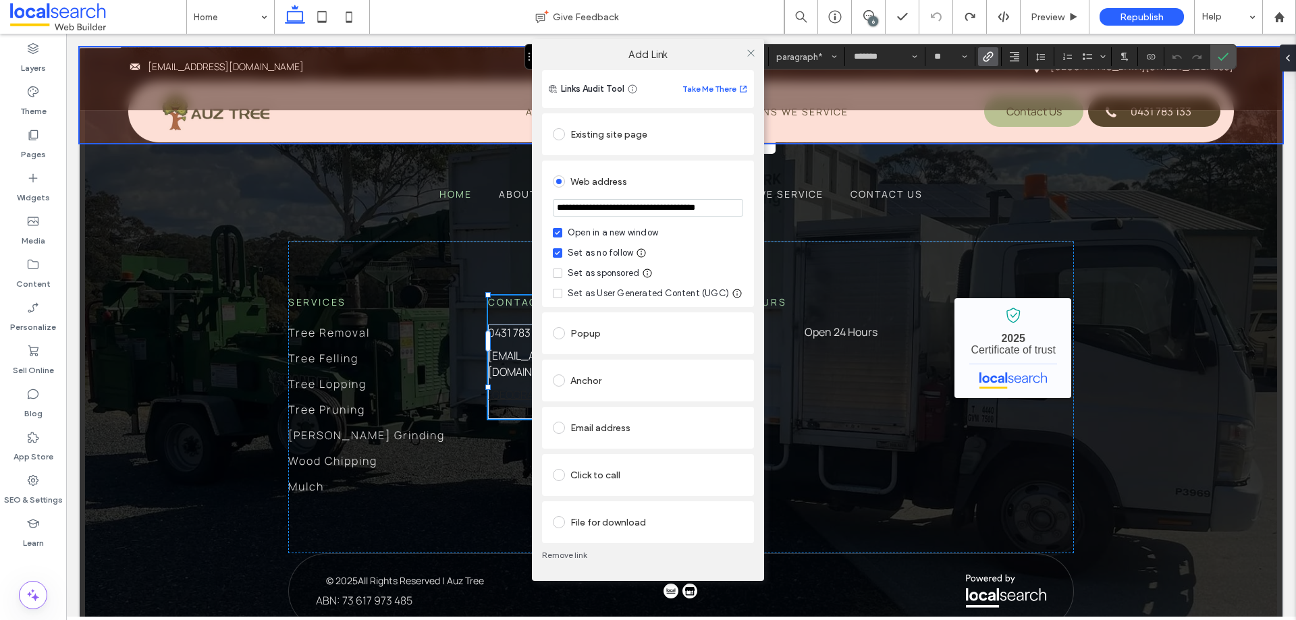
click at [678, 204] on input "**********" at bounding box center [648, 208] width 190 height 18
click at [749, 48] on icon at bounding box center [751, 53] width 10 height 10
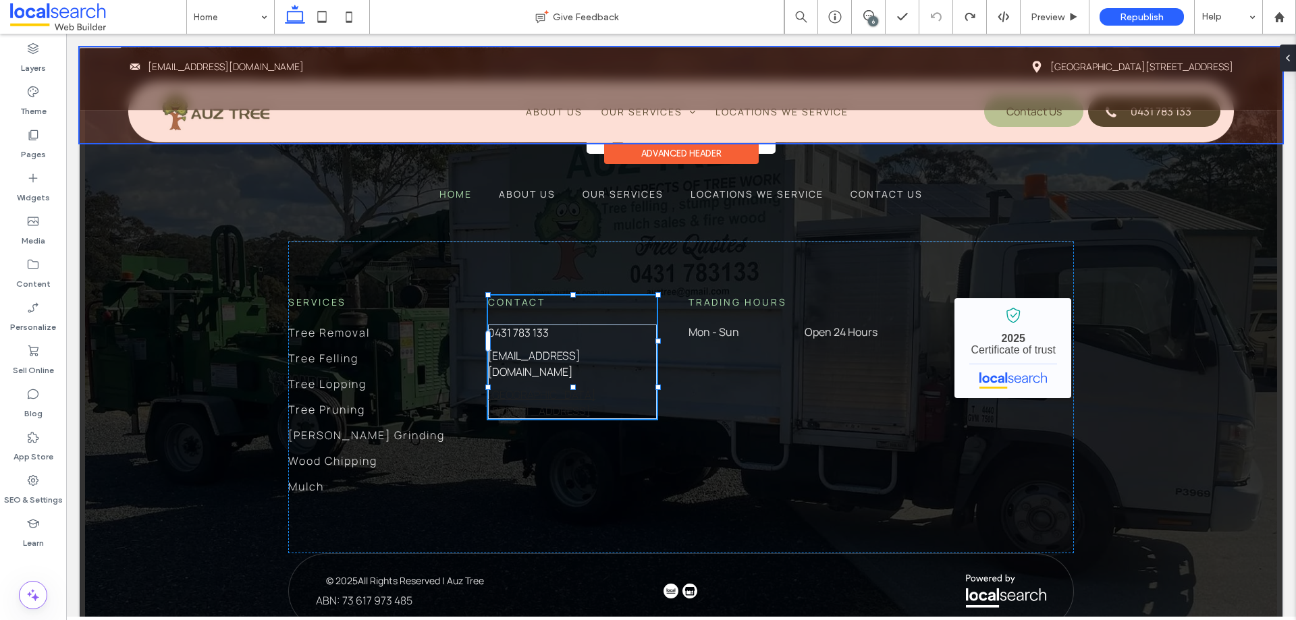
type input "*******"
type input "**"
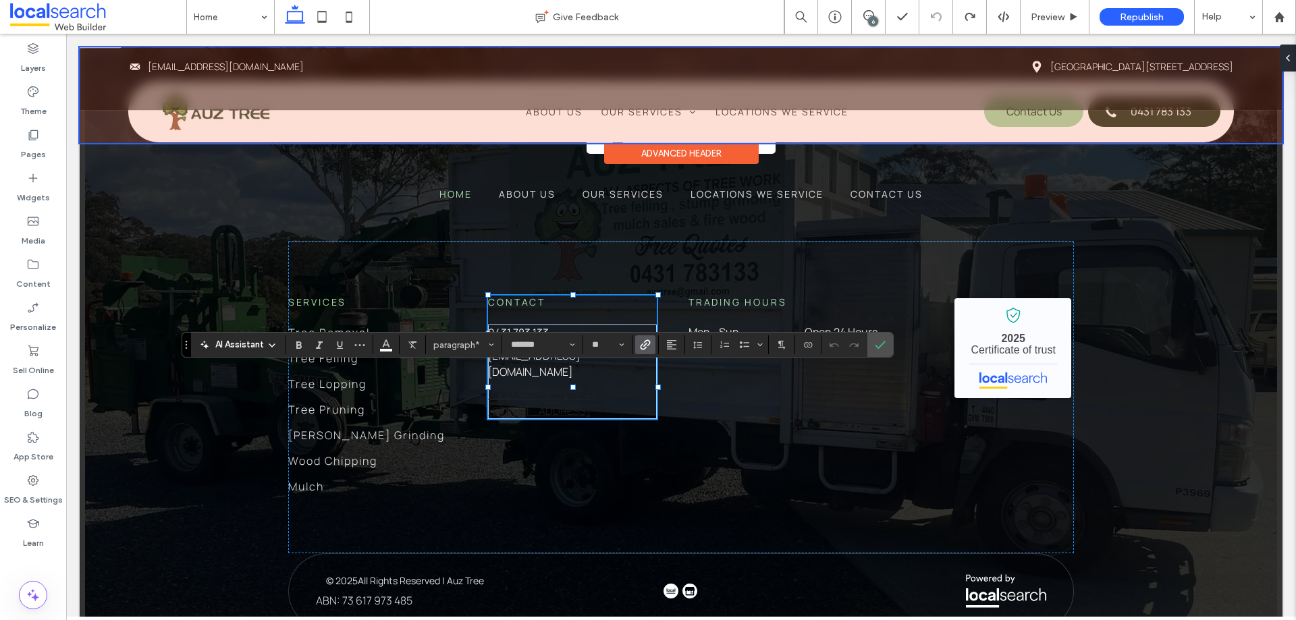
click at [638, 348] on label "Link" at bounding box center [645, 344] width 20 height 19
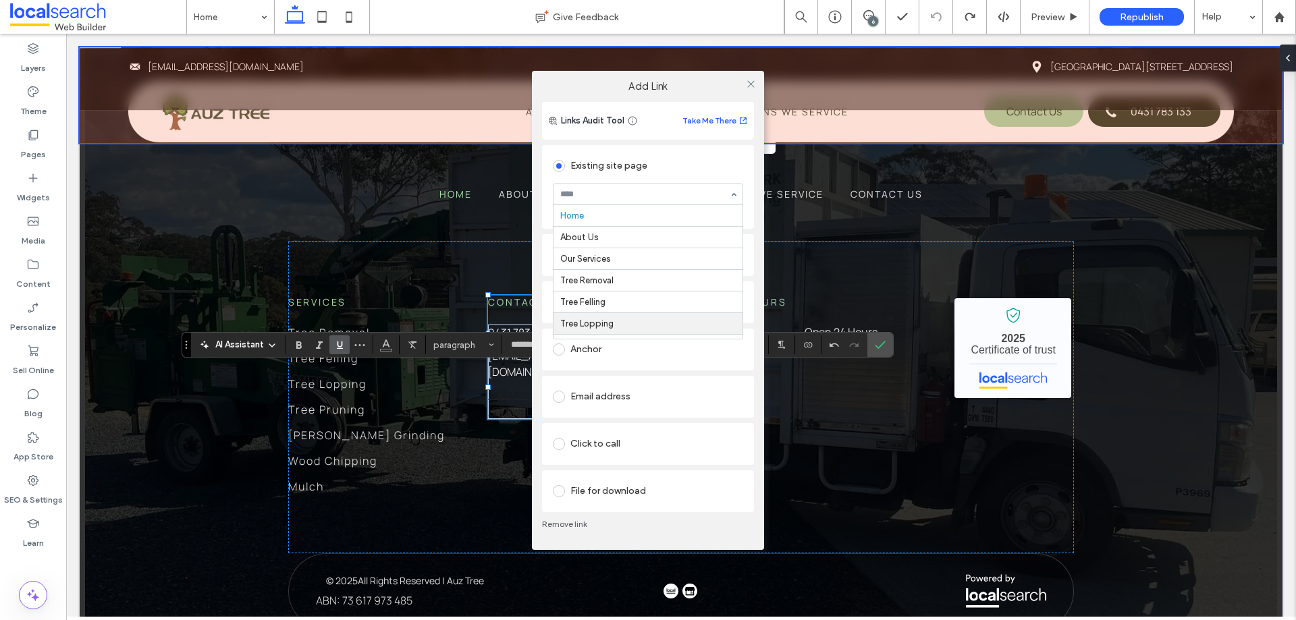
click at [541, 308] on div "Links Audit Tool Take Me There Existing site page Home About Us Our Services Tr…" at bounding box center [648, 326] width 232 height 448
click at [607, 257] on div "Web address" at bounding box center [648, 255] width 190 height 22
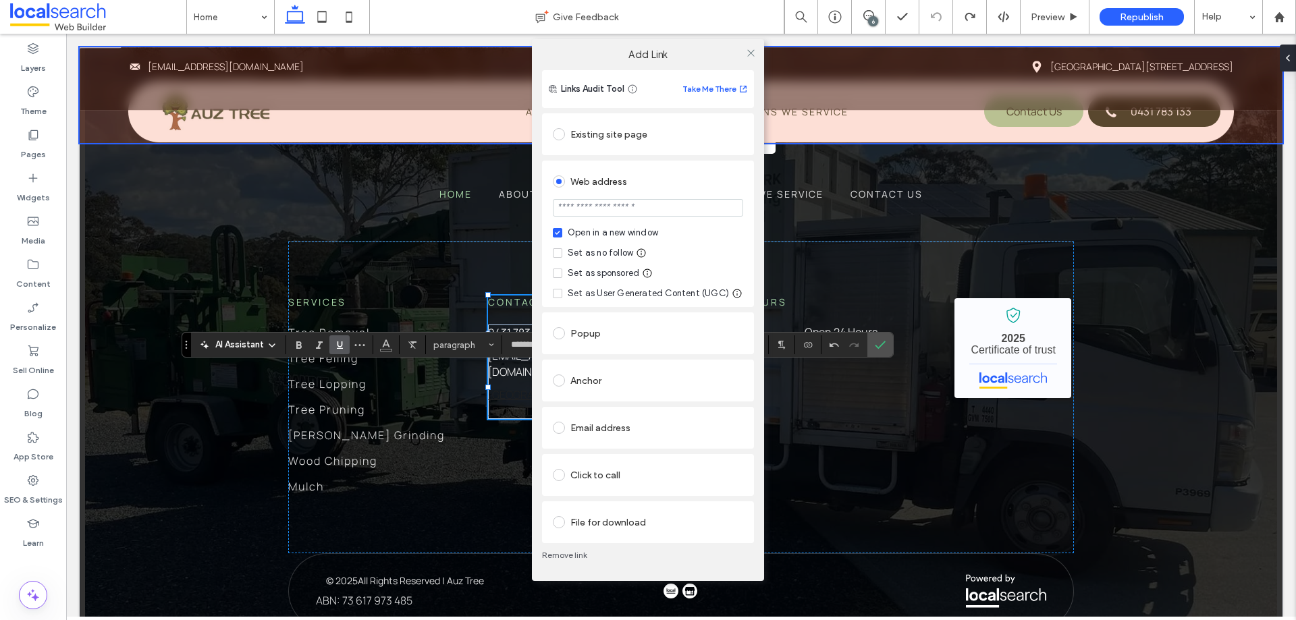
click at [621, 206] on input "url" at bounding box center [648, 208] width 190 height 18
paste input "**********"
type input "**********"
click at [561, 251] on span at bounding box center [557, 252] width 9 height 9
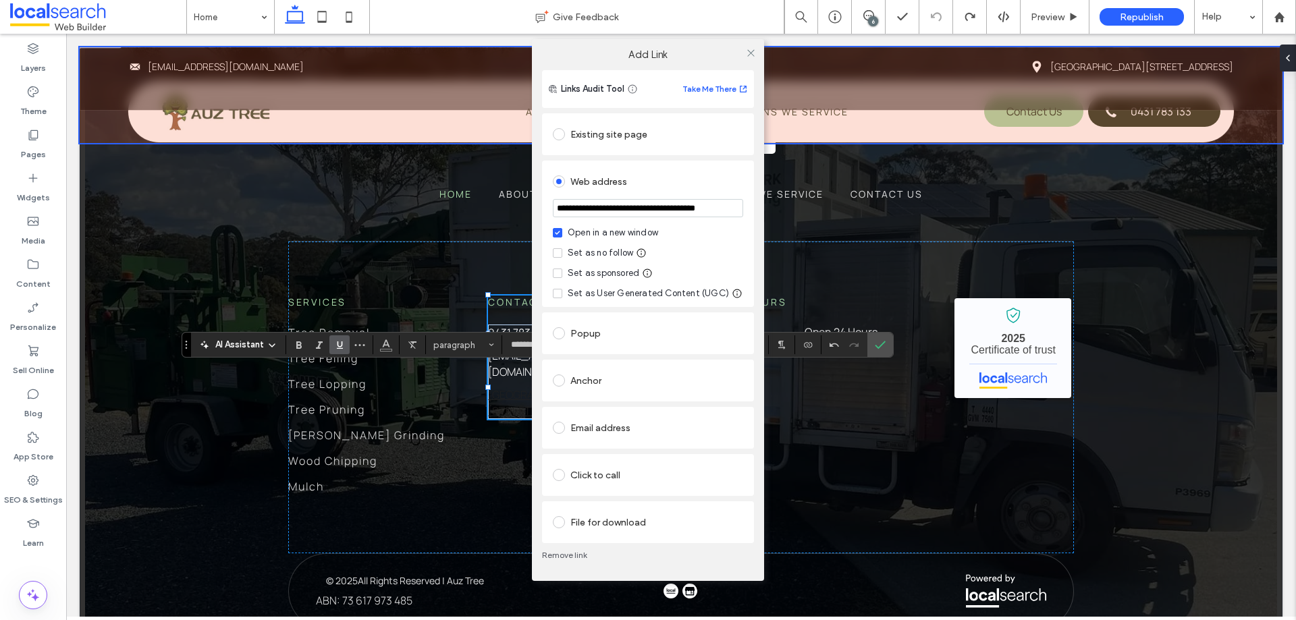
scroll to position [0, 0]
click at [752, 61] on span at bounding box center [751, 53] width 10 height 20
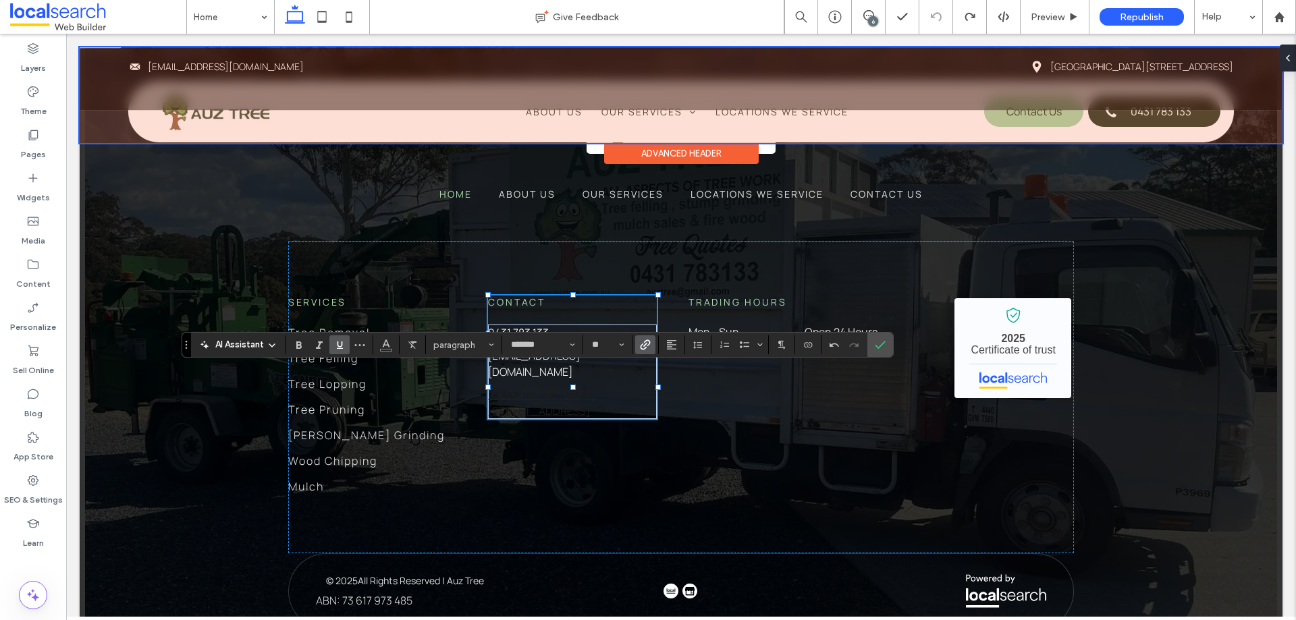
click at [337, 339] on span "Underline" at bounding box center [337, 344] width 6 height 19
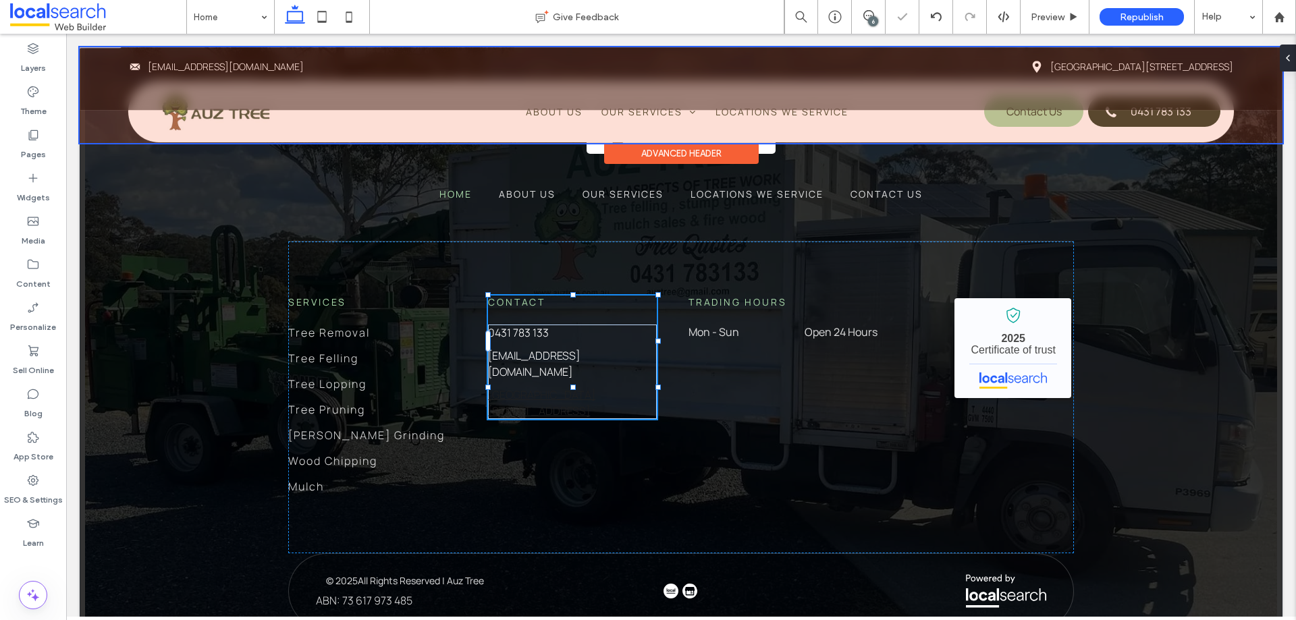
type input "*******"
type input "**"
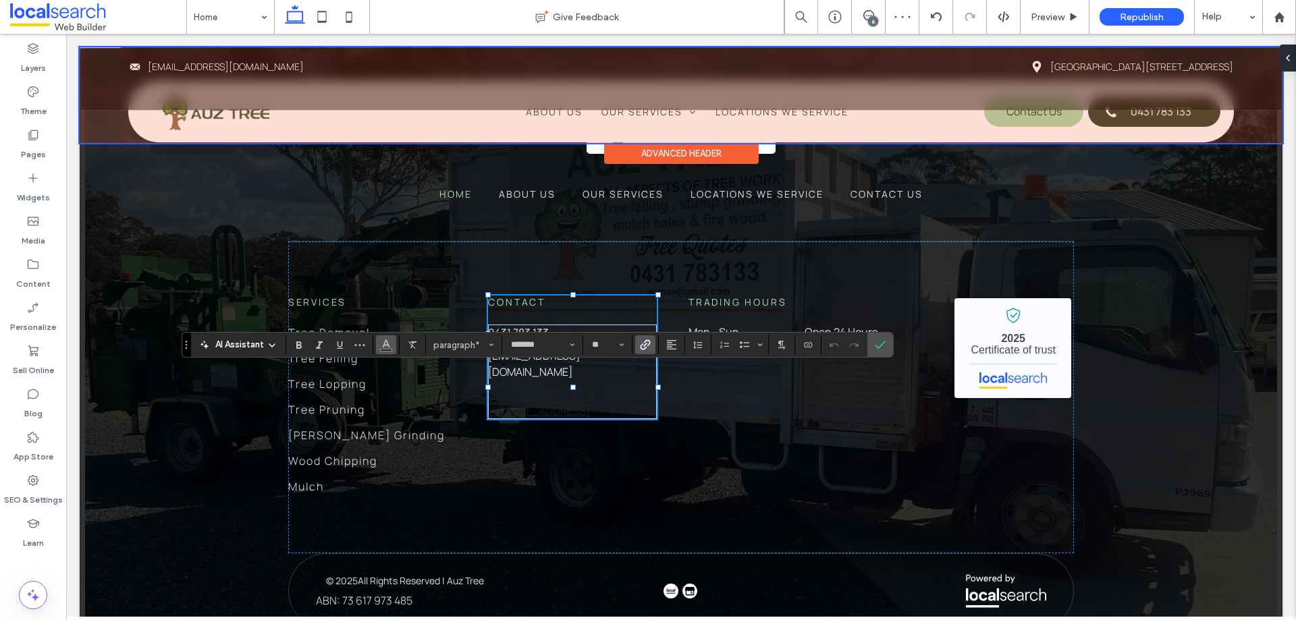
click at [391, 342] on icon "Color" at bounding box center [386, 343] width 11 height 11
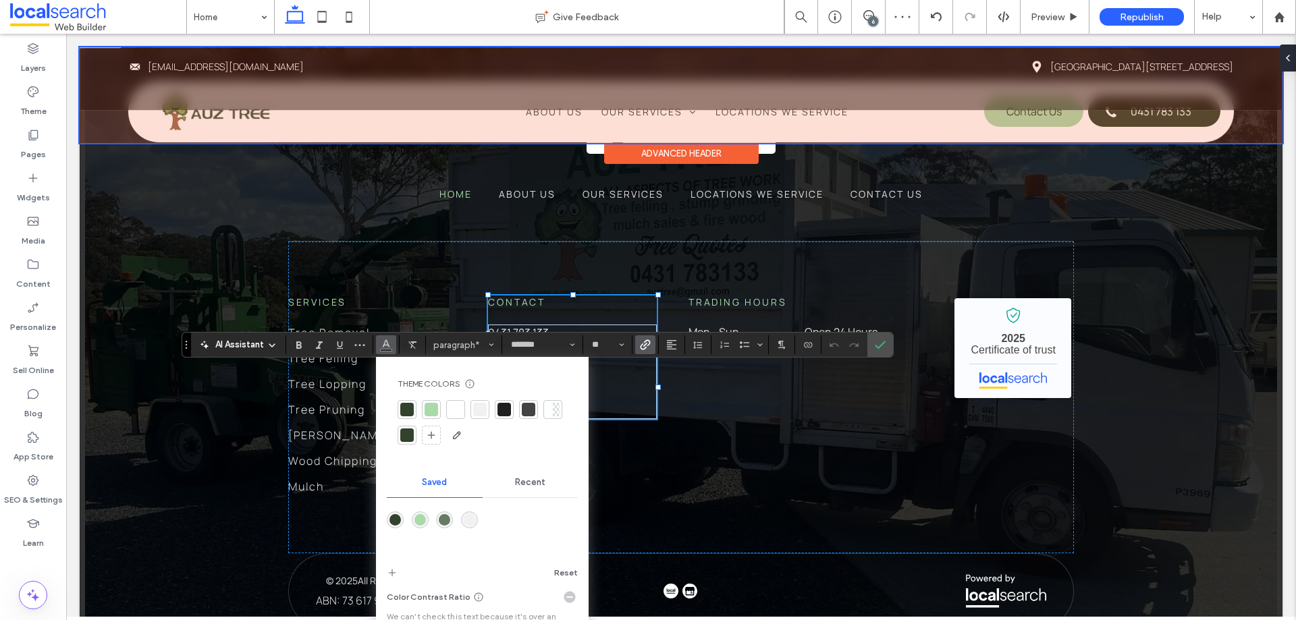
click at [460, 403] on div at bounding box center [455, 409] width 13 height 13
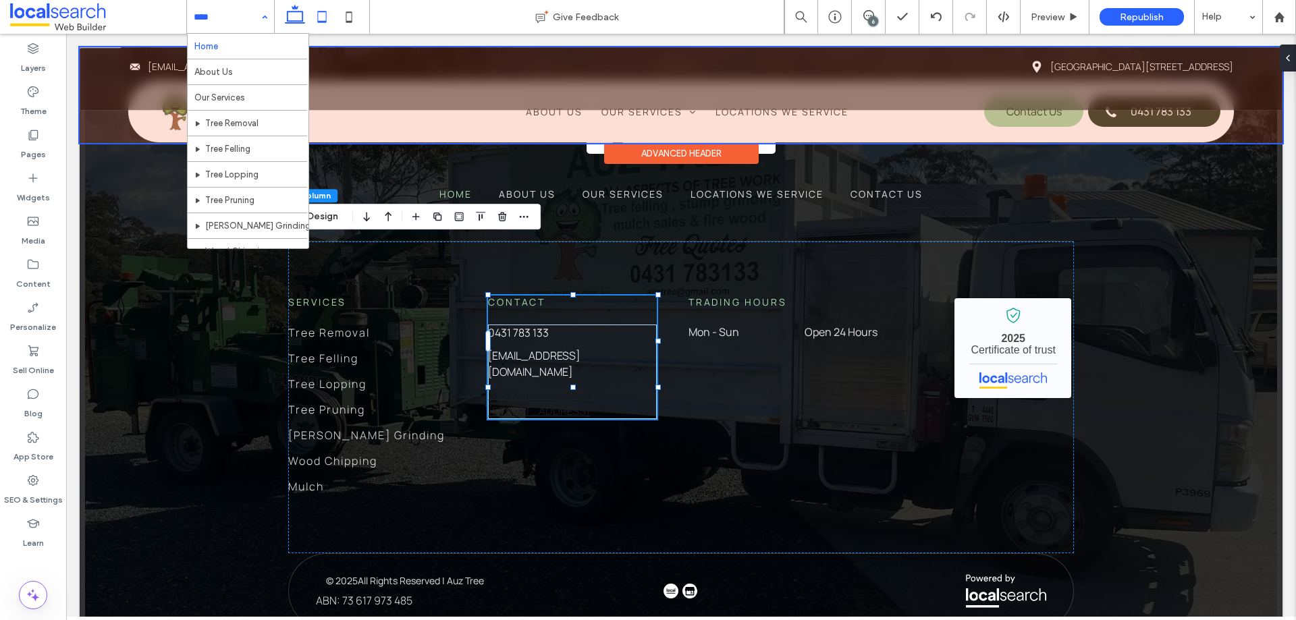
click at [329, 19] on icon at bounding box center [321, 16] width 27 height 27
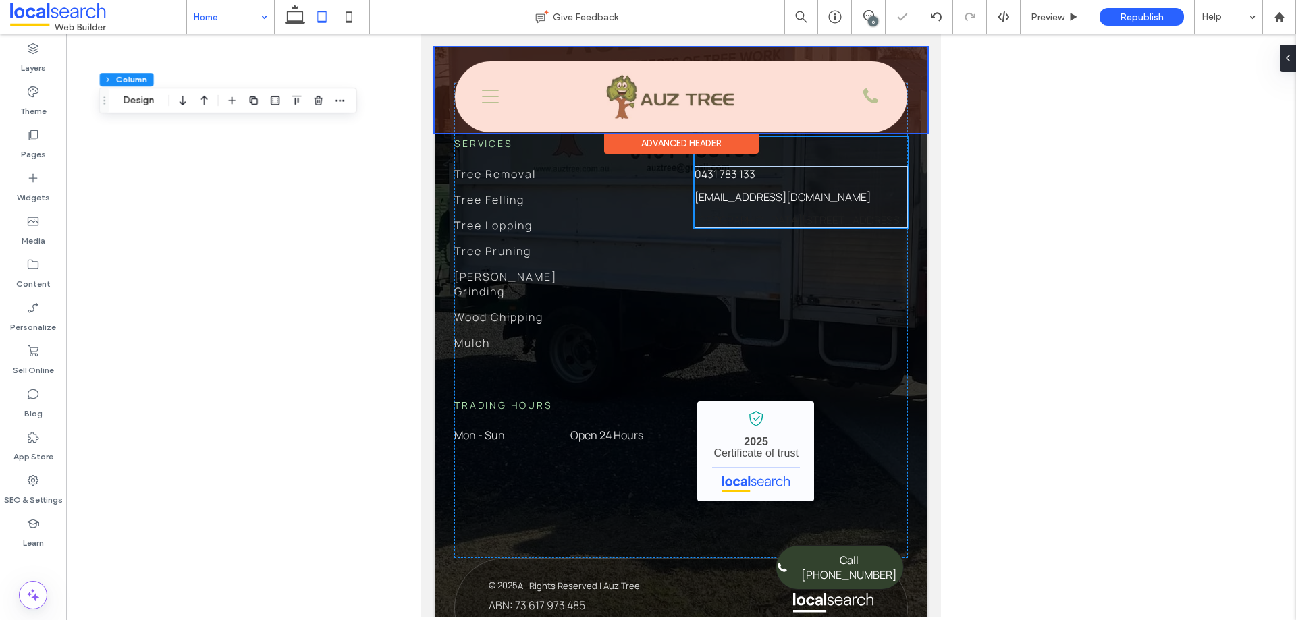
type input "*"
type input "**"
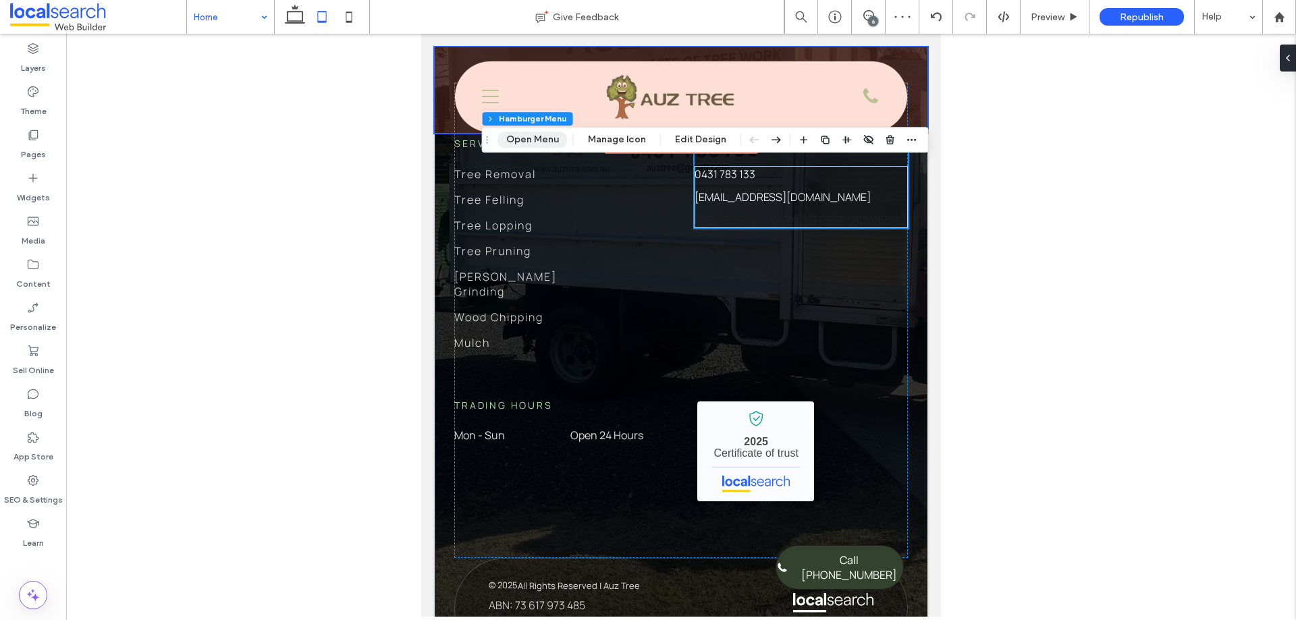
click at [523, 138] on button "Open Menu" at bounding box center [532, 140] width 70 height 16
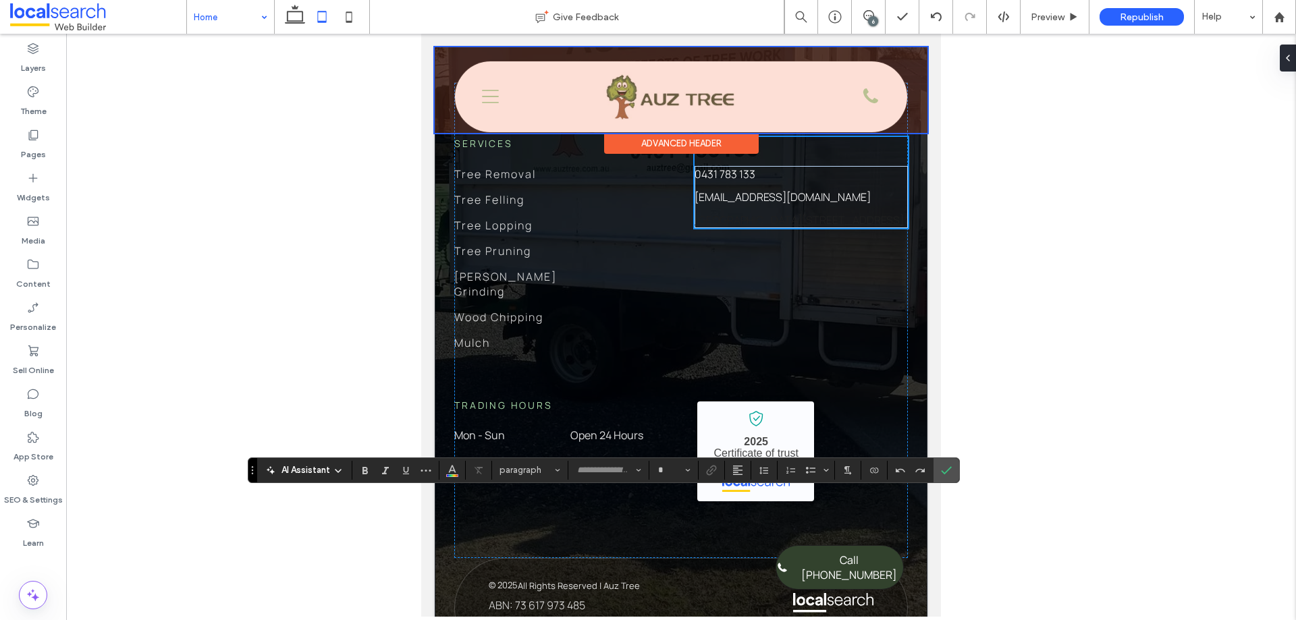
type input "*******"
type input "**"
click at [714, 471] on use "Link" at bounding box center [711, 470] width 10 height 10
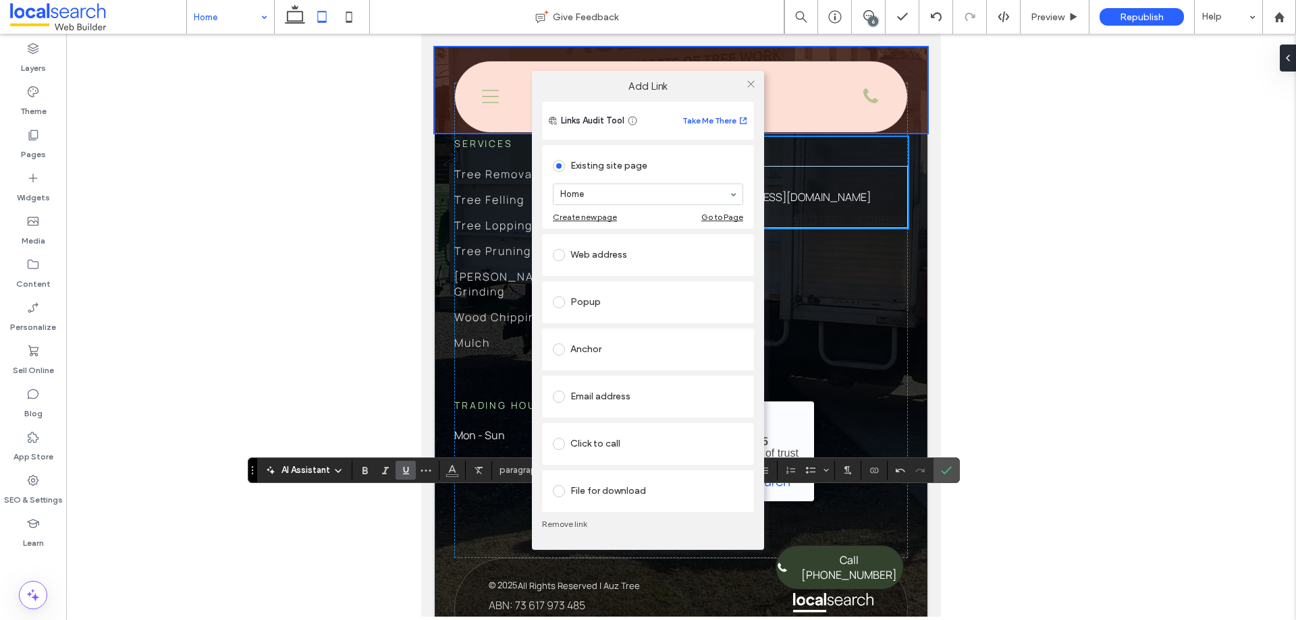
click at [598, 267] on div "Web address" at bounding box center [648, 255] width 190 height 28
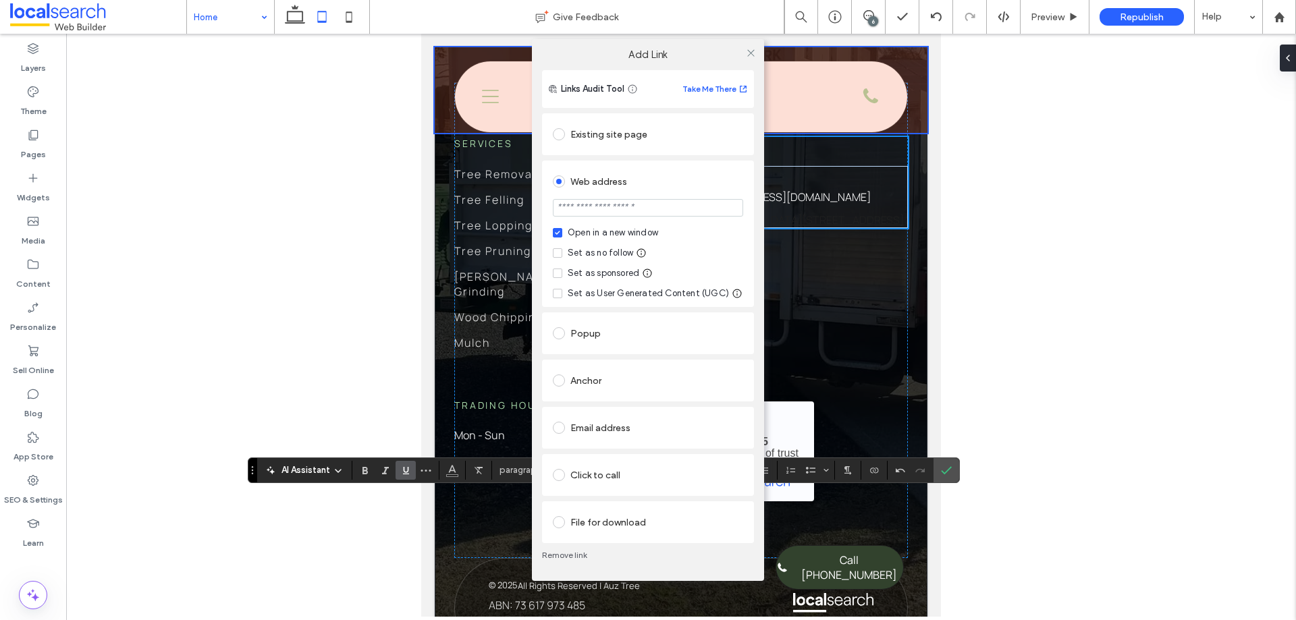
click at [616, 209] on input "url" at bounding box center [648, 208] width 190 height 18
paste input "**********"
type input "**********"
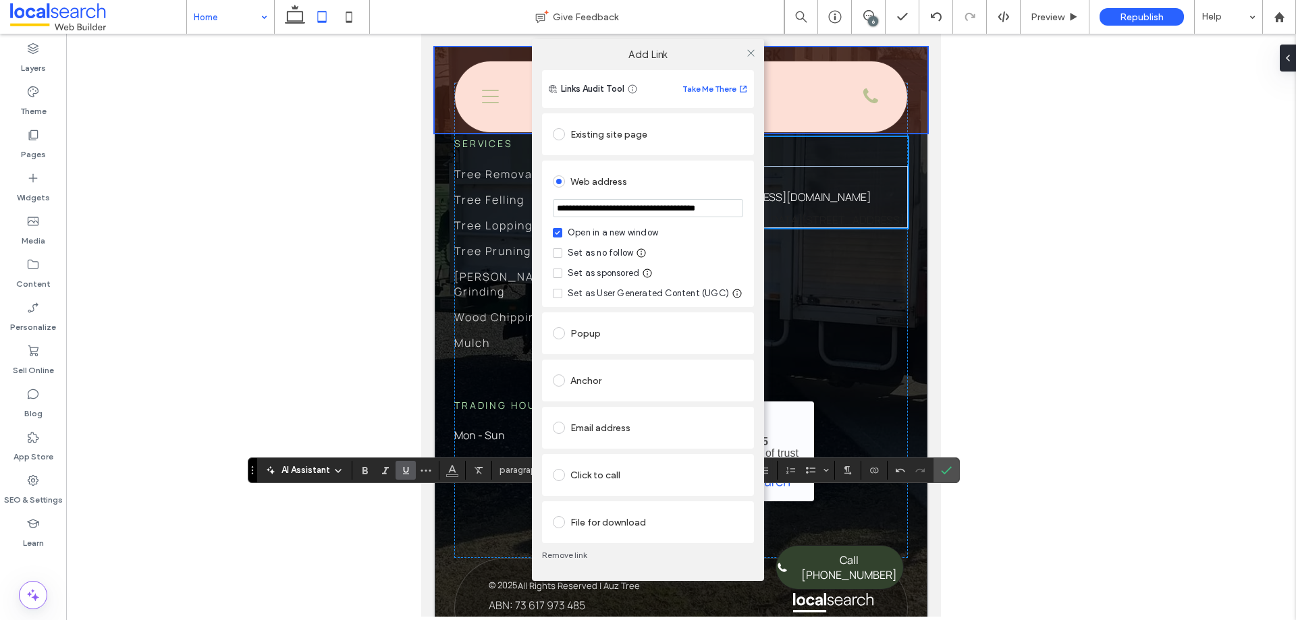
click at [561, 248] on label "Set as no follow" at bounding box center [593, 252] width 80 height 13
click at [735, 208] on use at bounding box center [732, 209] width 8 height 7
click at [750, 52] on icon at bounding box center [751, 53] width 10 height 10
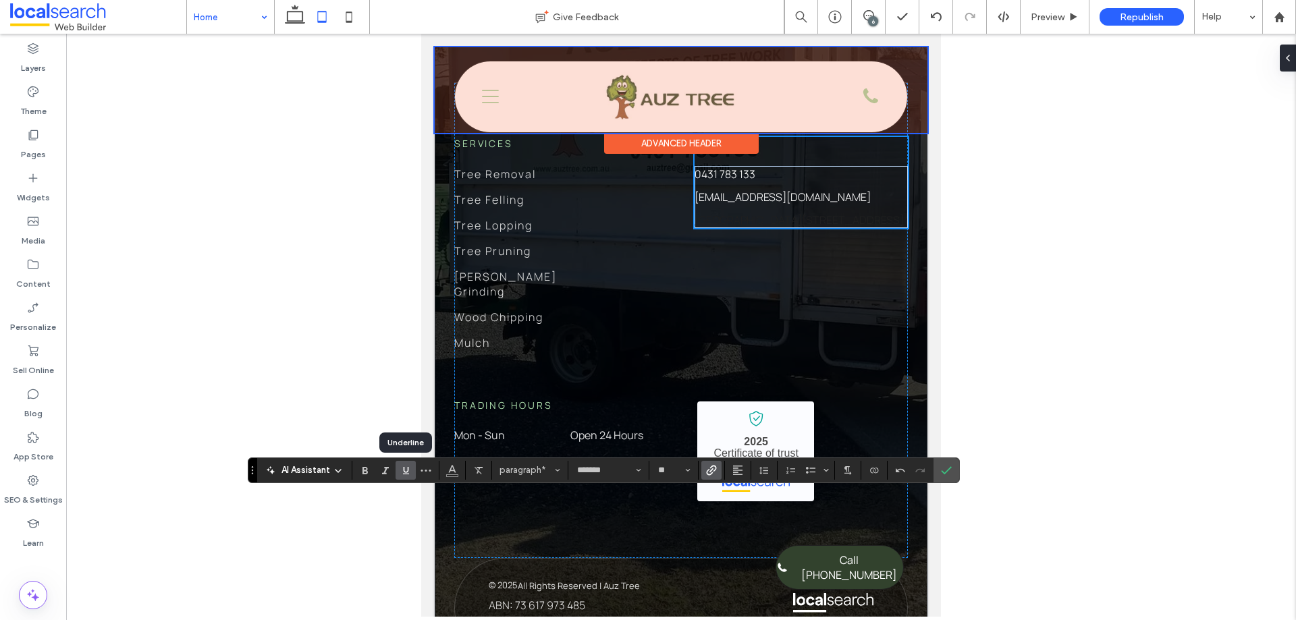
click at [406, 470] on icon "Underline" at bounding box center [405, 470] width 11 height 11
click at [412, 476] on label "Underline" at bounding box center [405, 470] width 20 height 19
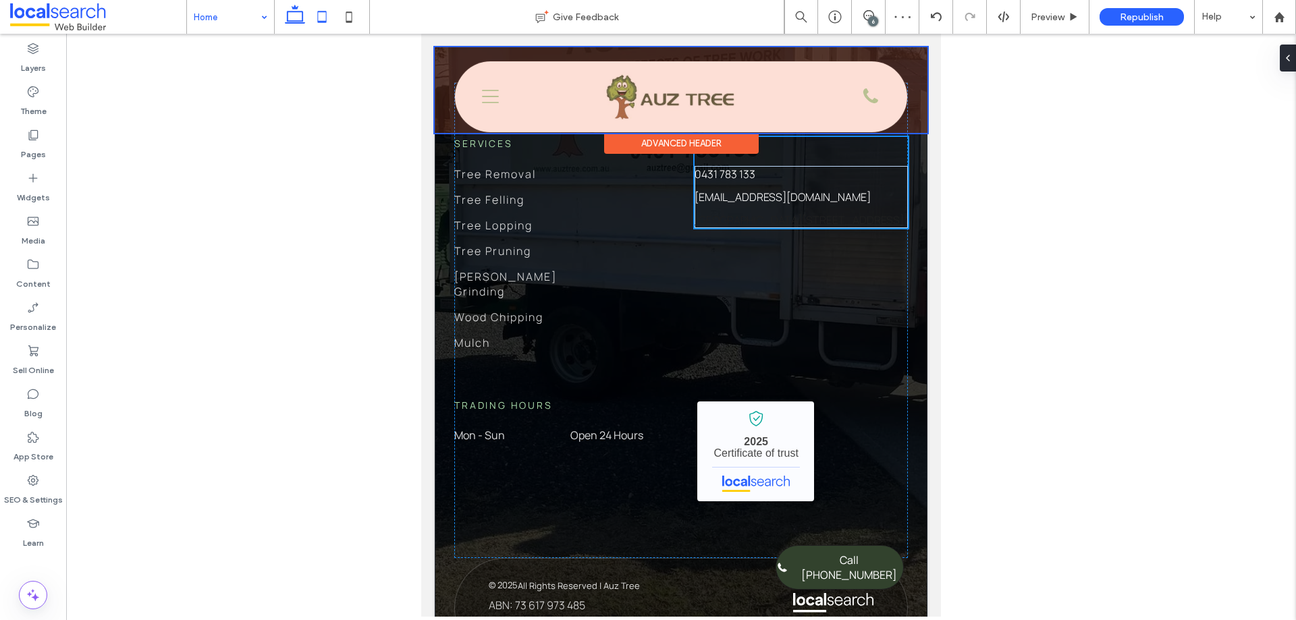
click at [294, 20] on icon at bounding box center [294, 16] width 27 height 27
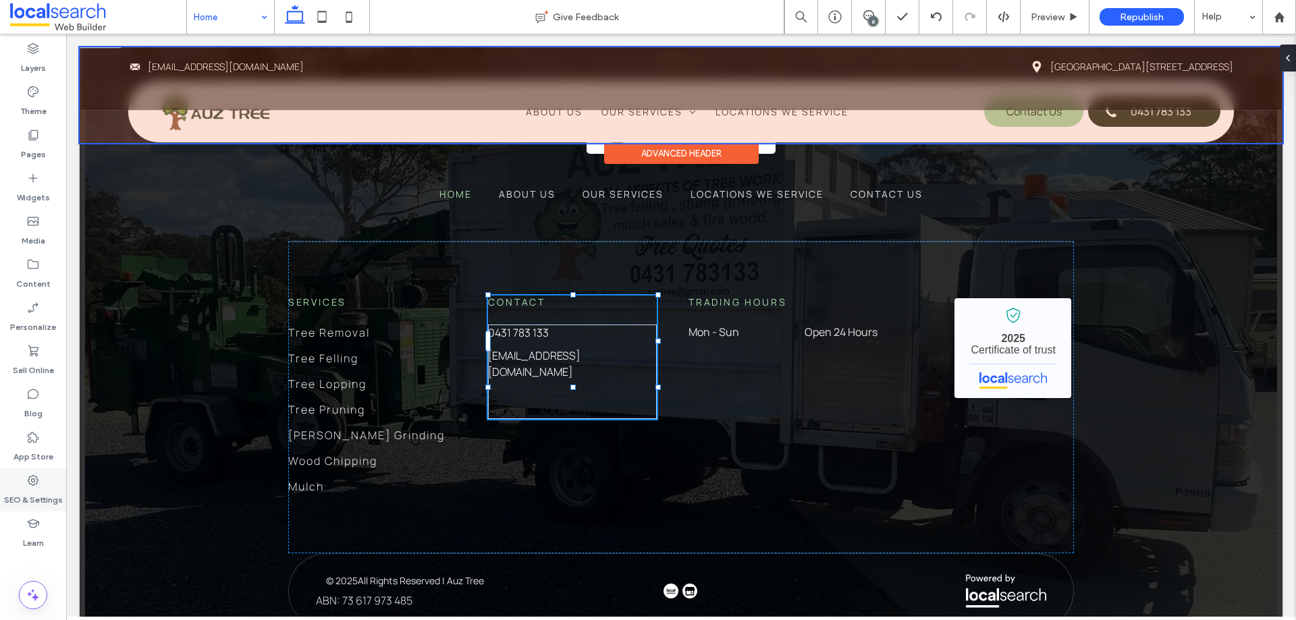
click at [45, 481] on div "SEO & Settings" at bounding box center [33, 489] width 66 height 43
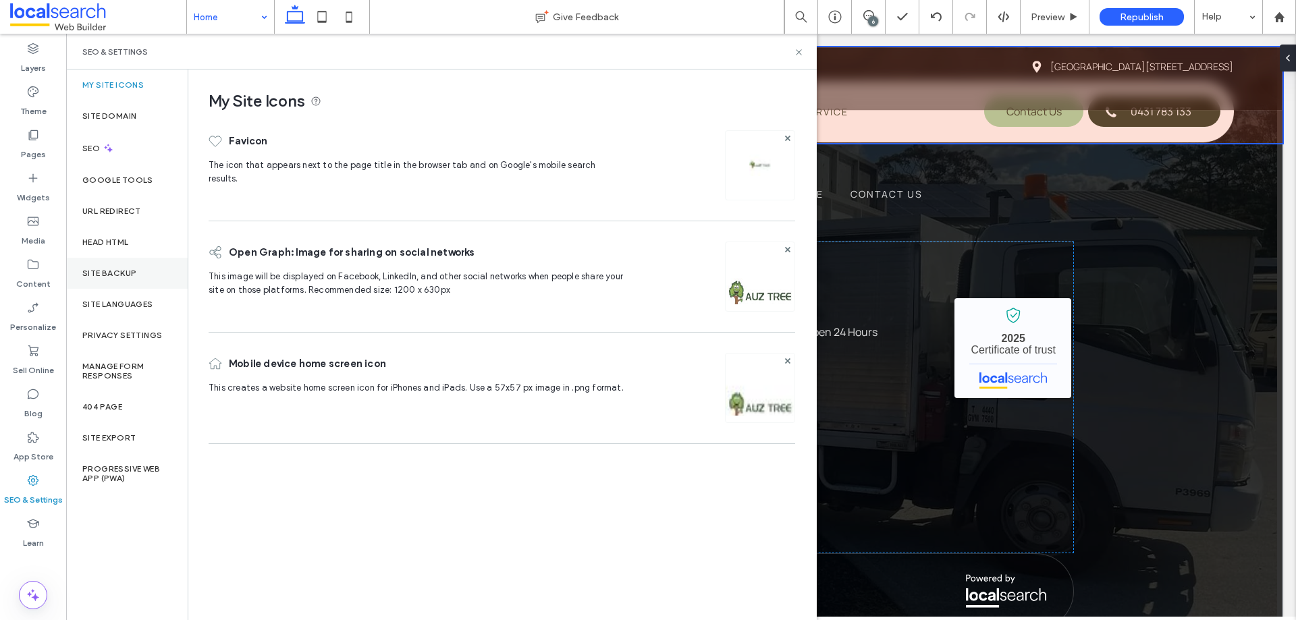
click at [119, 275] on label "Site Backup" at bounding box center [109, 273] width 54 height 9
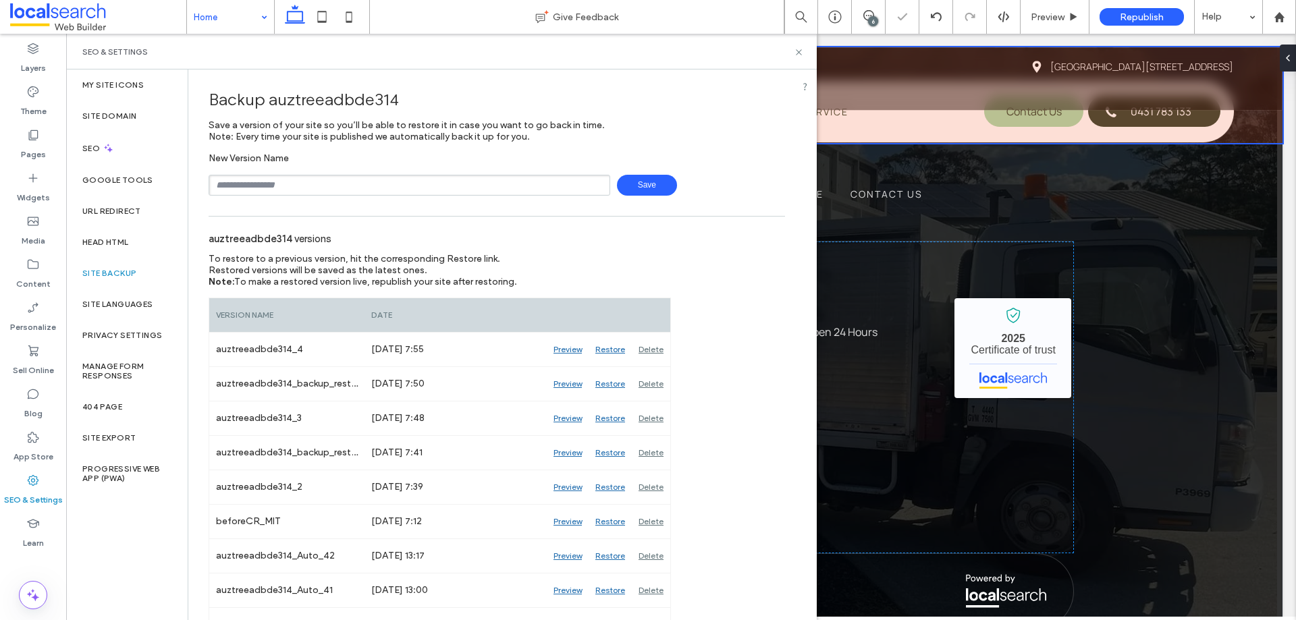
click at [398, 177] on input "text" at bounding box center [408, 185] width 401 height 21
click at [652, 192] on span "Save" at bounding box center [647, 185] width 60 height 21
click at [798, 52] on icon at bounding box center [799, 52] width 10 height 10
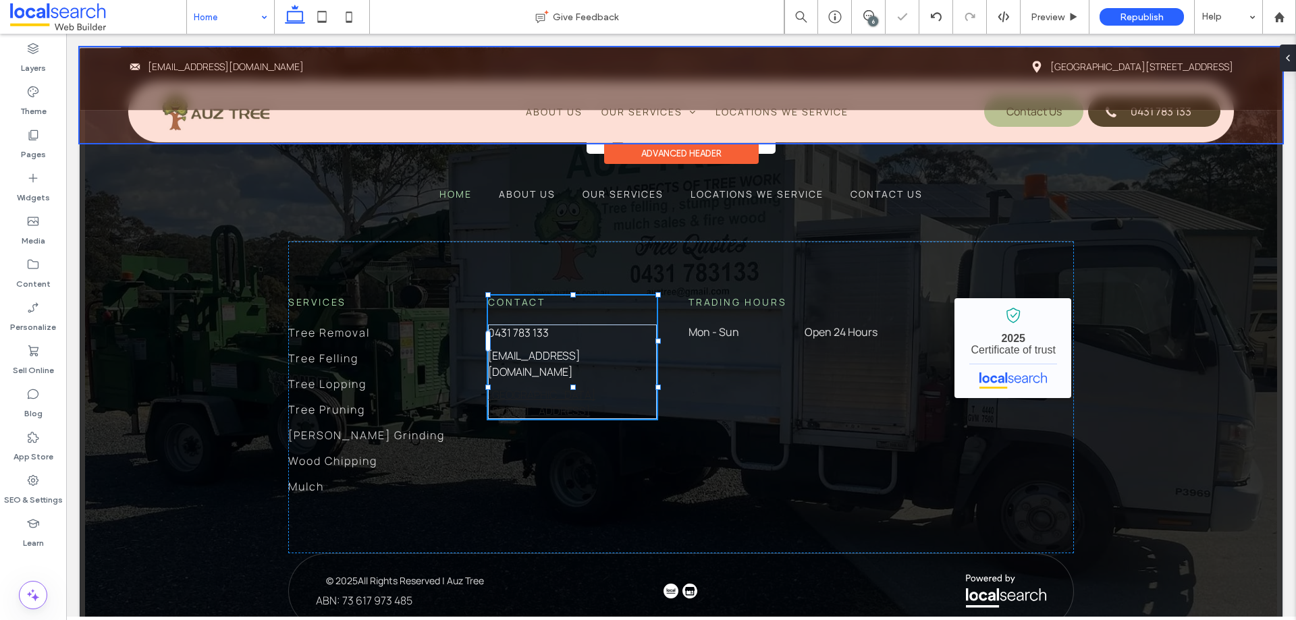
click at [871, 22] on div "6" at bounding box center [873, 21] width 10 height 10
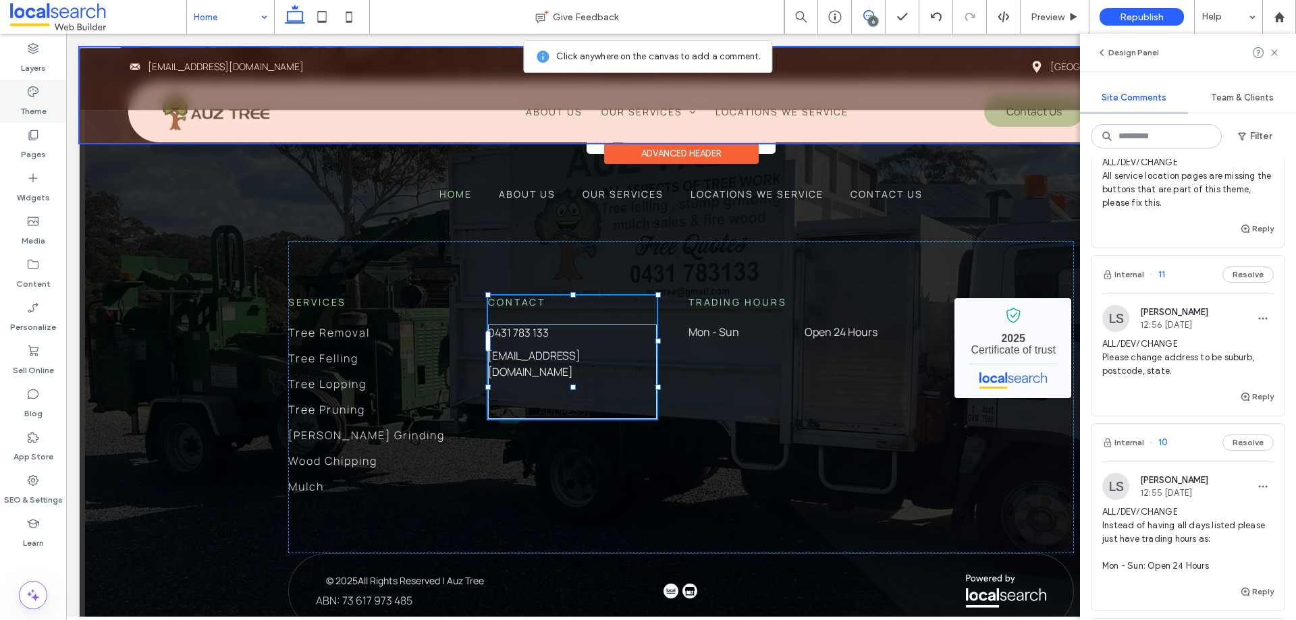
scroll to position [90, 0]
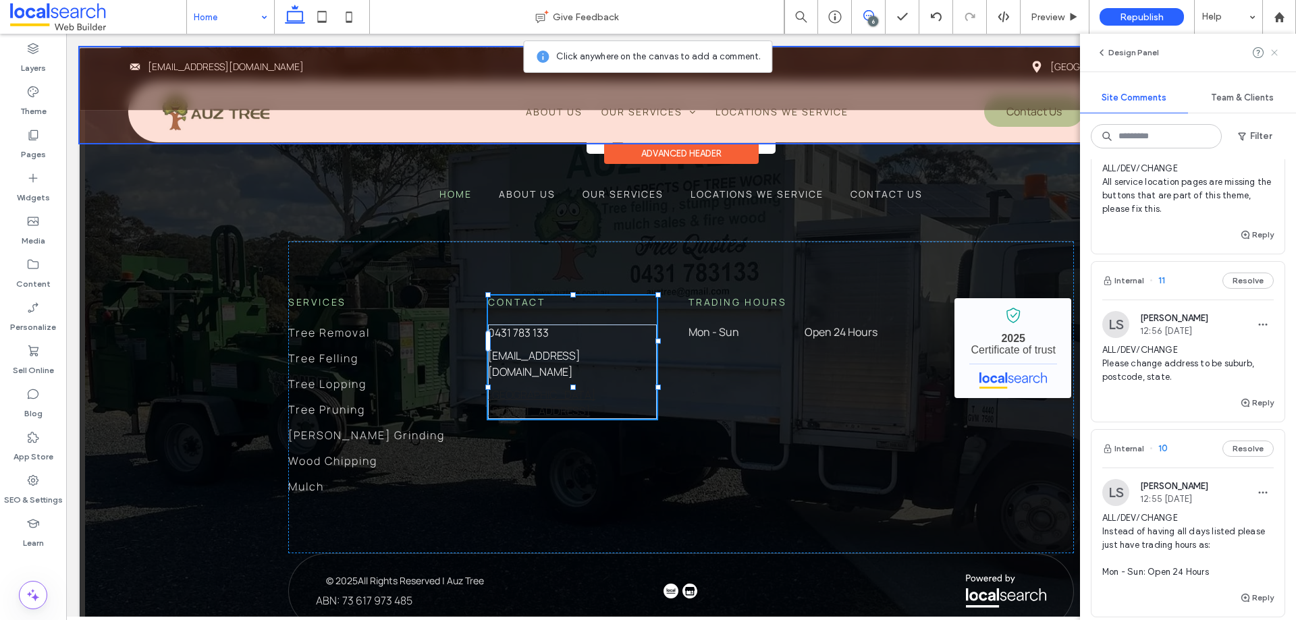
click at [1277, 55] on use at bounding box center [1274, 52] width 6 height 6
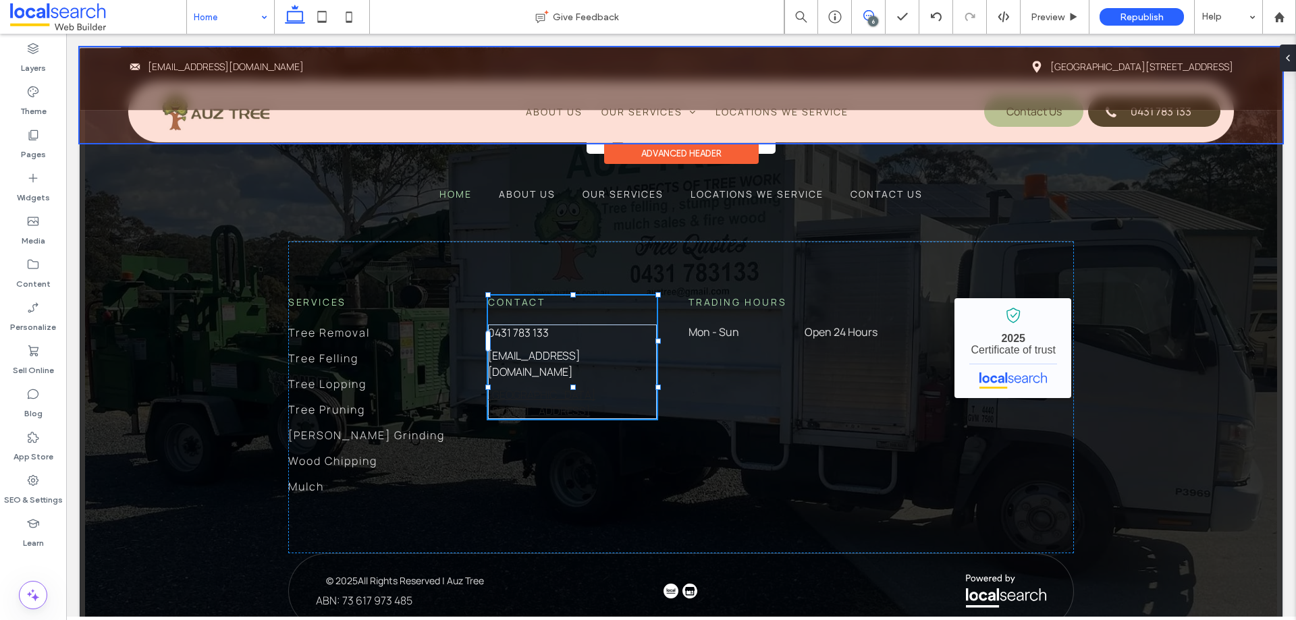
click at [867, 13] on icon at bounding box center [868, 15] width 11 height 11
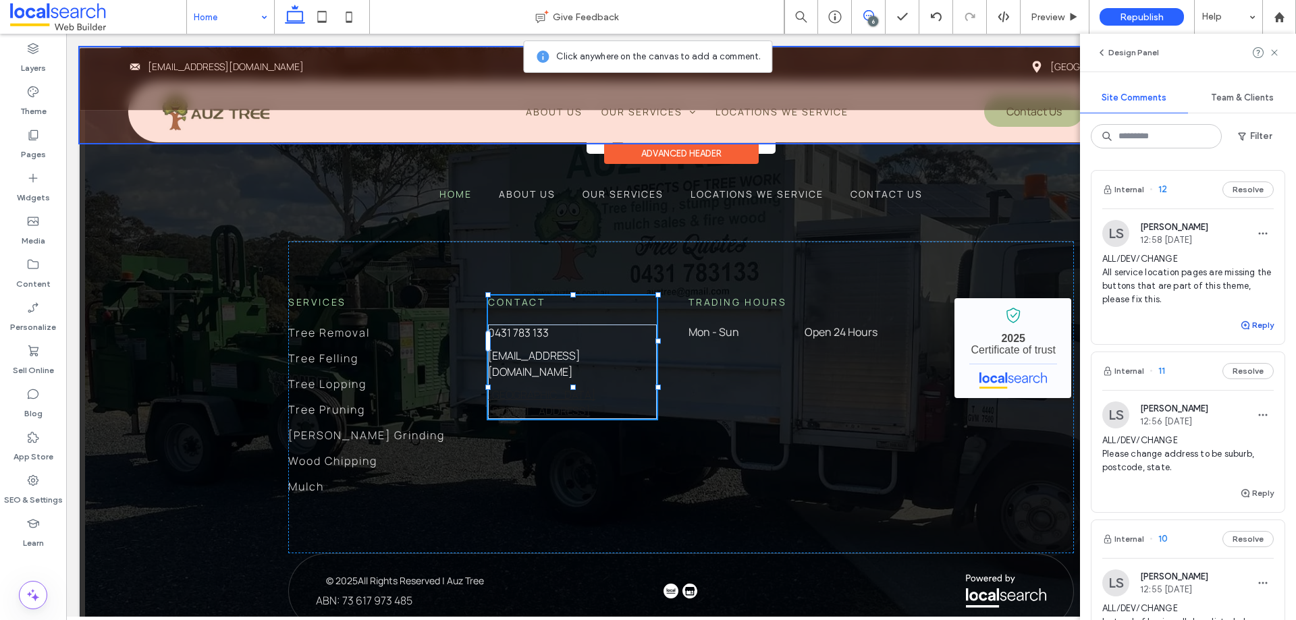
click at [1251, 319] on button "Reply" at bounding box center [1257, 325] width 34 height 16
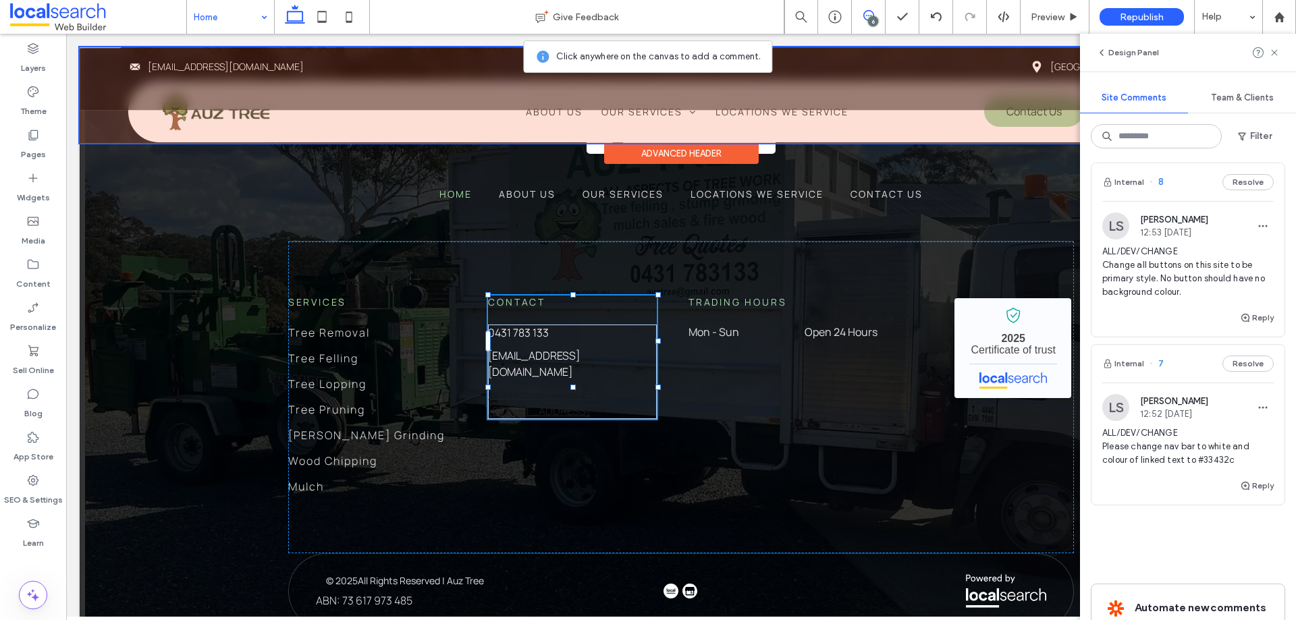
scroll to position [919, 0]
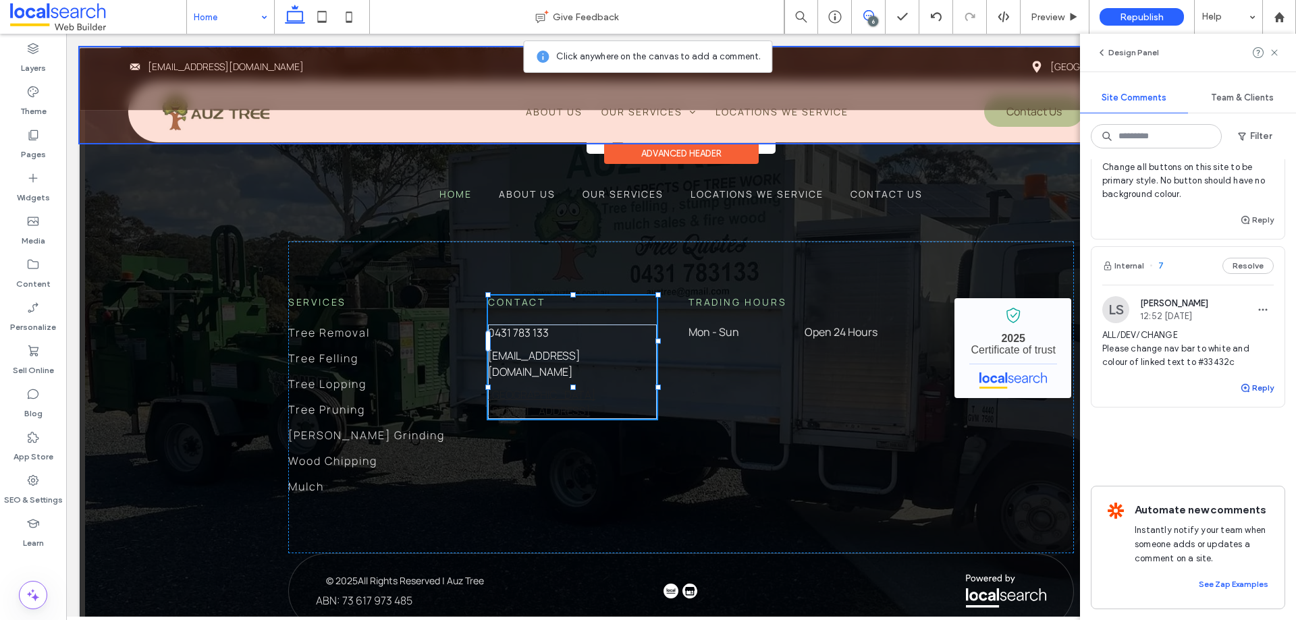
click at [1240, 383] on icon "button" at bounding box center [1245, 388] width 11 height 11
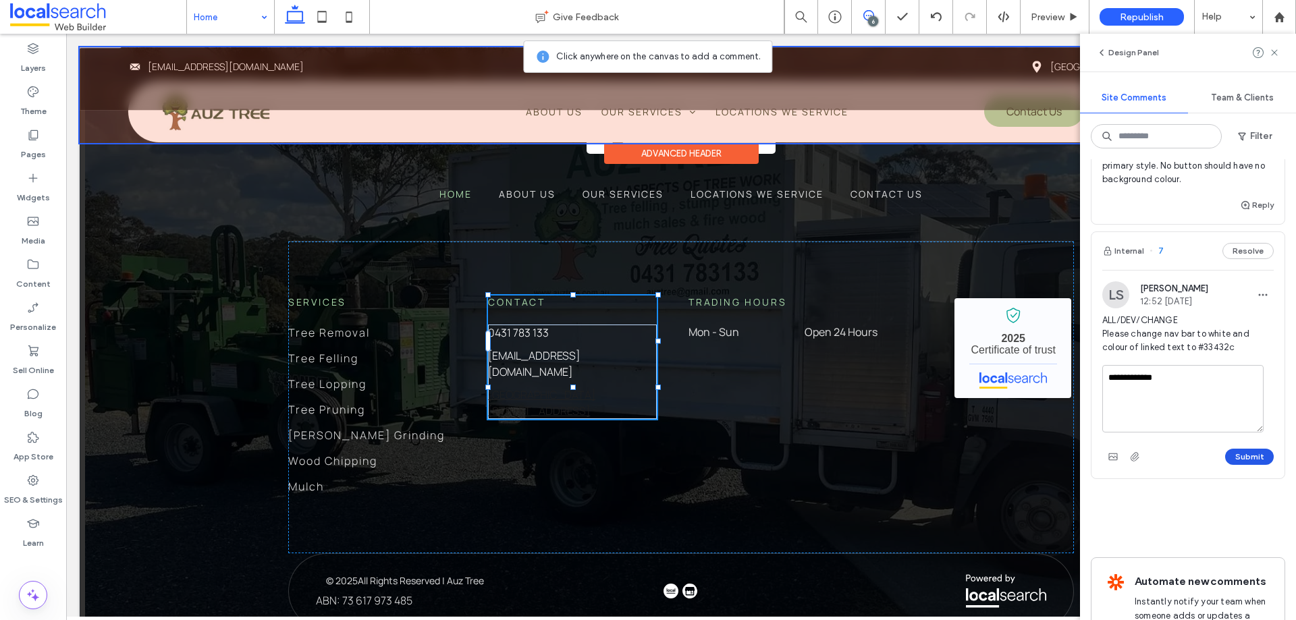
type textarea "**********"
click at [1242, 455] on button "Submit" at bounding box center [1249, 457] width 49 height 16
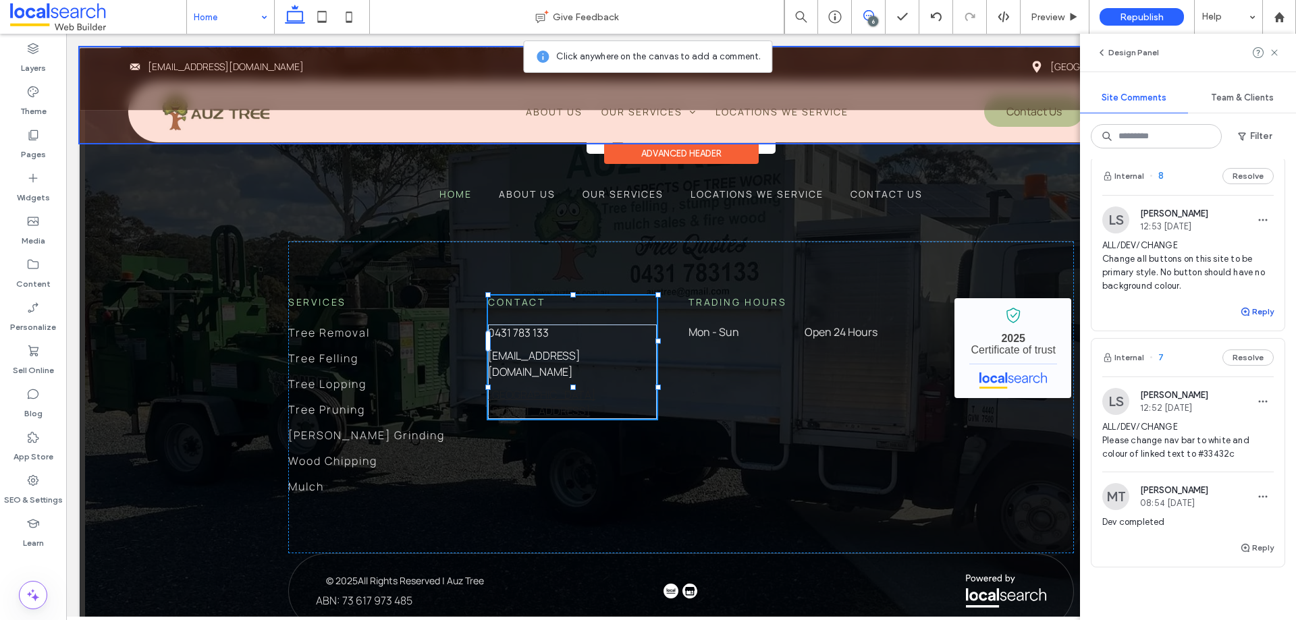
scroll to position [784, 0]
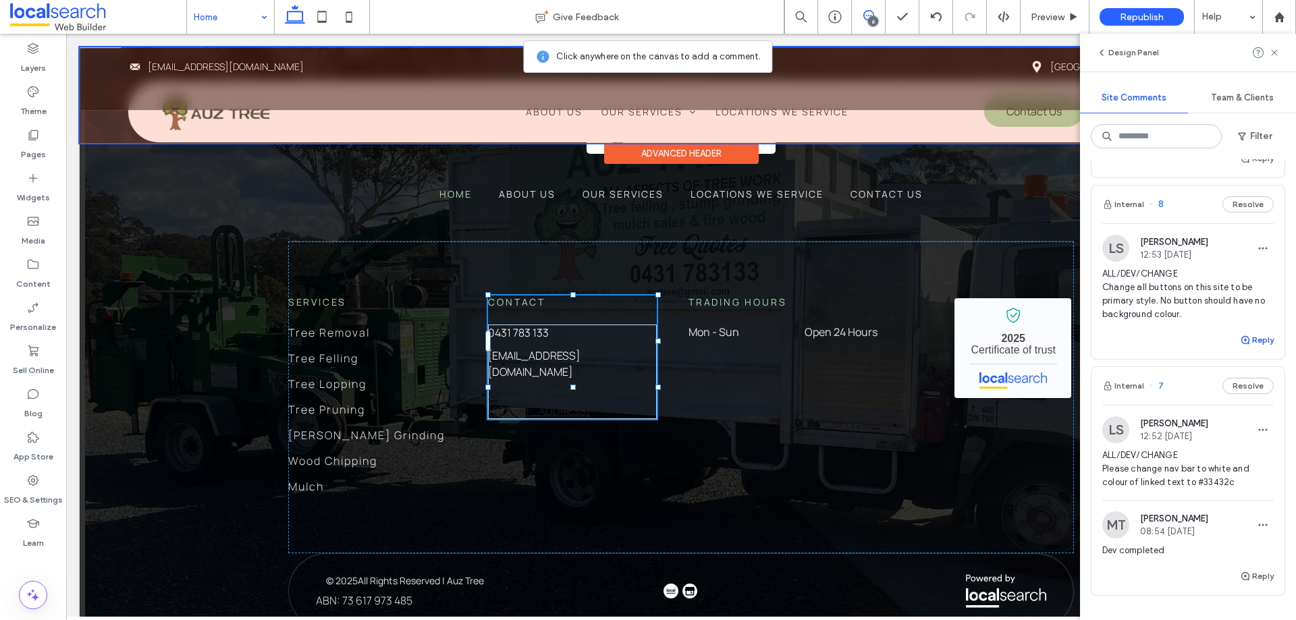
click at [1246, 337] on button "Reply" at bounding box center [1257, 340] width 34 height 16
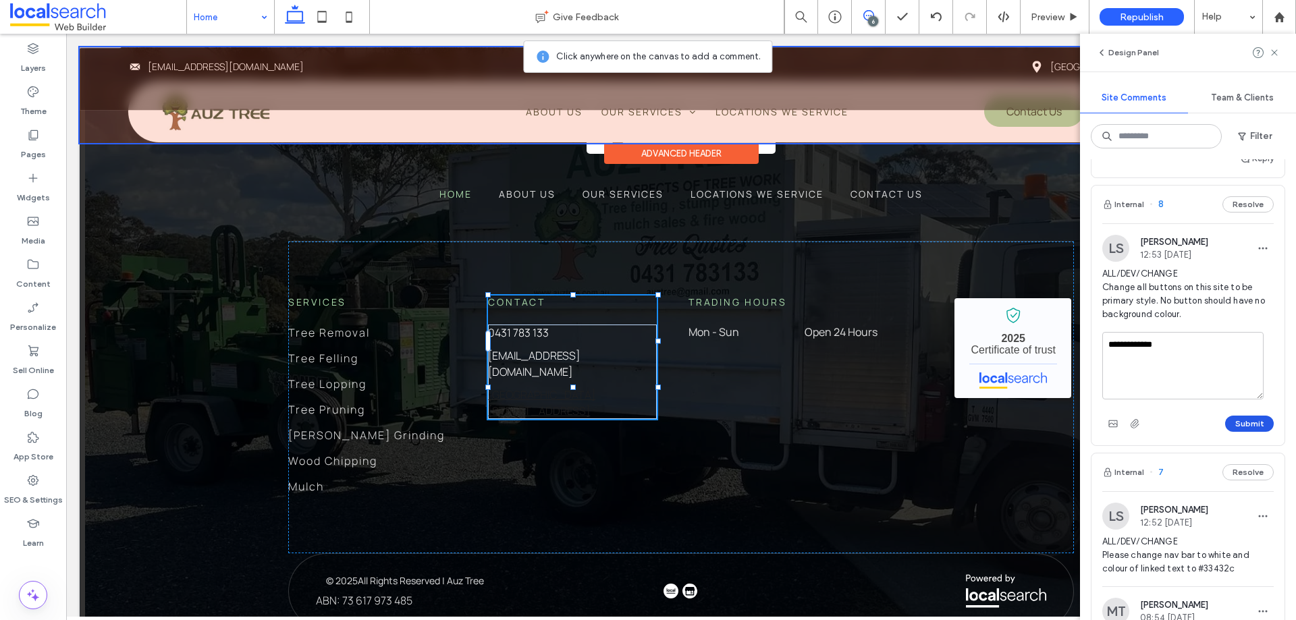
type textarea "**********"
click at [1236, 424] on button "Submit" at bounding box center [1249, 424] width 49 height 16
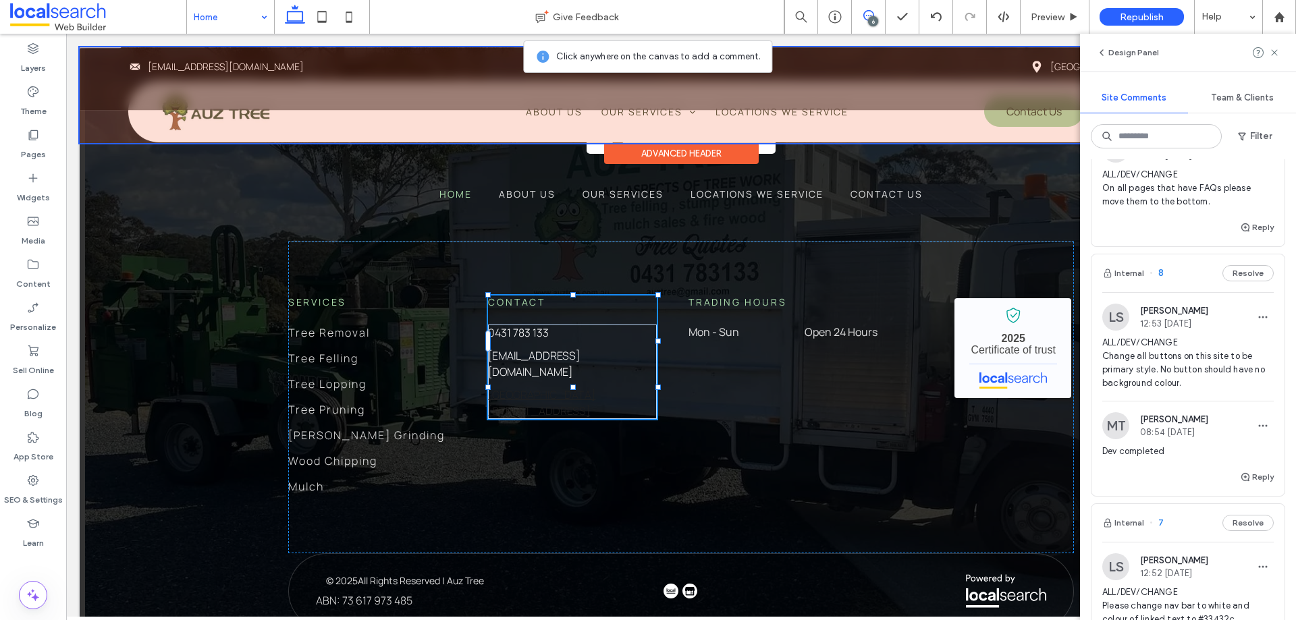
scroll to position [649, 0]
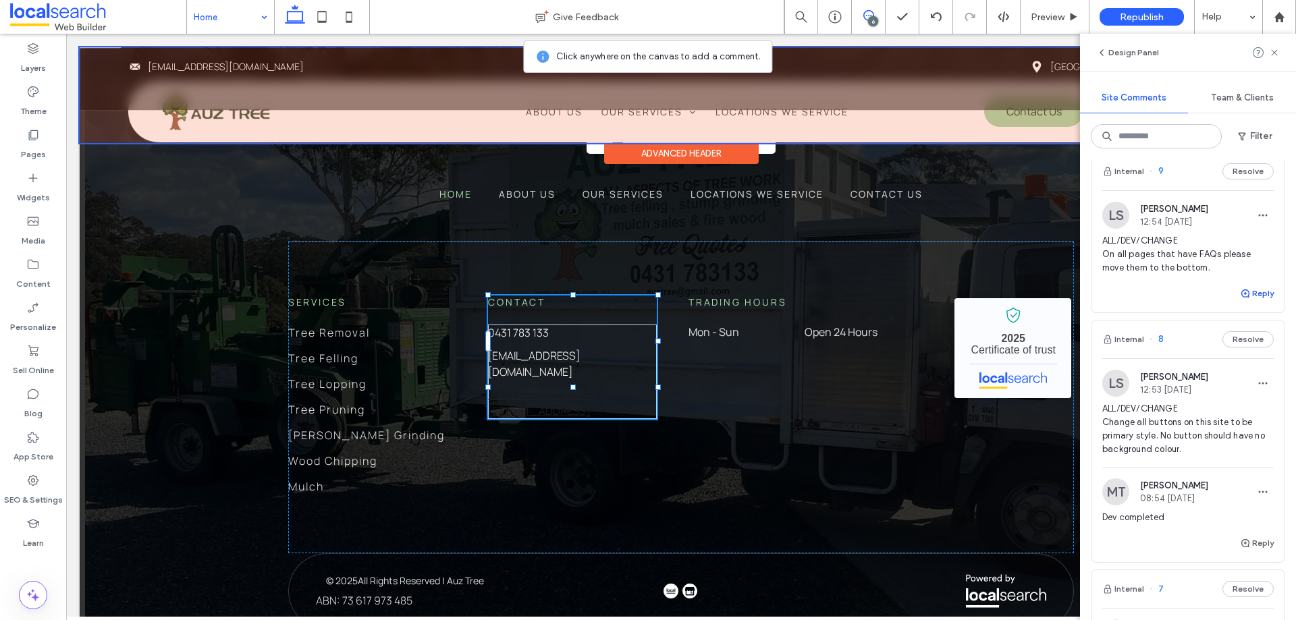
click at [1246, 286] on button "Reply" at bounding box center [1257, 293] width 34 height 16
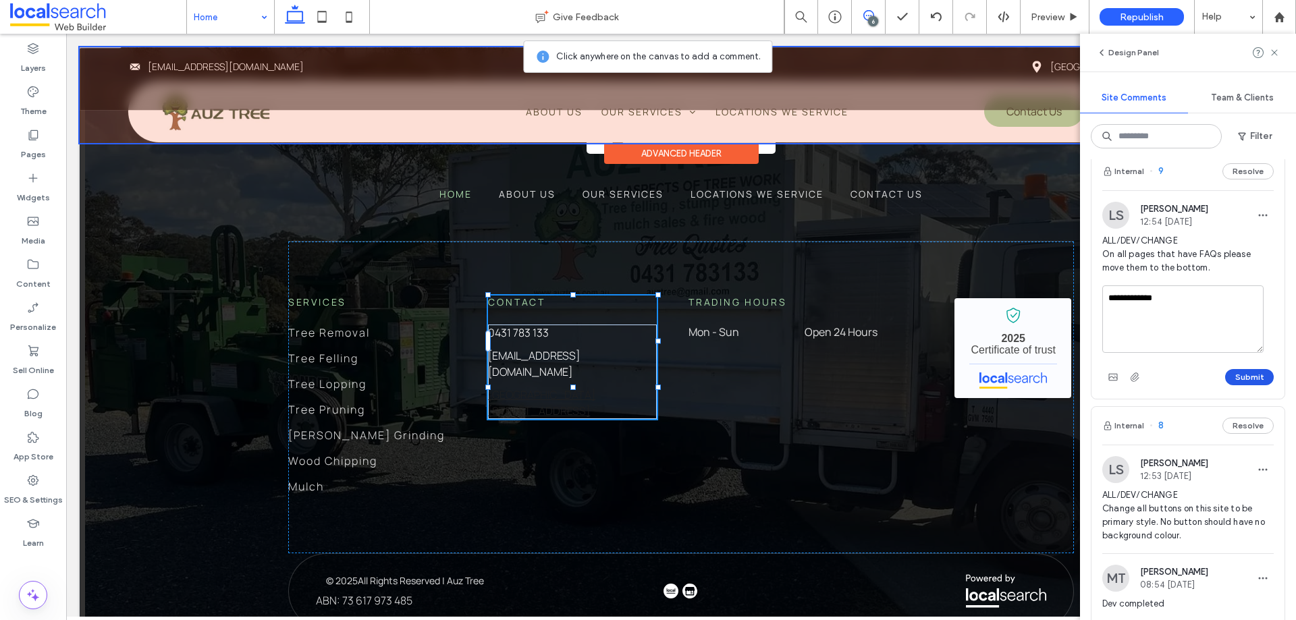
type textarea "**********"
click at [1238, 378] on button "Submit" at bounding box center [1249, 377] width 49 height 16
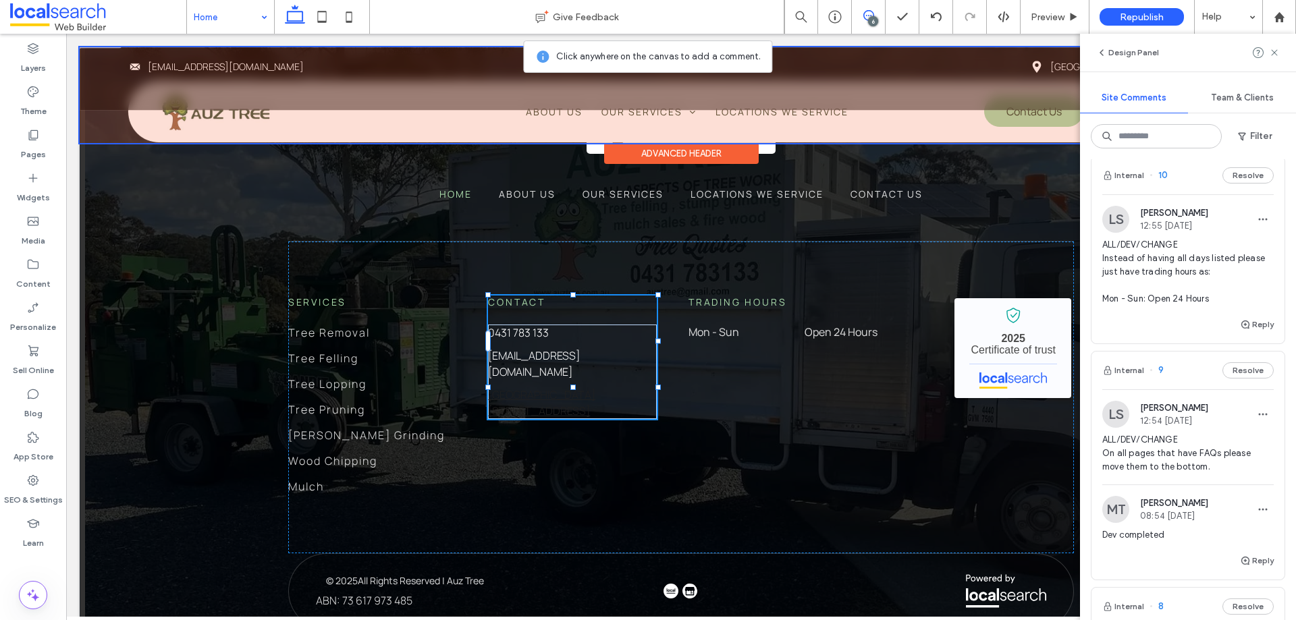
scroll to position [447, 0]
click at [1260, 331] on button "Reply" at bounding box center [1257, 328] width 34 height 16
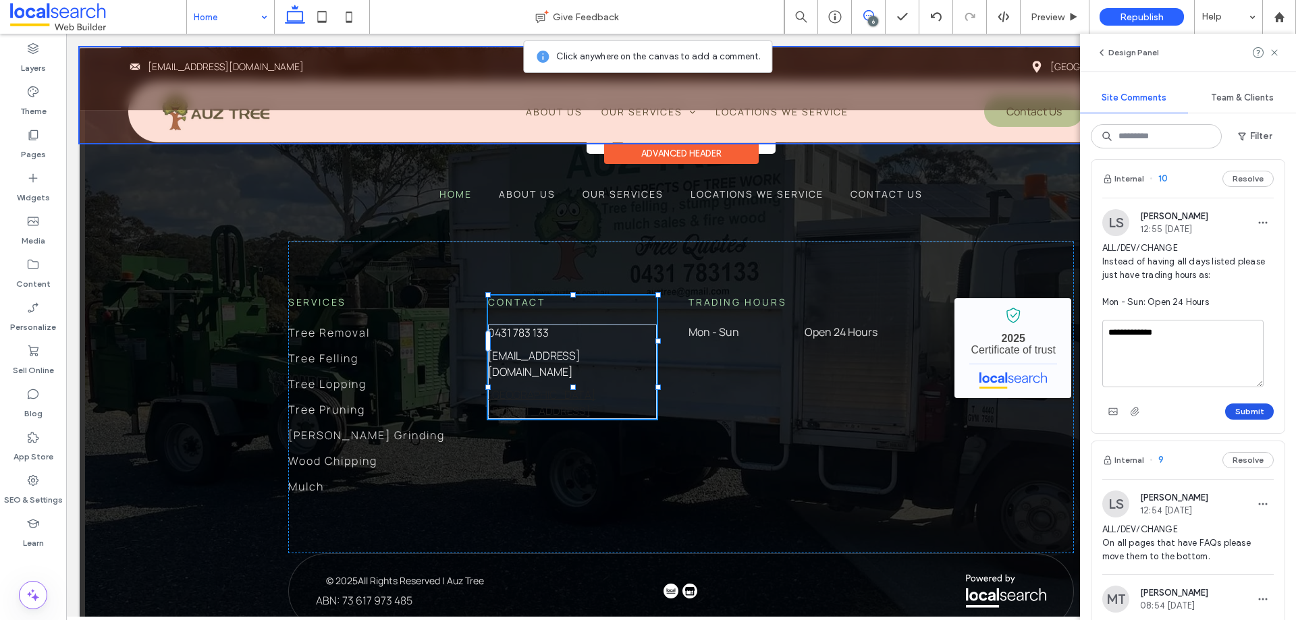
type textarea "**********"
click at [1239, 412] on button "Submit" at bounding box center [1249, 412] width 49 height 16
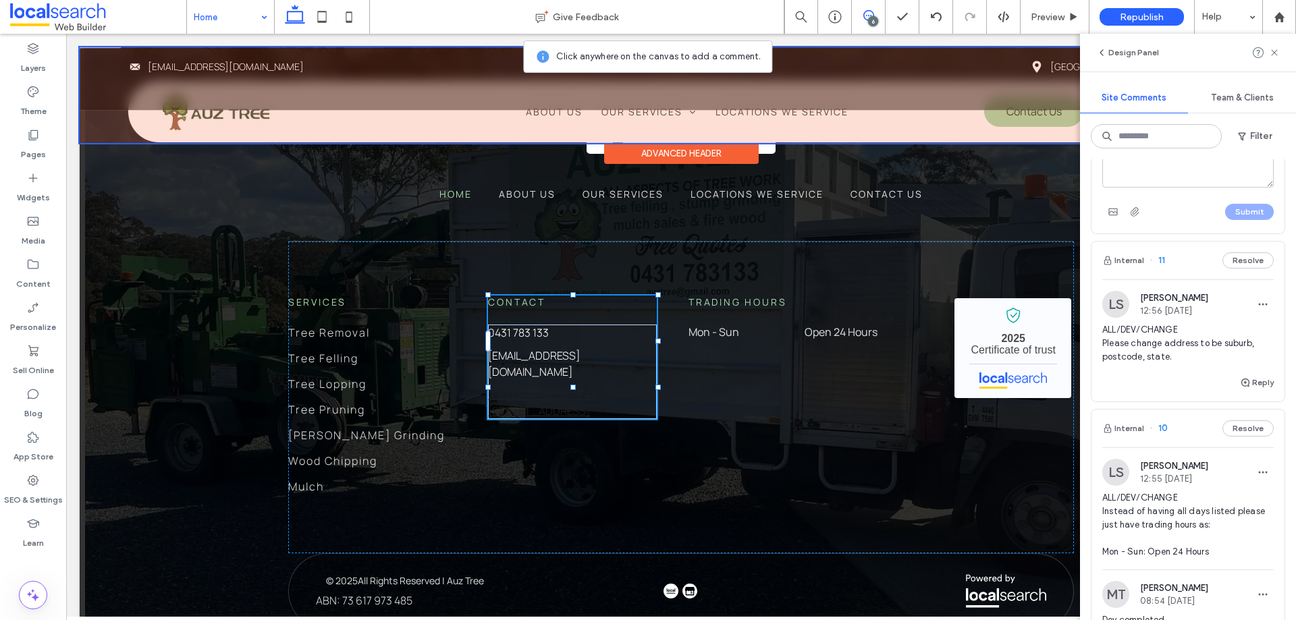
scroll to position [202, 0]
click at [1262, 379] on button "Reply" at bounding box center [1257, 377] width 34 height 16
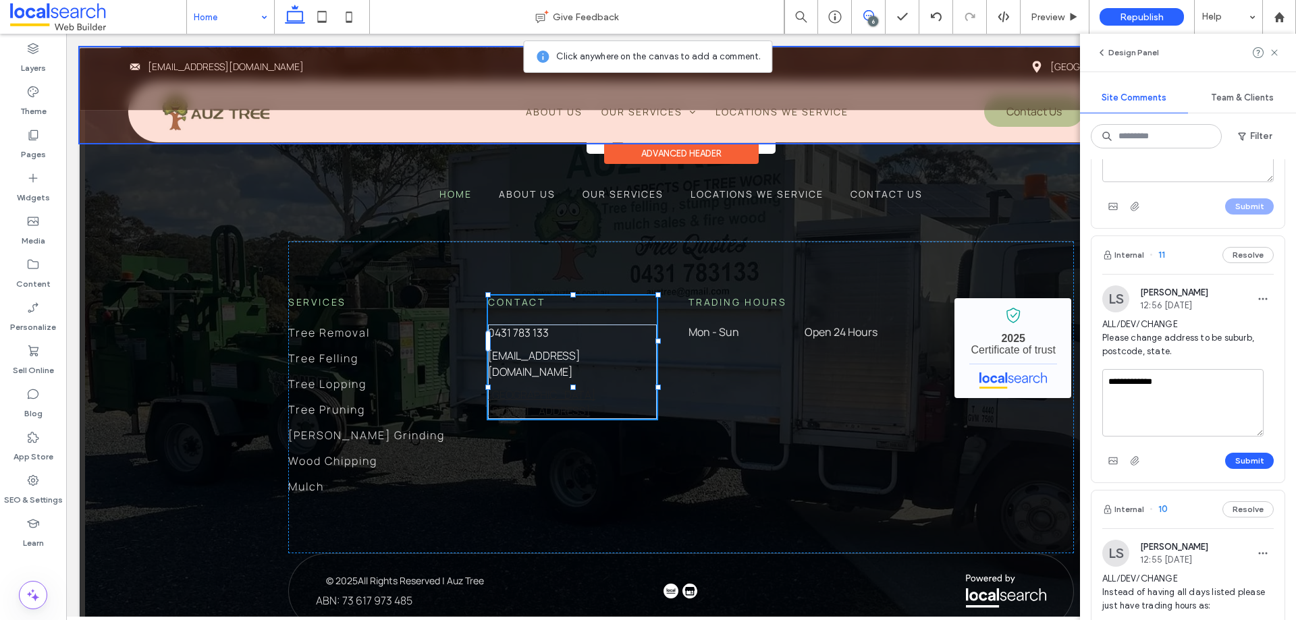
type textarea "**********"
click at [1242, 451] on div "Submit" at bounding box center [1187, 461] width 171 height 22
click at [1243, 455] on button "Submit" at bounding box center [1249, 461] width 49 height 16
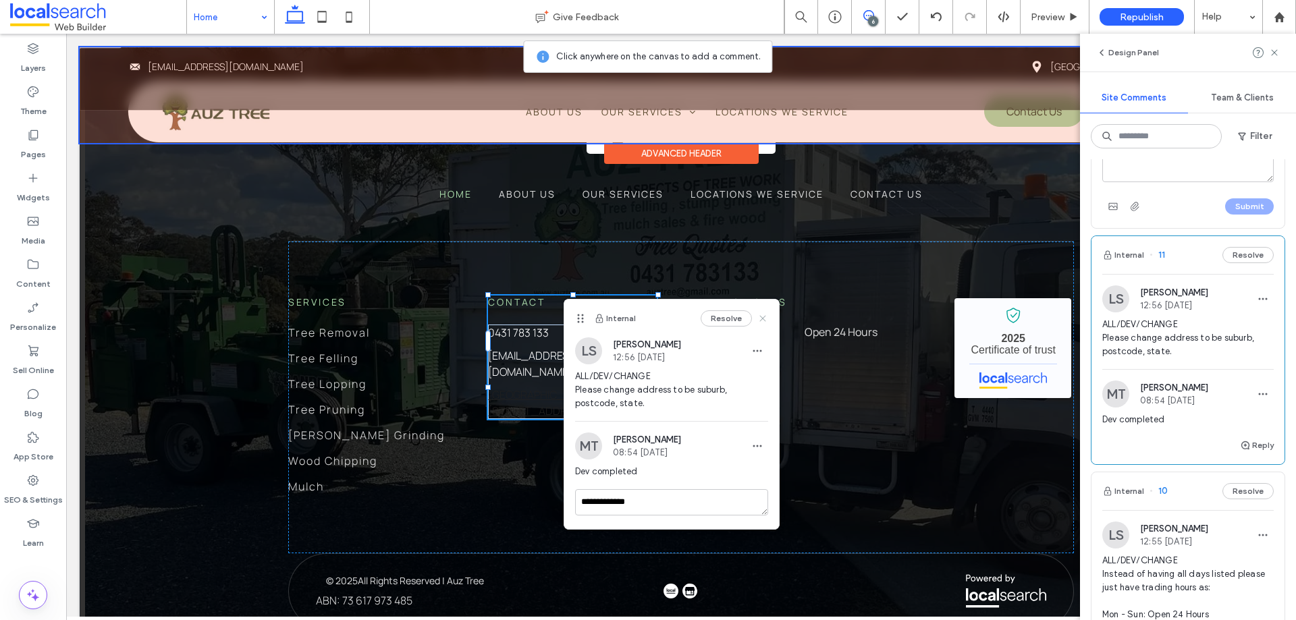
click at [762, 316] on icon at bounding box center [762, 318] width 11 height 11
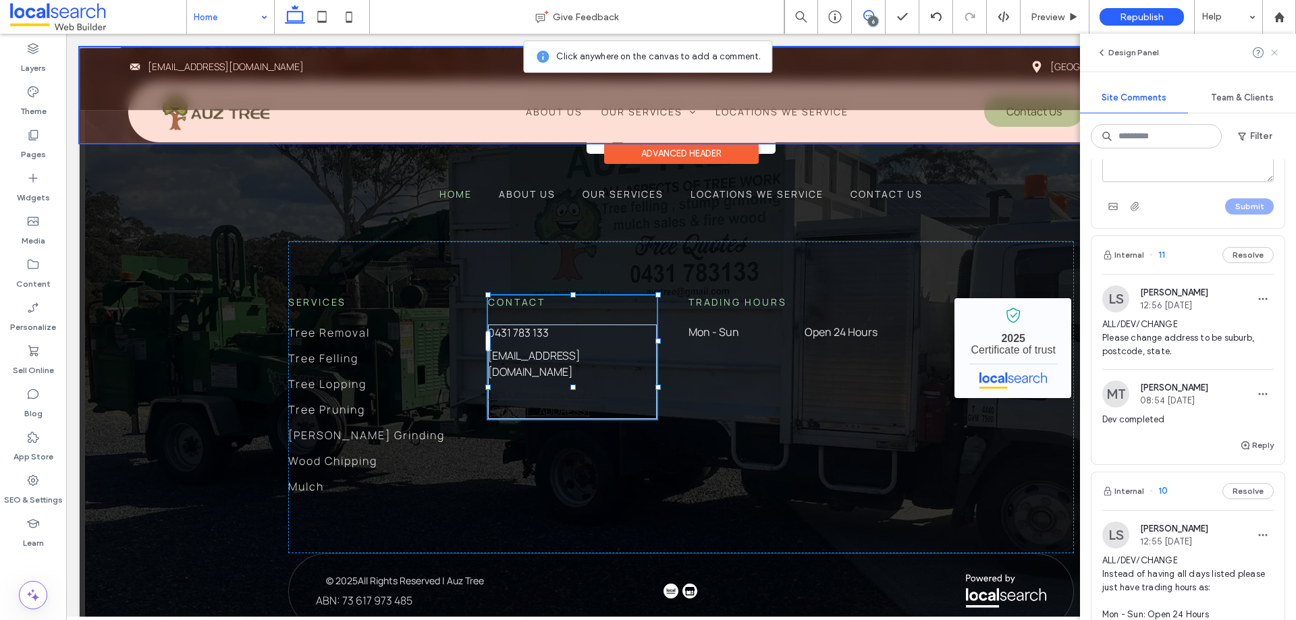
click at [1277, 57] on span at bounding box center [1274, 53] width 11 height 16
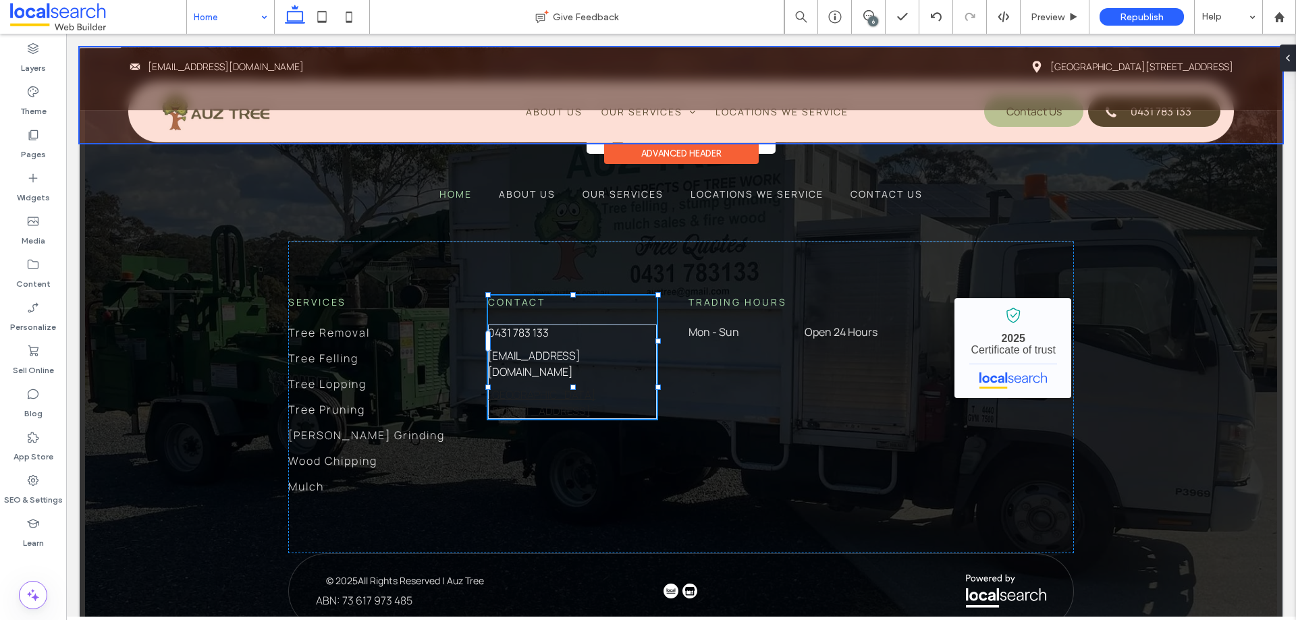
scroll to position [0, 0]
